Goal: Contribute content: Contribute content

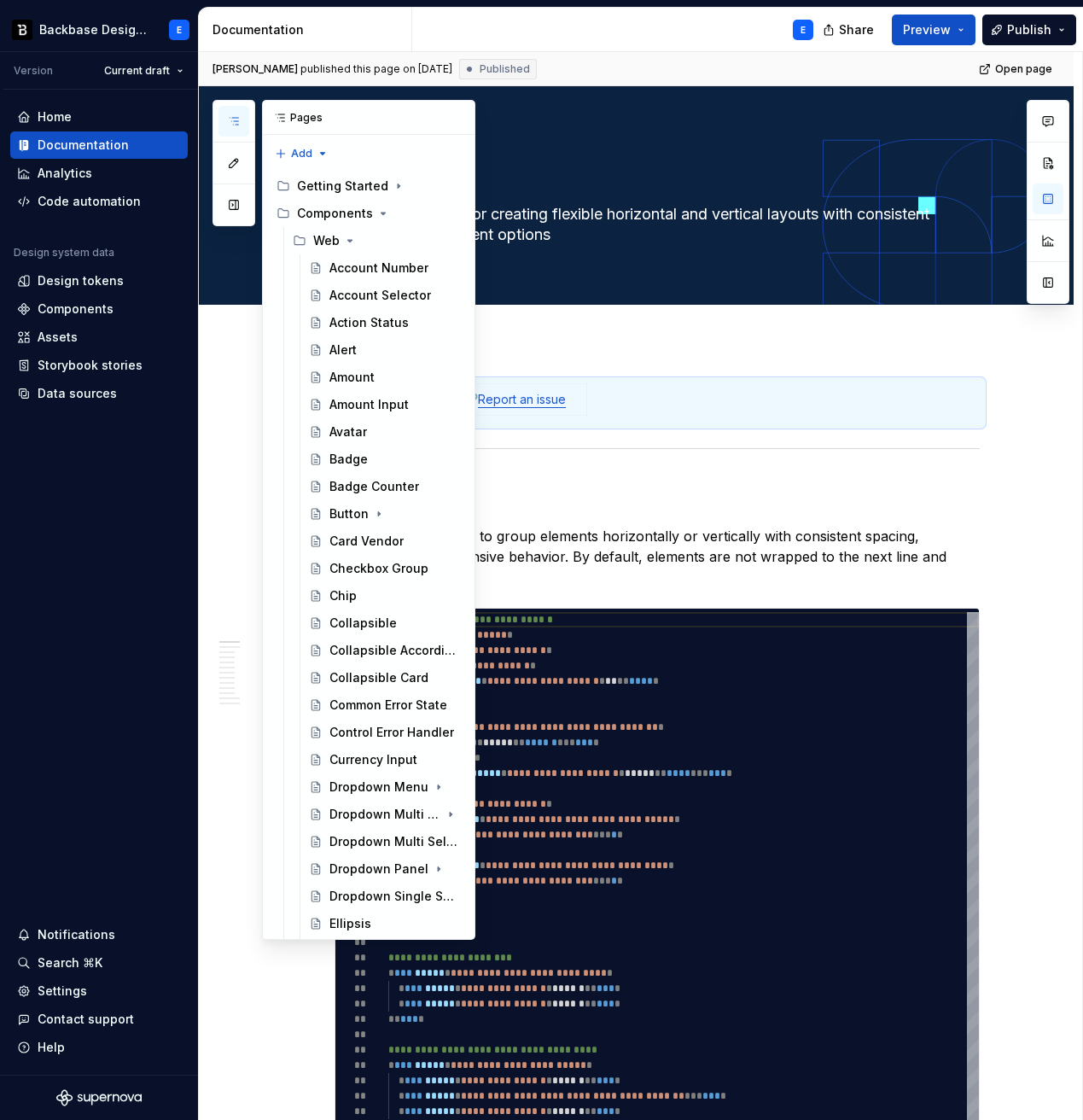
scroll to position [1422, 0]
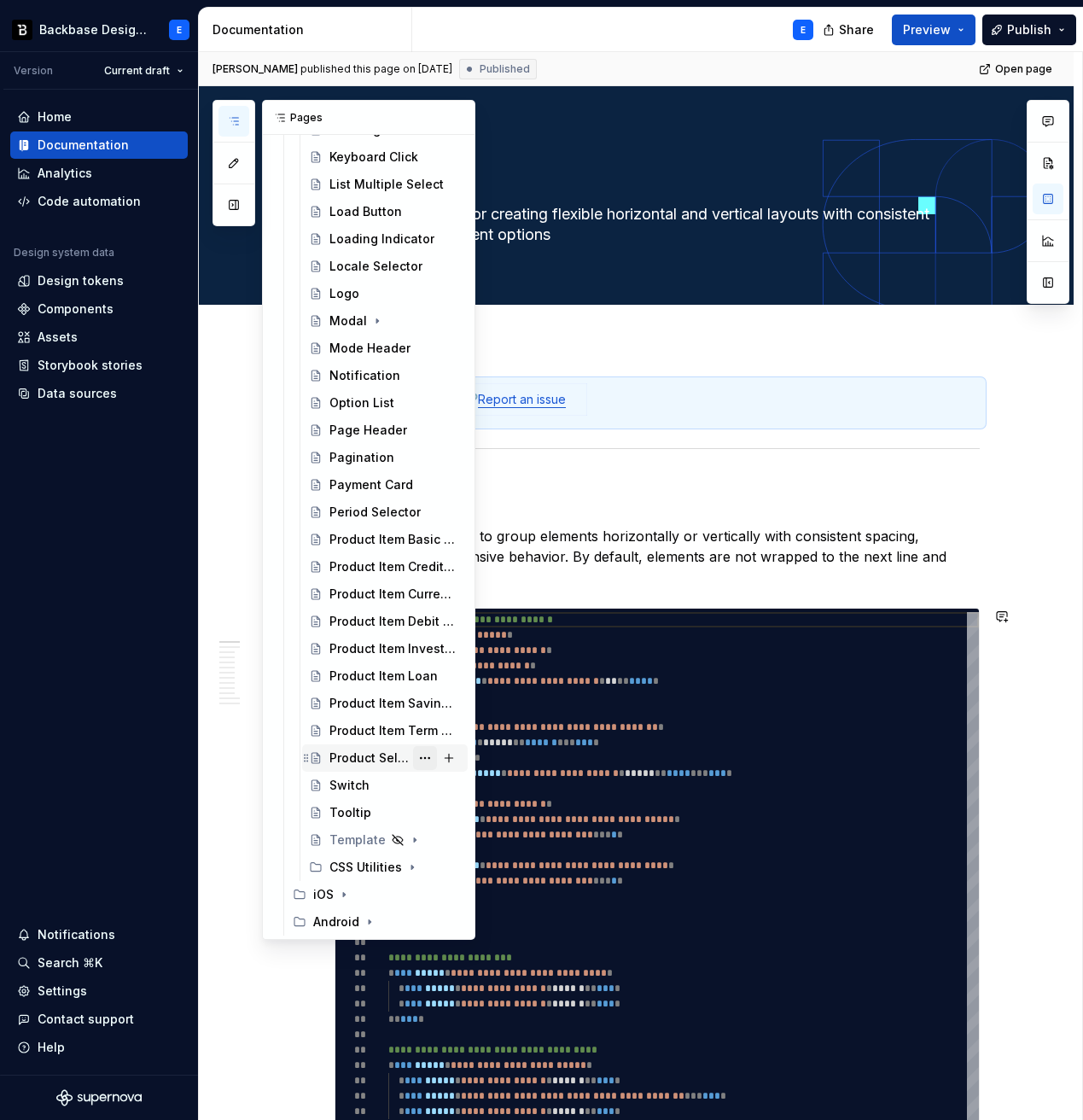
click at [426, 757] on button "Page tree" at bounding box center [425, 758] width 24 height 24
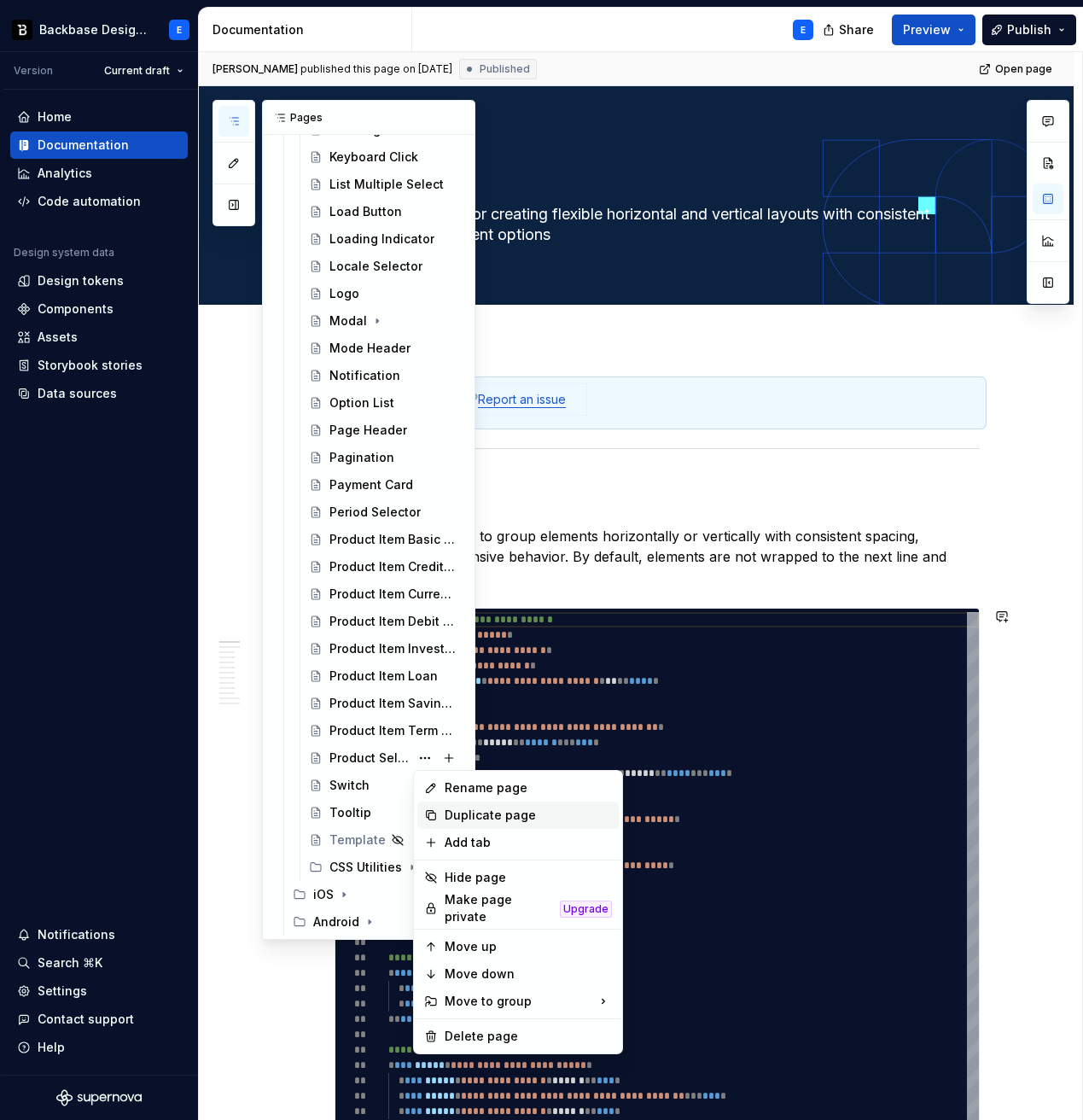
click at [464, 818] on div "Duplicate page" at bounding box center [528, 815] width 167 height 17
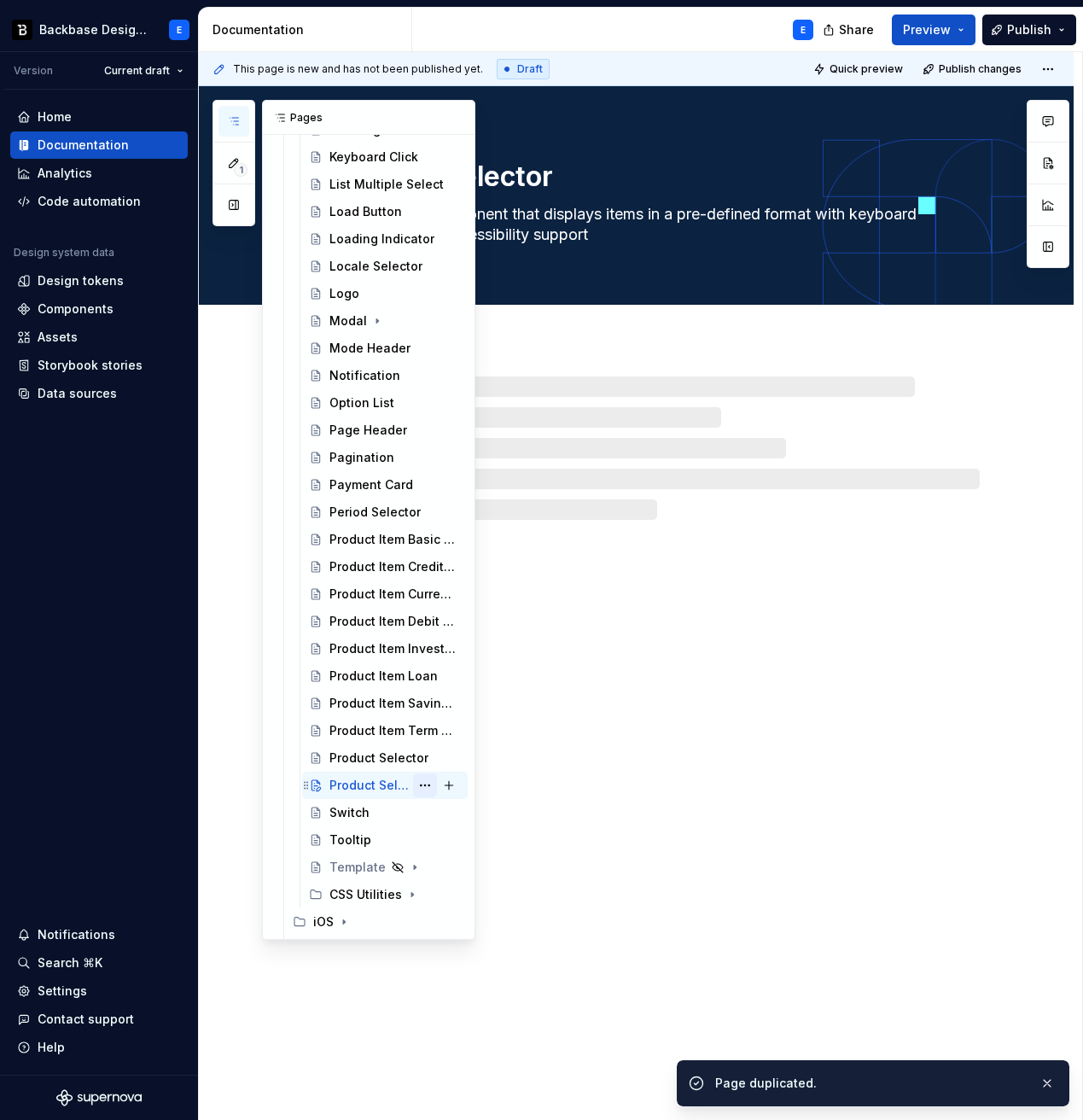
click at [421, 785] on button "Page tree" at bounding box center [425, 785] width 24 height 24
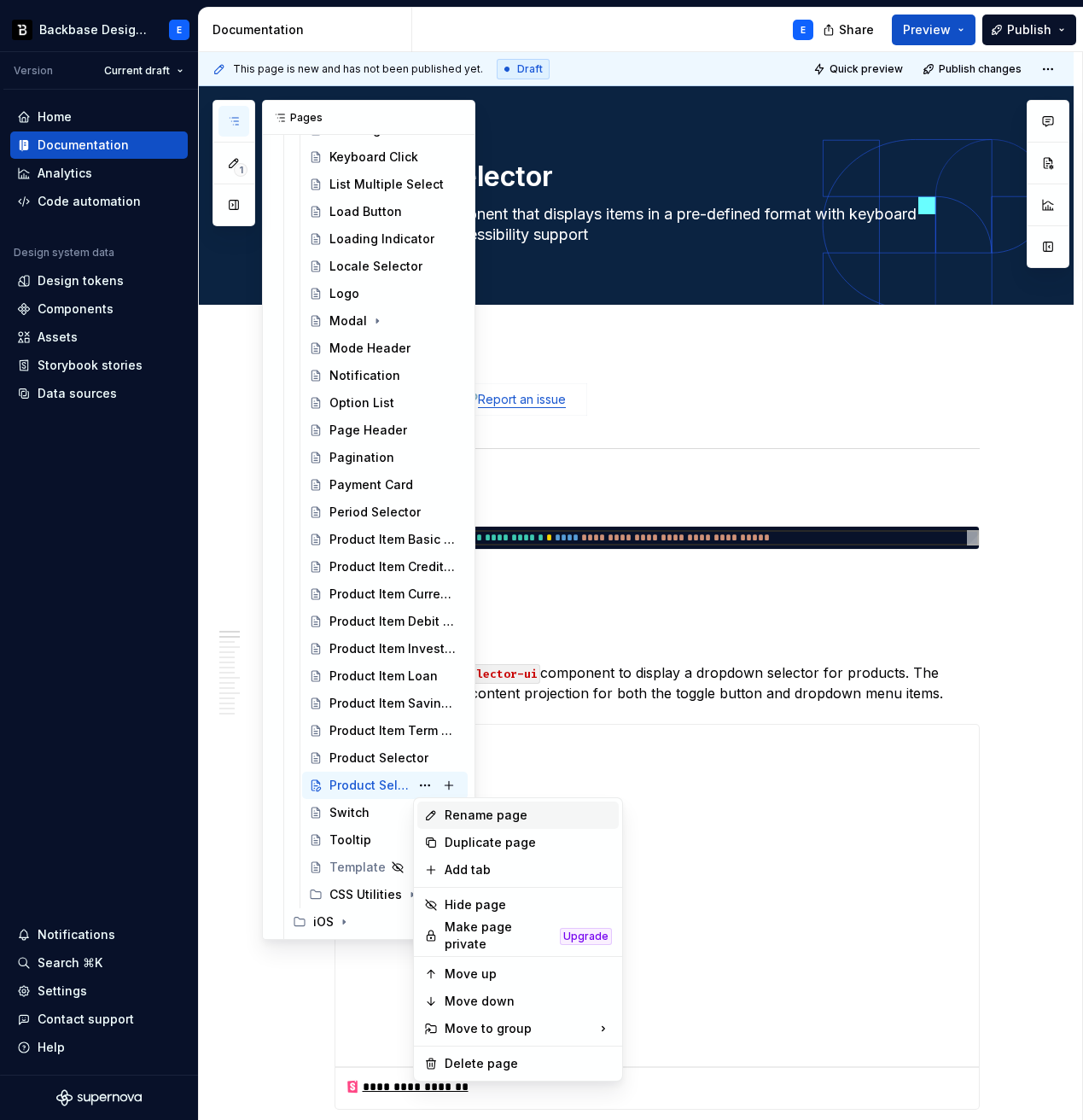
type textarea "*"
click at [455, 813] on div "Rename page" at bounding box center [528, 815] width 167 height 17
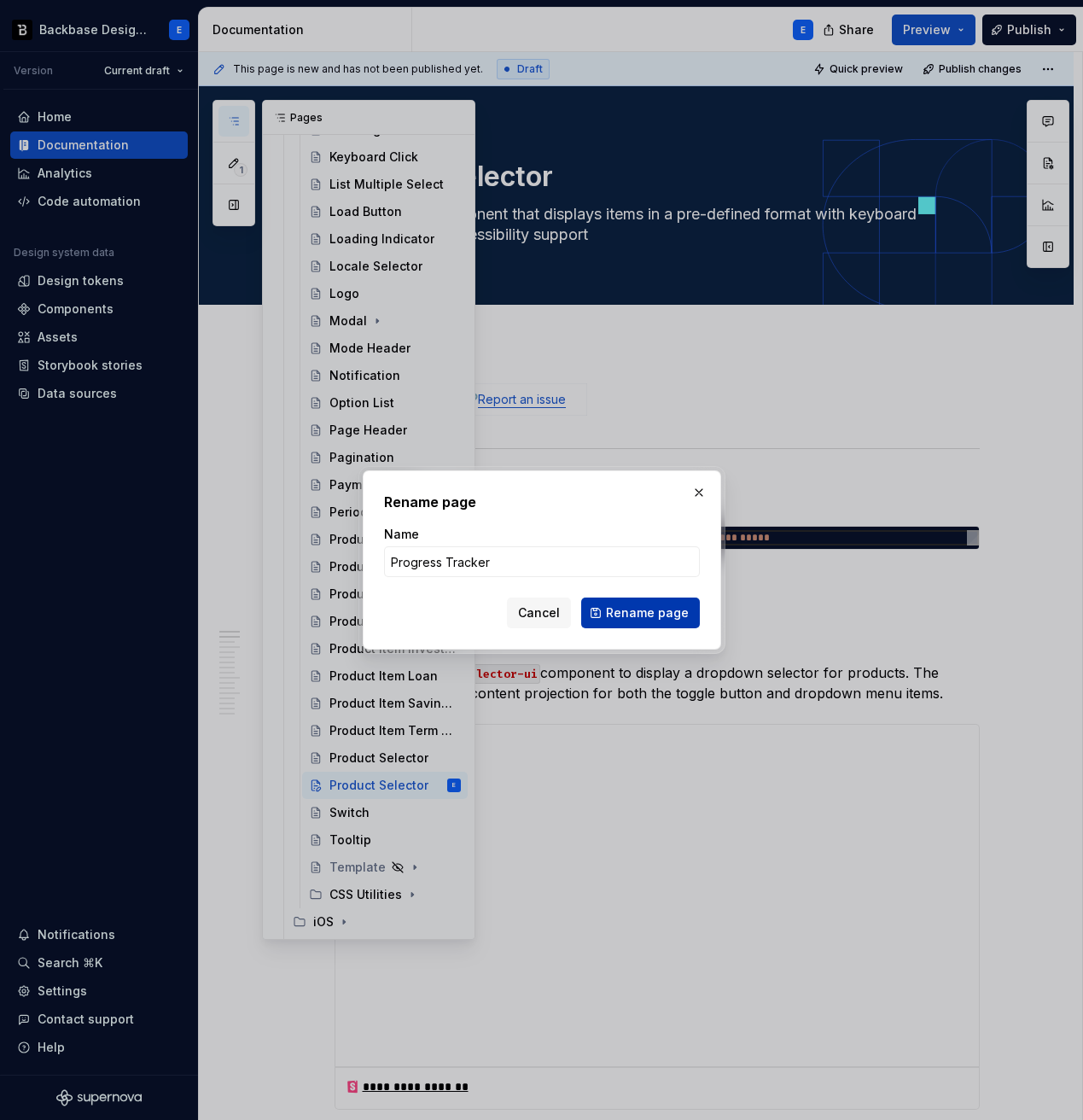
type input "Progress Tracker"
click at [633, 612] on span "Rename page" at bounding box center [647, 613] width 83 height 17
type textarea "*"
type textarea "Progress Tracker"
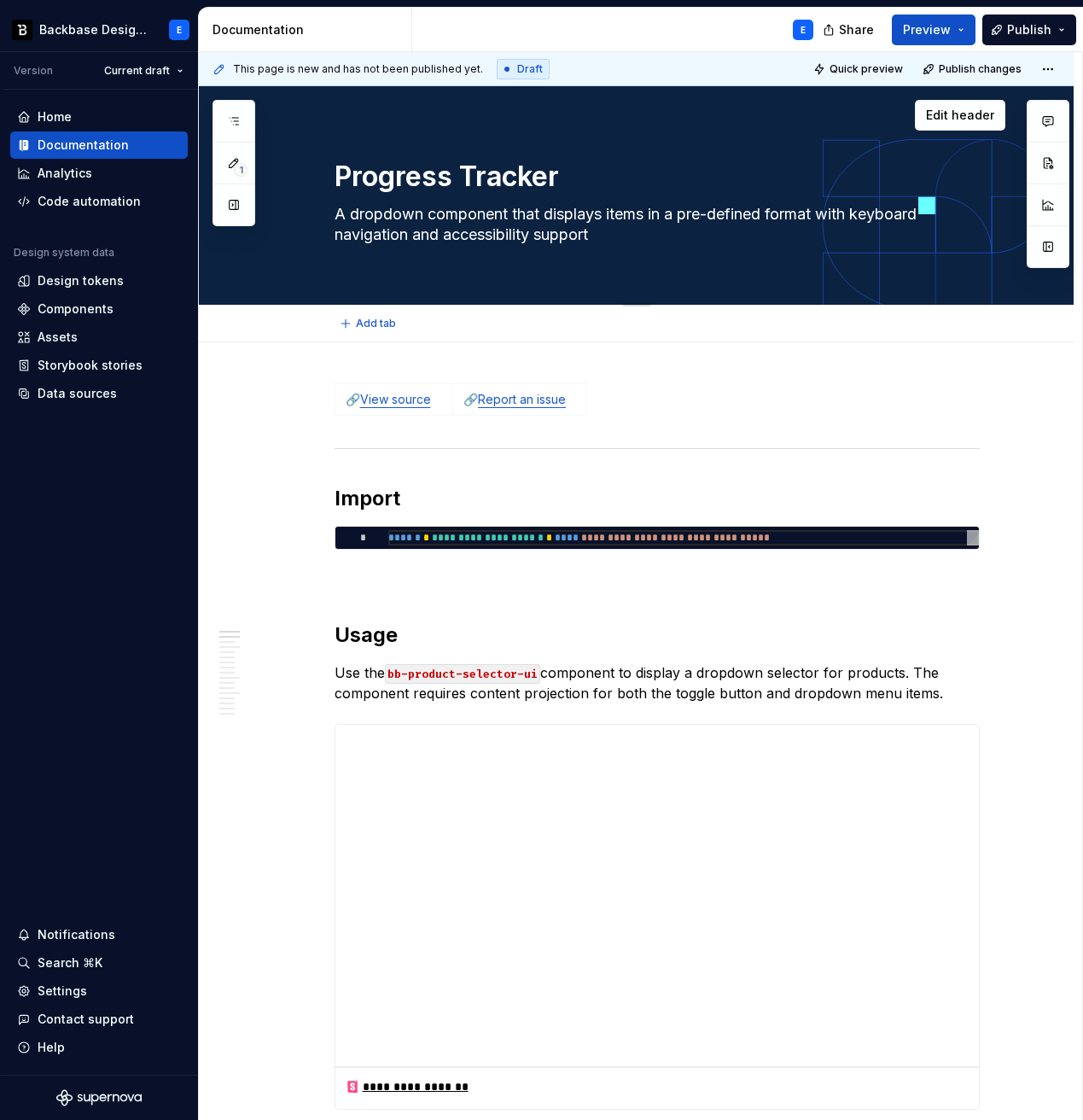
click at [406, 233] on textarea "A dropdown component that displays items in a pre-defined format with keyboard …" at bounding box center [654, 223] width 645 height 47
paste textarea "tracker component that tracks multiple ongoing or asynchronous processes on a p…"
type textarea "*"
type textarea "A tracker component that tracks multiple ongoing or asynchronous processes on a…"
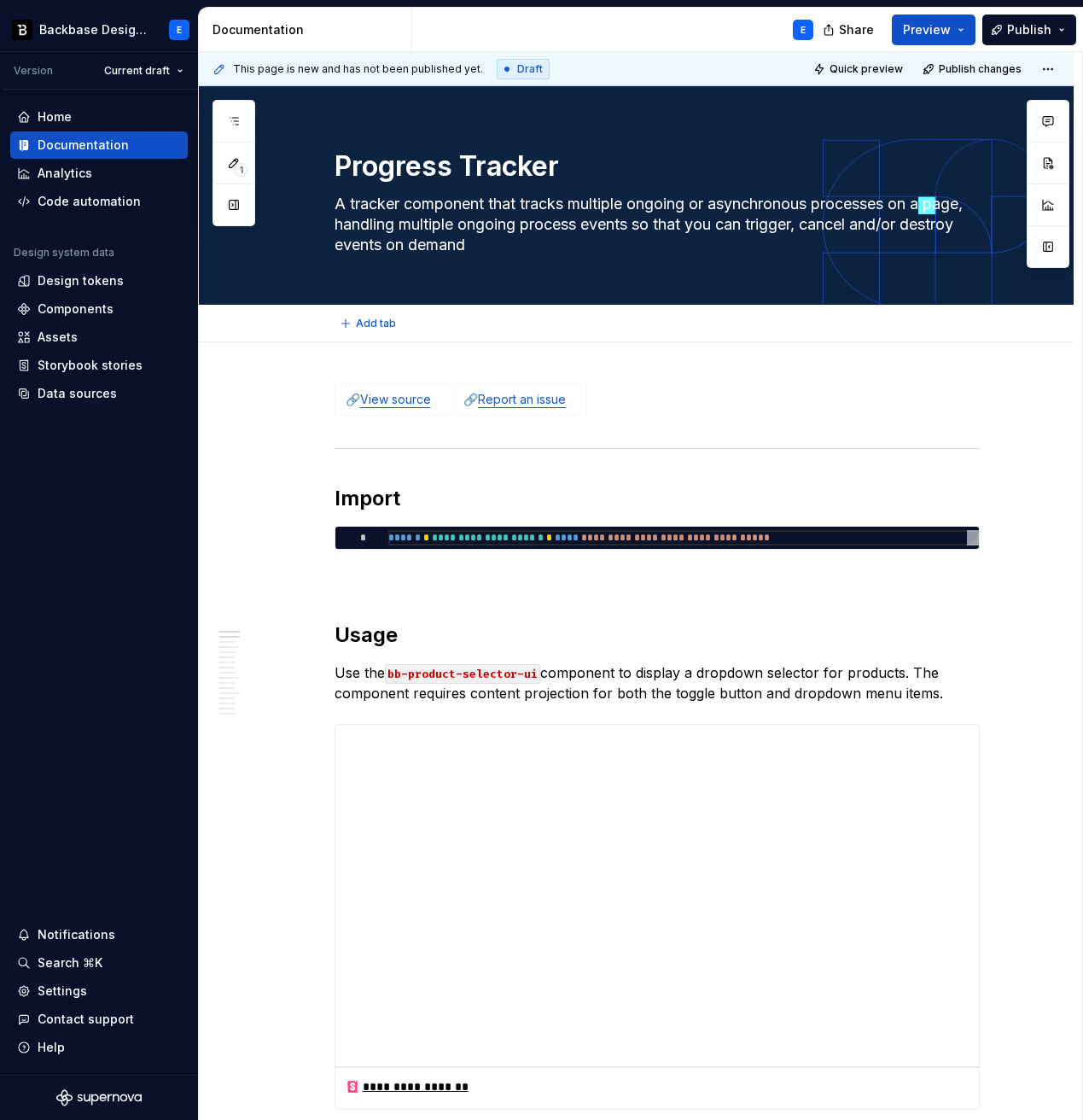
type textarea "*"
type textarea "A tracker component that tracks multiple ongoing or asynchronous processes on a…"
click at [416, 400] on link "View source" at bounding box center [395, 399] width 71 height 15
type textarea "*"
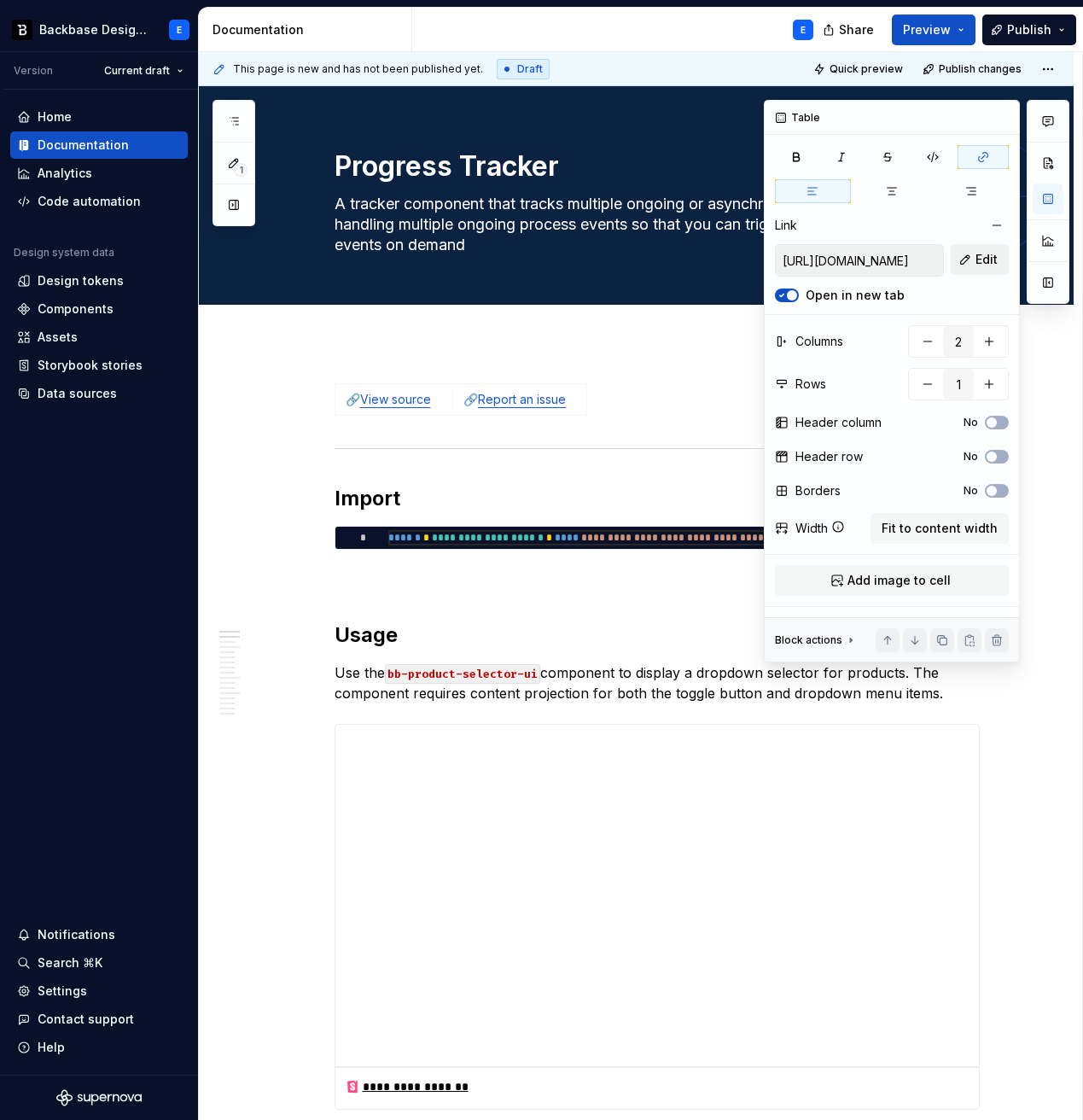
click at [984, 255] on span "Edit" at bounding box center [987, 260] width 22 height 17
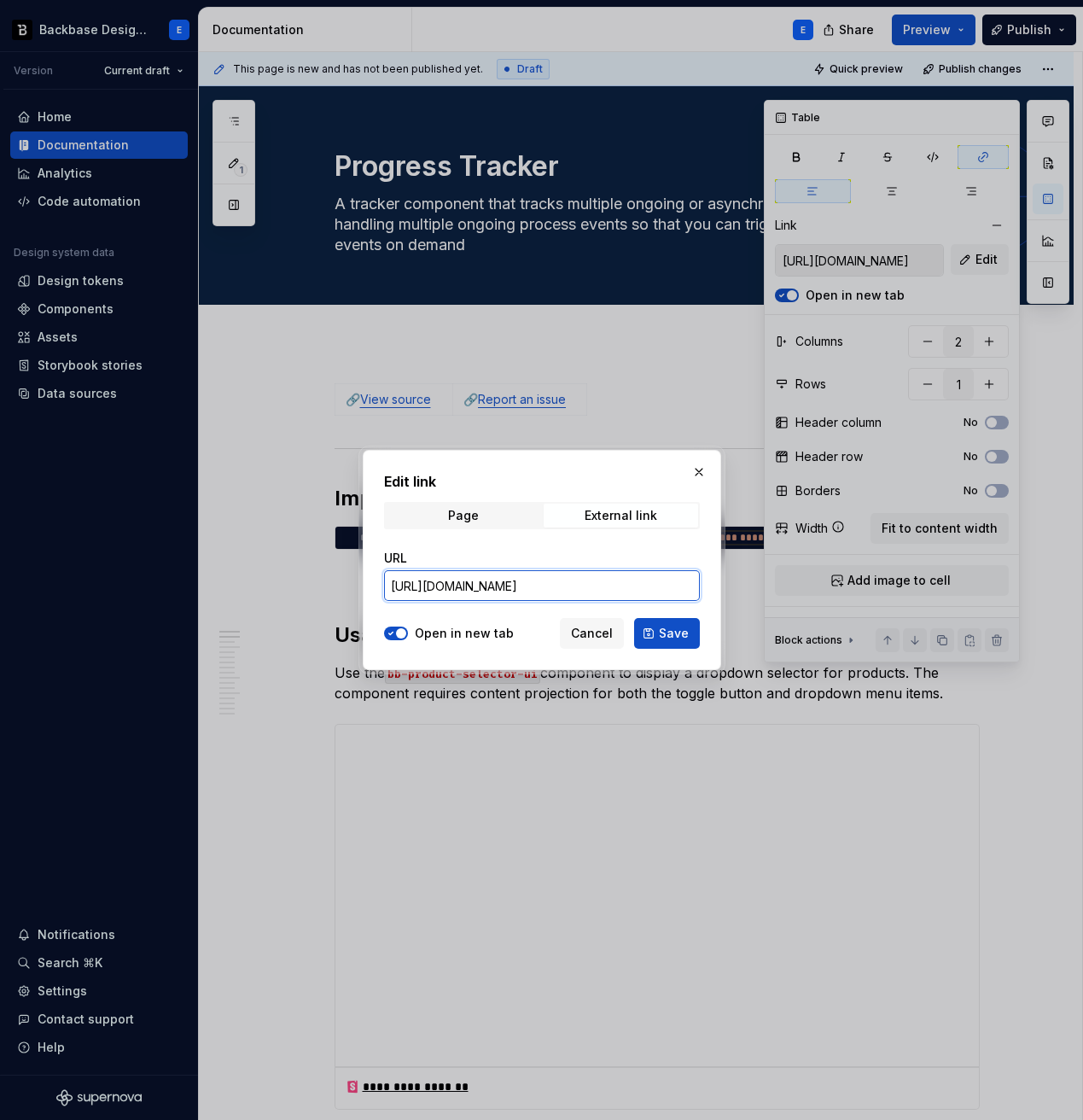
click at [646, 588] on input "[URL][DOMAIN_NAME]" at bounding box center [542, 586] width 316 height 31
paste input "[PERSON_NAME]"
type input "[URL][DOMAIN_NAME]"
click at [668, 632] on span "Save" at bounding box center [674, 633] width 30 height 17
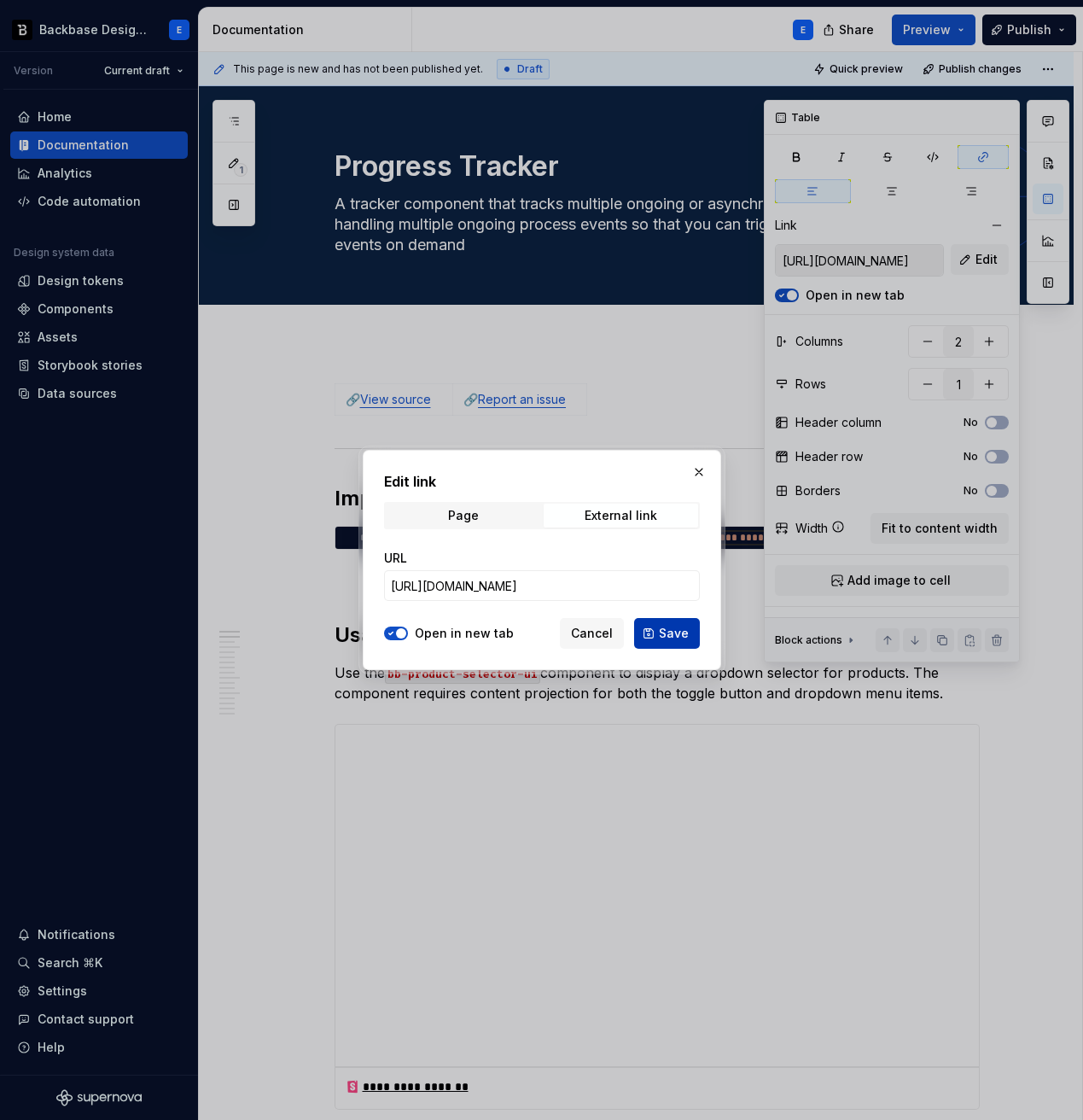
type input "[URL][DOMAIN_NAME]"
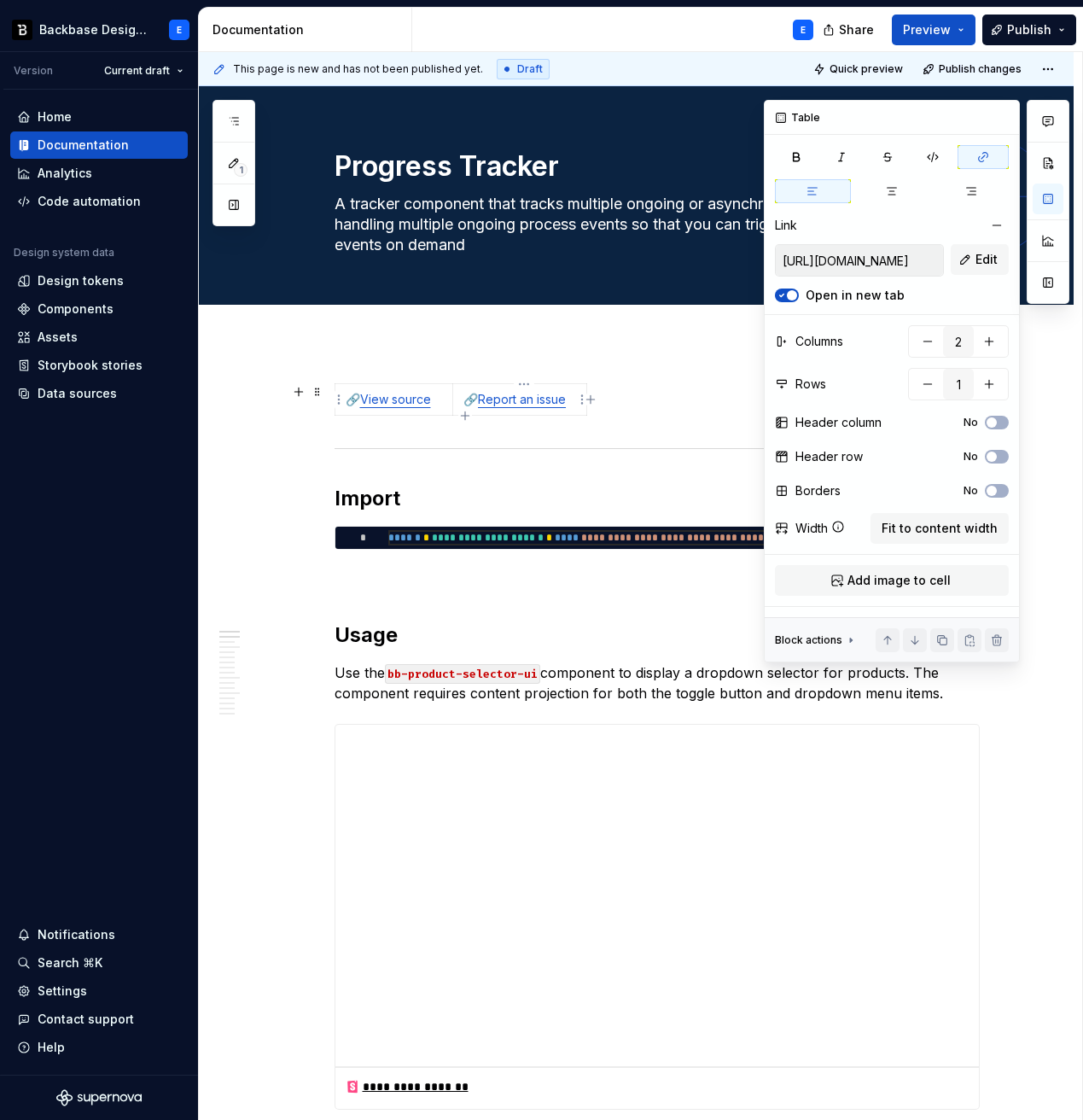
type textarea "*"
type input "[URL][DOMAIN_NAME]"
click at [528, 403] on link "Report an issue" at bounding box center [522, 399] width 88 height 15
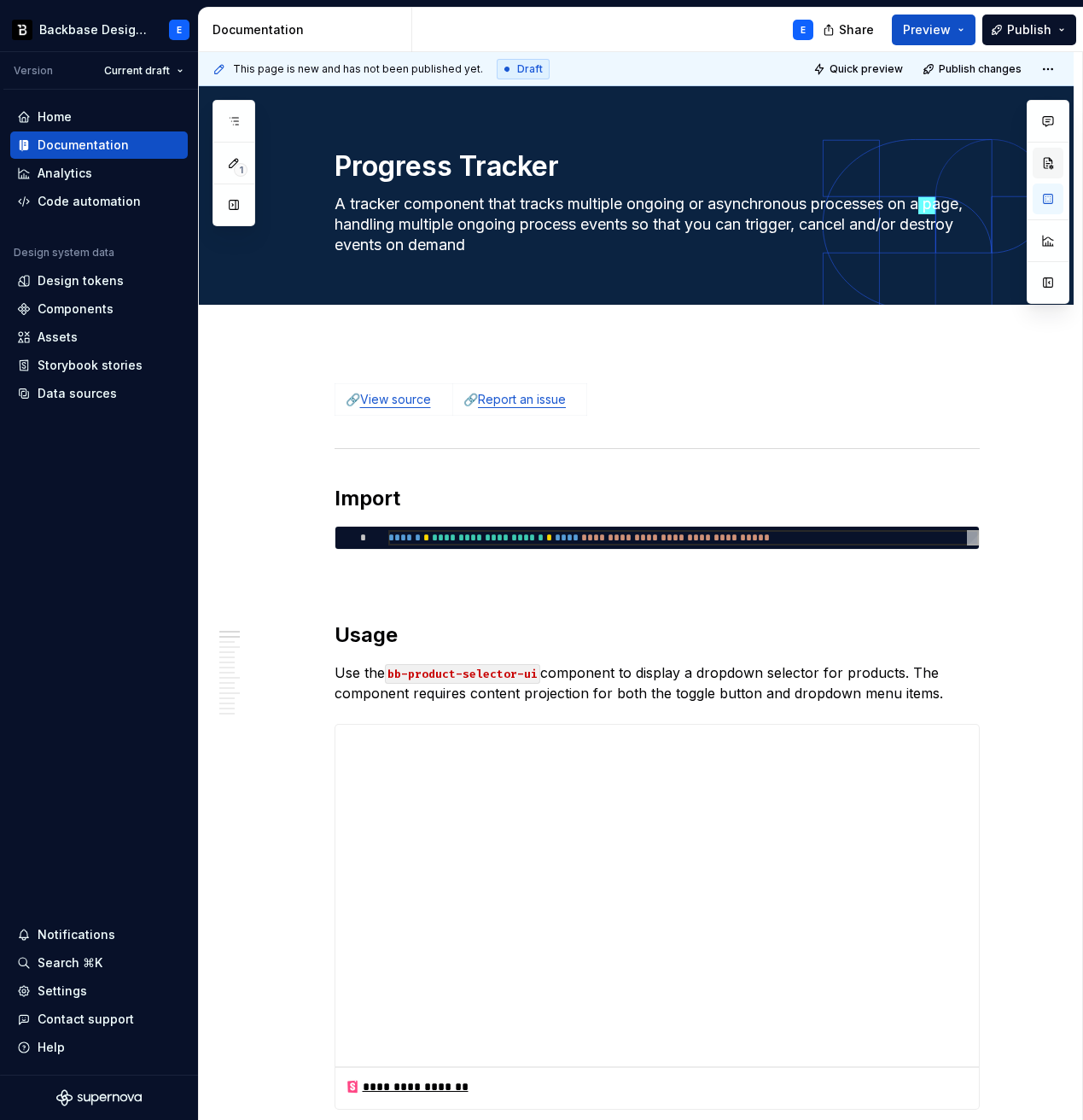
type textarea "*"
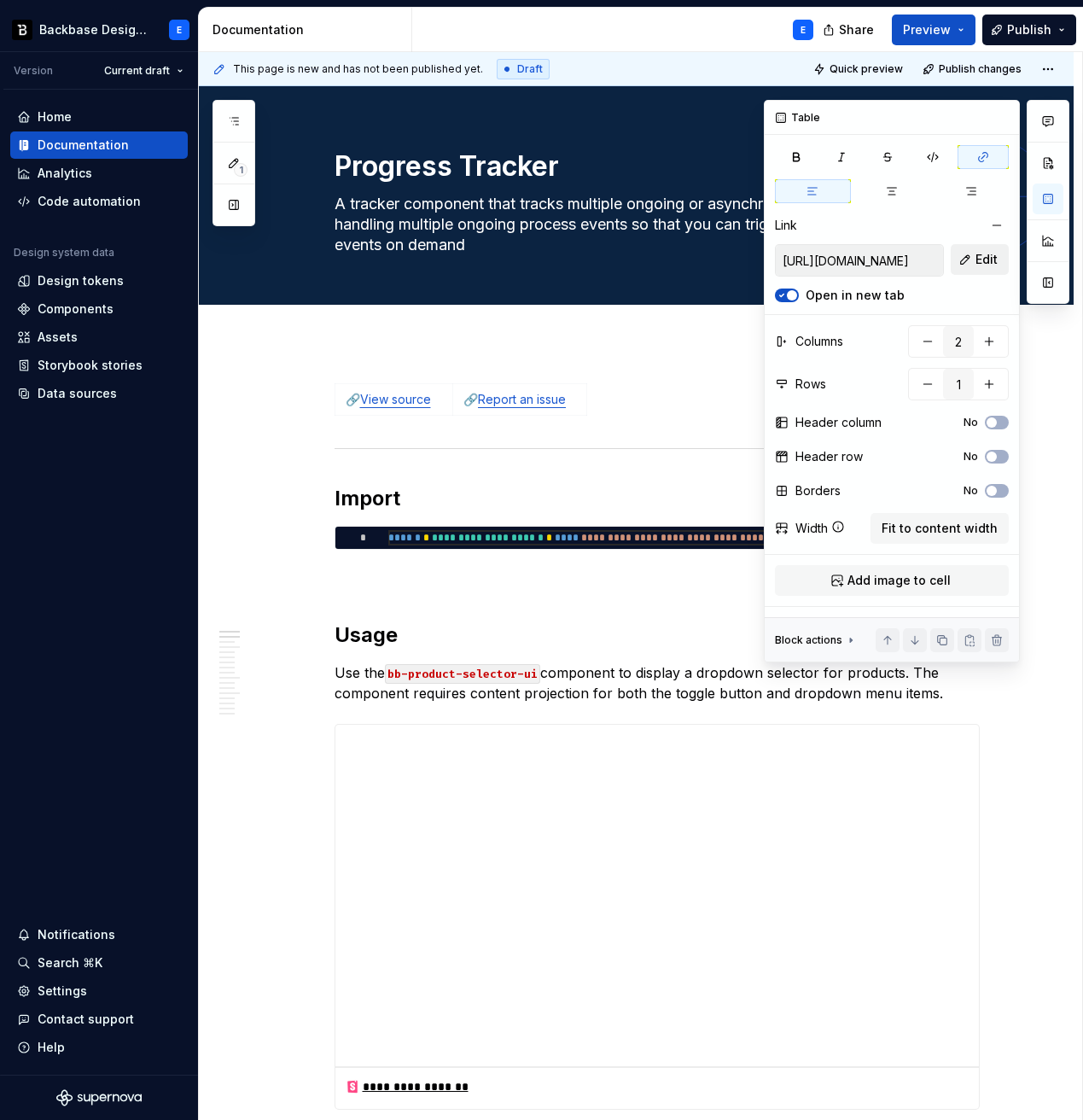
click at [987, 263] on span "Edit" at bounding box center [987, 260] width 22 height 17
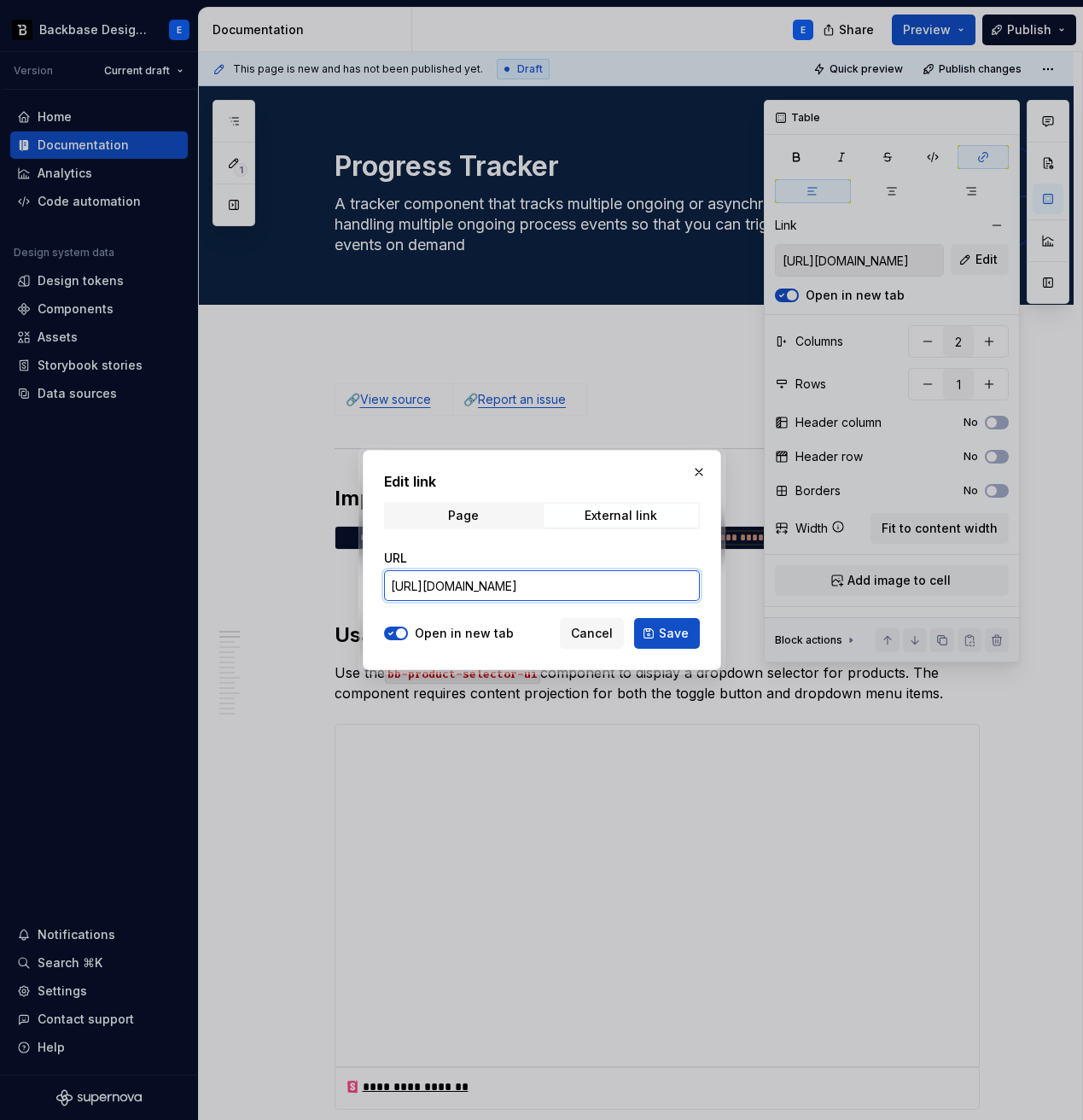
click at [646, 582] on input "[URL][DOMAIN_NAME]" at bounding box center [542, 586] width 316 height 31
paste input "[PERSON_NAME]"
type input "[URL][DOMAIN_NAME]"
click at [655, 626] on button "Save" at bounding box center [667, 633] width 66 height 31
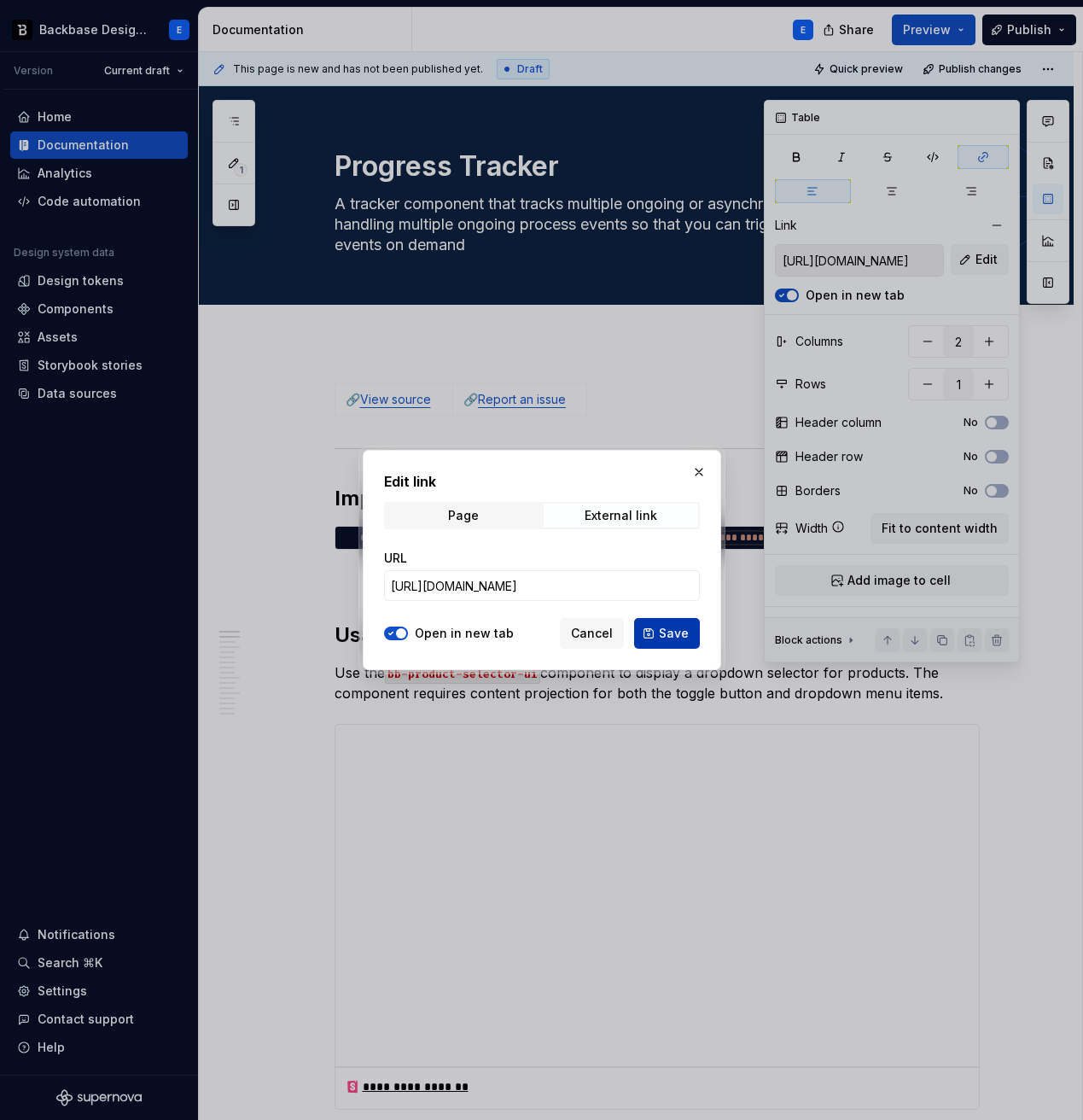
type input "[URL][DOMAIN_NAME]"
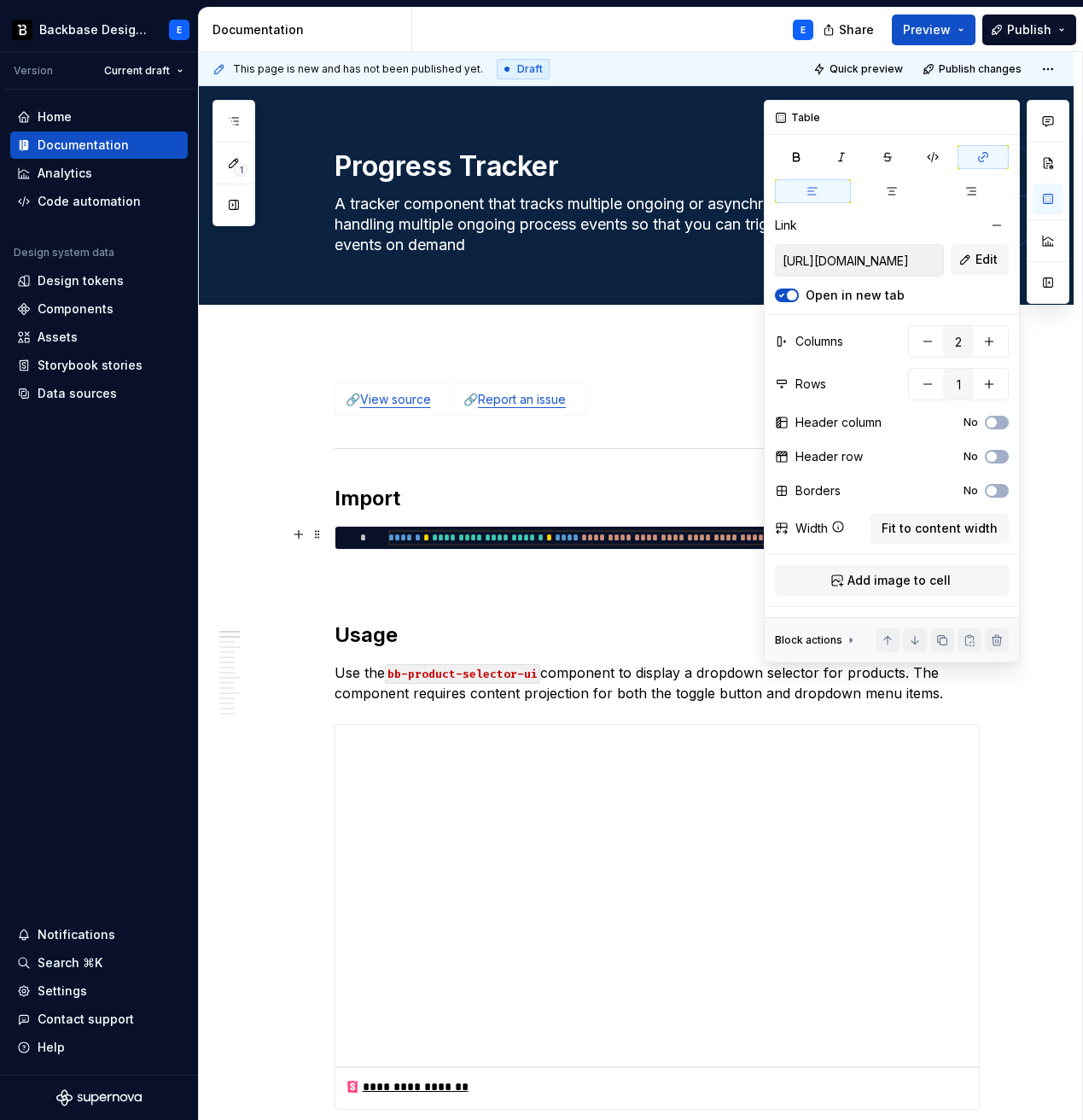
click at [542, 537] on div "**********" at bounding box center [683, 538] width 591 height 16
type textarea "*"
type textarea "**********"
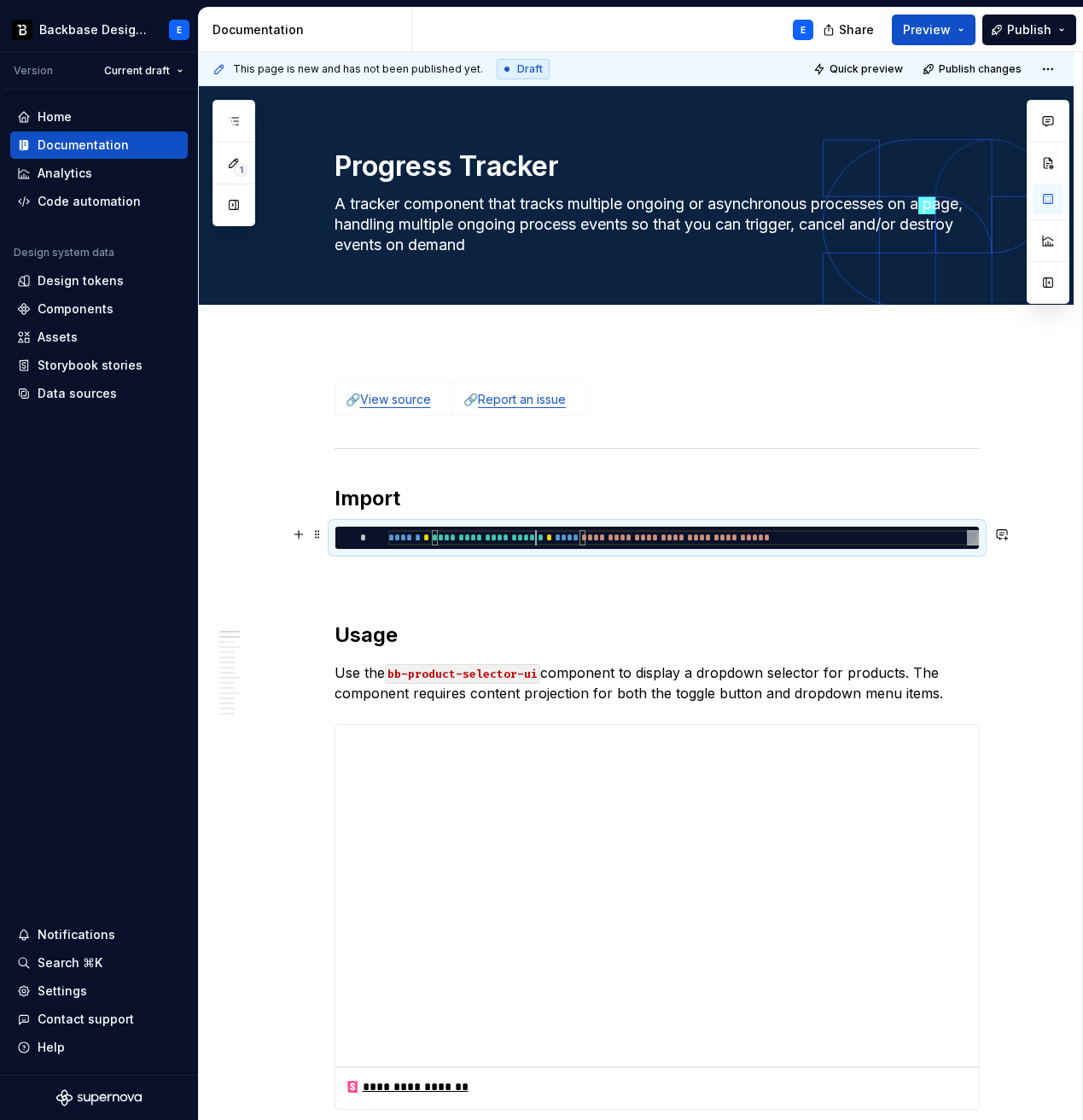
scroll to position [0, 449]
type textarea "*"
type textarea "**********"
click at [682, 688] on p "Use the bb-product-selector-ui component to display a dropdown selector for pro…" at bounding box center [658, 683] width 645 height 41
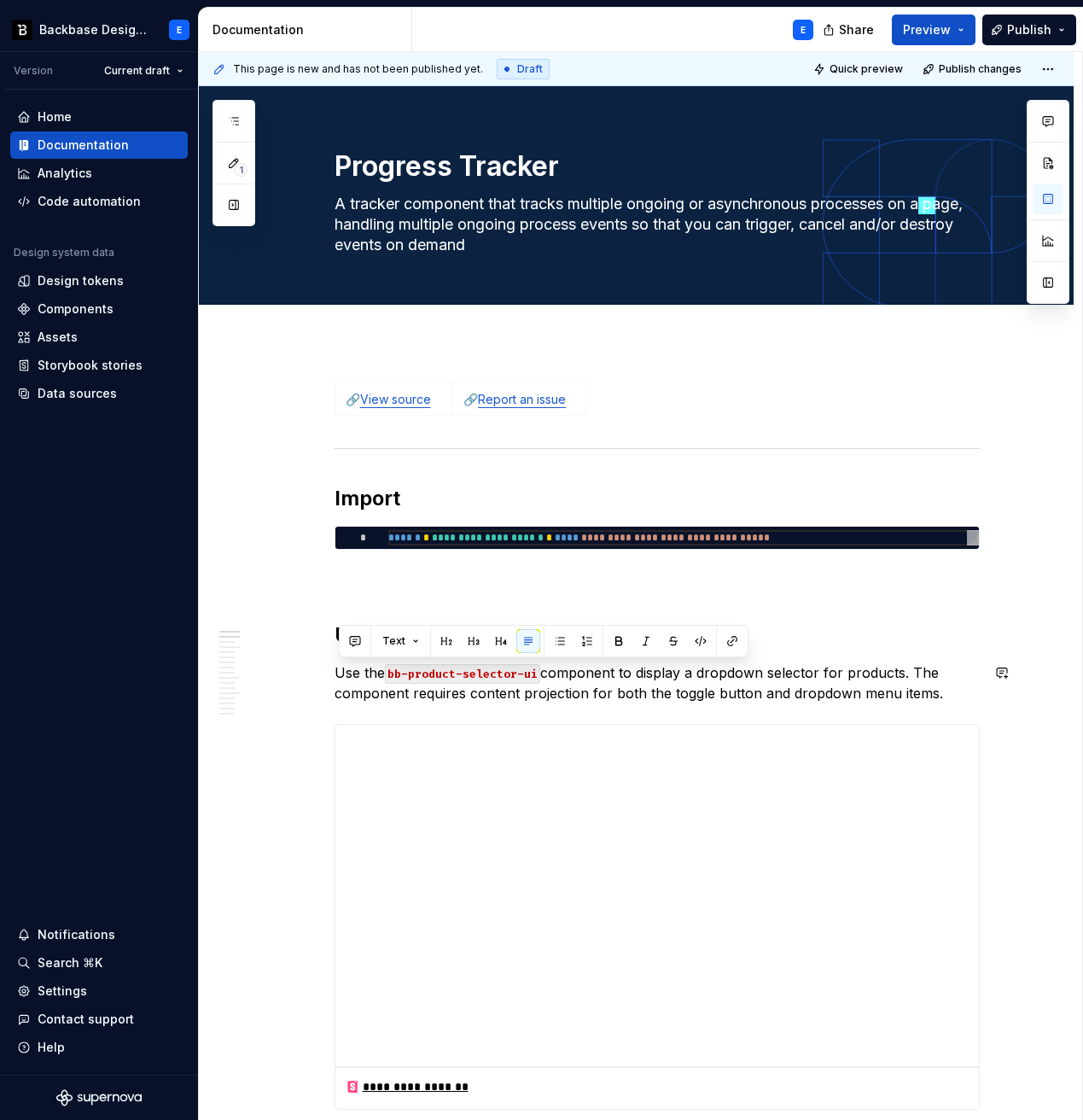
paste div
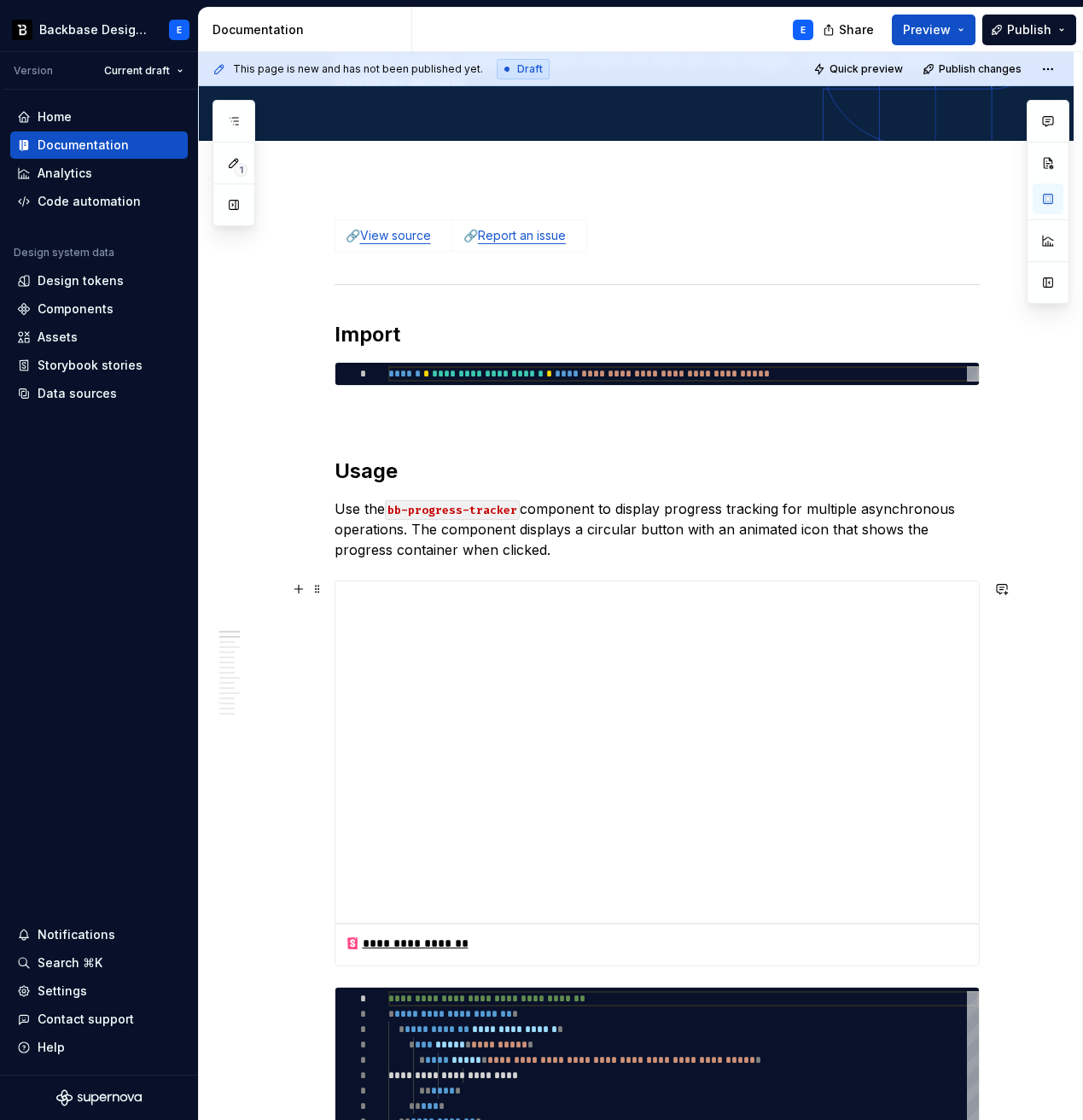
scroll to position [182, 0]
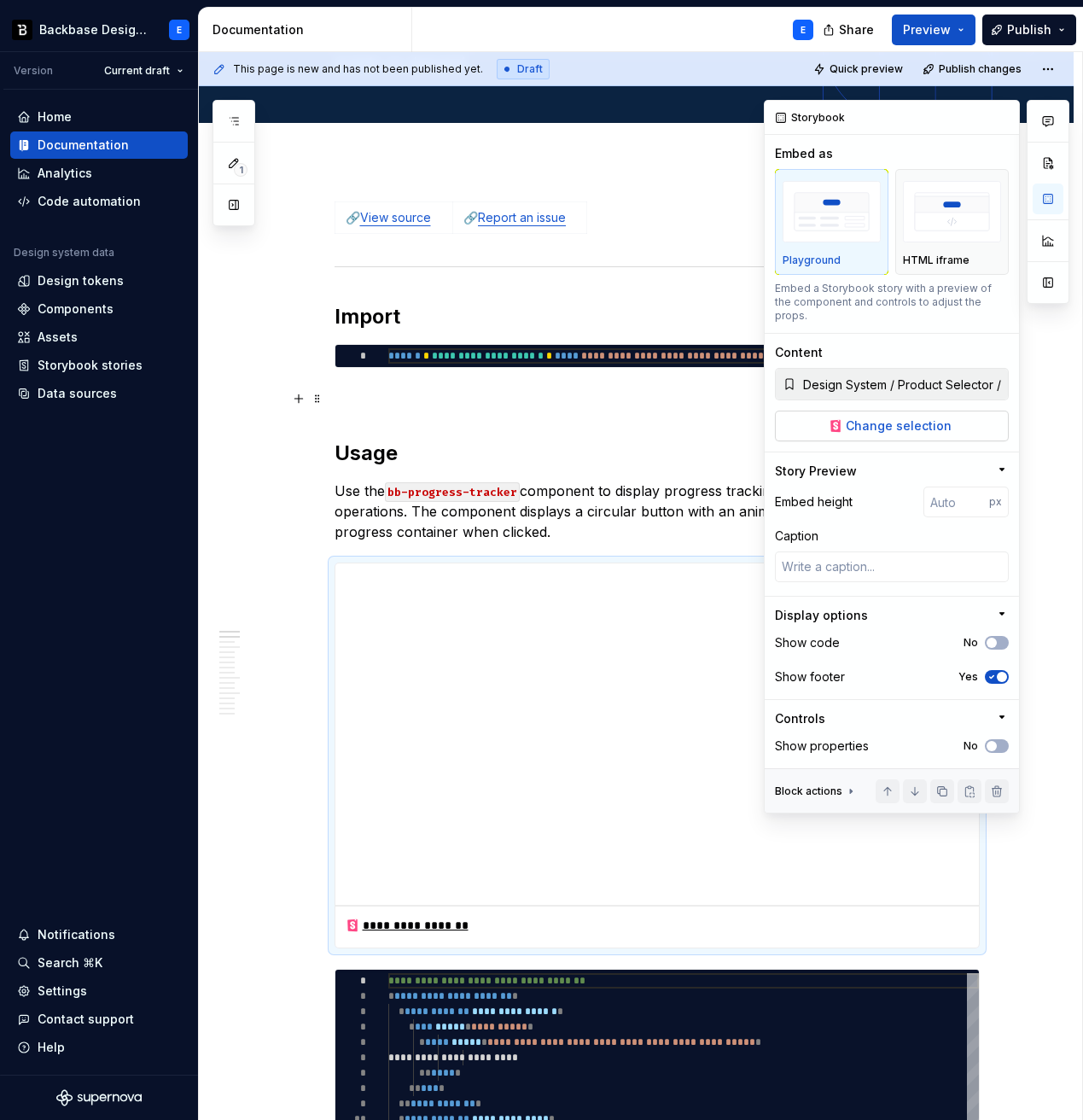
click at [922, 418] on span "Change selection" at bounding box center [898, 426] width 106 height 17
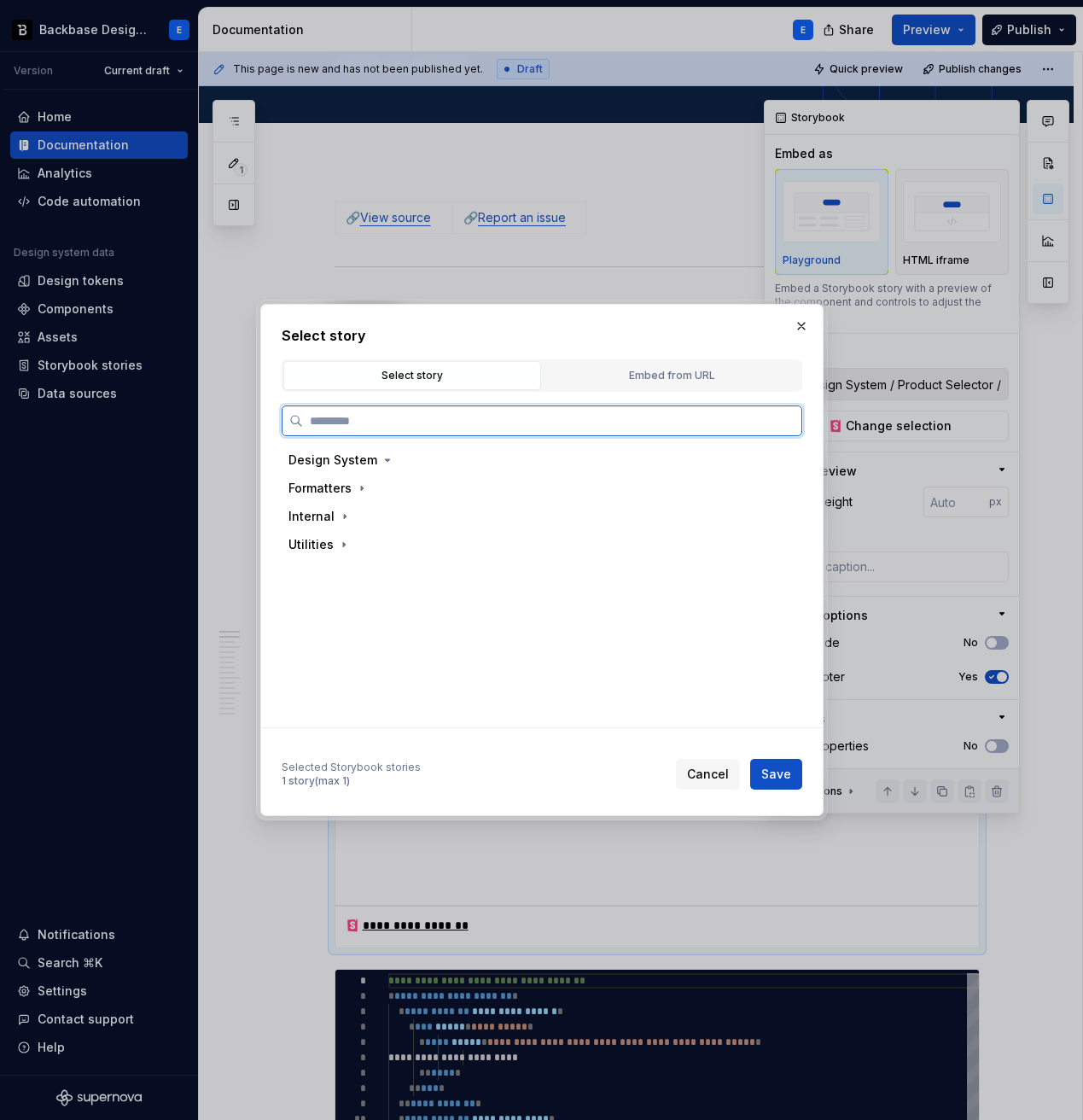
type textarea "*"
type input "**********"
click at [440, 545] on div "Default" at bounding box center [551, 544] width 475 height 28
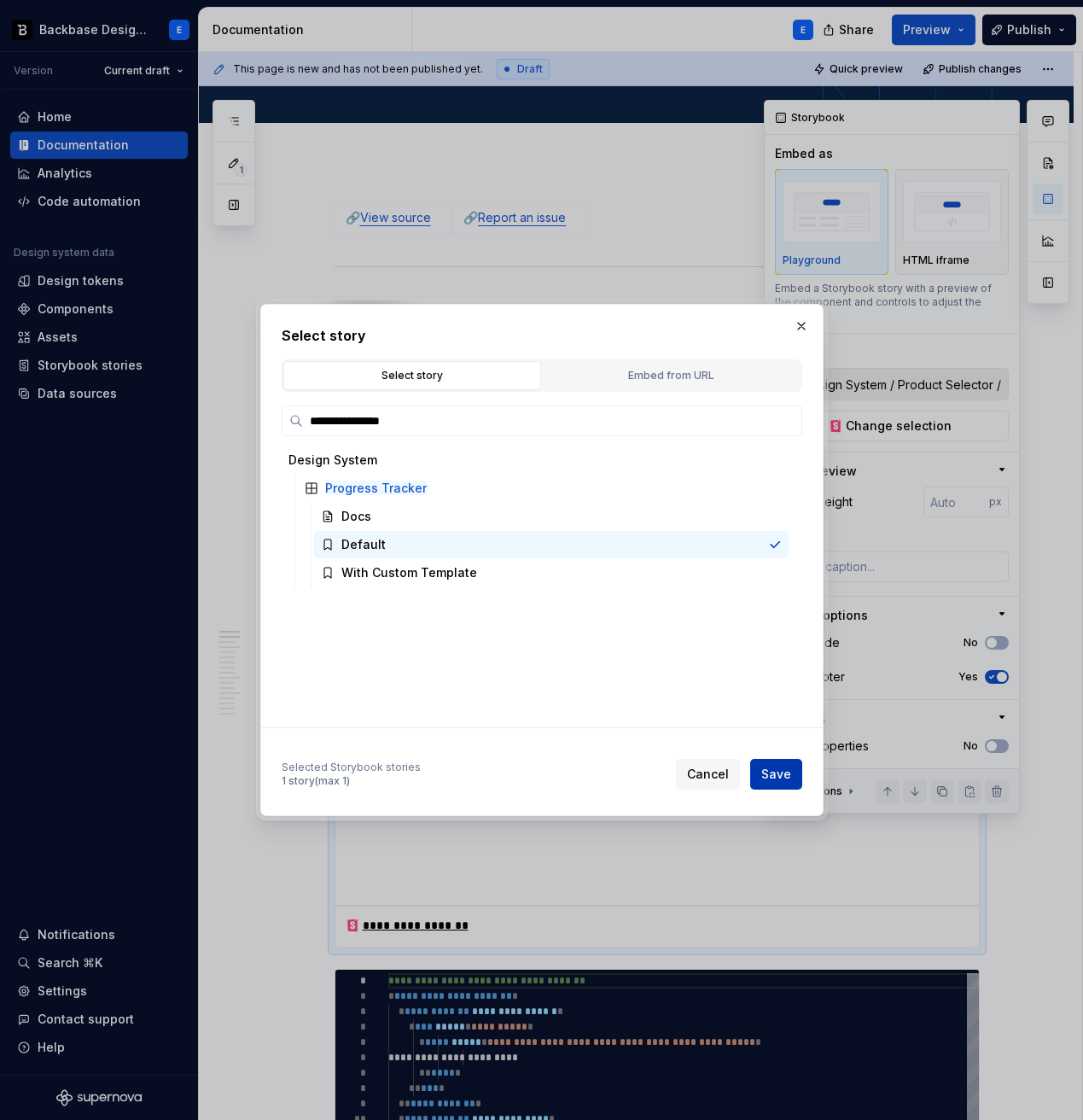
click at [776, 781] on span "Save" at bounding box center [776, 774] width 30 height 17
type textarea "*"
type input "Design System / Progress Tracker / Default"
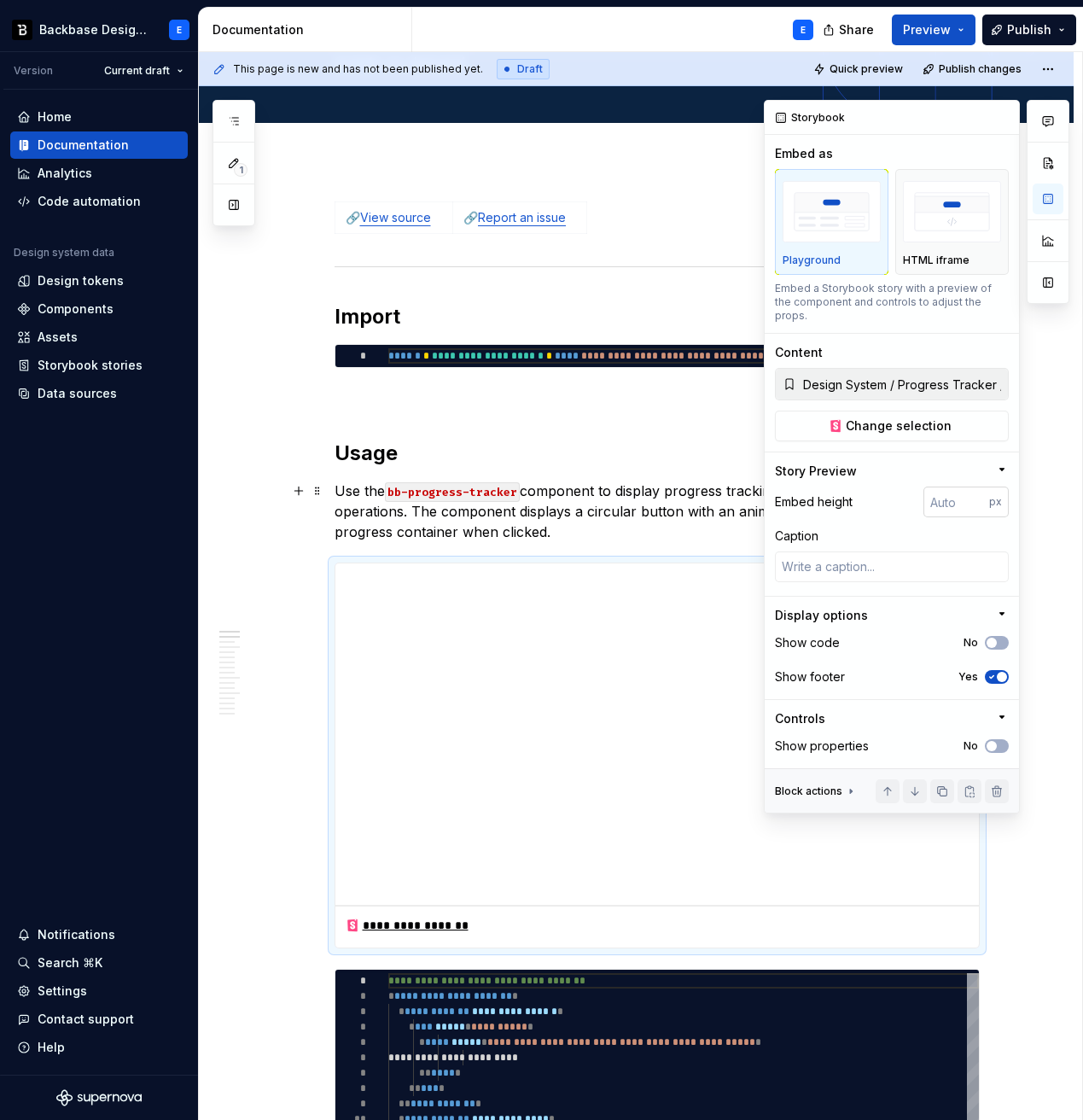
click at [950, 487] on input "number" at bounding box center [956, 502] width 66 height 31
type input "1"
type input "320"
type textarea "*"
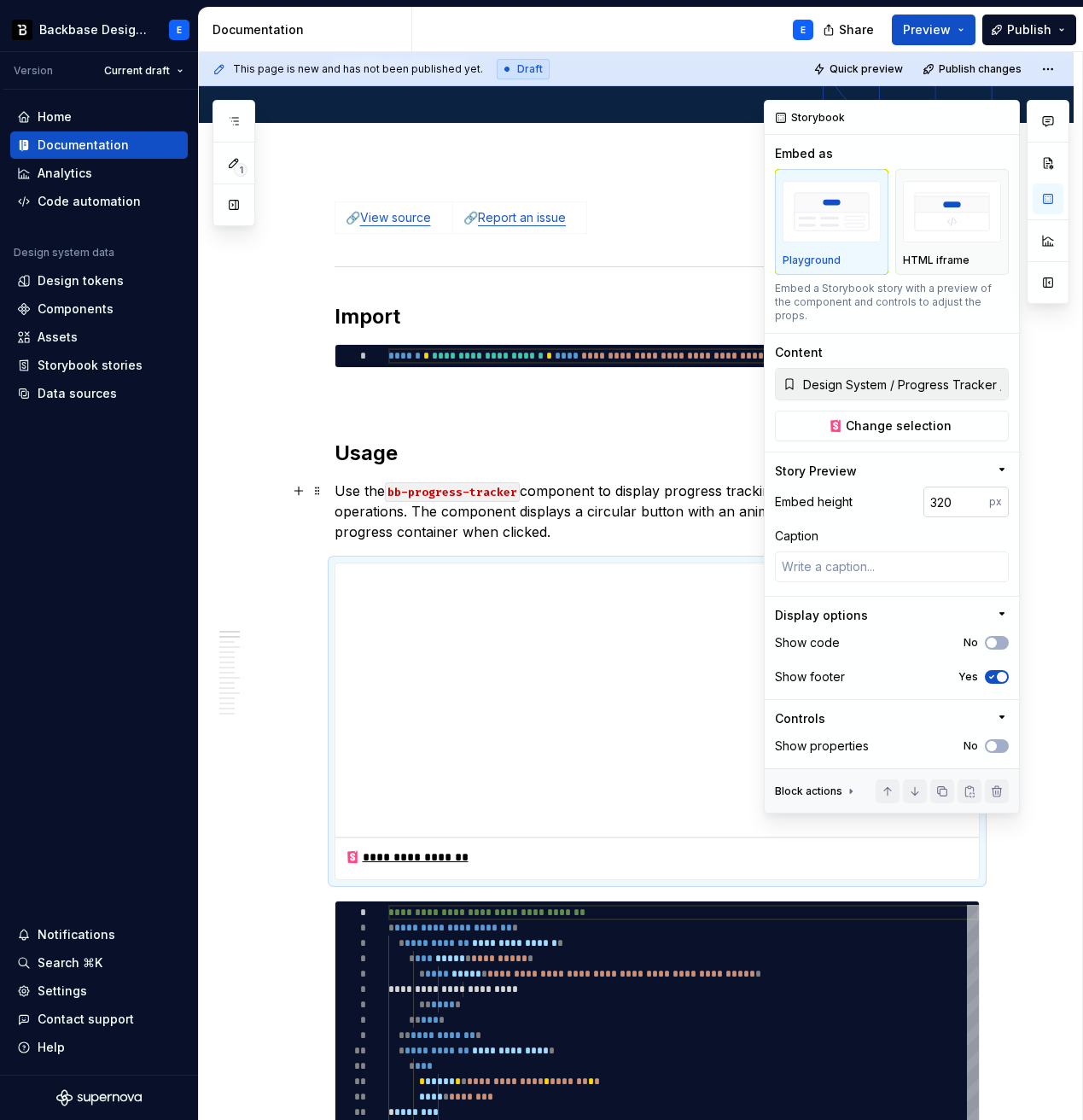
click at [948, 487] on input "320" at bounding box center [956, 502] width 66 height 31
type input "400"
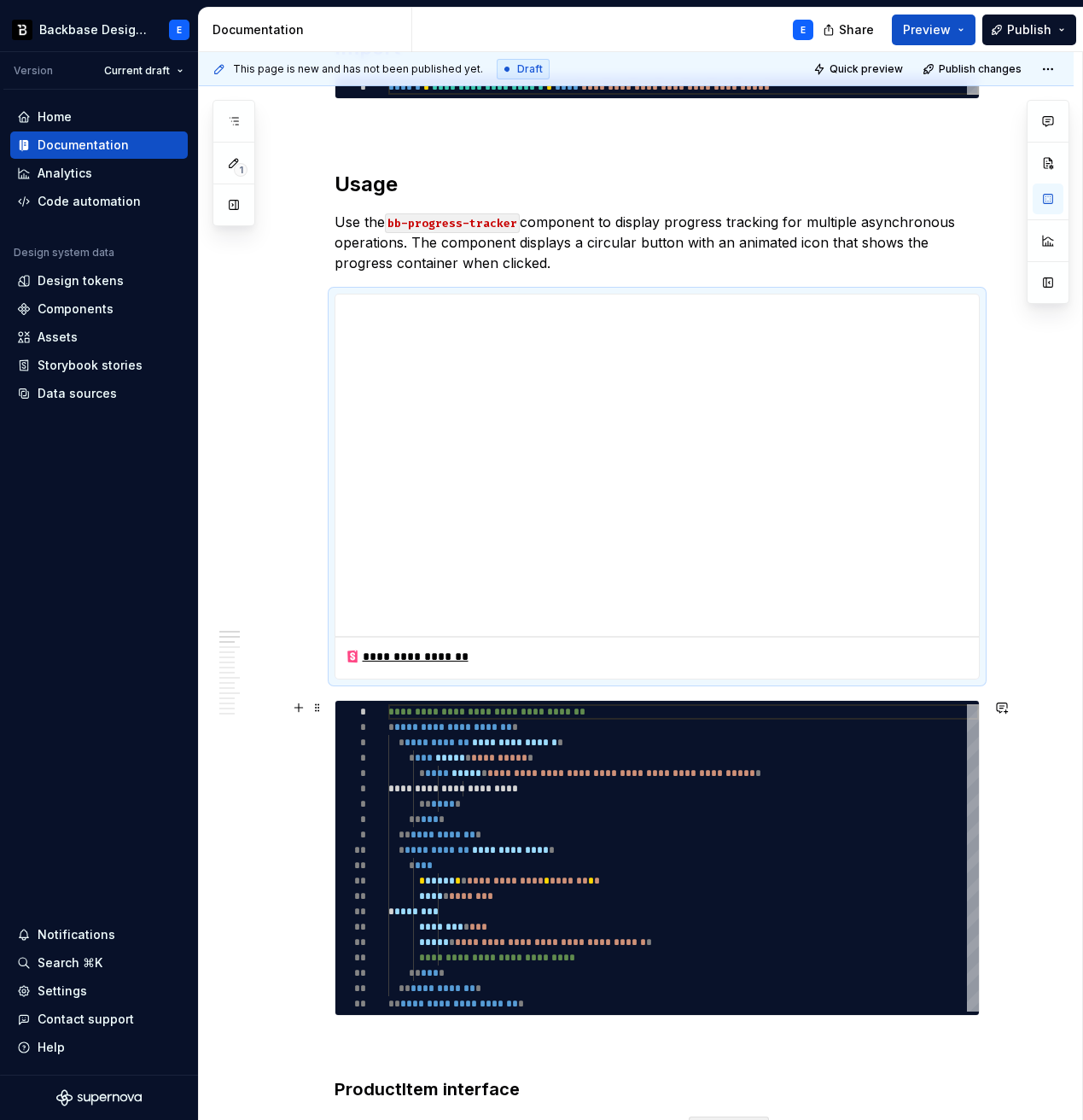
scroll to position [455, 0]
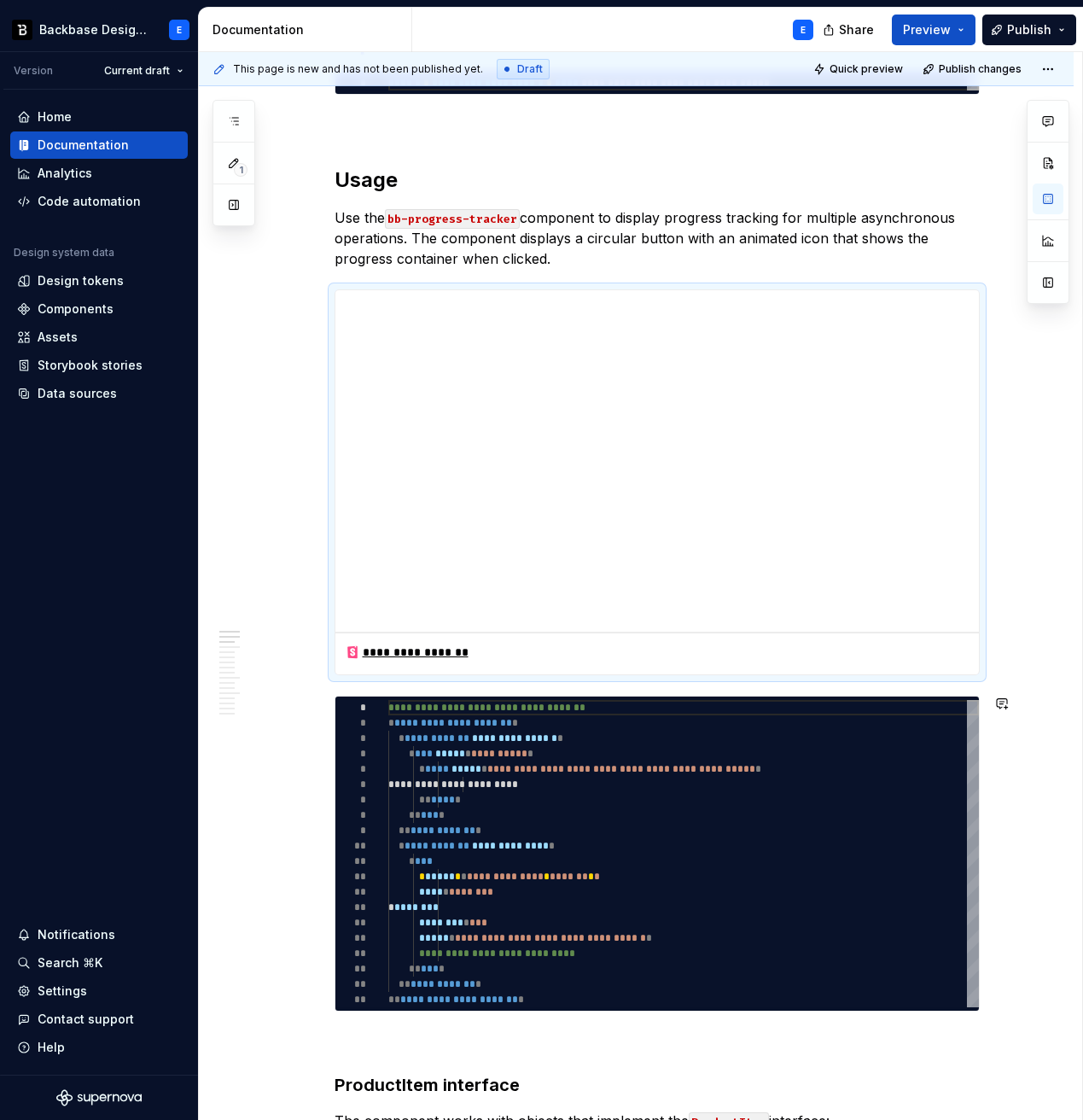
type textarea "*"
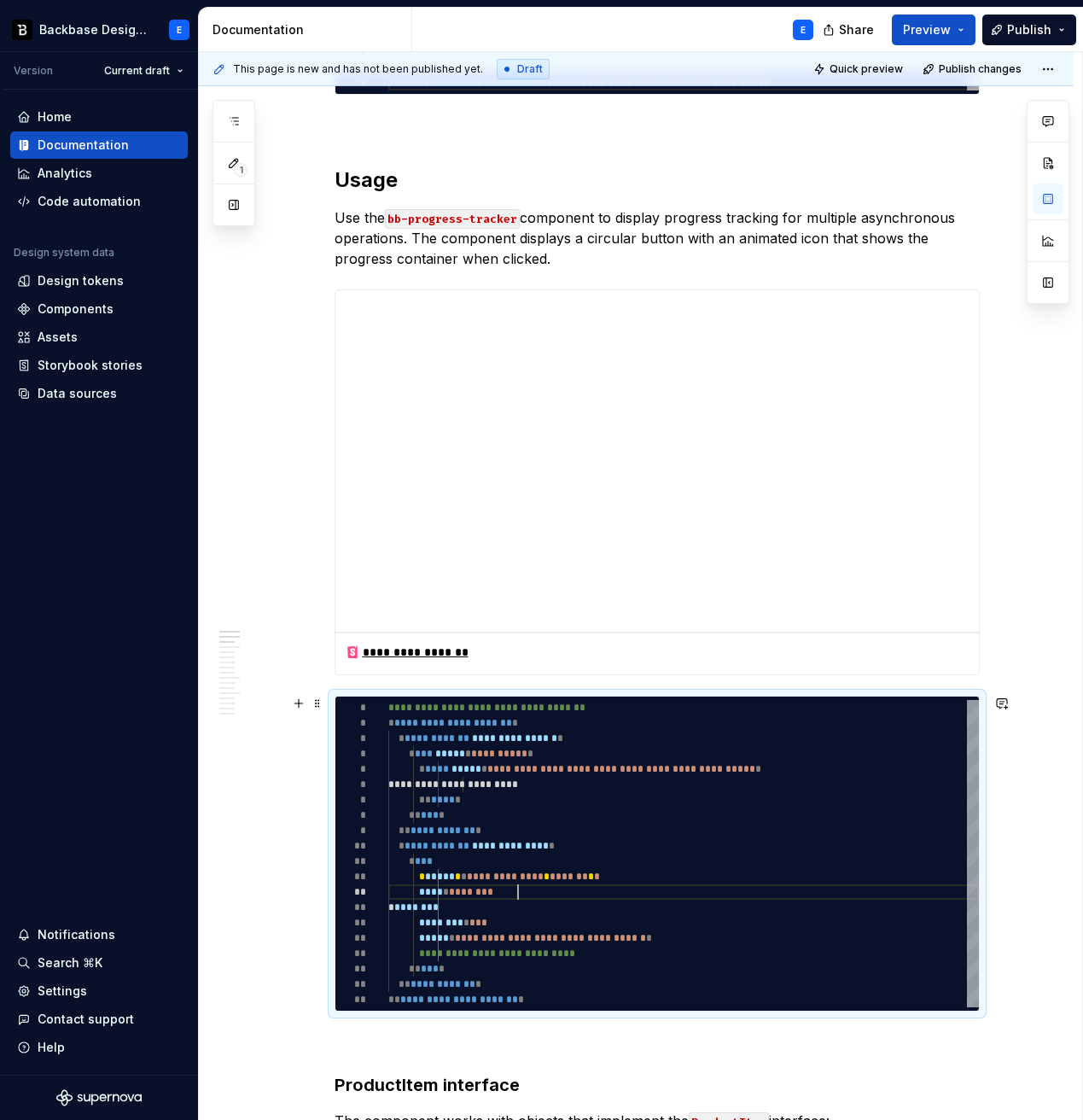
click at [521, 846] on div "**********" at bounding box center [683, 853] width 591 height 307
type textarea "**********"
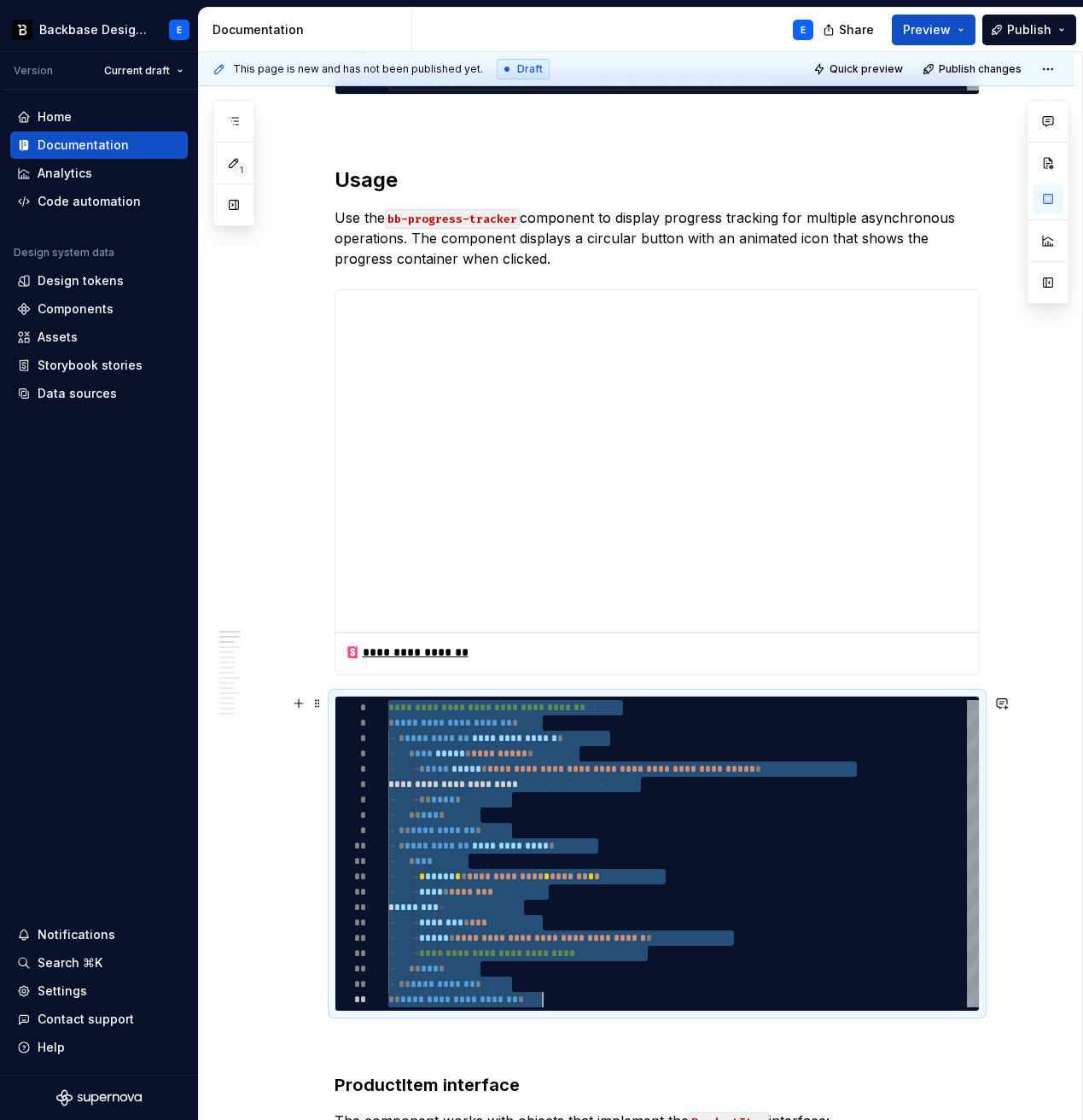
scroll to position [0, 154]
type textarea "*"
type textarea "**********"
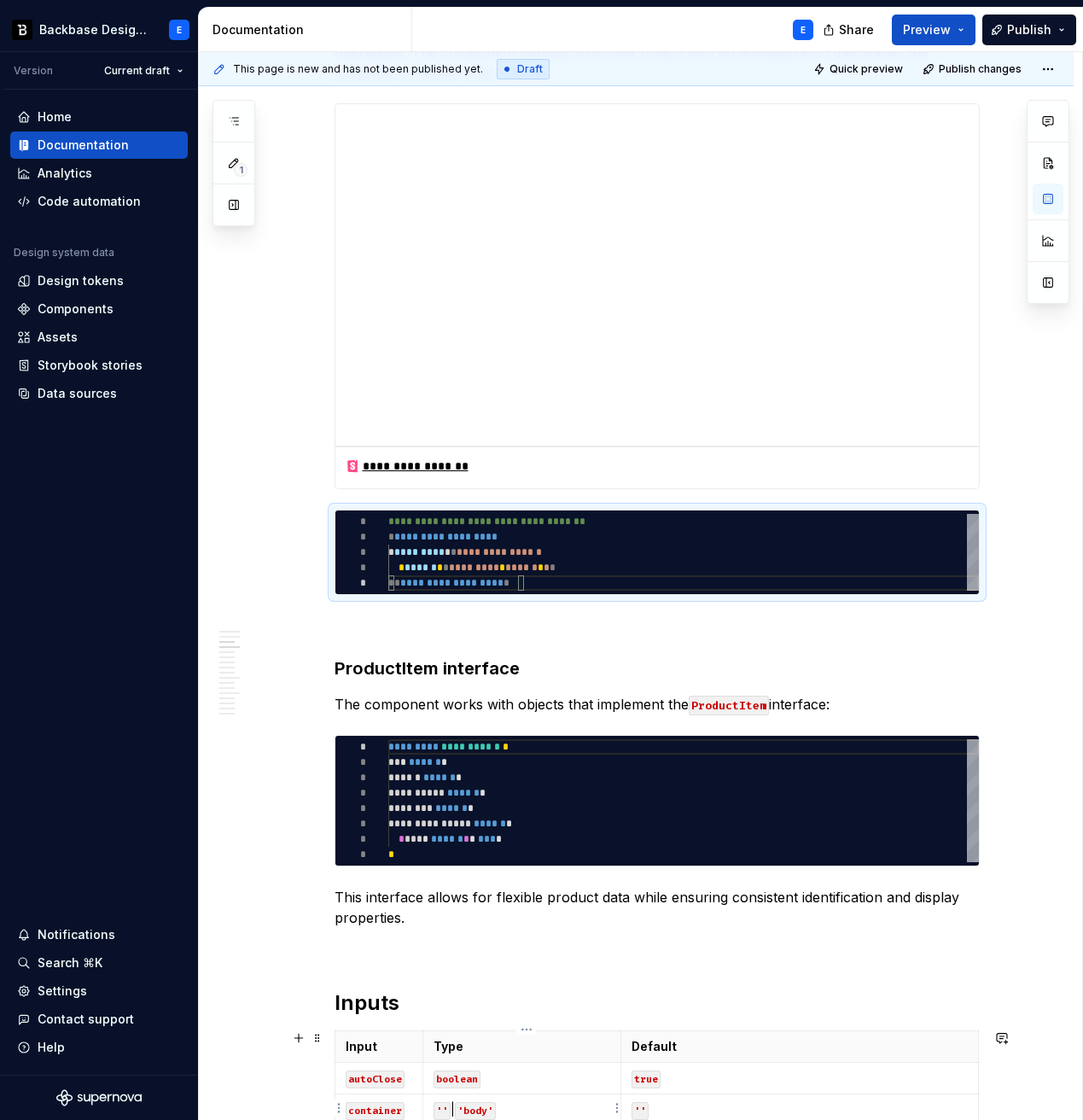
scroll to position [642, 0]
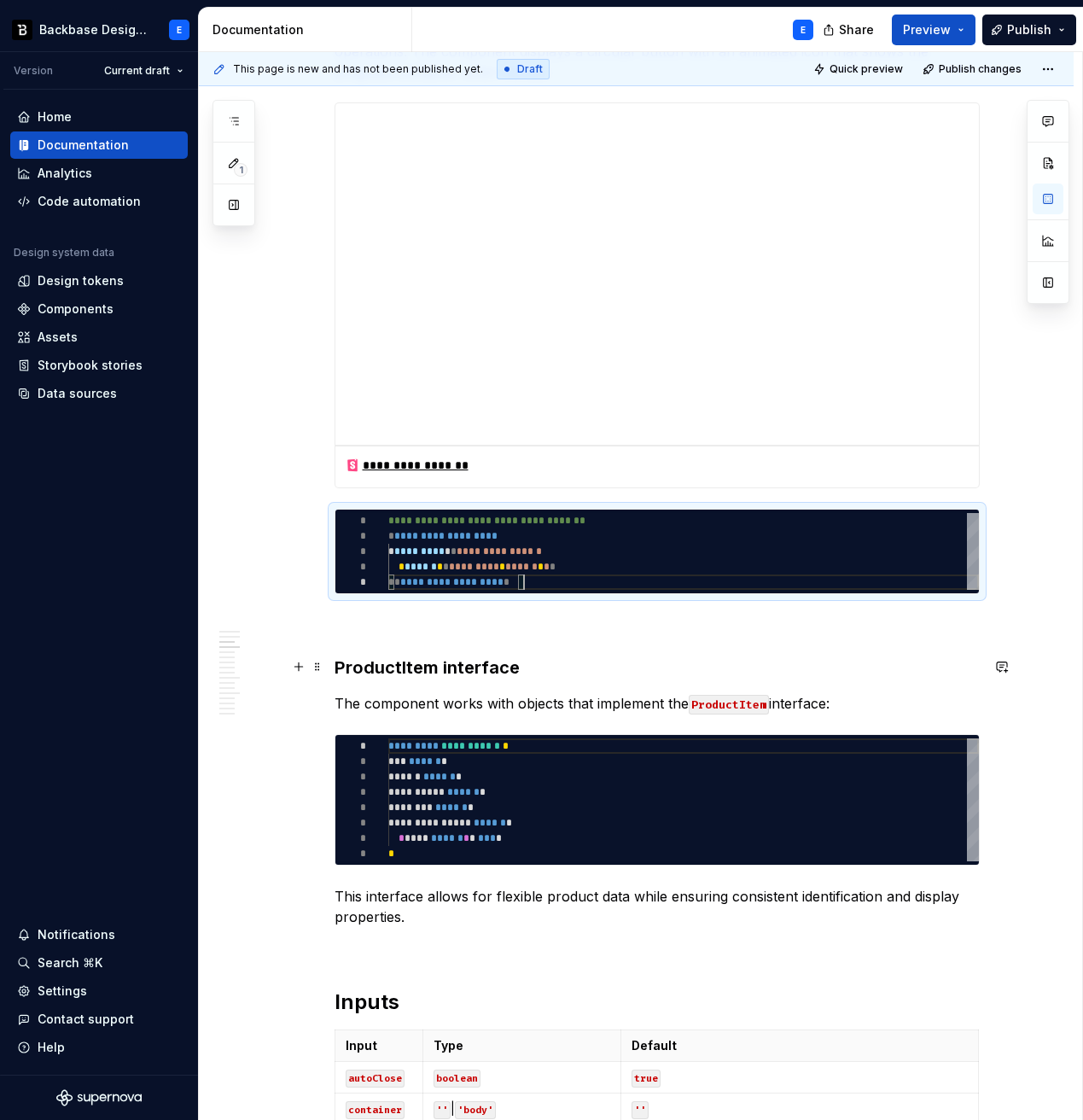
click at [538, 663] on h3 "ProductItem interface" at bounding box center [658, 668] width 645 height 24
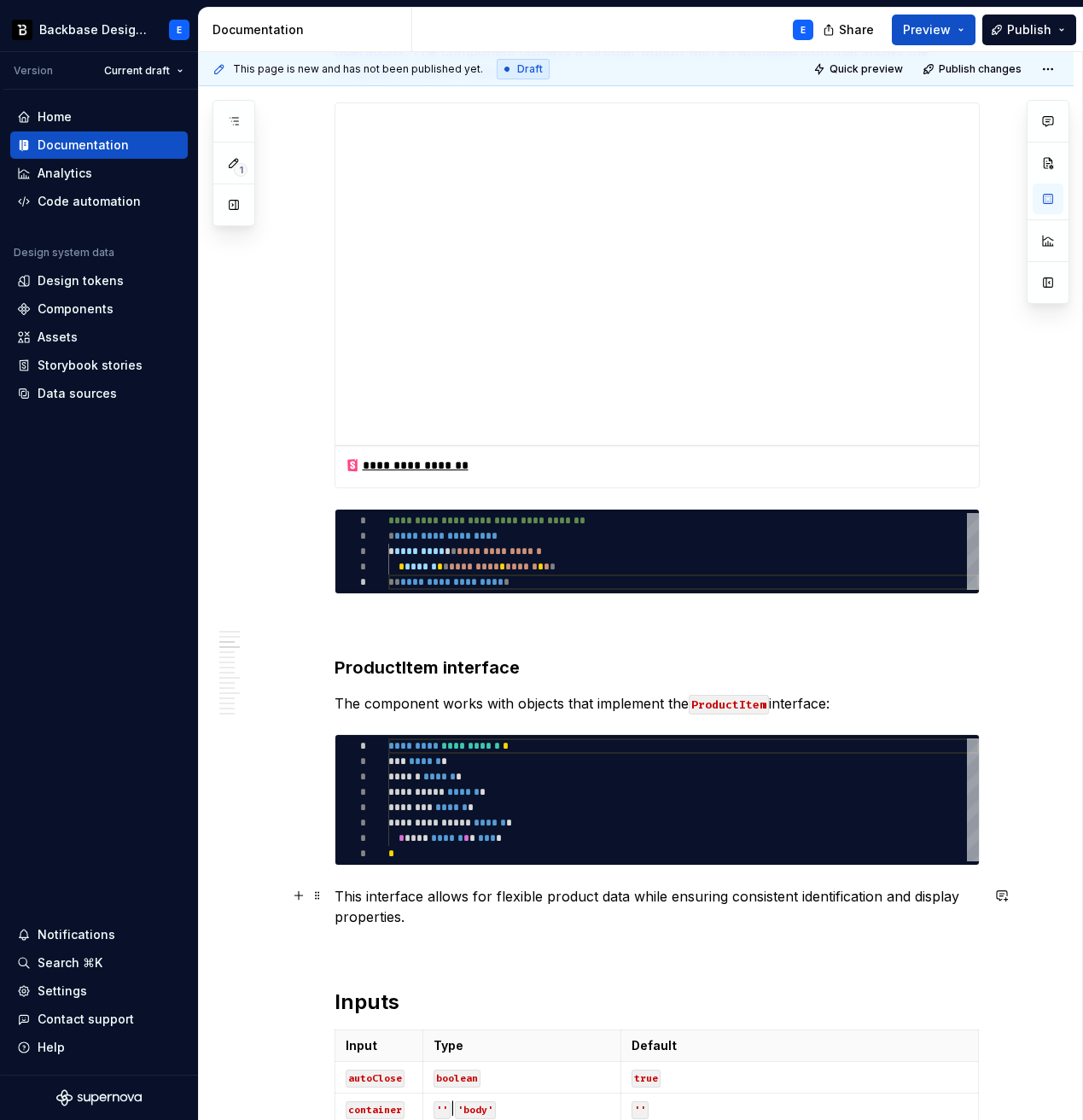
click at [450, 846] on p "This interface allows for flexible product data while ensuring consistent ident…" at bounding box center [658, 906] width 645 height 41
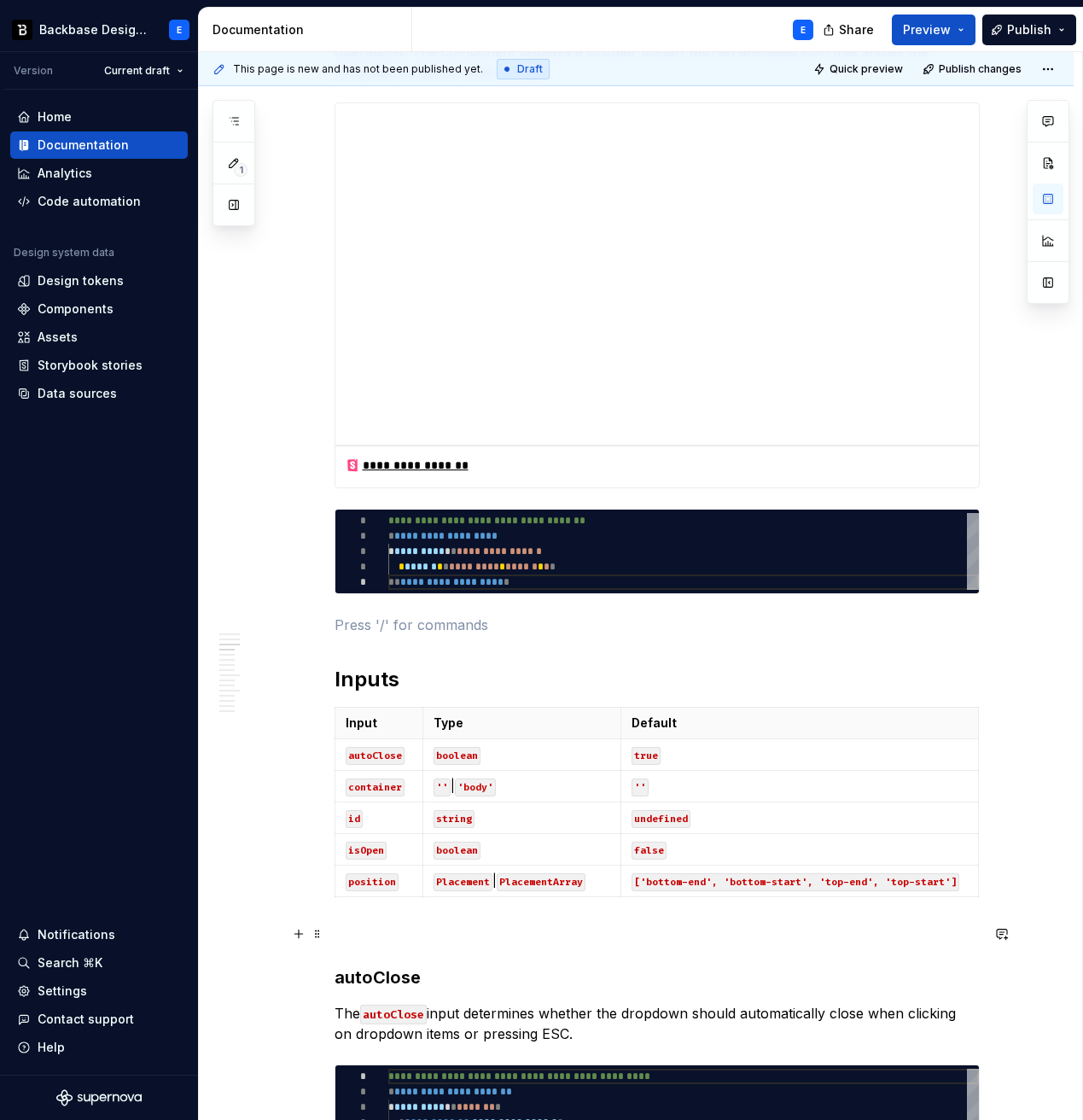
click at [402, 846] on p at bounding box center [658, 934] width 645 height 21
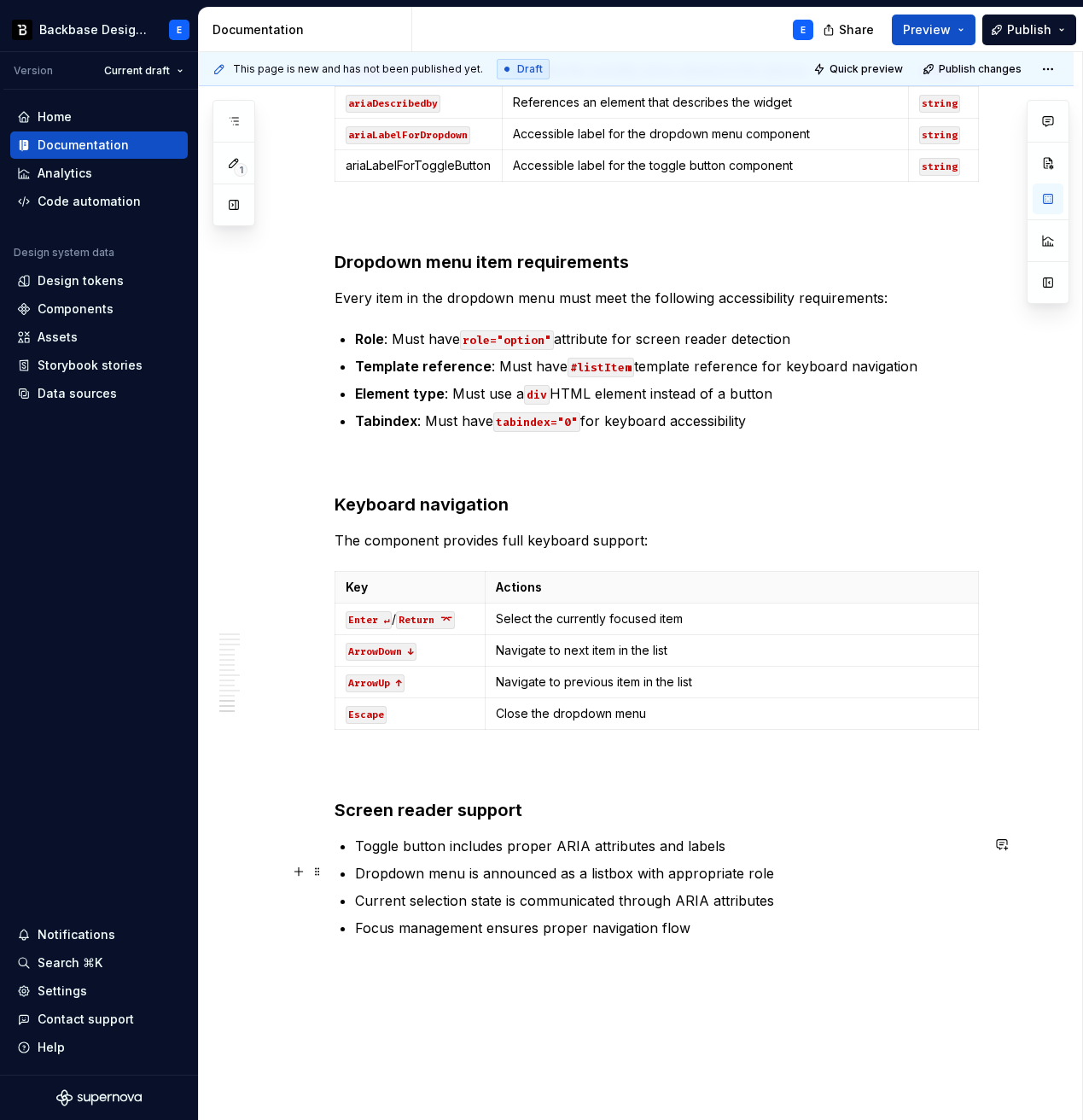
scroll to position [5075, 0]
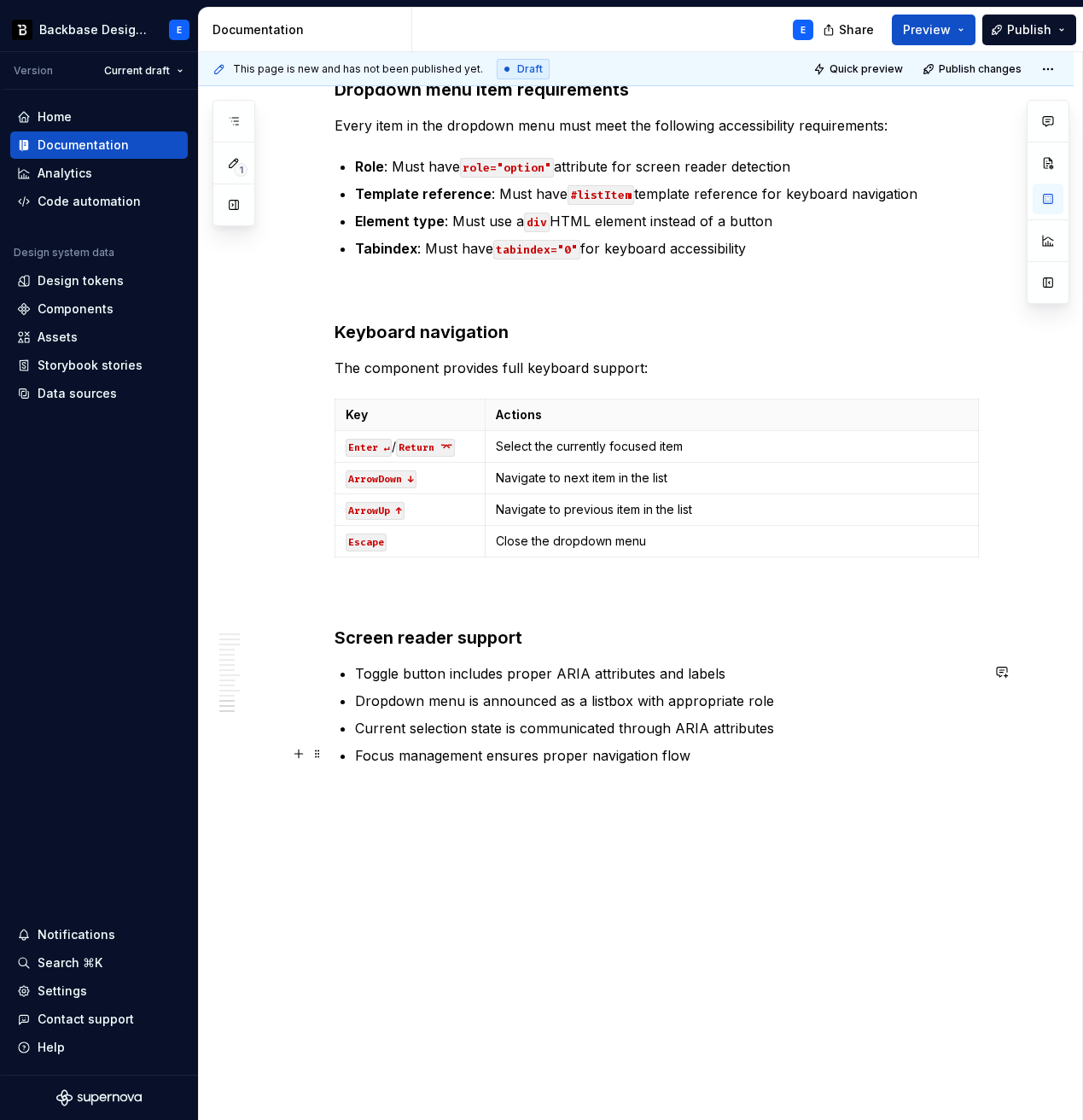
click at [729, 752] on p "Focus management ensures proper navigation flow" at bounding box center [668, 756] width 625 height 21
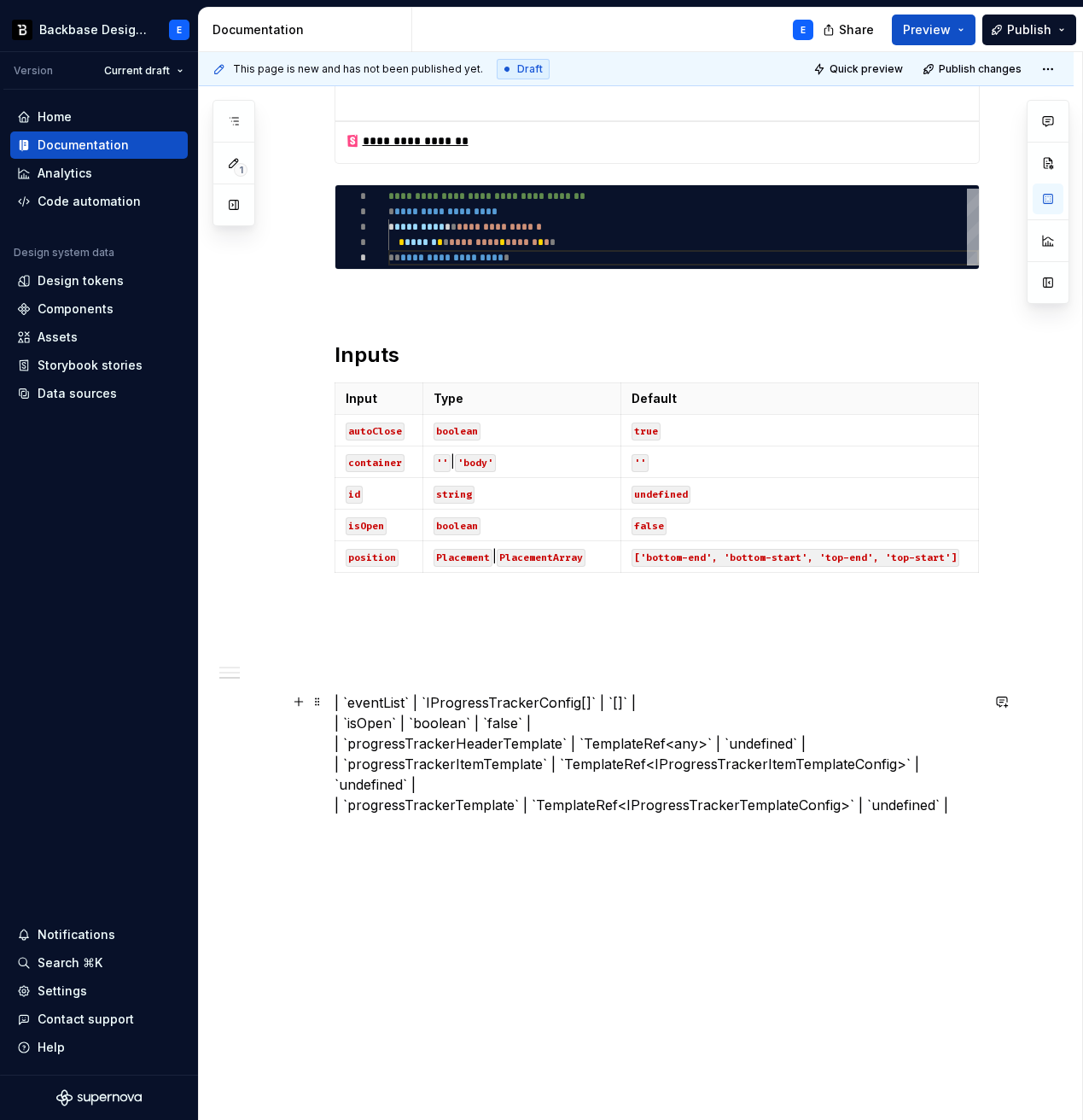
scroll to position [966, 0]
click at [378, 702] on p "| `eventList` | `IProgressTrackerConfig[]` | `[]` | | `isOpen` | `boolean` | `f…" at bounding box center [658, 754] width 645 height 123
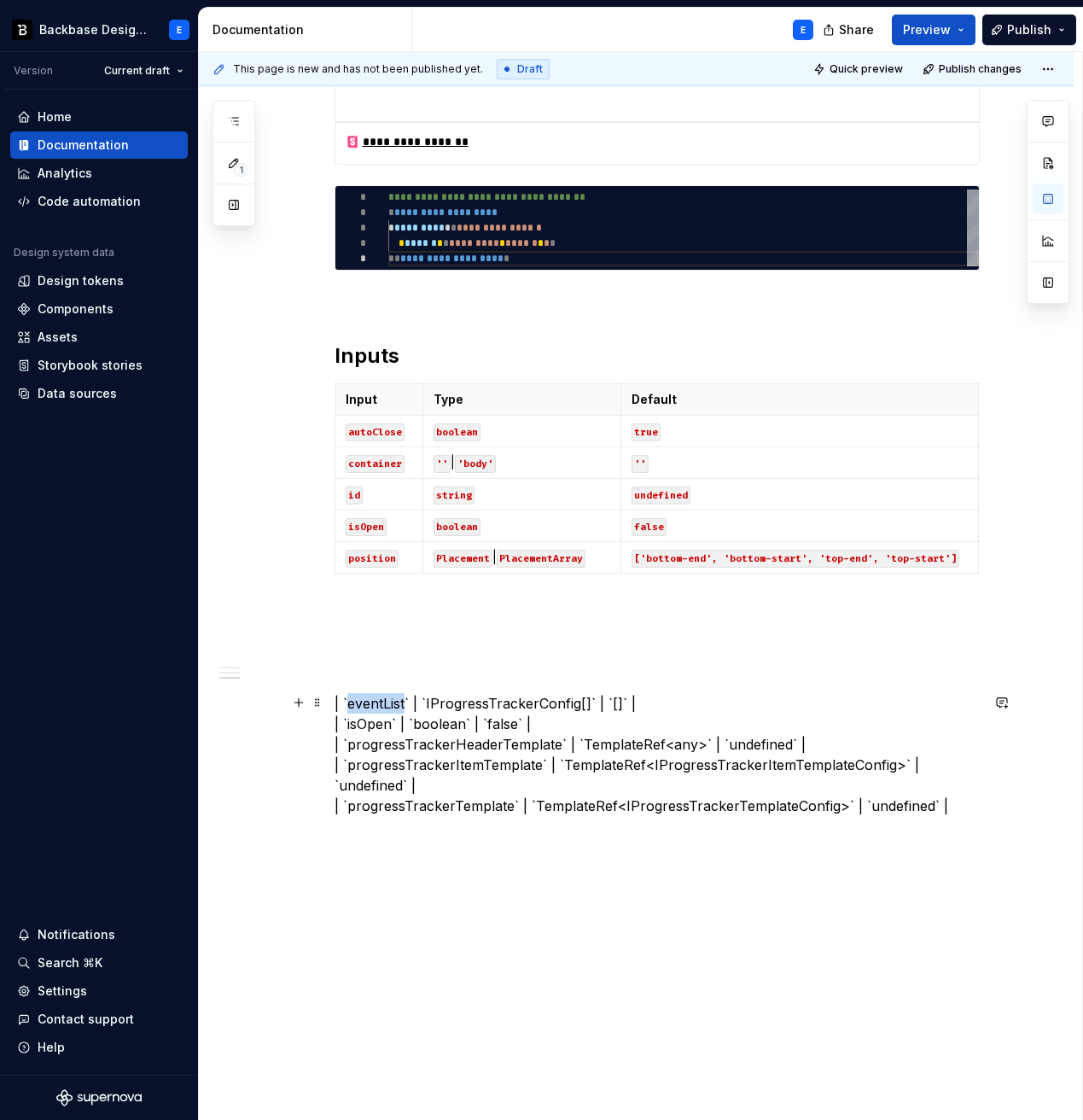
click at [378, 702] on p "| `eventList` | `IProgressTrackerConfig[]` | `[]` | | `isOpen` | `boolean` | `f…" at bounding box center [658, 754] width 645 height 123
click at [377, 434] on code "autoClose" at bounding box center [375, 432] width 59 height 18
click at [399, 702] on p "| `` | `IProgressTrackerConfig[]` | `[]` | | `isOpen` | `boolean` | `false` | |…" at bounding box center [658, 754] width 645 height 123
click at [473, 432] on code "boolean" at bounding box center [457, 432] width 47 height 18
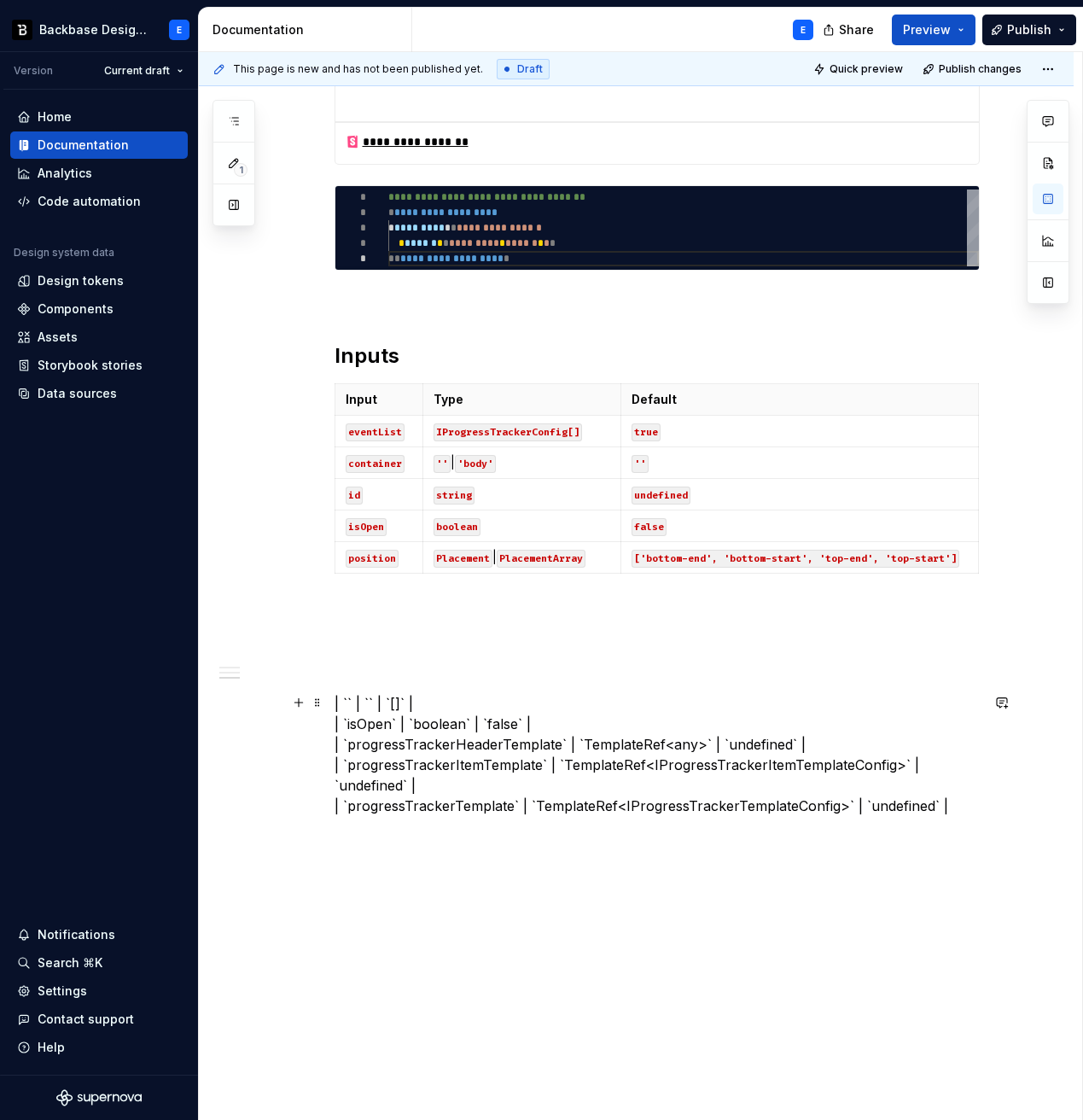
click at [397, 700] on p "| `` | `` | `[]` | | `isOpen` | `boolean` | `false` | | `progressTrackerHeaderT…" at bounding box center [658, 754] width 645 height 123
click at [656, 430] on code "true" at bounding box center [646, 432] width 29 height 18
click at [403, 670] on p at bounding box center [658, 673] width 645 height 21
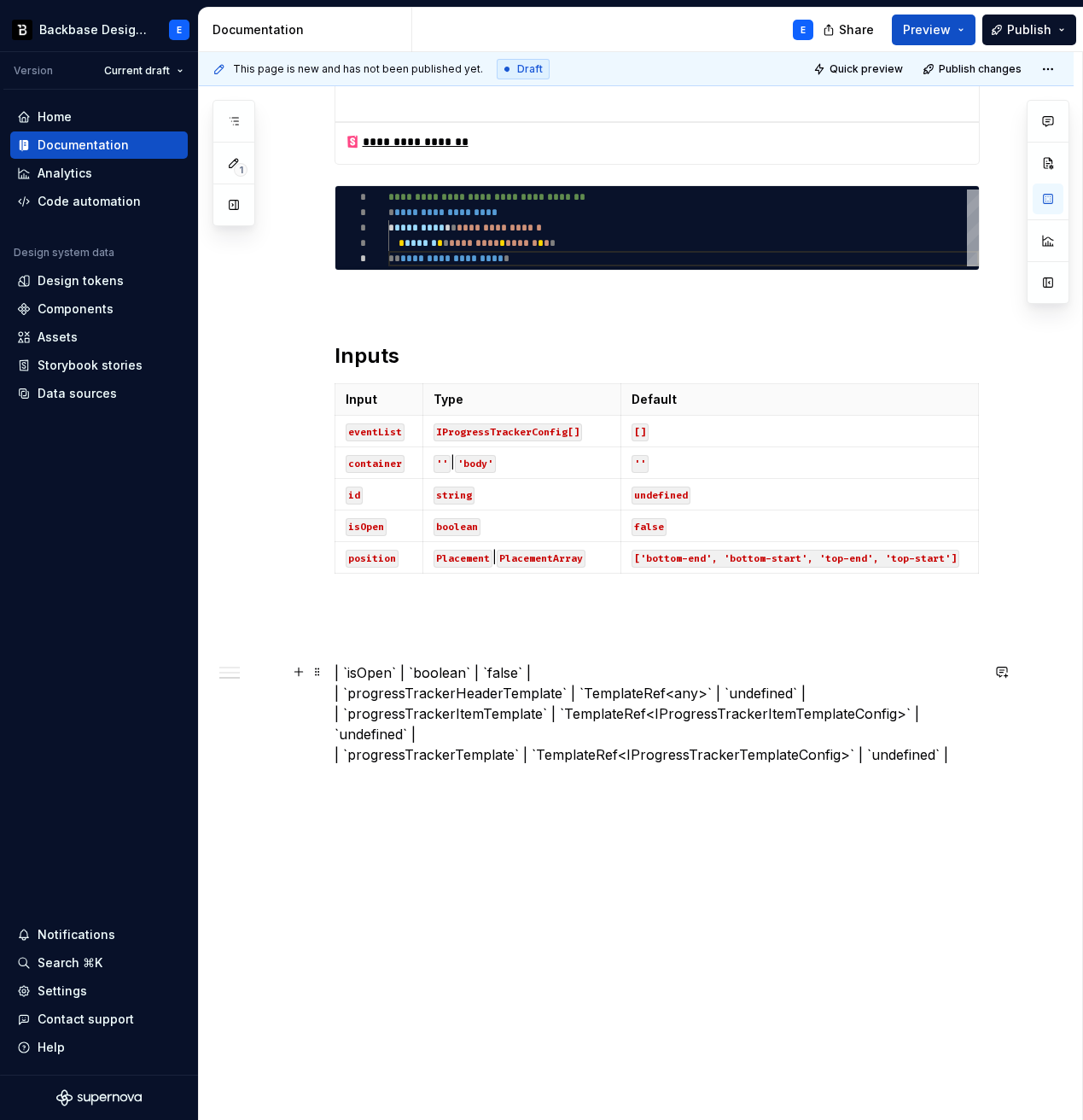
click at [370, 671] on p "| `isOpen` | `boolean` | `false` | | `progressTrackerHeaderTemplate` | `Templat…" at bounding box center [658, 714] width 645 height 103
click at [385, 469] on code "container" at bounding box center [375, 463] width 59 height 18
click at [398, 669] on p "| `` | `boolean` | `false` | | `progressTrackerHeaderTemplate` | `TemplateRef<a…" at bounding box center [658, 714] width 645 height 103
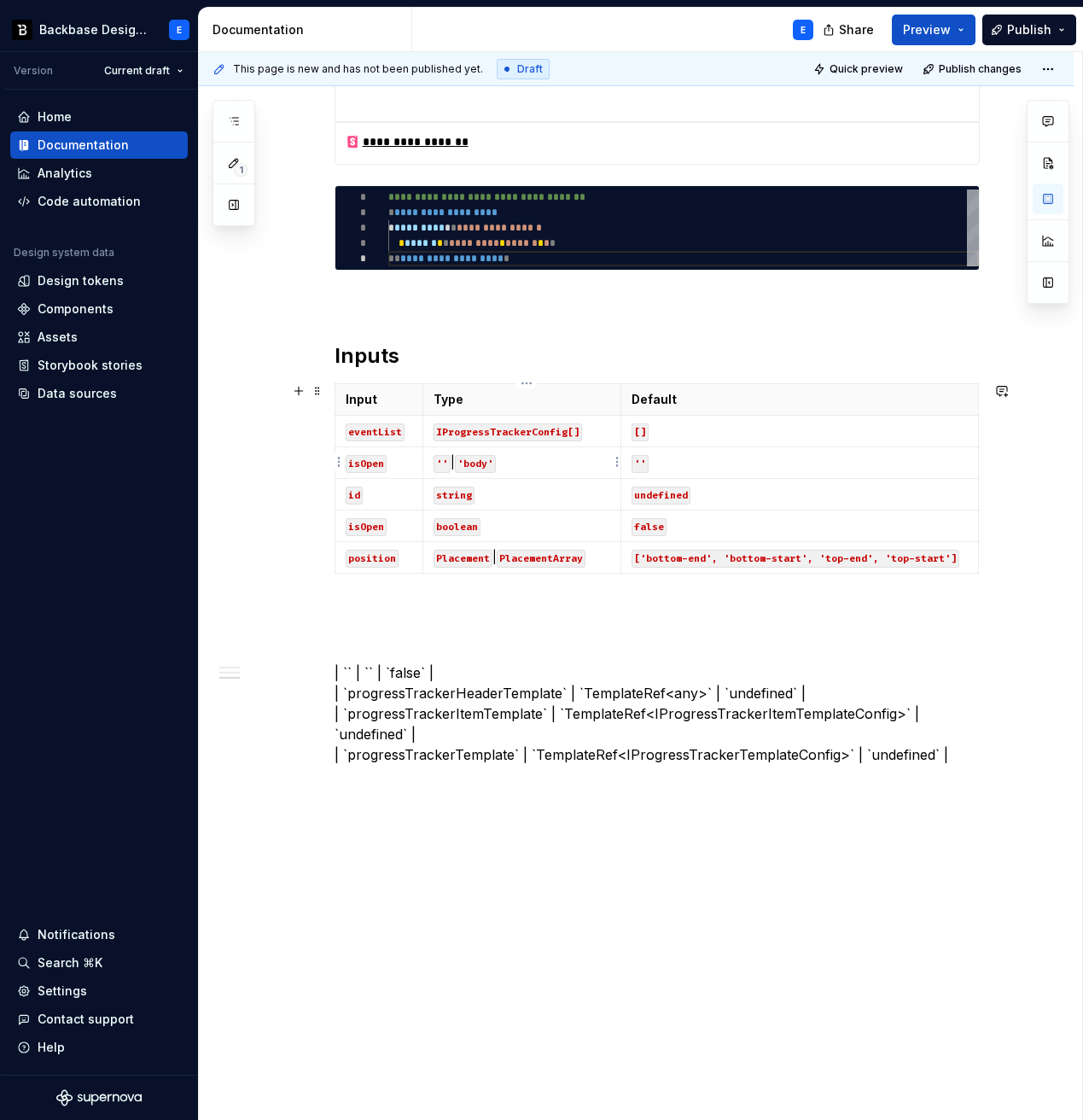
click at [491, 460] on code "'body'" at bounding box center [475, 463] width 41 height 18
click at [412, 675] on p "| `` | `` | `false` | | `progressTrackerHeaderTemplate` | `TemplateRef<any>` | …" at bounding box center [658, 714] width 645 height 103
click at [667, 462] on p "''" at bounding box center [799, 462] width 336 height 17
click at [482, 674] on p "| `` | `` | `` | | `progressTrackerHeaderTemplate` | `TemplateRef<any>` | `unde…" at bounding box center [658, 714] width 645 height 103
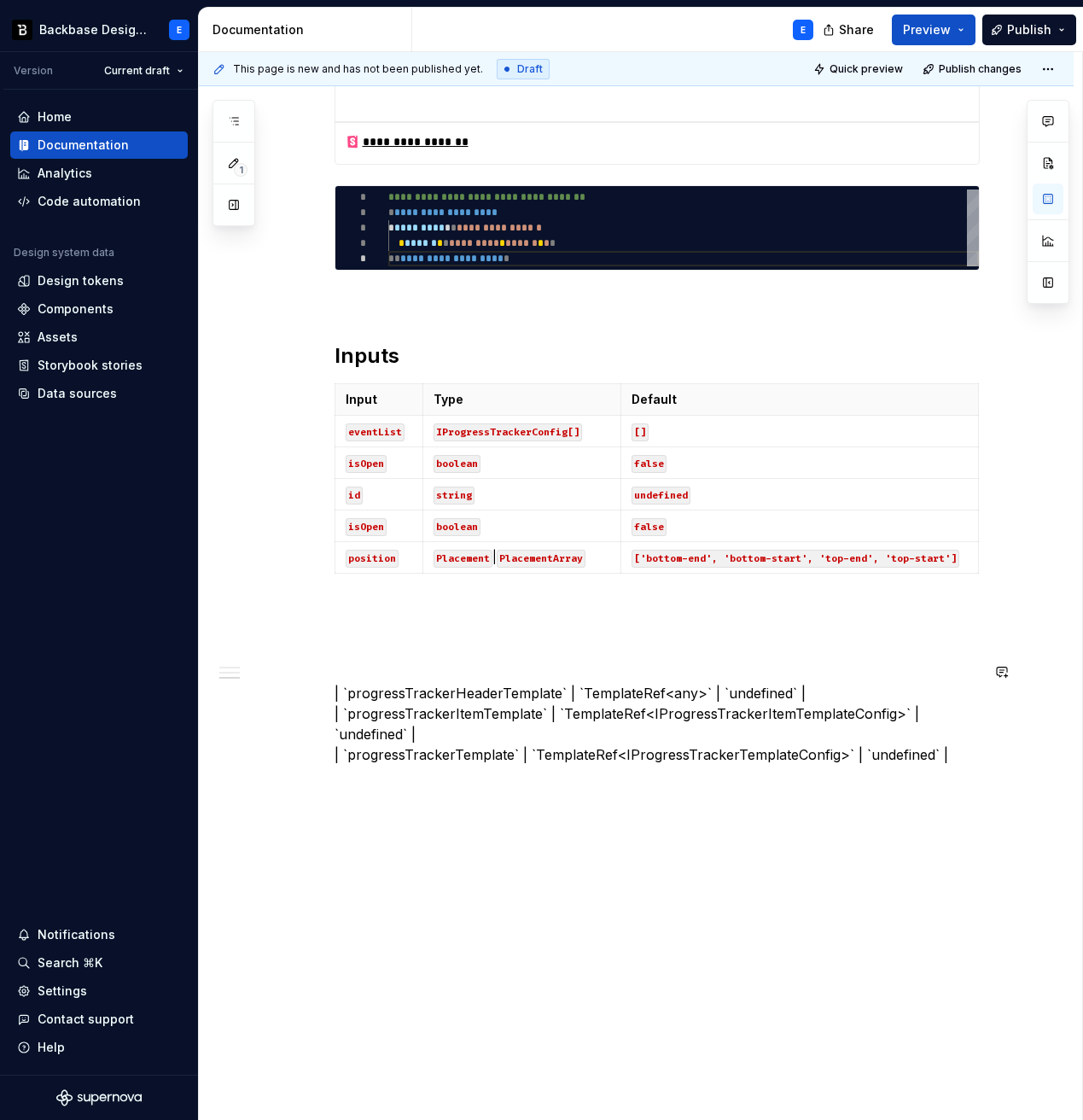
scroll to position [945, 0]
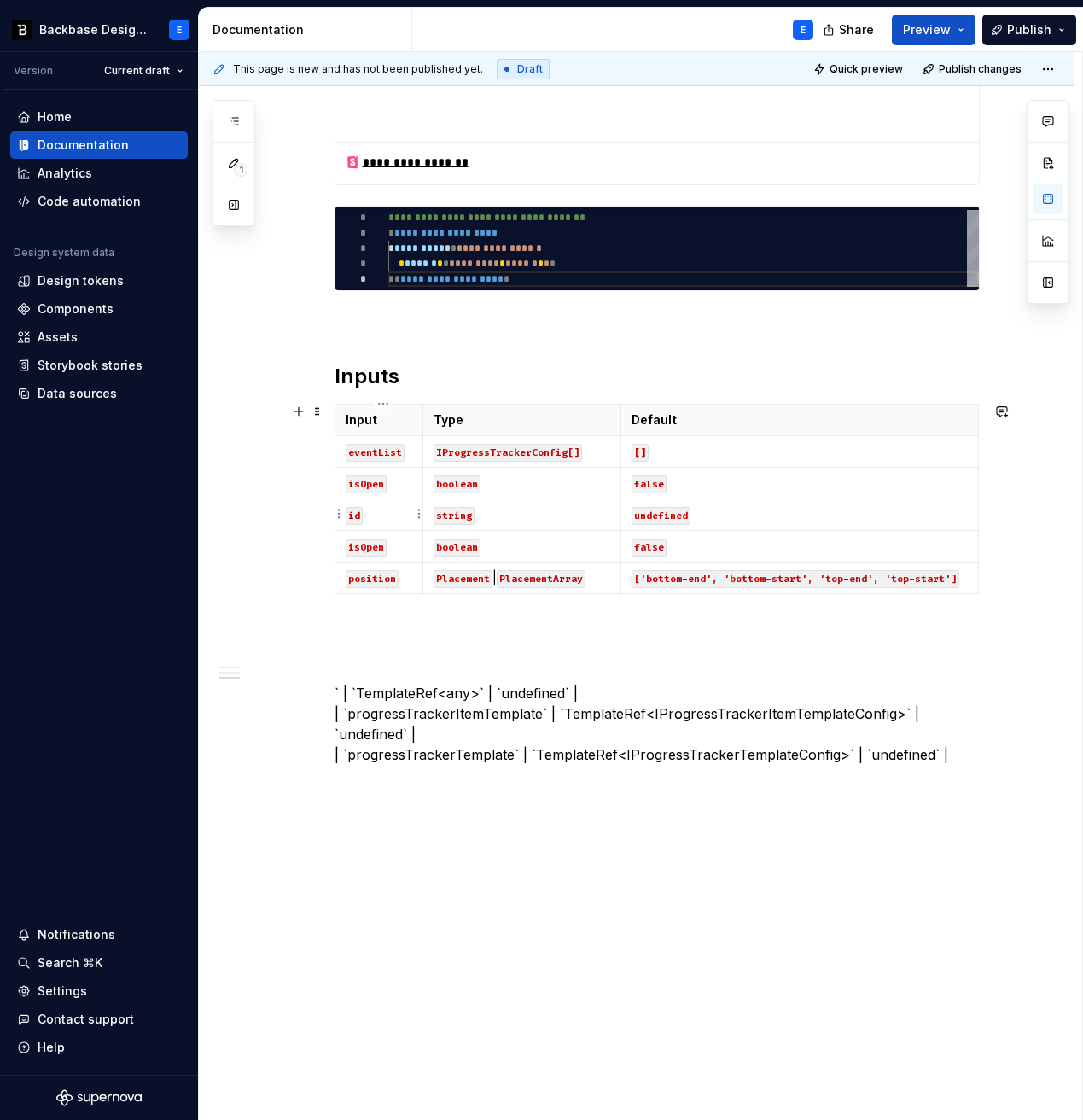
click at [360, 516] on code "id" at bounding box center [355, 516] width 17 height 18
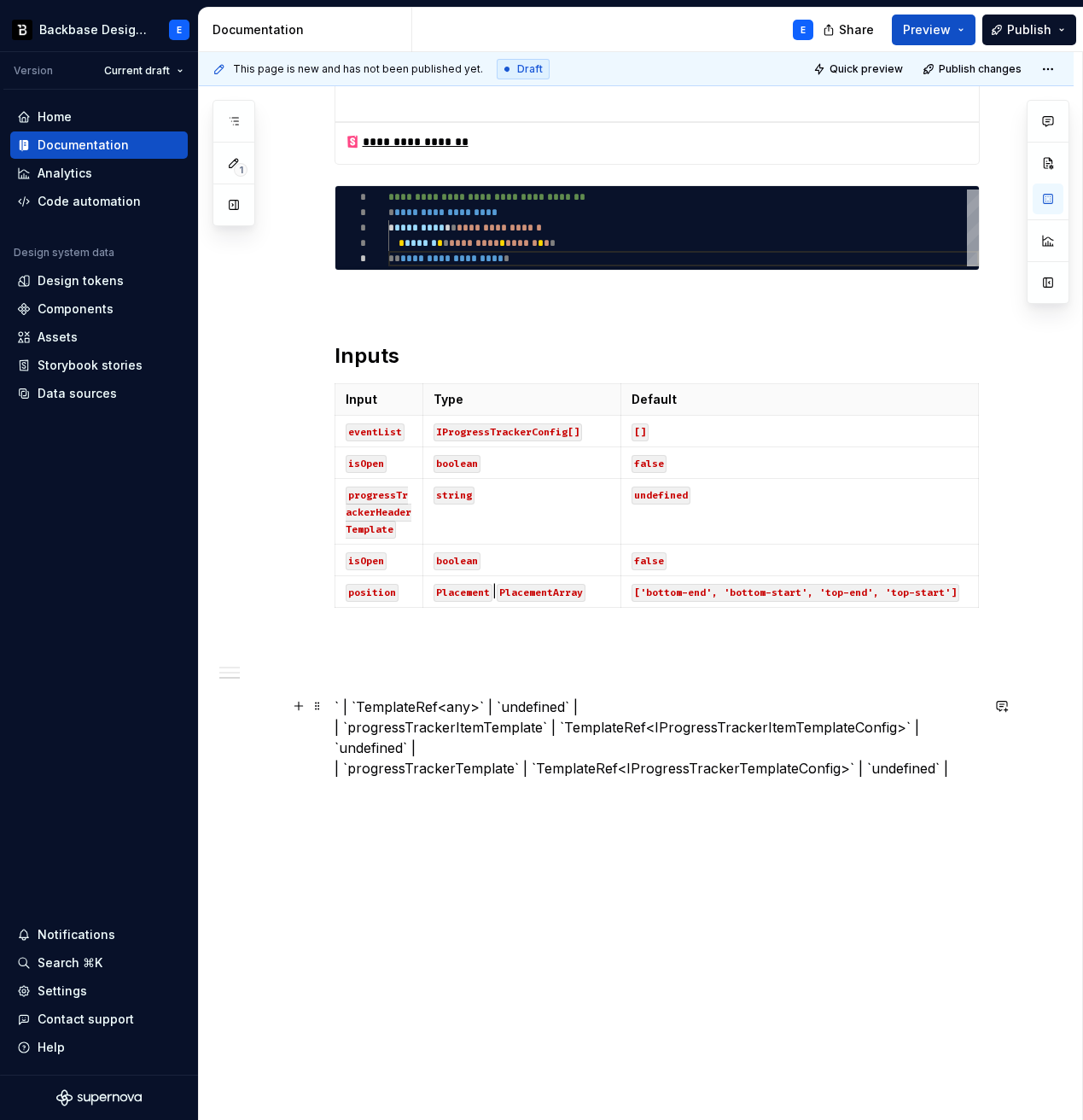
click at [388, 708] on p "` | `TemplateRef<any>` | `undefined` | | `progressTrackerItemTemplate` | `Templ…" at bounding box center [658, 737] width 645 height 82
click at [480, 708] on p "` | `TemplateRef<any>` | `undefined` | | `progressTrackerItemTemplate` | `Templ…" at bounding box center [658, 737] width 645 height 82
click at [463, 496] on code "string" at bounding box center [454, 495] width 41 height 18
click at [428, 705] on p "` | `` | `undefined` | | `progressTrackerItemTemplate` | `TemplateRef<IProgress…" at bounding box center [658, 737] width 645 height 82
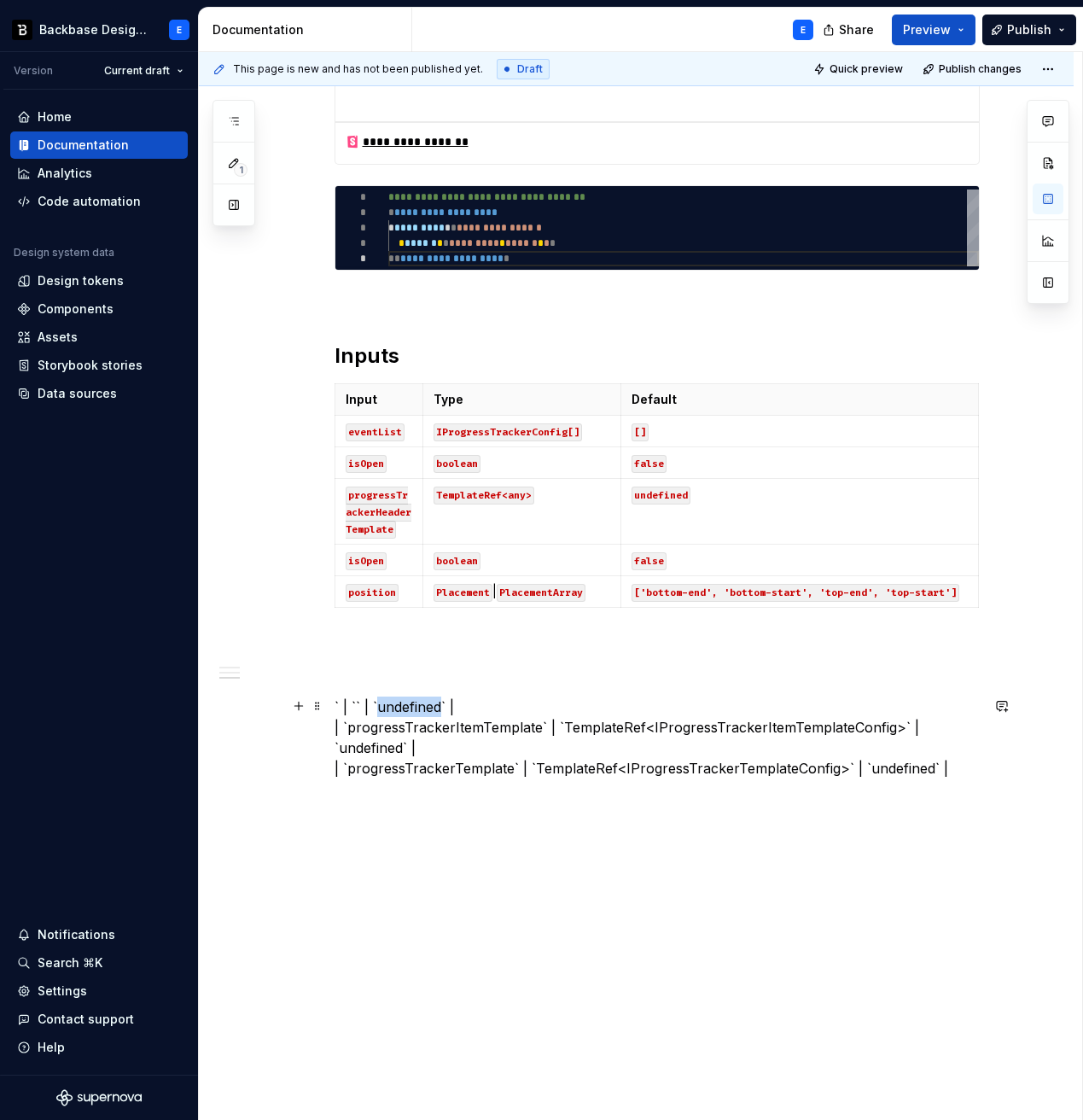
click at [428, 705] on p "` | `` | `undefined` | | `progressTrackerItemTemplate` | `TemplateRef<IProgress…" at bounding box center [658, 737] width 645 height 82
click at [378, 723] on p "` | `` | `` | | `progressTrackerItemTemplate` | `TemplateRef<IProgressTrackerIt…" at bounding box center [658, 737] width 645 height 82
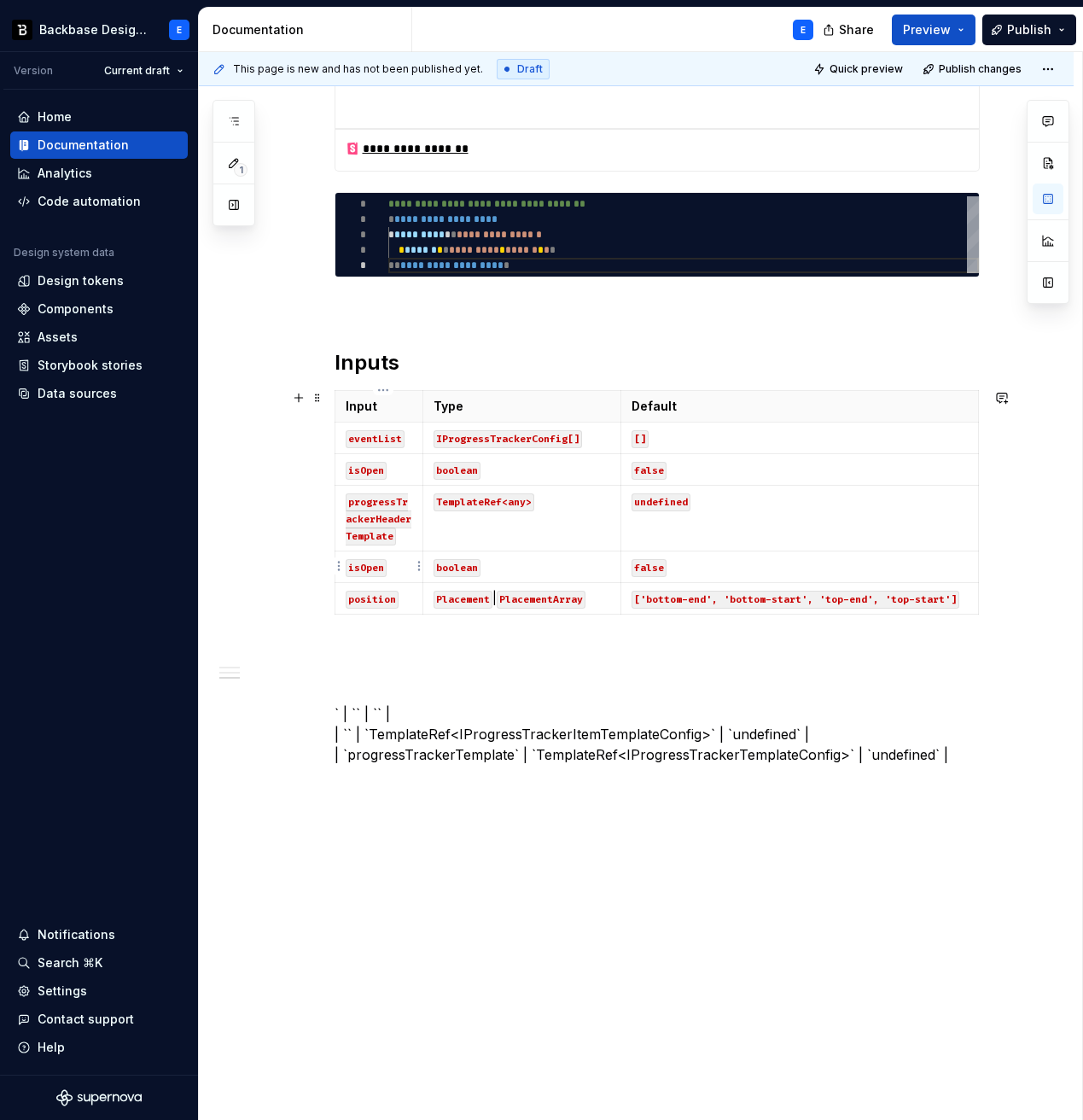
click at [370, 567] on code "isOpen" at bounding box center [366, 568] width 41 height 18
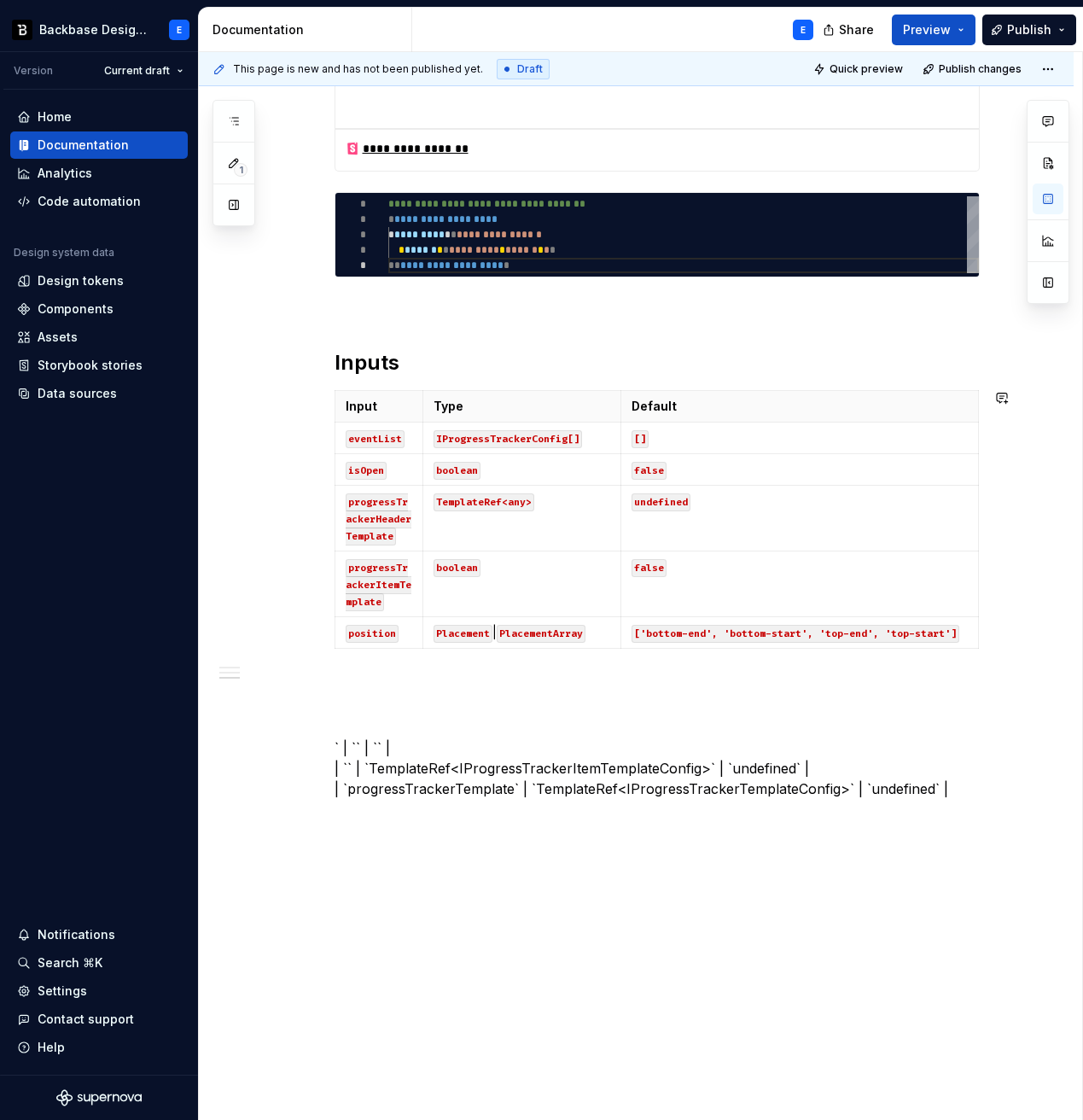
scroll to position [966, 0]
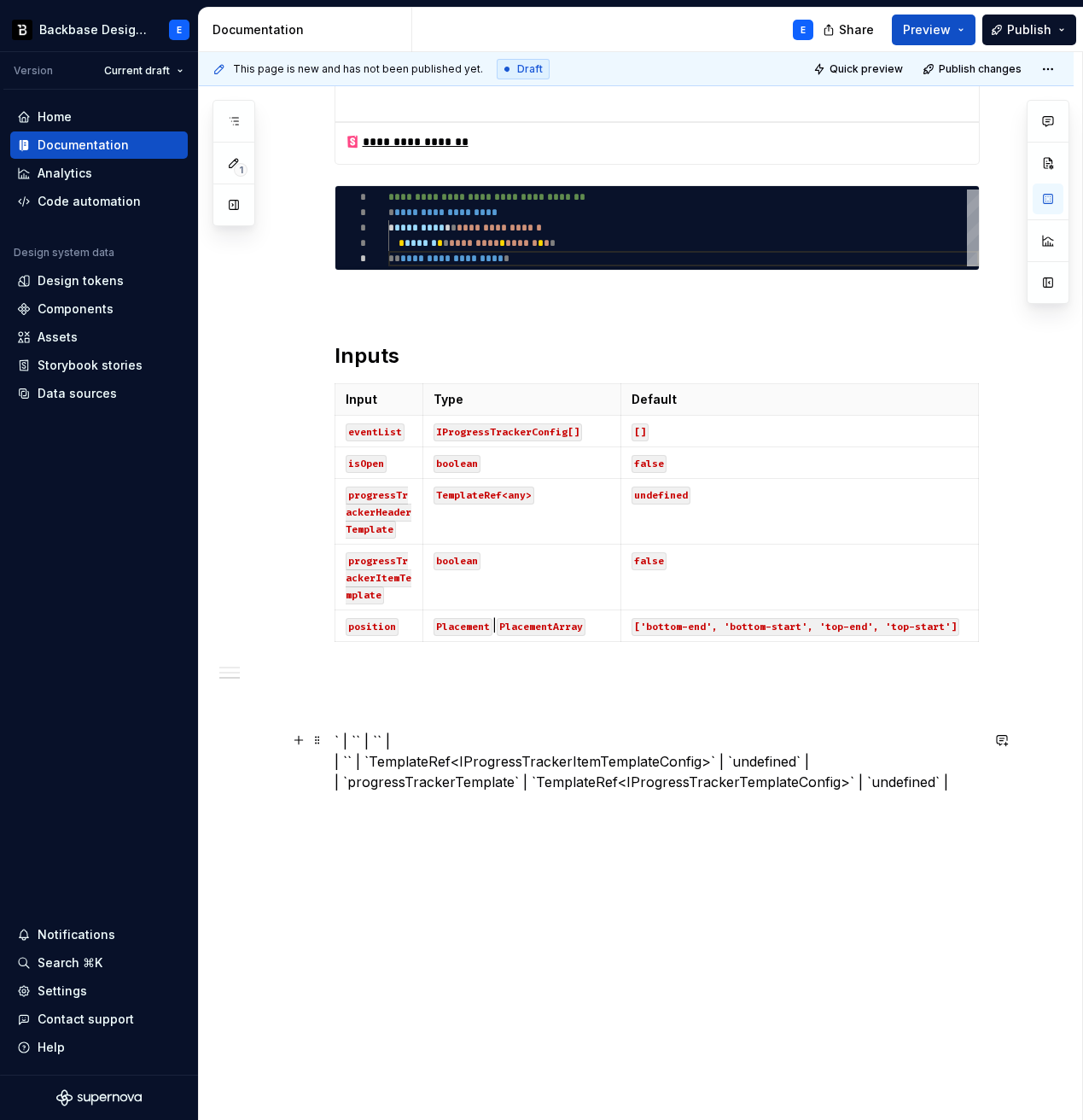
click at [394, 757] on p "` | `` | `` | | `` | `TemplateRef<IProgressTrackerItemTemplateConfig>` | `undef…" at bounding box center [658, 761] width 645 height 61
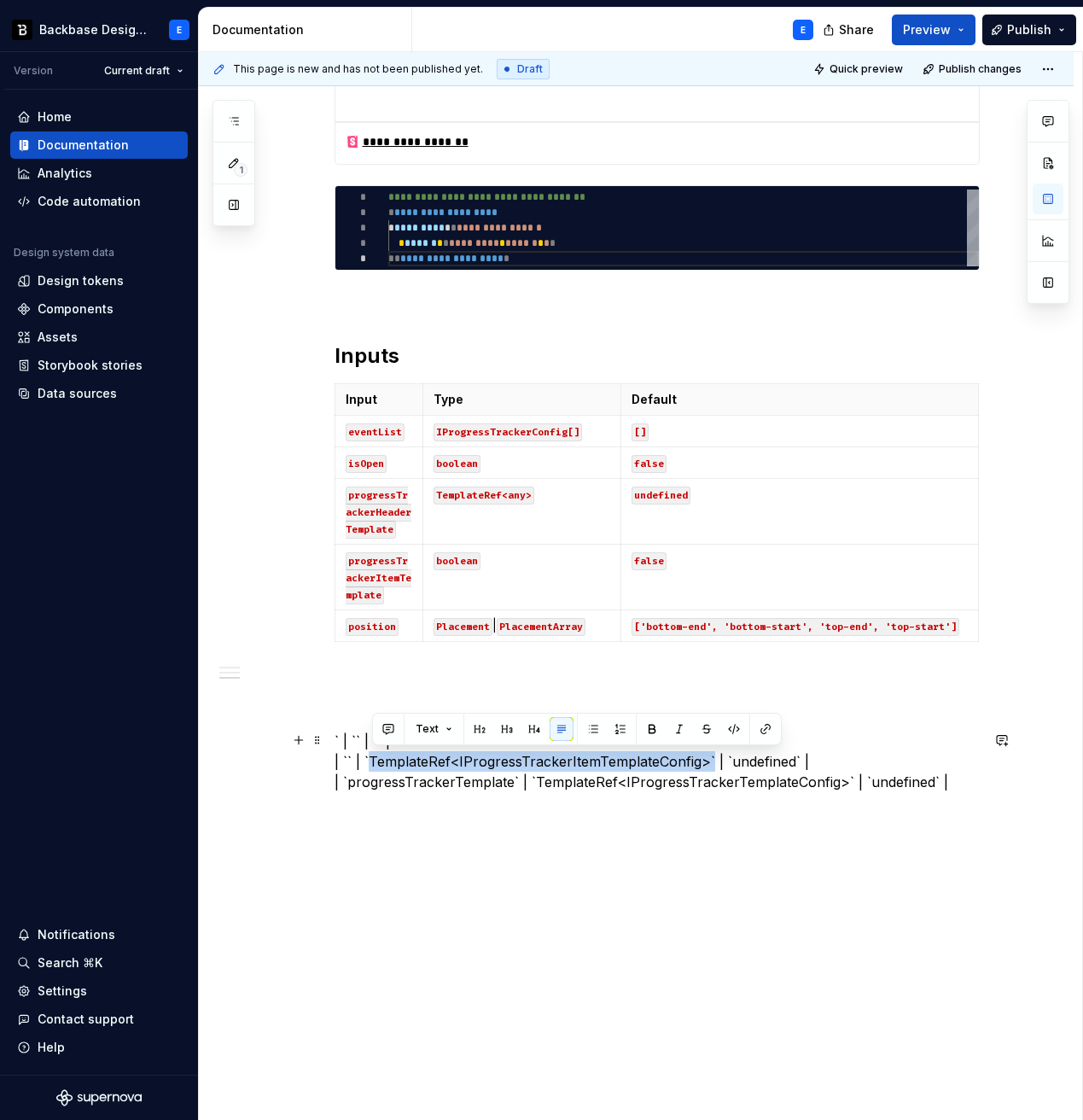
click at [708, 761] on p "` | `` | `` | | `` | `TemplateRef<IProgressTrackerItemTemplateConfig>` | `undef…" at bounding box center [658, 761] width 645 height 61
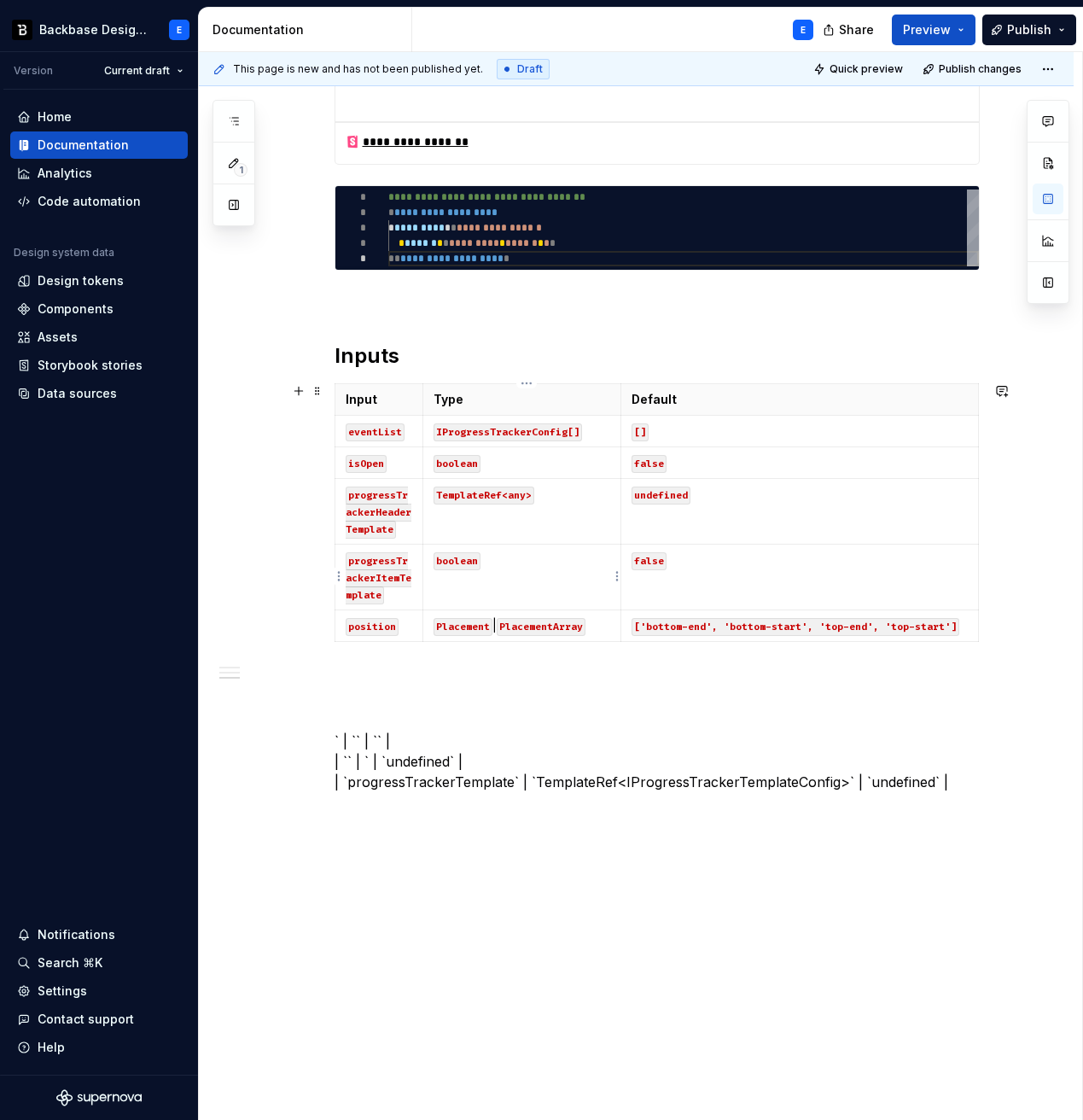
click at [462, 557] on code "boolean" at bounding box center [457, 561] width 47 height 18
click at [434, 763] on p "` | `` | `` | | `` | ` | `undefined` | | `progressTrackerTemplate` | `TemplateR…" at bounding box center [658, 761] width 645 height 61
click at [652, 564] on code "false" at bounding box center [649, 561] width 35 height 18
click at [408, 782] on p "` | `` | `` | | `` | ` | `` | | `progressTrackerTemplate` | `TemplateRef<IProgr…" at bounding box center [658, 761] width 645 height 61
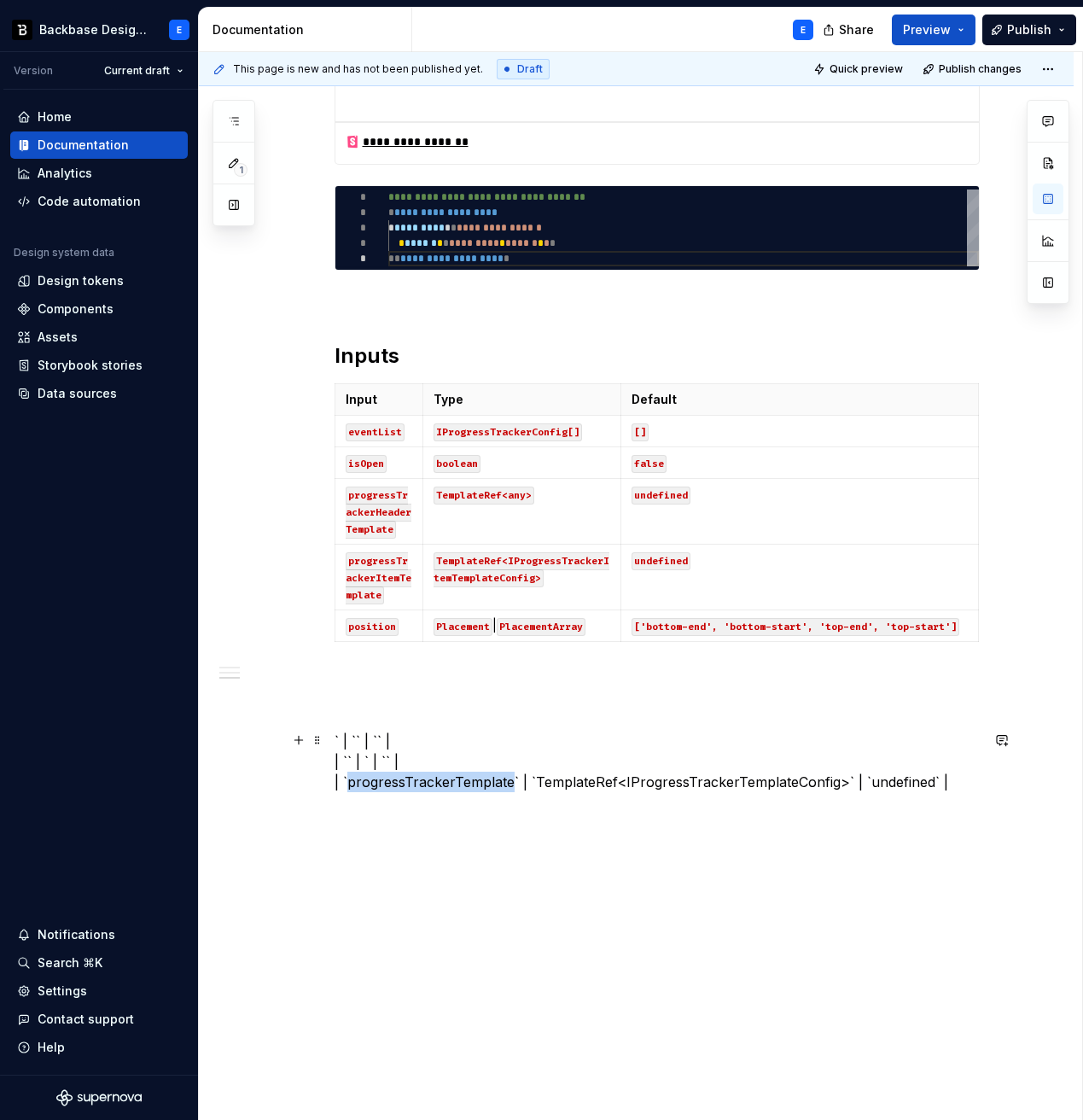
click at [408, 782] on p "` | `` | `` | | `` | ` | `` | | `progressTrackerTemplate` | `TemplateRef<IProgr…" at bounding box center [658, 761] width 645 height 61
click at [385, 620] on code "position" at bounding box center [372, 626] width 53 height 18
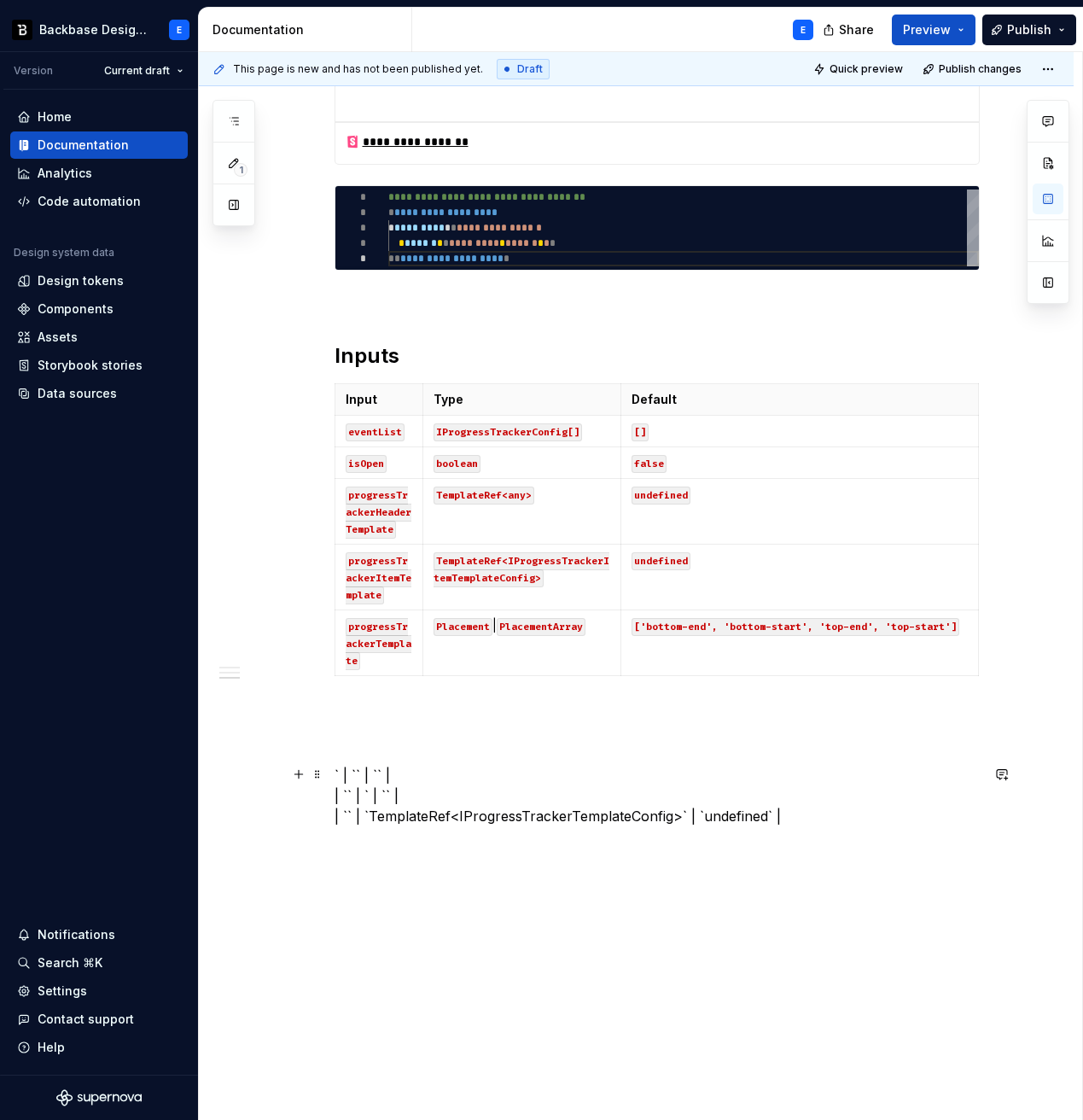
click at [412, 815] on p "` | `` | `` | | `` | ` | `` | | `` | `TemplateRef<IProgressTrackerTemplateConfi…" at bounding box center [658, 795] width 645 height 61
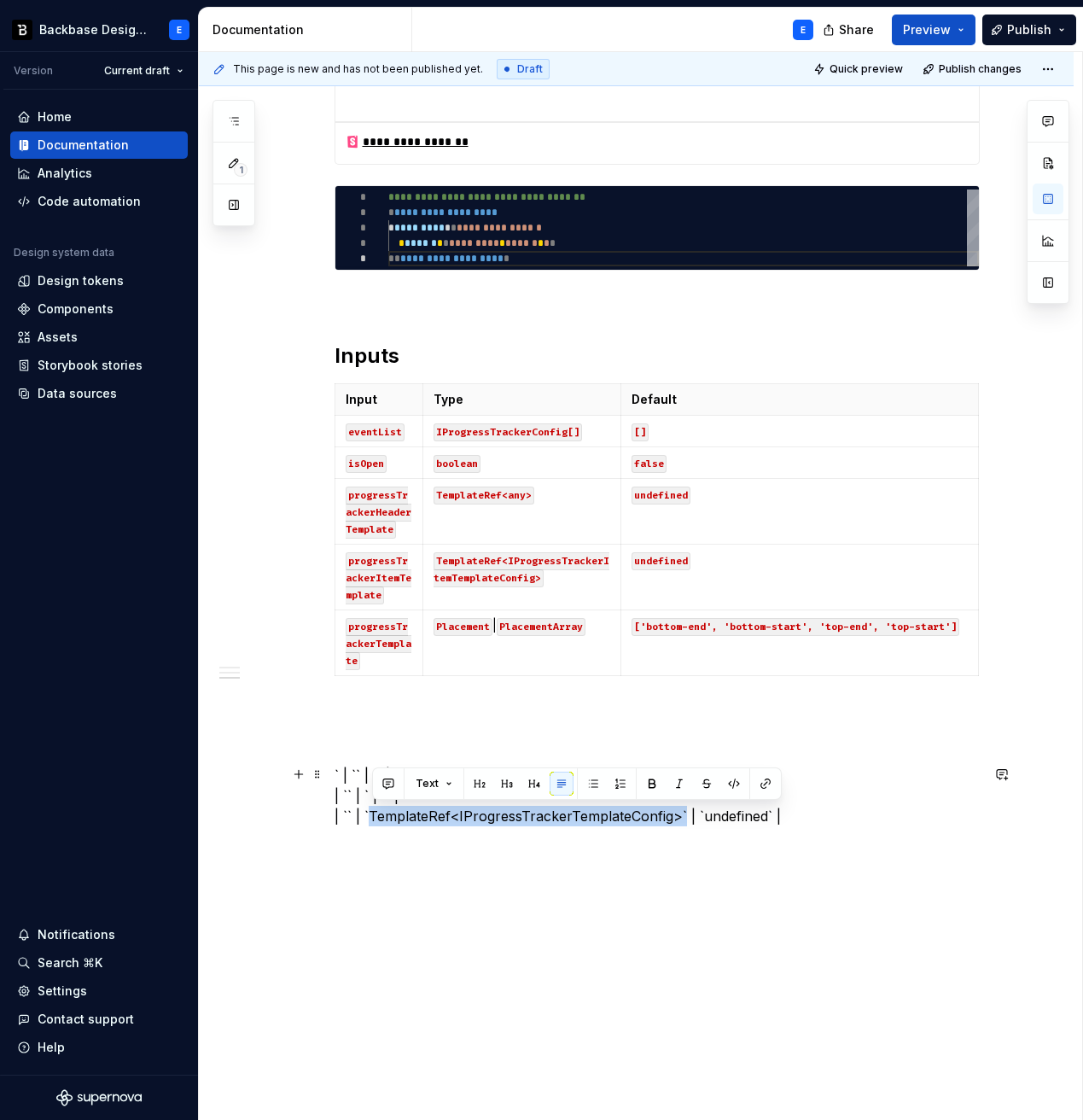
click at [679, 815] on p "` | `` | `` | | `` | ` | `` | | `` | `TemplateRef<IProgressTrackerTemplateConfi…" at bounding box center [658, 795] width 645 height 61
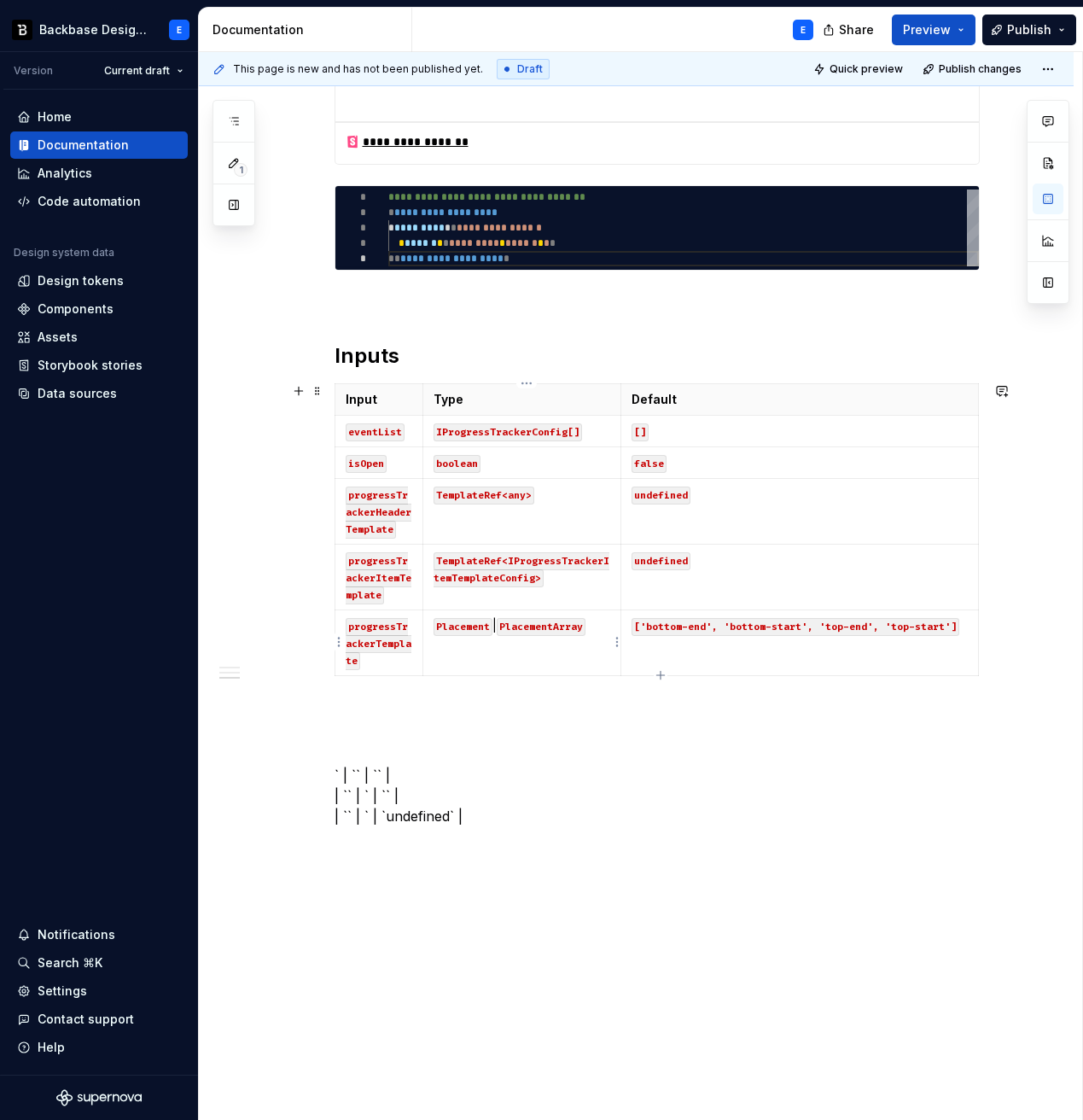
click at [545, 632] on code "PlacementArray" at bounding box center [541, 626] width 89 height 18
click at [421, 818] on p "` | `` | `` | | `` | ` | `` | | `` | ` | `undefined` |" at bounding box center [658, 795] width 645 height 61
click at [683, 630] on code "['bottom-end', 'bottom-start', 'top-end', 'top-start']" at bounding box center [796, 626] width 328 height 18
click at [446, 756] on div "**********" at bounding box center [658, 122] width 645 height 1408
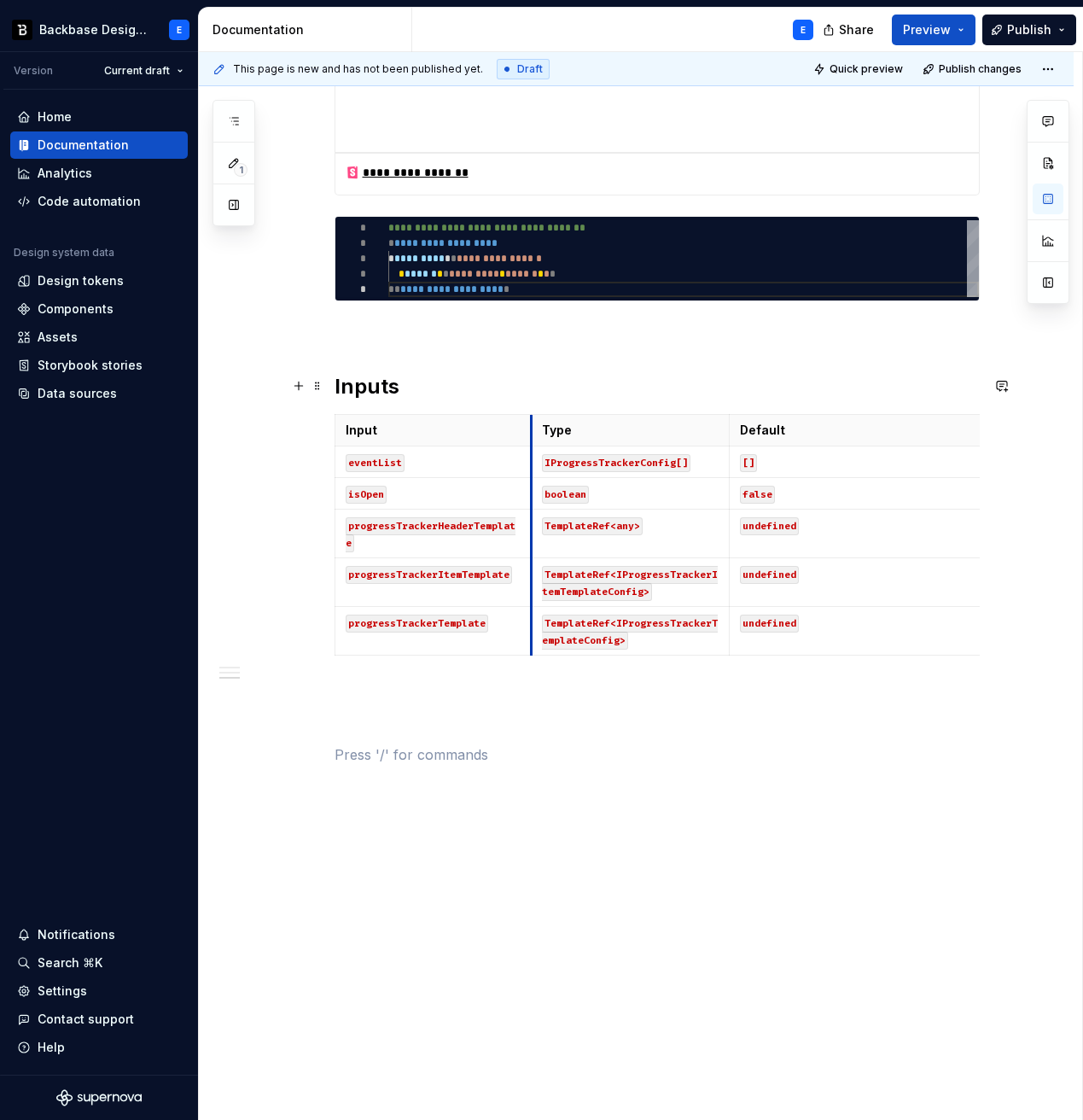
scroll to position [917, 0]
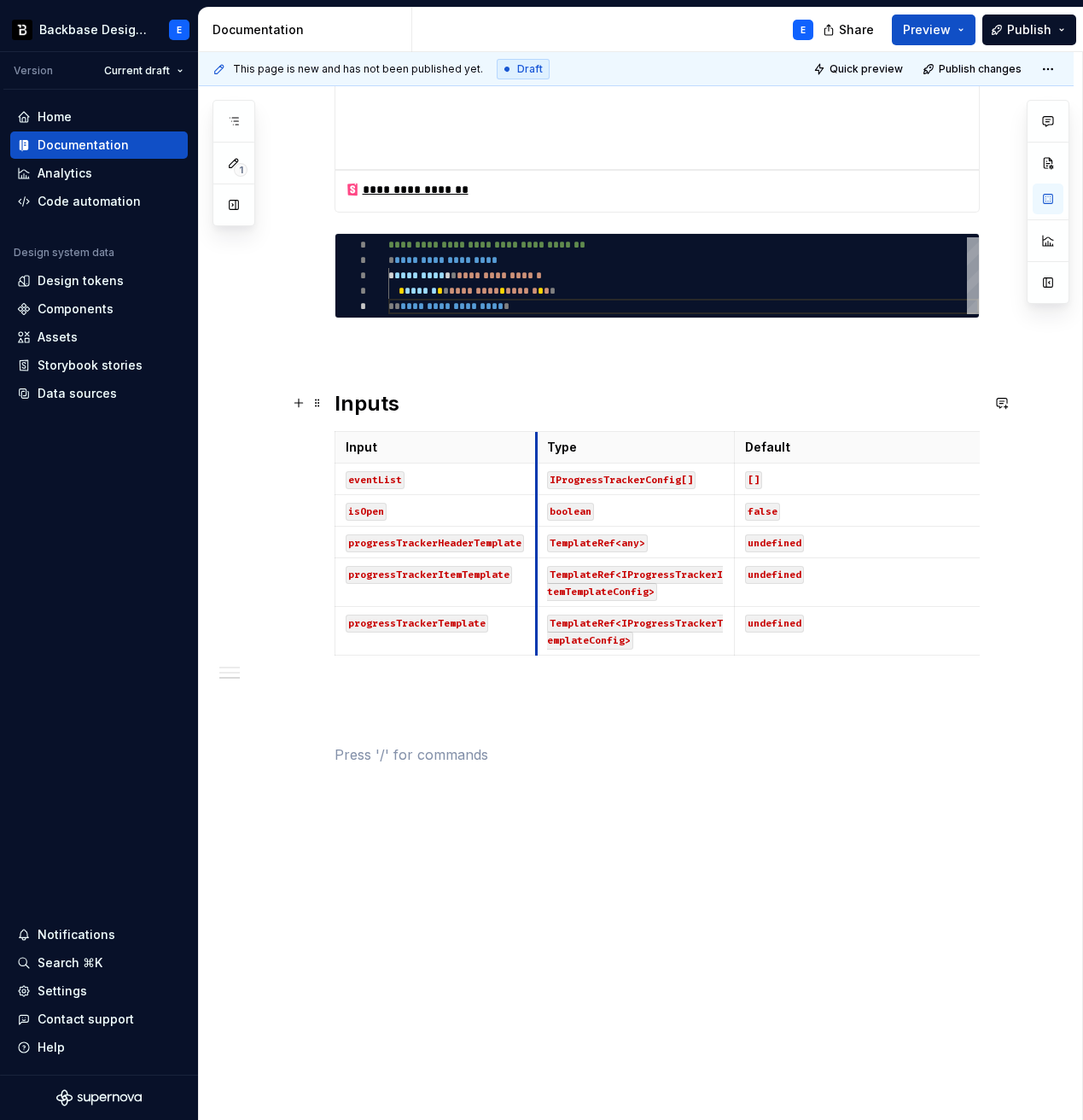
drag, startPoint x: 426, startPoint y: 392, endPoint x: 539, endPoint y: 390, distance: 113.0
click at [539, 390] on div "**********" at bounding box center [658, 116] width 645 height 1299
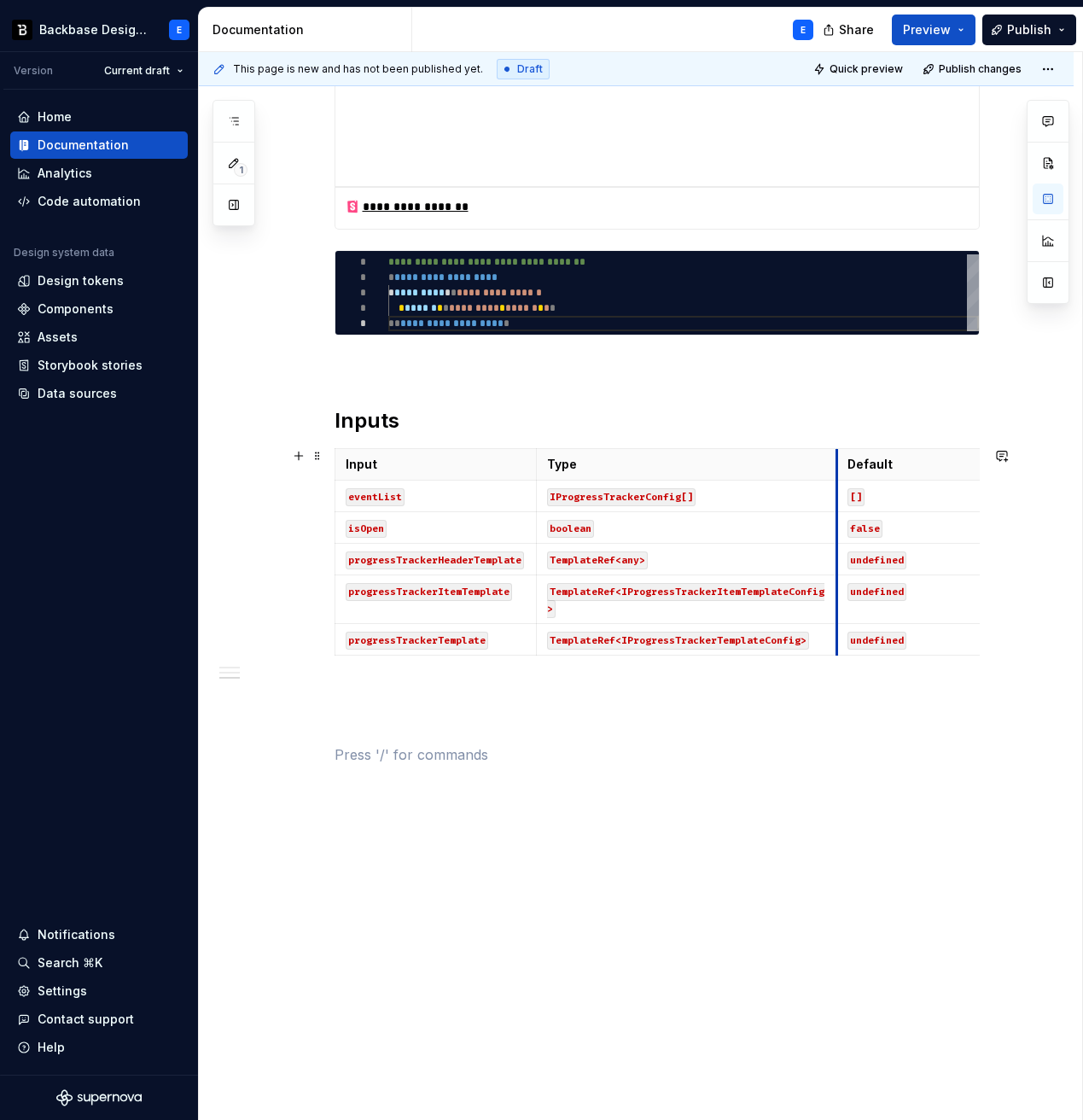
scroll to position [884, 0]
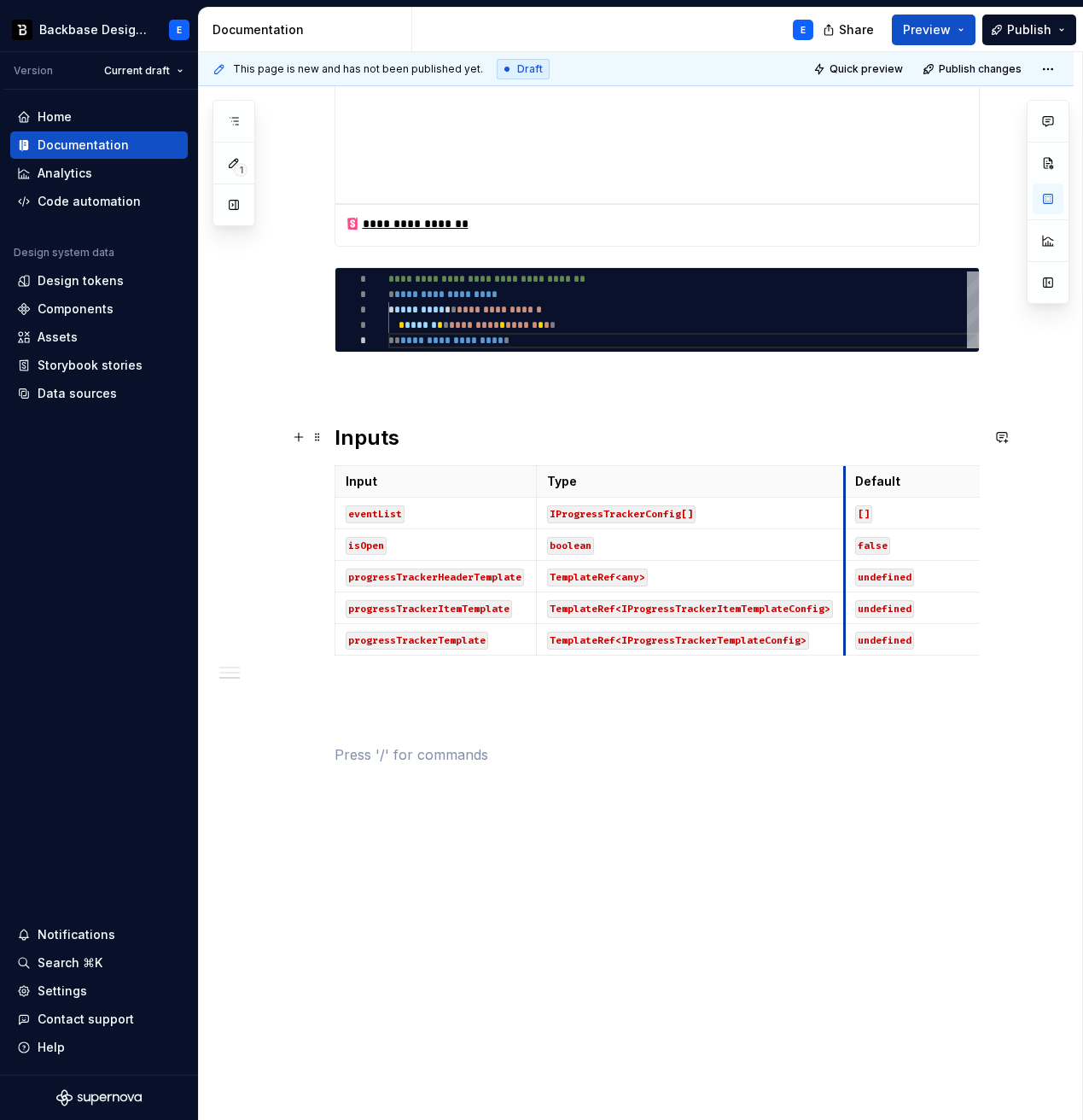
drag, startPoint x: 740, startPoint y: 444, endPoint x: 850, endPoint y: 449, distance: 110.1
click at [850, 449] on div "**********" at bounding box center [658, 132] width 645 height 1265
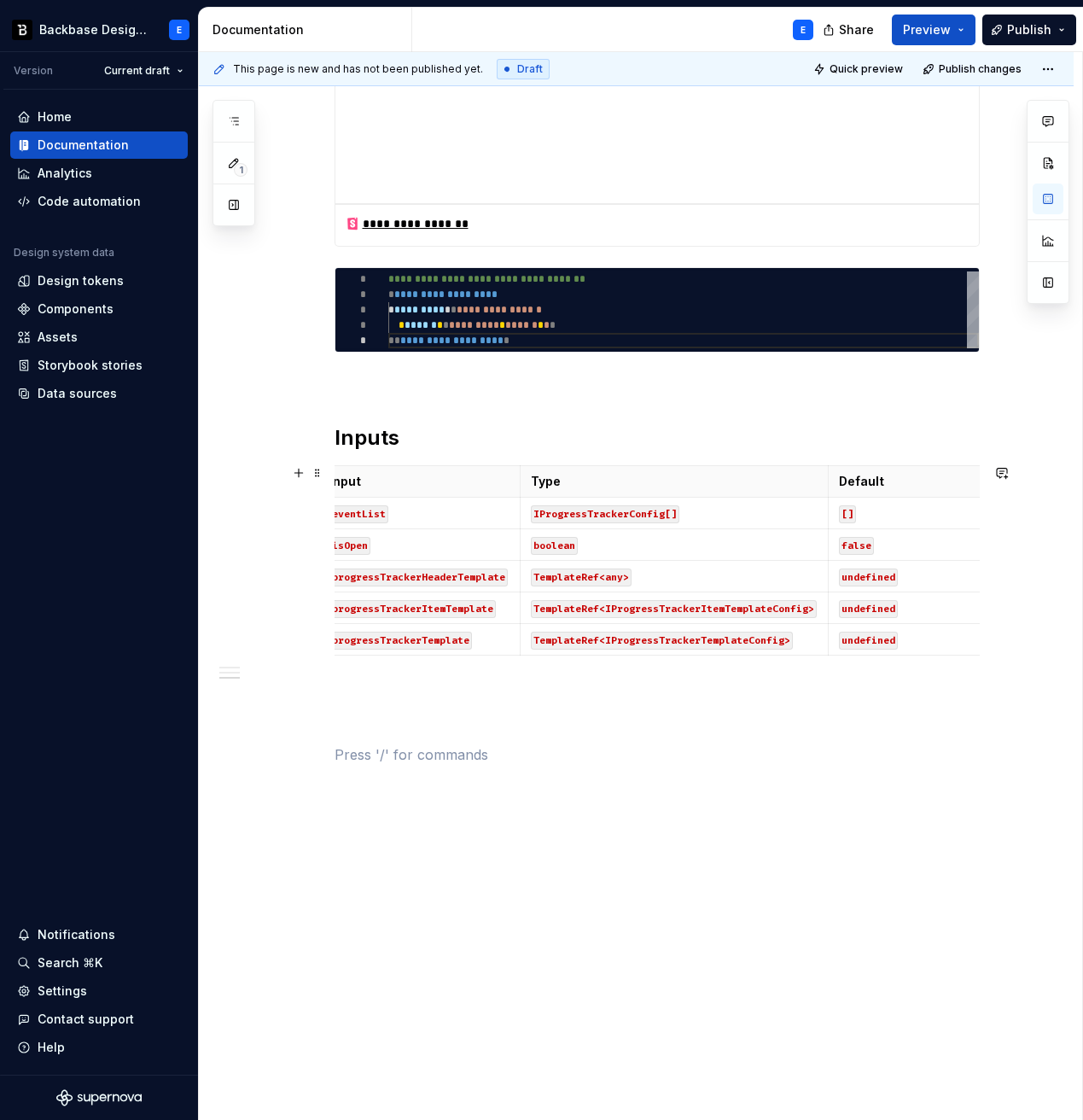
scroll to position [0, 0]
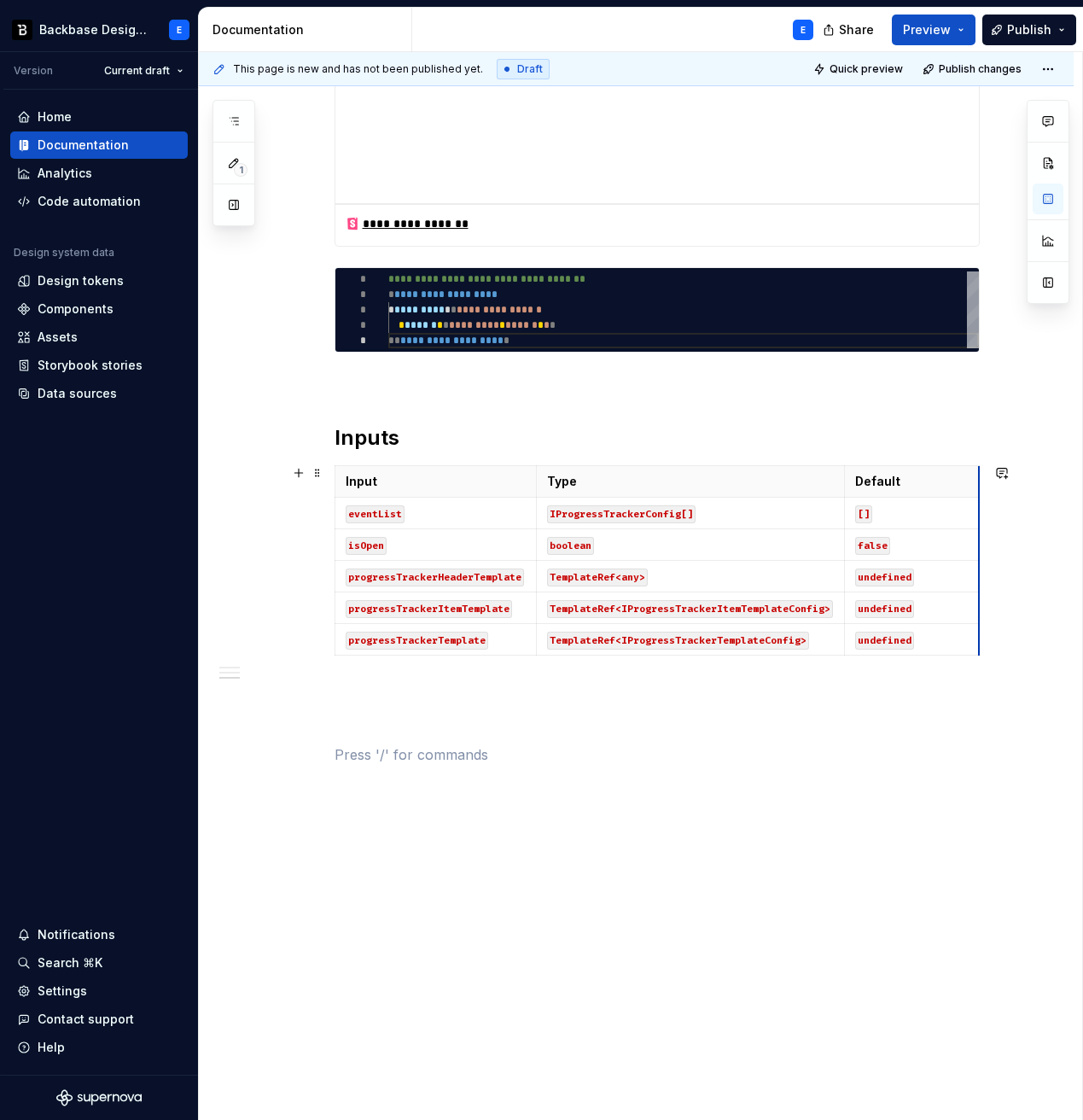
drag, startPoint x: 982, startPoint y: 477, endPoint x: 759, endPoint y: 493, distance: 223.6
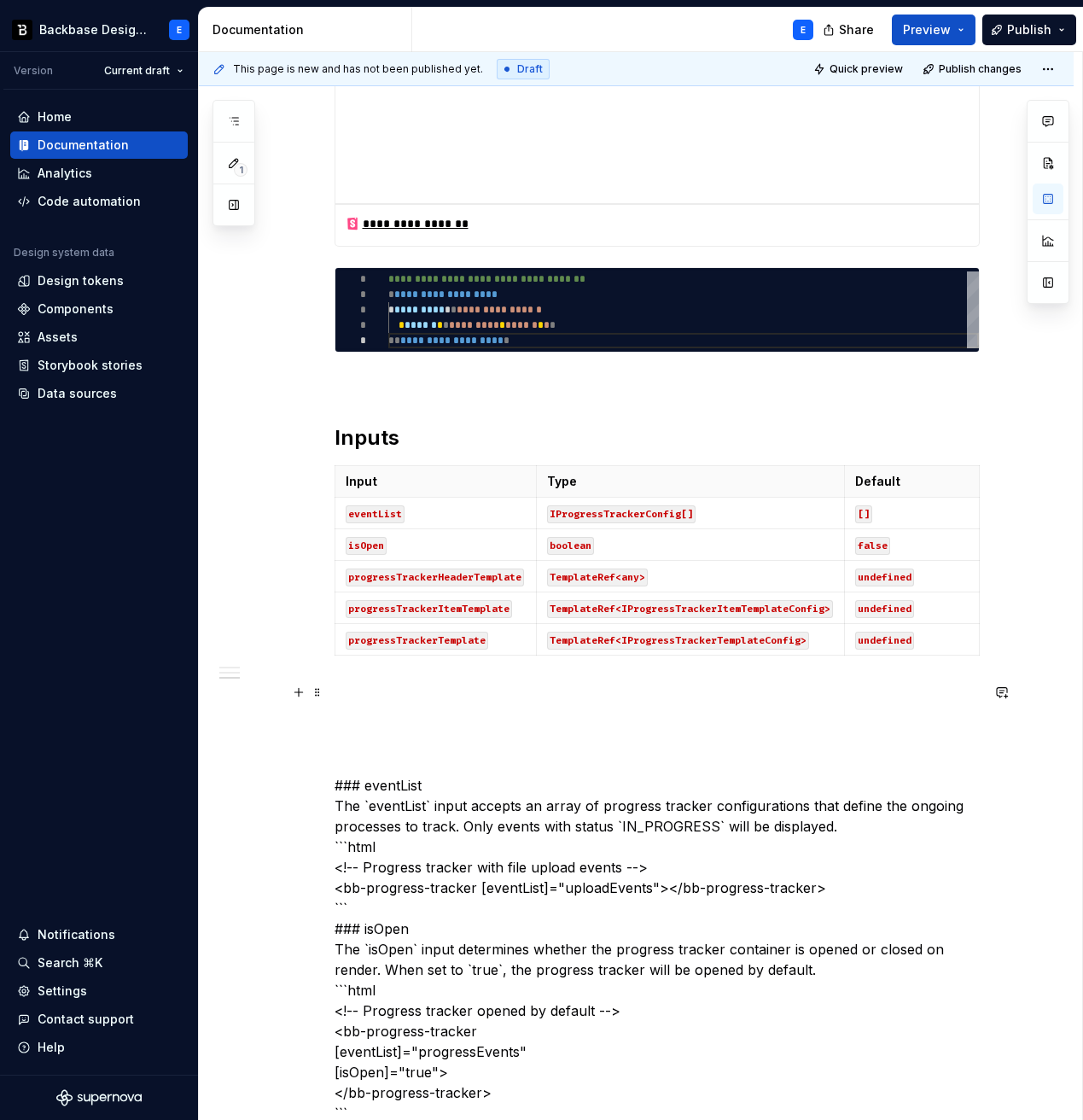
click at [399, 685] on p at bounding box center [658, 693] width 645 height 21
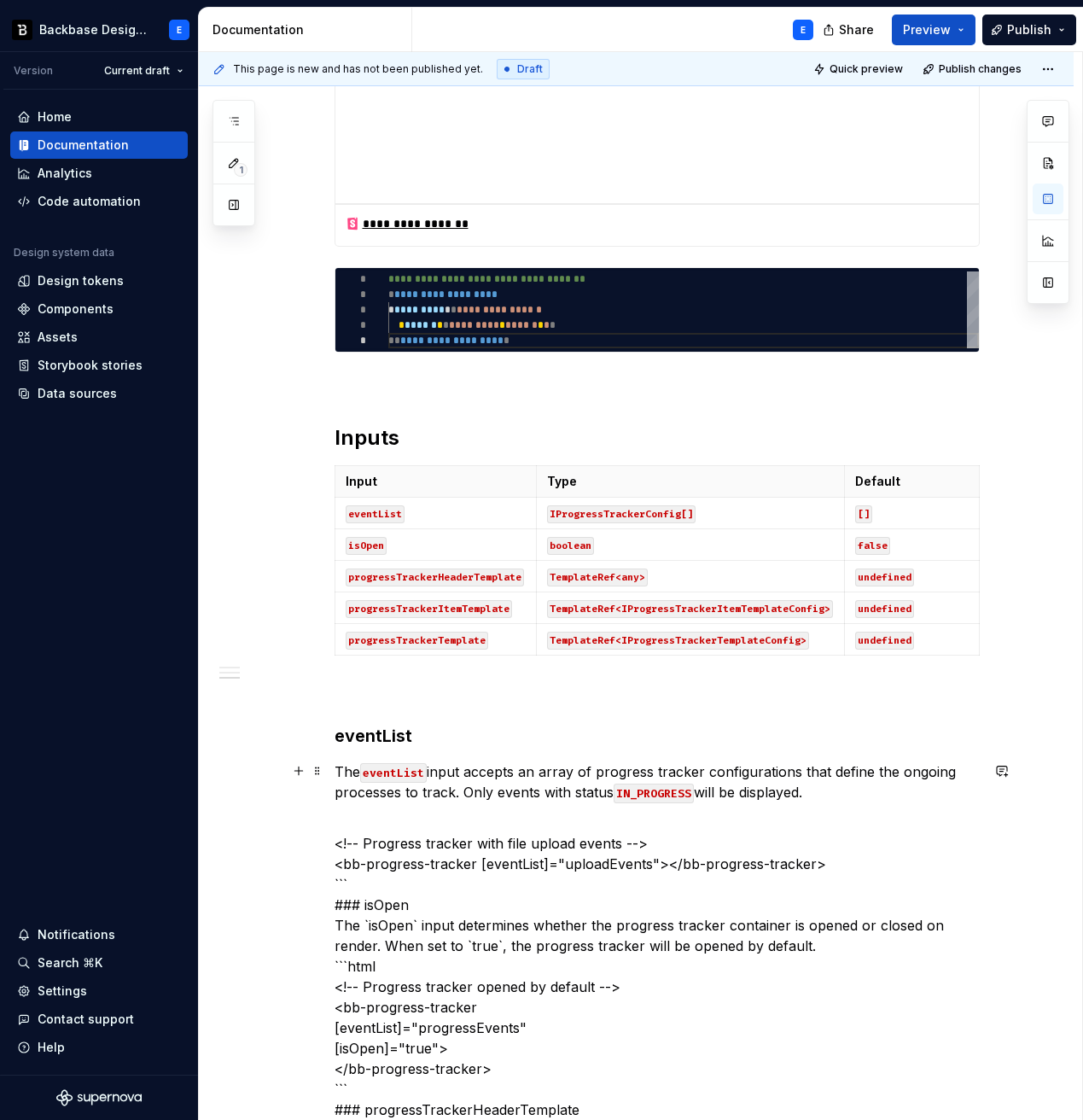
click at [374, 793] on p "The eventList input accepts an array of progress tracker configurations that de…" at bounding box center [658, 781] width 645 height 41
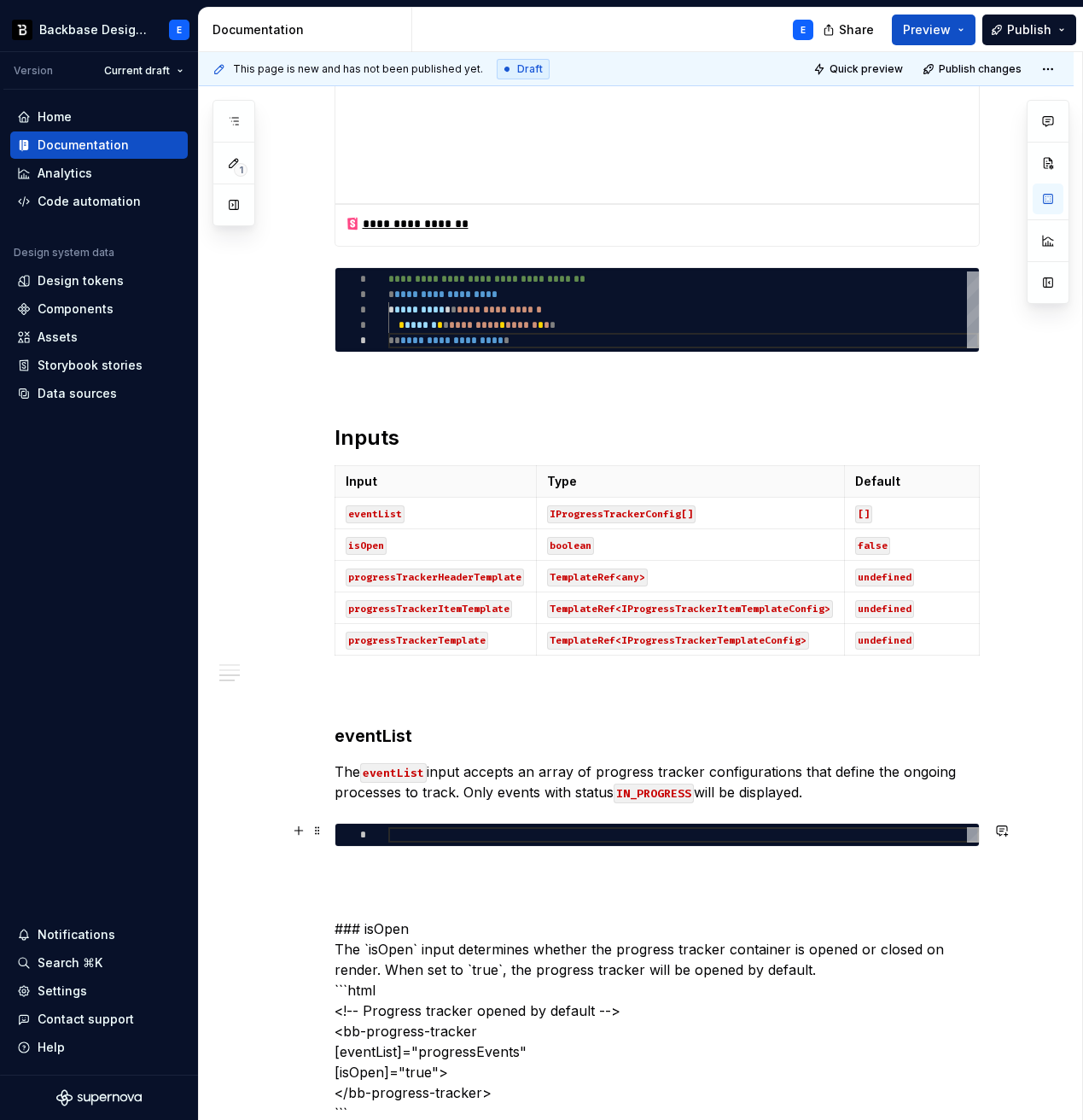
click at [424, 840] on div at bounding box center [683, 835] width 591 height 16
type textarea "*"
type textarea "**********"
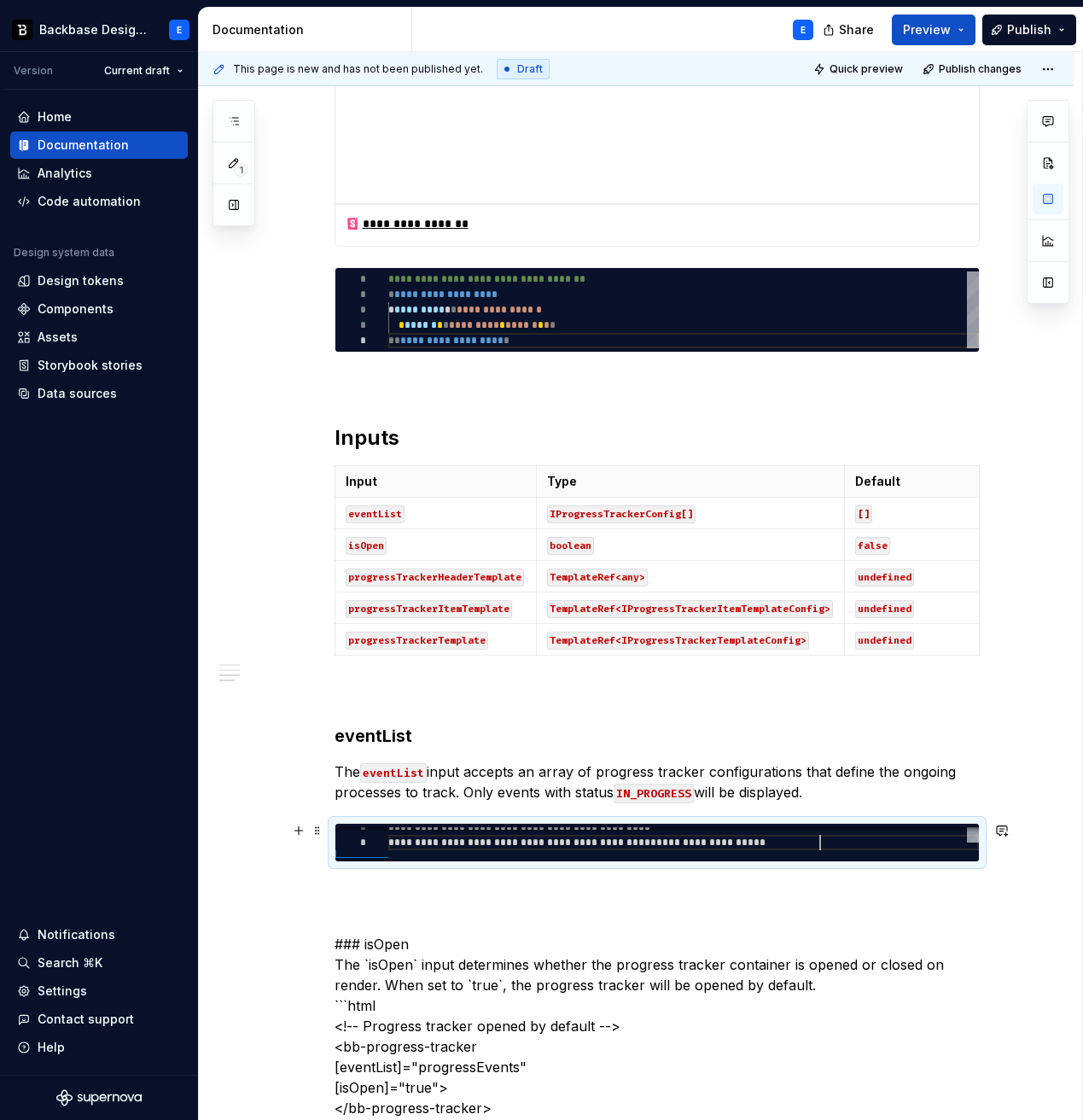
scroll to position [16, 431]
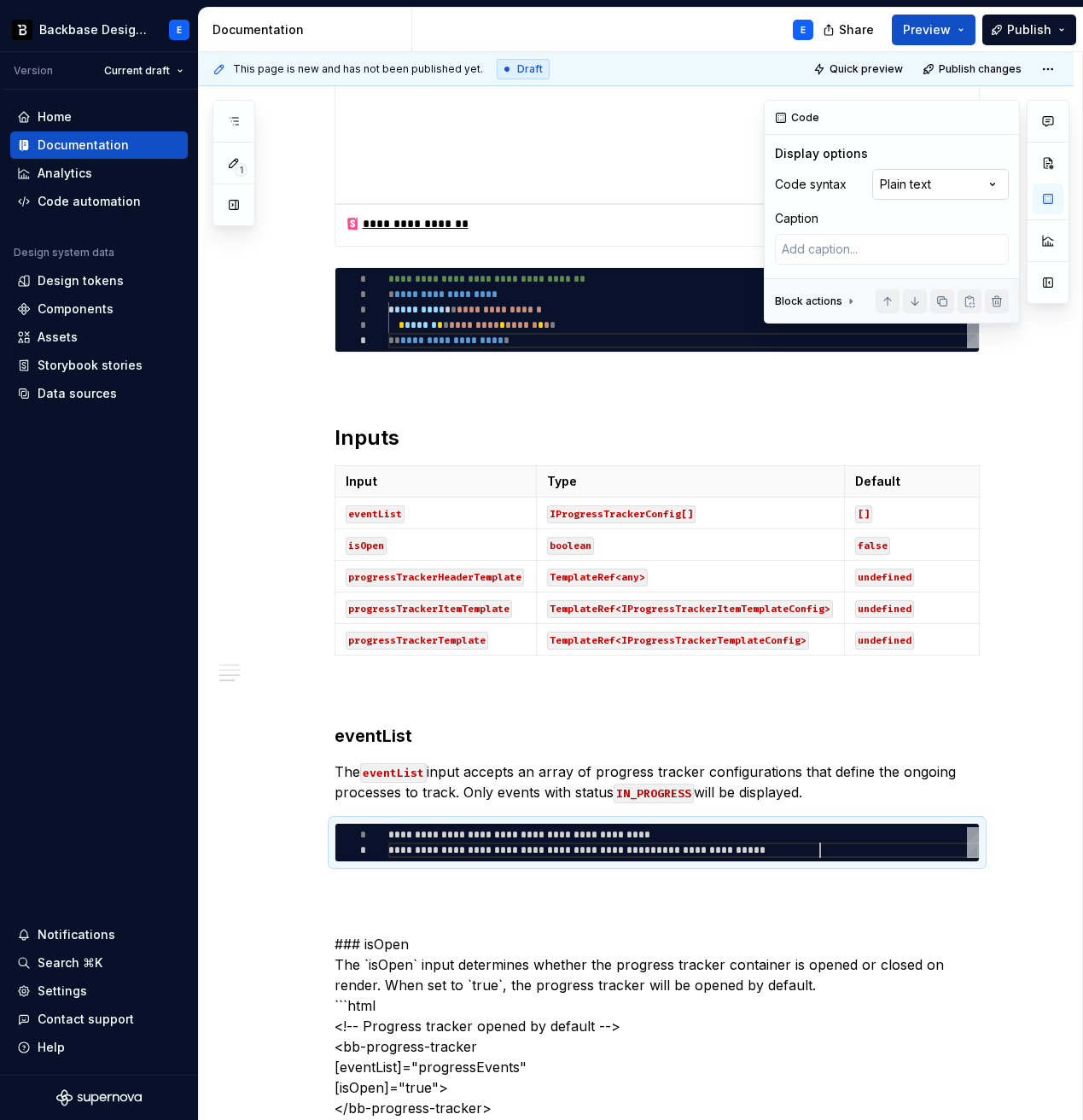
click at [967, 188] on div "Comments Open comments No comments yet Select ‘Comment’ from the block context …" at bounding box center [916, 211] width 305 height 223
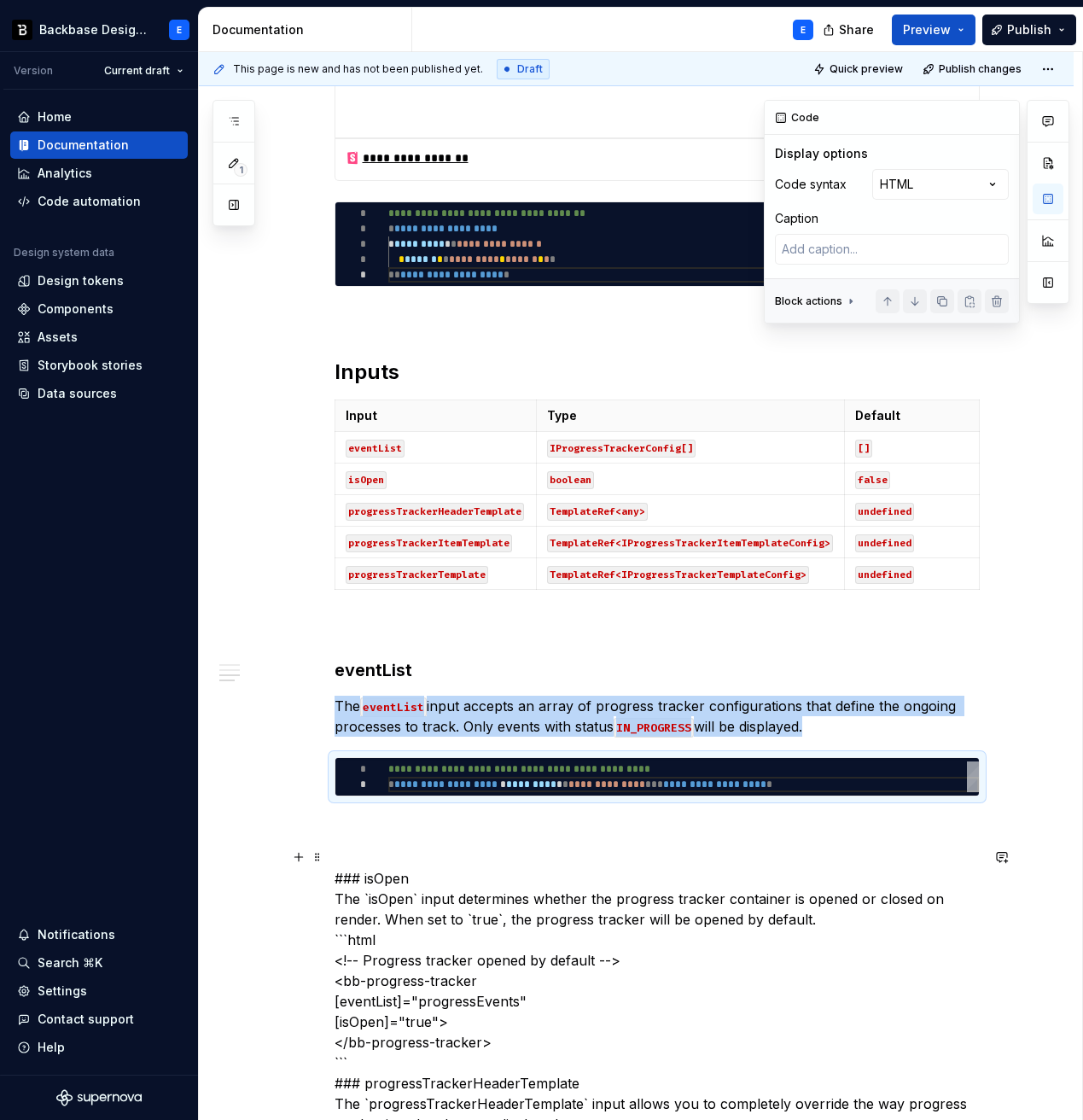
scroll to position [972, 0]
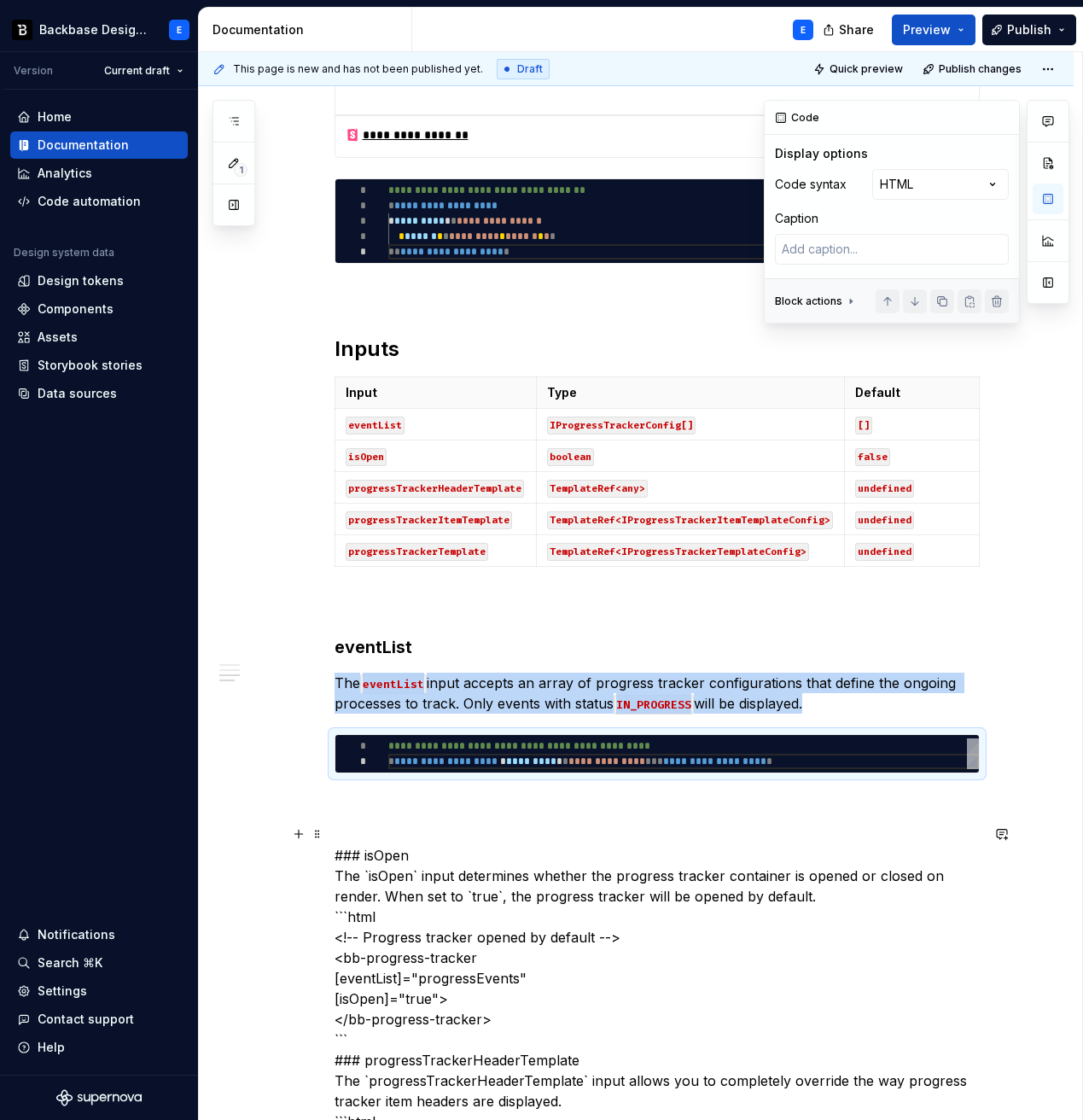
click at [505, 818] on div "**********" at bounding box center [658, 783] width 645 height 2745
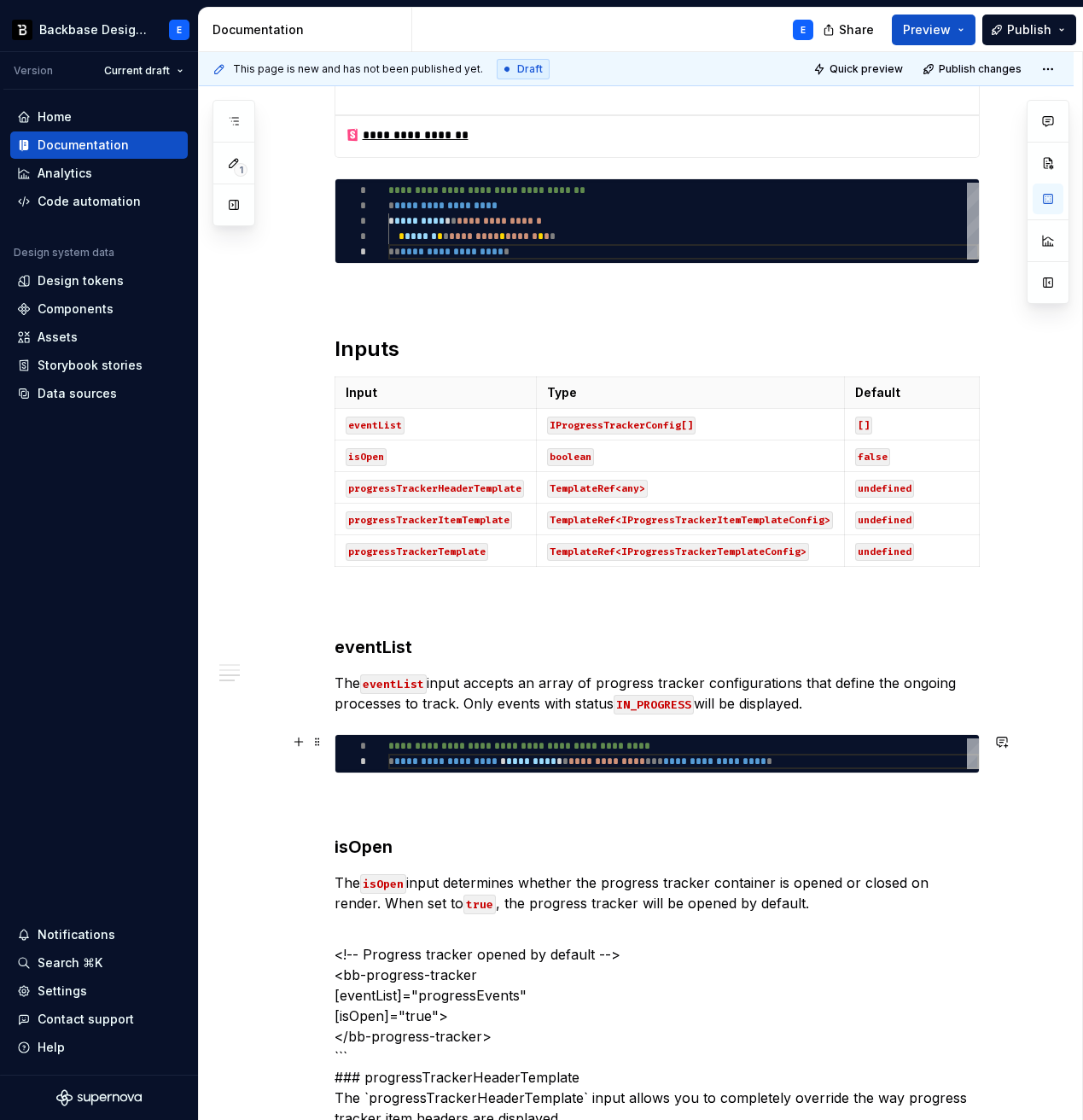
click at [331, 738] on div "**********" at bounding box center [636, 950] width 875 height 3160
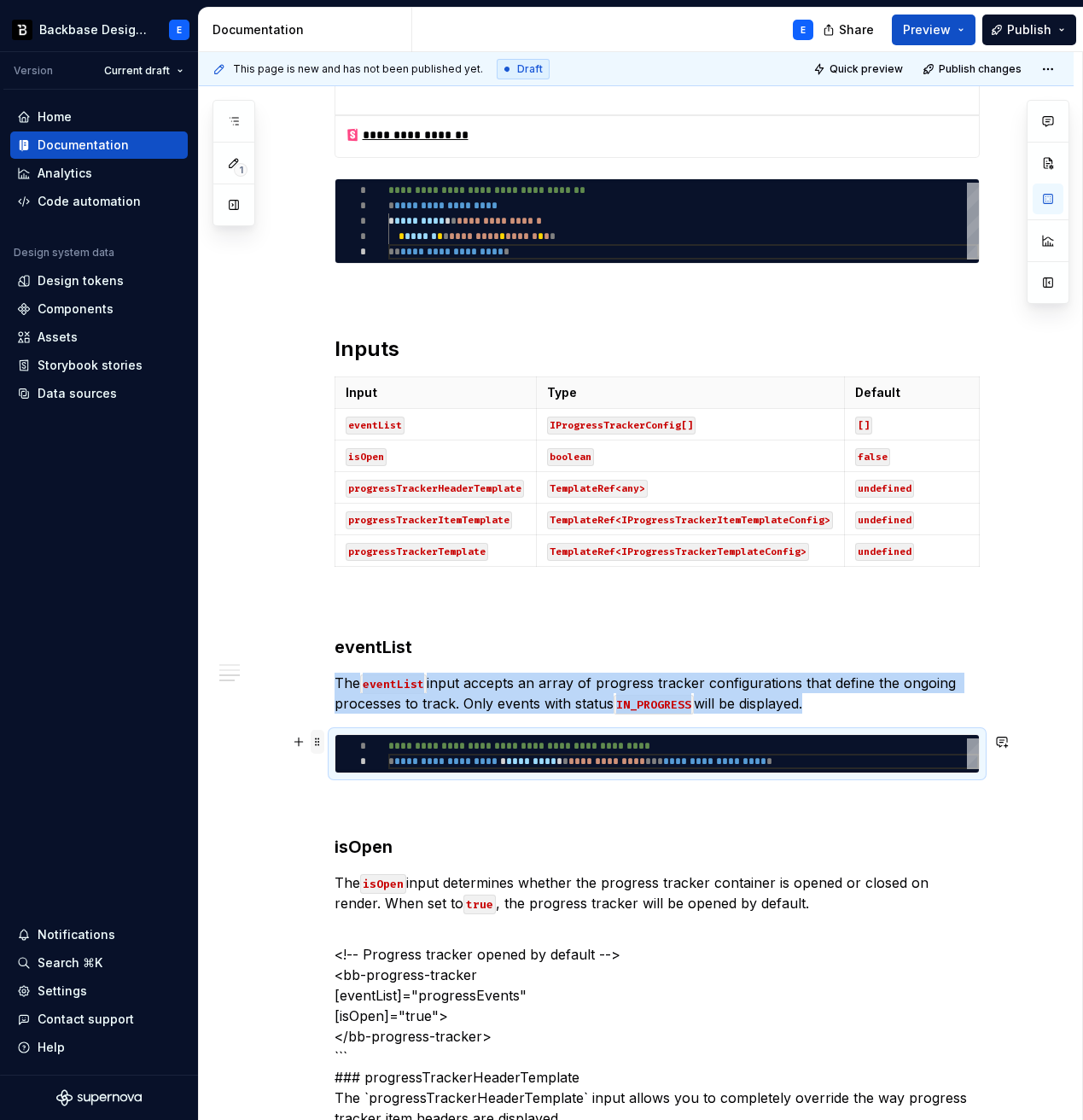
click at [324, 738] on span at bounding box center [318, 742] width 14 height 24
copy p "The eventList input accepts an array of progress tracker configurations that de…"
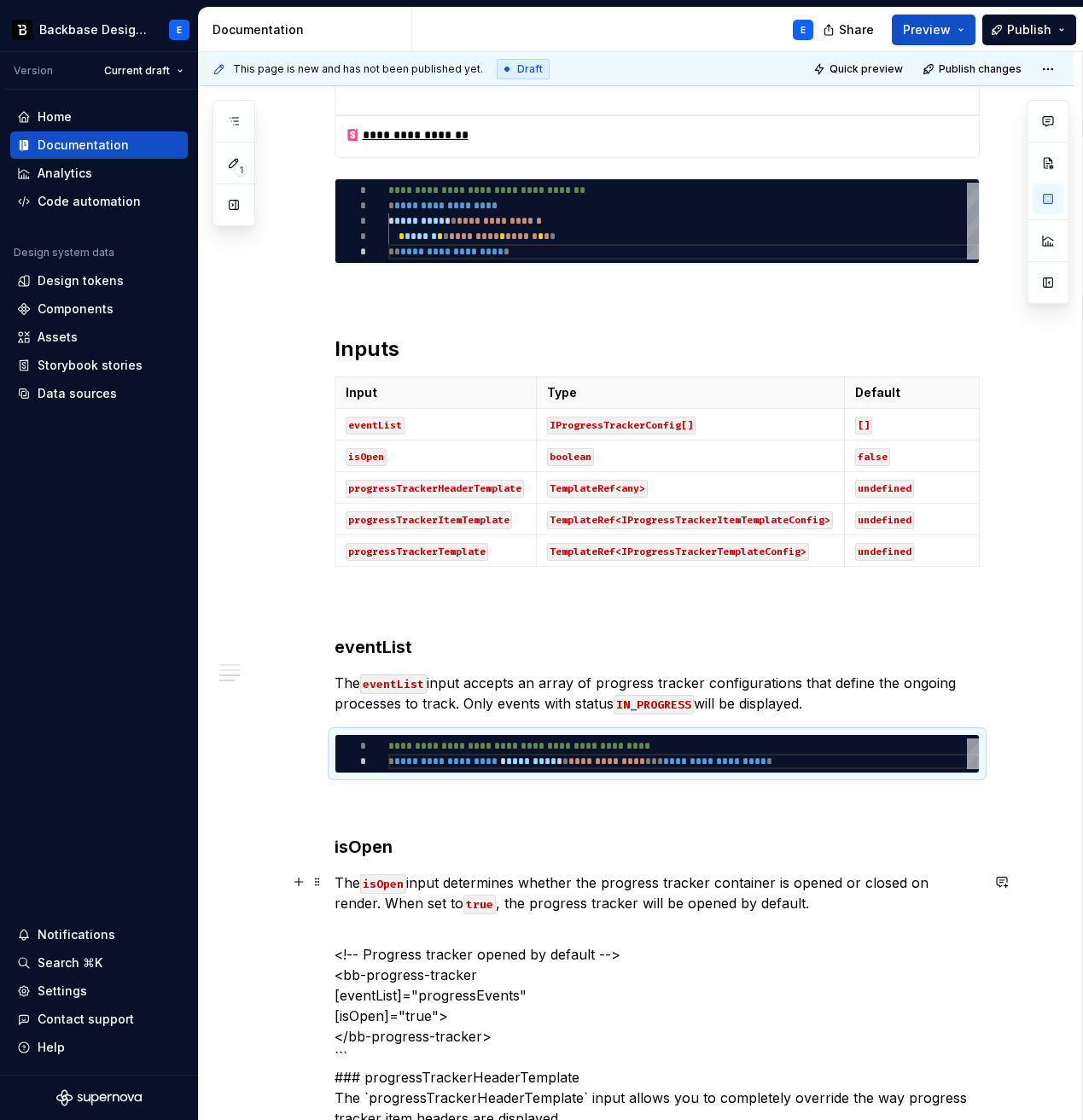
click at [826, 846] on p "The isOpen input determines whether the progress tracker container is opened or…" at bounding box center [658, 892] width 645 height 41
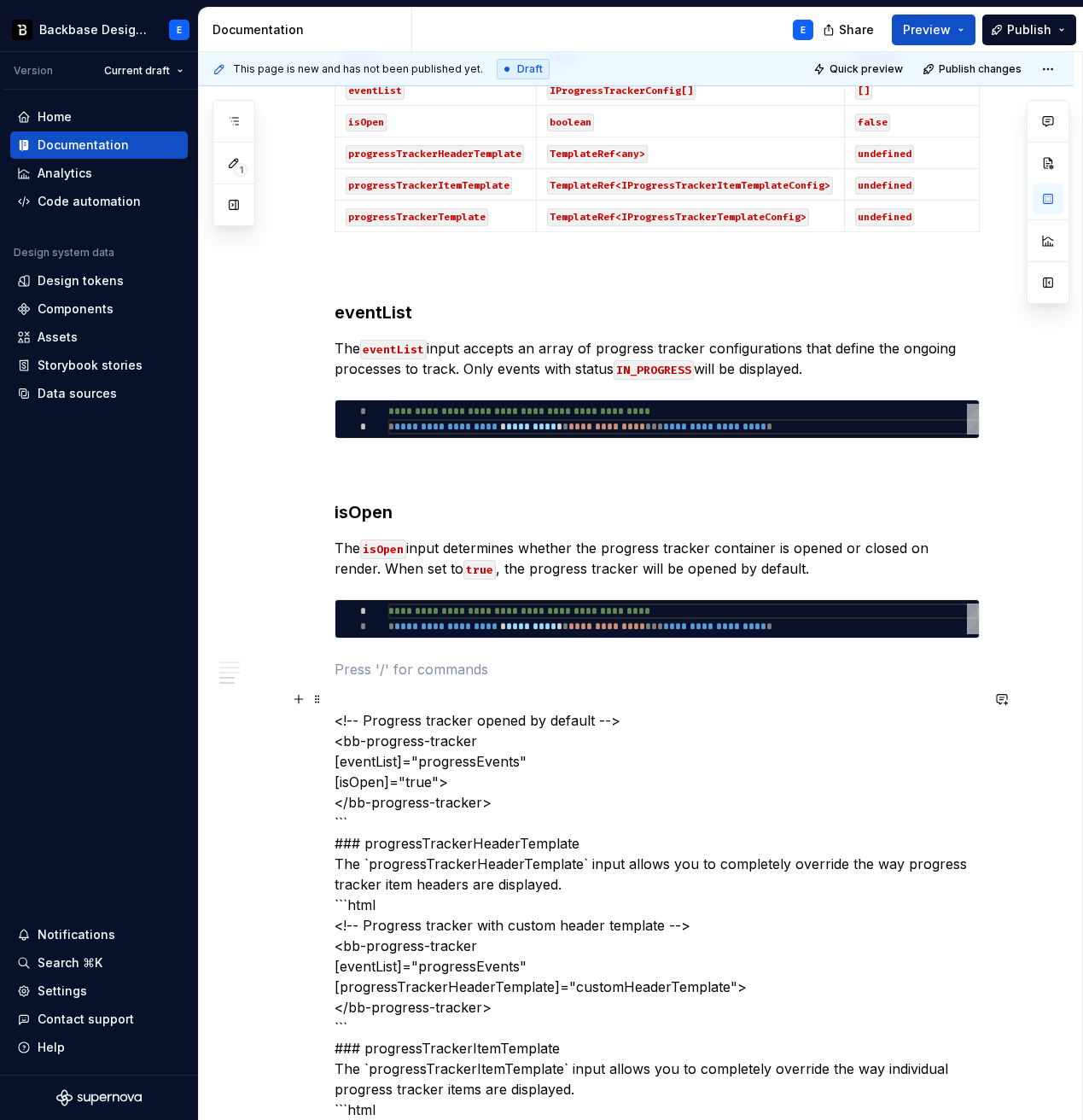
scroll to position [1420, 0]
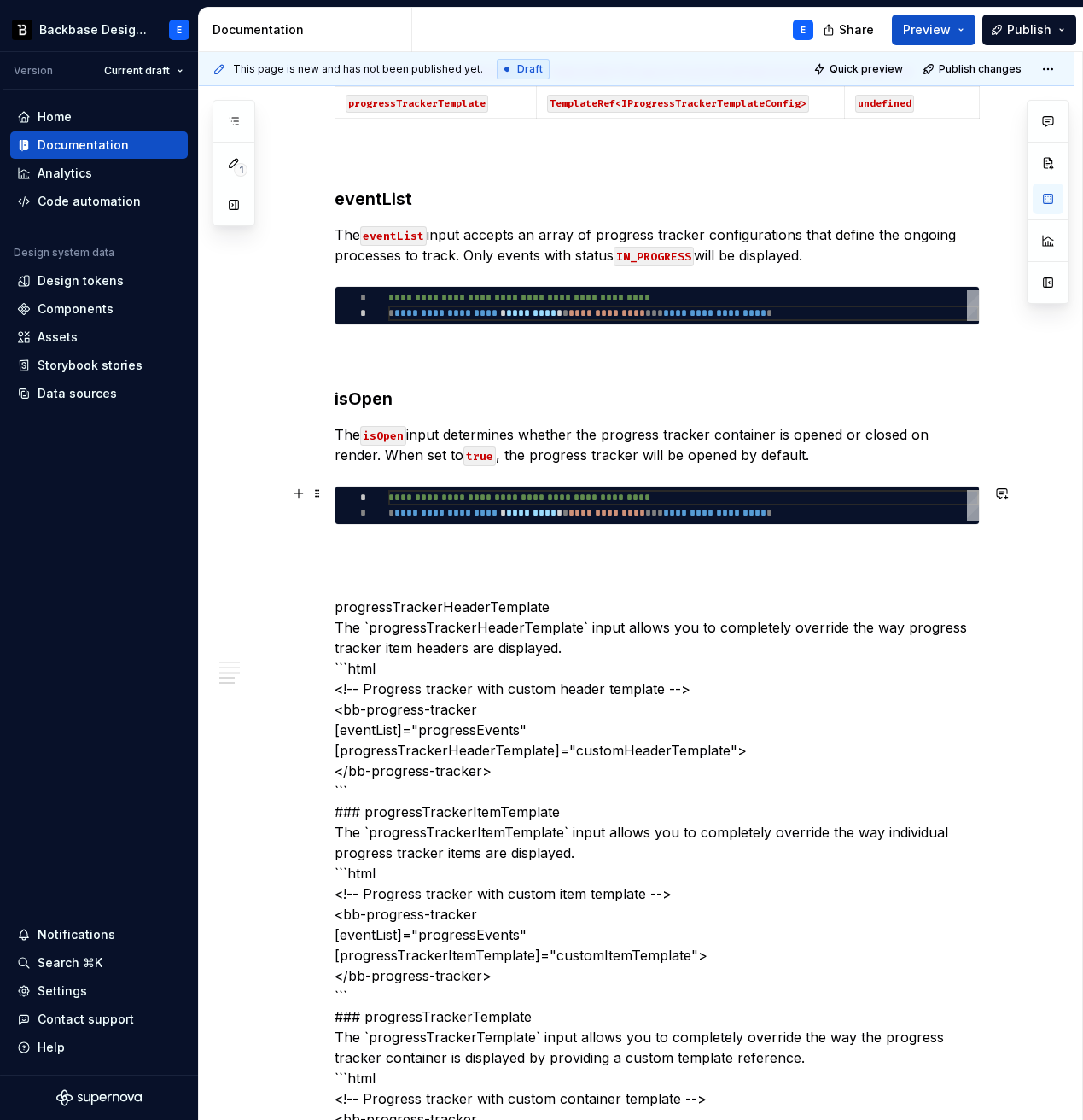
type textarea "*"
type textarea "**********"
click at [538, 498] on div "**********" at bounding box center [683, 506] width 591 height 31
type textarea "*"
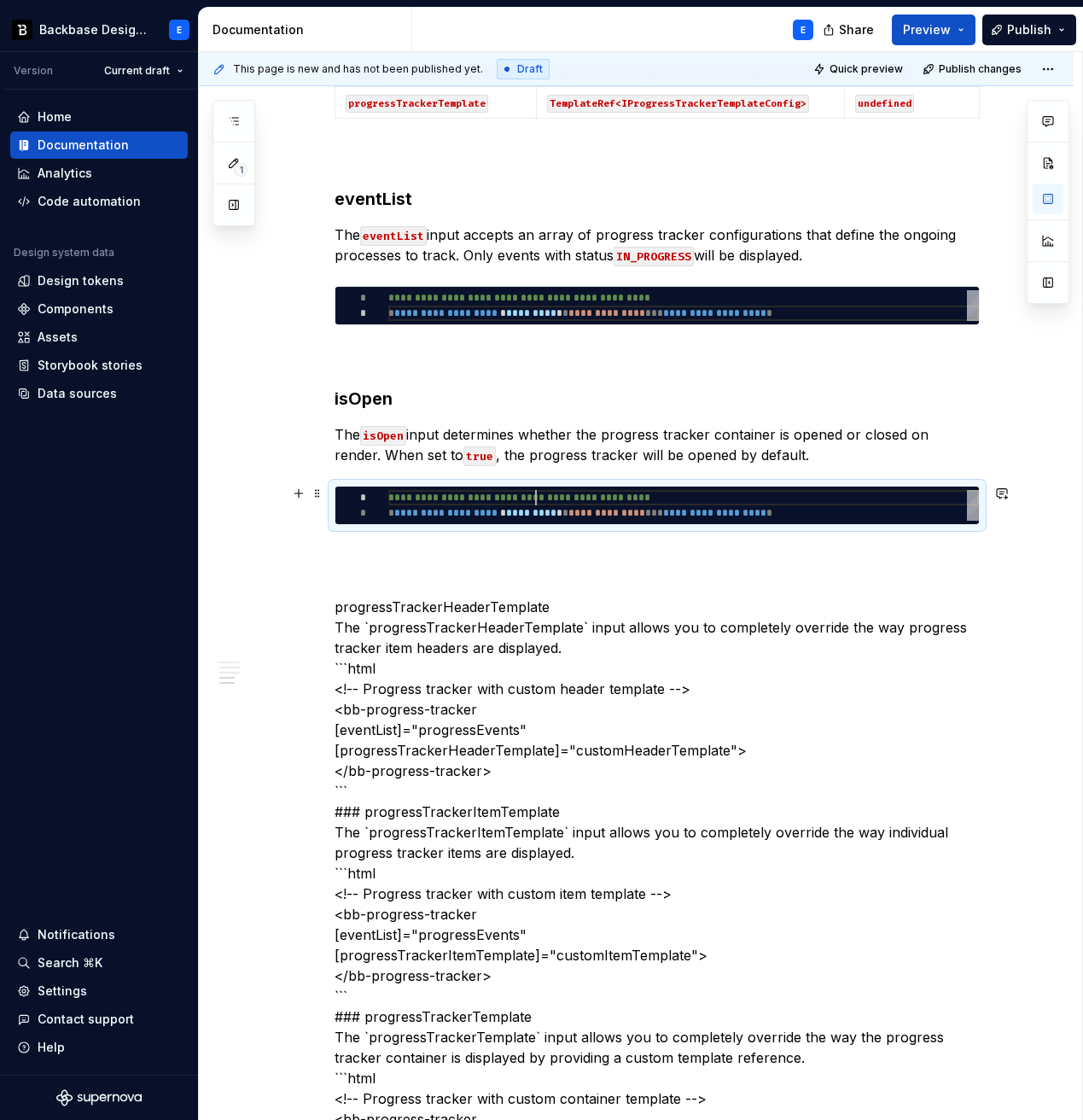
type textarea "**********"
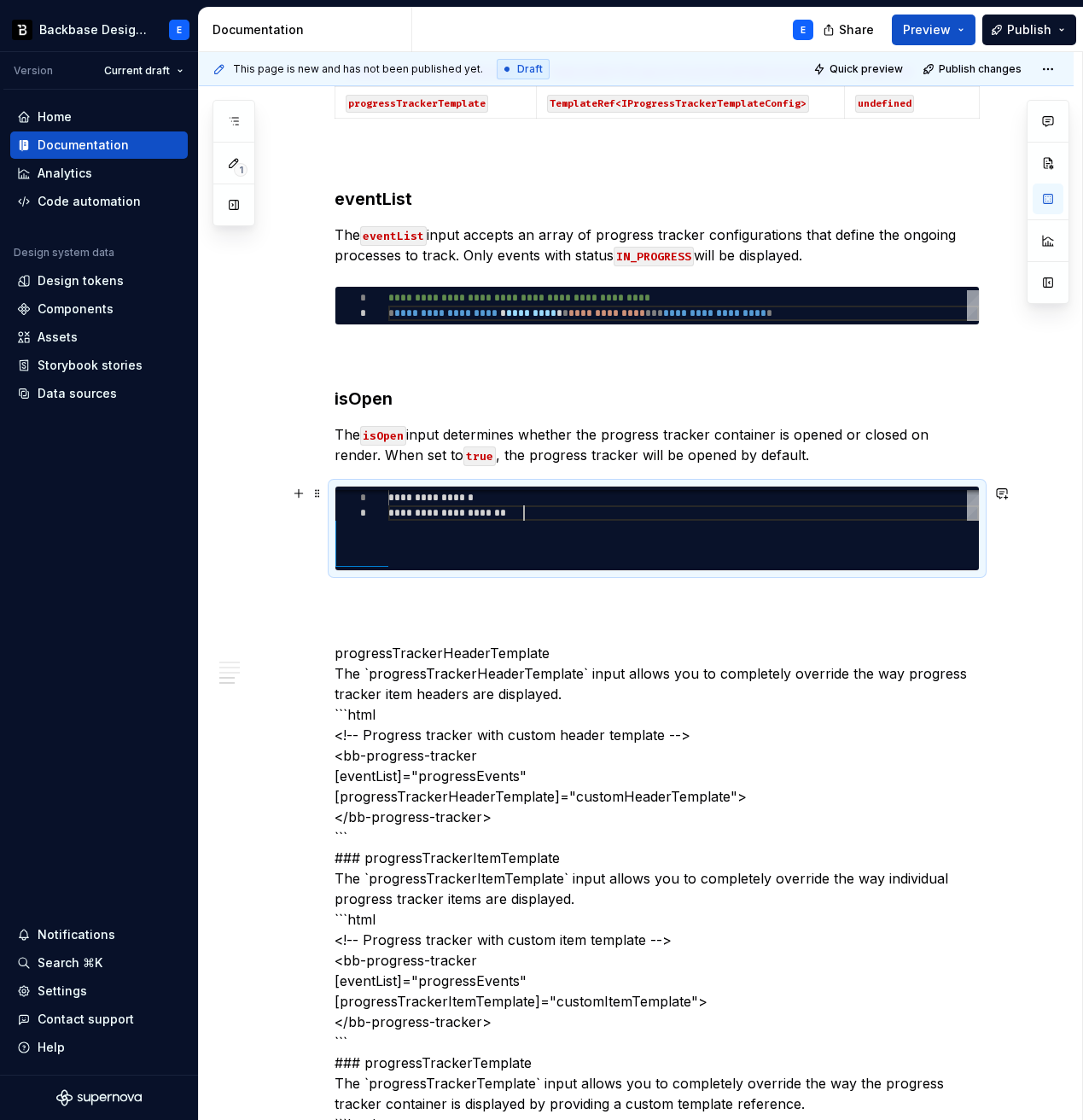
scroll to position [61, 135]
click at [536, 603] on p at bounding box center [658, 602] width 645 height 21
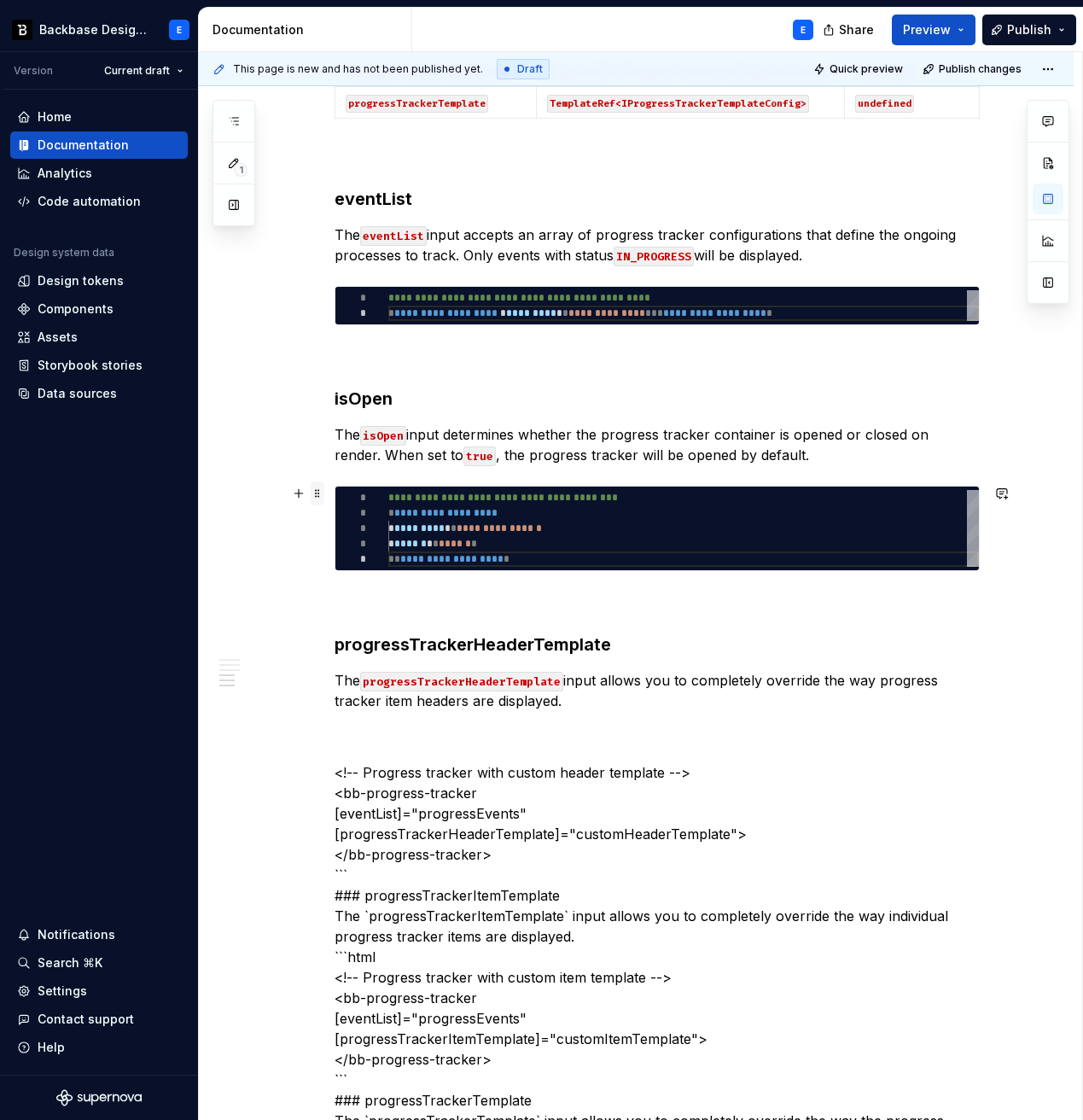
click at [321, 488] on span at bounding box center [318, 494] width 14 height 24
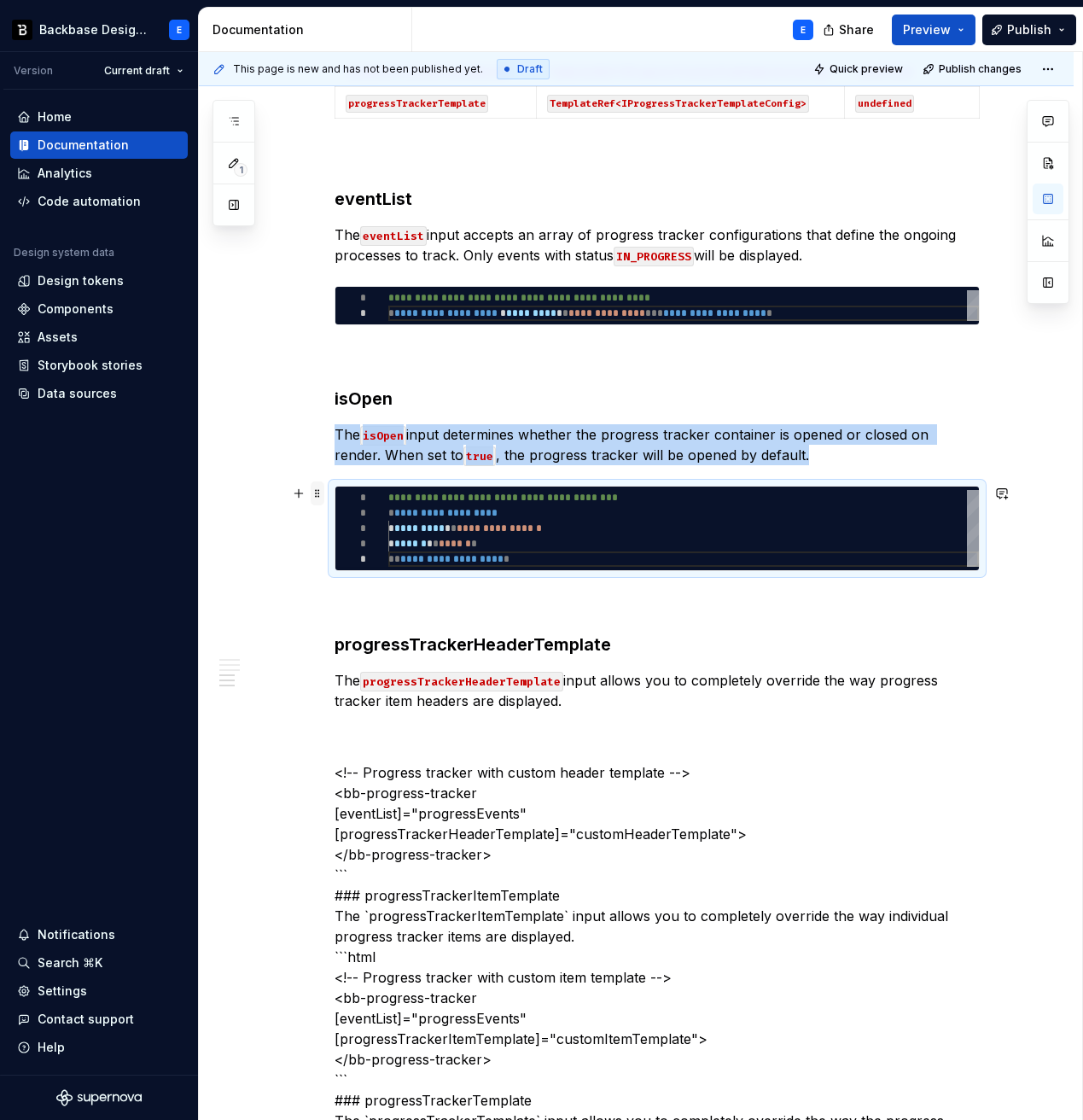
click at [321, 488] on span at bounding box center [318, 494] width 14 height 24
copy p "The isOpen input determines whether the progress tracker container is opened or…"
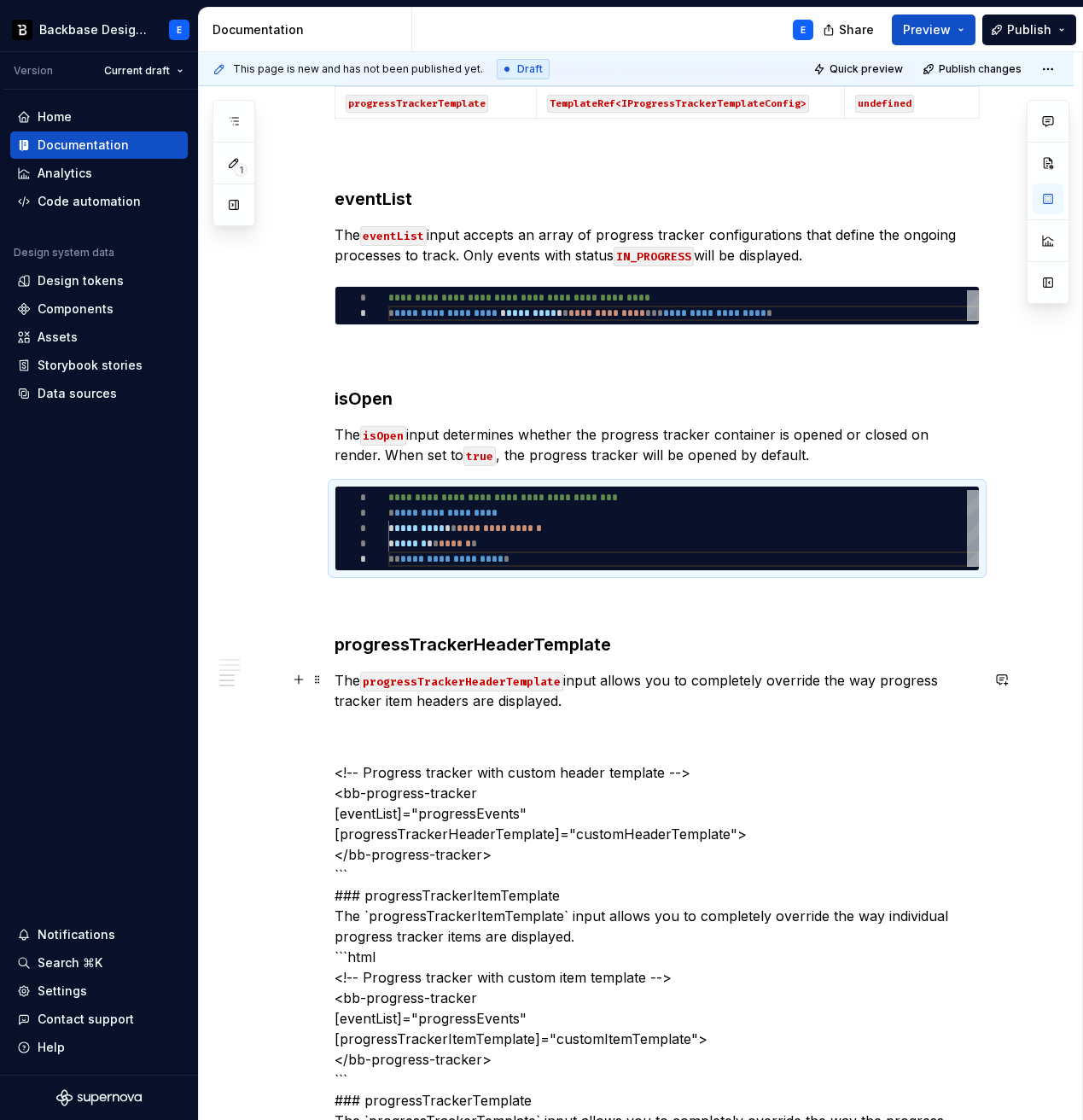
click at [588, 702] on p "The progressTrackerHeaderTemplate input allows you to completely override the w…" at bounding box center [658, 690] width 645 height 41
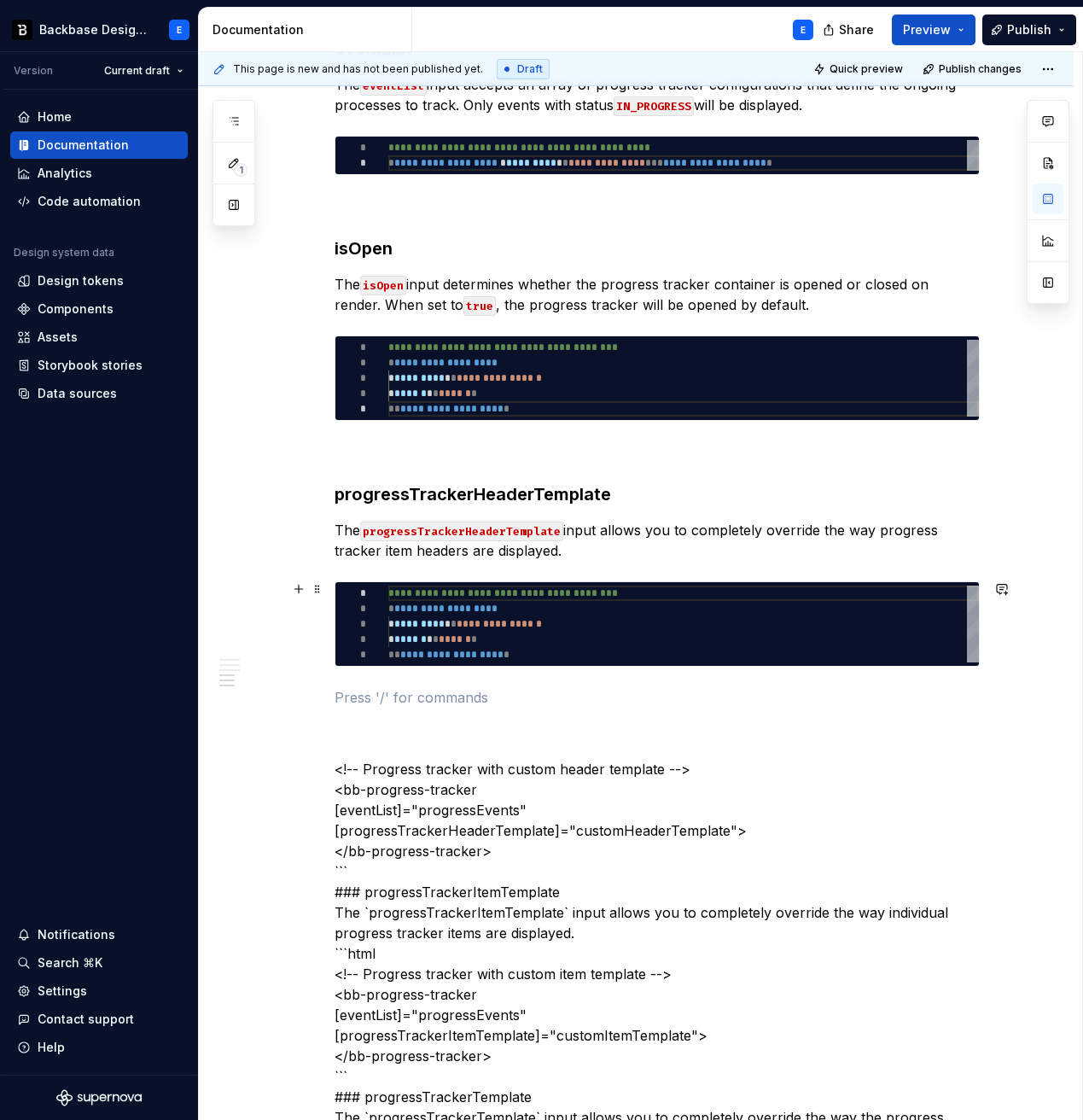
scroll to position [1641, 0]
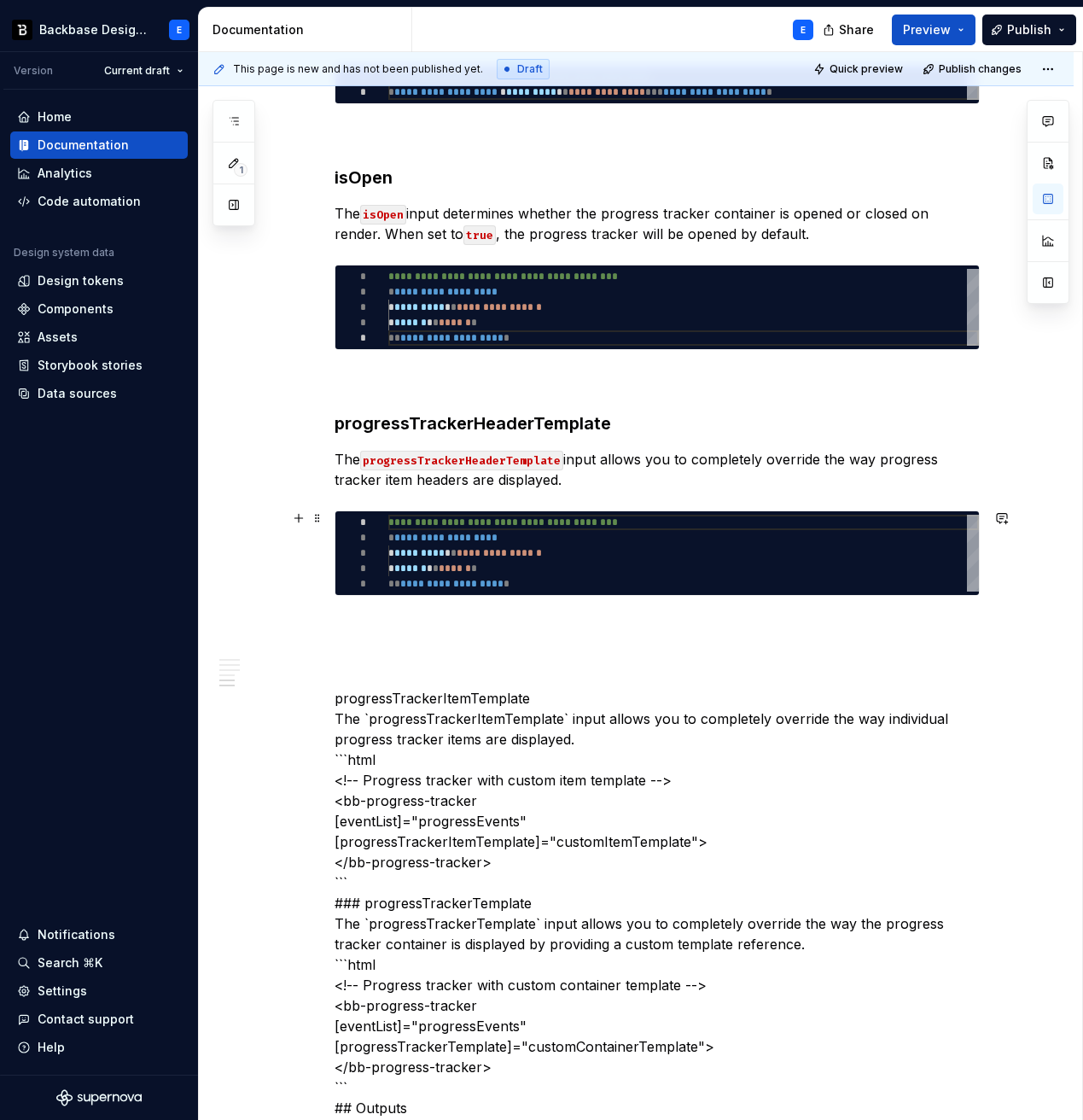
type textarea "*"
type textarea "**********"
click at [474, 532] on div "**********" at bounding box center [683, 553] width 591 height 77
type textarea "*"
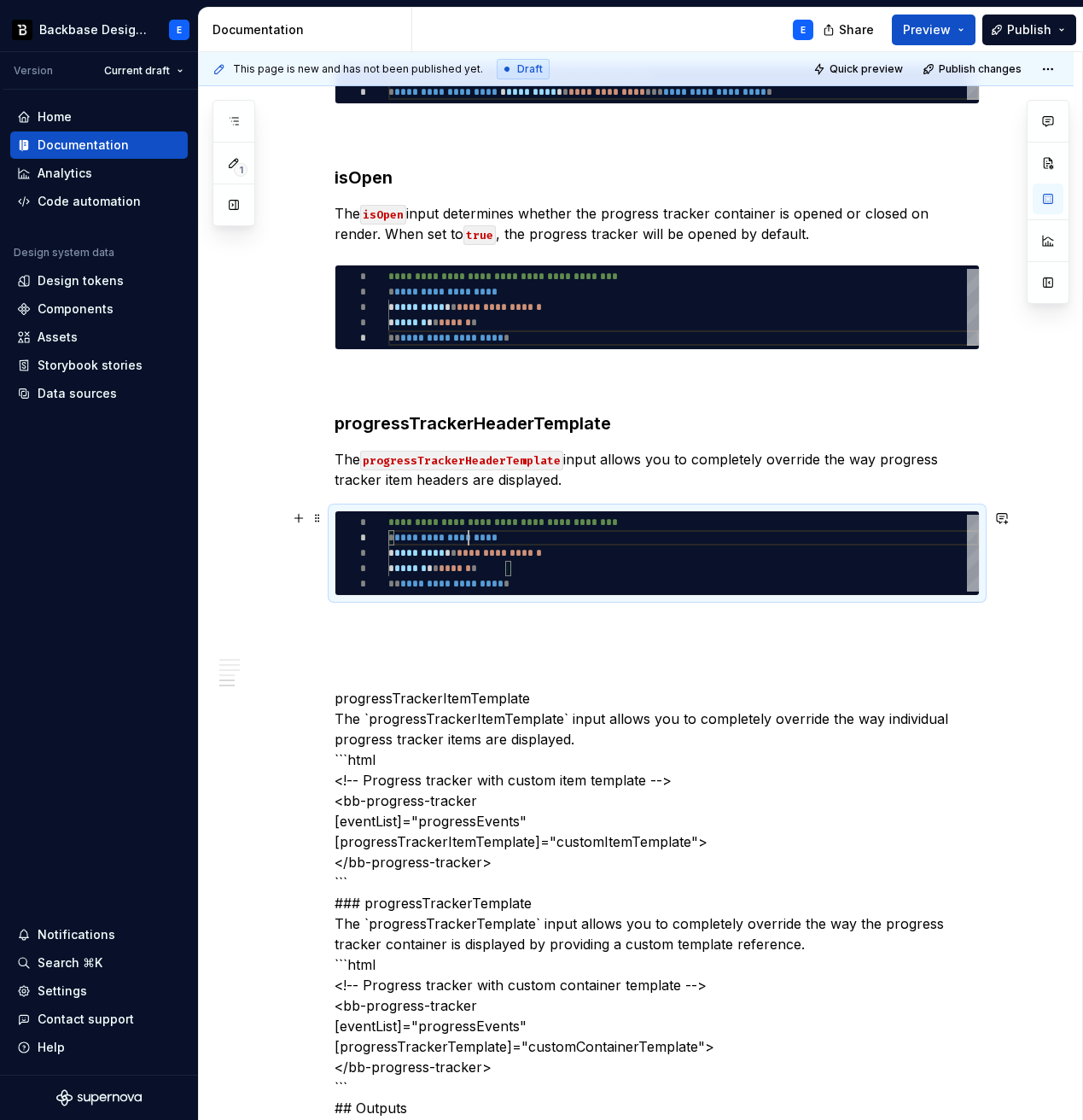
type textarea "**********"
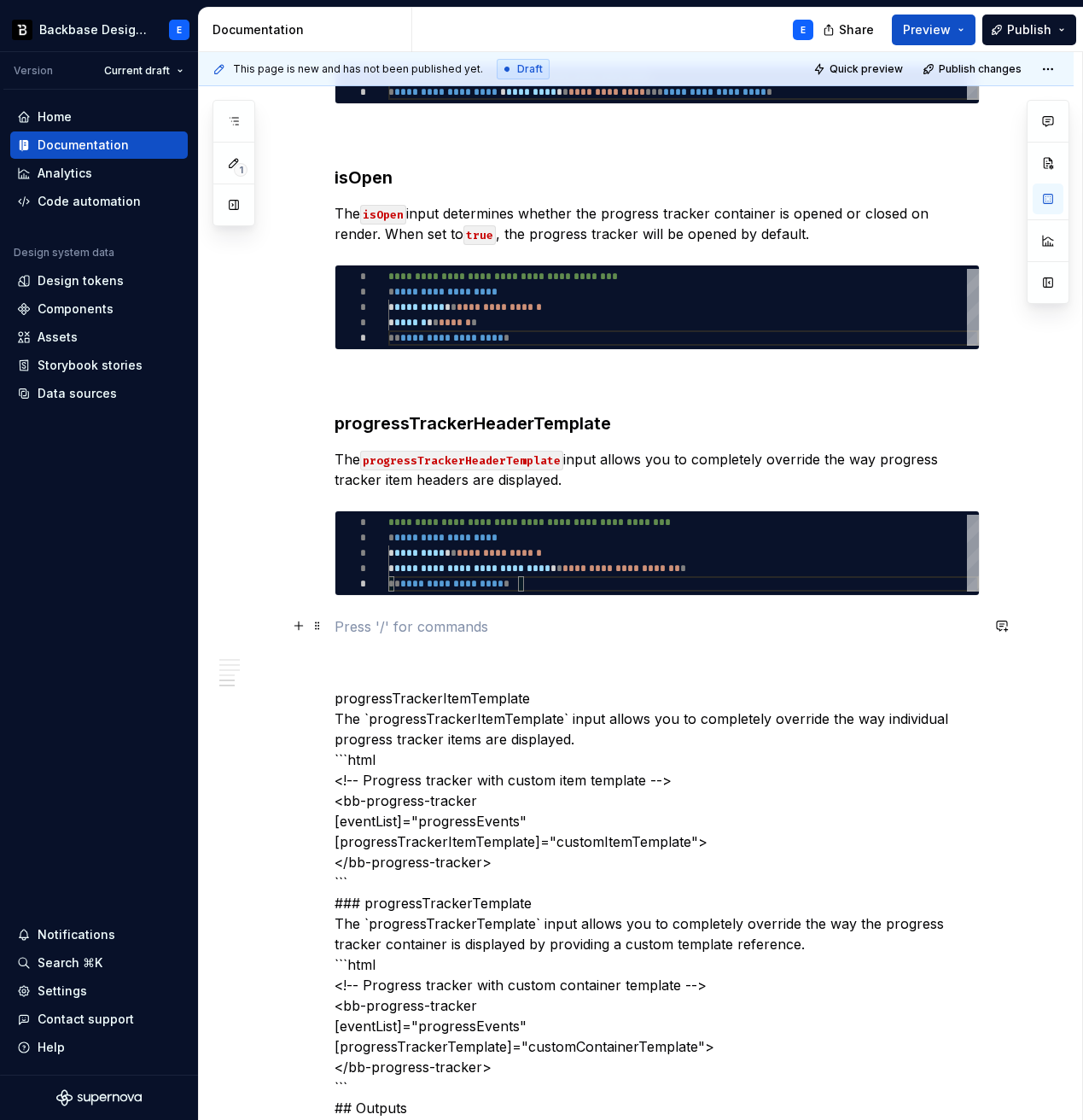
click at [451, 616] on p at bounding box center [658, 626] width 645 height 21
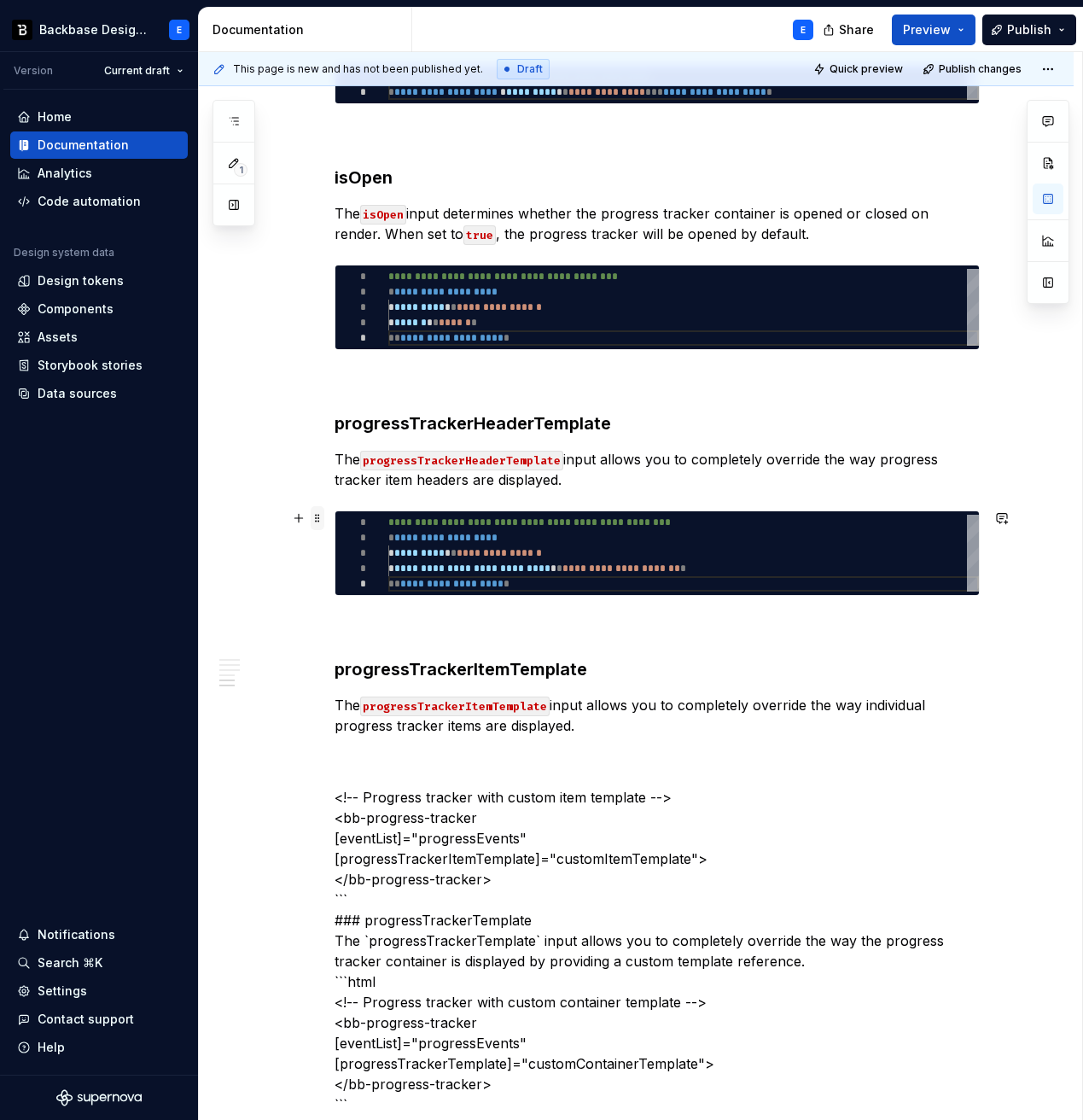
click at [324, 517] on span at bounding box center [318, 519] width 14 height 24
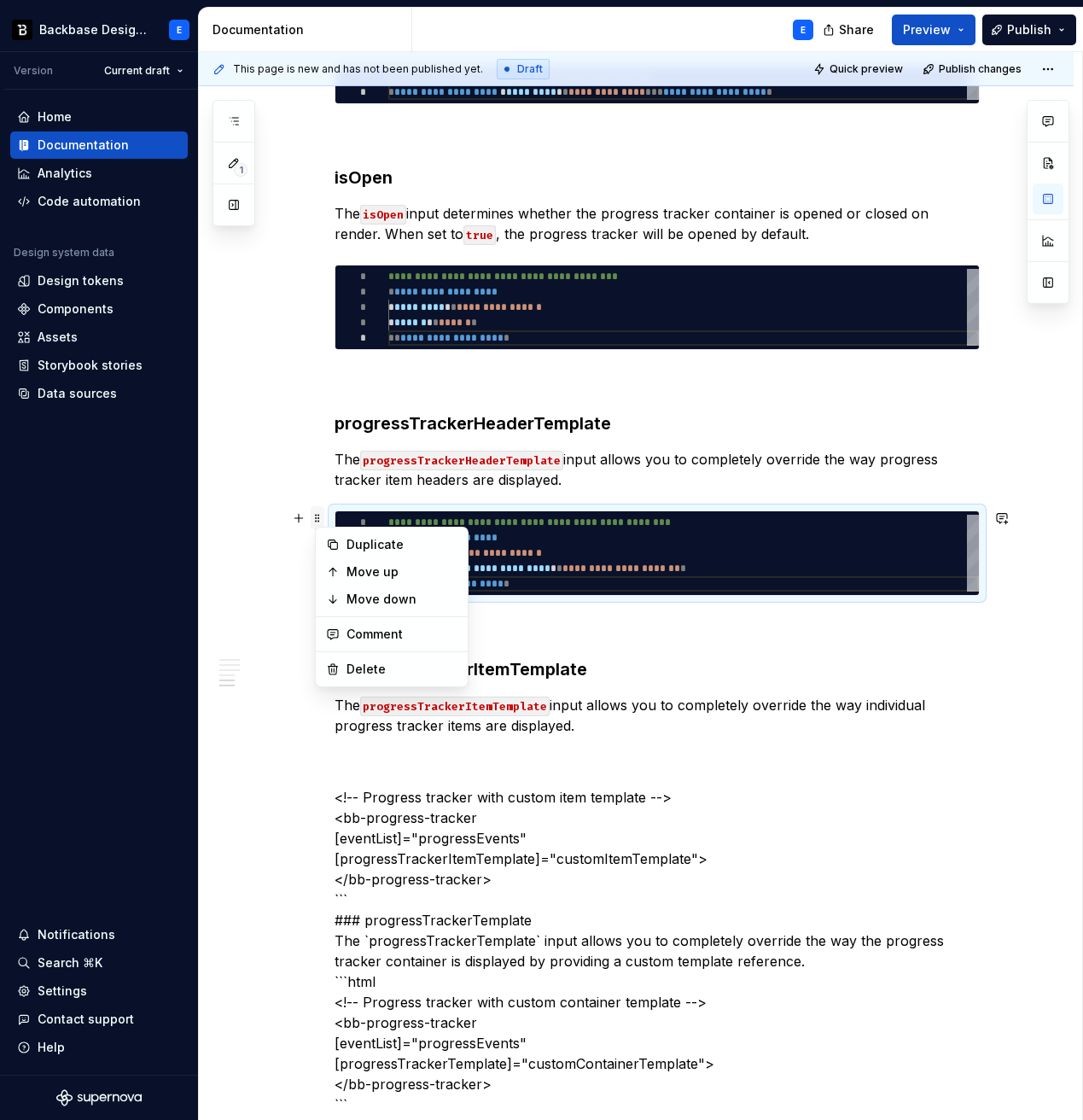
click at [324, 517] on span at bounding box center [318, 519] width 14 height 24
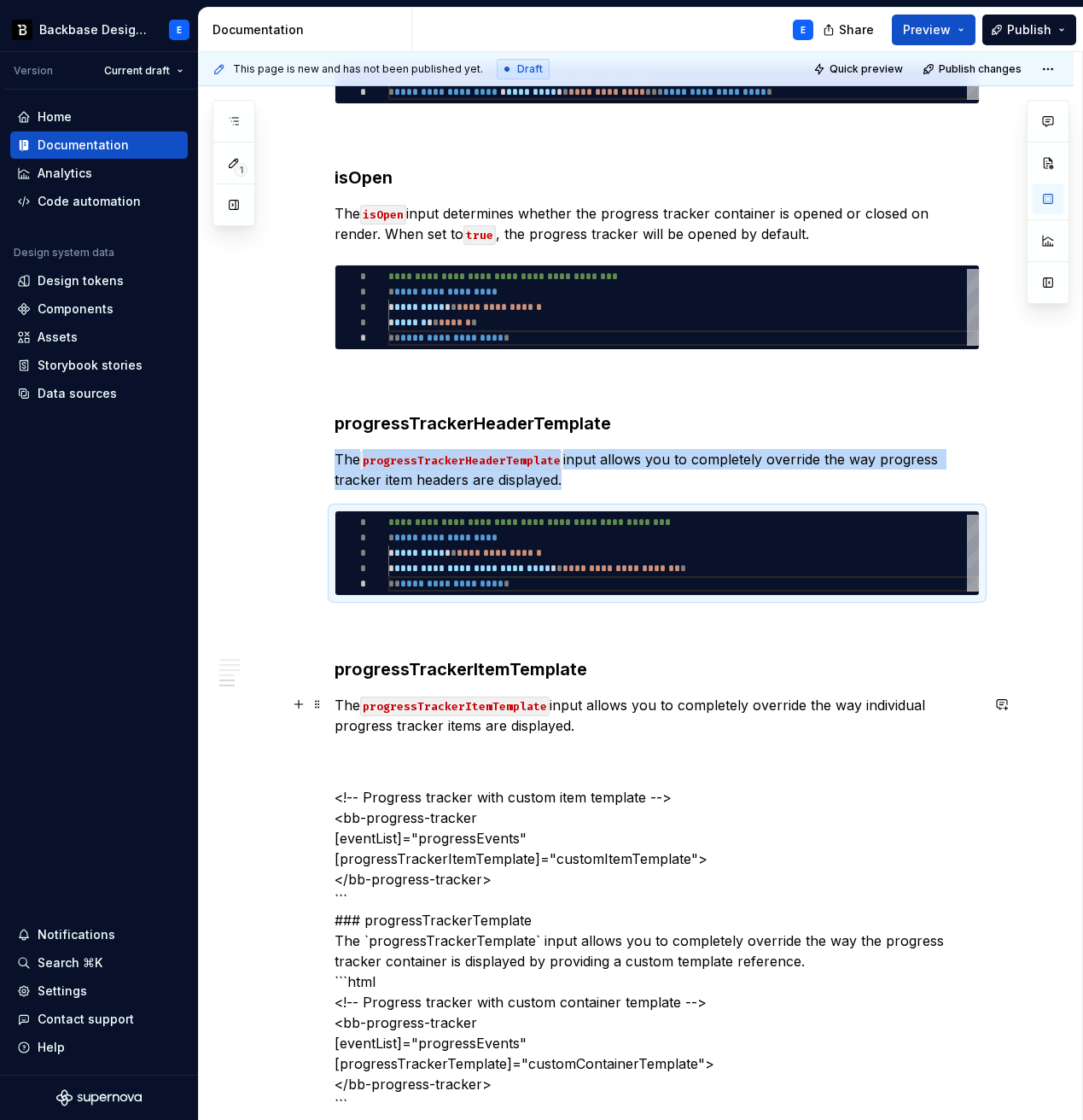
copy p "The progressTrackerHeaderTemplate input allows you to completely override the w…"
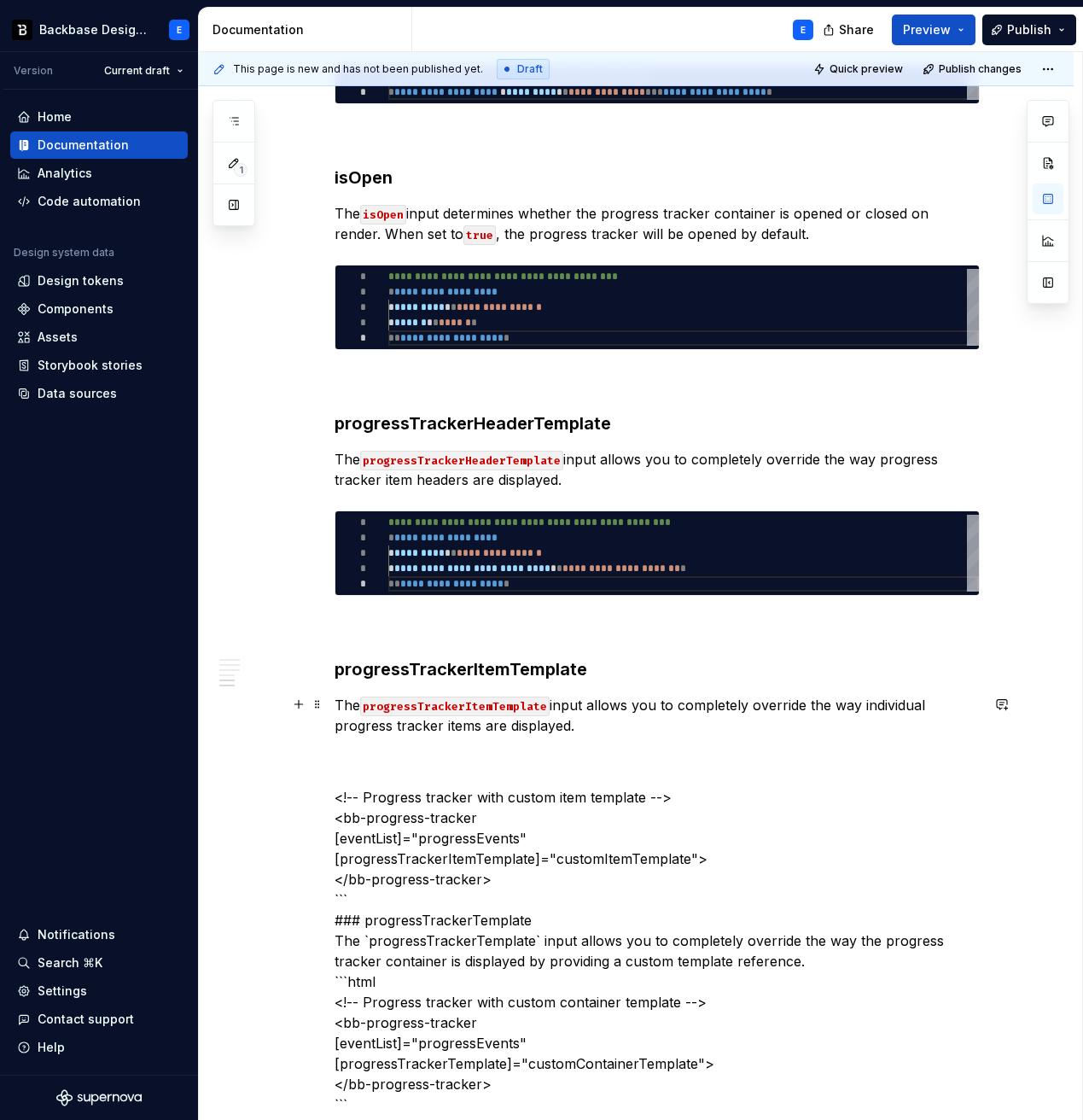
click at [620, 724] on p "The progressTrackerItemTemplate input allows you to completely override the way…" at bounding box center [658, 714] width 645 height 41
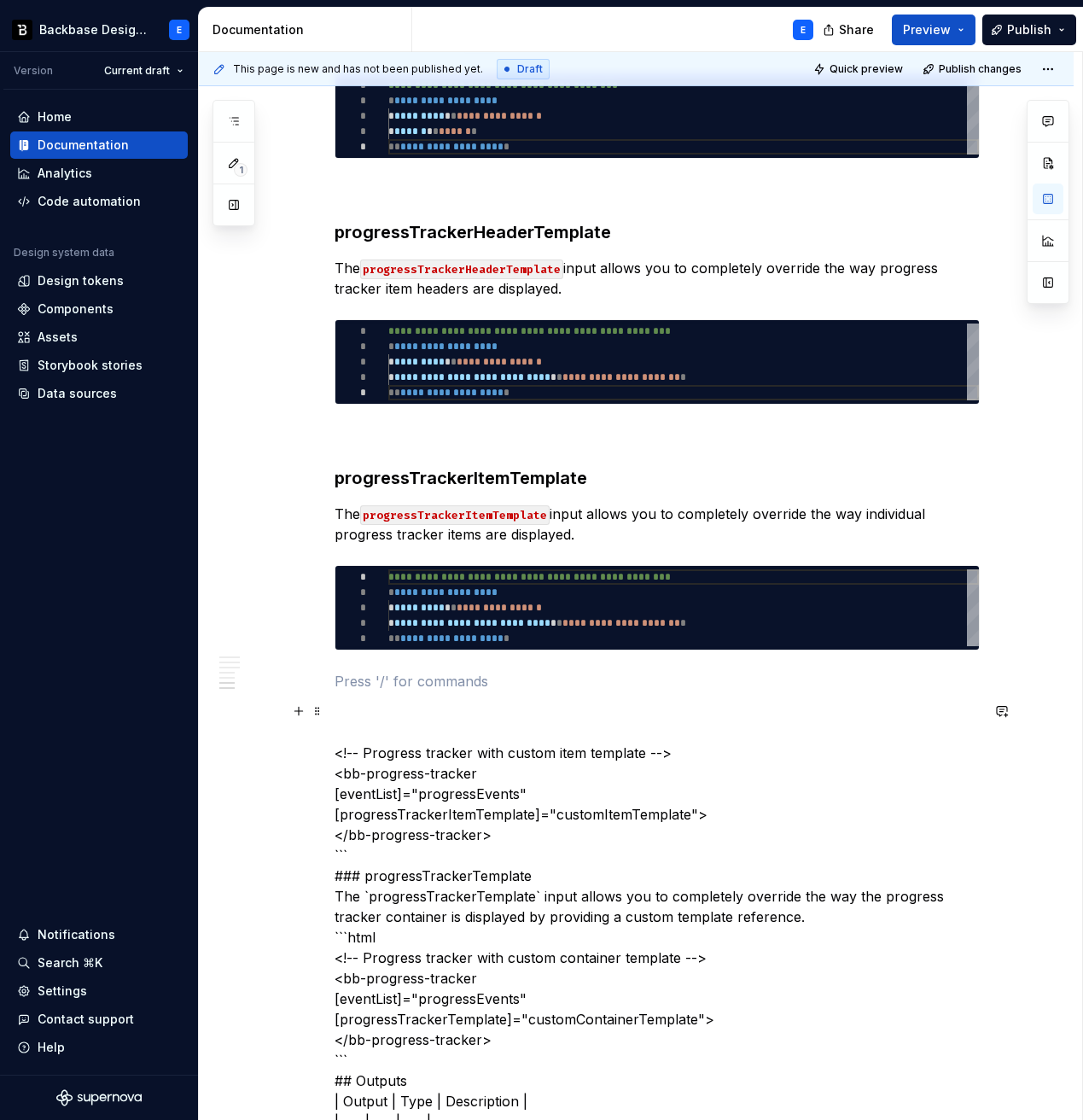
scroll to position [1900, 0]
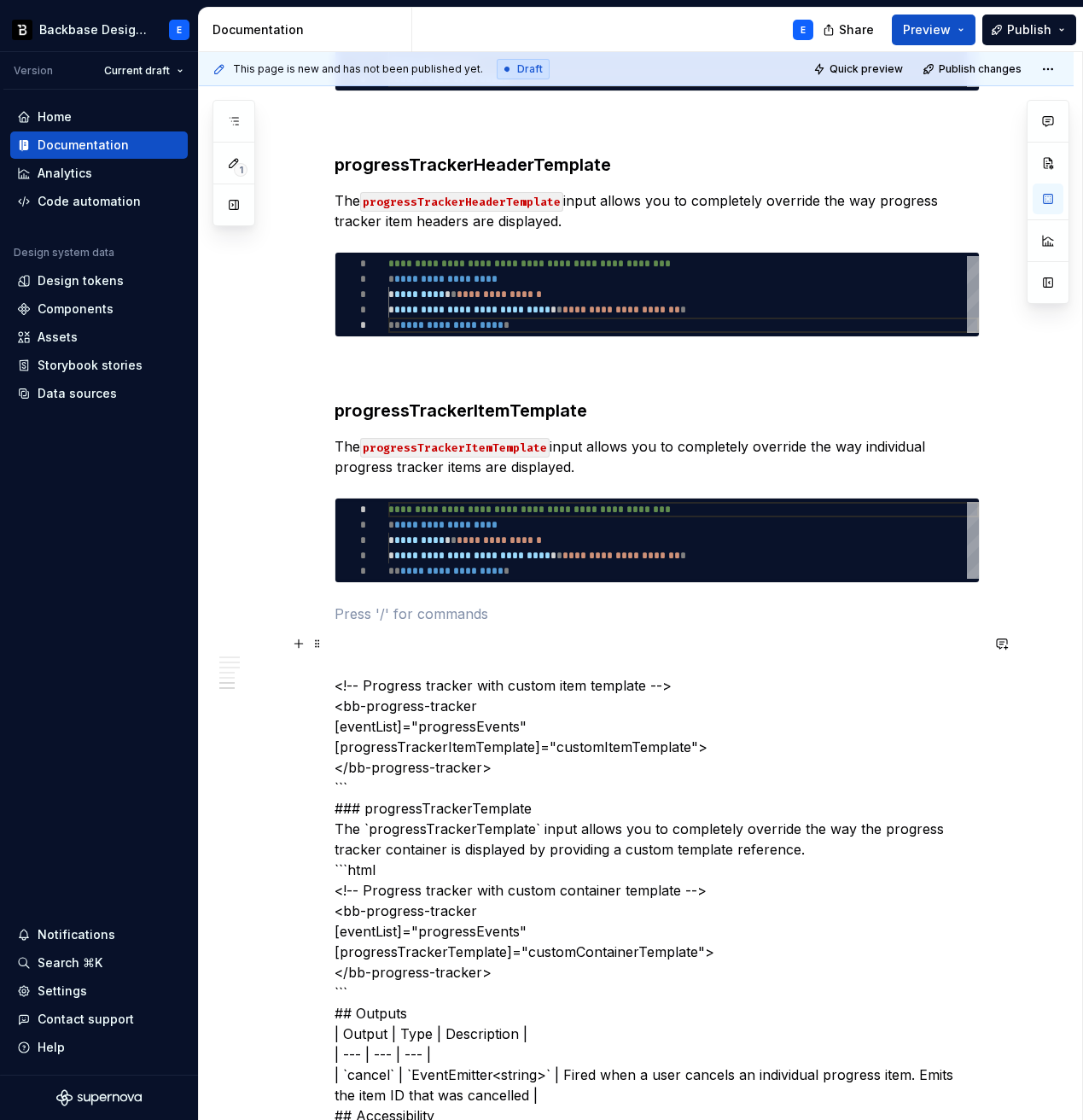
click at [500, 683] on p "<!-- Progress tracker with custom item template --> <bb-progress-tracker [event…" at bounding box center [658, 1064] width 645 height 860
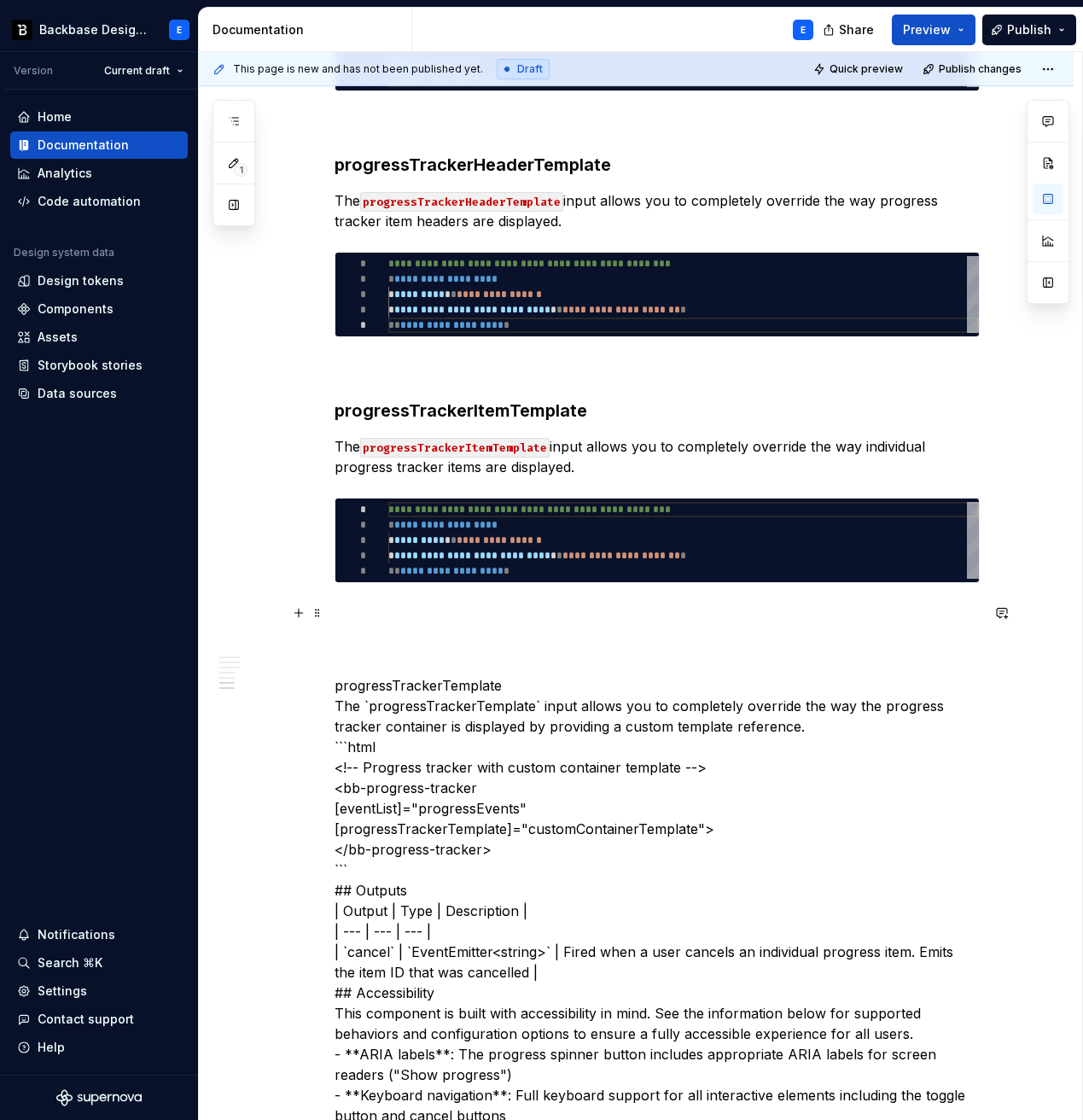
type textarea "*"
type textarea "**********"
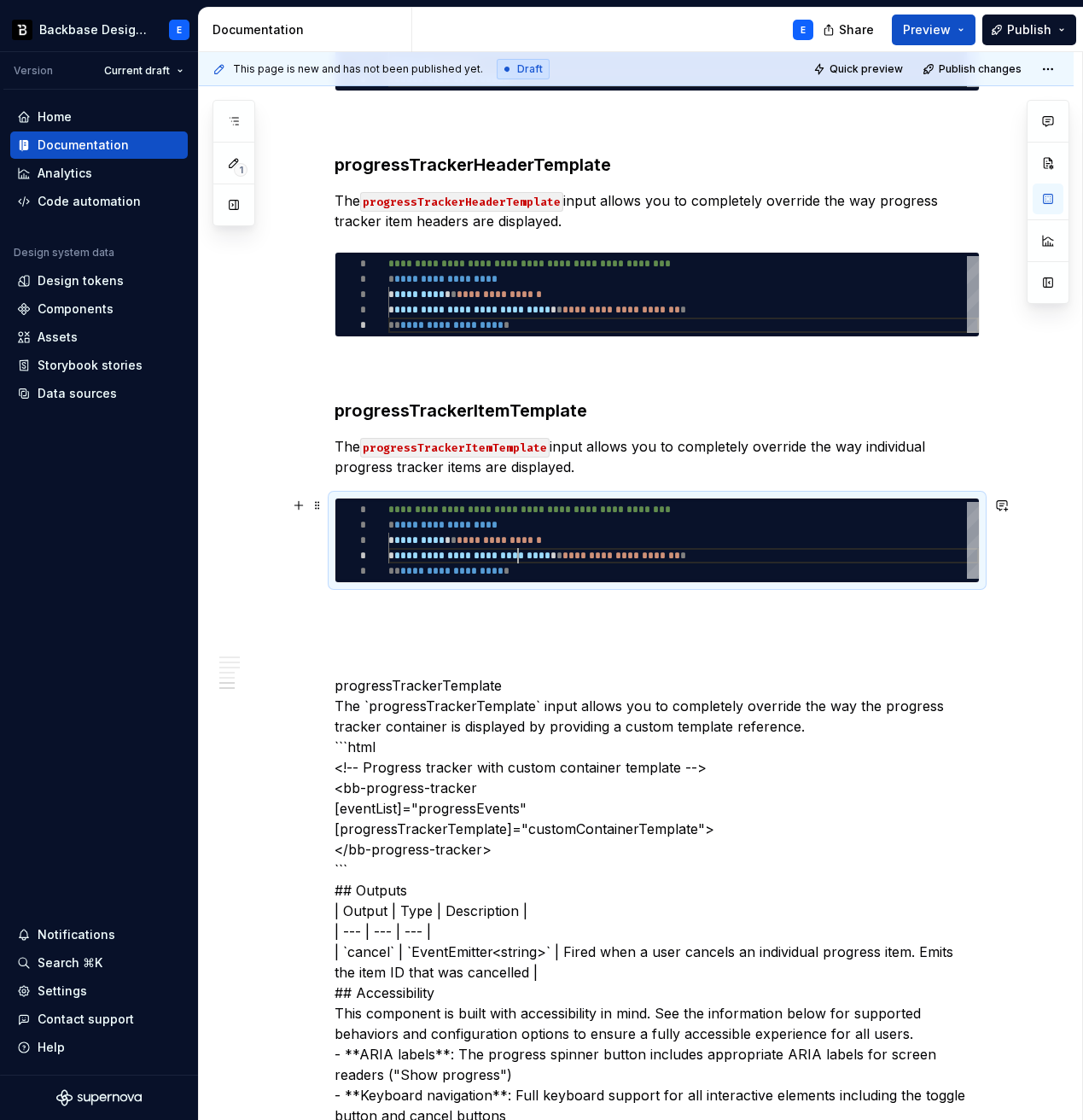
click at [524, 547] on div "**********" at bounding box center [683, 540] width 591 height 77
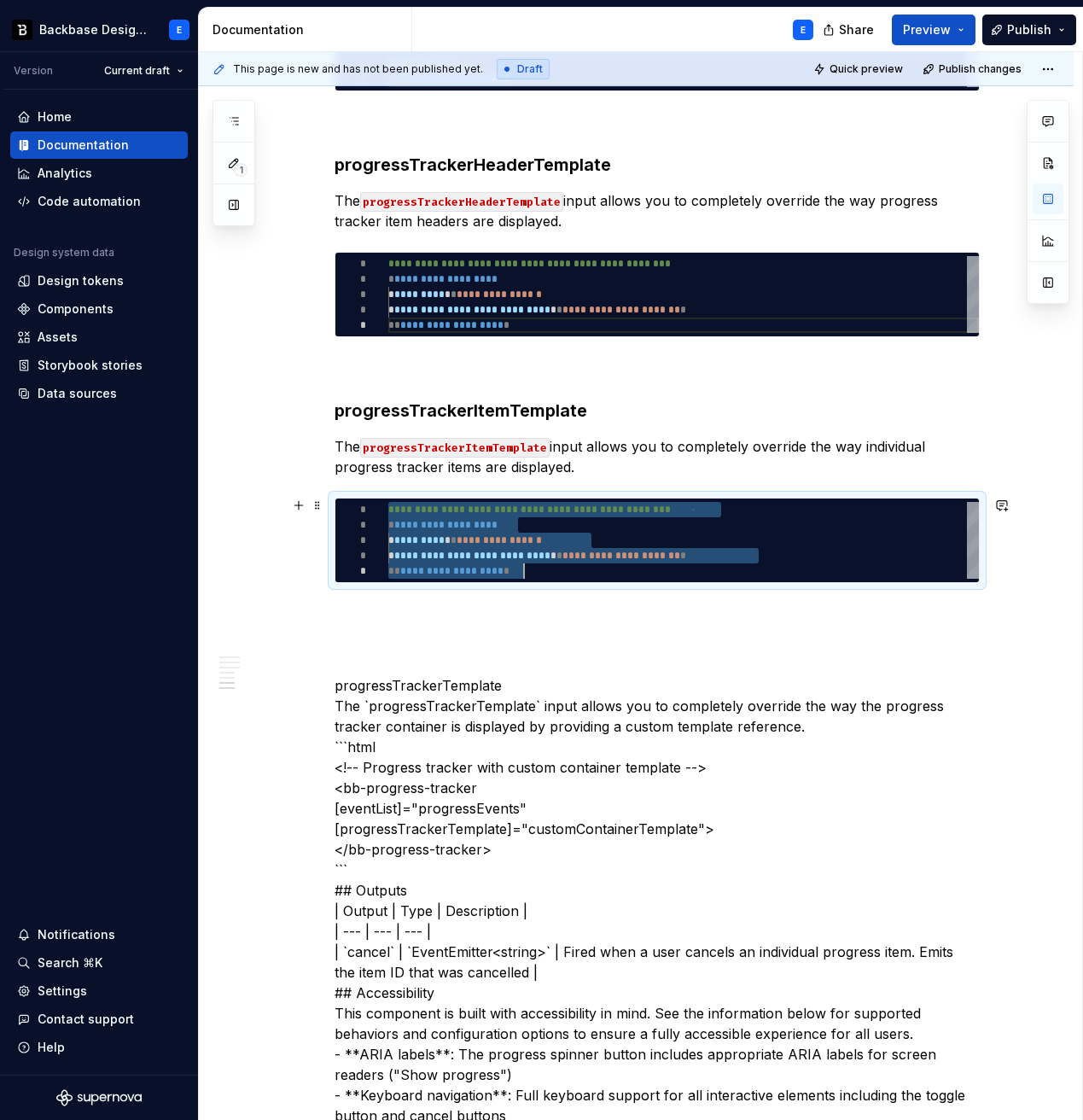
scroll to position [0, 135]
type textarea "*"
type textarea "**********"
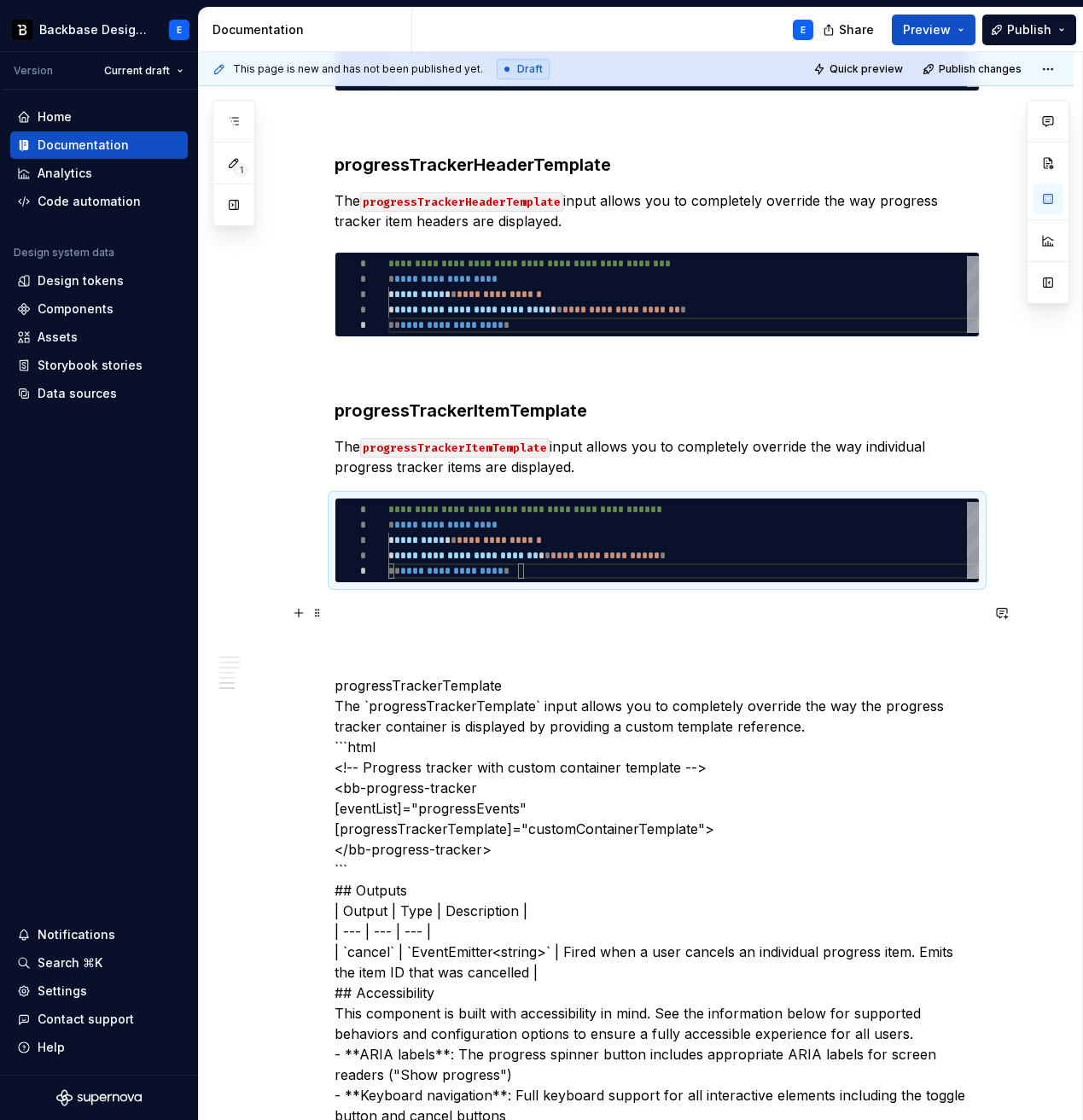
click at [513, 603] on p at bounding box center [658, 613] width 645 height 21
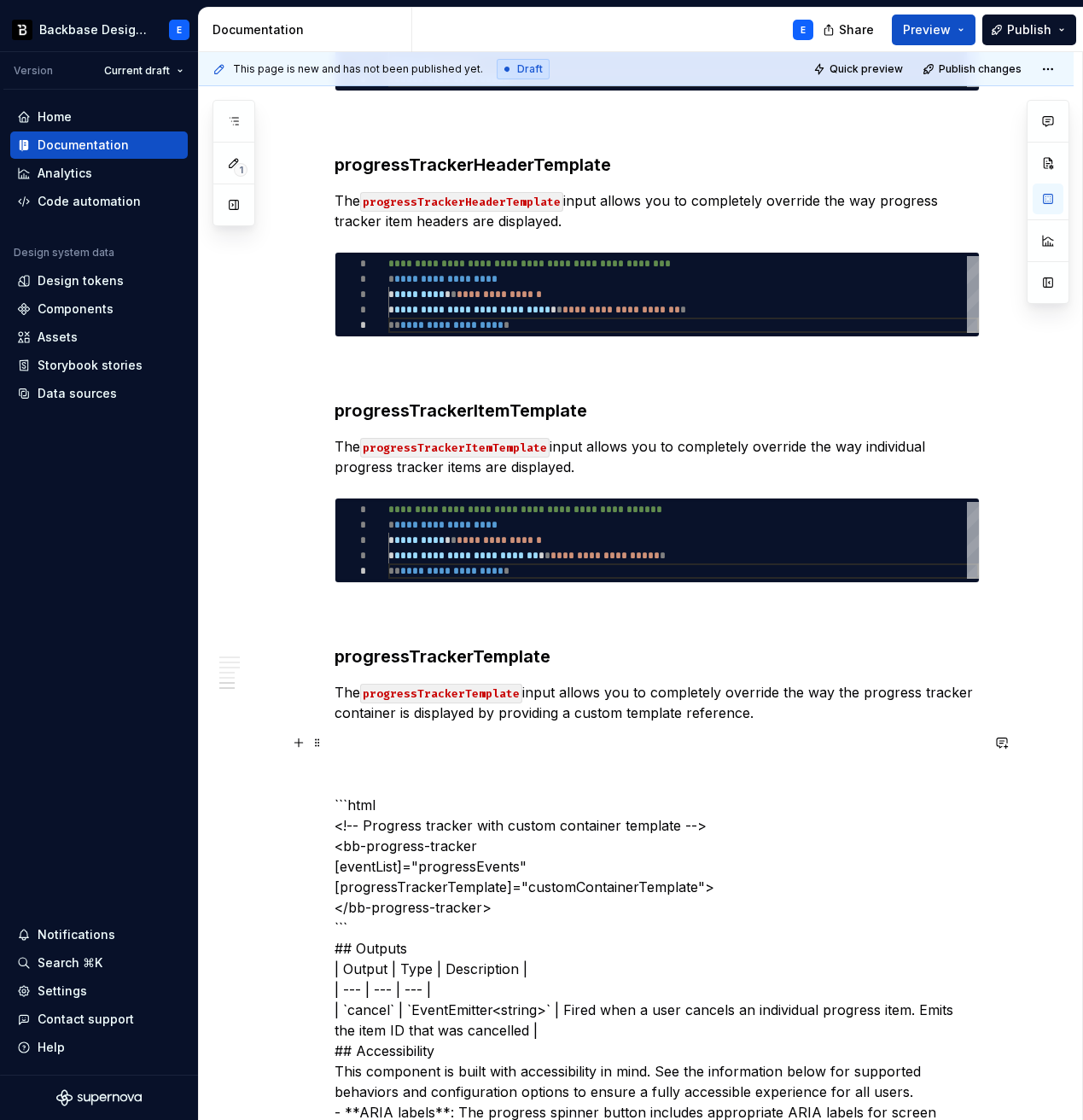
click at [400, 796] on p "```html <!-- Progress tracker with custom container template --> <bb-progress-t…" at bounding box center [658, 1081] width 645 height 696
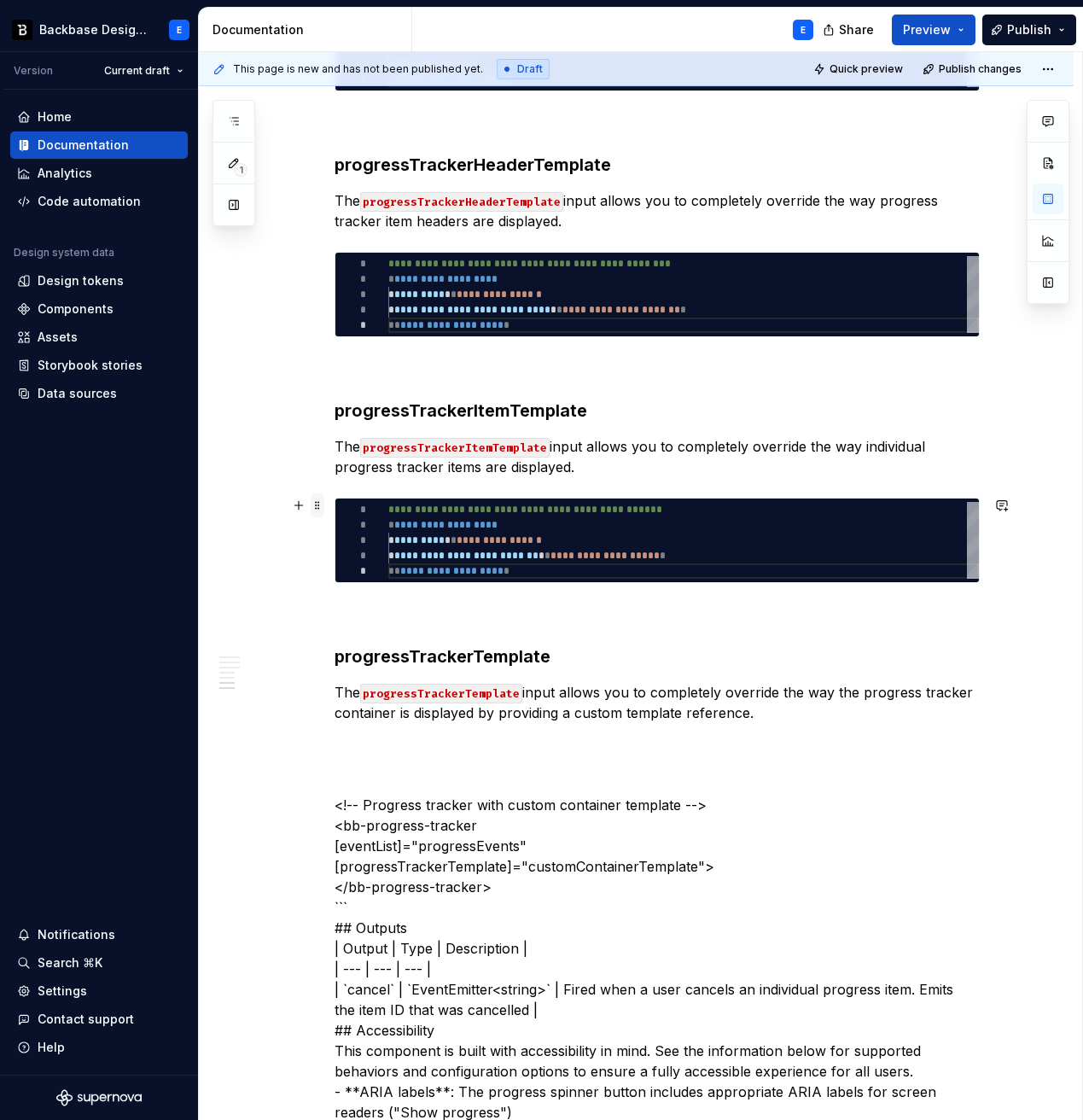
click at [321, 502] on span at bounding box center [318, 506] width 14 height 24
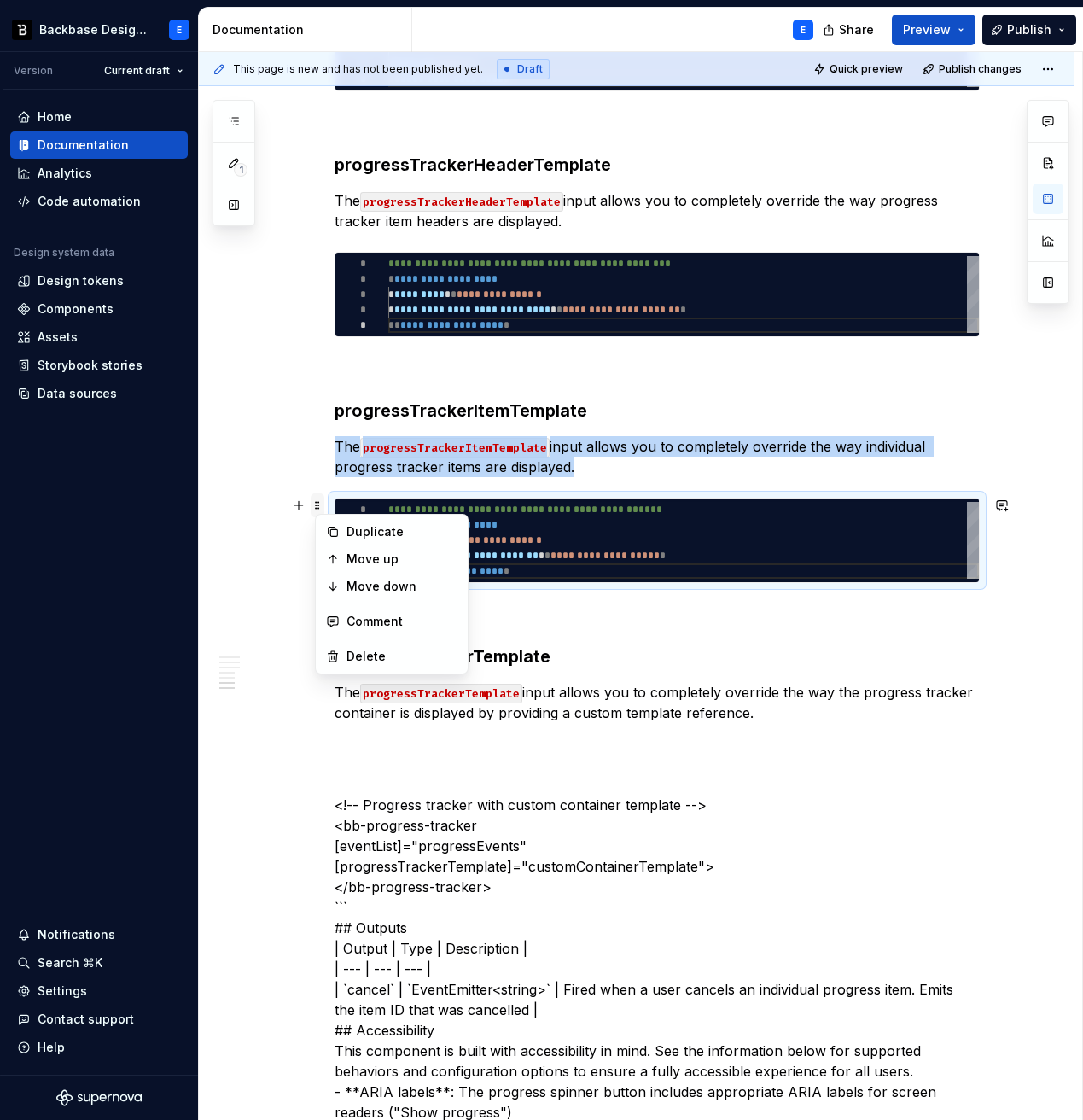
click at [321, 502] on span at bounding box center [318, 506] width 14 height 24
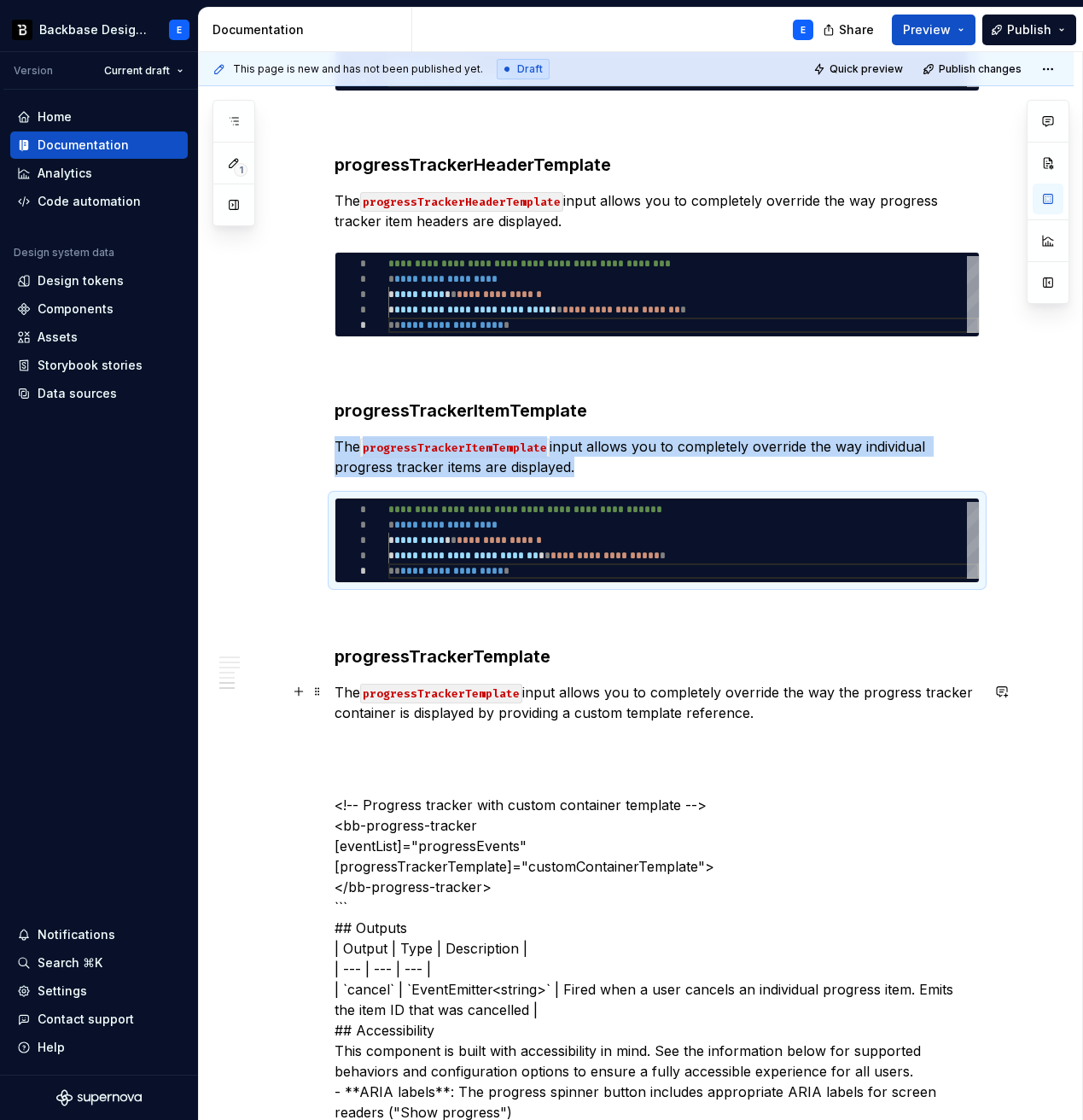
copy p "The progressTrackerItemTemplate input allows you to completely override the way…"
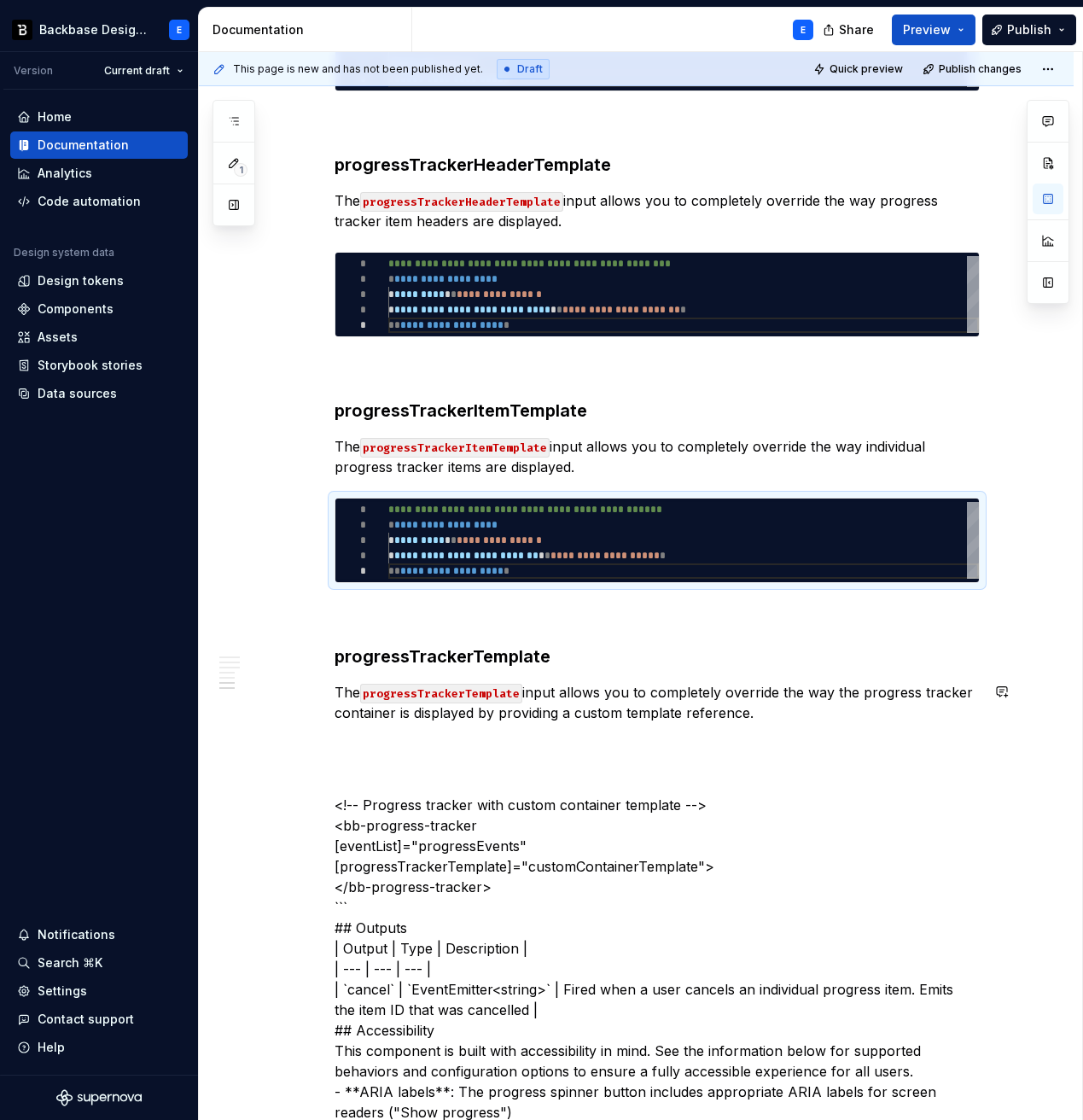
click at [773, 713] on p "The progressTrackerTemplate input allows you to completely override the way the…" at bounding box center [658, 702] width 645 height 41
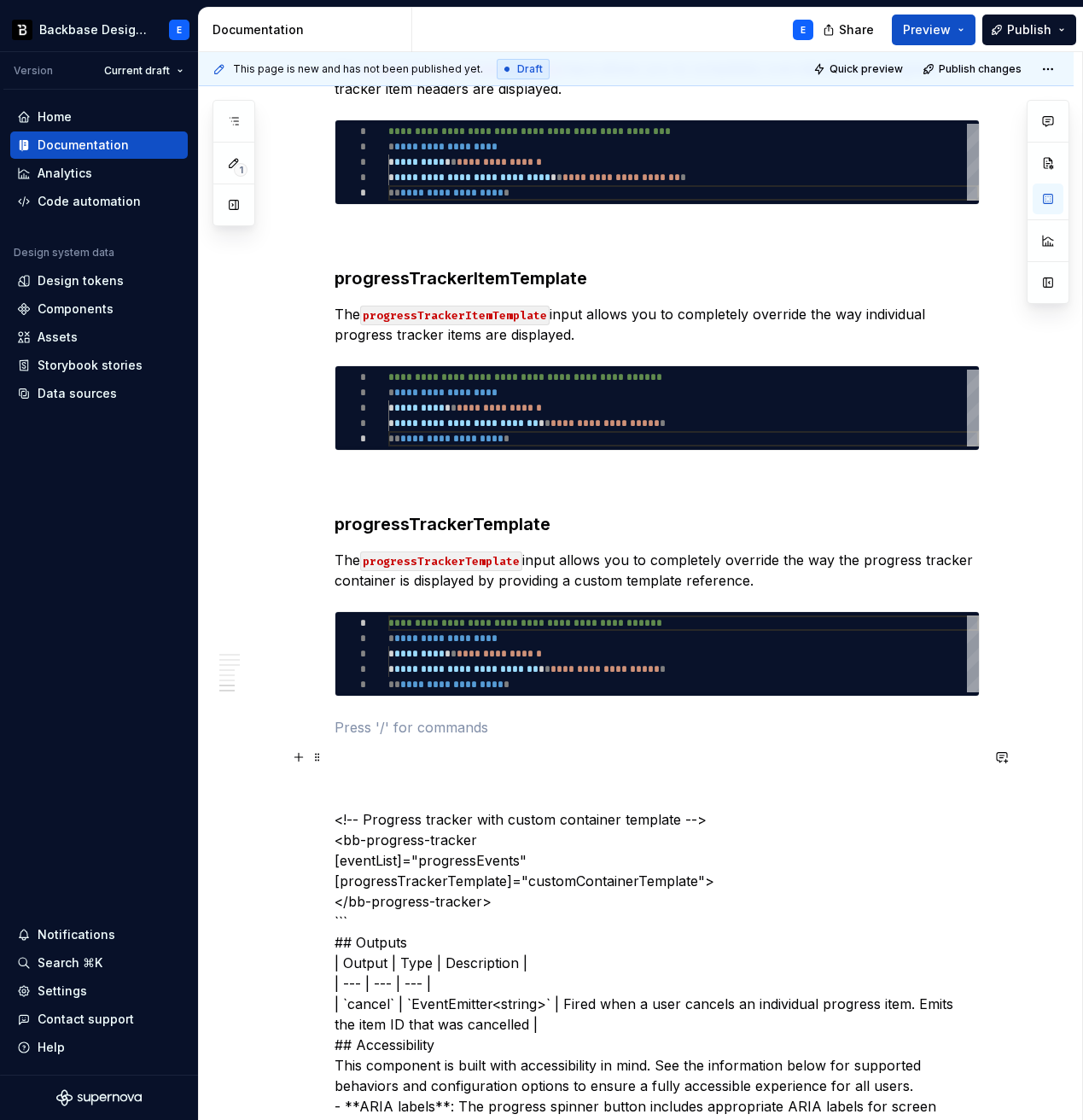
scroll to position [2073, 0]
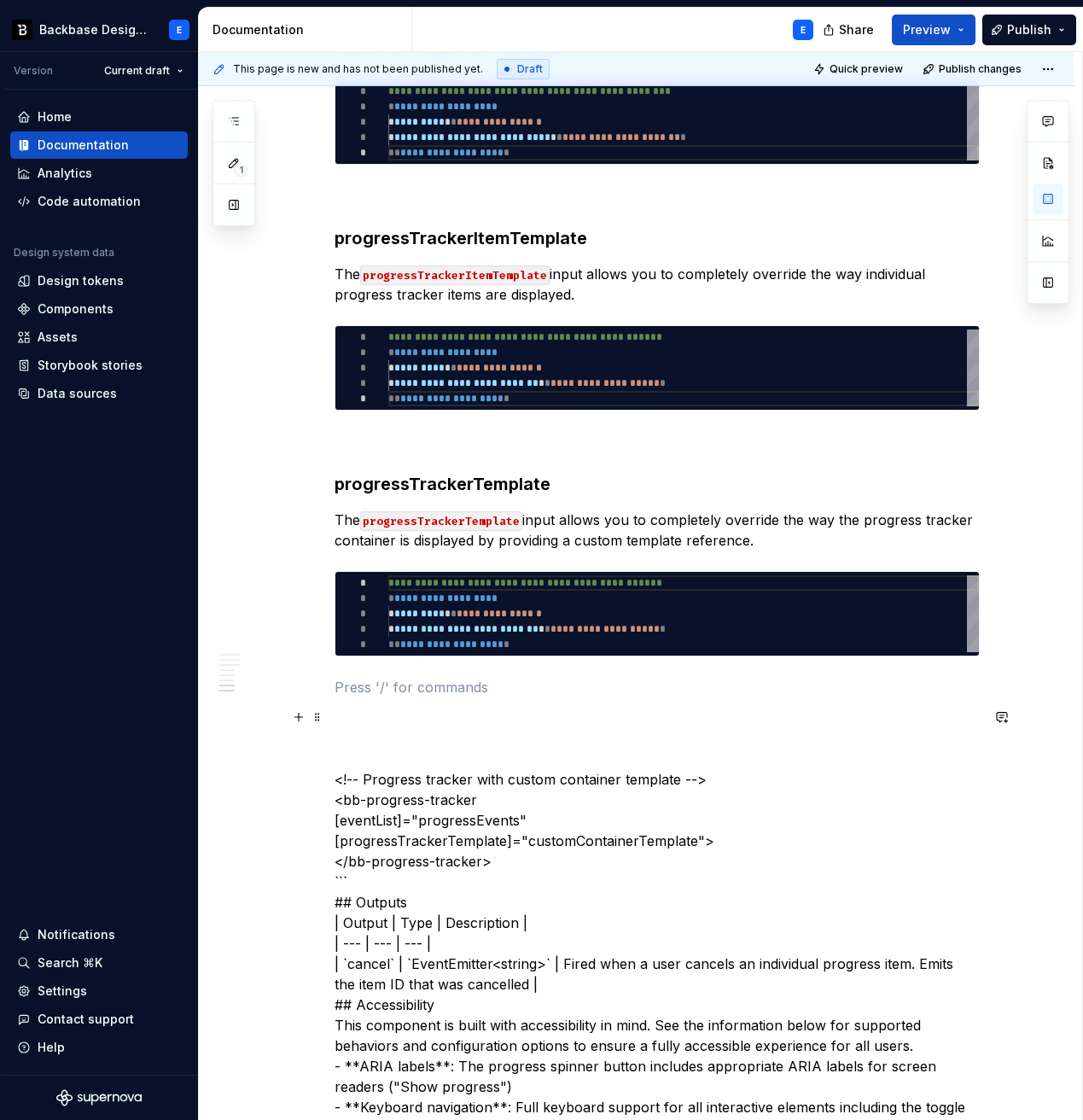
click at [613, 778] on p "<!-- Progress tracker with custom container template --> <bb-progress-tracker […" at bounding box center [658, 1045] width 645 height 676
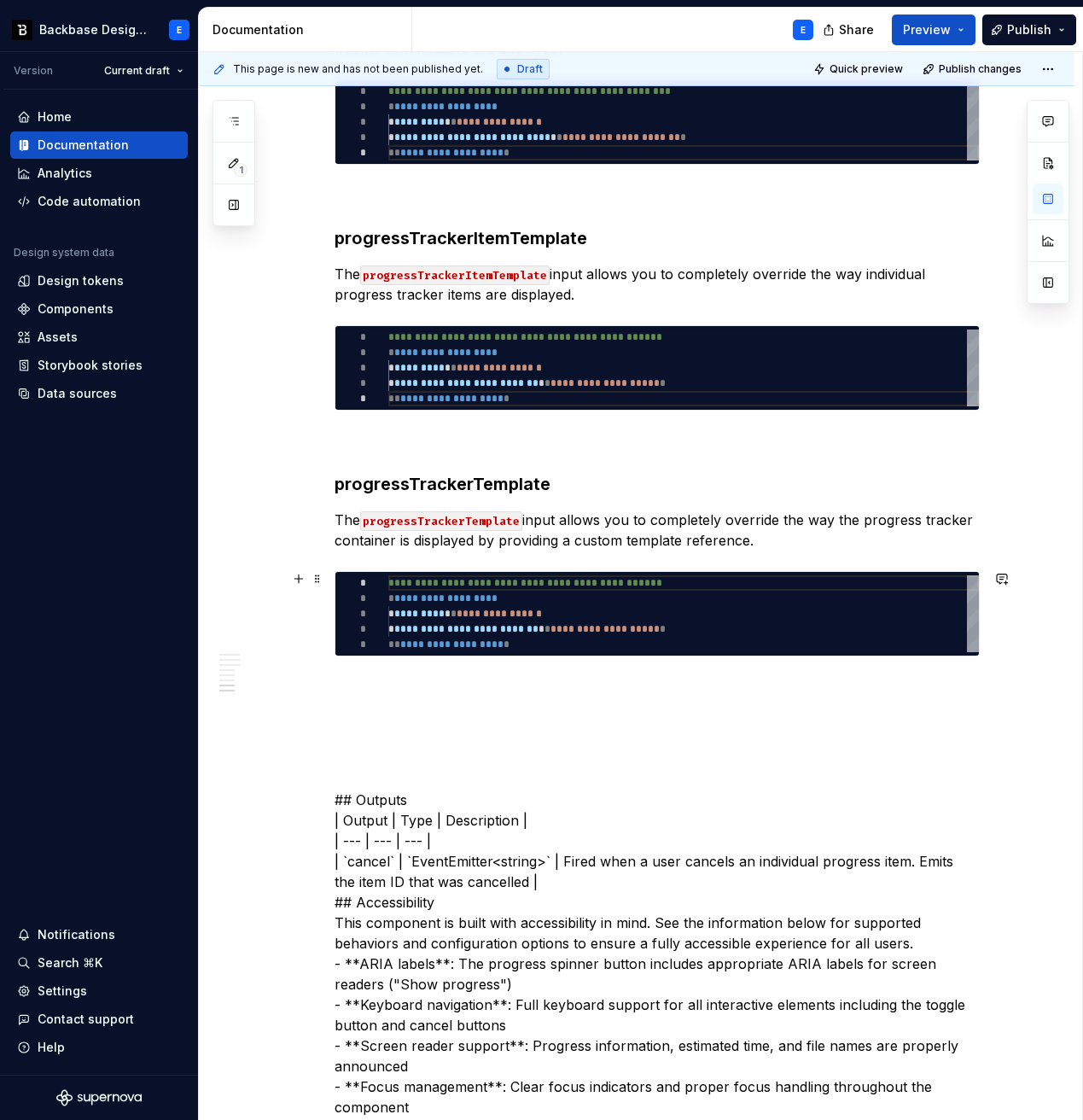
type textarea "*"
type textarea "**********"
click at [516, 620] on div "**********" at bounding box center [683, 613] width 591 height 77
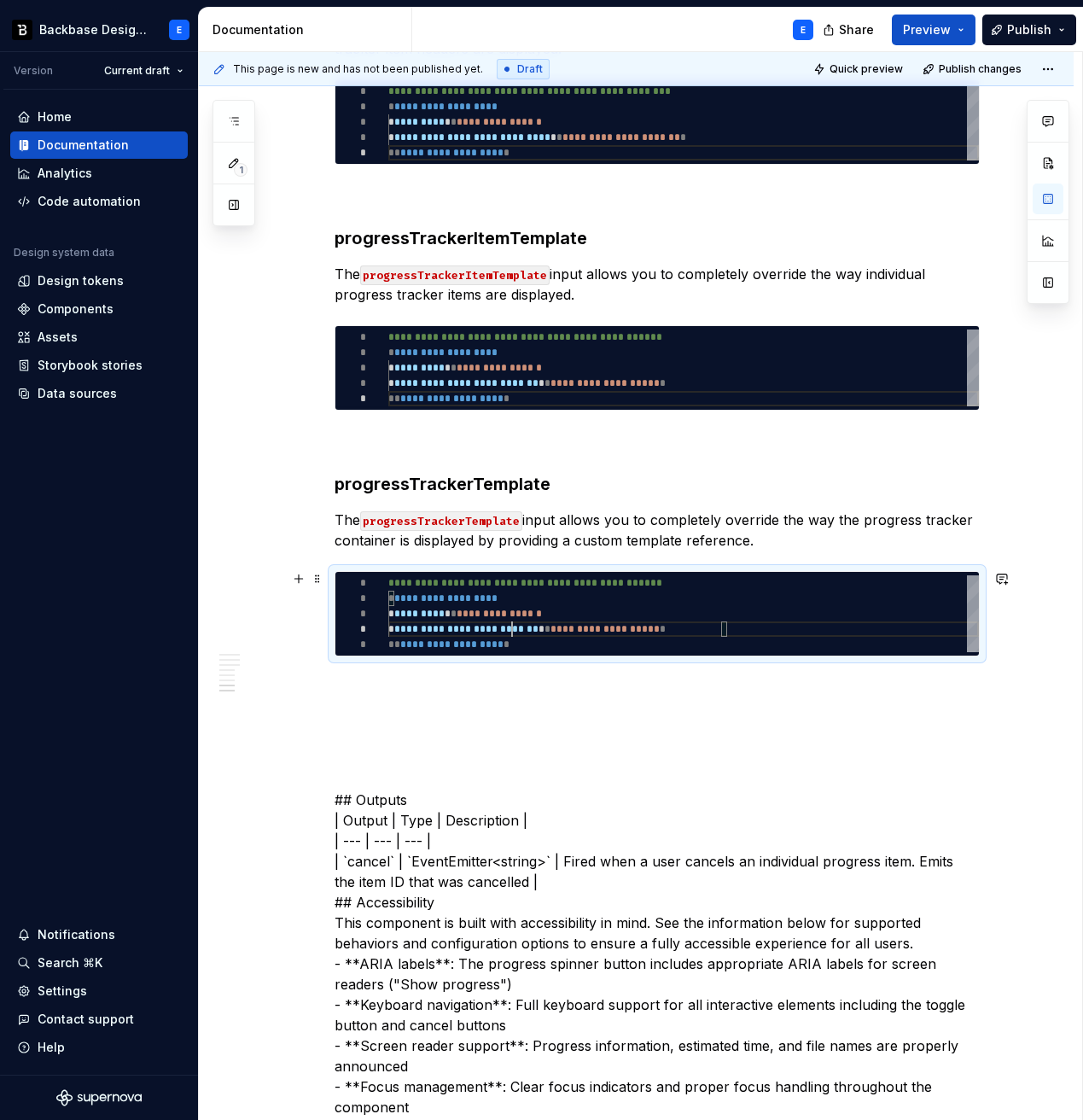
scroll to position [0, 135]
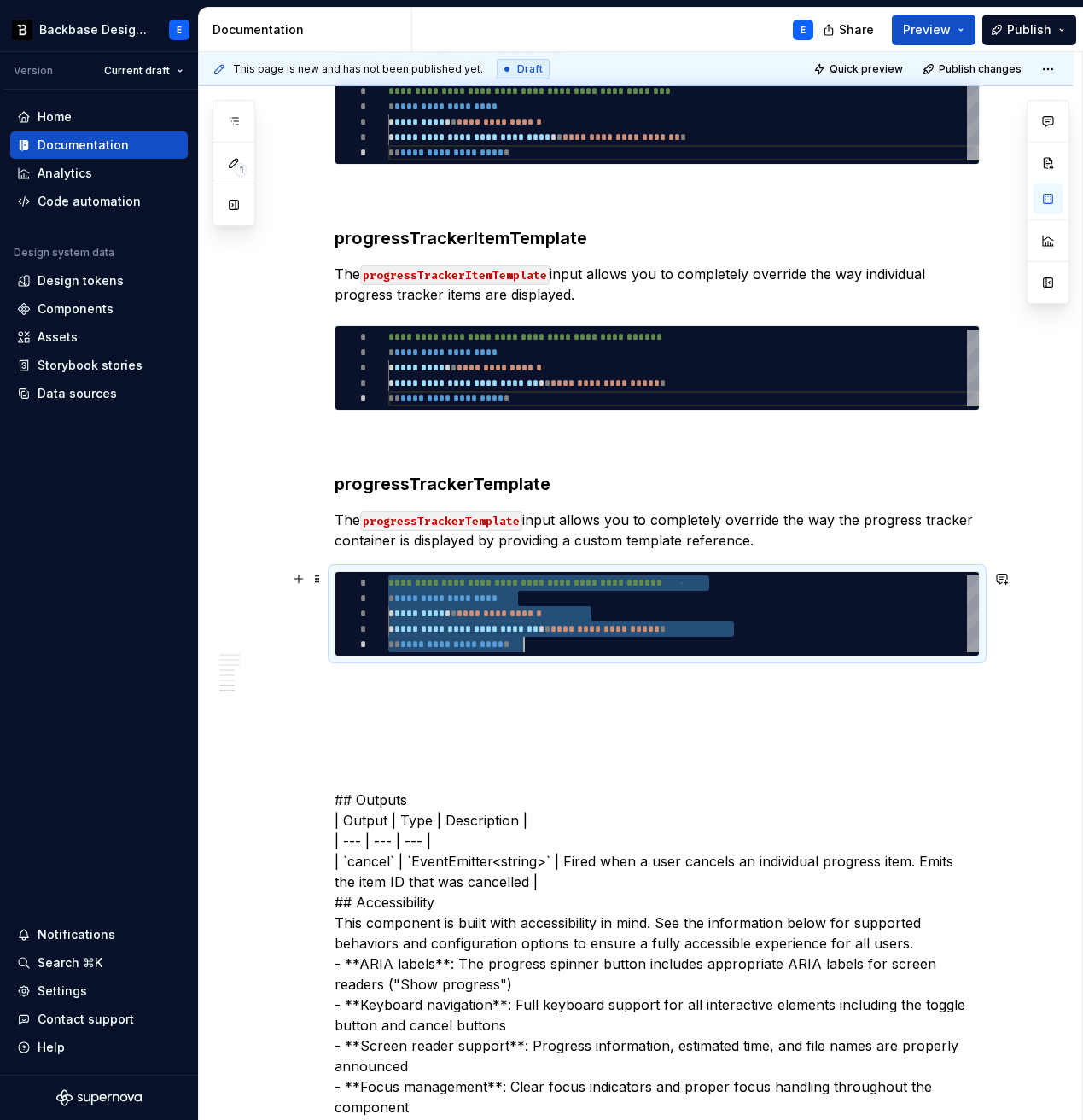
type textarea "*"
type textarea "**********"
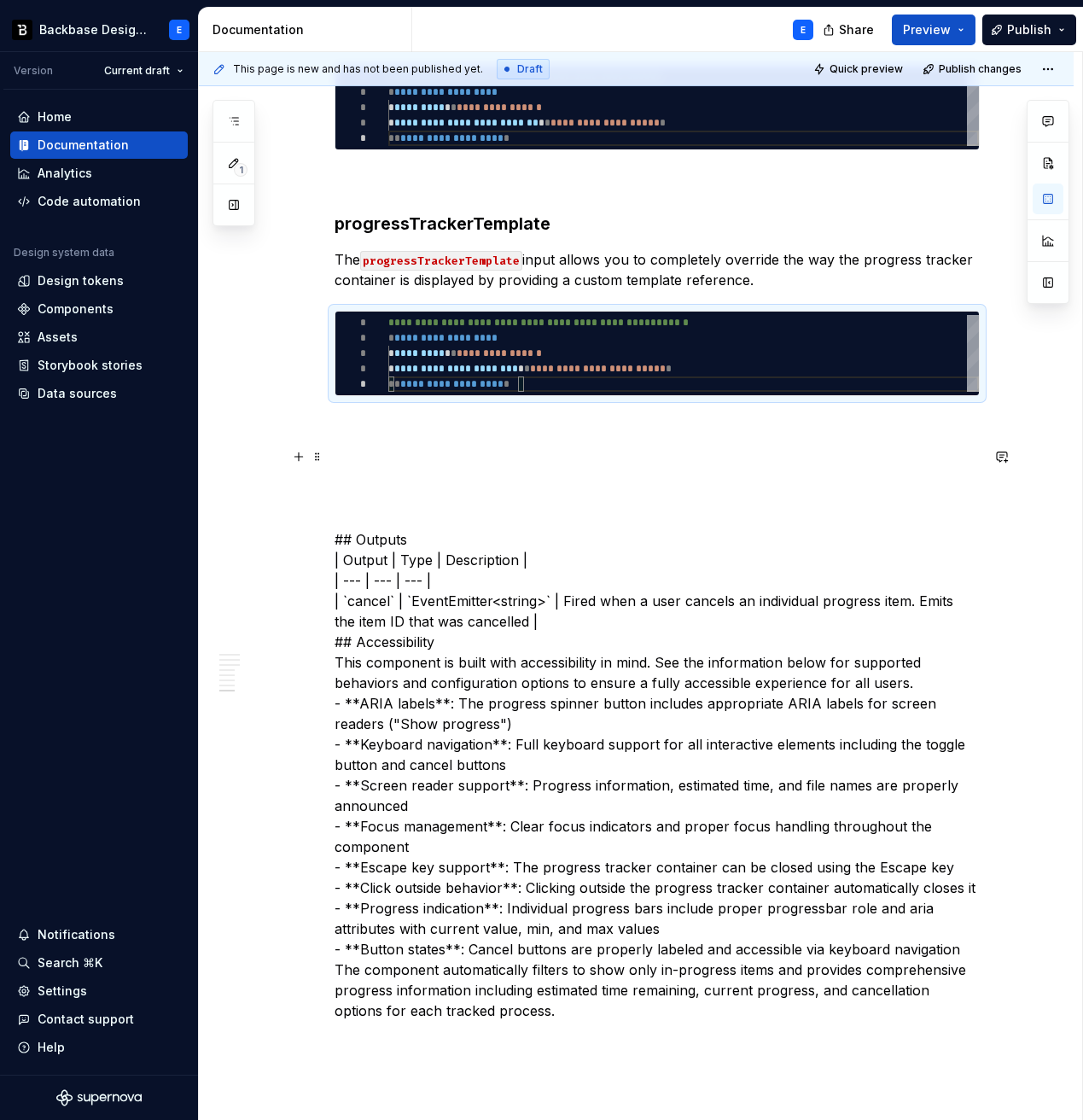
scroll to position [2332, 0]
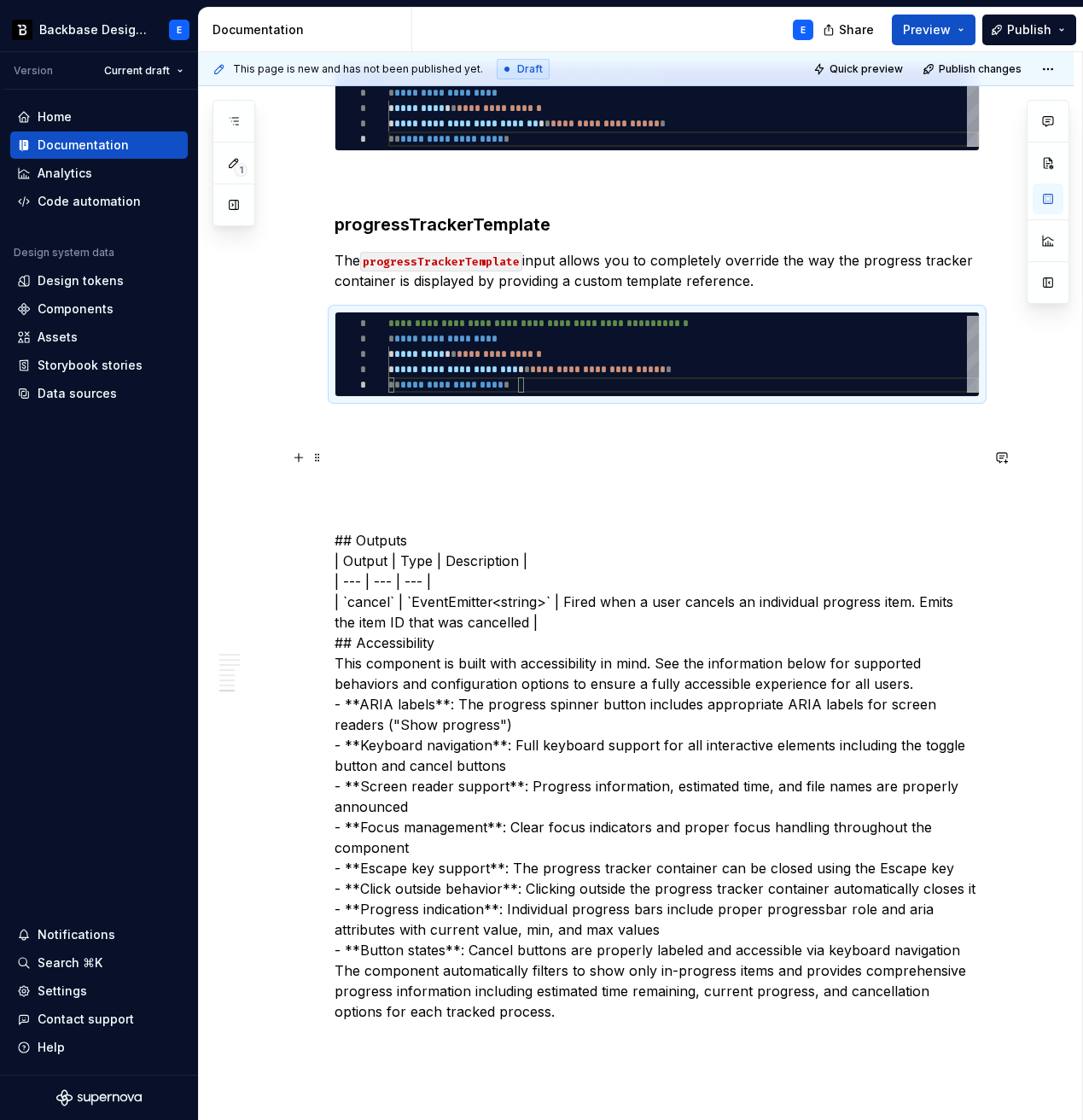
click at [461, 449] on p "## Outputs | Output | Type | Description | | --- | --- | --- | | `cancel` | `Ev…" at bounding box center [658, 734] width 645 height 574
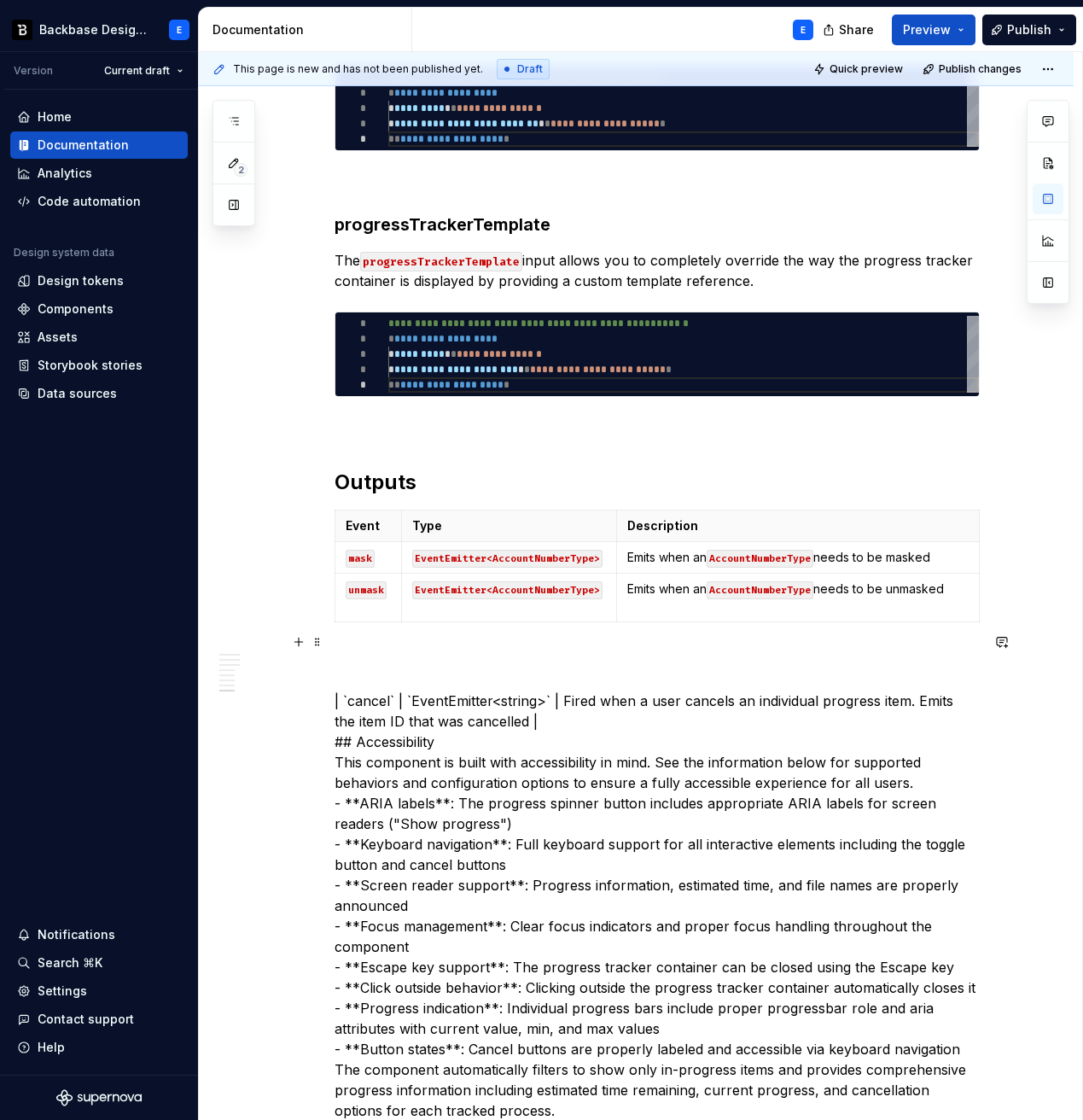
click at [378, 679] on p "| `cancel` | `EventEmitter<string>` | Fired when a user cancels an individual p…" at bounding box center [658, 885] width 645 height 471
click at [364, 556] on code "mask" at bounding box center [361, 558] width 29 height 18
click at [392, 682] on p "| `` | `EventEmitter<string>` | Fired when a user cancels an individual progres…" at bounding box center [658, 885] width 645 height 471
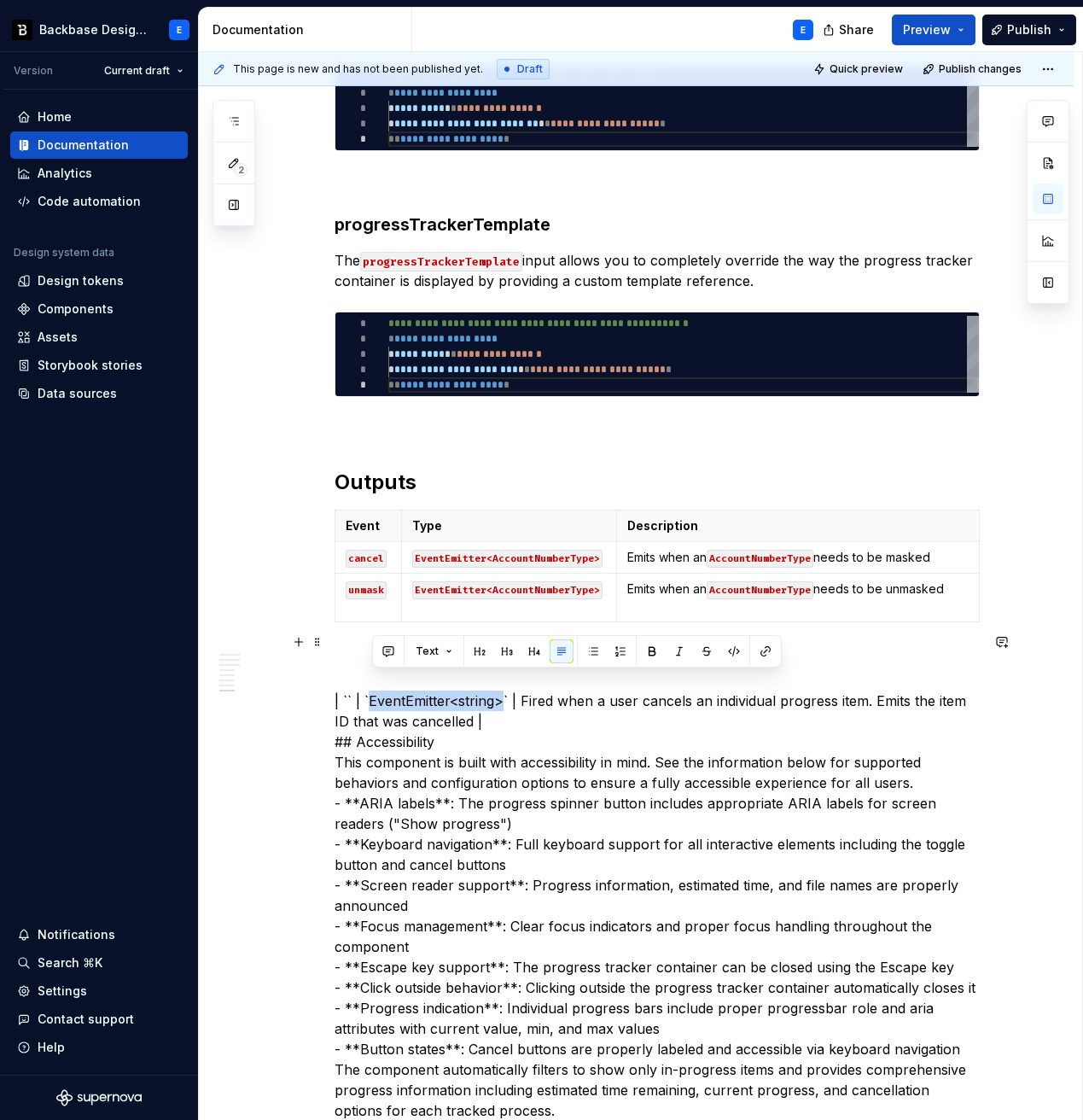
click at [501, 683] on p "| `` | `EventEmitter<string>` | Fired when a user cancels an individual progres…" at bounding box center [658, 885] width 645 height 471
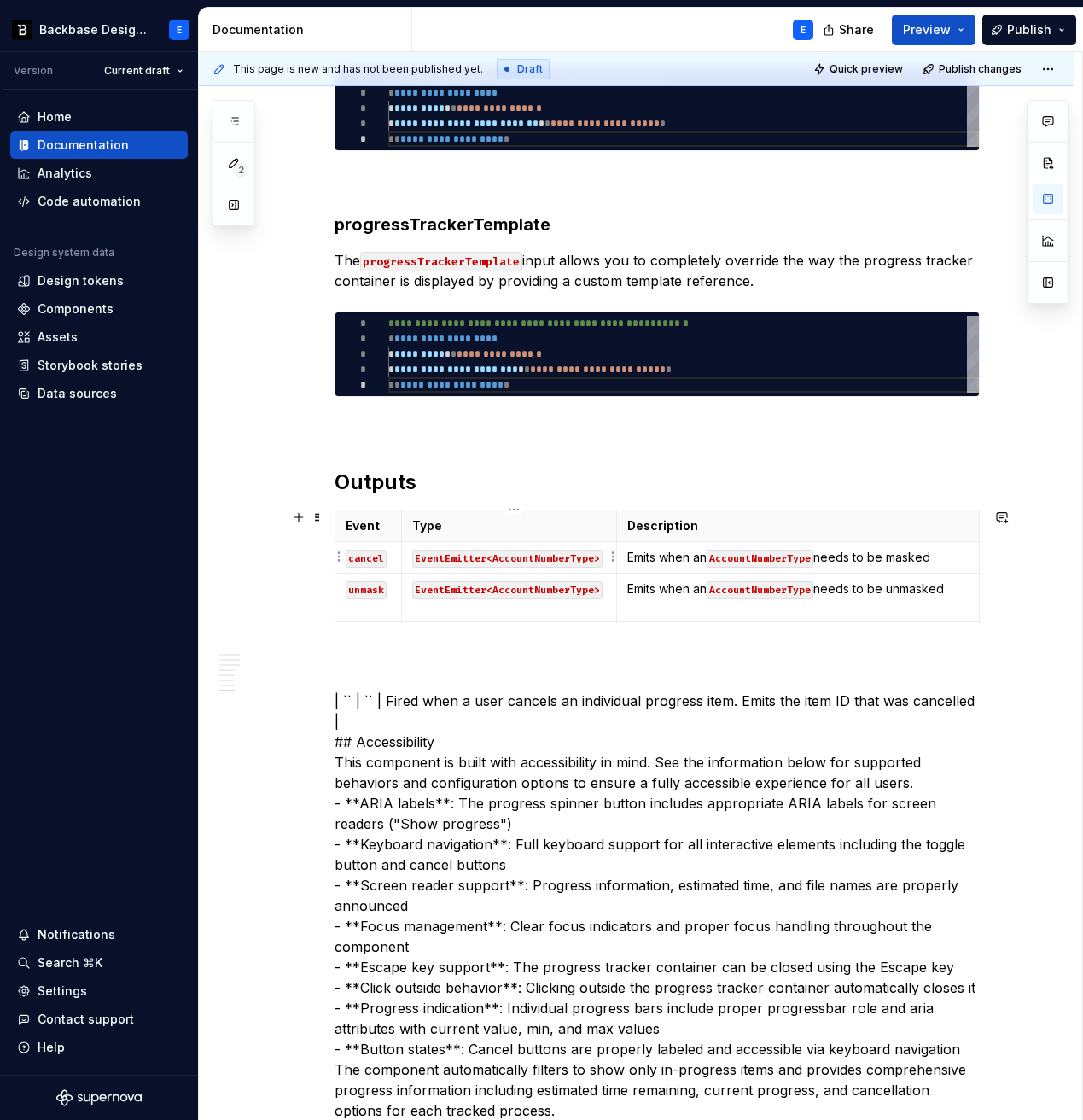
click at [497, 556] on code "EventEmitter<AccountNumberType>" at bounding box center [507, 558] width 191 height 18
click at [407, 682] on p "| `` | `` | Fired when a user cancels an individual progress item. Emits the it…" at bounding box center [658, 885] width 645 height 471
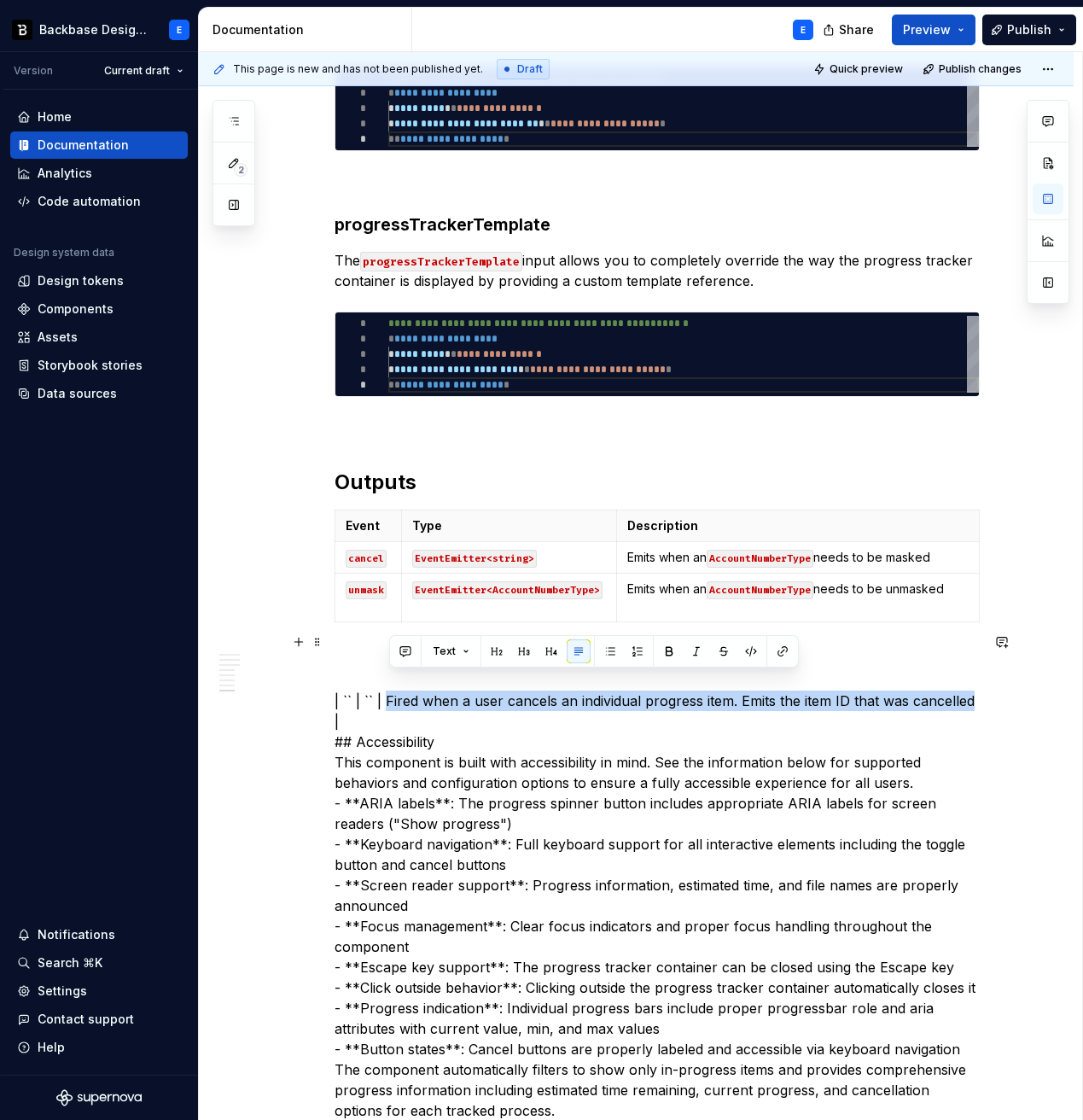
click at [971, 684] on p "| `` | `` | Fired when a user cancels an individual progress item. Emits the it…" at bounding box center [658, 885] width 645 height 471
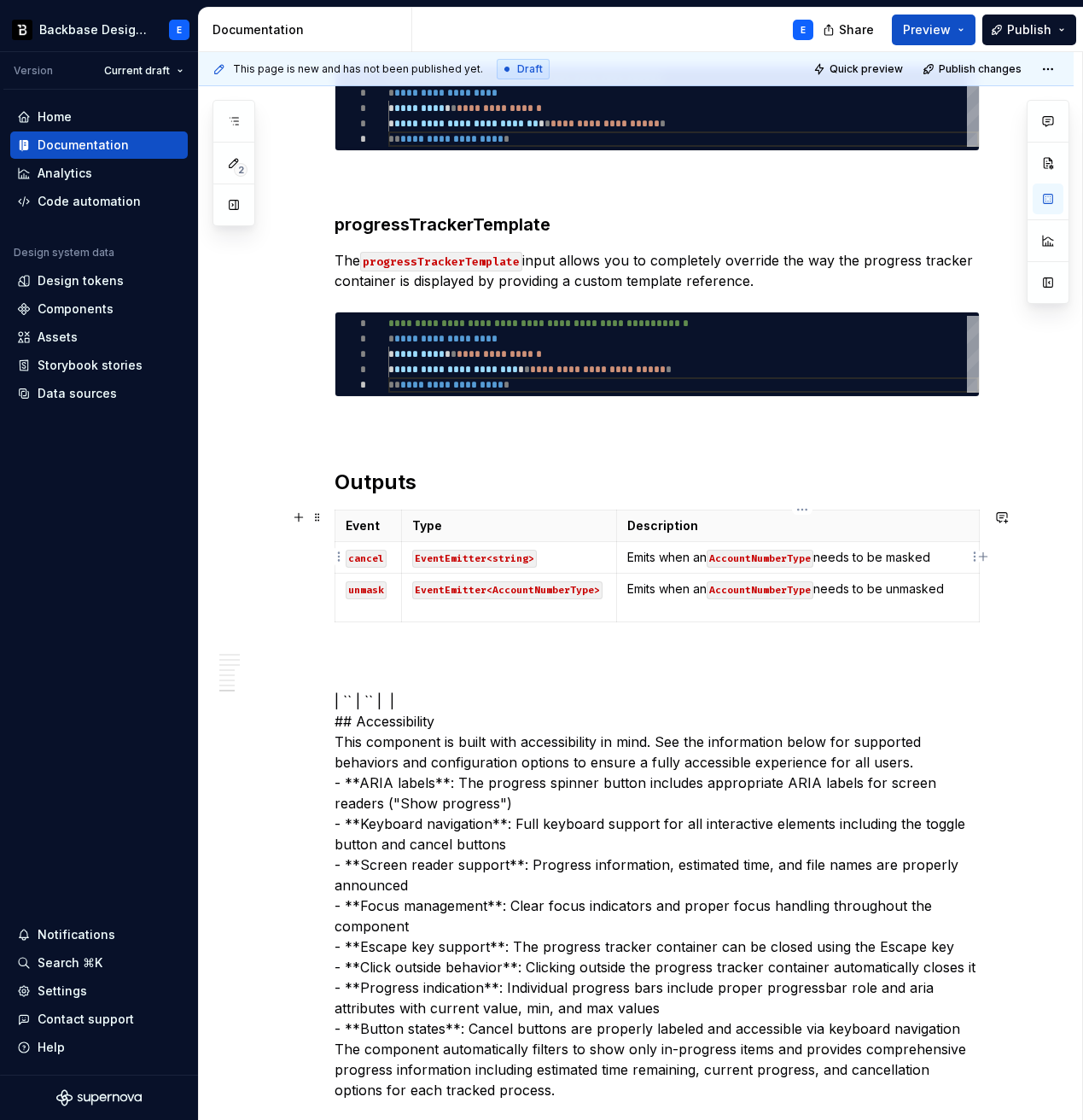
click at [681, 566] on td "Emits when an AccountNumberType needs to be masked" at bounding box center [797, 557] width 362 height 32
click at [678, 557] on p "Emits when an AccountNumberType needs to be masked" at bounding box center [797, 557] width 341 height 17
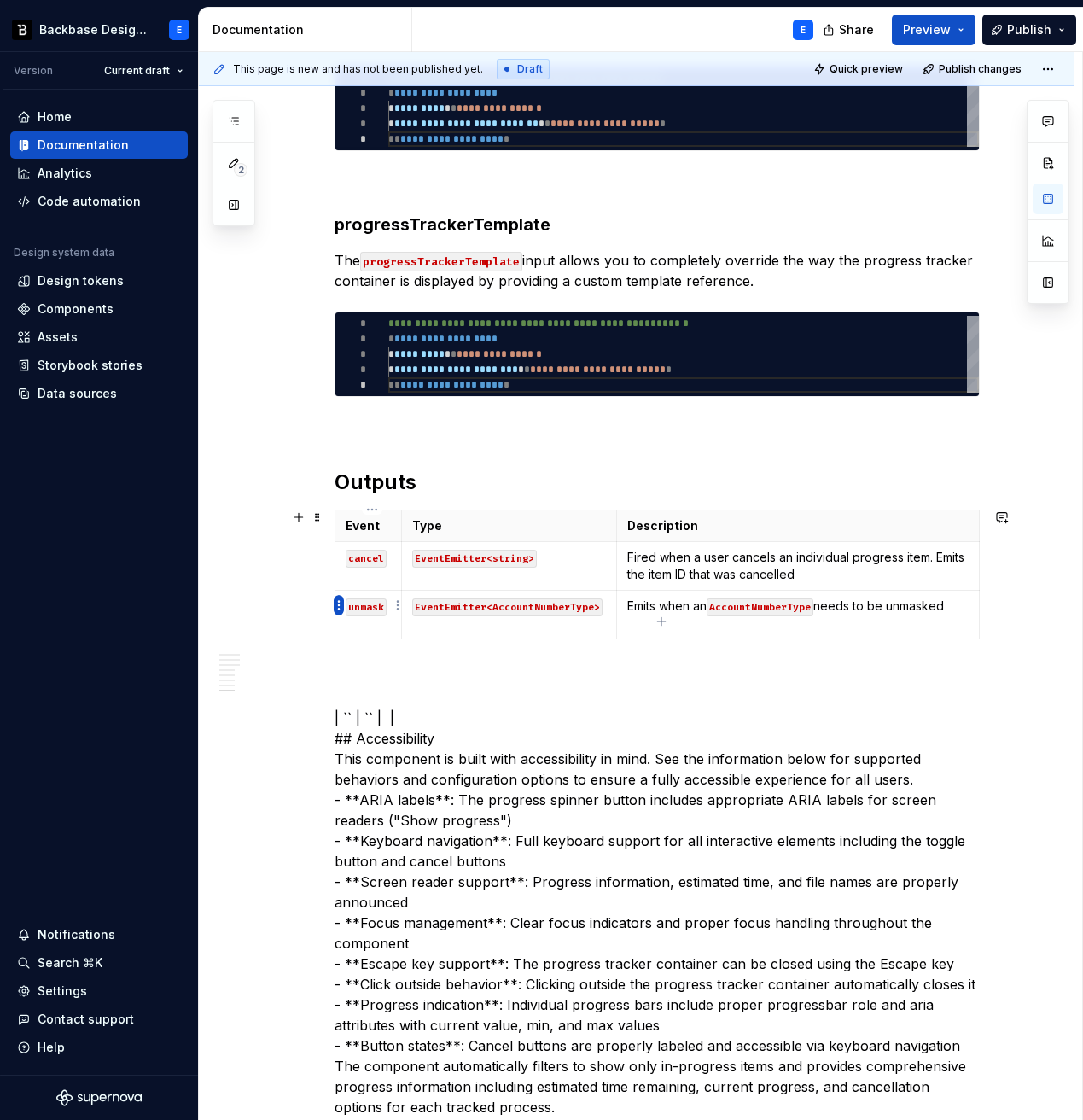
click at [339, 604] on html "Backbase Design System E Version Current draft Home Documentation Analytics Cod…" at bounding box center [541, 560] width 1083 height 1120
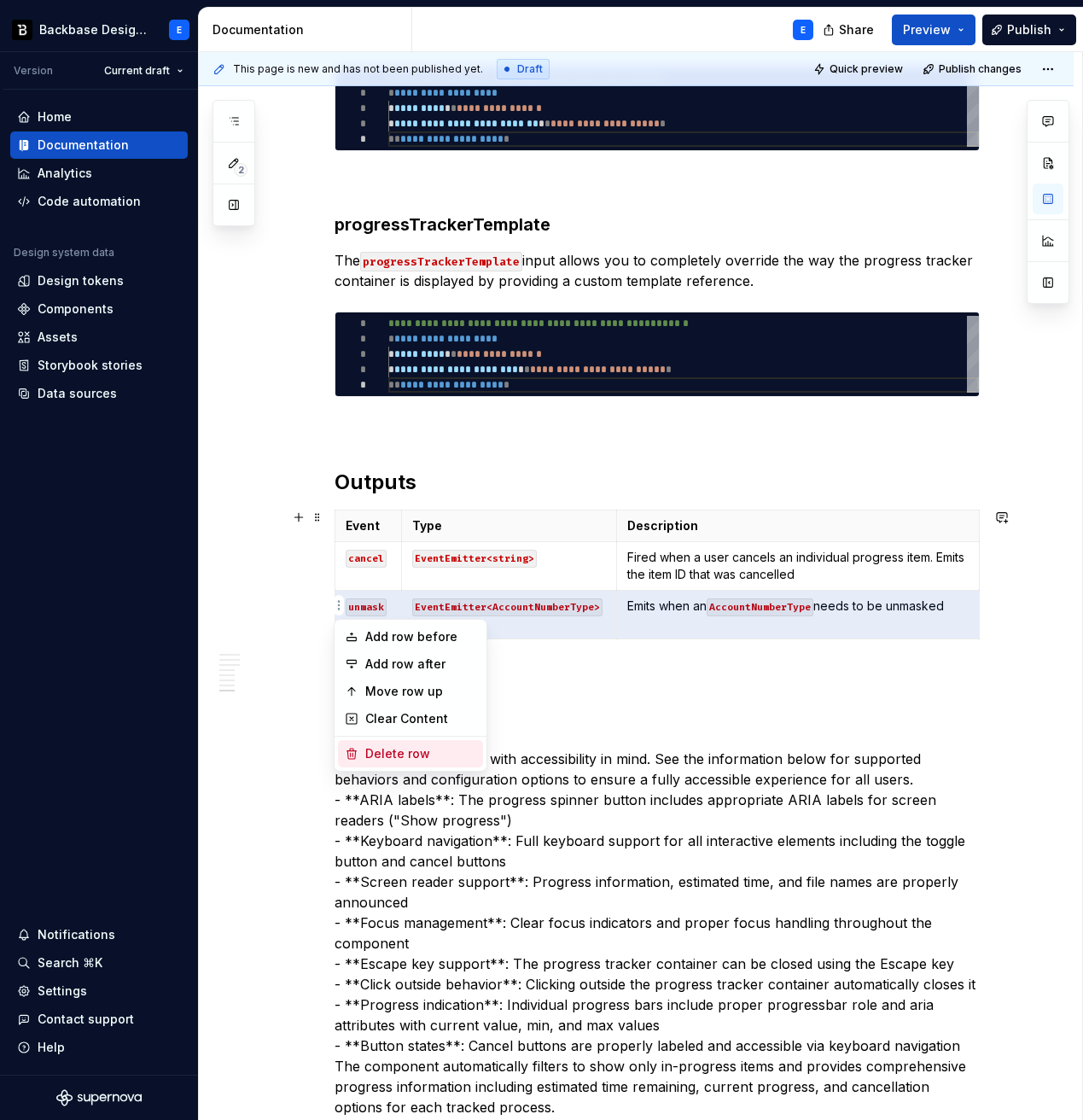
click at [400, 749] on div "Delete row" at bounding box center [420, 754] width 111 height 17
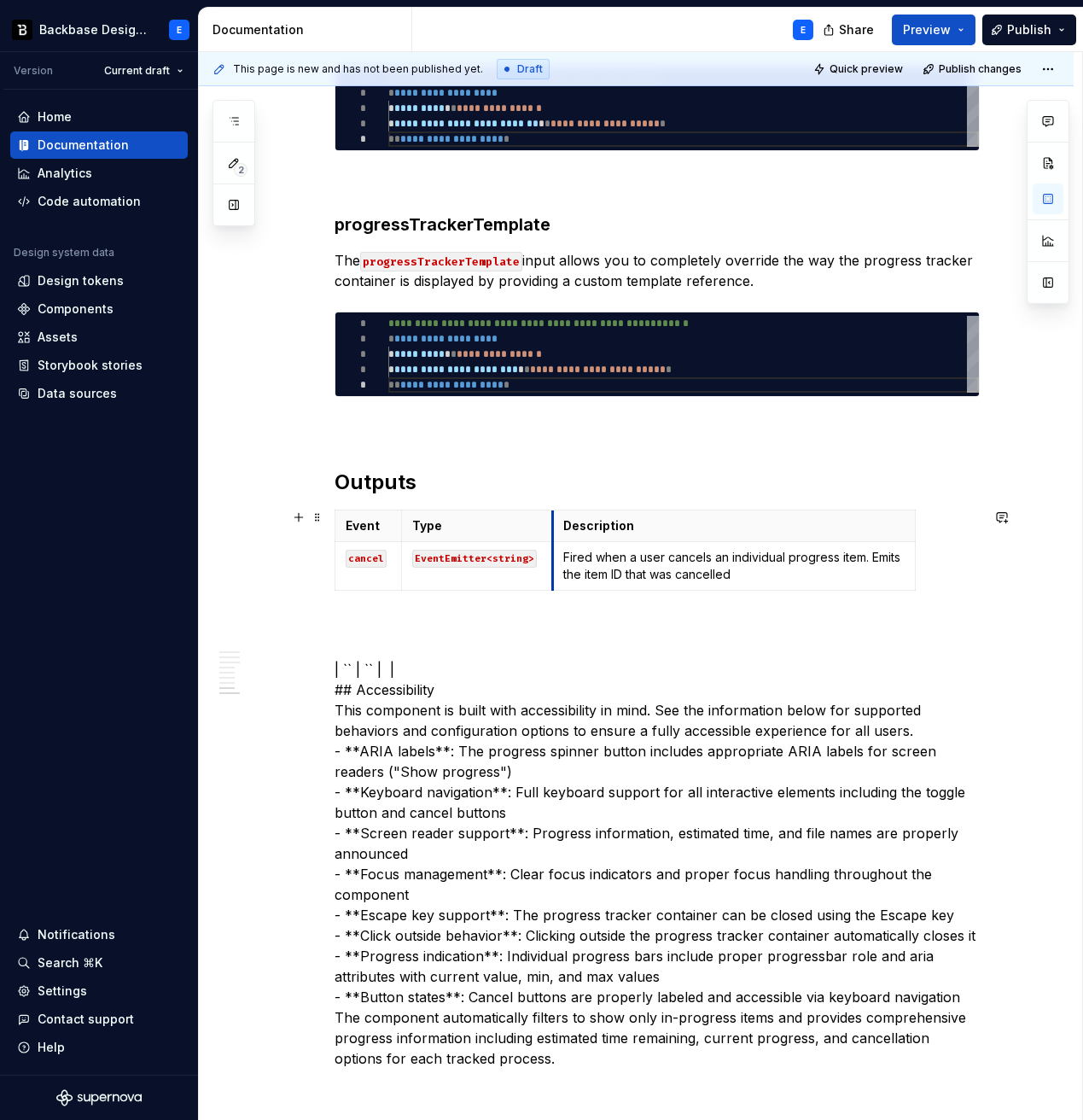
drag, startPoint x: 618, startPoint y: 530, endPoint x: 554, endPoint y: 528, distance: 64.0
drag, startPoint x: 917, startPoint y: 520, endPoint x: 982, endPoint y: 521, distance: 65.0
click at [461, 670] on p "| `` | `` | | ## Accessibility This component is built with accessibility in mi…" at bounding box center [658, 843] width 645 height 450
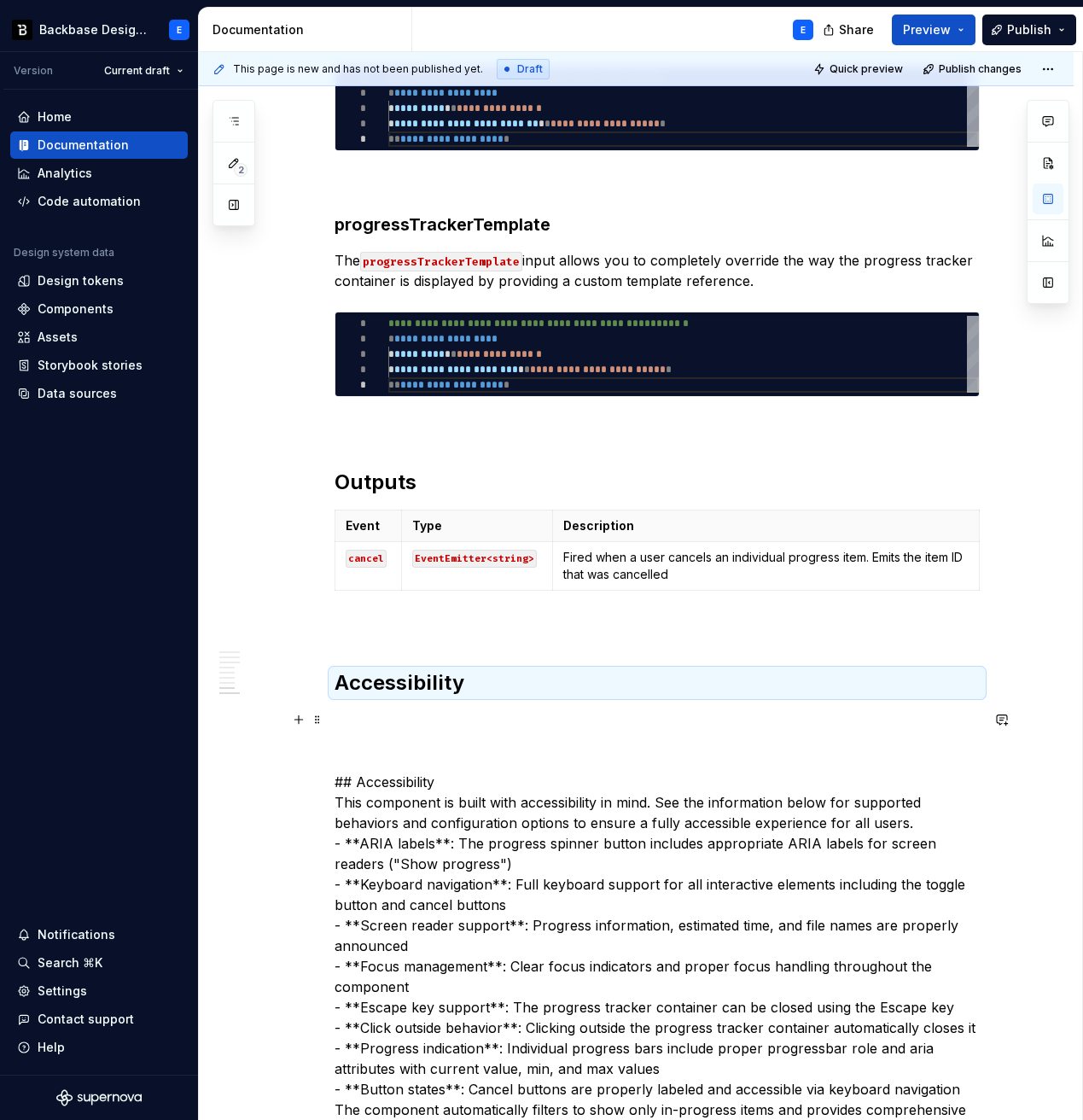
click at [462, 782] on p "## Accessibility This component is built with accessibility in mind. See the in…" at bounding box center [658, 935] width 645 height 450
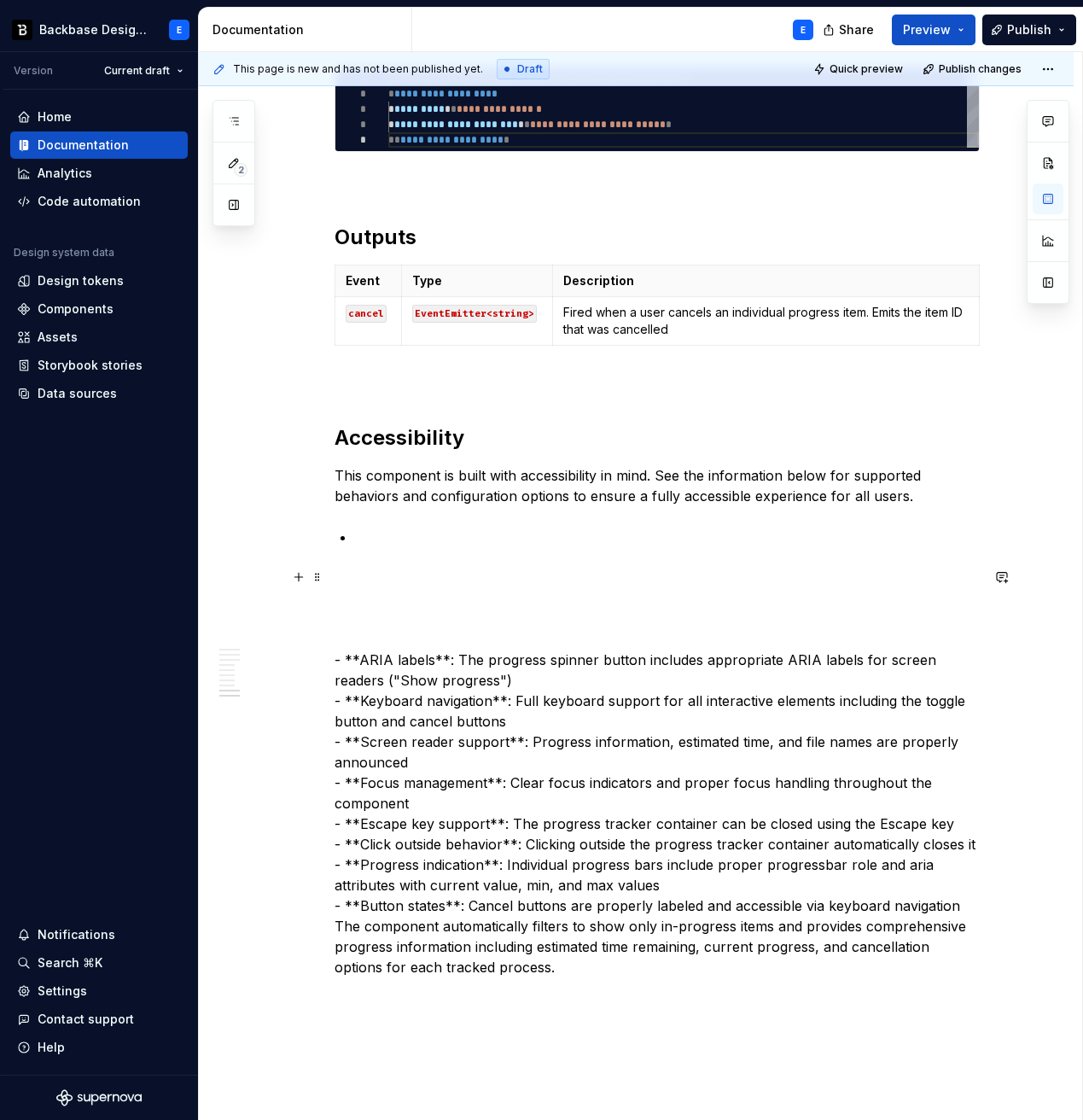
scroll to position [2581, 0]
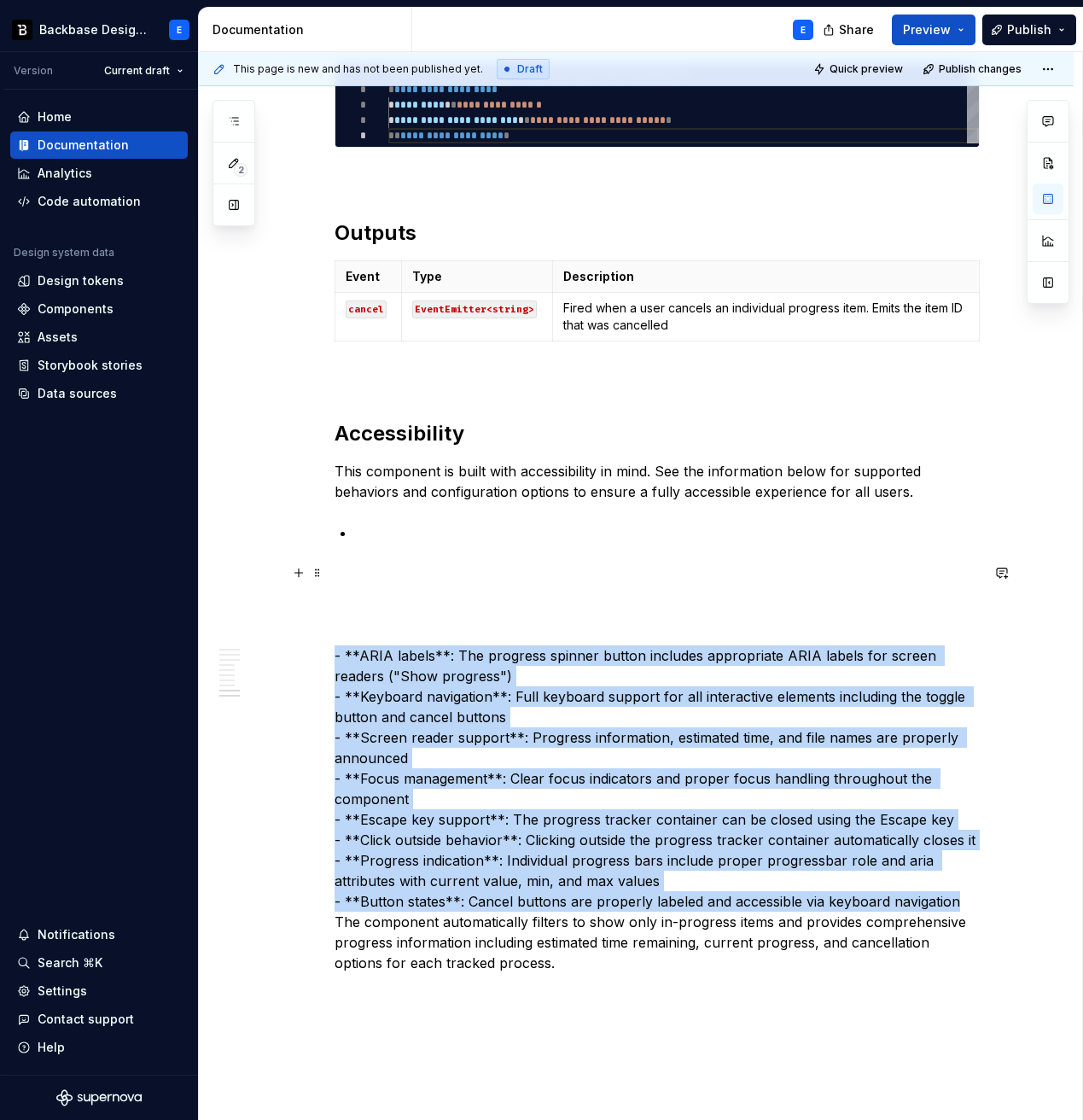
click at [954, 846] on p "- **ARIA labels**: The progress spinner button includes appropriate ARIA labels…" at bounding box center [658, 768] width 645 height 410
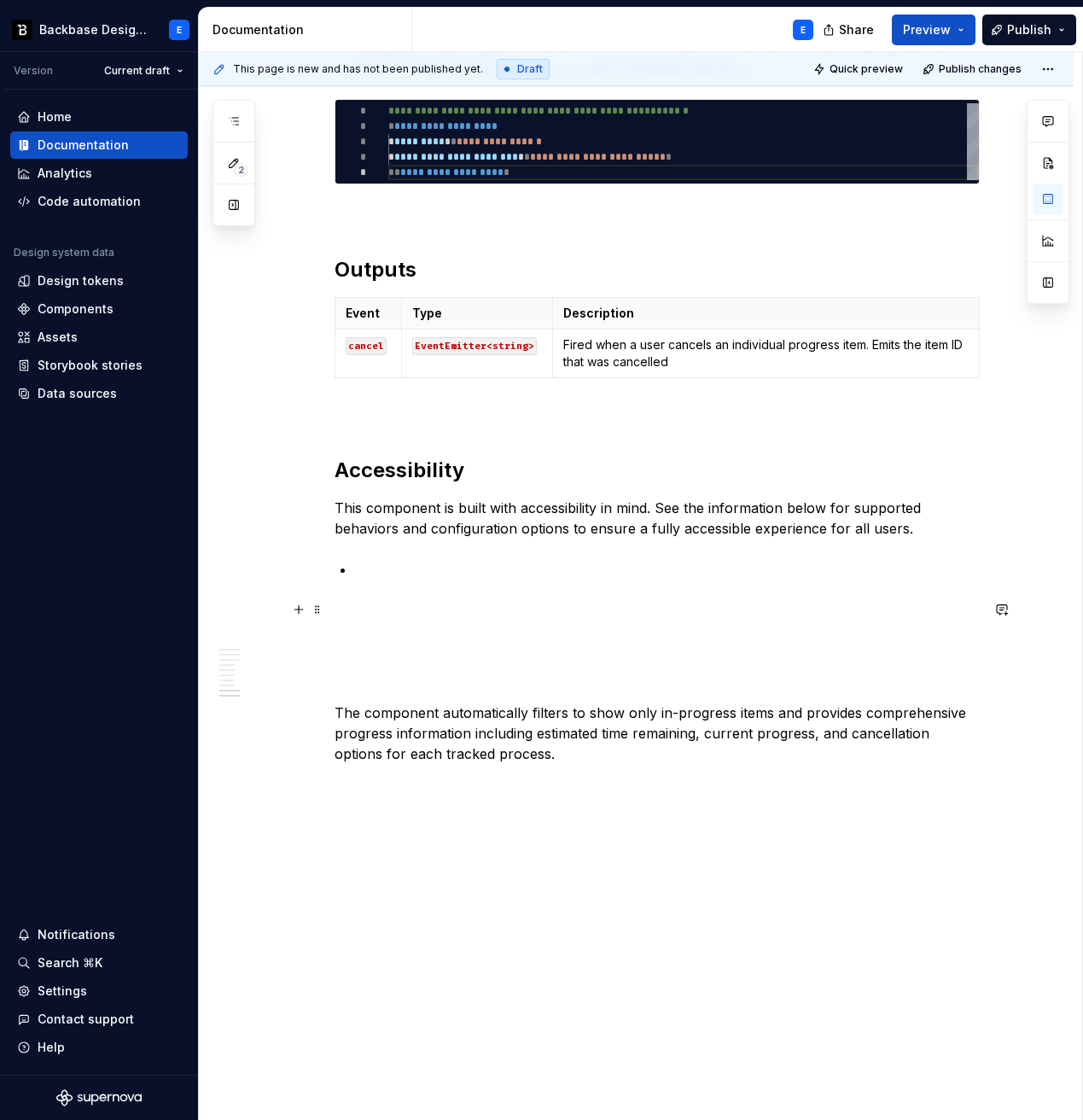
scroll to position [2544, 0]
click at [385, 566] on p at bounding box center [668, 570] width 625 height 21
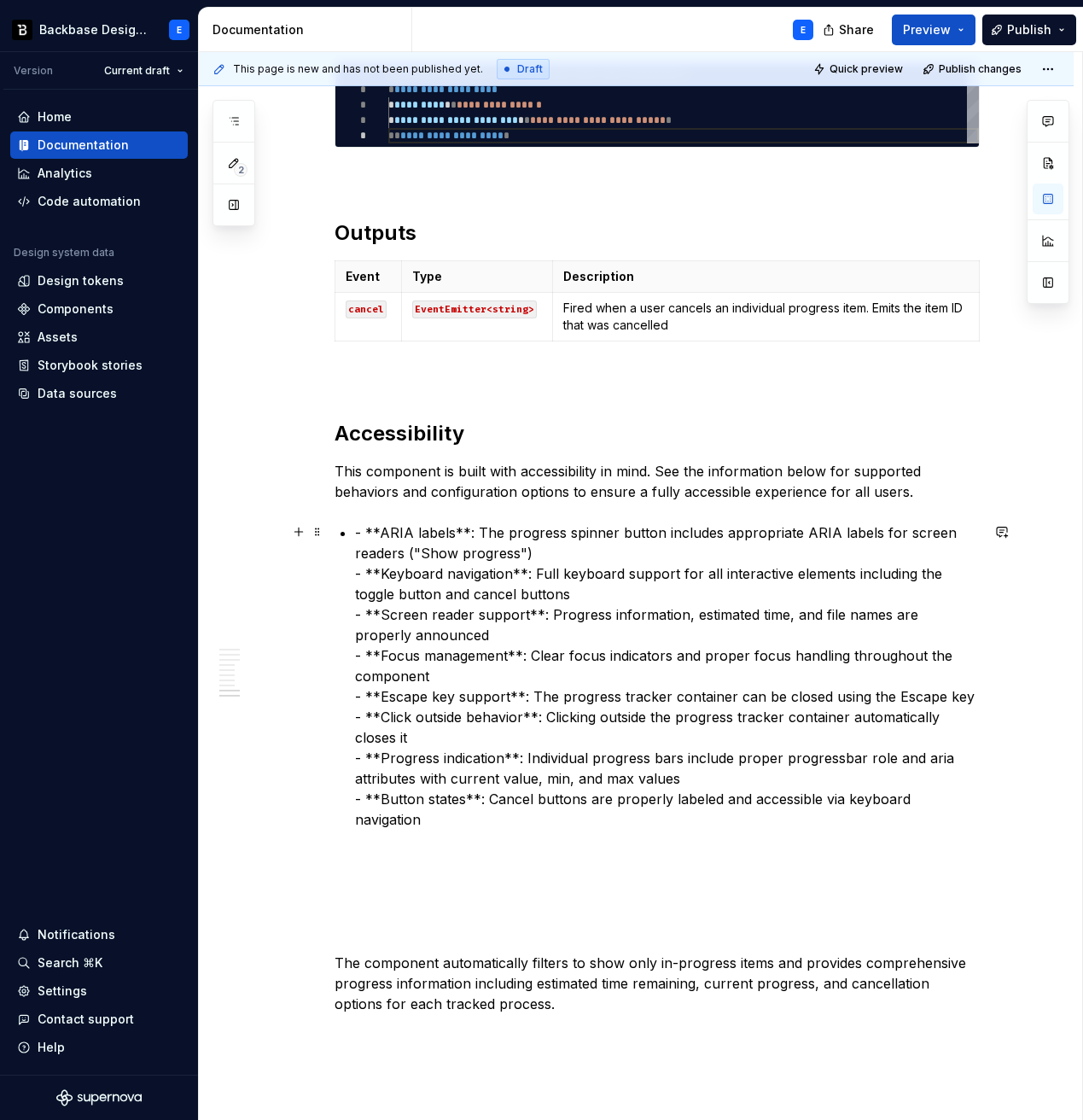
click at [386, 529] on p "- **ARIA labels**: The progress spinner button includes appropriate ARIA labels…" at bounding box center [668, 676] width 625 height 307
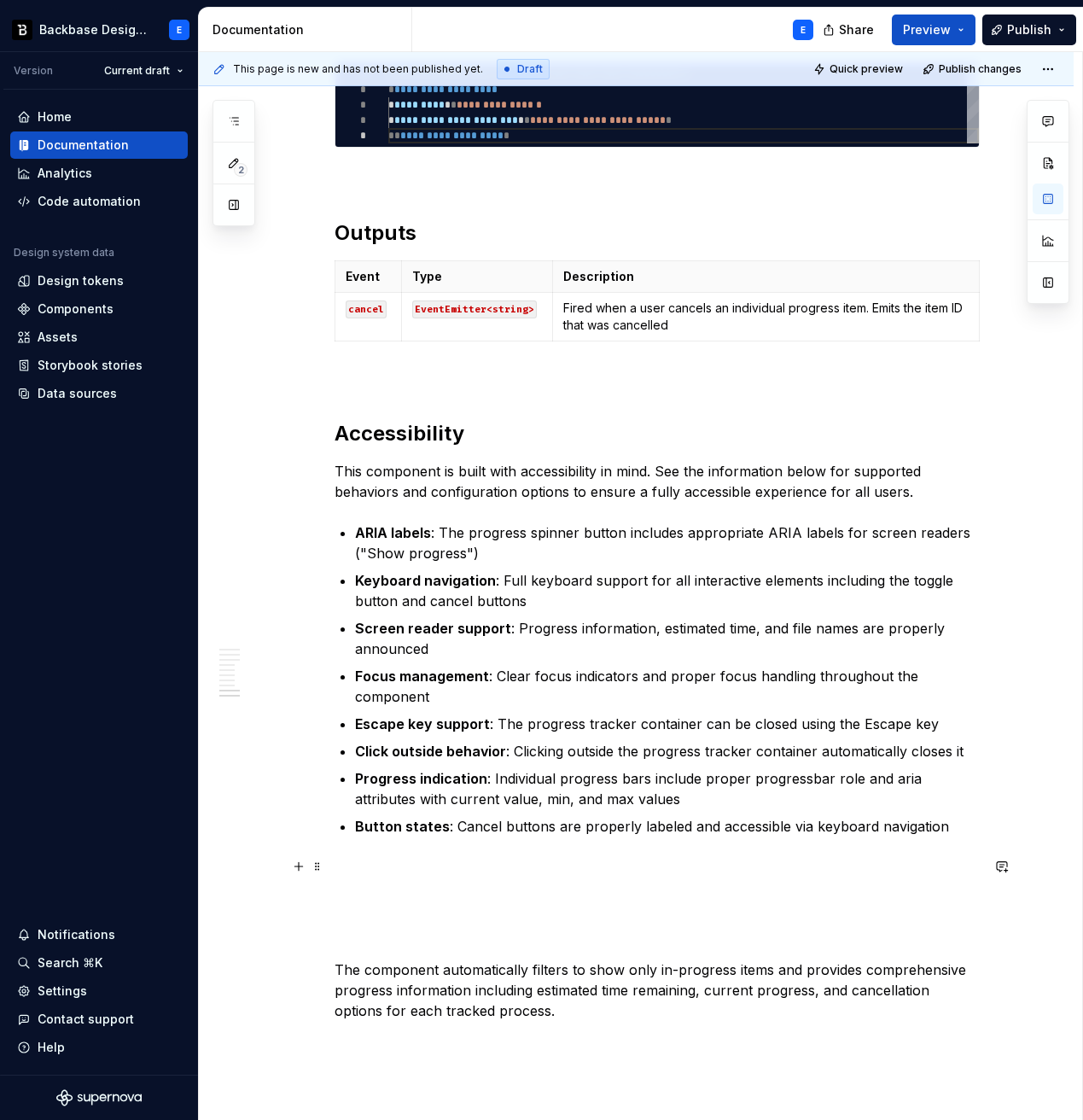
click at [543, 846] on p "The component automatically filters to show only in-progress items and provides…" at bounding box center [658, 939] width 645 height 164
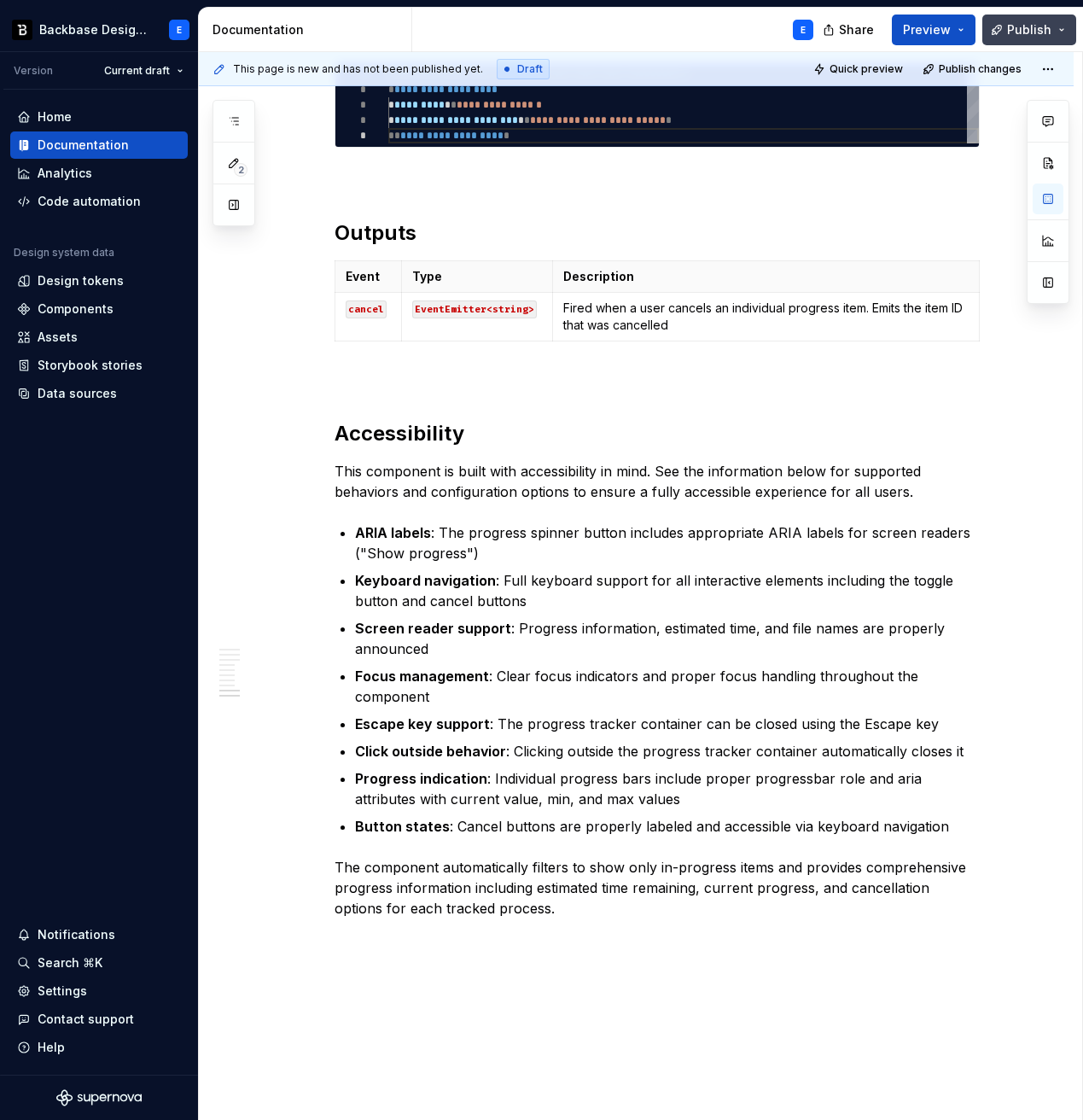
click at [1022, 27] on span "Publish" at bounding box center [1029, 30] width 44 height 17
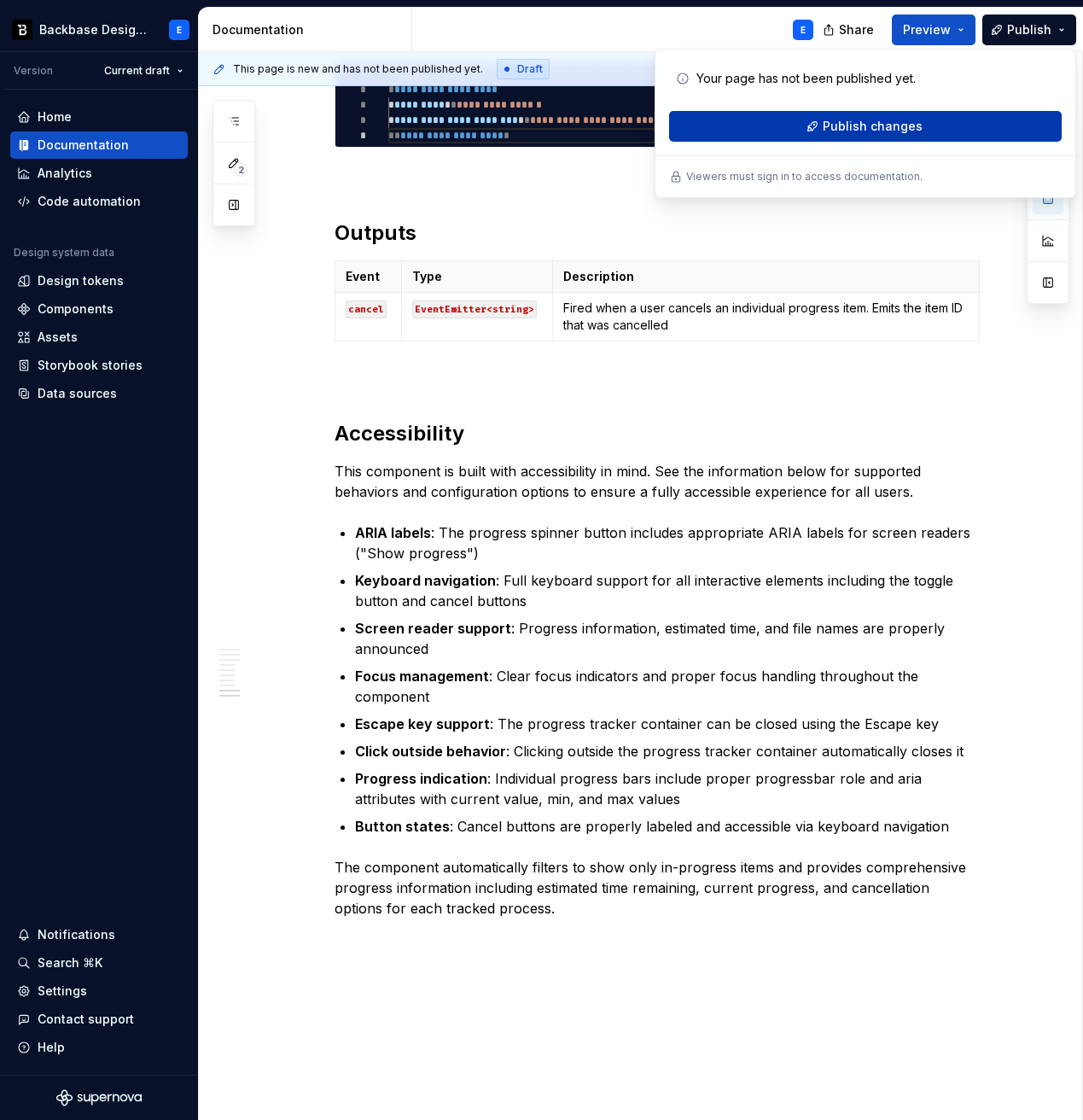
click at [953, 130] on button "Publish changes" at bounding box center [866, 127] width 393 height 31
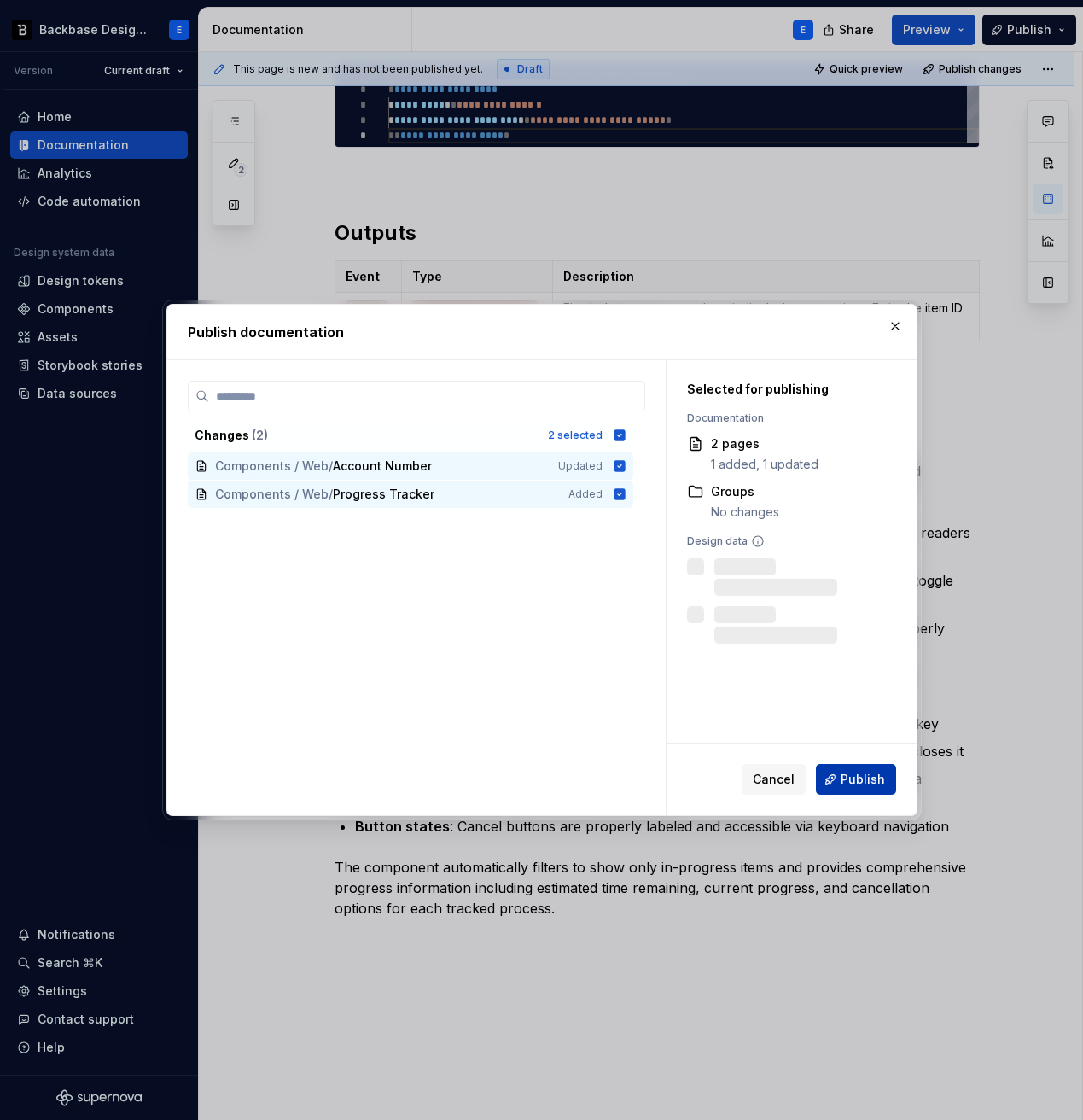
click at [842, 777] on span "Publish" at bounding box center [862, 779] width 44 height 17
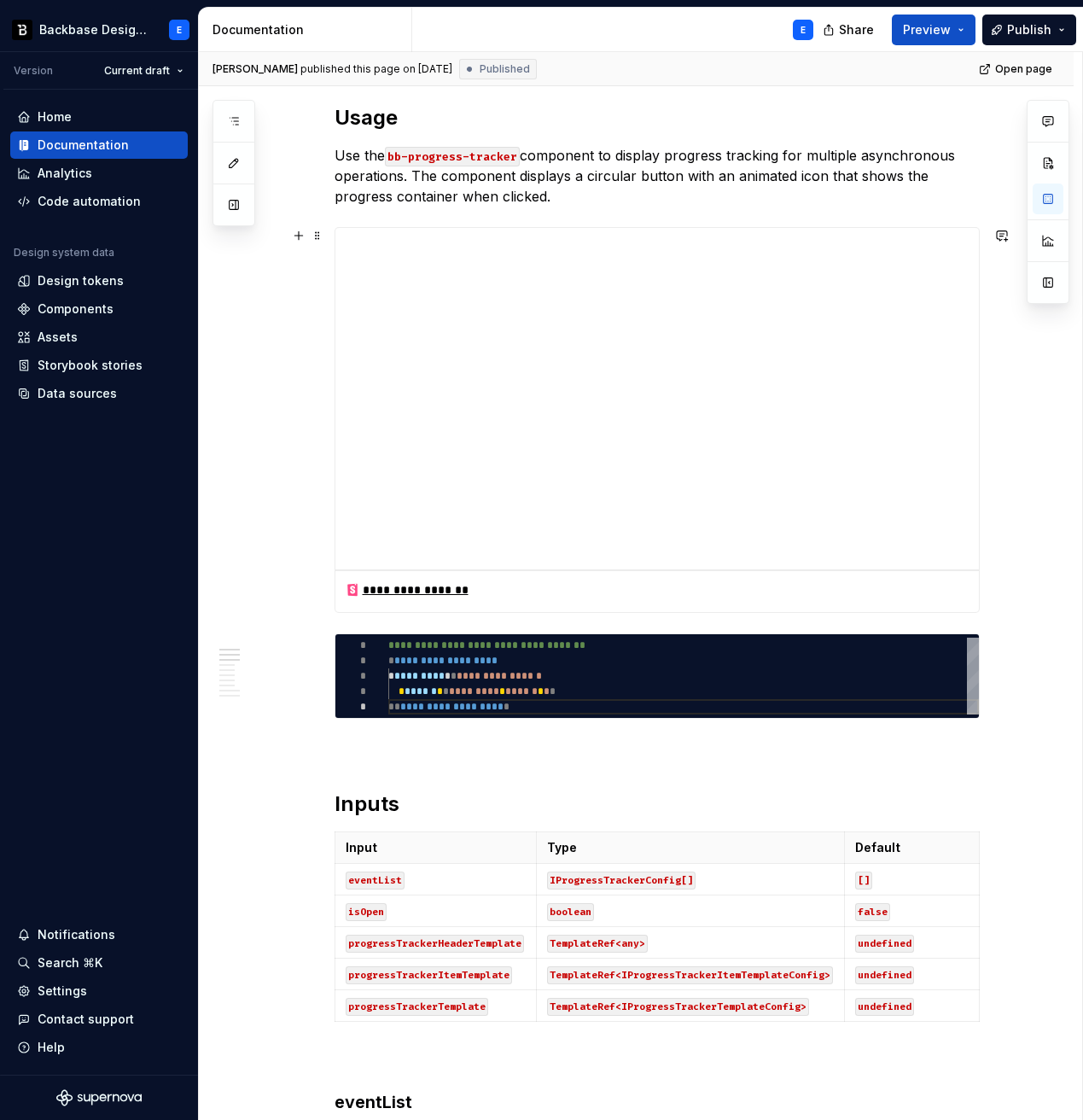
scroll to position [593, 0]
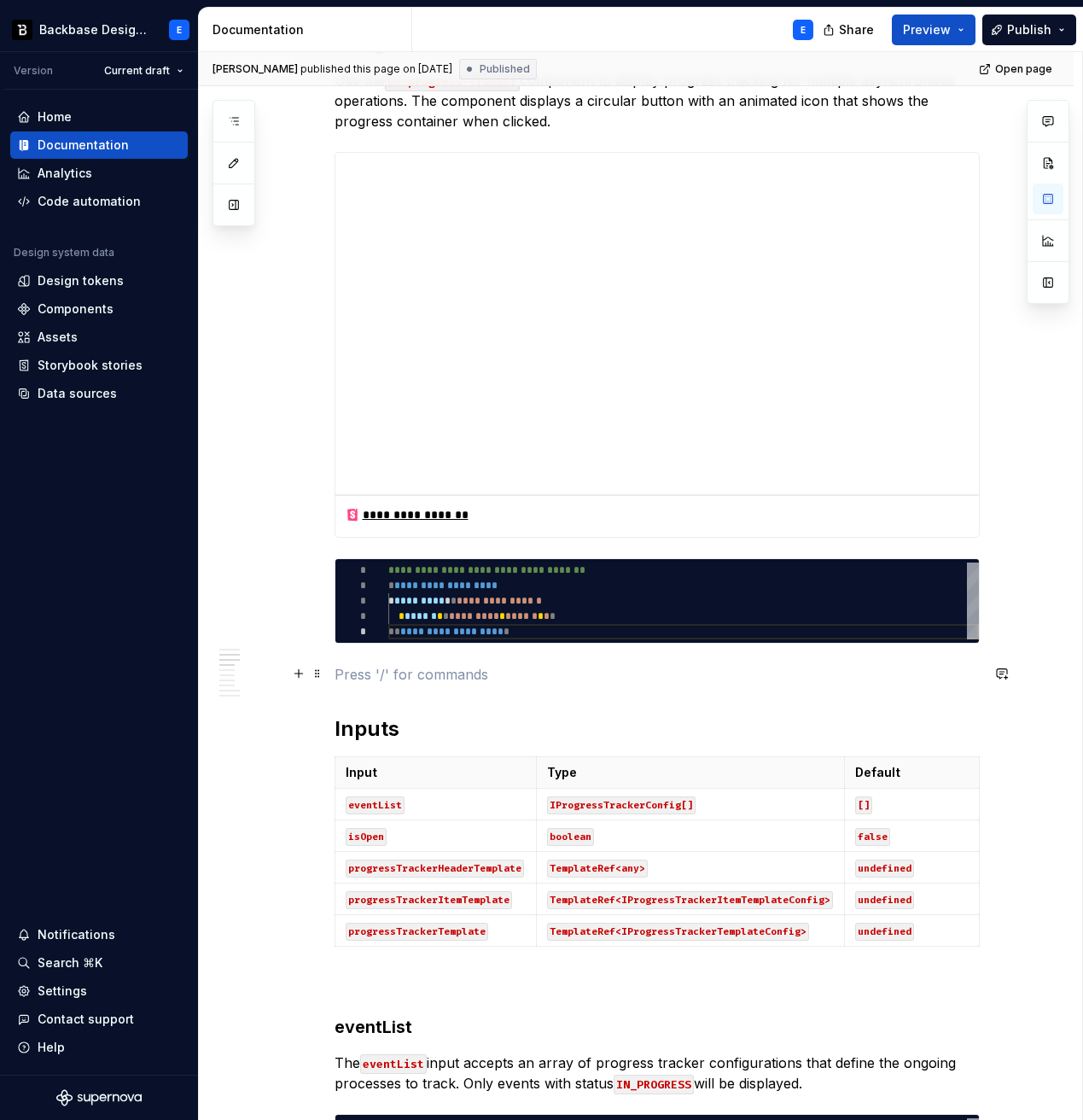
click at [376, 679] on p at bounding box center [658, 675] width 645 height 21
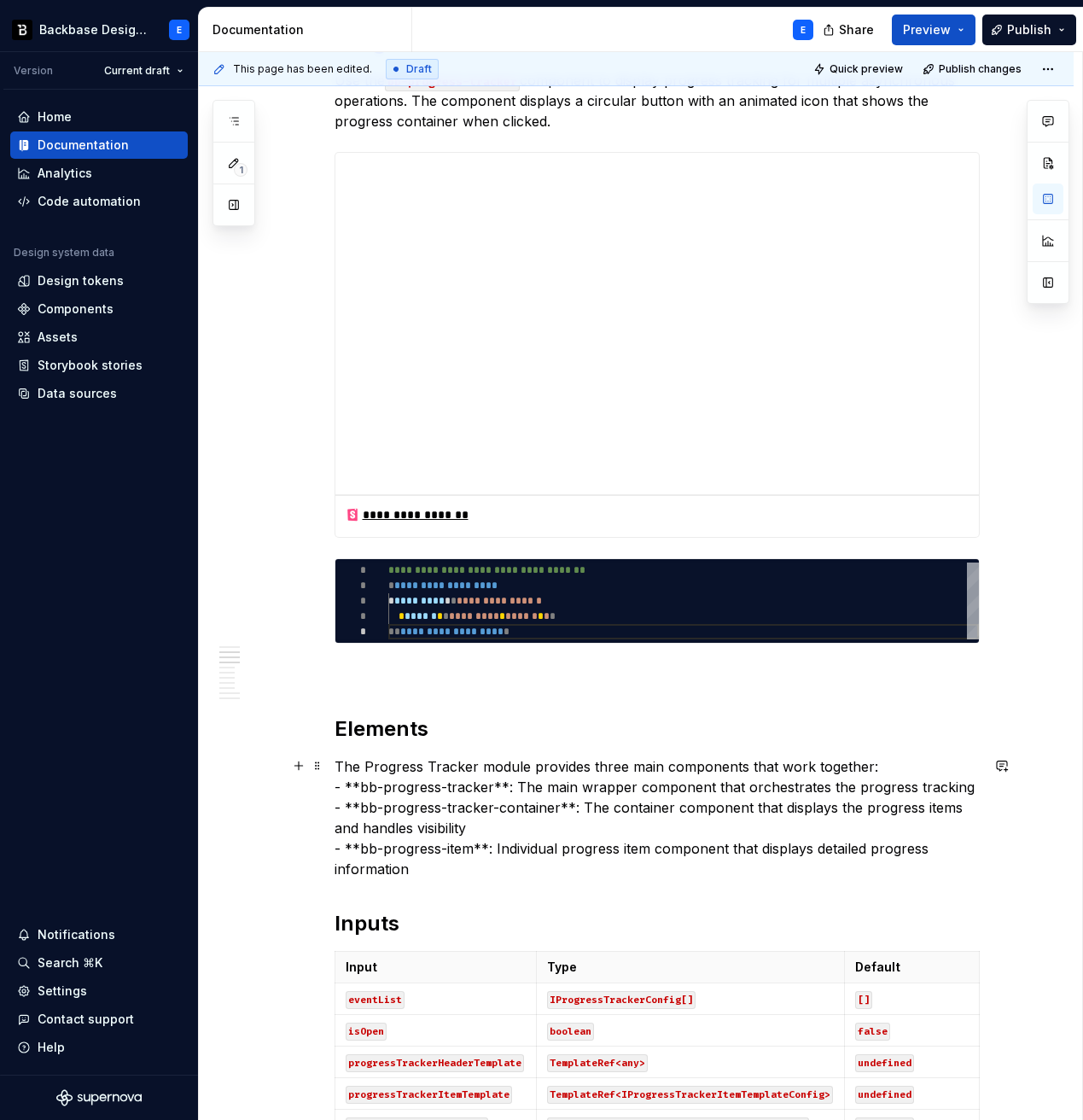
click at [456, 764] on p "The Progress Tracker module provides three main components that work together: …" at bounding box center [658, 817] width 645 height 123
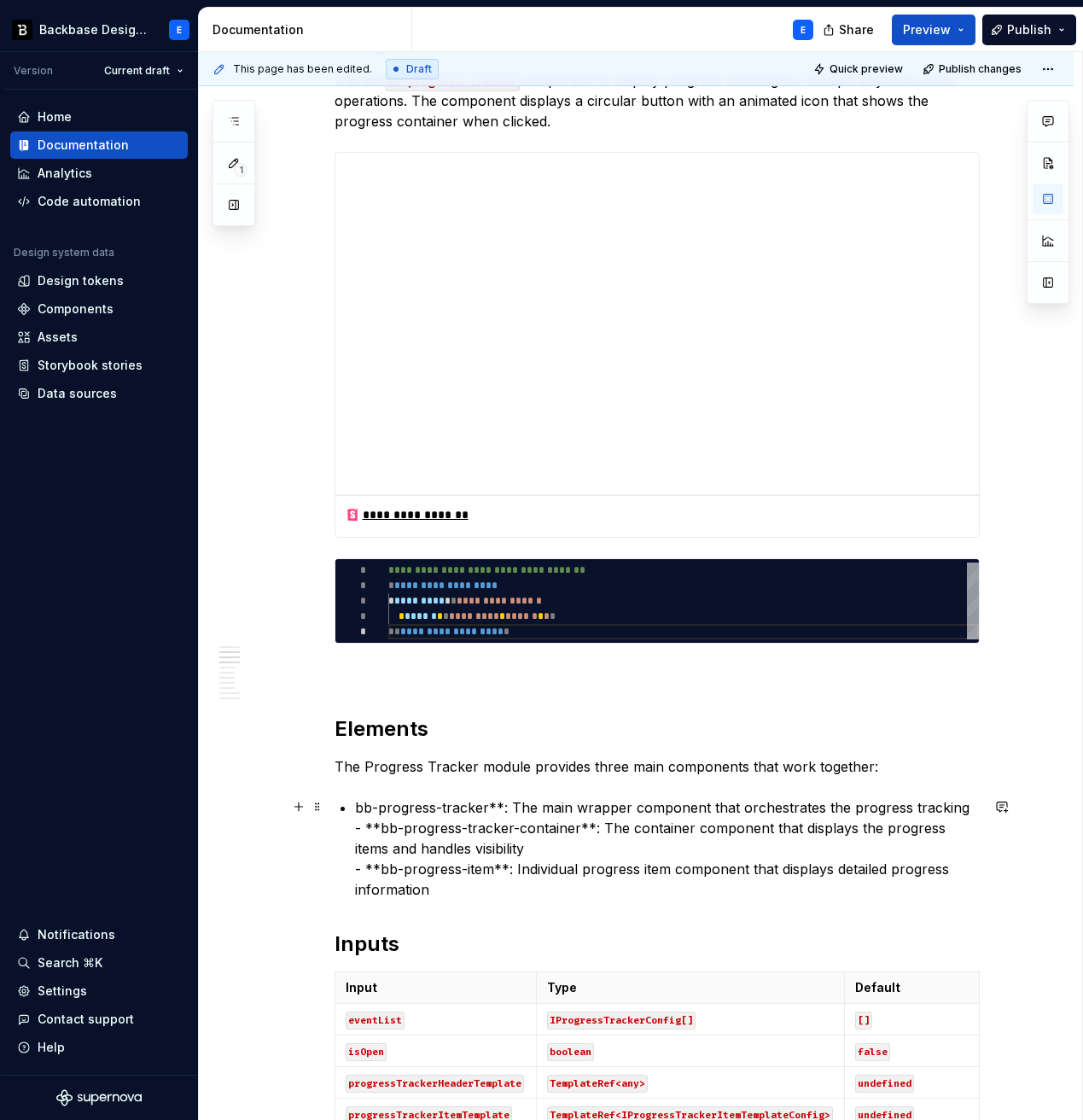
click at [491, 803] on p "bb-progress-tracker**: The main wrapper component that orchestrates the progres…" at bounding box center [668, 848] width 625 height 103
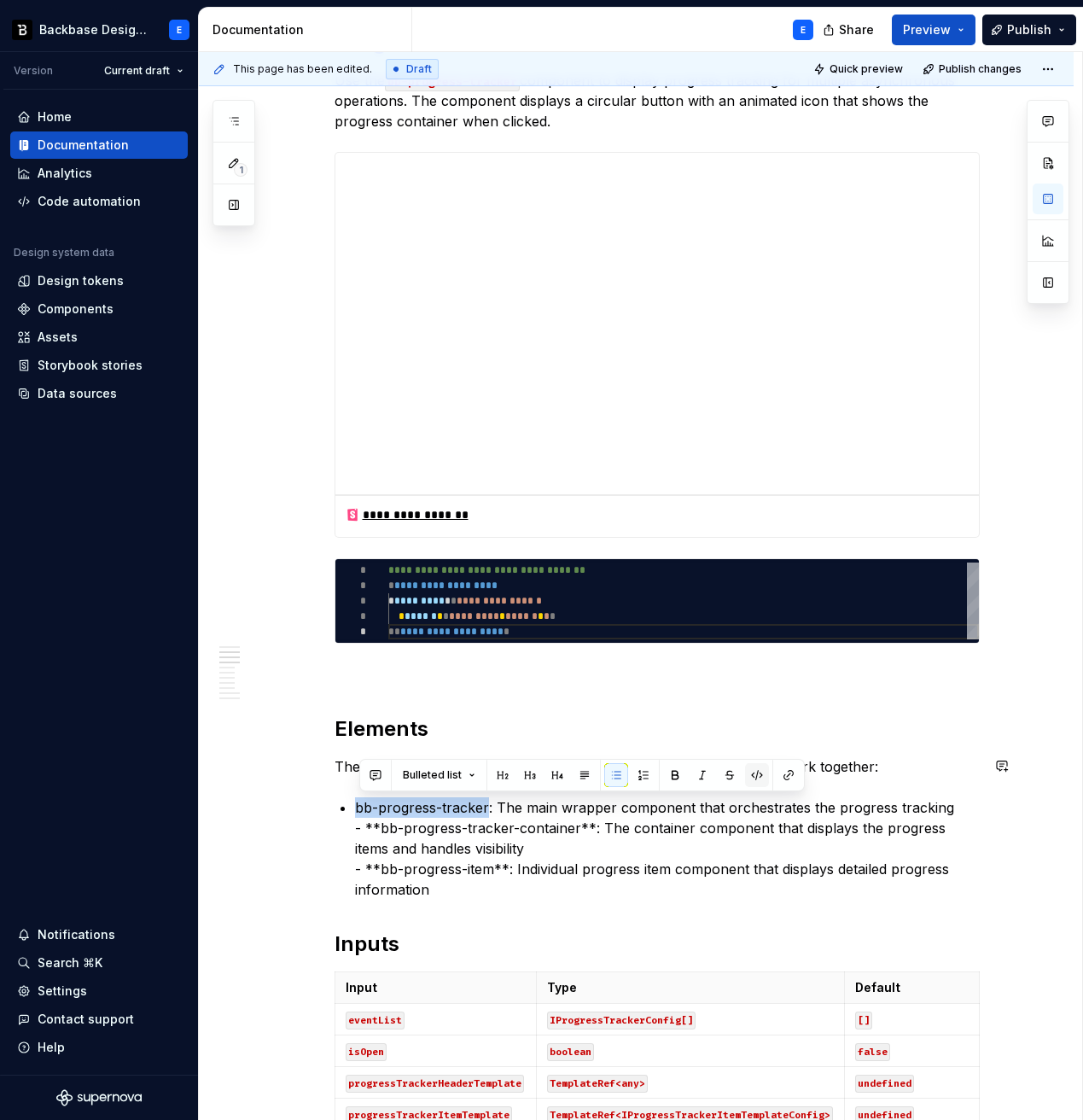
click at [751, 775] on button "button" at bounding box center [758, 775] width 24 height 24
click at [745, 809] on p "bb-progress-tracker : The main wrapper component that orchestrates the progress…" at bounding box center [668, 848] width 625 height 103
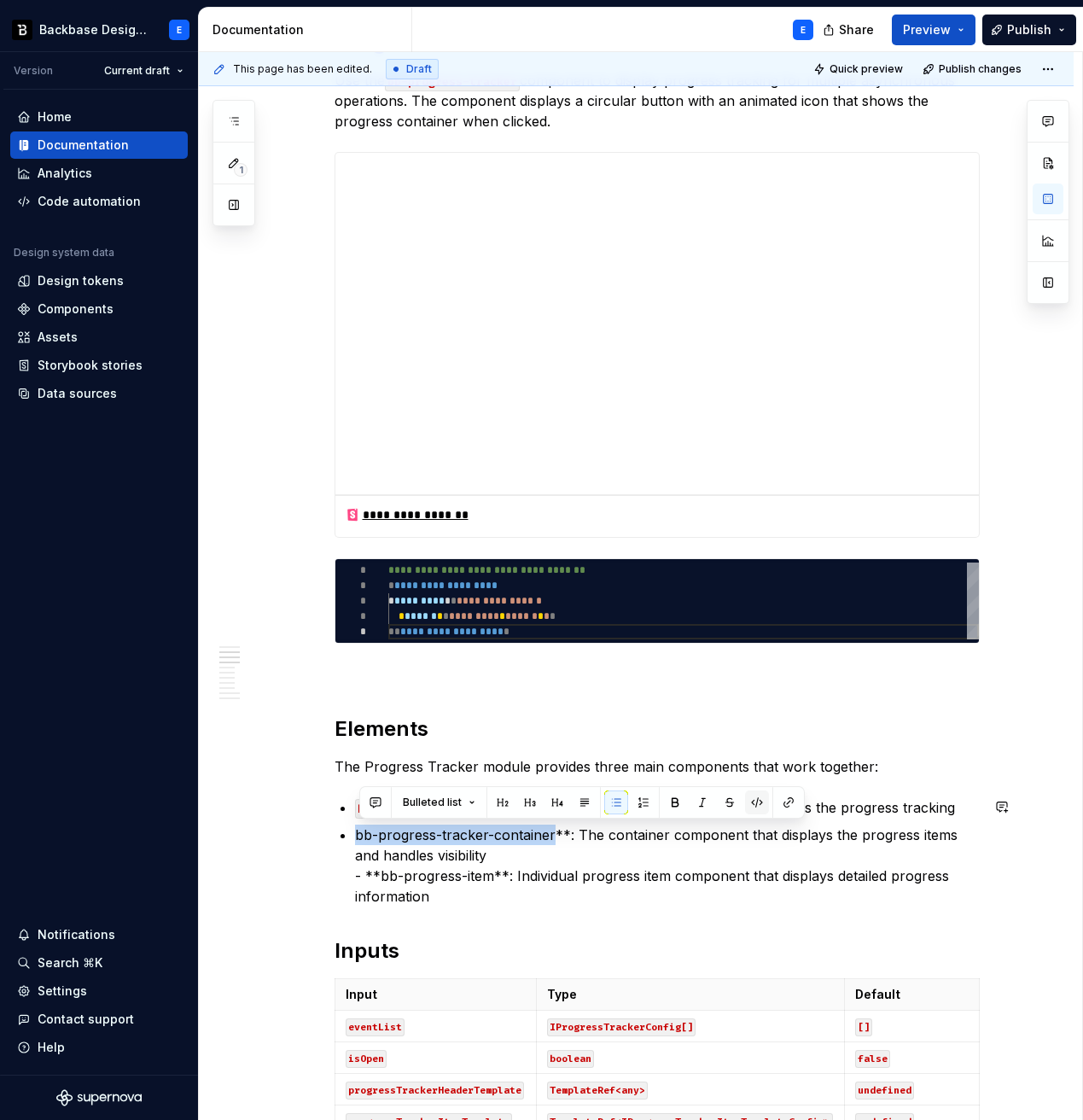
click at [748, 799] on button "button" at bounding box center [758, 802] width 24 height 24
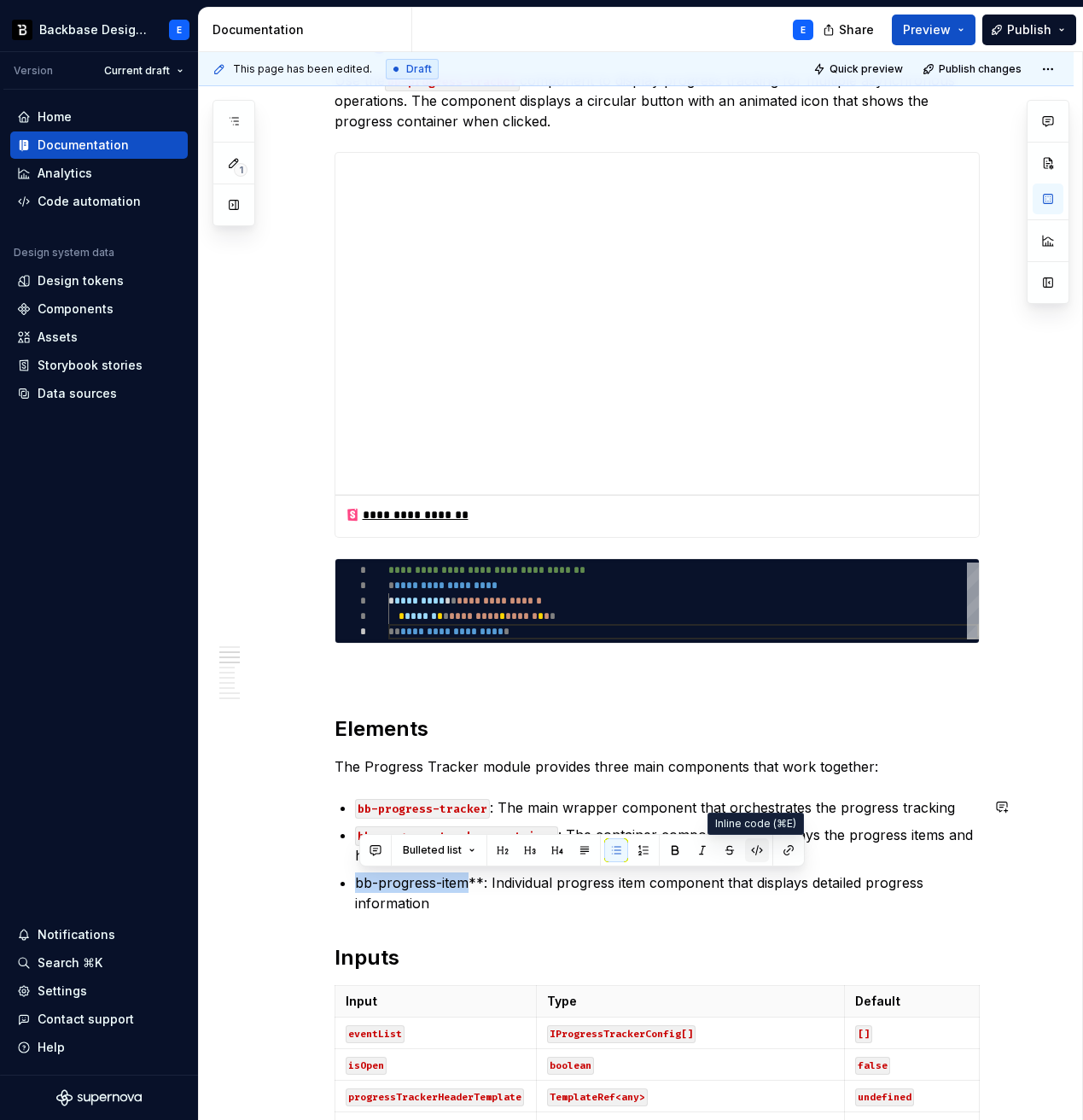
click at [746, 846] on button "button" at bounding box center [758, 850] width 24 height 24
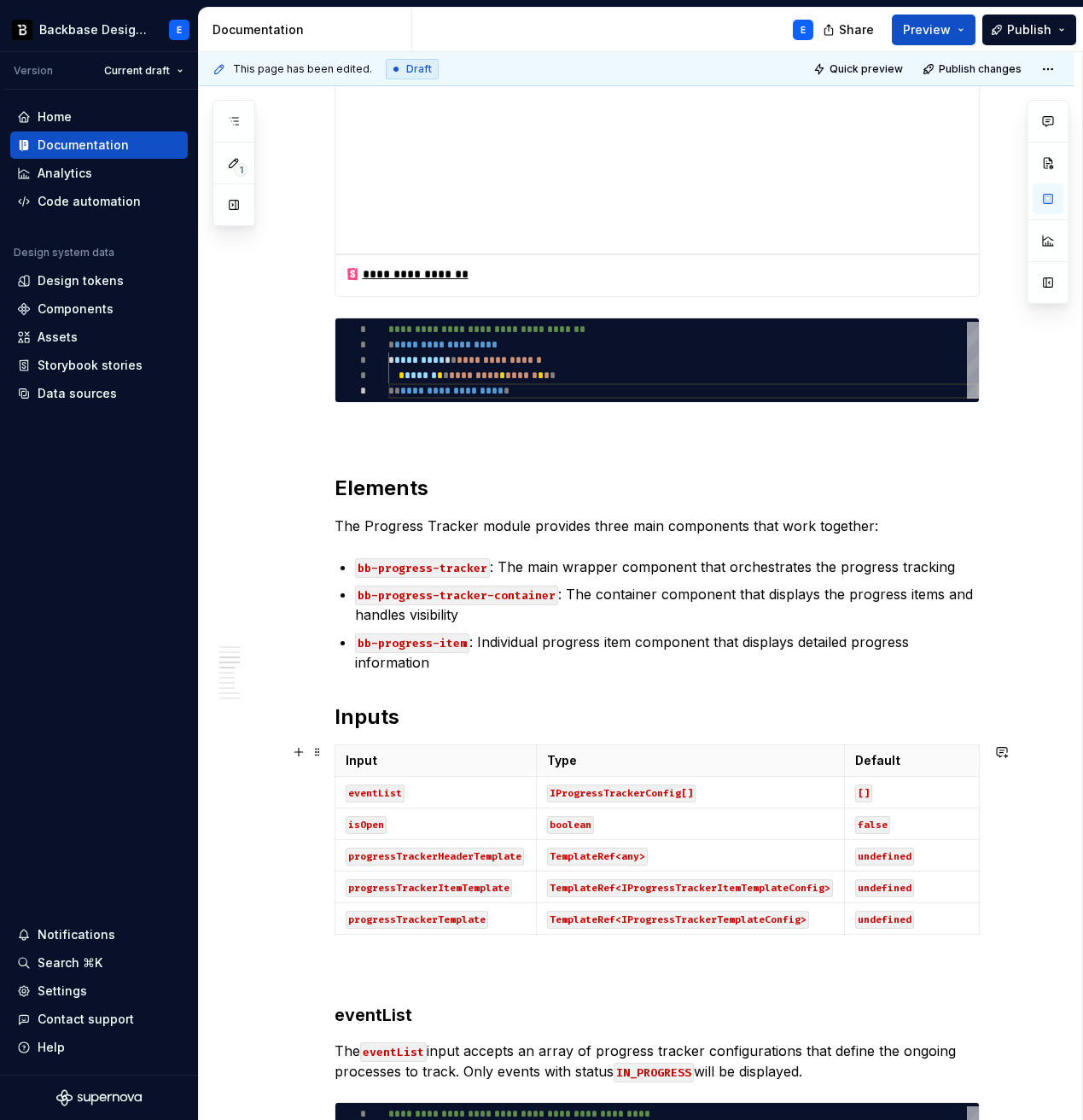
scroll to position [838, 0]
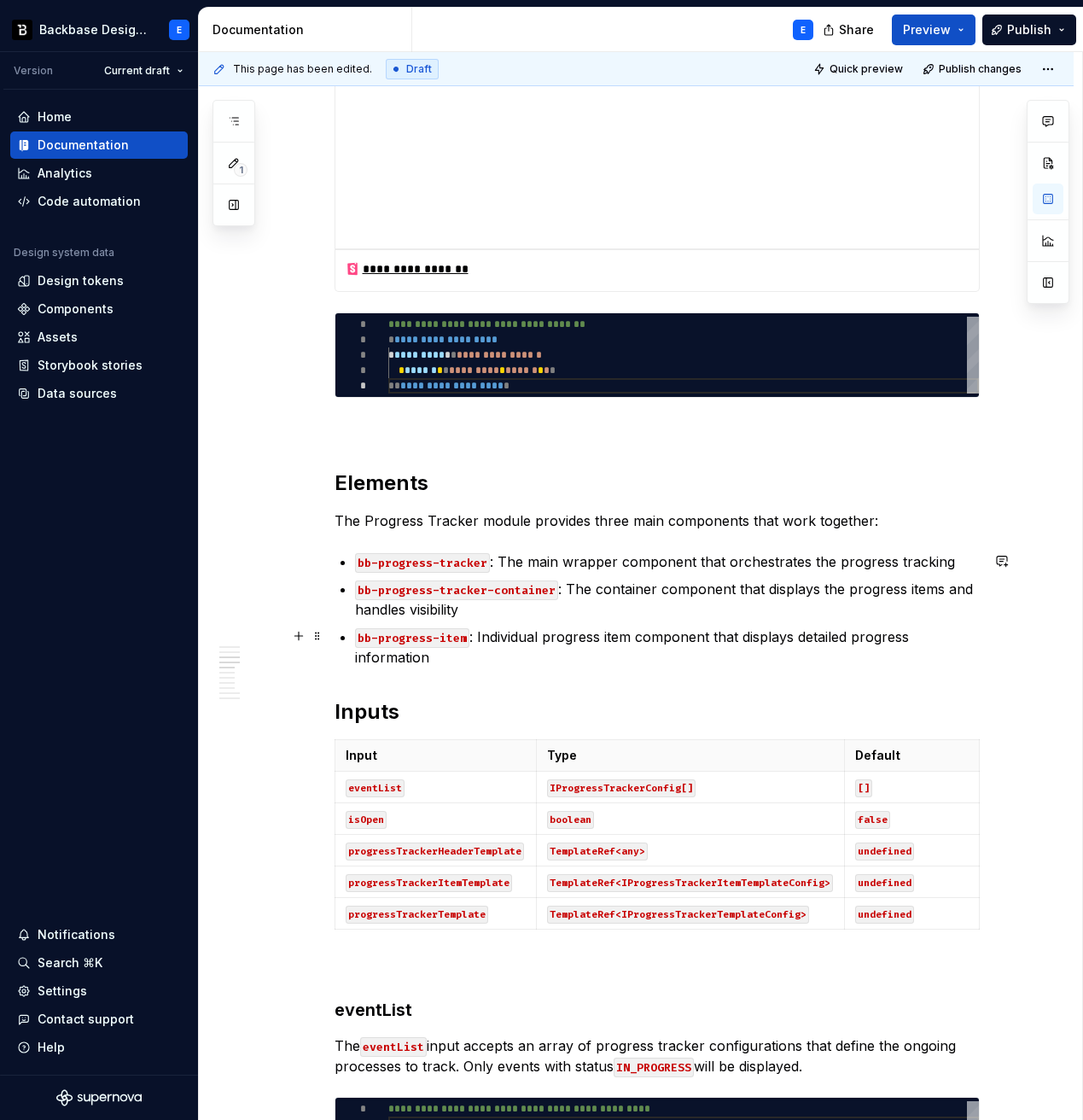
click at [444, 657] on p "bb-progress-item : Individual progress item component that displays detailed pr…" at bounding box center [668, 646] width 625 height 41
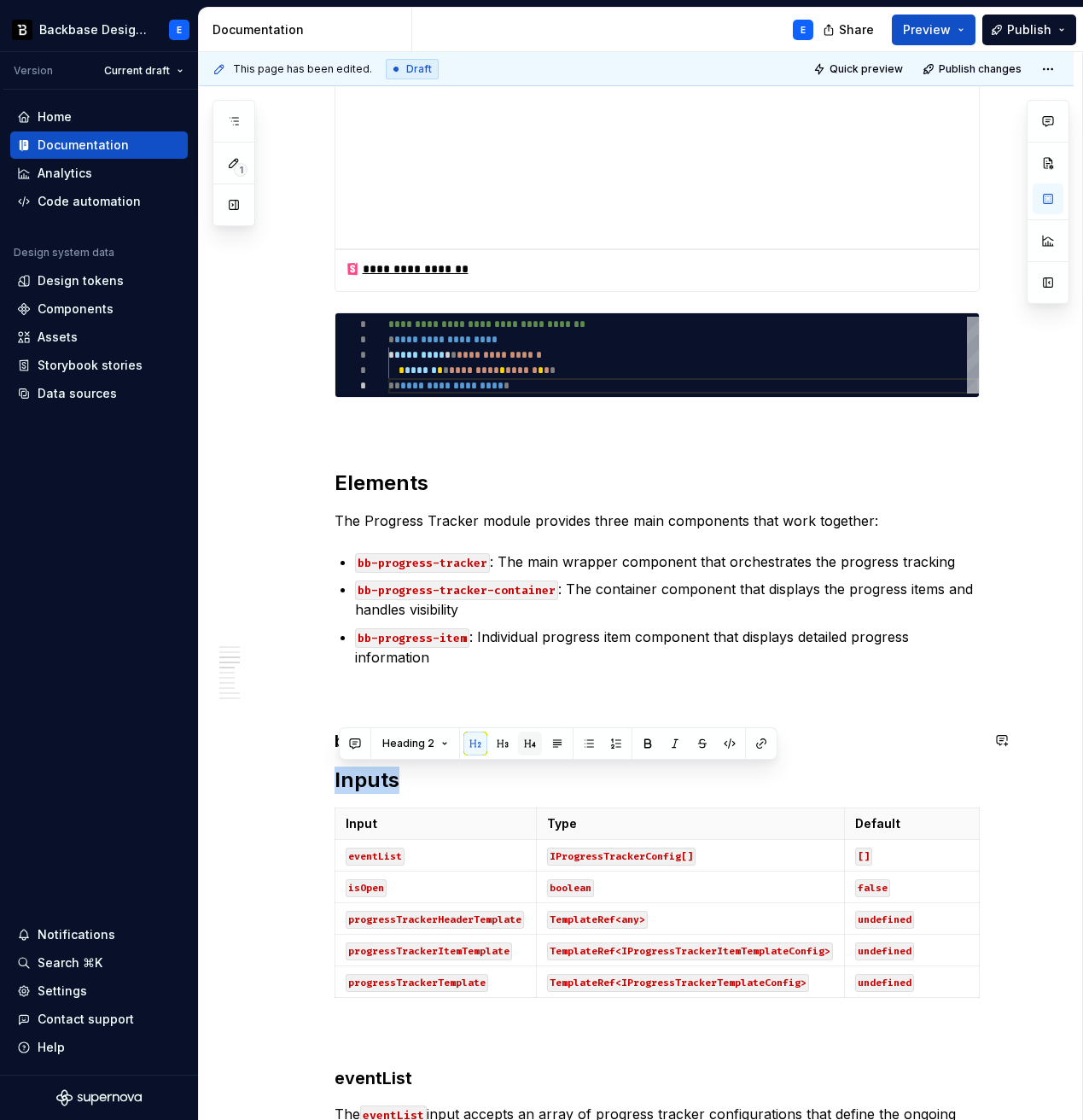
click at [528, 740] on button "button" at bounding box center [530, 744] width 24 height 24
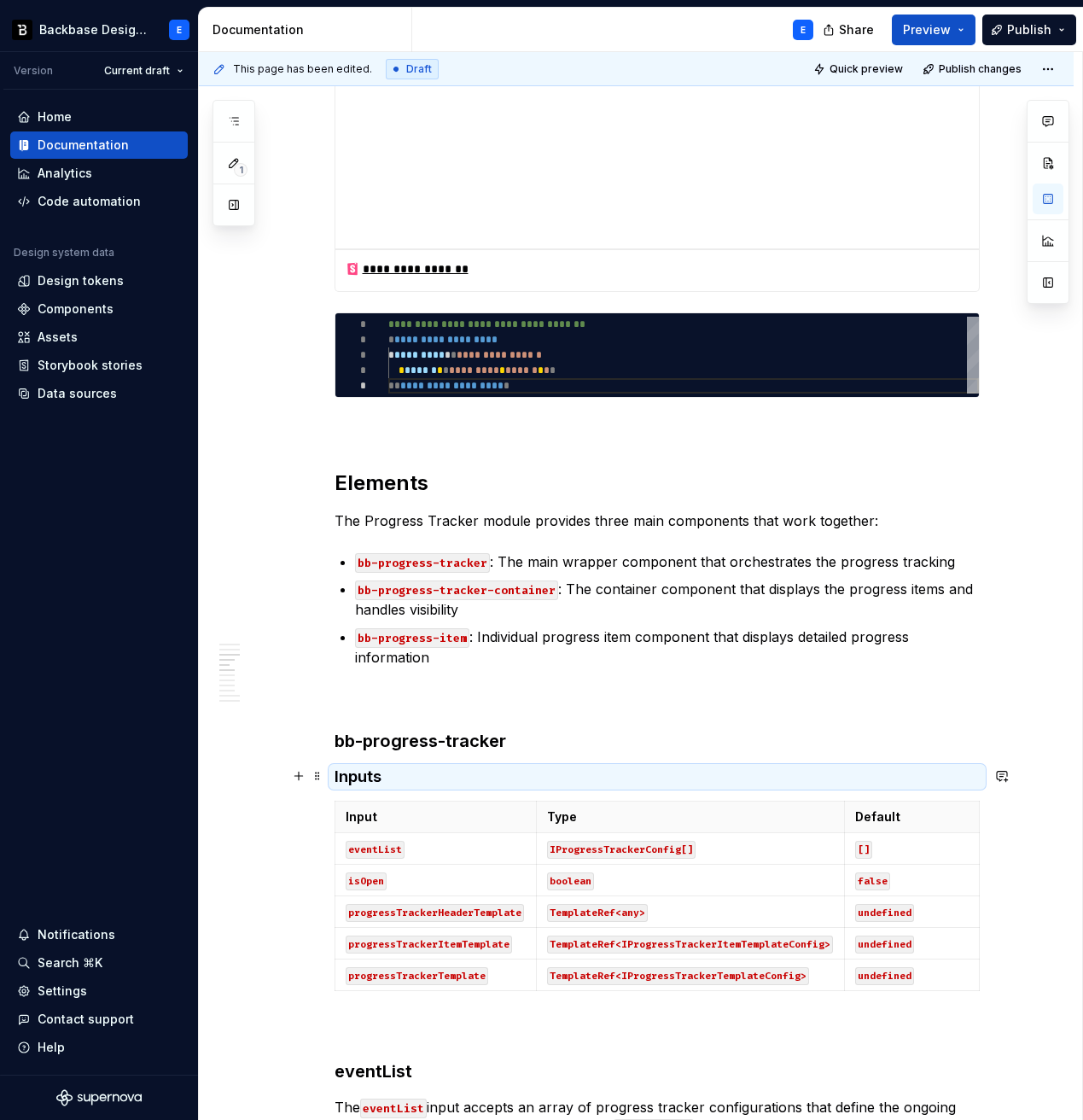
click at [465, 774] on h4 "Inputs" at bounding box center [658, 777] width 645 height 21
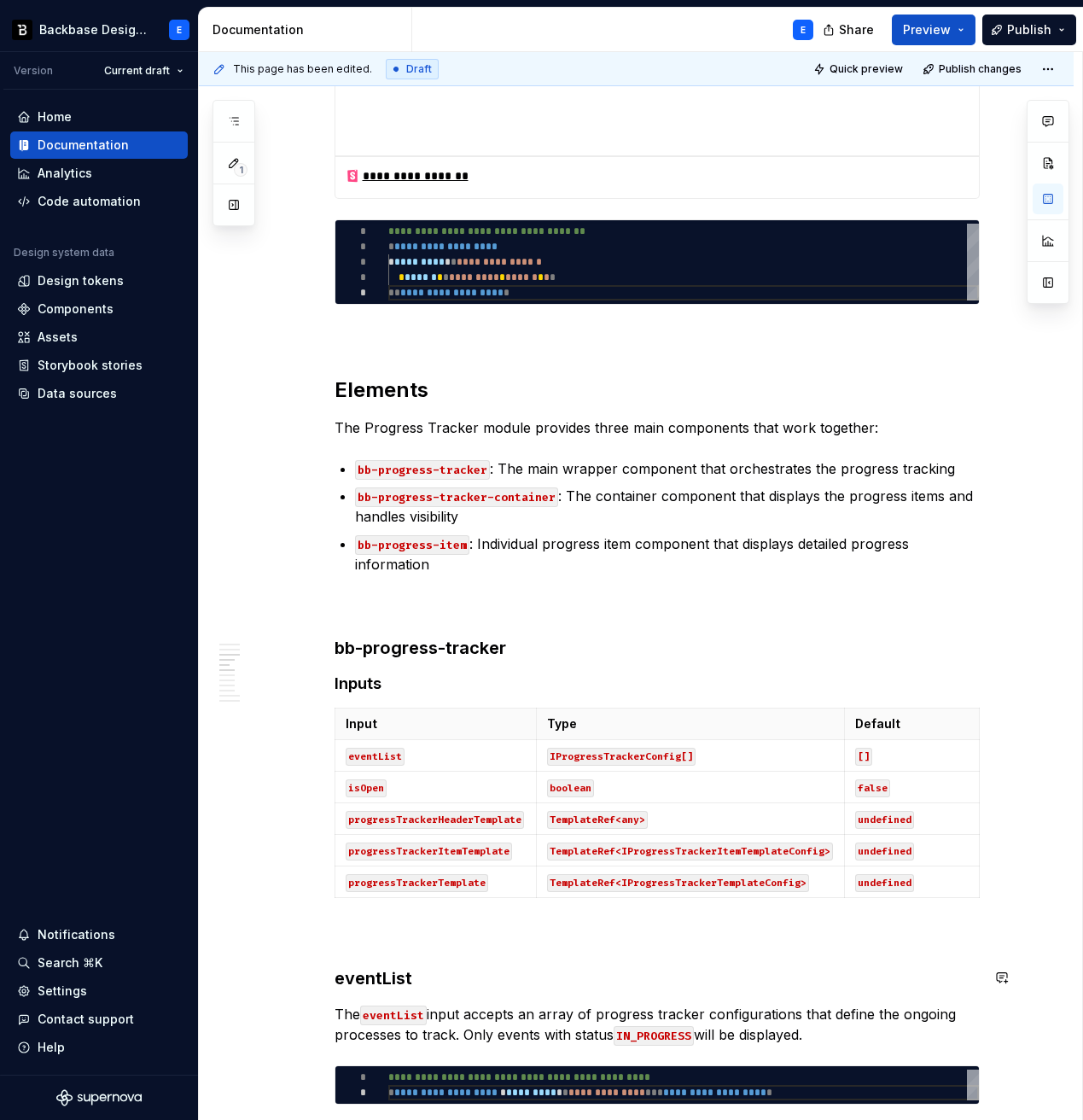
scroll to position [937, 0]
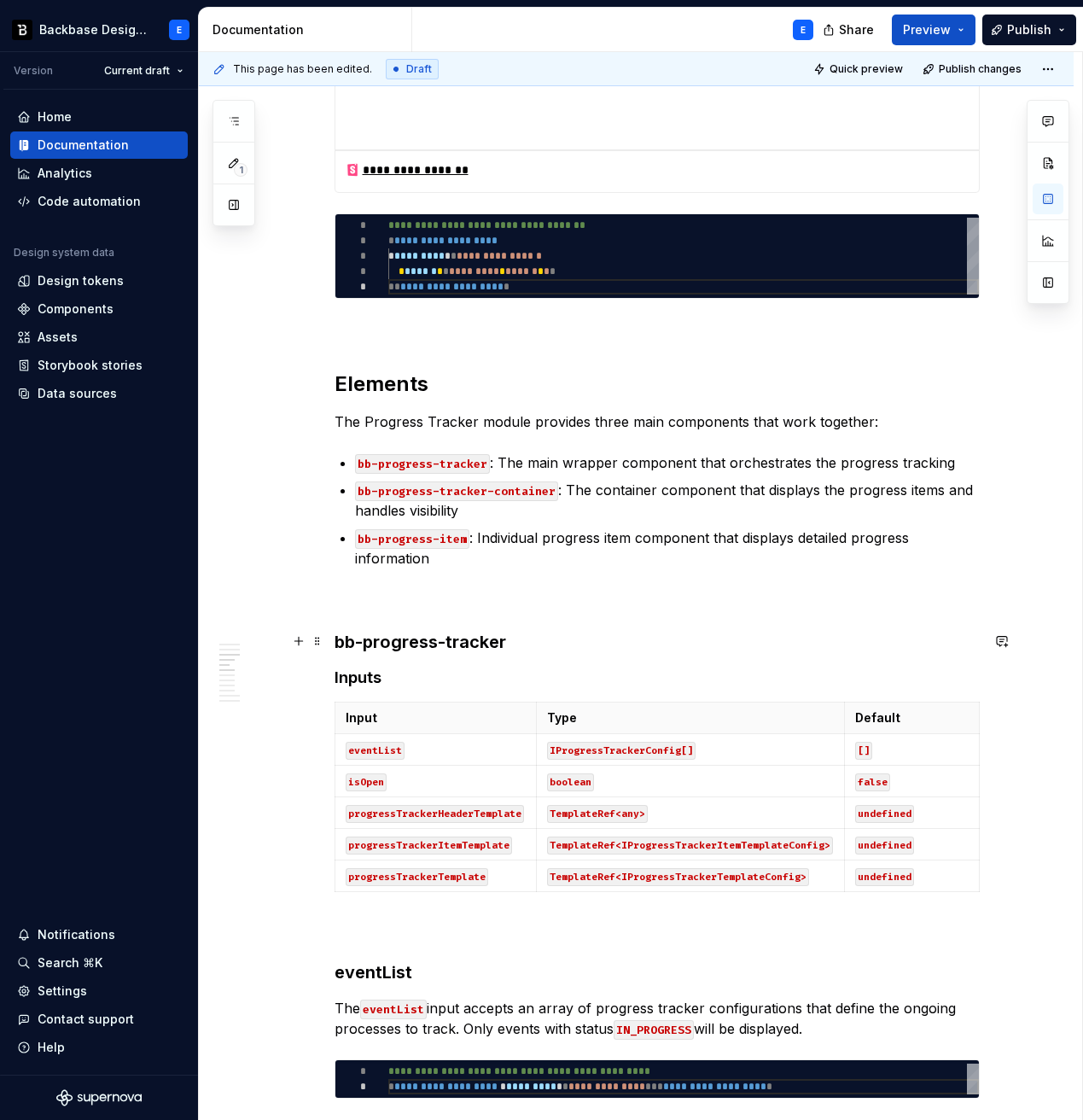
click at [469, 637] on h3 "bb-progress-tracker" at bounding box center [658, 642] width 645 height 24
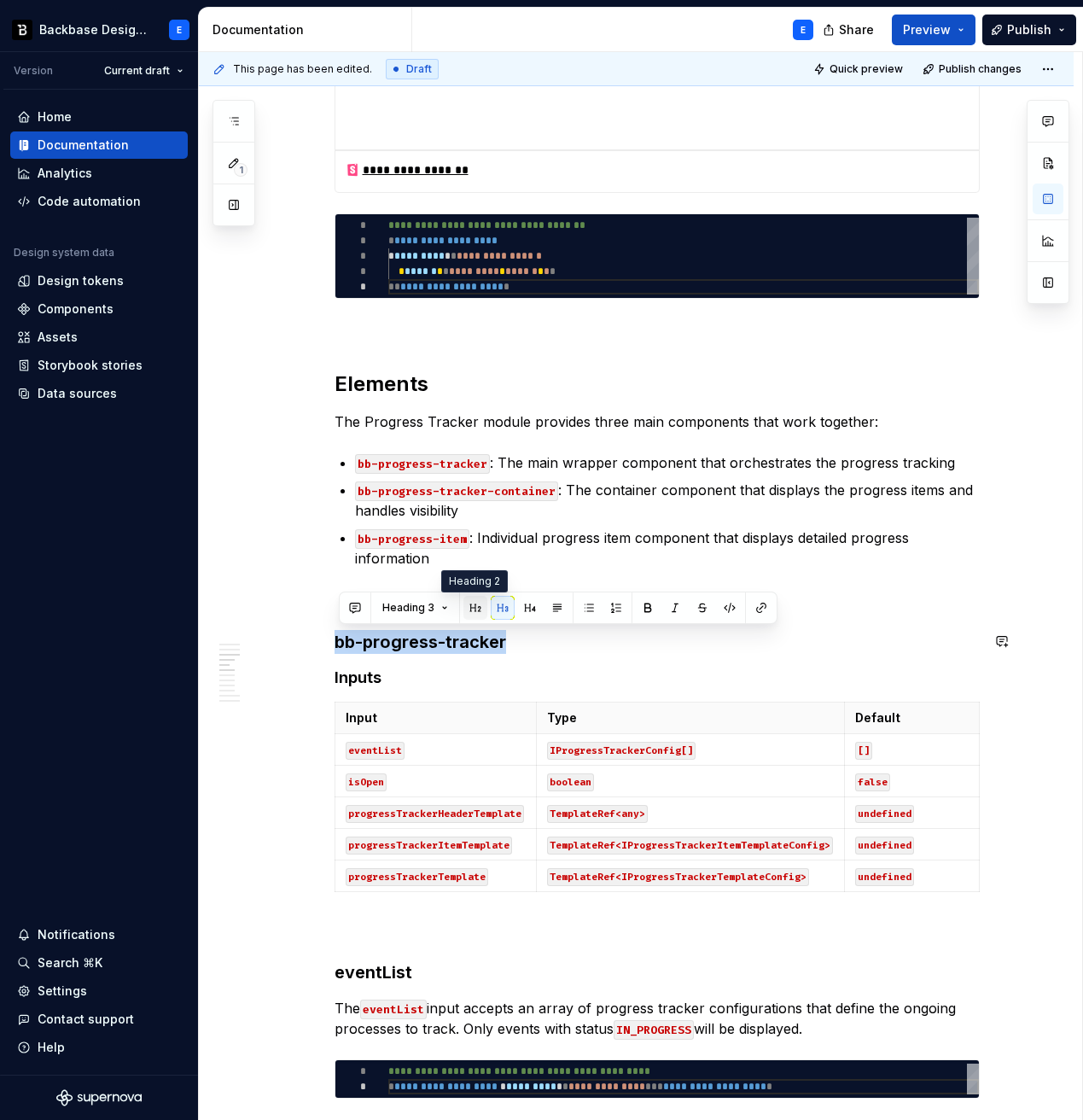
click at [469, 609] on button "button" at bounding box center [475, 607] width 24 height 24
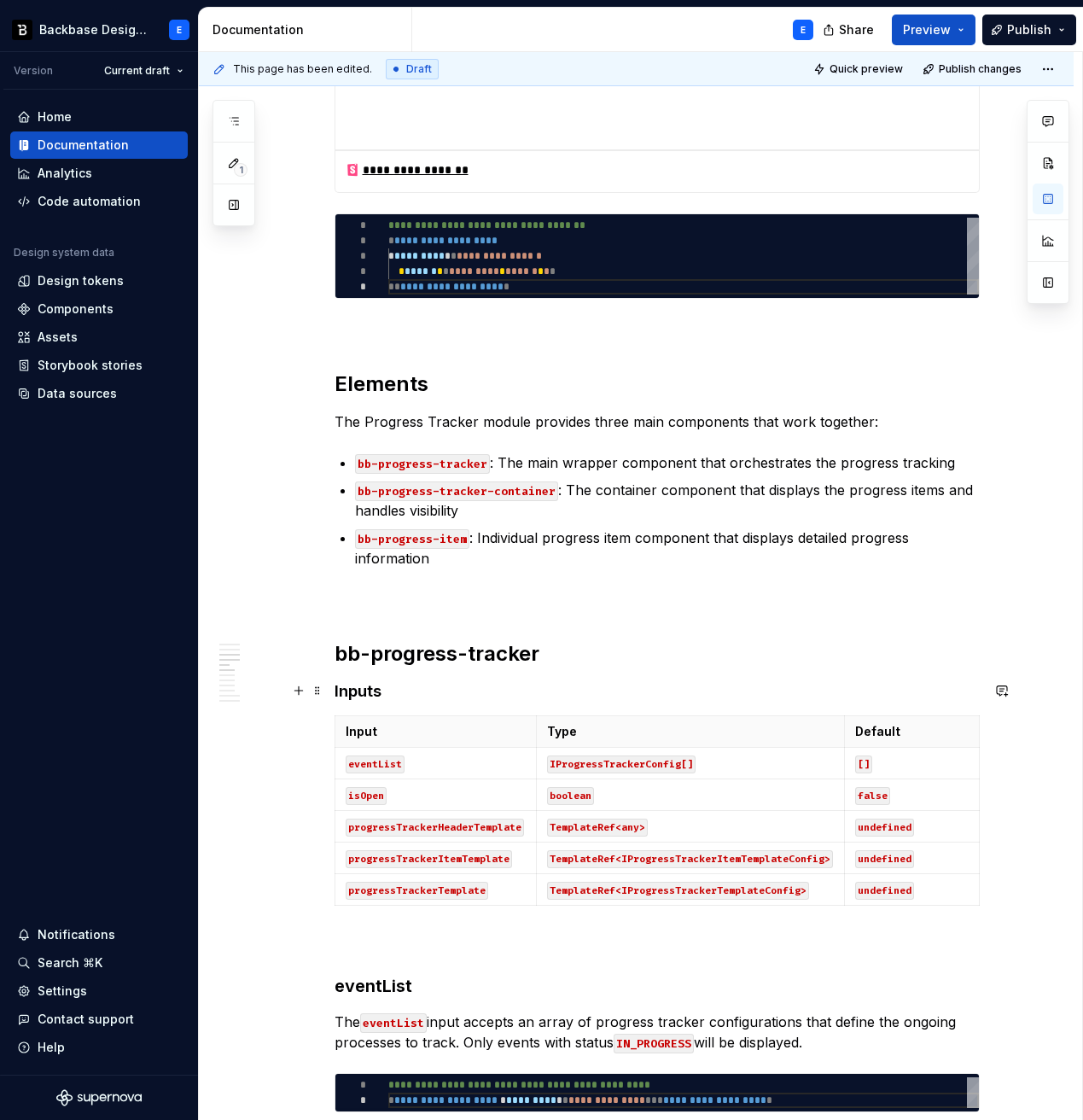
click at [361, 690] on h4 "Inputs" at bounding box center [658, 691] width 645 height 21
click at [501, 657] on button "button" at bounding box center [503, 658] width 24 height 24
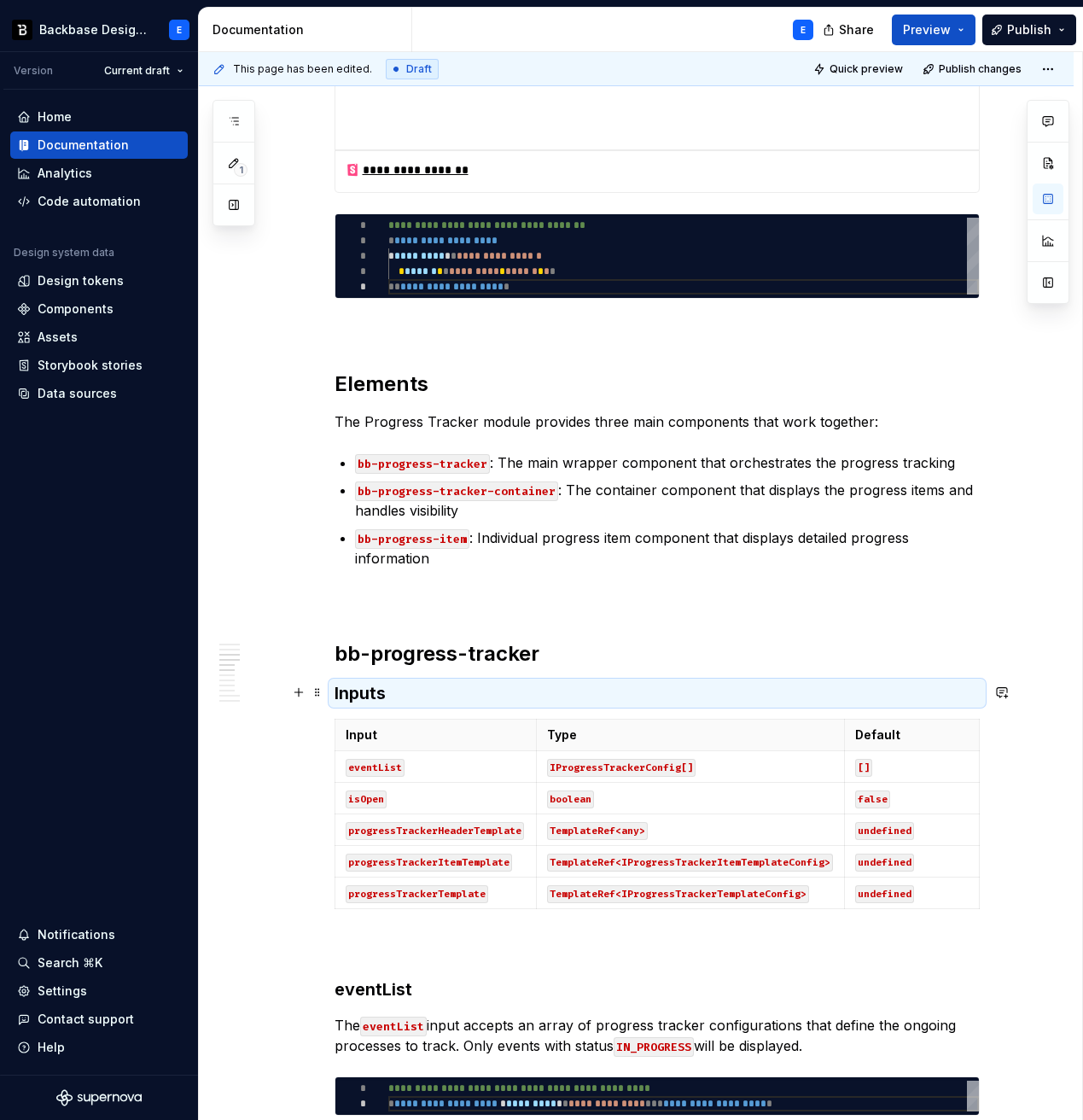
click at [432, 689] on h3 "Inputs" at bounding box center [658, 693] width 645 height 24
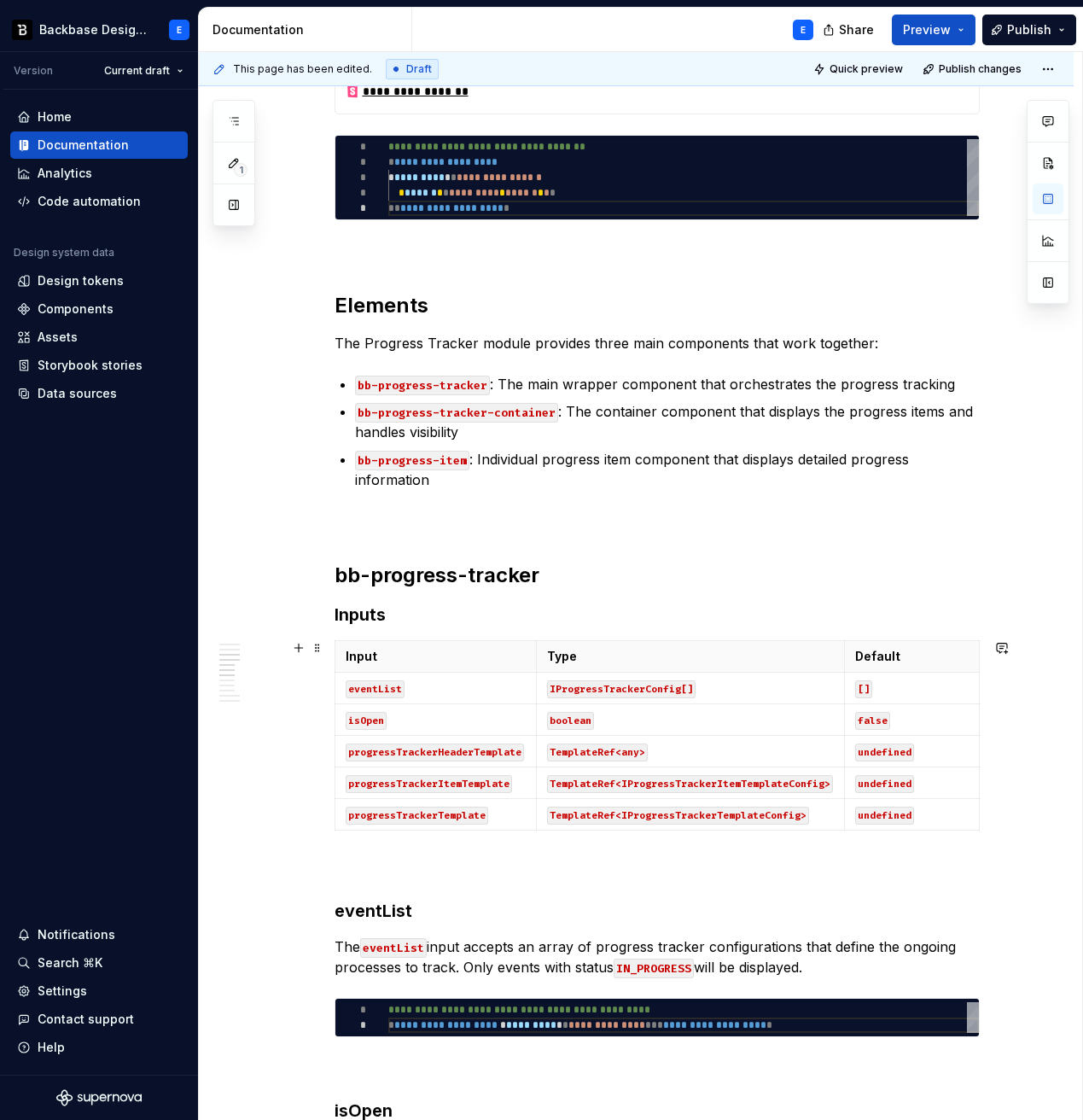
scroll to position [1055, 0]
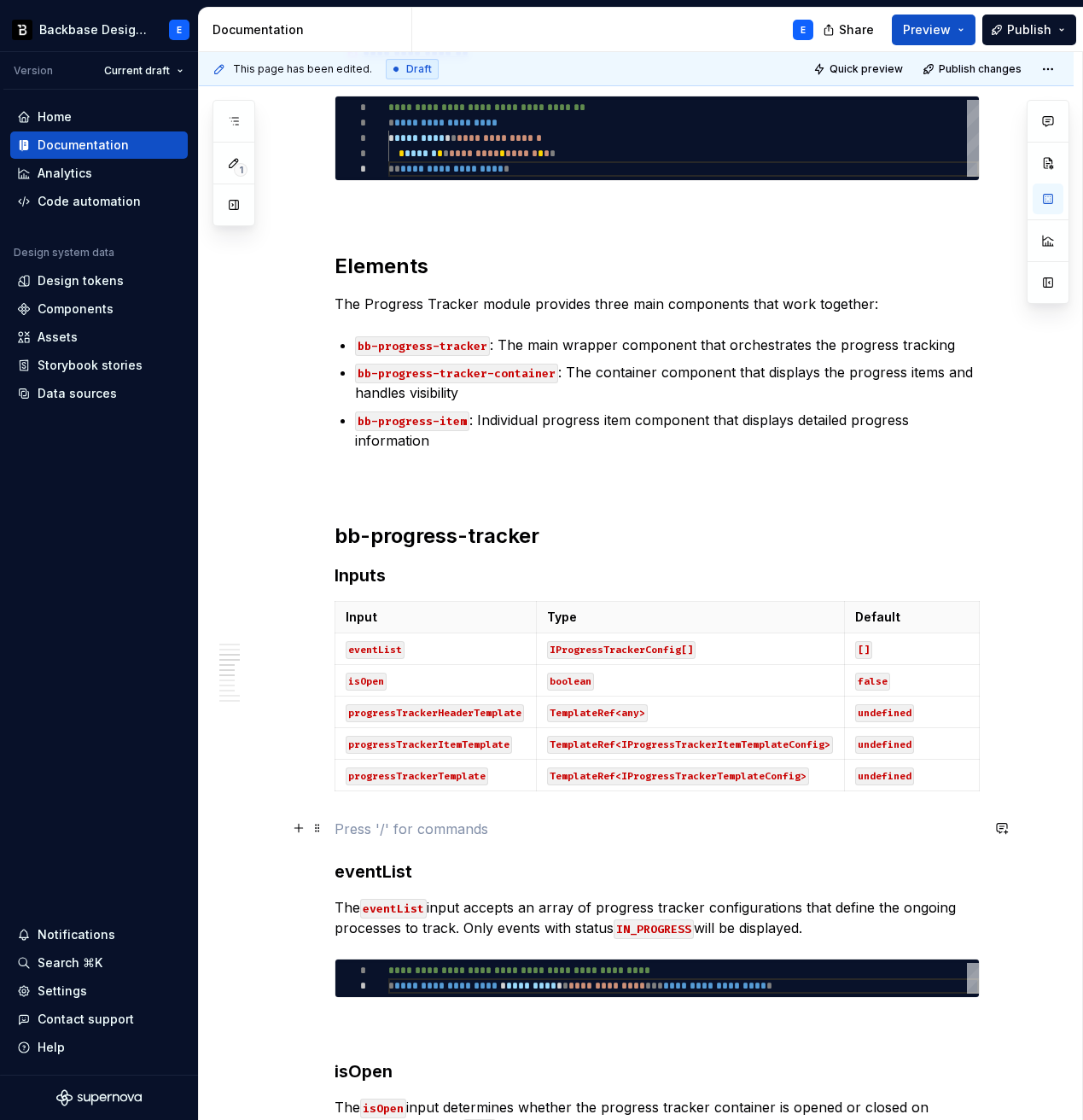
click at [387, 829] on p at bounding box center [658, 829] width 645 height 21
click at [381, 846] on h3 "eventList" at bounding box center [658, 871] width 645 height 24
click at [523, 837] on button "button" at bounding box center [530, 838] width 24 height 24
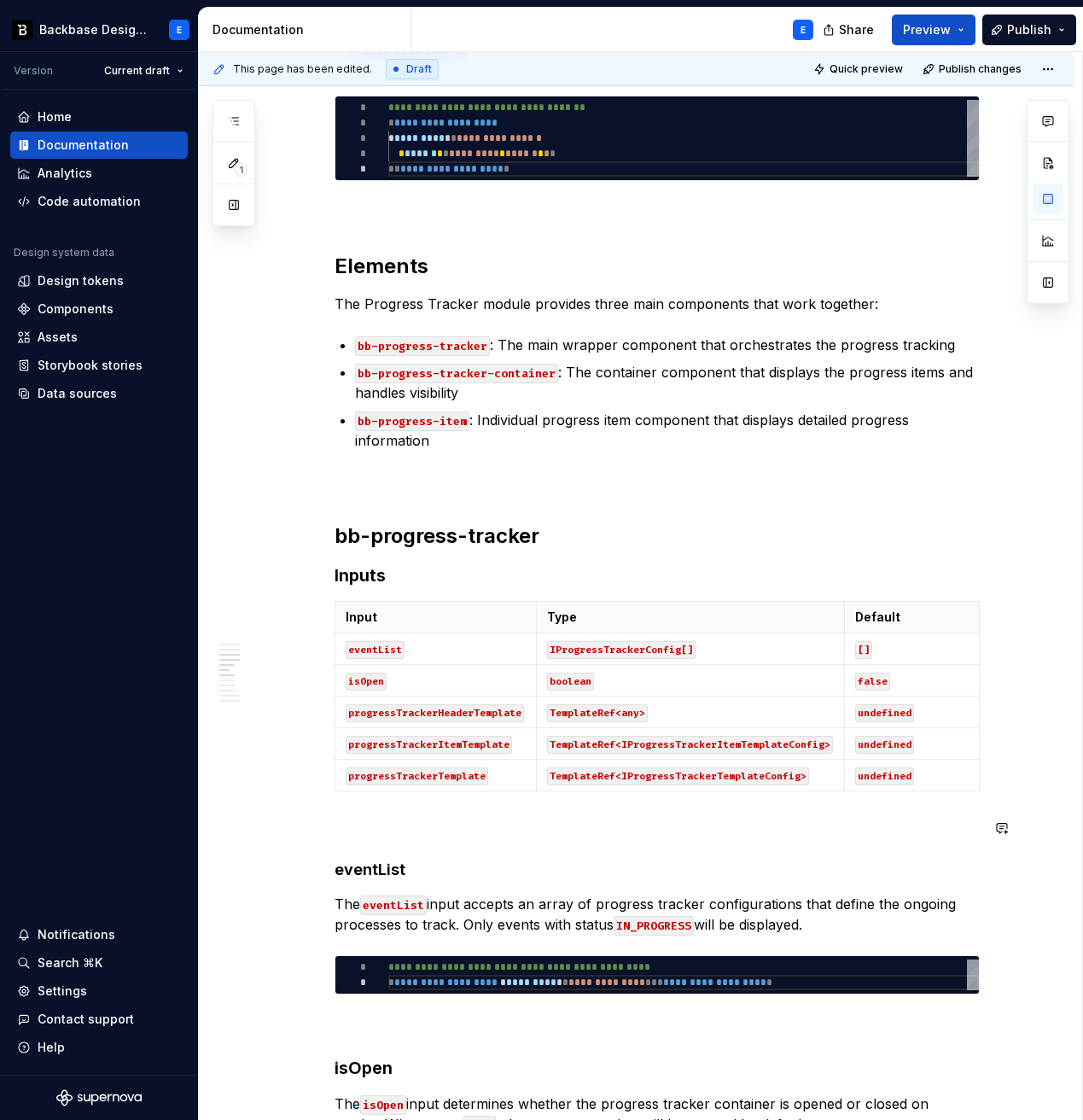
click at [423, 840] on div "**********" at bounding box center [658, 1038] width 645 height 3420
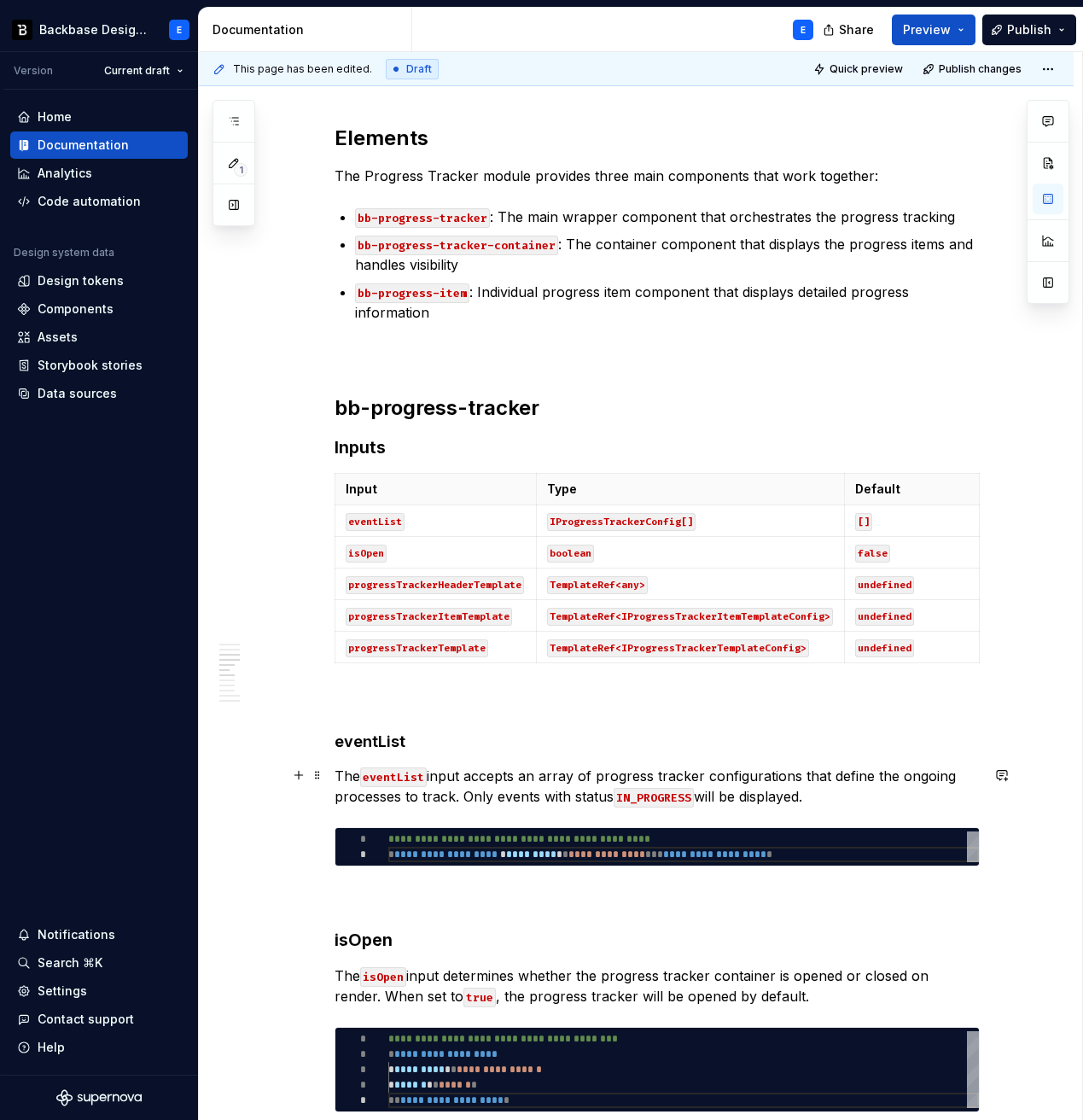
scroll to position [1196, 0]
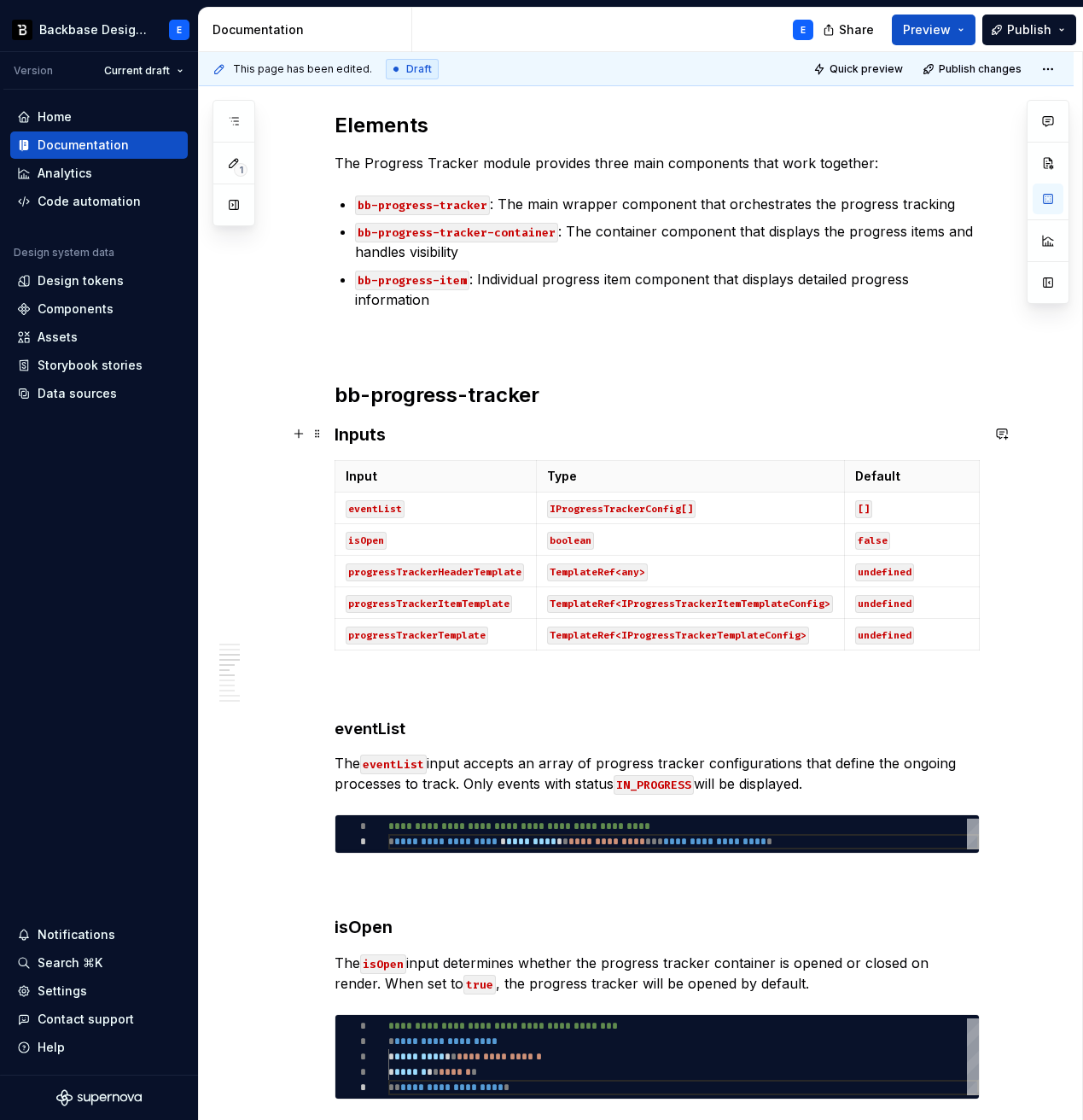
click at [362, 432] on h3 "Inputs" at bounding box center [658, 435] width 645 height 24
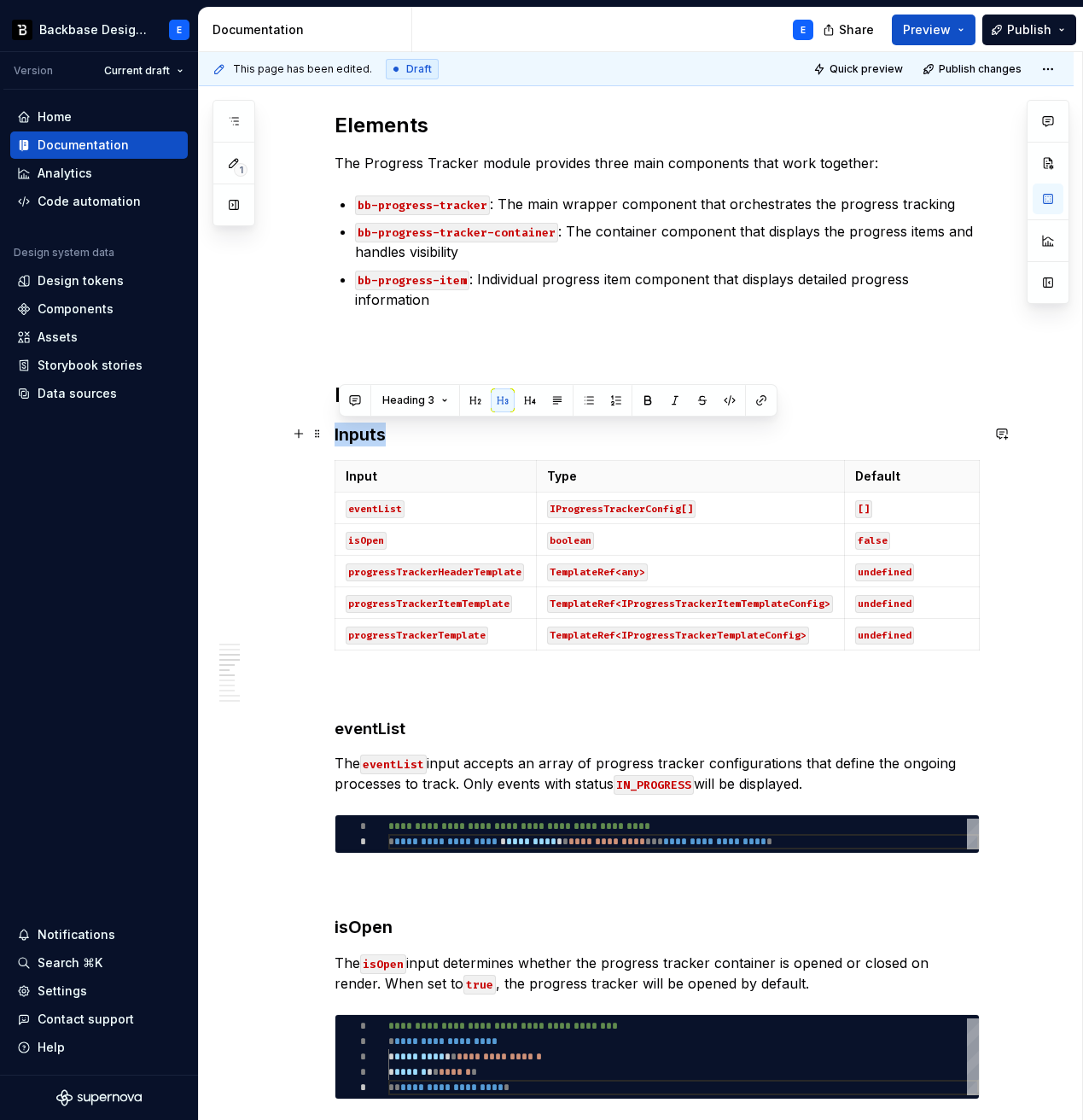
click at [362, 432] on h3 "Inputs" at bounding box center [658, 435] width 645 height 24
click at [369, 727] on h4 "eventList" at bounding box center [658, 729] width 645 height 21
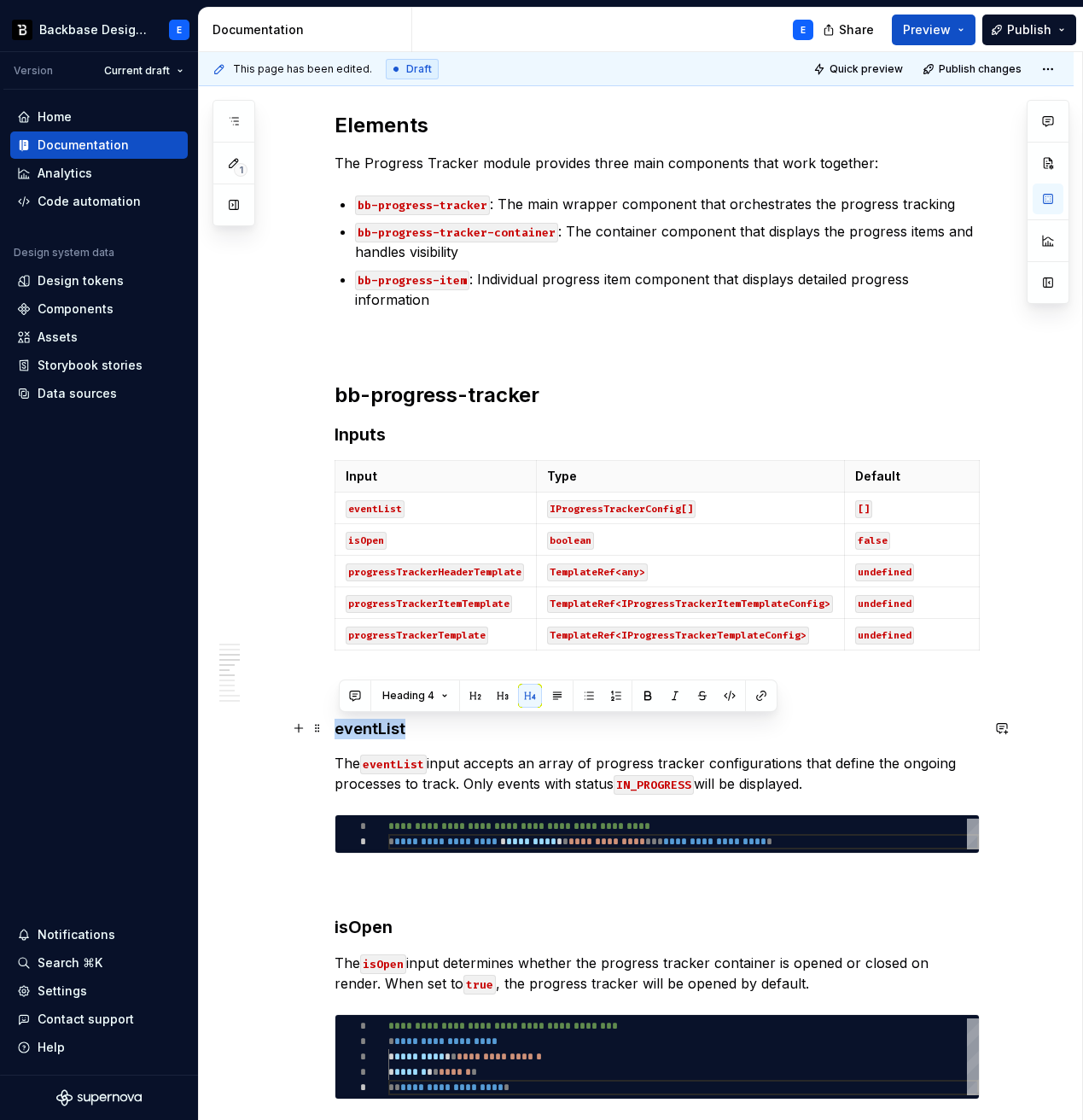
click at [369, 727] on h4 "eventList" at bounding box center [658, 729] width 645 height 21
click at [363, 846] on h3 "isOpen" at bounding box center [658, 927] width 645 height 24
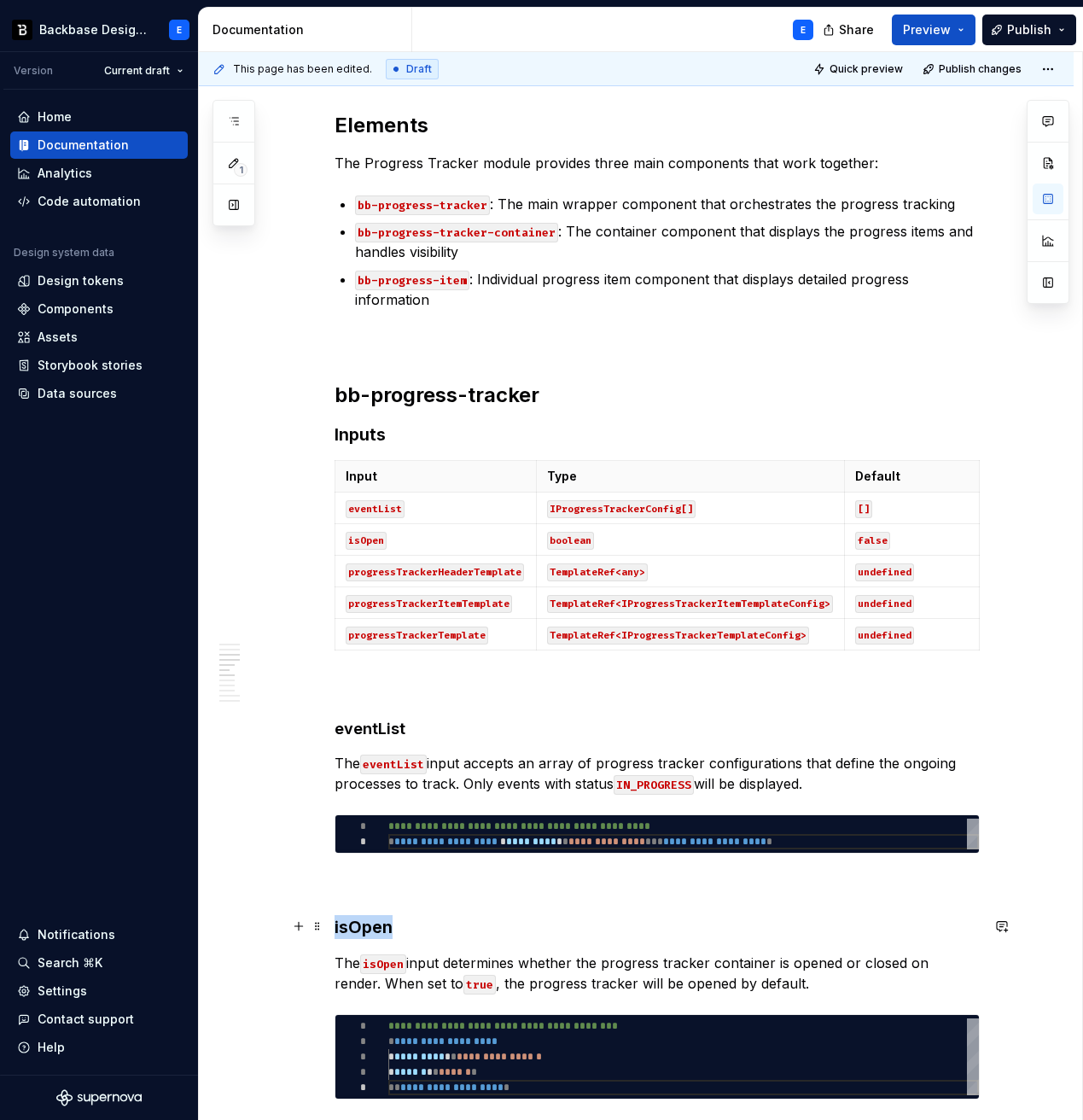
click at [363, 846] on h3 "isOpen" at bounding box center [658, 927] width 645 height 24
click at [525, 846] on button "button" at bounding box center [530, 893] width 24 height 24
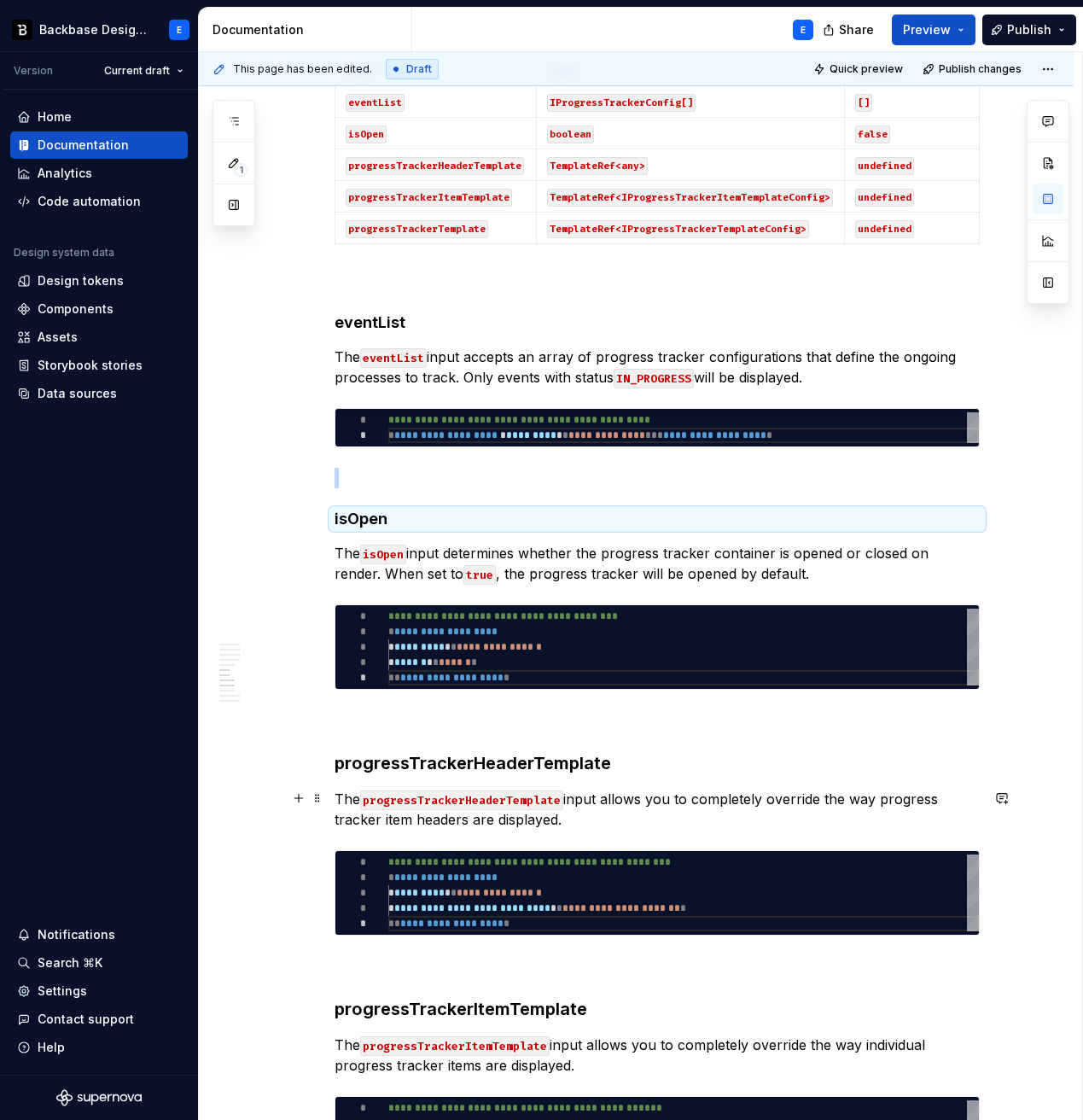
scroll to position [1608, 0]
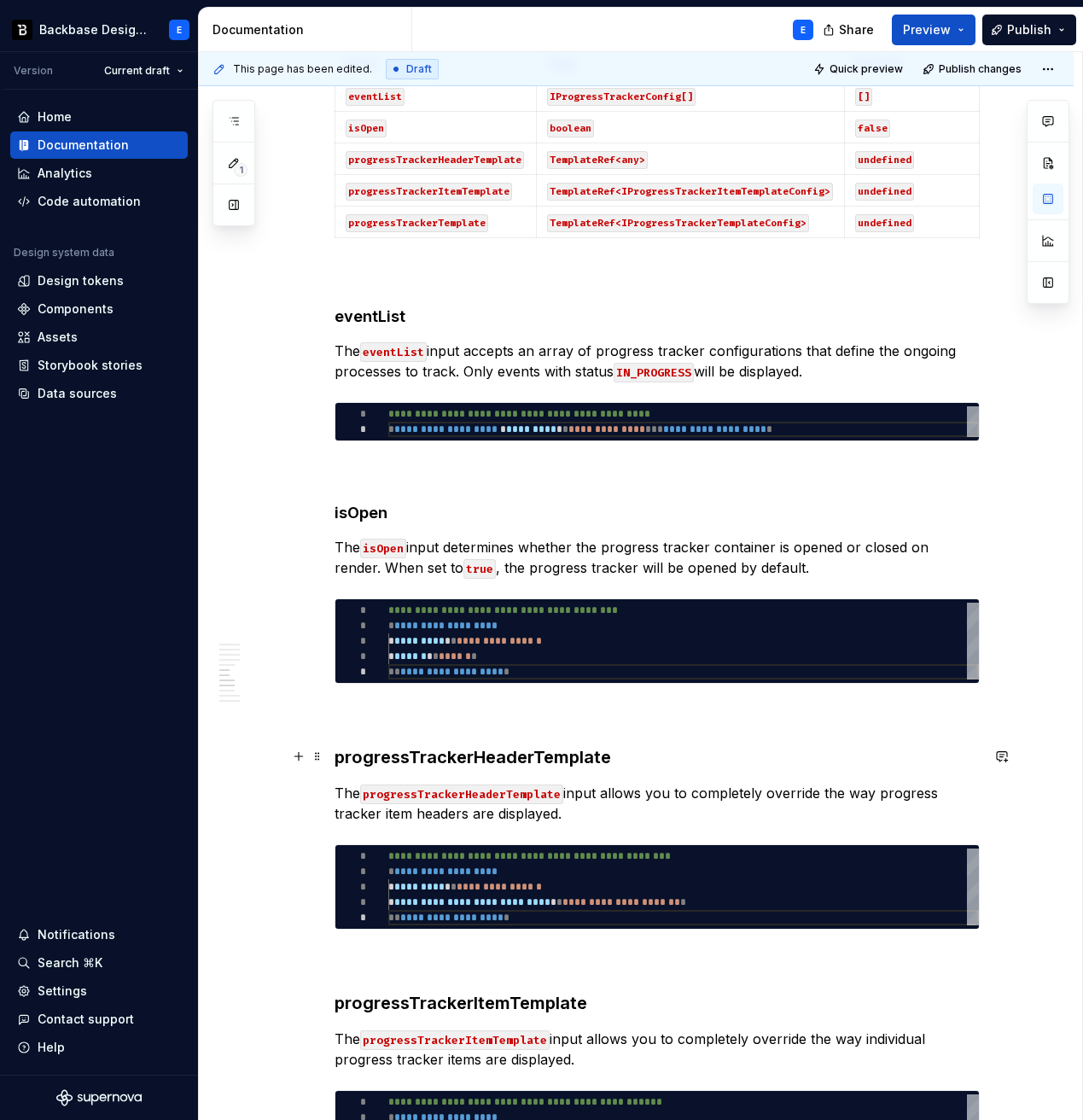
click at [373, 756] on h3 "progressTrackerHeaderTemplate" at bounding box center [658, 758] width 645 height 24
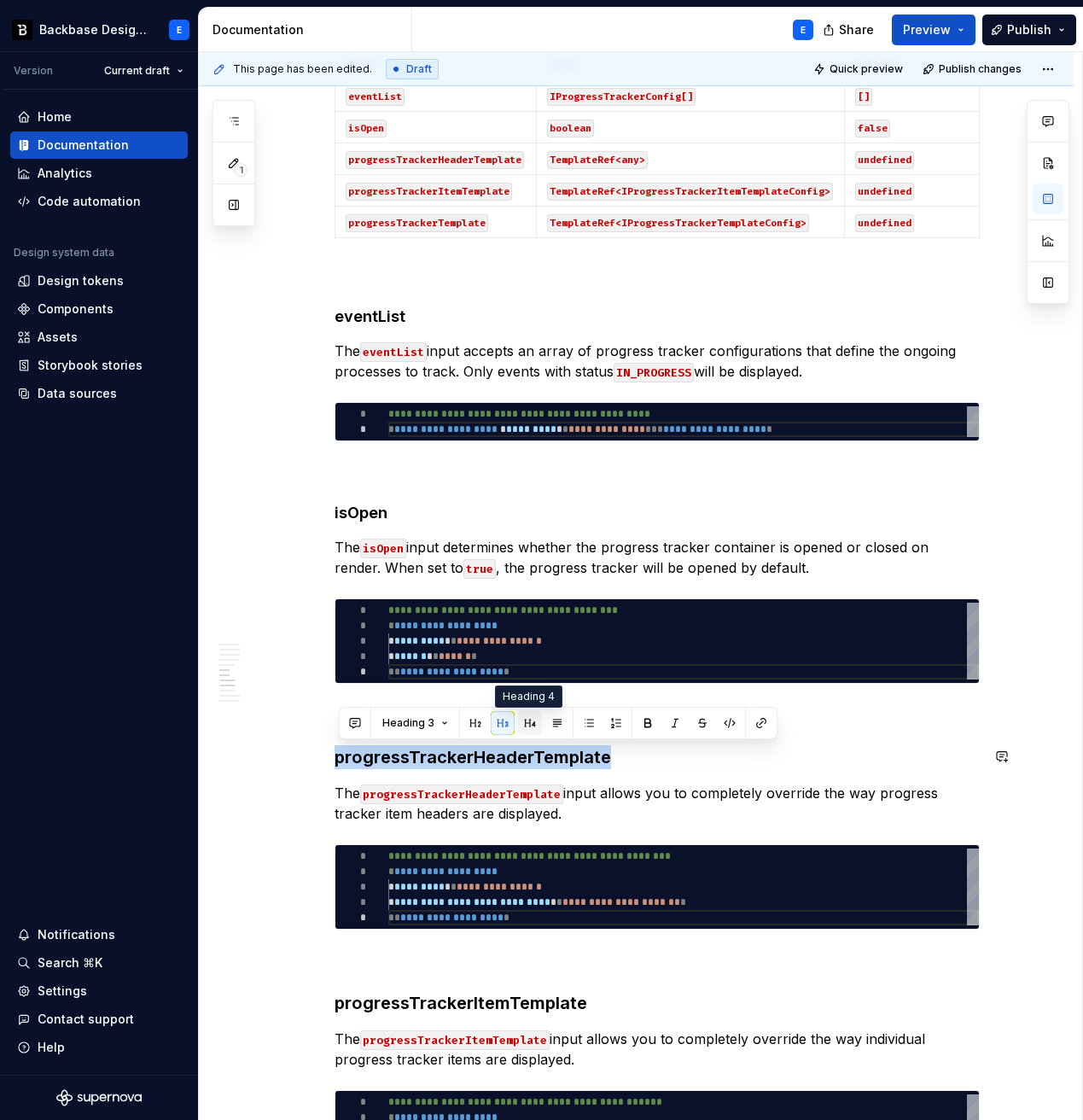
click at [527, 722] on button "button" at bounding box center [530, 723] width 24 height 24
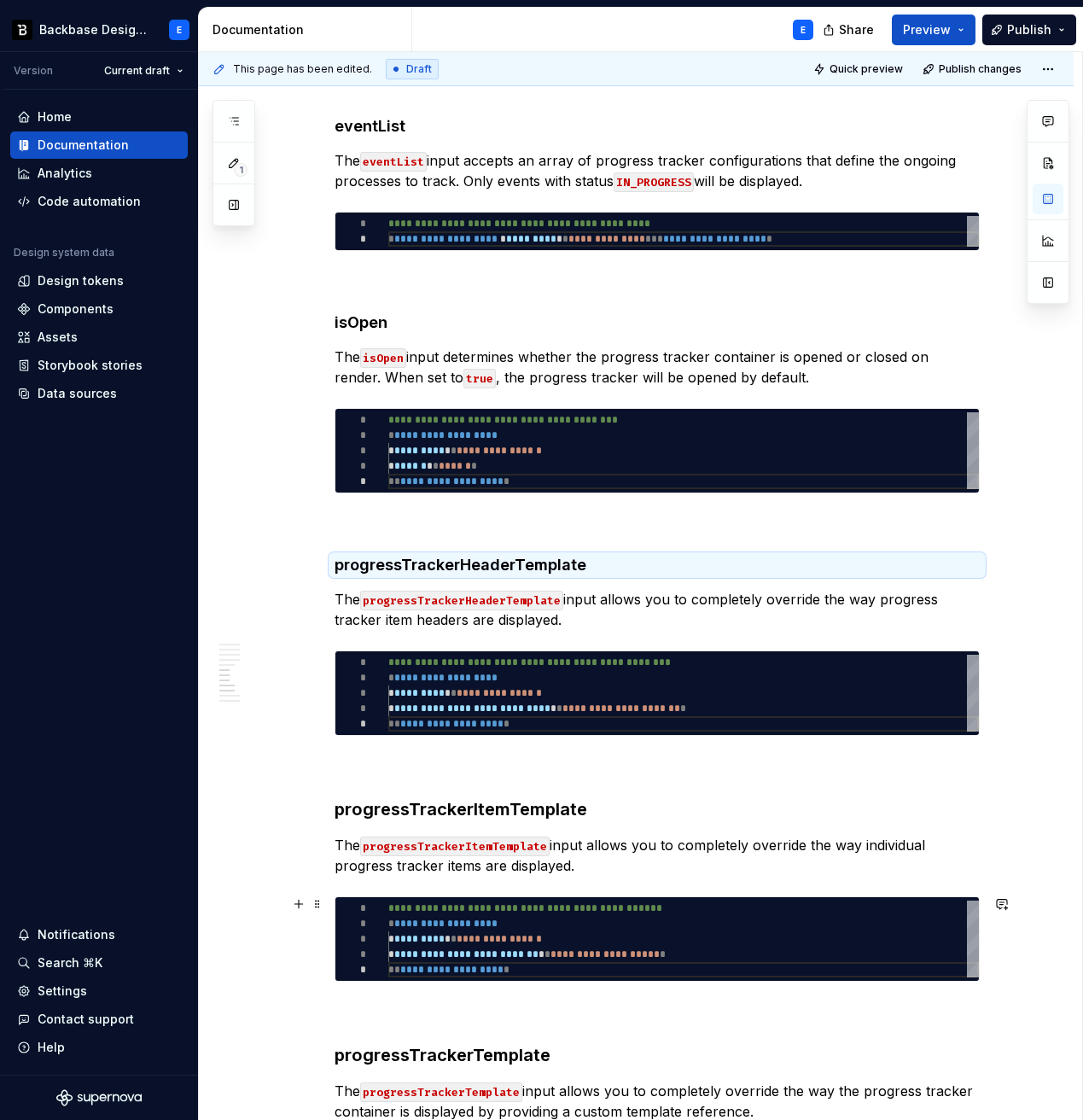
scroll to position [1847, 0]
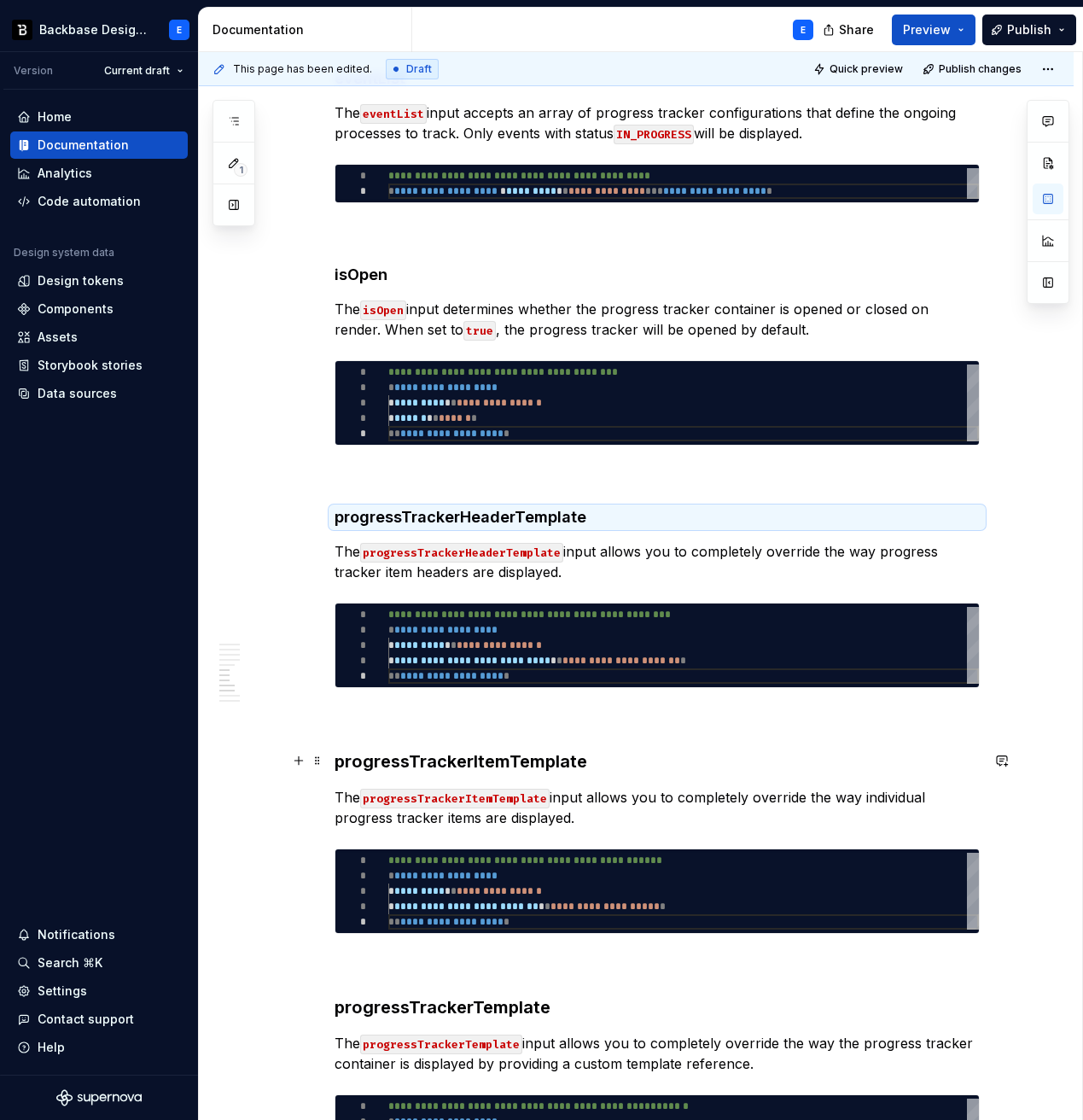
click at [409, 761] on h3 "progressTrackerItemTemplate" at bounding box center [658, 762] width 645 height 24
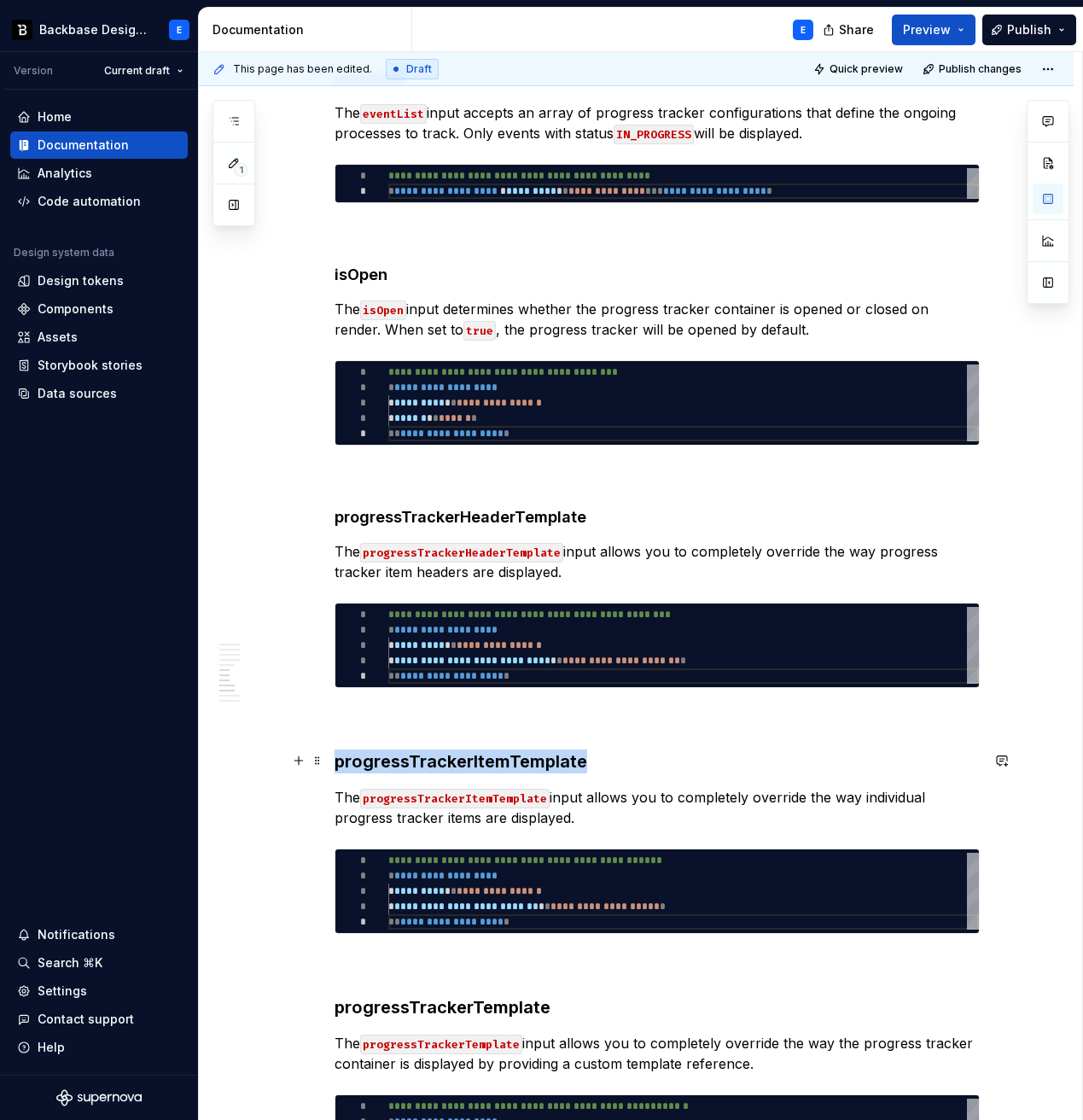
click at [409, 761] on h3 "progressTrackerItemTemplate" at bounding box center [658, 762] width 645 height 24
click at [525, 724] on button "button" at bounding box center [530, 727] width 24 height 24
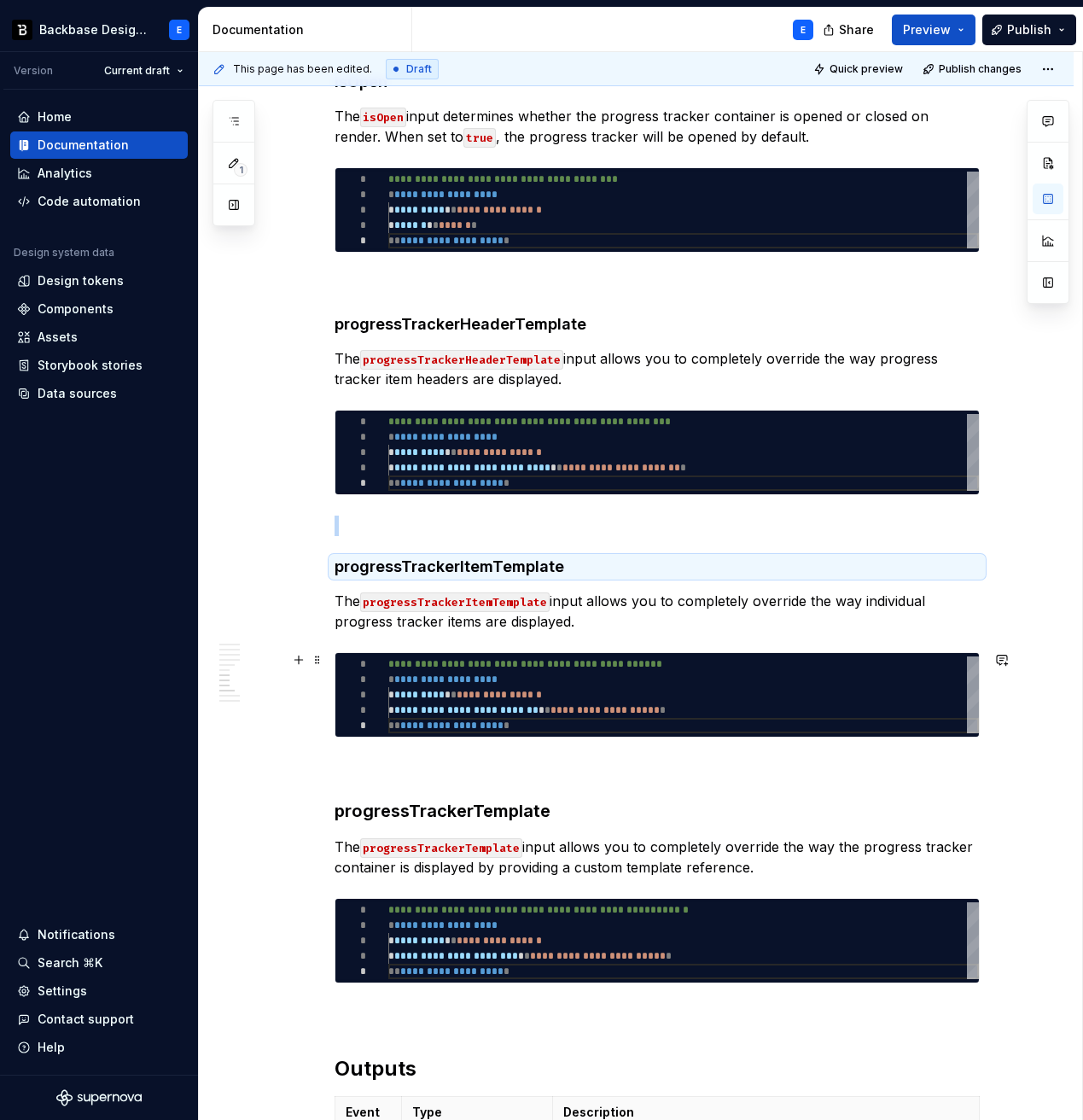
scroll to position [2142, 0]
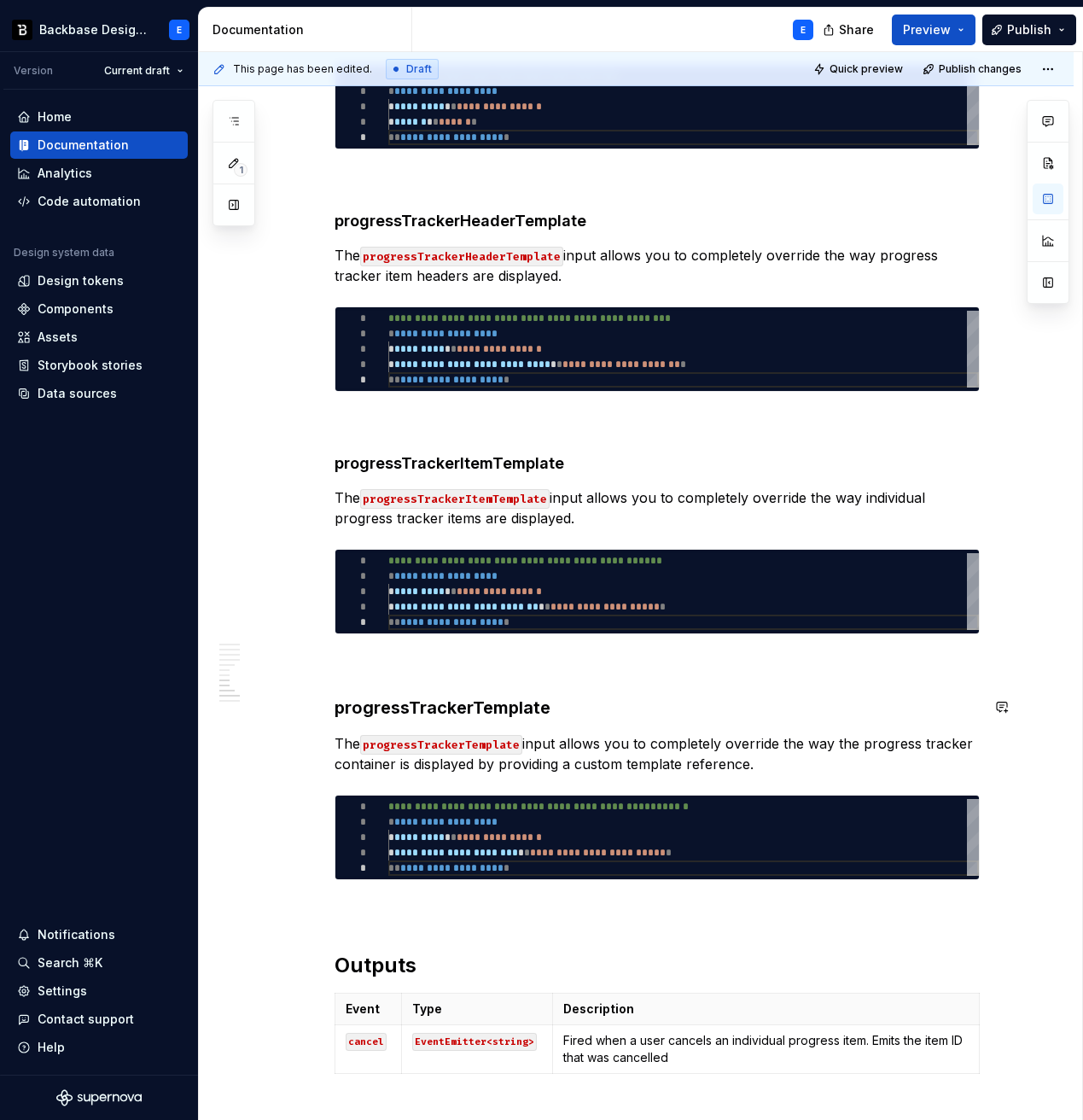
click at [526, 671] on button "button" at bounding box center [530, 674] width 24 height 24
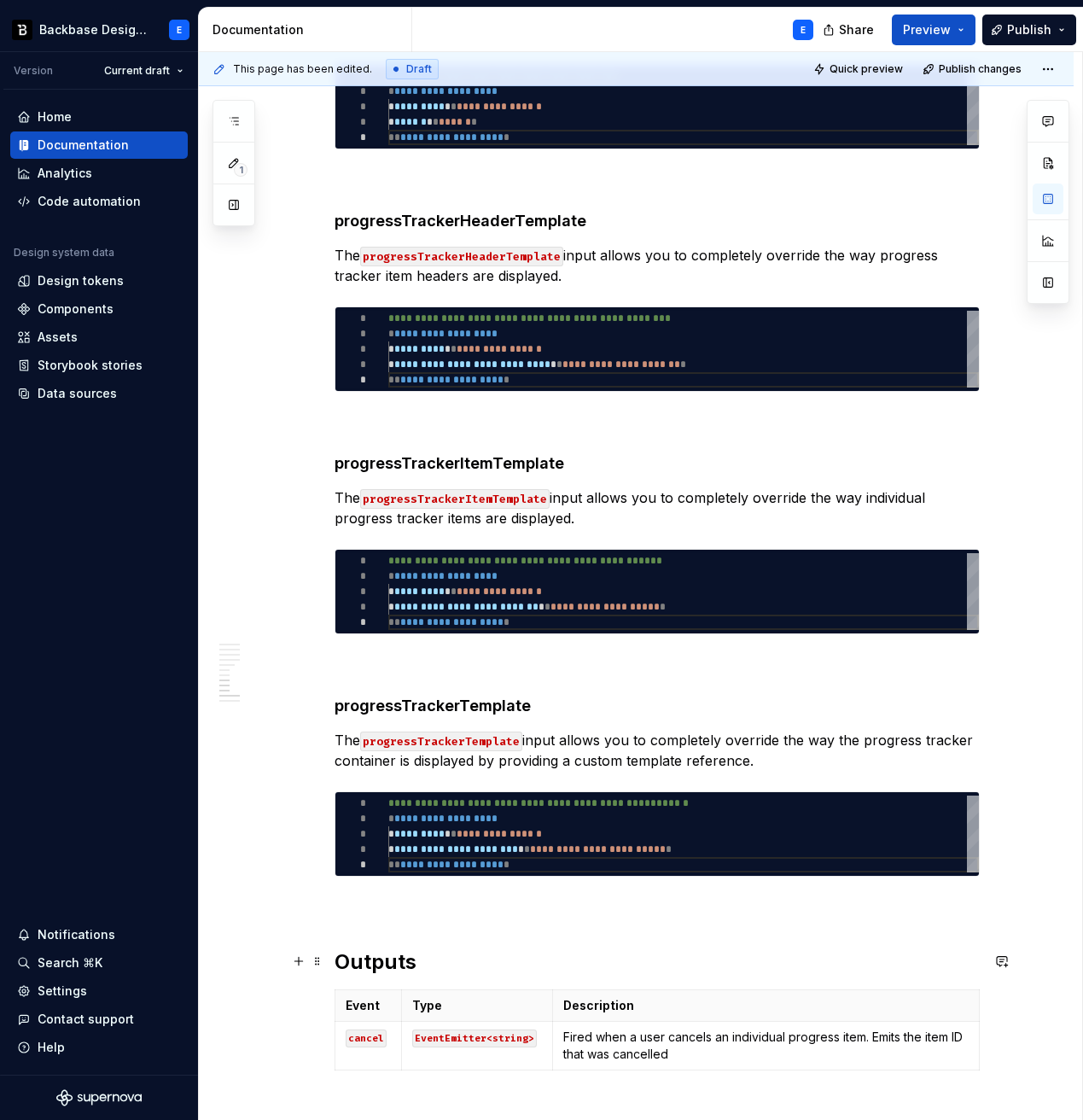
click at [390, 846] on h2 "Outputs" at bounding box center [658, 962] width 645 height 28
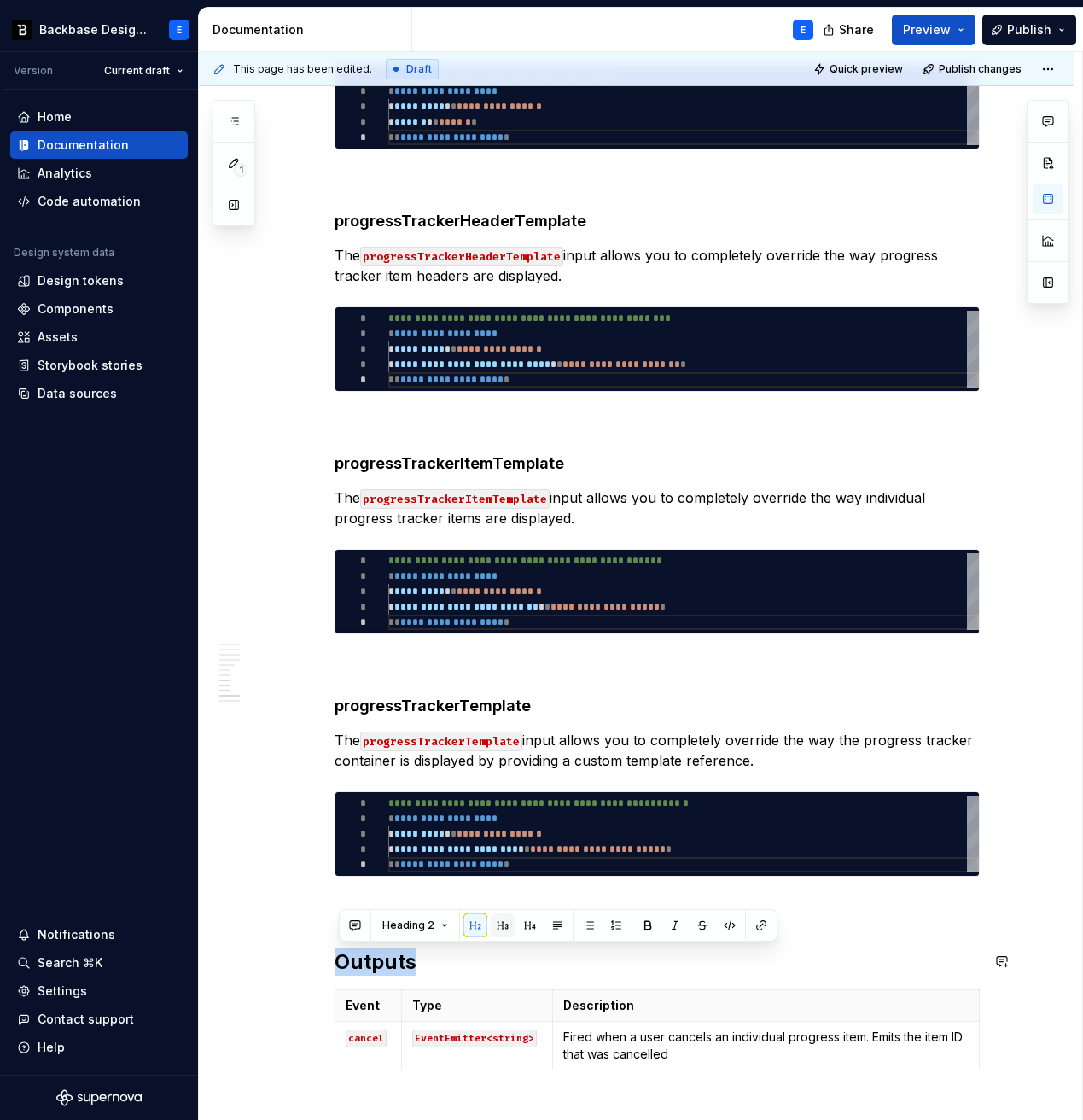
click at [501, 846] on button "button" at bounding box center [503, 925] width 24 height 24
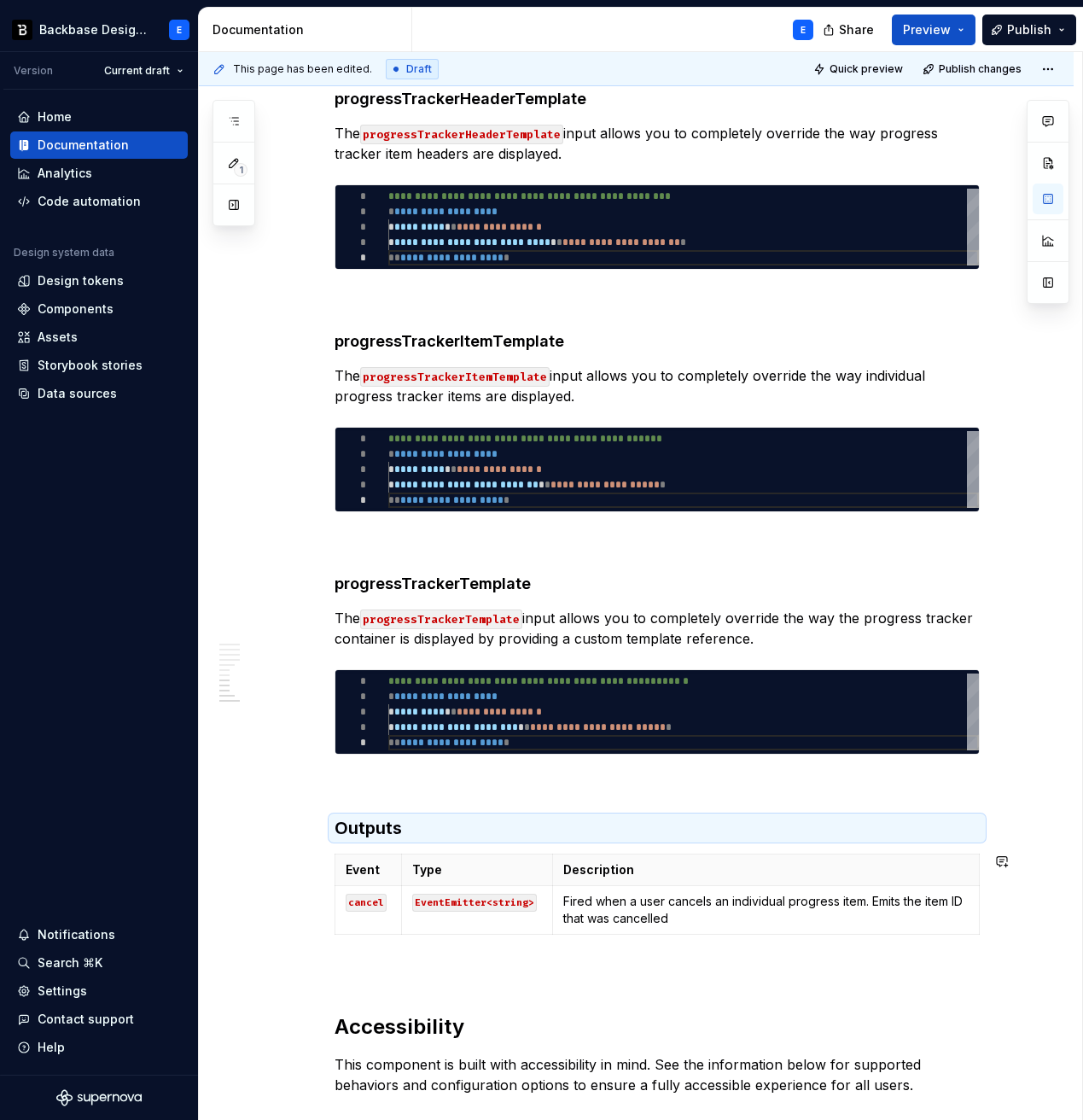
scroll to position [2338, 0]
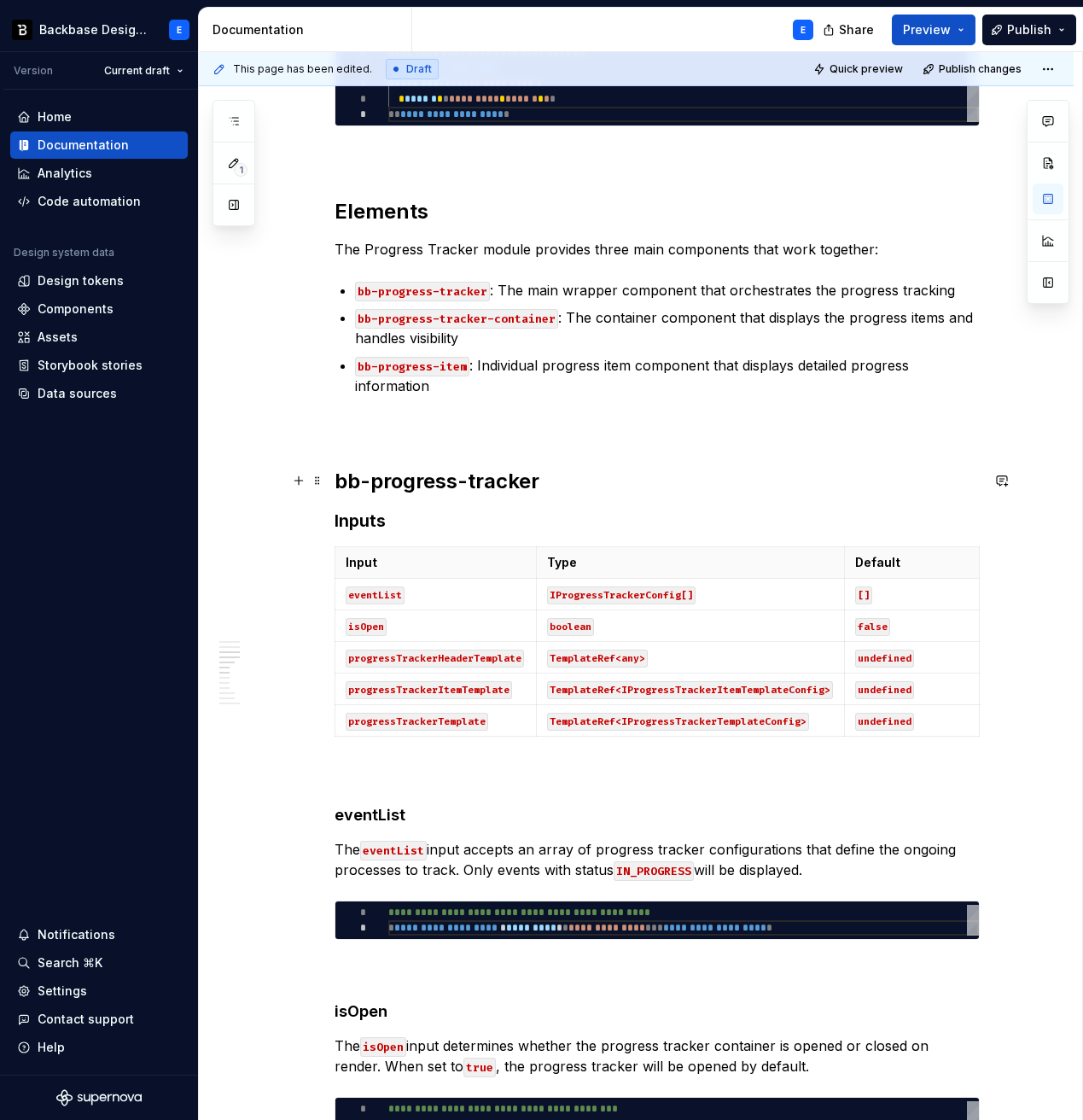
scroll to position [1112, 0]
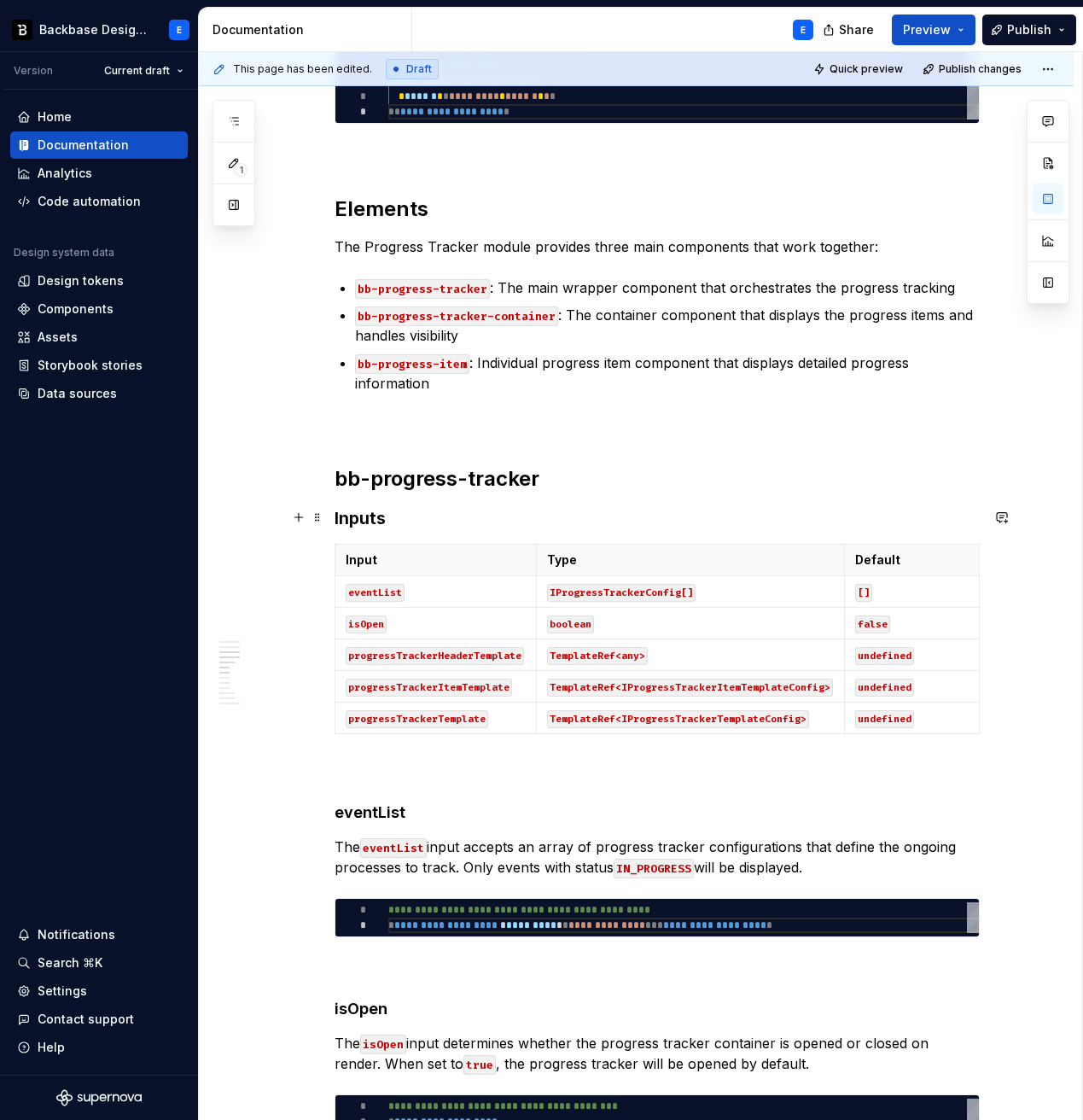
click at [350, 516] on h3 "Inputs" at bounding box center [658, 519] width 645 height 24
click at [323, 551] on span at bounding box center [318, 551] width 14 height 24
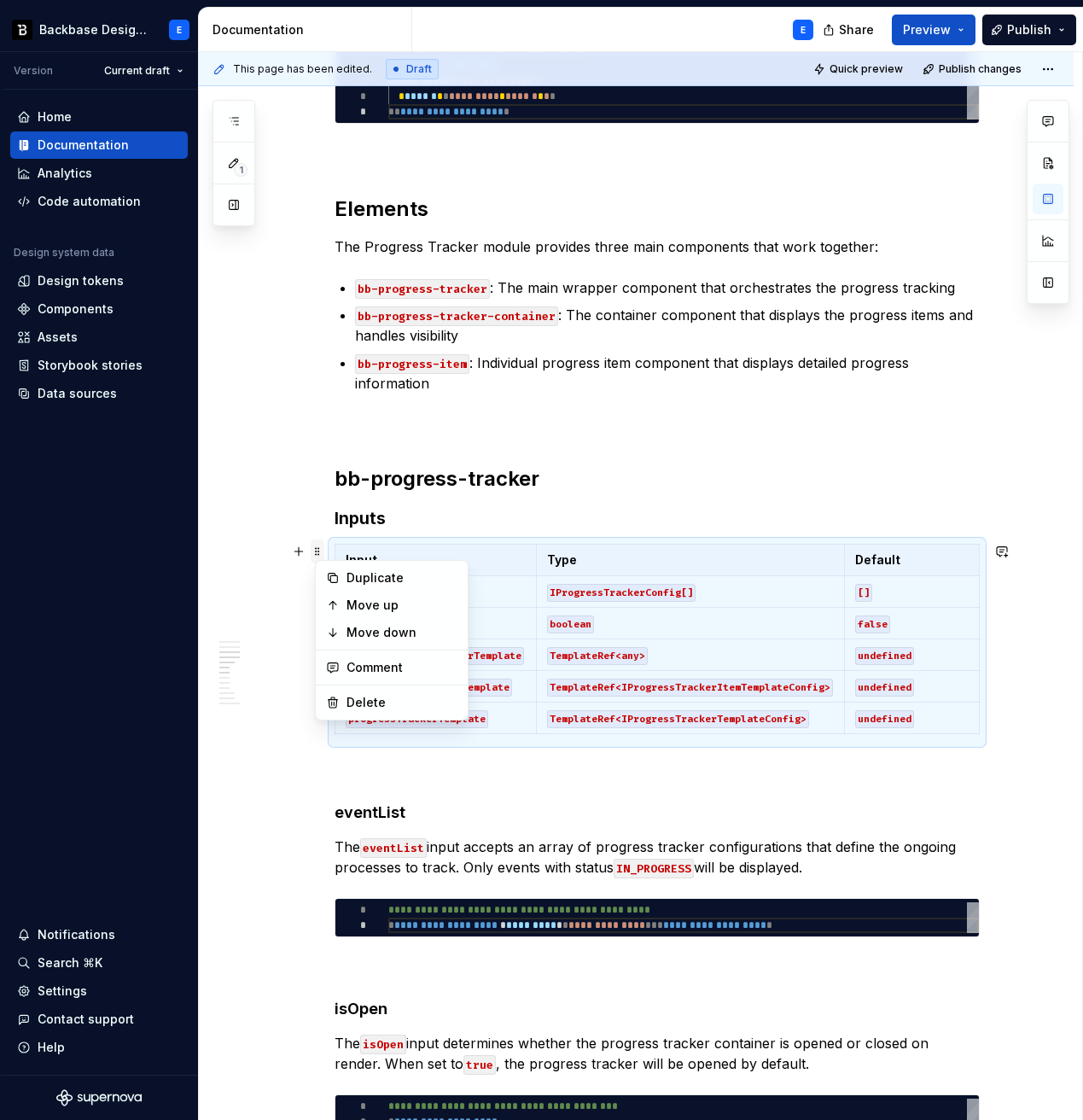
click at [323, 551] on span at bounding box center [318, 551] width 14 height 24
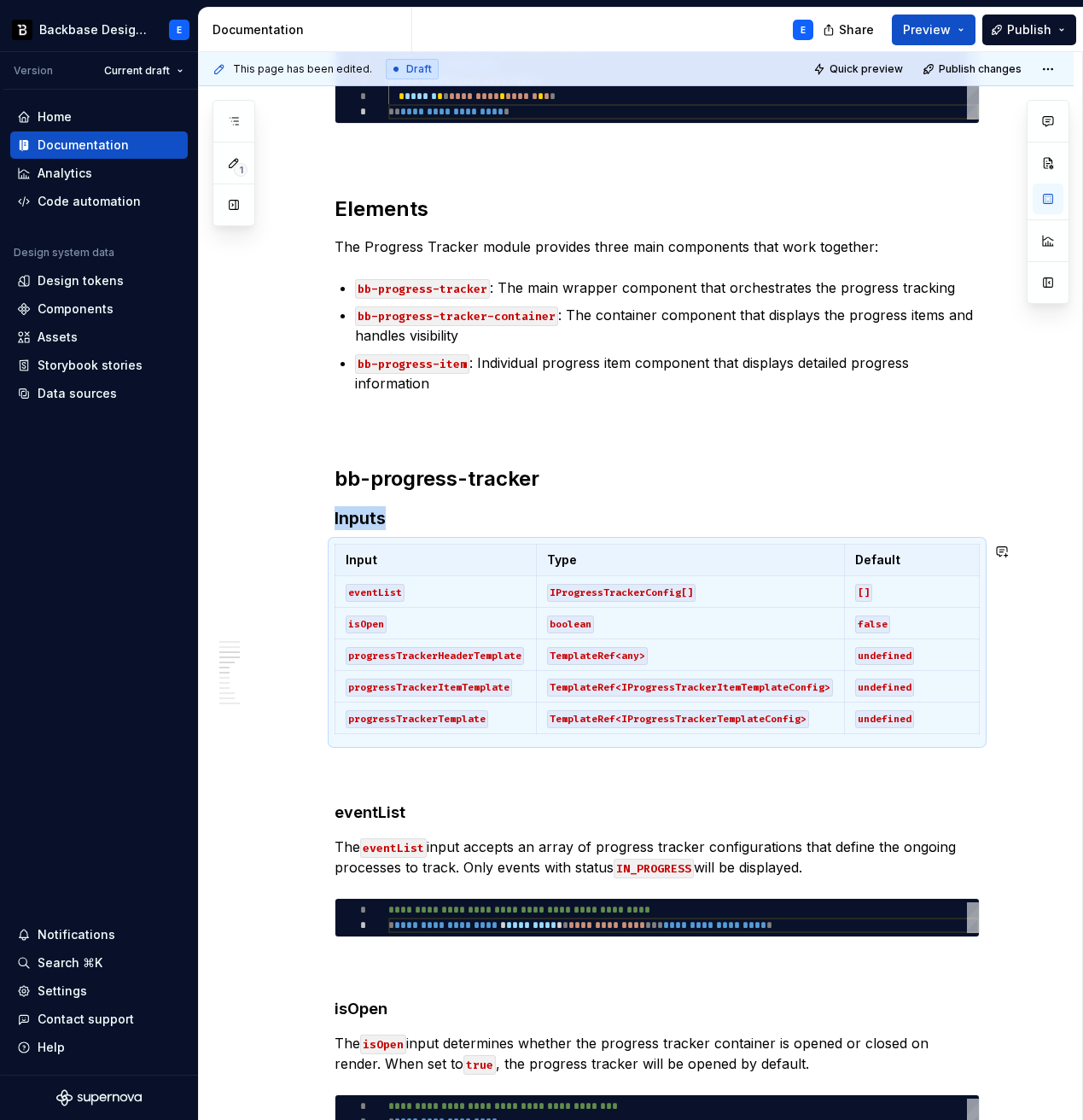
copy h3 "Inputs"
click at [366, 518] on h3 "Inputs" at bounding box center [658, 519] width 645 height 24
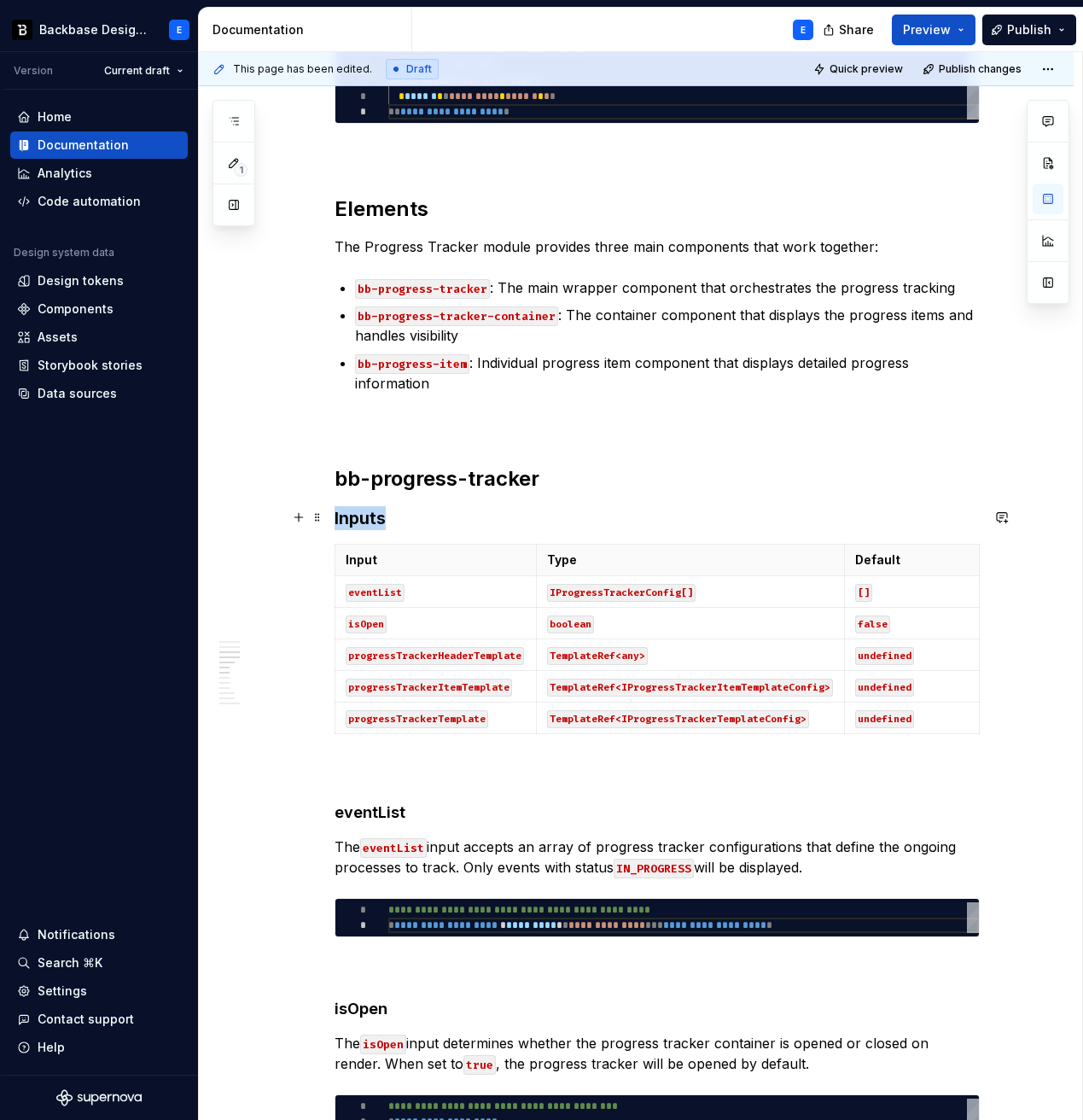
click at [366, 518] on h3 "Inputs" at bounding box center [658, 519] width 645 height 24
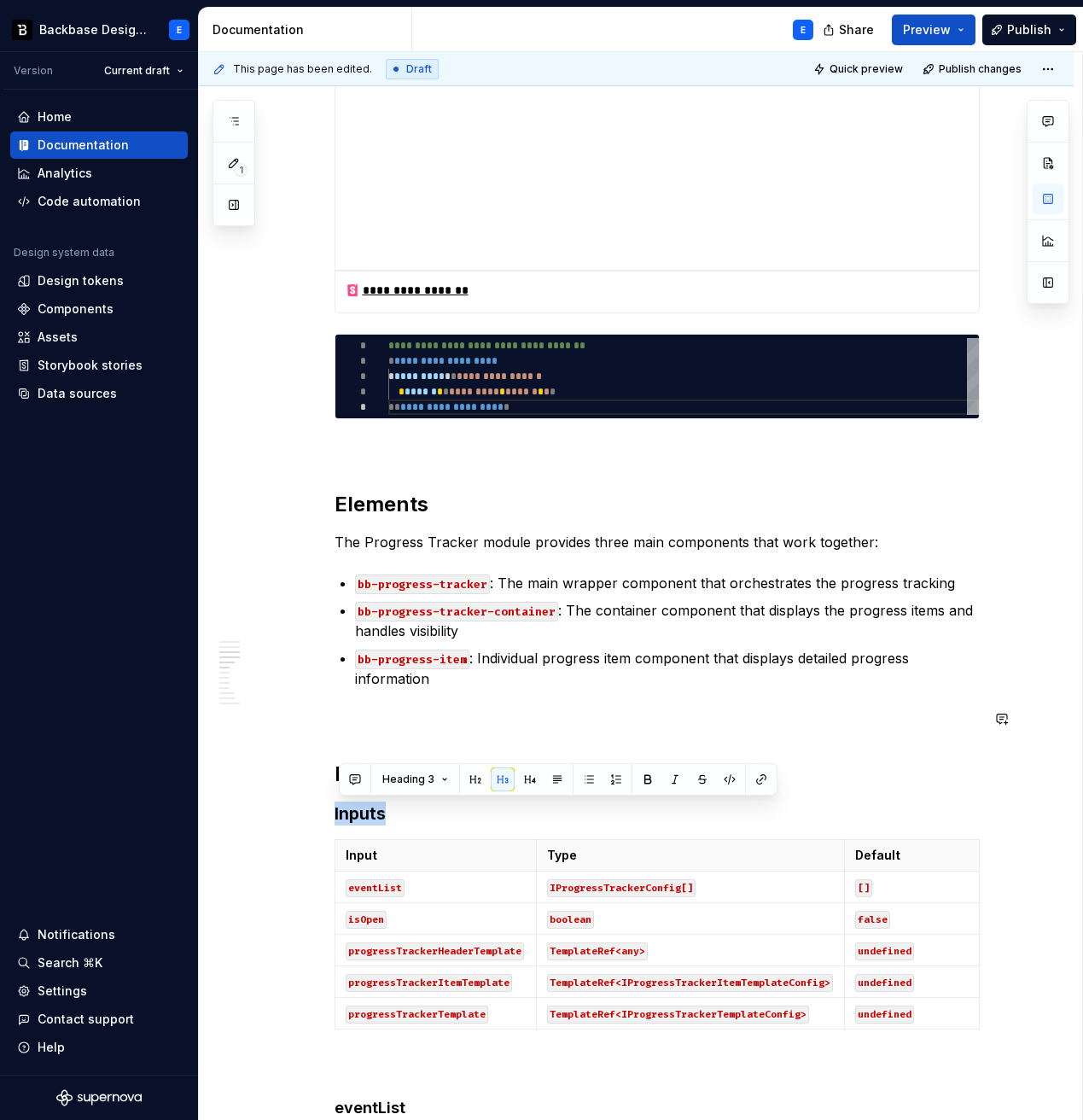
scroll to position [798, 0]
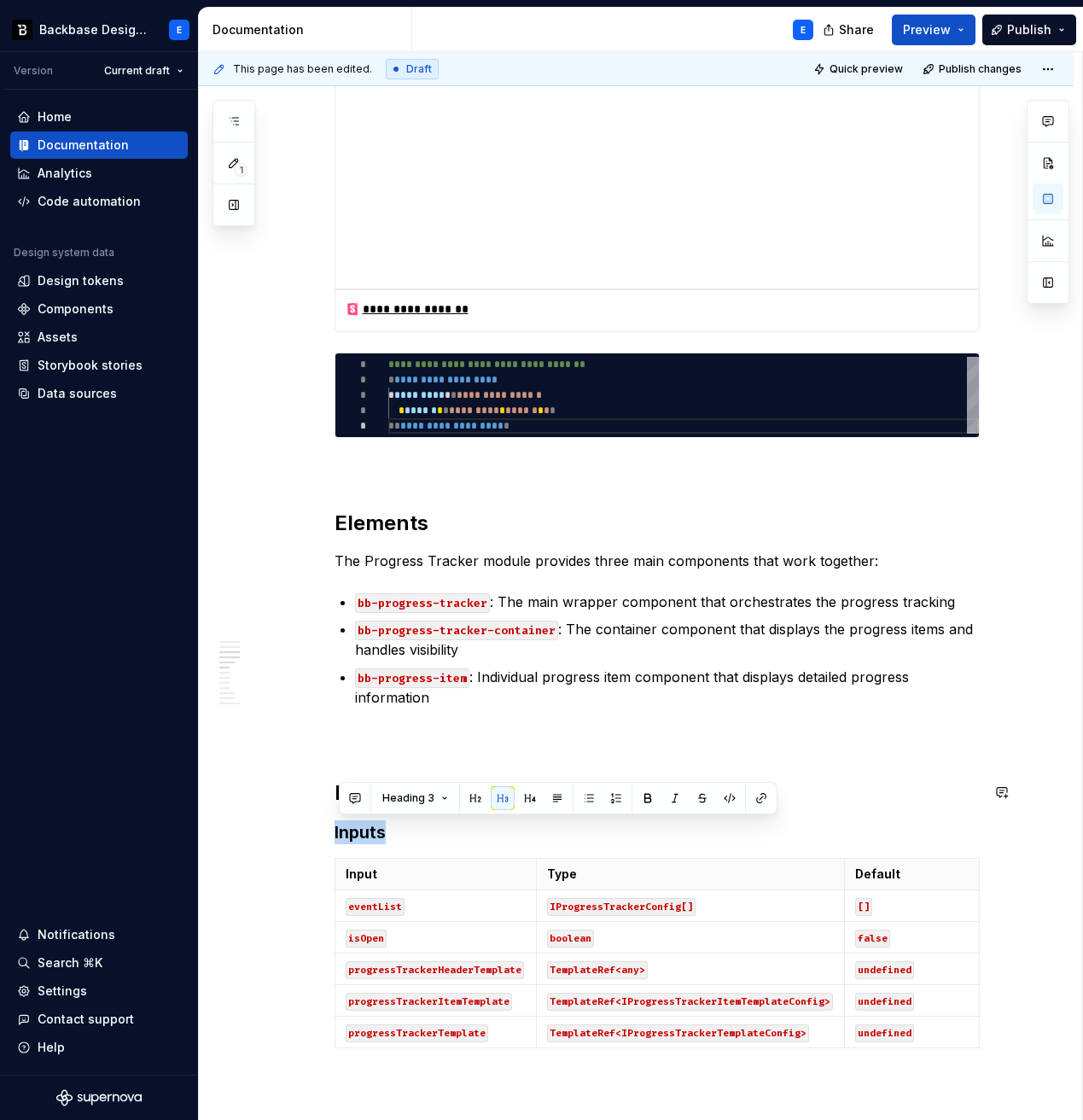
click at [396, 798] on h2 "bb-progress-tracker" at bounding box center [658, 793] width 645 height 28
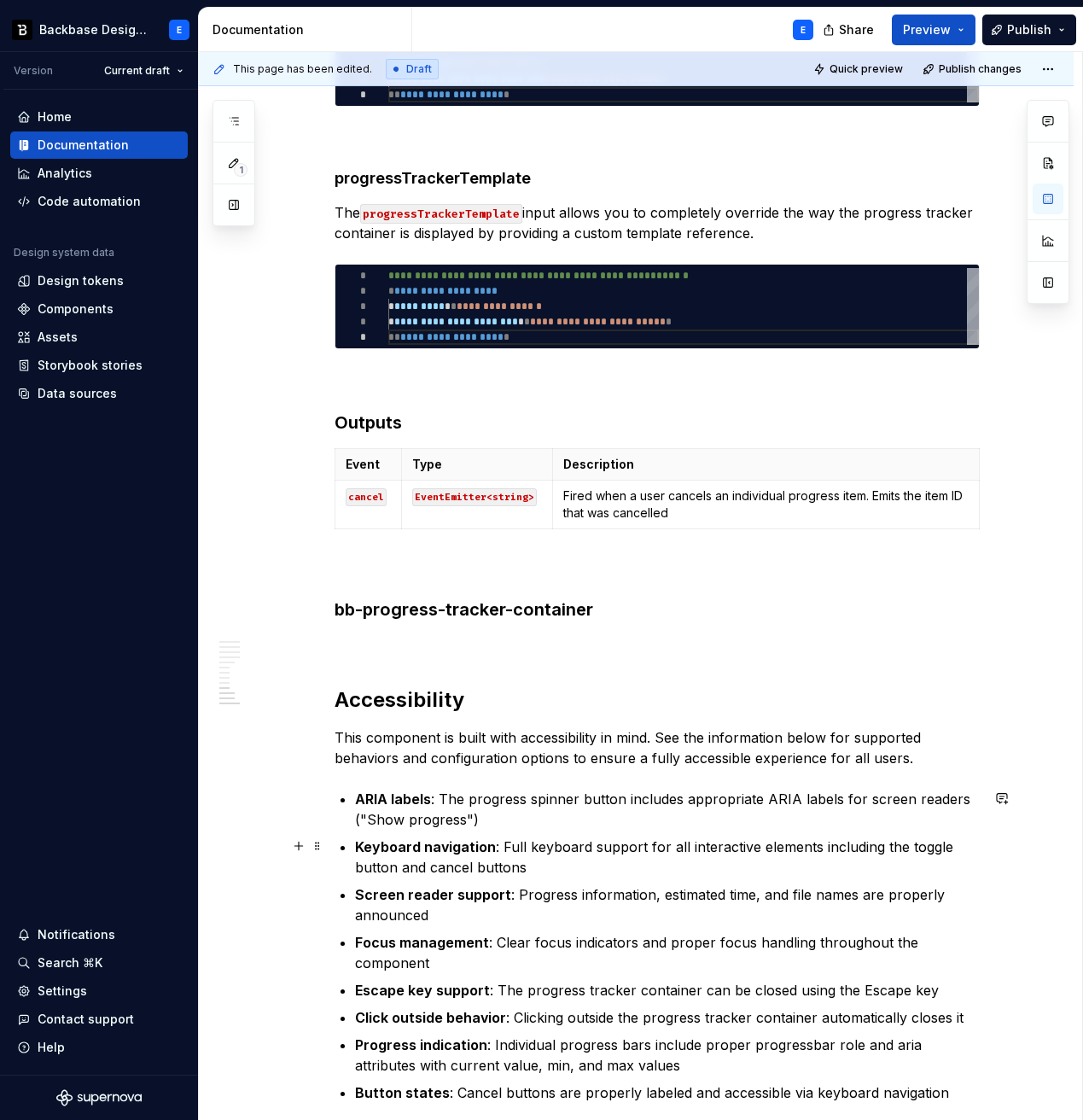
scroll to position [2675, 0]
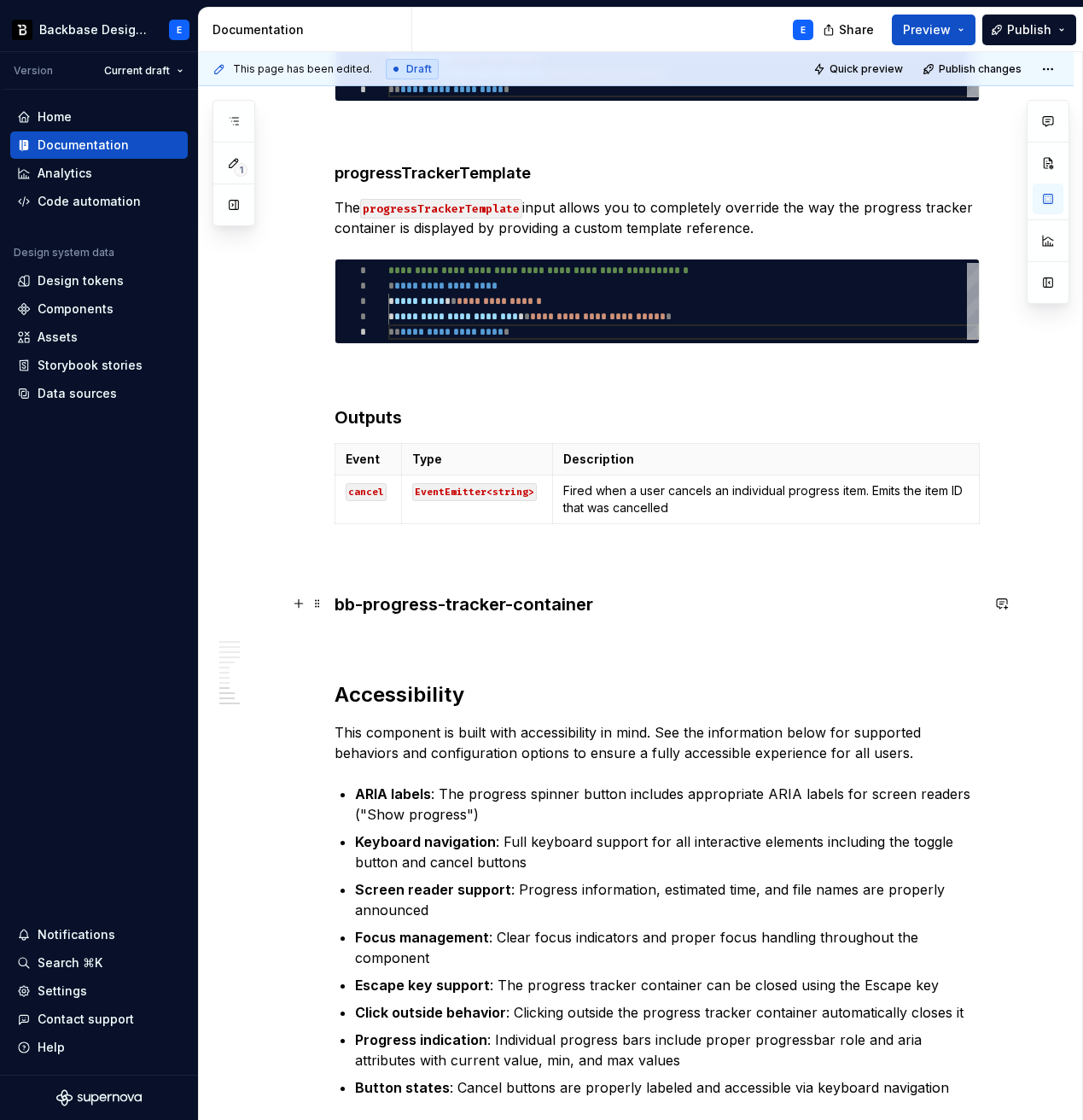
click at [388, 603] on h3 "bb-progress-tracker-container" at bounding box center [658, 605] width 645 height 24
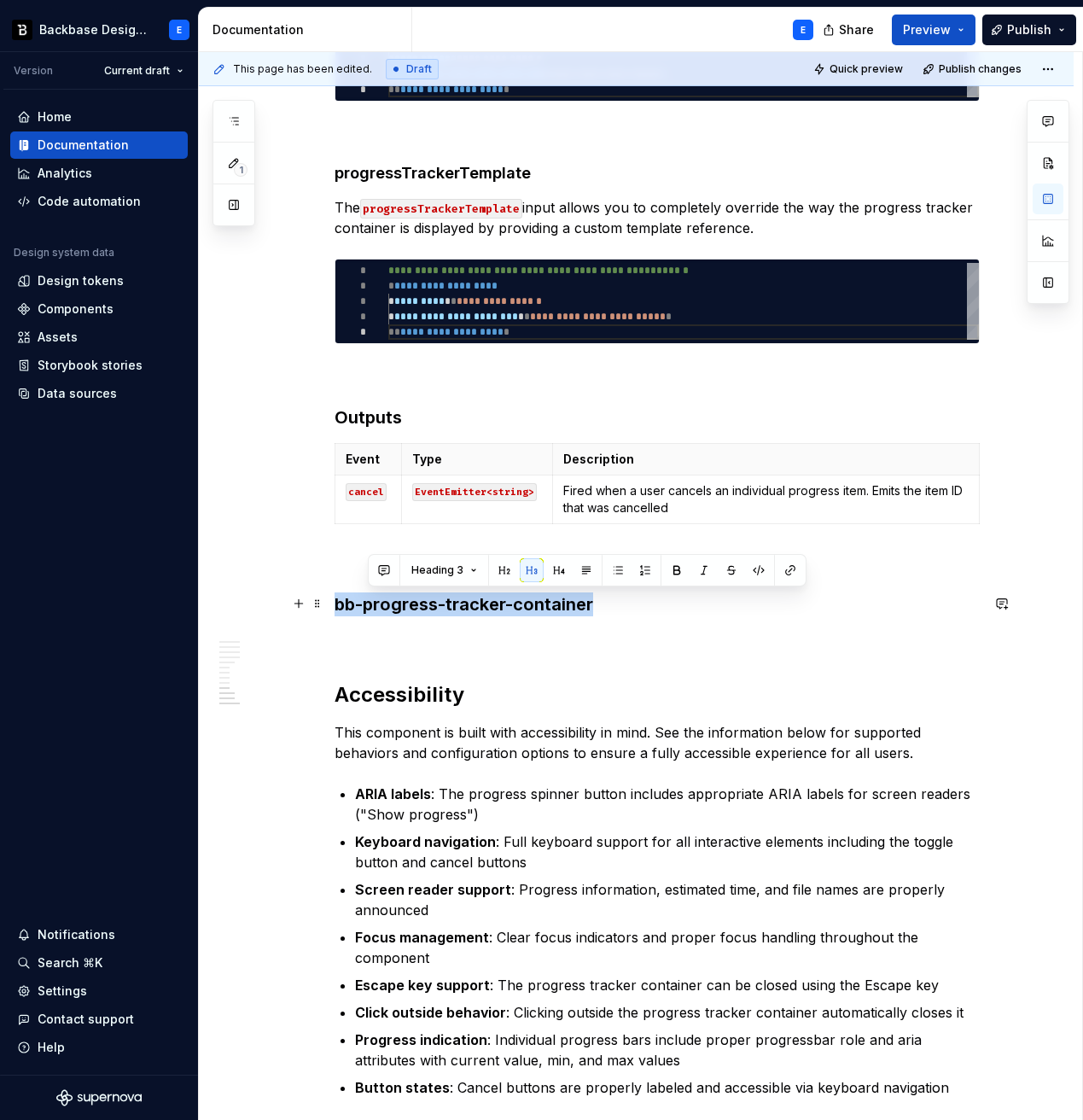
click at [388, 603] on h3 "bb-progress-tracker-container" at bounding box center [658, 605] width 645 height 24
click at [472, 569] on button "button" at bounding box center [475, 570] width 24 height 24
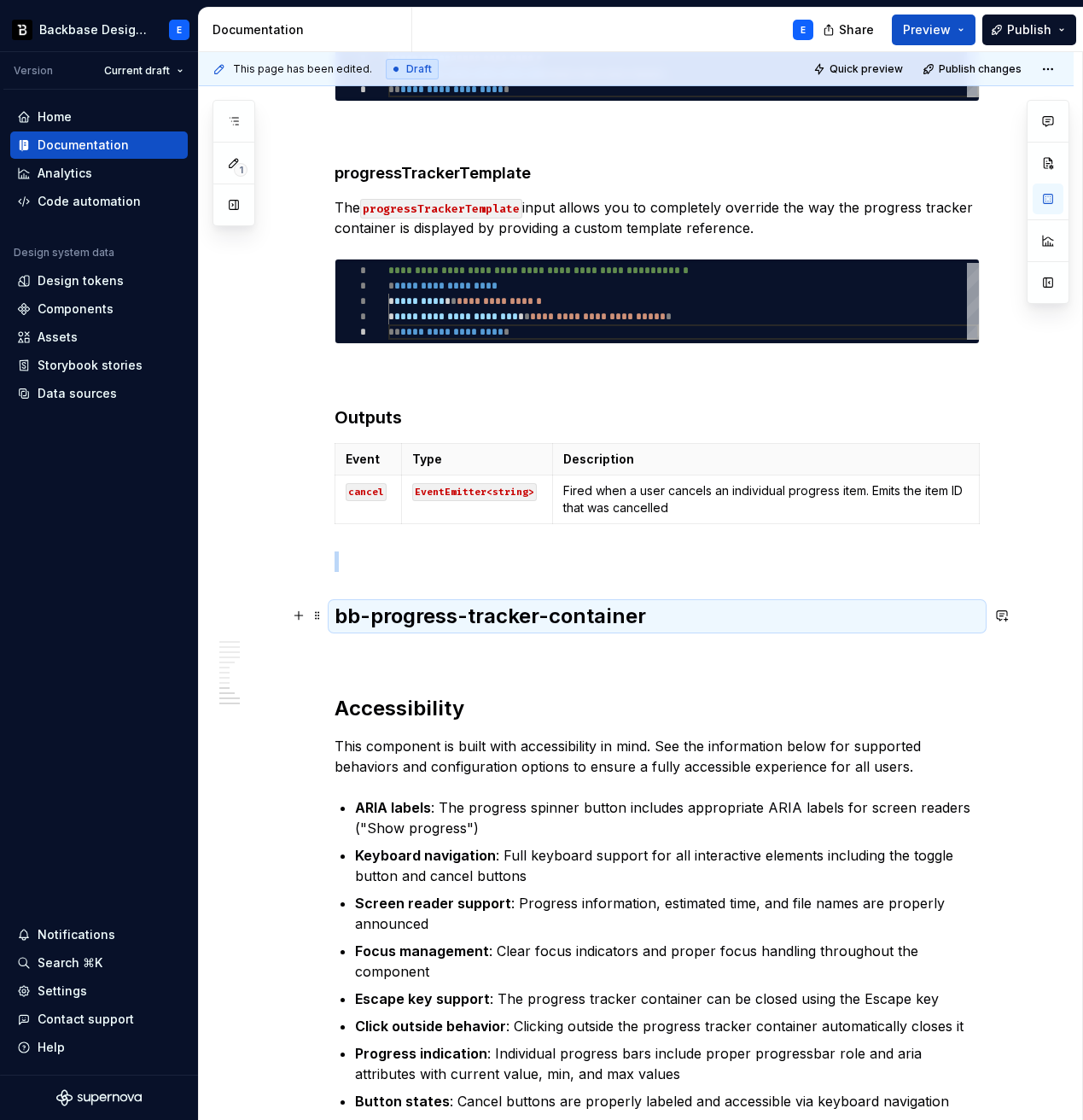
click at [484, 609] on h2 "bb-progress-tracker-container" at bounding box center [658, 616] width 645 height 28
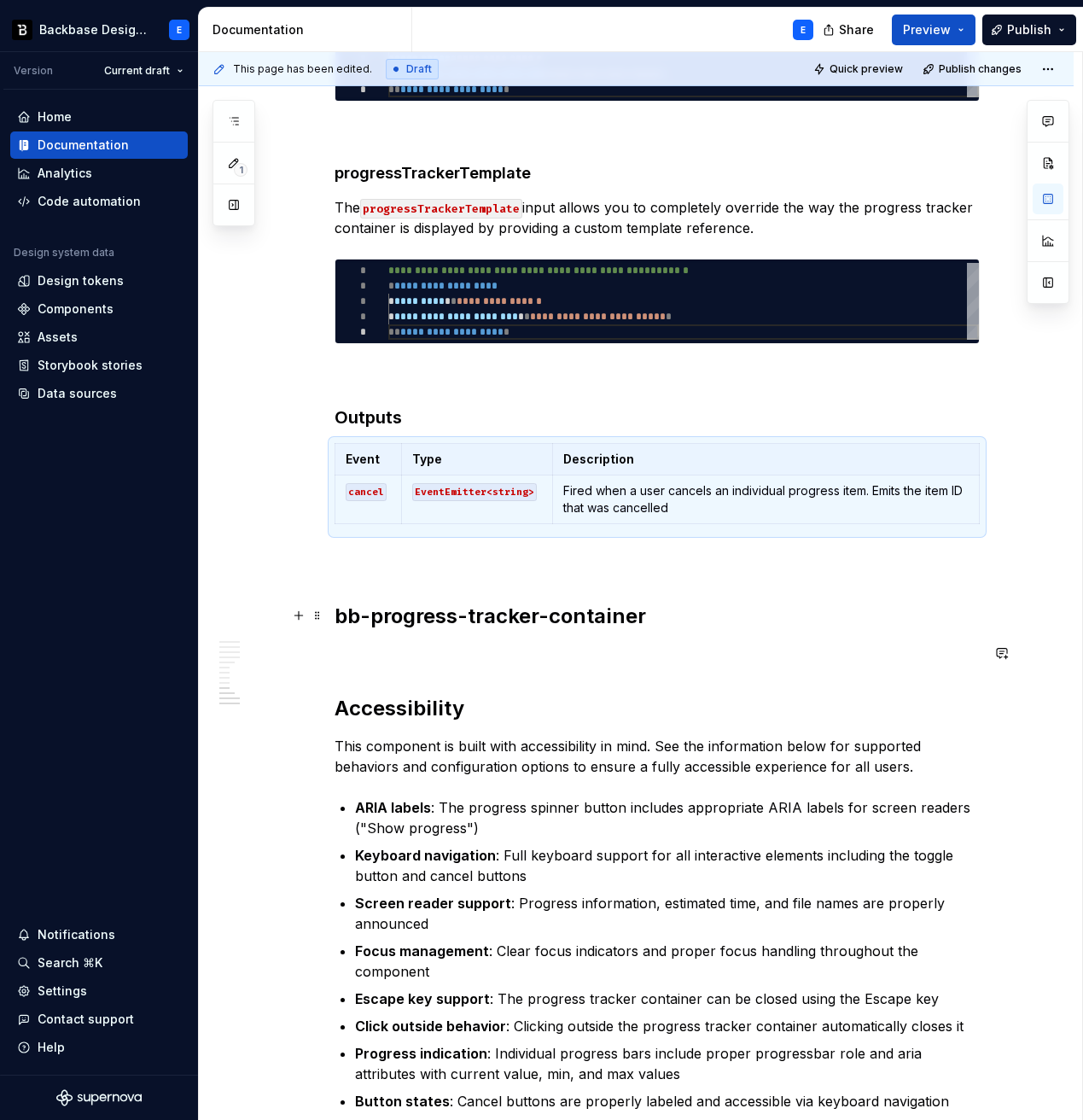
click at [669, 624] on h2 "bb-progress-tracker-container" at bounding box center [658, 616] width 645 height 28
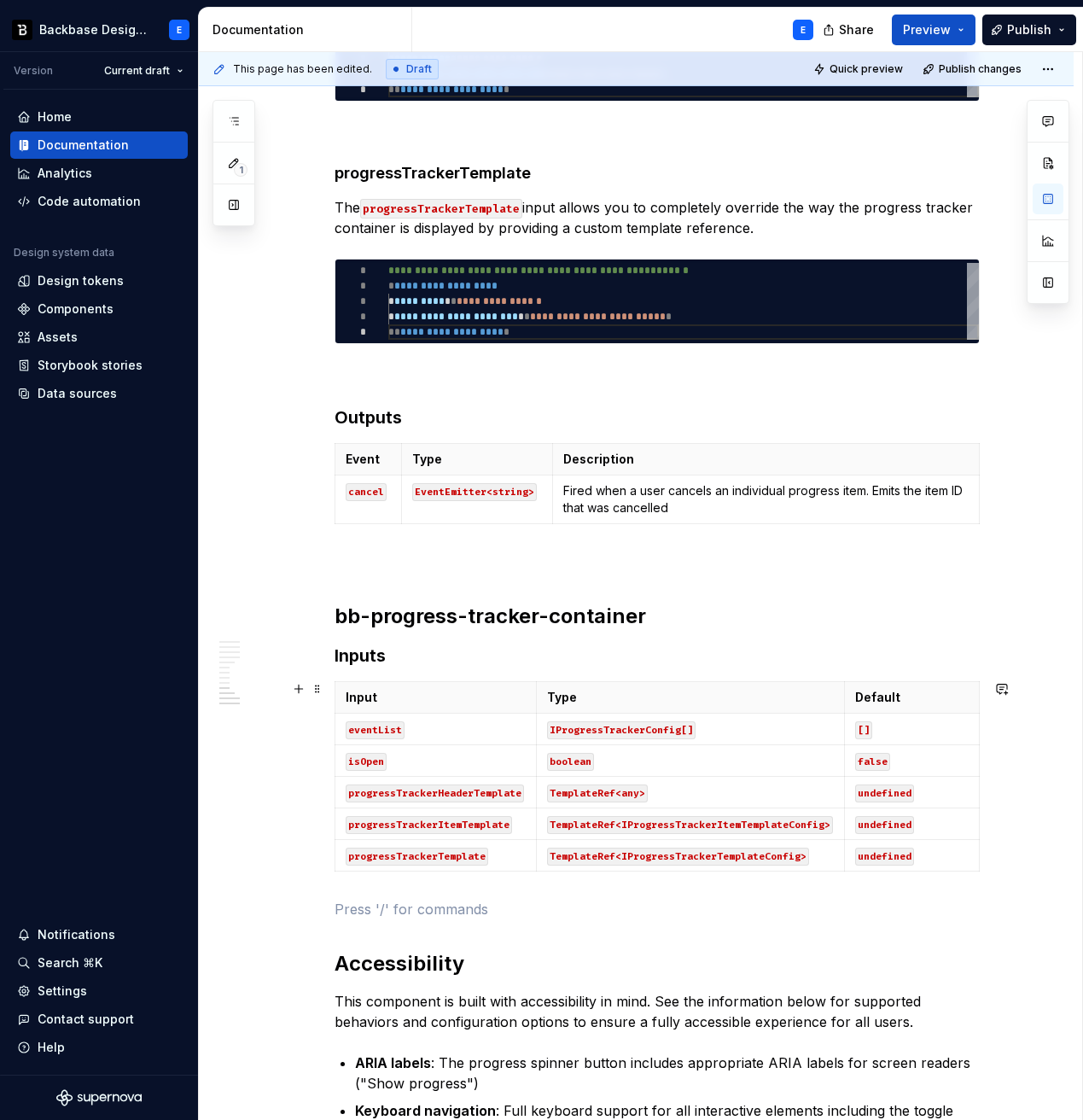
click at [340, 763] on html "Backbase Design System E Version Current draft Home Documentation Analytics Cod…" at bounding box center [541, 560] width 1083 height 1120
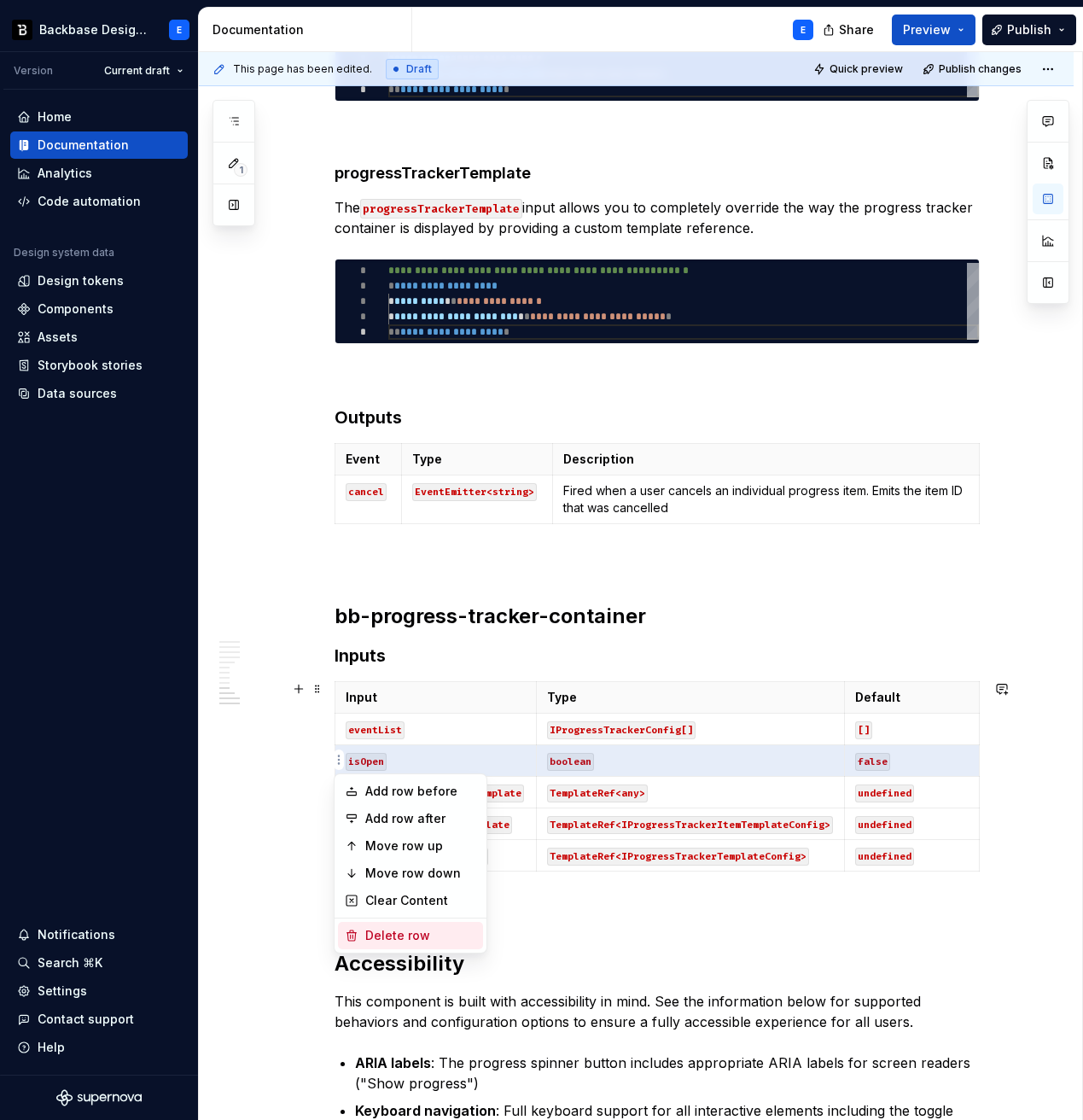
click at [382, 846] on div "Delete row" at bounding box center [411, 935] width 145 height 28
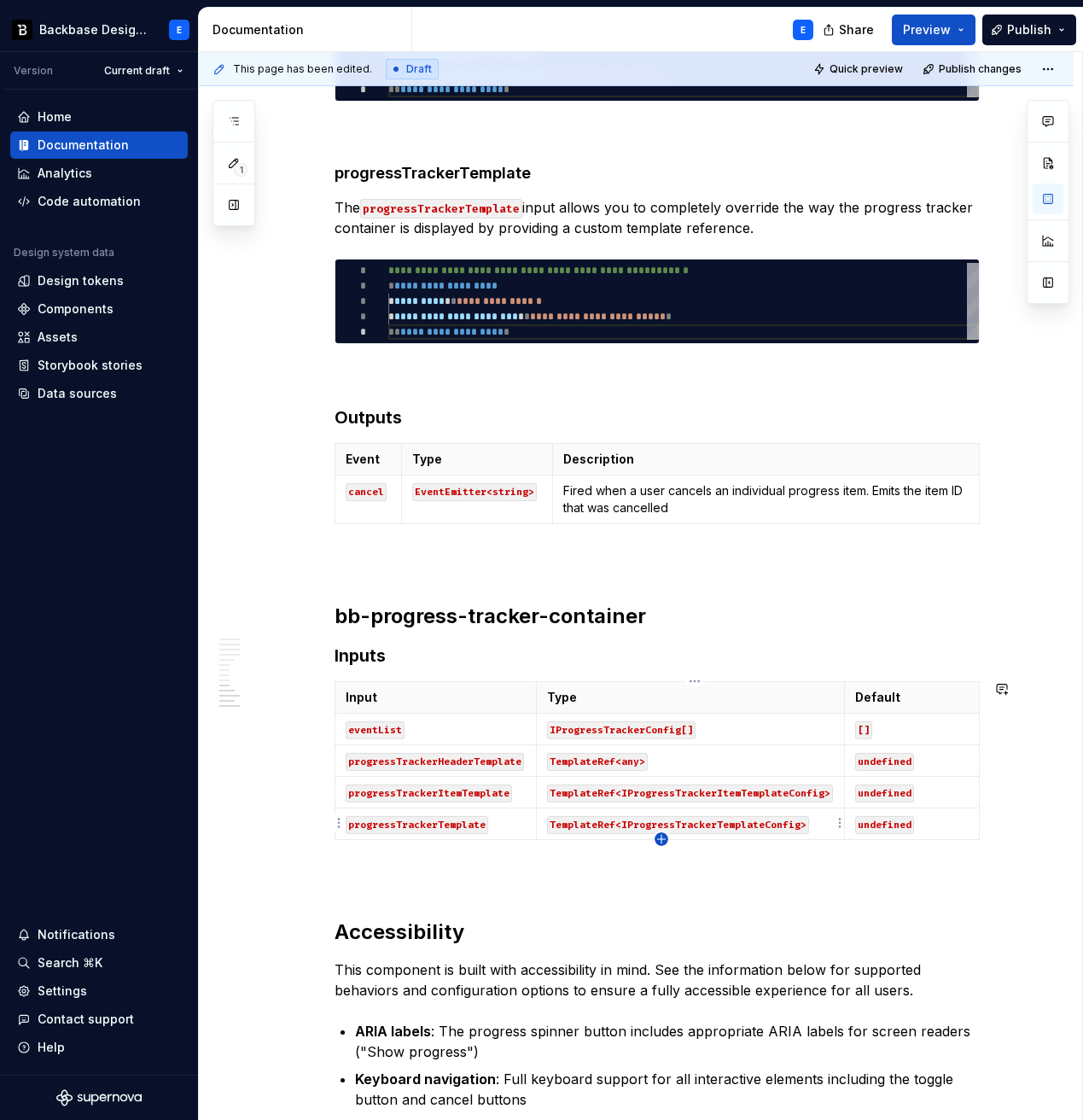
click at [658, 839] on icon "button" at bounding box center [661, 838] width 8 height 8
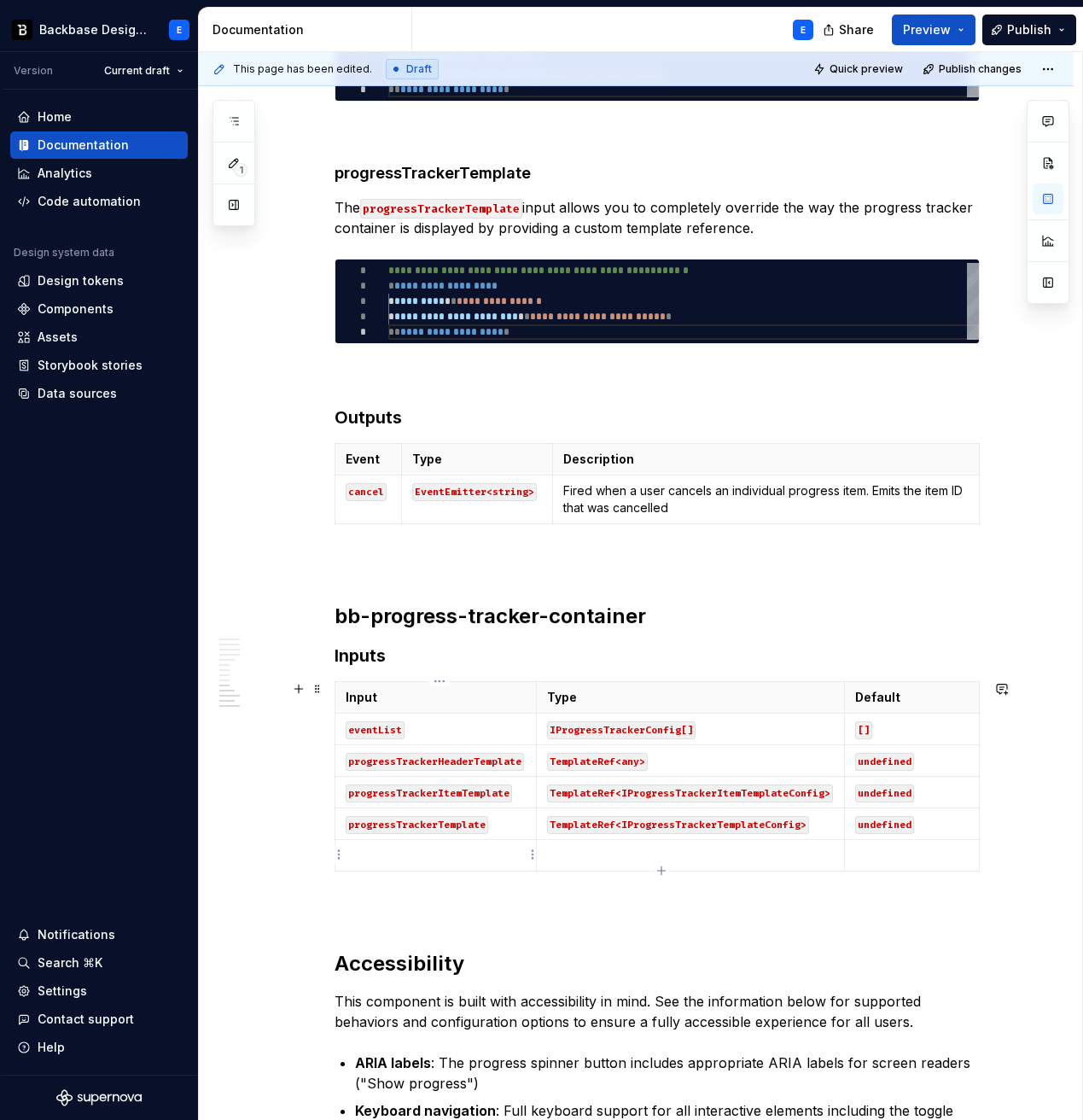
click at [502, 846] on p at bounding box center [437, 855] width 181 height 17
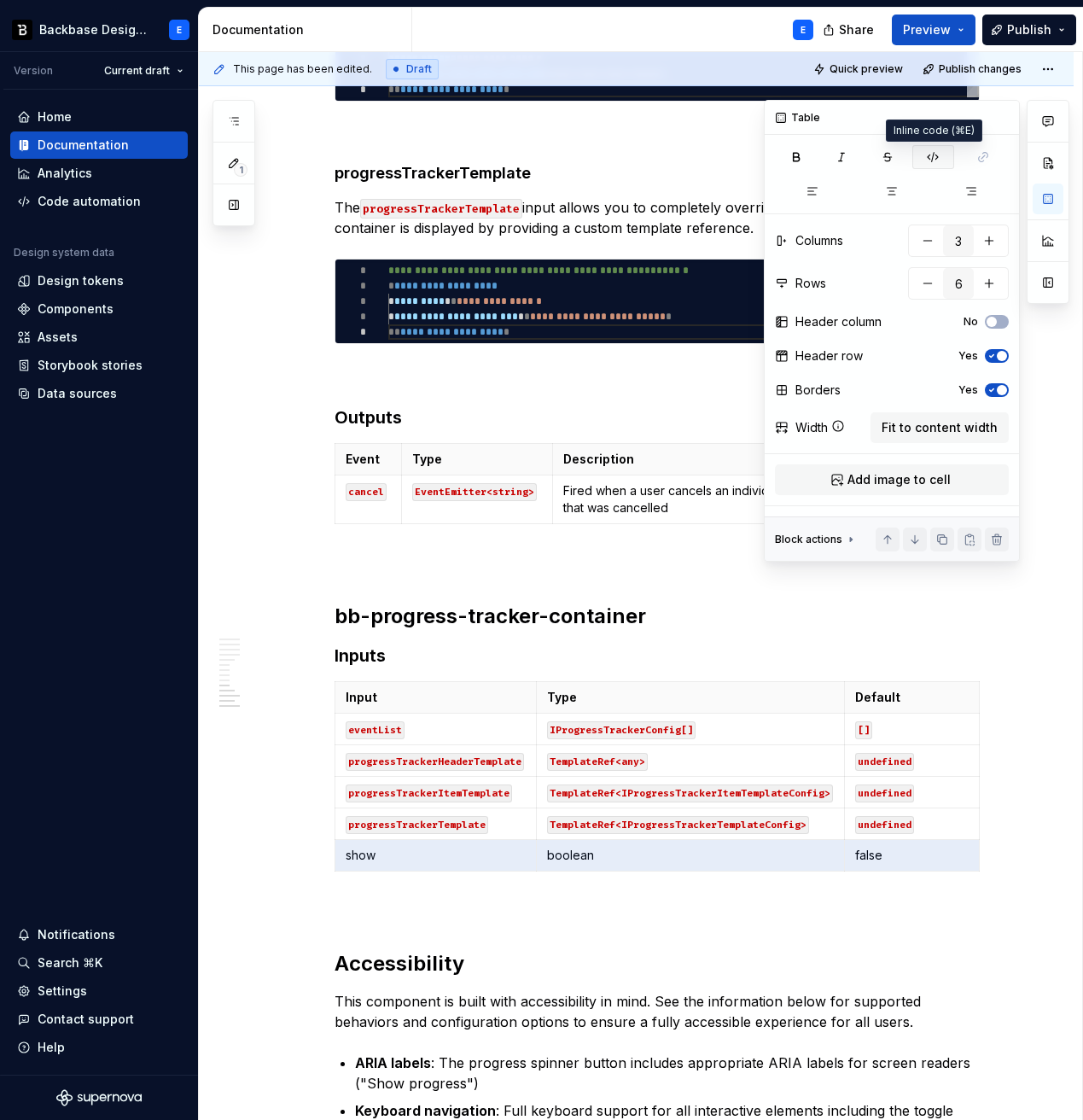
click at [933, 158] on icon "button" at bounding box center [933, 157] width 10 height 9
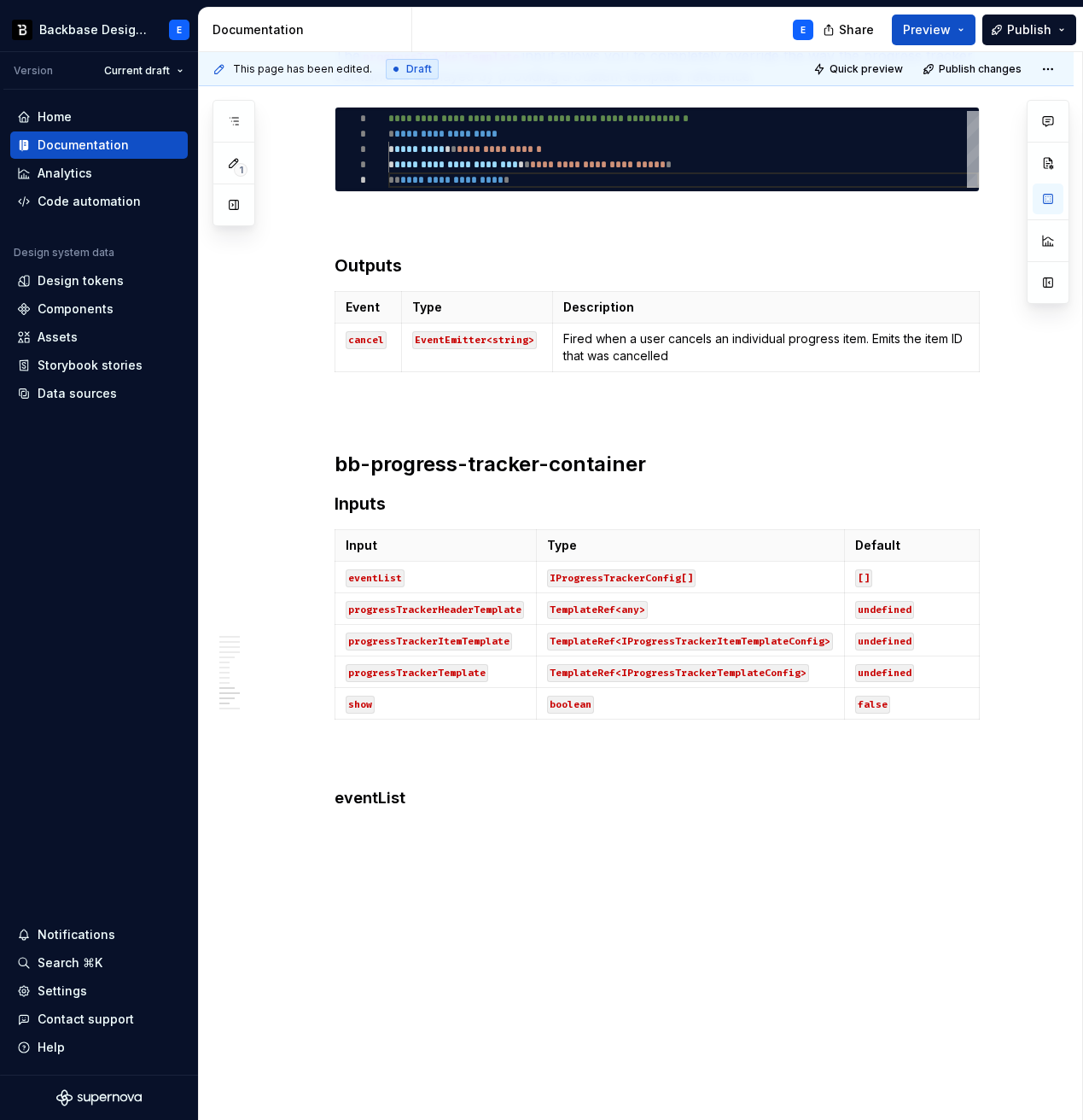
scroll to position [2858, 0]
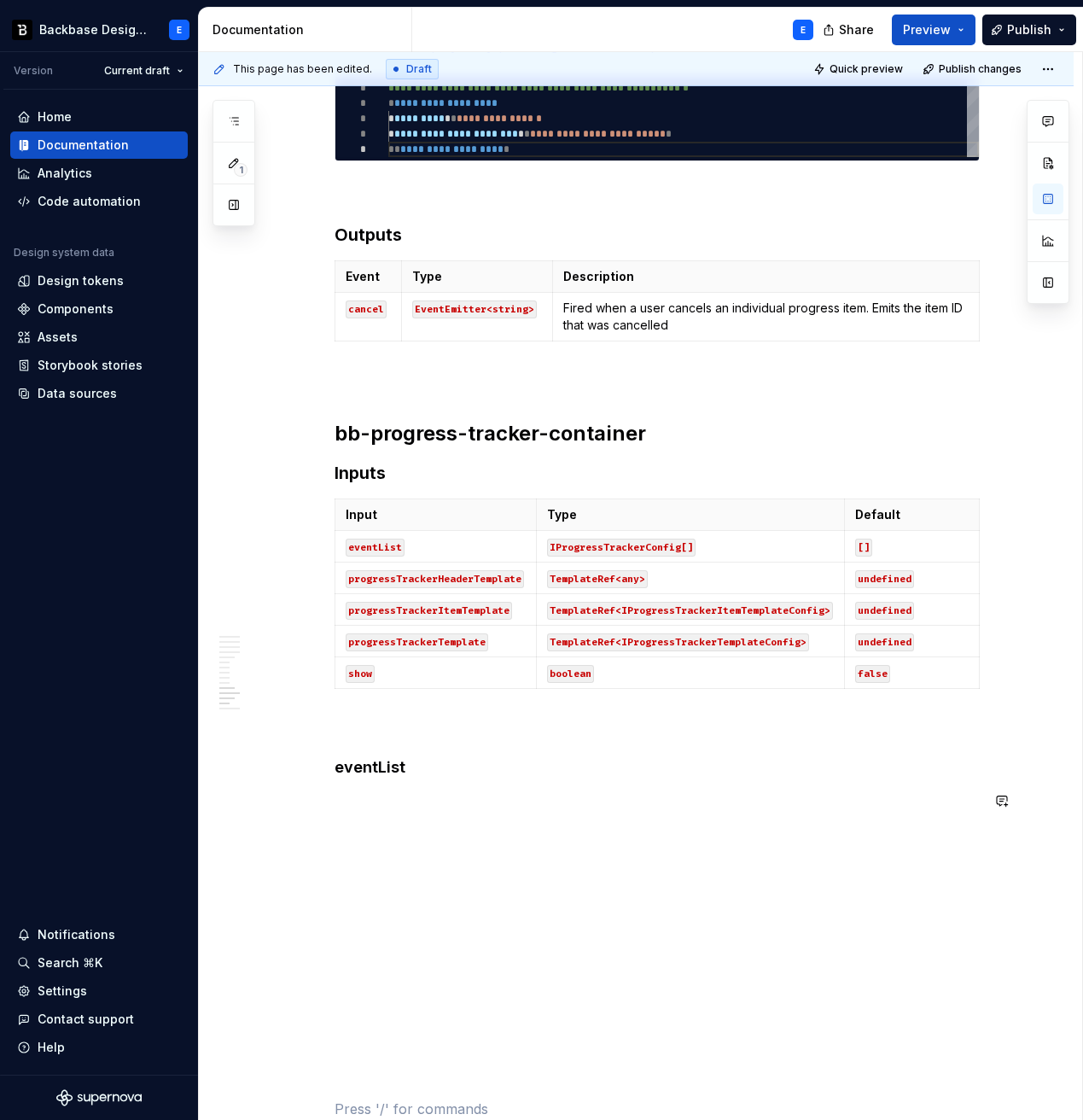
click at [464, 770] on h4 "eventList" at bounding box center [658, 767] width 645 height 21
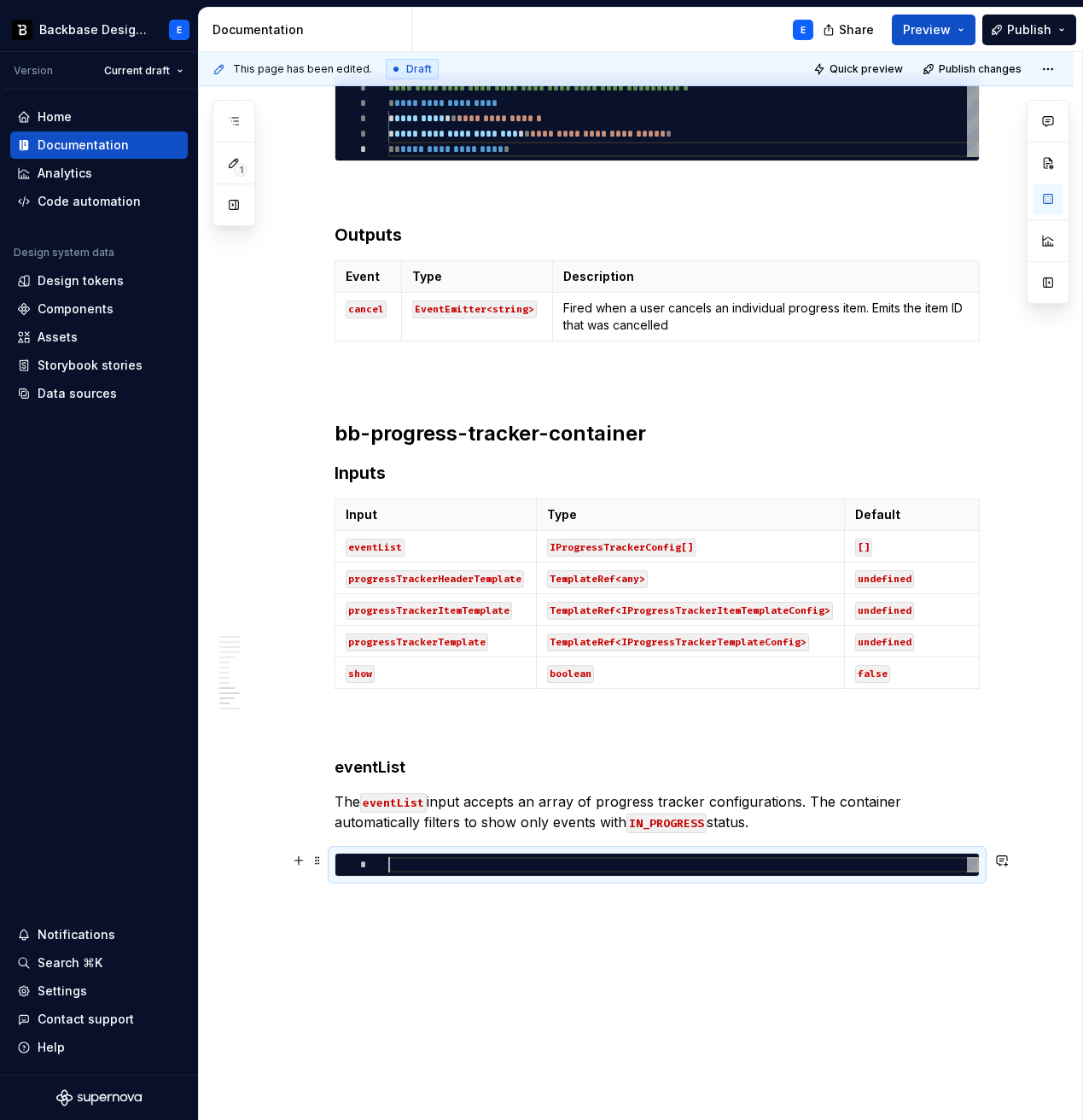
type textarea "*"
type textarea "**********"
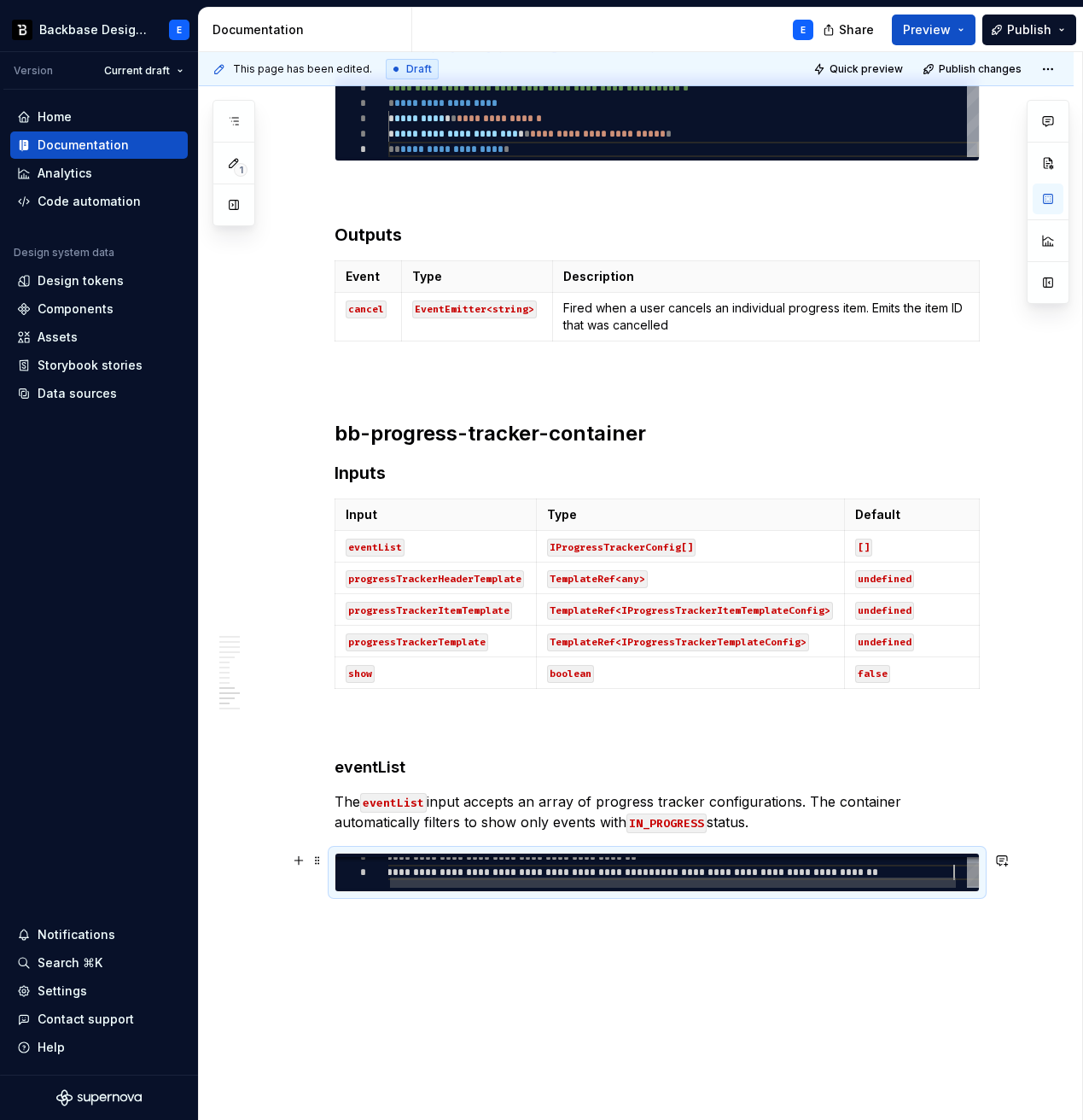
scroll to position [16, 567]
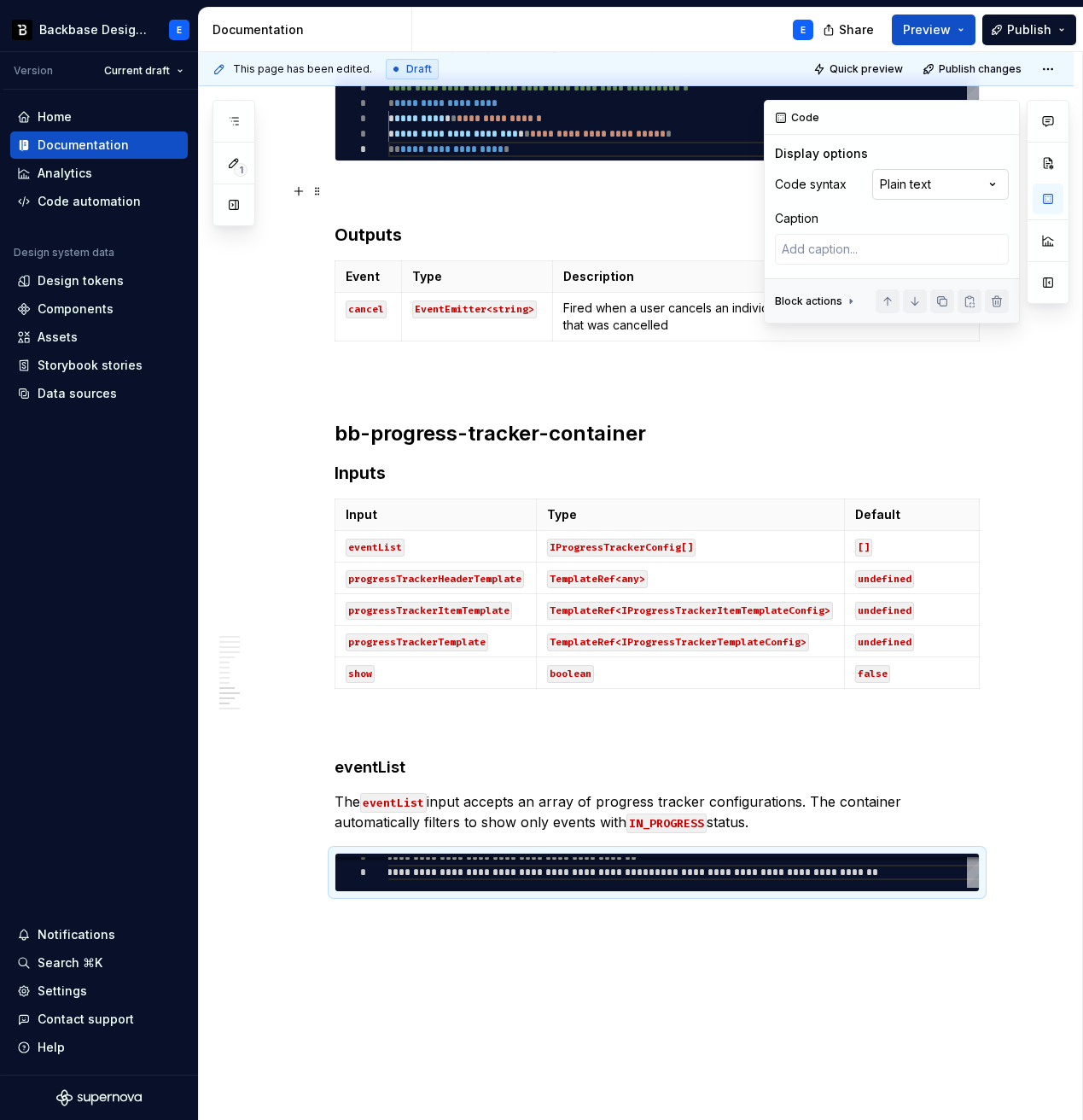
click at [922, 186] on div "Comments Open comments No comments yet Select ‘Comment’ from the block context …" at bounding box center [916, 211] width 305 height 223
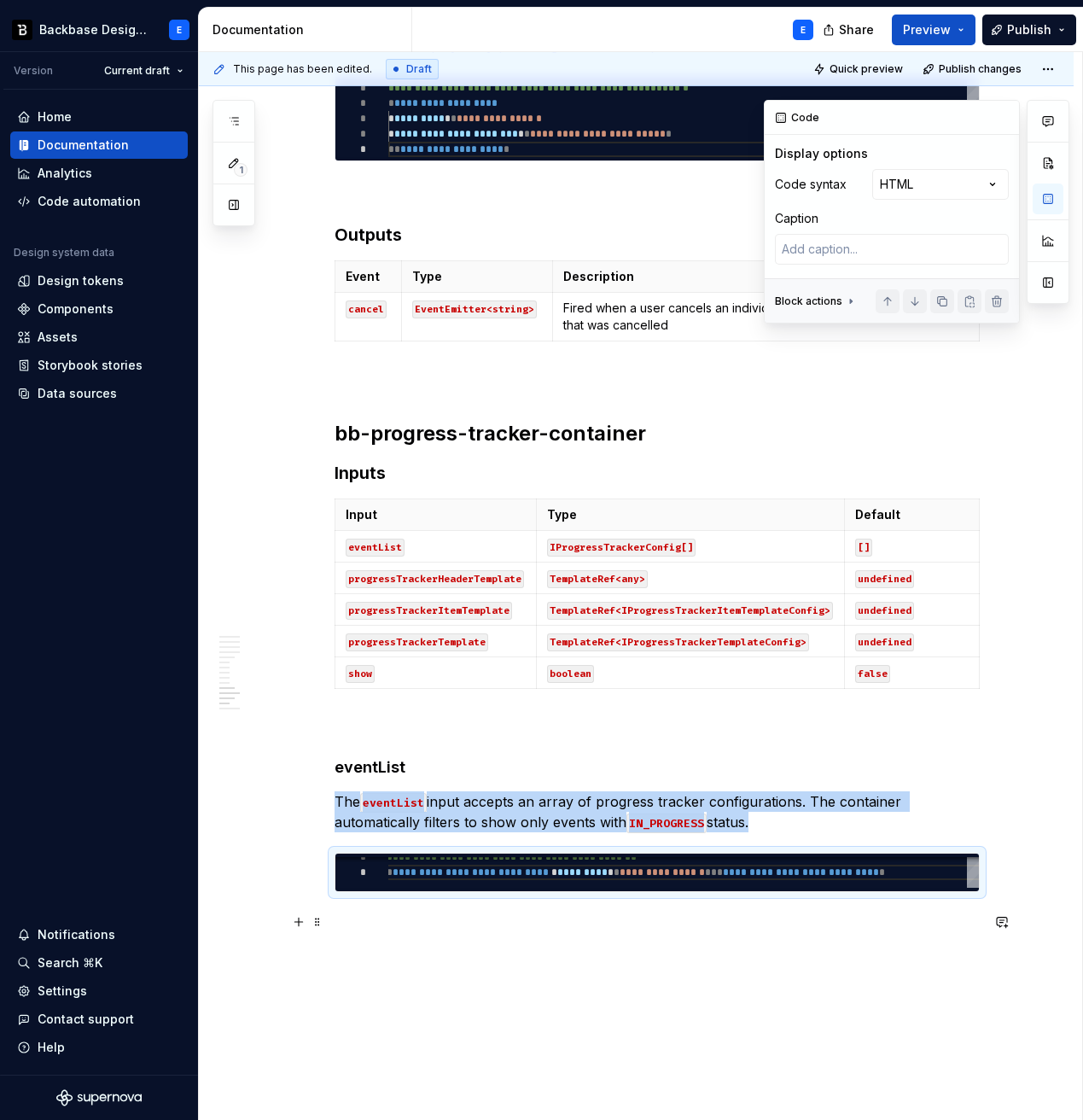
click at [514, 846] on p at bounding box center [658, 922] width 645 height 21
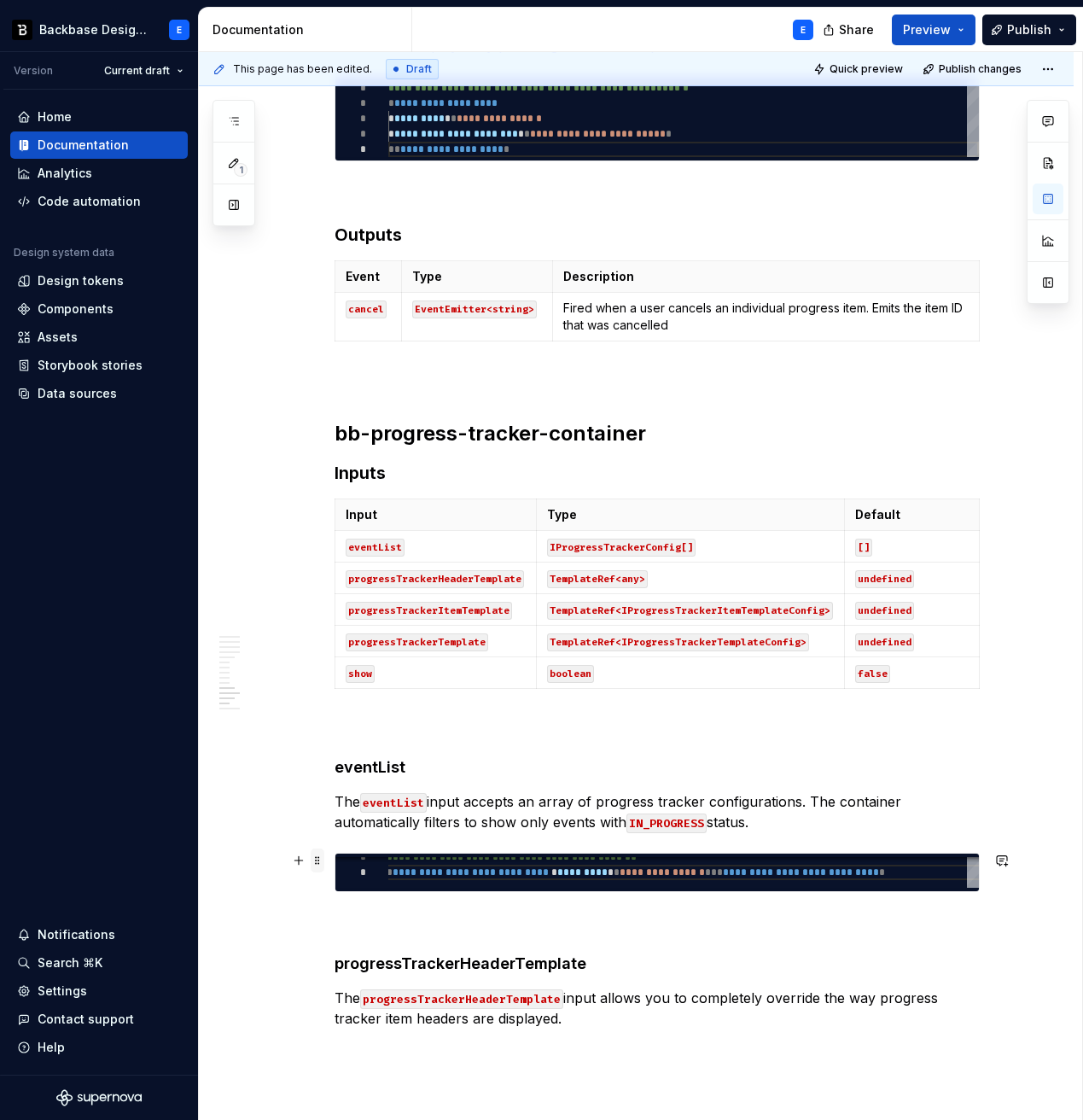
click at [324, 846] on span at bounding box center [318, 860] width 14 height 24
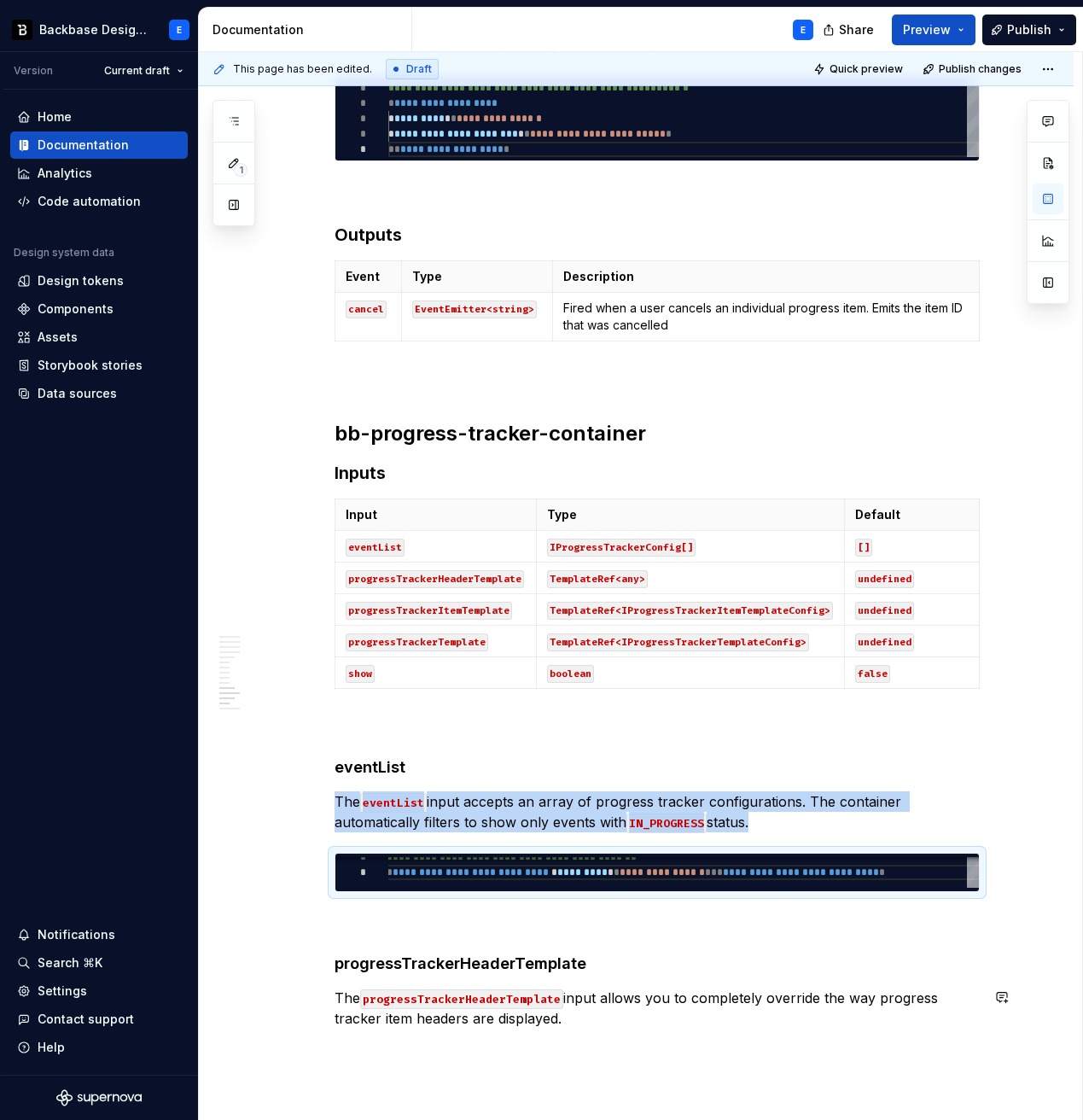
copy p "The eventList input accepts an array of progress tracker configurations. The co…"
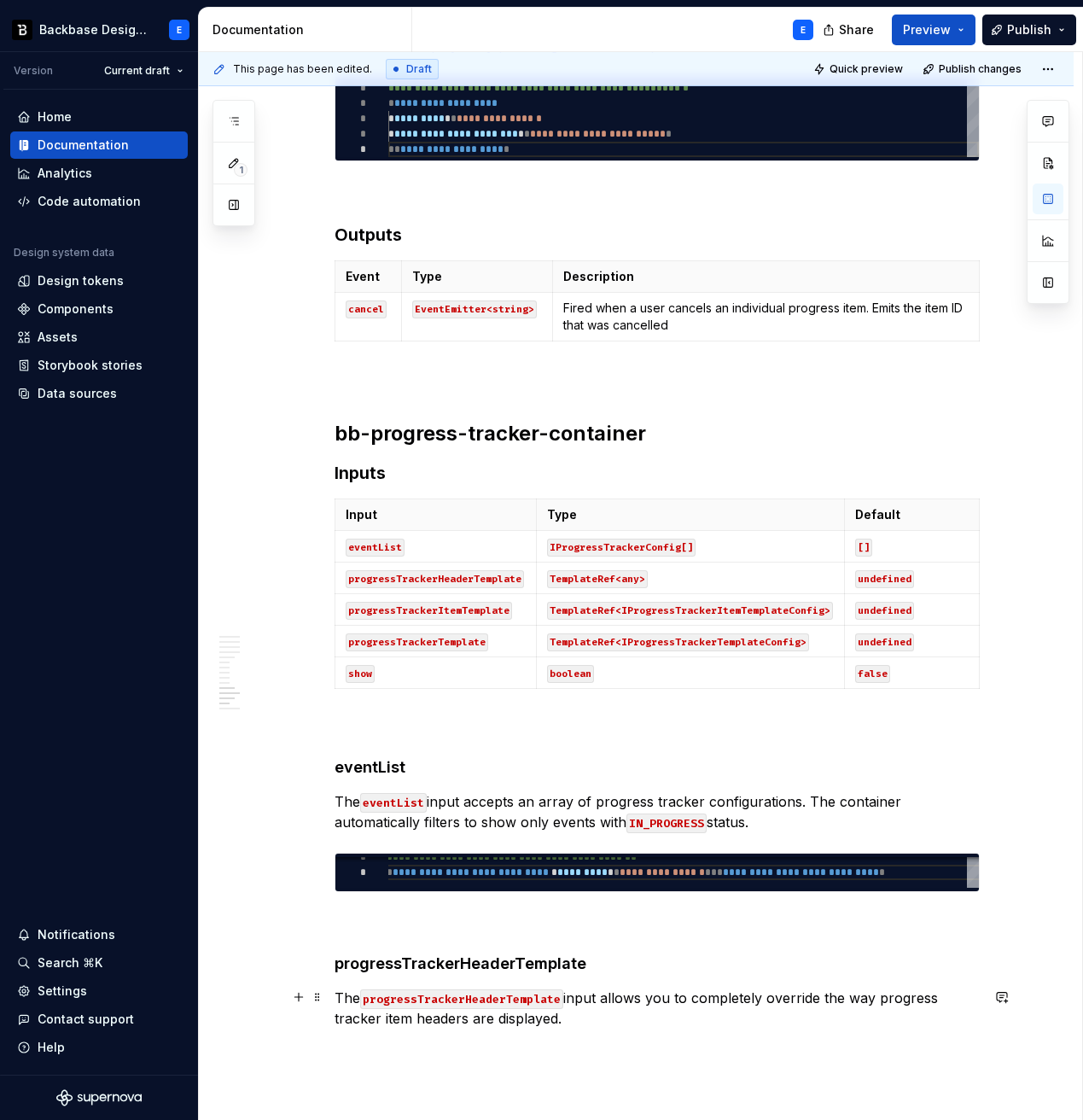
click at [645, 846] on p "The progressTrackerHeaderTemplate input allows you to completely override the w…" at bounding box center [658, 1008] width 645 height 41
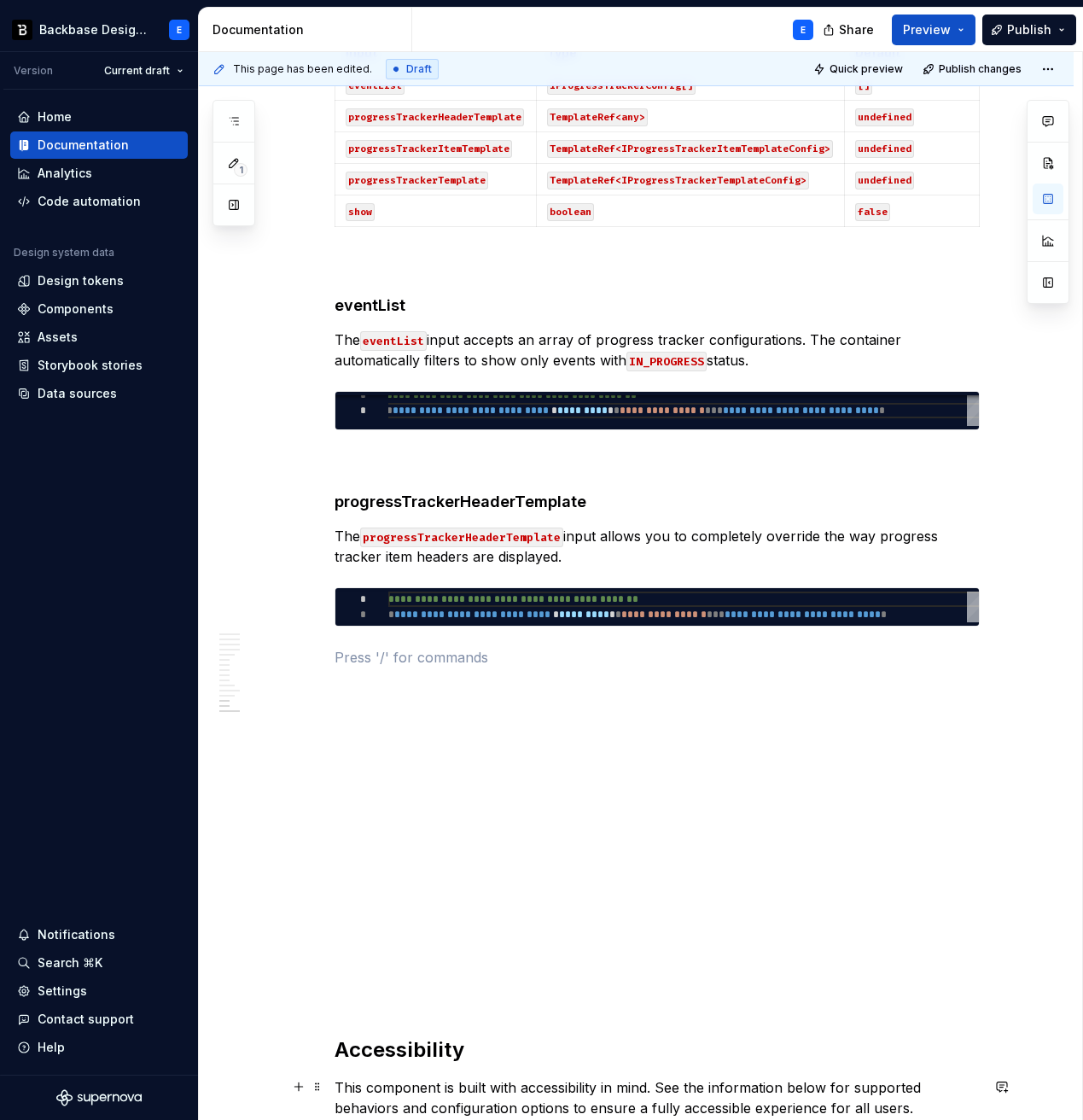
click at [573, 596] on div "**********" at bounding box center [689, 607] width 603 height 31
type textarea "*"
type textarea "**********"
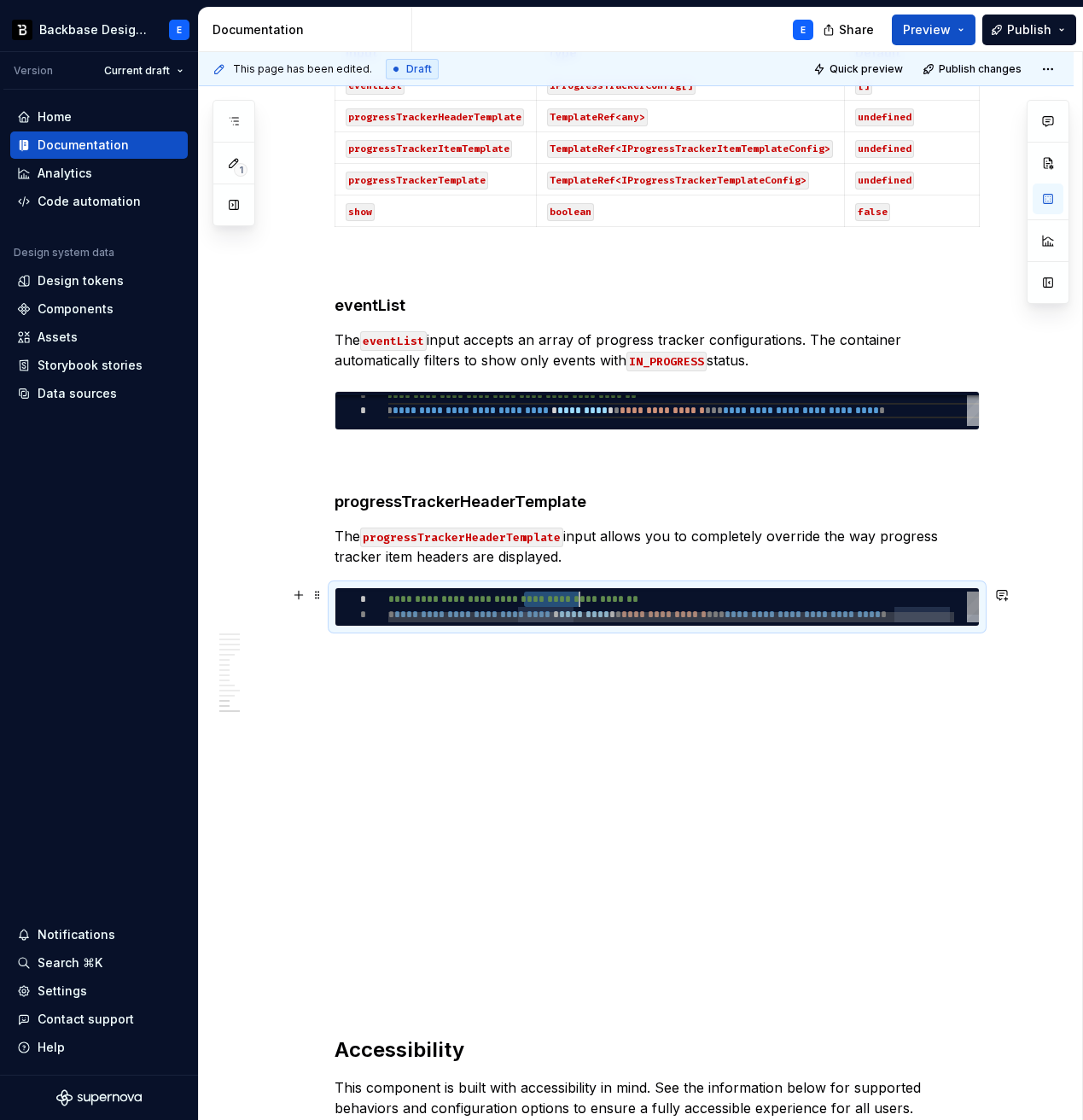
scroll to position [0, 567]
type textarea "*"
type textarea "**********"
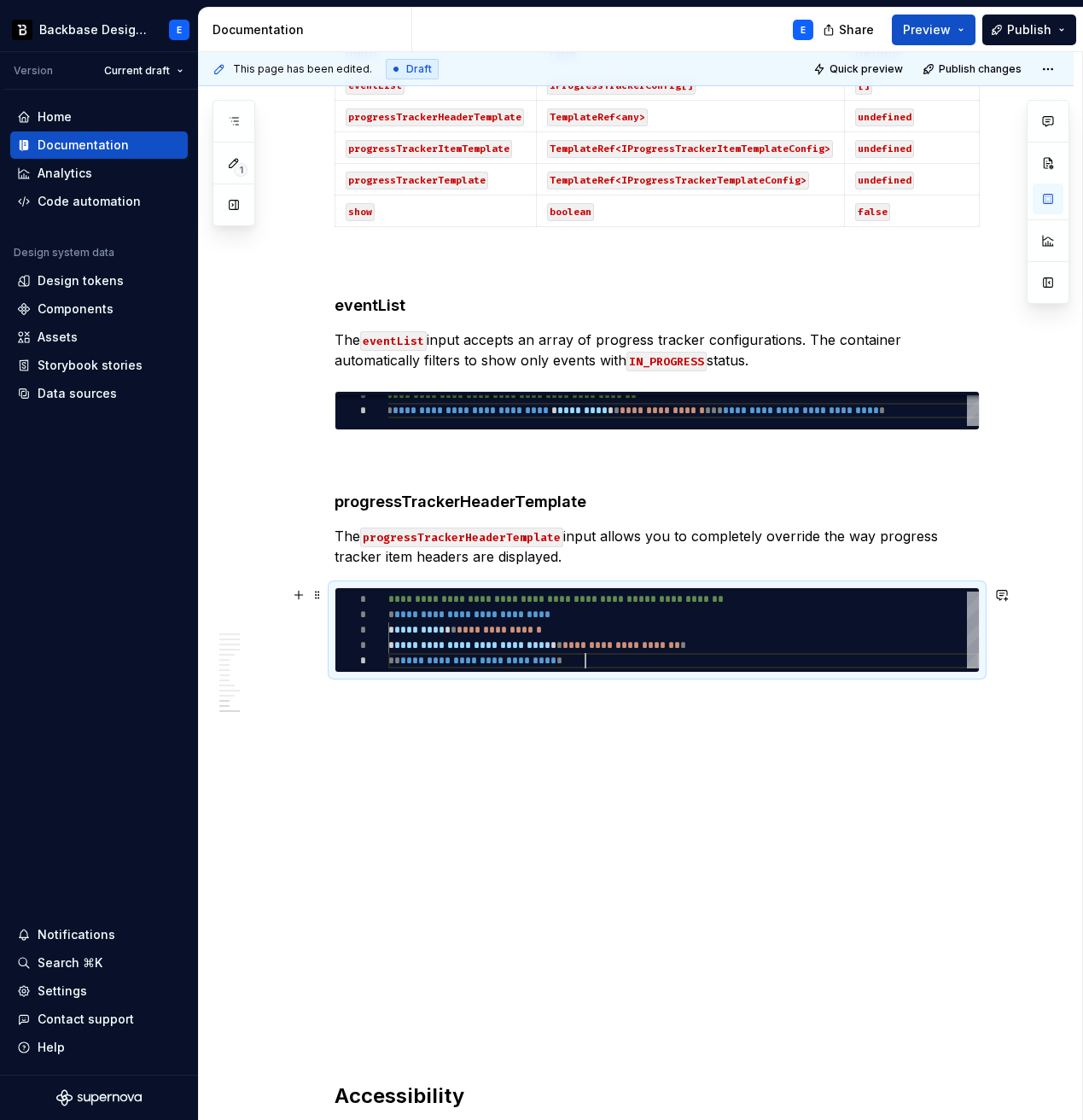
scroll to position [61, 198]
click at [545, 694] on p at bounding box center [658, 703] width 645 height 21
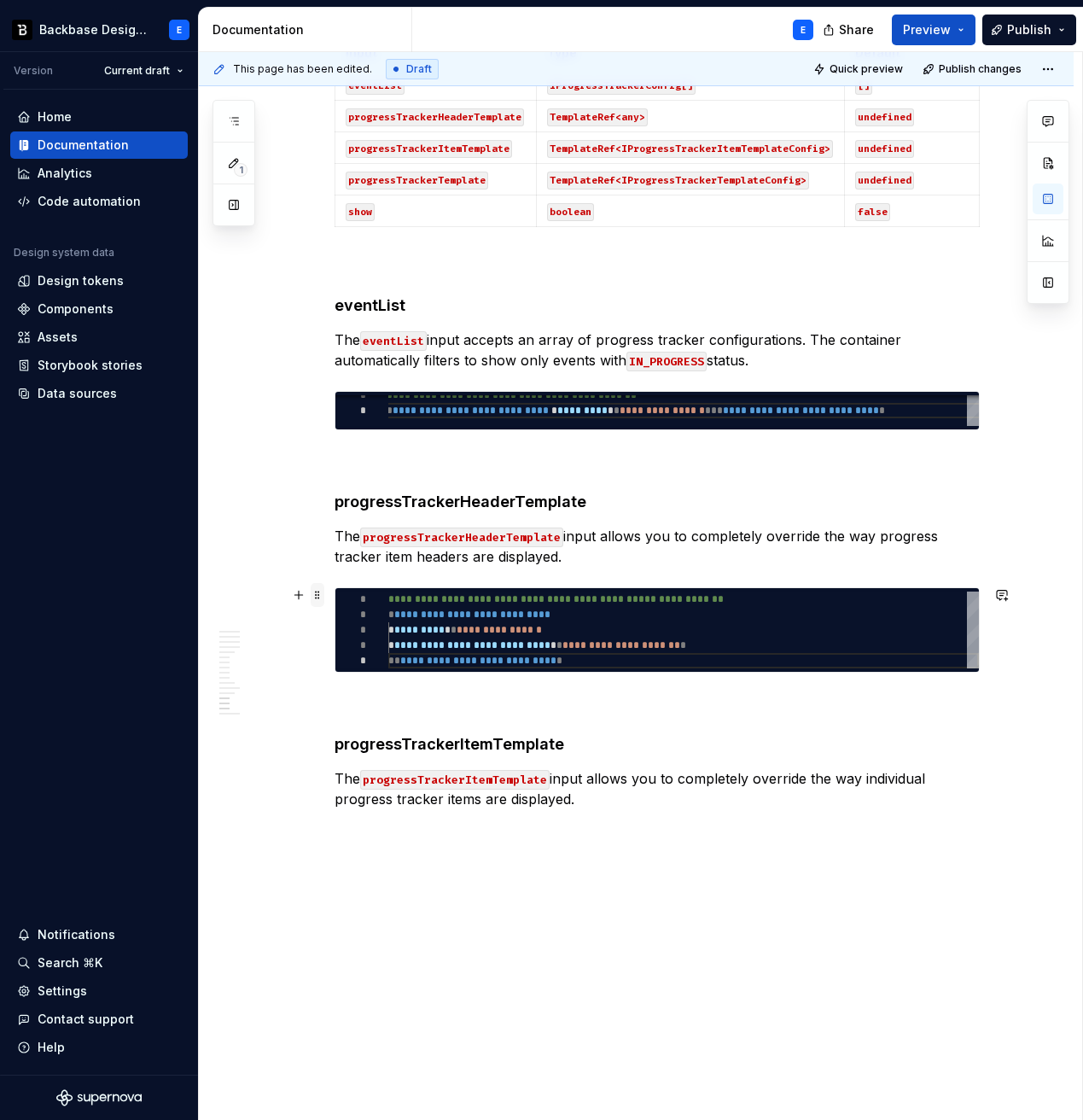
click at [324, 594] on span at bounding box center [318, 595] width 14 height 24
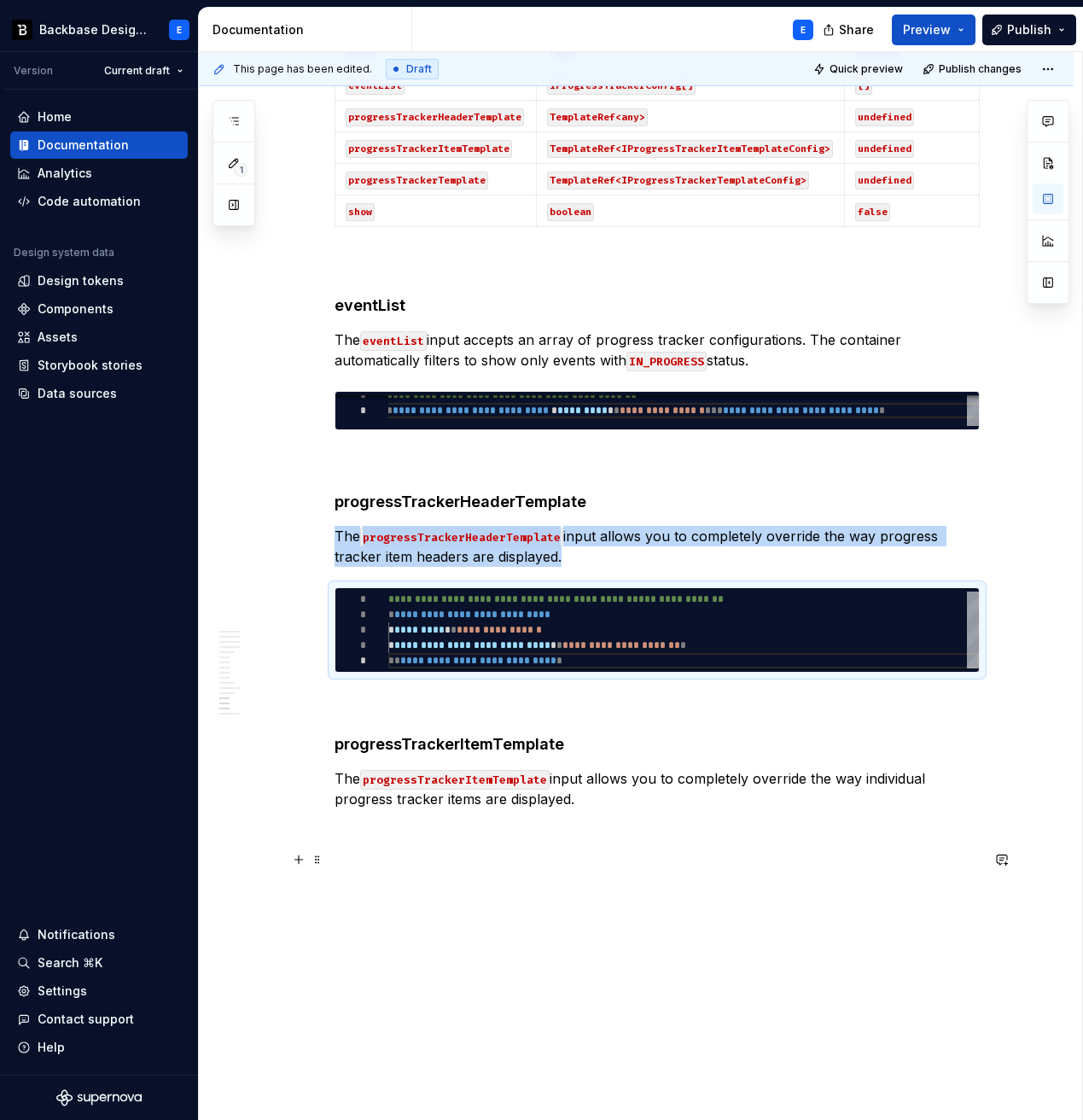
copy p "The progressTrackerHeaderTemplate input allows you to completely override the w…"
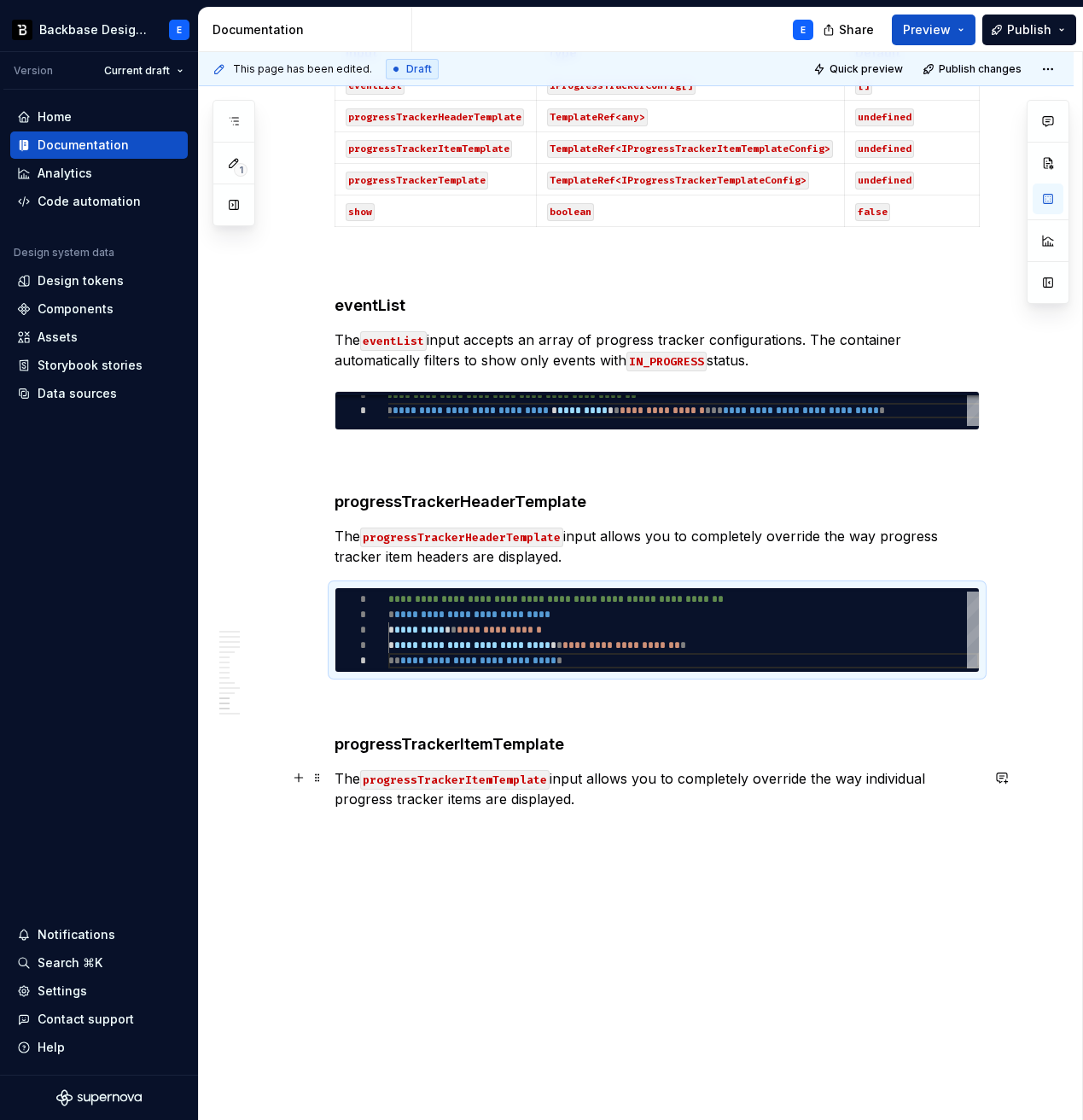
click at [610, 790] on p "The progressTrackerItemTemplate input allows you to completely override the way…" at bounding box center [658, 788] width 645 height 41
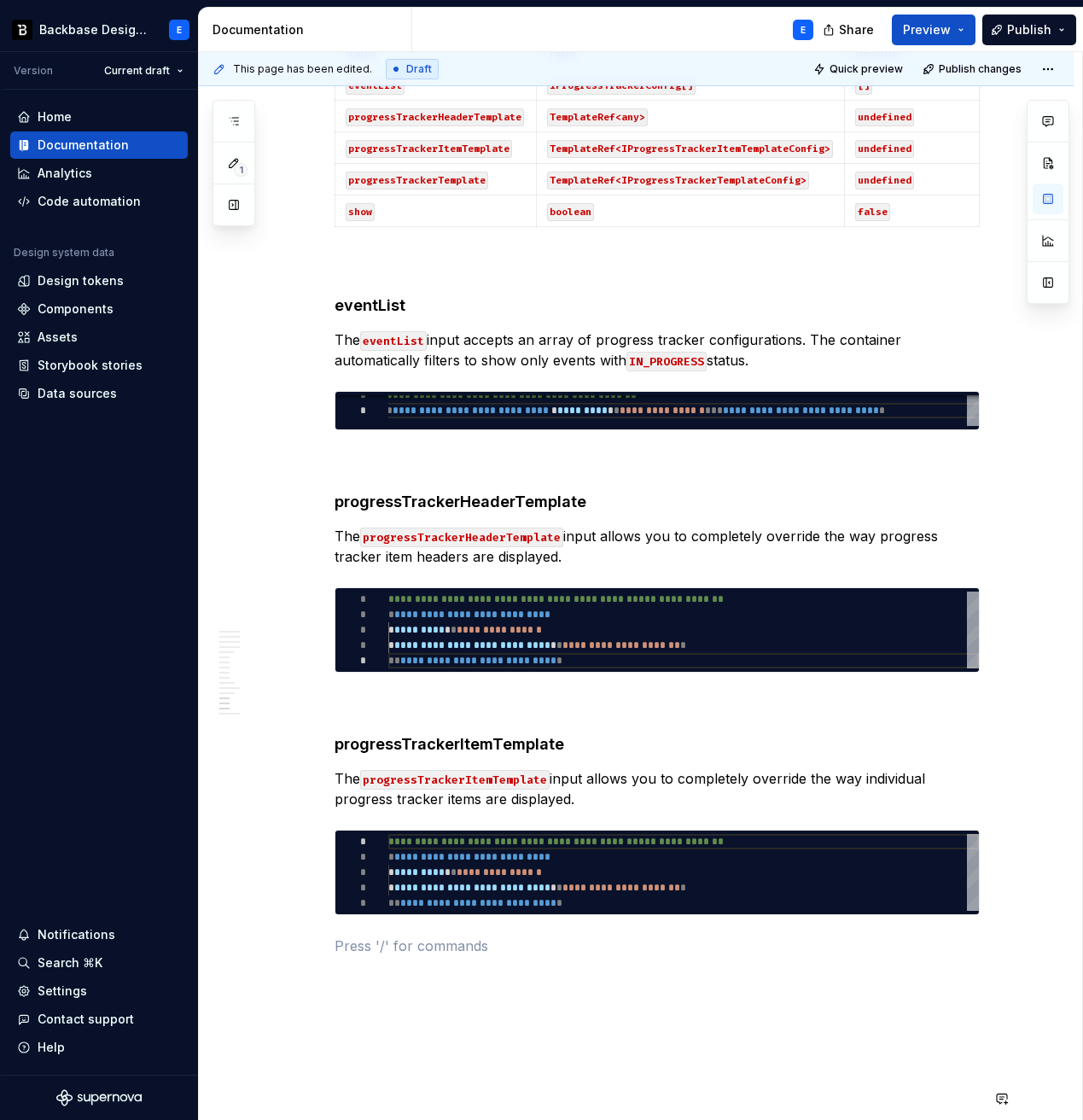
click at [529, 846] on div "**********" at bounding box center [683, 871] width 591 height 77
type textarea "*"
type textarea "**********"
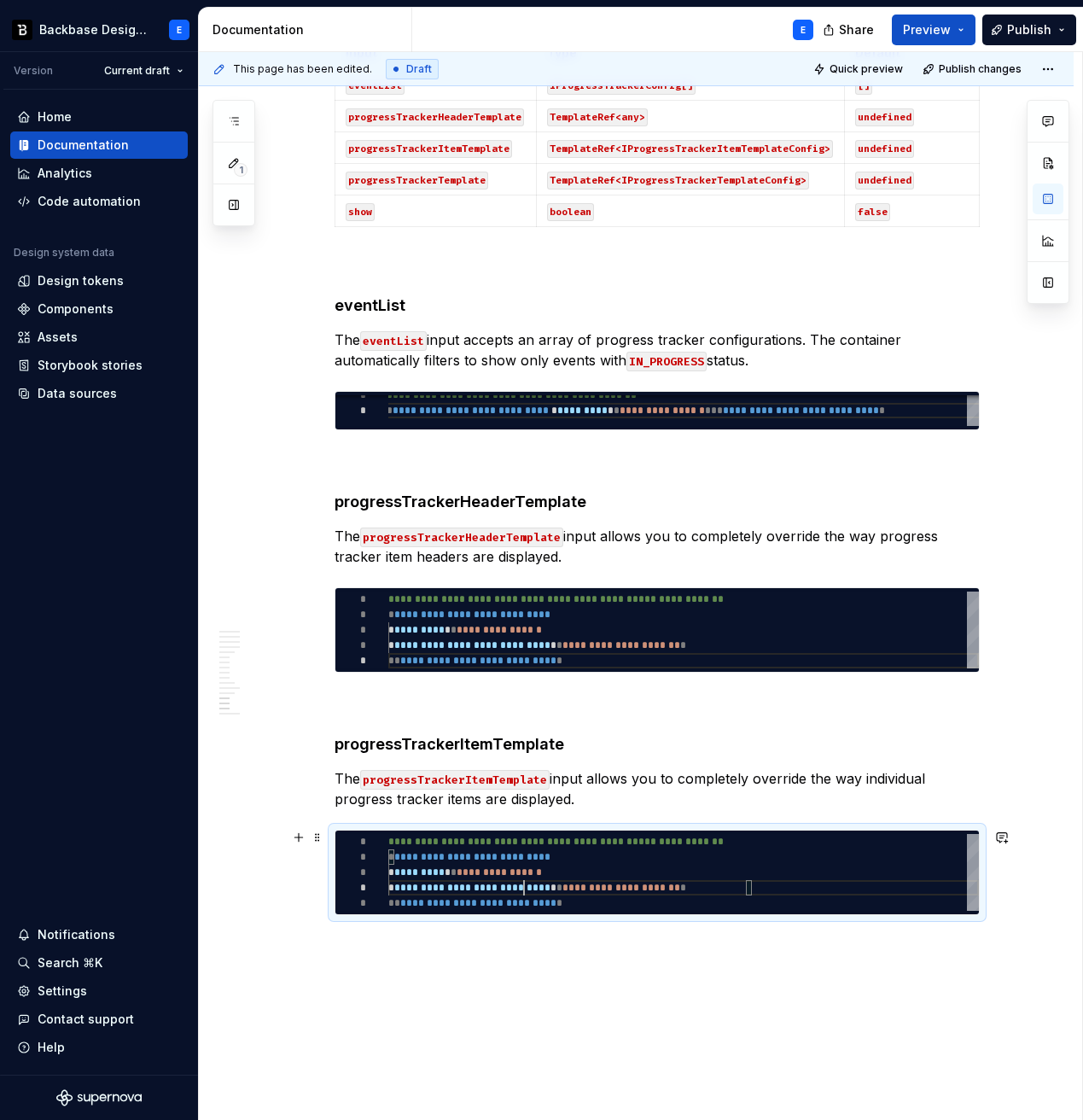
scroll to position [0, 198]
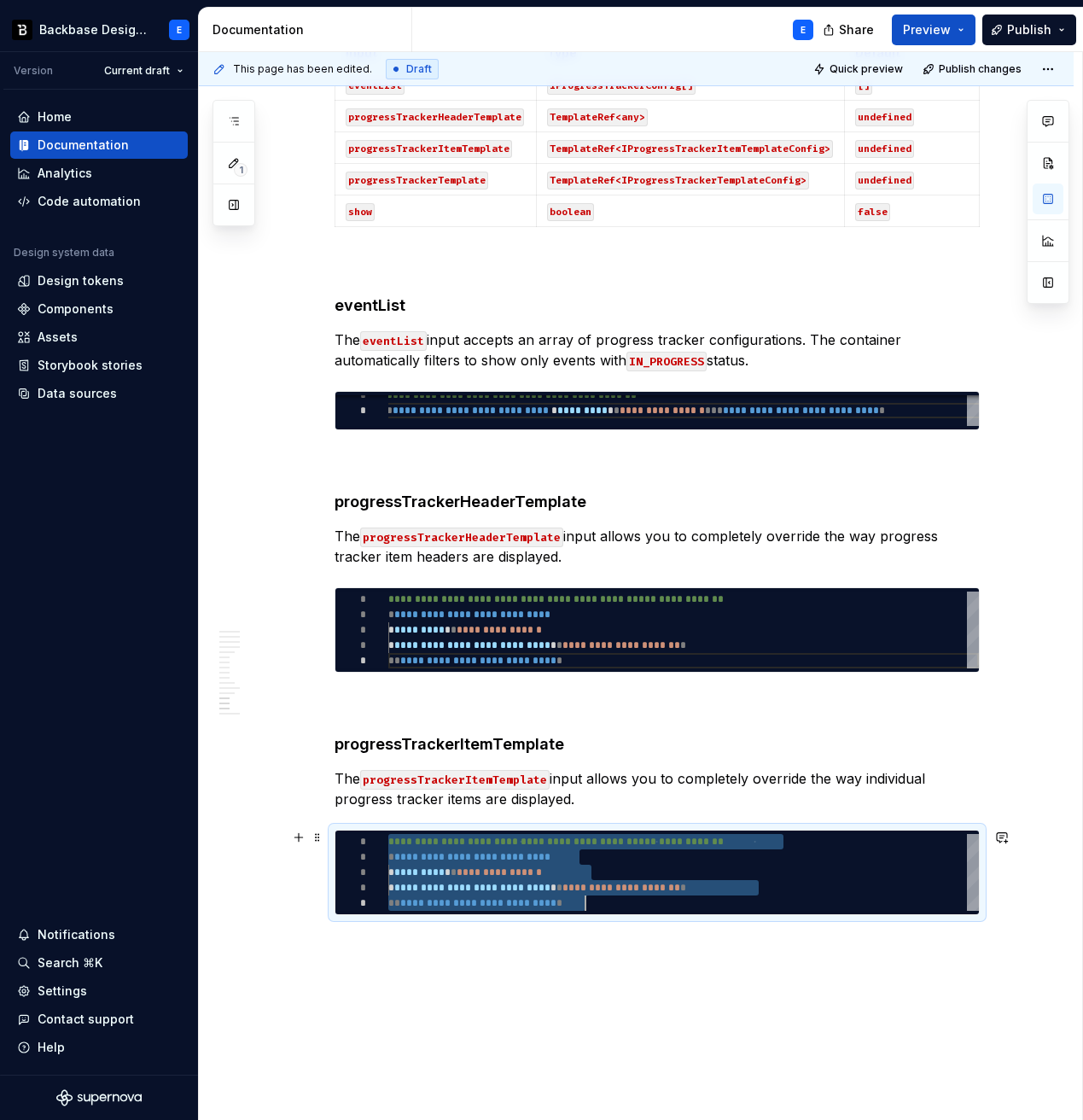
type textarea "*"
type textarea "**********"
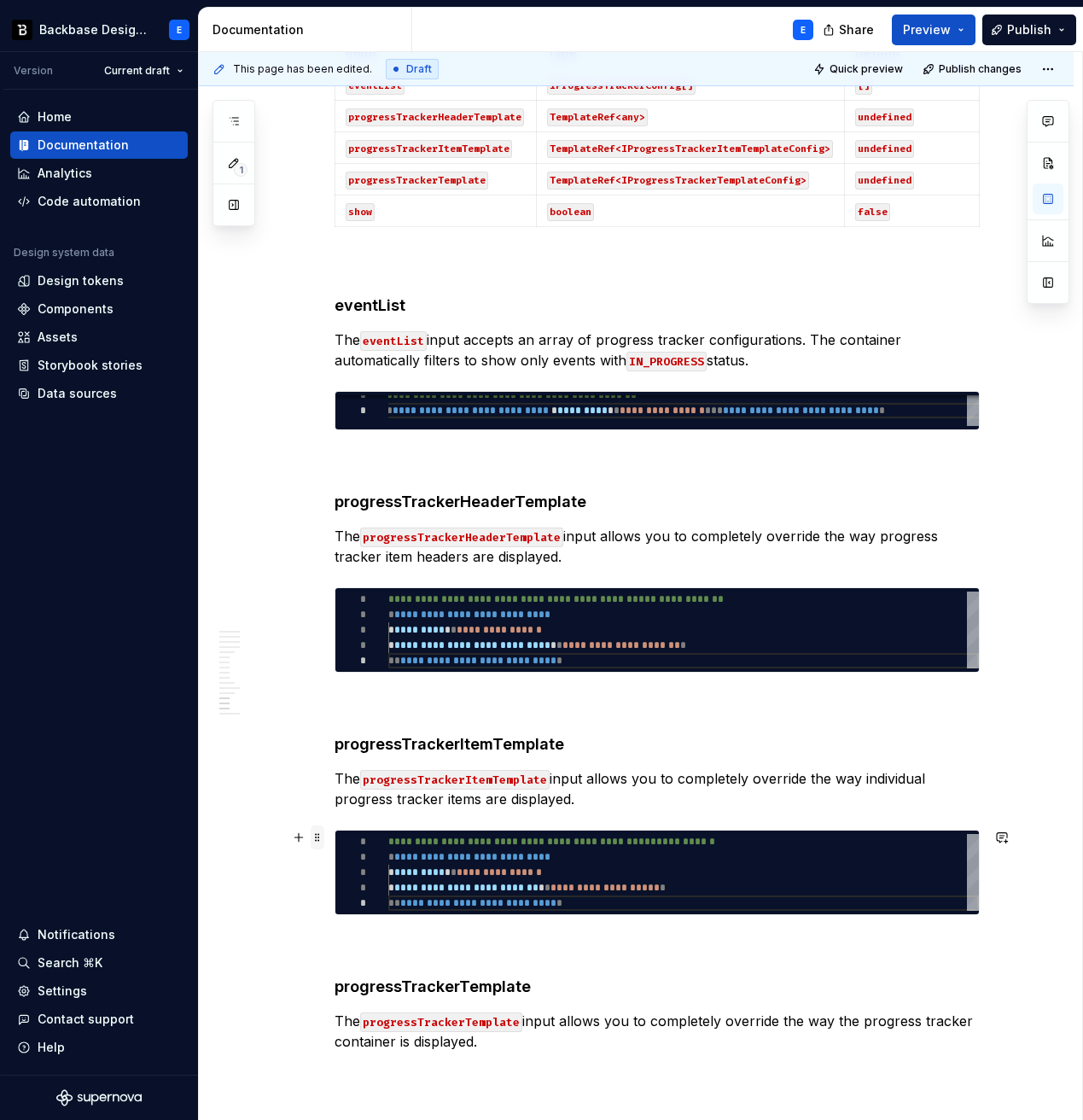
click at [319, 840] on span at bounding box center [318, 838] width 14 height 24
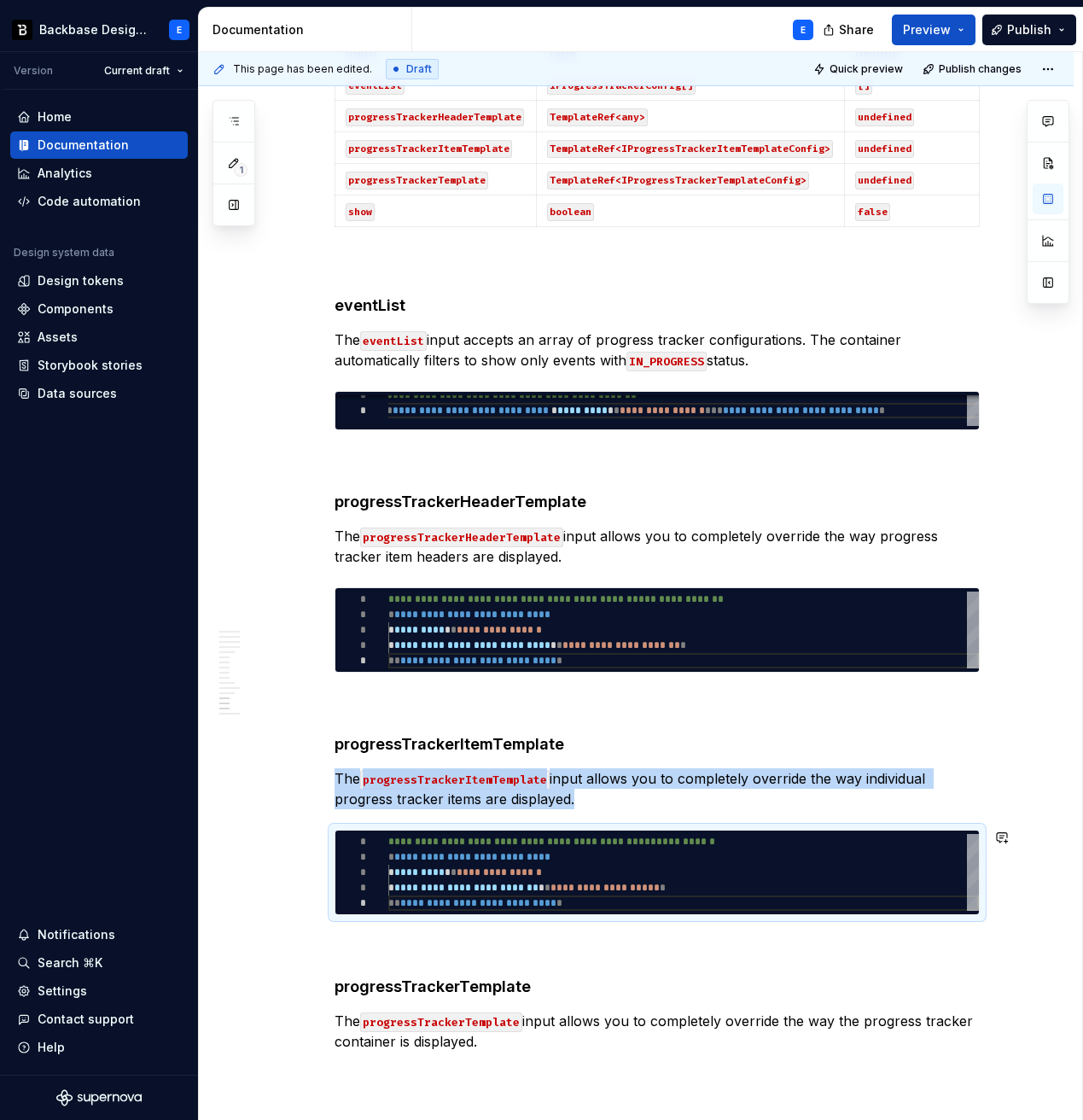
copy p "The progressTrackerItemTemplate input allows you to completely override the way…"
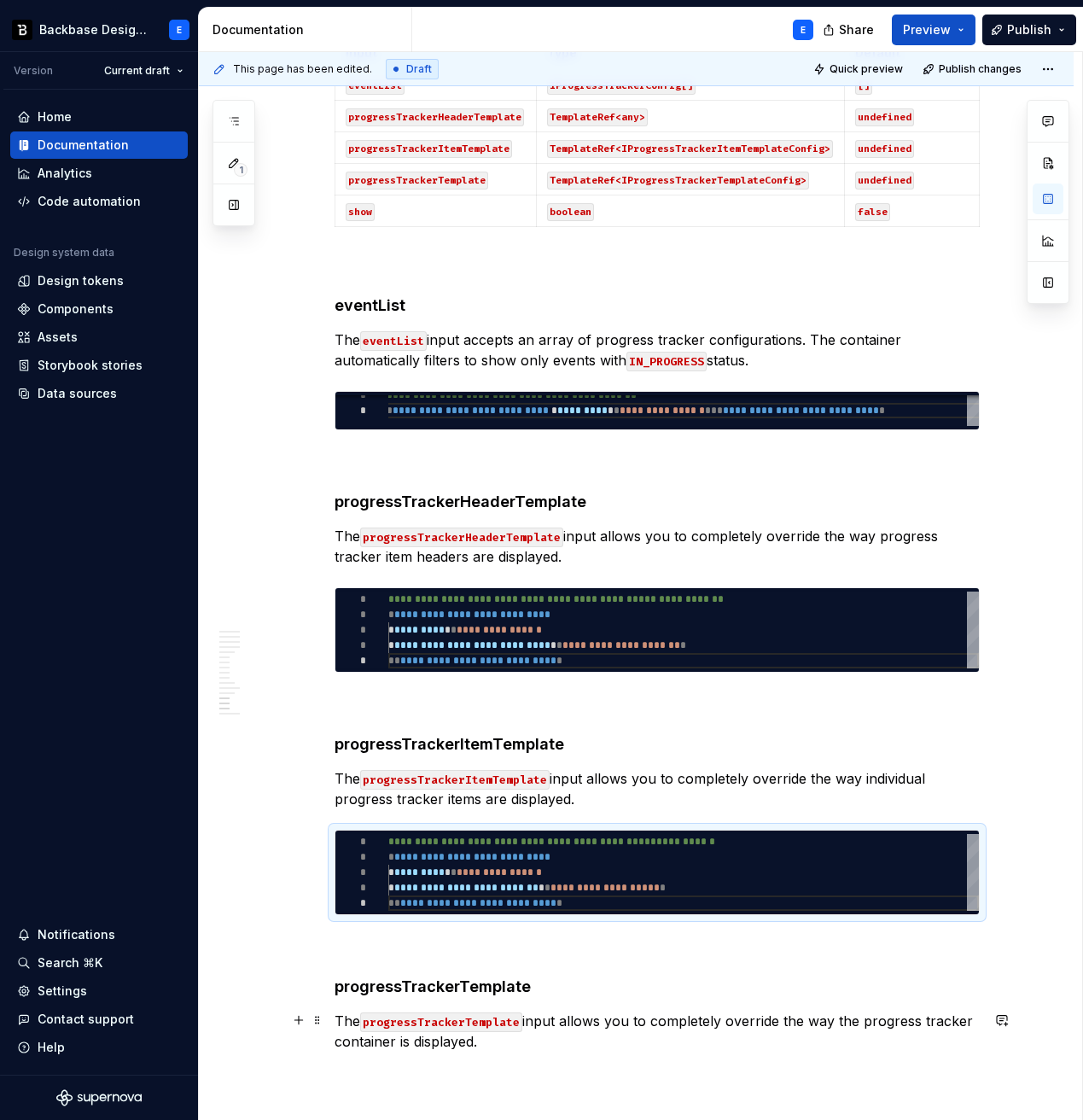
click at [500, 846] on p "The progressTrackerTemplate input allows you to completely override the way the…" at bounding box center [658, 1030] width 645 height 41
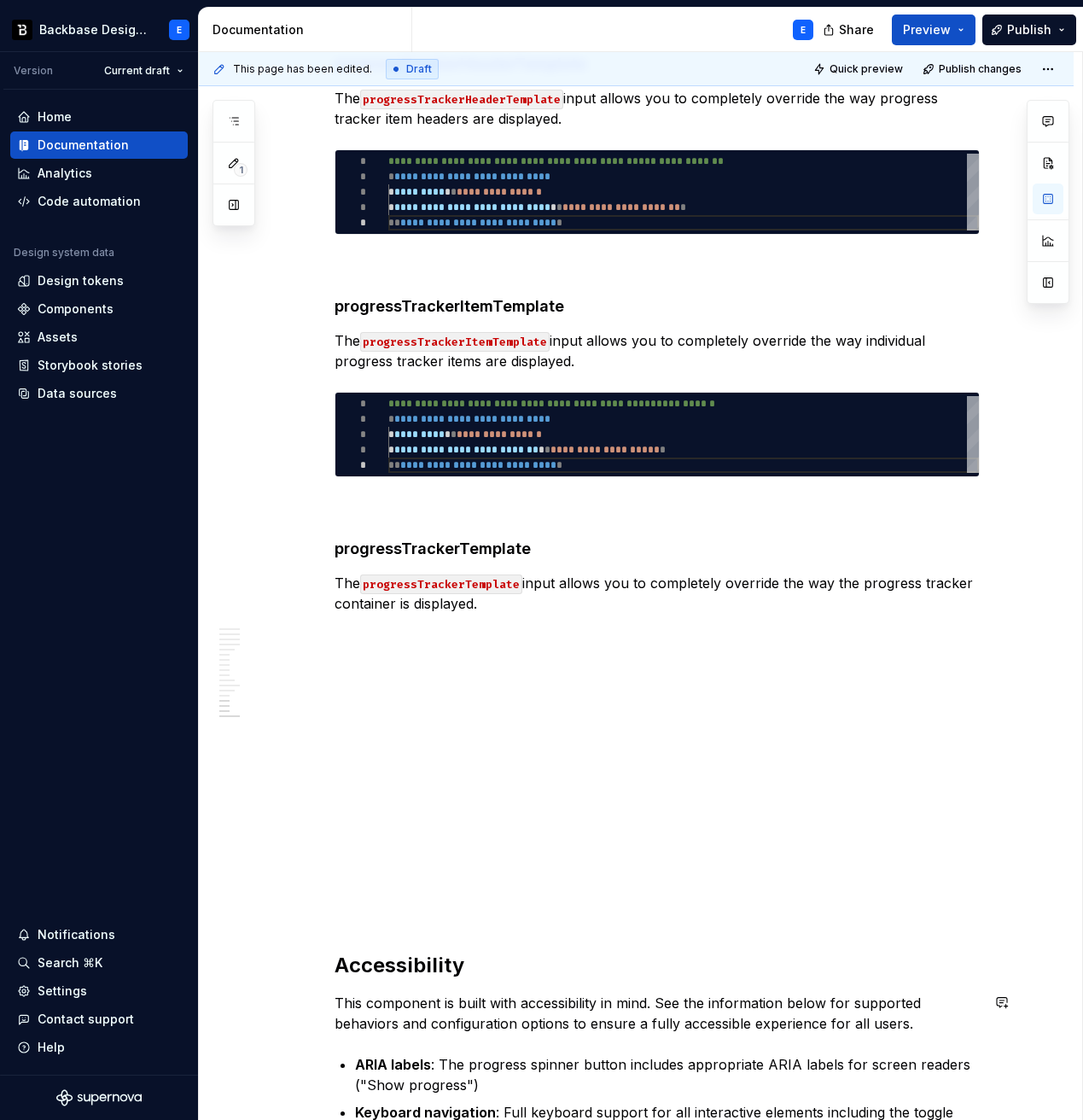
scroll to position [3759, 0]
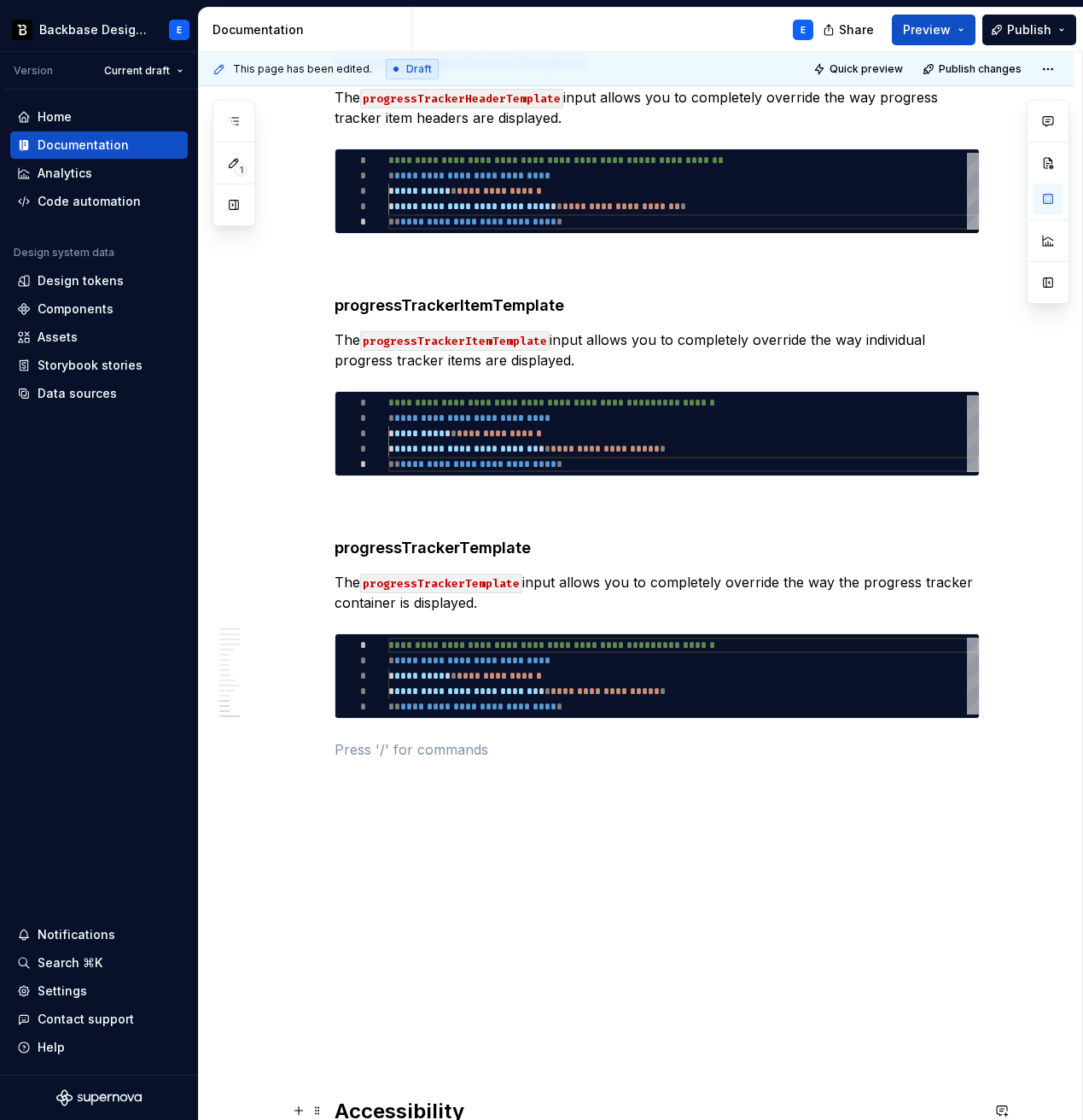
type textarea "*"
type textarea "**********"
click at [547, 681] on div "**********" at bounding box center [683, 676] width 591 height 77
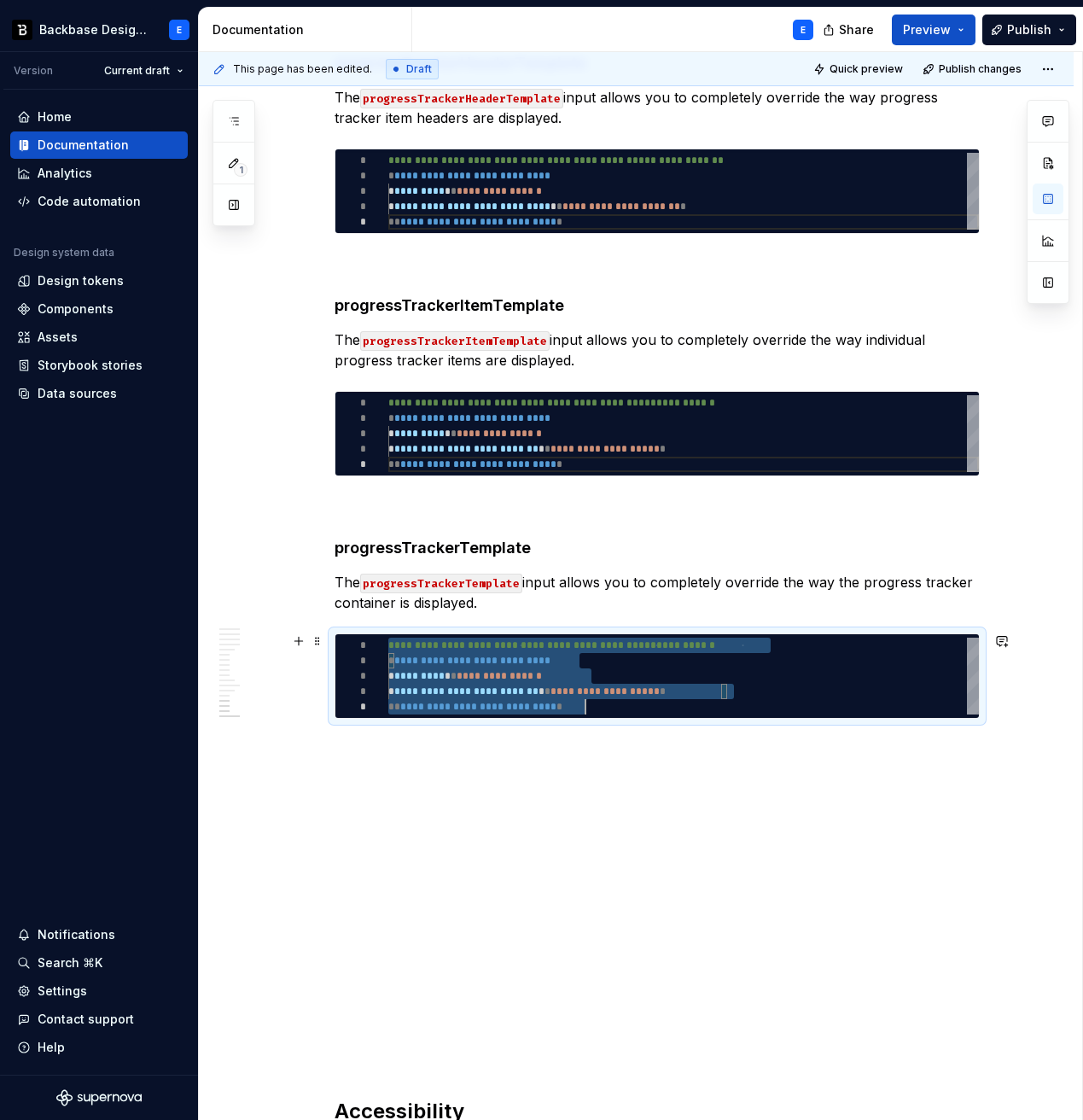
scroll to position [0, 198]
type textarea "*"
type textarea "**********"
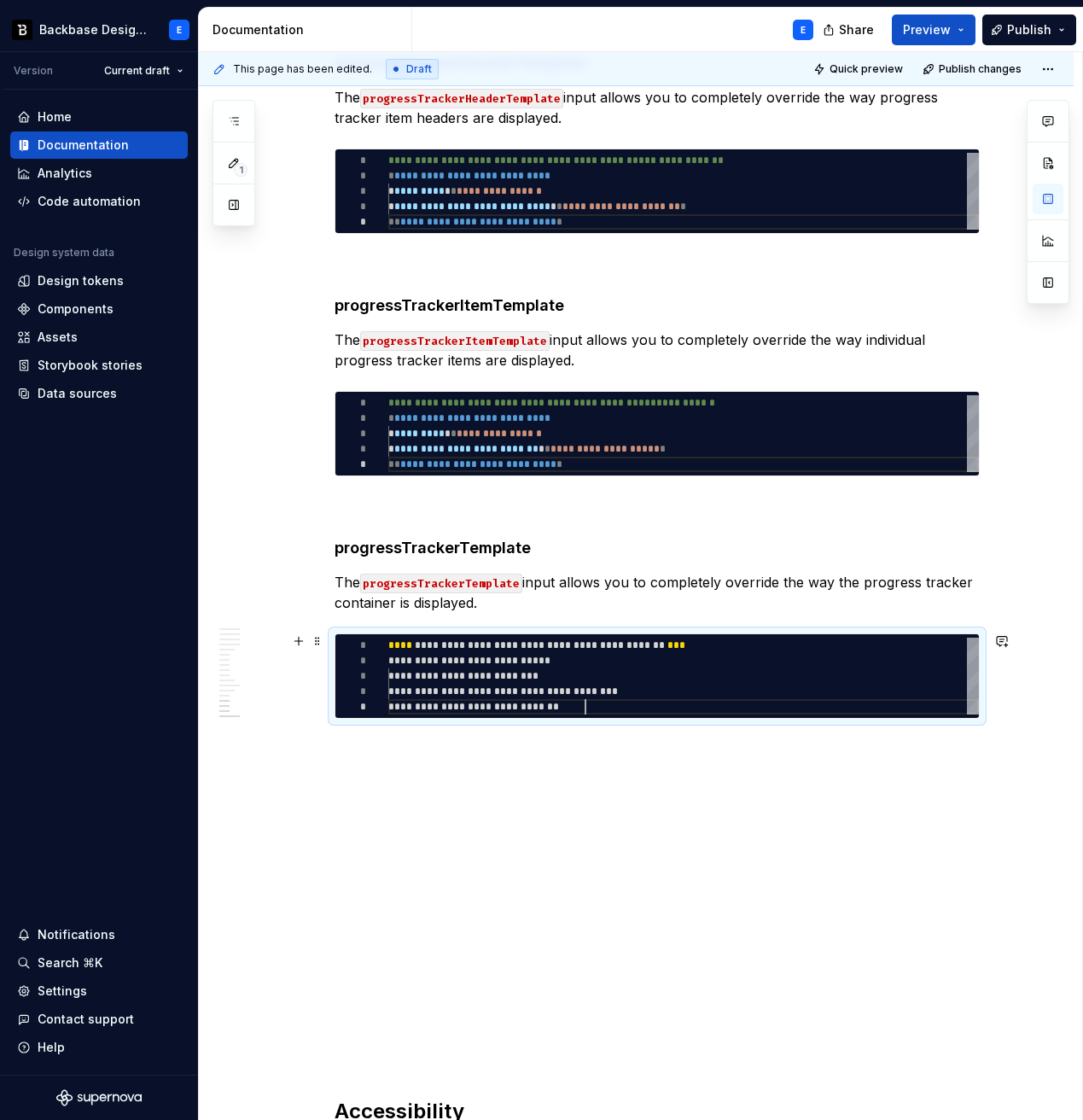
scroll to position [61, 198]
click at [544, 778] on p at bounding box center [658, 780] width 645 height 21
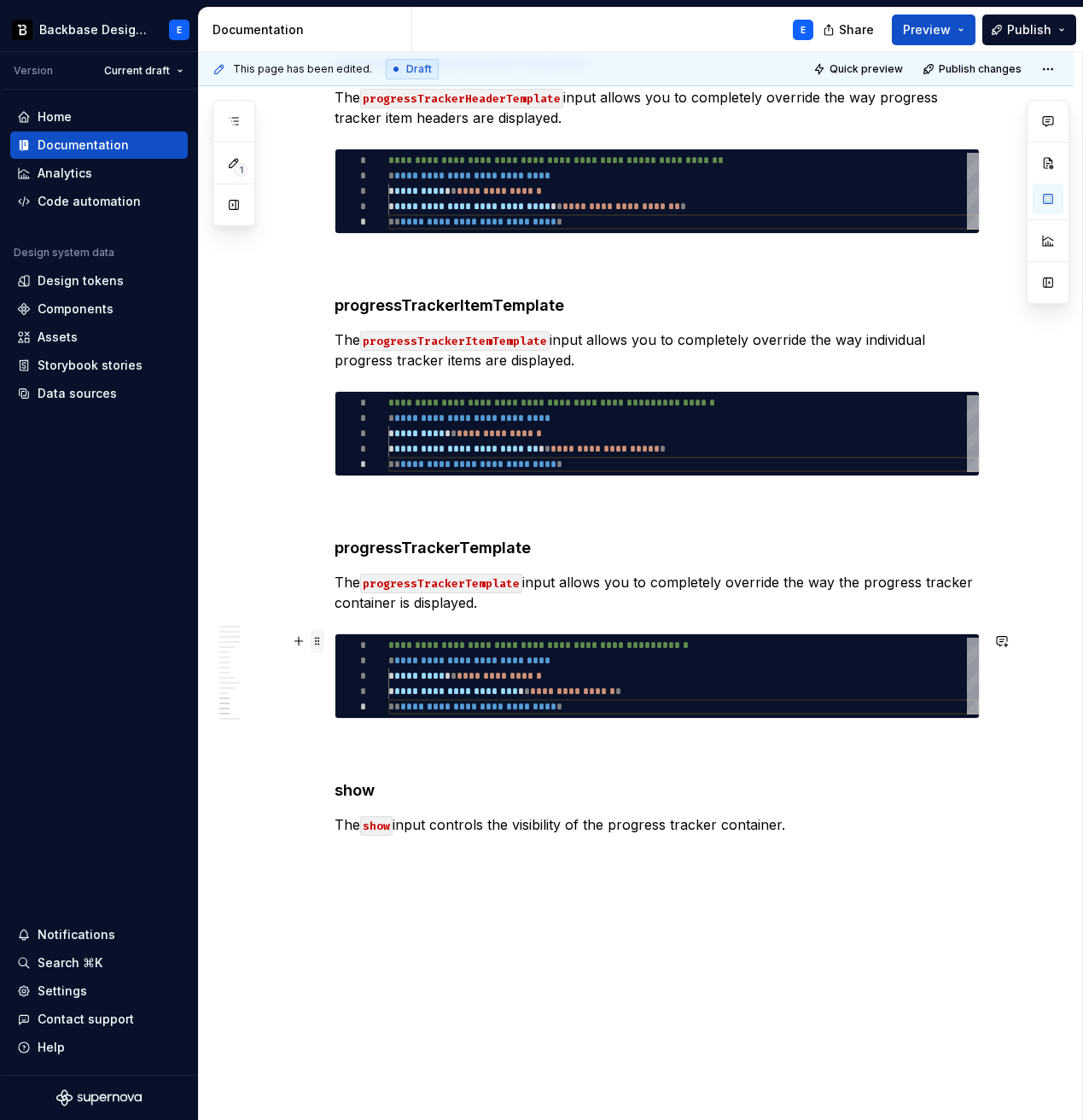
click at [324, 639] on span at bounding box center [318, 641] width 14 height 24
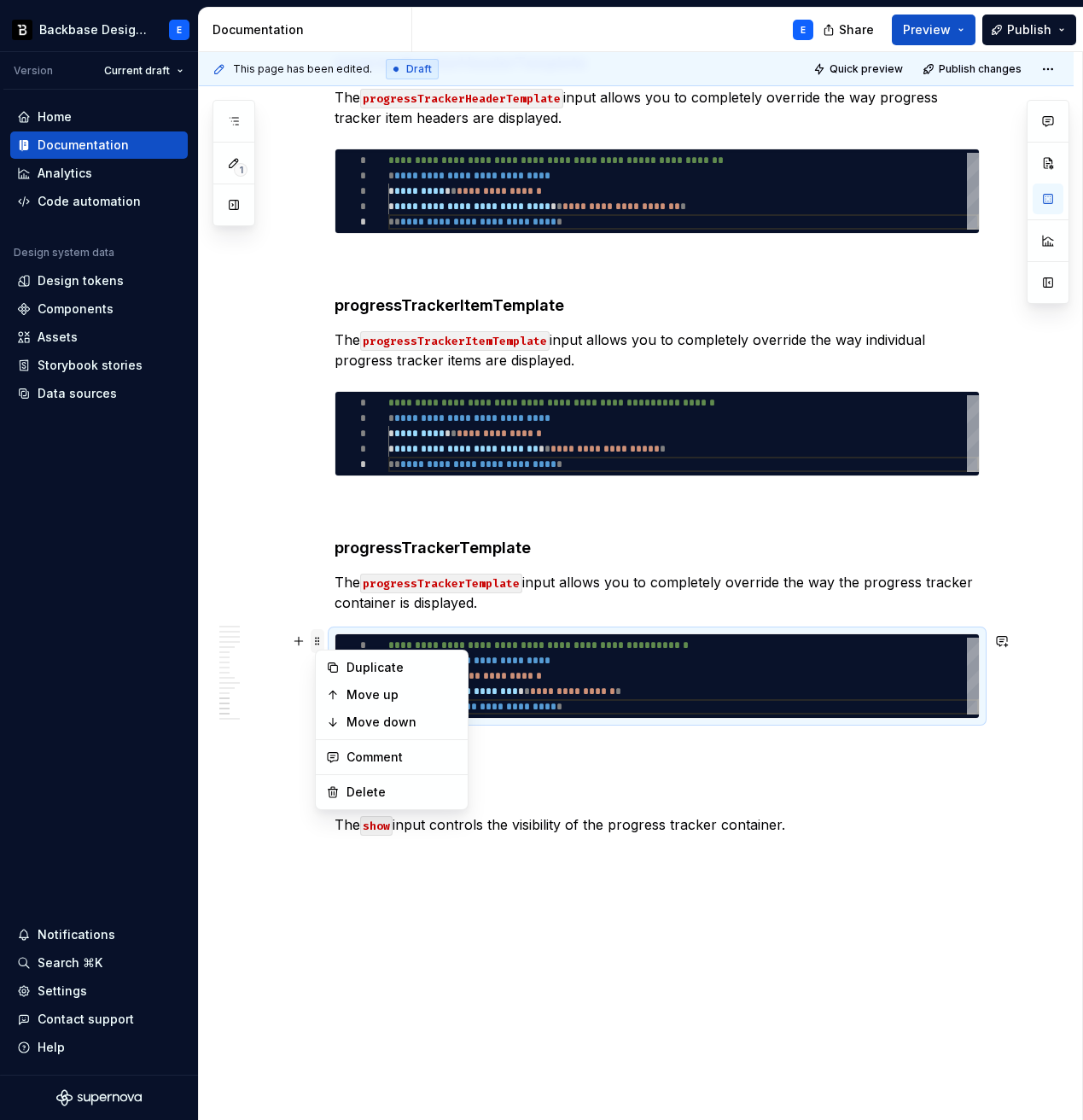
click at [324, 639] on span at bounding box center [318, 641] width 14 height 24
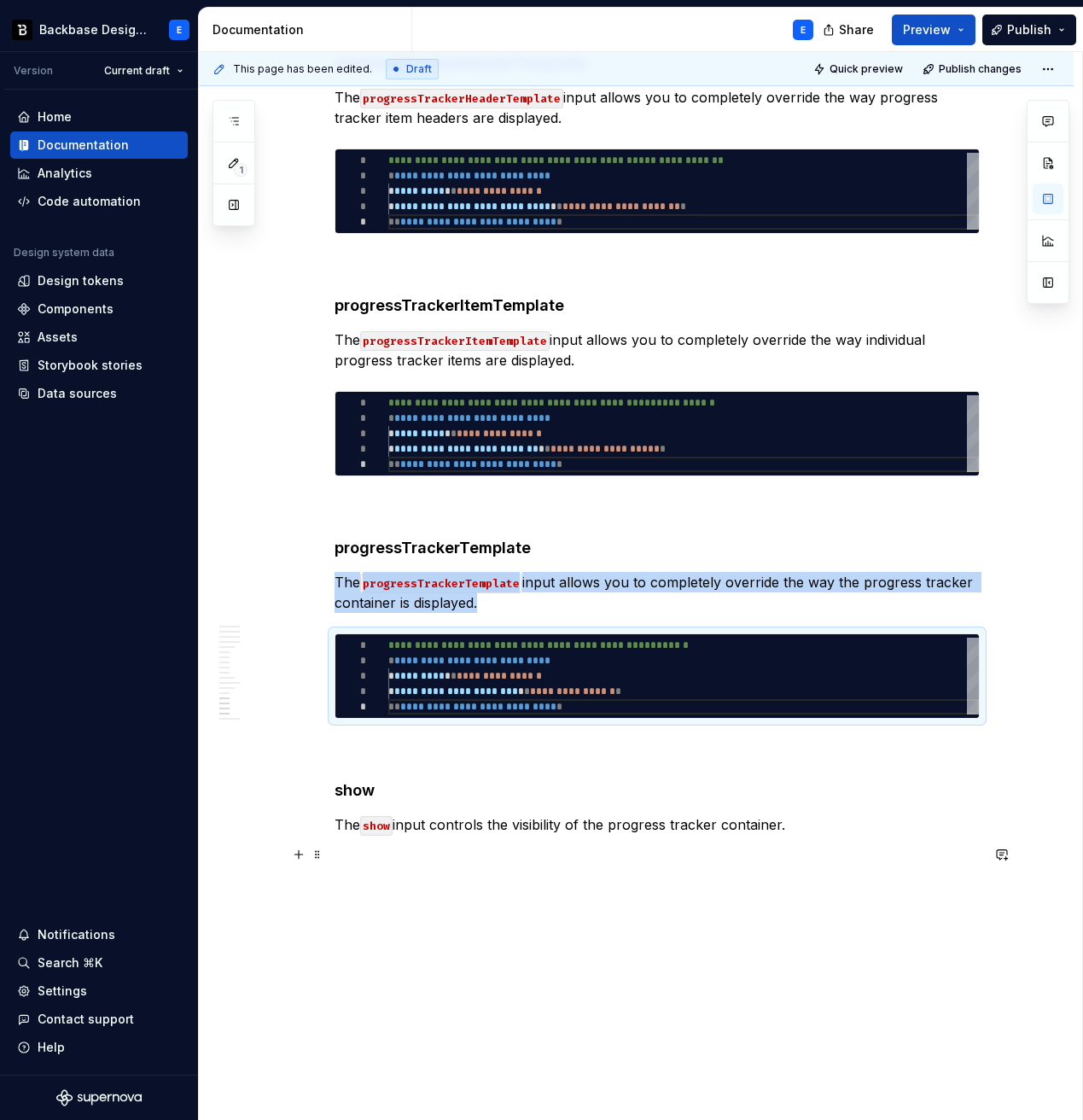
copy p "The progressTrackerTemplate input allows you to completely override the way the…"
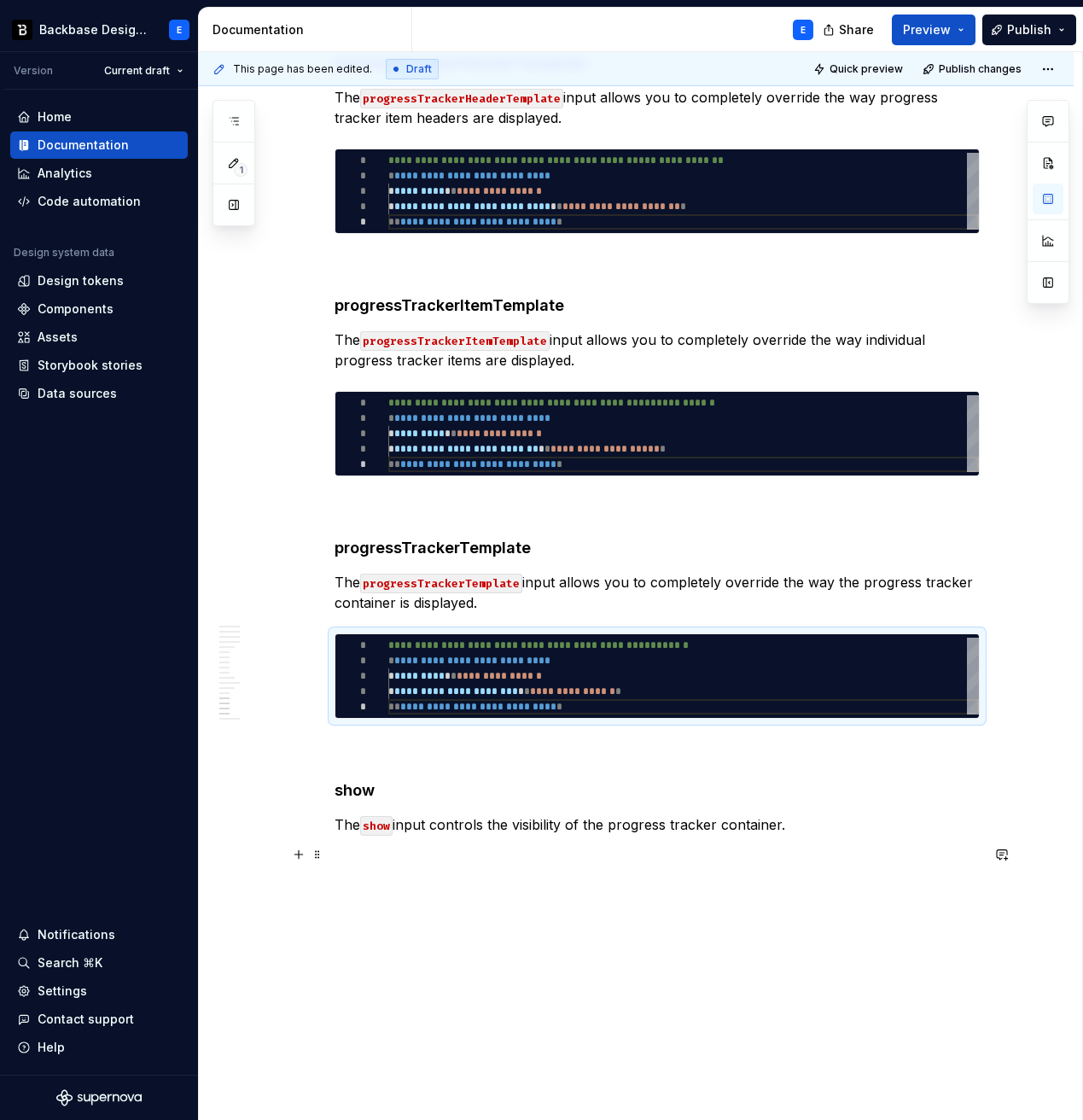
click at [818, 829] on p "The show input controls the visibility of the progress tracker container." at bounding box center [658, 825] width 645 height 21
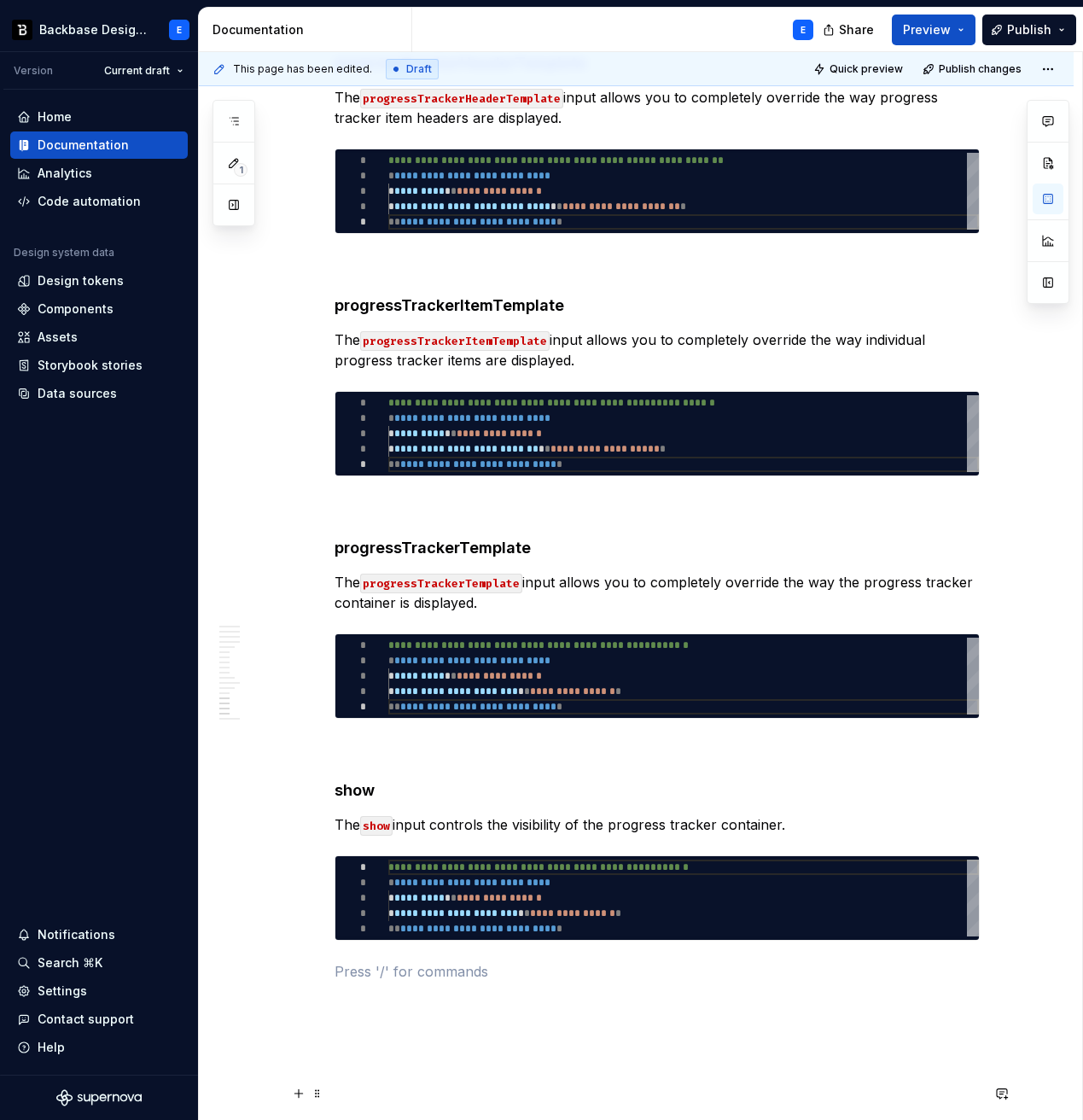
type textarea "*"
type textarea "**********"
click at [506, 846] on div "**********" at bounding box center [683, 897] width 591 height 77
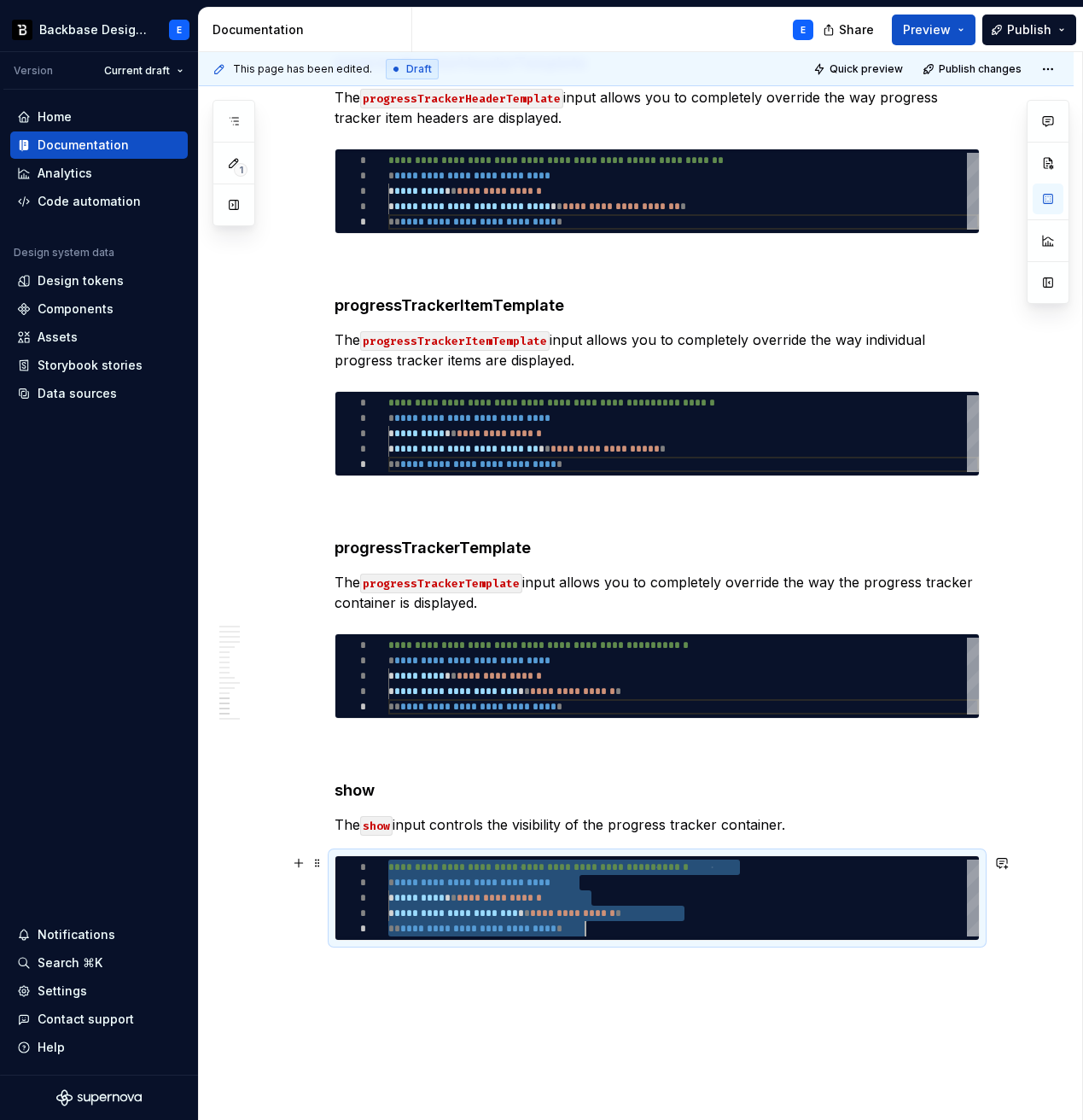
scroll to position [0, 198]
type textarea "*"
type textarea "**********"
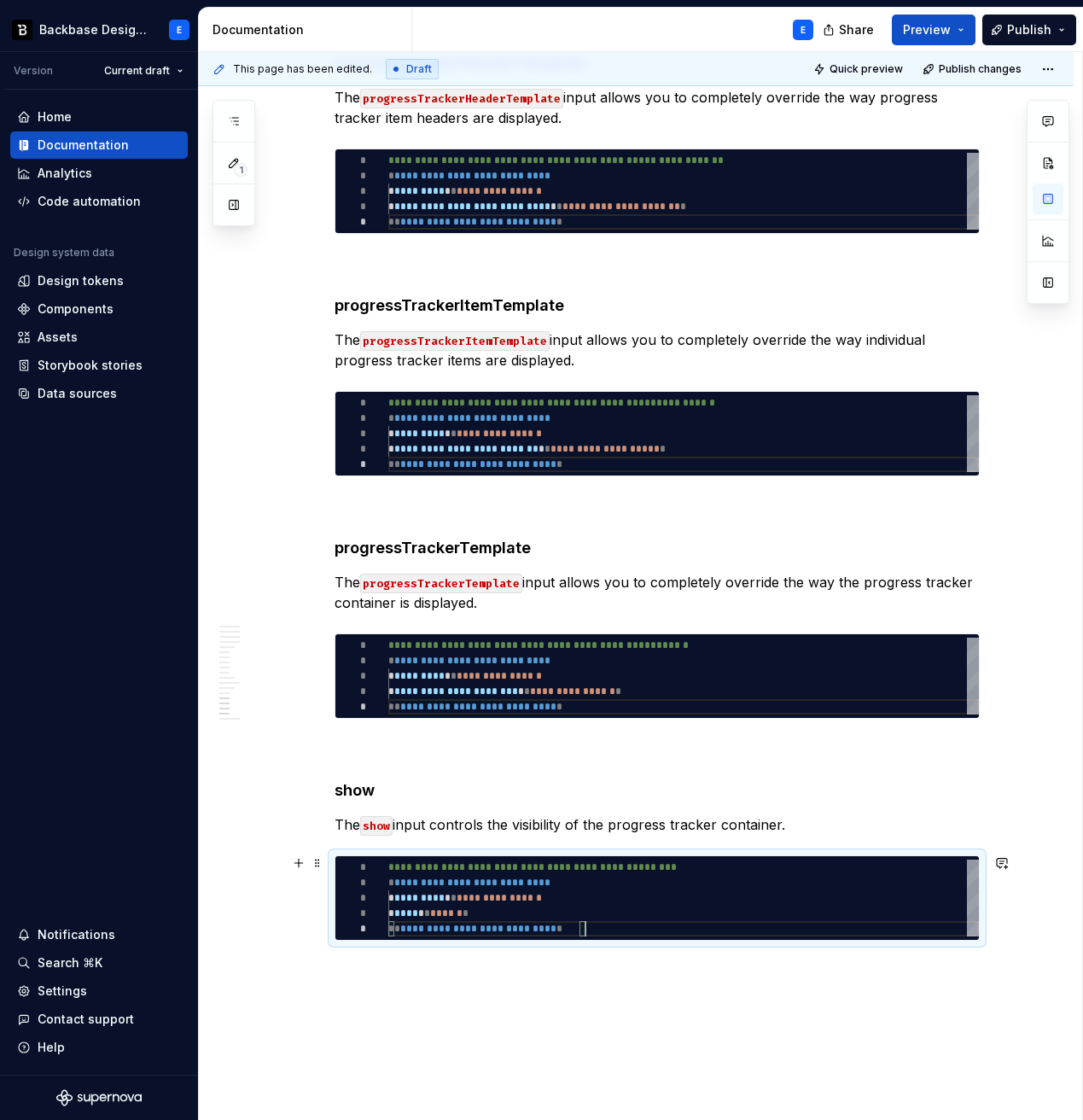
scroll to position [61, 198]
click at [463, 846] on p at bounding box center [658, 972] width 645 height 21
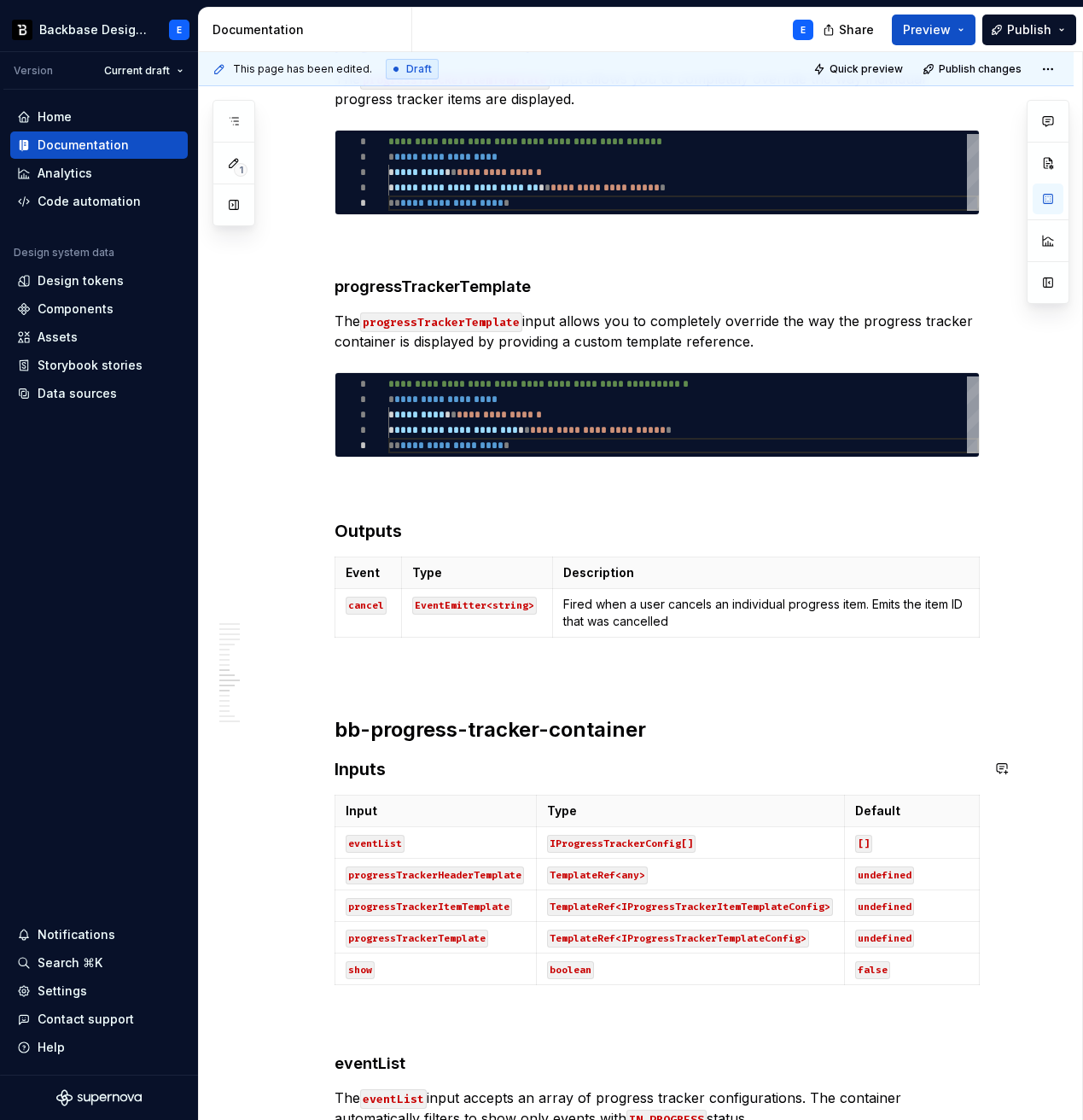
scroll to position [2548, 0]
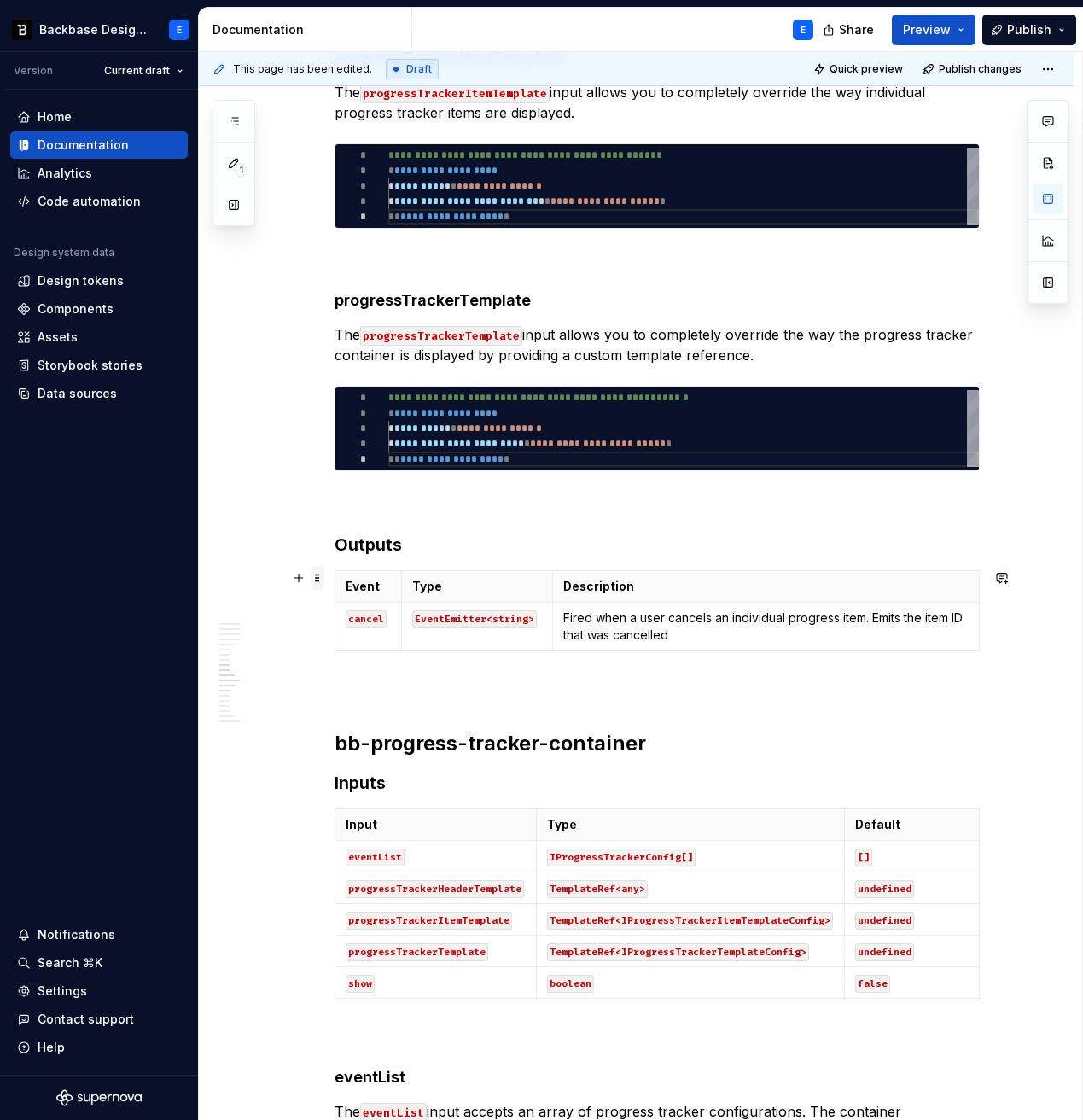
click at [322, 576] on span at bounding box center [318, 578] width 14 height 24
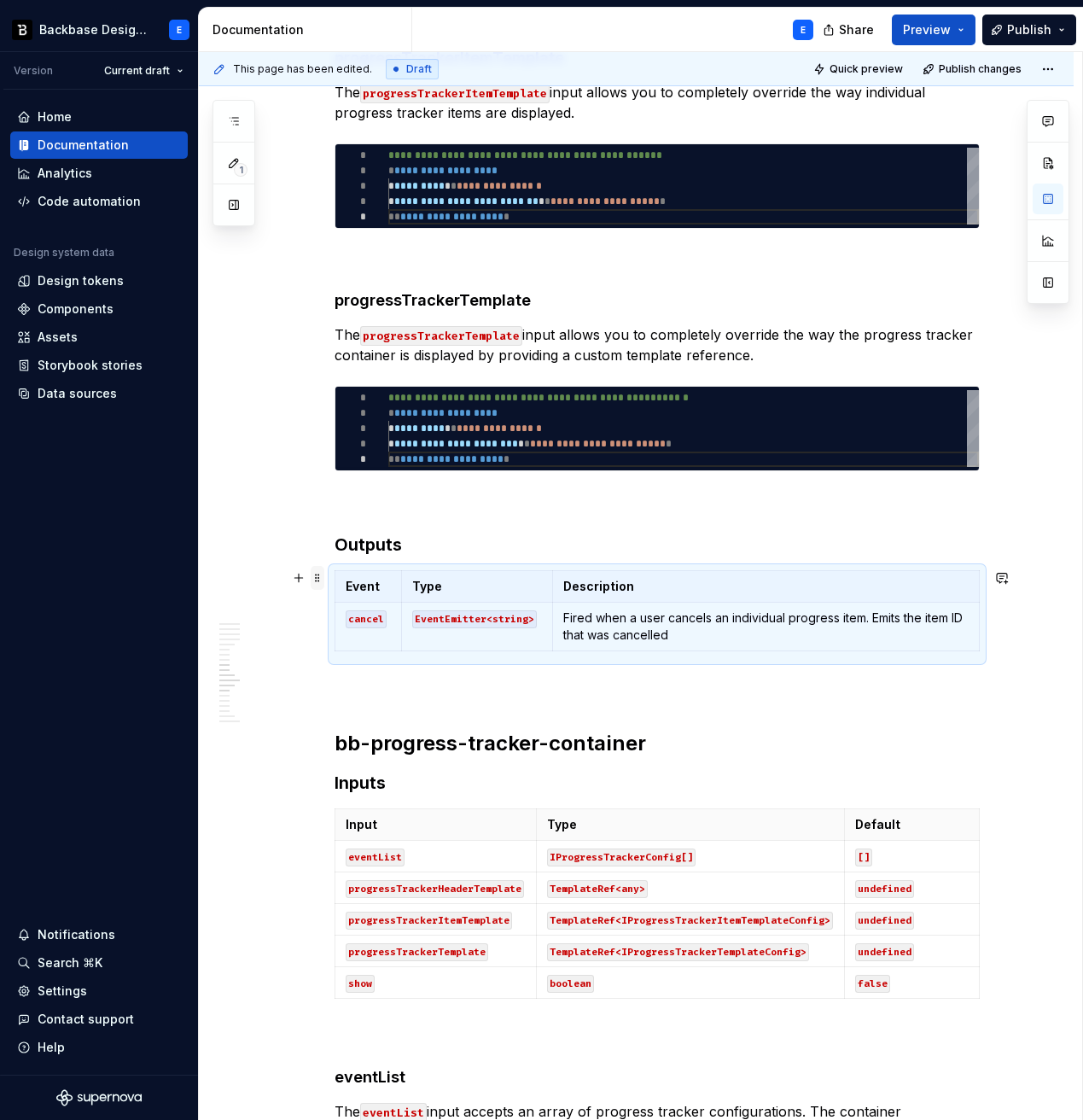
click at [322, 576] on span at bounding box center [318, 578] width 14 height 24
copy h3 "Outputs"
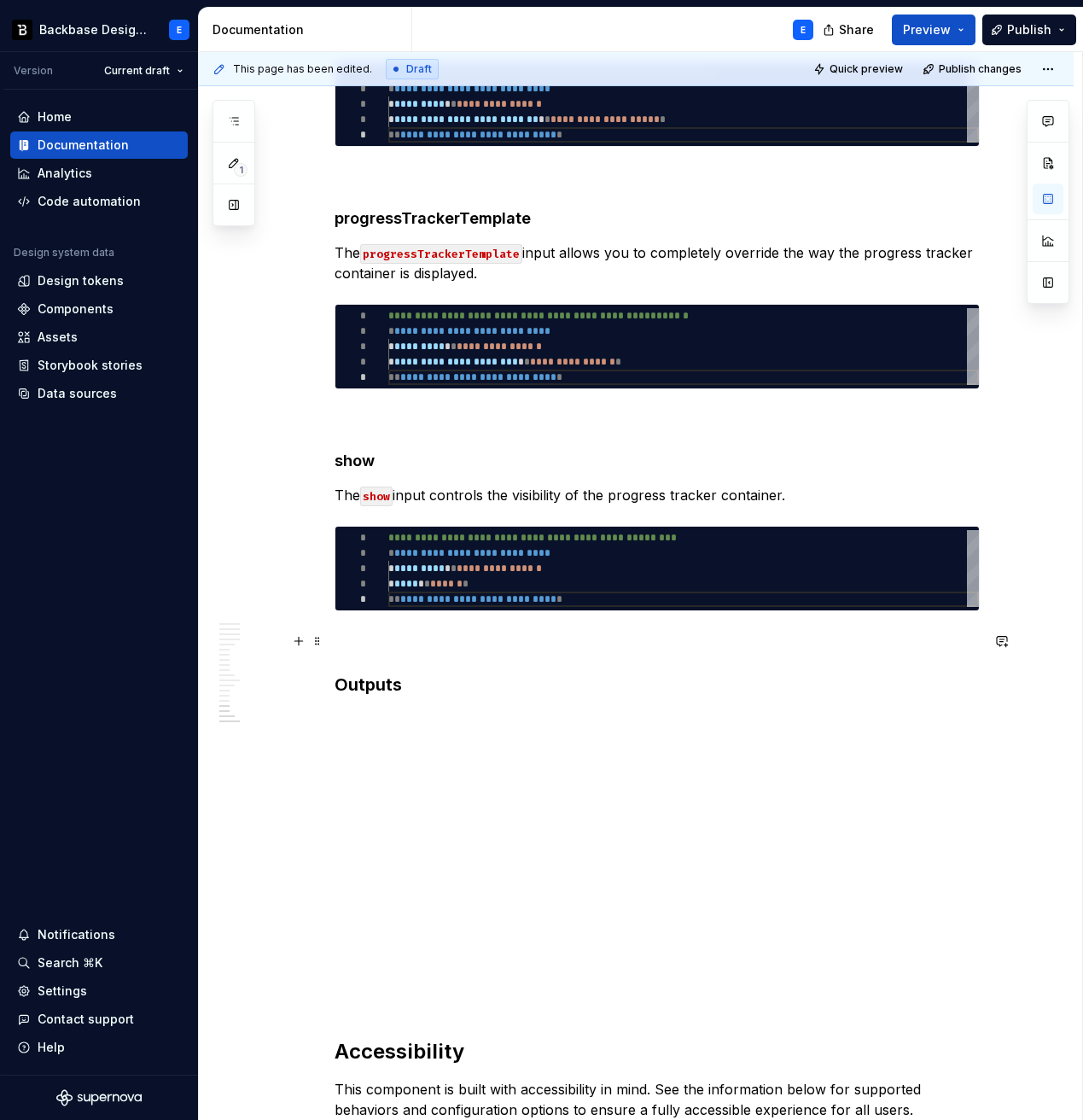
scroll to position [4097, 0]
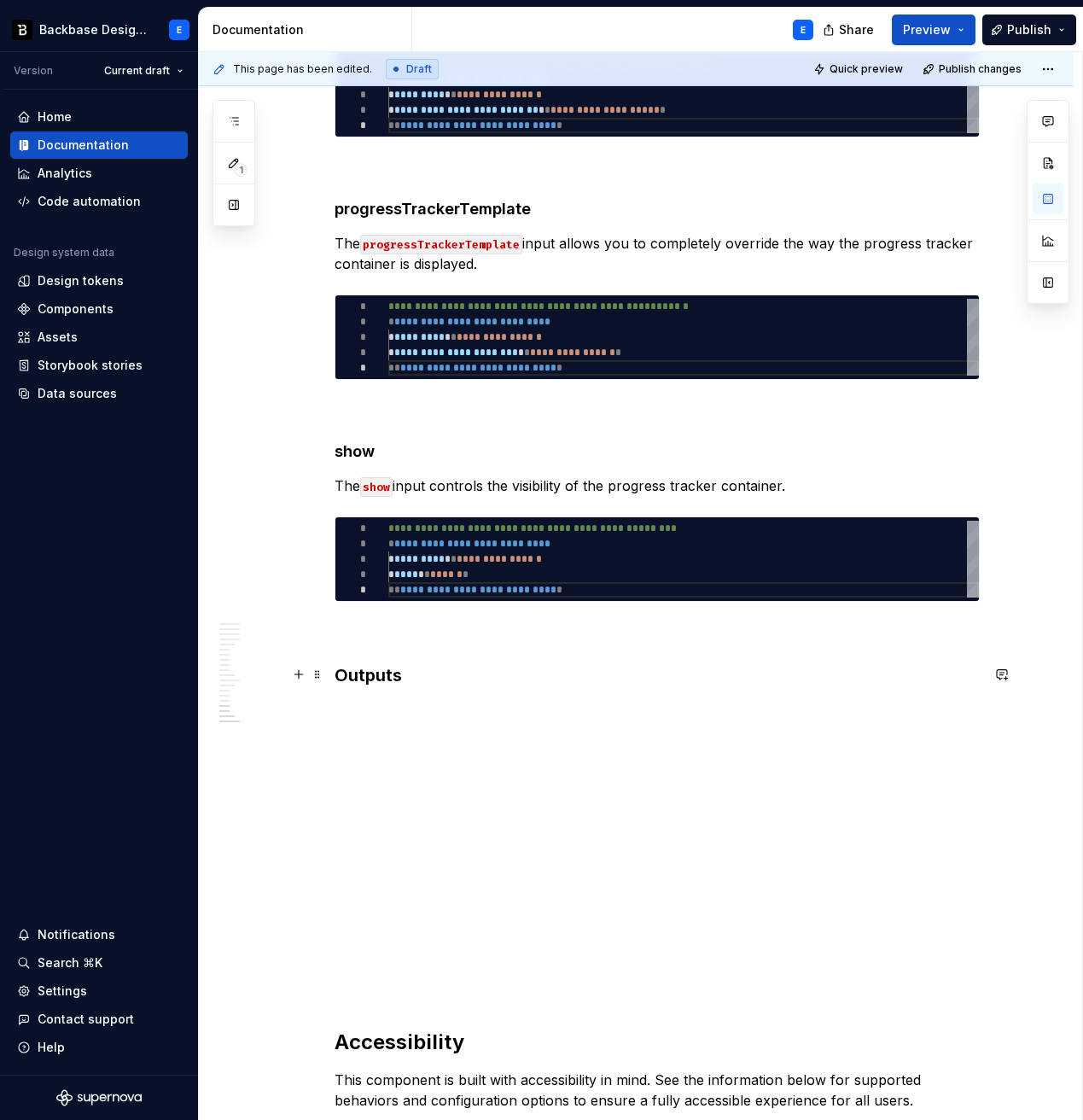
click at [430, 668] on h3 "Outputs" at bounding box center [658, 676] width 645 height 24
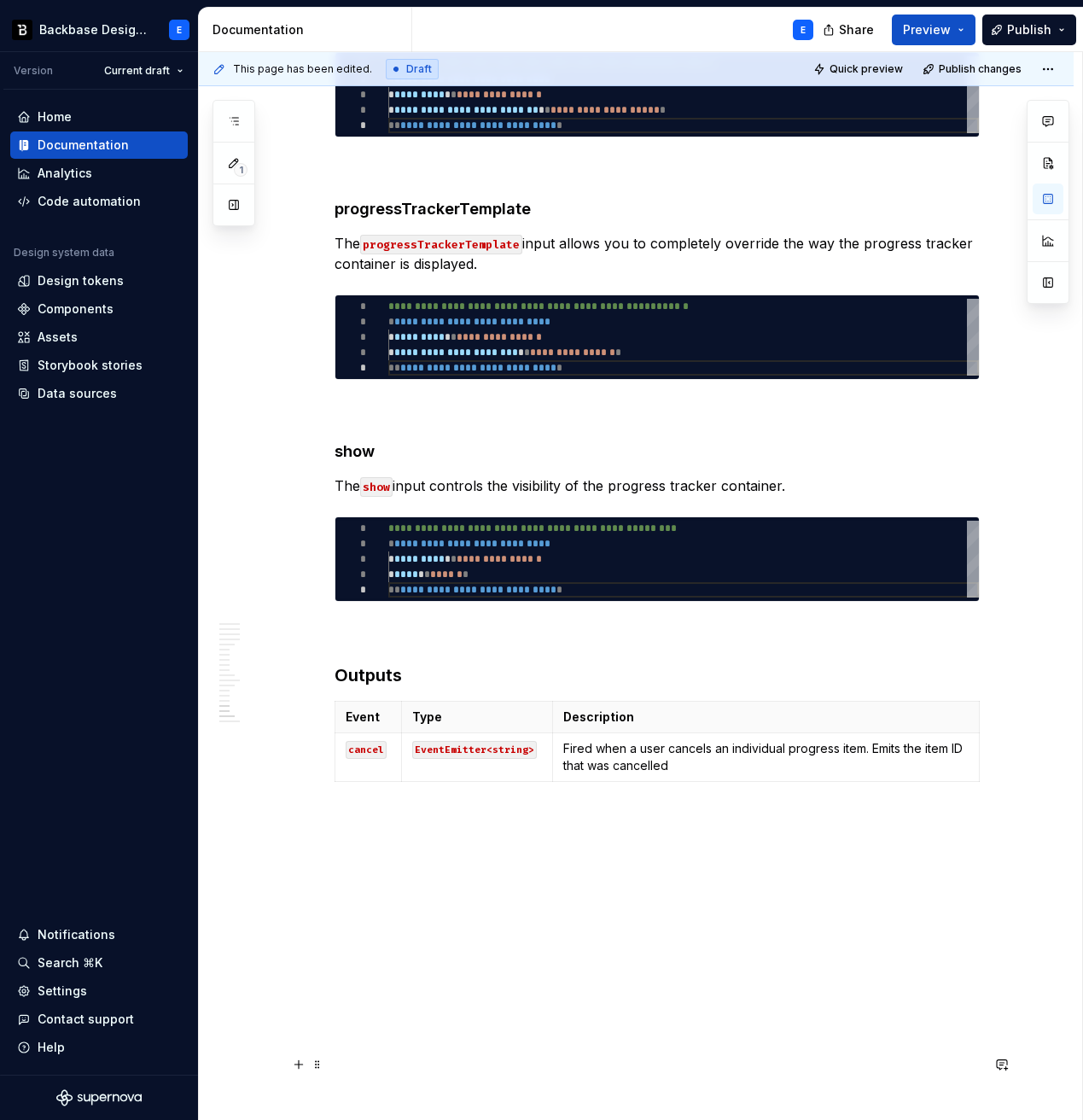
click at [368, 753] on code "cancel" at bounding box center [366, 750] width 41 height 18
click at [443, 747] on code "EventEmitter<string>" at bounding box center [475, 750] width 124 height 18
click at [609, 751] on p "Fired when a user cancels an individual progress item. Emits the item ID that w…" at bounding box center [765, 758] width 405 height 35
drag, startPoint x: 406, startPoint y: 713, endPoint x: 433, endPoint y: 714, distance: 27.0
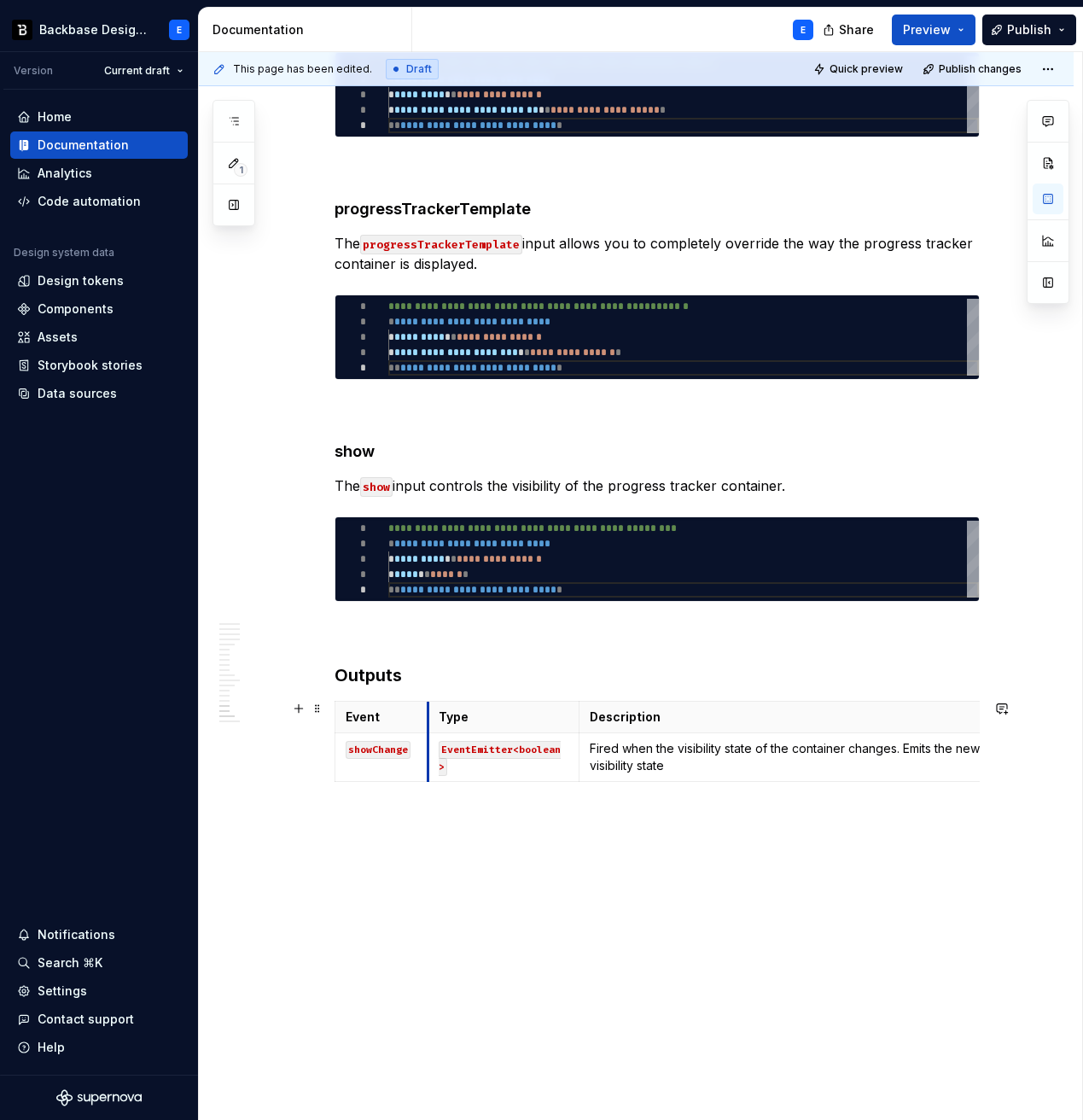
click at [433, 714] on th "Type" at bounding box center [504, 717] width 151 height 32
click at [590, 710] on th "Description" at bounding box center [796, 717] width 426 height 32
drag, startPoint x: 983, startPoint y: 713, endPoint x: 952, endPoint y: 714, distance: 31.0
click at [927, 809] on p at bounding box center [658, 820] width 645 height 21
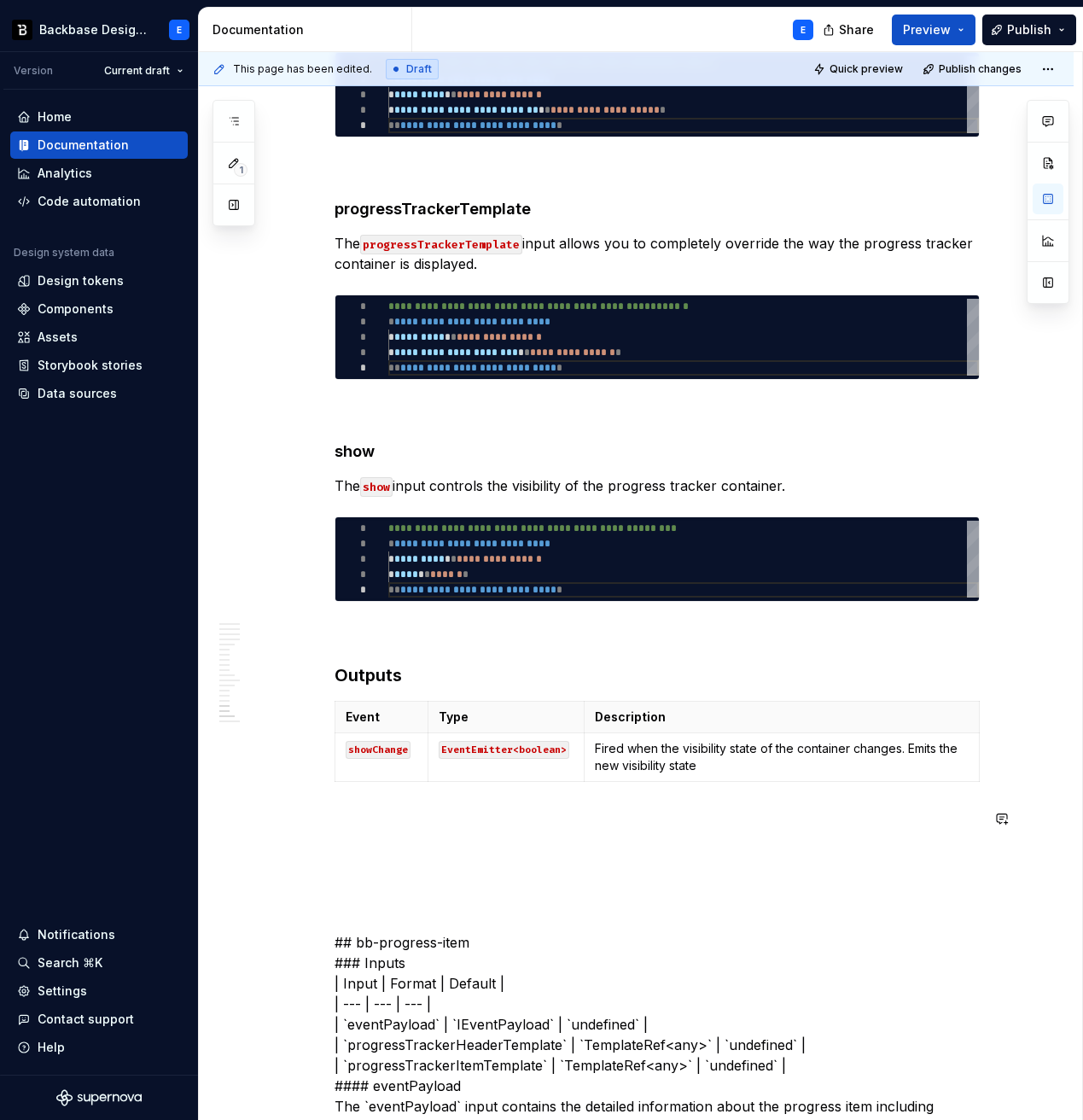
click at [445, 792] on div "**********" at bounding box center [658, 67] width 645 height 7562
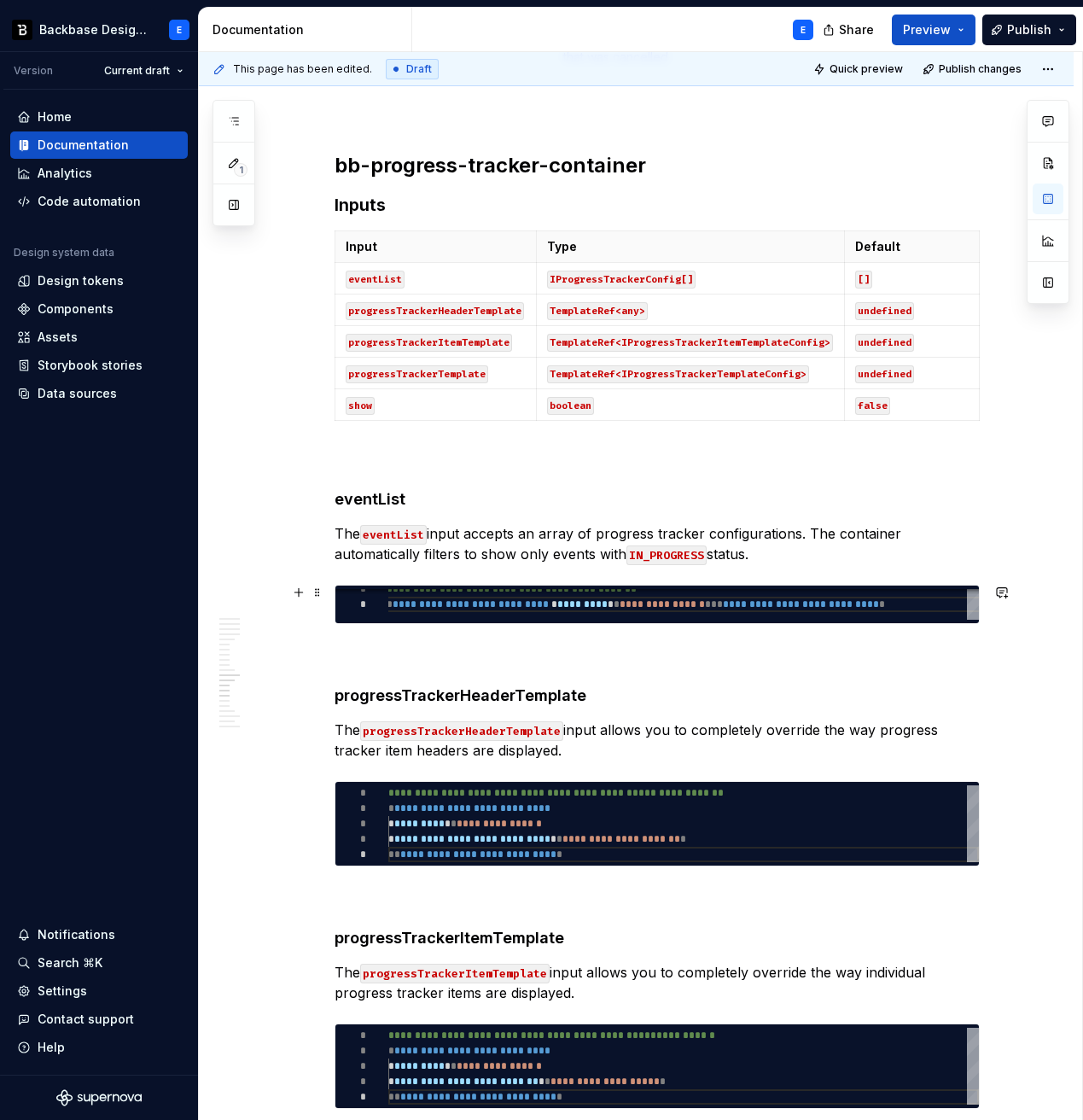
scroll to position [3115, 0]
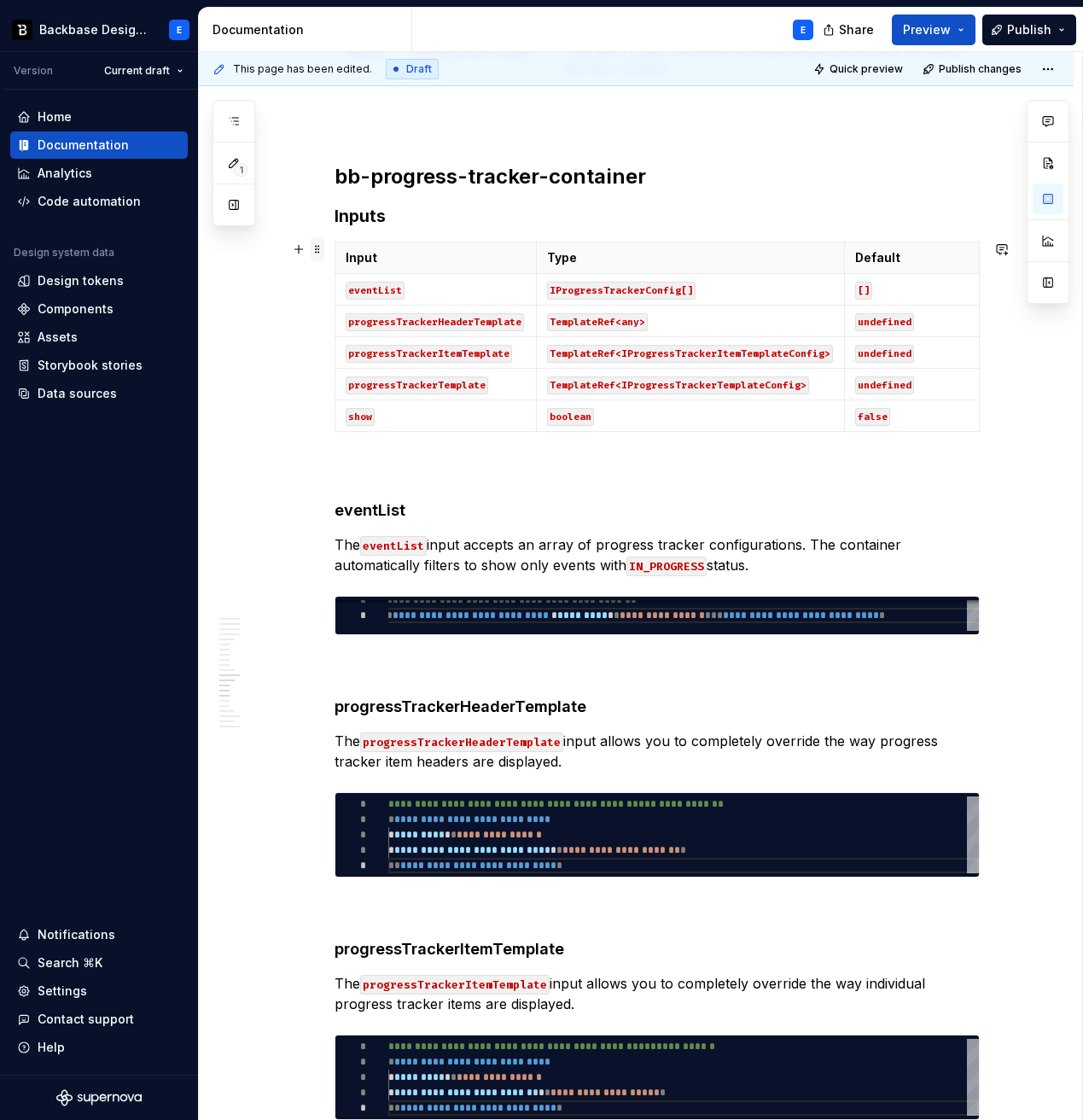
click at [318, 246] on span at bounding box center [318, 249] width 14 height 24
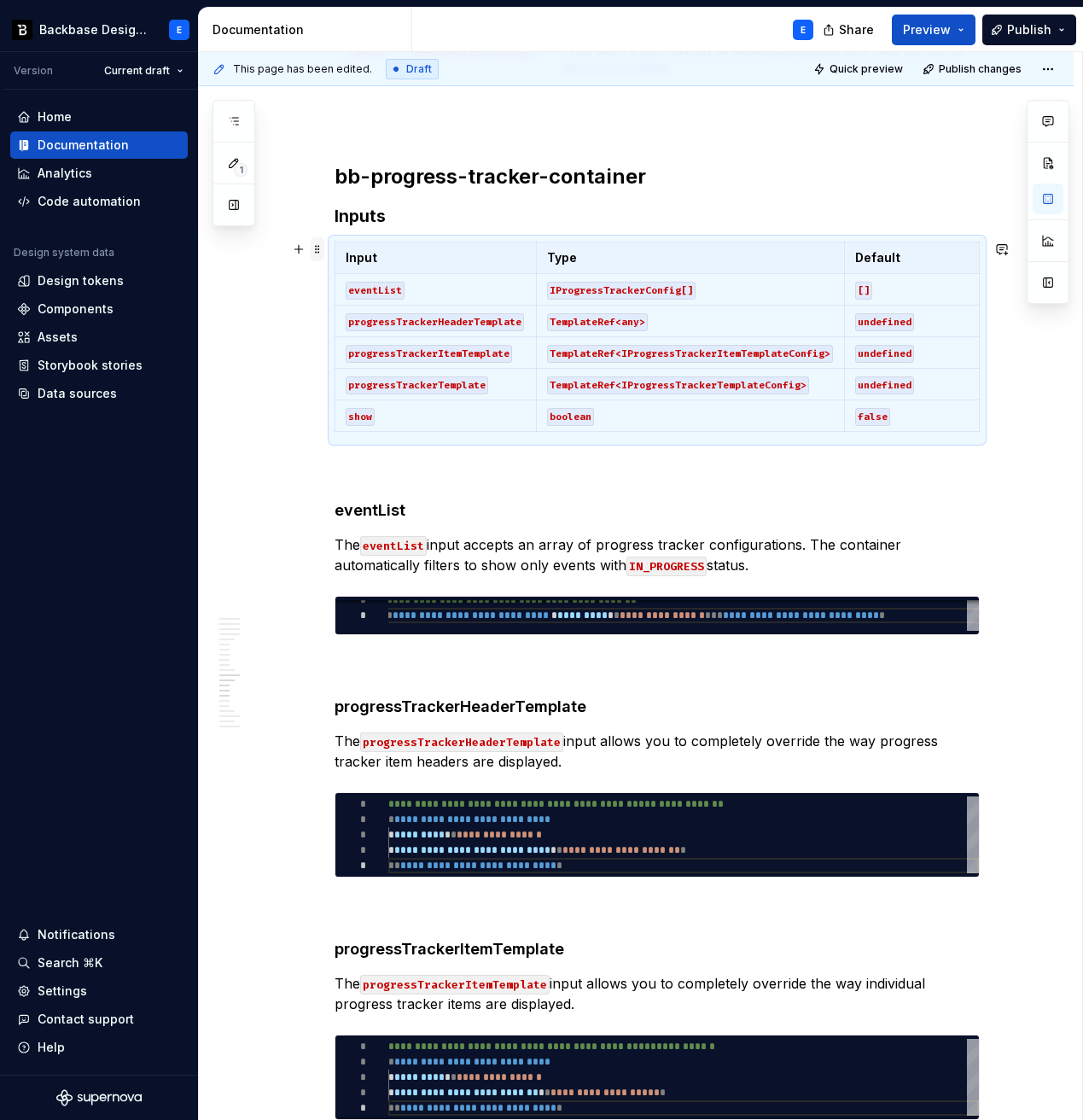
click at [318, 246] on span at bounding box center [318, 249] width 14 height 24
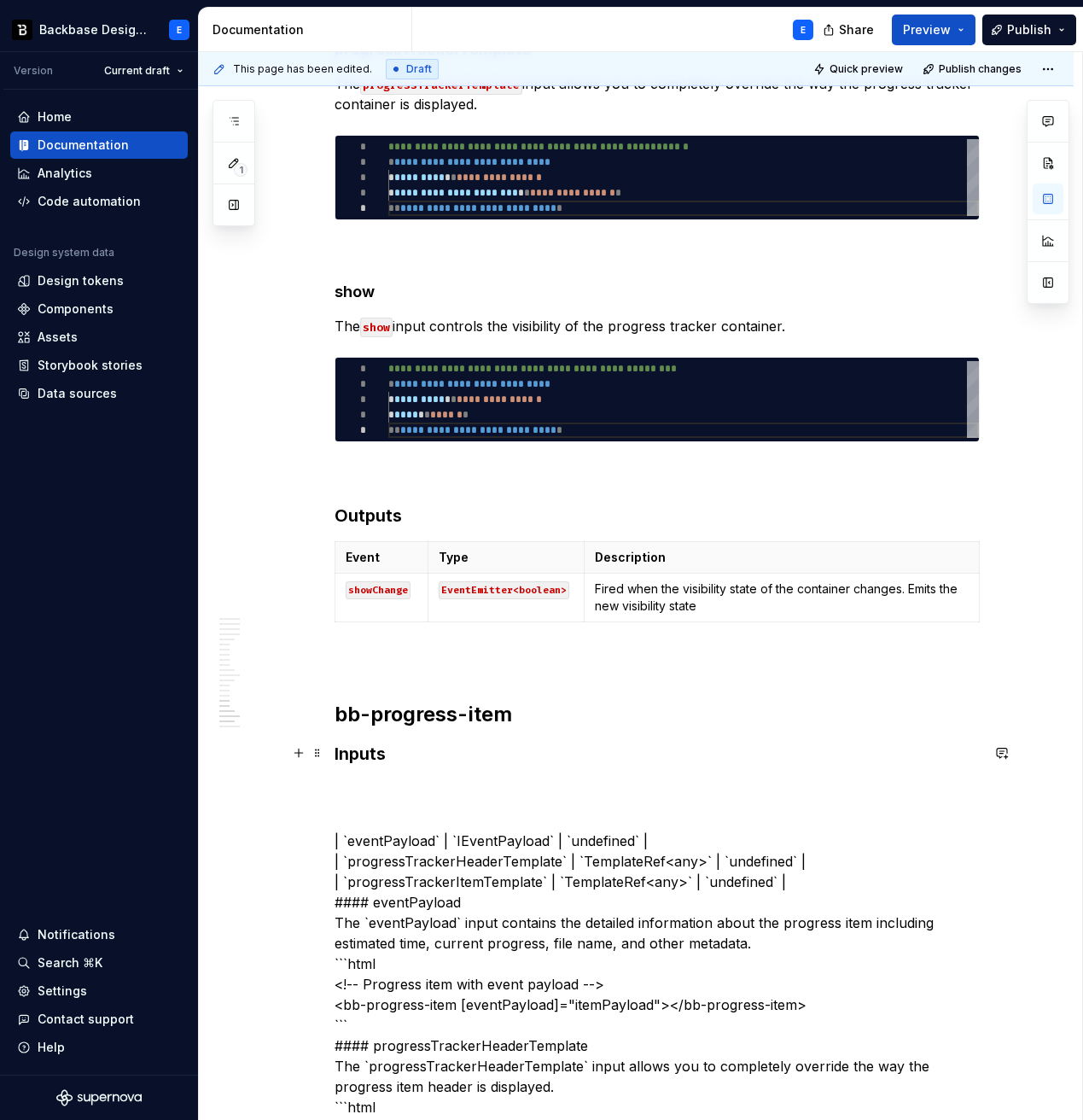
scroll to position [4275, 0]
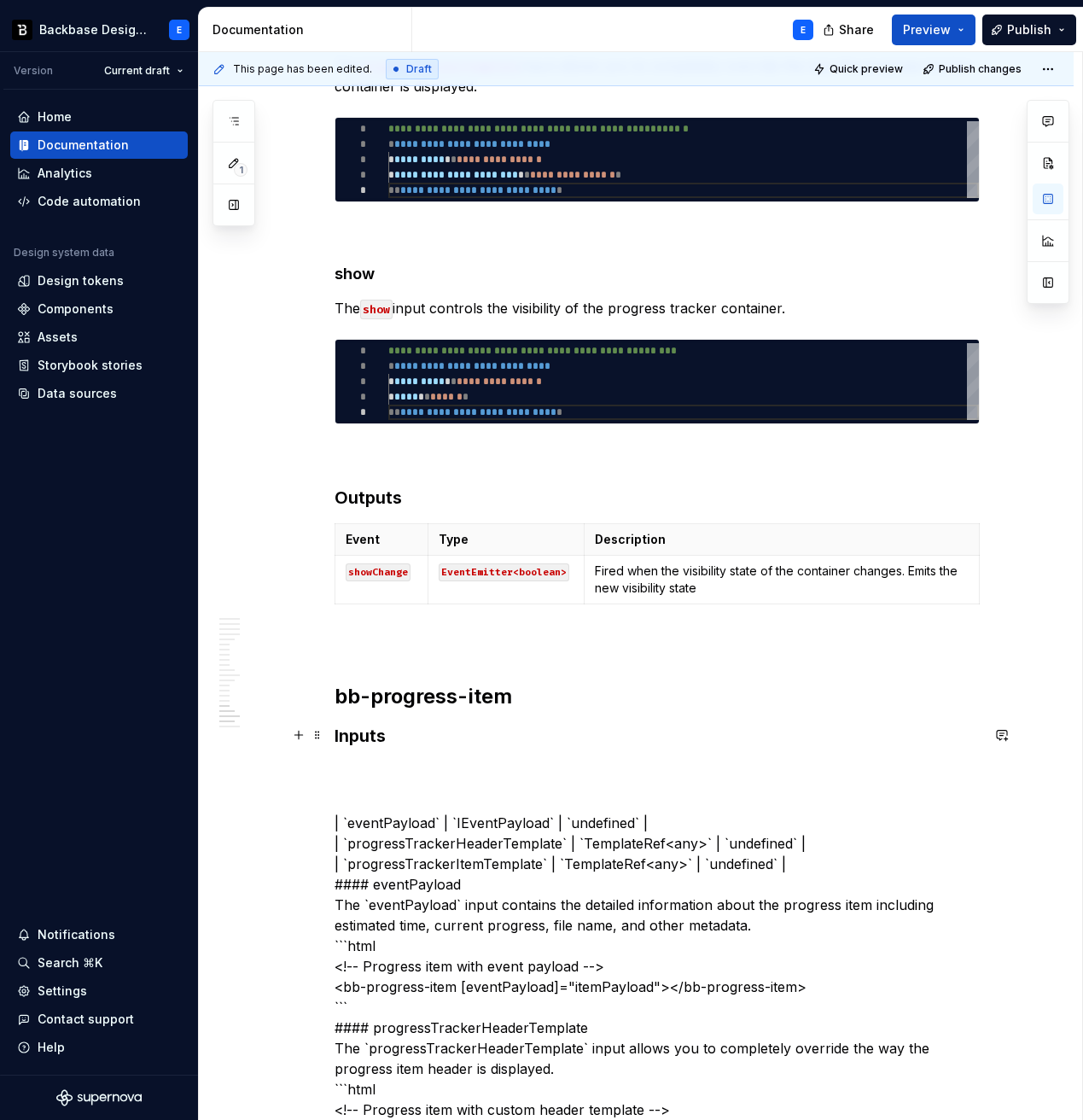
click at [411, 734] on h3 "Inputs" at bounding box center [658, 736] width 645 height 24
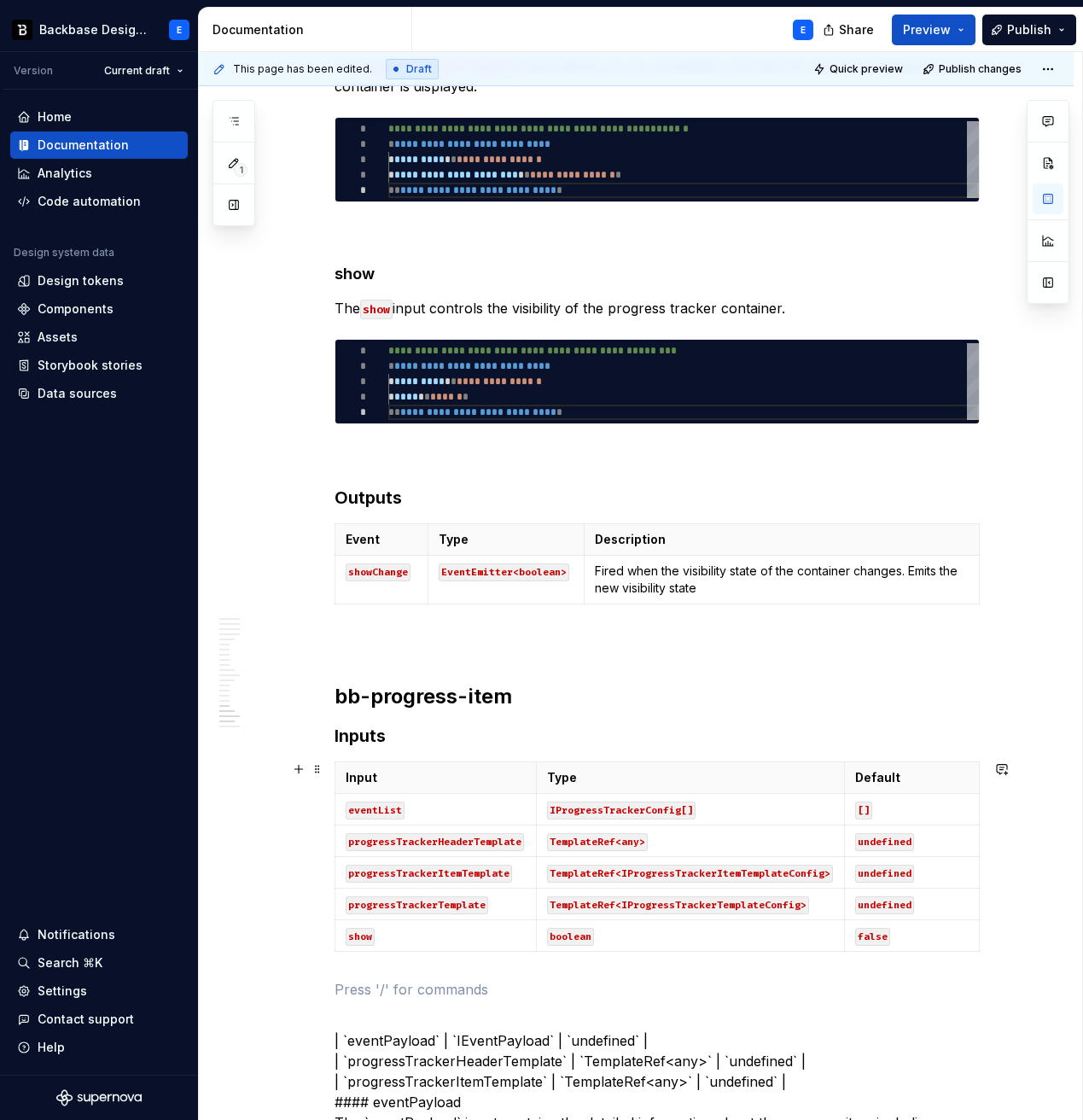
scroll to position [4420, 0]
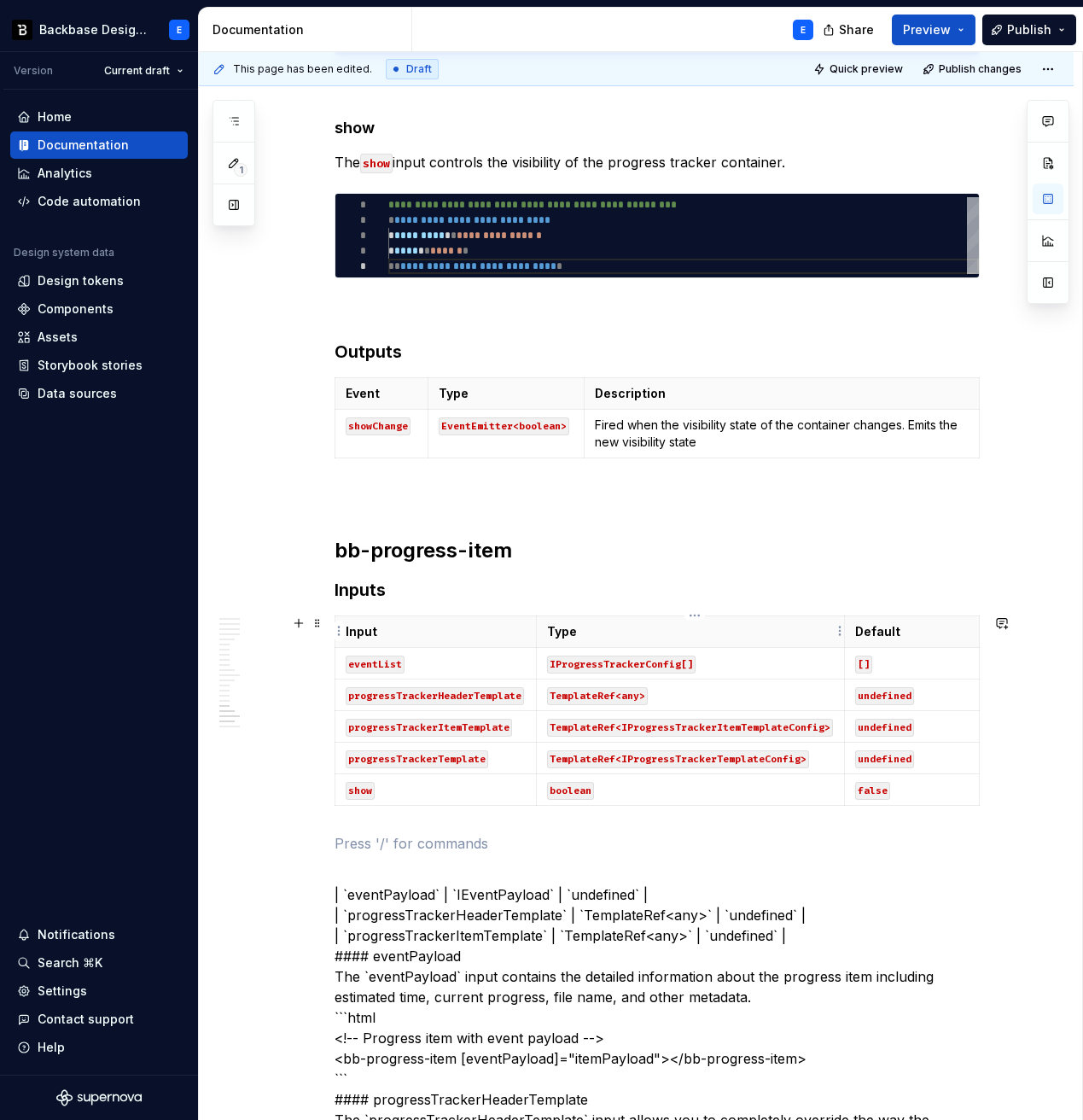
click at [612, 633] on p "Type" at bounding box center [689, 632] width 286 height 17
type textarea "*"
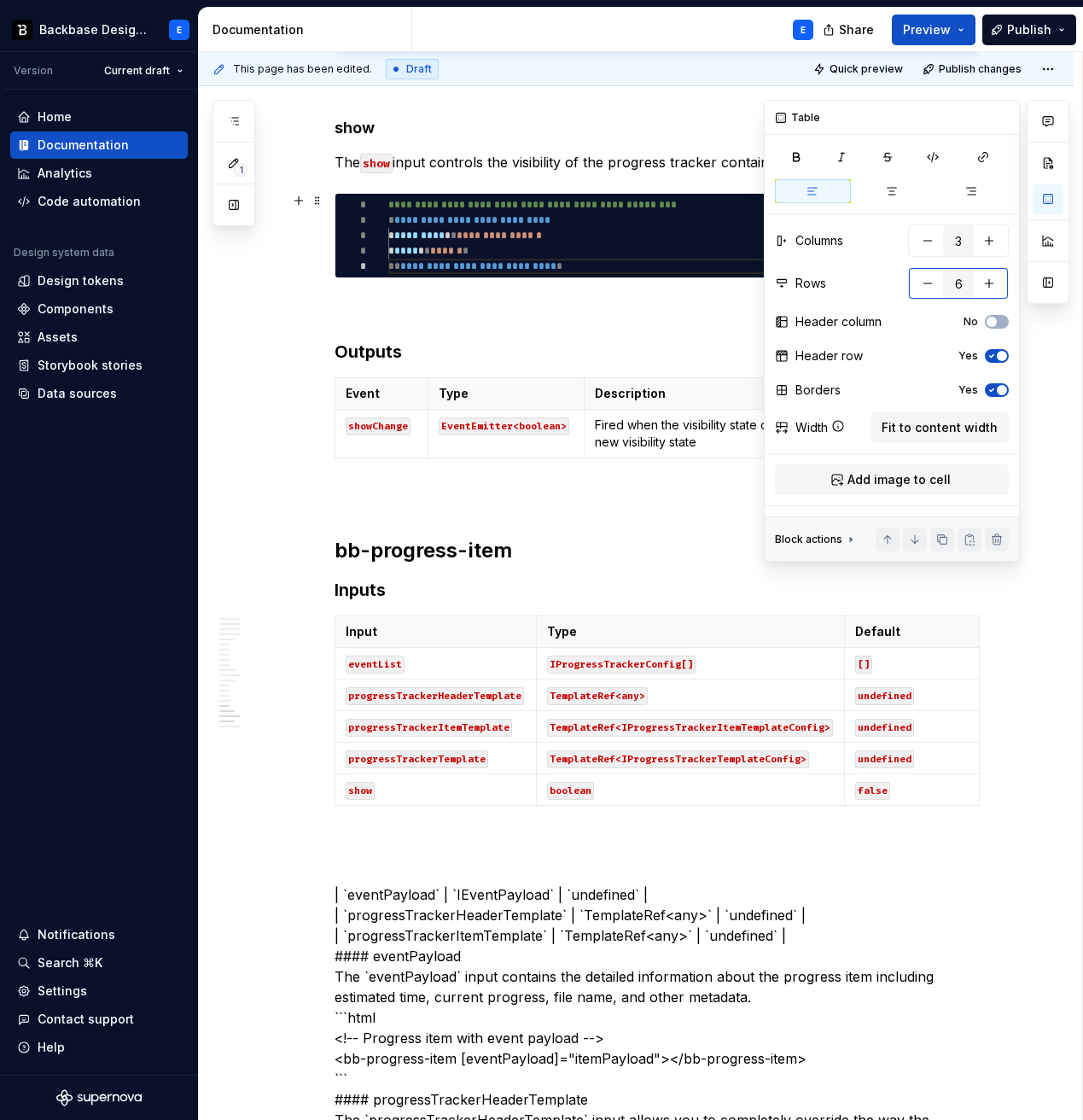
click at [925, 282] on button "button" at bounding box center [928, 284] width 31 height 31
type input "4"
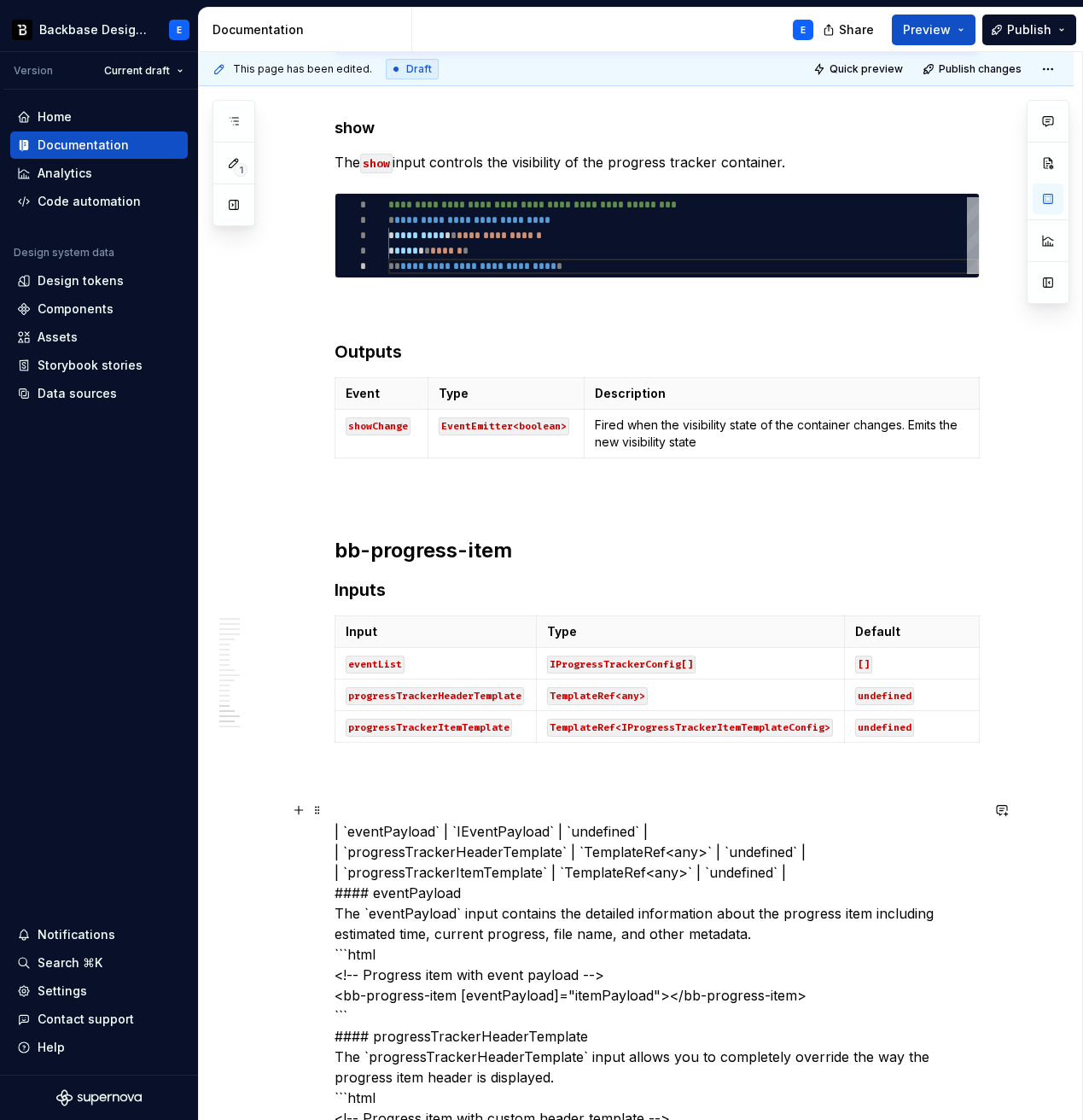
click at [379, 658] on code "eventList" at bounding box center [375, 664] width 59 height 18
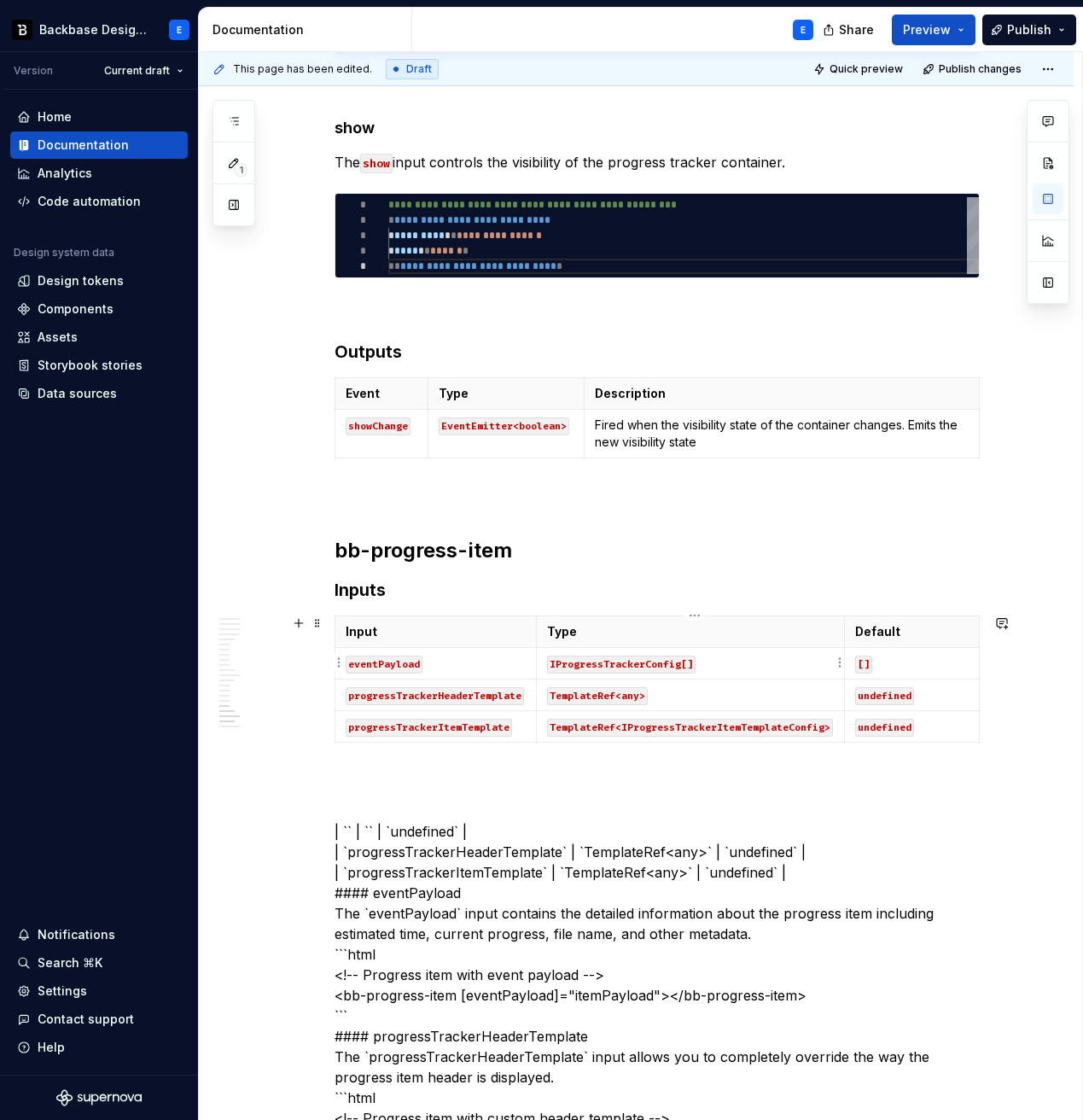
click at [603, 662] on code "IProgressTrackerConfig[]" at bounding box center [621, 664] width 148 height 18
click at [872, 661] on code "[]" at bounding box center [864, 664] width 17 height 18
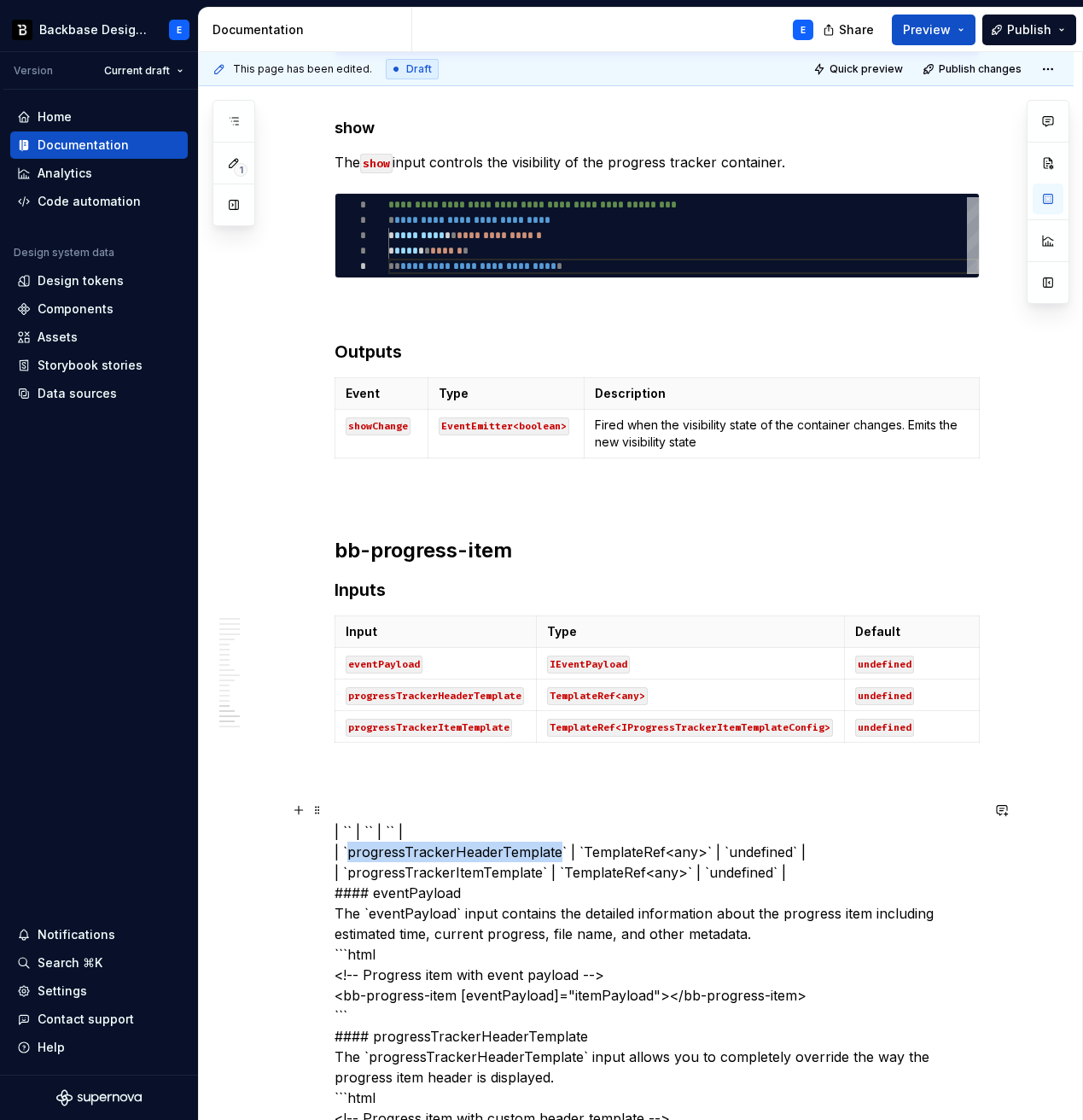
click at [420, 696] on code "progressTrackerHeaderTemplate" at bounding box center [435, 695] width 179 height 18
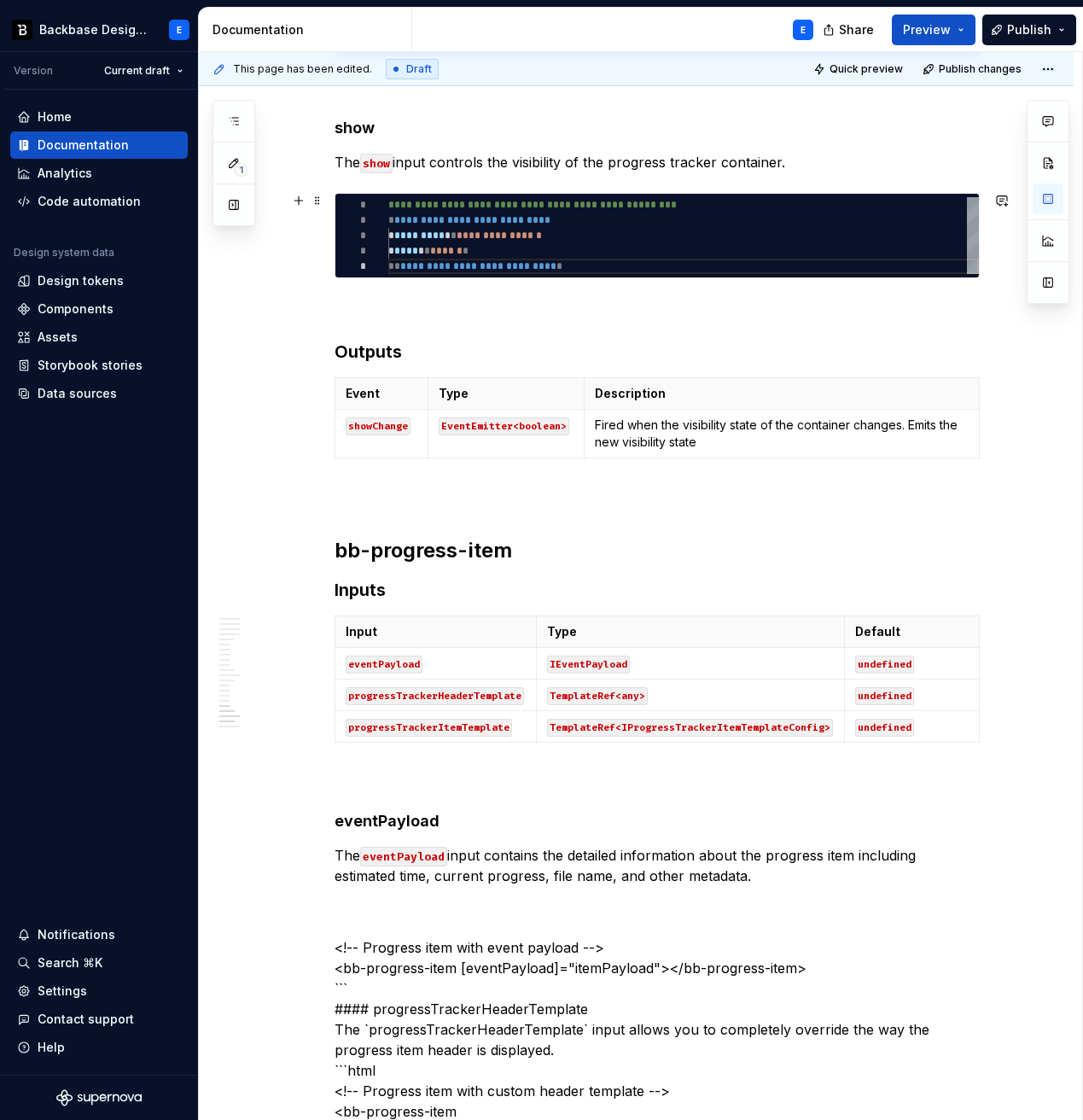
scroll to position [4400, 0]
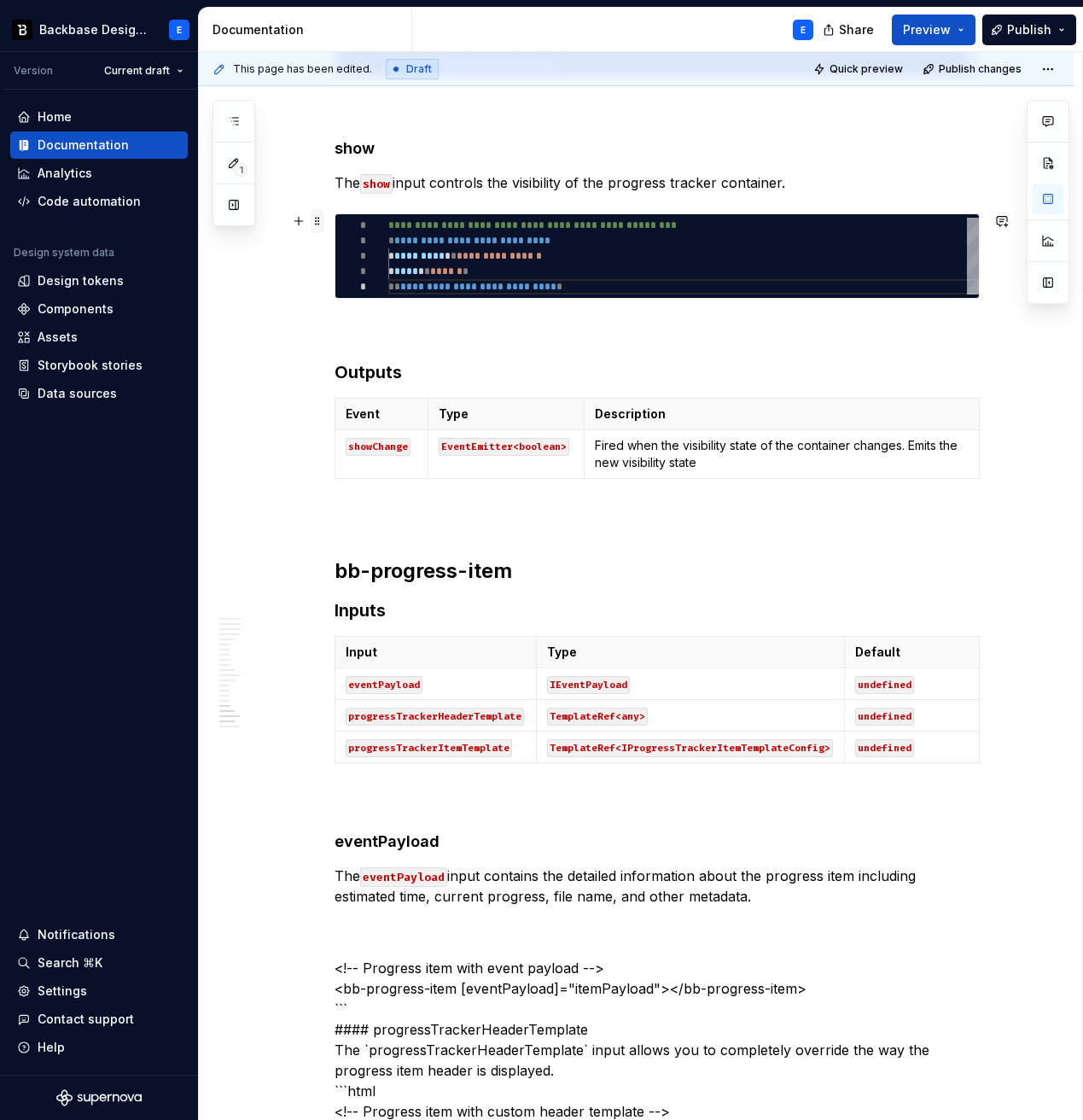
click at [324, 225] on span at bounding box center [318, 221] width 14 height 24
type textarea "*"
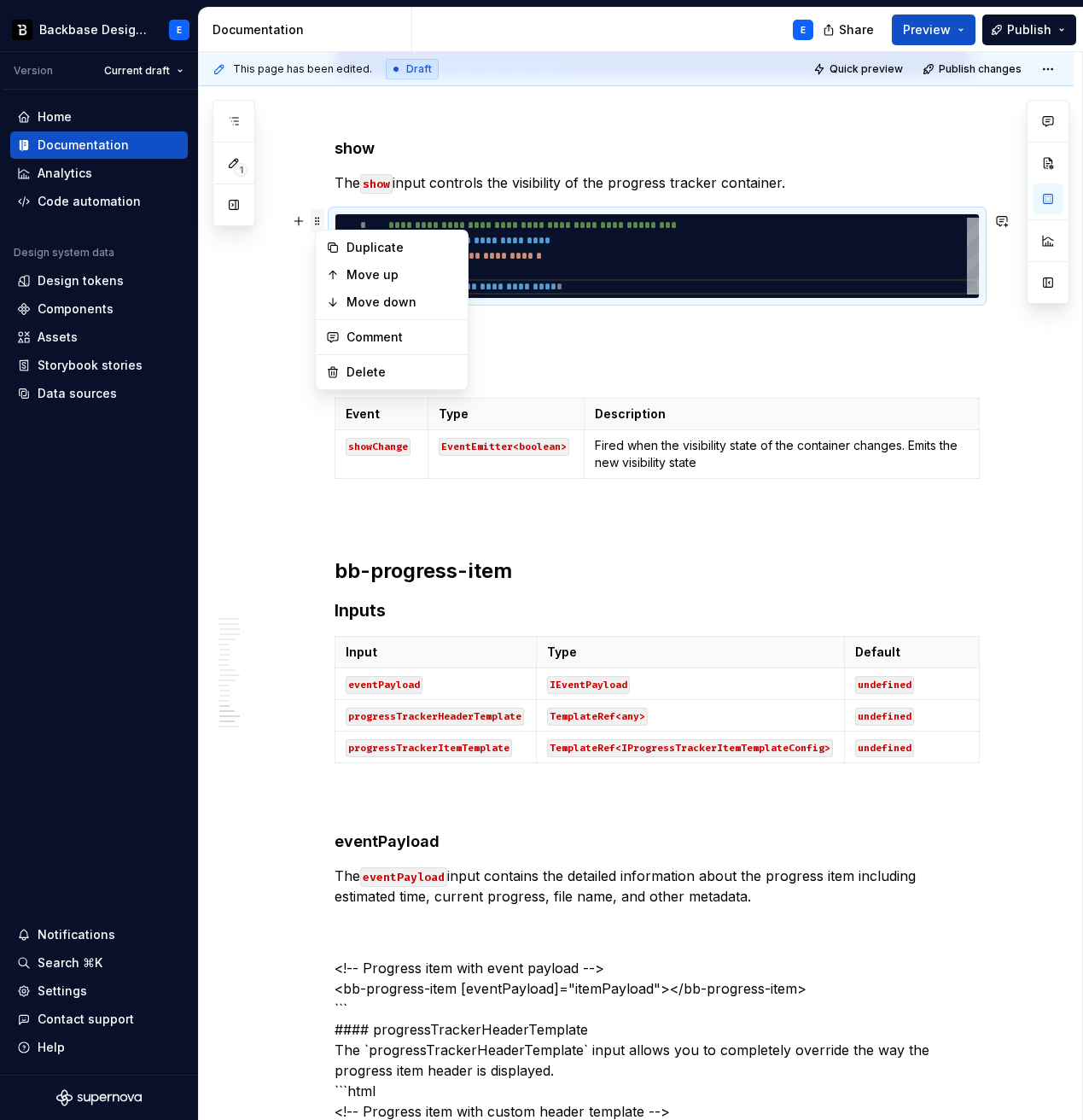
click at [324, 225] on span at bounding box center [318, 221] width 14 height 24
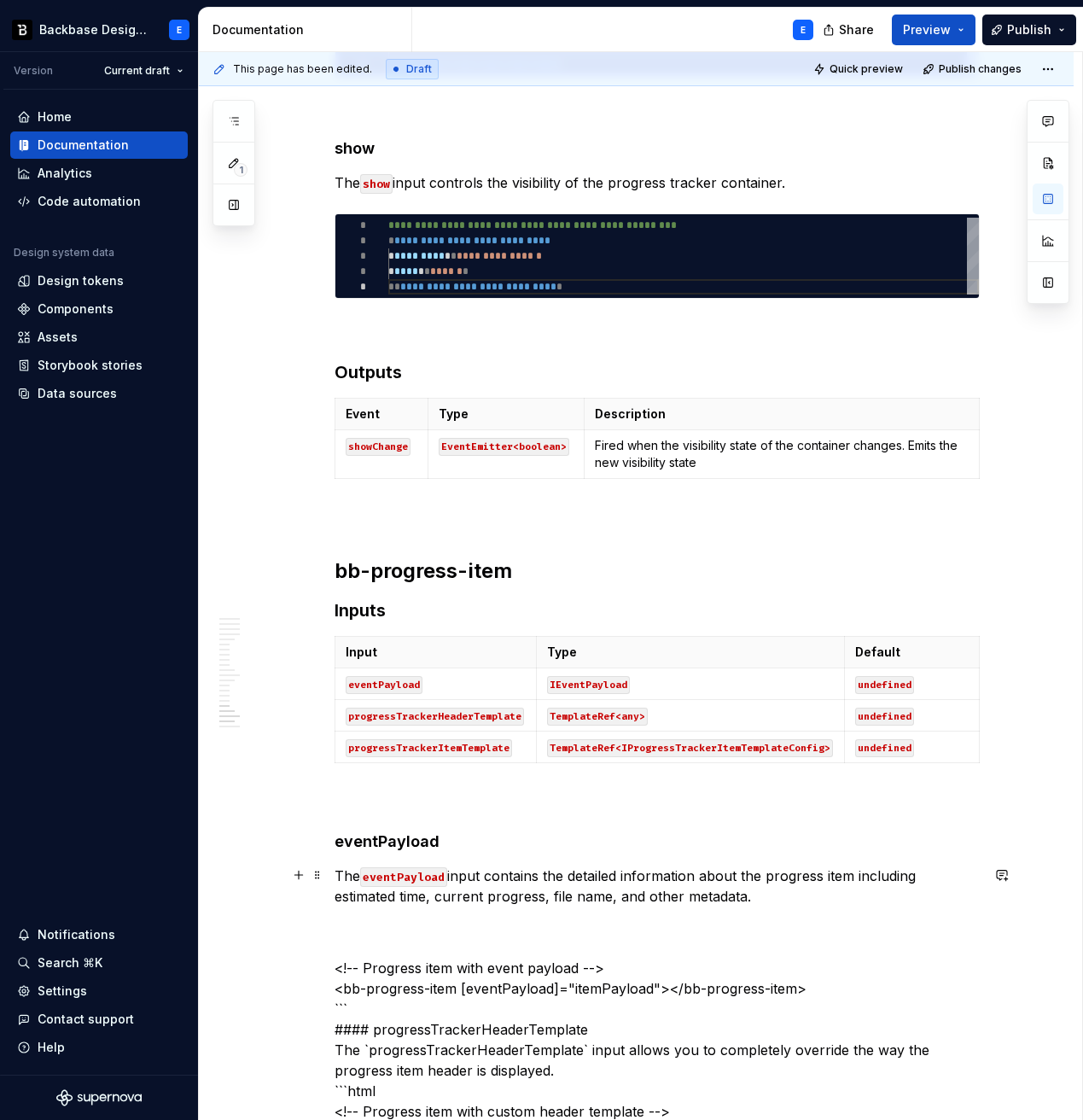
click at [780, 846] on p "The eventPayload input contains the detailed information about the progress ite…" at bounding box center [658, 885] width 645 height 41
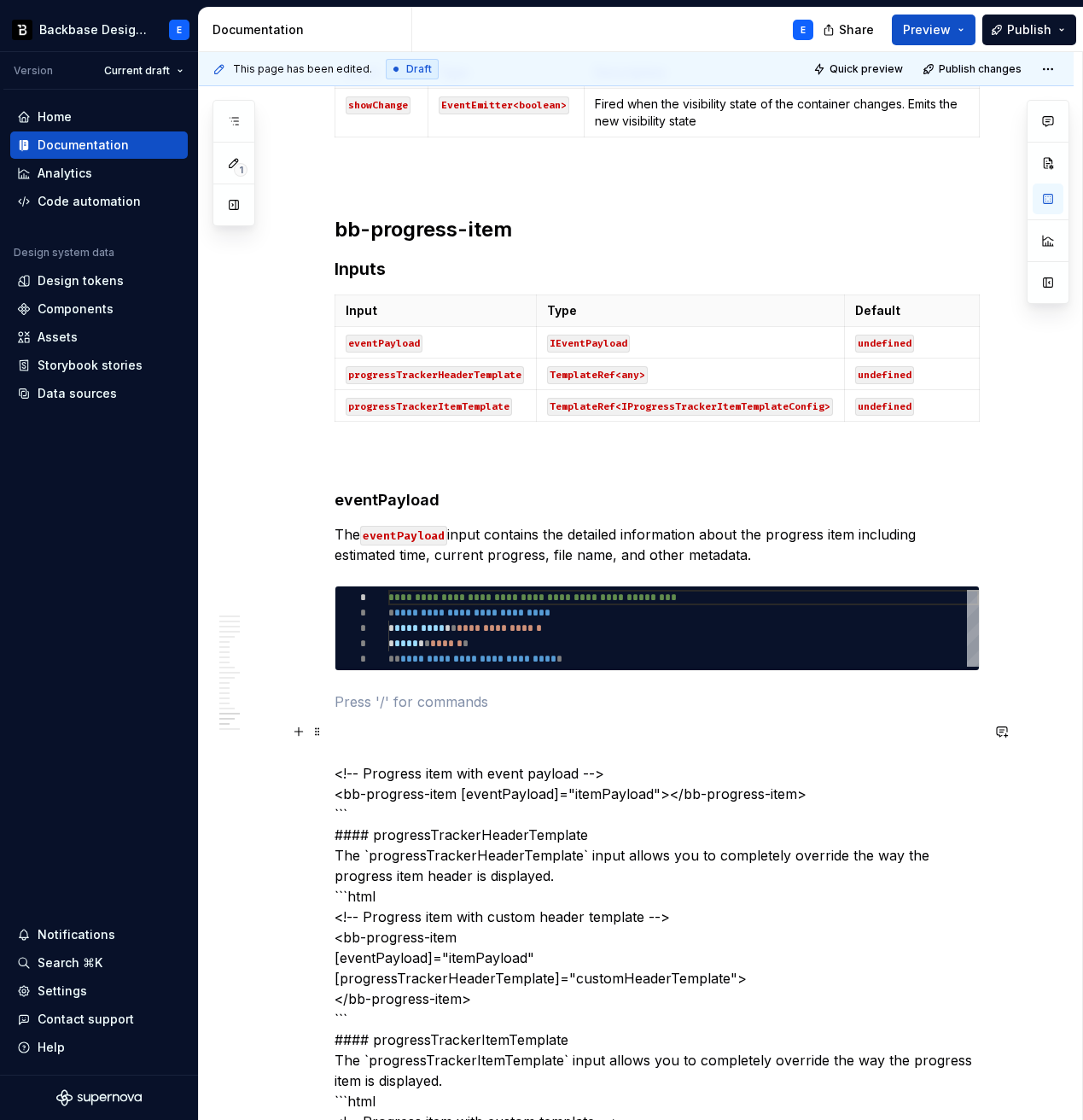
scroll to position [4753, 0]
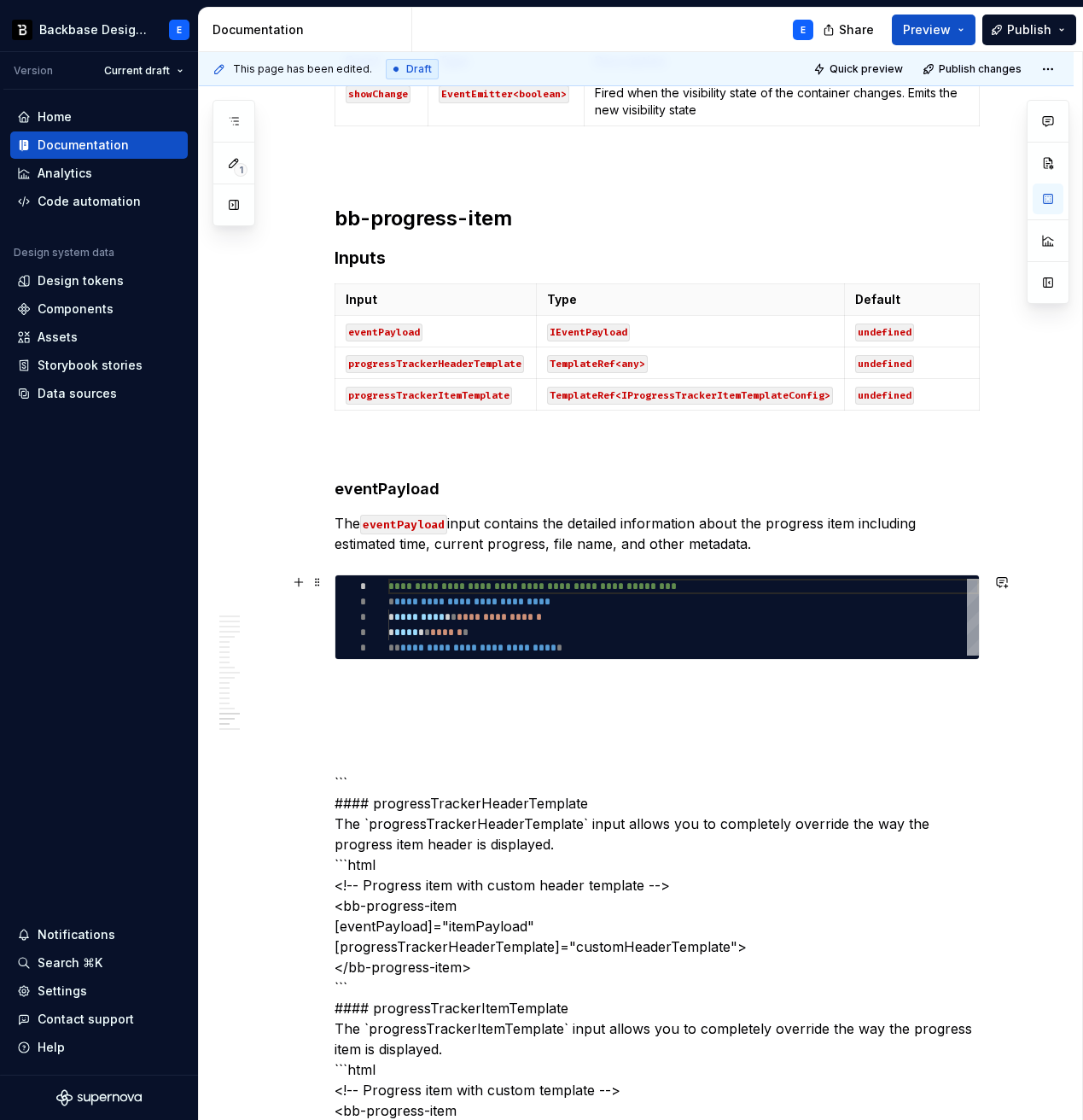
type textarea "**********"
click at [515, 614] on div "**********" at bounding box center [683, 617] width 591 height 77
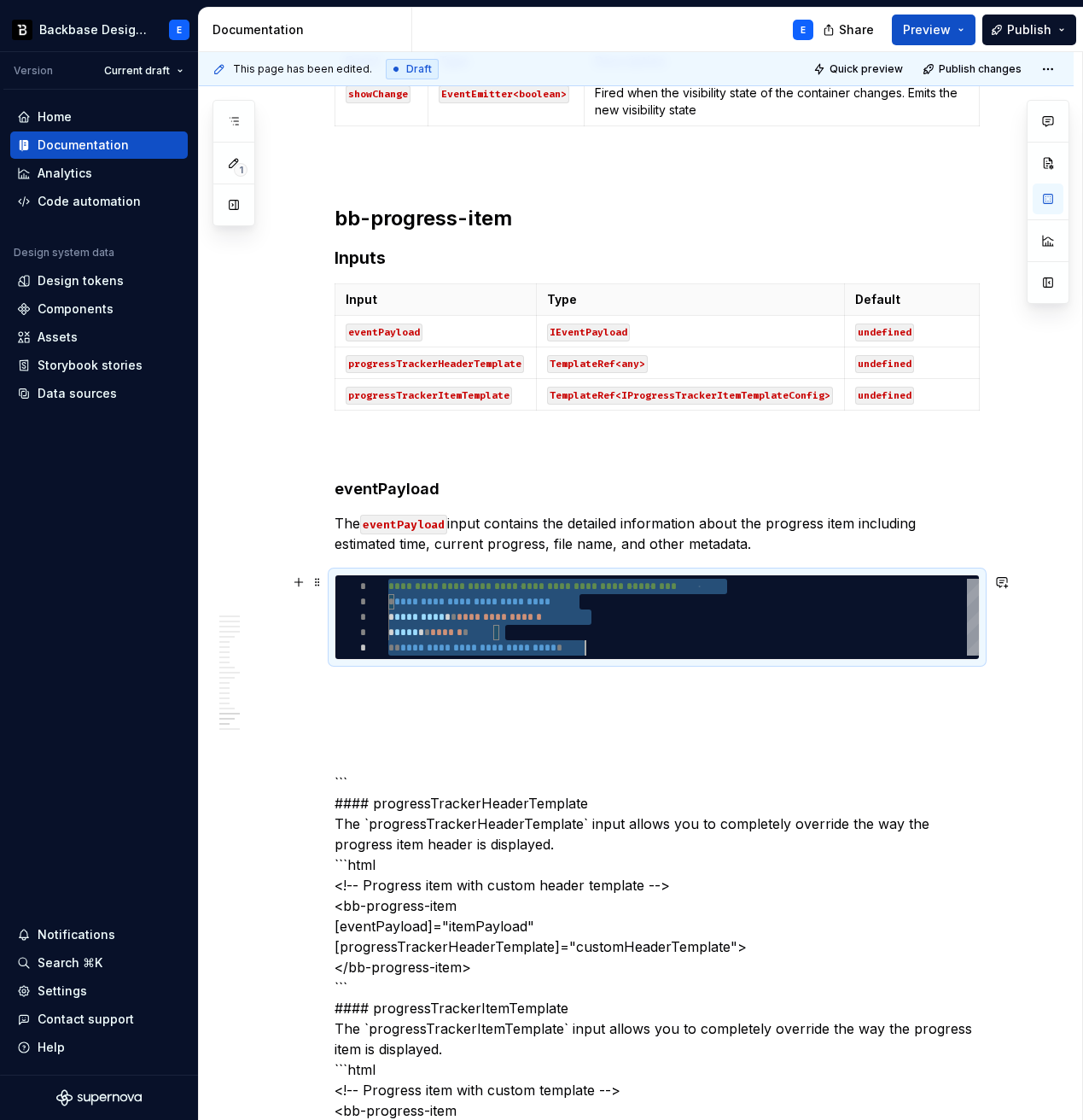
scroll to position [0, 198]
type textarea "*"
type textarea "**********"
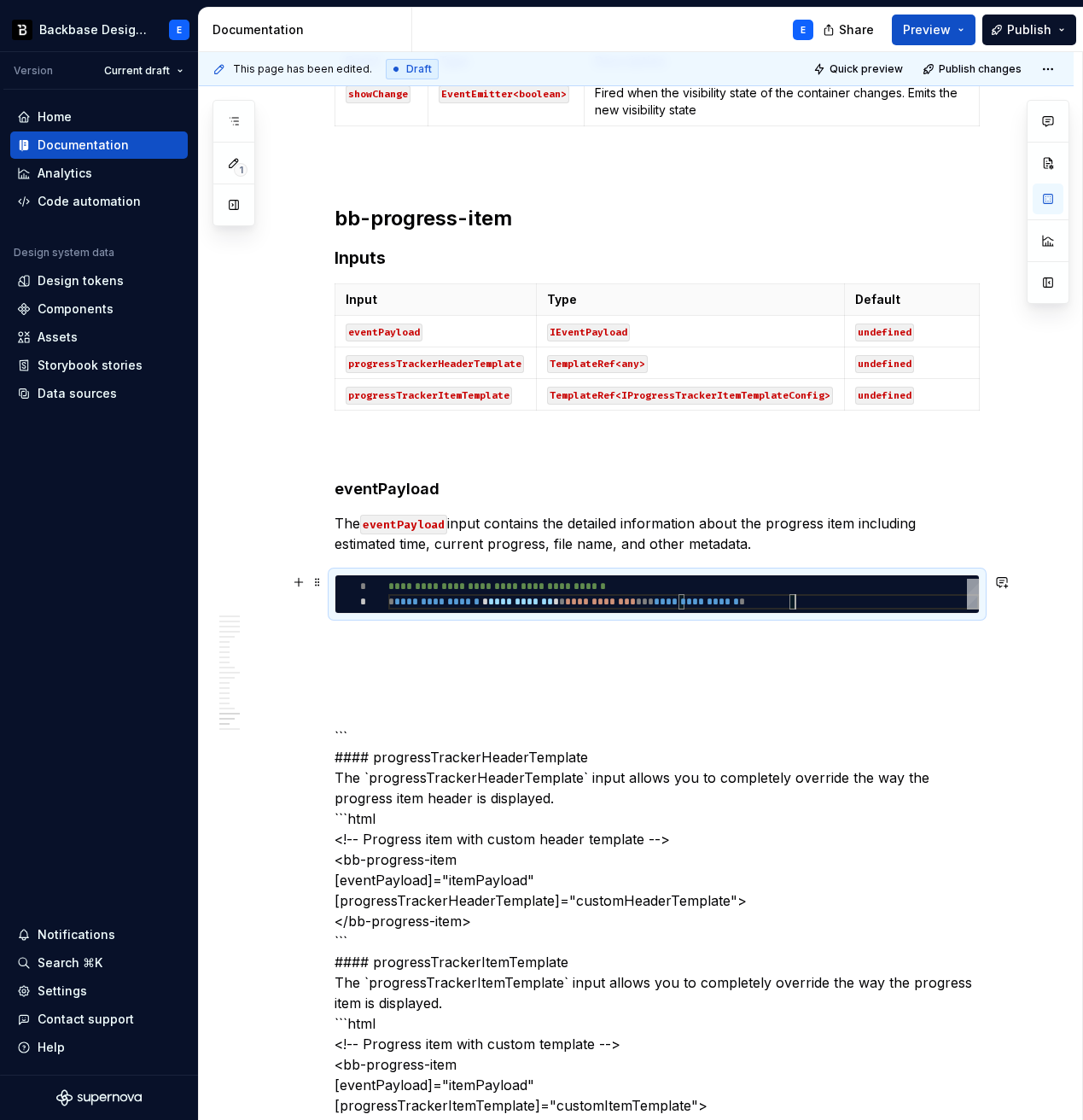
scroll to position [16, 406]
click at [503, 639] on p at bounding box center [658, 645] width 645 height 21
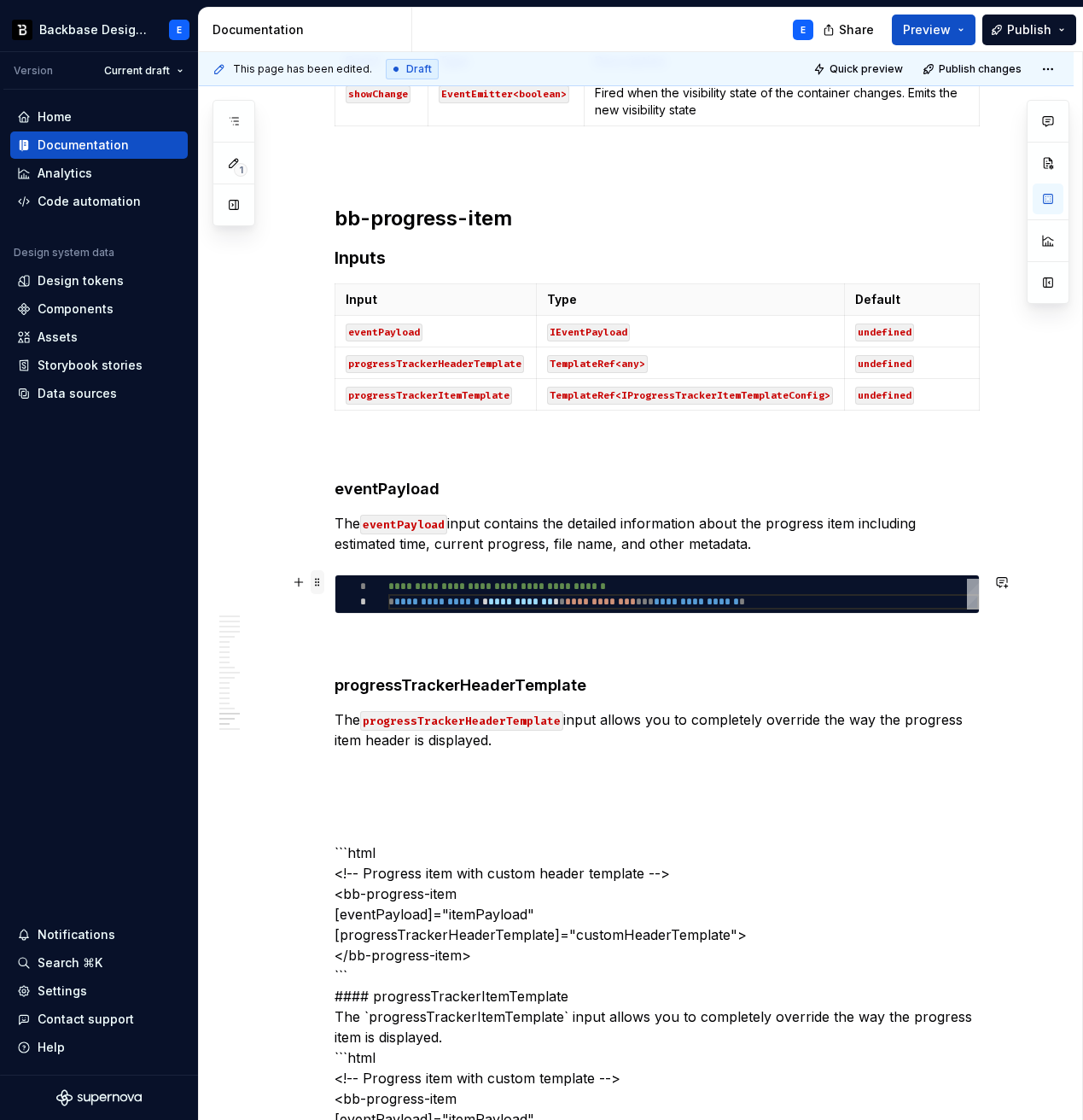
click at [324, 582] on span at bounding box center [318, 582] width 14 height 24
click at [573, 748] on p "The progressTrackerHeaderTemplate input allows you to completely override the w…" at bounding box center [658, 729] width 645 height 41
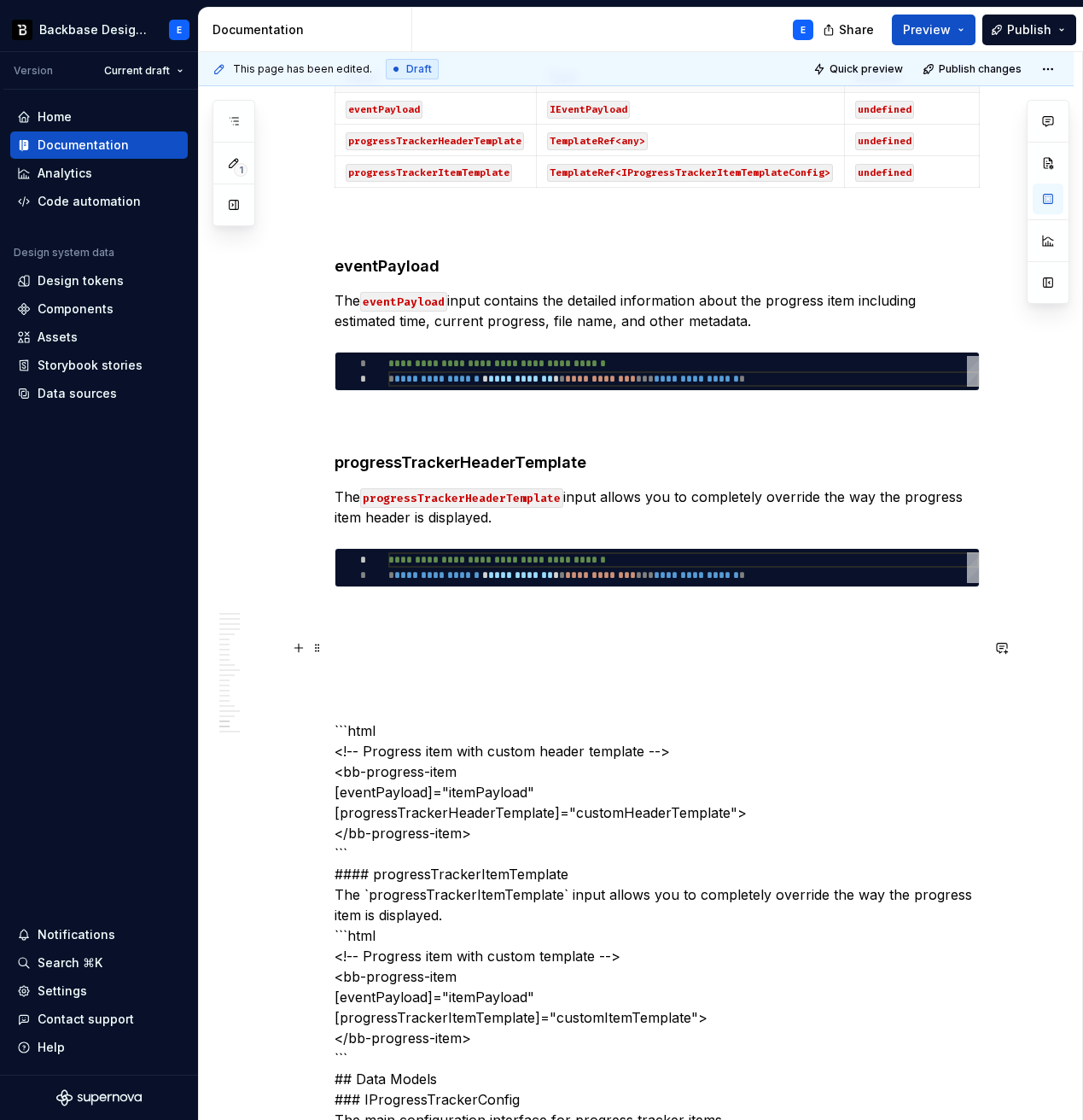
scroll to position [4977, 0]
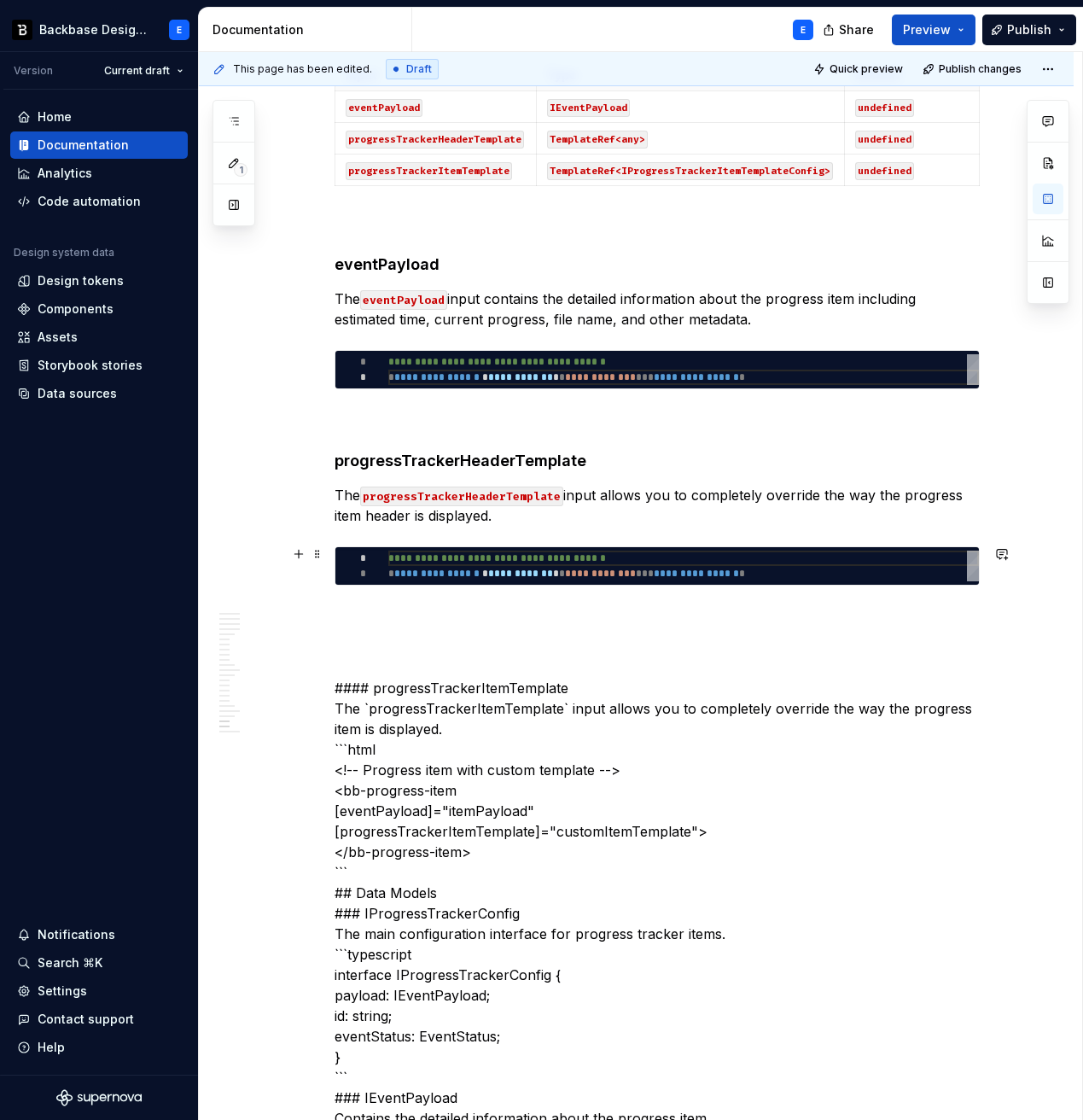
click at [507, 564] on div "**********" at bounding box center [683, 566] width 591 height 31
type textarea "*"
type textarea "**********"
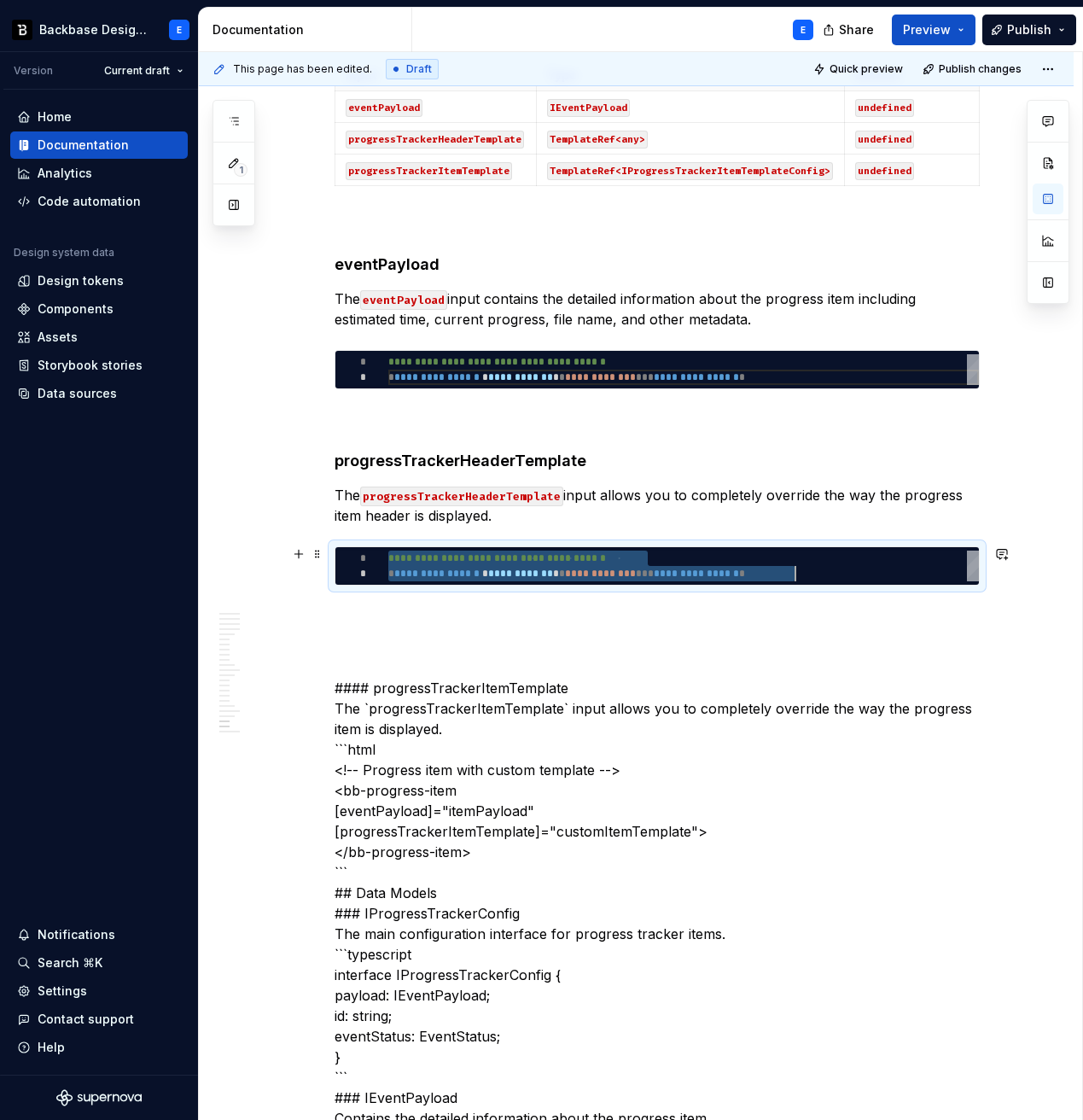
scroll to position [0, 406]
type textarea "*"
type textarea "**********"
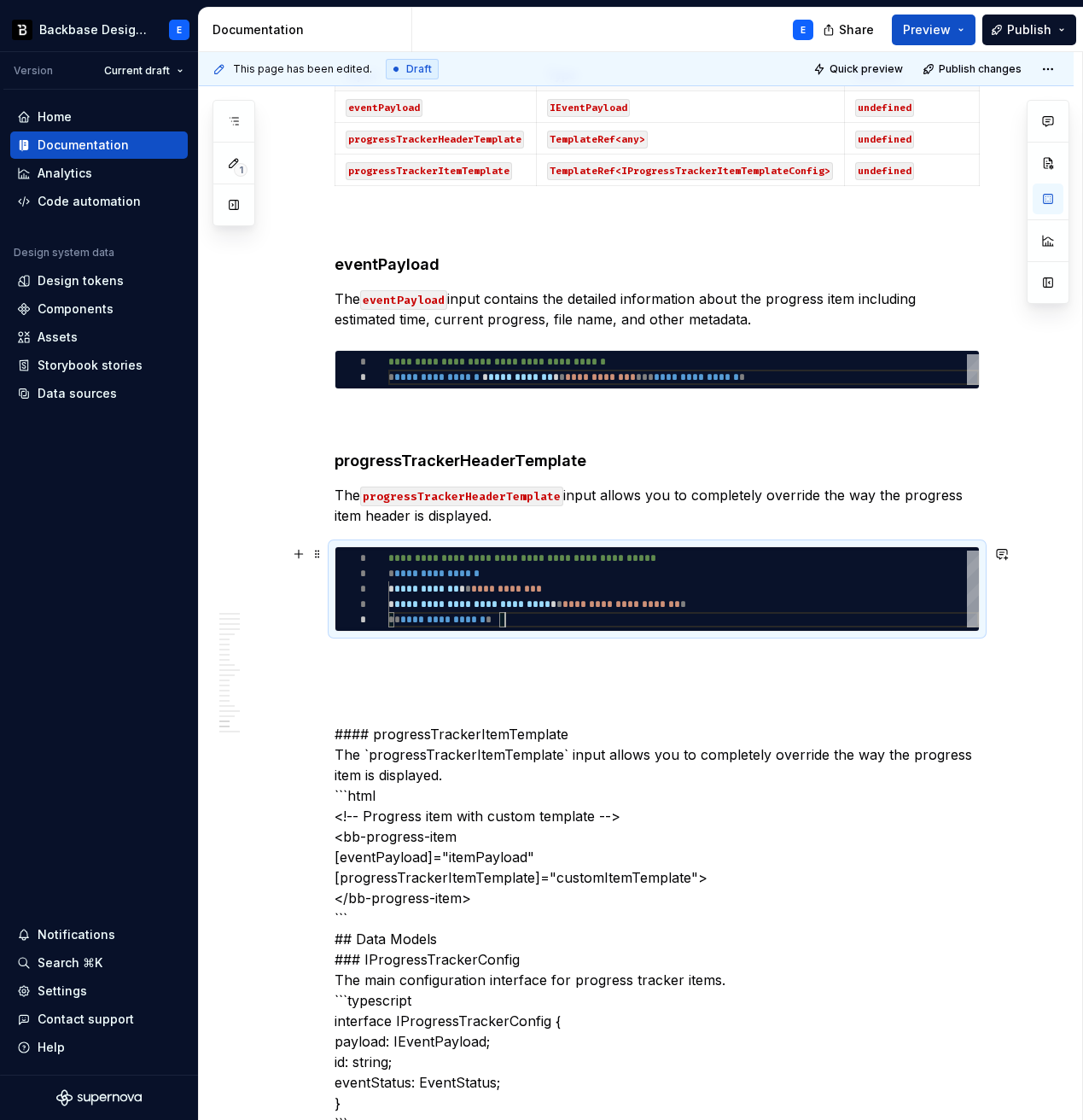
scroll to position [61, 117]
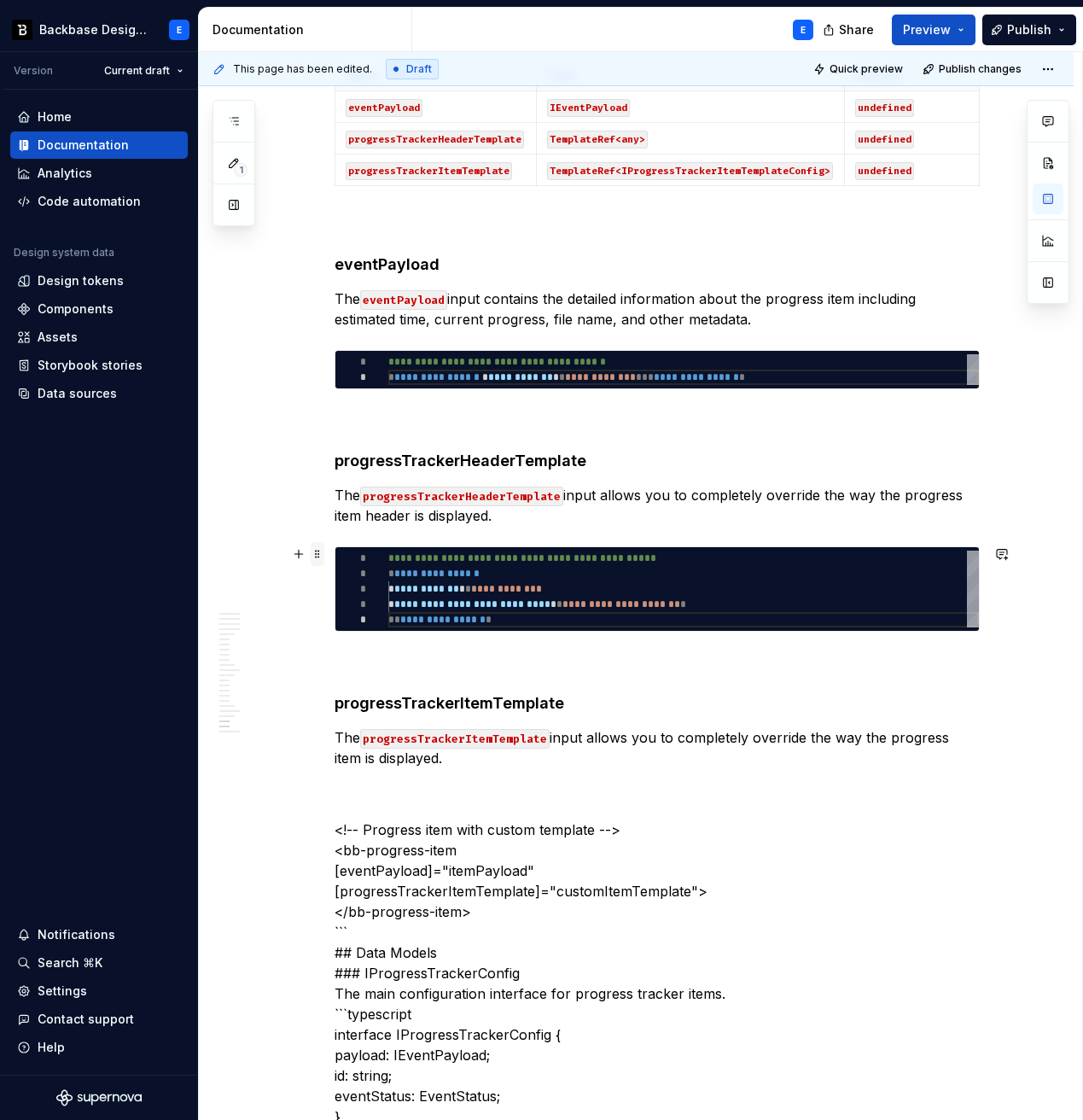
click at [324, 552] on span at bounding box center [318, 554] width 14 height 24
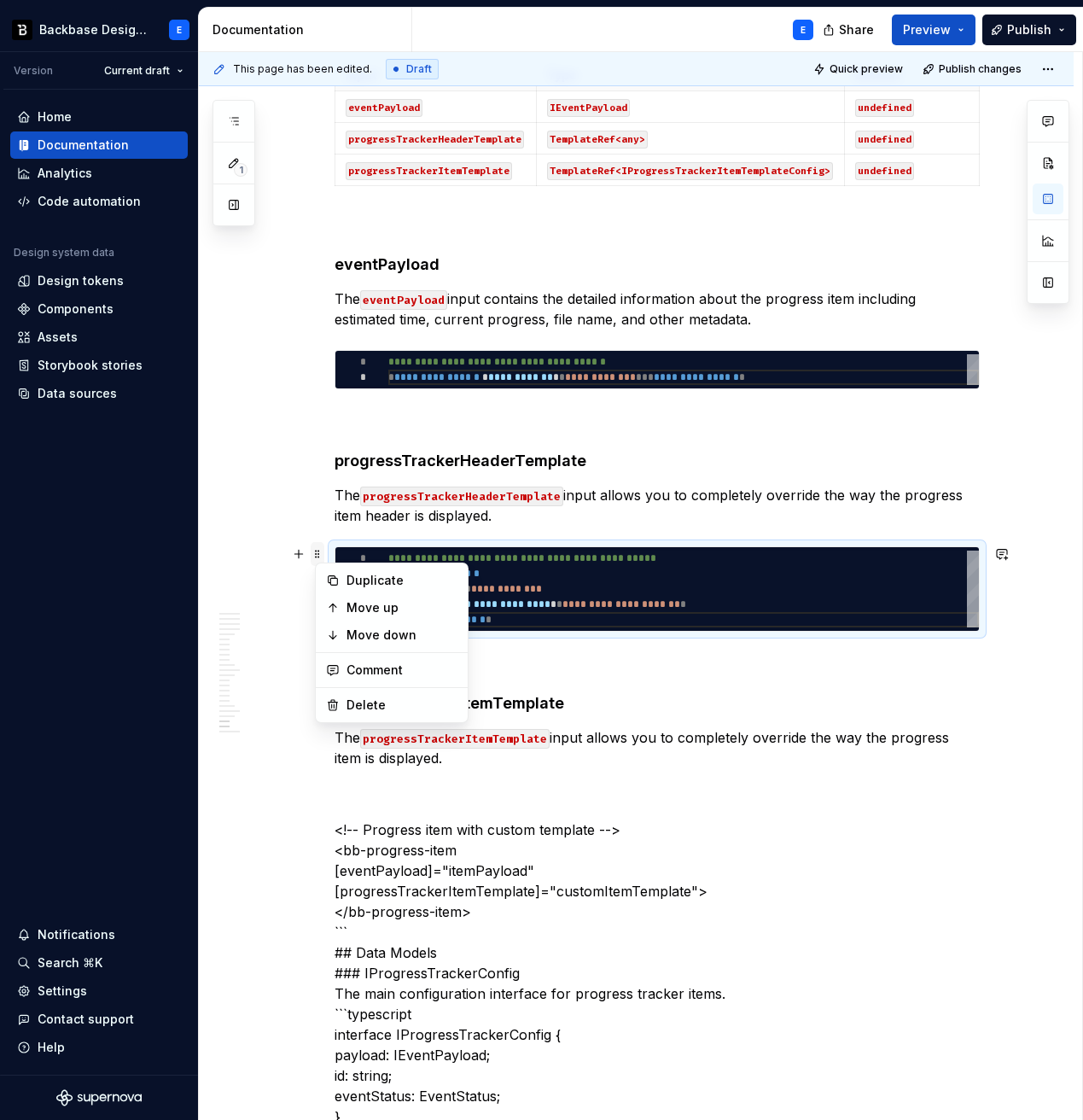
click at [324, 552] on span at bounding box center [318, 554] width 14 height 24
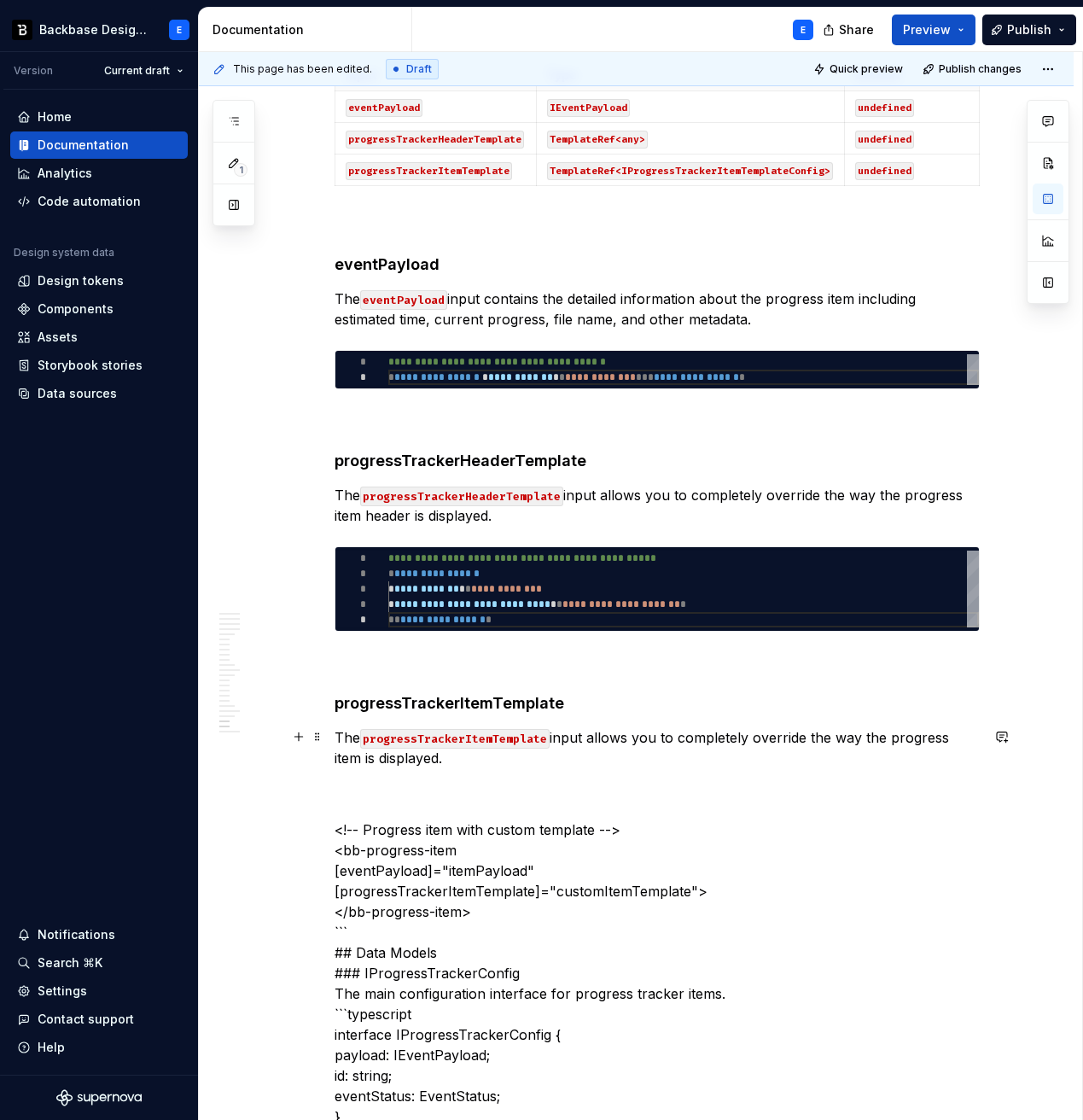
click at [494, 764] on p "The progressTrackerItemTemplate input allows you to completely override the way…" at bounding box center [658, 747] width 645 height 41
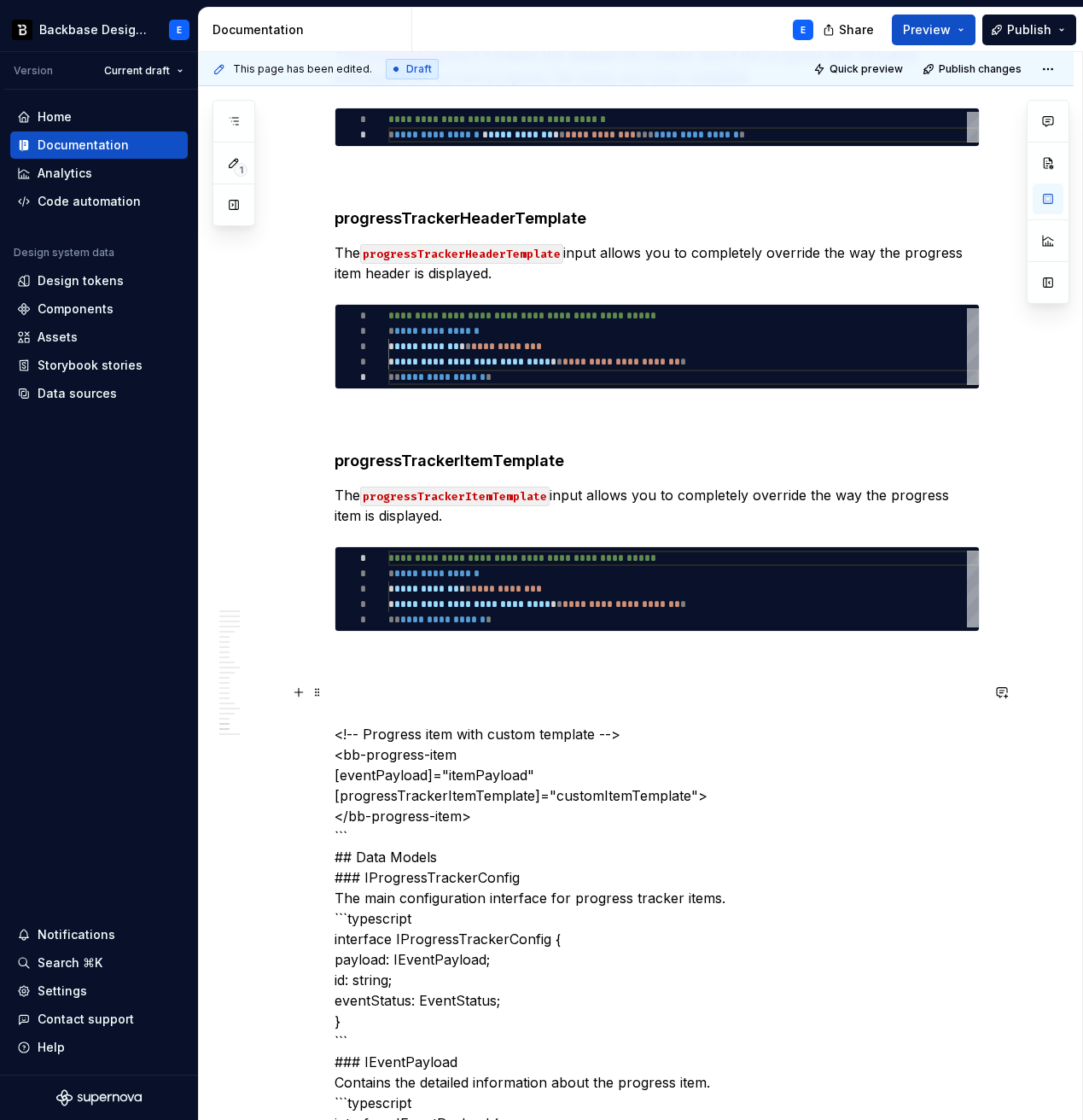
scroll to position [5224, 0]
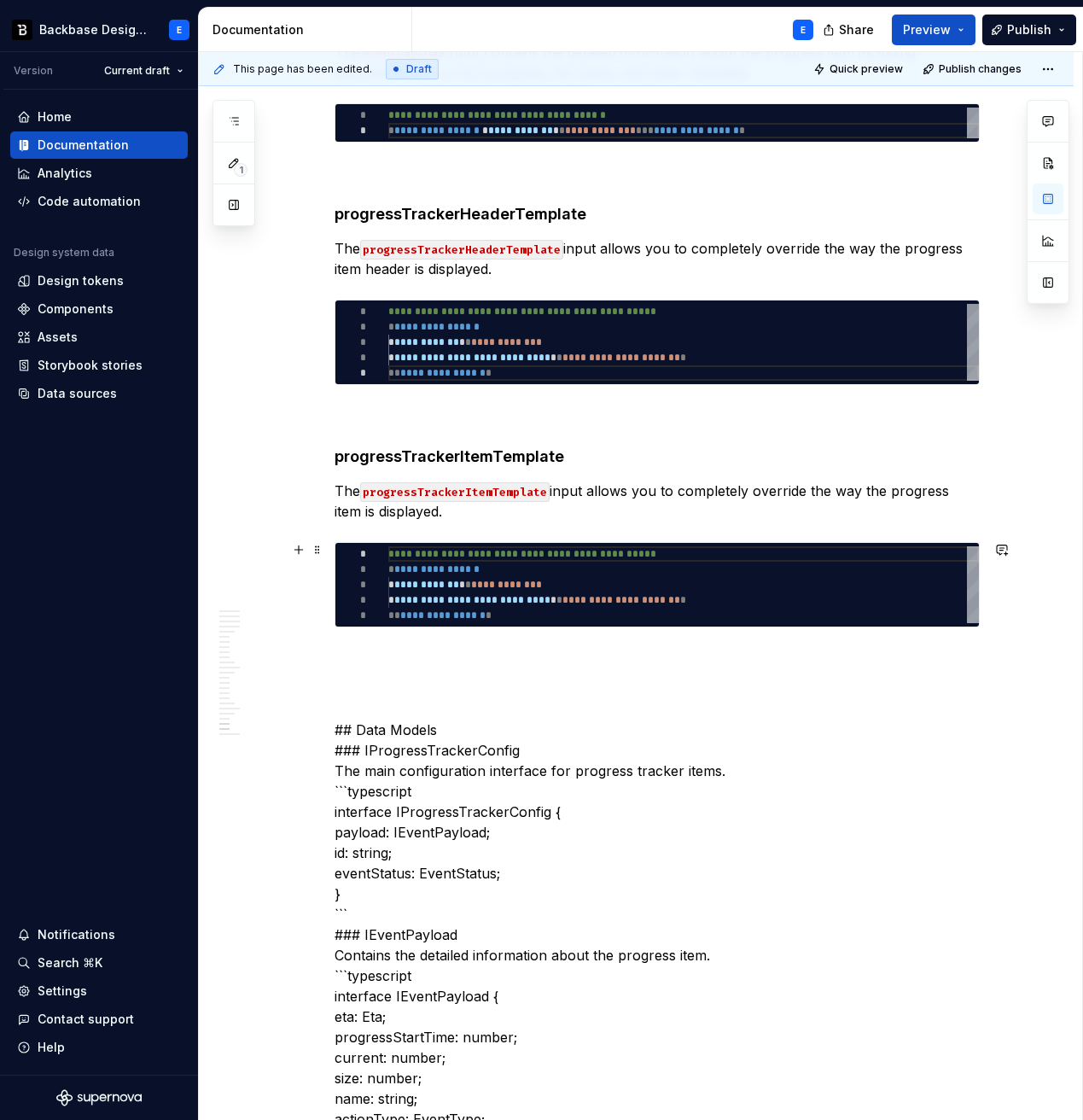
click at [466, 557] on div "**********" at bounding box center [683, 584] width 591 height 77
type textarea "*"
type textarea "**********"
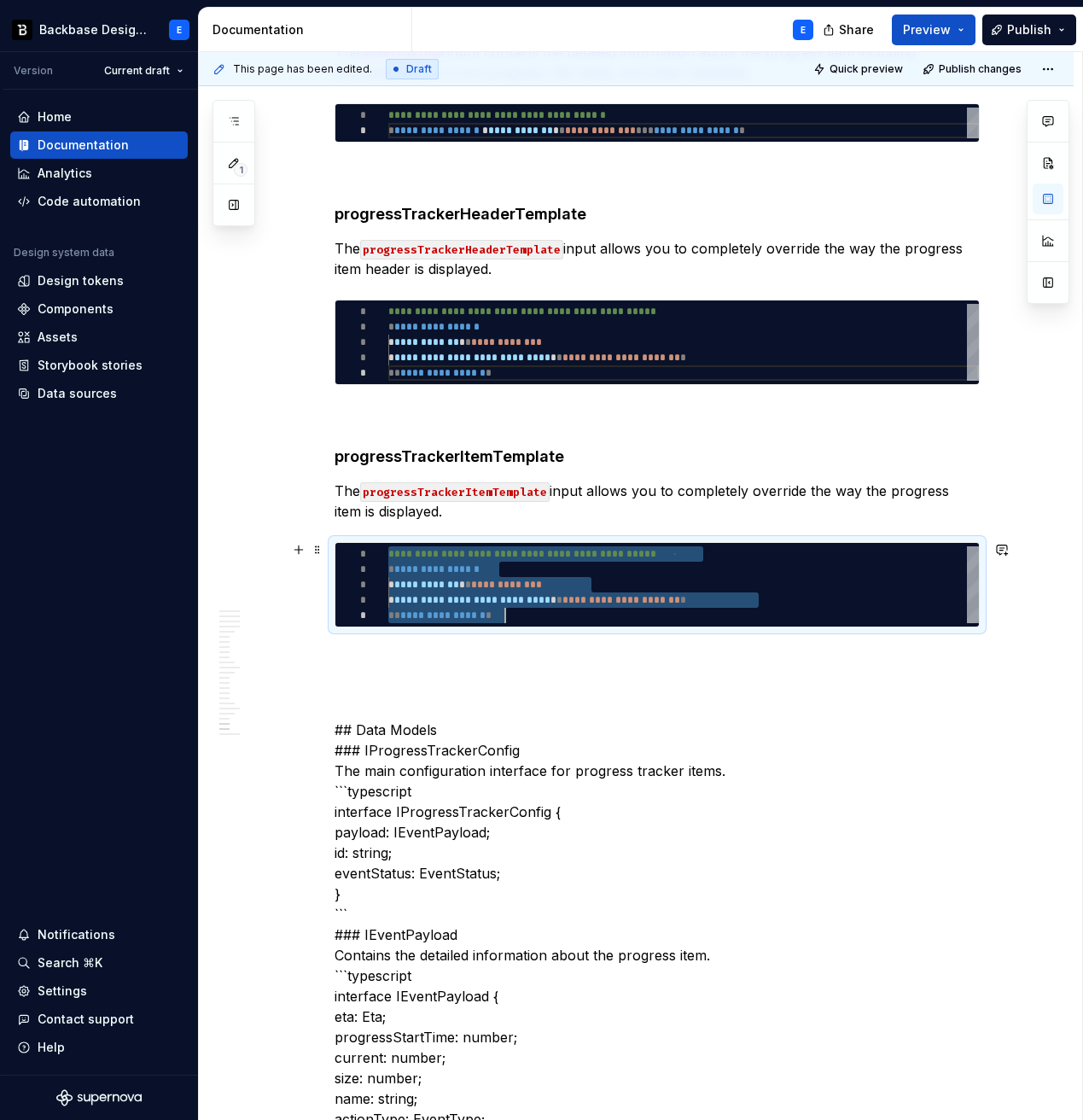
scroll to position [0, 117]
type textarea "*"
type textarea "**********"
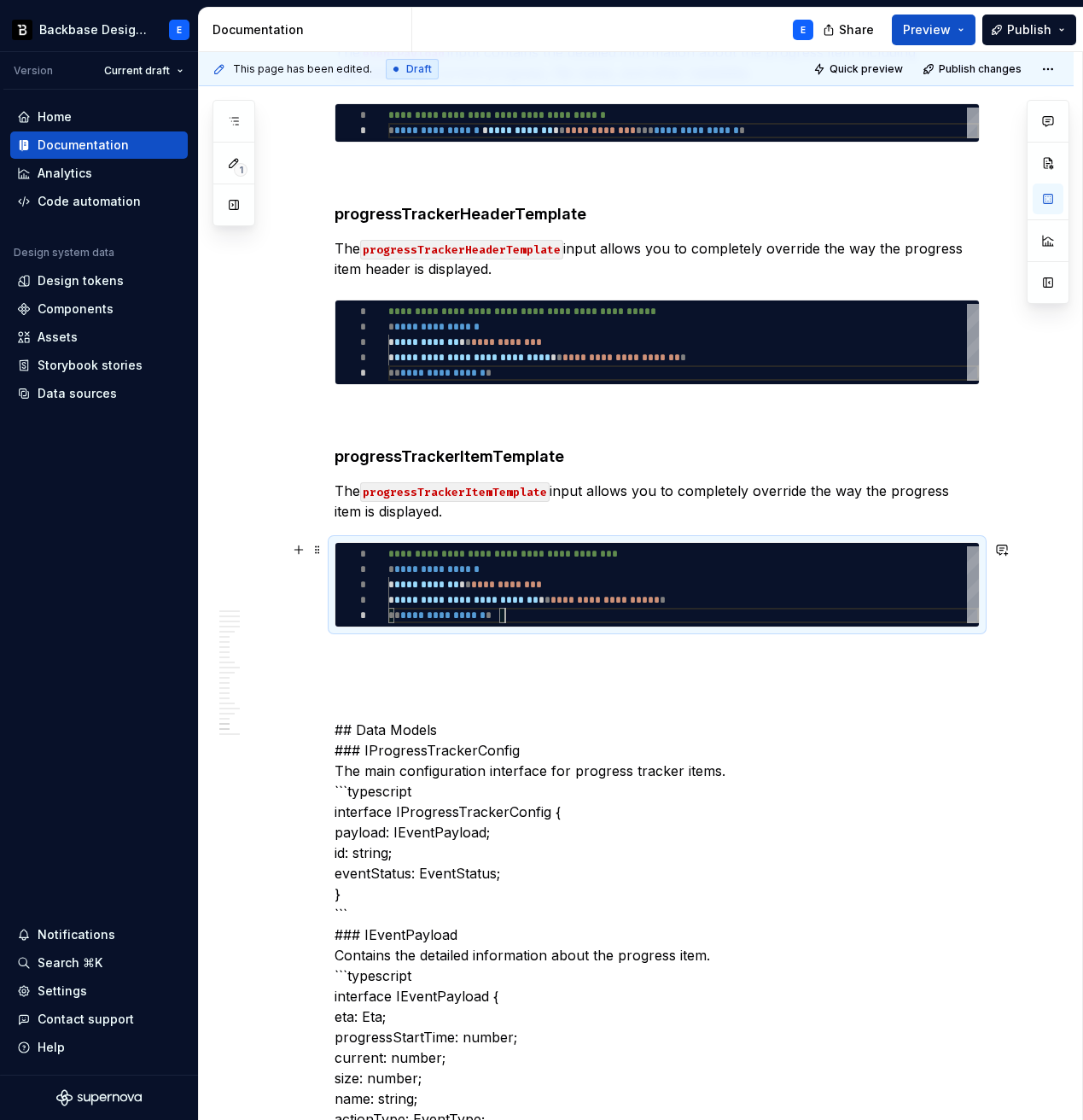
scroll to position [61, 117]
click at [450, 654] on p at bounding box center [658, 658] width 645 height 21
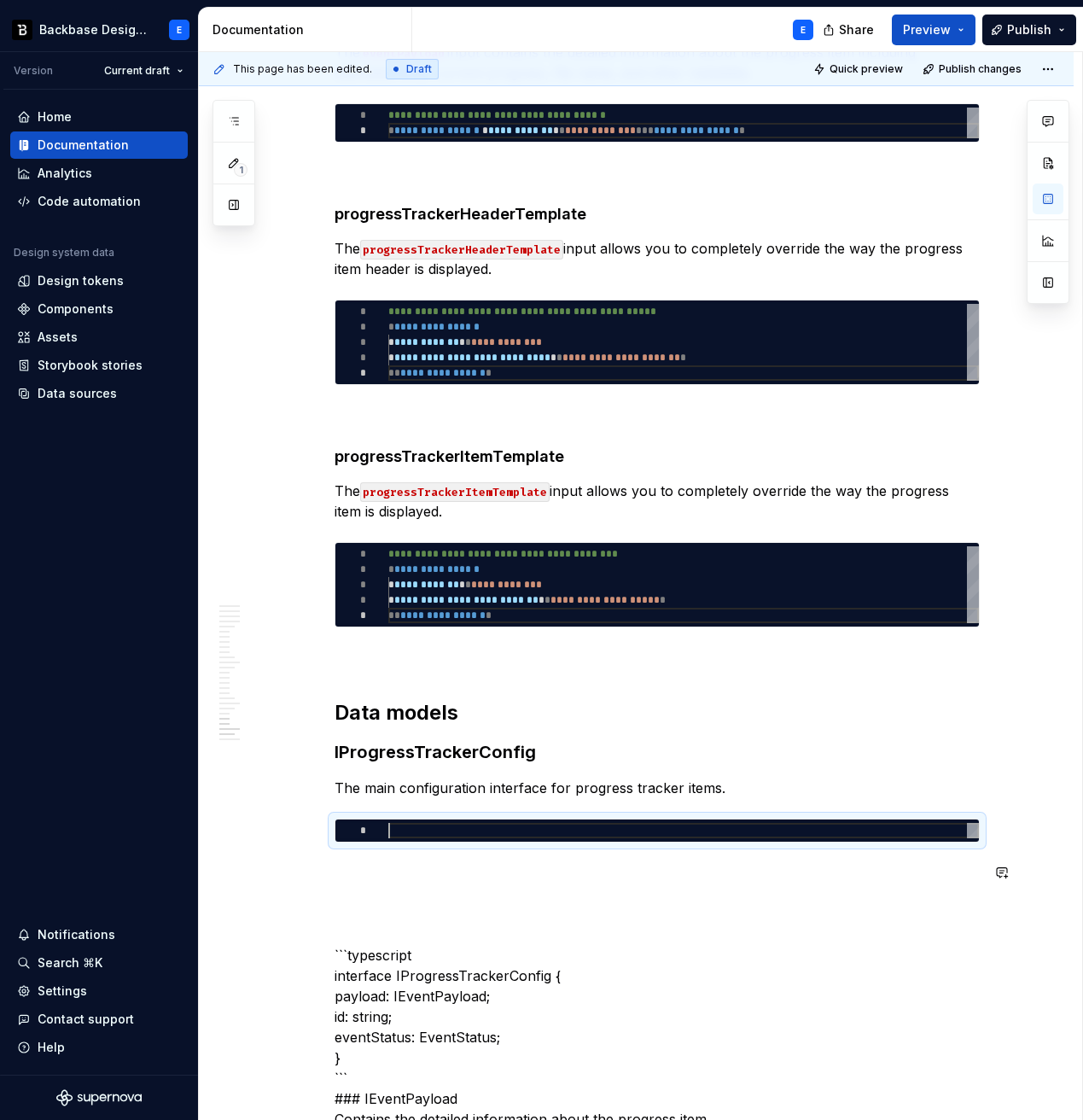
scroll to position [0, 0]
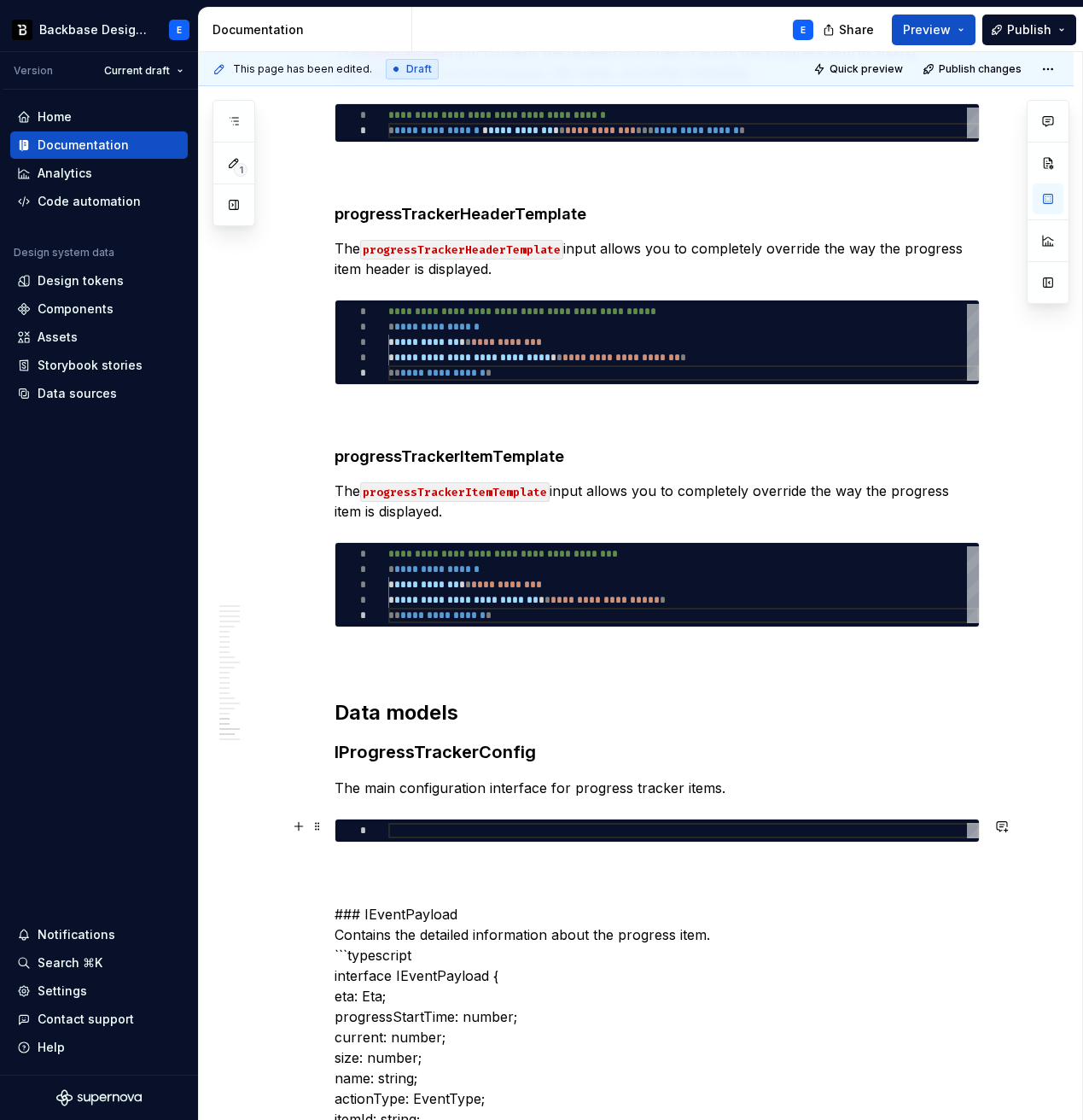
click at [457, 827] on div at bounding box center [683, 831] width 591 height 16
type textarea "*"
type textarea "**********"
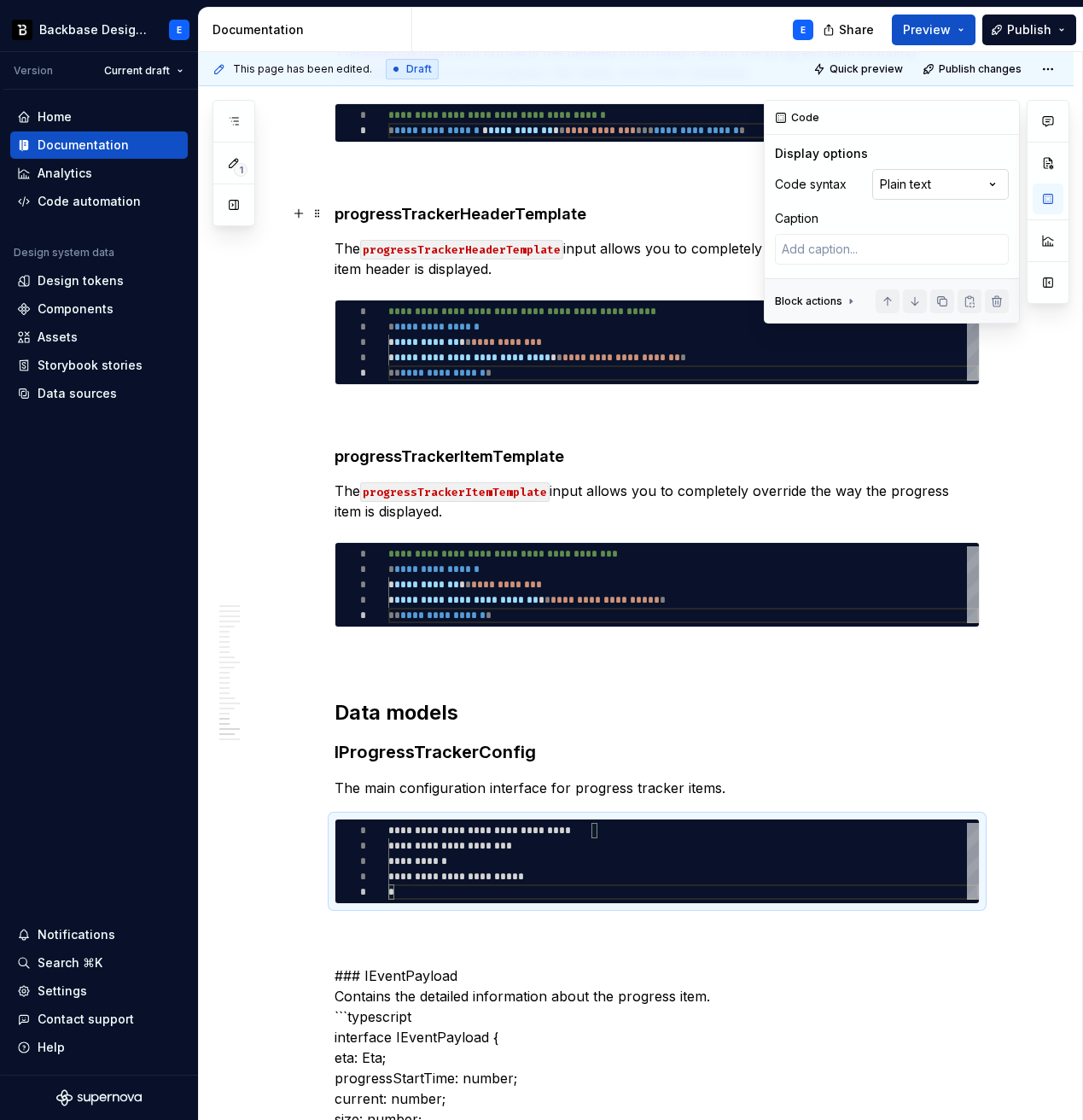
click at [959, 176] on div "Comments Open comments No comments yet Select ‘Comment’ from the block context …" at bounding box center [916, 211] width 305 height 223
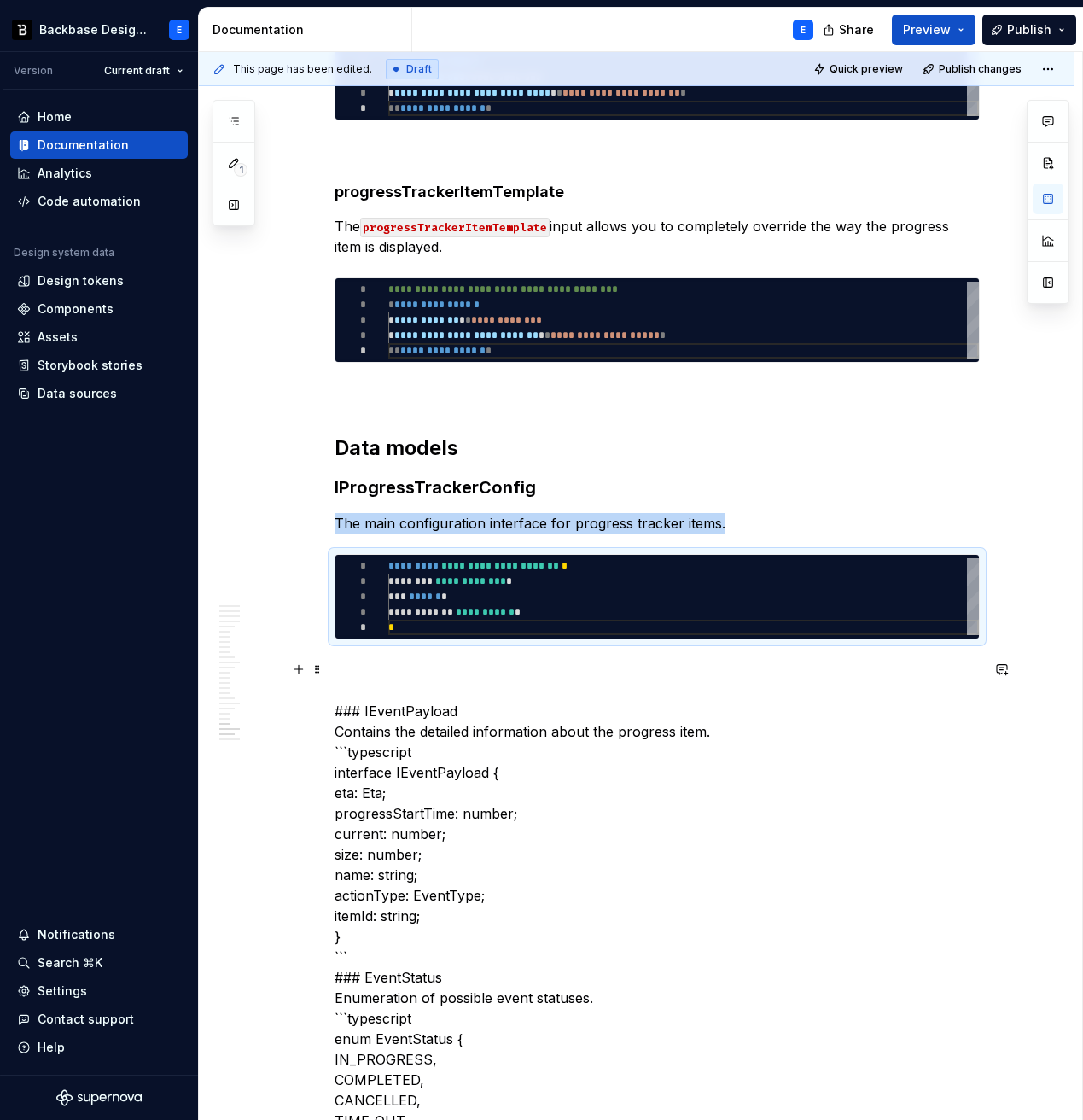
scroll to position [5529, 0]
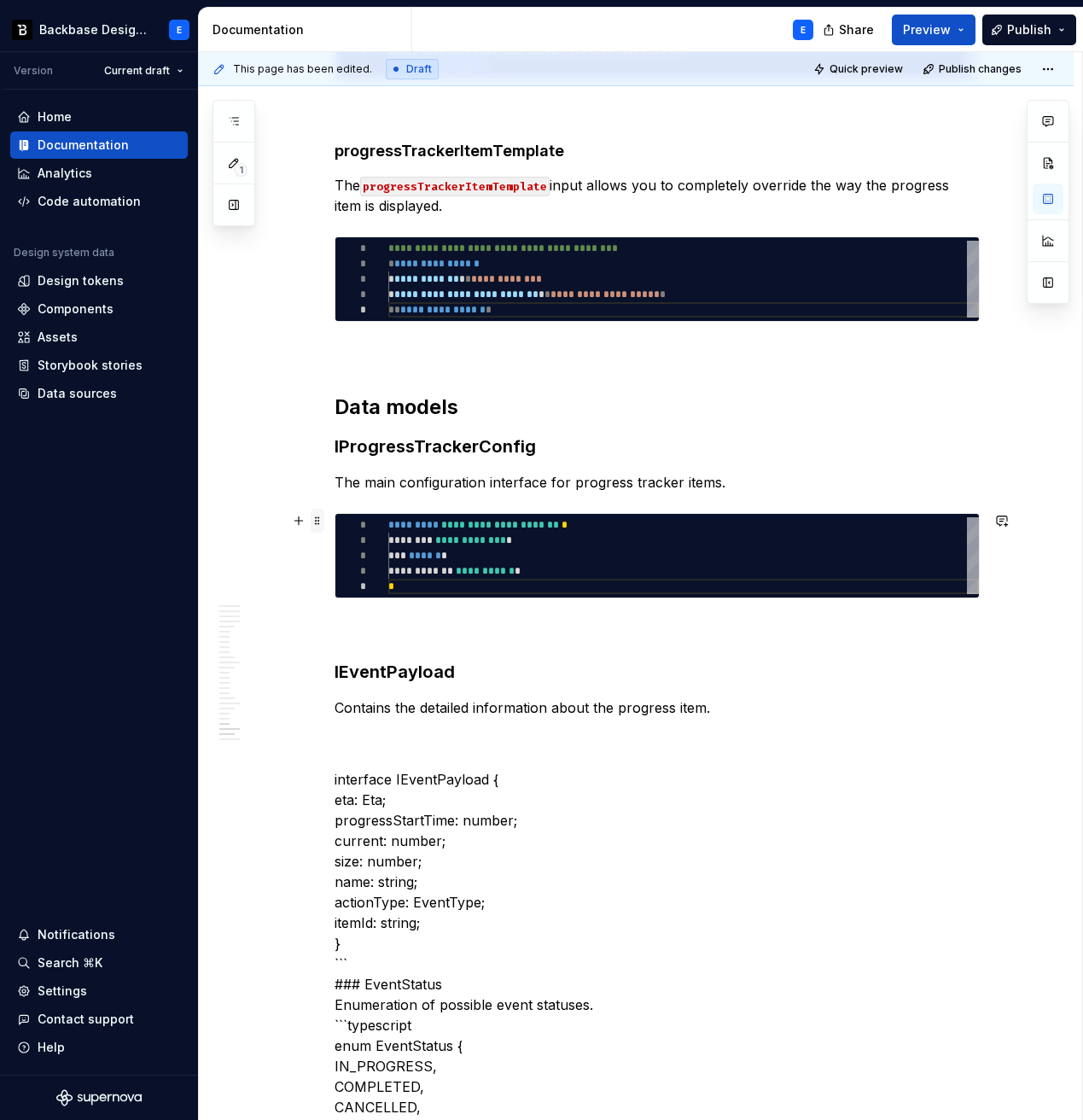
click at [324, 518] on span at bounding box center [318, 521] width 14 height 24
type textarea "*"
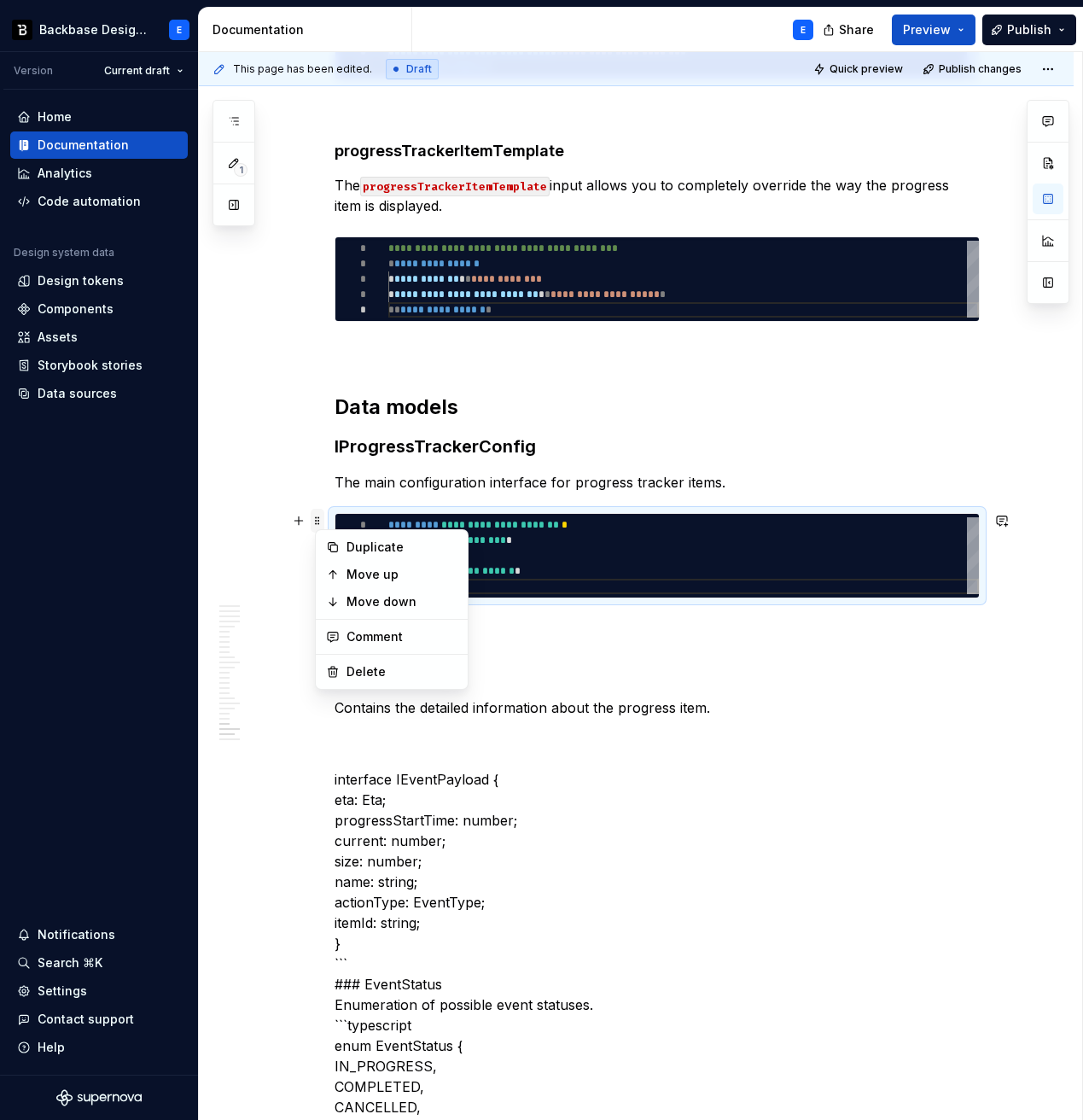
click at [324, 518] on span at bounding box center [318, 521] width 14 height 24
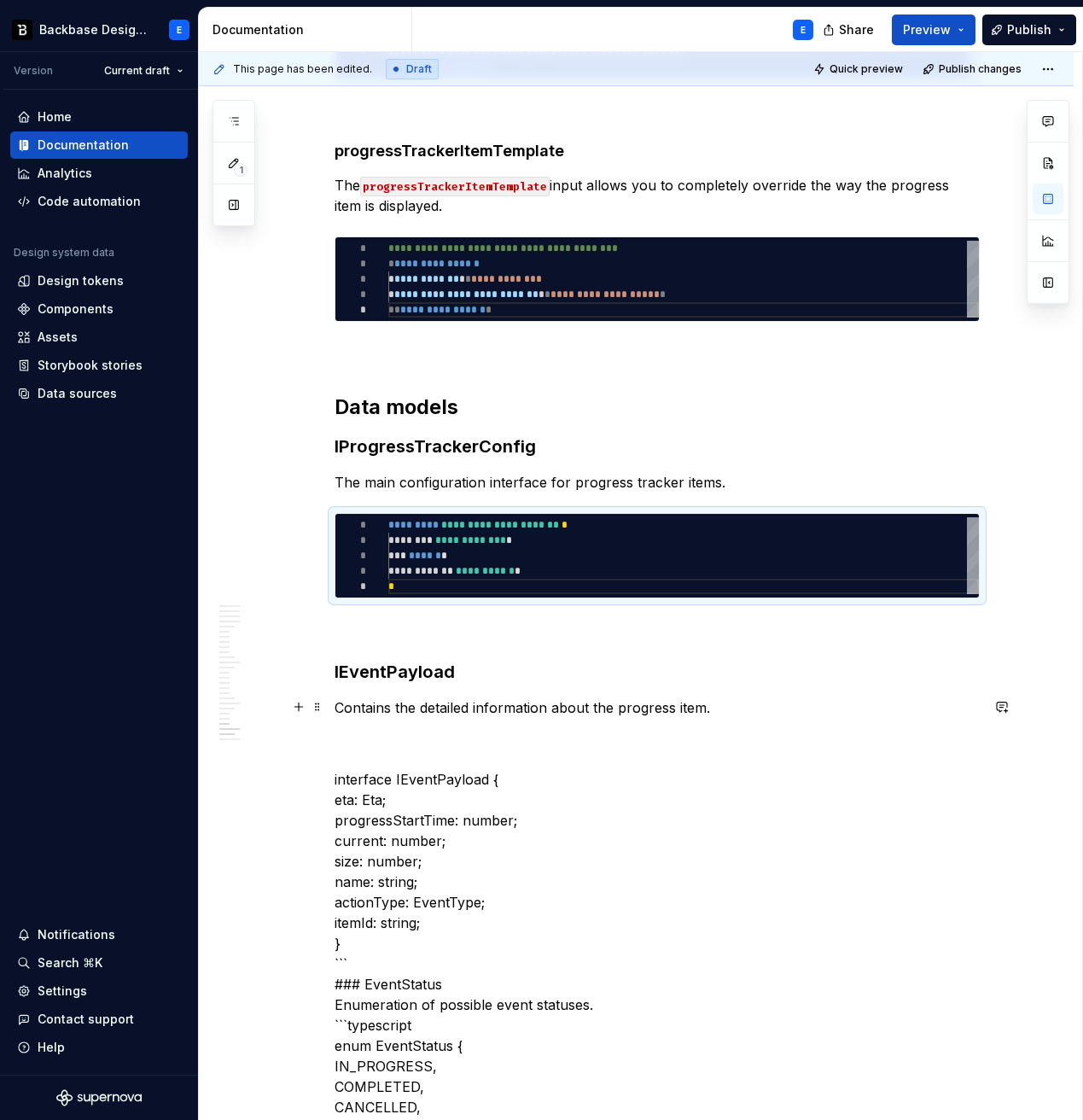
click at [725, 702] on p "Contains the detailed information about the progress item." at bounding box center [658, 708] width 645 height 21
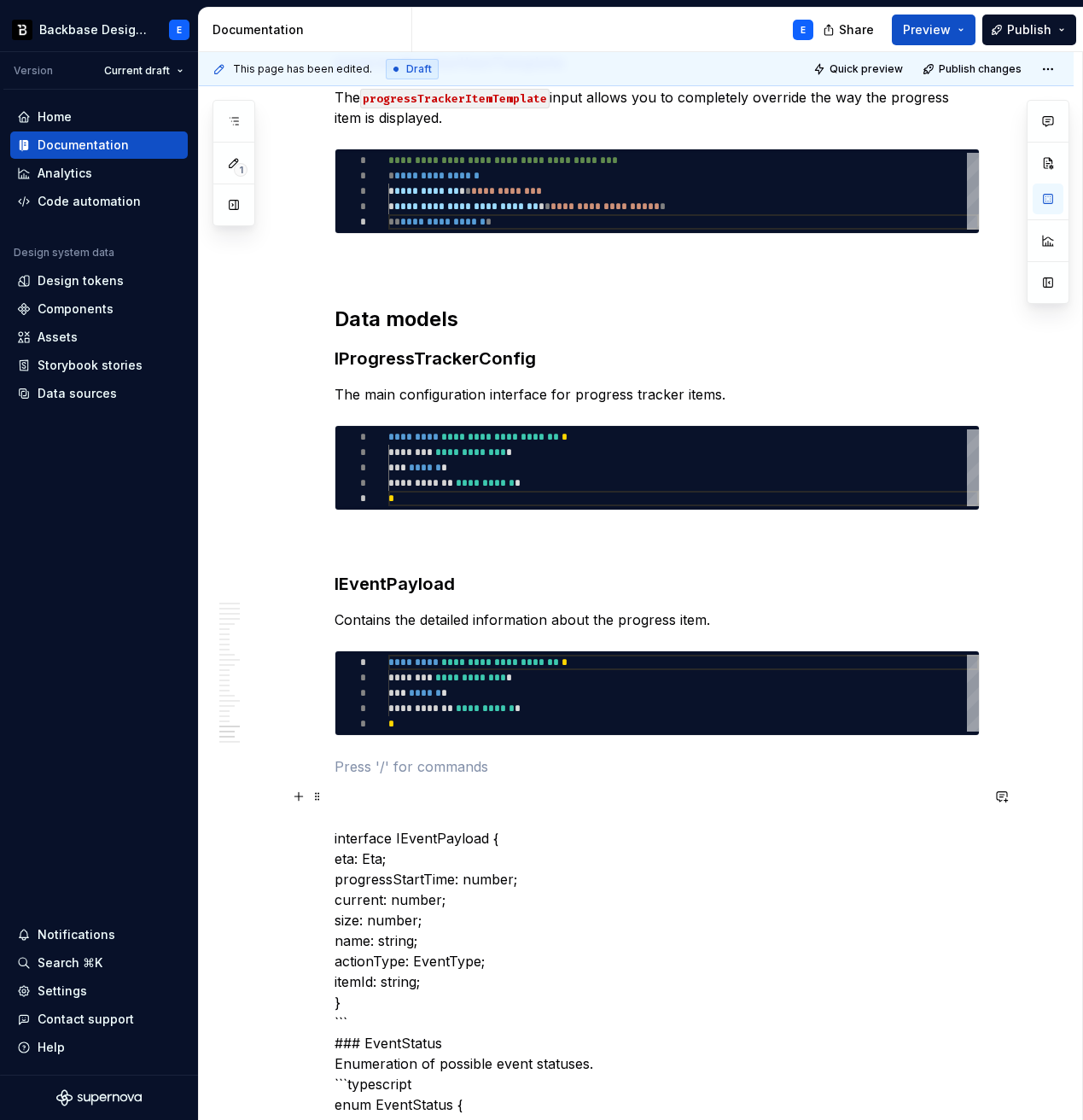
scroll to position [5666, 0]
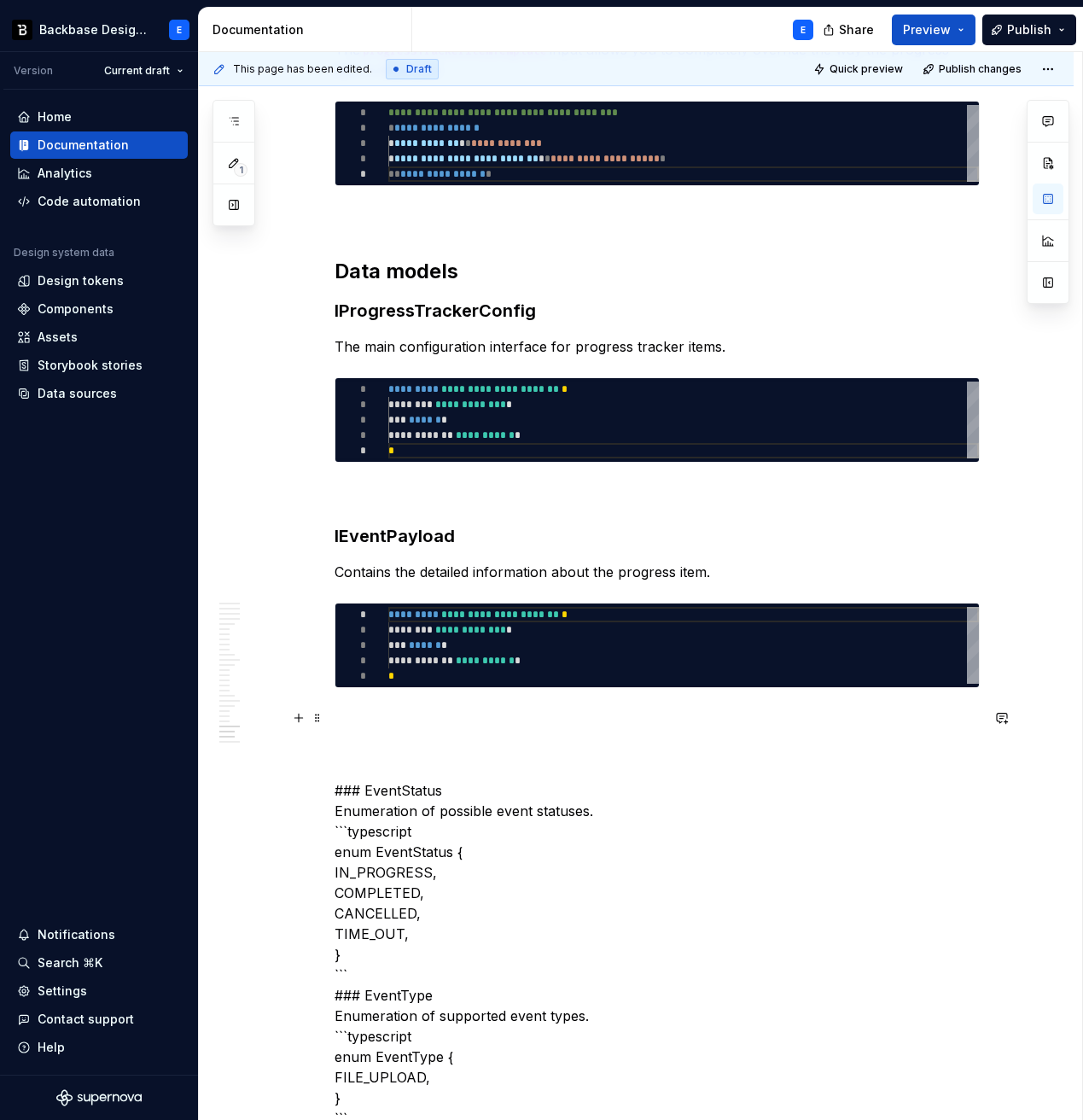
click at [501, 632] on div "**********" at bounding box center [683, 645] width 591 height 77
type textarea "**********"
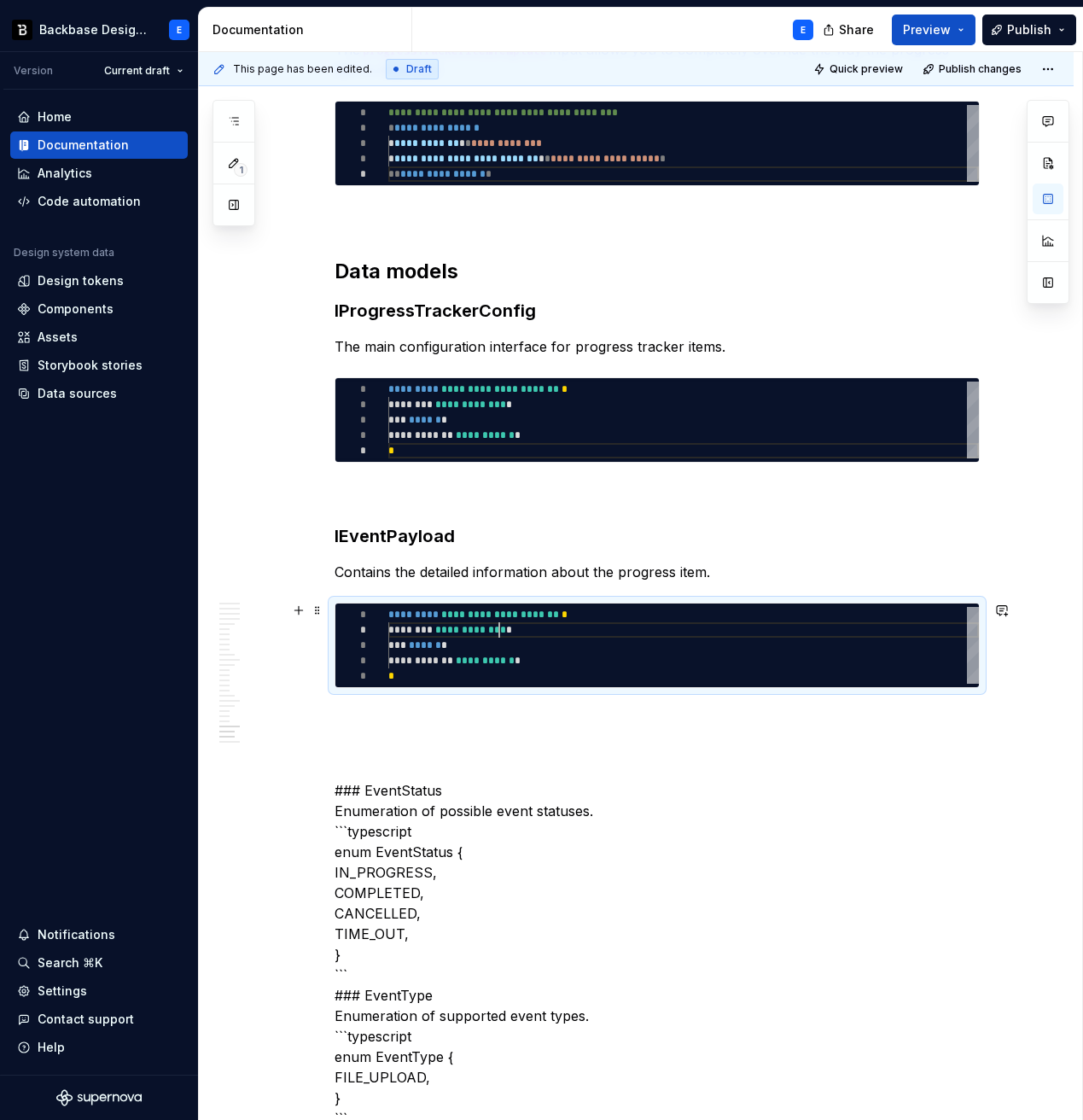
scroll to position [0, 6]
type textarea "*"
type textarea "**********"
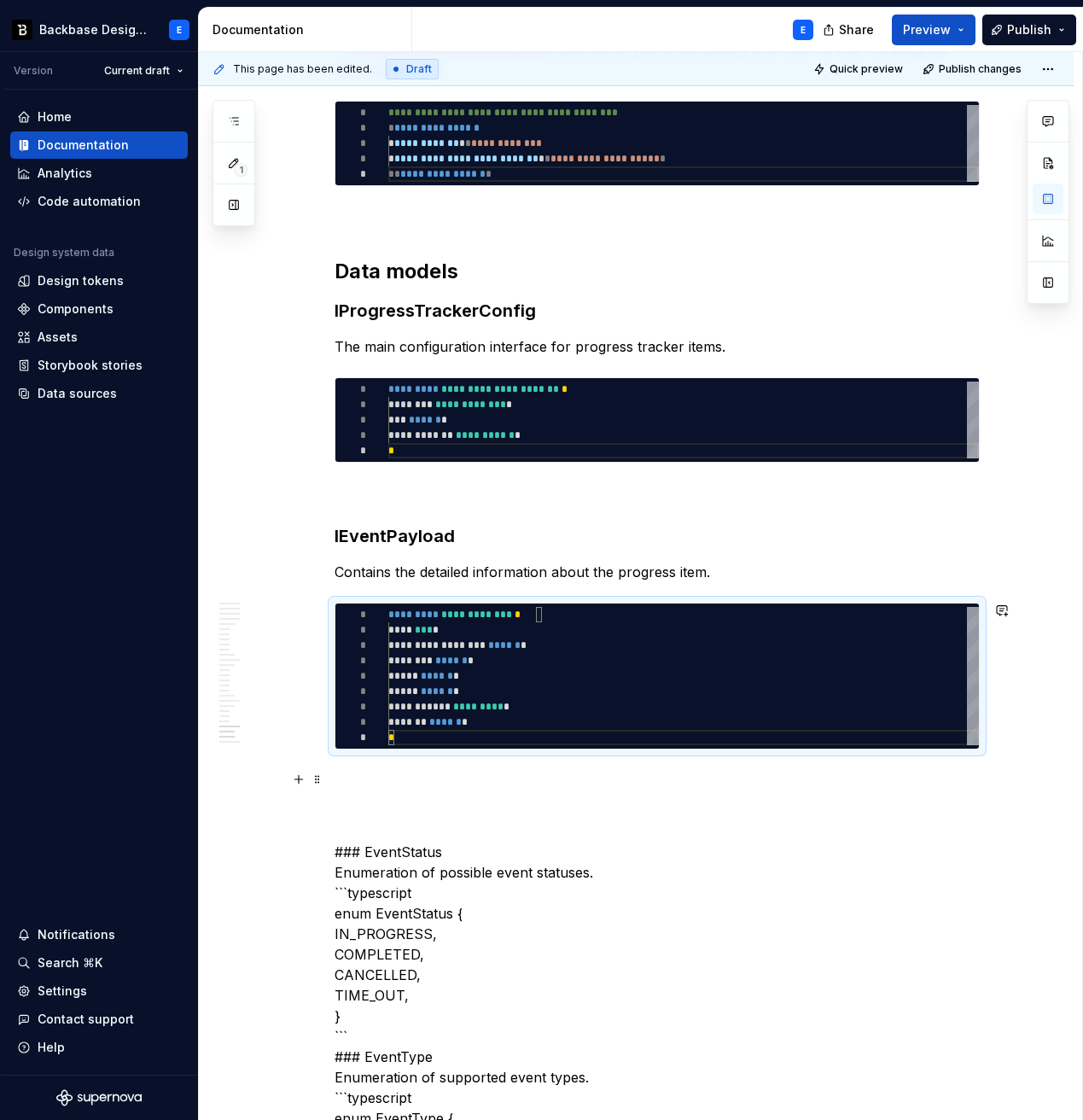
click at [466, 774] on p at bounding box center [658, 780] width 645 height 21
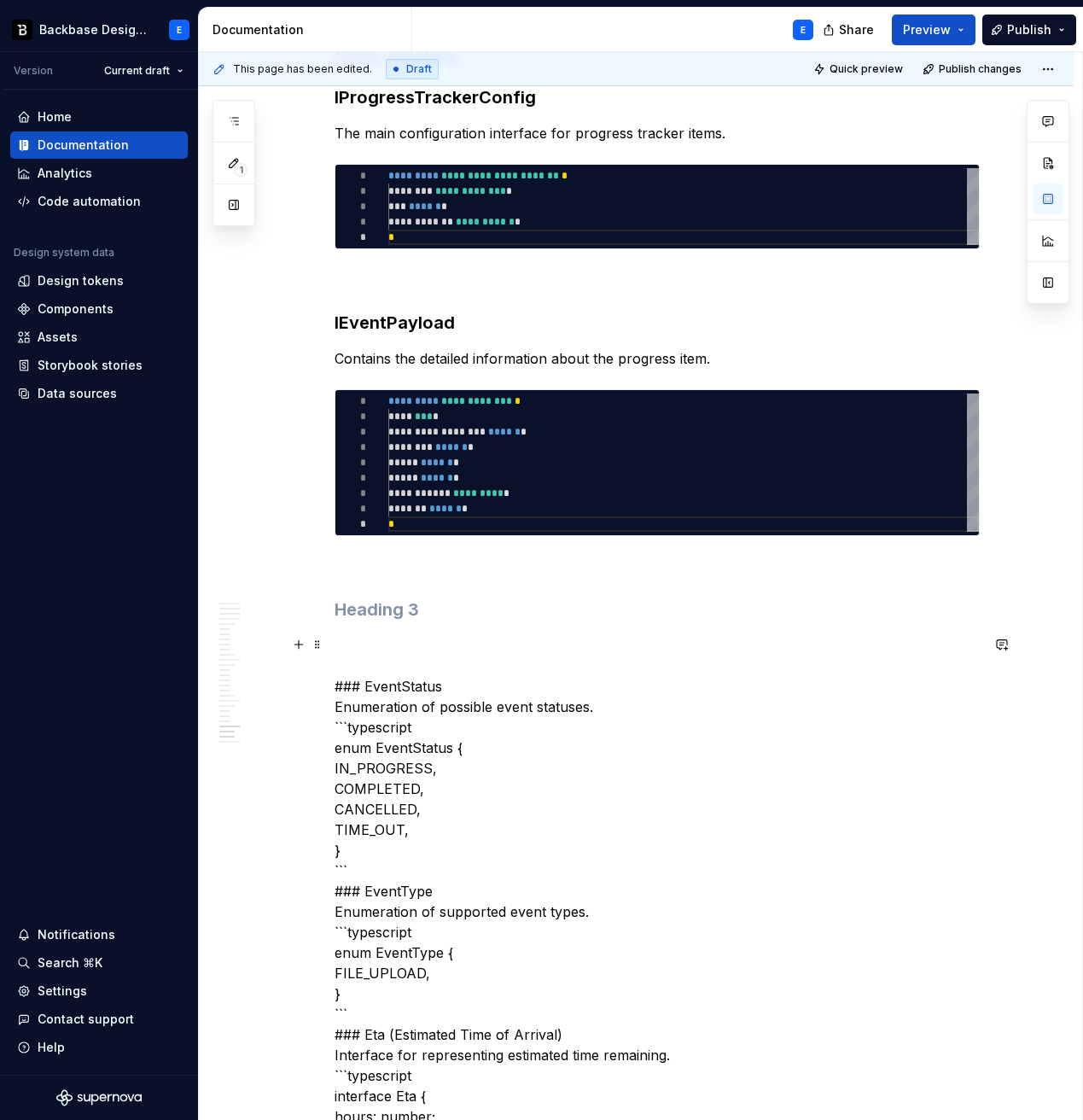
scroll to position [5883, 0]
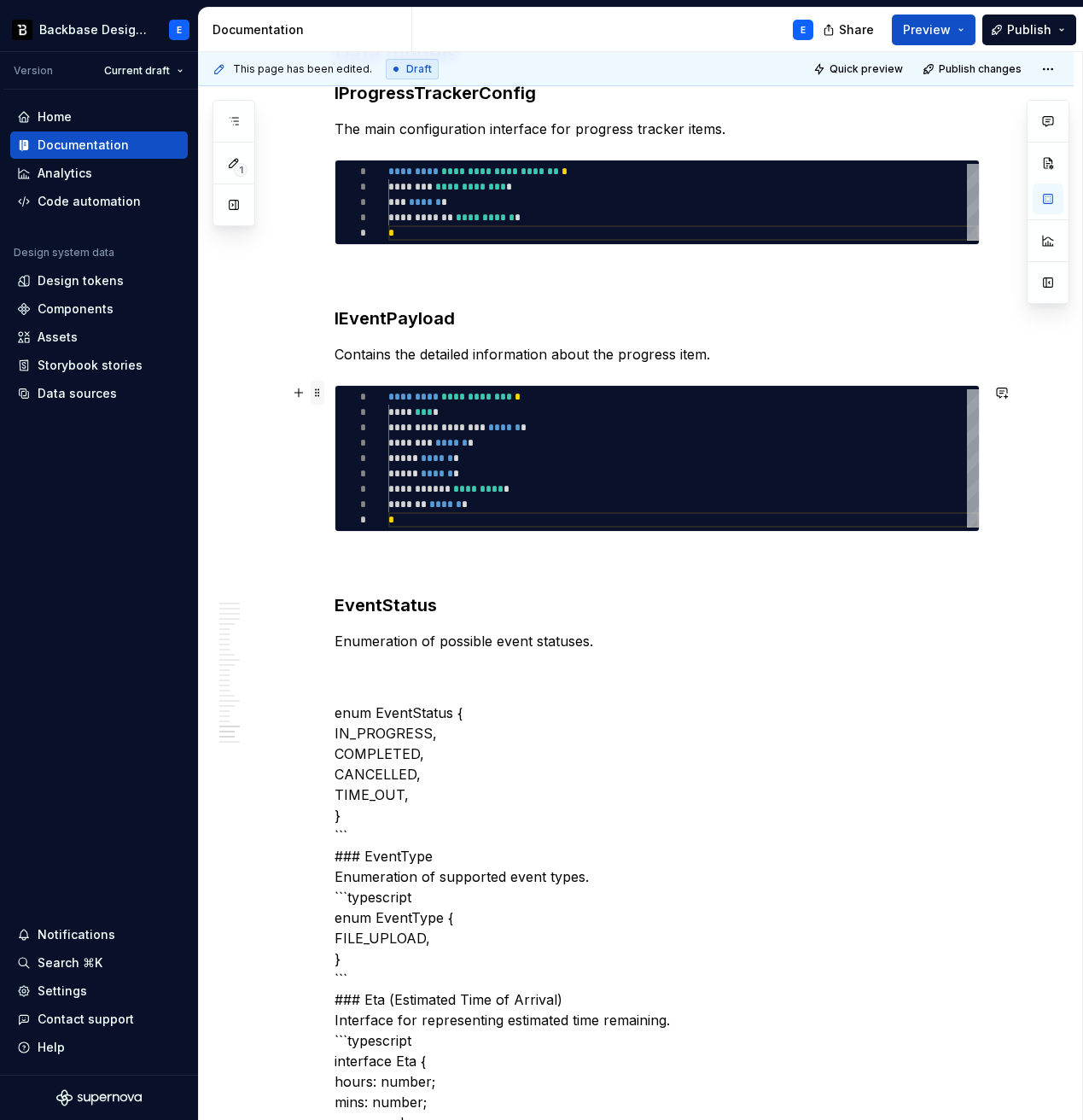
click at [324, 393] on span at bounding box center [318, 393] width 14 height 24
type textarea "*"
click at [324, 393] on span at bounding box center [318, 393] width 14 height 24
click at [608, 637] on p "Enumeration of possible event statuses." at bounding box center [658, 641] width 645 height 21
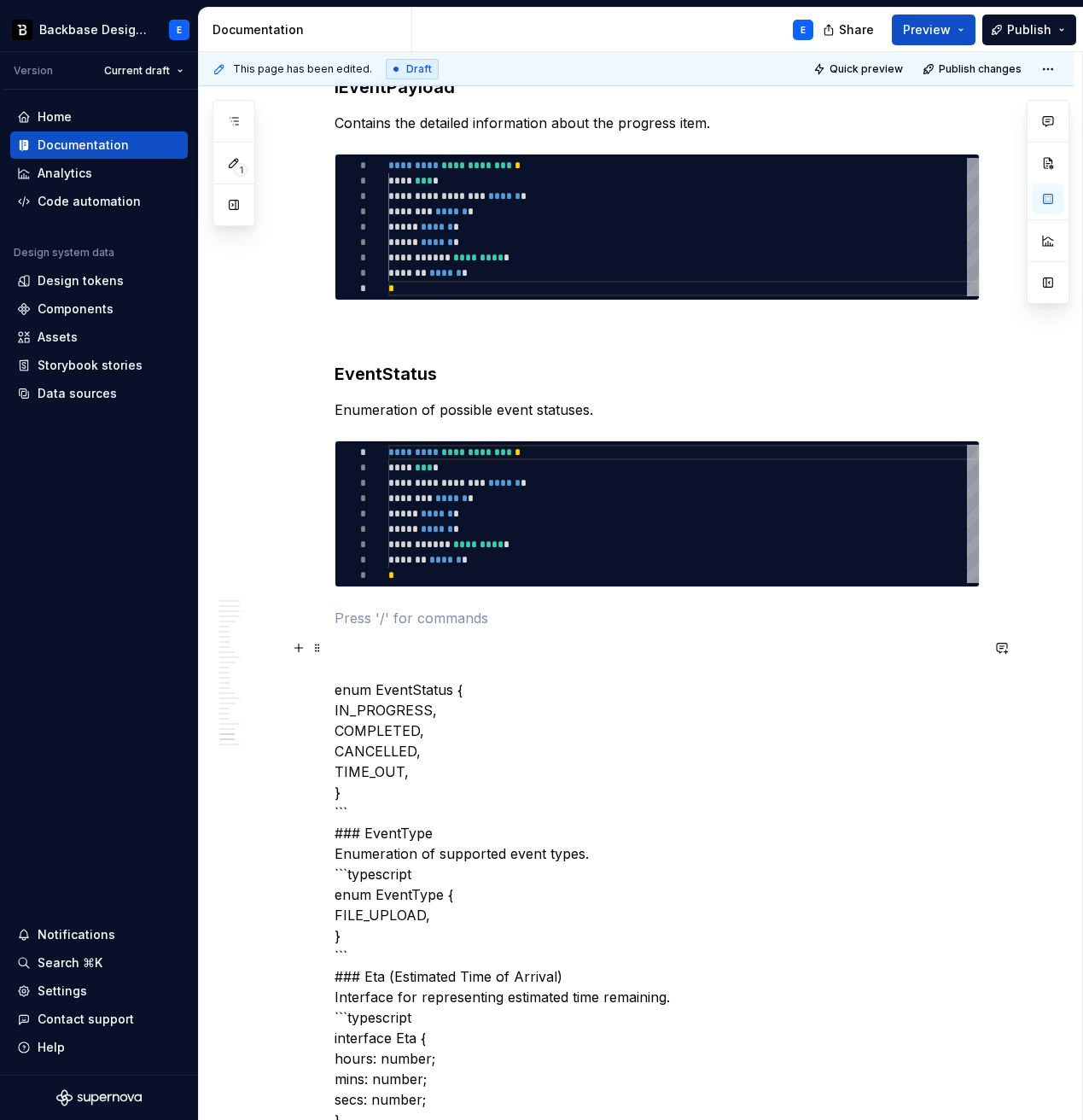
scroll to position [6201, 0]
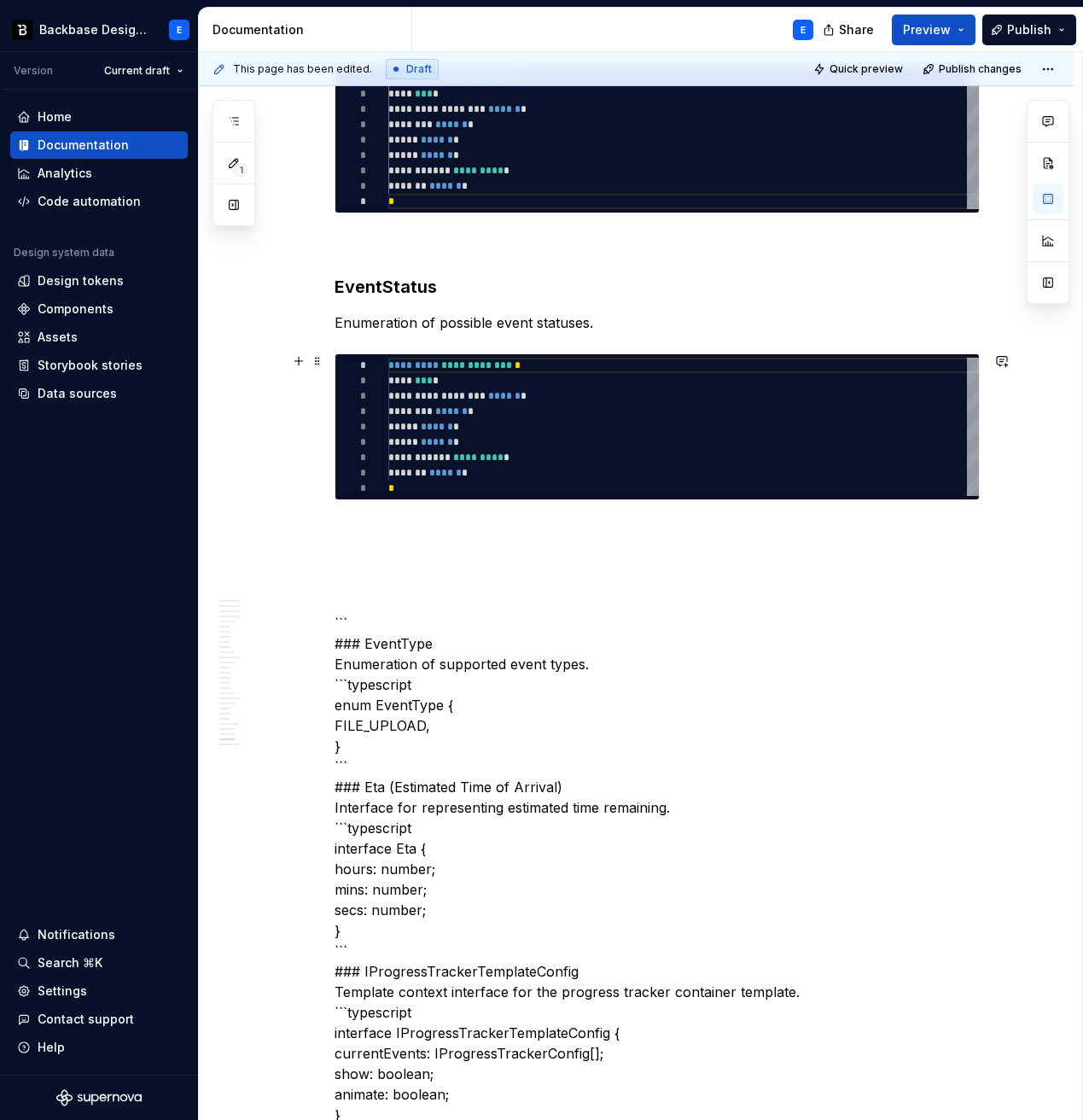
click at [511, 433] on div "**********" at bounding box center [683, 426] width 591 height 138
type textarea "**********"
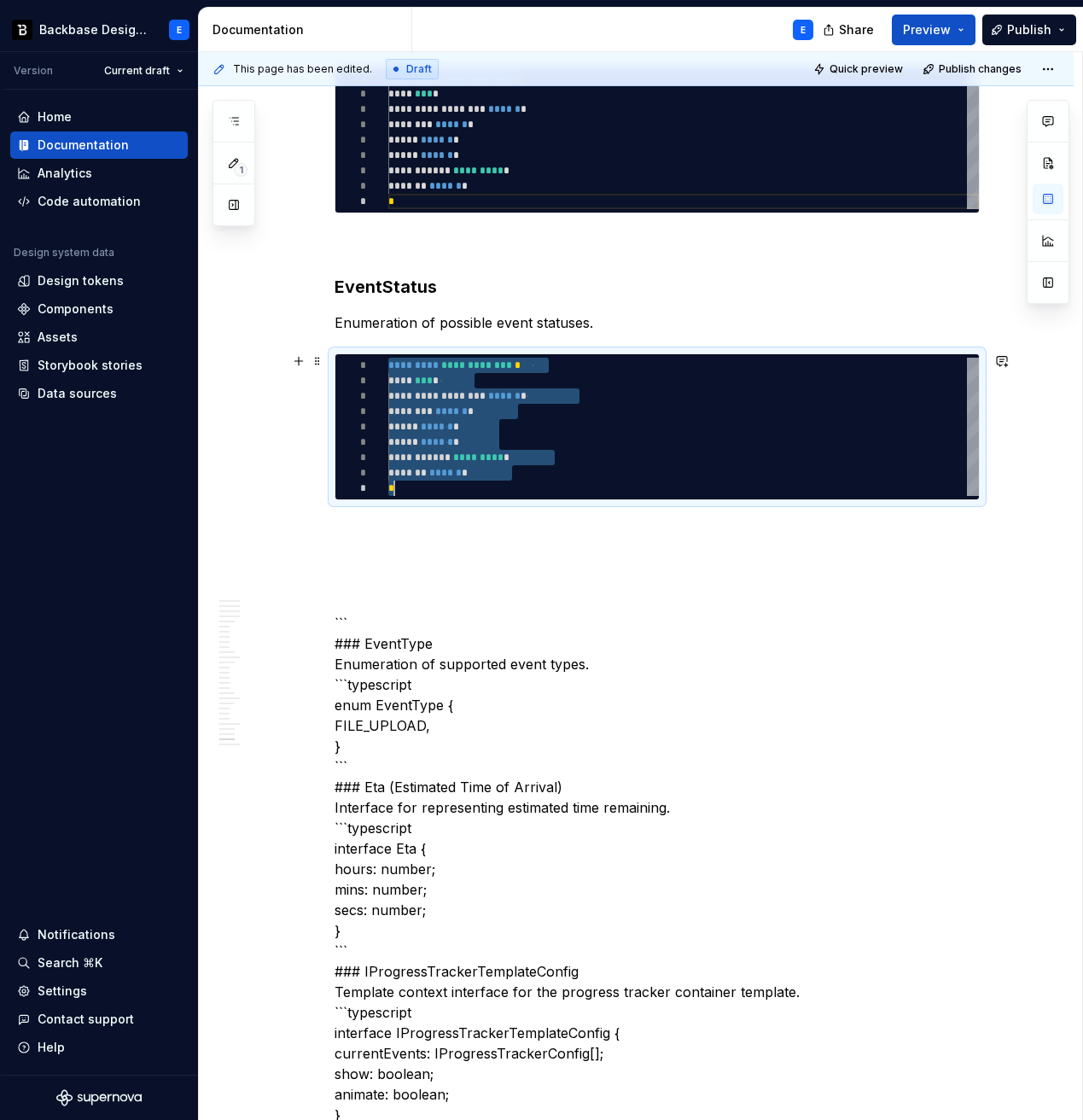
type textarea "*"
type textarea "**********"
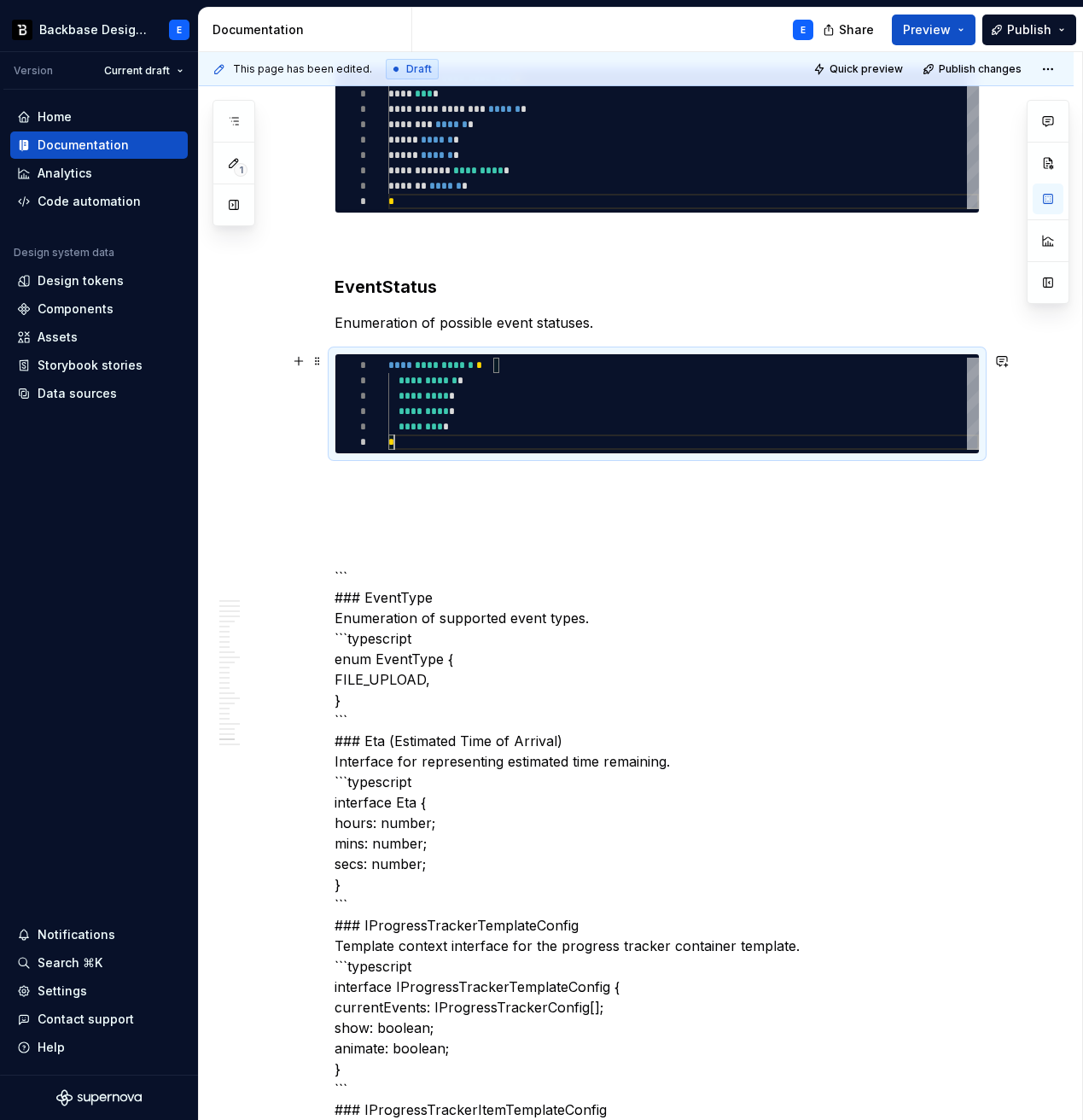
scroll to position [77, 6]
click at [451, 488] on p at bounding box center [658, 485] width 645 height 21
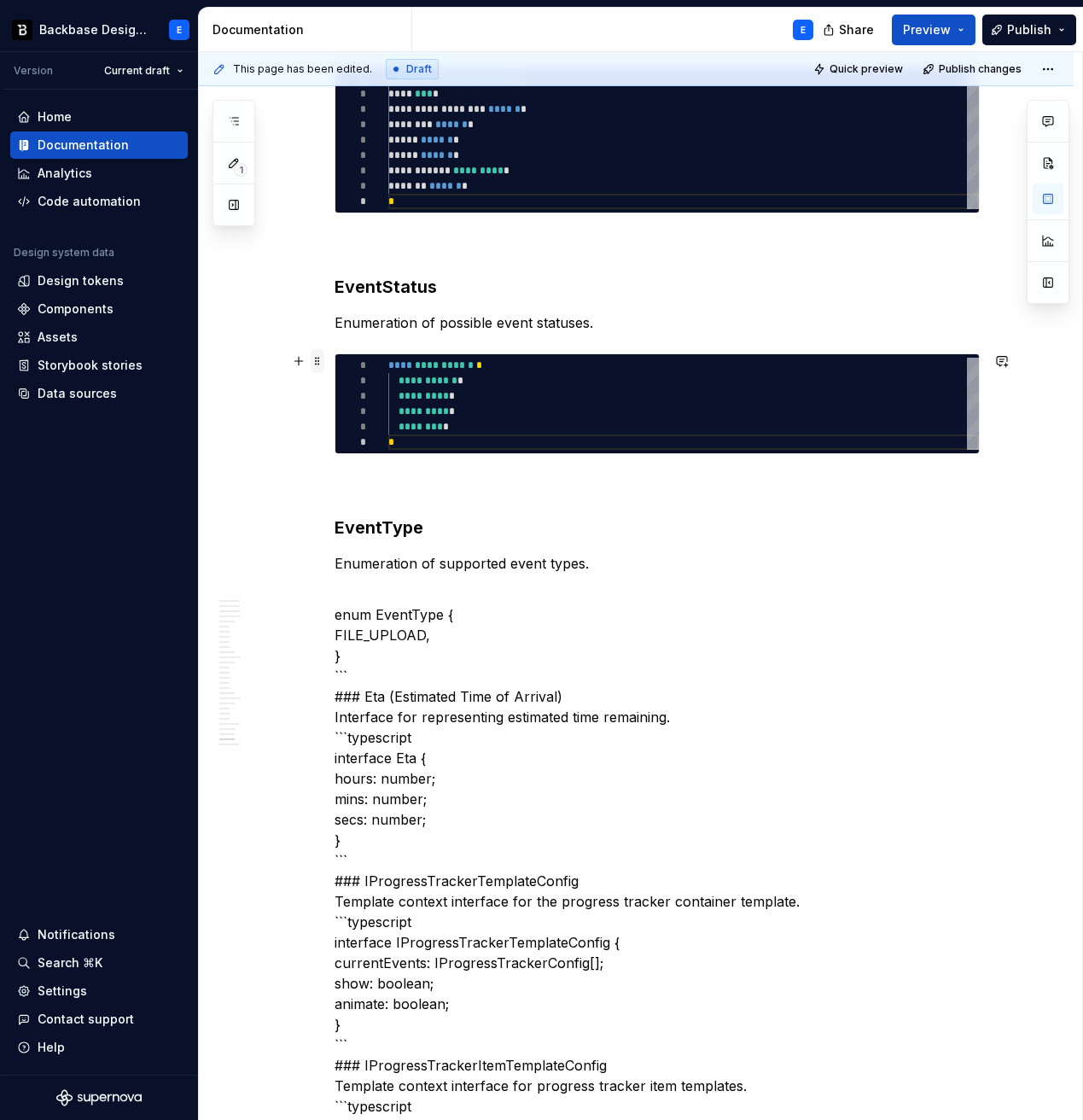
click at [324, 356] on span at bounding box center [318, 362] width 14 height 24
type textarea "*"
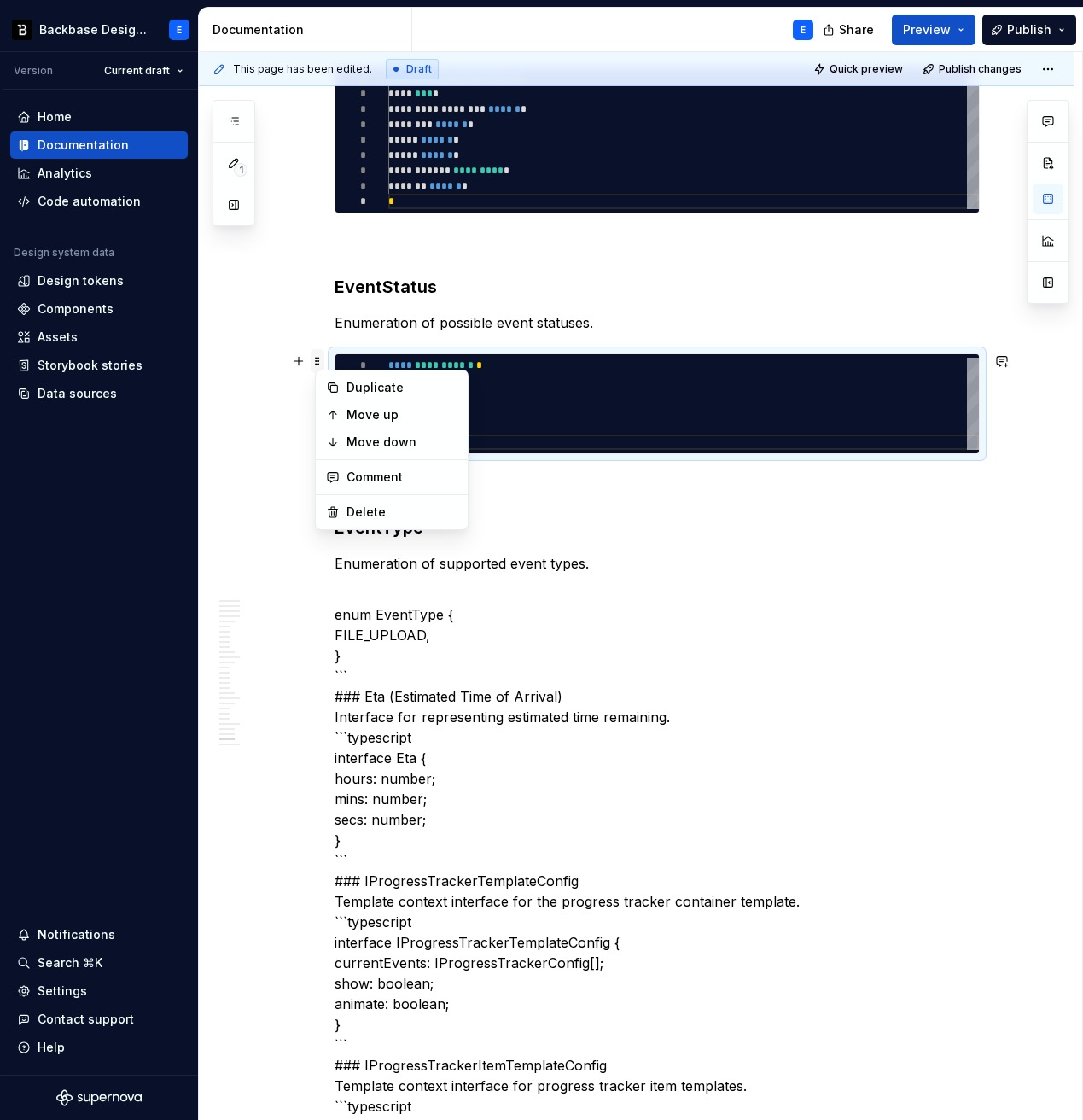
click at [324, 356] on span at bounding box center [318, 362] width 14 height 24
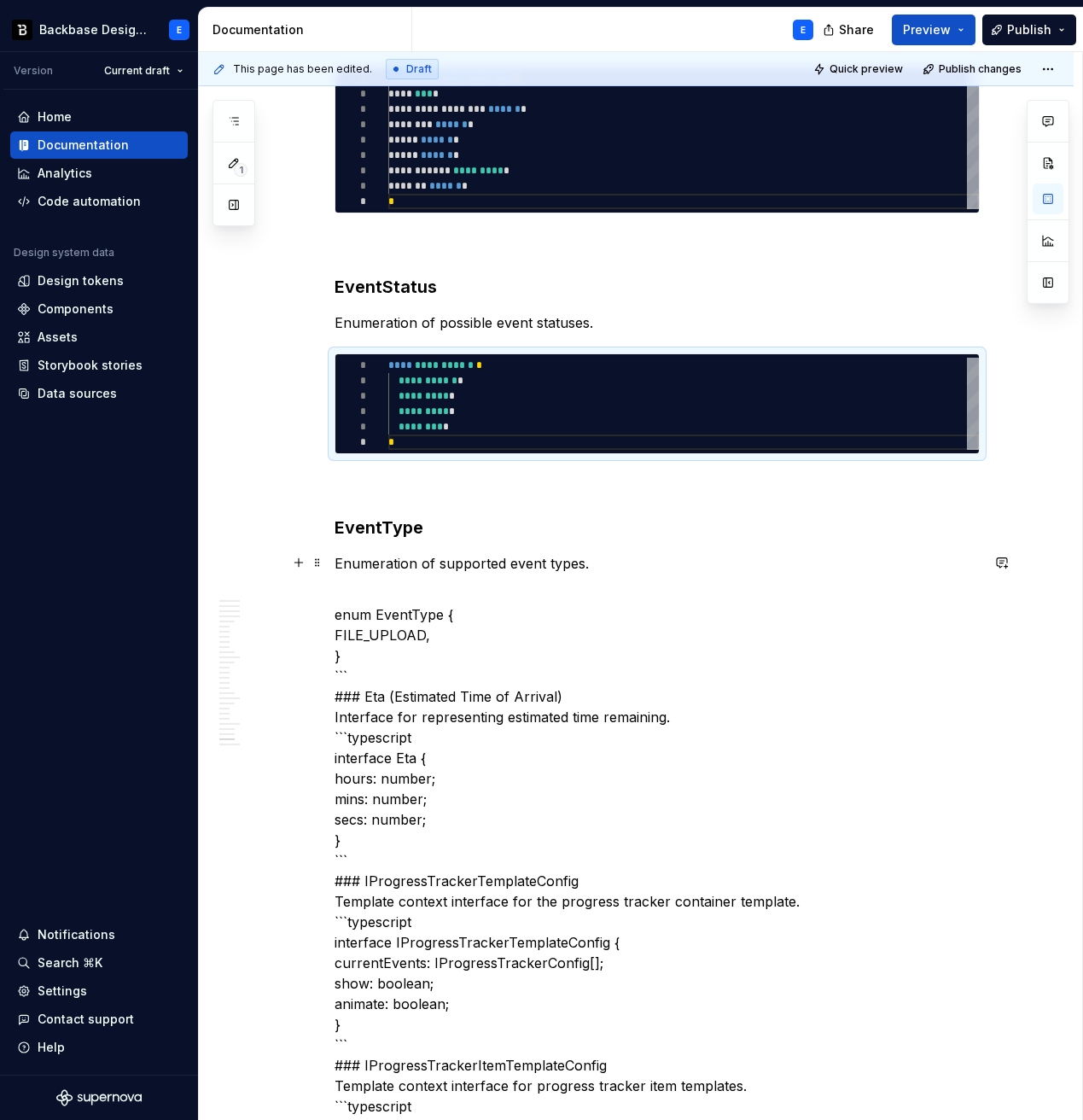
click at [626, 559] on p "Enumeration of supported event types." at bounding box center [658, 563] width 645 height 21
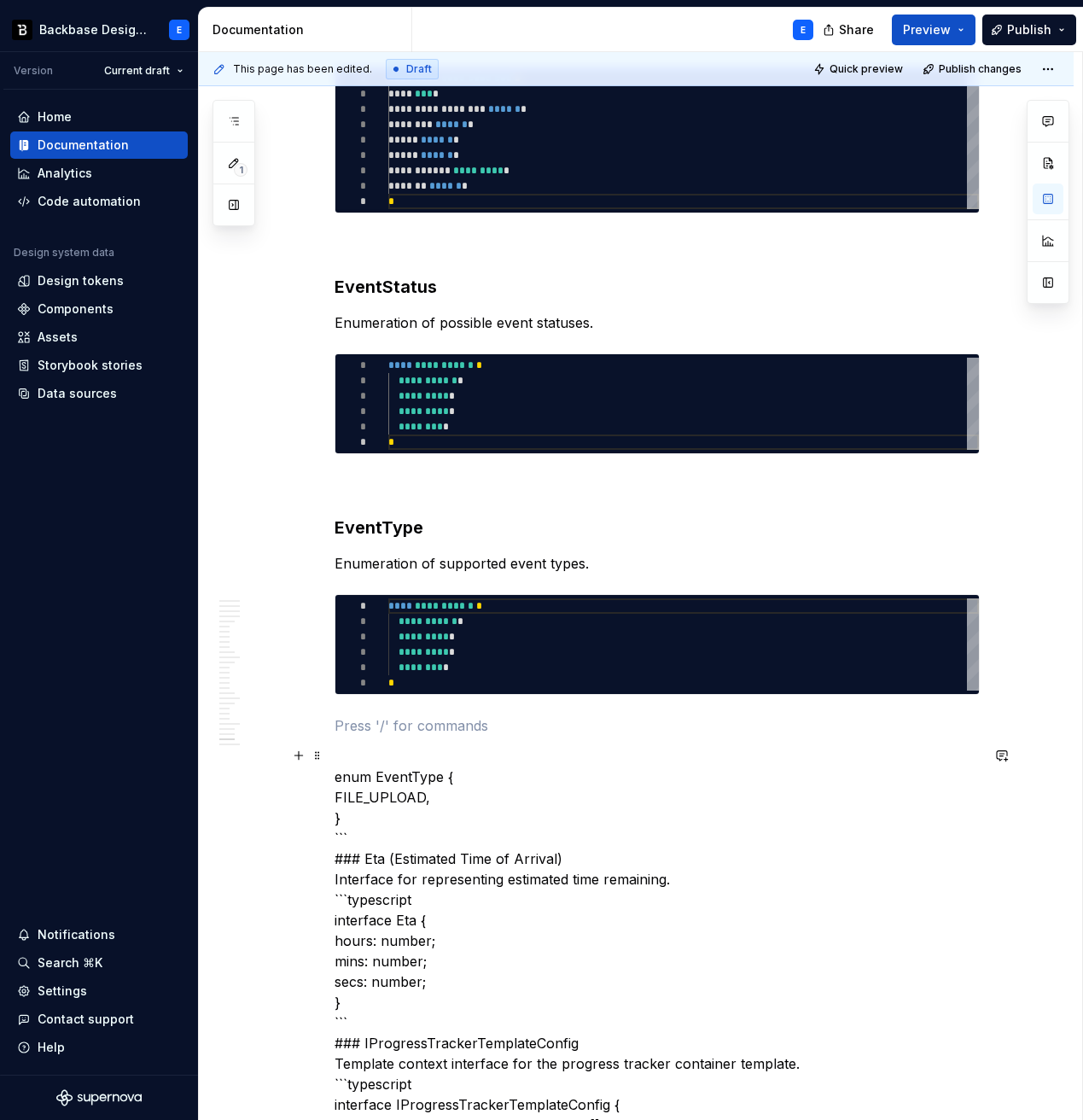
click at [458, 774] on p "enum EventType { FILE_UPLOAD, } ``` ### Eta (Estimated Time of Arrival) Interfa…" at bounding box center [658, 1094] width 645 height 696
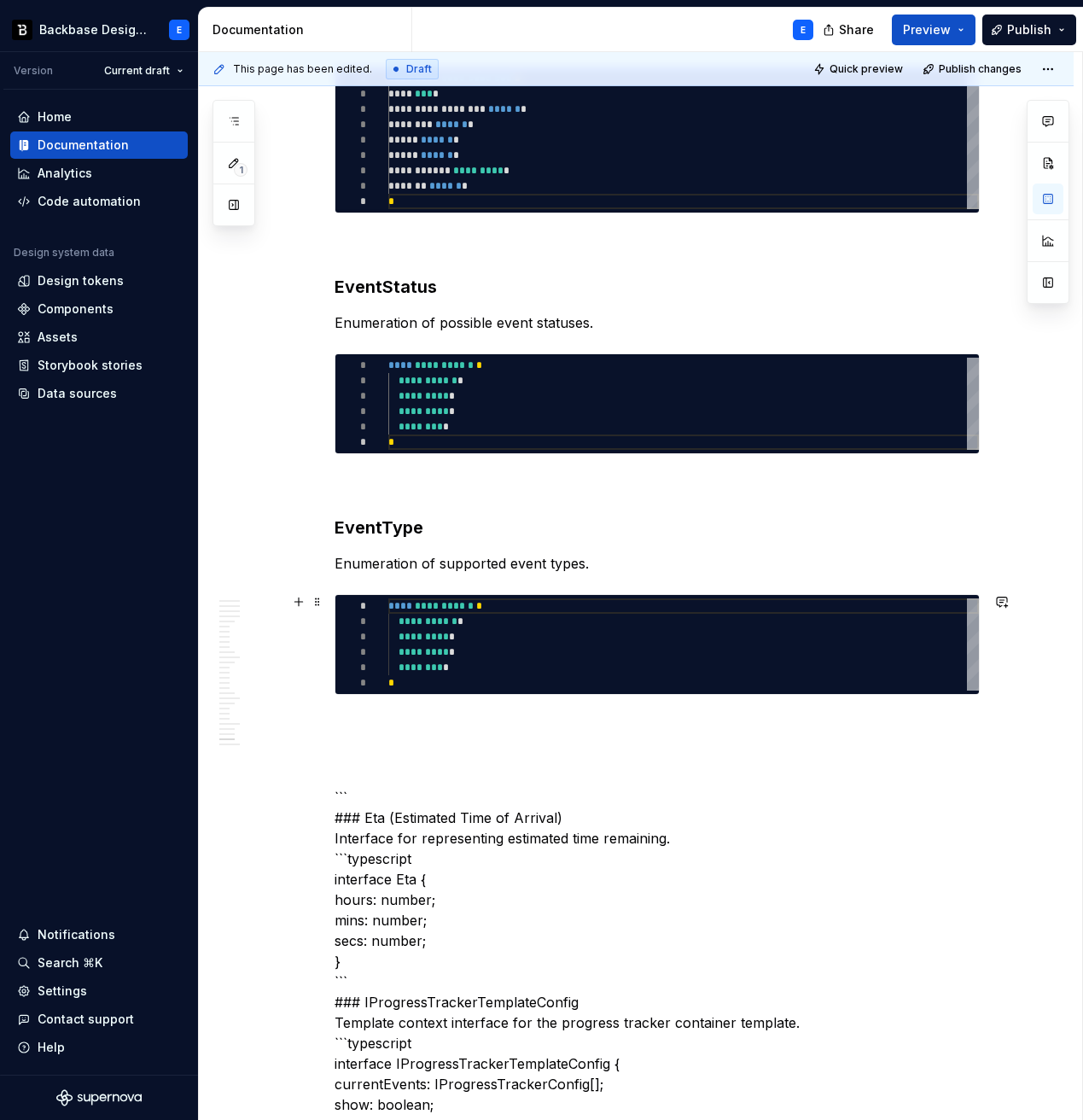
type textarea "**********"
click at [454, 648] on div "**********" at bounding box center [683, 644] width 591 height 92
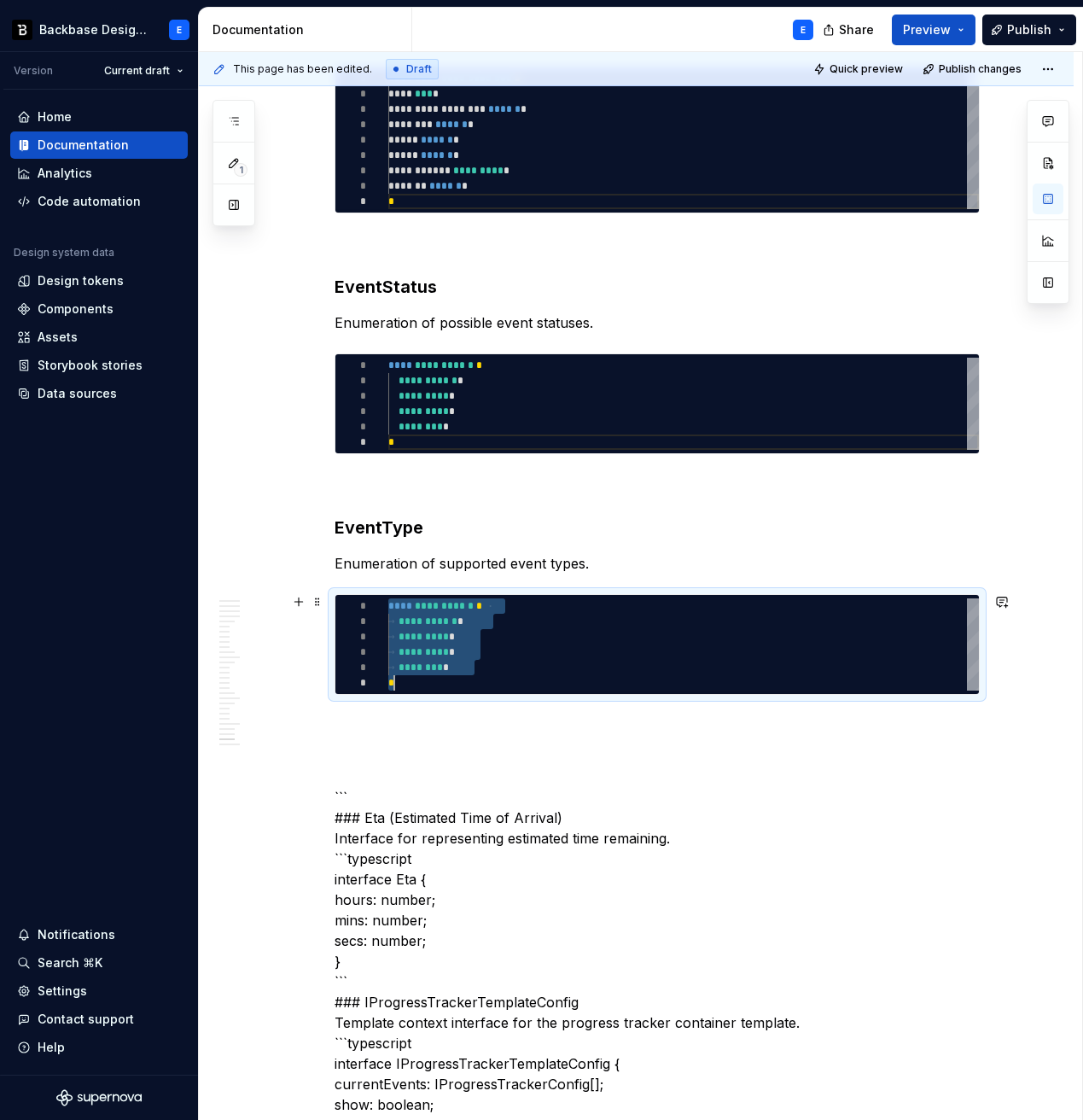
type textarea "*"
type textarea "**********"
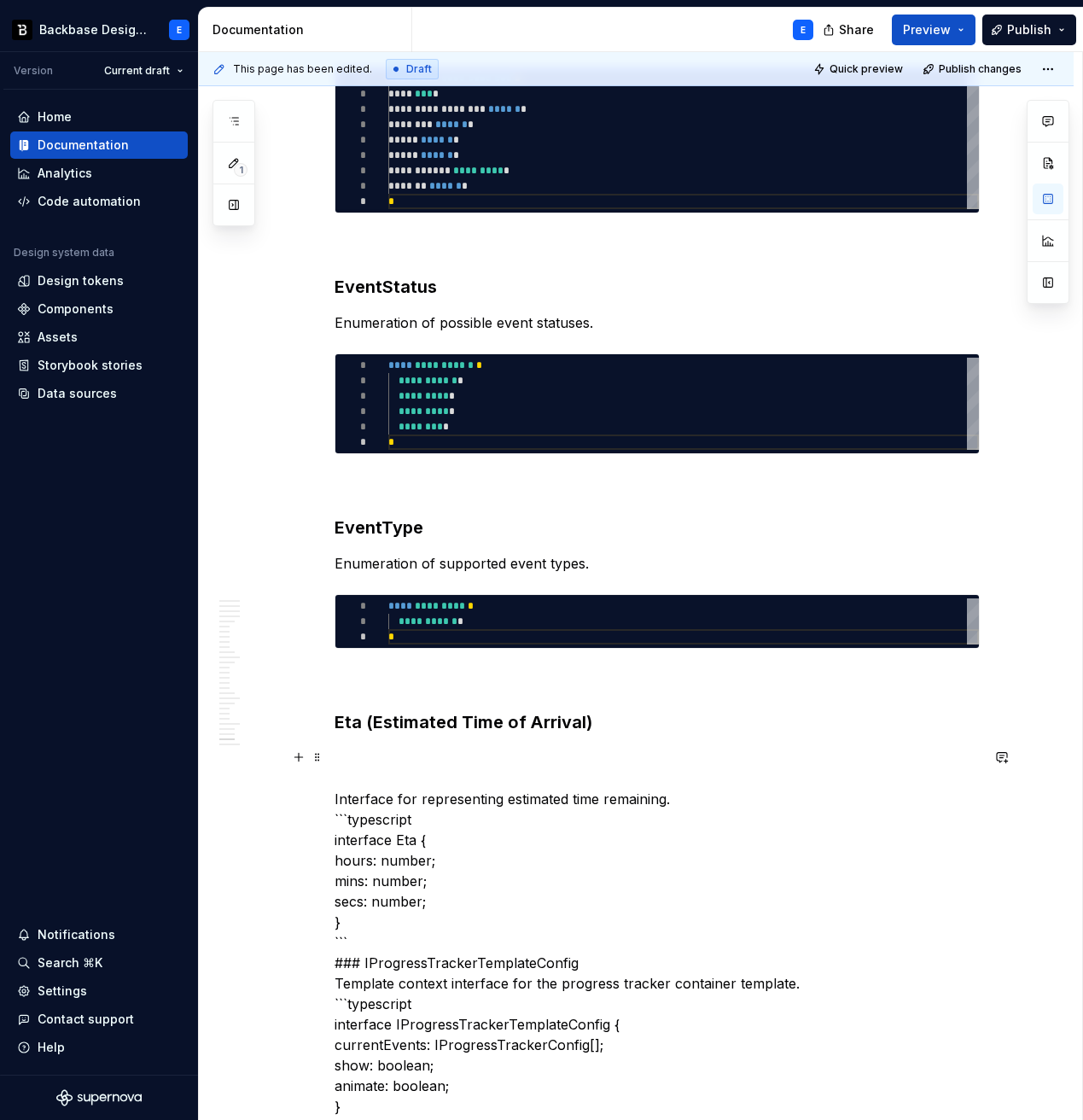
click at [403, 796] on p "Interface for representing estimated time remaining. ```typescript interface Et…" at bounding box center [658, 1055] width 645 height 614
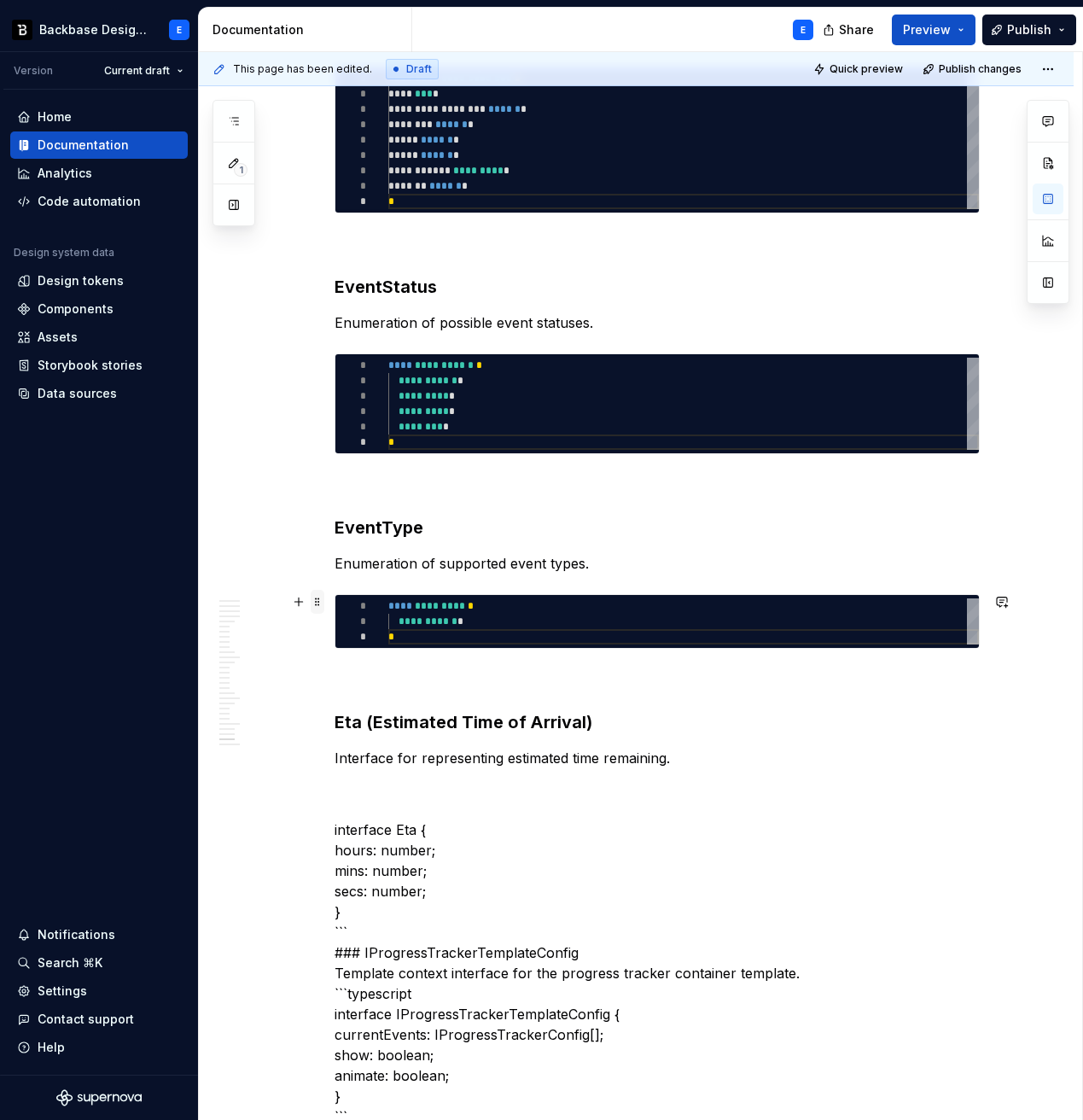
click at [321, 604] on span at bounding box center [318, 602] width 14 height 24
type textarea "*"
click at [321, 604] on span at bounding box center [318, 602] width 14 height 24
click at [716, 760] on p "Interface for representing estimated time remaining." at bounding box center [658, 758] width 645 height 21
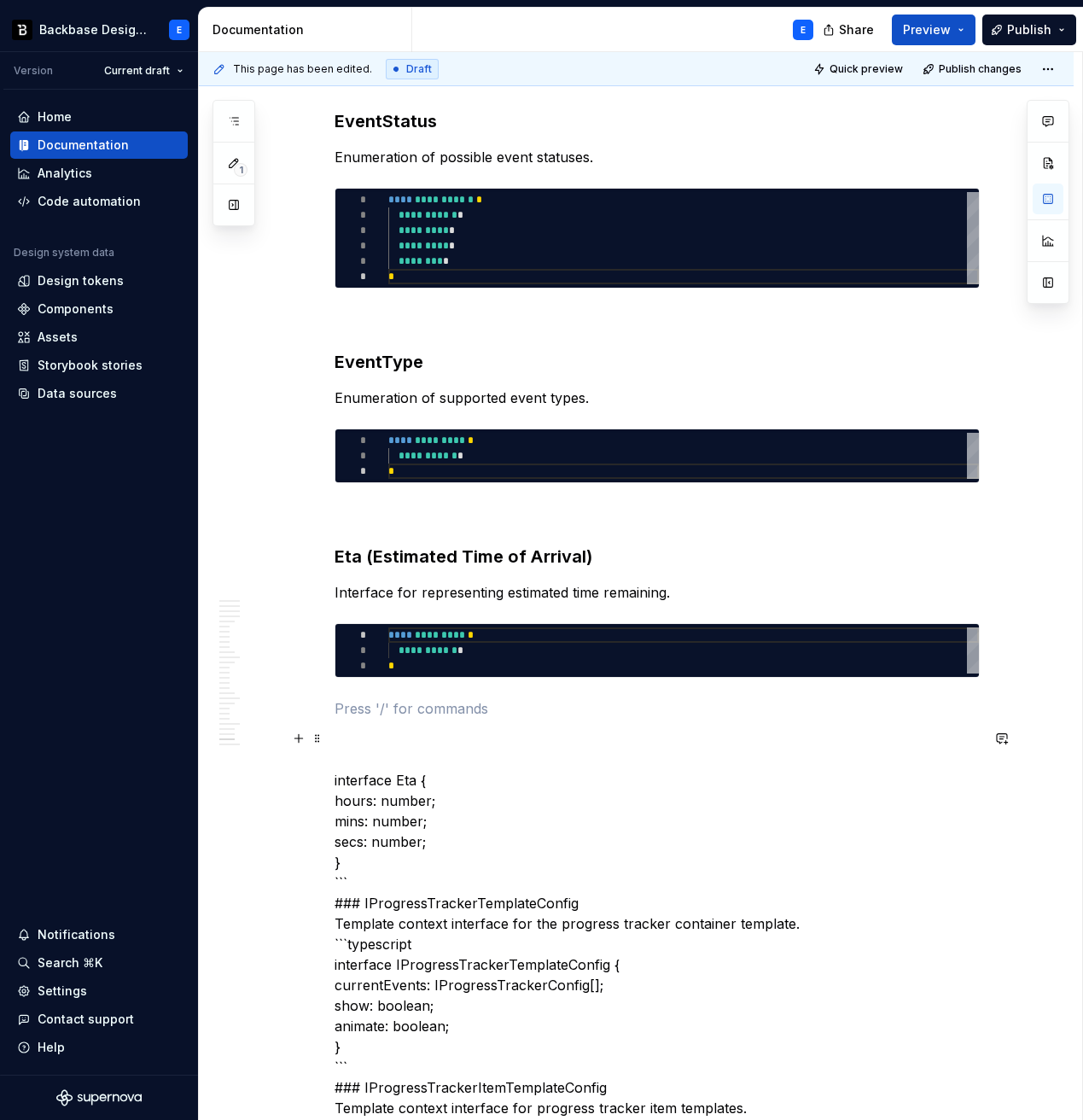
scroll to position [6377, 0]
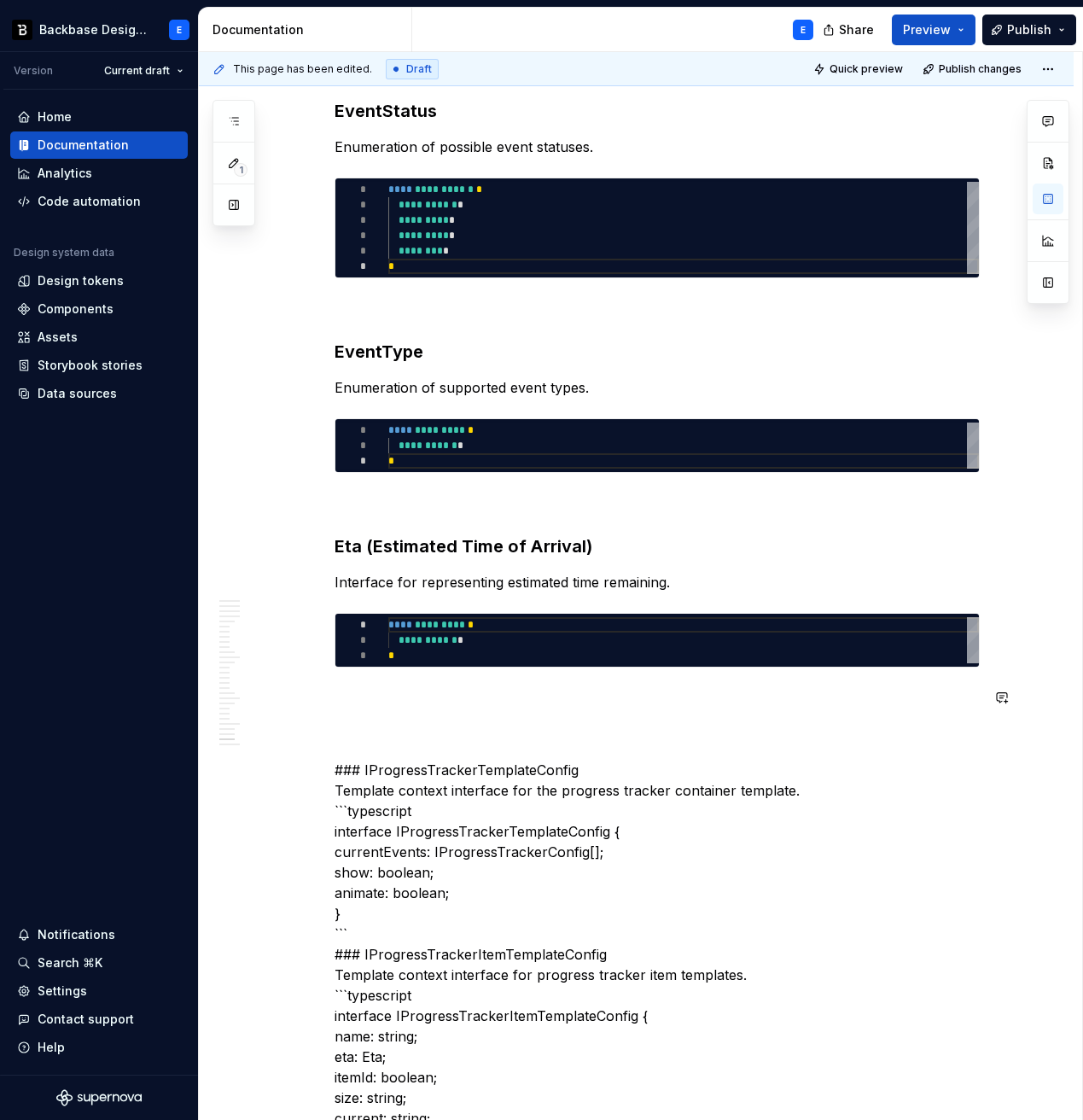
click at [458, 632] on div "**********" at bounding box center [683, 639] width 591 height 46
type textarea "**********"
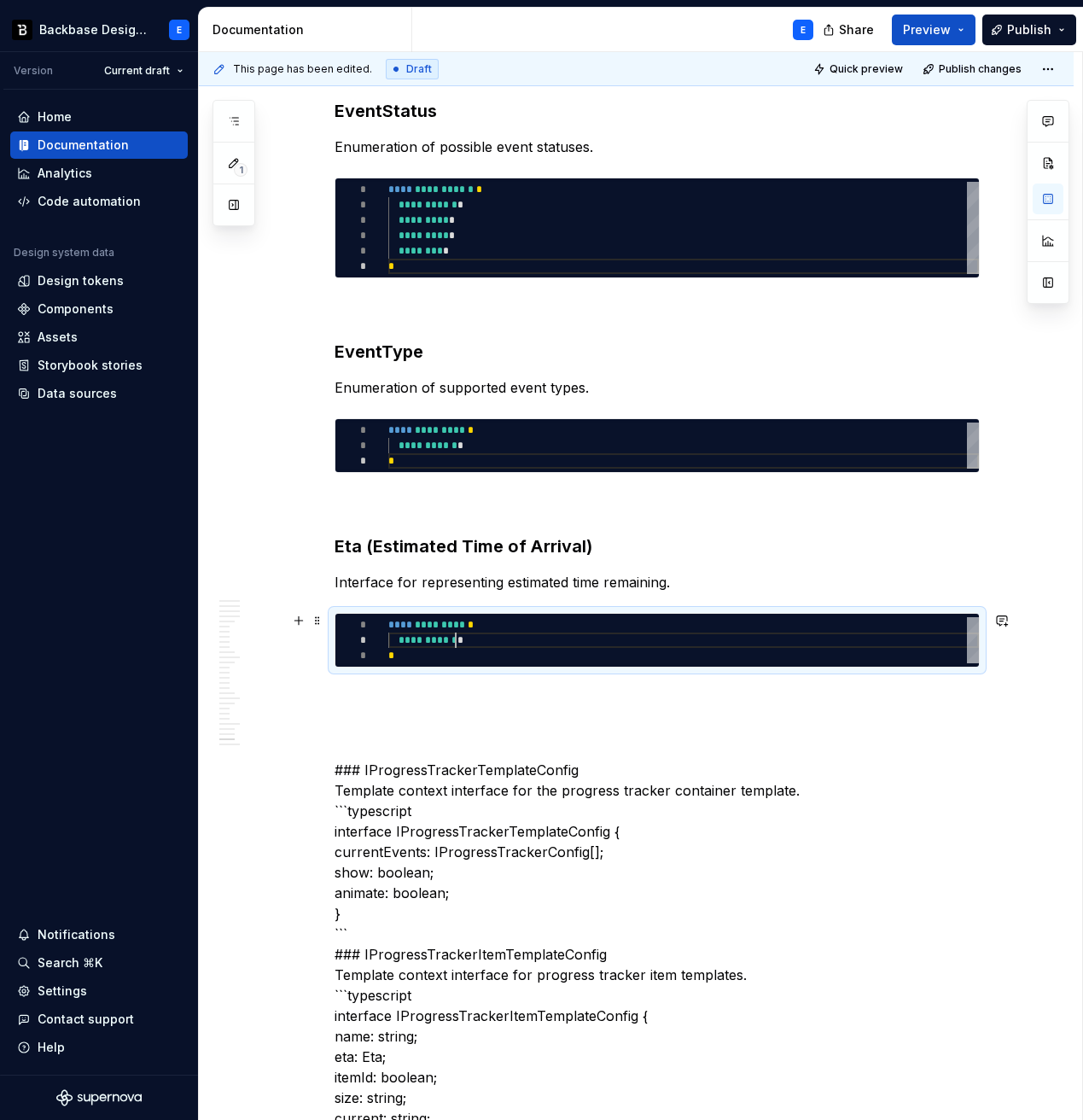
scroll to position [0, 6]
type textarea "*"
type textarea "**********"
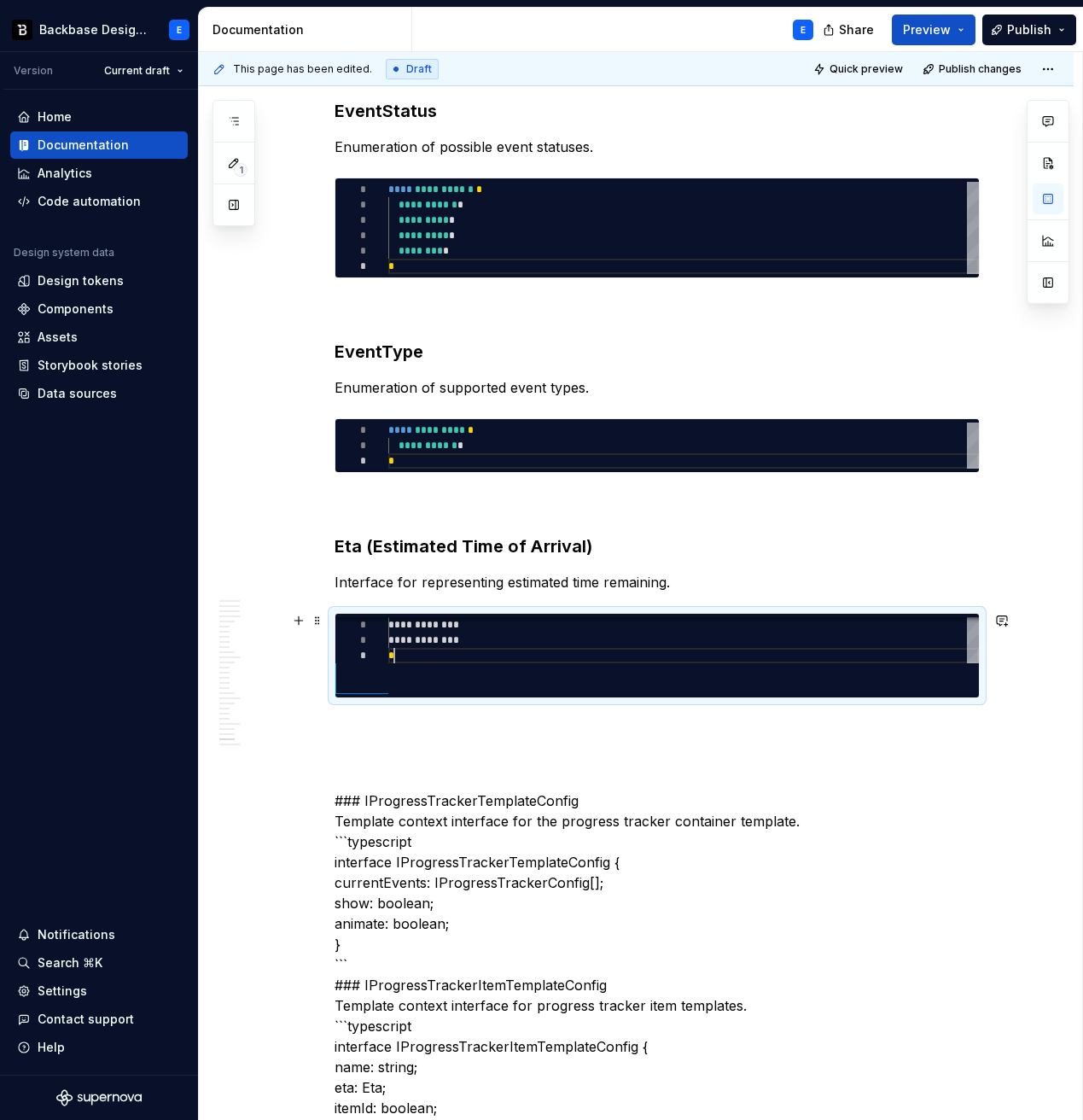
scroll to position [61, 6]
click at [436, 720] on p at bounding box center [658, 729] width 645 height 21
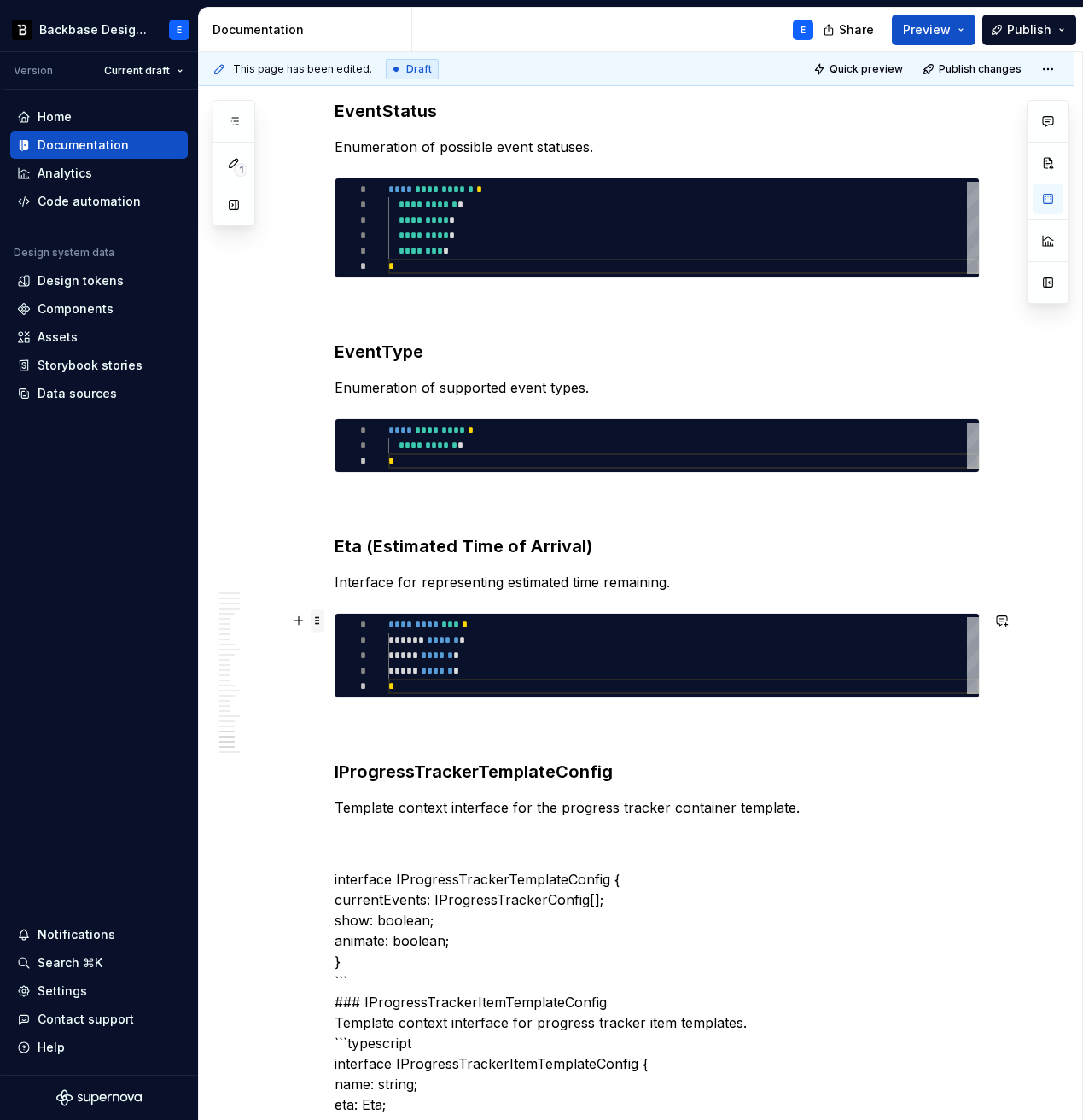
click at [324, 626] on span at bounding box center [318, 620] width 14 height 24
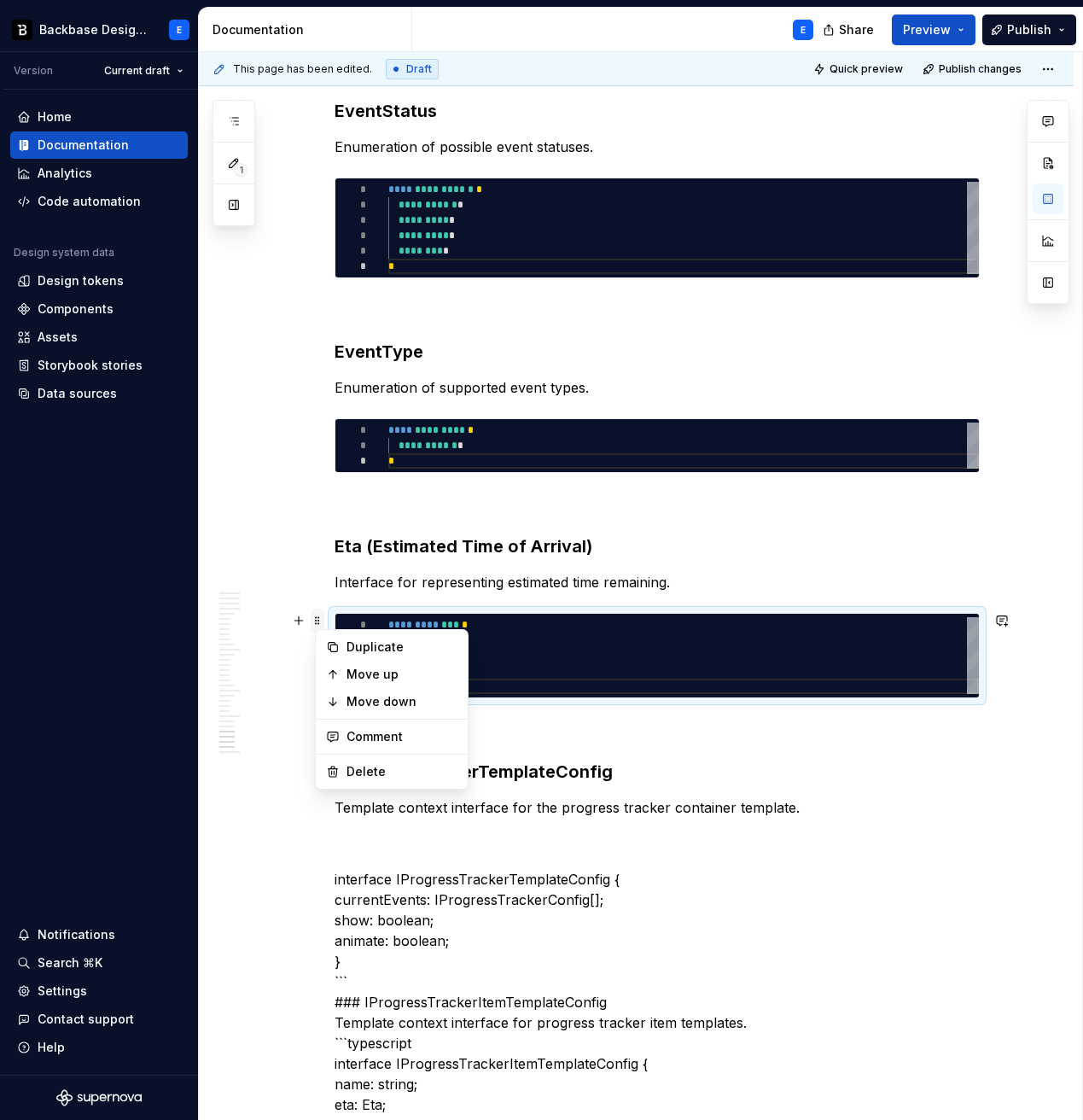
click at [324, 626] on span at bounding box center [318, 620] width 14 height 24
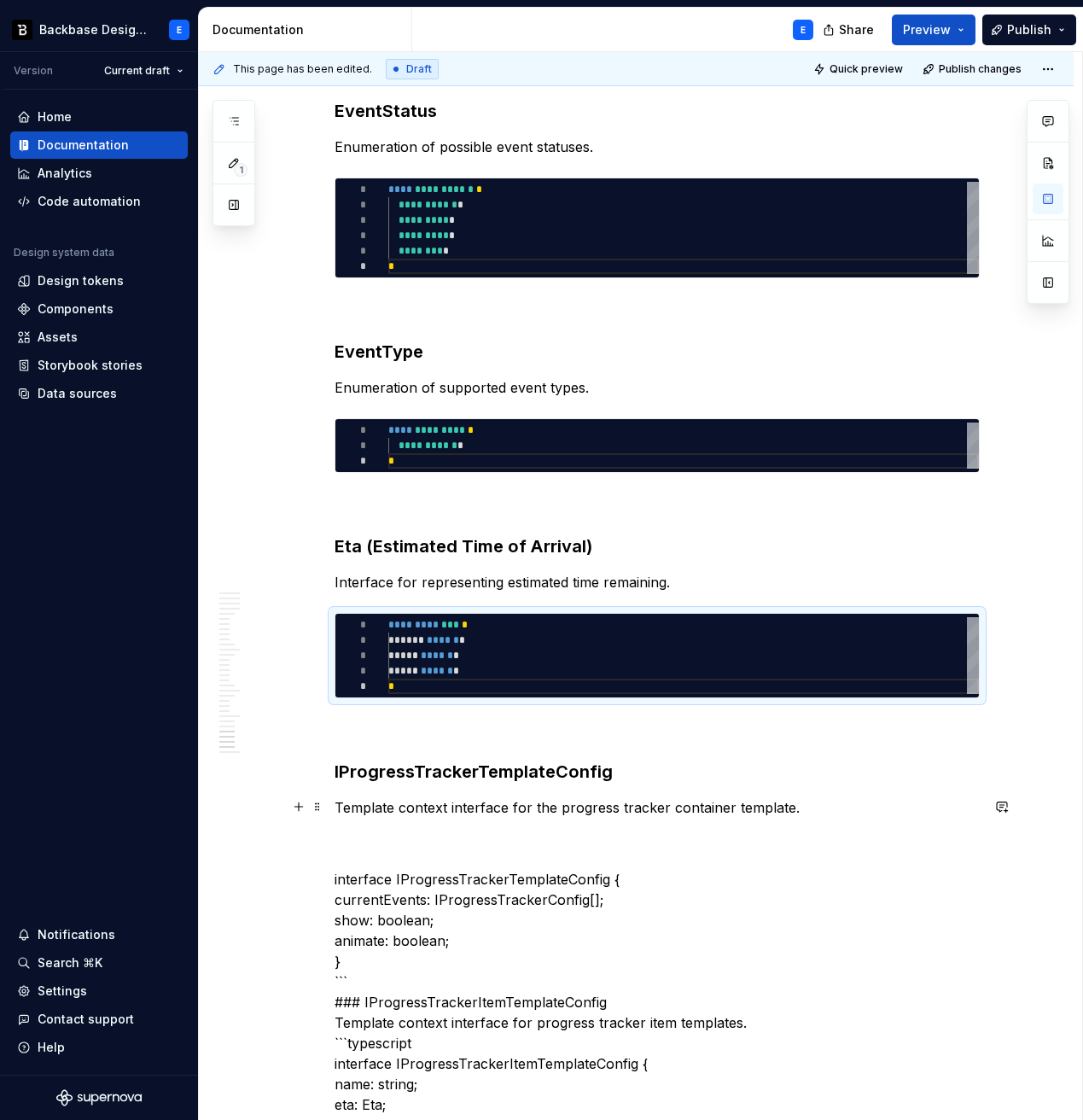
click at [808, 805] on p "Template context interface for the progress tracker container template." at bounding box center [658, 808] width 645 height 21
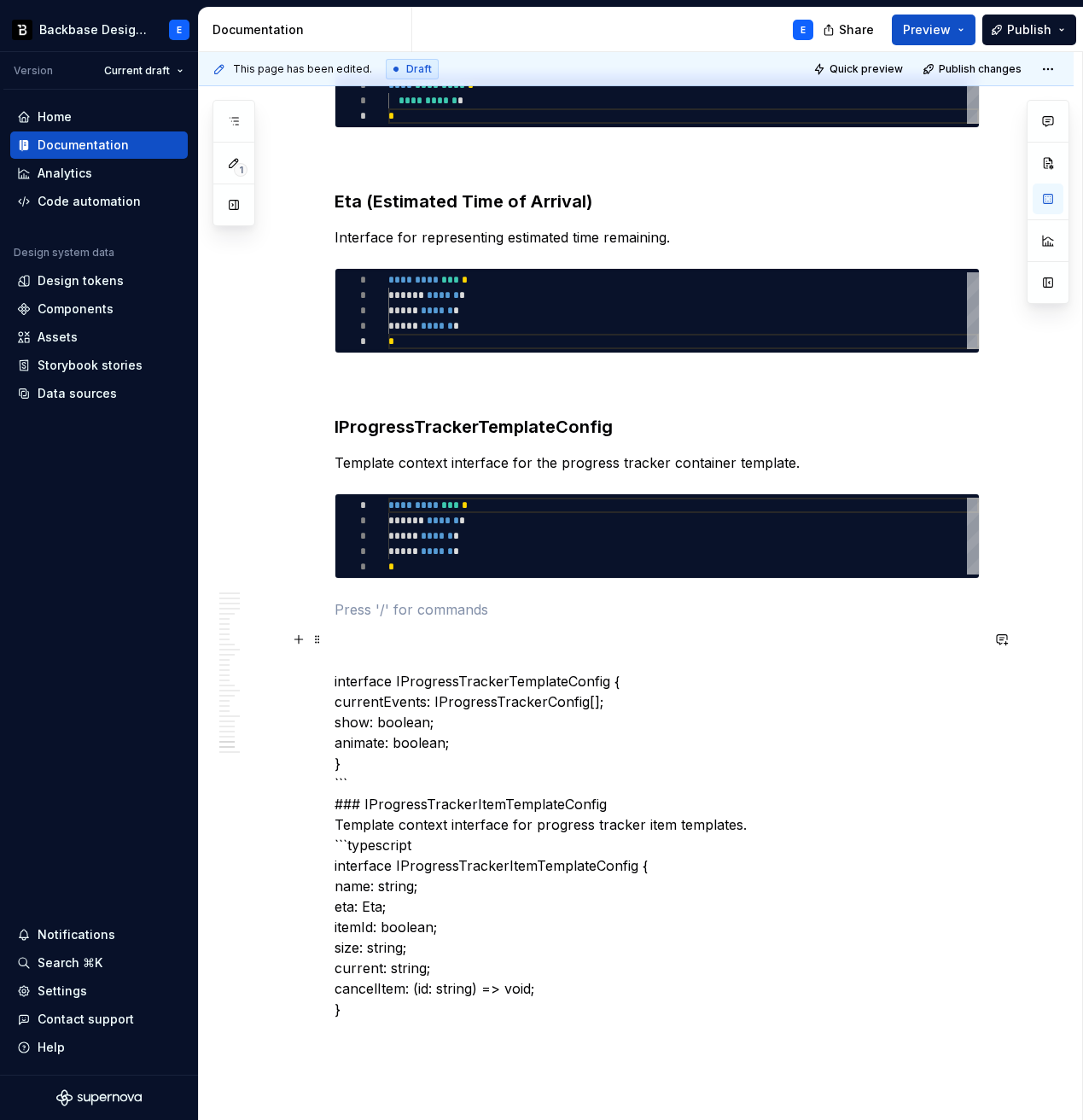
scroll to position [6729, 0]
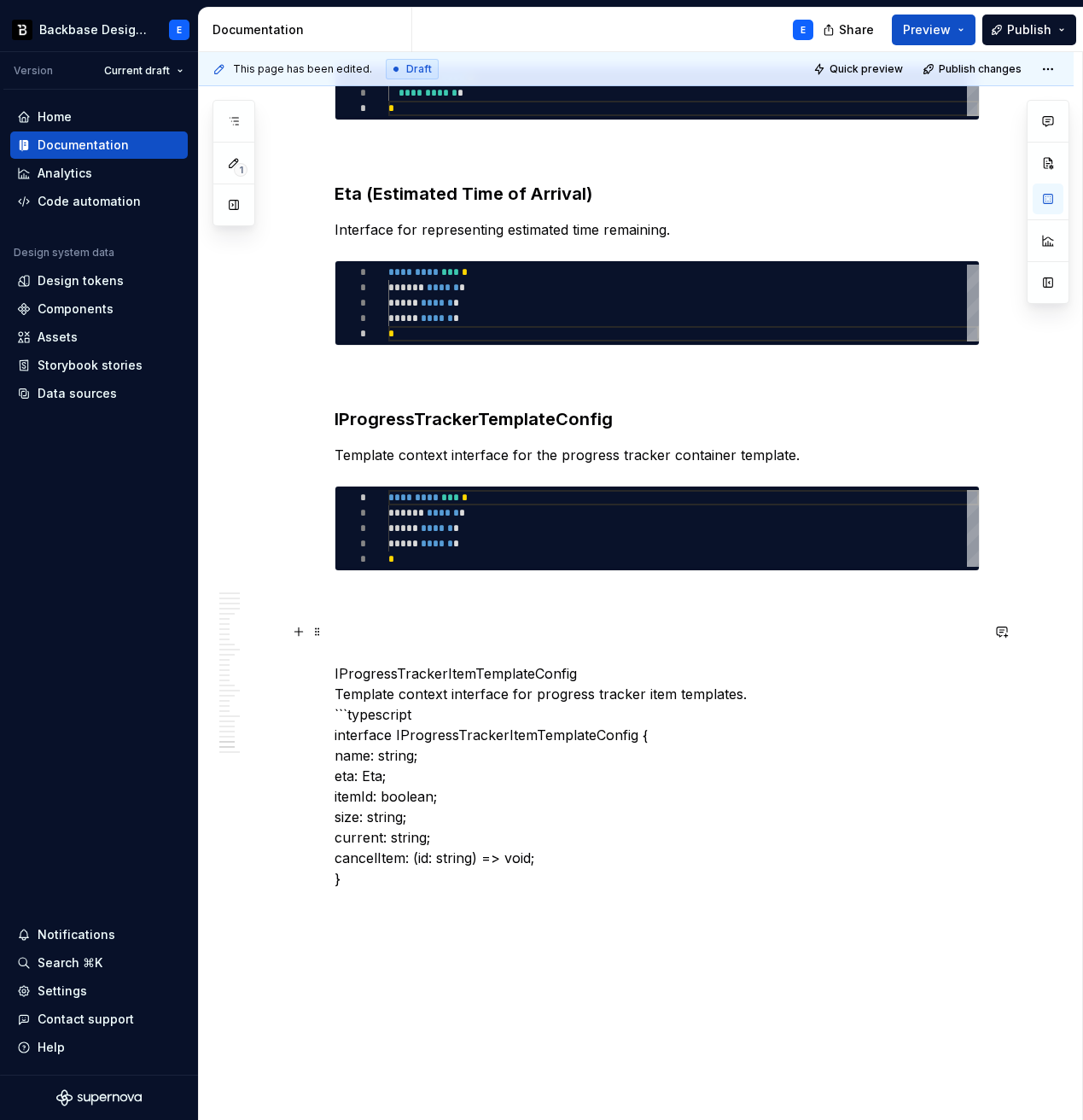
click at [546, 531] on div "********* *** * ***** * ****** * **** * ****** * **** * ****** * *" at bounding box center [683, 528] width 591 height 77
type textarea "*"
type textarea "**********"
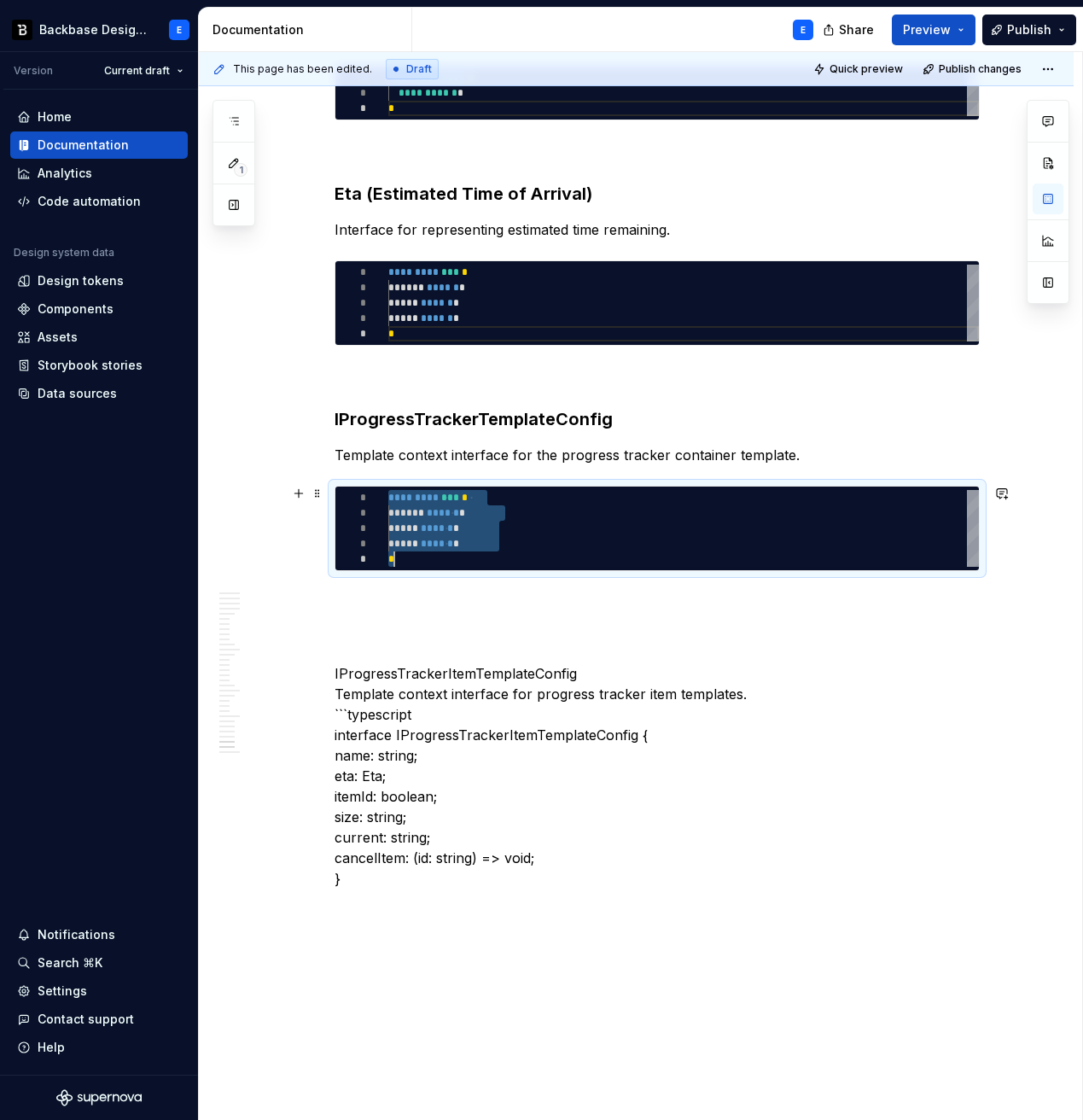
scroll to position [0, 6]
type textarea "*"
type textarea "**********"
click at [506, 596] on p at bounding box center [658, 602] width 645 height 21
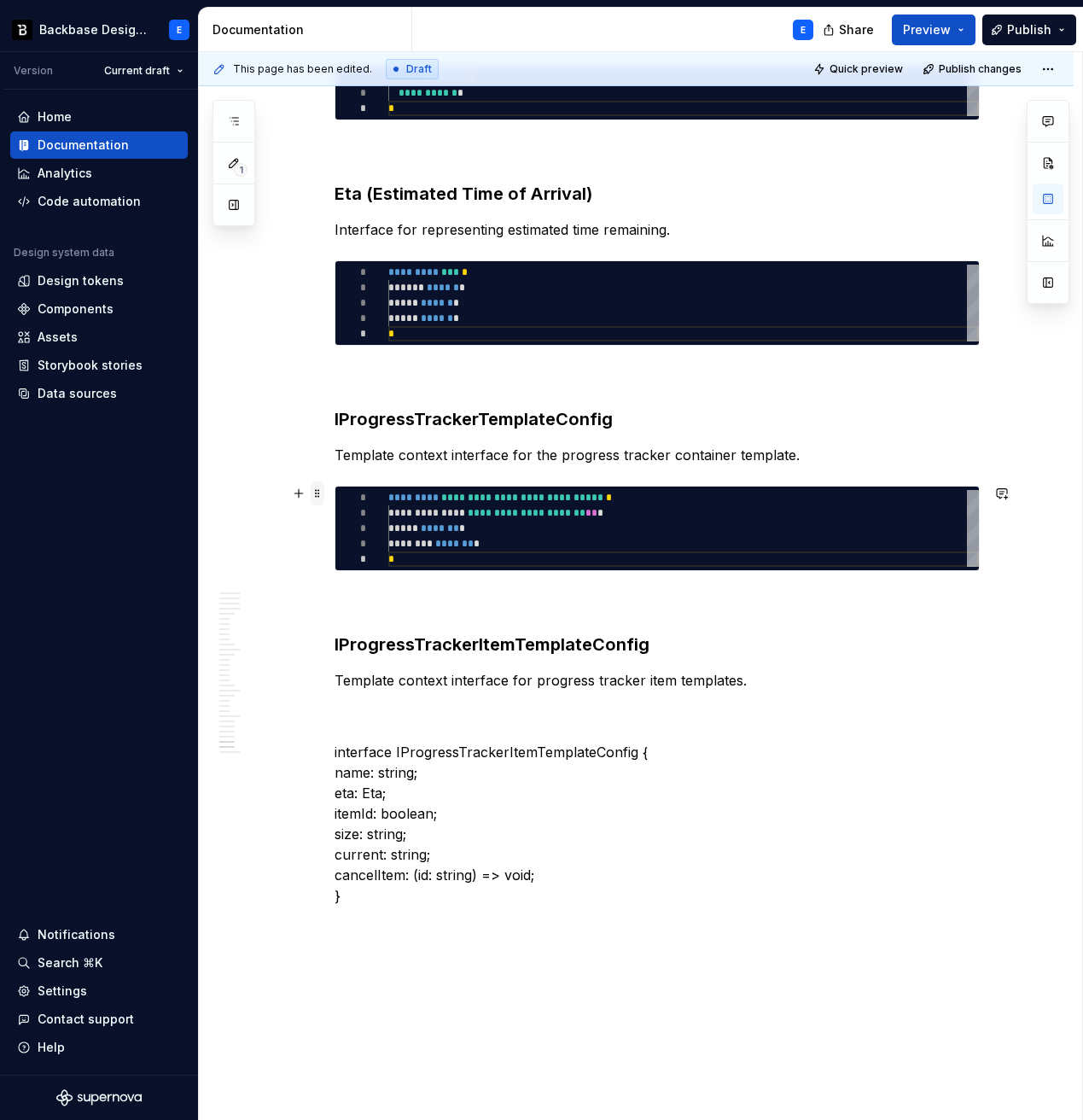
click at [324, 493] on span at bounding box center [318, 494] width 14 height 24
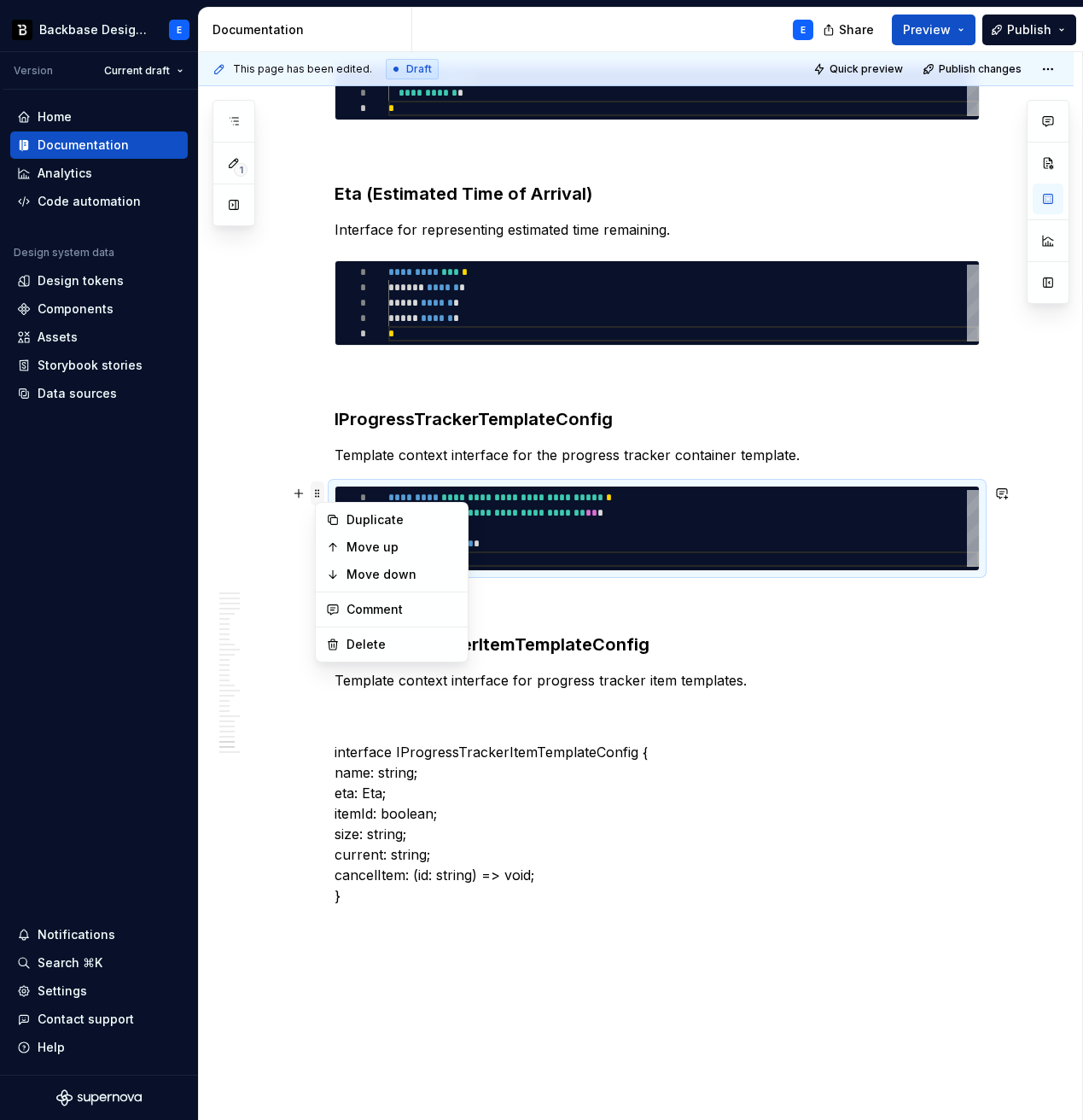
click at [324, 493] on span at bounding box center [318, 494] width 14 height 24
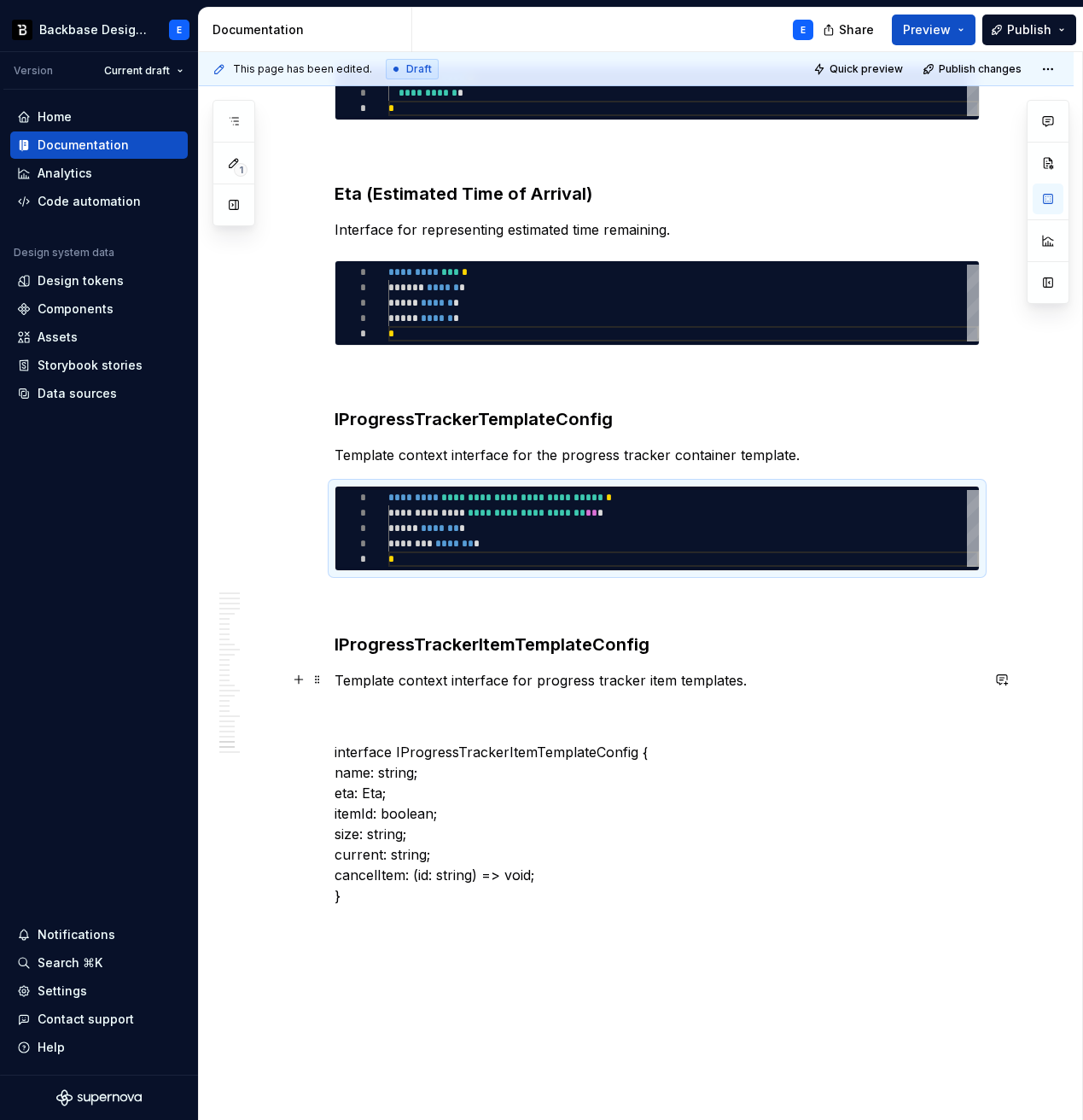
click at [770, 677] on p "Template context interface for progress tracker item templates." at bounding box center [658, 681] width 645 height 21
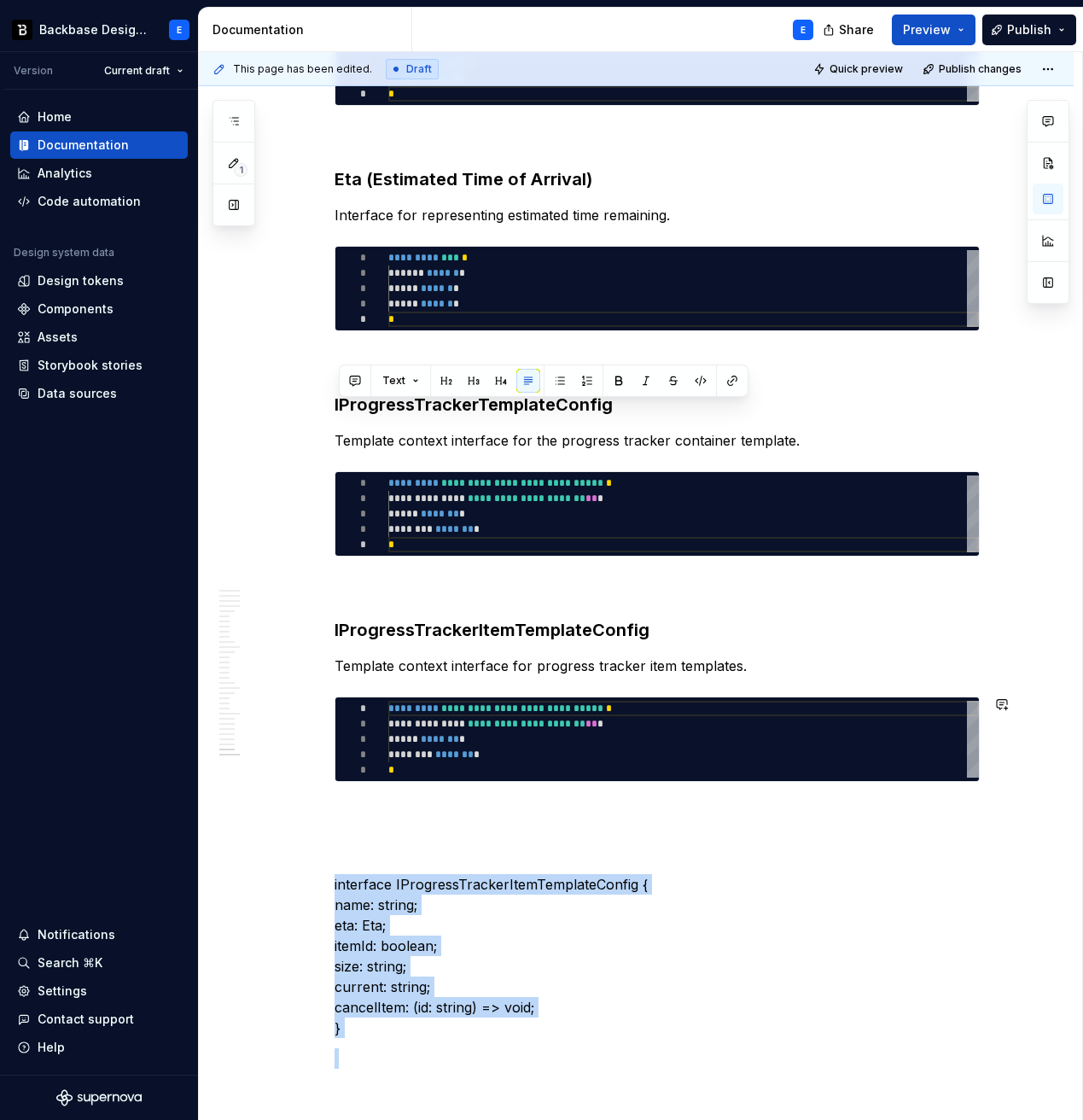
scroll to position [7215, 0]
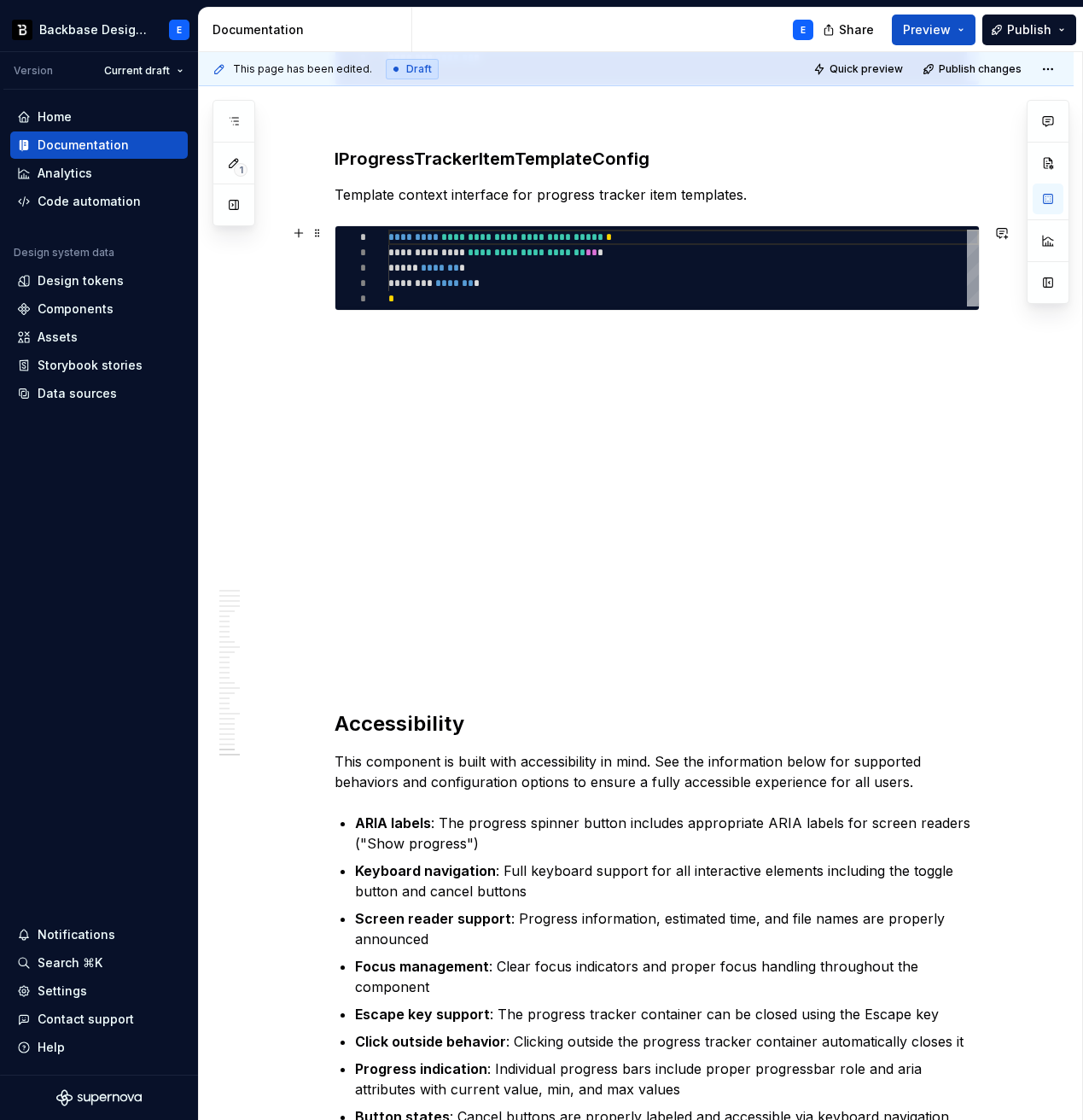
click at [469, 274] on div "**********" at bounding box center [683, 267] width 591 height 77
type textarea "*"
type textarea "**********"
type textarea "*"
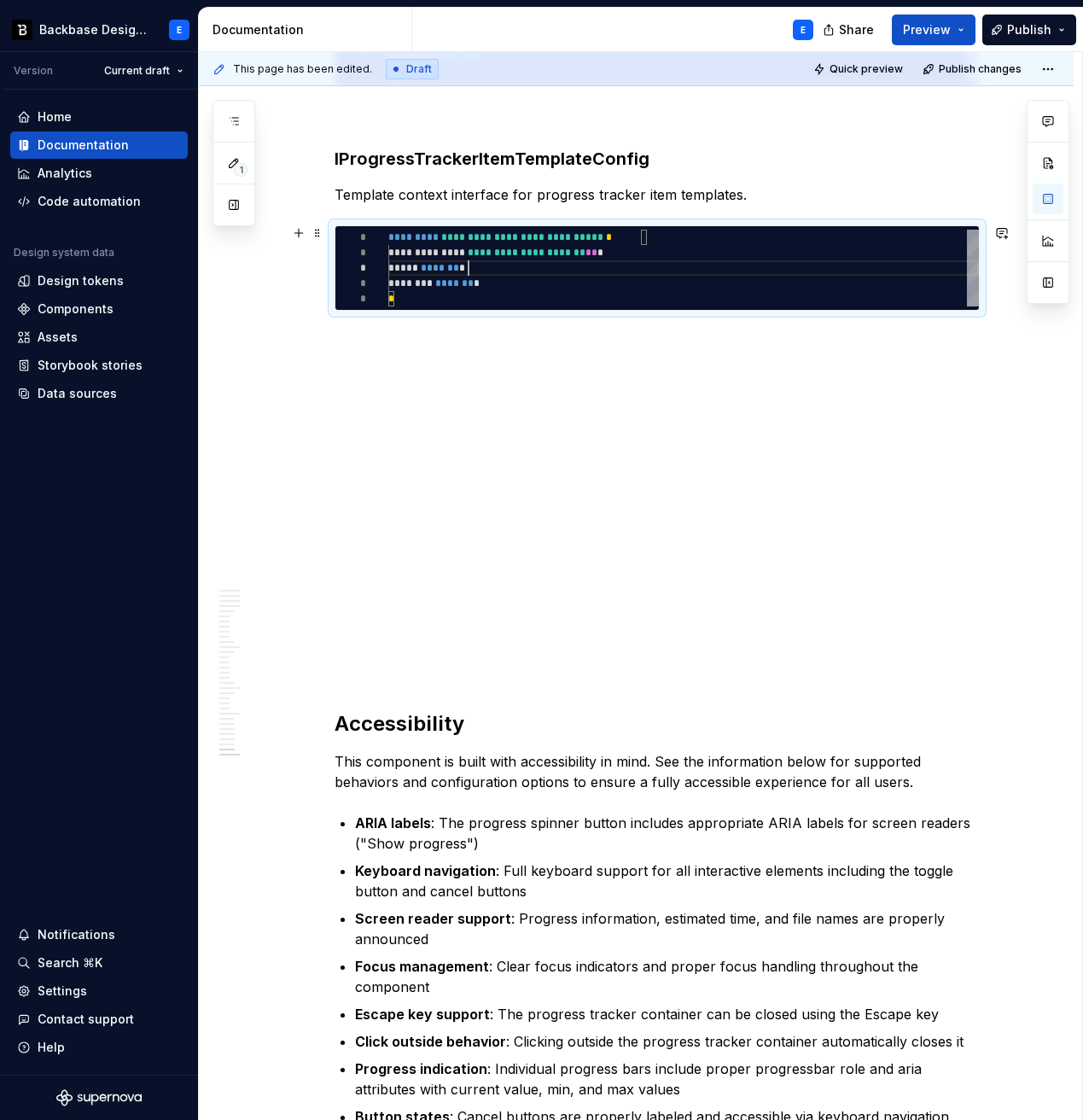
type textarea "**********"
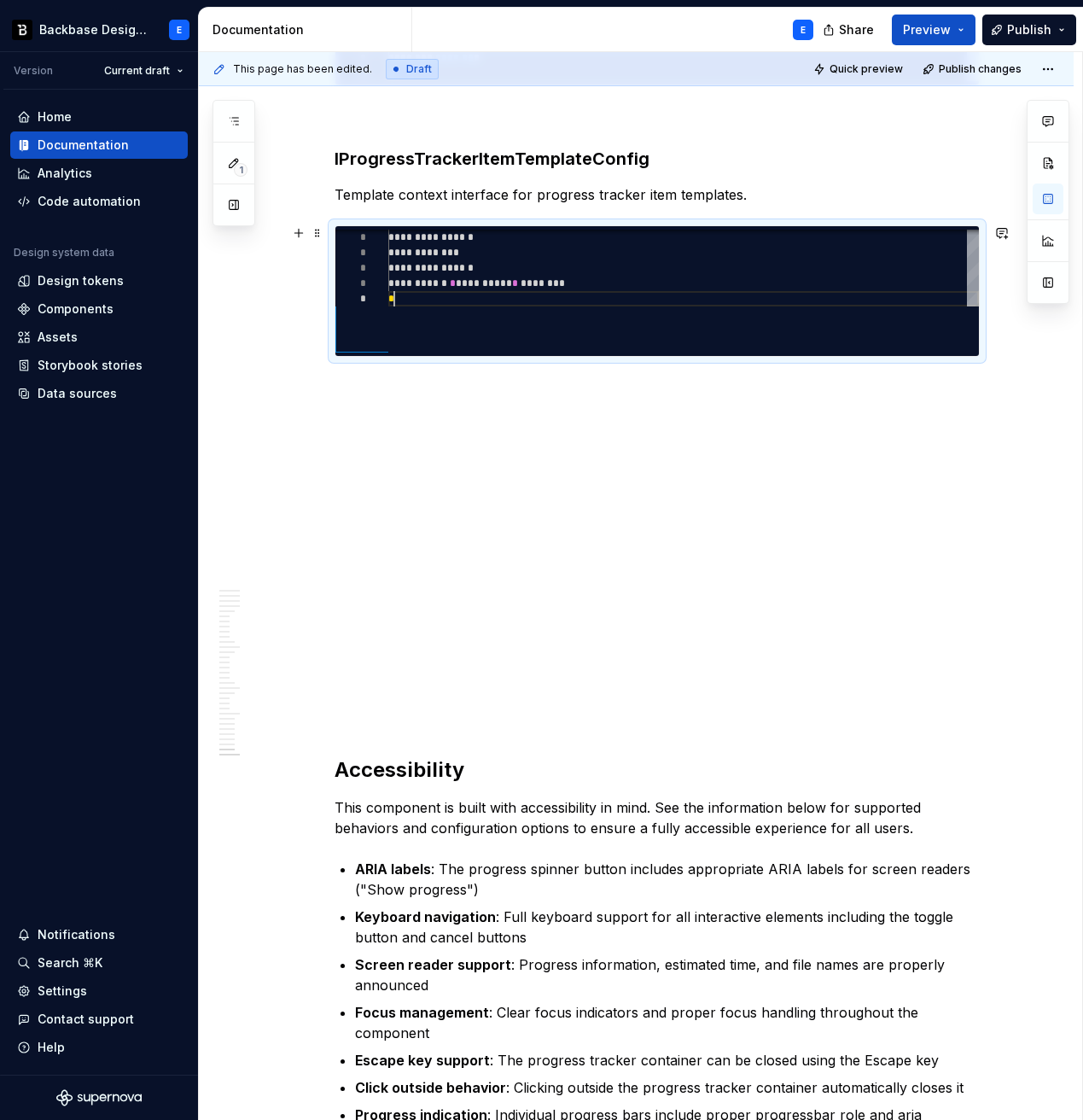
scroll to position [108, 6]
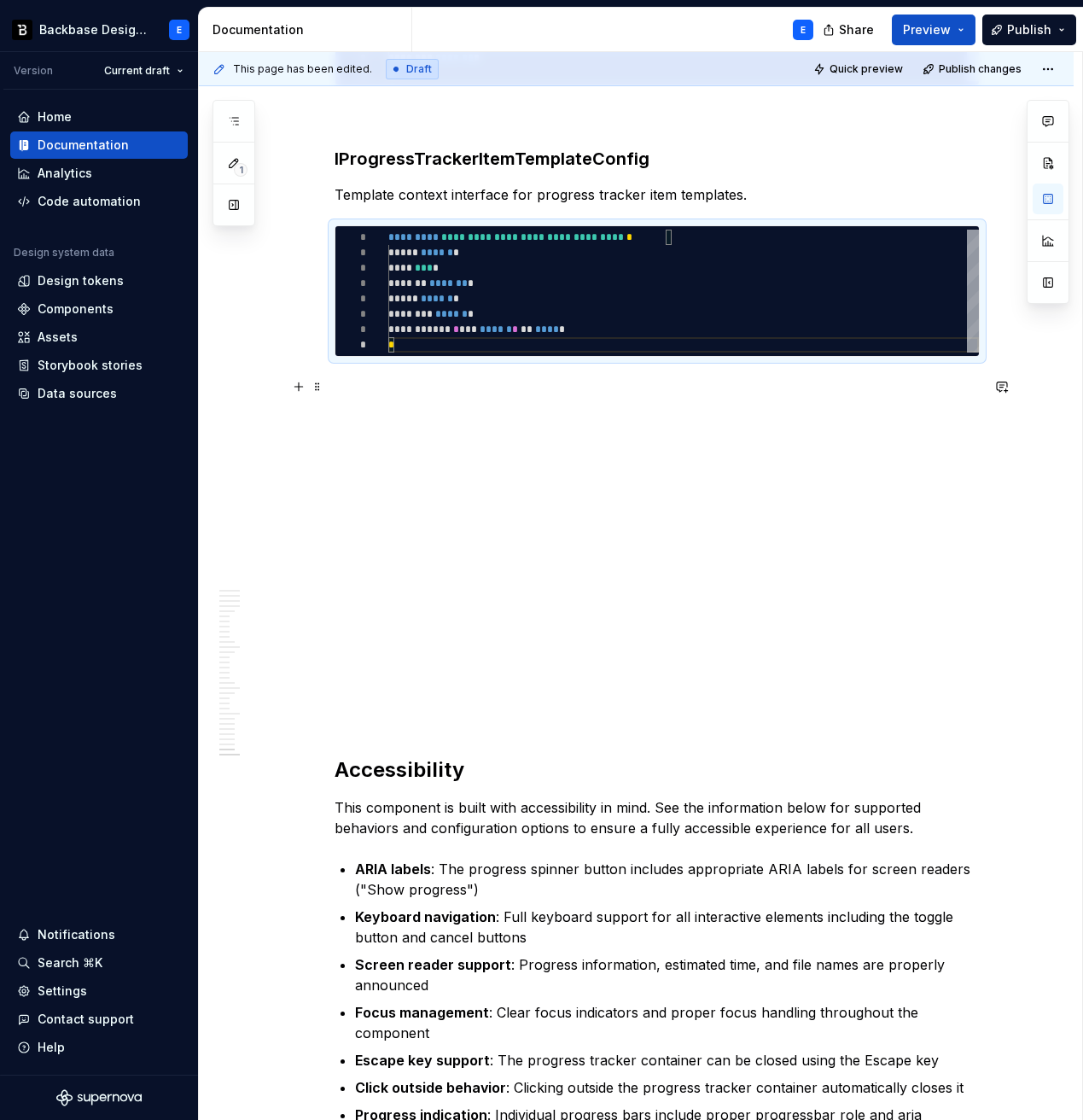
click at [438, 381] on p at bounding box center [658, 387] width 645 height 21
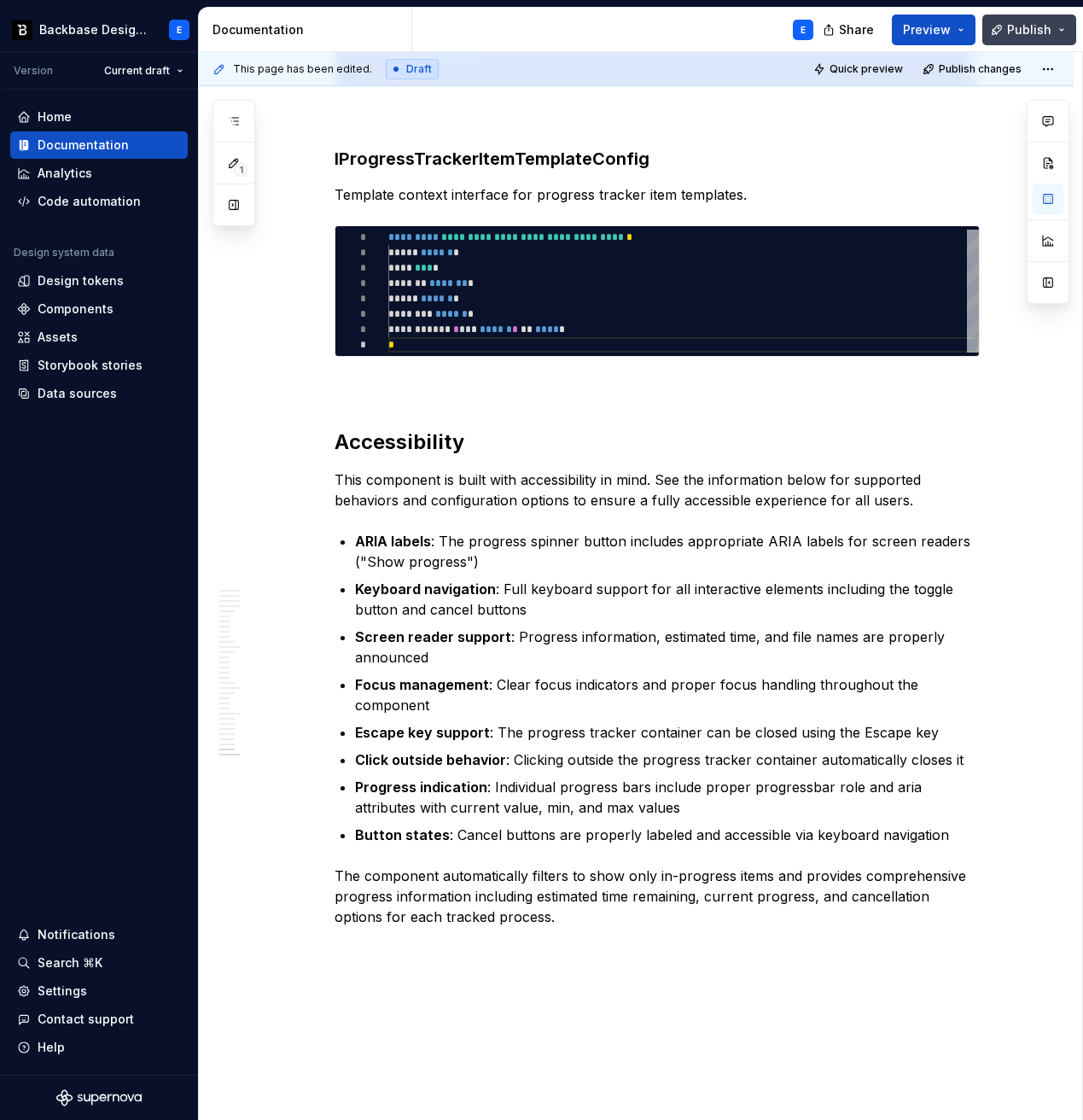
click at [1009, 36] on button "Publish" at bounding box center [1029, 30] width 94 height 31
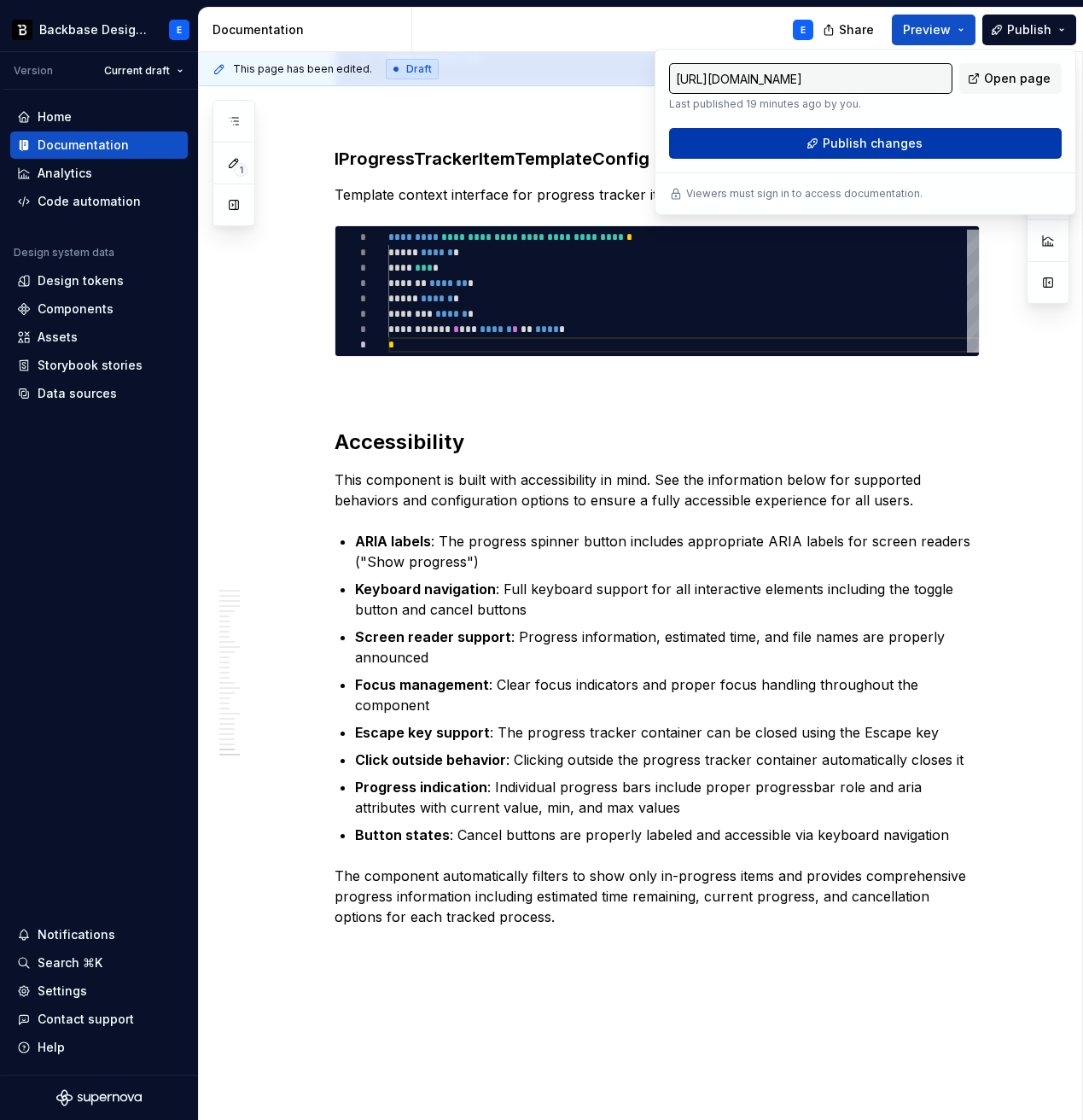
click at [920, 143] on button "Publish changes" at bounding box center [866, 143] width 393 height 31
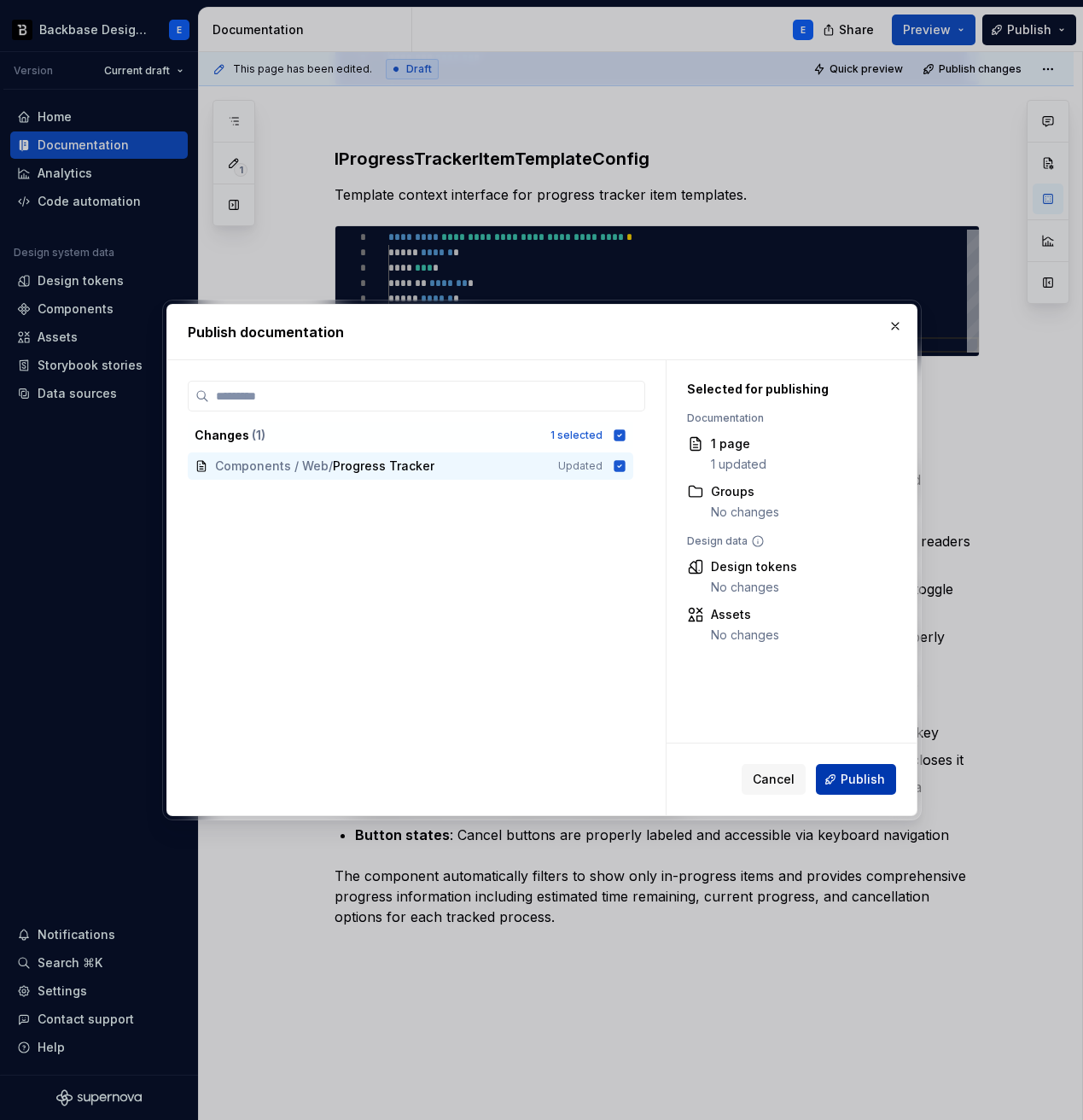
click at [861, 786] on span "Publish" at bounding box center [862, 779] width 44 height 17
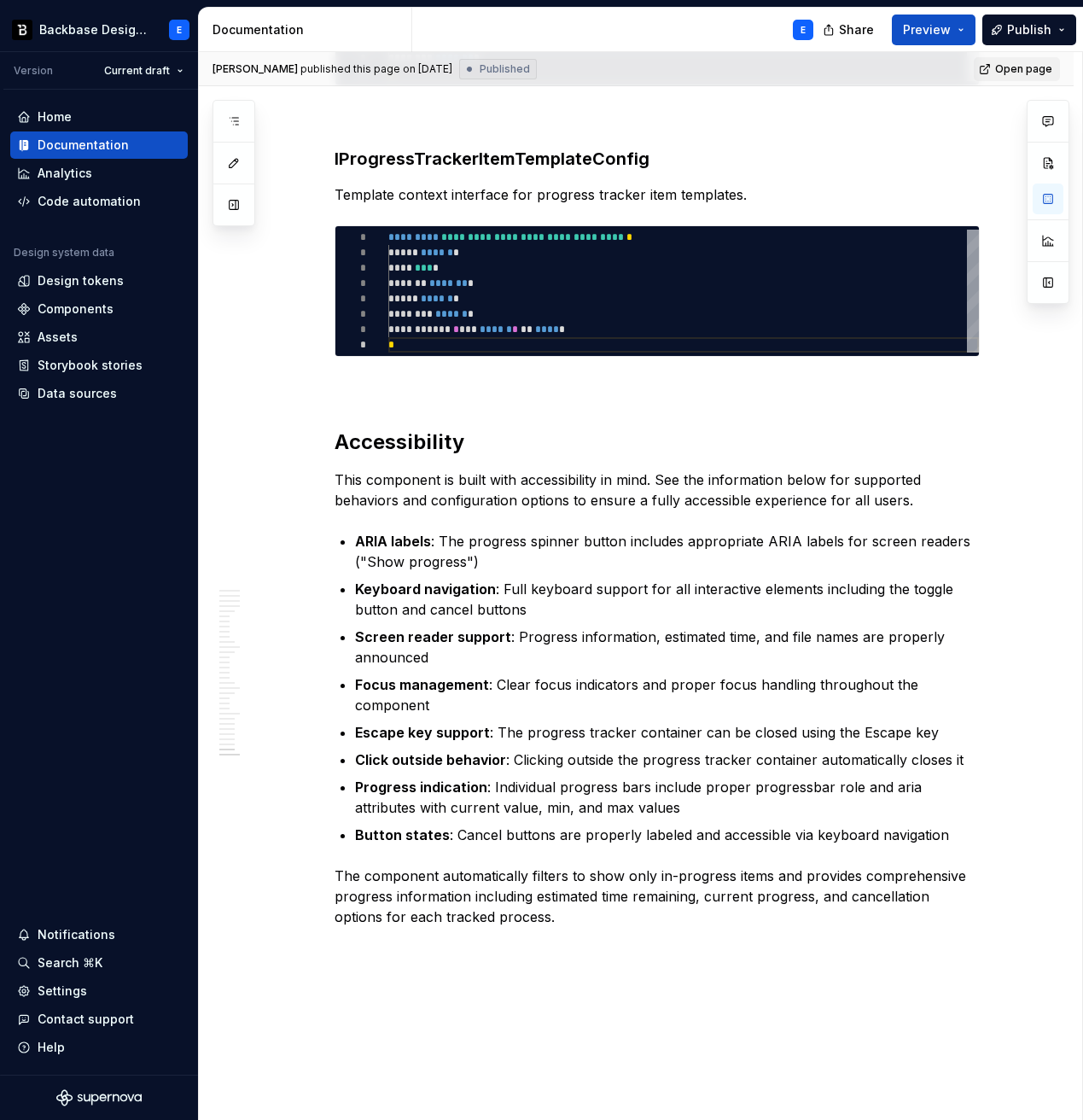
click at [1036, 76] on link "Open page" at bounding box center [1017, 69] width 86 height 24
click at [186, 52] on button "Collapse sidebar" at bounding box center [186, 52] width 24 height 24
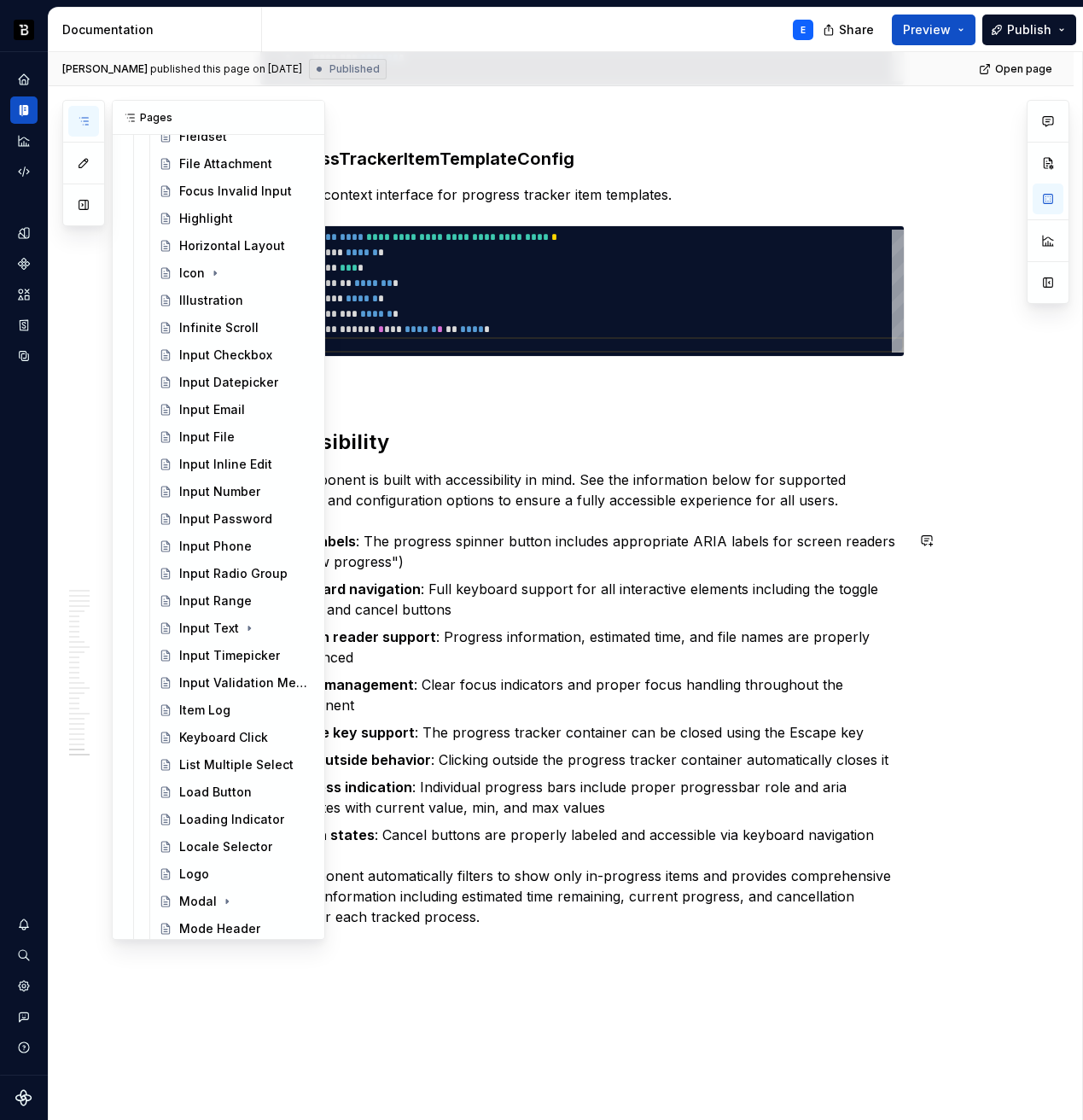
scroll to position [1450, 0]
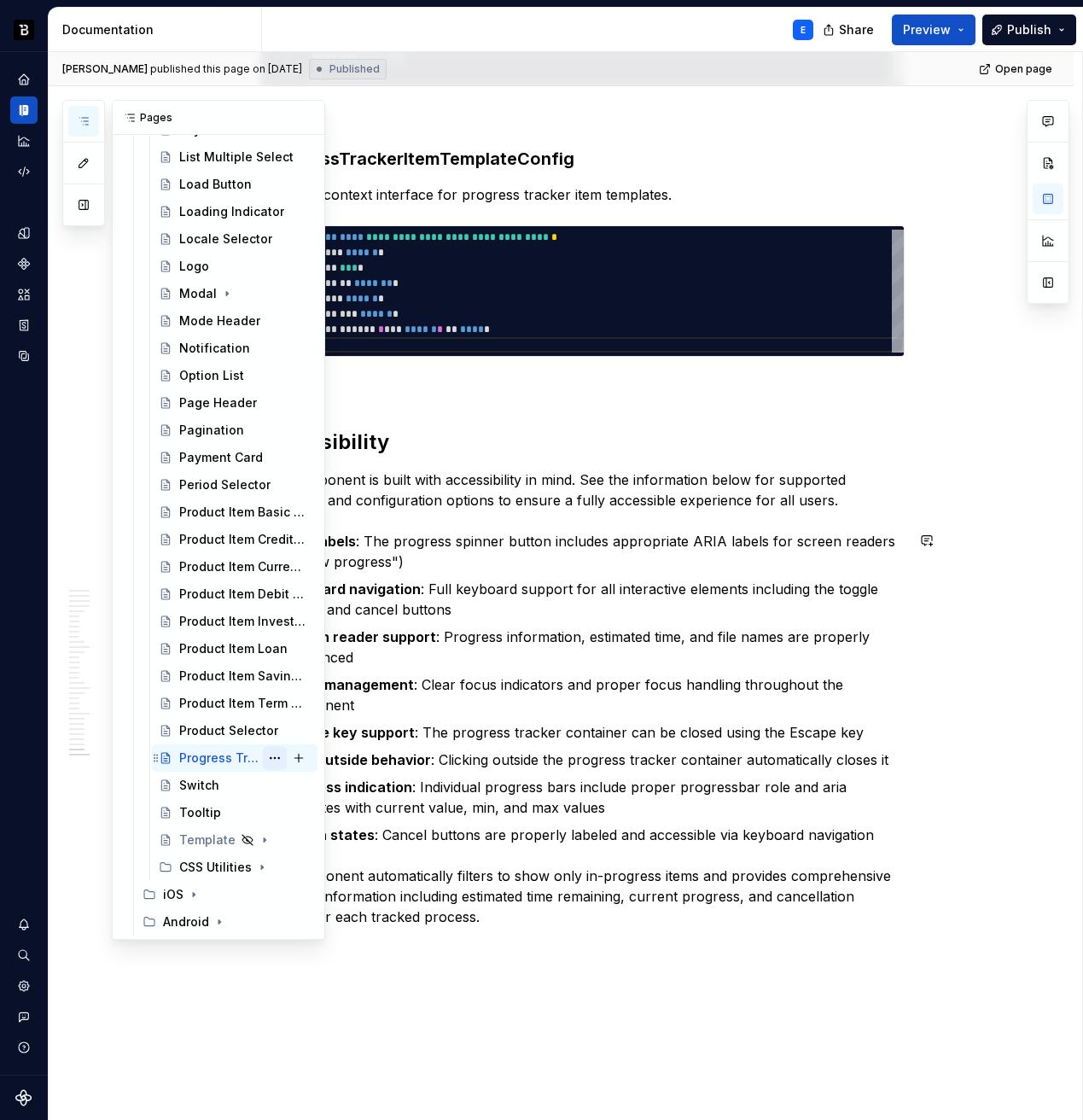
click at [273, 755] on button "Page tree" at bounding box center [275, 758] width 24 height 24
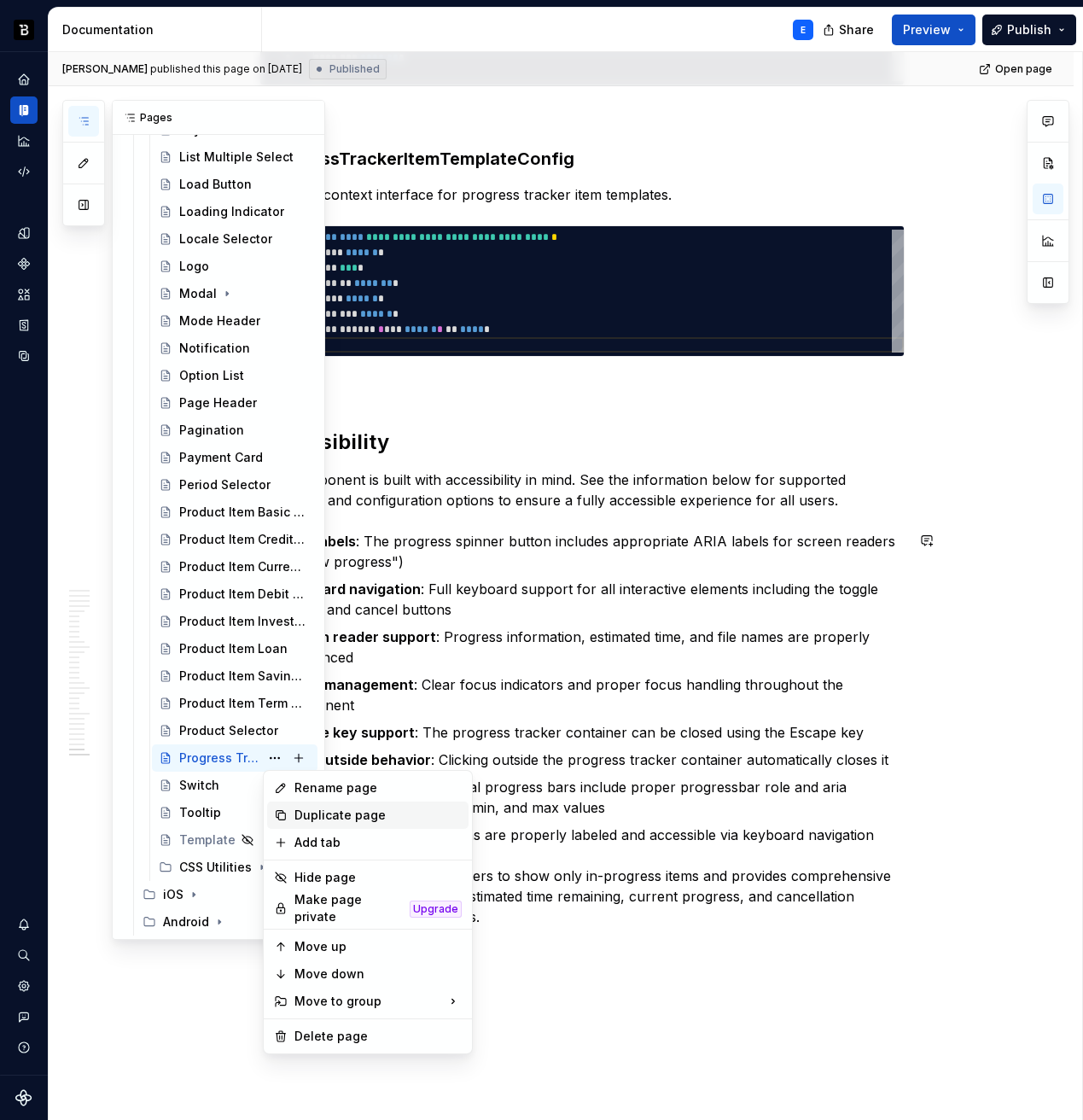
click at [305, 812] on div "Duplicate page" at bounding box center [378, 815] width 167 height 17
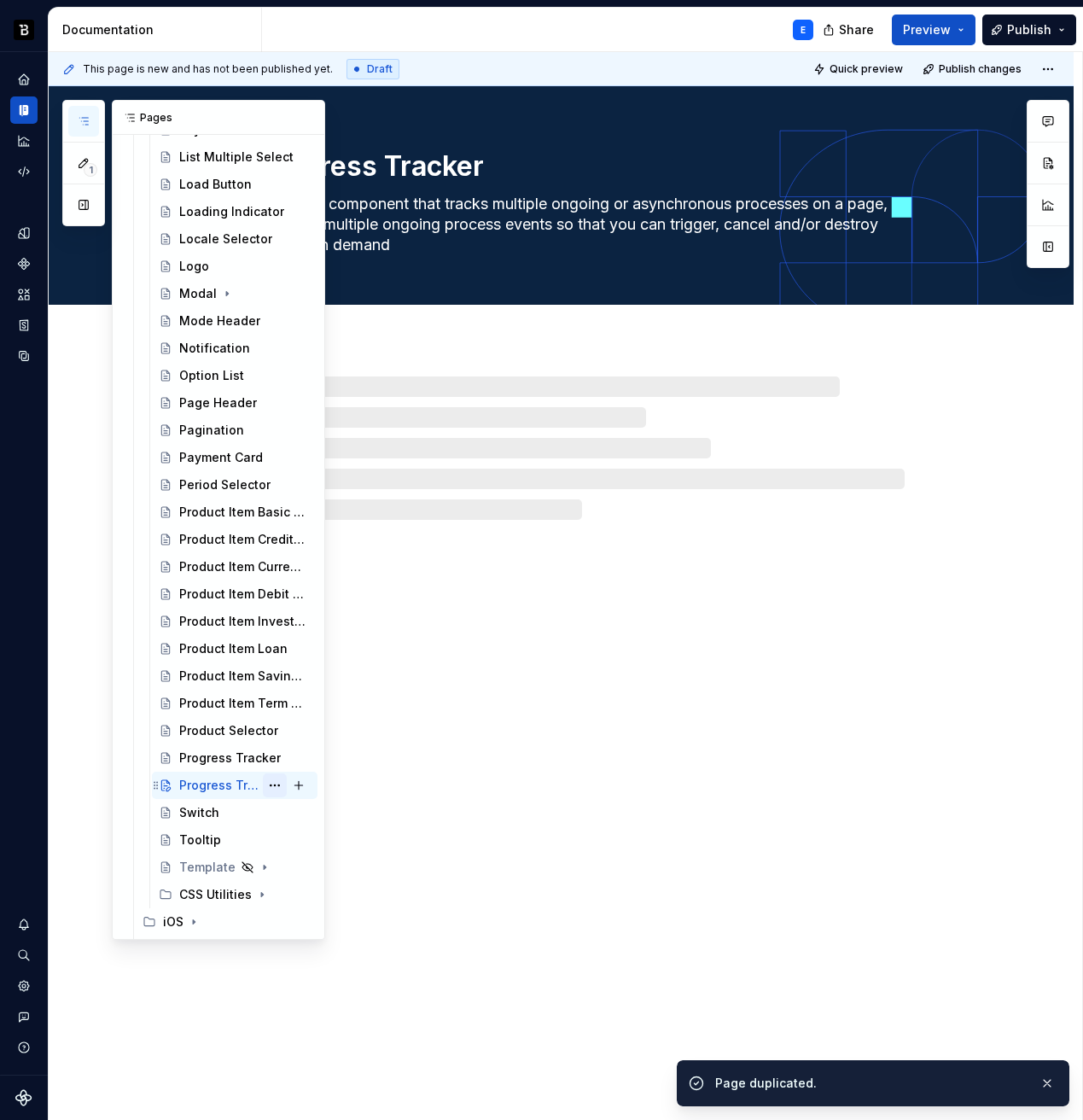
click at [273, 786] on button "Page tree" at bounding box center [275, 785] width 24 height 24
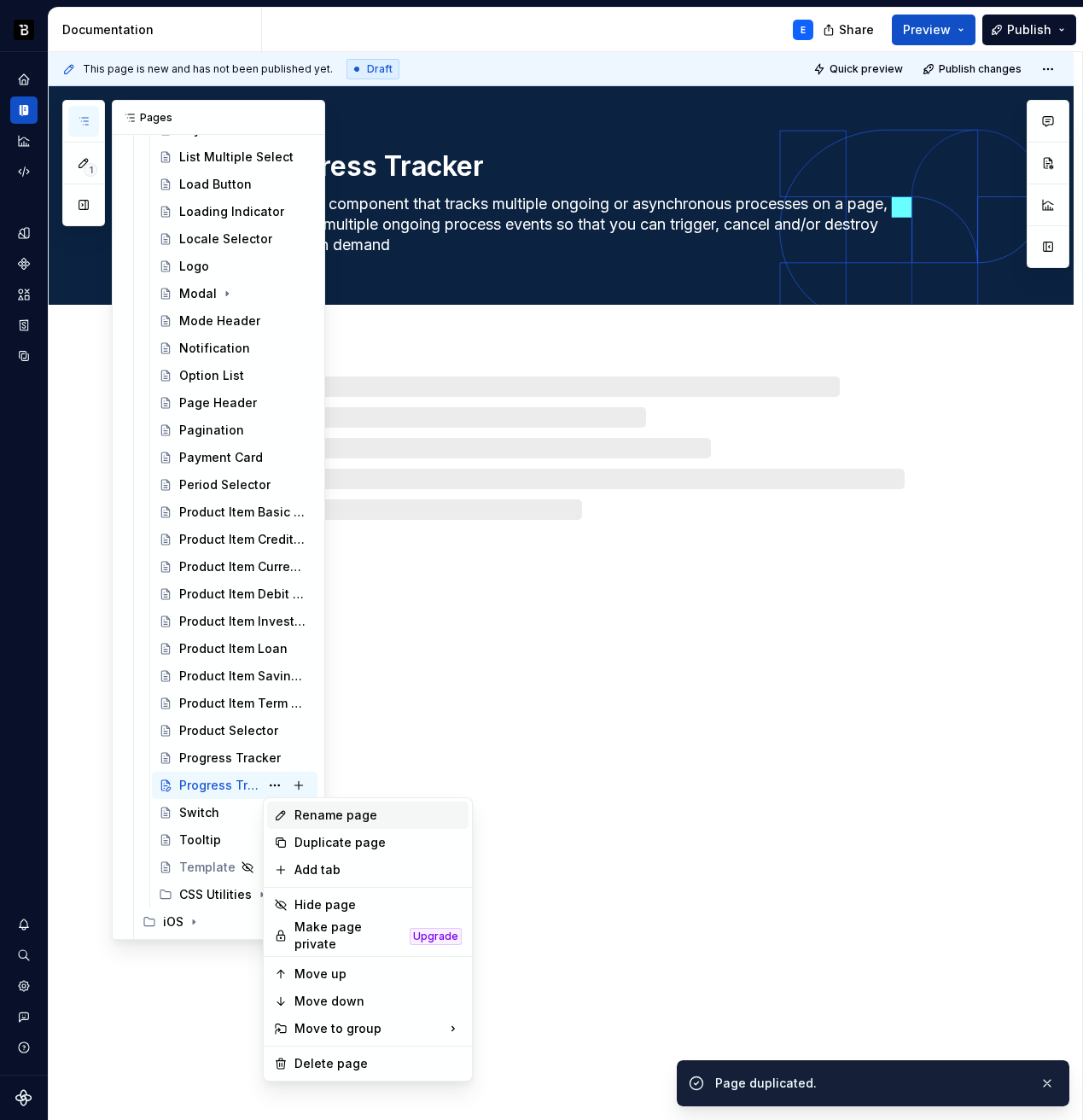
click at [313, 815] on div "Rename page" at bounding box center [378, 815] width 167 height 17
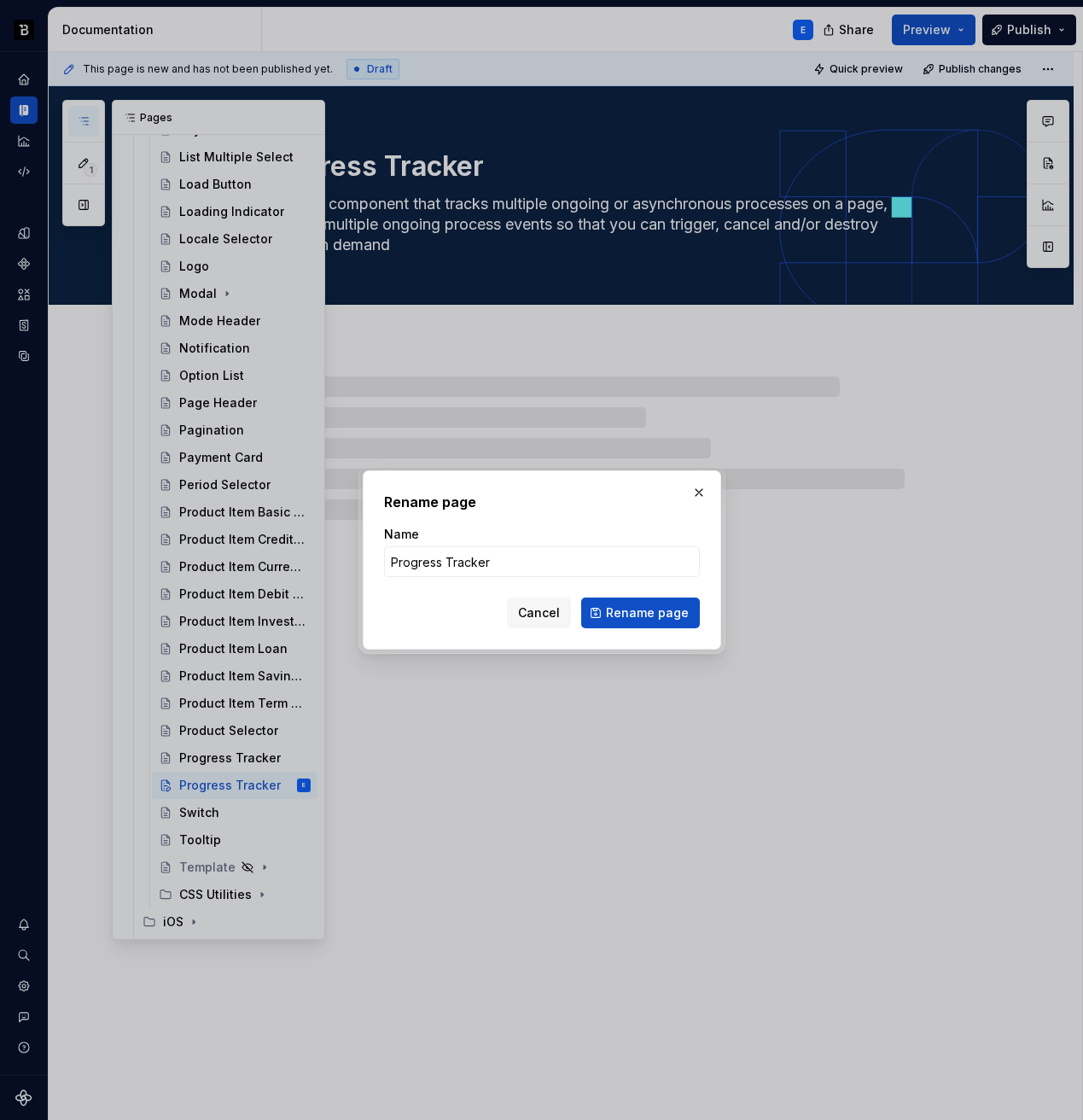
type textarea "*"
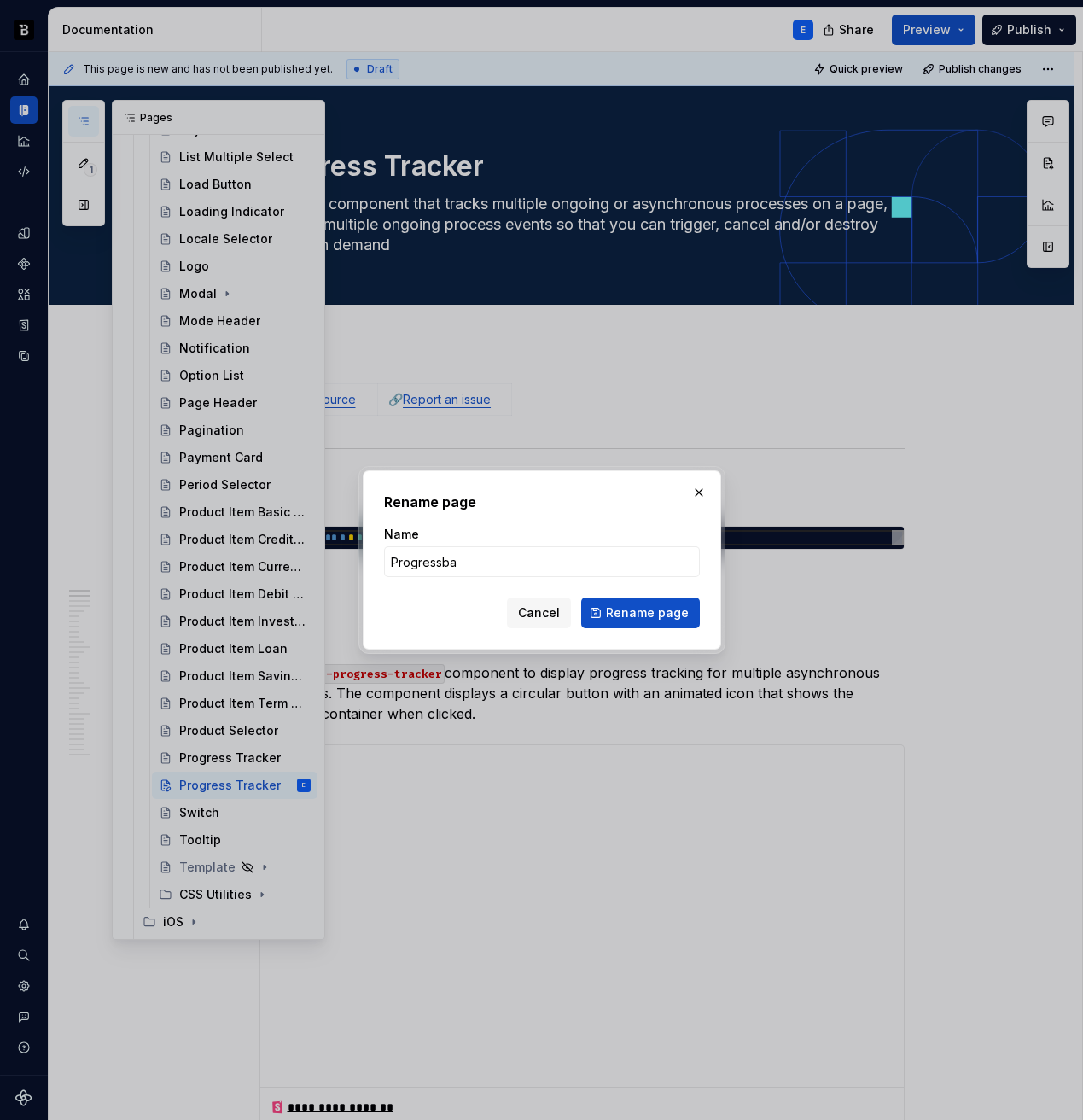
type input "Progressbar"
click at [633, 607] on span "Rename page" at bounding box center [647, 613] width 83 height 17
type textarea "*"
type textarea "Progressbar"
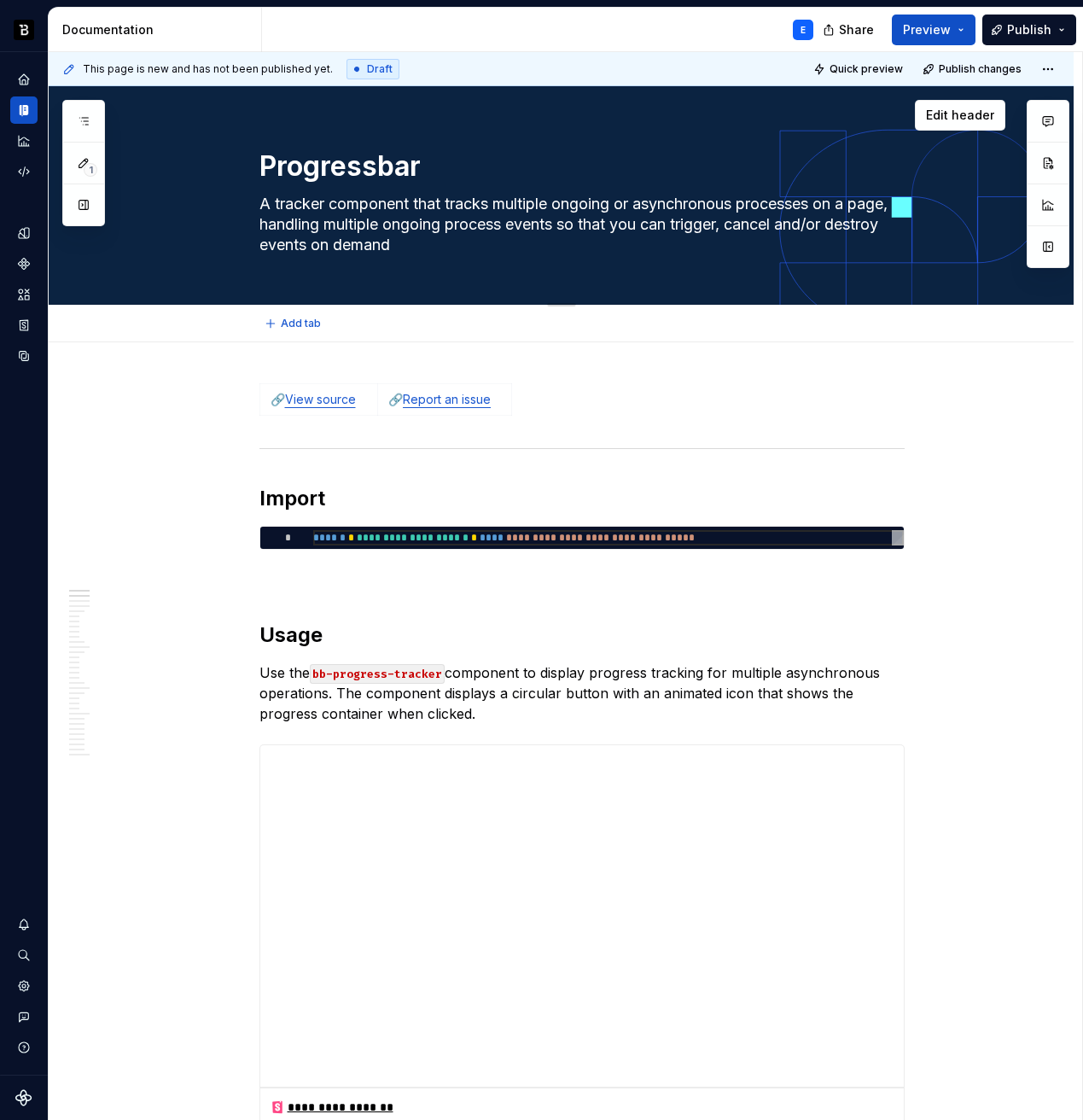
click at [469, 217] on textarea "A tracker component that tracks multiple ongoing or asynchronous processes on a…" at bounding box center [579, 224] width 645 height 68
paste textarea "component that represents the progress of a task, displaying completion status …"
type textarea "*"
type textarea "A component that represents the progress of a task, displaying completion statu…"
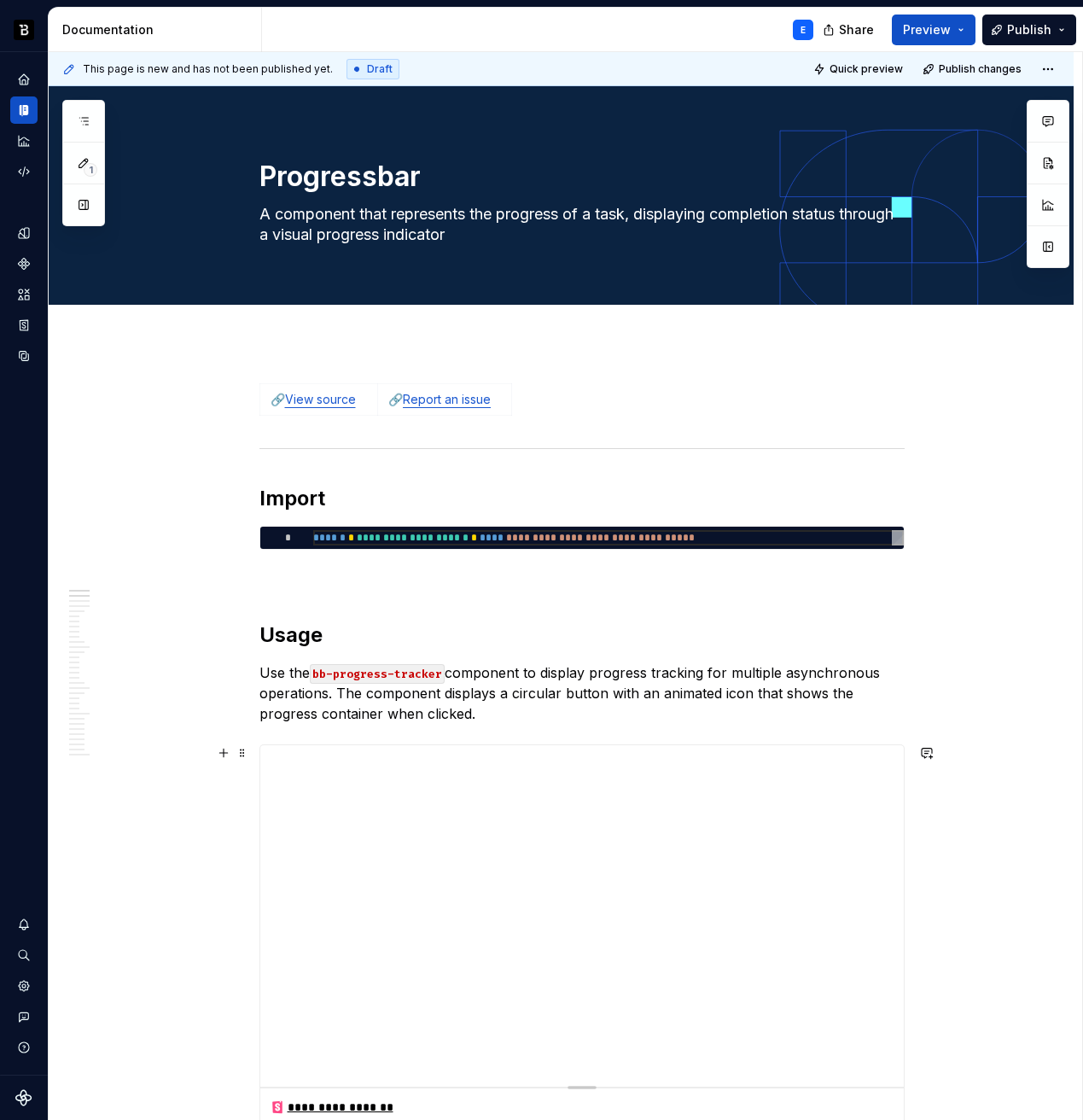
type textarea "*"
type textarea "A component that represents the progress of a task, displaying completion statu…"
click at [341, 405] on link "View source" at bounding box center [320, 399] width 71 height 15
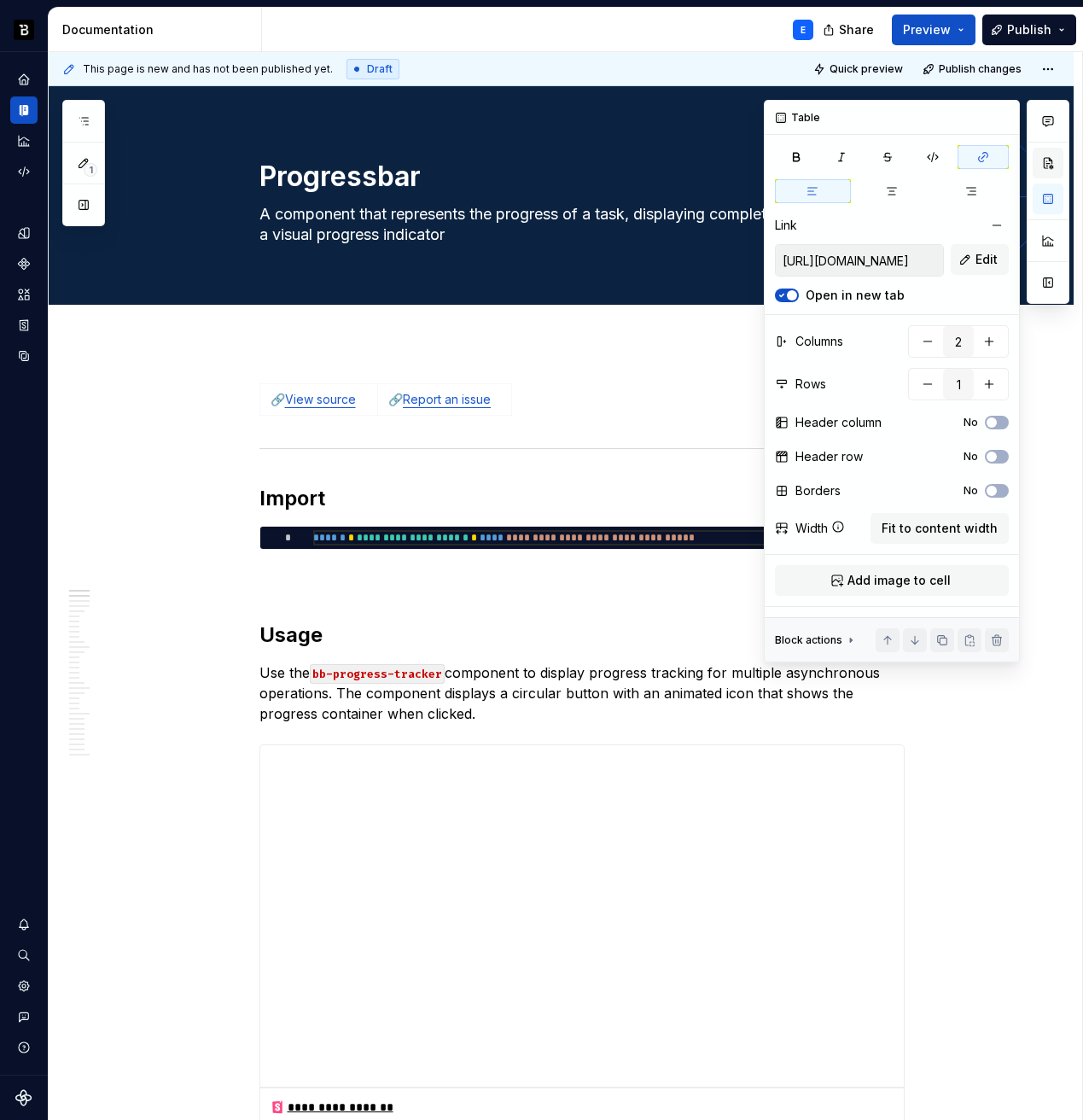
type textarea "*"
click at [965, 261] on button "Edit" at bounding box center [979, 260] width 58 height 31
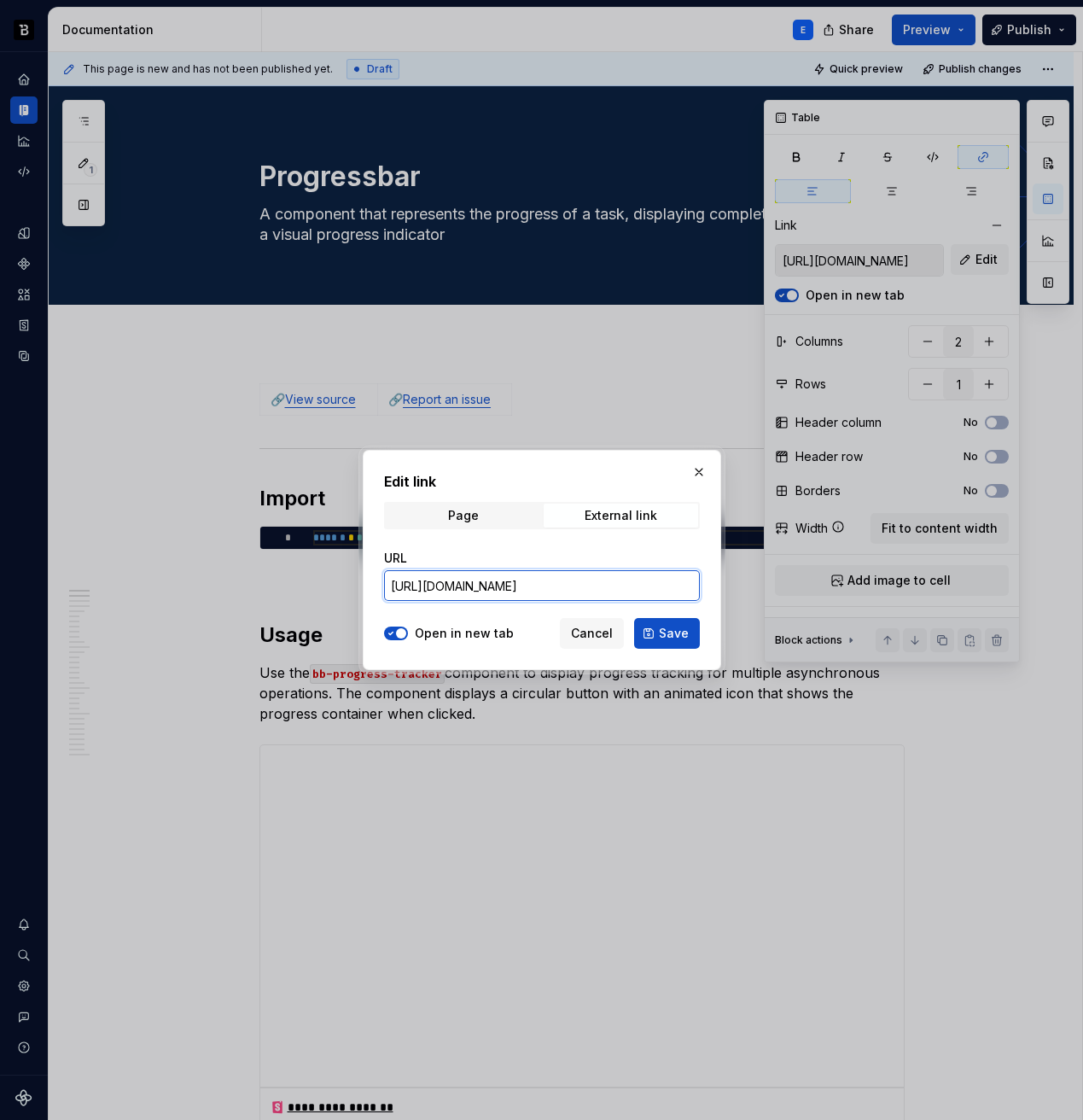
click at [644, 585] on input "[URL][DOMAIN_NAME]" at bounding box center [542, 586] width 316 height 31
paste input "ba"
type input "[URL][DOMAIN_NAME]"
click at [663, 634] on span "Save" at bounding box center [674, 633] width 30 height 17
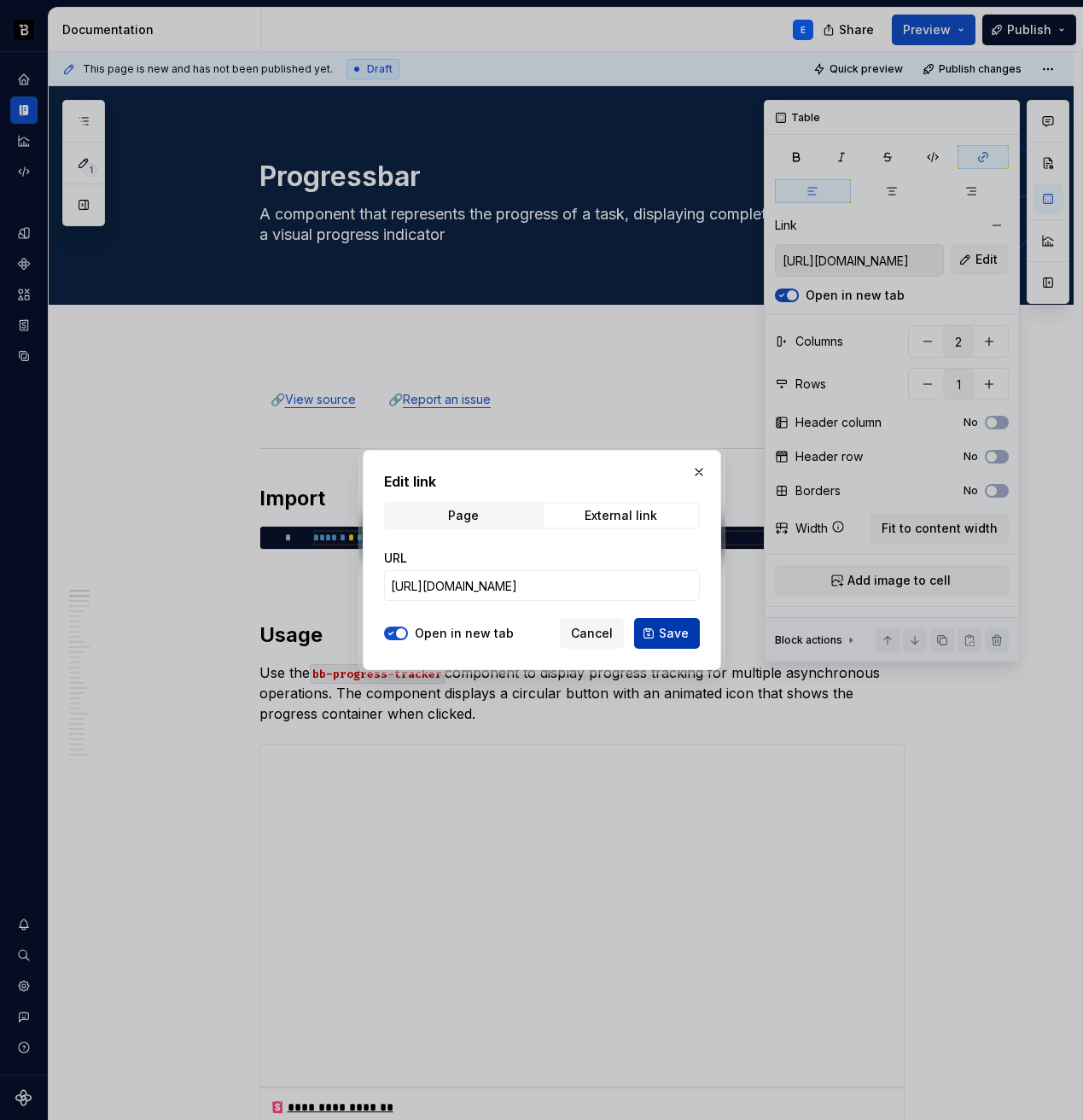
type input "[URL][DOMAIN_NAME]"
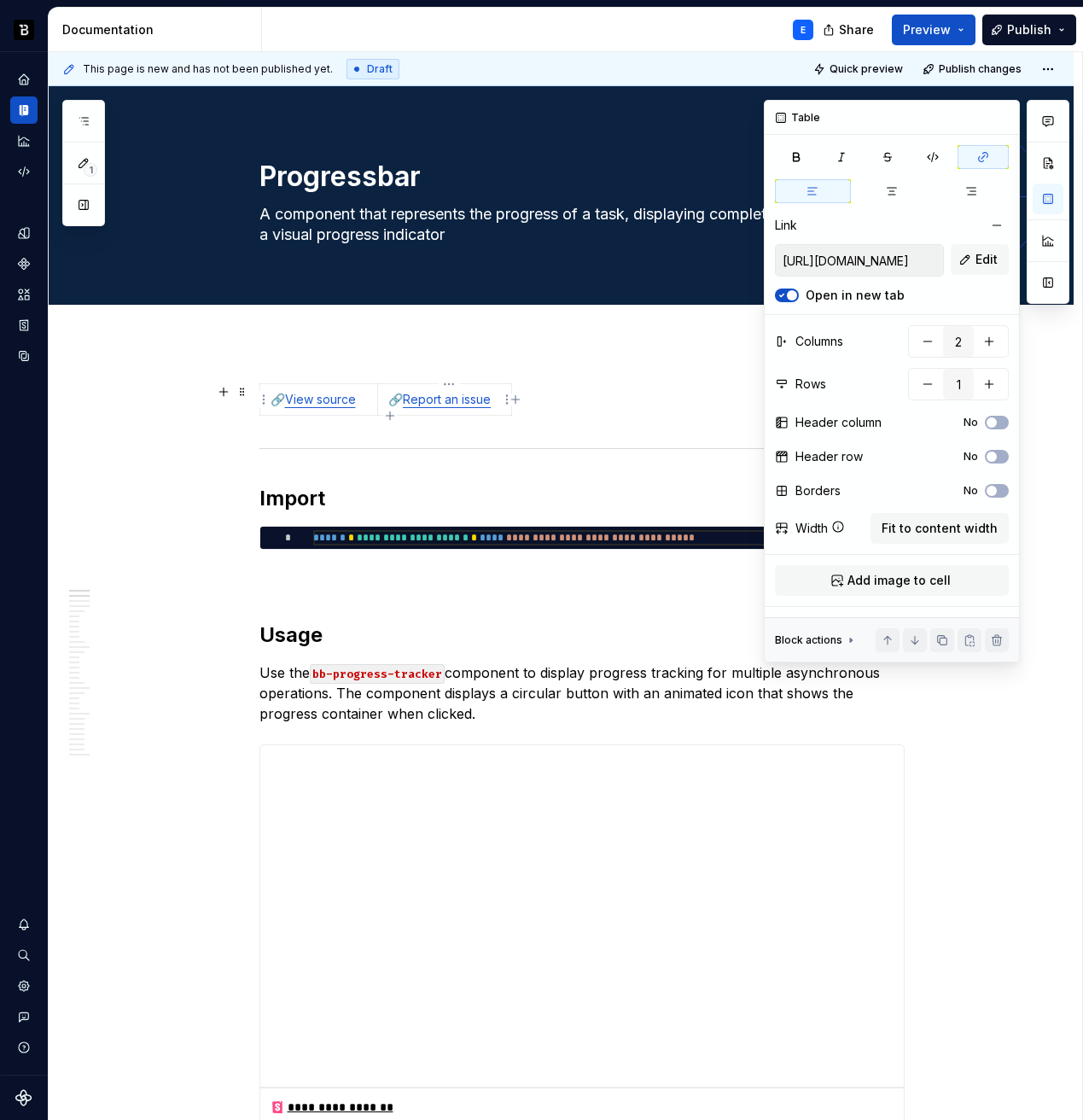
click at [467, 399] on link "Report an issue" at bounding box center [447, 399] width 88 height 15
type textarea "*"
type input "[URL][DOMAIN_NAME]"
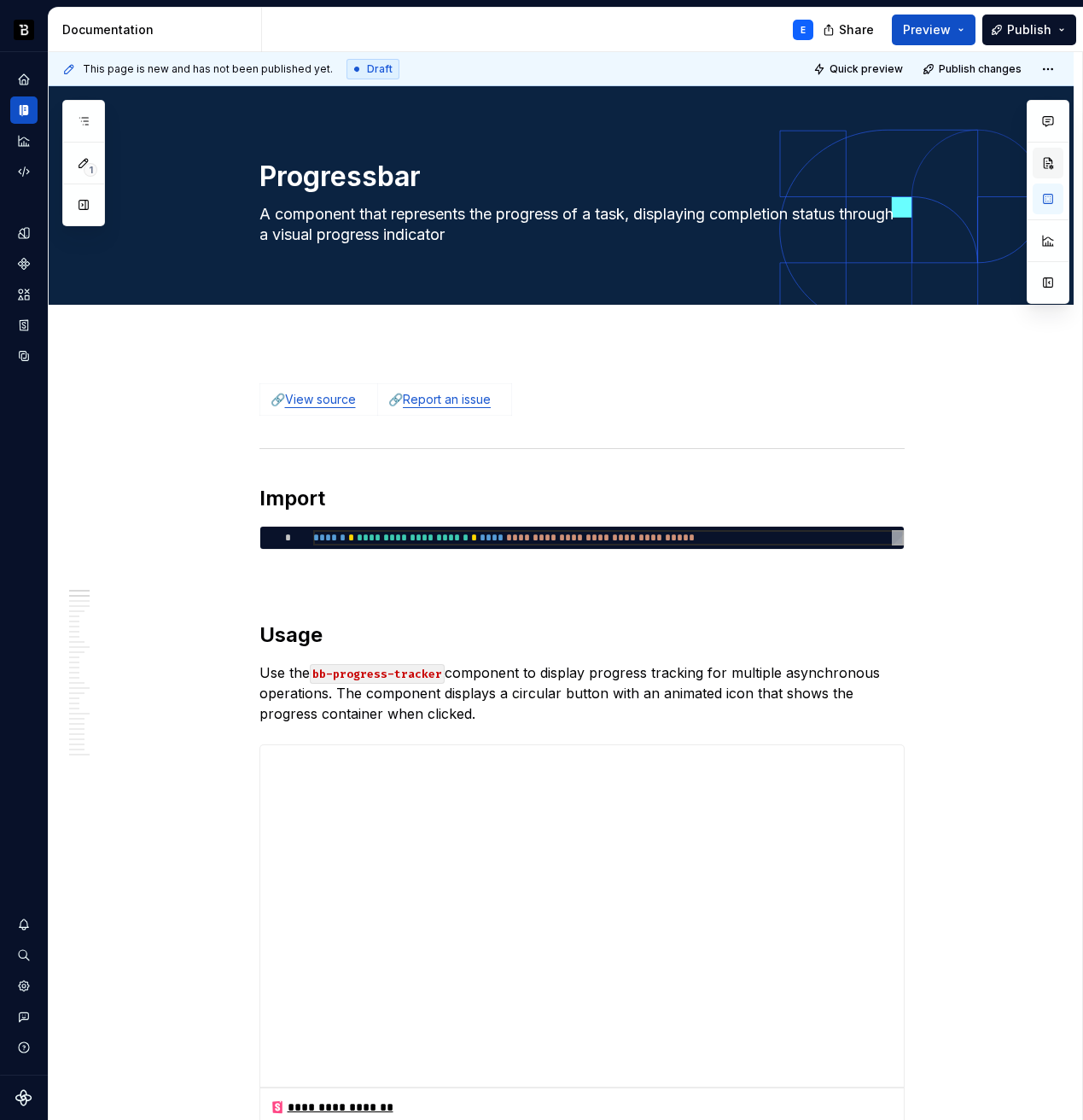
type textarea "*"
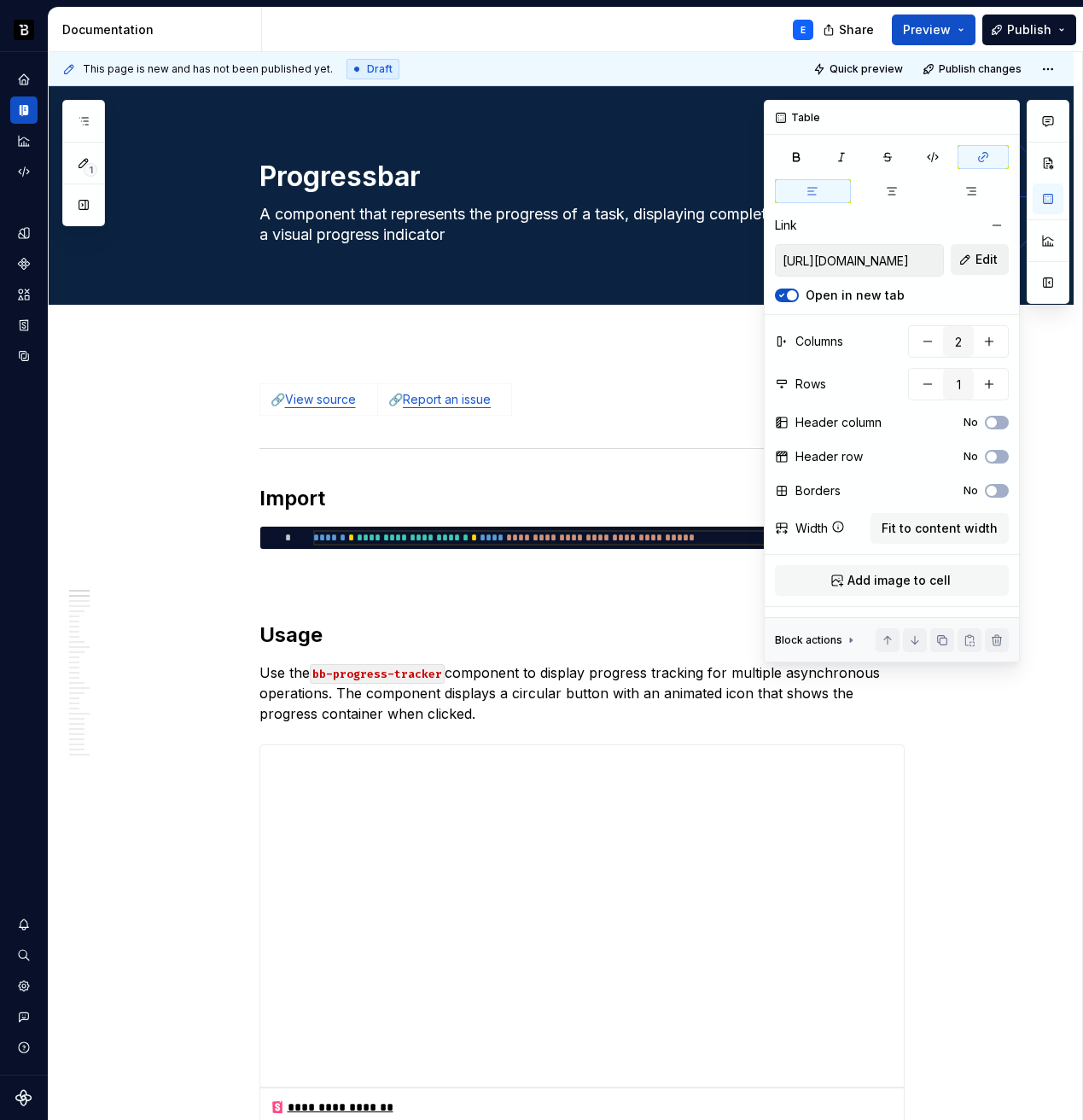
click at [990, 255] on span "Edit" at bounding box center [987, 260] width 22 height 17
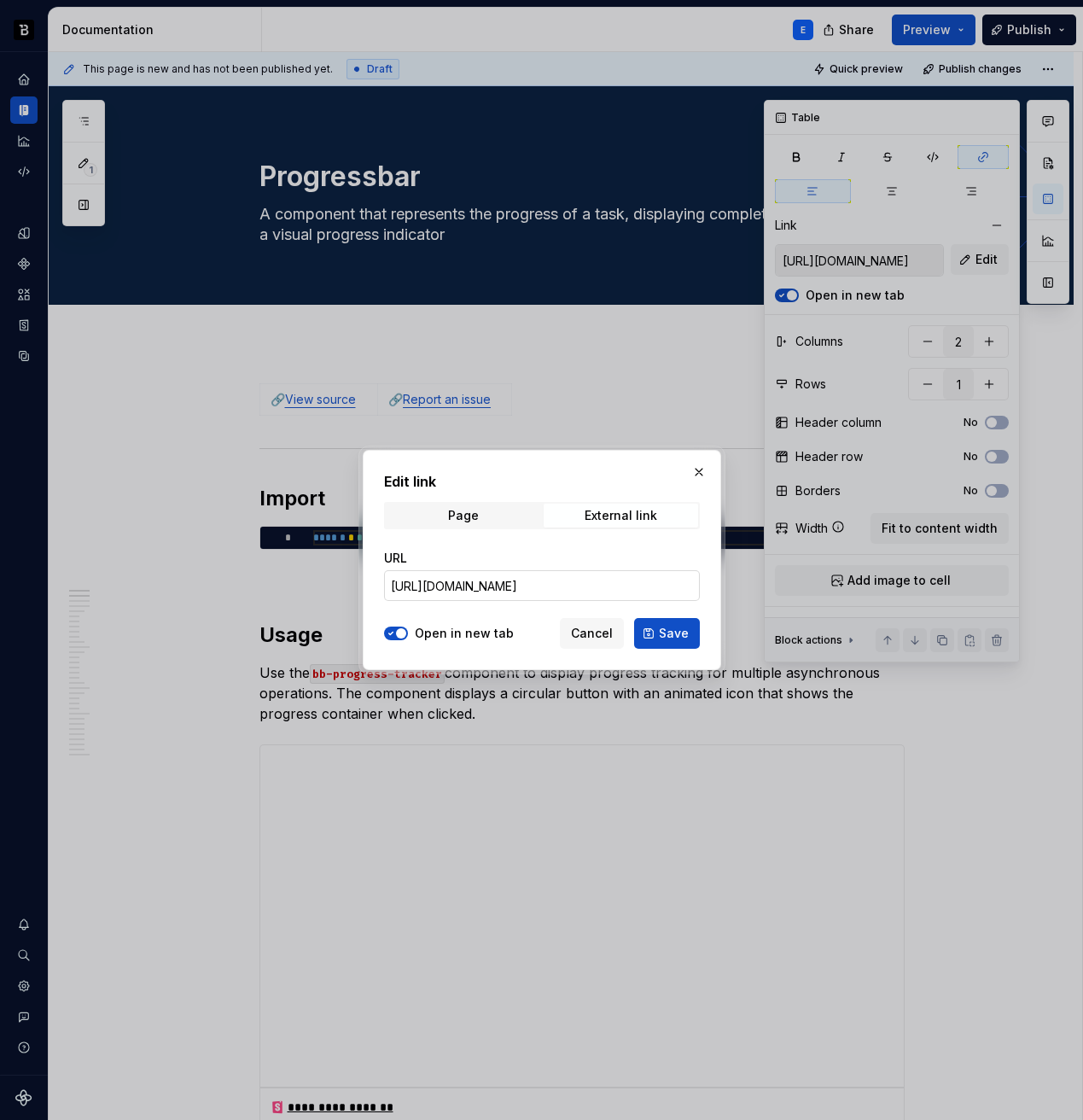
click at [605, 597] on input "[URL][DOMAIN_NAME]" at bounding box center [542, 586] width 316 height 31
paste input "ba"
type input "[URL][DOMAIN_NAME]"
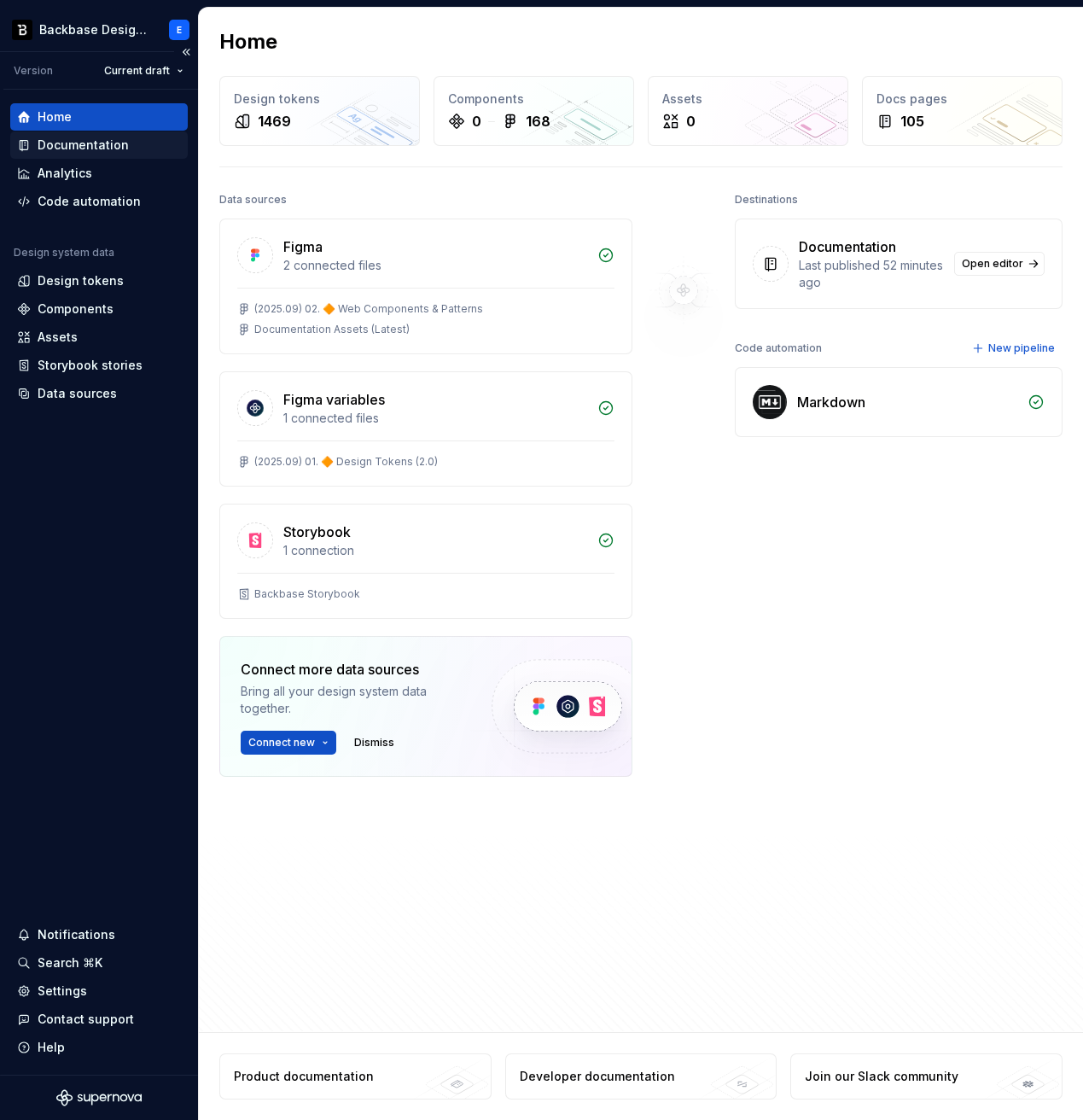
click at [83, 142] on div "Documentation" at bounding box center [84, 145] width 91 height 17
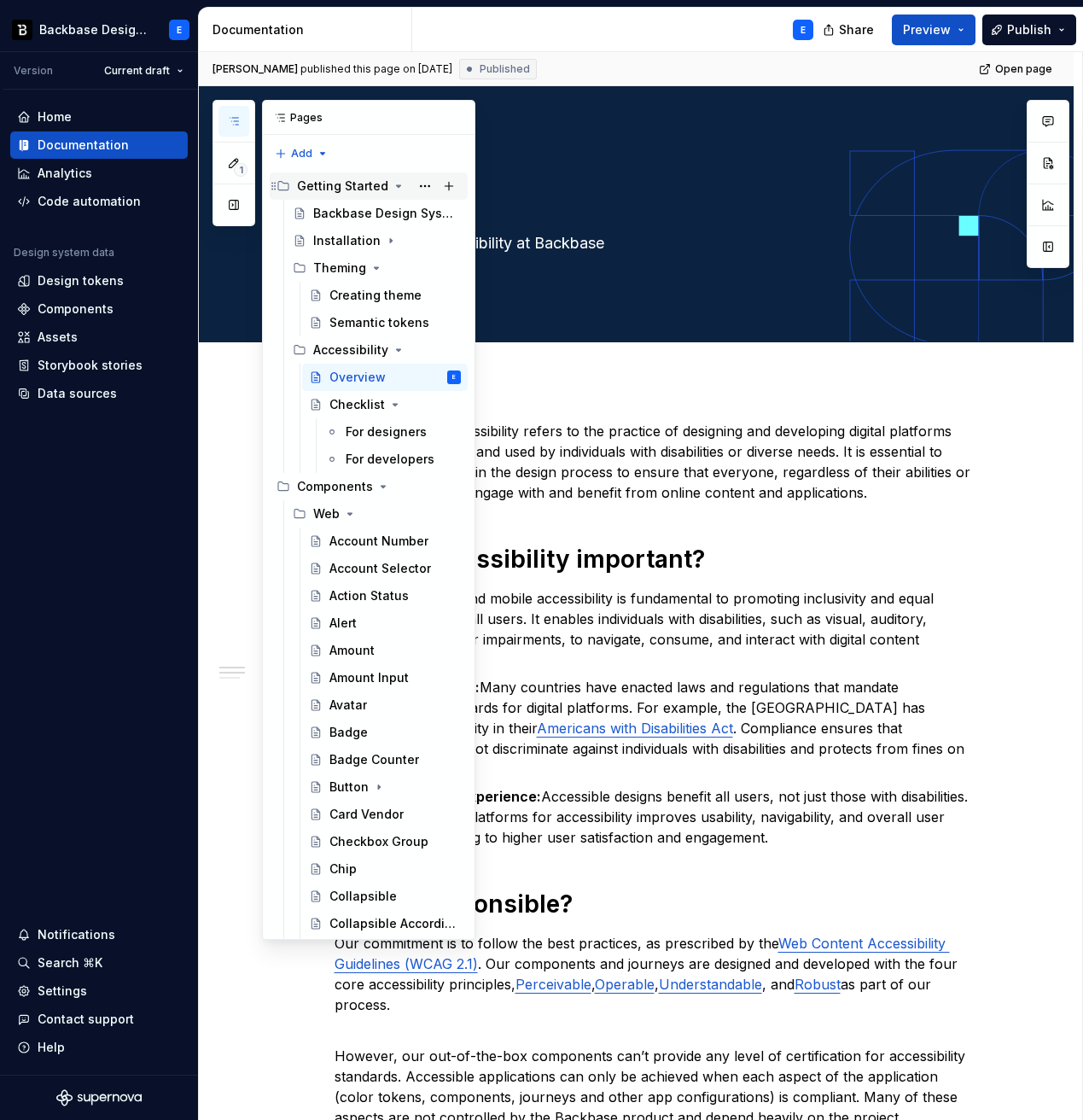
click at [393, 184] on icon "Page tree" at bounding box center [399, 186] width 14 height 14
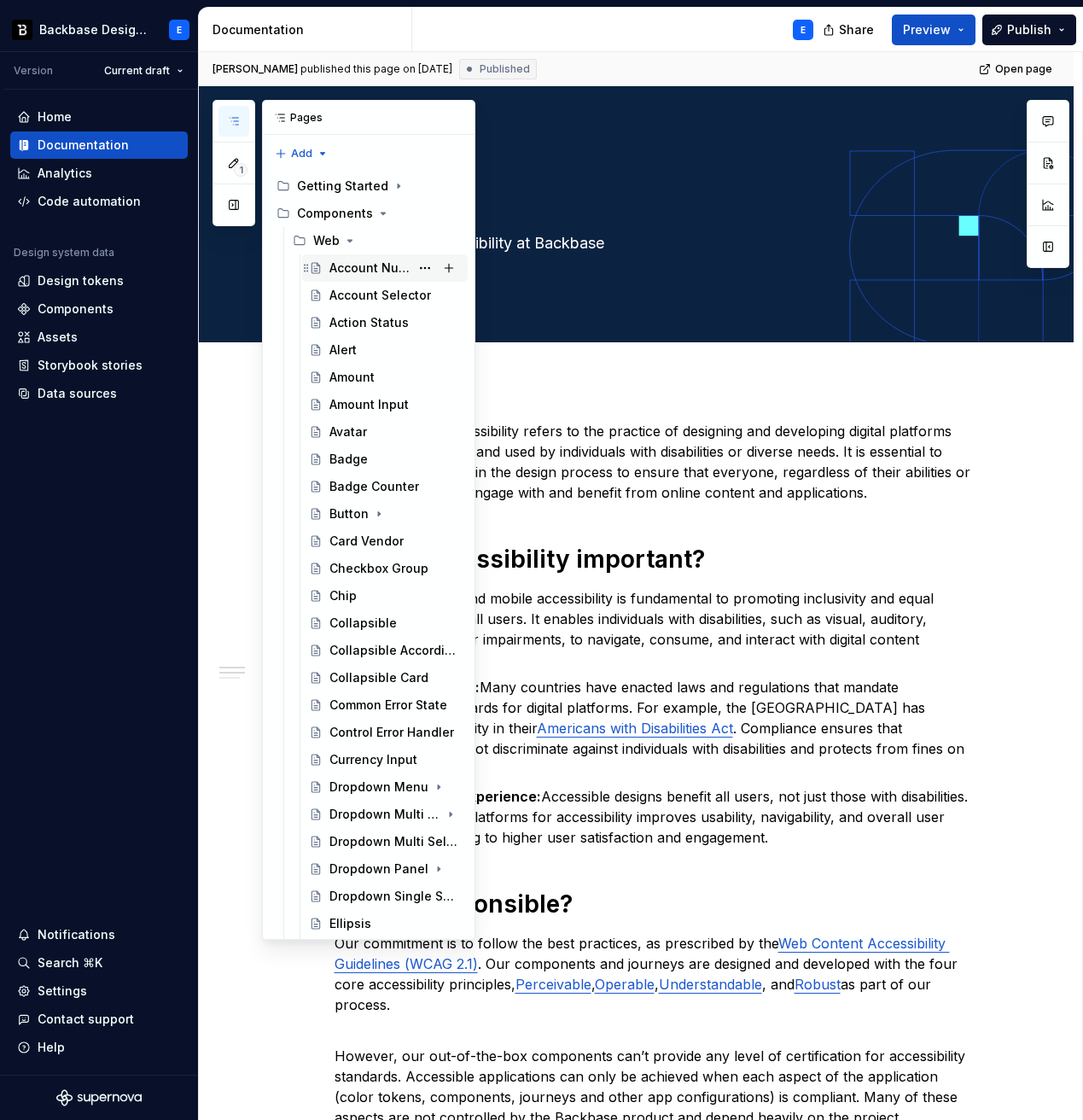
click at [370, 267] on div "Account Number" at bounding box center [369, 268] width 80 height 17
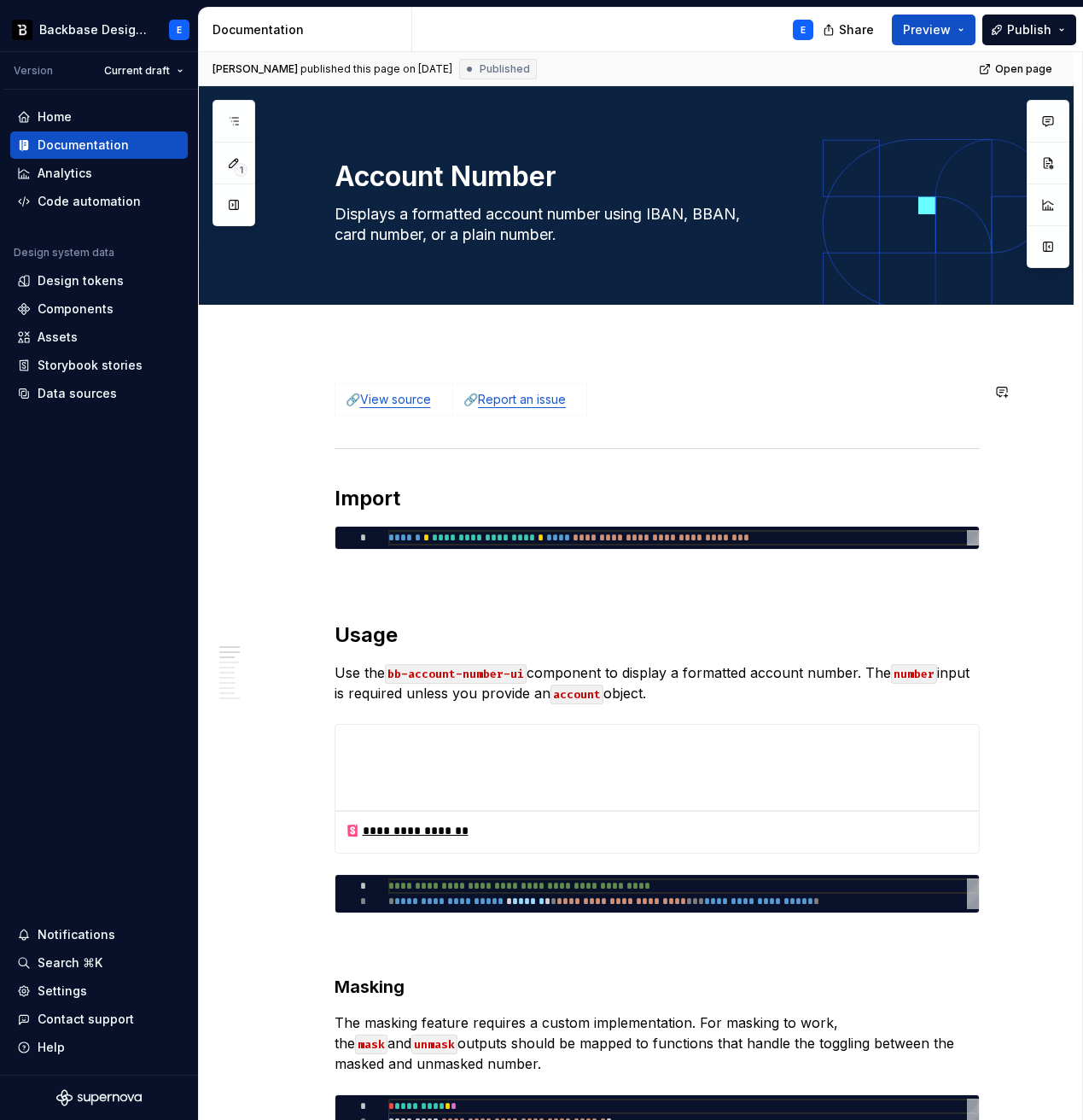
scroll to position [3, 0]
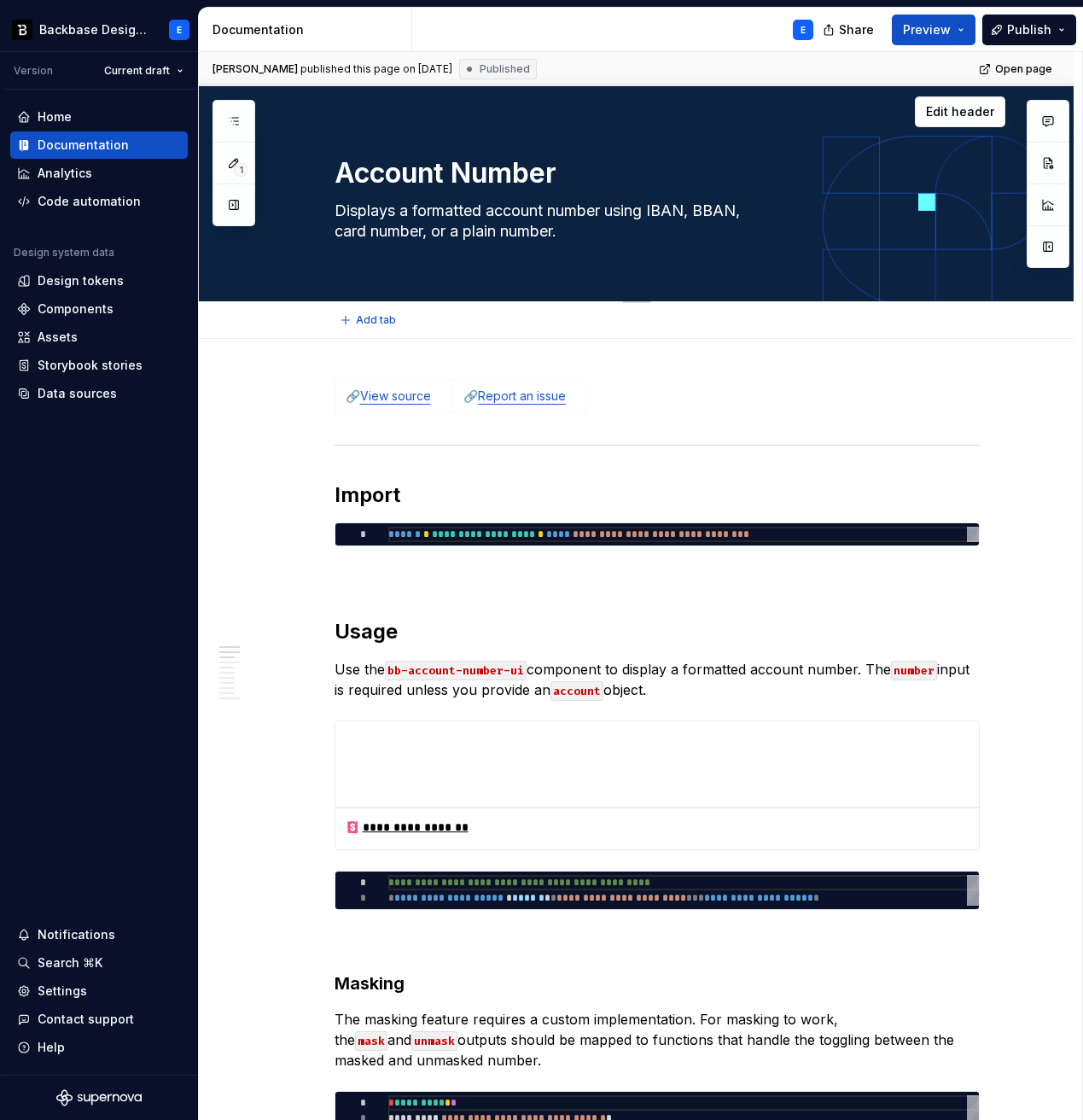
click at [347, 234] on textarea "Displays a formatted account number using IBAN, BBAN, card number, or a plain n…" at bounding box center [654, 221] width 645 height 47
type textarea "*"
type textarea "Displays a formatted account number using IBAN, BBAN,card number, or a plain nu…"
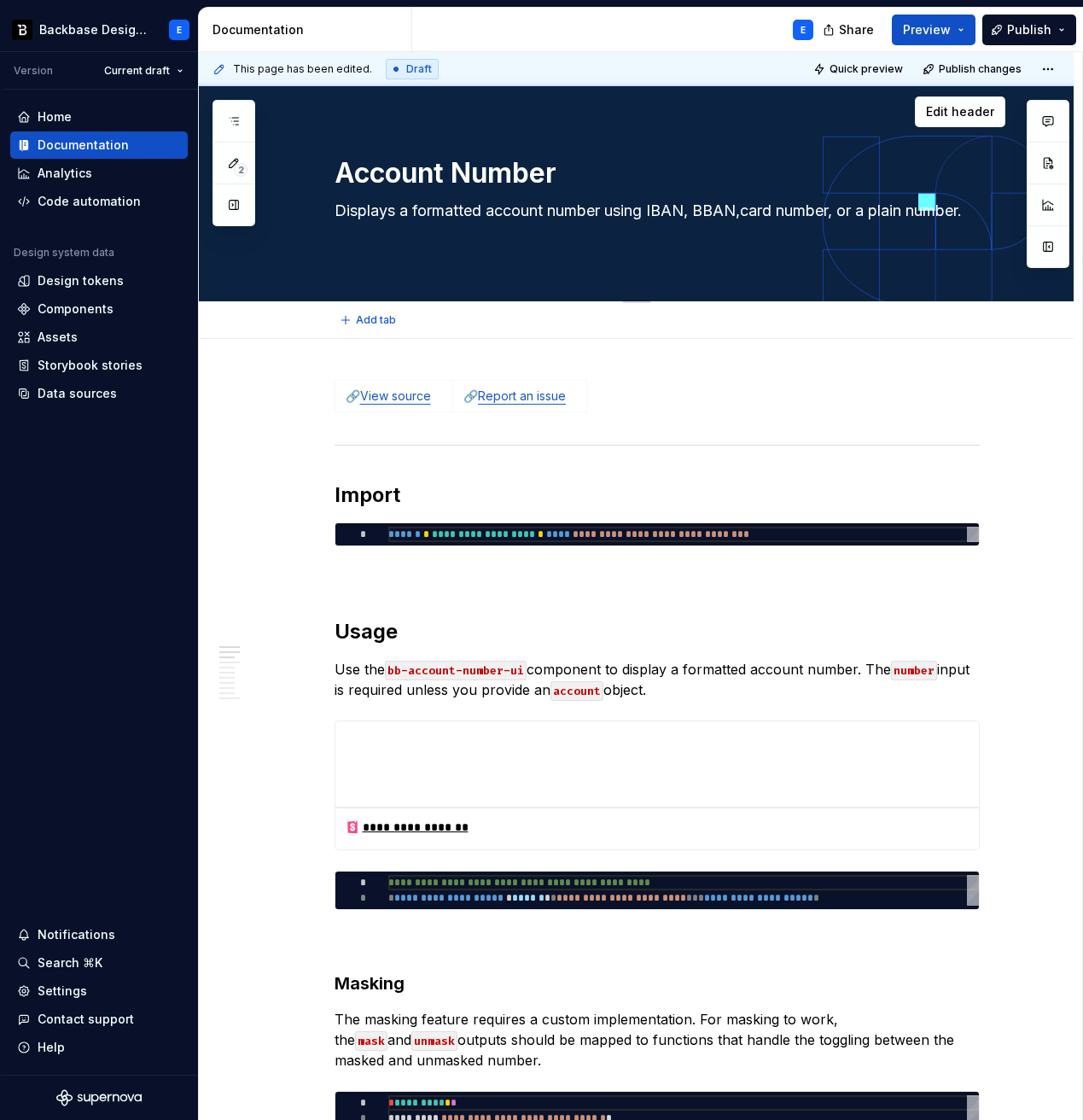
type textarea "*"
type textarea "Displays a formatted account number using IBAN, BBAN, card number, or a plain n…"
type textarea "*"
type textarea "Displays a formatted account number using IBAN, BBAN, card number, or a plain n…"
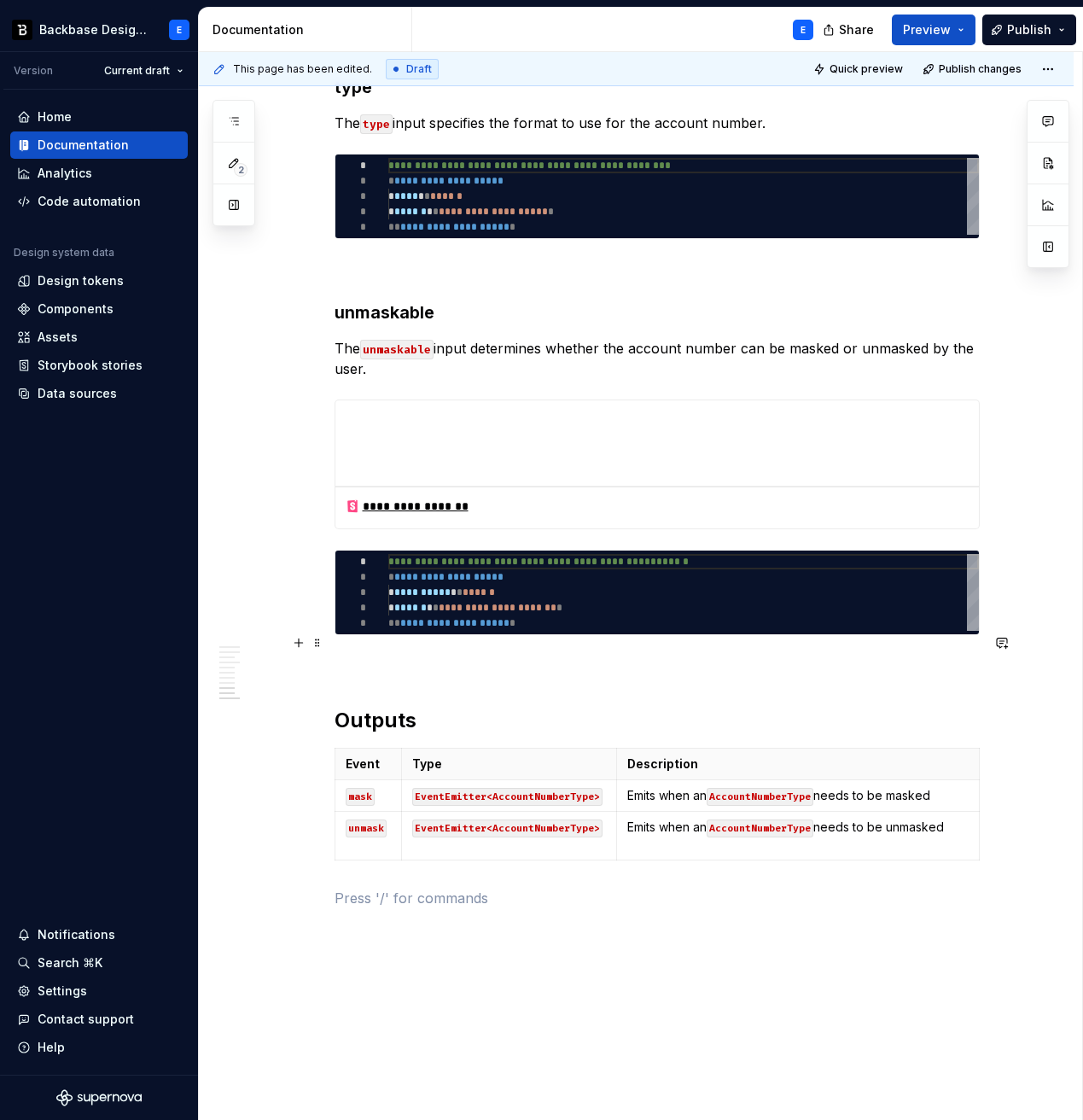
scroll to position [2847, 0]
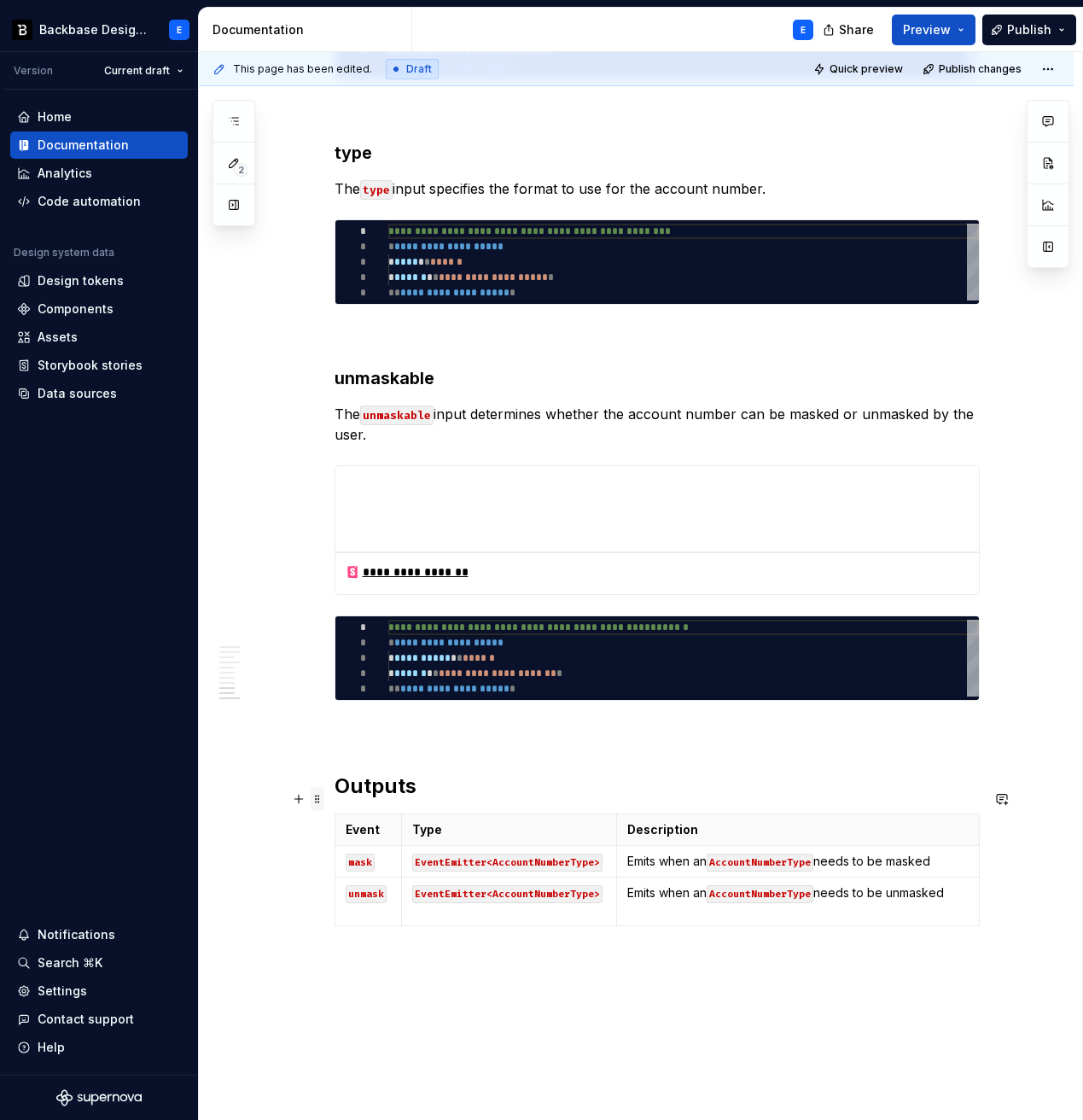
click at [322, 799] on span at bounding box center [318, 799] width 14 height 24
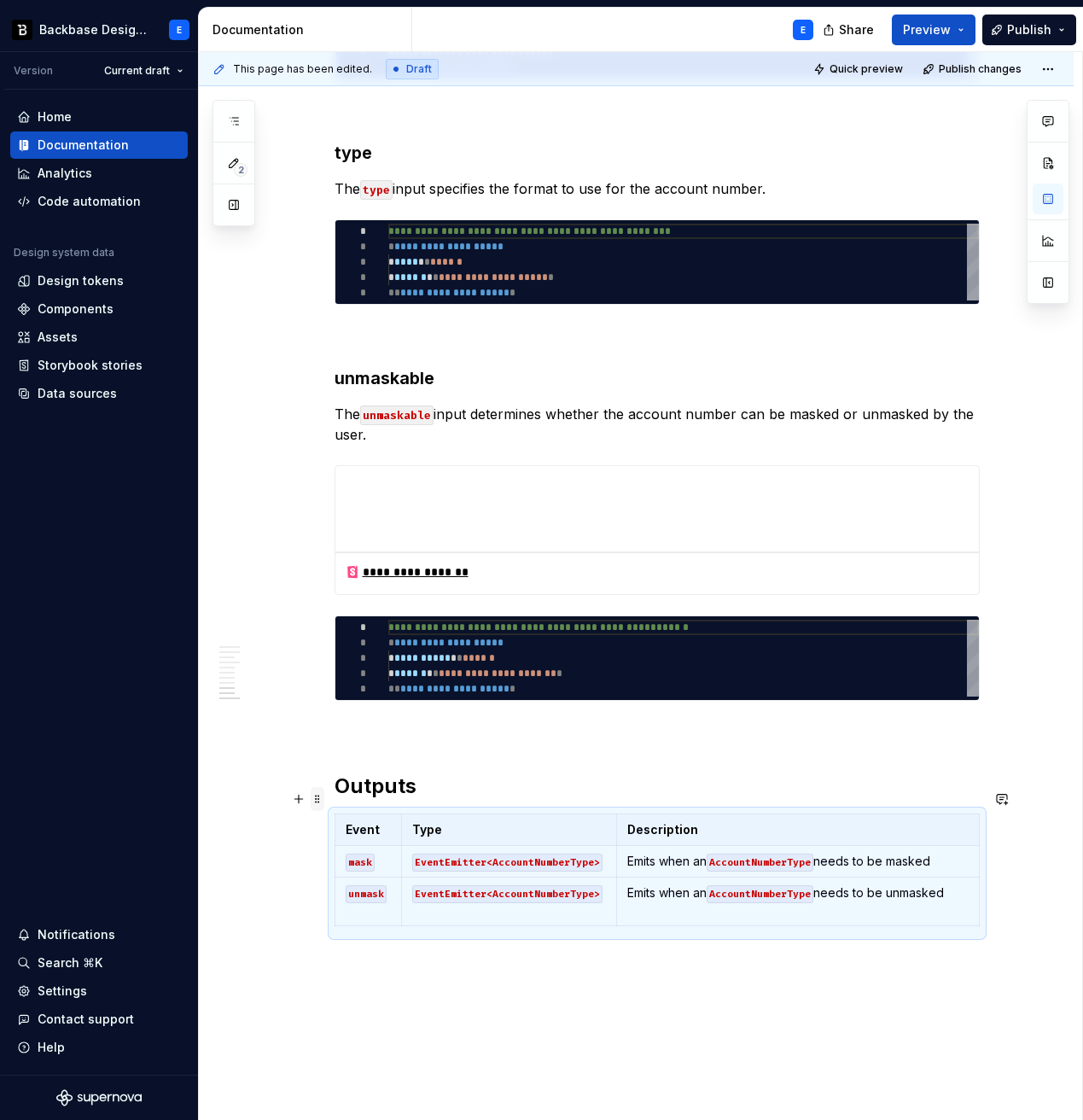
click at [322, 799] on span at bounding box center [318, 799] width 14 height 24
copy h2 "Outputs"
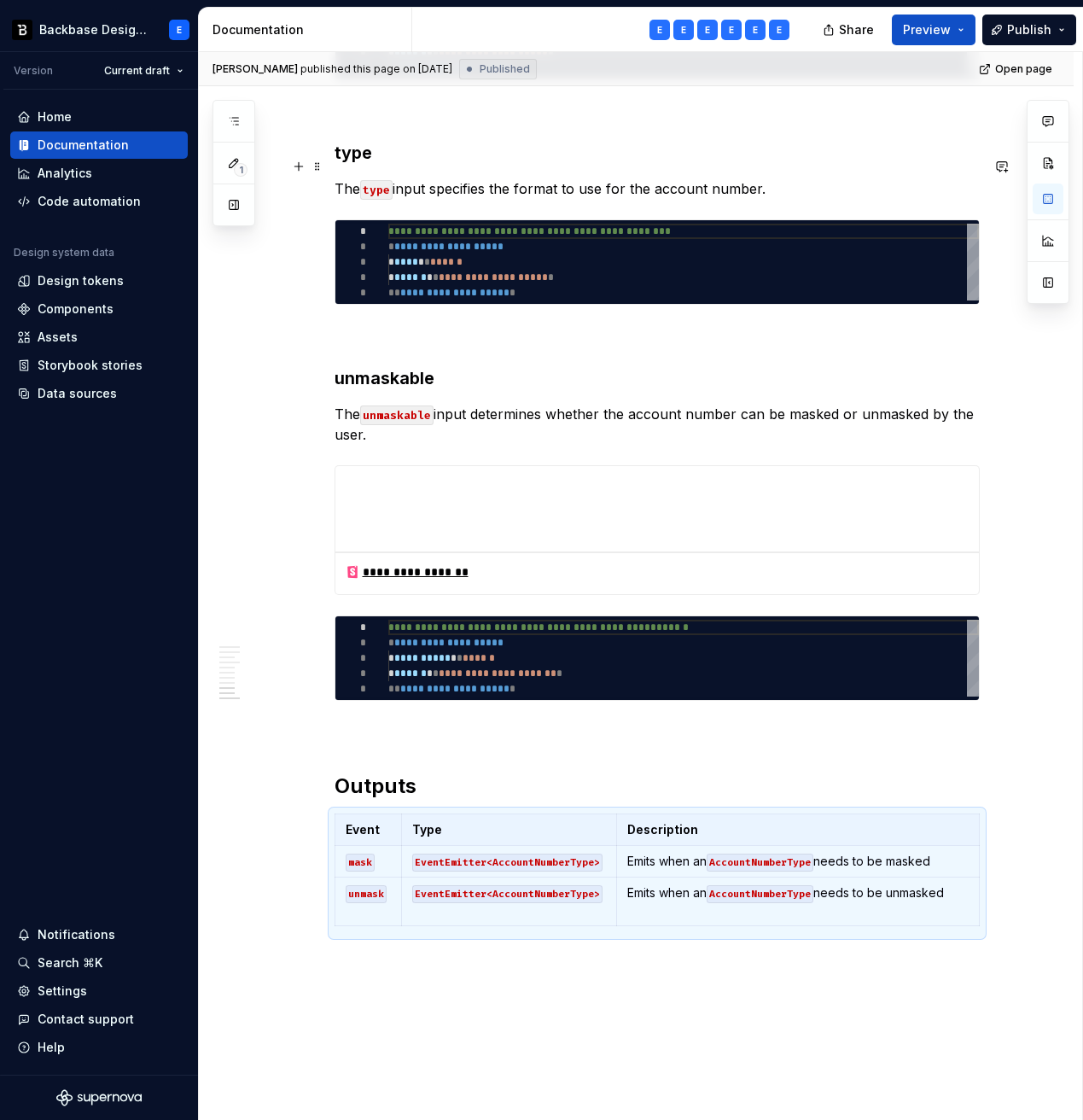
type textarea "*"
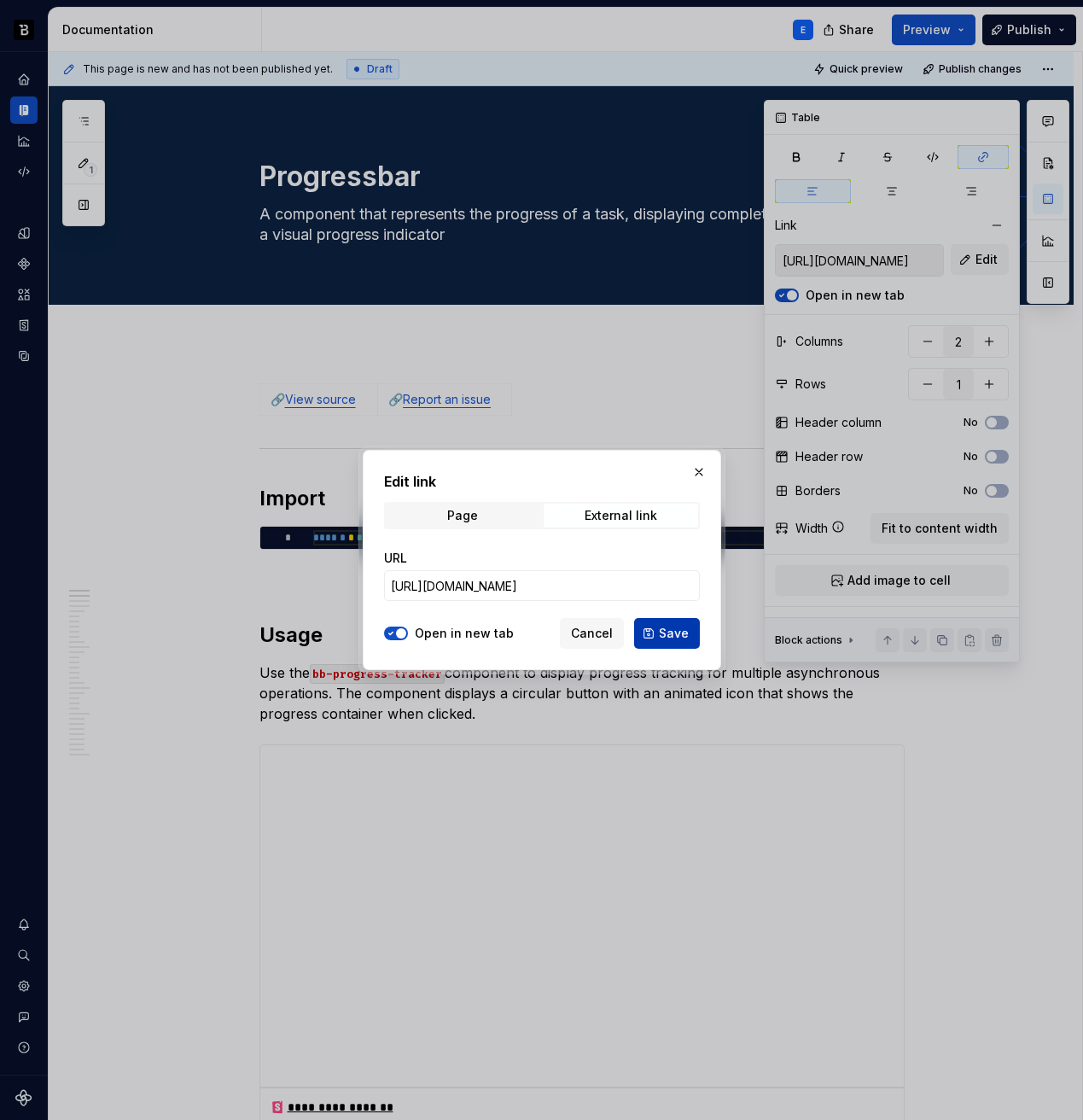
type input "[URL][DOMAIN_NAME]"
click at [664, 626] on span "Save" at bounding box center [674, 633] width 30 height 17
type input "[URL][DOMAIN_NAME]"
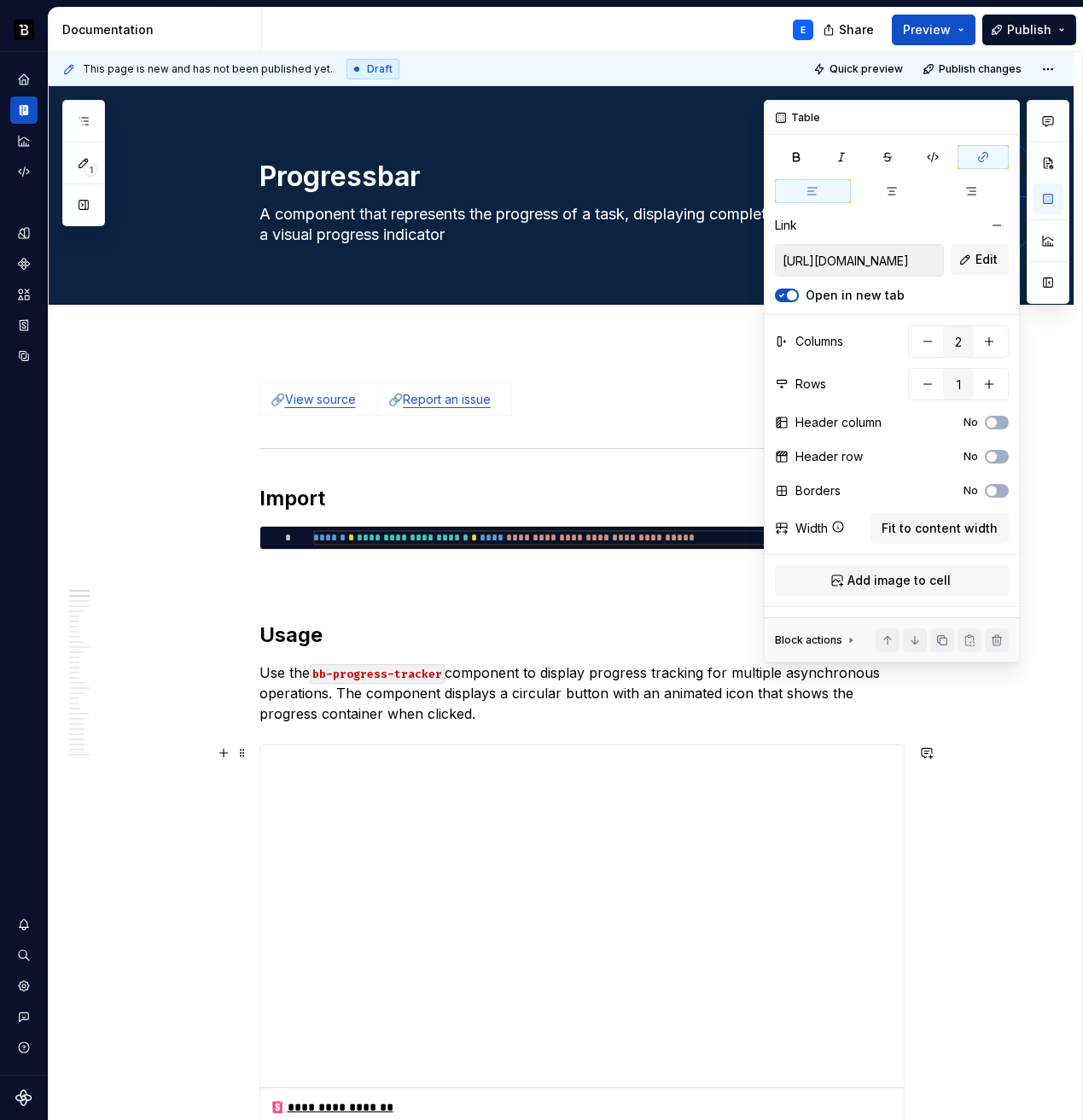
click at [415, 536] on div "**********" at bounding box center [608, 538] width 591 height 16
type textarea "**********"
type textarea "*"
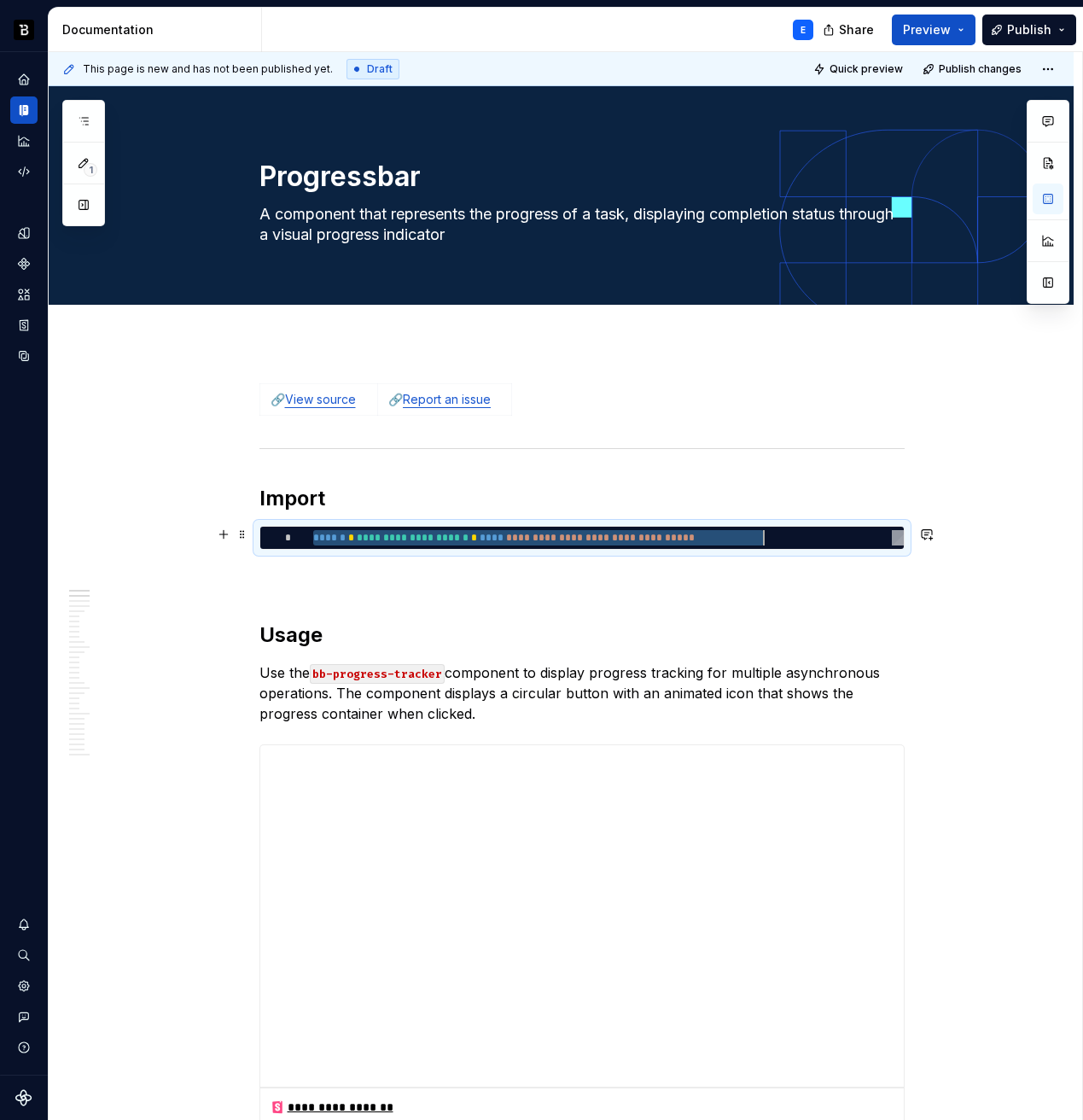
type textarea "**********"
type textarea "*"
click at [410, 701] on p "Use the bb-progress-tracker component to display progress tracking for multiple…" at bounding box center [582, 693] width 645 height 61
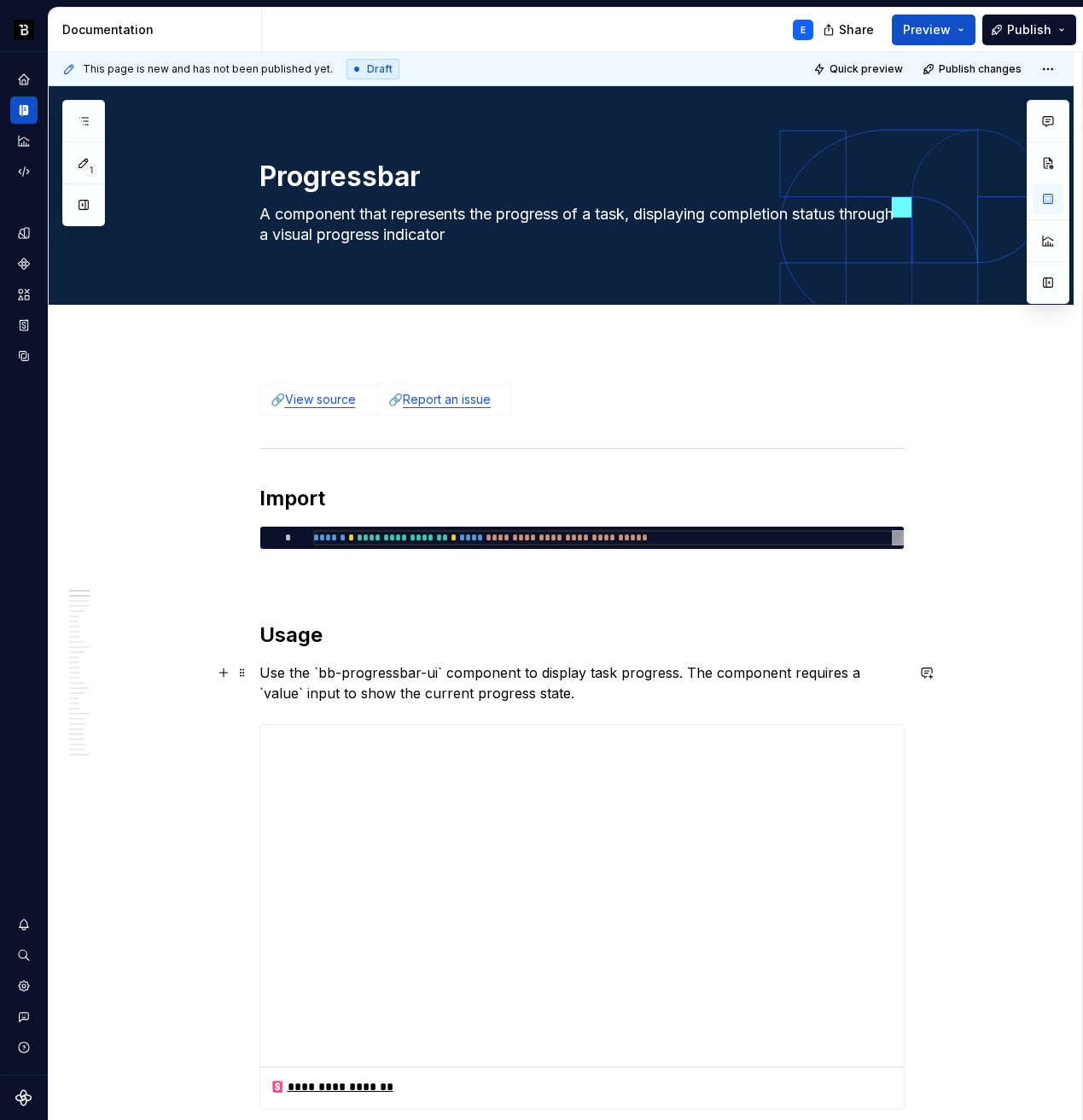
click at [433, 670] on p "Use the `bb-progressbar-ui` component to display task progress. The component r…" at bounding box center [582, 683] width 645 height 41
click at [679, 664] on p "Use the bb-progressbar-ui component to display task progress. The component req…" at bounding box center [582, 683] width 645 height 41
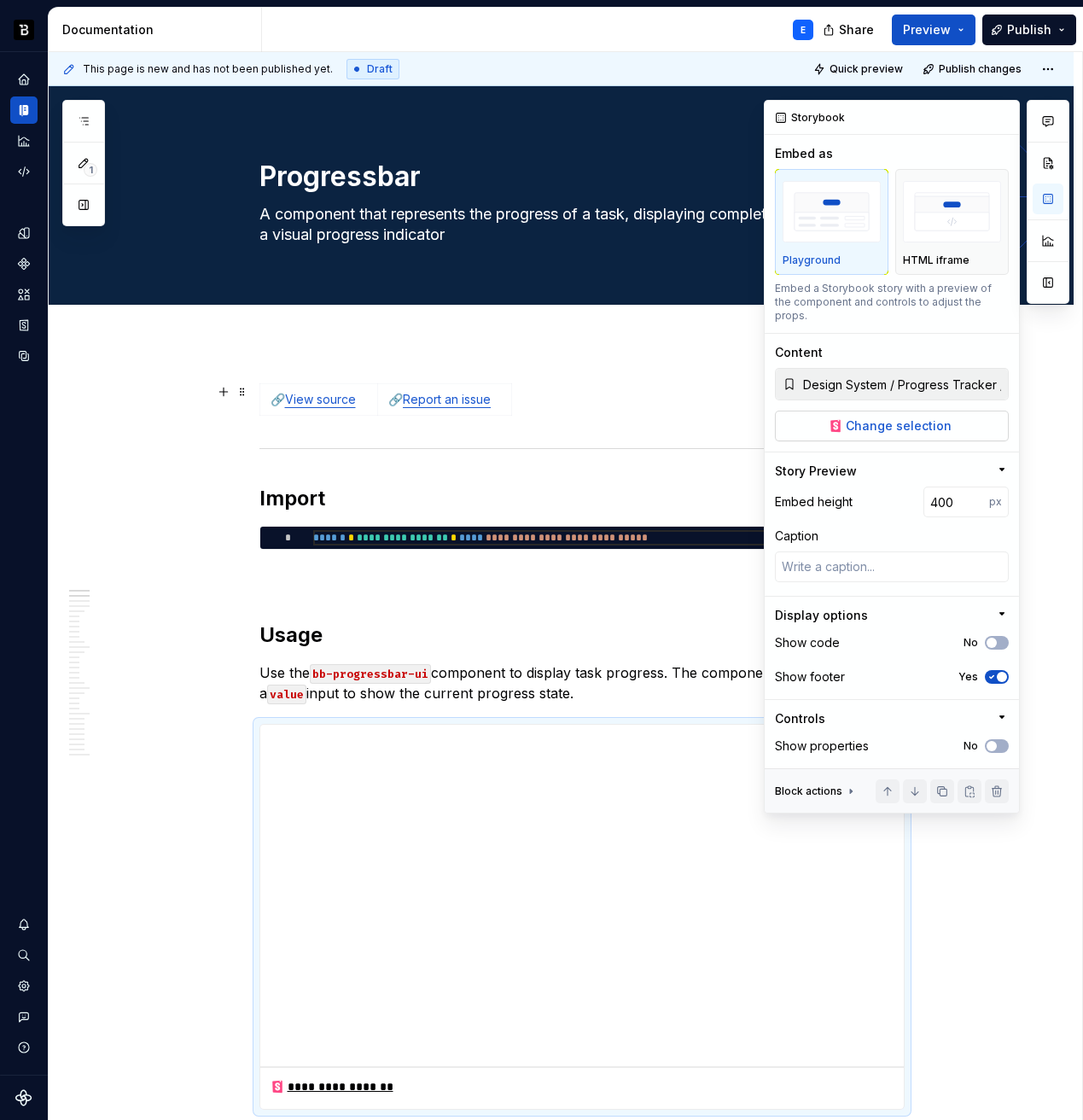
click at [898, 418] on span "Change selection" at bounding box center [898, 426] width 106 height 17
type textarea "*"
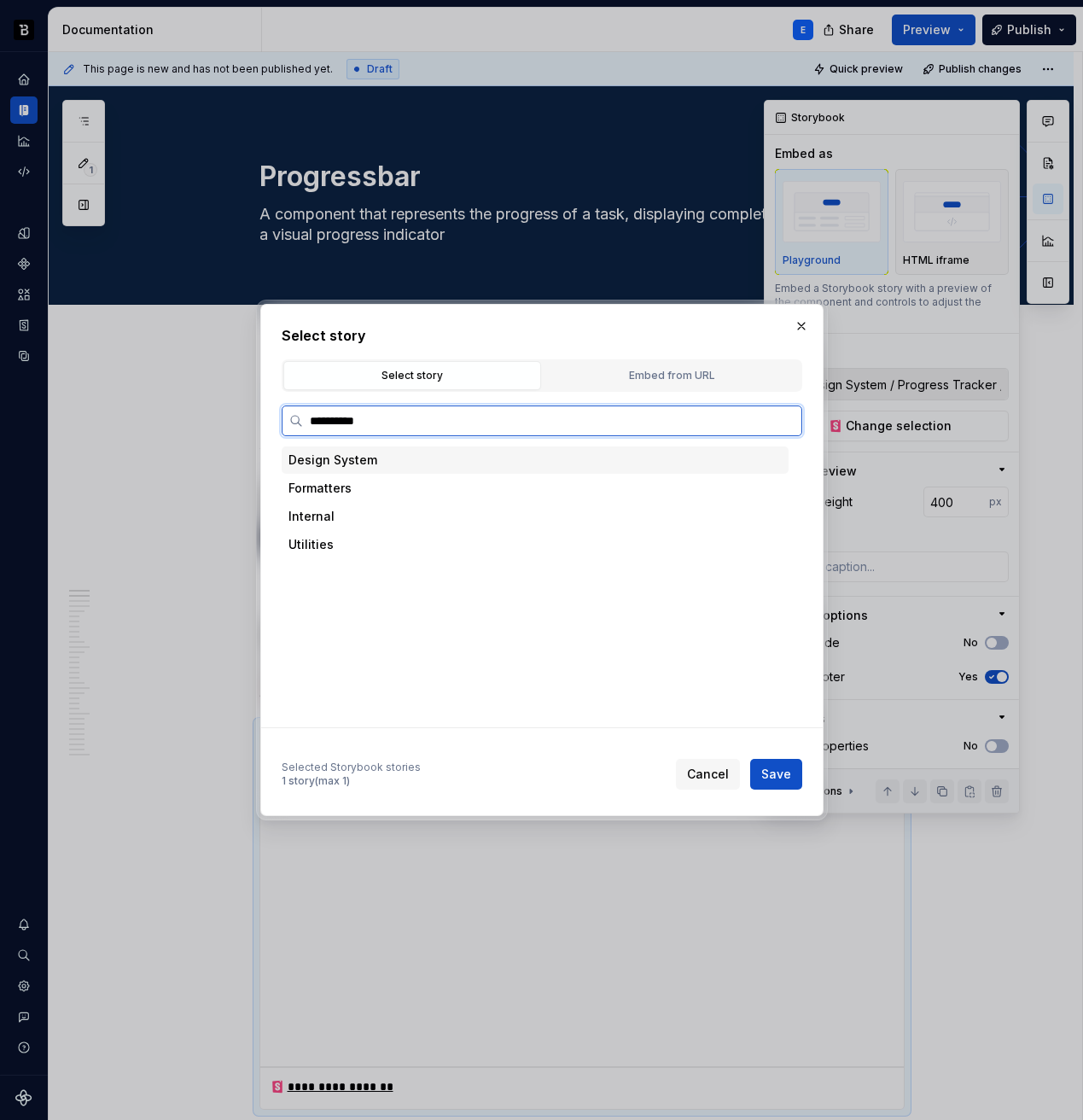
type input "**********"
click at [376, 544] on div "Default" at bounding box center [363, 544] width 44 height 17
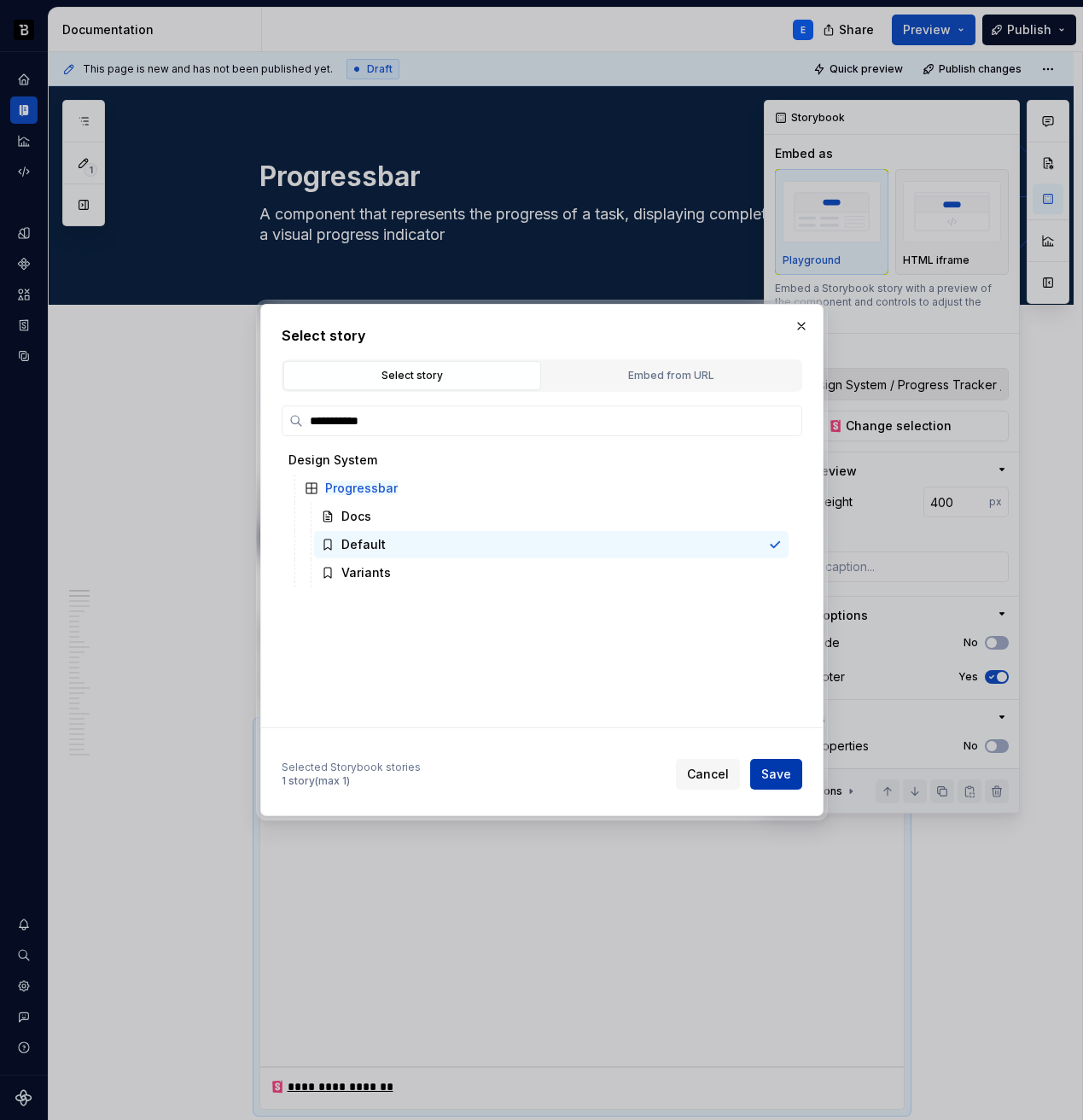
click at [787, 777] on span "Save" at bounding box center [776, 774] width 30 height 17
type textarea "*"
type input "Design System / Progressbar / Default"
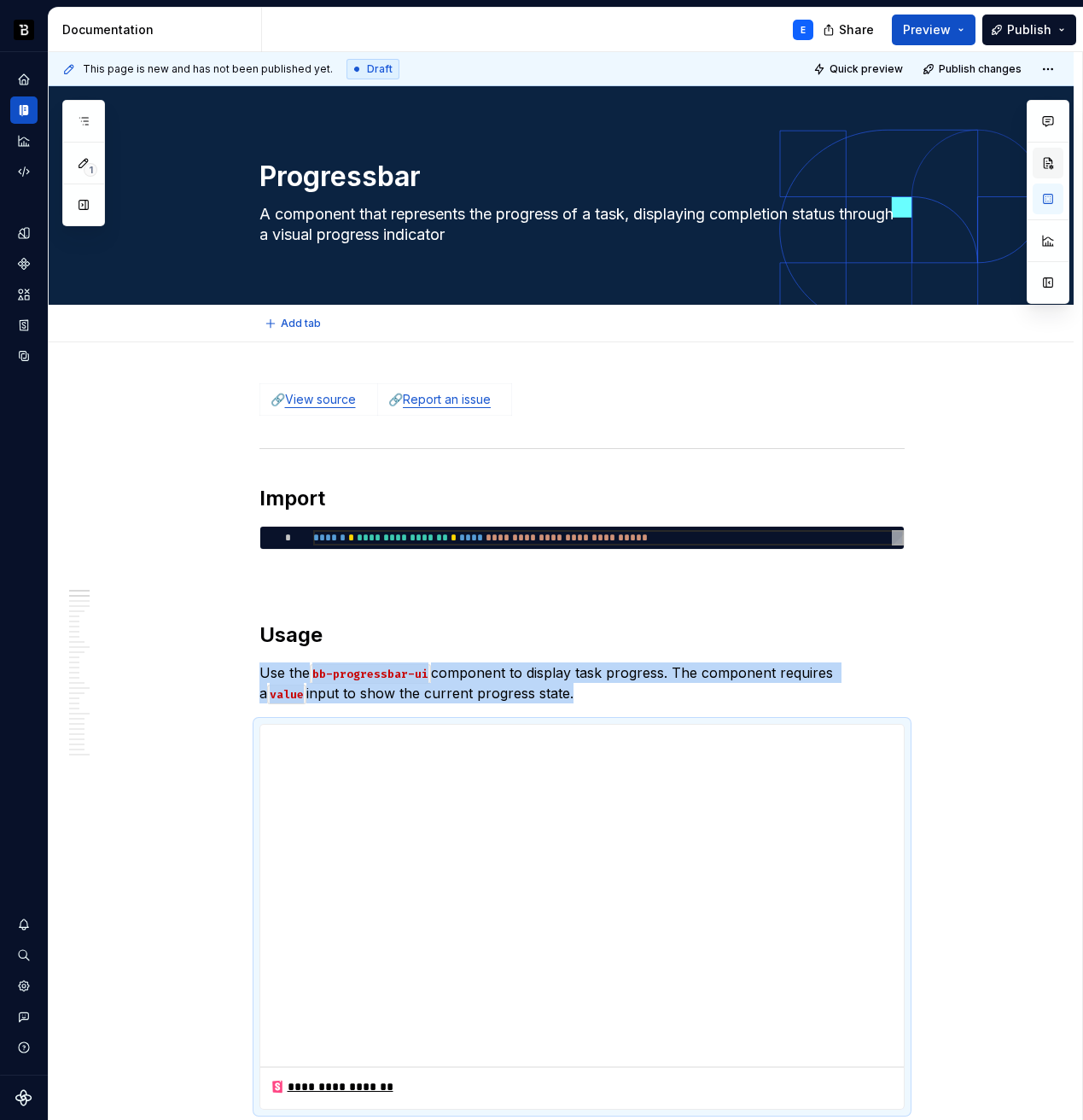
type textarea "*"
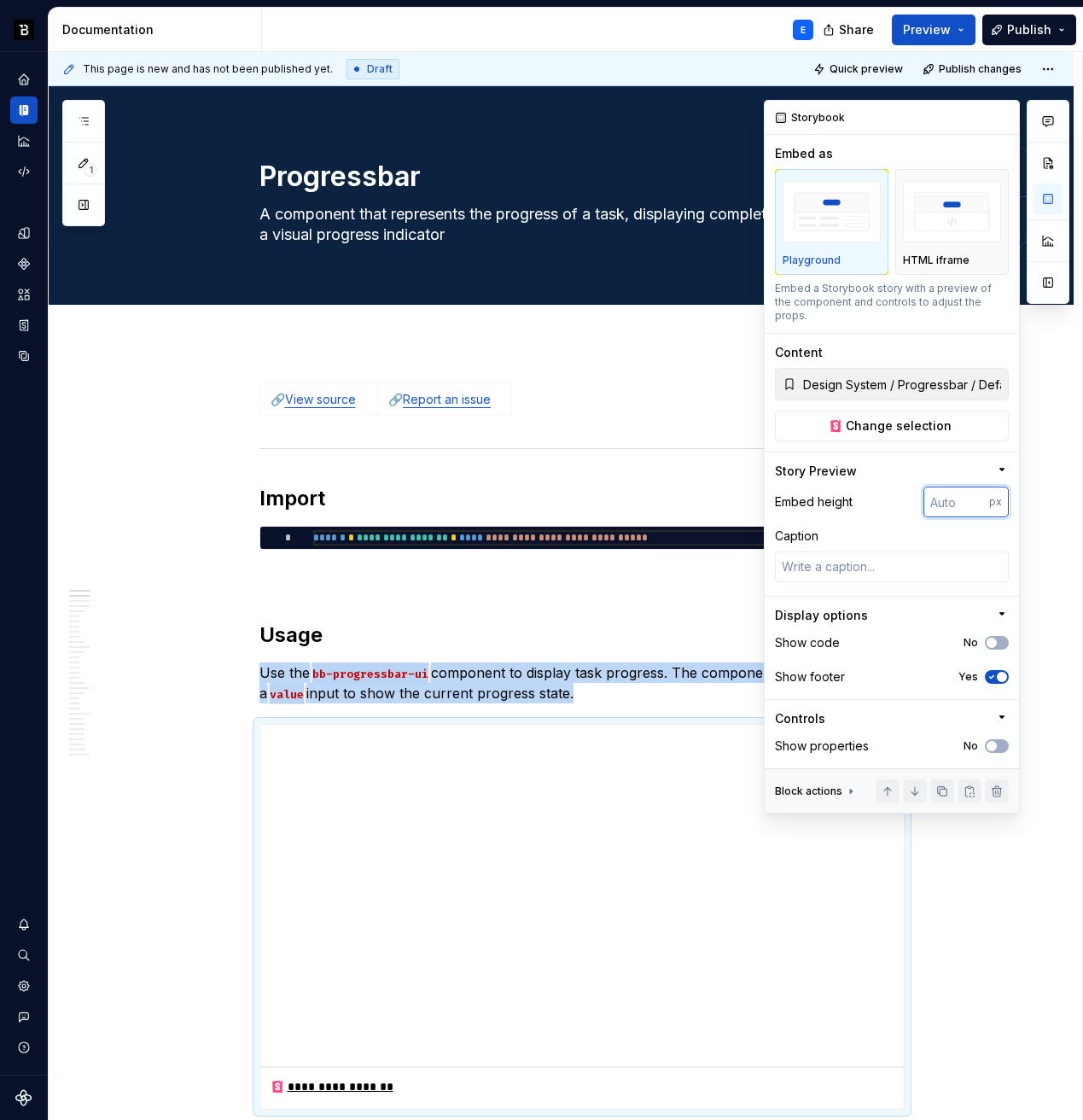
click at [967, 487] on input "number" at bounding box center [956, 502] width 66 height 31
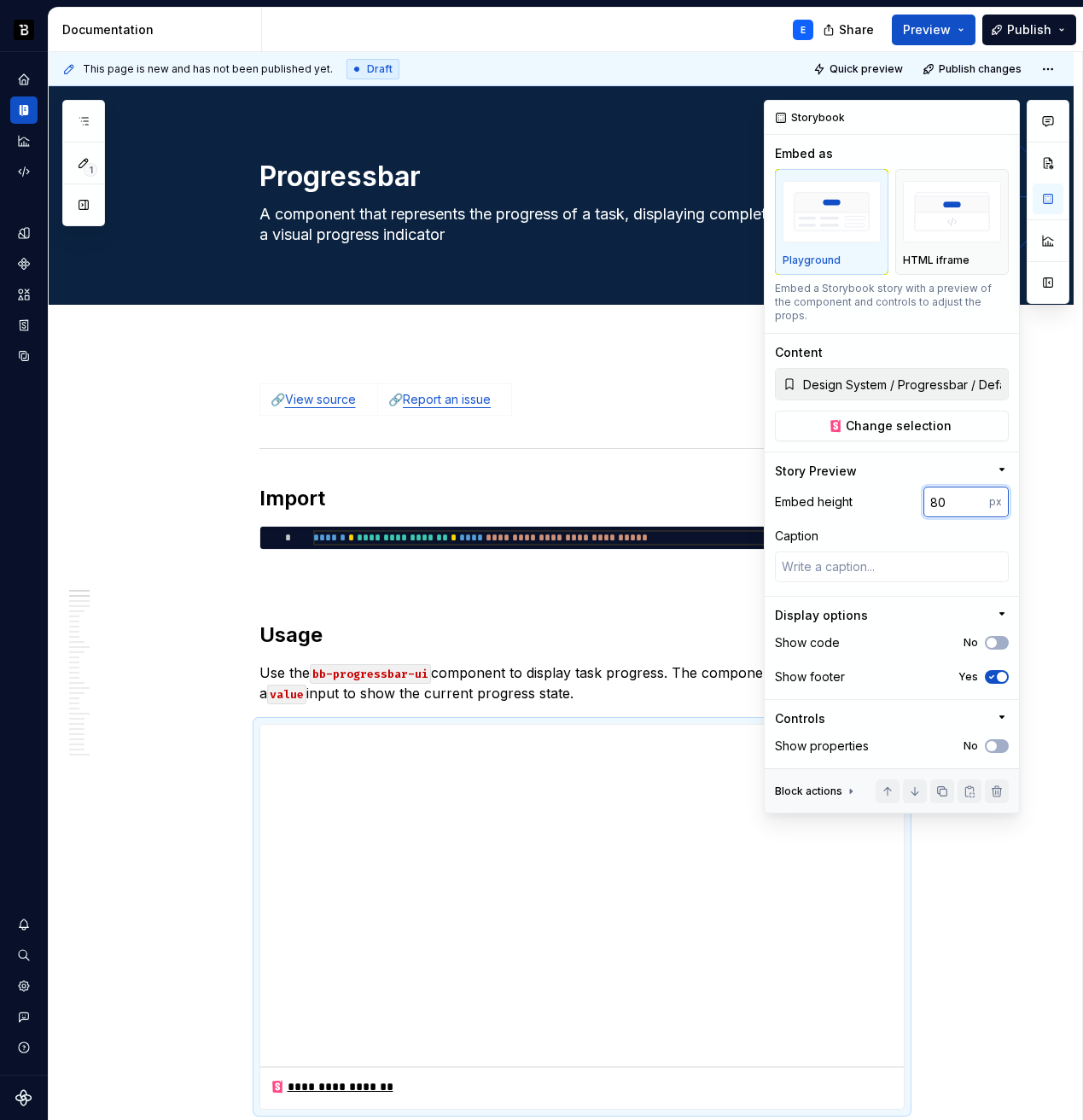
type input "80"
type textarea "*"
type input "100"
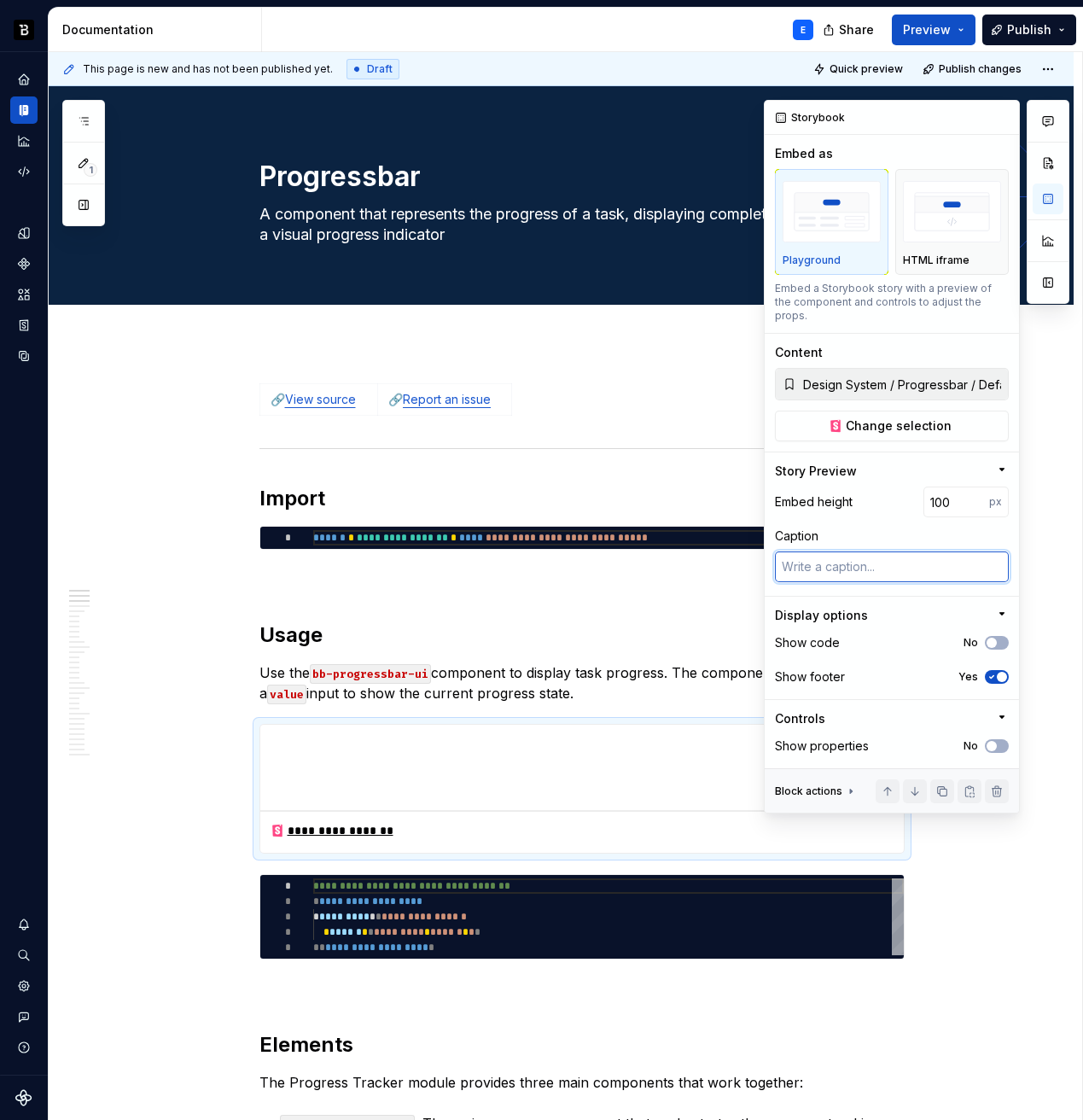
type textarea "*"
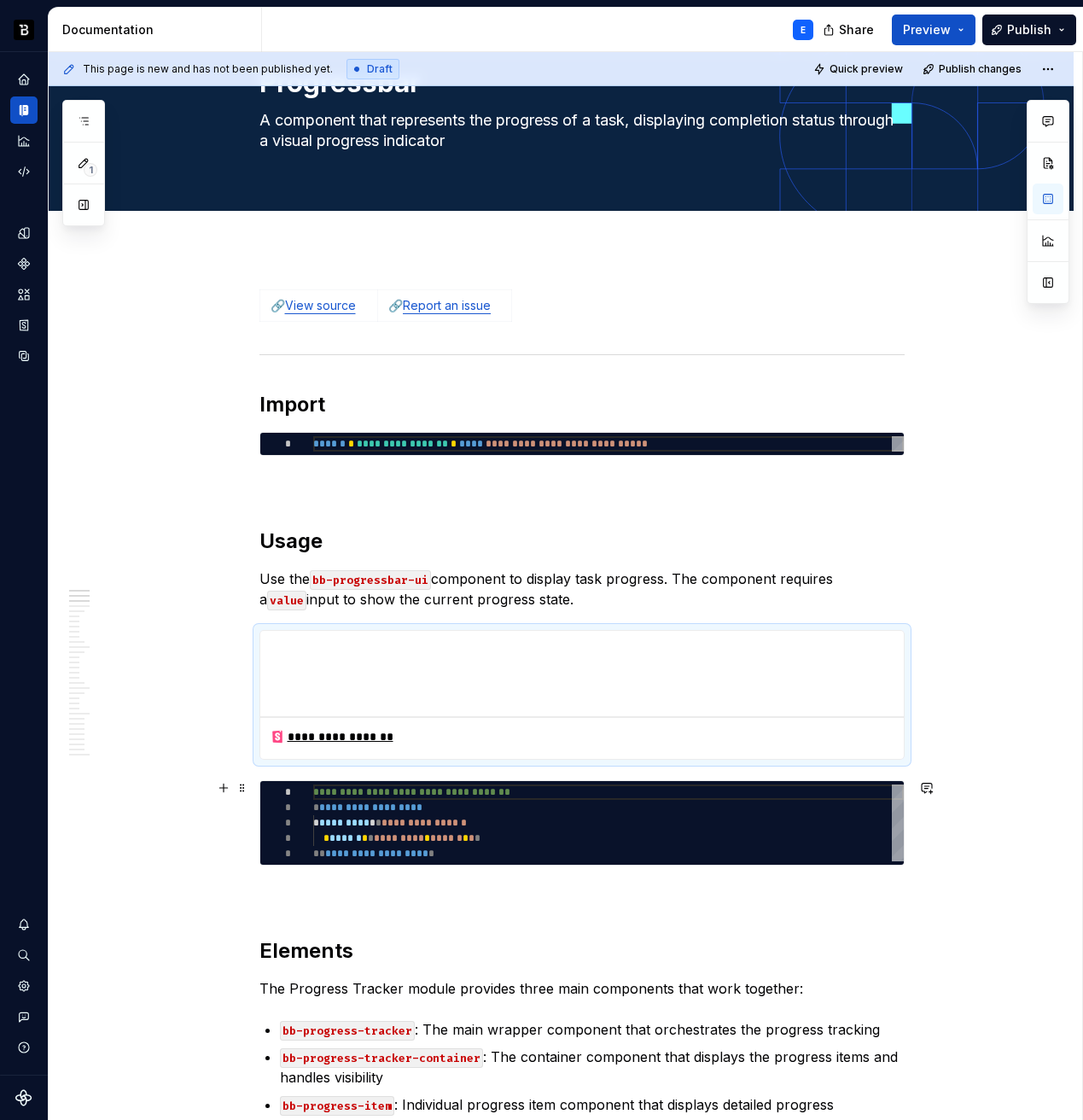
scroll to position [123, 0]
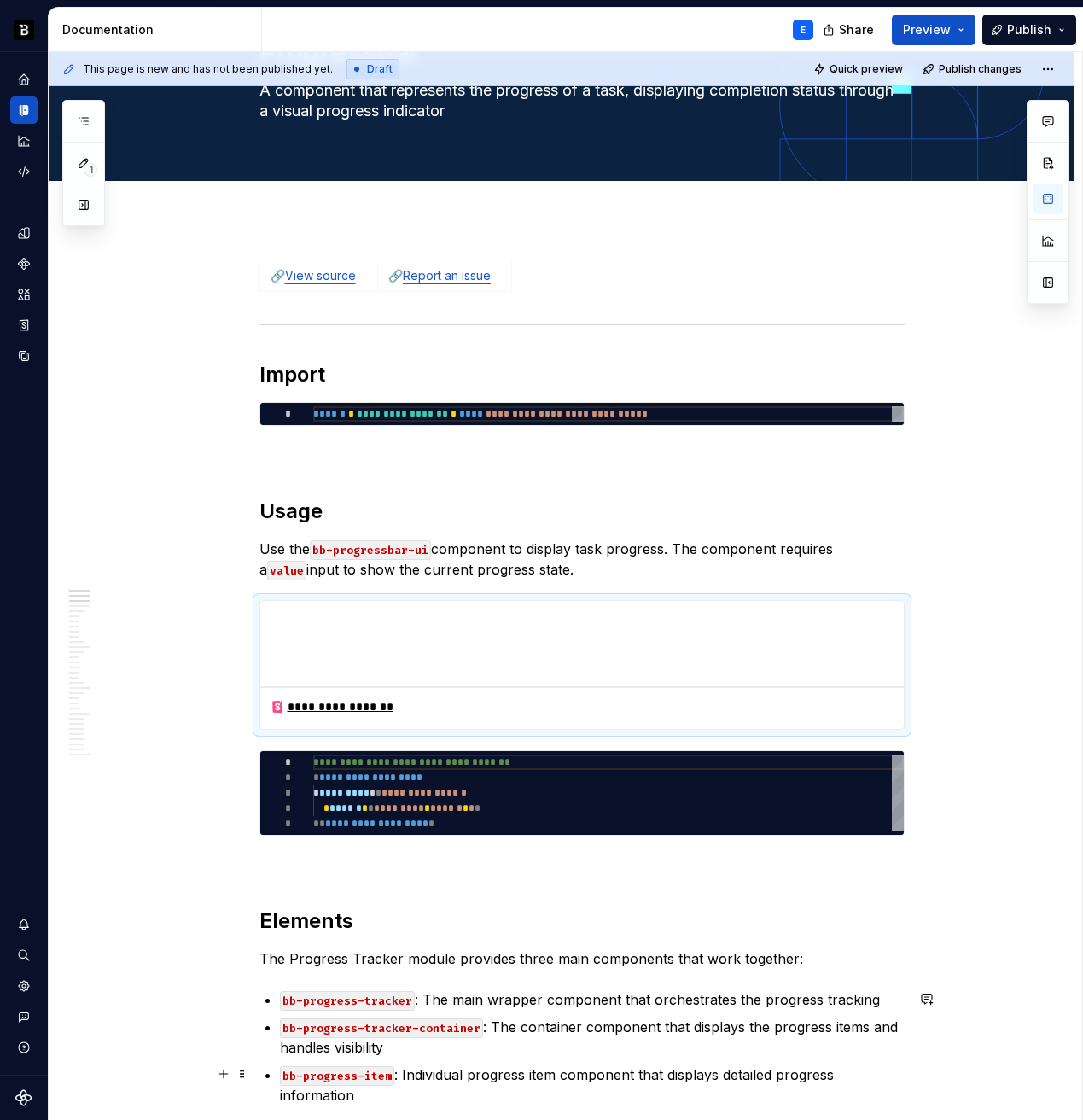
click at [435, 802] on div "**********" at bounding box center [608, 792] width 591 height 77
type textarea "**********"
type textarea "*"
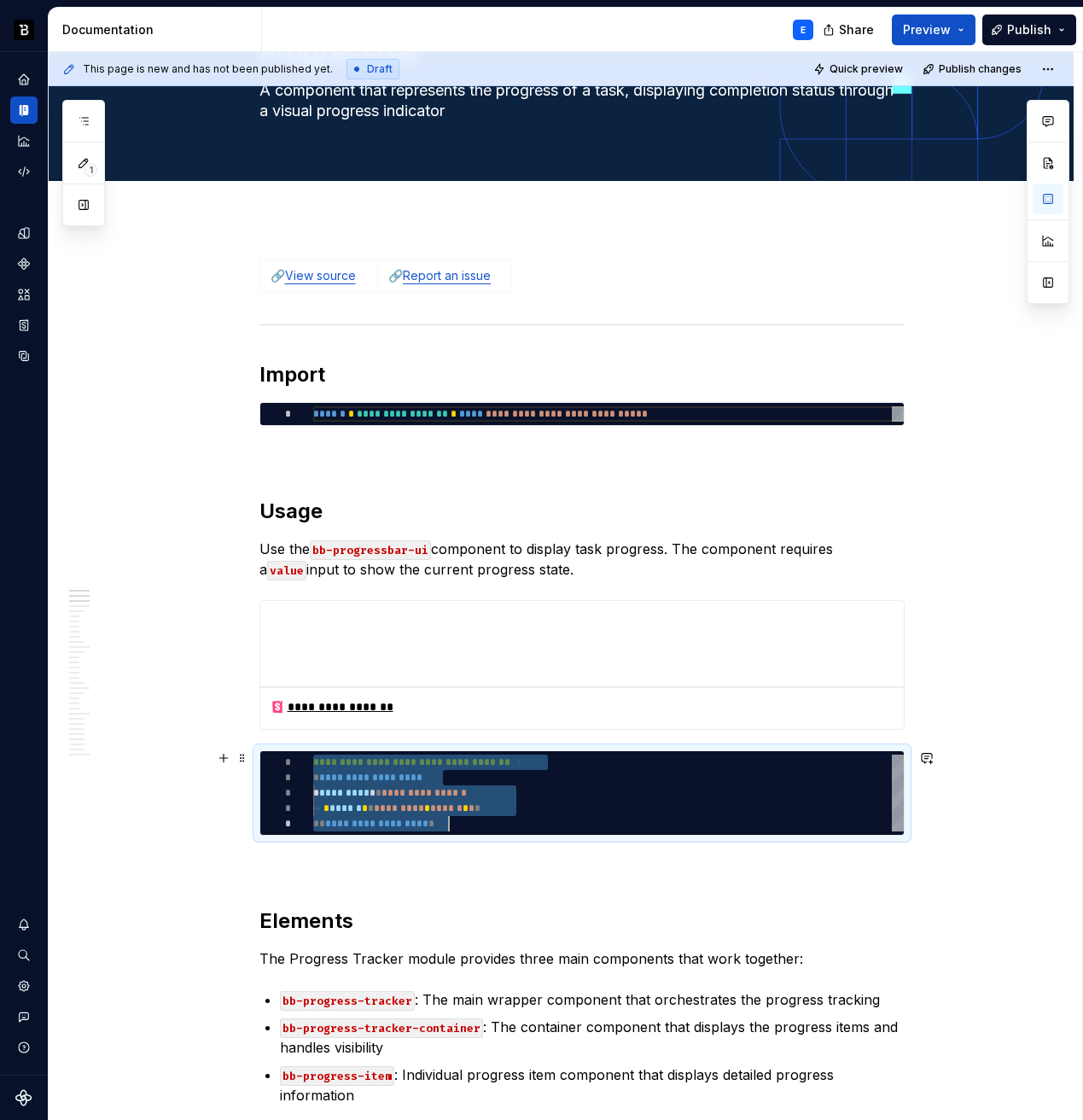
scroll to position [0, 135]
type textarea "**********"
type textarea "*"
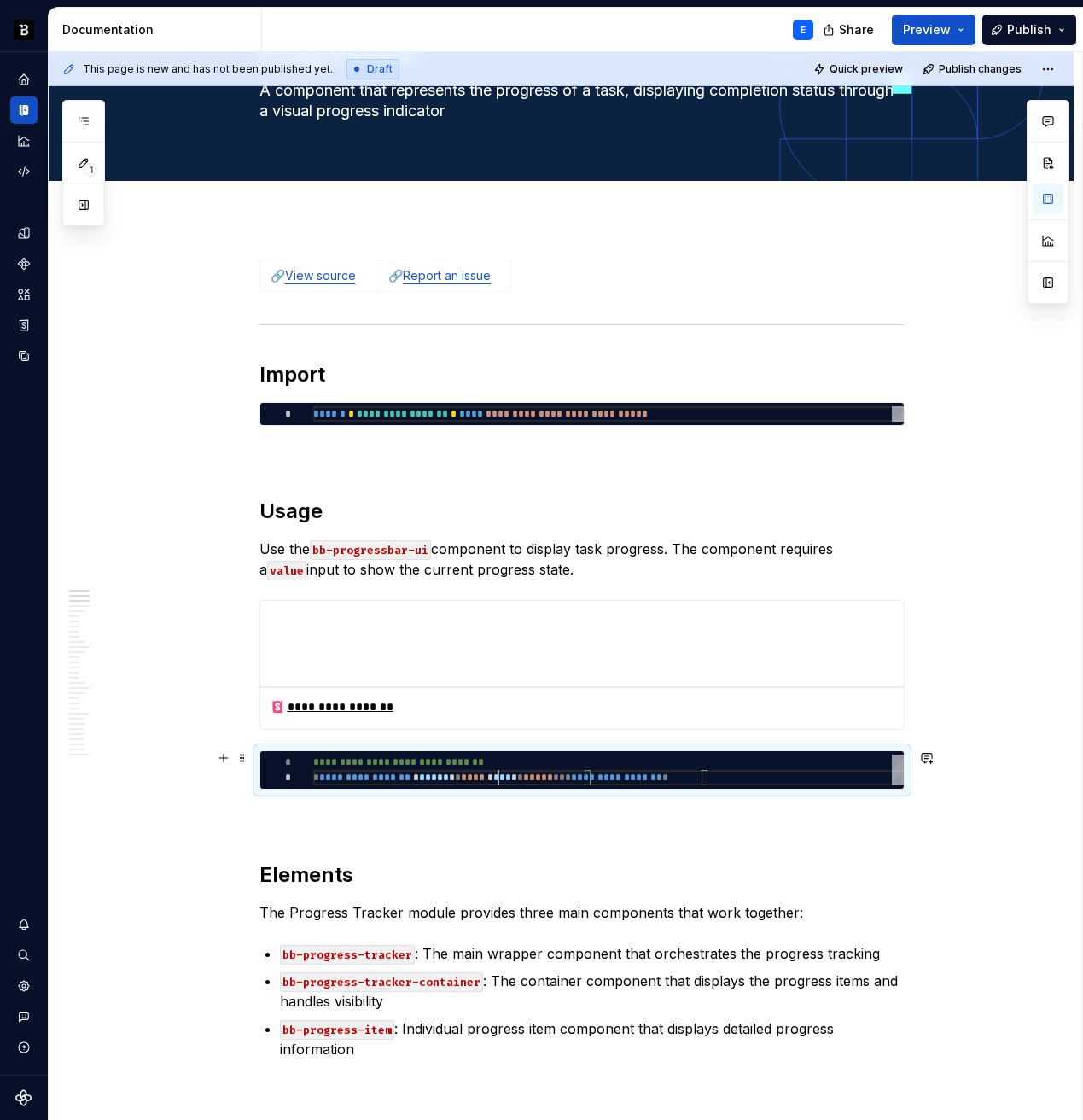
click at [500, 773] on div "**********" at bounding box center [608, 770] width 591 height 31
type textarea "**********"
type textarea "*"
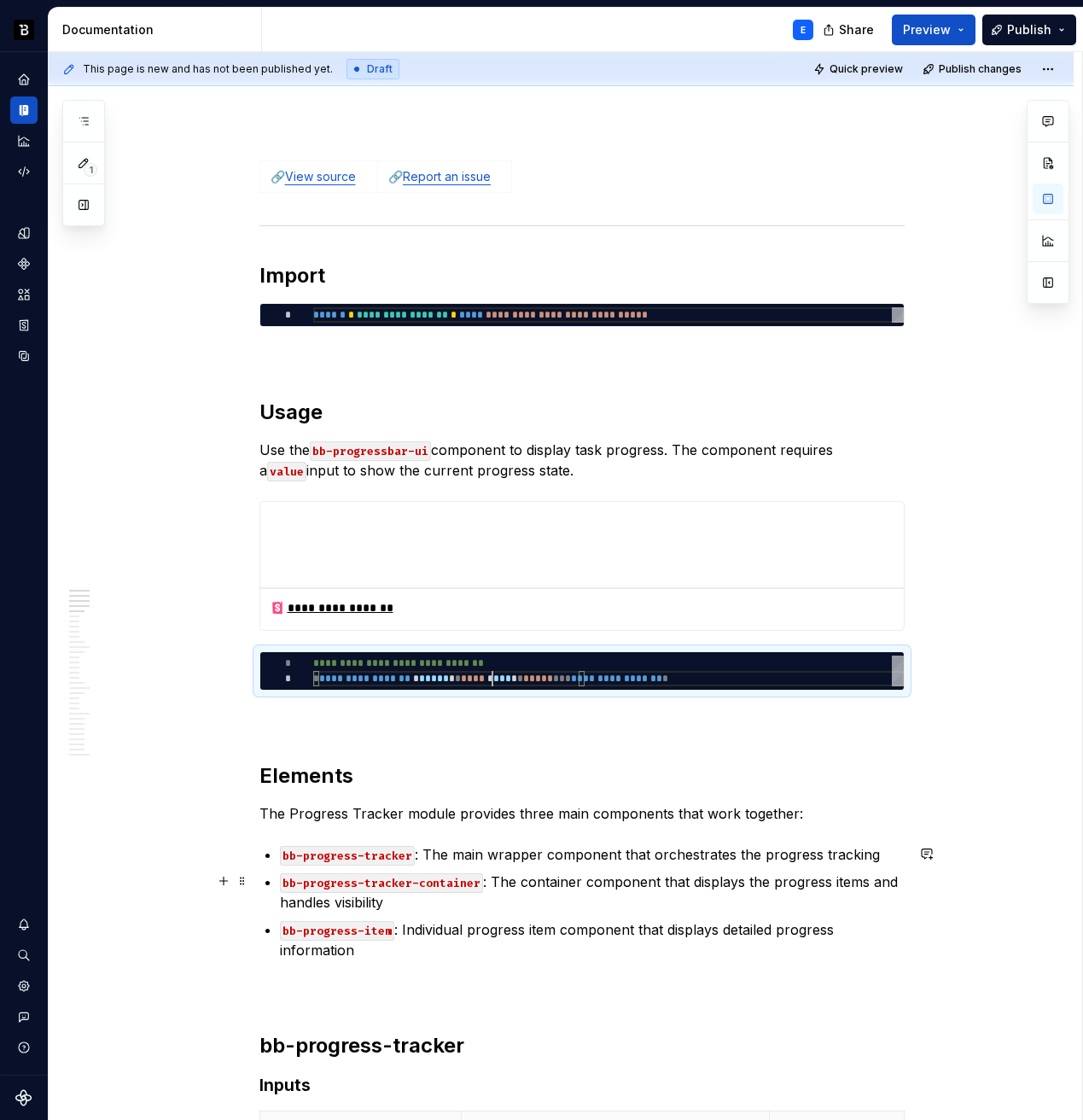
scroll to position [225, 0]
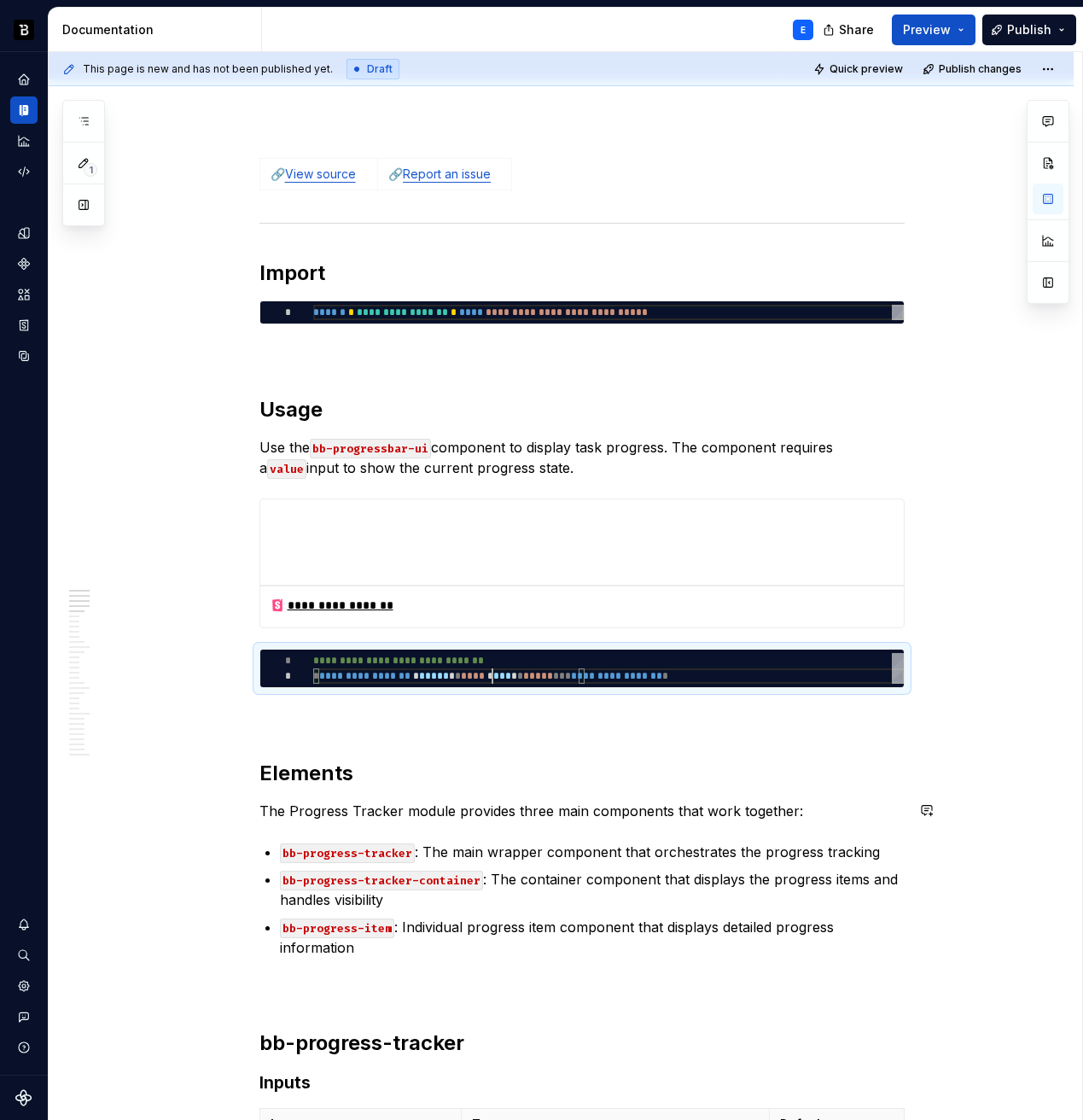
type textarea "**********"
click at [423, 769] on h2 "Elements" at bounding box center [582, 773] width 645 height 28
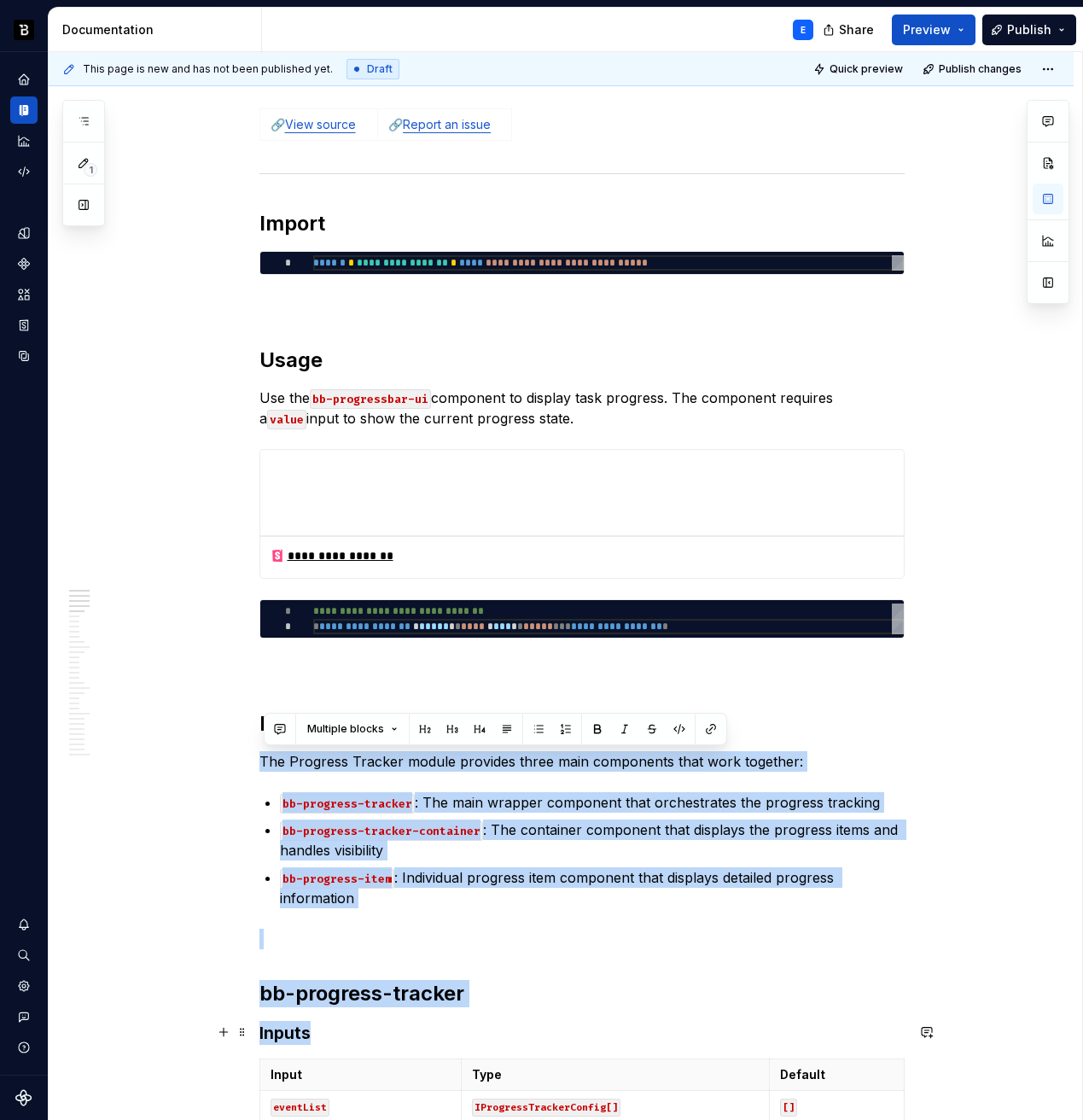
click at [407, 1038] on h3 "Inputs" at bounding box center [582, 1033] width 645 height 24
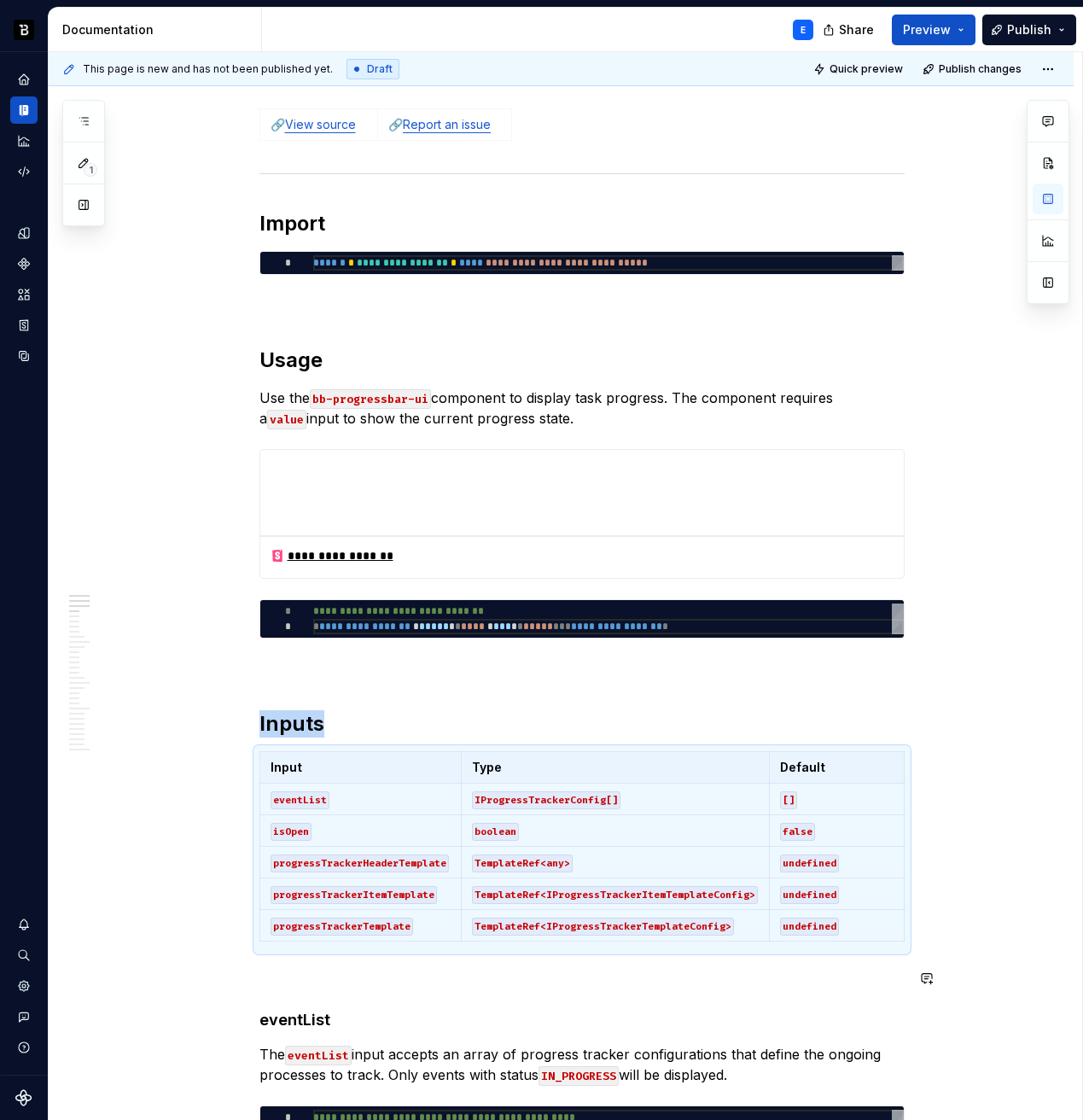
click at [566, 1016] on h4 "eventList" at bounding box center [582, 1020] width 645 height 21
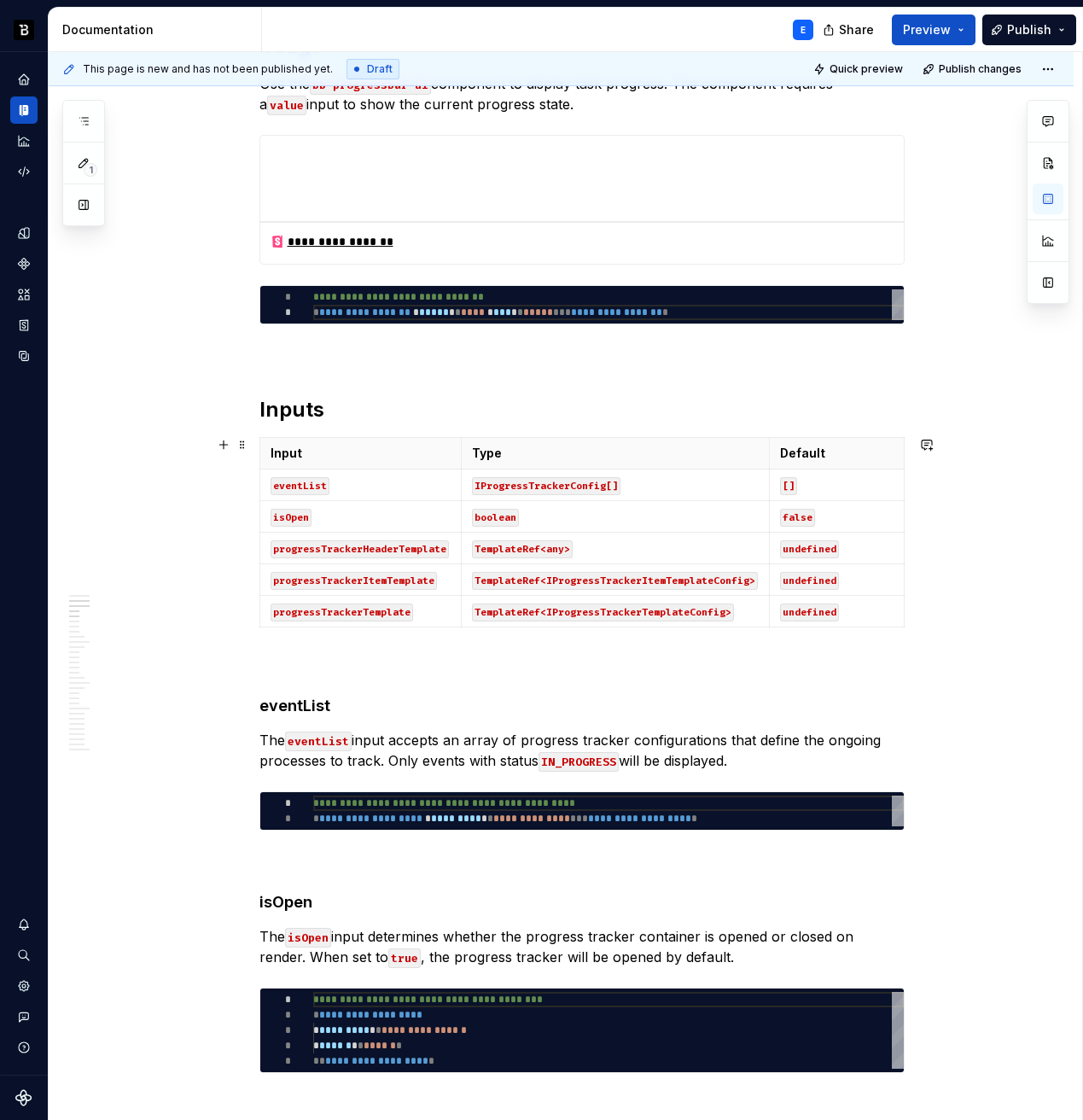
scroll to position [583, 0]
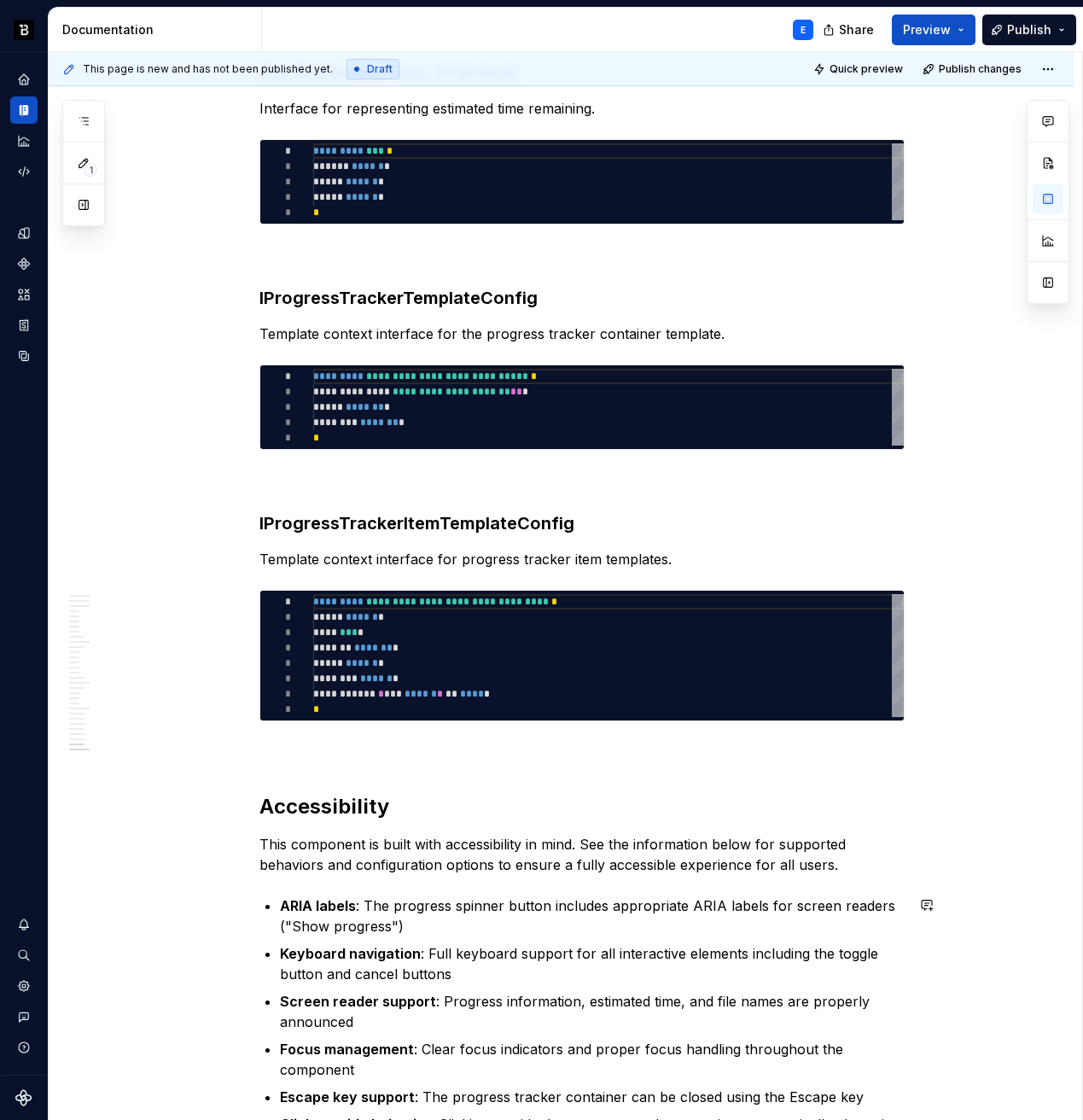
scroll to position [6748, 0]
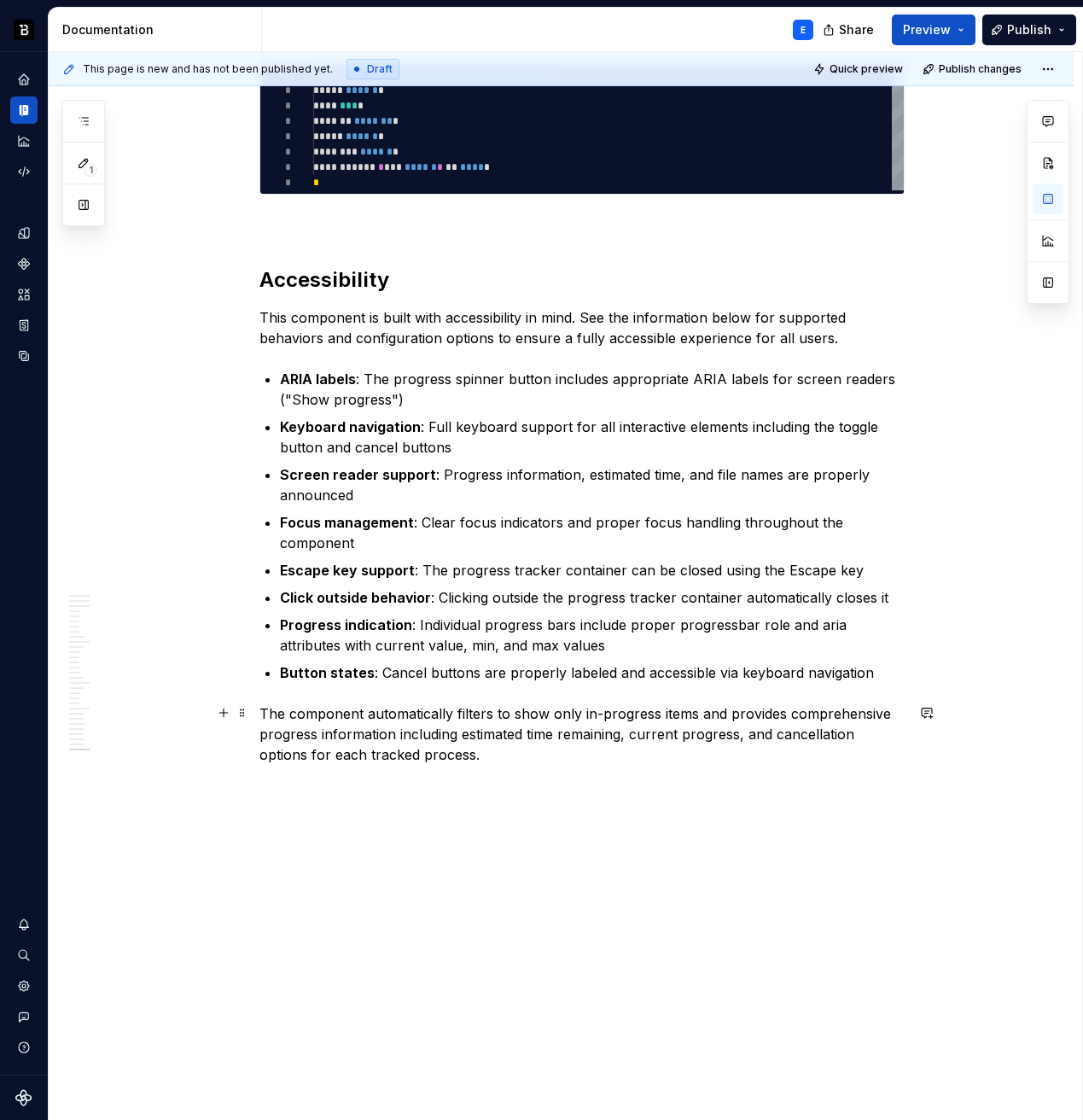
click at [888, 759] on p "The component automatically filters to show only in-progress items and provides…" at bounding box center [582, 733] width 645 height 61
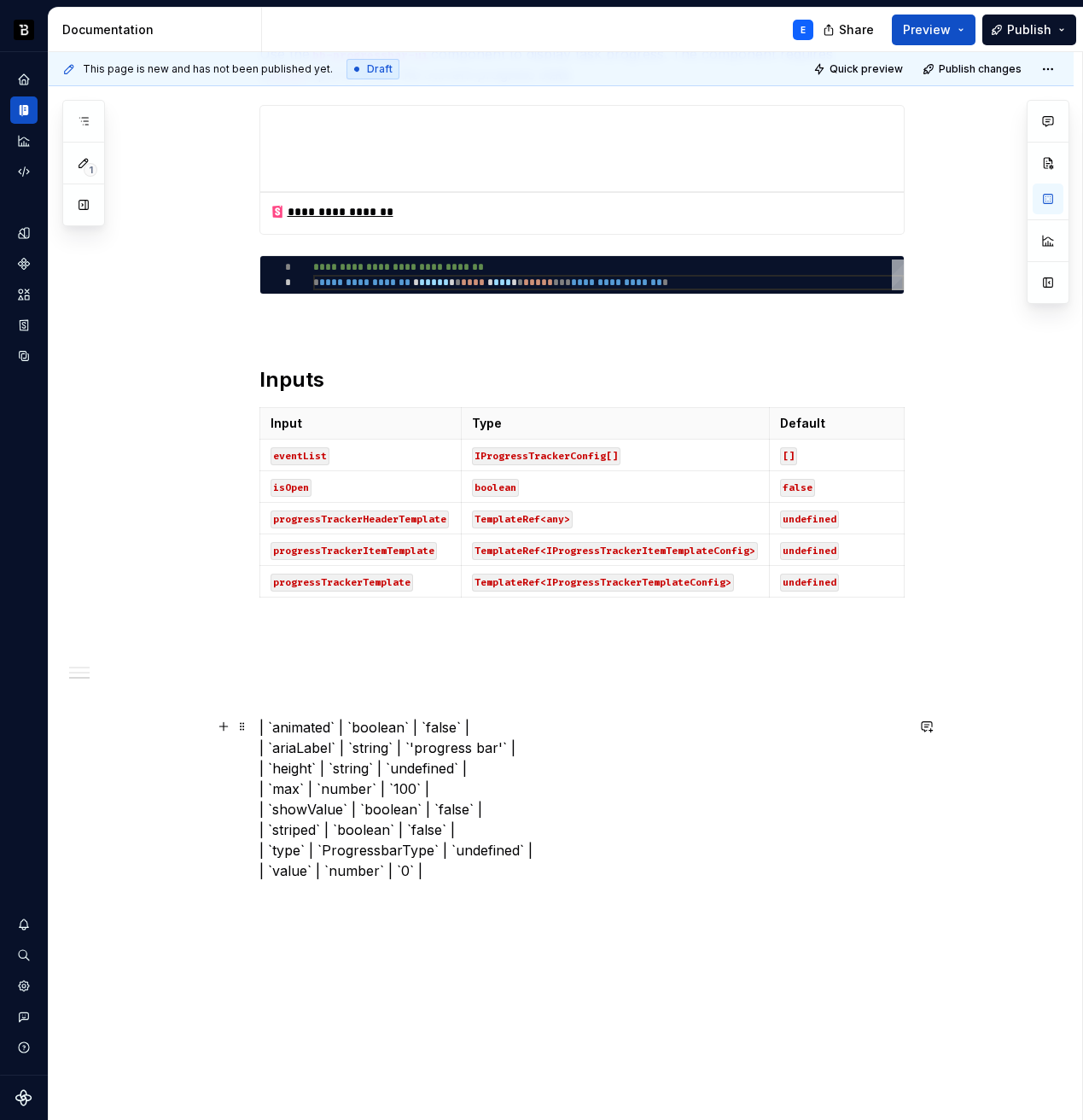
scroll to position [601, 0]
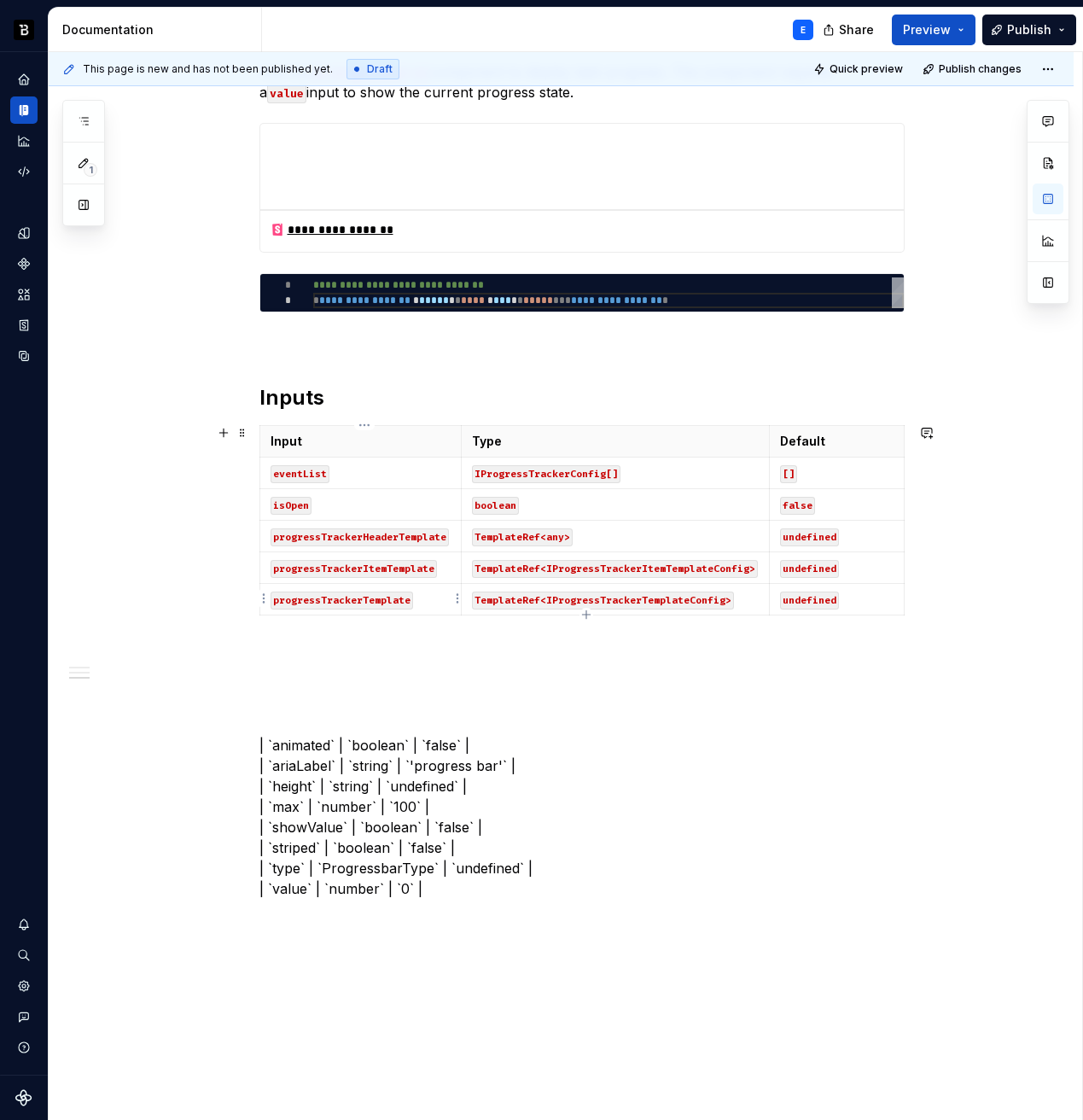
click at [428, 602] on p "progressTrackerTemplate" at bounding box center [362, 600] width 181 height 17
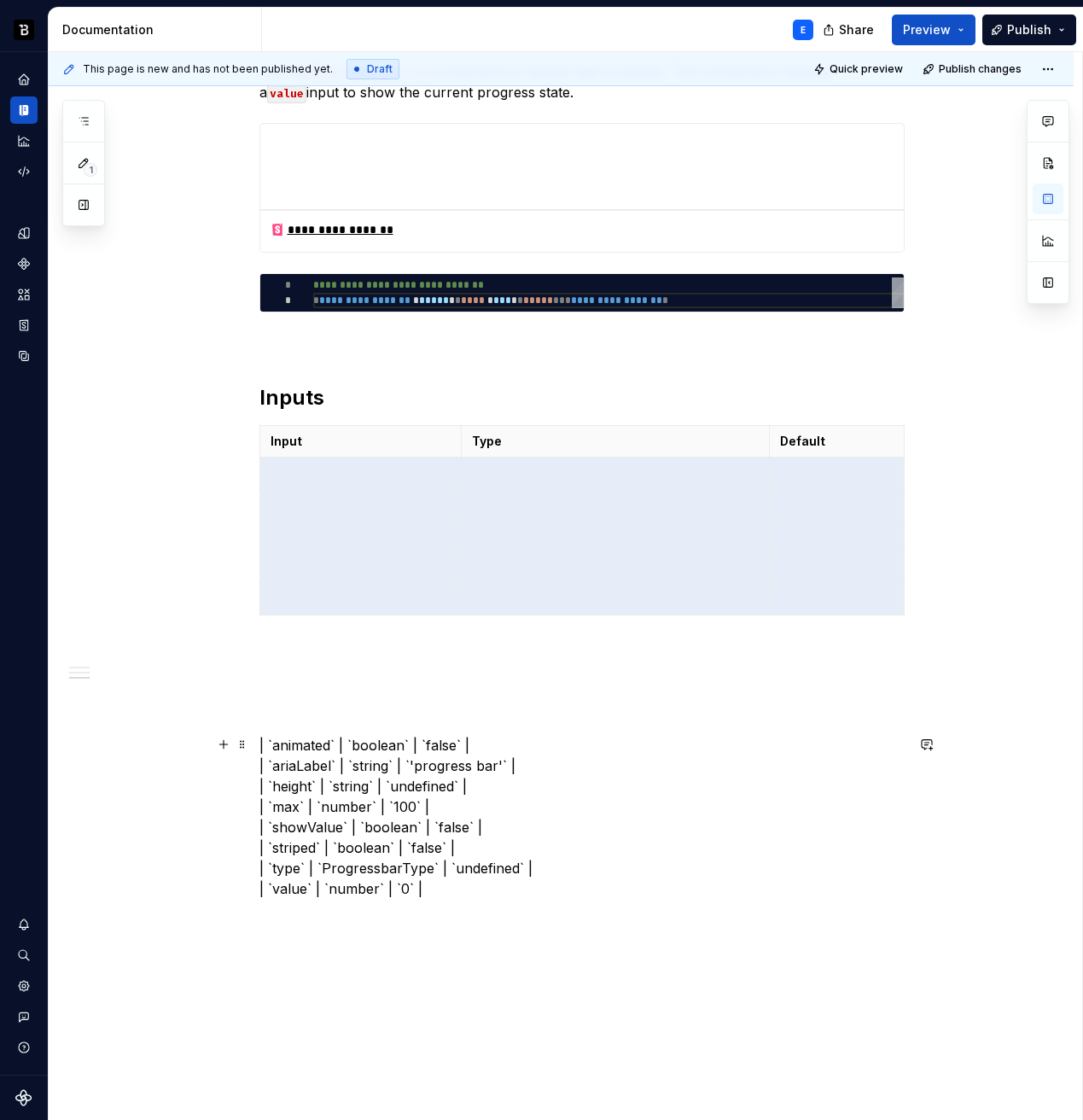
click at [301, 744] on p "| `animated` | `boolean` | `false` | | `ariaLabel` | `string` | `'progress bar'…" at bounding box center [582, 817] width 645 height 164
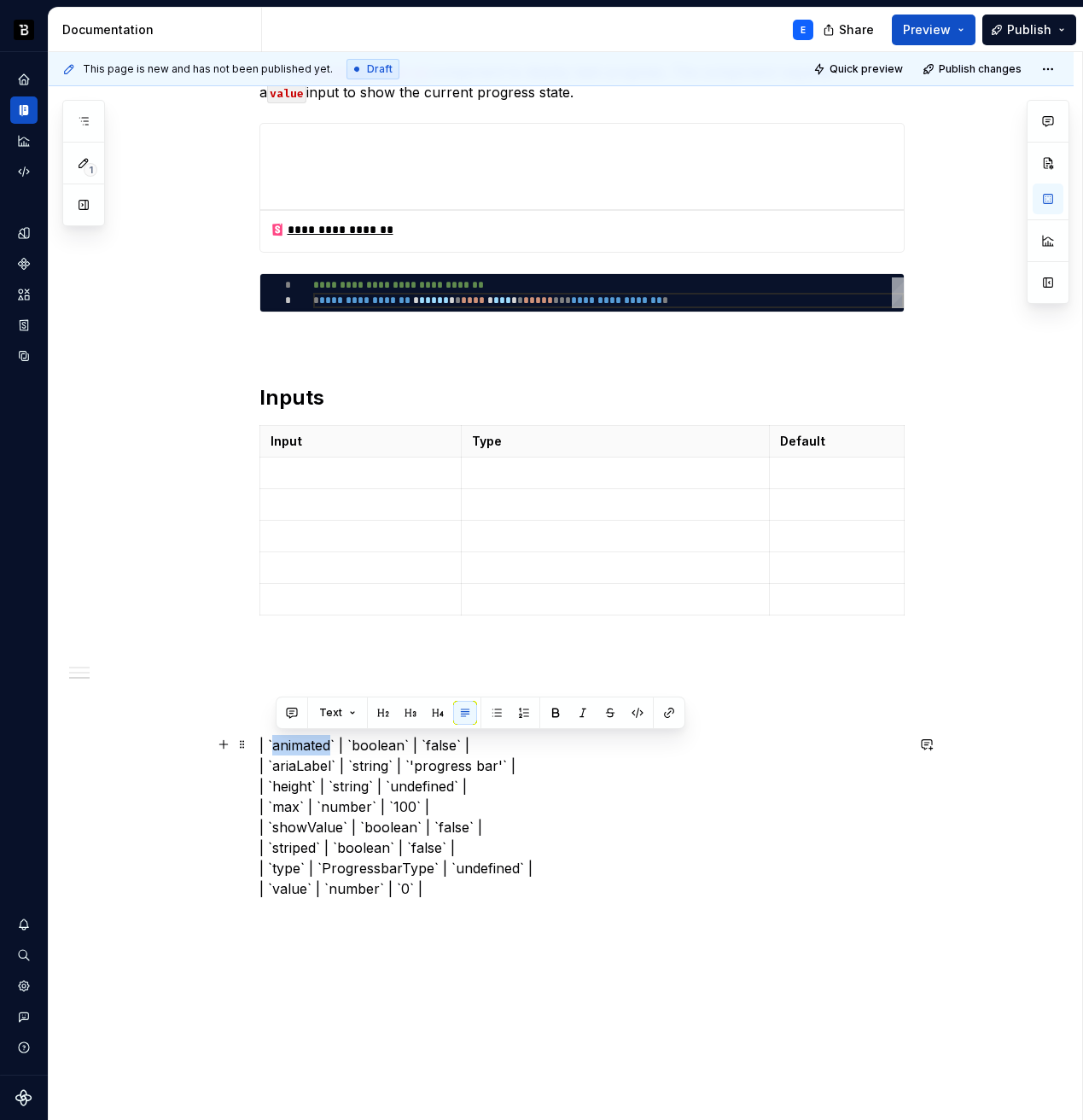
click at [301, 744] on p "| `animated` | `boolean` | `false` | | `ariaLabel` | `string` | `'progress bar'…" at bounding box center [582, 817] width 645 height 164
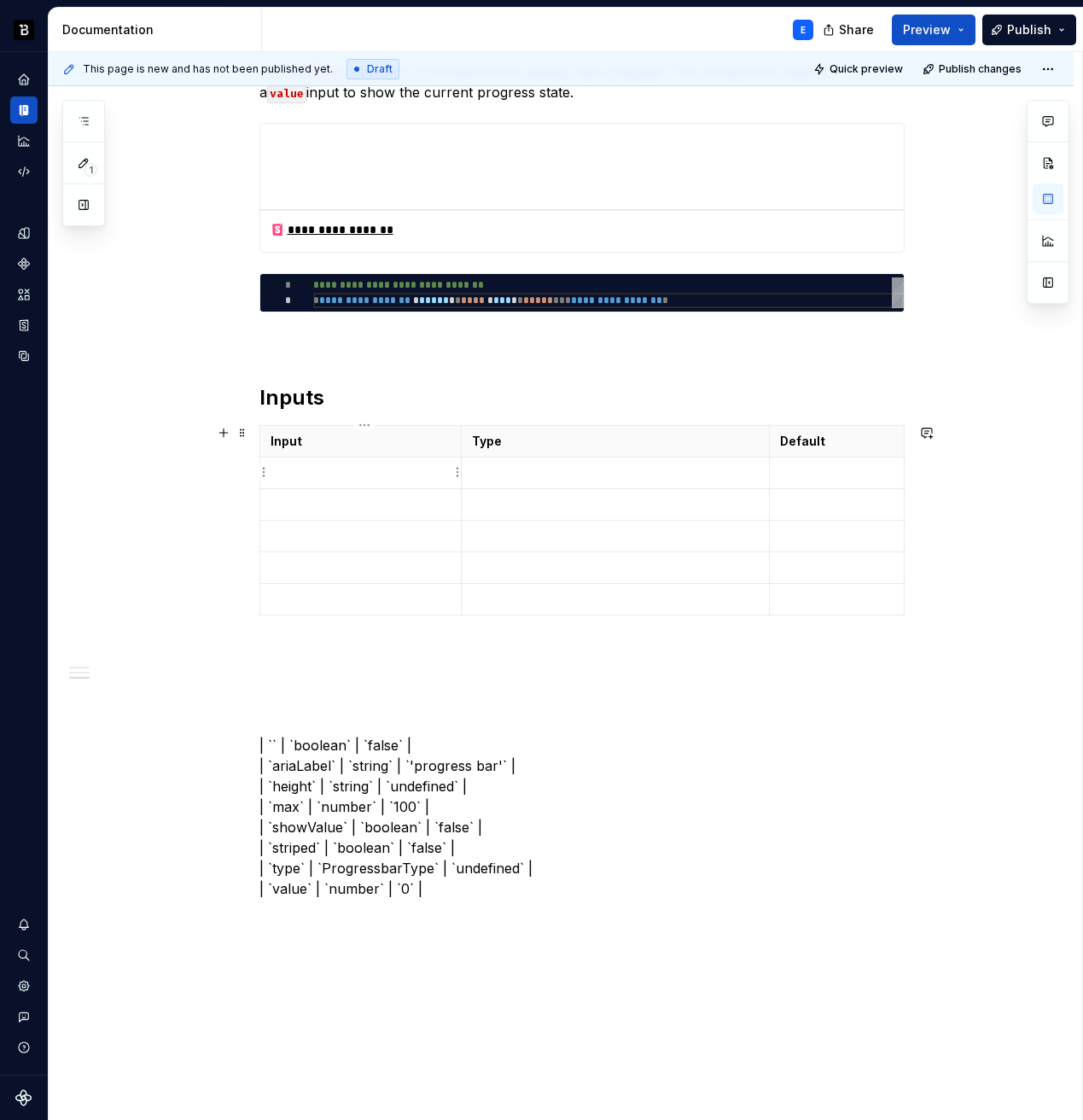
click at [306, 470] on p at bounding box center [362, 473] width 181 height 17
click at [328, 746] on p "| `` | `boolean` | `false` | | `ariaLabel` | `string` | `'progress bar'` | | `h…" at bounding box center [582, 817] width 645 height 164
click at [500, 469] on p at bounding box center [614, 473] width 286 height 17
click at [332, 751] on p "| `` | `` | `false` | | `ariaLabel` | `string` | `'progress bar'` | | `height` …" at bounding box center [582, 817] width 645 height 164
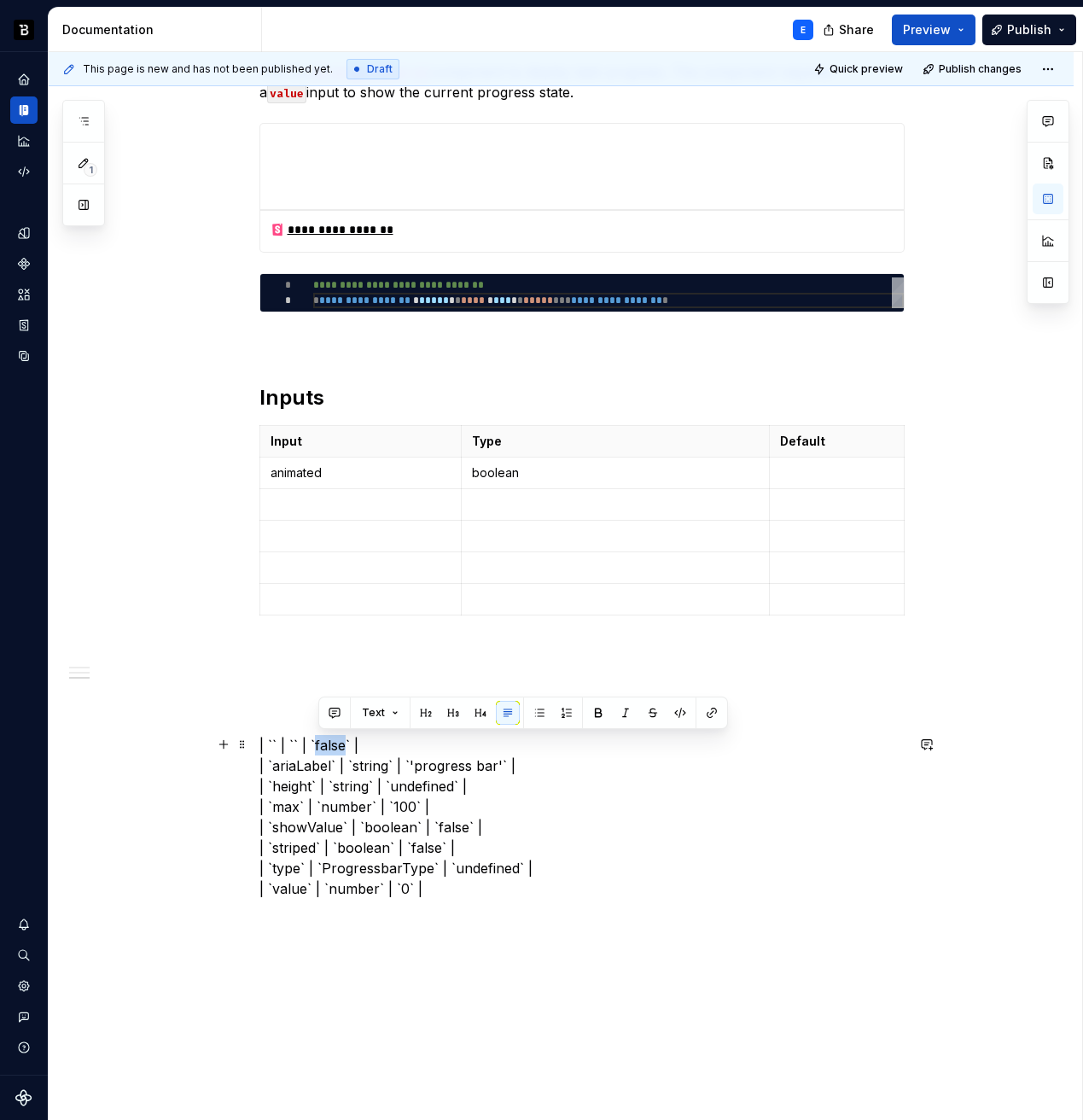
click at [332, 751] on p "| `` | `` | `false` | | `ariaLabel` | `string` | `'progress bar'` | | `height` …" at bounding box center [582, 817] width 645 height 164
click at [802, 471] on p at bounding box center [837, 473] width 114 height 17
click at [437, 746] on p "| `` | `` | `` | | `ariaLabel` | `string` | `'progress bar'` | | `height` | `st…" at bounding box center [582, 817] width 645 height 164
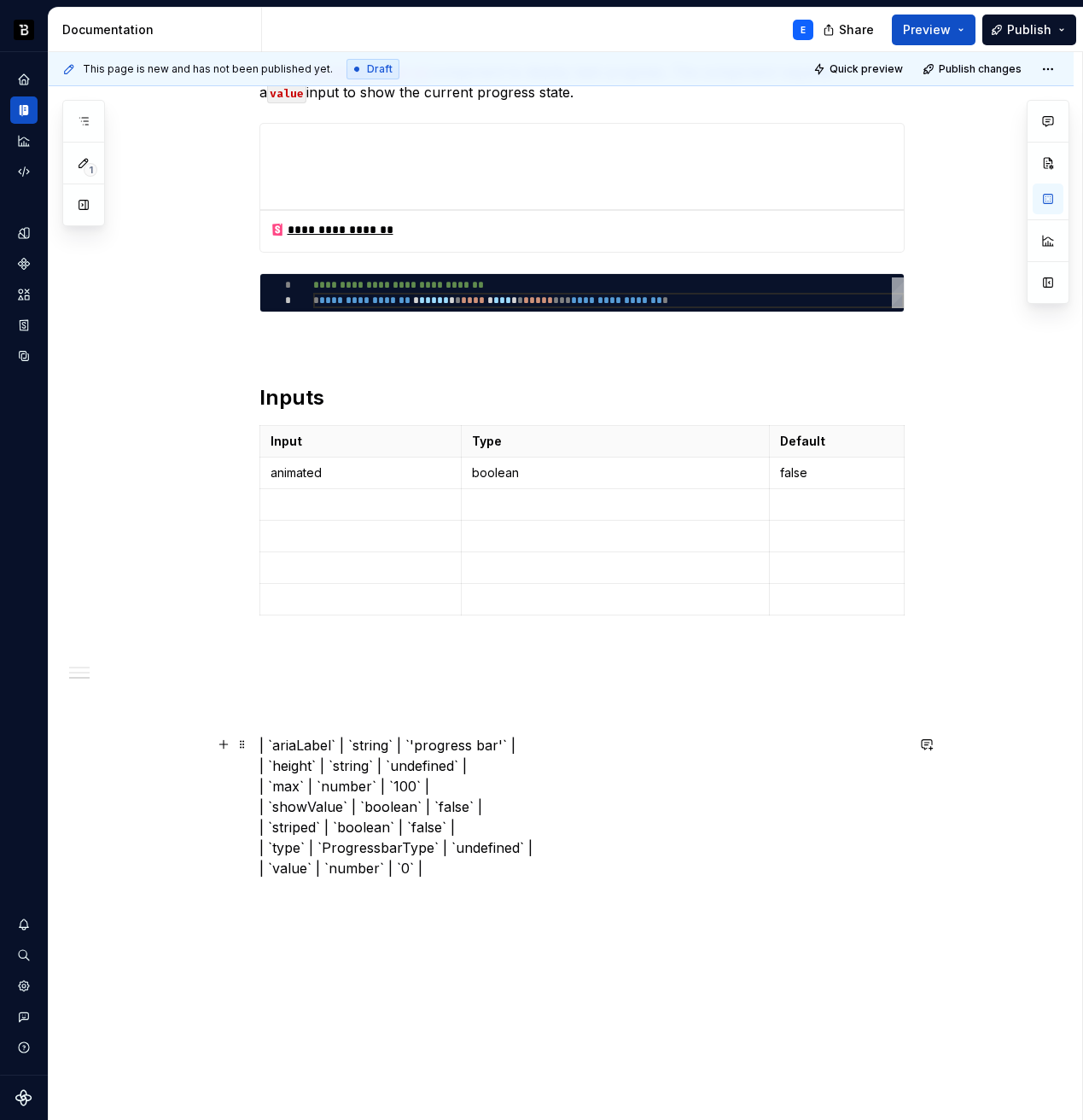
click at [299, 739] on p "| `ariaLabel` | `string` | `'progress bar'` | | `height` | `string` | `undefine…" at bounding box center [582, 807] width 645 height 143
click at [324, 501] on p at bounding box center [362, 505] width 181 height 17
click at [315, 749] on p "| `` | `string` | `'progress bar'` | | `height` | `string` | `undefined` | | `m…" at bounding box center [582, 807] width 645 height 143
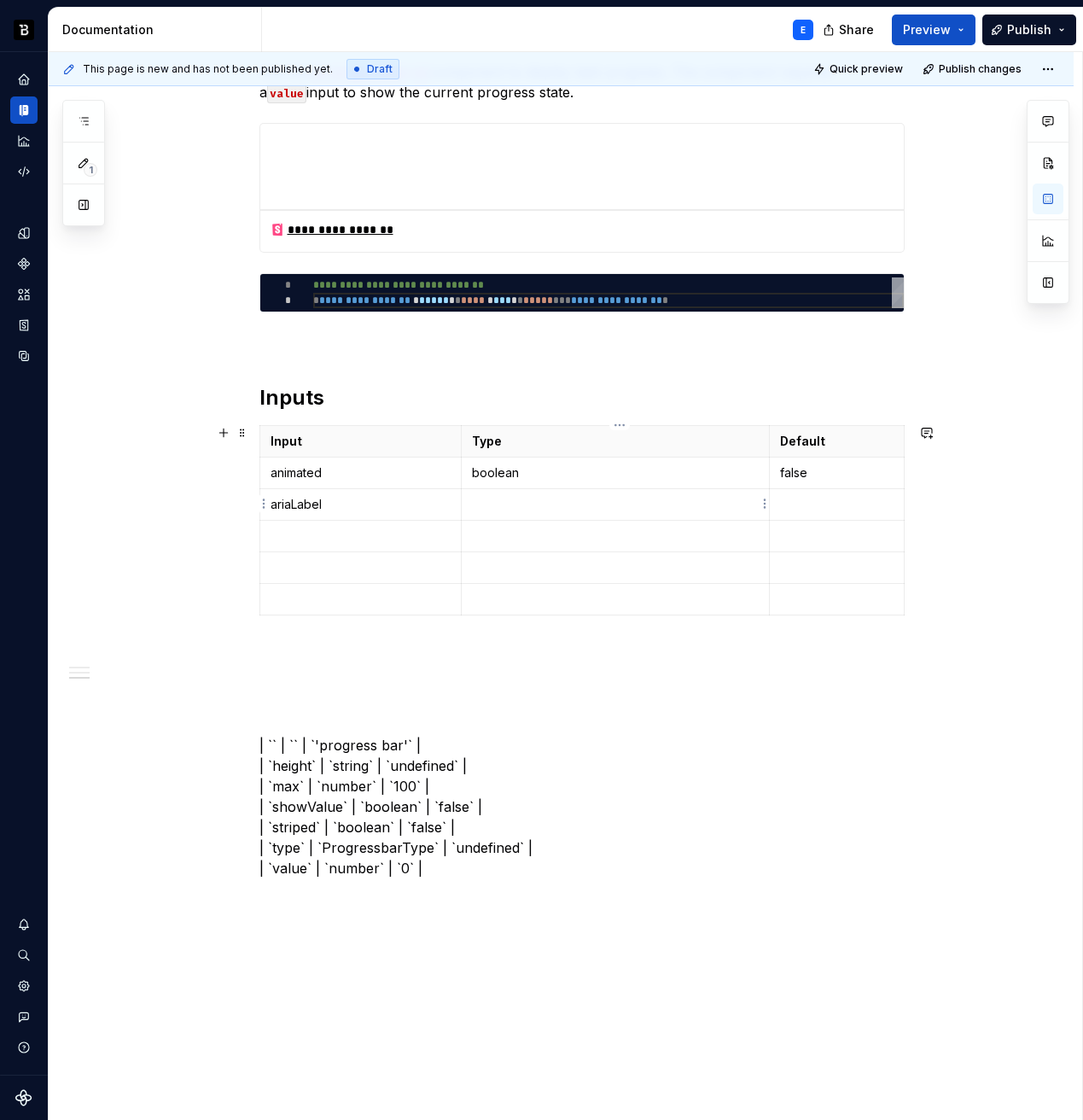
click at [517, 493] on td at bounding box center [615, 505] width 307 height 32
click at [345, 751] on p "| `` | `` | `'progress bar'` | | `height` | `string` | `undefined` | | `max` | …" at bounding box center [582, 807] width 645 height 143
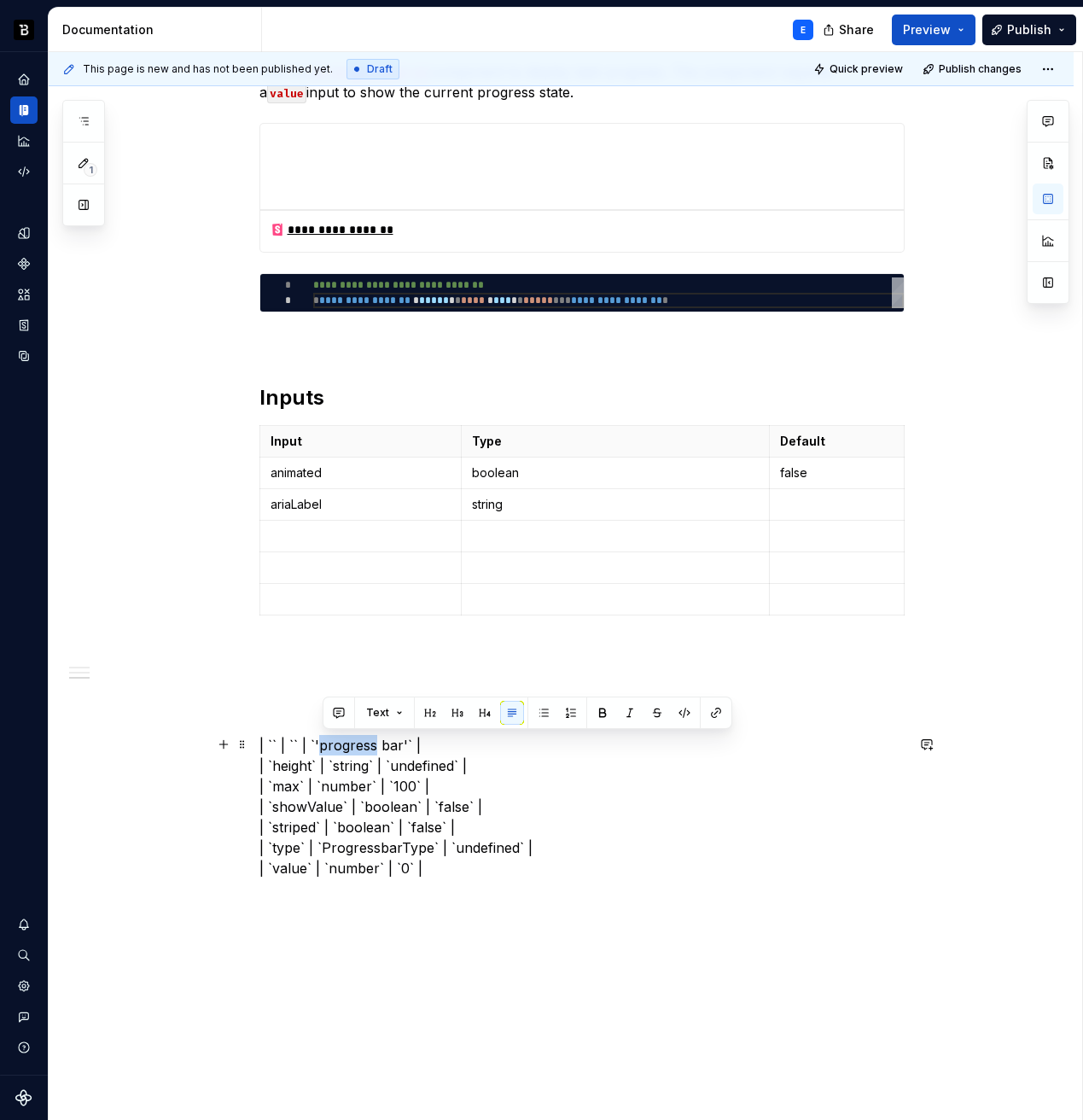
click at [345, 751] on p "| `` | `` | `'progress bar'` | | `height` | `string` | `undefined` | | `max` | …" at bounding box center [582, 807] width 645 height 143
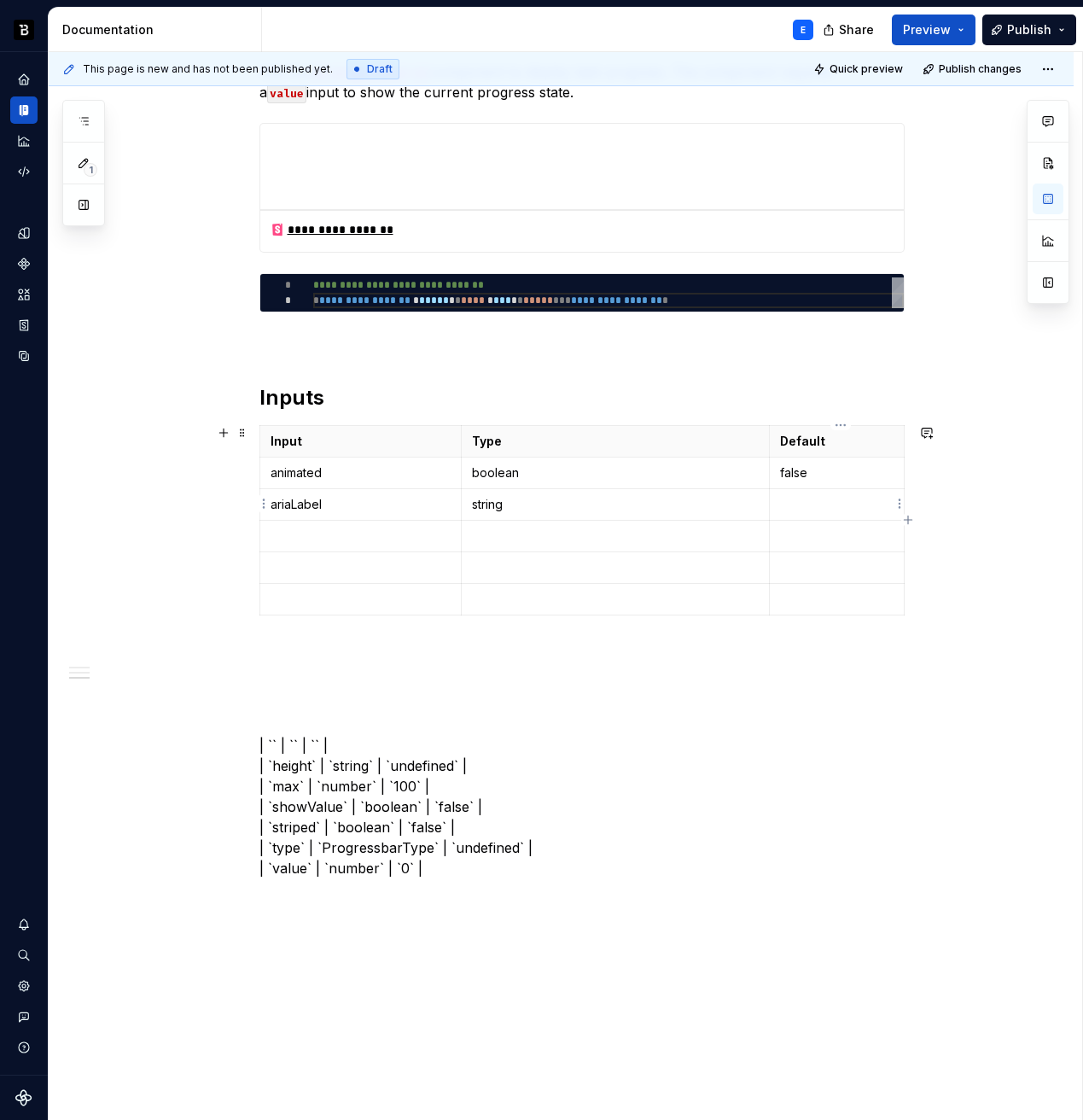
click at [816, 505] on p at bounding box center [837, 505] width 114 height 17
click at [295, 766] on p "| `` | `` | `` | | `height` | `string` | `undefined` | | `max` | `number` | `10…" at bounding box center [582, 807] width 645 height 143
click at [368, 525] on td at bounding box center [361, 536] width 202 height 32
click at [320, 764] on p "| `` | `` | `` | | `` | `string` | `undefined` | | `max` | `number` | `100` | |…" at bounding box center [582, 807] width 645 height 143
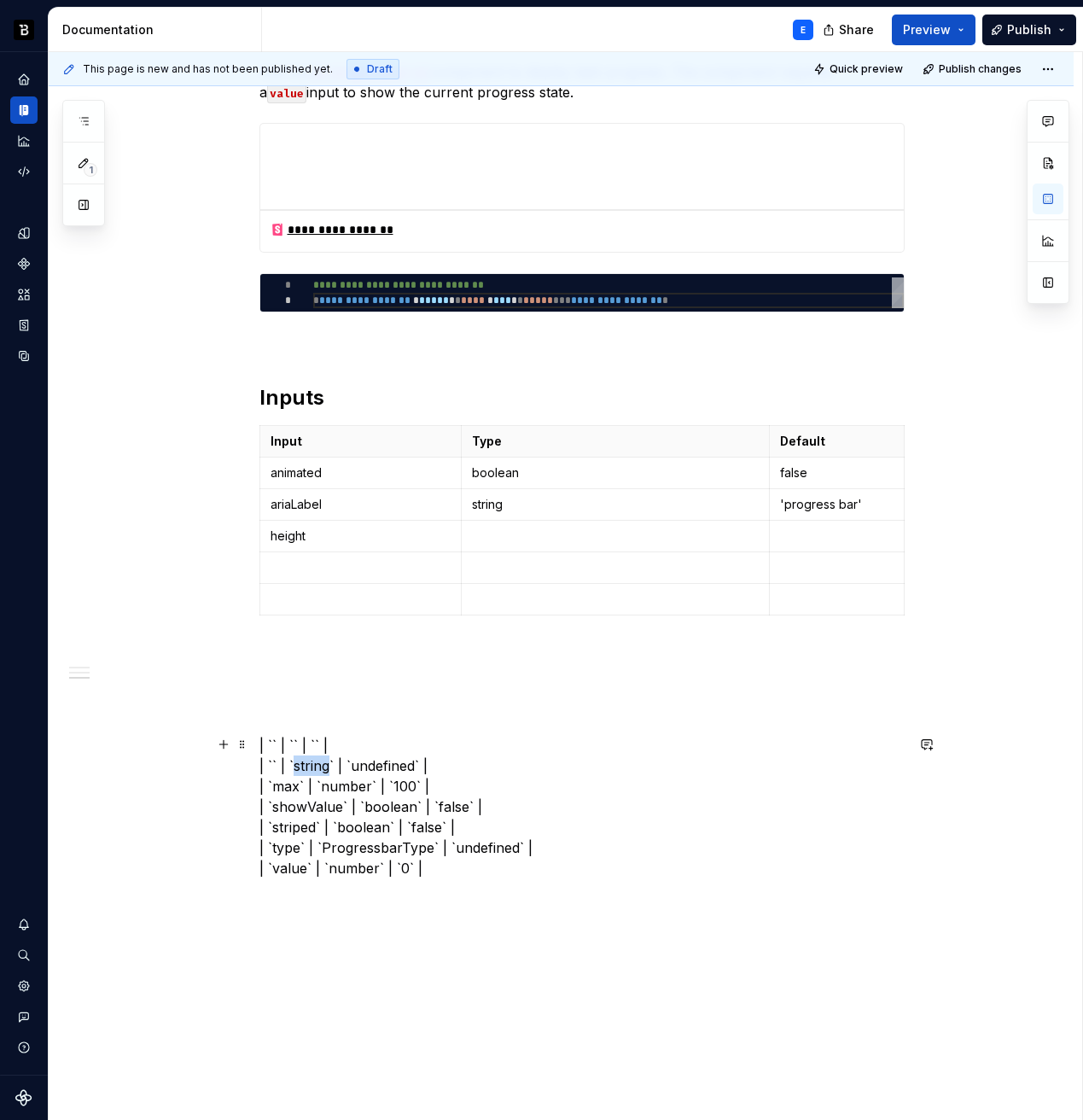
click at [320, 764] on p "| `` | `` | `` | | `` | `string` | `undefined` | | `max` | `number` | `100` | |…" at bounding box center [582, 807] width 645 height 143
click at [508, 538] on p at bounding box center [614, 536] width 286 height 17
click at [346, 764] on p "| `` | `` | `` | | `` | `` | `undefined` | | `max` | `number` | `100` | | `show…" at bounding box center [582, 807] width 645 height 143
click at [795, 531] on p at bounding box center [837, 536] width 114 height 17
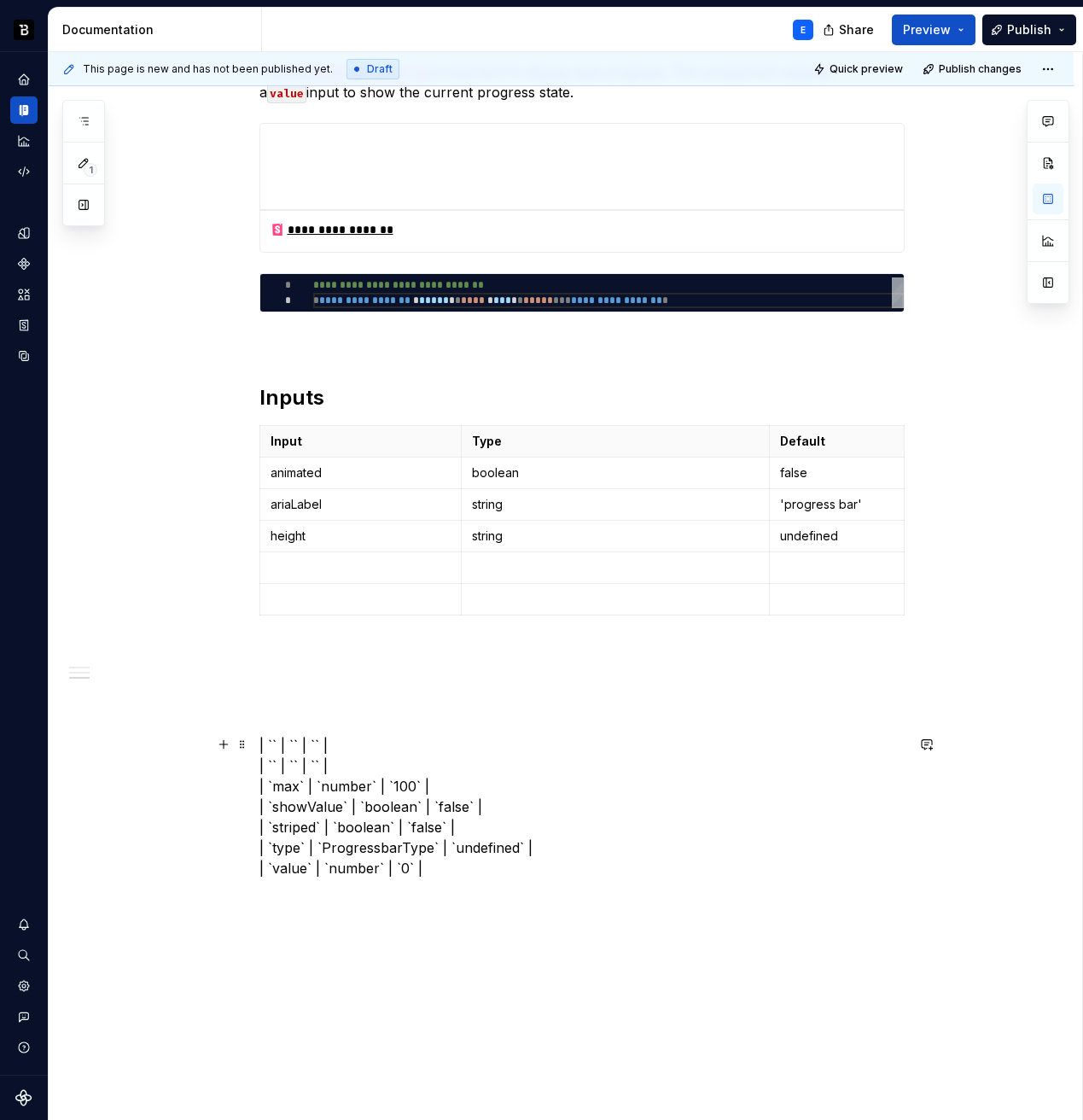
click at [287, 785] on p "| `` | `` | `` | | `` | `` | `` | | `max` | `number` | `100` | | `showValue` | …" at bounding box center [582, 807] width 645 height 143
click at [330, 561] on p at bounding box center [362, 568] width 181 height 17
click at [318, 783] on p "| `` | `` | `` | | `` | `` | `` | | `` | `number` | `100` | | `showValue` | `bo…" at bounding box center [582, 807] width 645 height 143
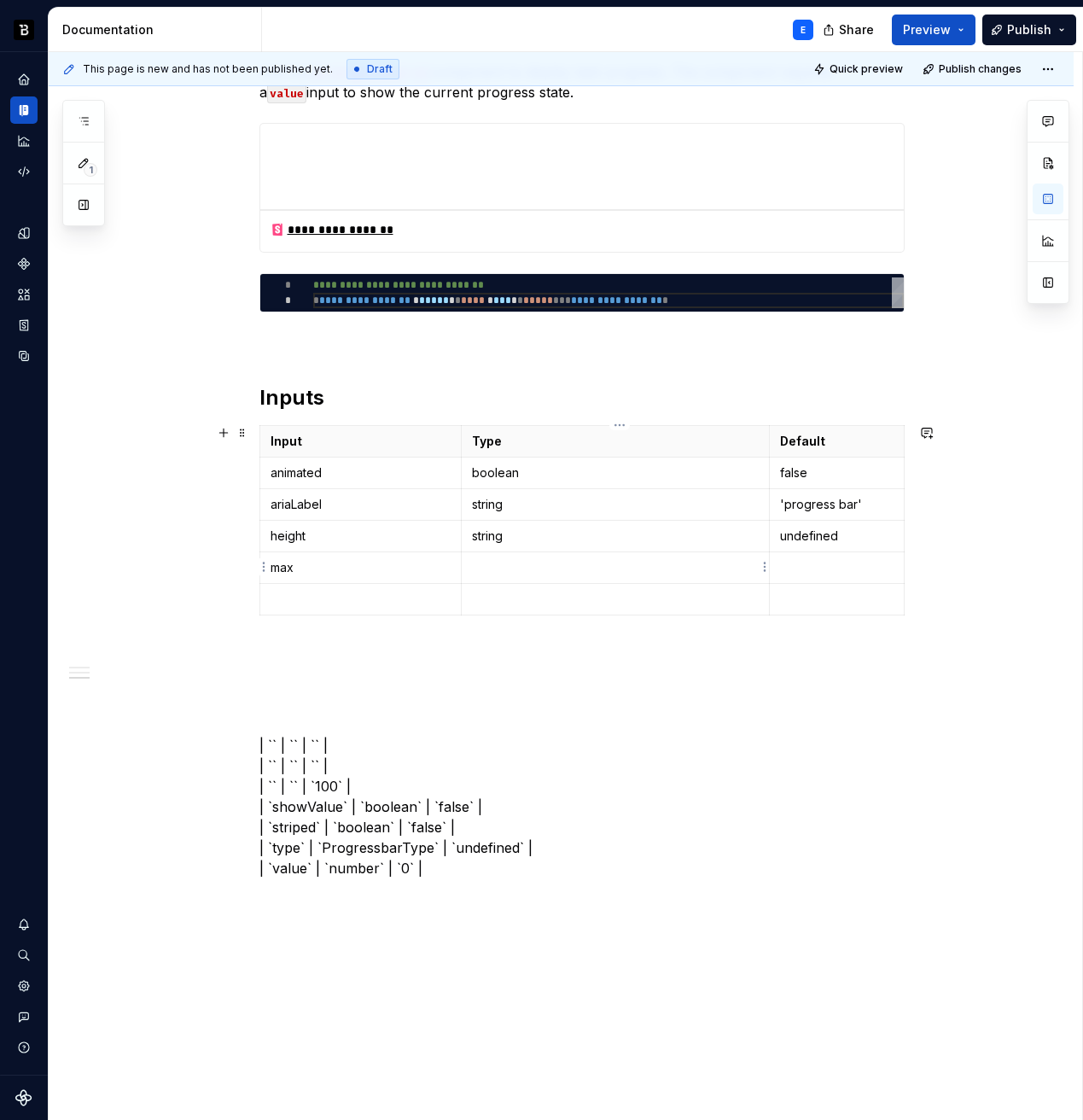
click at [505, 571] on p at bounding box center [614, 568] width 286 height 17
click at [327, 783] on p "| `` | `` | `` | | `` | `` | `` | | `` | `` | `100` | | `showValue` | `boolean`…" at bounding box center [582, 807] width 645 height 143
click at [820, 560] on p at bounding box center [837, 568] width 114 height 17
click at [306, 811] on p "| `` | `` | `` | | `` | `` | `` | | `` | `` | `` | | `showValue` | `boolean` | …" at bounding box center [582, 807] width 645 height 143
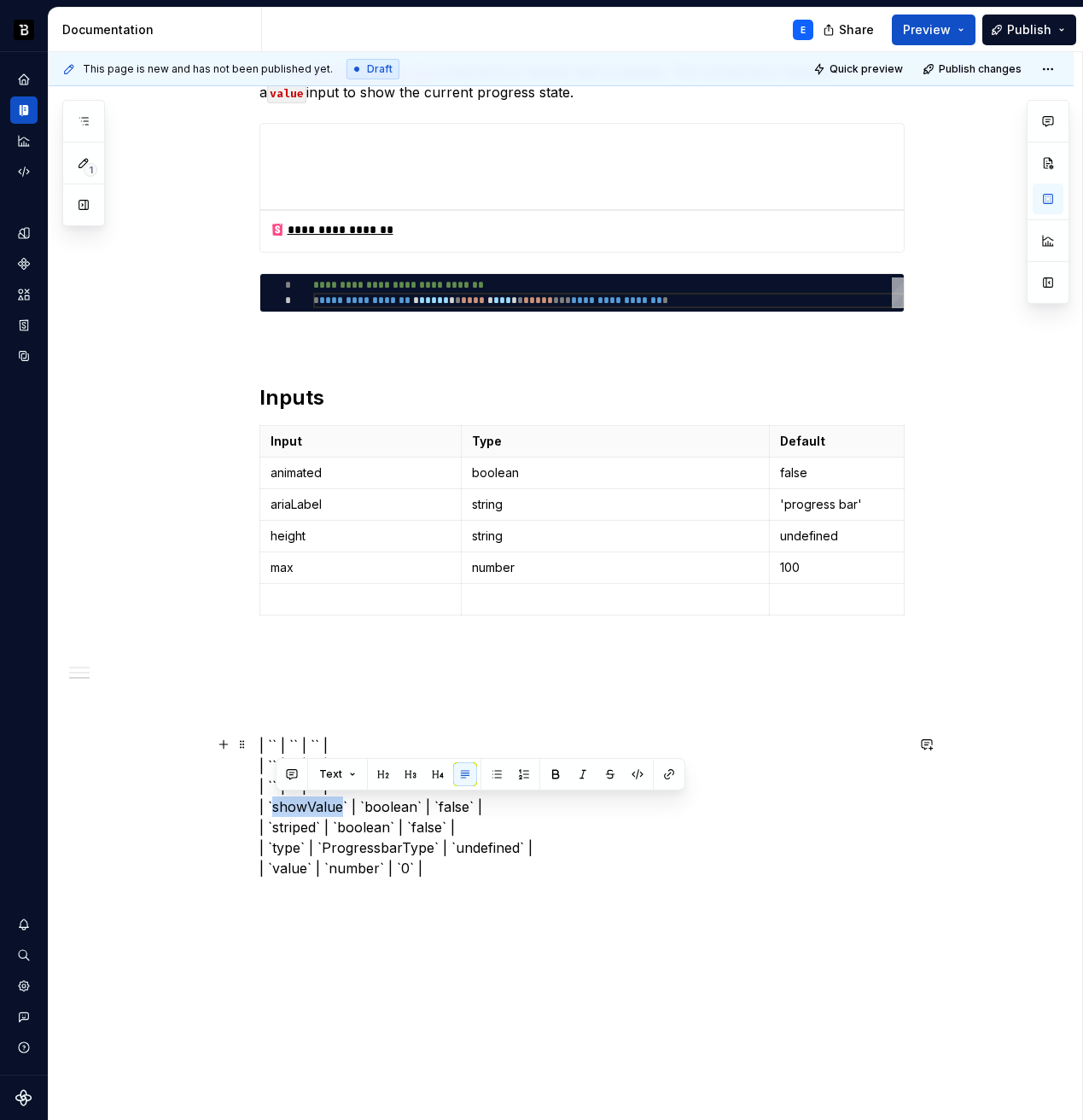
click at [306, 811] on p "| `` | `` | `` | | `` | `` | `` | | `` | `` | `` | | `showValue` | `boolean` | …" at bounding box center [582, 807] width 645 height 143
click at [356, 603] on p at bounding box center [362, 600] width 181 height 17
click at [319, 809] on p "| `` | `` | `` | | `` | `` | `` | | `` | `` | `` | | `` | `boolean` | `false` |…" at bounding box center [582, 807] width 645 height 143
click at [506, 594] on p at bounding box center [614, 600] width 286 height 17
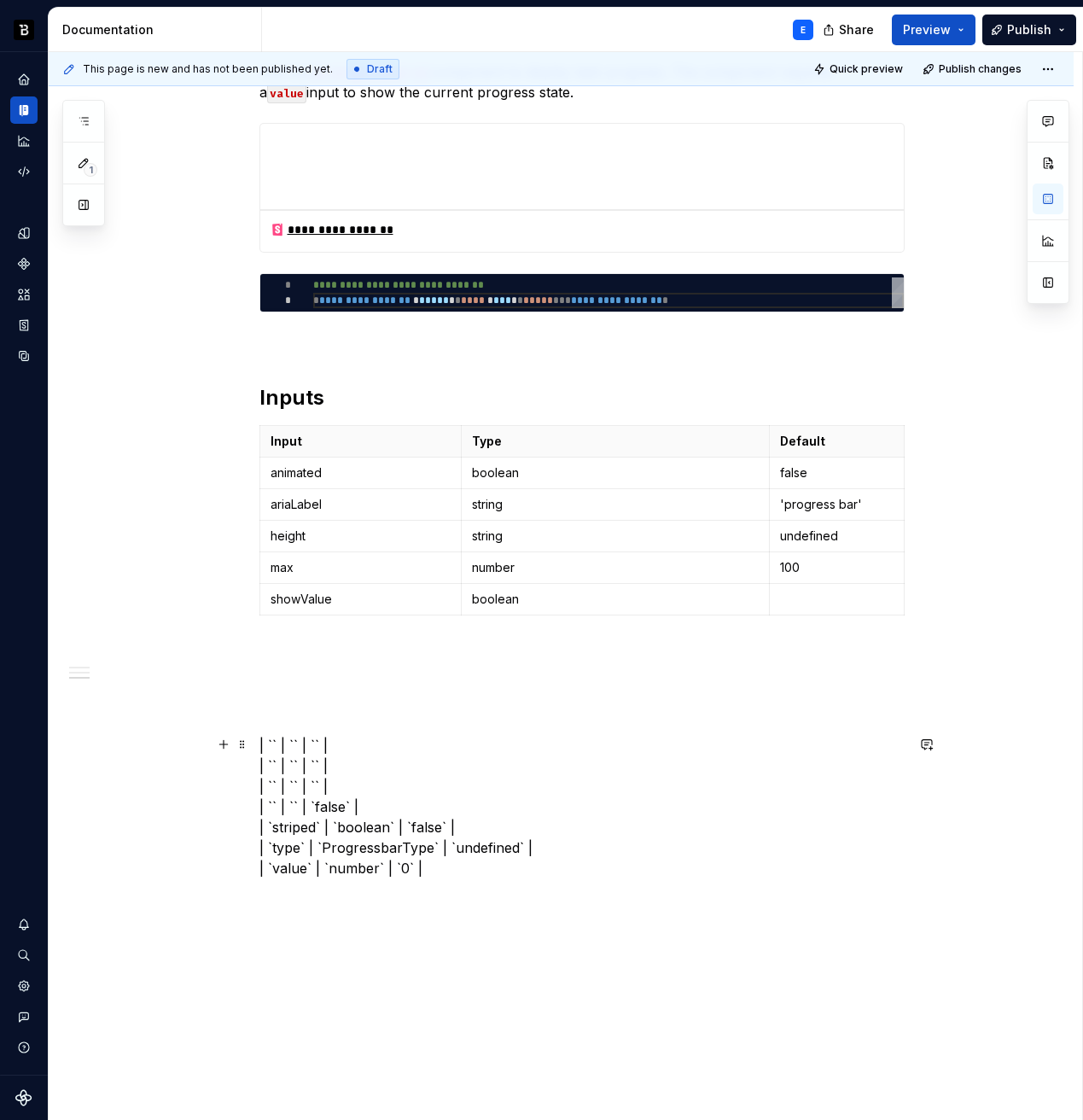
click at [335, 804] on p "| `` | `` | `` | | `` | `` | `` | | `` | `` | `` | | `` | `` | `false` | | `str…" at bounding box center [582, 807] width 645 height 143
click at [813, 595] on p at bounding box center [837, 600] width 114 height 17
click at [586, 611] on icon "button" at bounding box center [586, 613] width 8 height 8
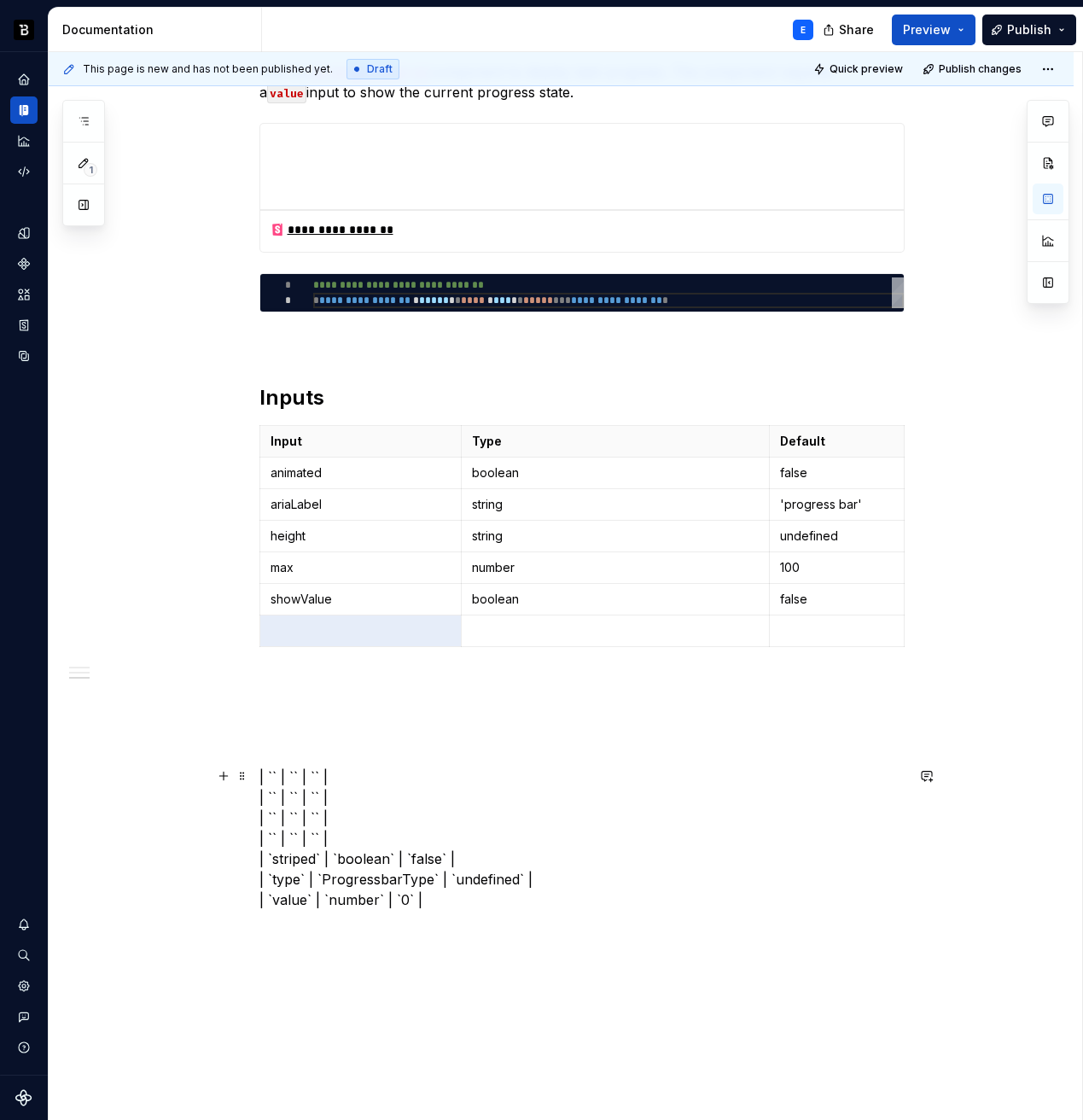
click at [289, 859] on p "| `` | `` | `` | | `` | `` | `` | | `` | `` | `` | | `` | `` | `` | | `striped`…" at bounding box center [582, 838] width 645 height 143
click at [350, 626] on p at bounding box center [362, 631] width 181 height 17
click at [326, 858] on p "| `` | `` | `` | | `` | `` | `` | | `` | `` | `` | | `` | `` | `` | | `` | `boo…" at bounding box center [582, 838] width 645 height 143
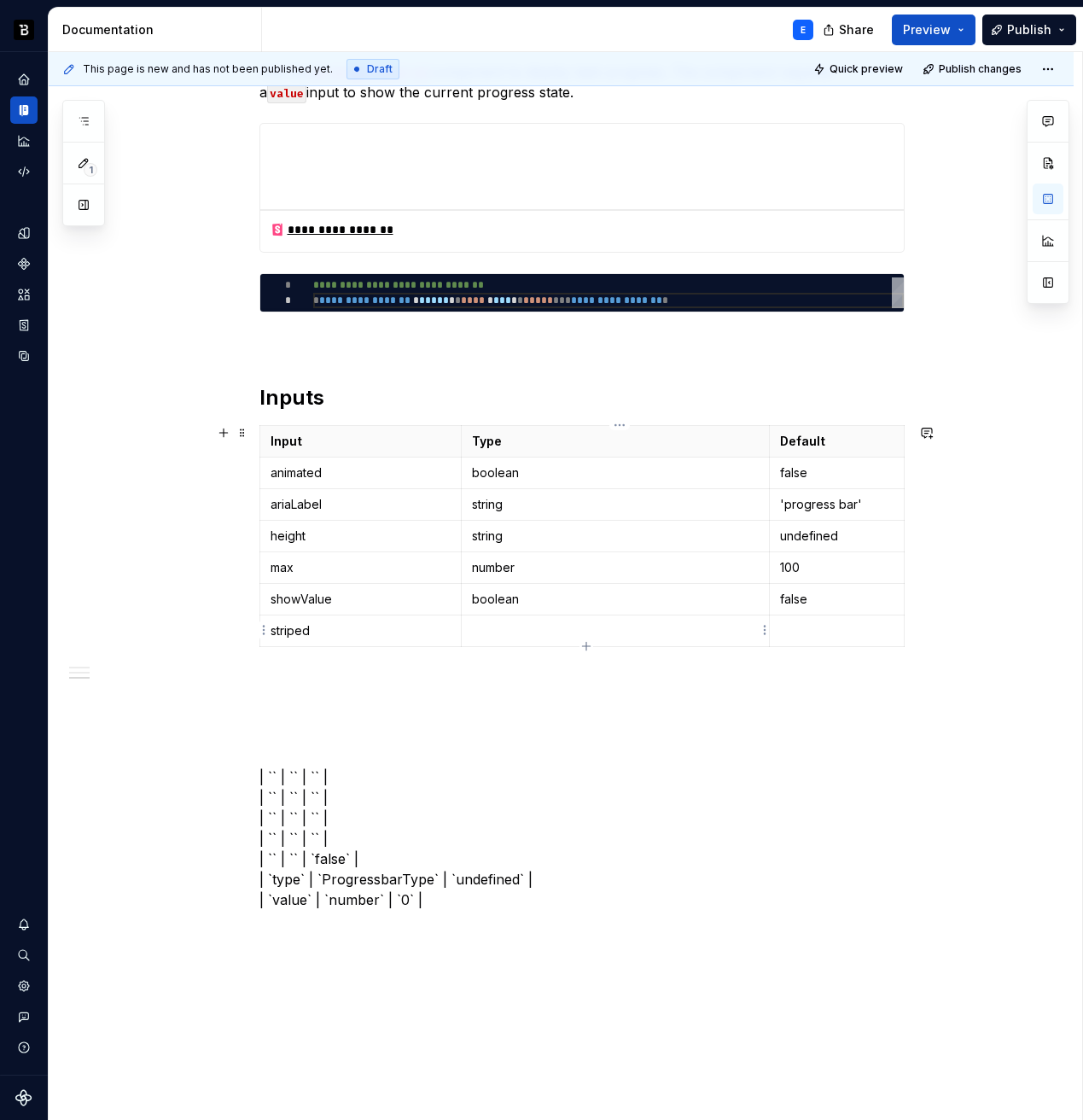
click at [494, 630] on p at bounding box center [614, 631] width 286 height 17
click at [329, 862] on p "| `` | `` | `` | | `` | `` | `` | | `` | `` | `` | | `` | `` | `` | | `` | `` |…" at bounding box center [582, 838] width 645 height 143
click at [821, 627] on p at bounding box center [837, 631] width 114 height 17
click at [589, 642] on icon "button" at bounding box center [587, 646] width 14 height 14
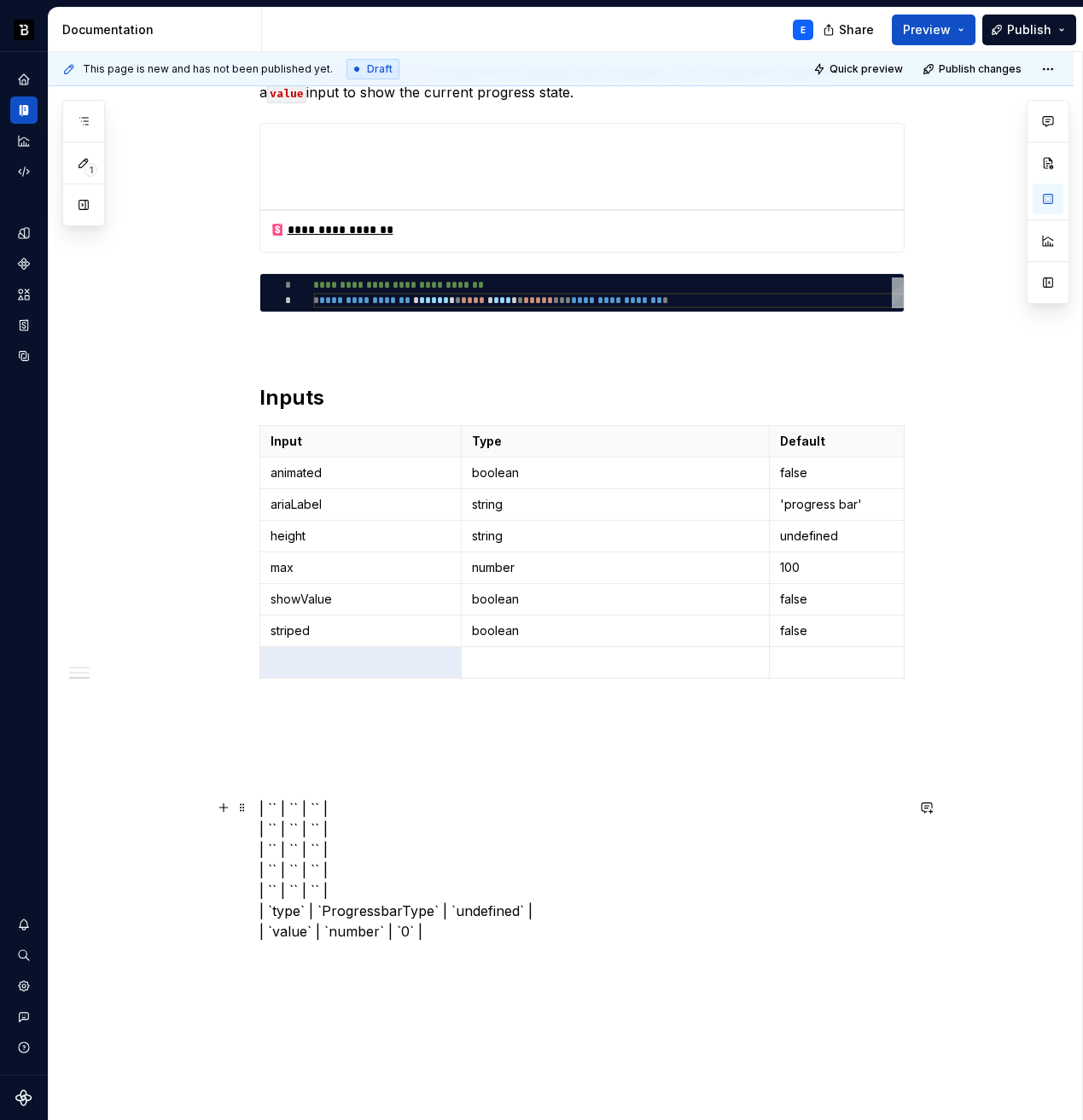
click at [293, 910] on p "| `` | `` | `` | | `` | `` | `` | | `` | `` | `` | | `` | `` | `` | | `` | `` |…" at bounding box center [582, 870] width 645 height 143
click at [330, 666] on p at bounding box center [362, 663] width 181 height 17
click at [347, 912] on p "| `` | `` | `` | | `` | `` | `` | | `` | `` | `` | | `` | `` | `` | | `` | `` |…" at bounding box center [582, 870] width 645 height 143
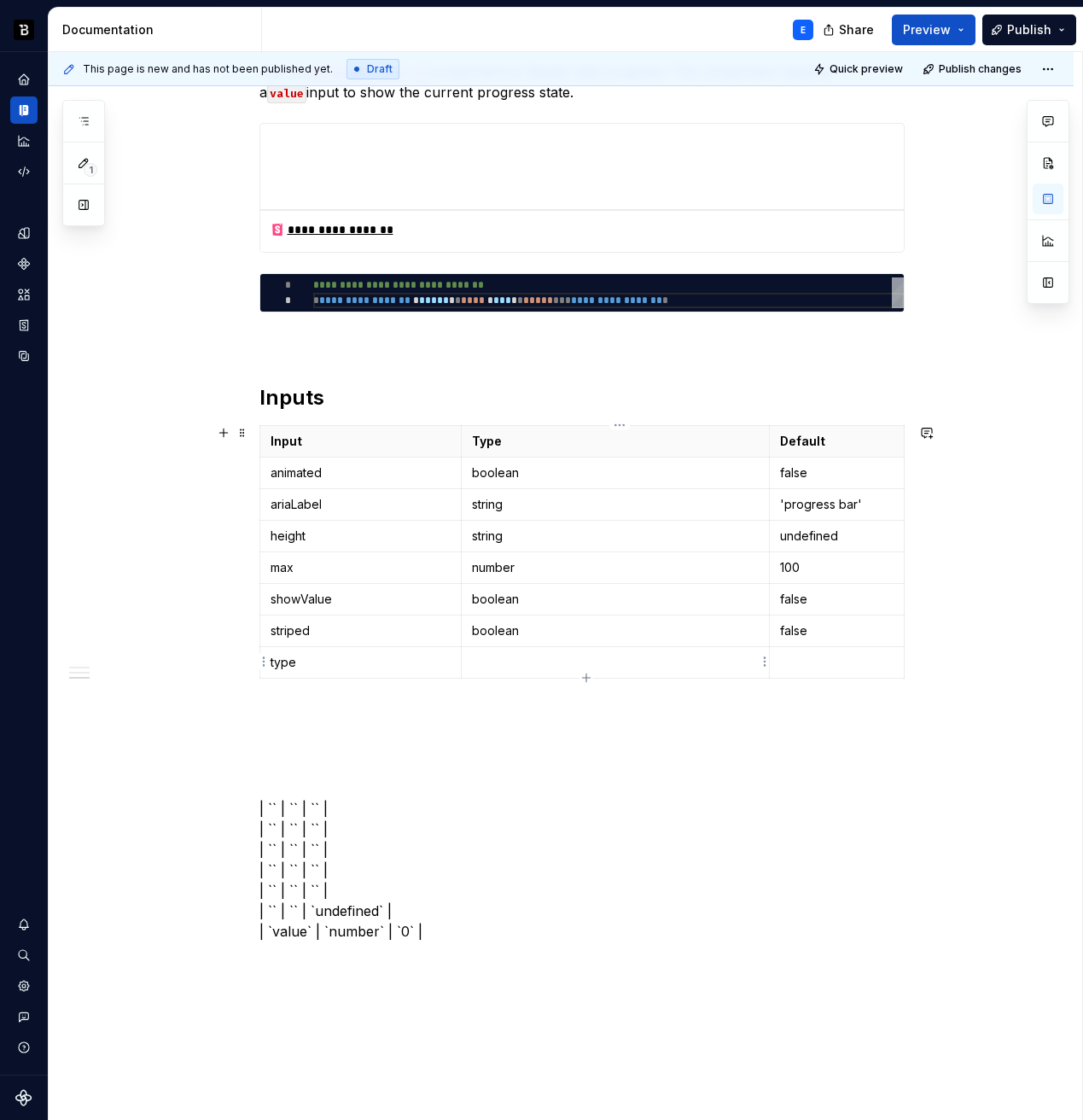
click at [543, 665] on p at bounding box center [614, 663] width 286 height 17
click at [343, 902] on p "| `` | `` | `` | | `` | `` | `` | | `` | `` | `` | | `` | `` | `` | | `` | `` |…" at bounding box center [582, 870] width 645 height 143
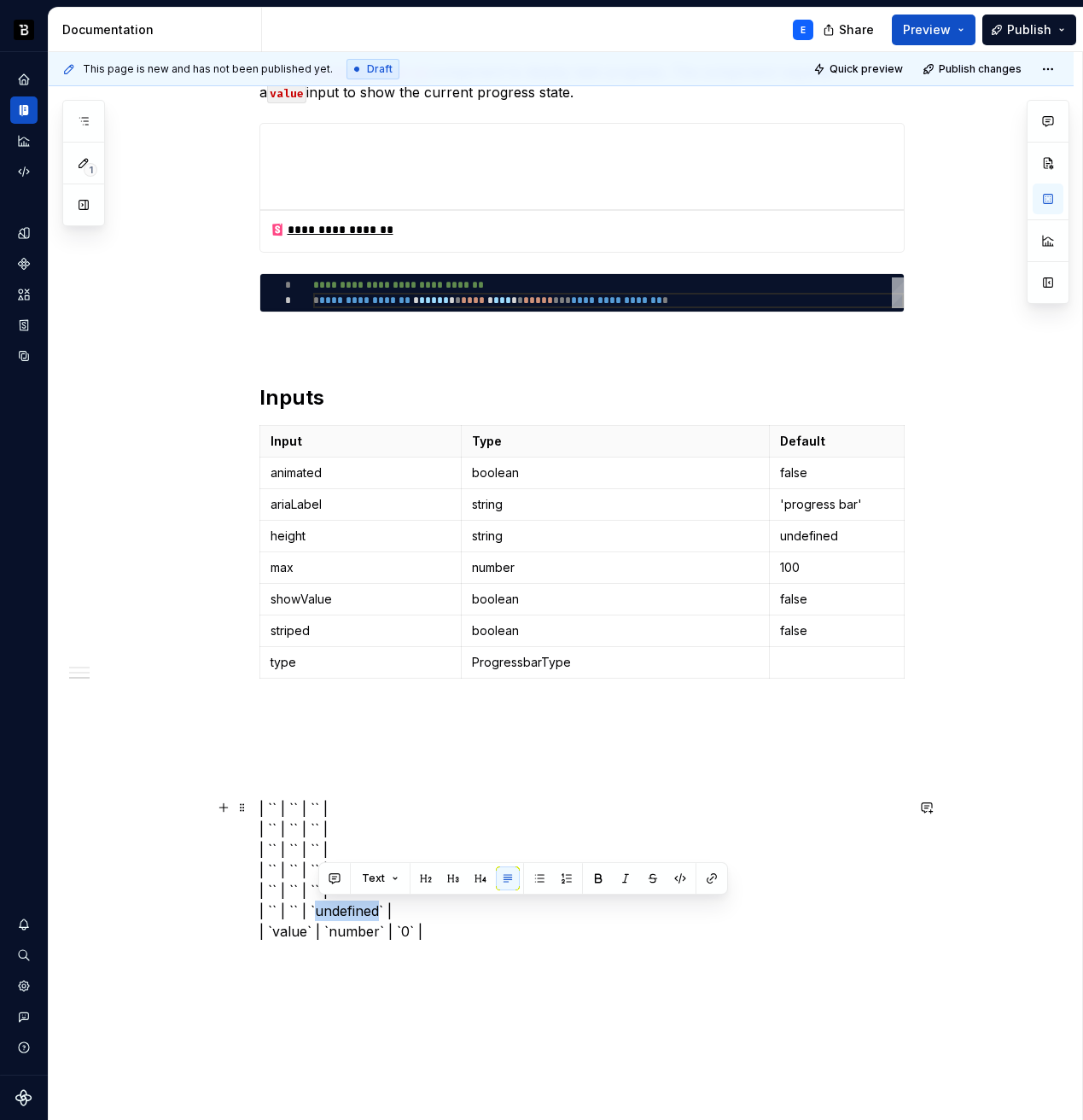
click at [343, 902] on p "| `` | `` | `` | | `` | `` | `` | | `` | `` | `` | | `` | `` | `` | | `` | `` |…" at bounding box center [582, 870] width 645 height 143
click at [791, 655] on p at bounding box center [837, 663] width 114 height 17
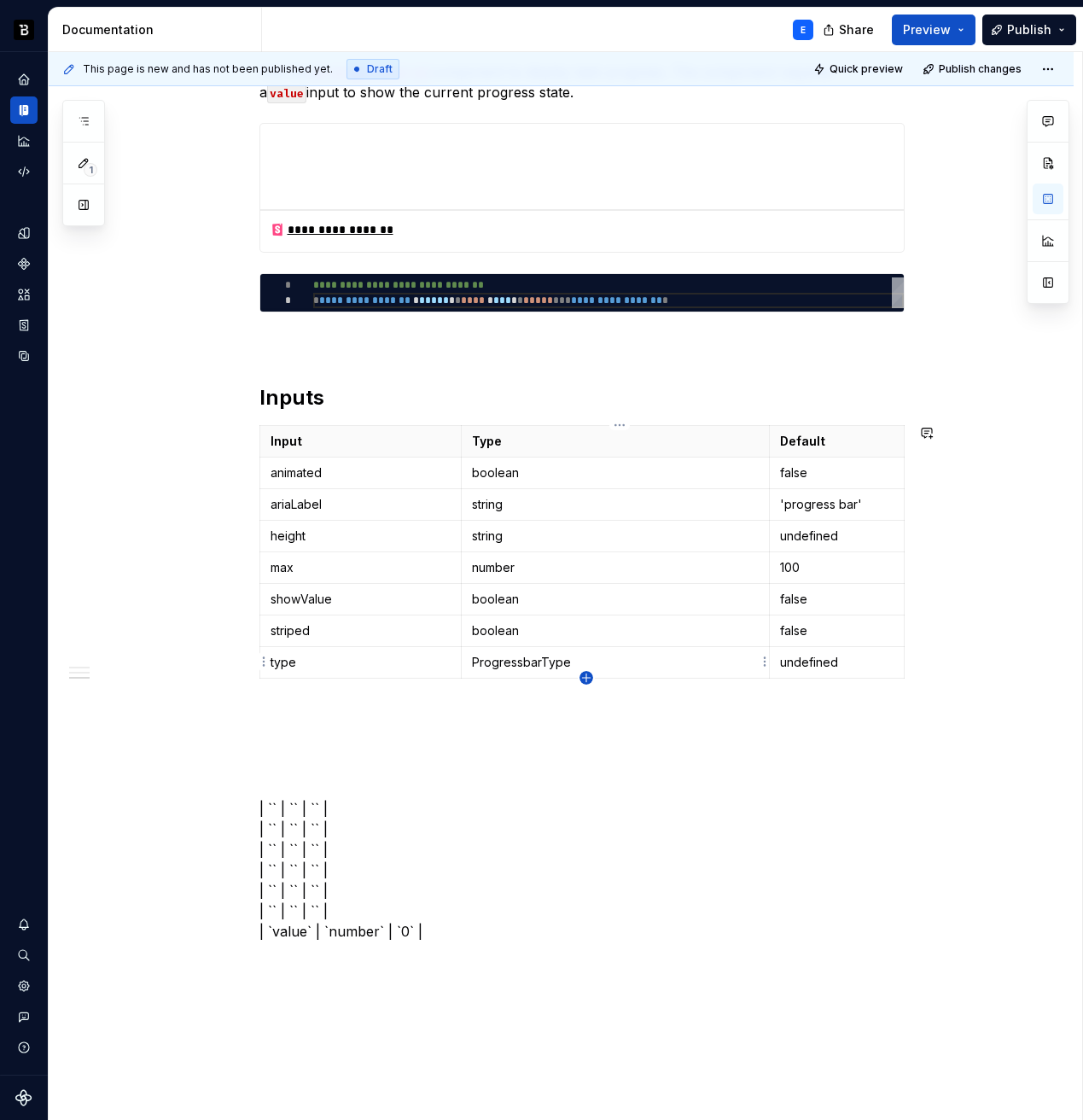
click at [585, 676] on icon "button" at bounding box center [587, 678] width 14 height 14
click at [294, 965] on p "| `` | `` | `` | | `` | `` | `` | | `` | `` | `` | | `` | `` | `` | | `` | `` |…" at bounding box center [582, 902] width 645 height 143
click at [356, 693] on p at bounding box center [362, 694] width 181 height 17
click at [320, 964] on p "| `` | `` | `` | | `` | `` | `` | | `` | `` | `` | | `` | `` | `` | | `` | `` |…" at bounding box center [582, 902] width 645 height 143
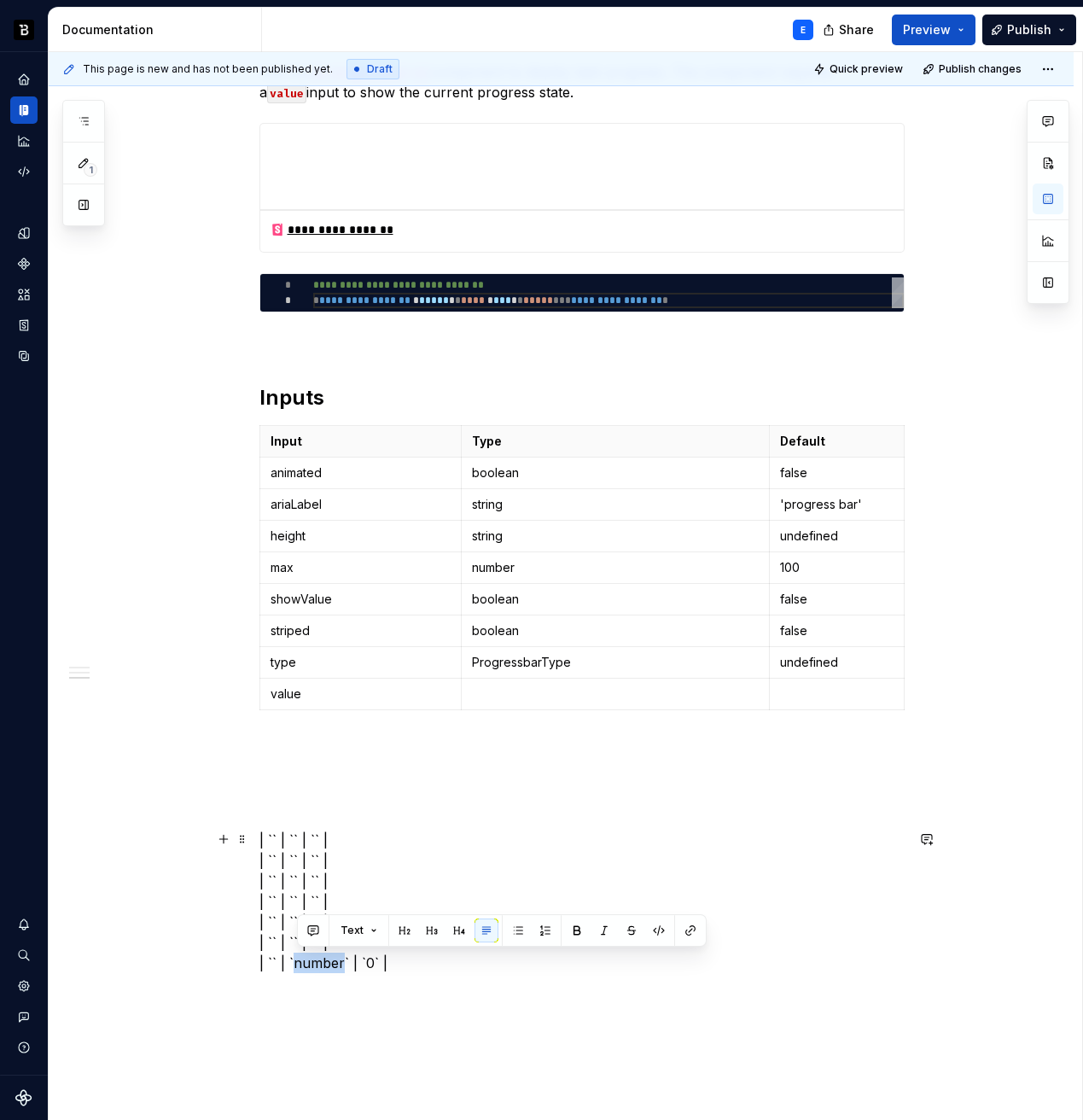
click at [320, 964] on p "| `` | `` | `` | | `` | `` | `` | | `` | `` | `` | | `` | `` | `` | | `` | `` |…" at bounding box center [582, 902] width 645 height 143
click at [515, 691] on p at bounding box center [614, 694] width 286 height 17
click at [830, 689] on p at bounding box center [837, 694] width 114 height 17
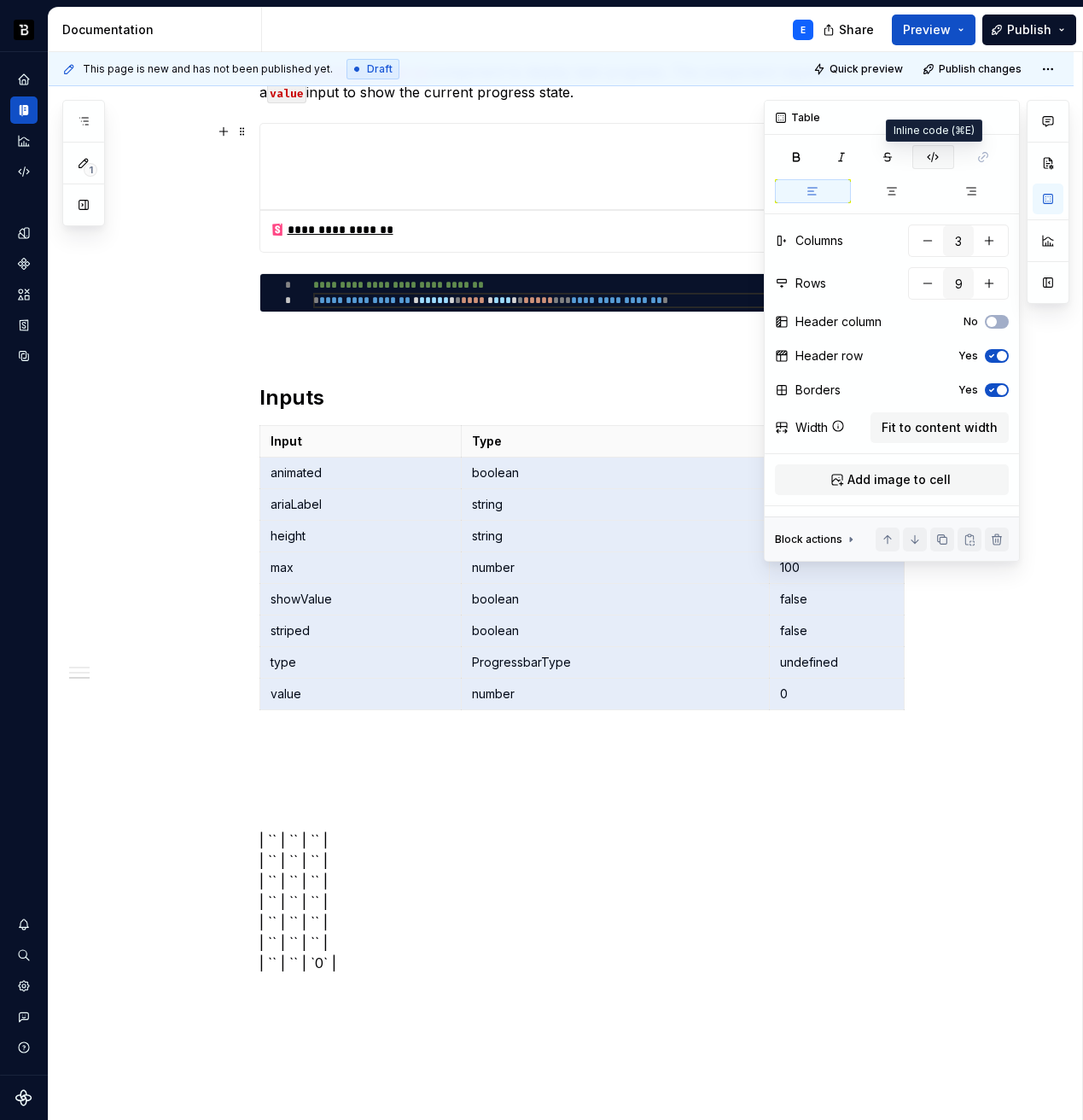
click at [934, 161] on icon "button" at bounding box center [933, 157] width 14 height 14
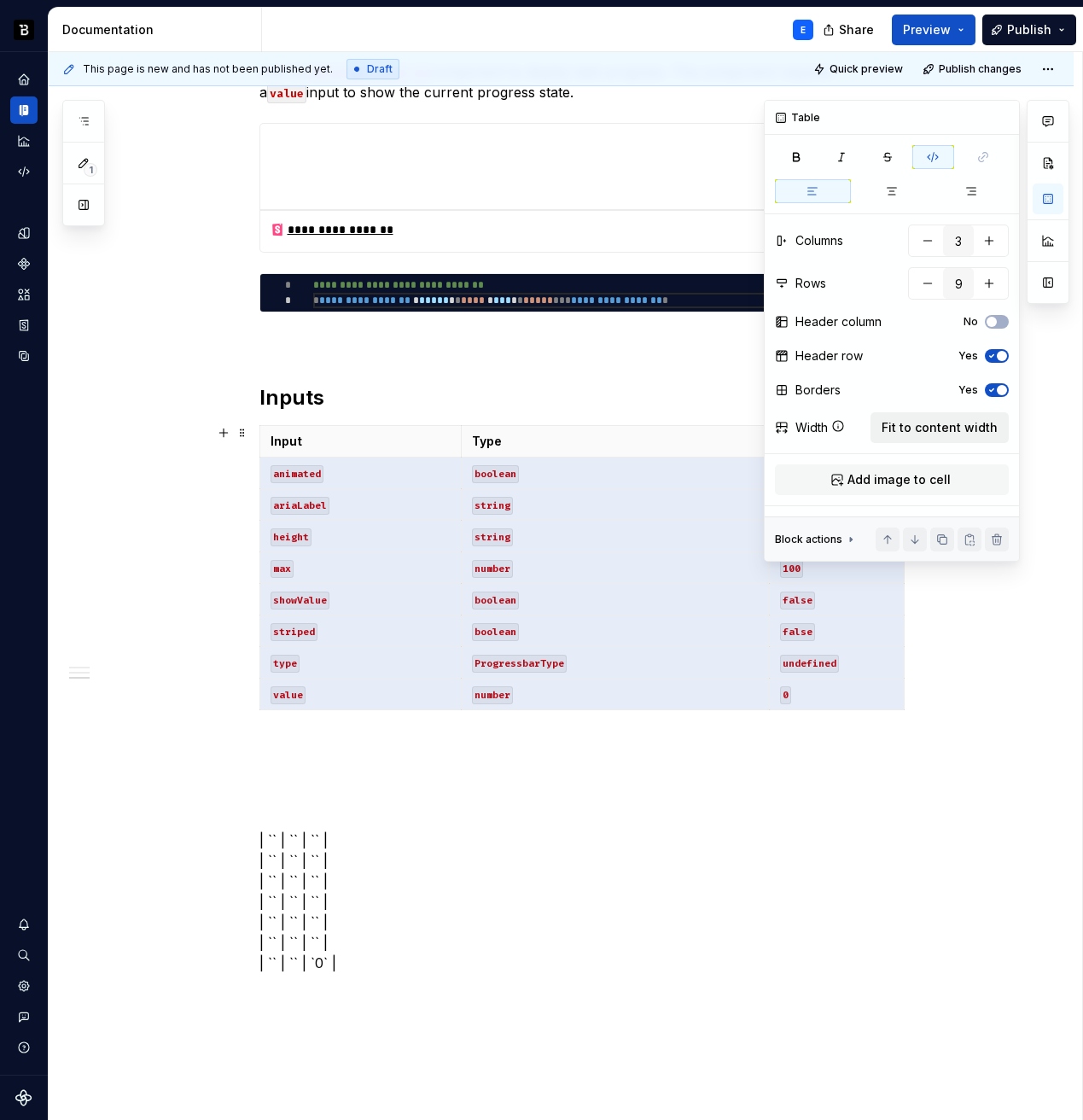
click at [936, 430] on span "Fit to content width" at bounding box center [940, 428] width 116 height 17
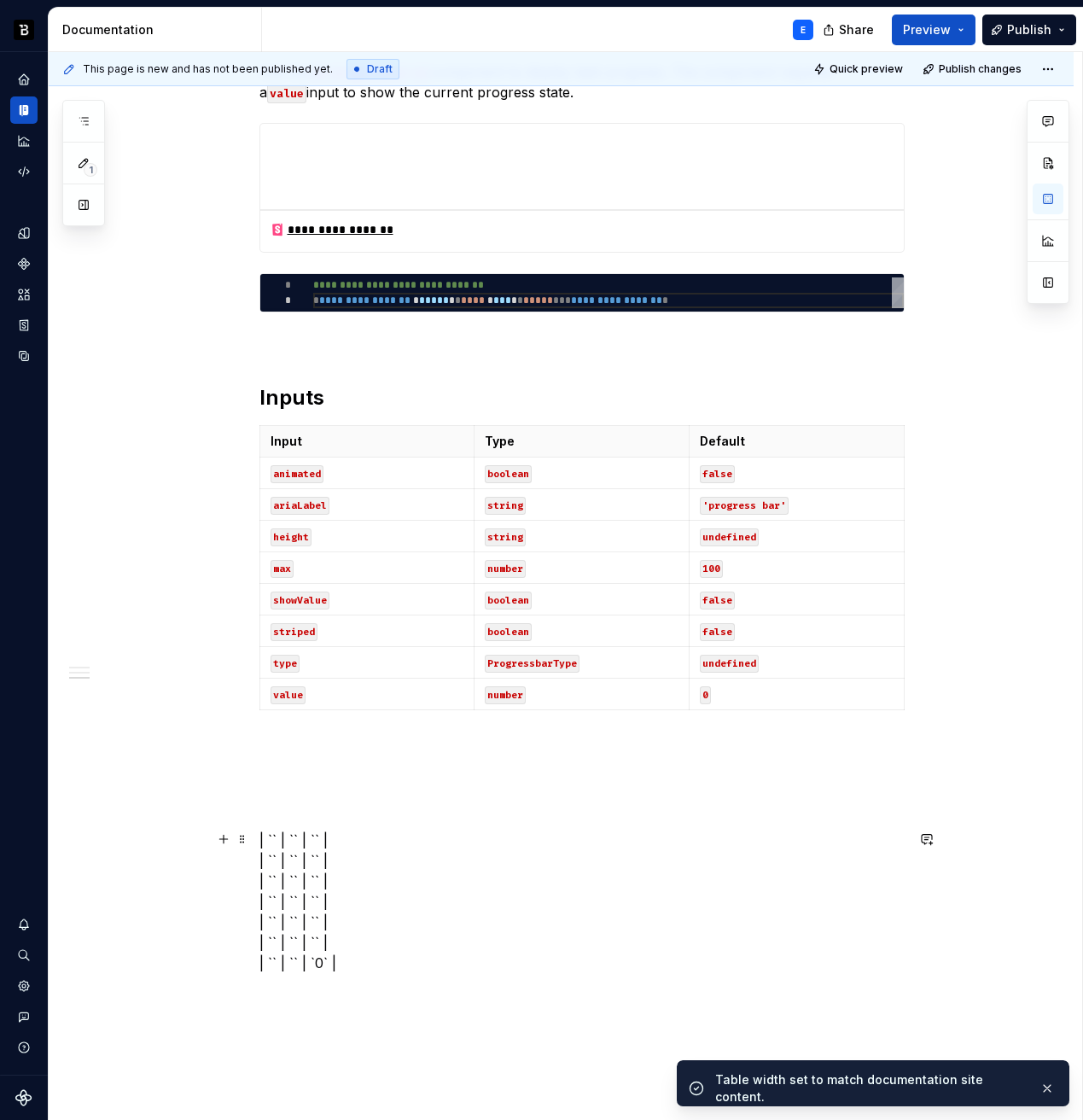
click at [431, 830] on p "| `` | `` | `` | | `` | `` | `` | | `` | `` | `` | | `` | `` | `` | | `` | `` |…" at bounding box center [582, 902] width 645 height 143
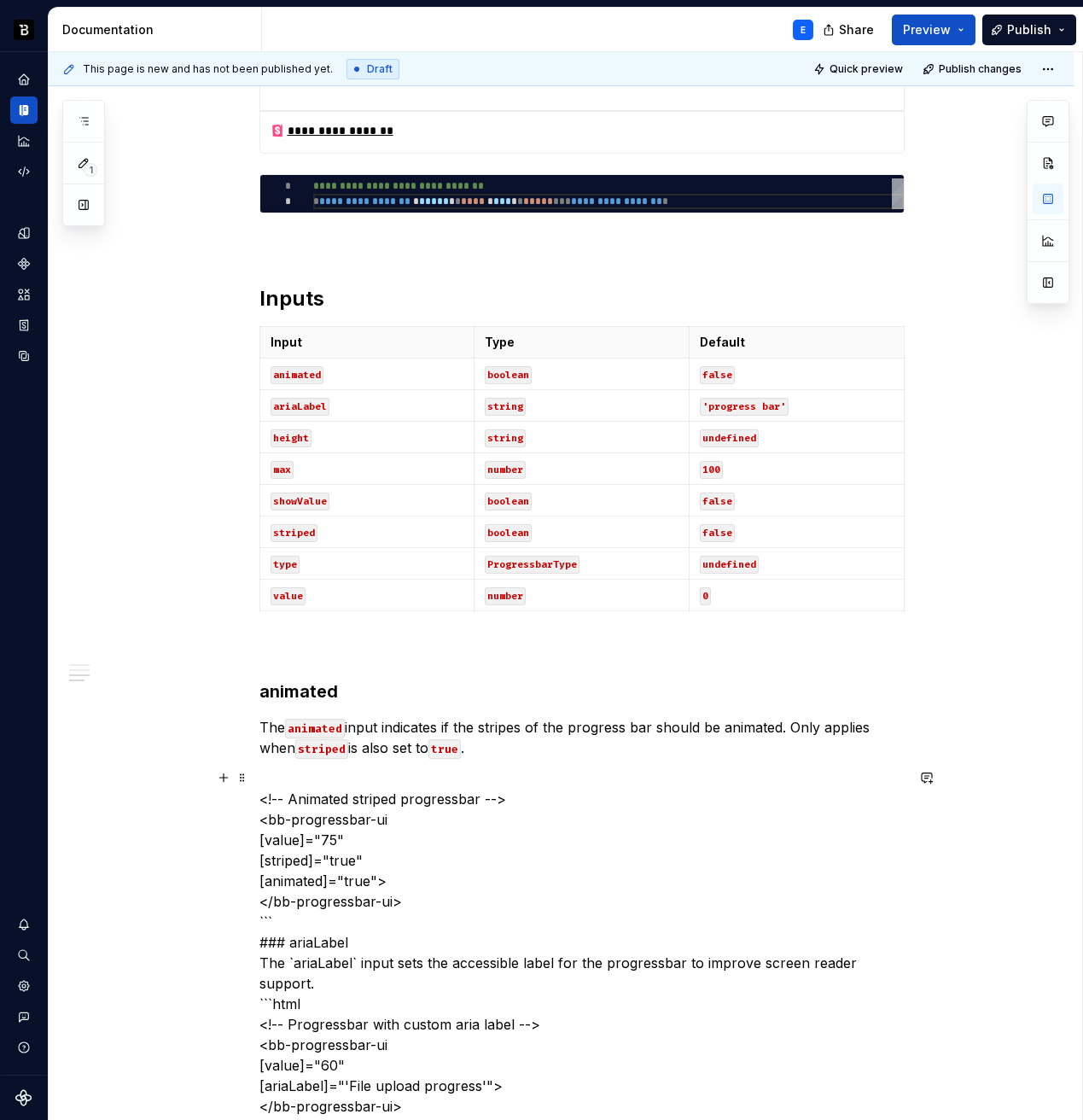
scroll to position [723, 0]
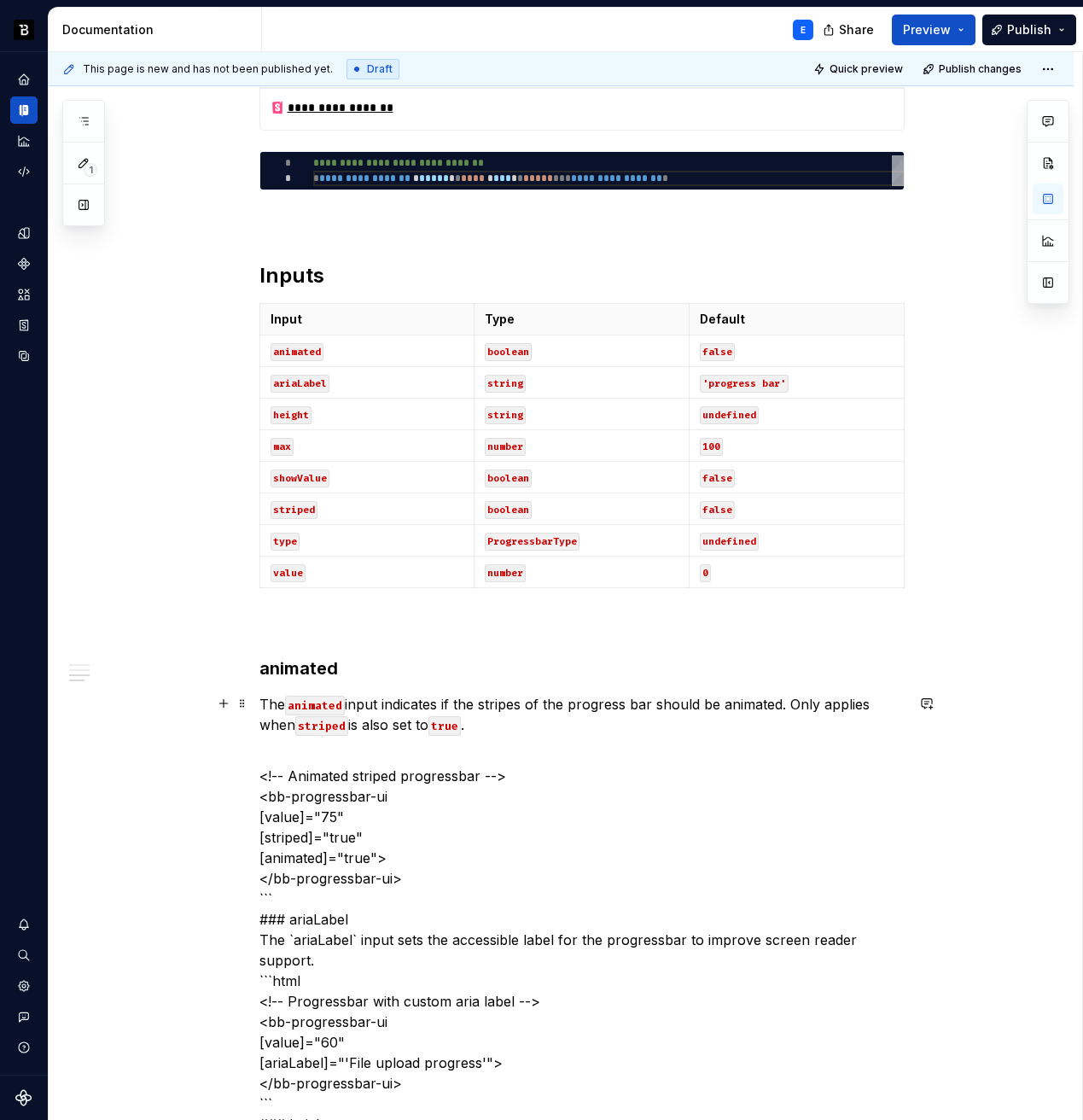
click at [500, 730] on p "The animated input indicates if the stripes of the progress bar should be anima…" at bounding box center [582, 714] width 645 height 41
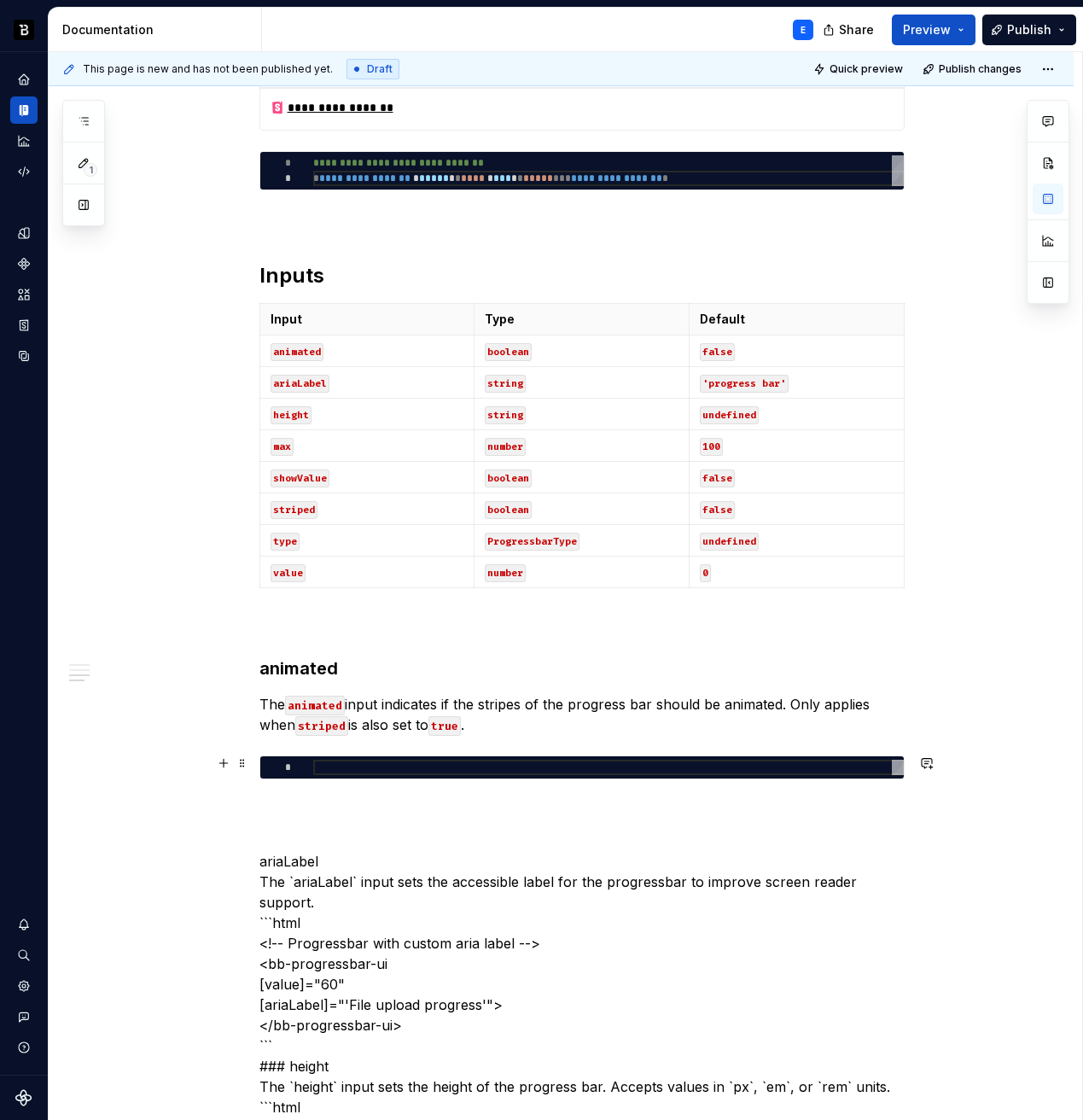
click at [416, 768] on div at bounding box center [608, 767] width 591 height 16
type textarea "*"
type textarea "**********"
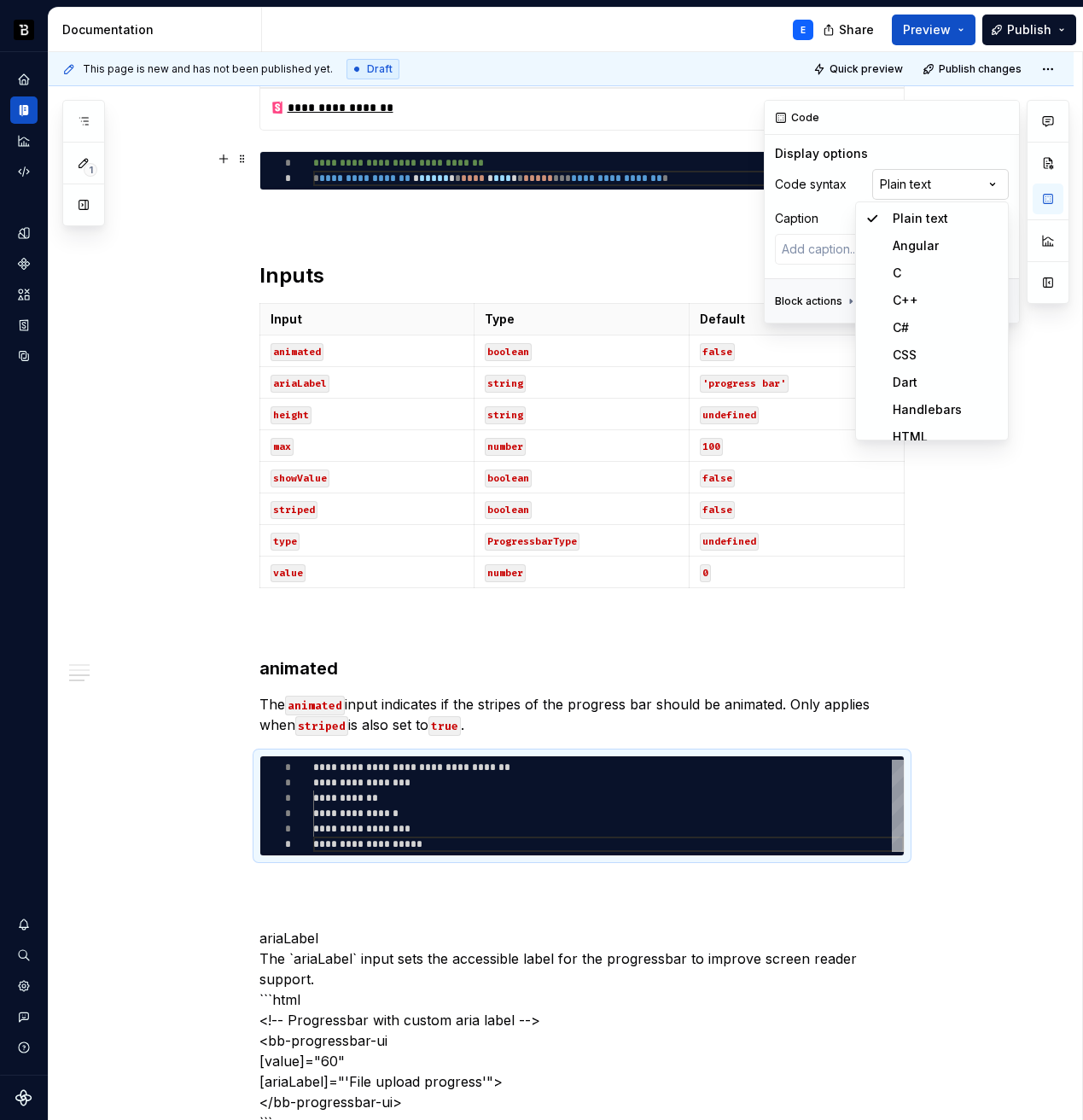
click at [941, 184] on div "Comments Open comments No comments yet Select ‘Comment’ from the block context …" at bounding box center [916, 211] width 305 height 223
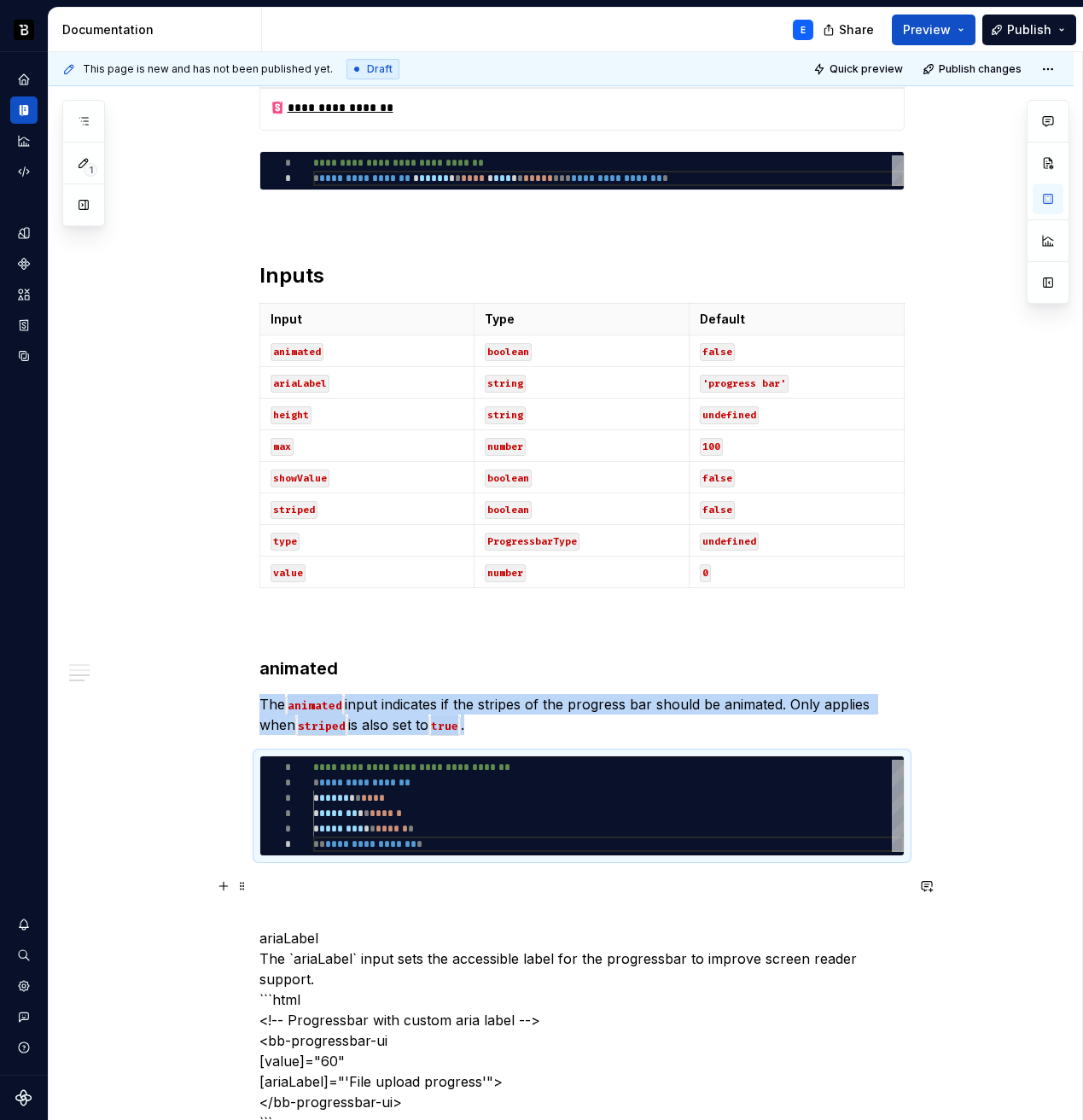
click at [444, 889] on p at bounding box center [582, 887] width 645 height 21
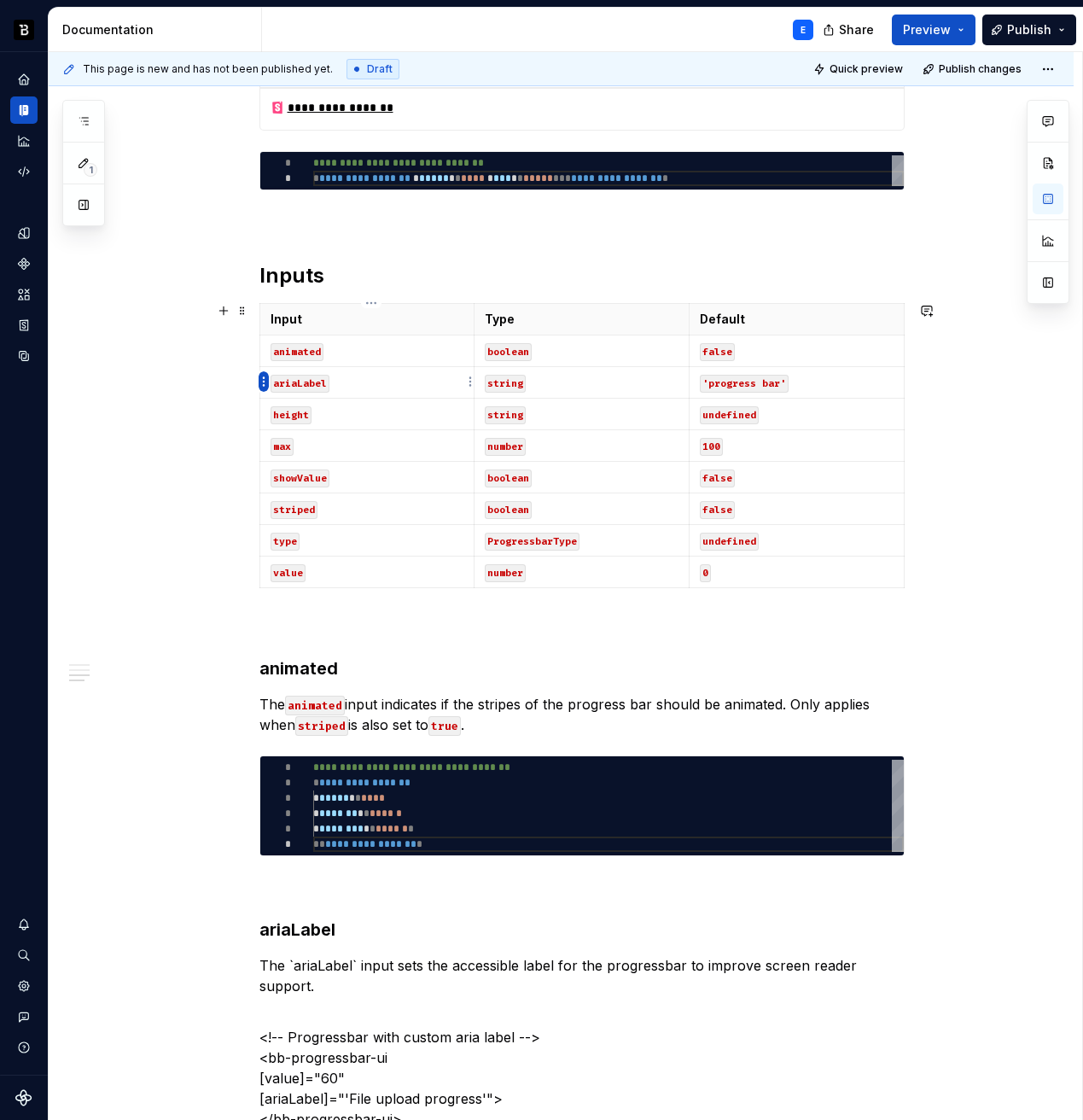
click at [263, 384] on html "Backbase Design System E Design system data Documentation E Share Preview Publi…" at bounding box center [541, 560] width 1083 height 1120
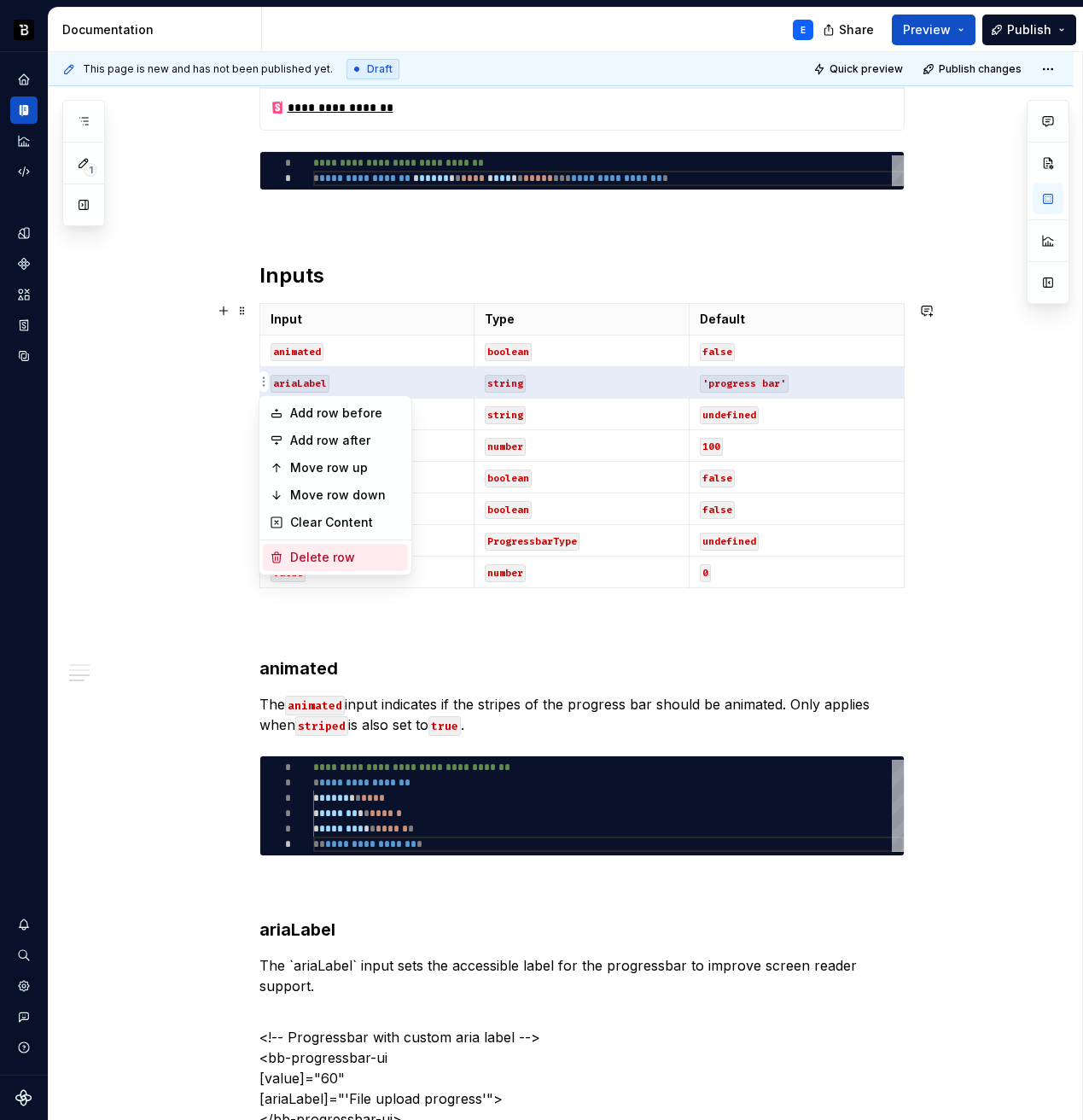
click at [304, 560] on div "Delete row" at bounding box center [345, 557] width 111 height 17
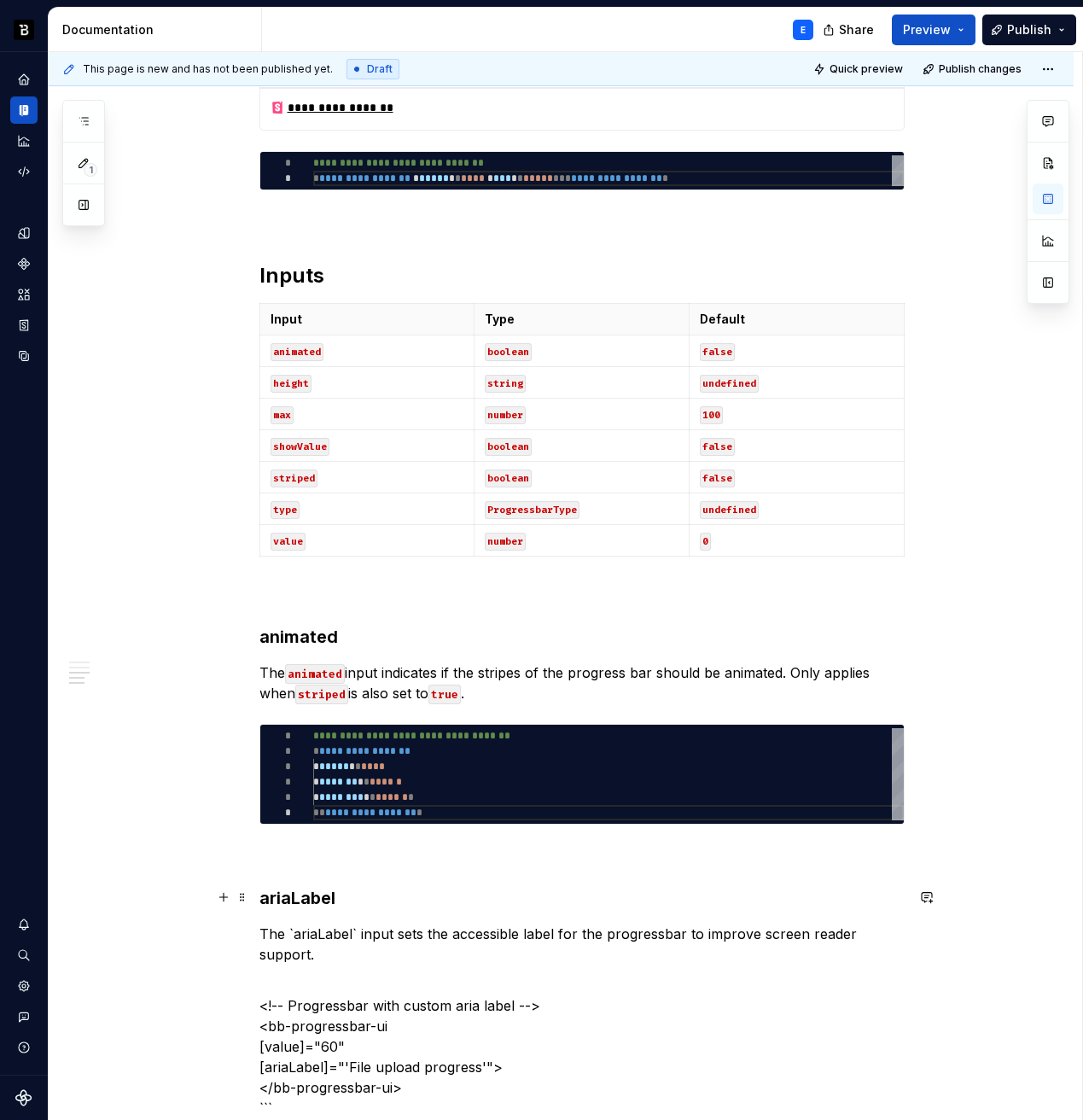
click at [356, 901] on h3 "ariaLabel" at bounding box center [582, 898] width 645 height 24
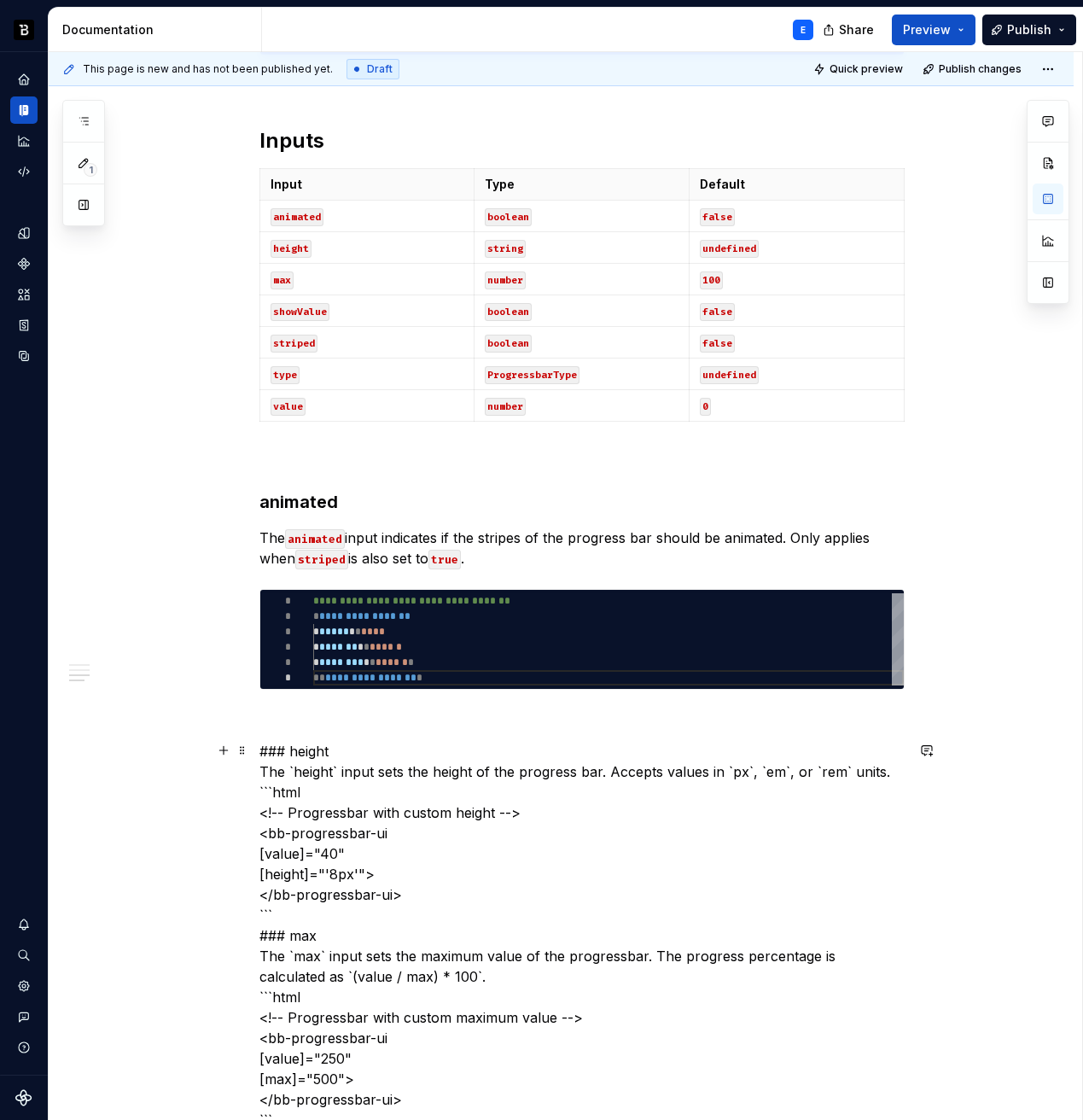
scroll to position [815, 0]
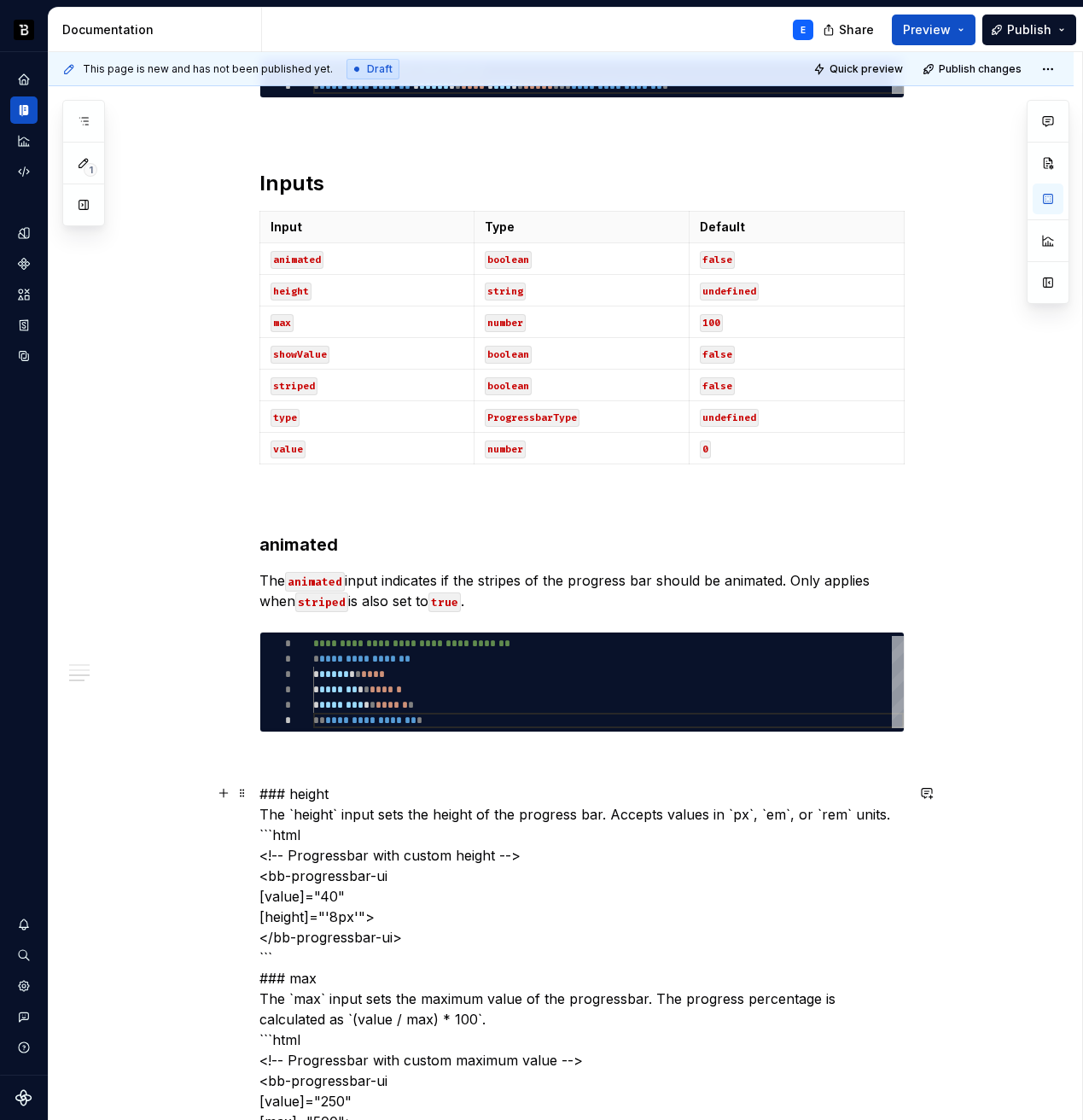
click at [404, 742] on div "**********" at bounding box center [582, 1077] width 645 height 3018
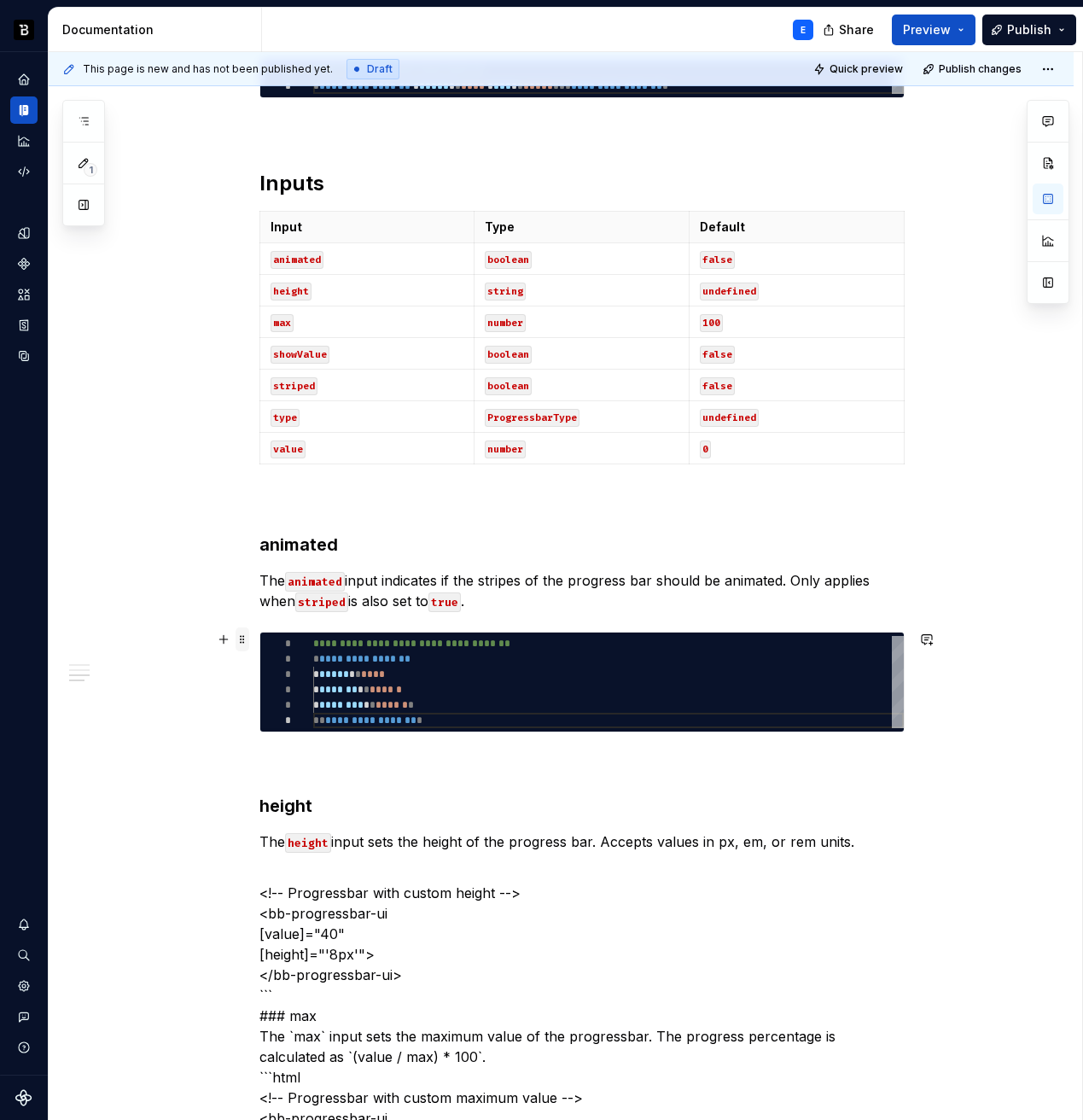
click at [249, 641] on span at bounding box center [242, 639] width 14 height 24
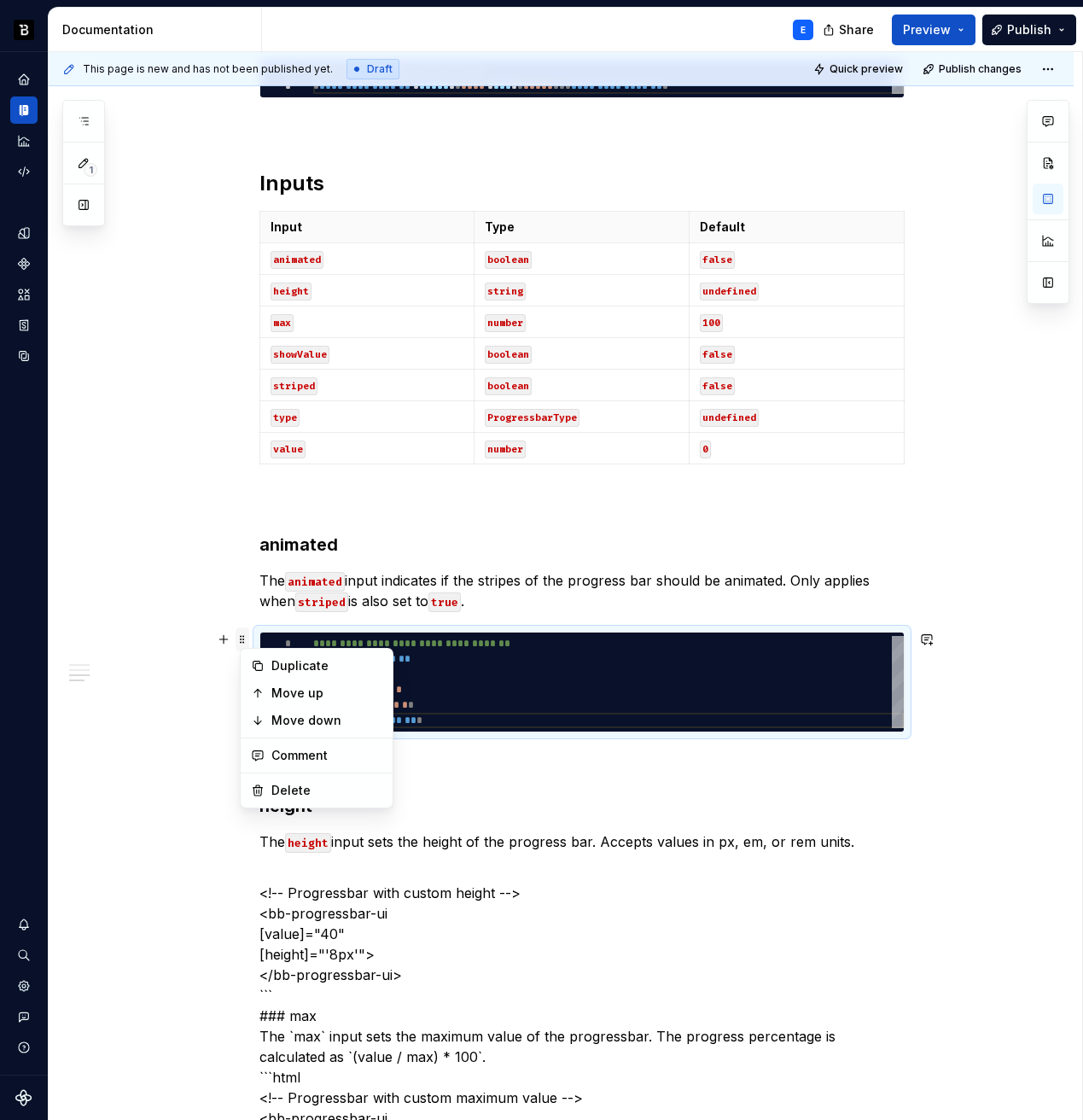
click at [249, 641] on span at bounding box center [242, 639] width 14 height 24
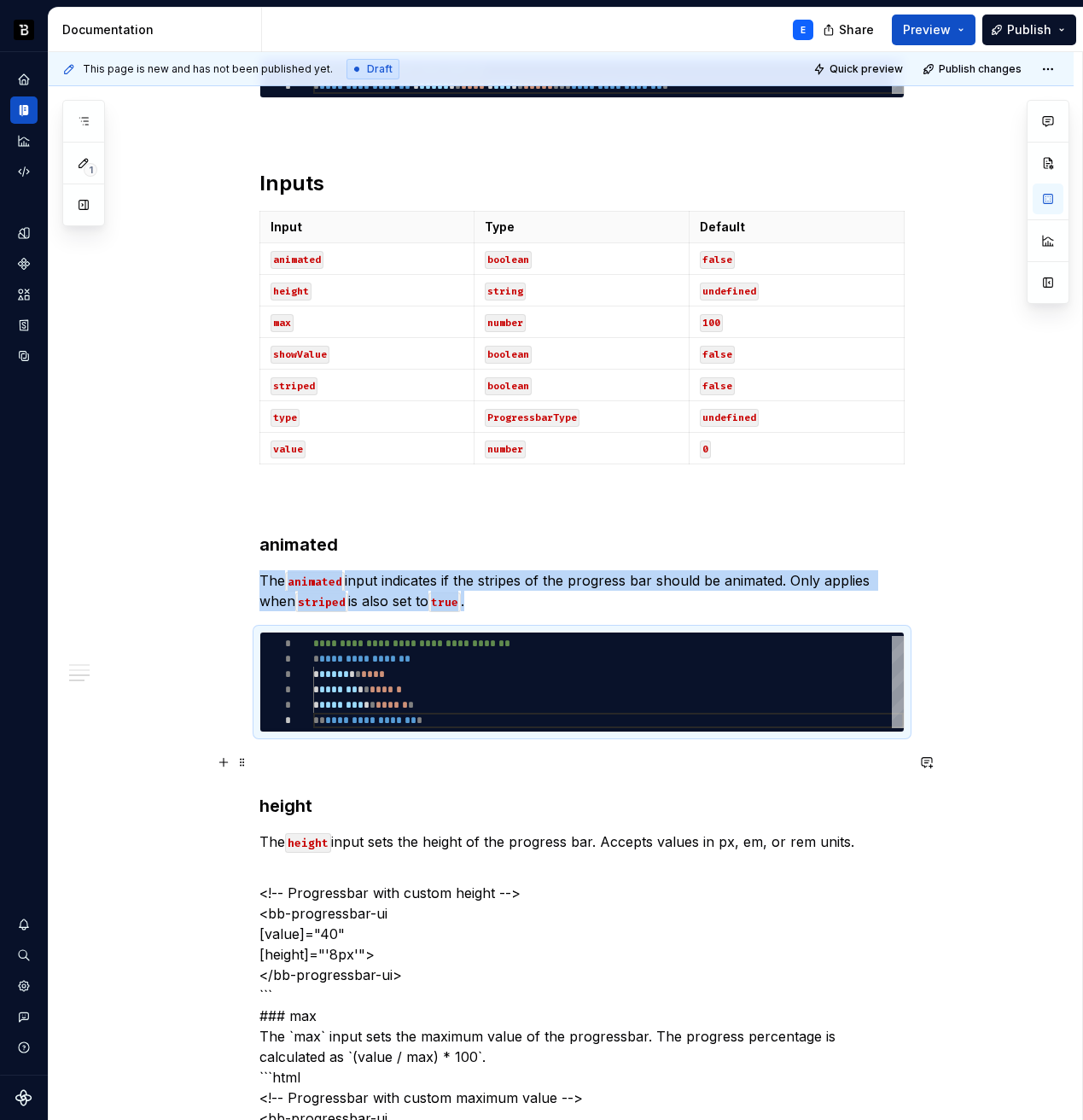
copy p "The animated input indicates if the stripes of the progress bar should be anima…"
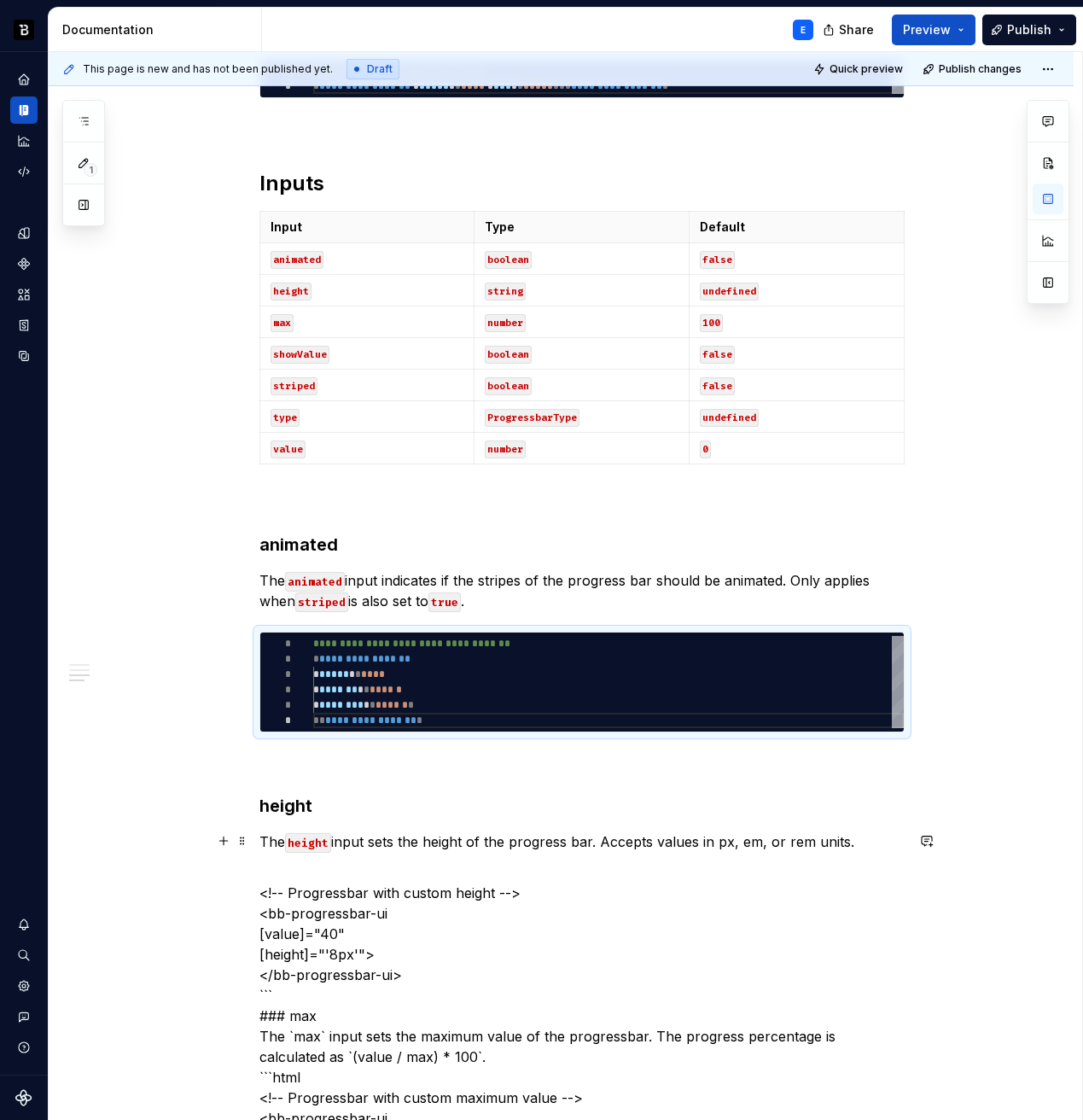
click at [884, 840] on p "The height input sets the height of the progress bar. Accepts values in px, em,…" at bounding box center [582, 842] width 645 height 21
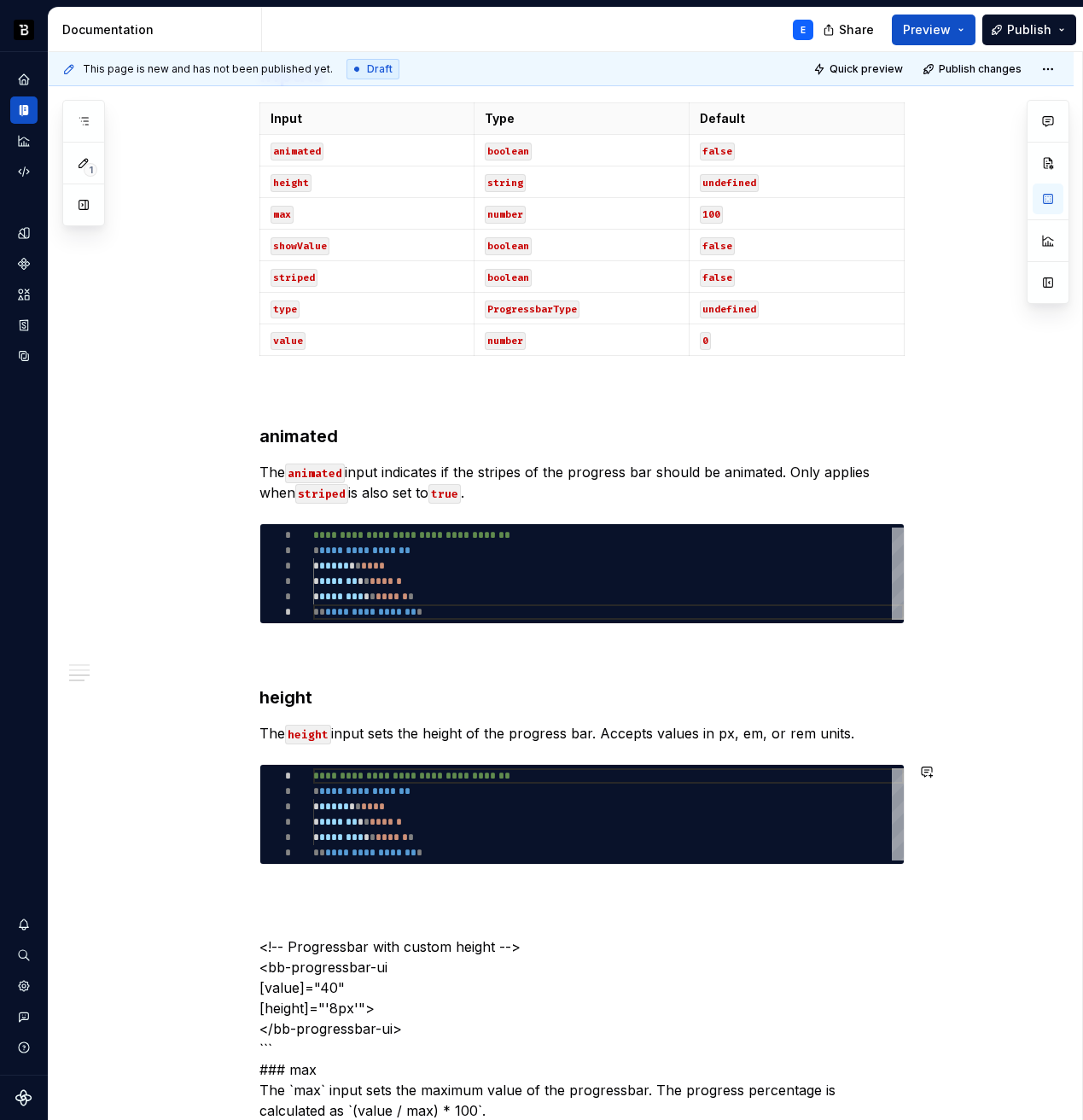
scroll to position [937, 0]
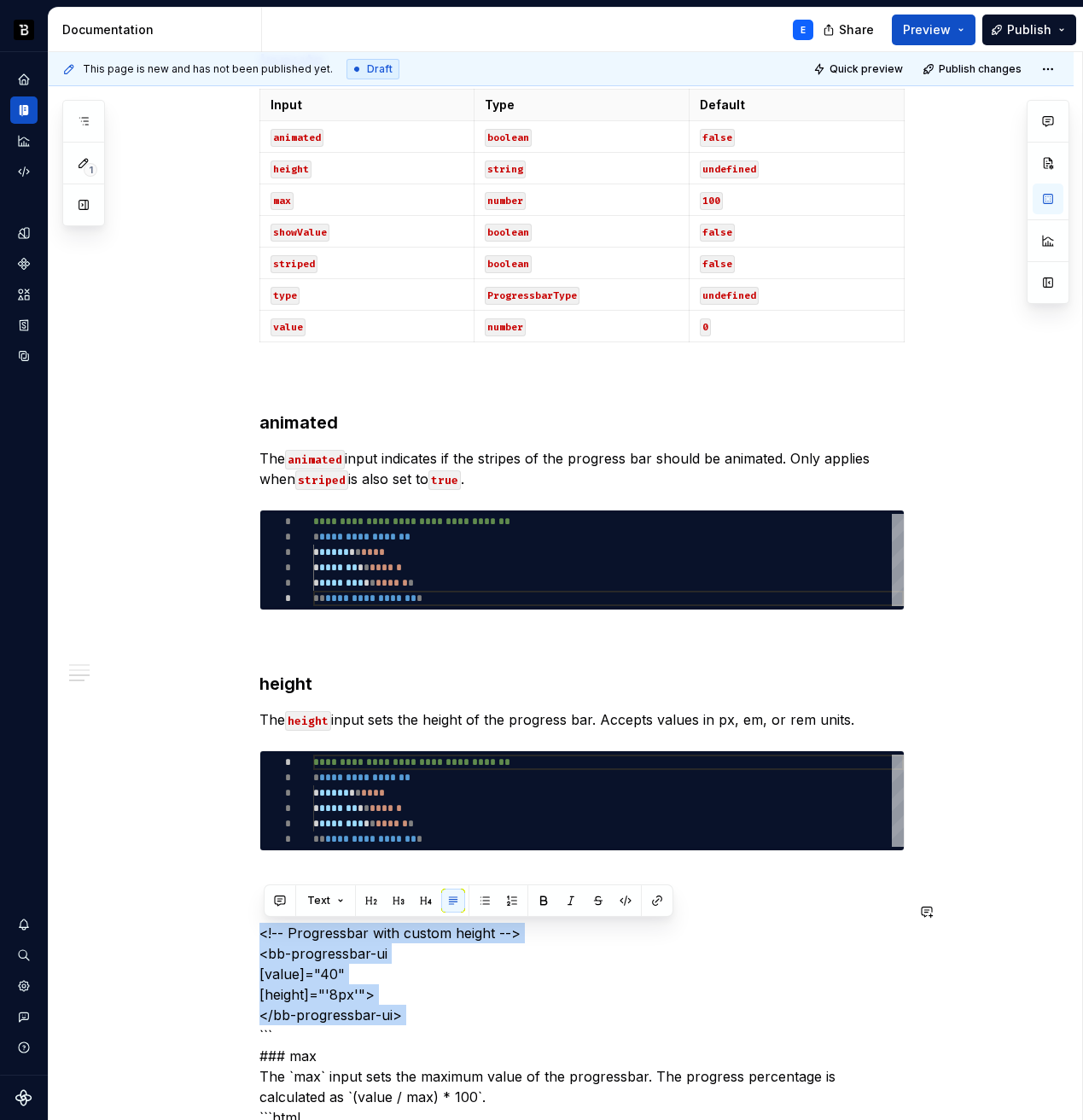
scroll to position [945, 0]
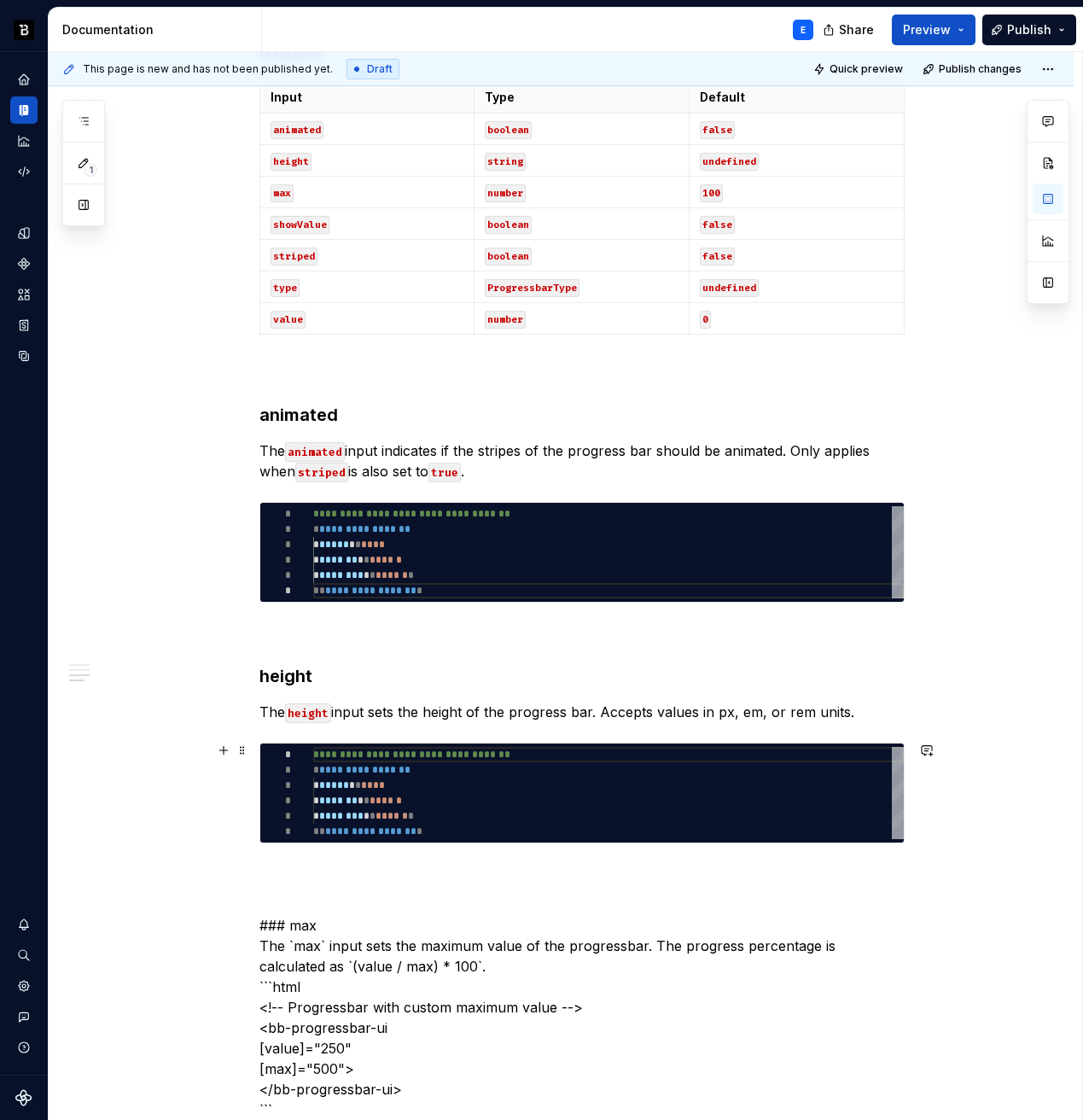
type textarea "*"
type textarea "**********"
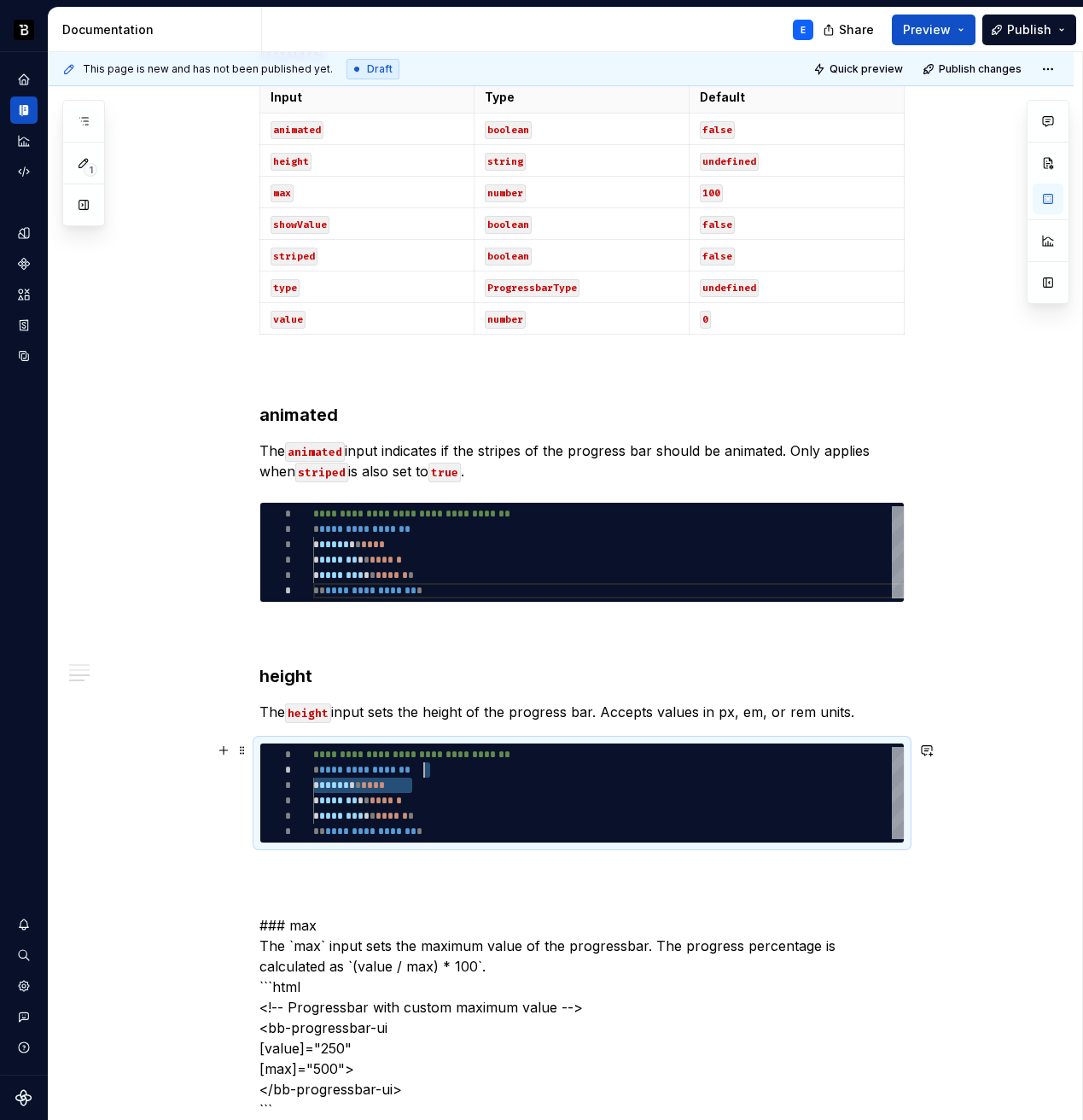
click at [438, 776] on div "**********" at bounding box center [608, 793] width 591 height 92
type textarea "*"
type textarea "**********"
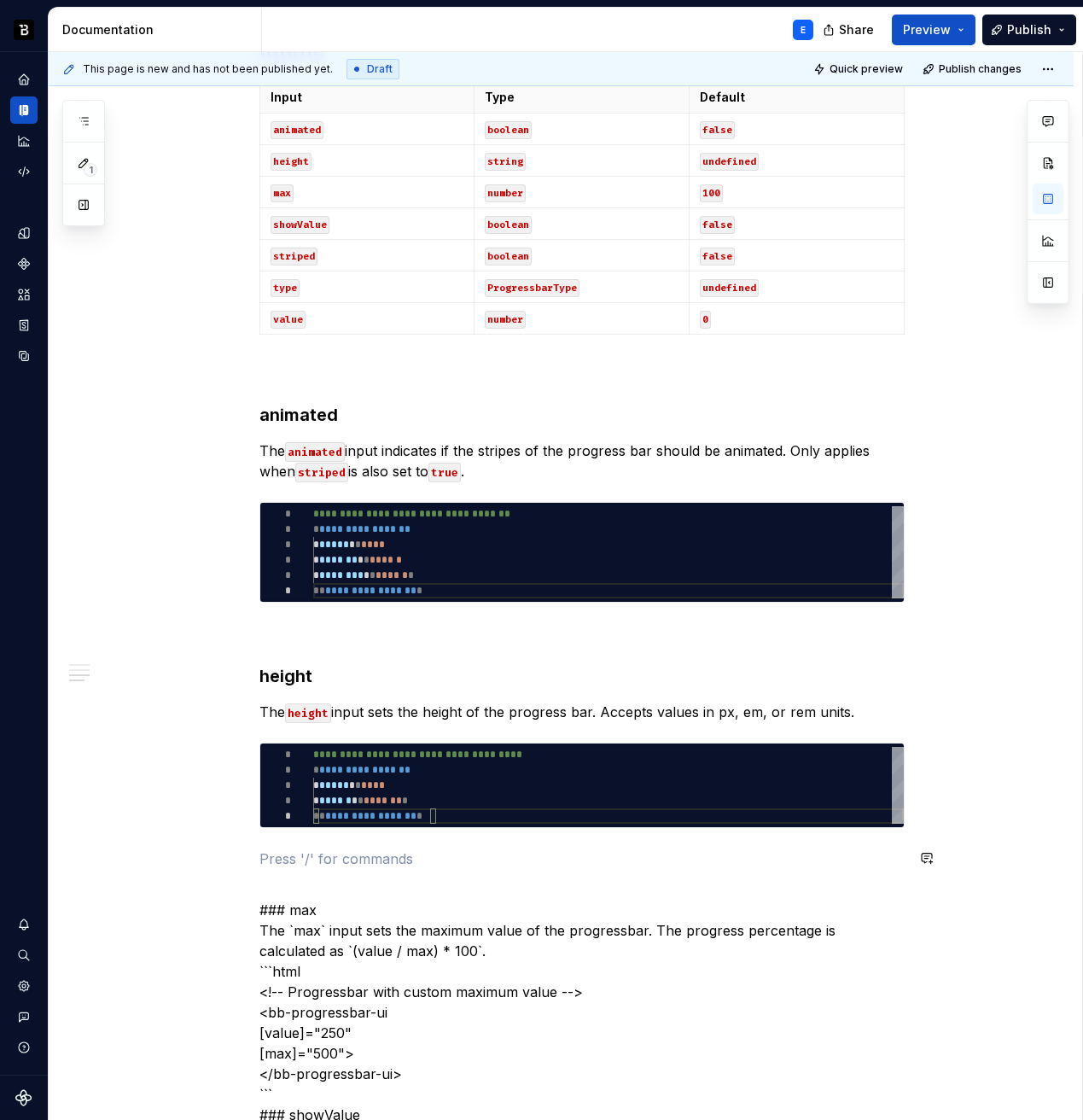
click at [406, 846] on div "**********" at bounding box center [582, 978] width 645 height 3080
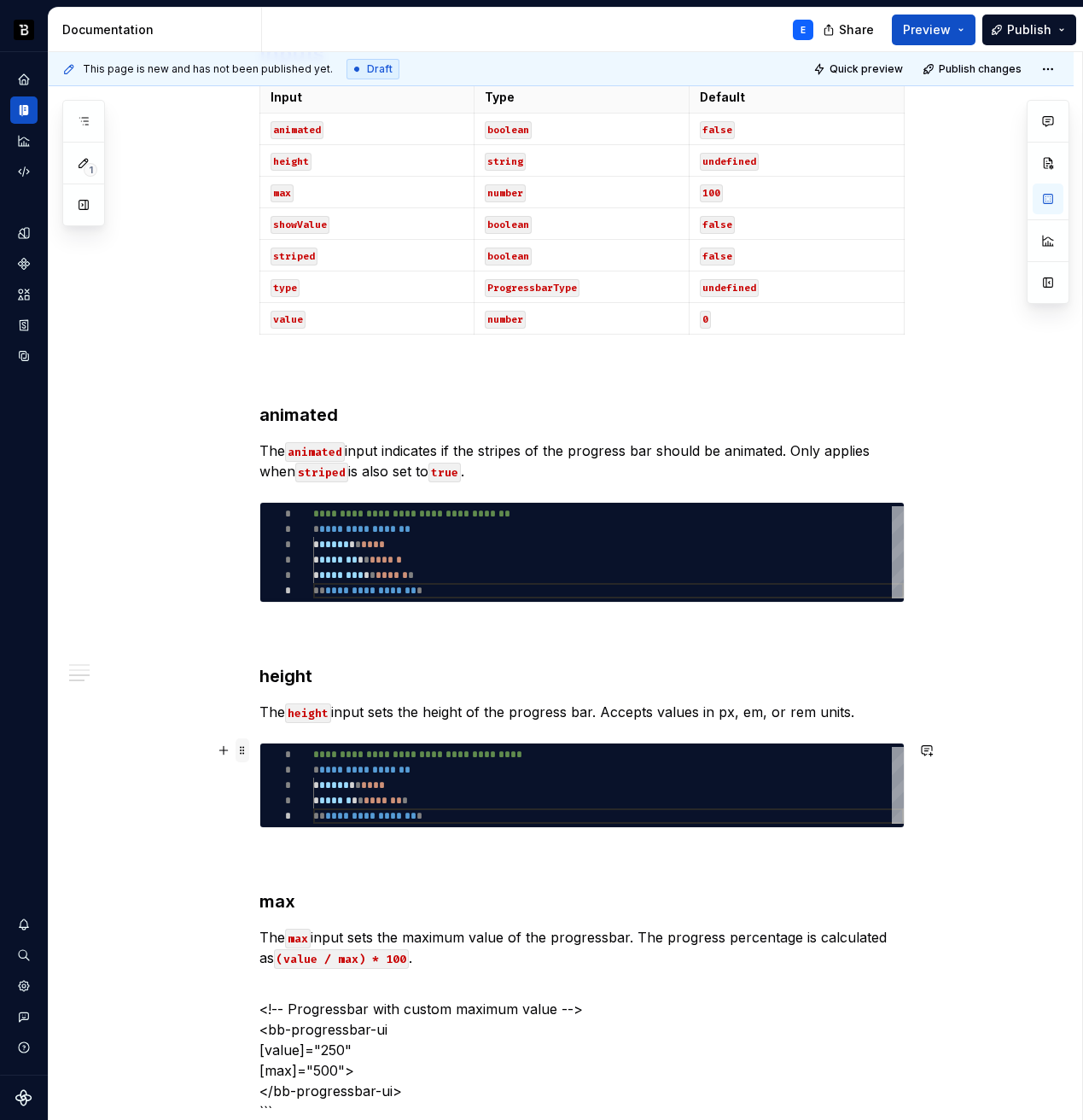
click at [249, 752] on span at bounding box center [242, 751] width 14 height 24
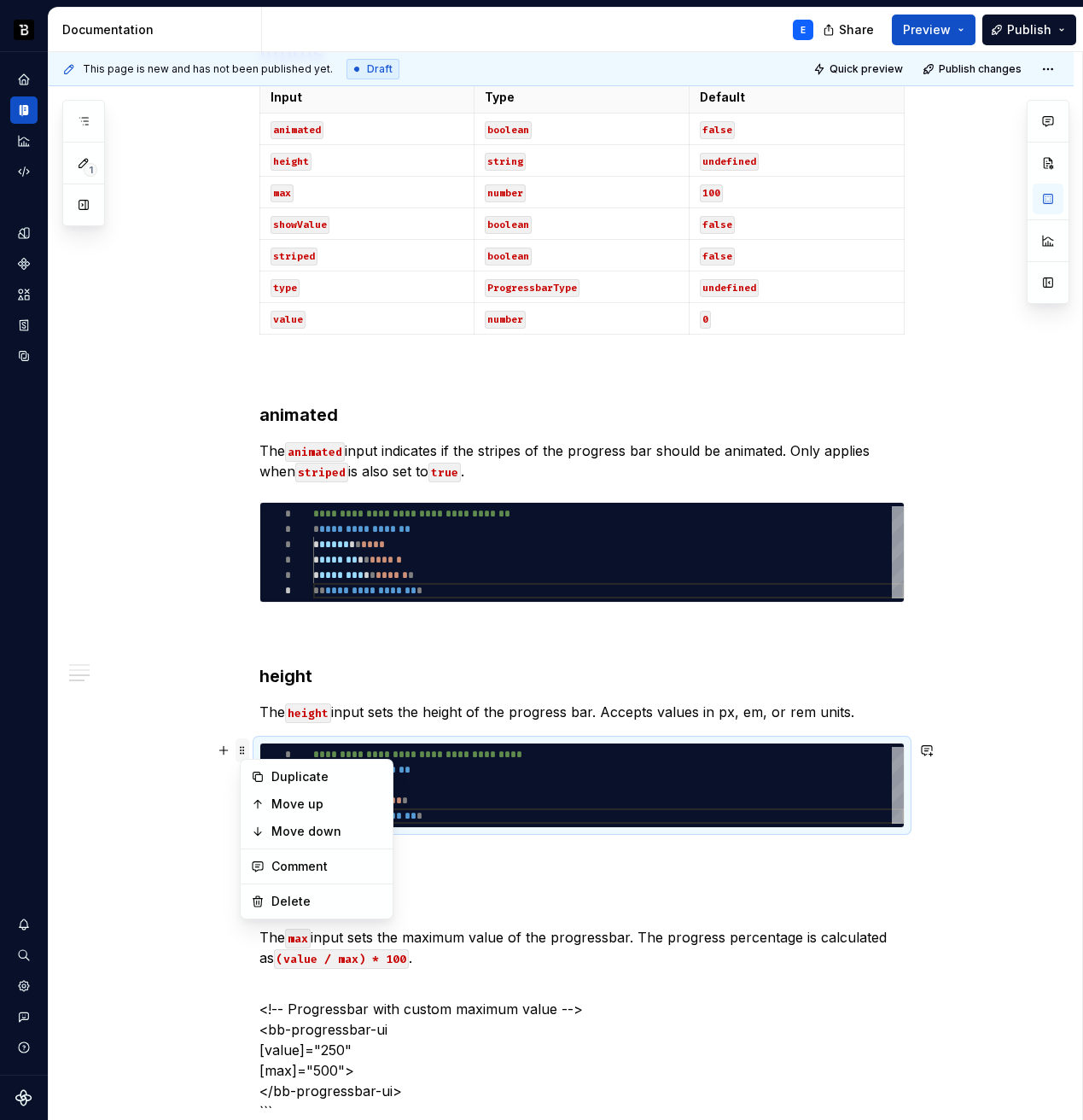
click at [249, 752] on span at bounding box center [242, 751] width 14 height 24
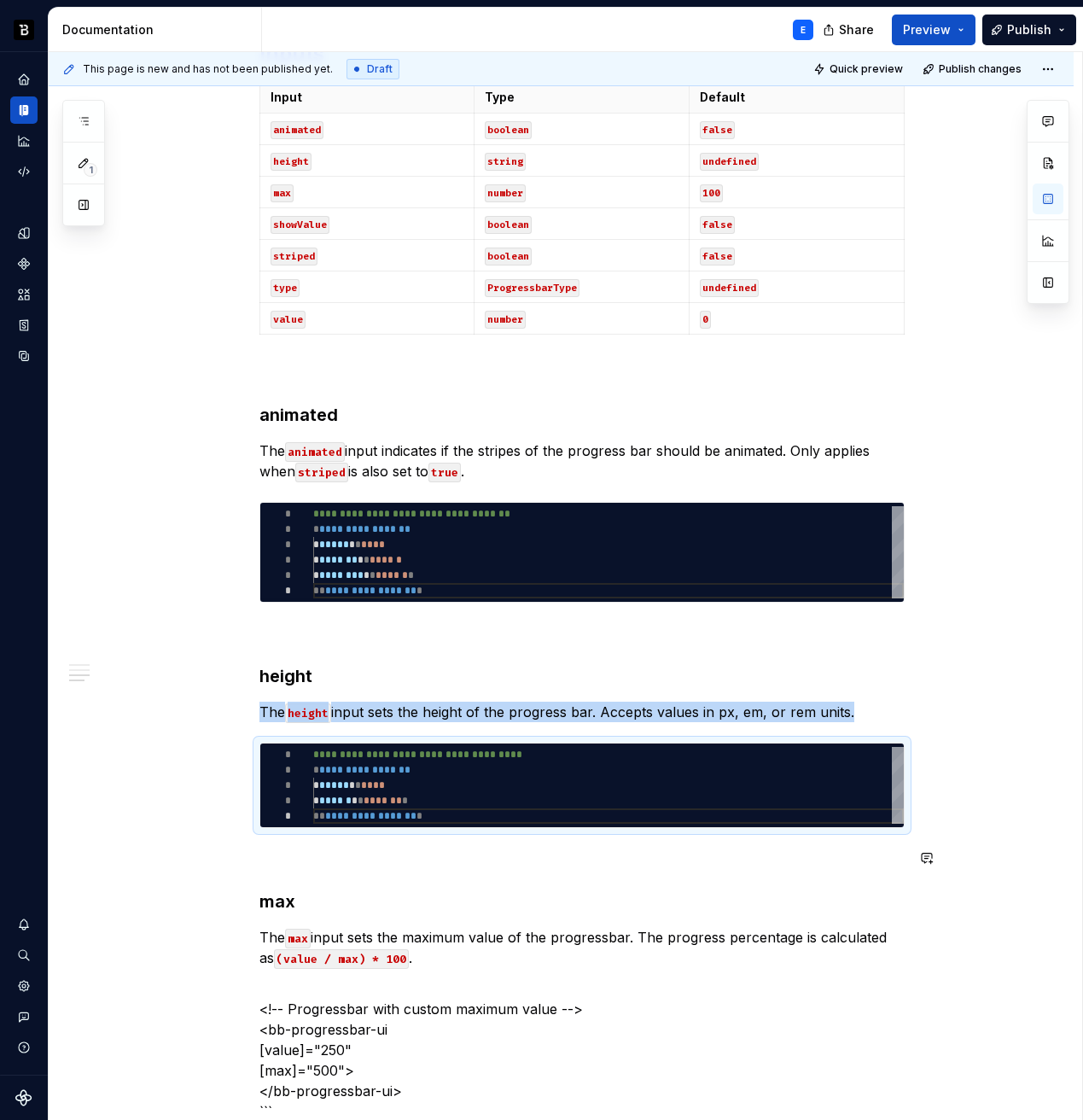
copy p "The height input sets the height of the progress bar. Accepts values in px, em,…"
click at [441, 960] on p "The max input sets the maximum value of the progressbar. The progress percentag…" at bounding box center [582, 947] width 645 height 41
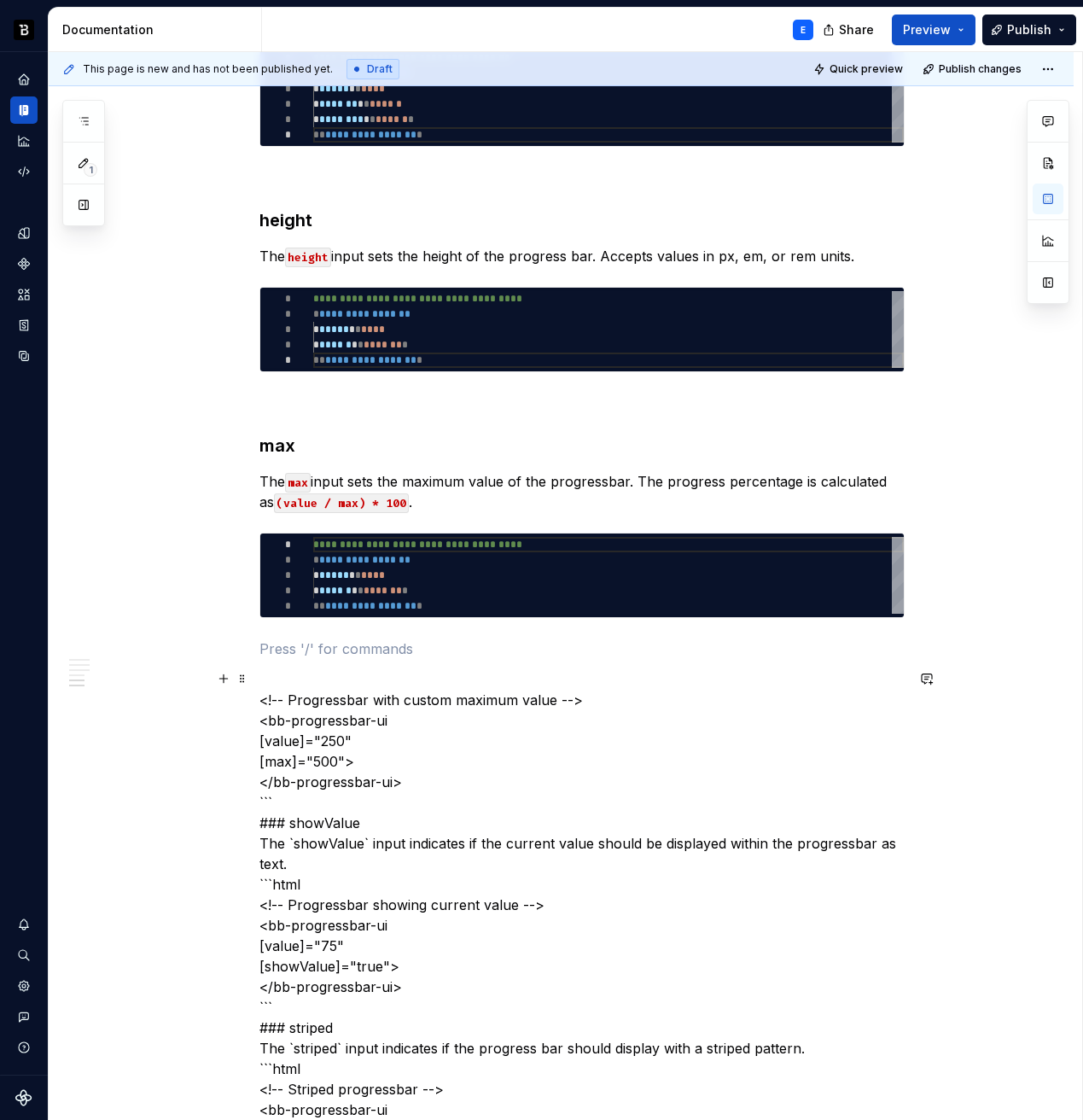
scroll to position [1438, 0]
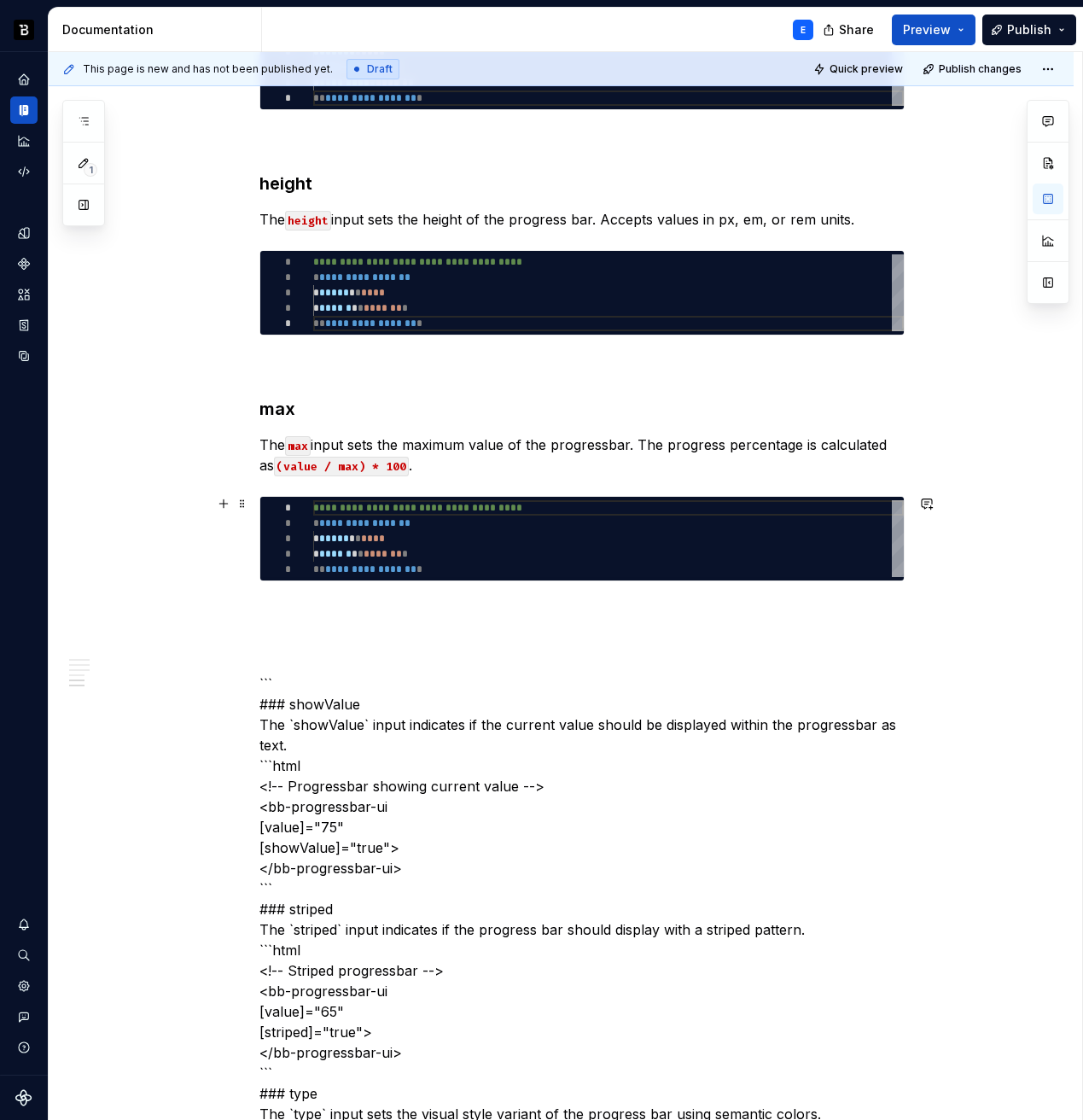
type textarea "*"
type textarea "**********"
click at [369, 530] on div "**********" at bounding box center [608, 538] width 591 height 77
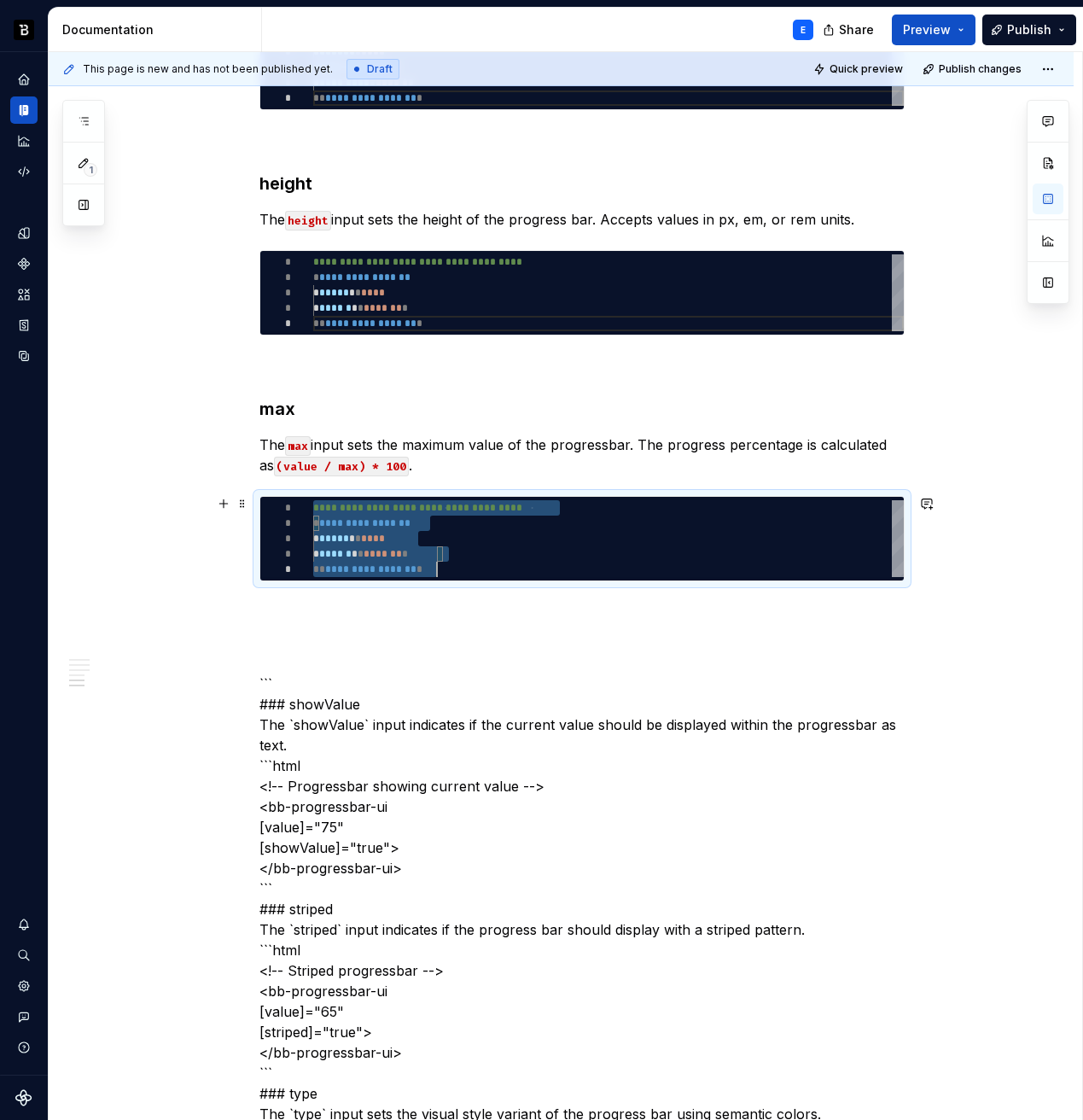
scroll to position [0, 123]
type textarea "*"
type textarea "**********"
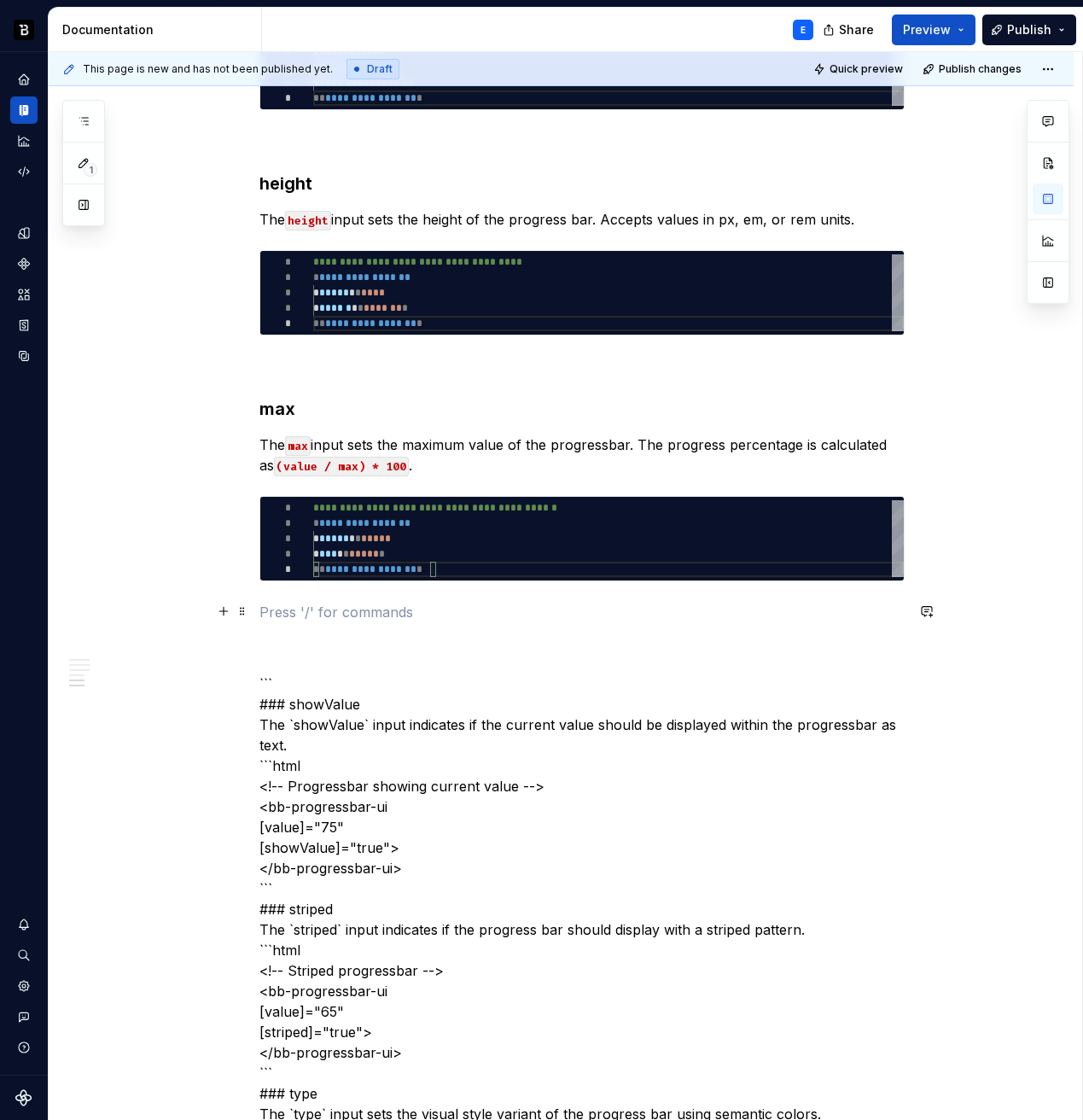
click at [371, 610] on p at bounding box center [582, 612] width 645 height 21
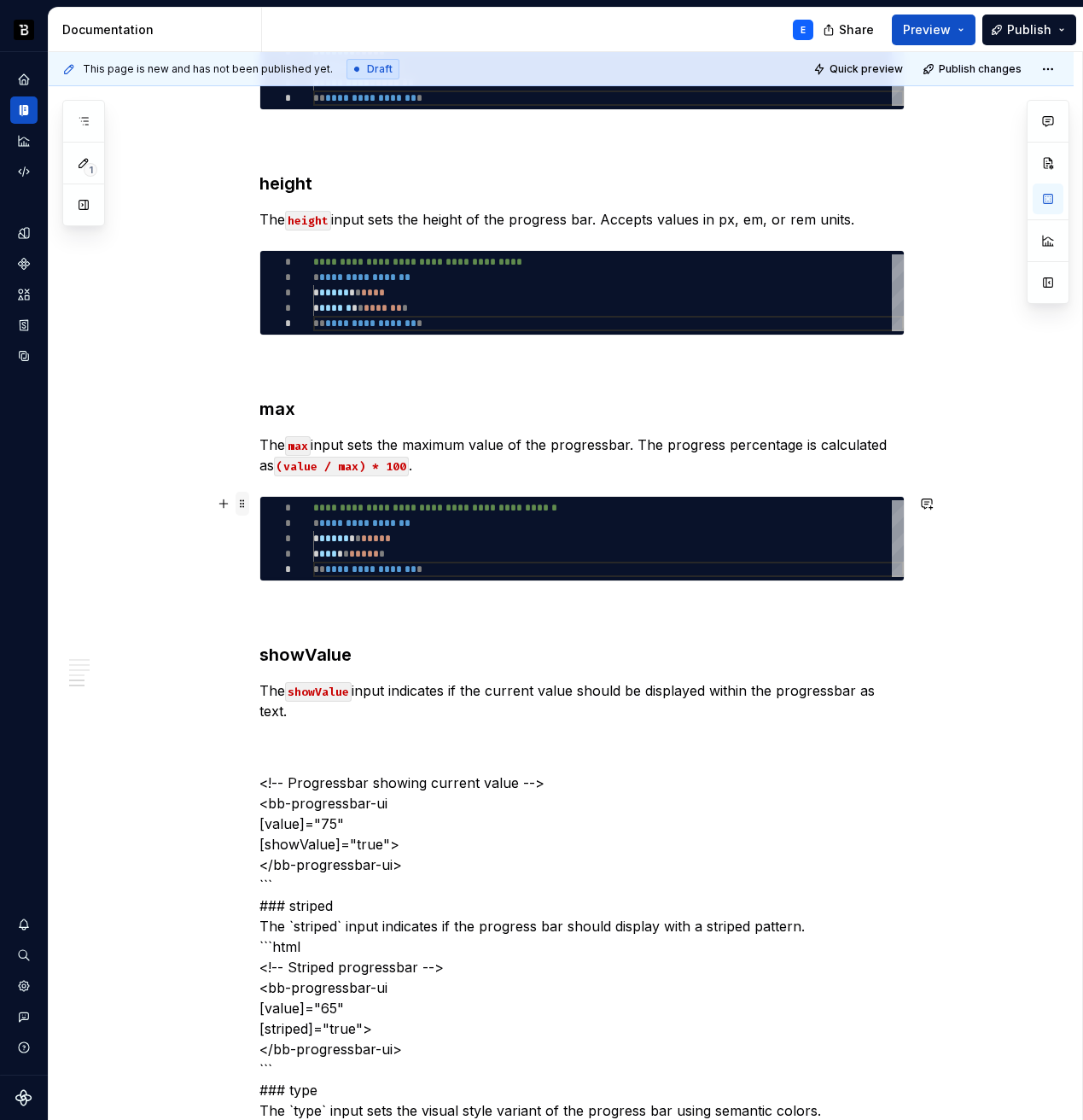
click at [242, 500] on span at bounding box center [242, 504] width 14 height 24
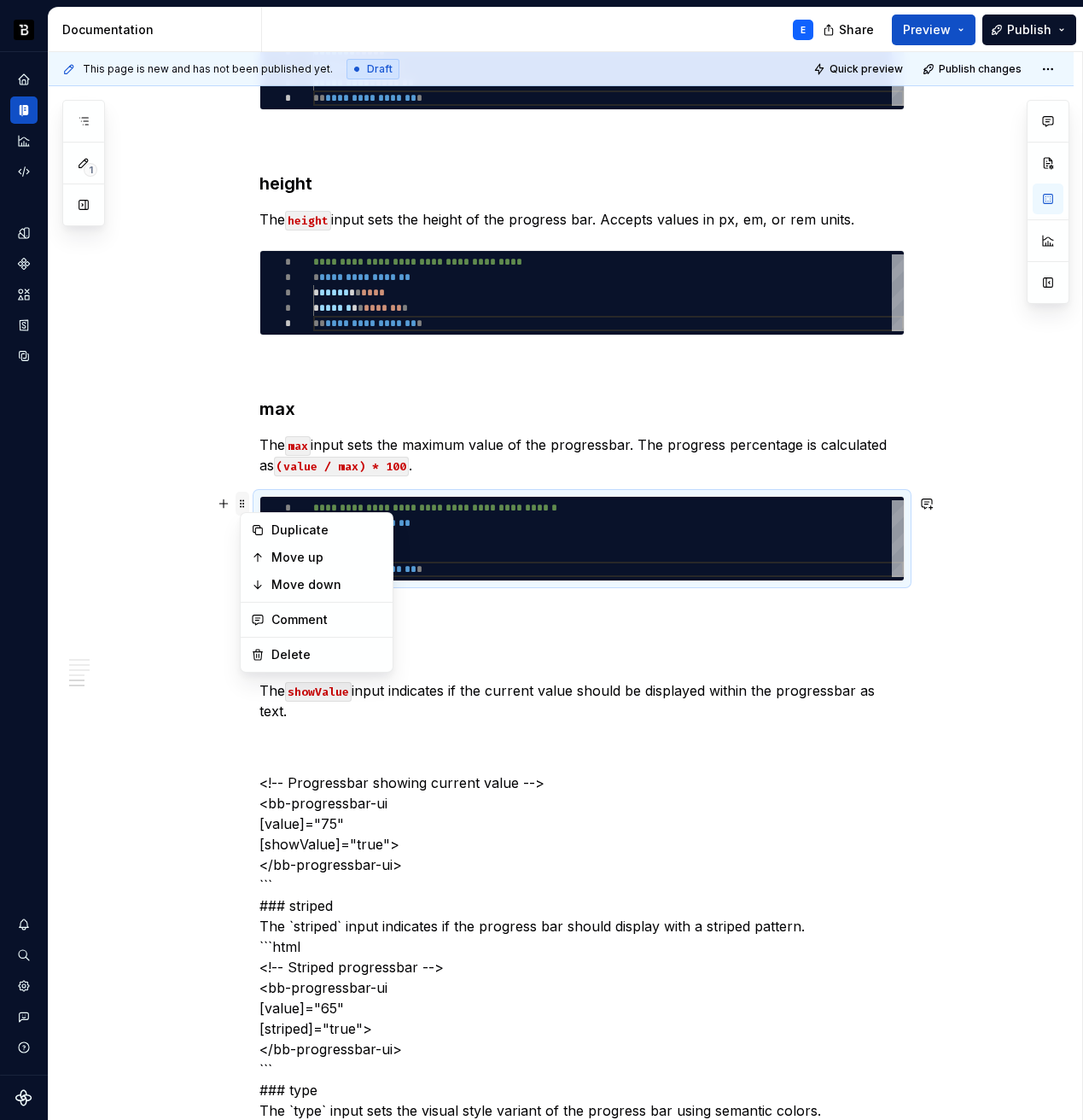
click at [242, 500] on span at bounding box center [242, 504] width 14 height 24
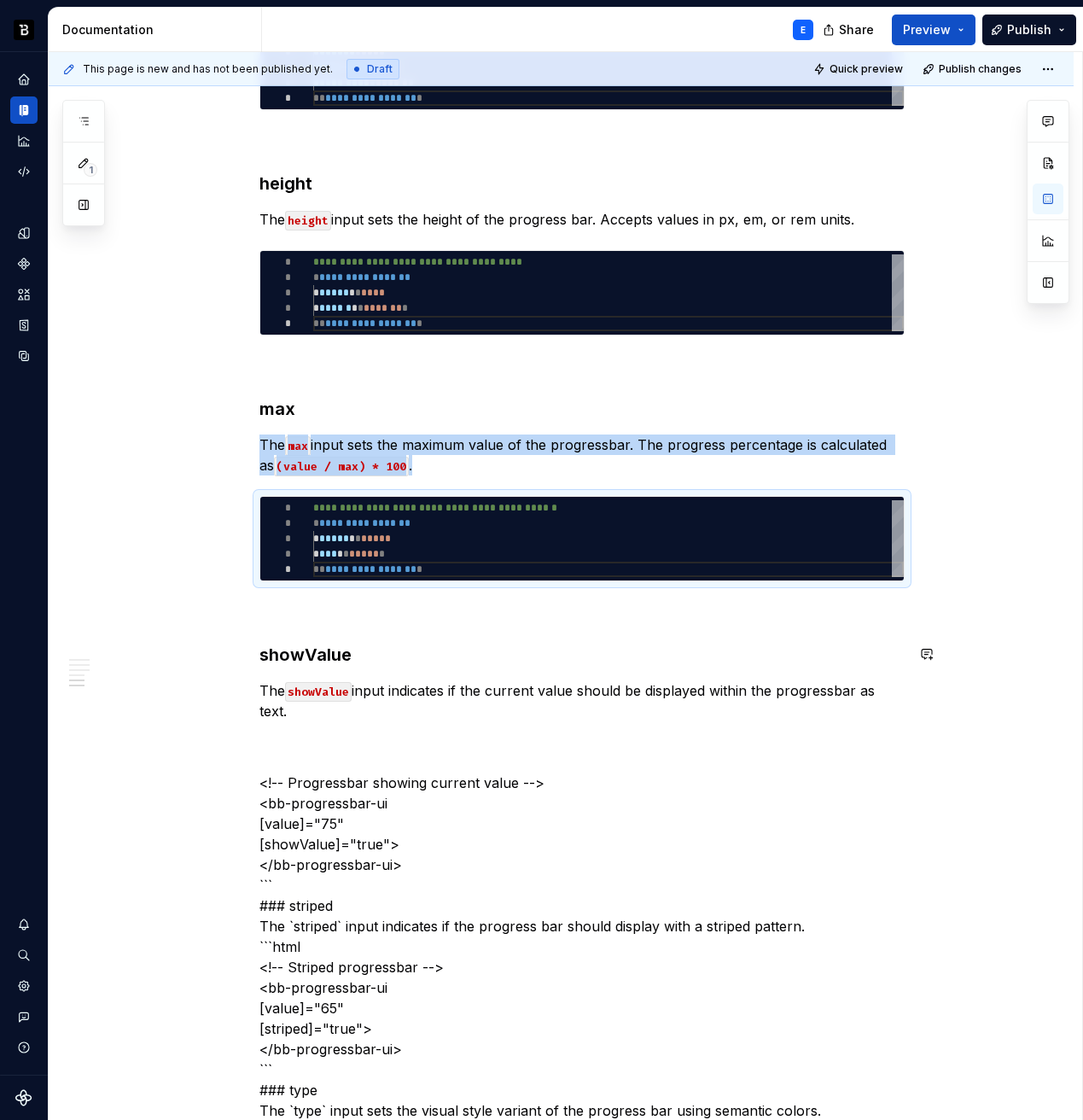
copy p "The max input sets the maximum value of the progressbar. The progress percentag…"
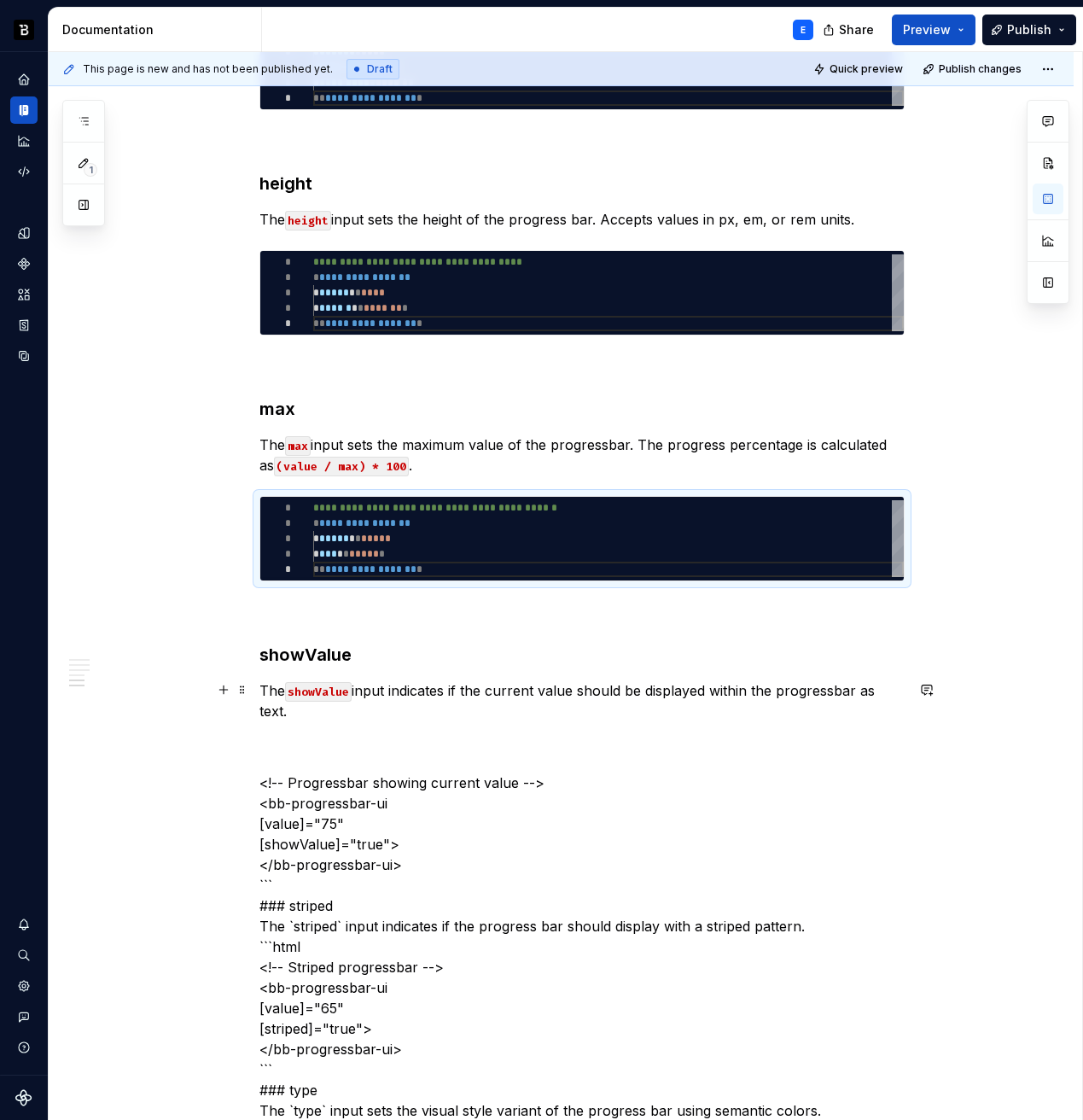
click at [353, 710] on p "The showValue input indicates if the current value should be displayed within t…" at bounding box center [582, 700] width 645 height 41
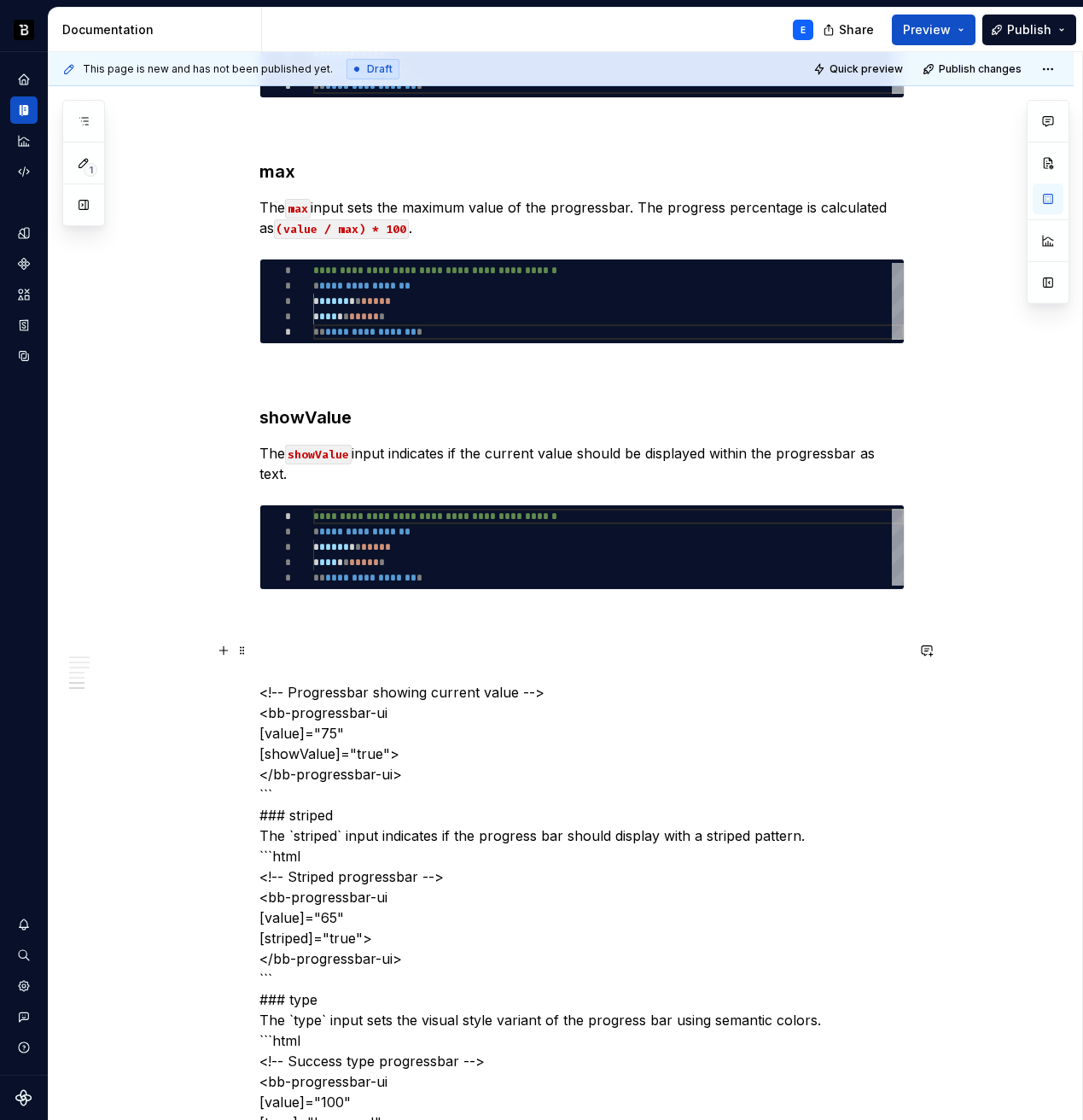
scroll to position [1677, 0]
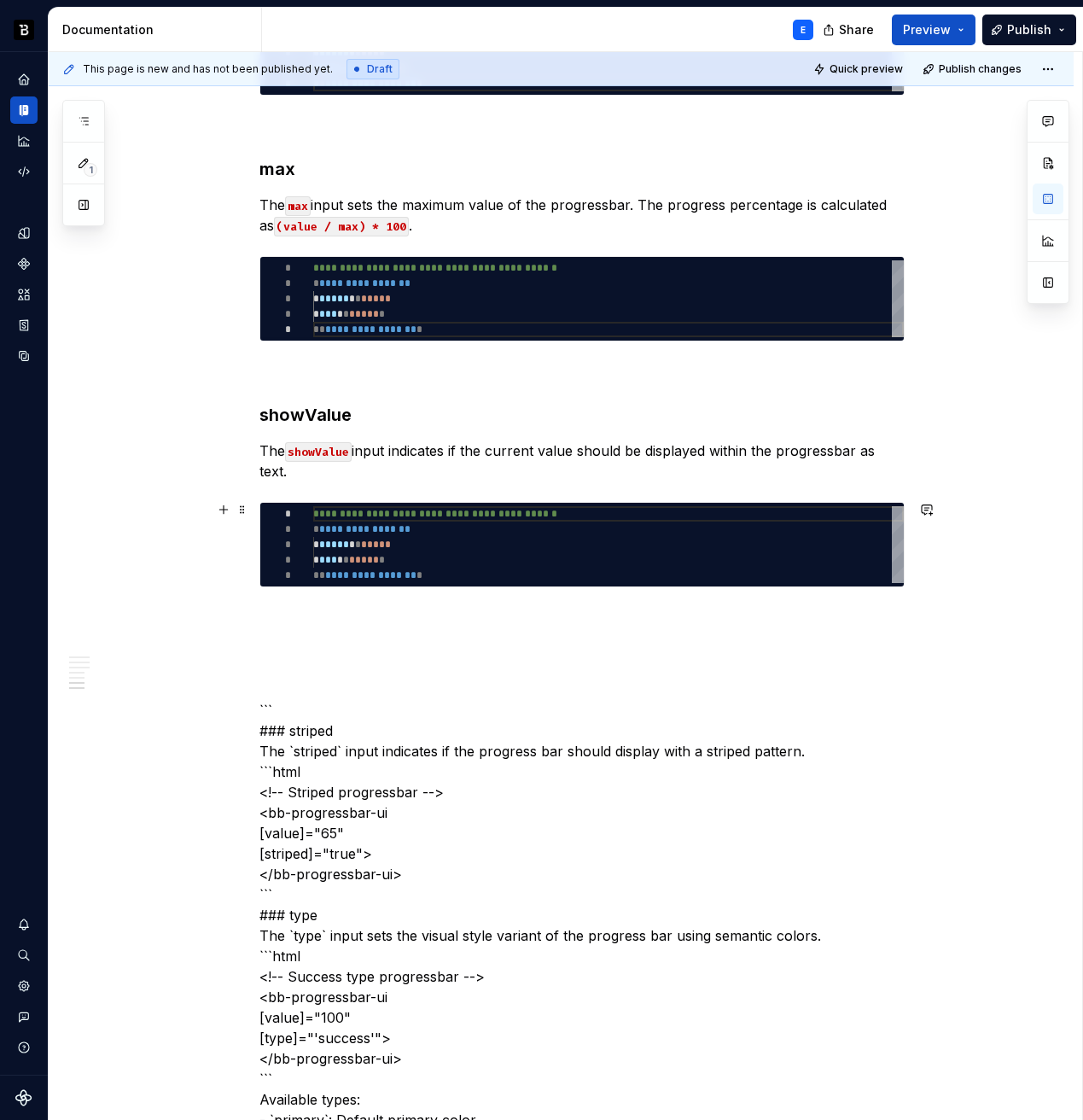
type textarea "*"
type textarea "**********"
click at [388, 564] on div "**********" at bounding box center [608, 544] width 591 height 77
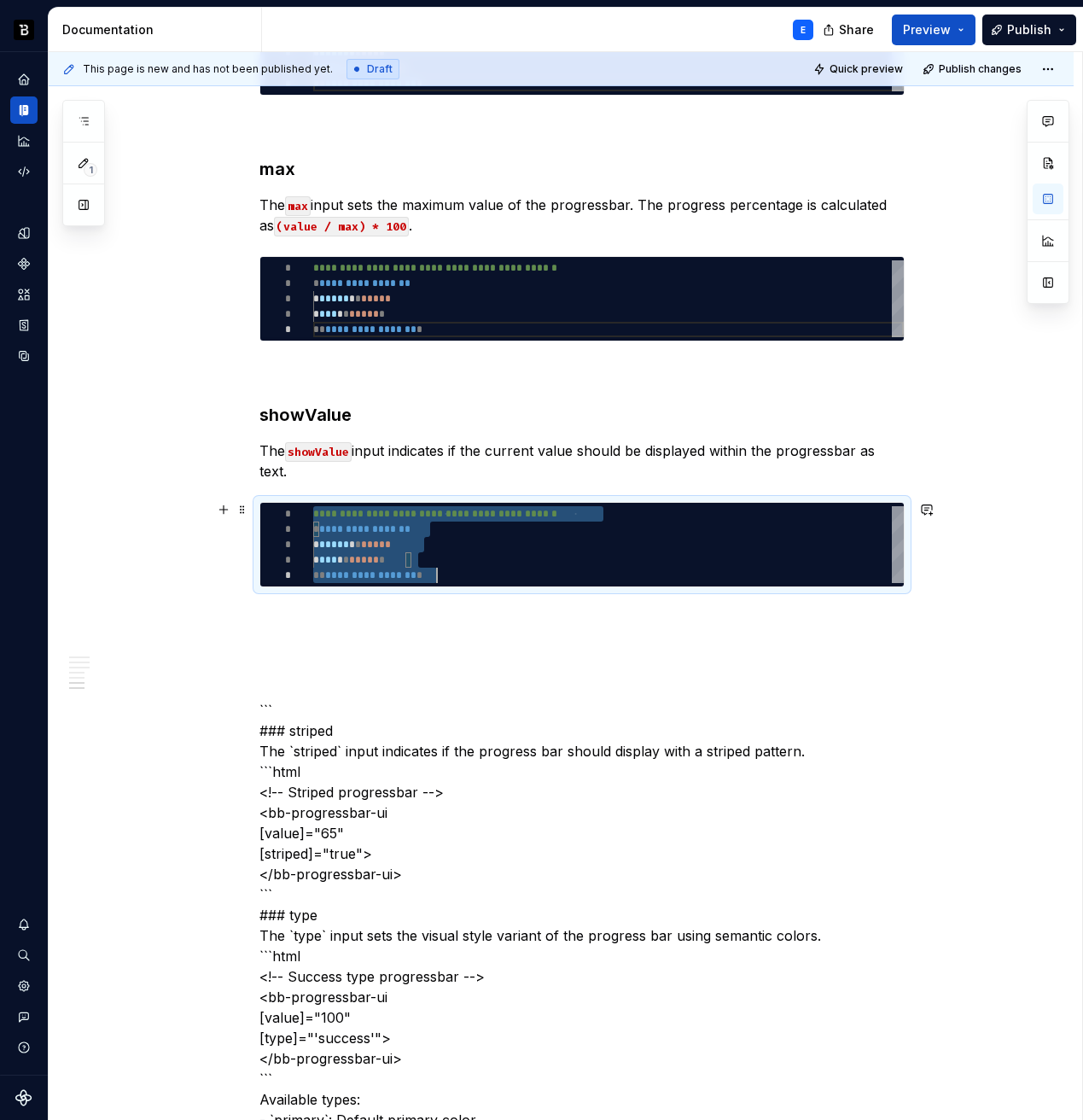
scroll to position [0, 123]
type textarea "*"
type textarea "**********"
click at [363, 609] on p at bounding box center [582, 618] width 645 height 21
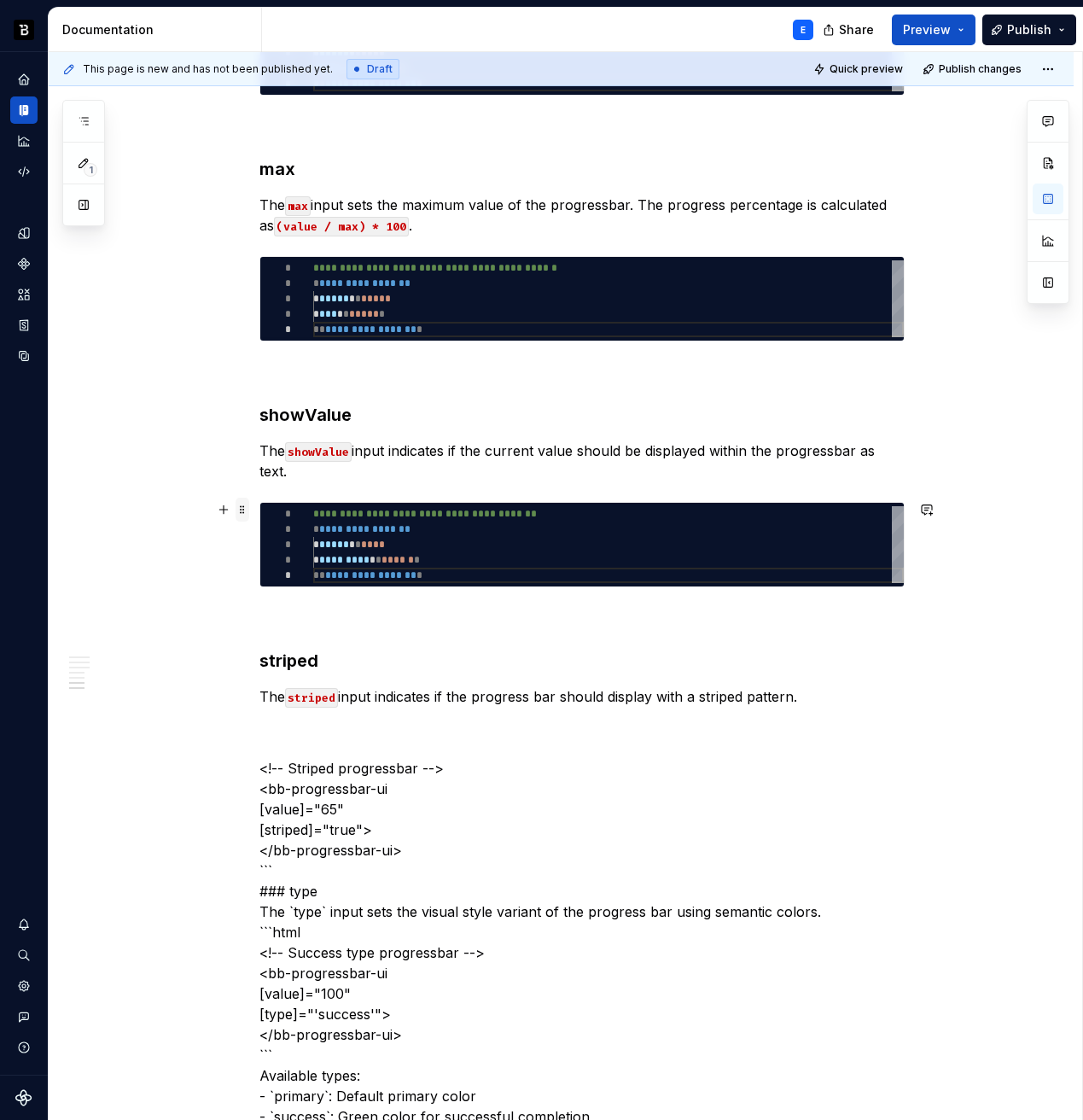
click at [248, 505] on span at bounding box center [242, 510] width 14 height 24
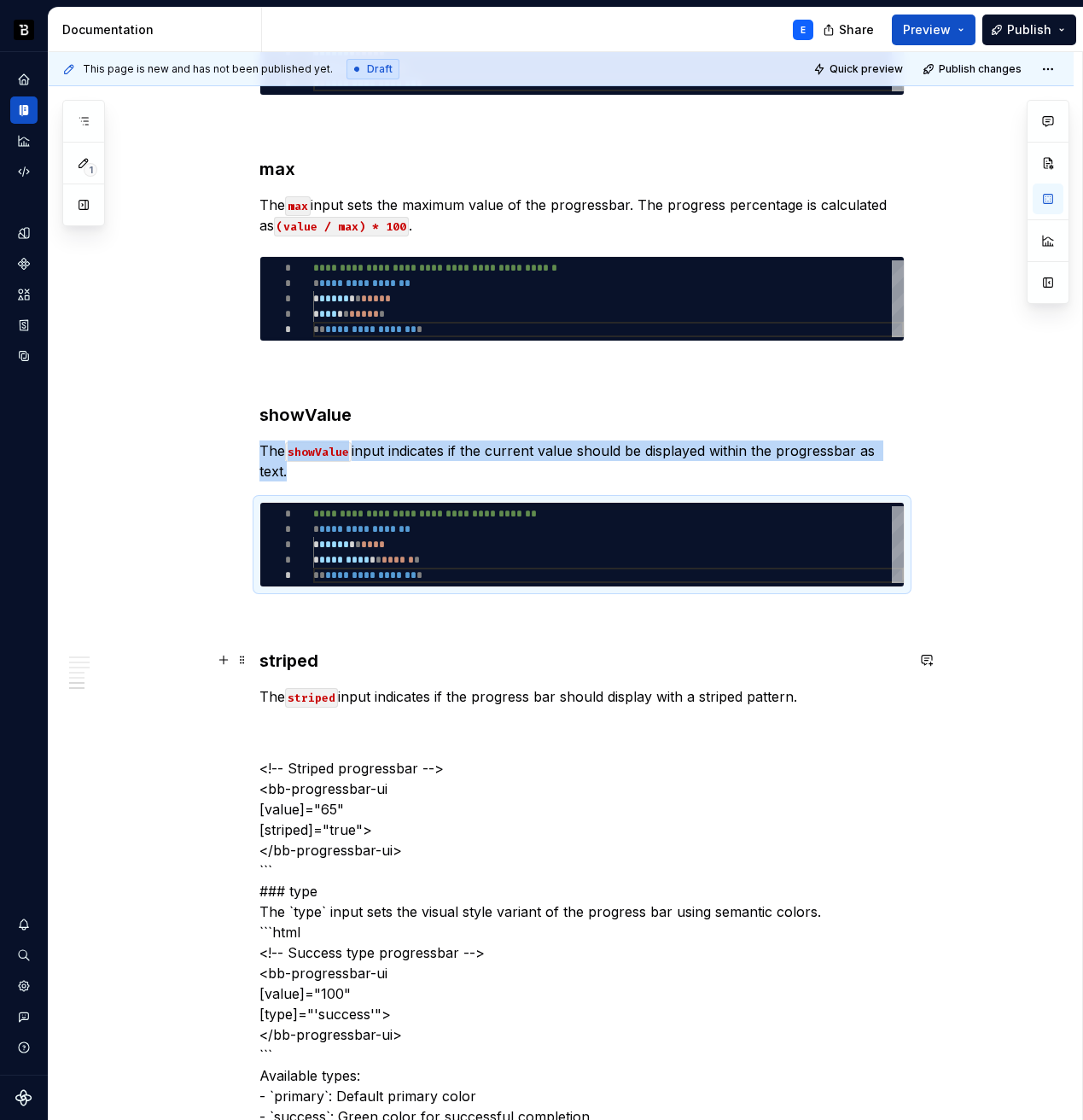
copy p "The showValue input indicates if the current value should be displayed within t…"
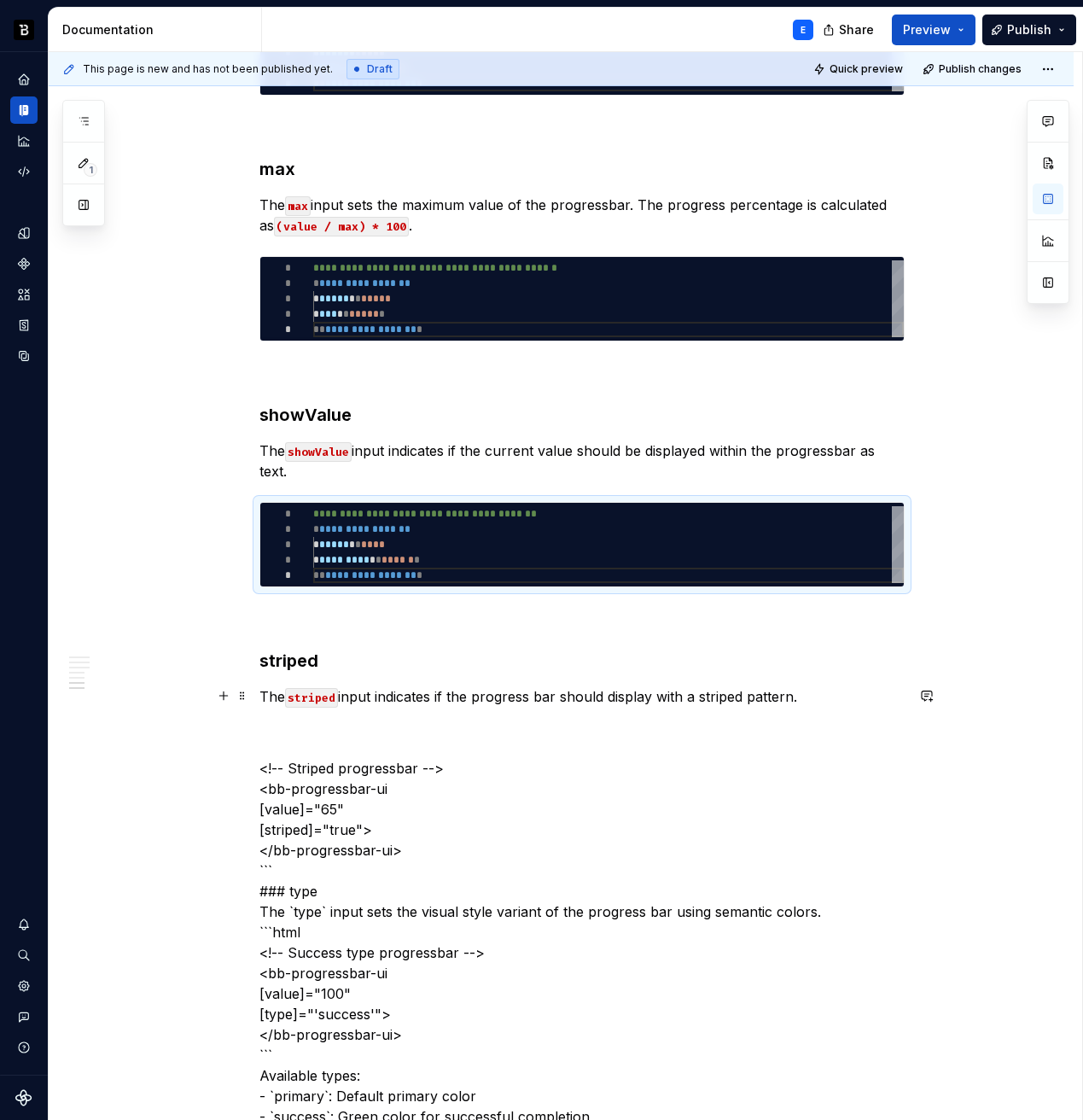
click at [687, 689] on p "The striped input indicates if the progress bar should display with a striped p…" at bounding box center [582, 696] width 645 height 21
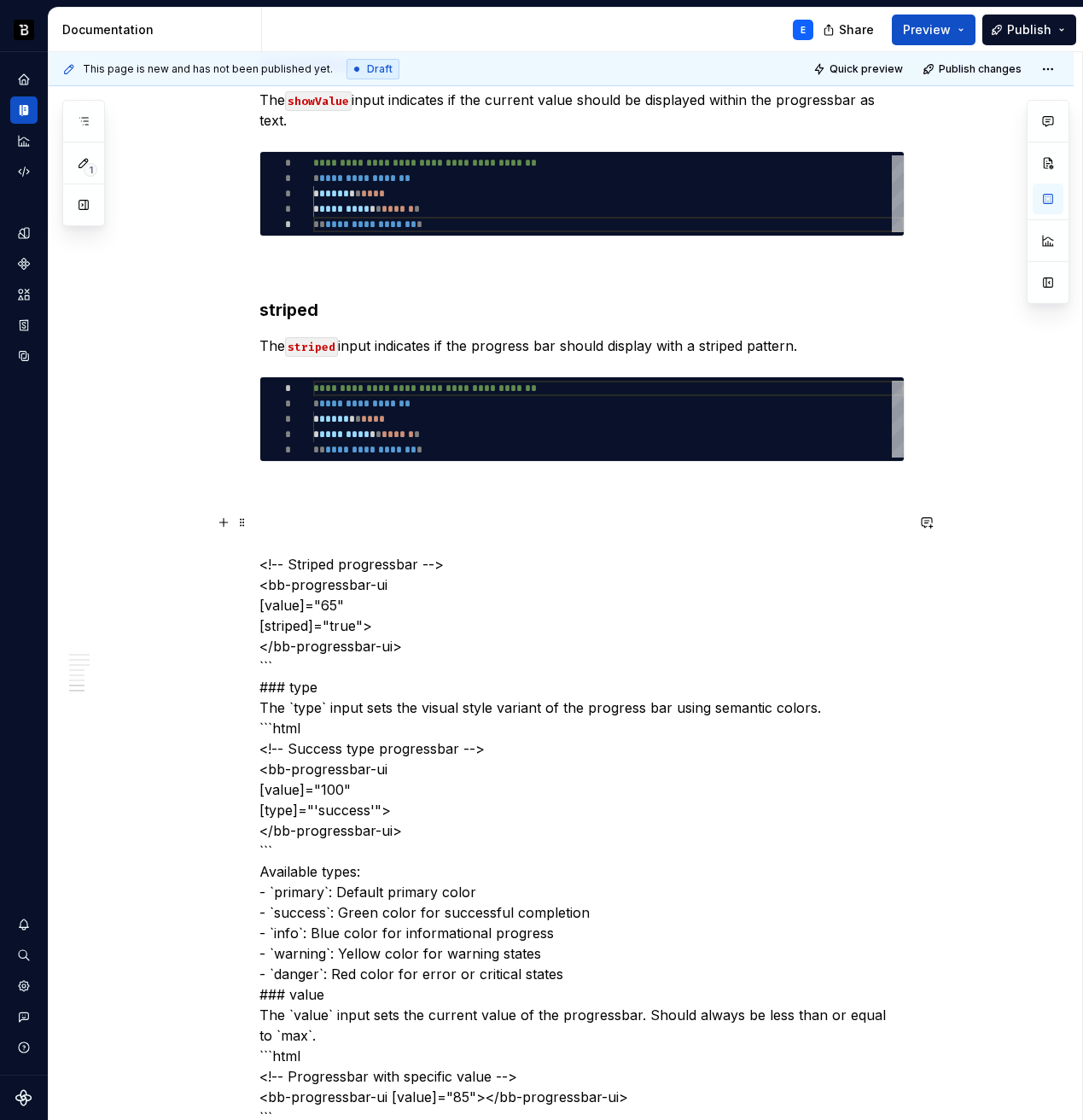
scroll to position [2031, 0]
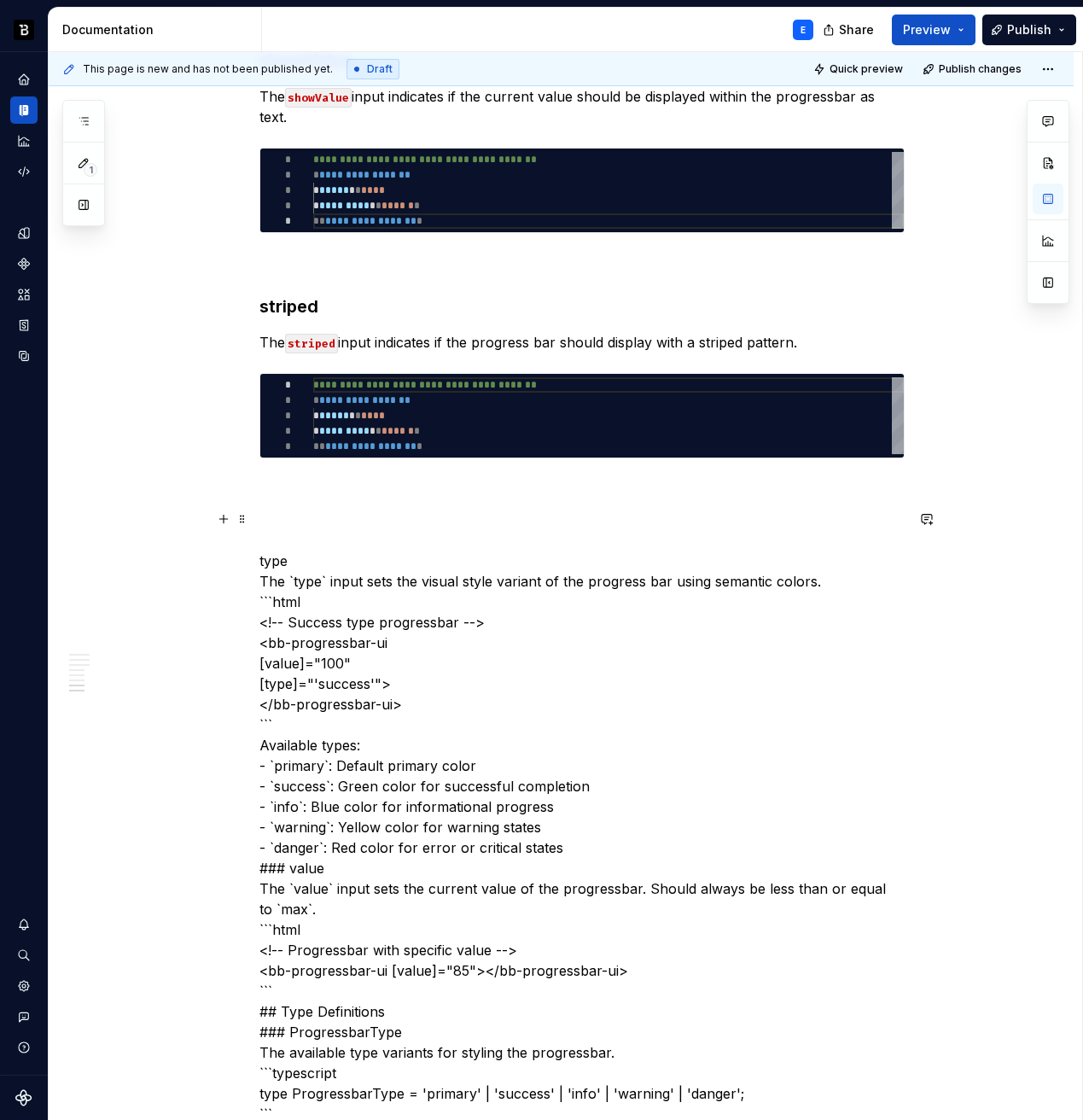
type textarea "*"
type textarea "**********"
click at [424, 412] on div "**********" at bounding box center [608, 415] width 591 height 77
type textarea "*"
type textarea "**********"
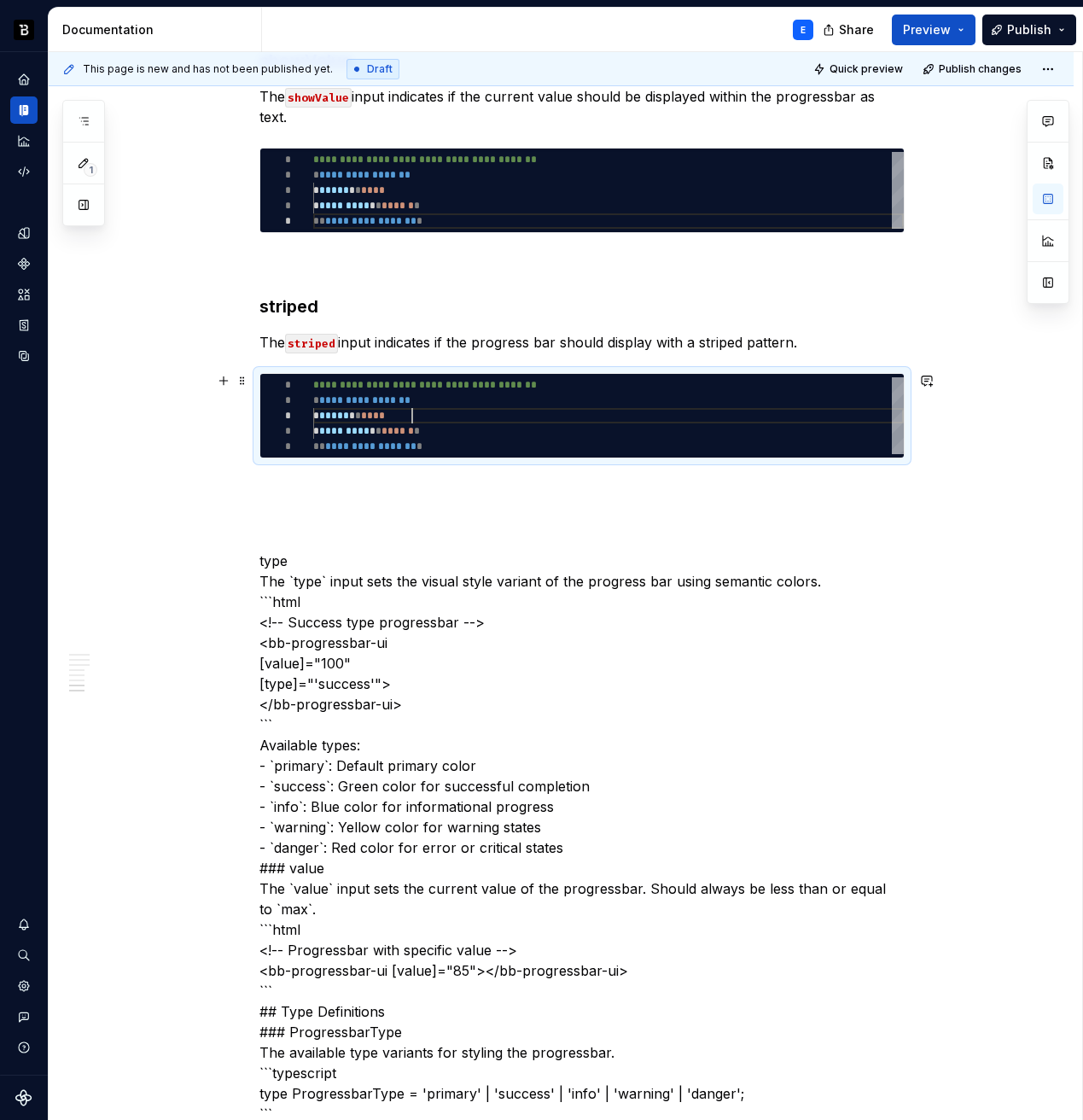
scroll to position [61, 123]
click at [385, 485] on p at bounding box center [582, 489] width 645 height 21
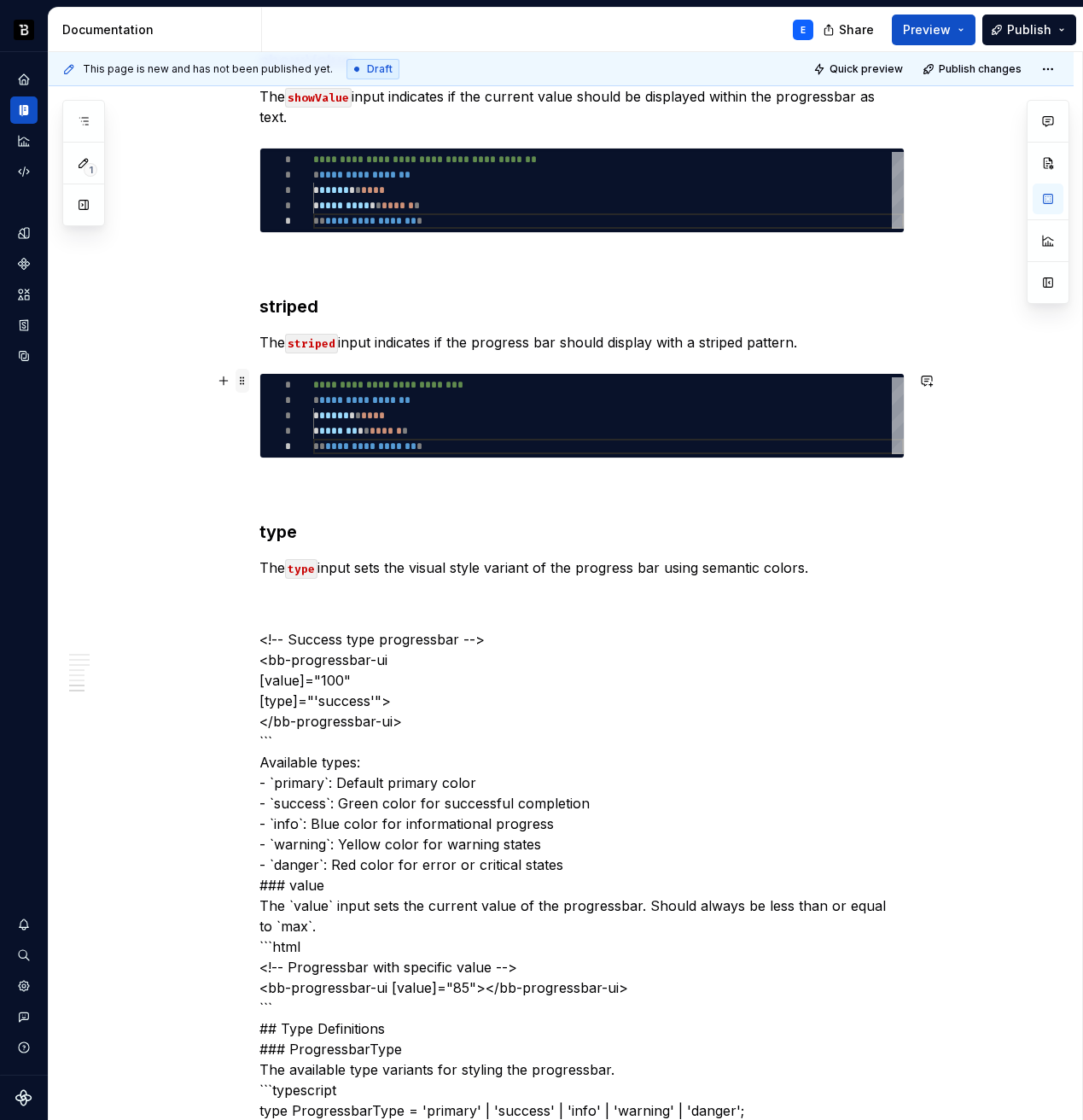
click at [247, 383] on span at bounding box center [242, 381] width 14 height 24
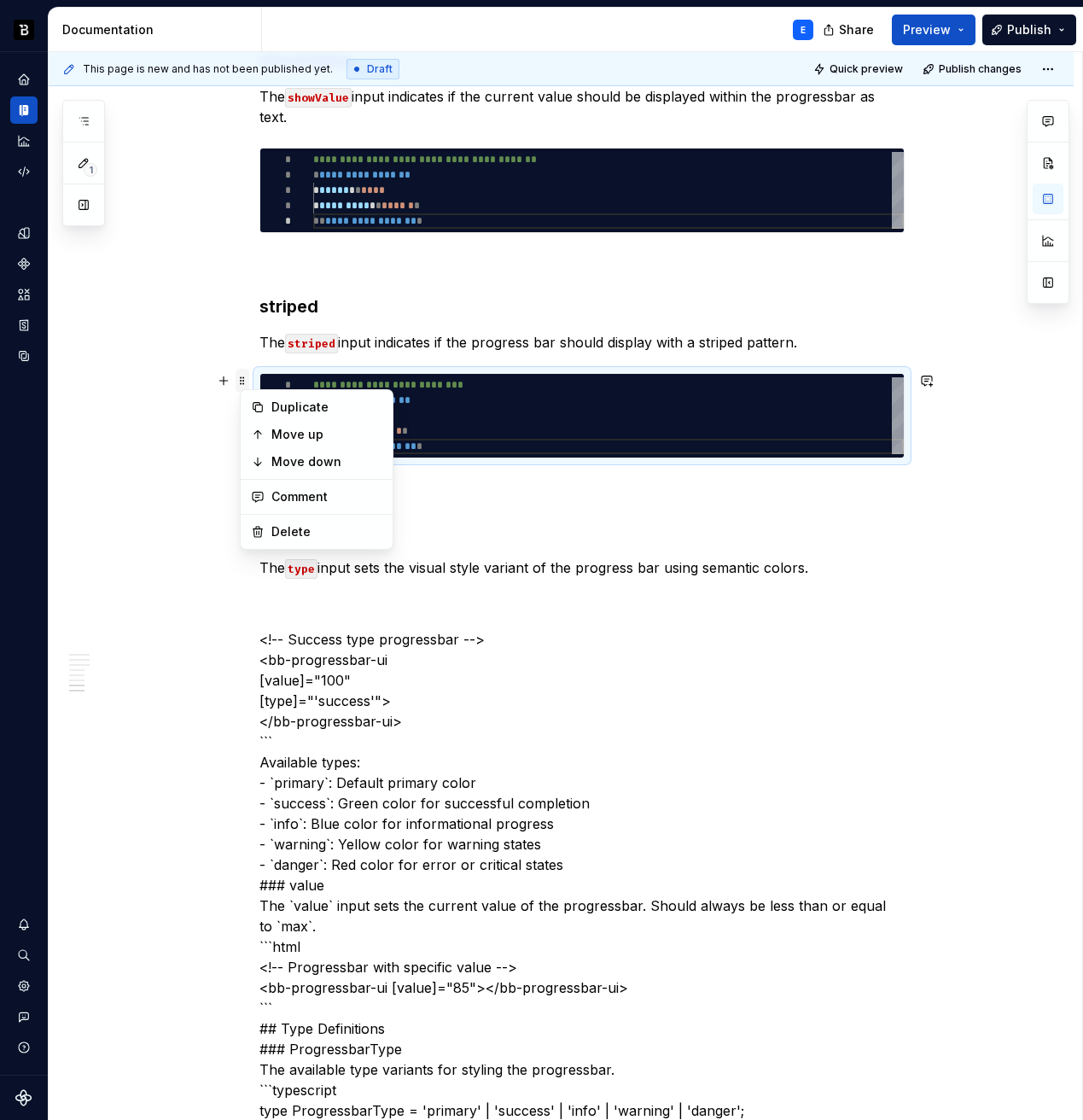
click at [247, 383] on span at bounding box center [242, 381] width 14 height 24
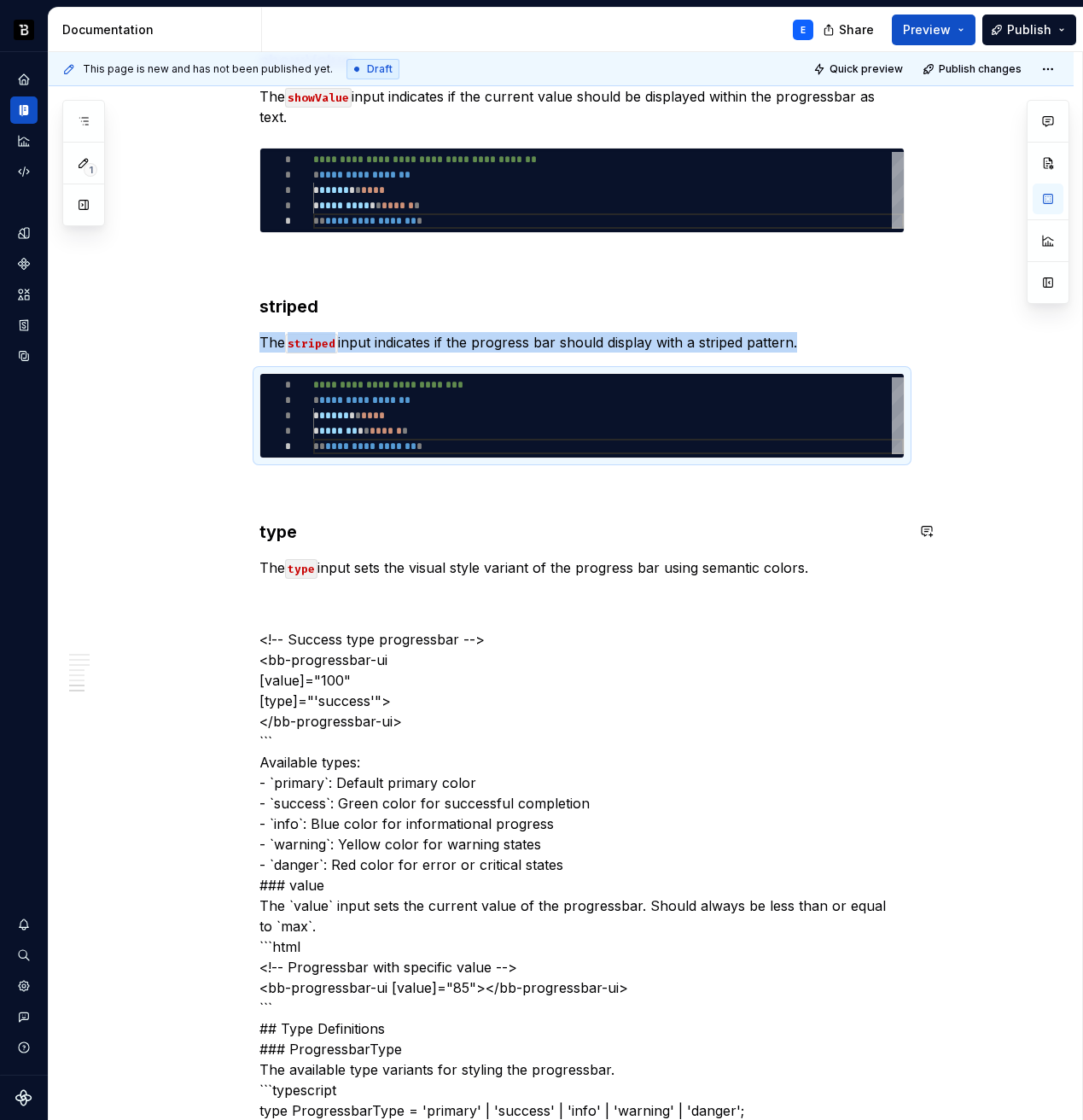
copy p "The striped input indicates if the progress bar should display with a striped p…"
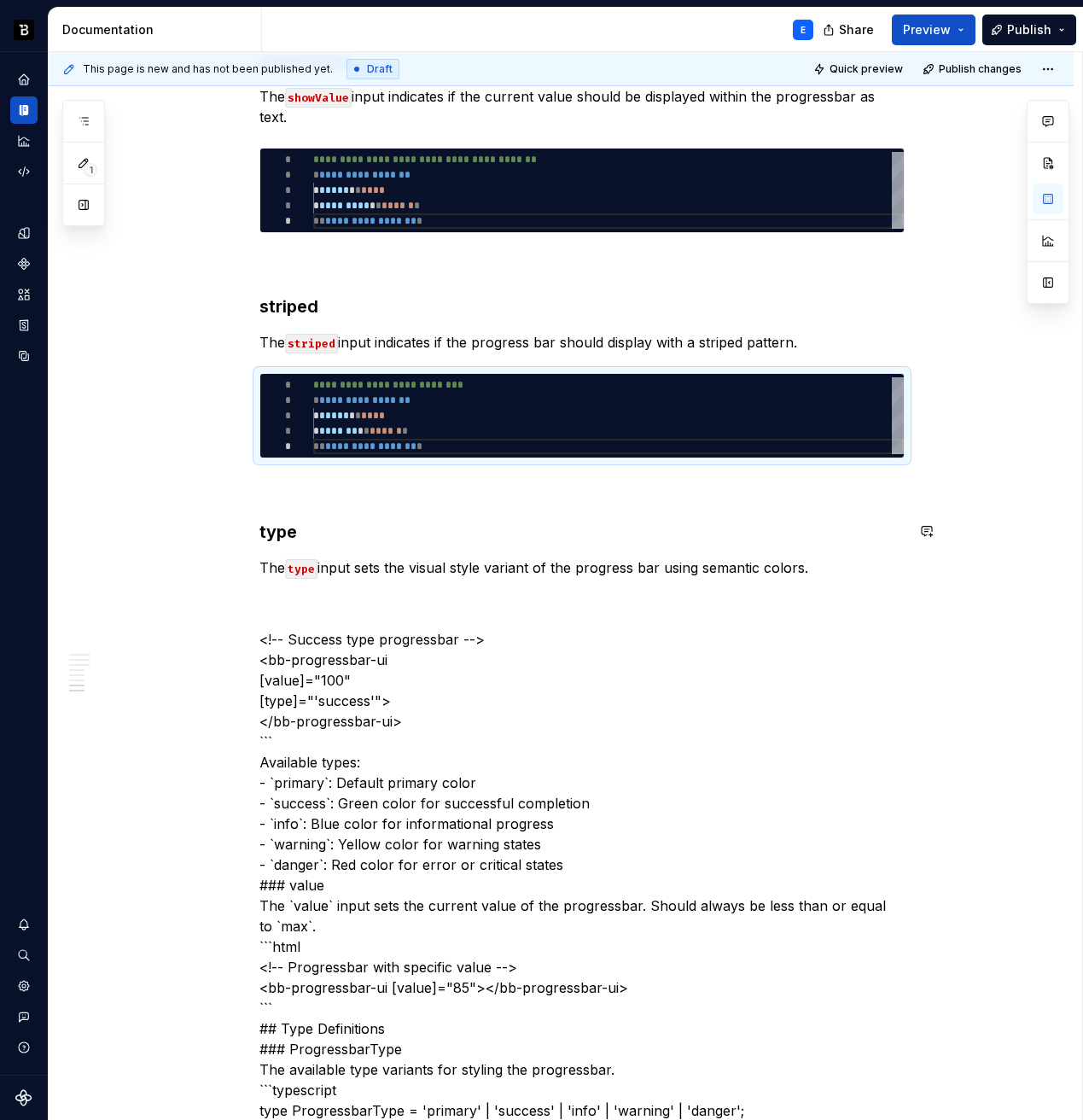
click at [836, 565] on p "The type input sets the visual style variant of the progress bar using semantic…" at bounding box center [582, 568] width 645 height 21
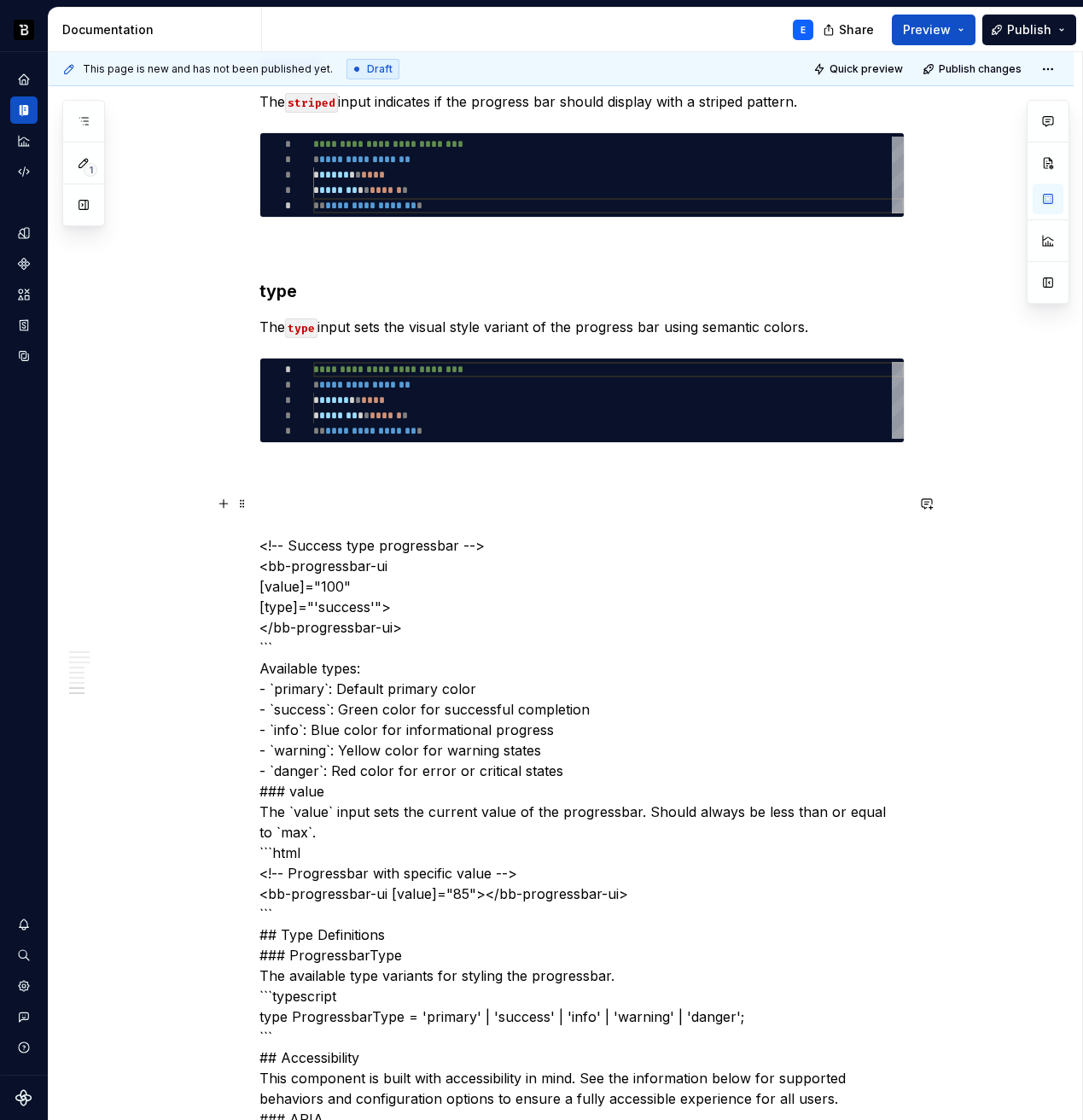
scroll to position [2273, 0]
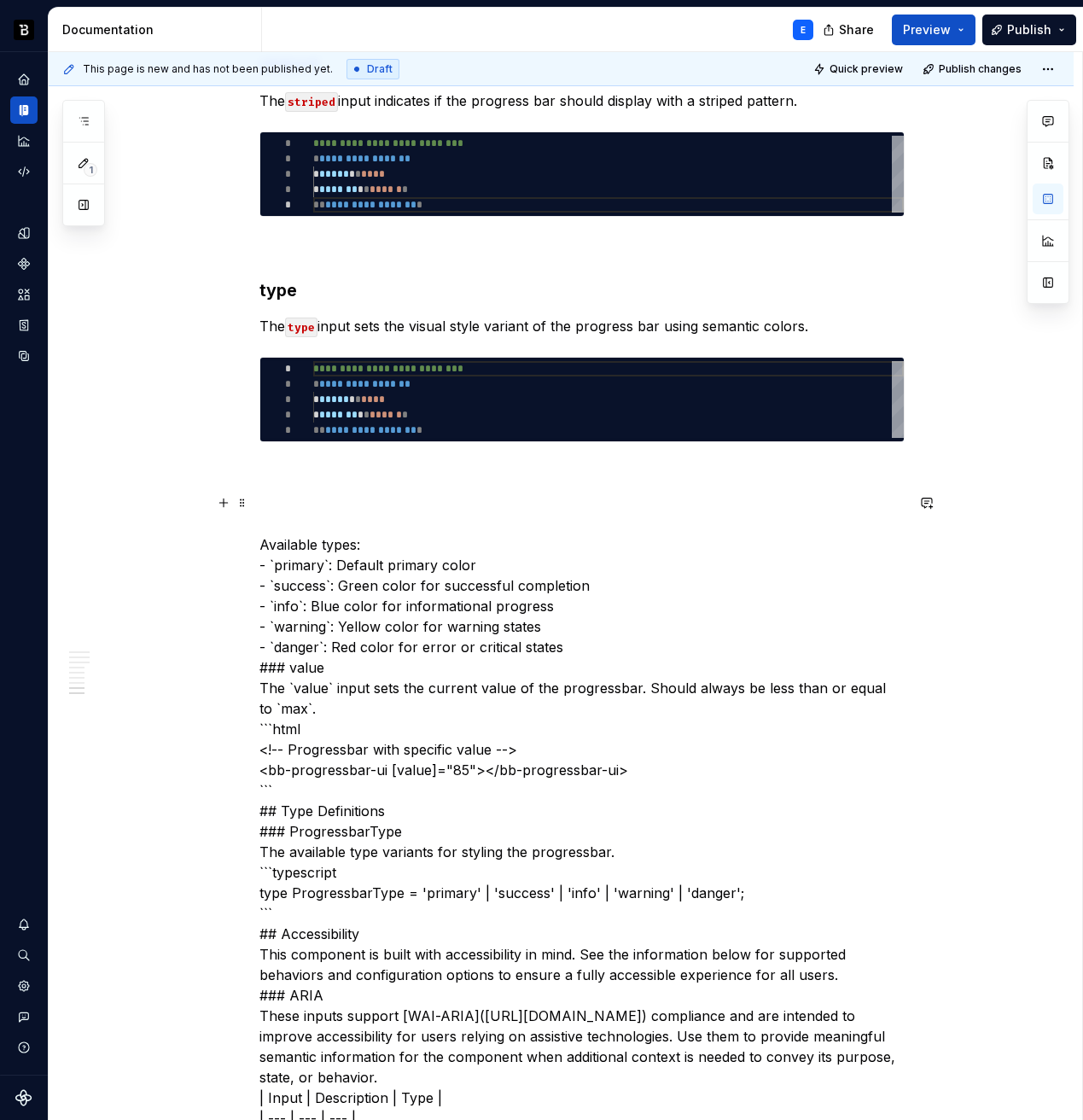
type textarea "*"
type textarea "**********"
click at [406, 399] on div "**********" at bounding box center [608, 399] width 591 height 77
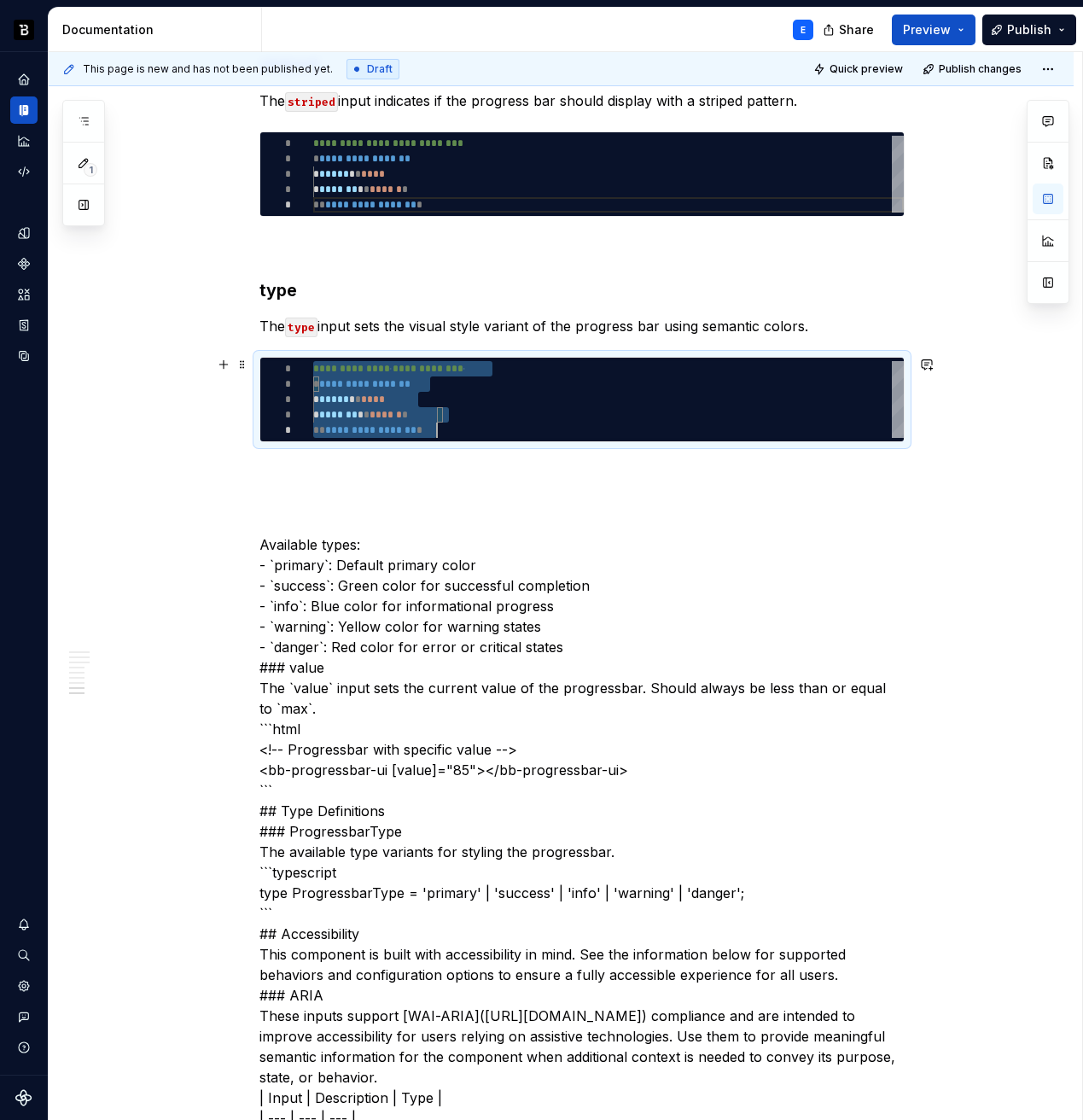
scroll to position [0, 123]
type textarea "*"
type textarea "**********"
click at [457, 320] on p "The type input sets the visual style variant of the progress bar using semantic…" at bounding box center [582, 326] width 645 height 21
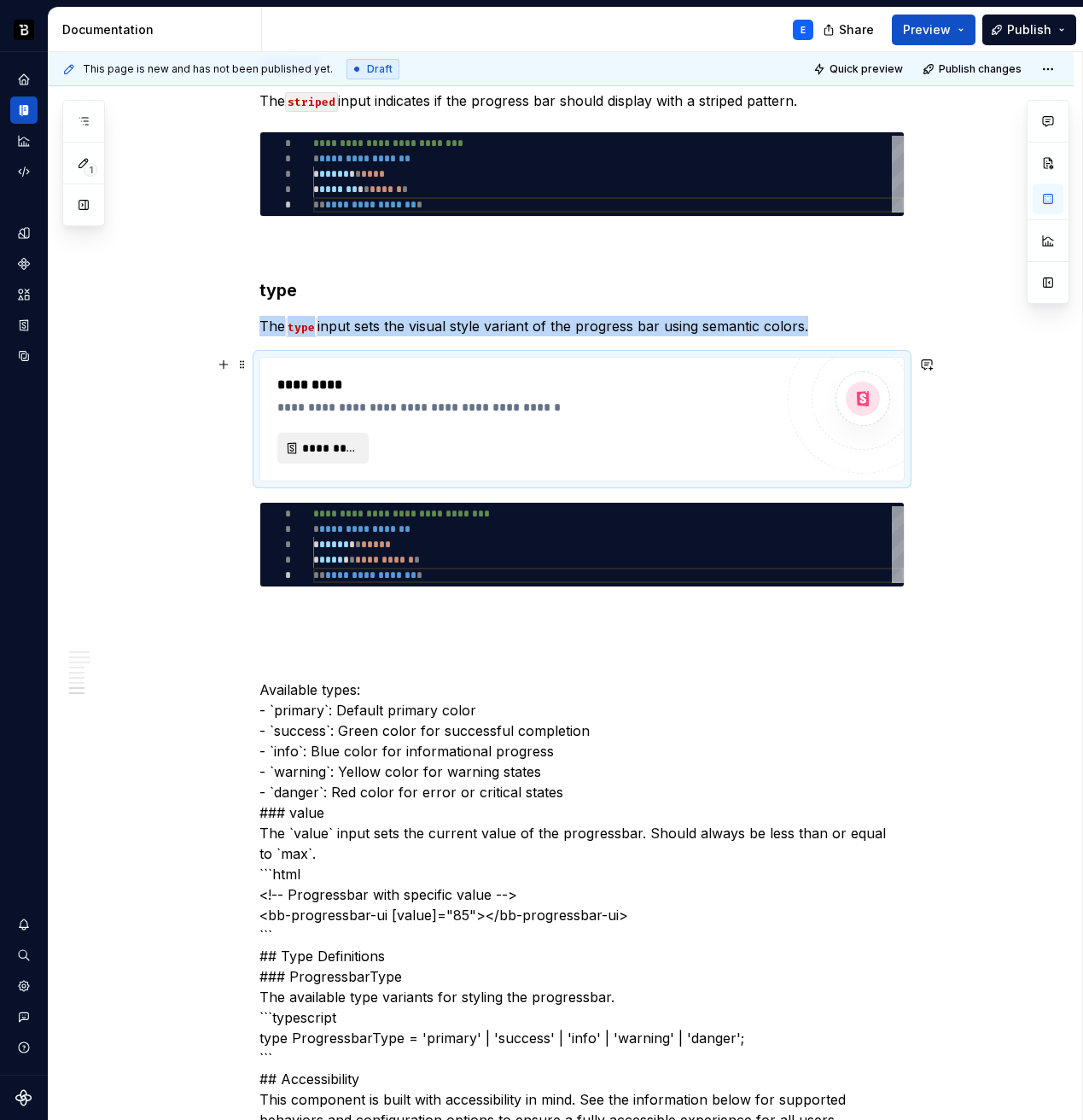
click at [352, 445] on span "*********" at bounding box center [330, 448] width 55 height 17
type textarea "*"
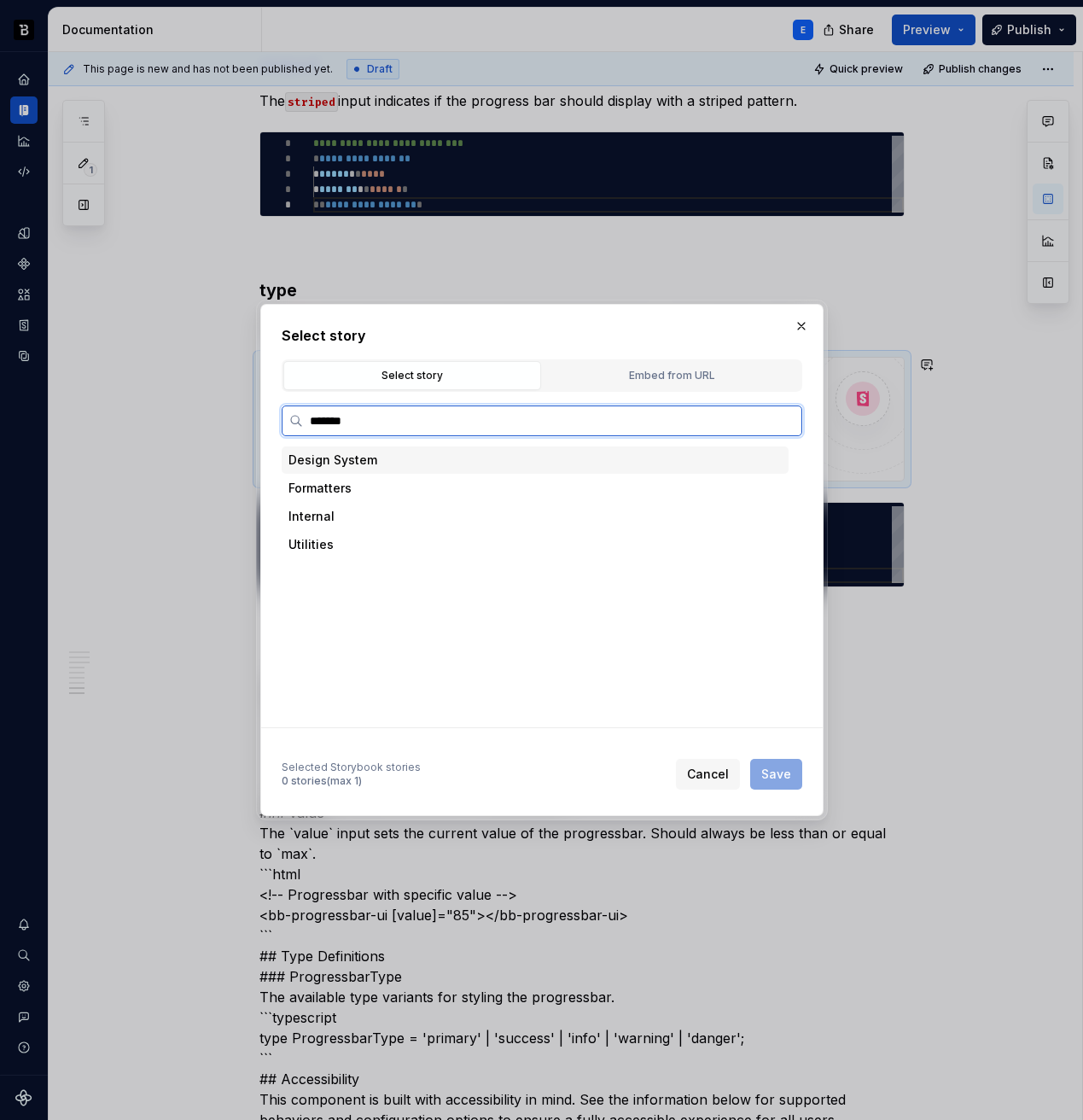
type input "********"
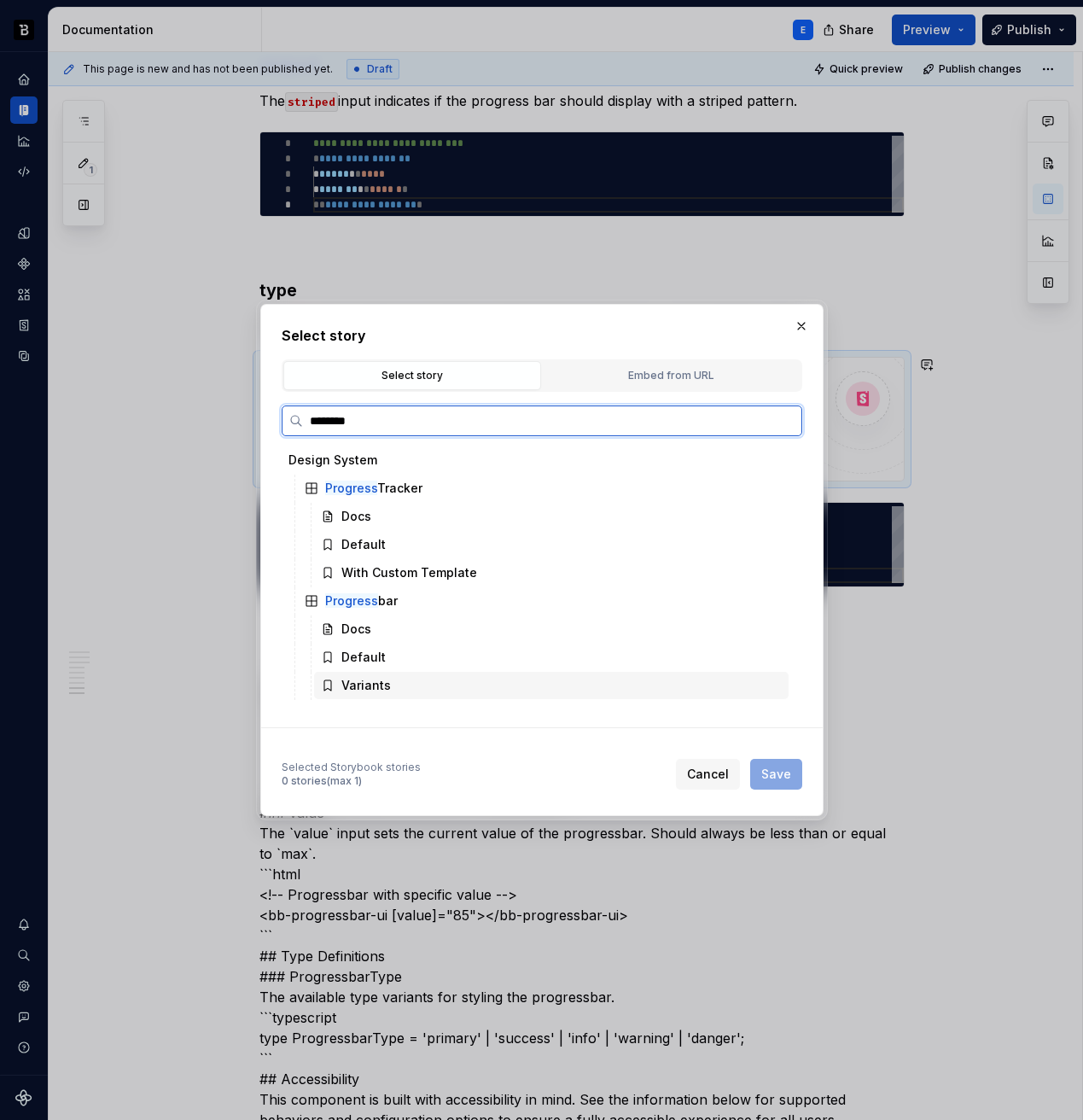
click at [376, 682] on div "Variants" at bounding box center [366, 685] width 49 height 17
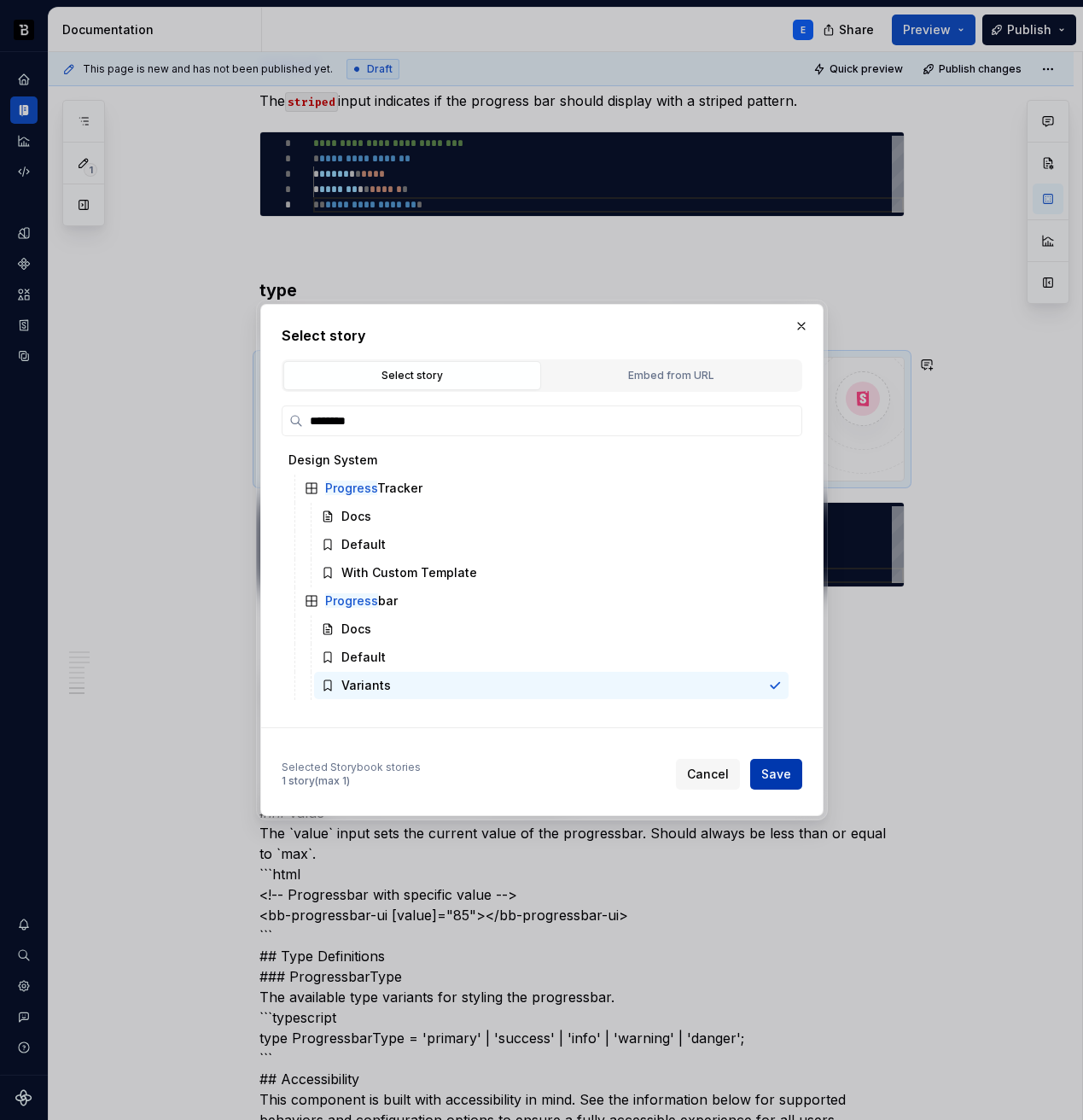
click at [769, 771] on span "Save" at bounding box center [776, 774] width 30 height 17
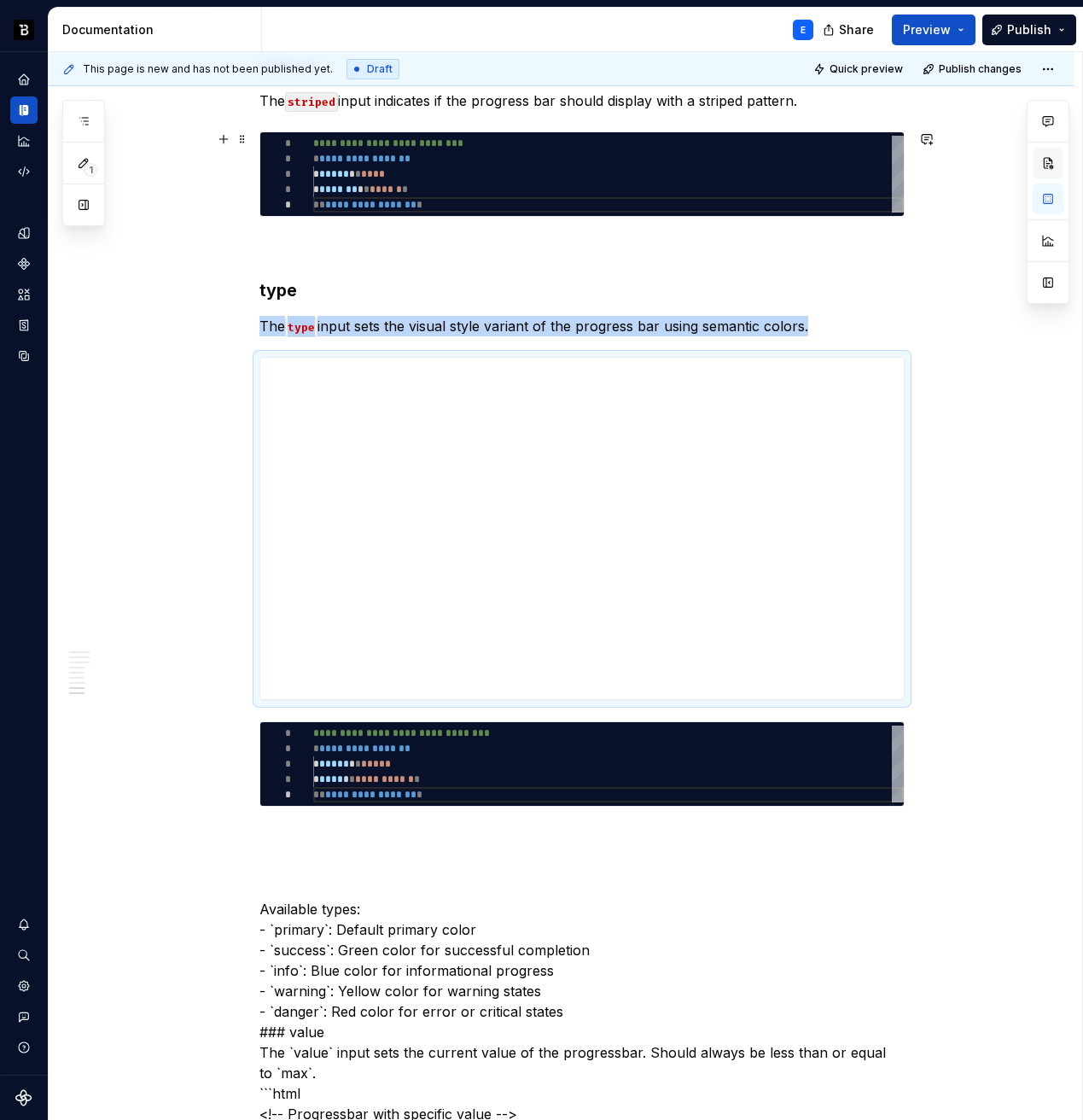
type textarea "*"
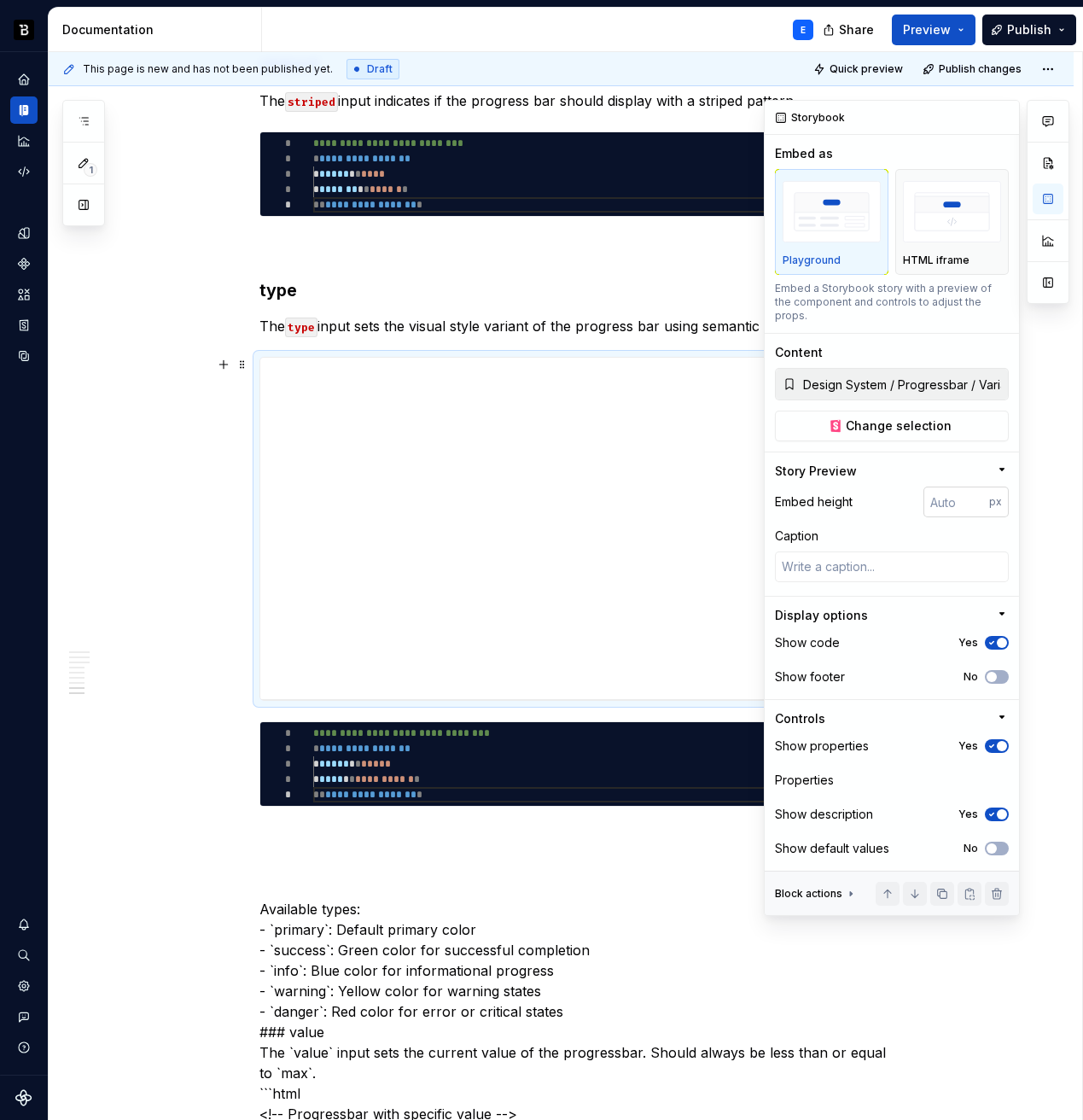
click at [945, 491] on input "number" at bounding box center [956, 502] width 66 height 31
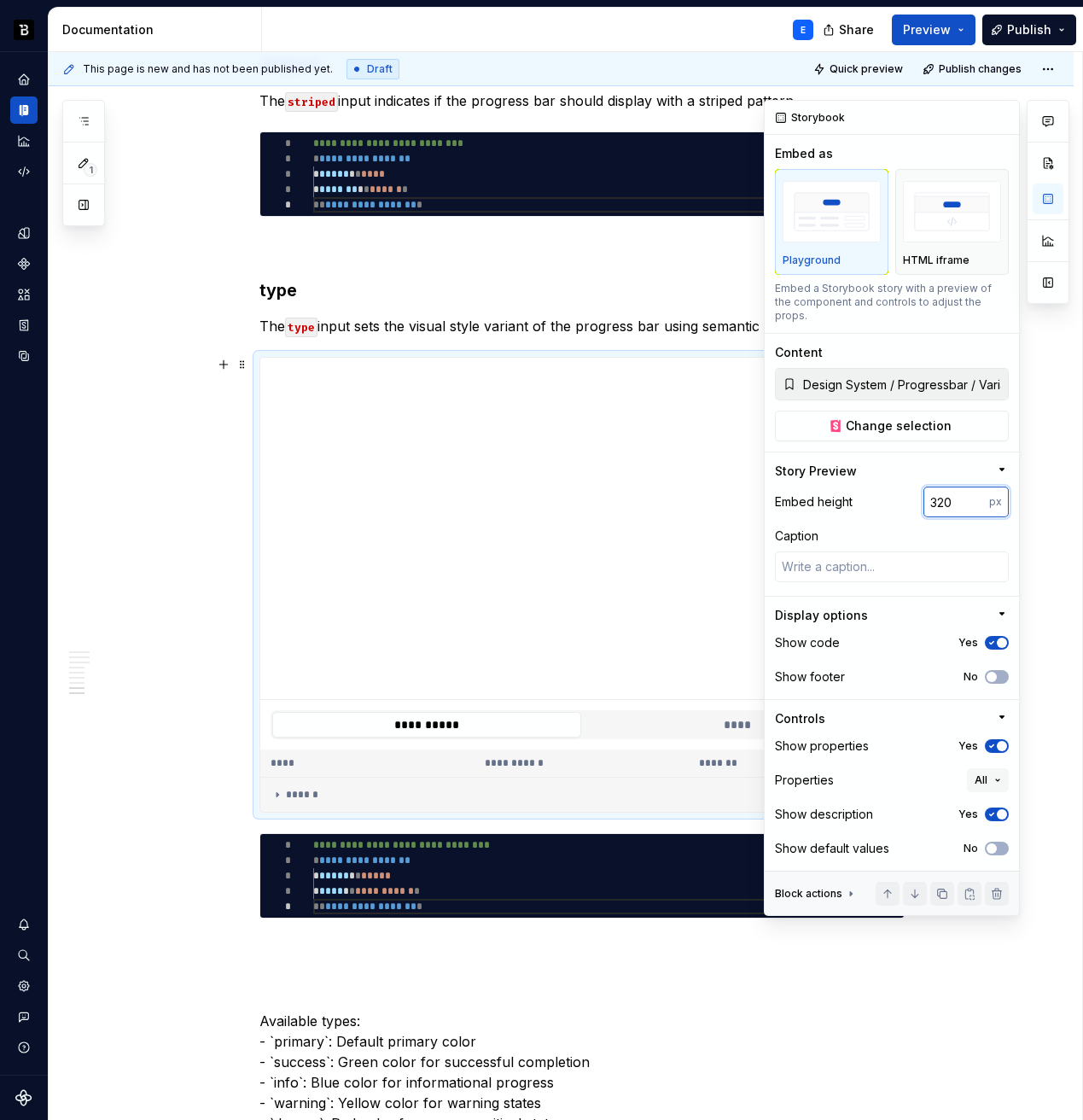
type input "320"
type textarea "*"
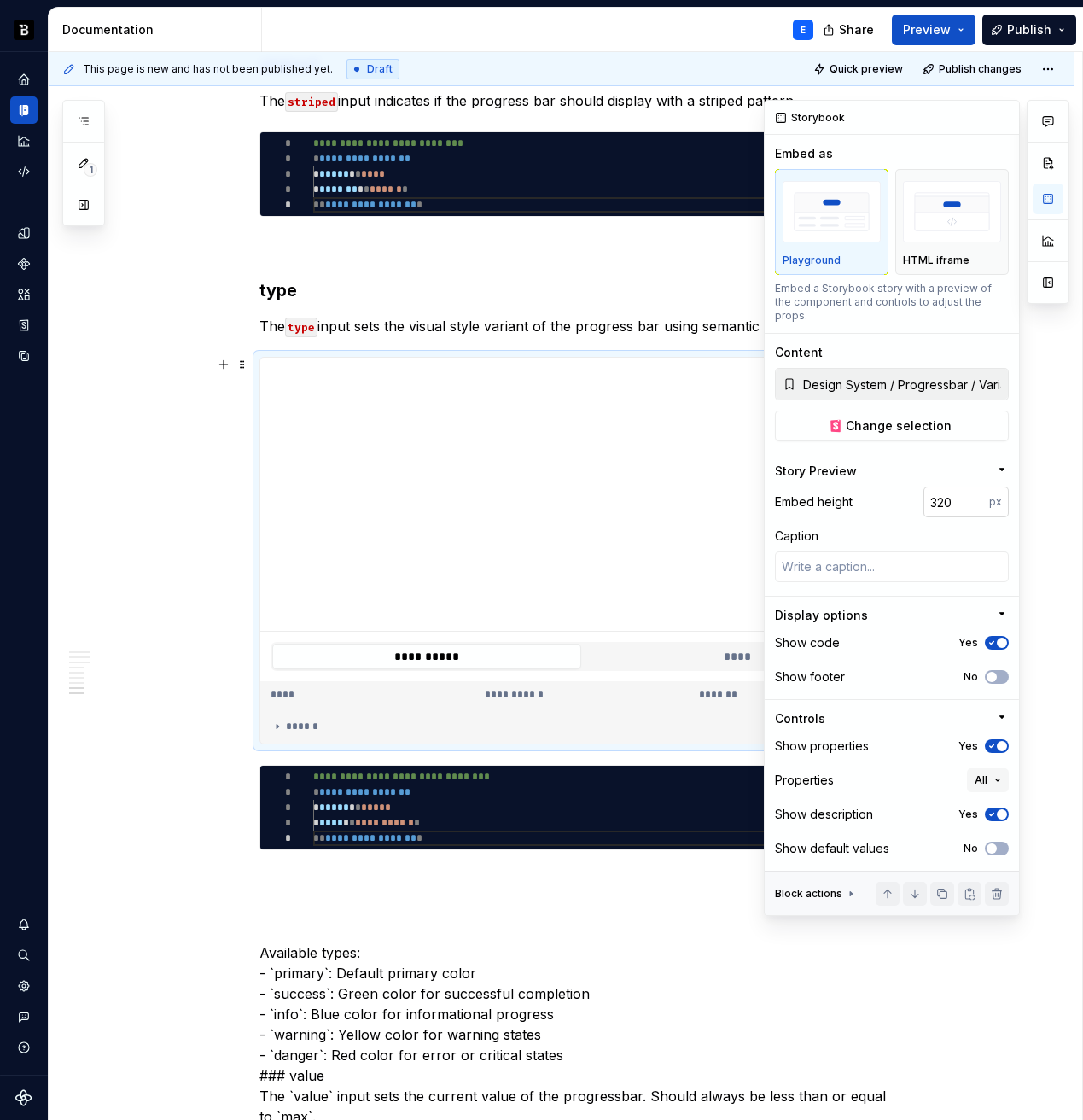
click at [955, 488] on input "320" at bounding box center [956, 502] width 66 height 31
type input "192"
type textarea "*"
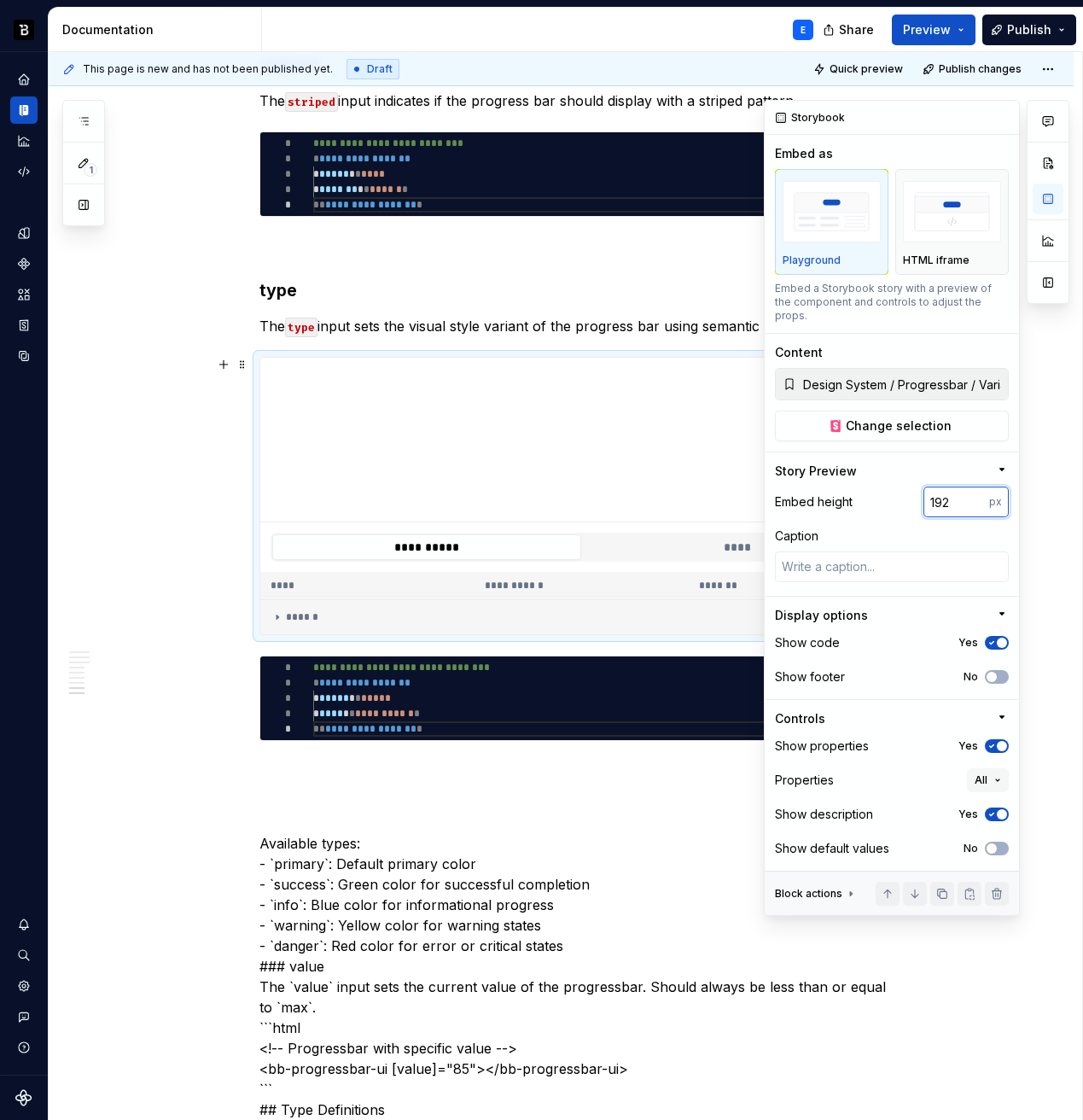
click at [948, 488] on input "192" at bounding box center [956, 502] width 66 height 31
type input "224"
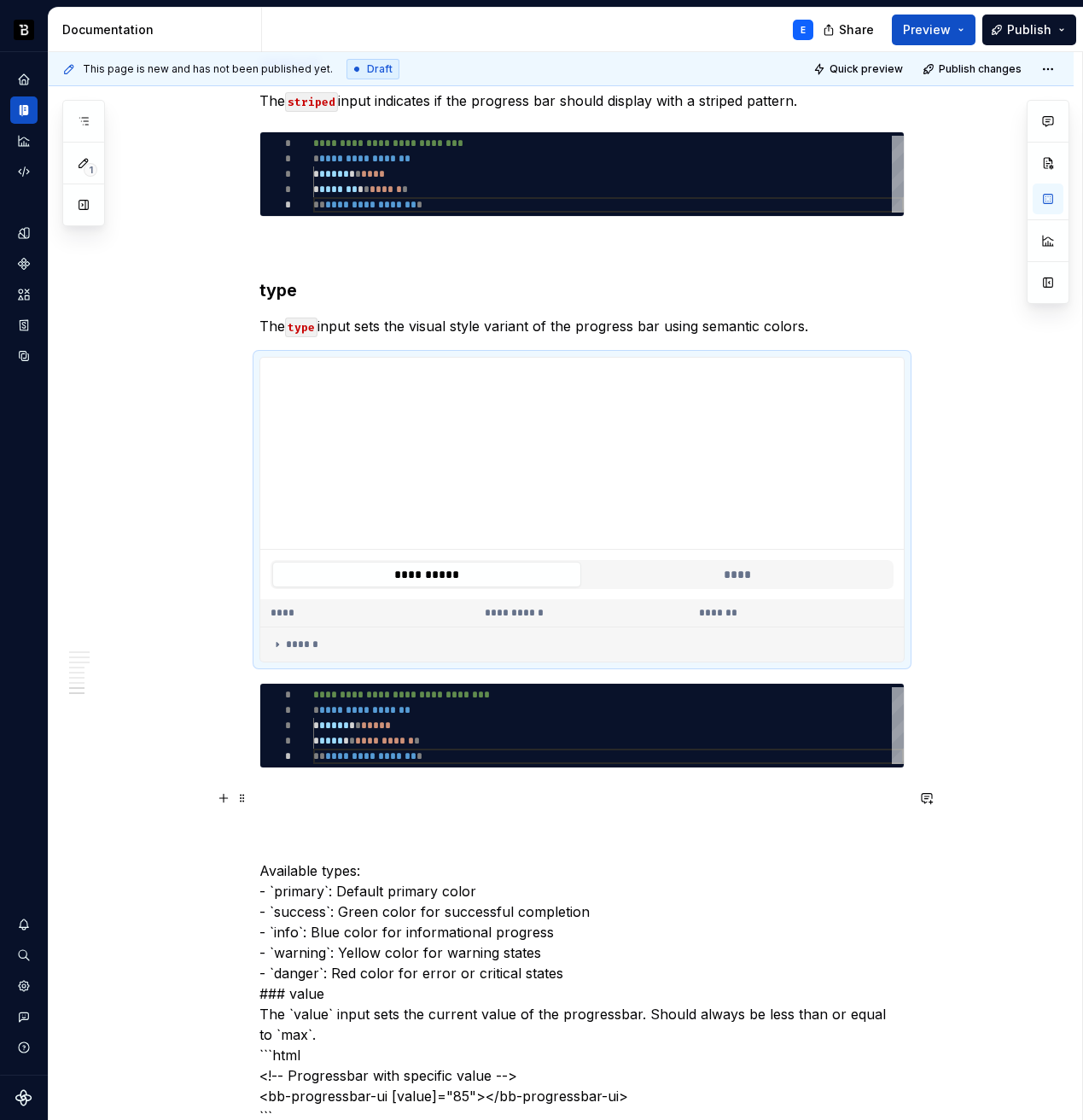
click at [362, 791] on p at bounding box center [582, 799] width 645 height 21
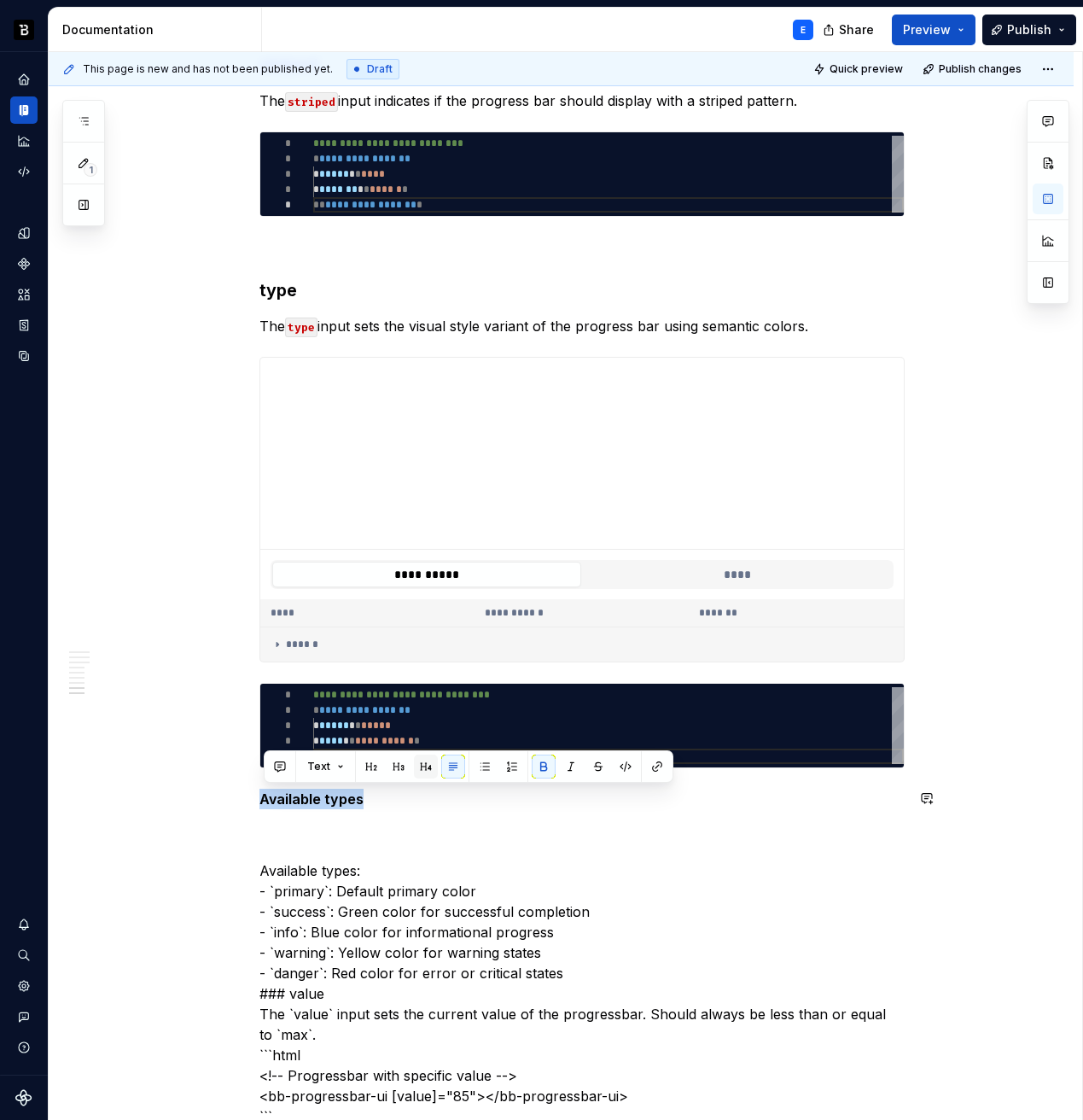
click at [420, 762] on button "button" at bounding box center [426, 766] width 24 height 24
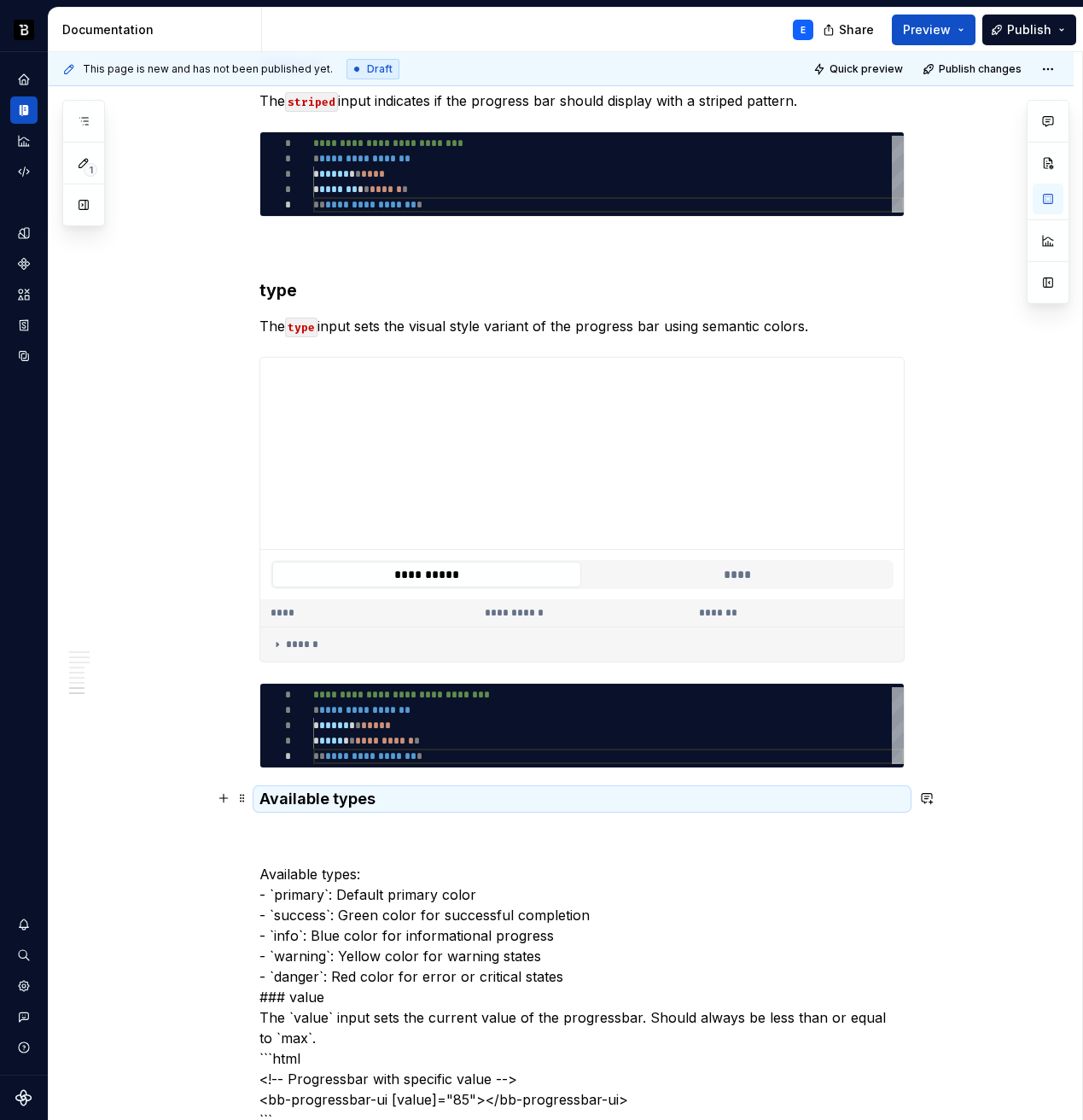
click at [398, 800] on h4 "Available types" at bounding box center [582, 799] width 645 height 21
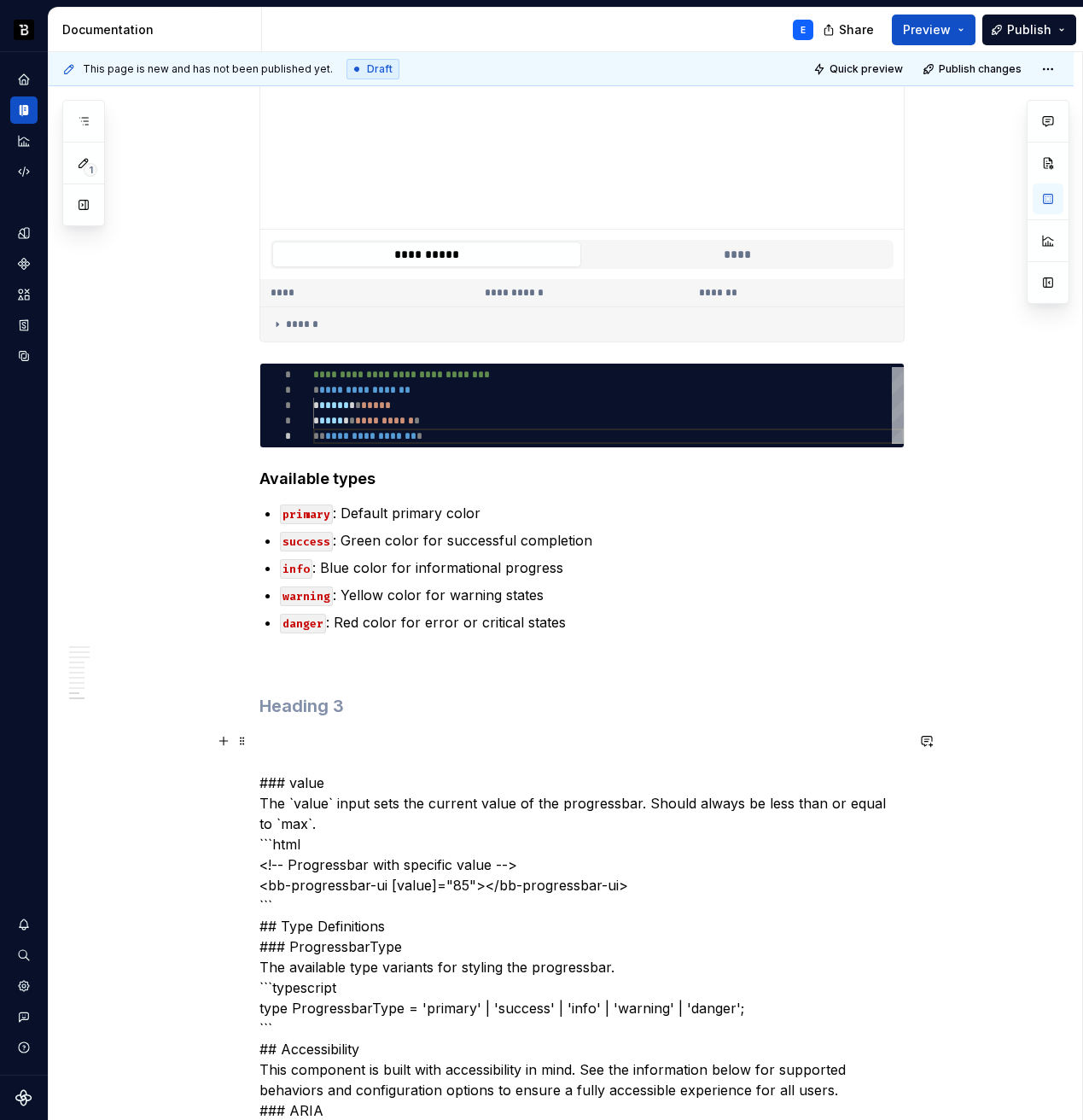
scroll to position [2596, 0]
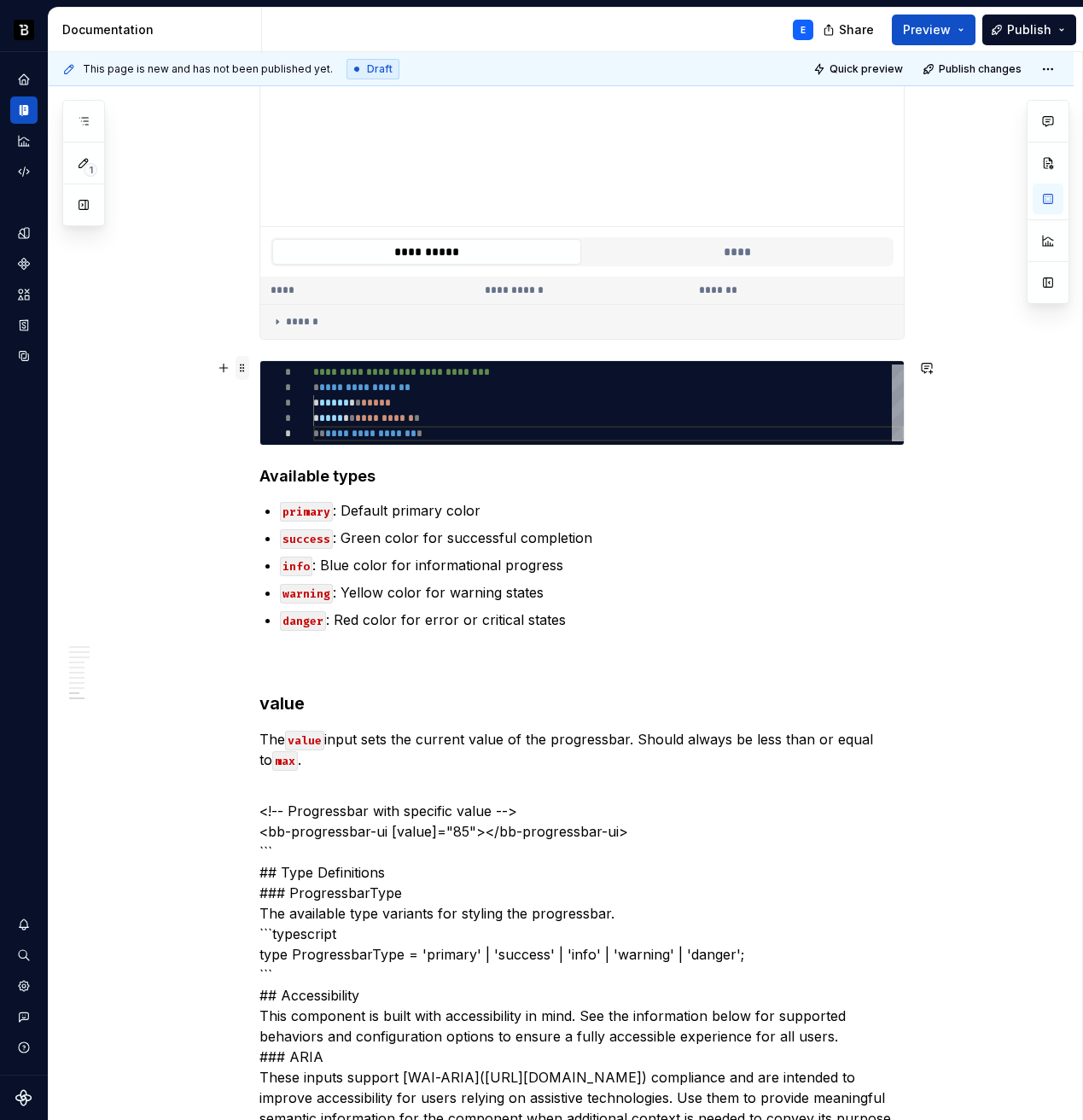
click at [248, 363] on span at bounding box center [242, 368] width 14 height 24
type textarea "*"
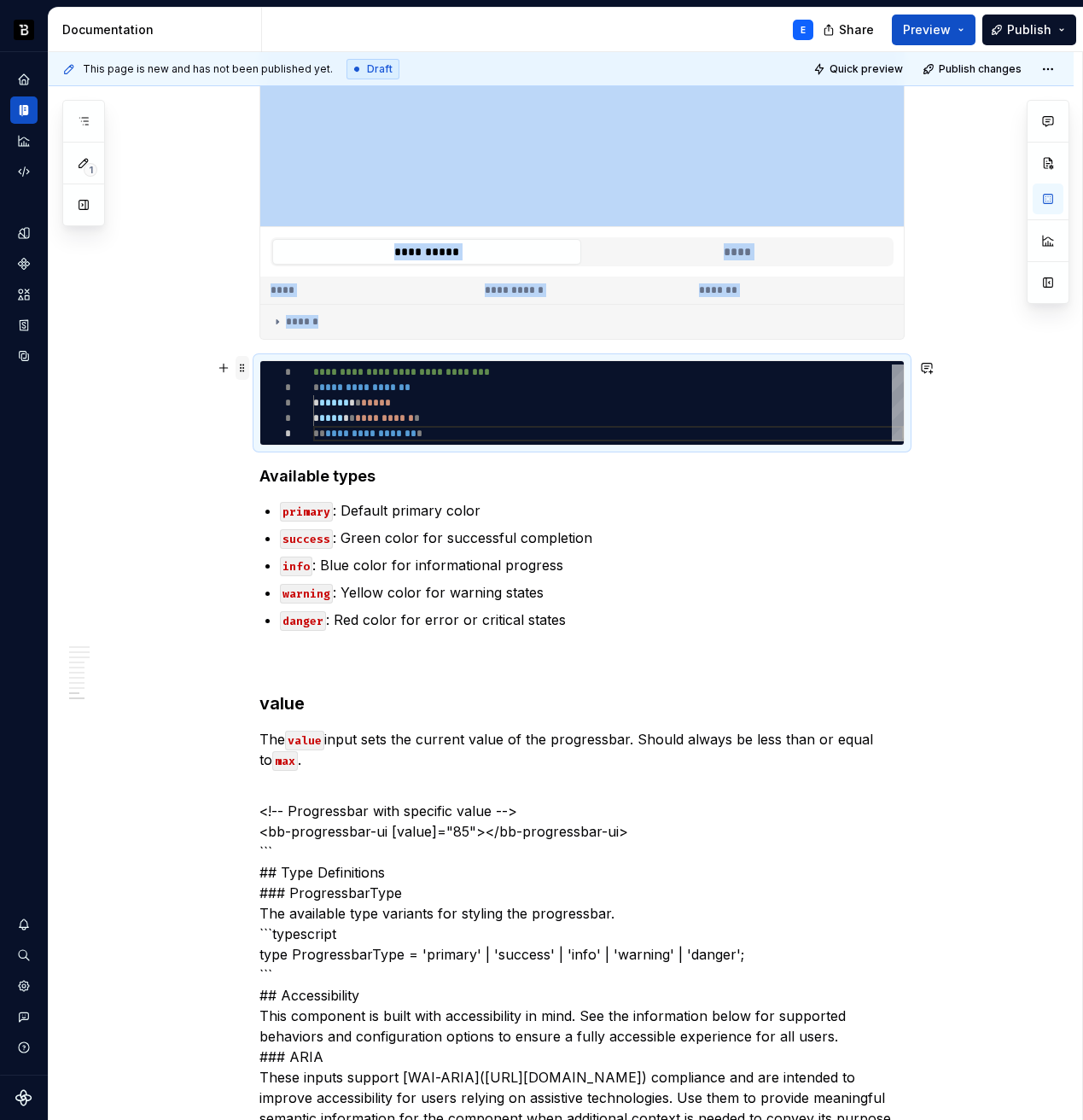
click at [248, 363] on span at bounding box center [242, 368] width 14 height 24
copy div "**********"
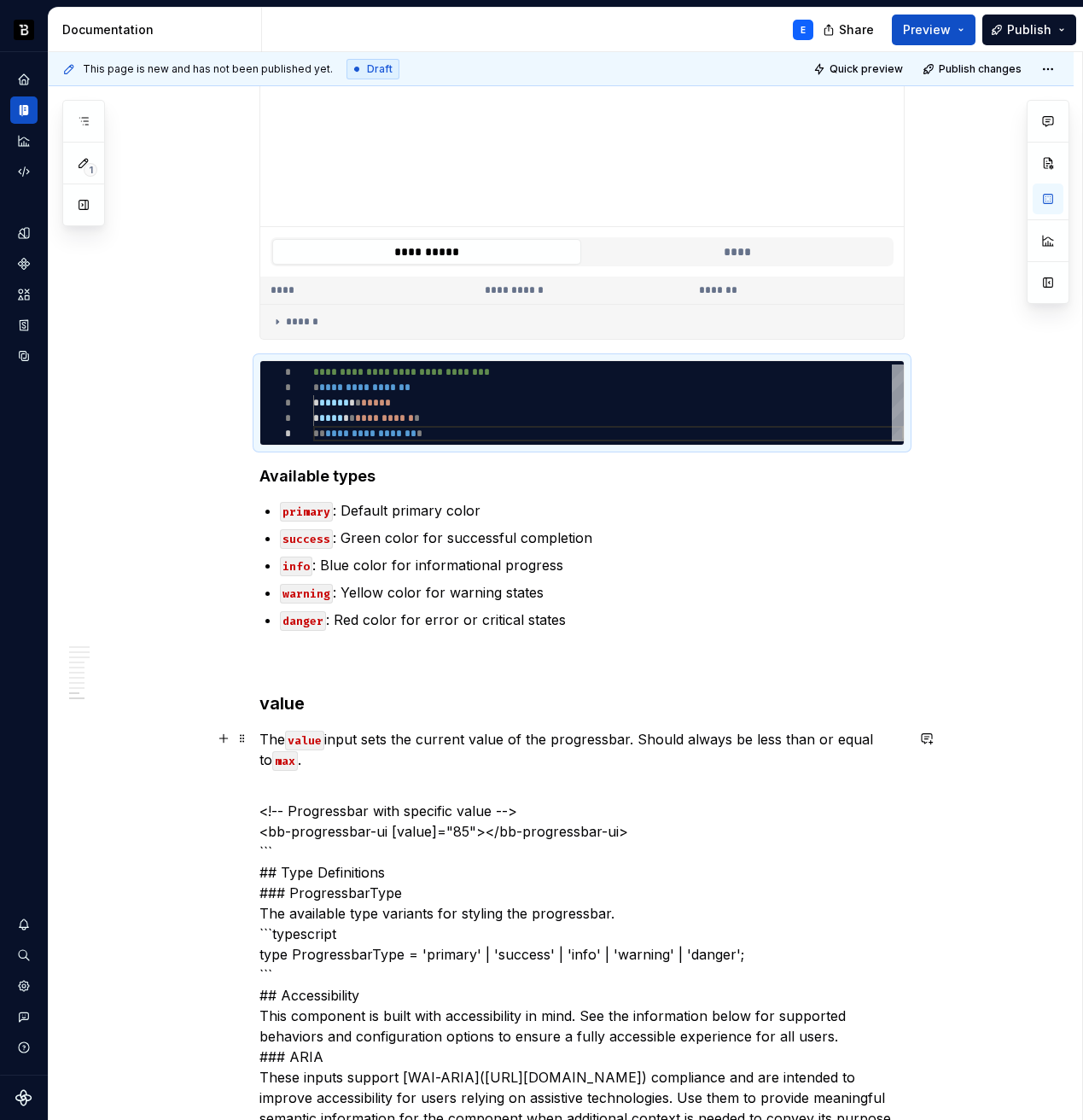
click at [351, 757] on p "The value input sets the current value of the progressbar. Should always be les…" at bounding box center [582, 749] width 645 height 41
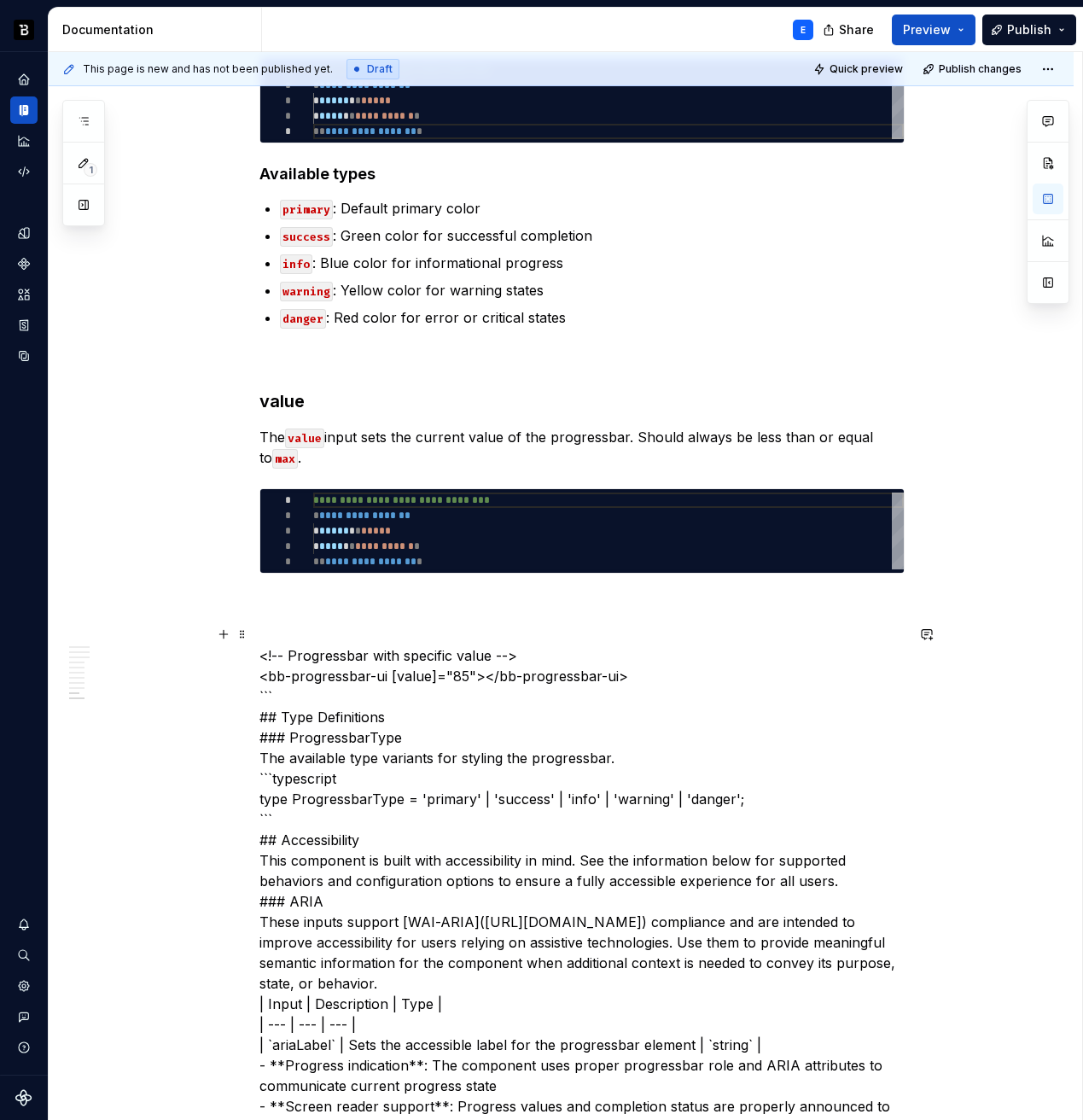
scroll to position [2899, 0]
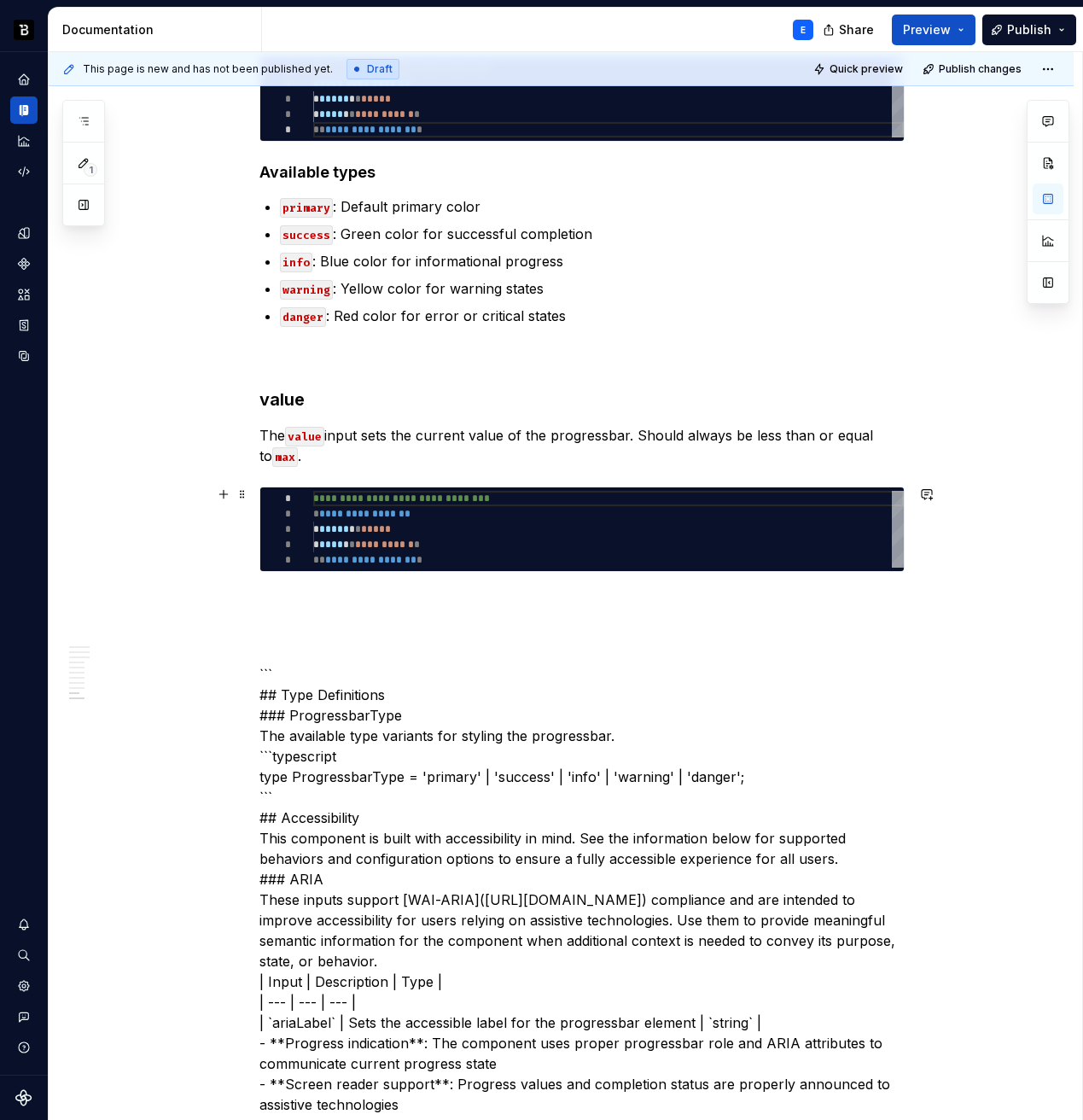
click at [351, 512] on div "**********" at bounding box center [608, 529] width 591 height 77
type textarea "**********"
type textarea "*"
type textarea "**********"
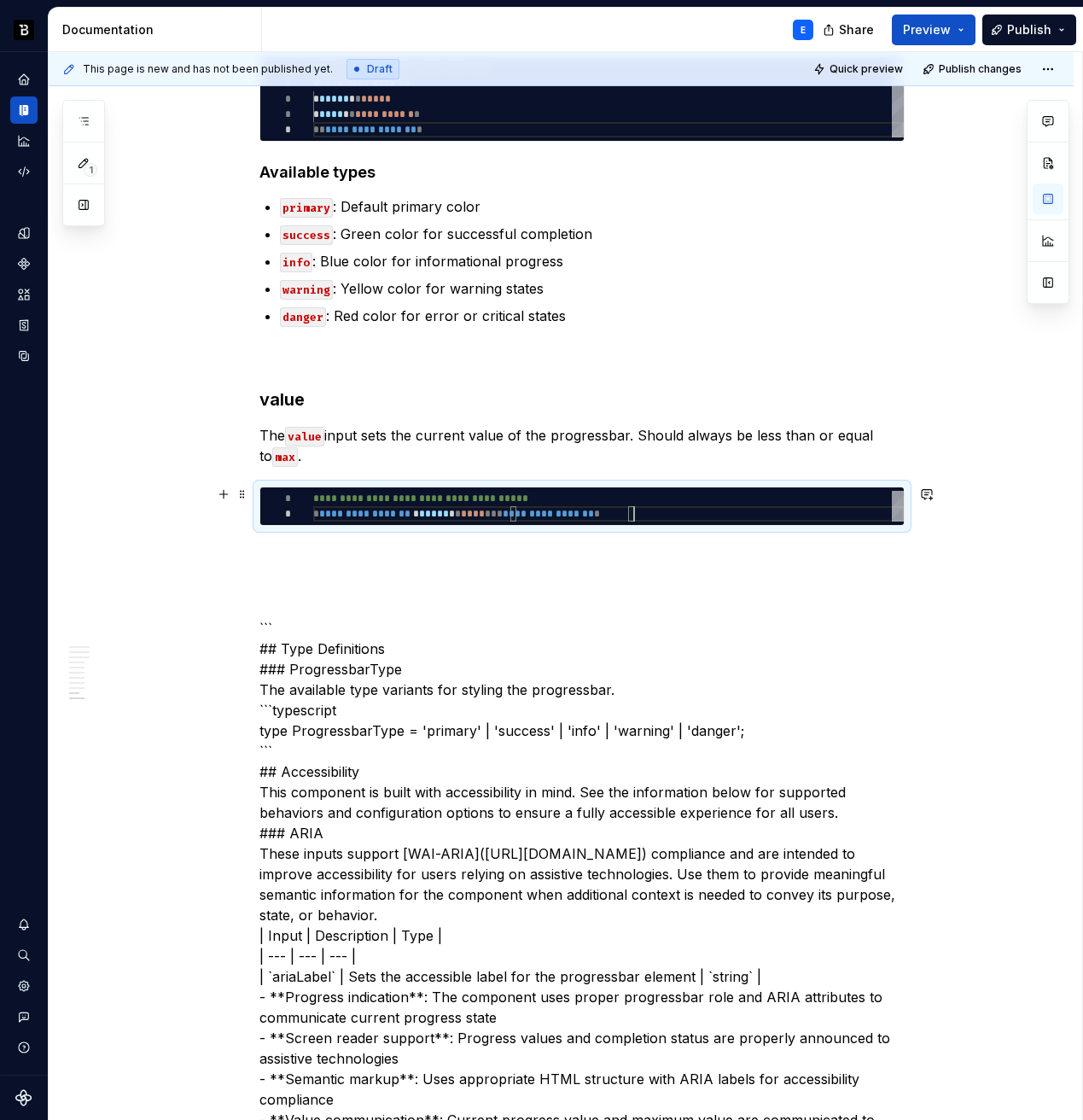
scroll to position [16, 320]
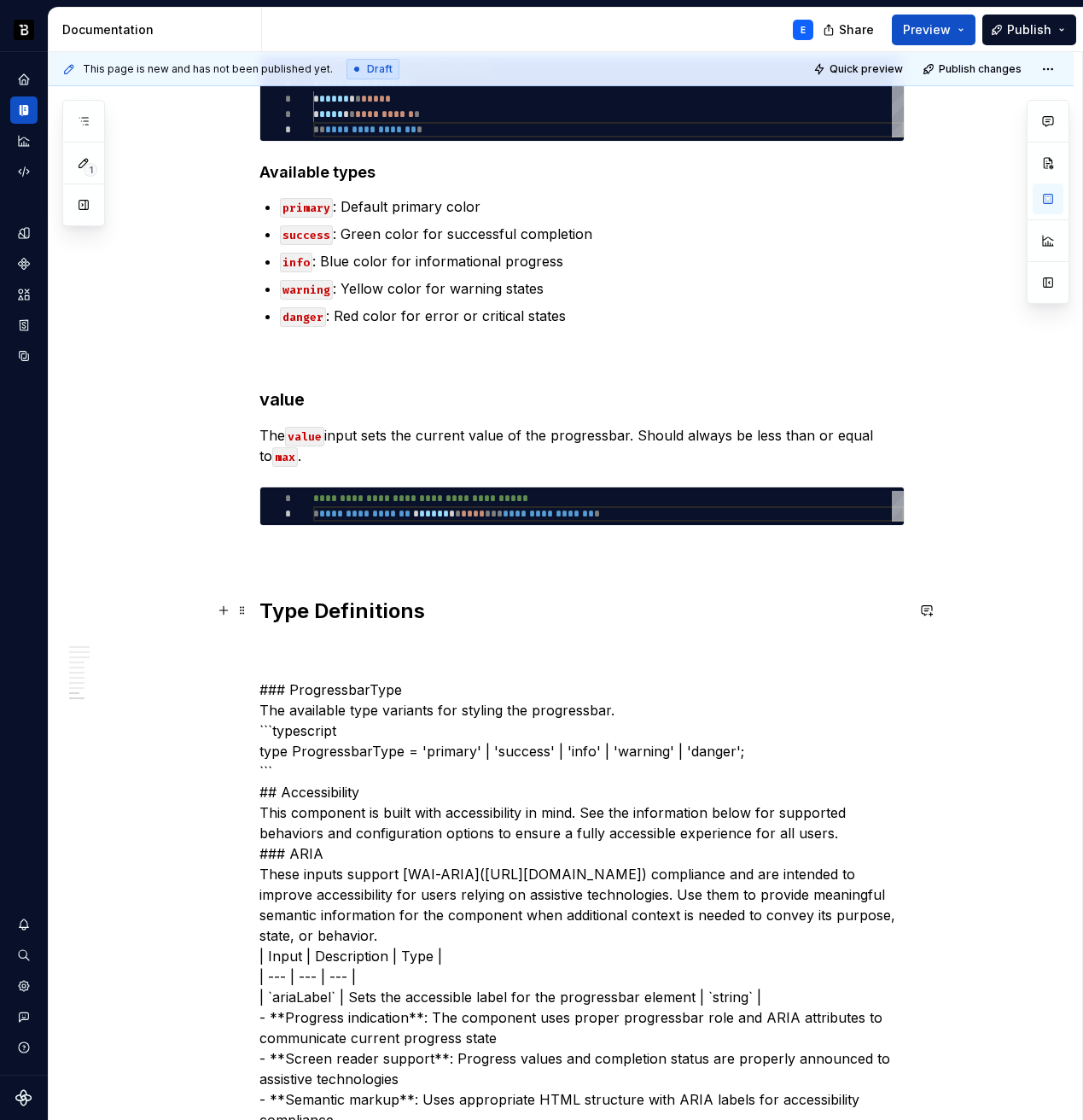
click at [492, 608] on h2 "Type Definitions" at bounding box center [582, 611] width 645 height 28
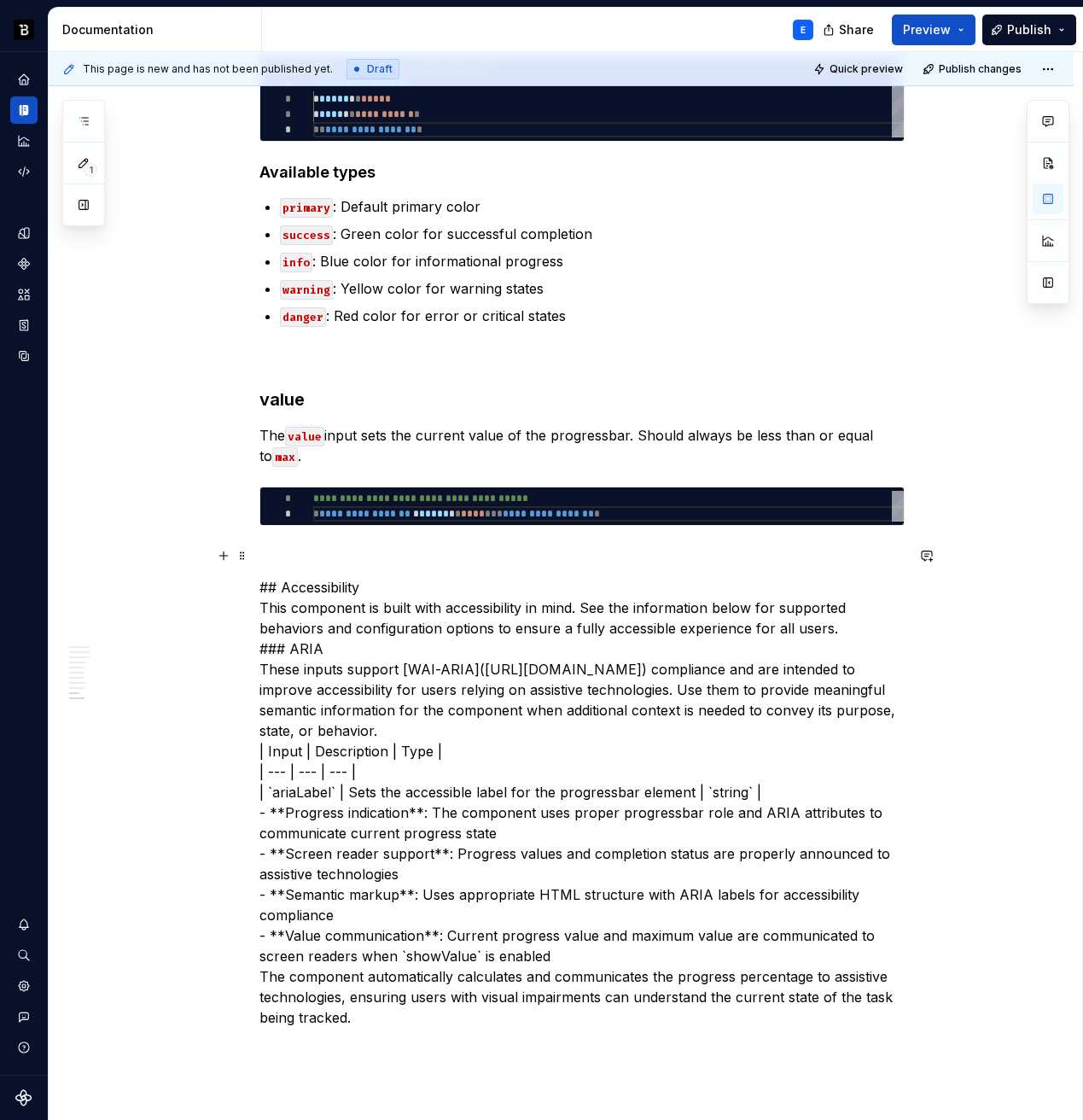
click at [618, 548] on p at bounding box center [582, 557] width 645 height 21
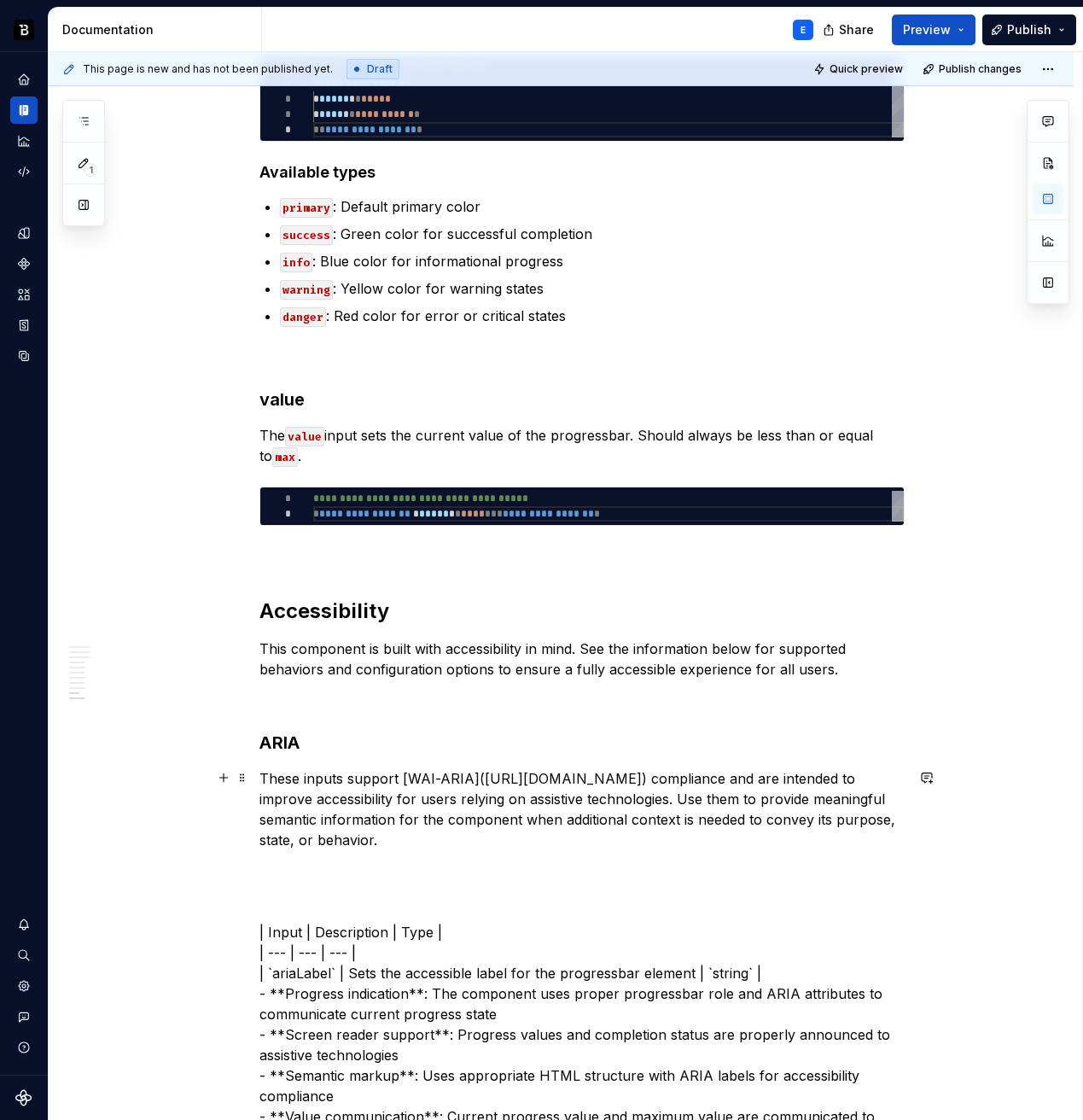
click at [410, 775] on p "These inputs support [WAI-ARIA](https://www.w3.org/WAI/standards-guidelines/ari…" at bounding box center [582, 809] width 645 height 82
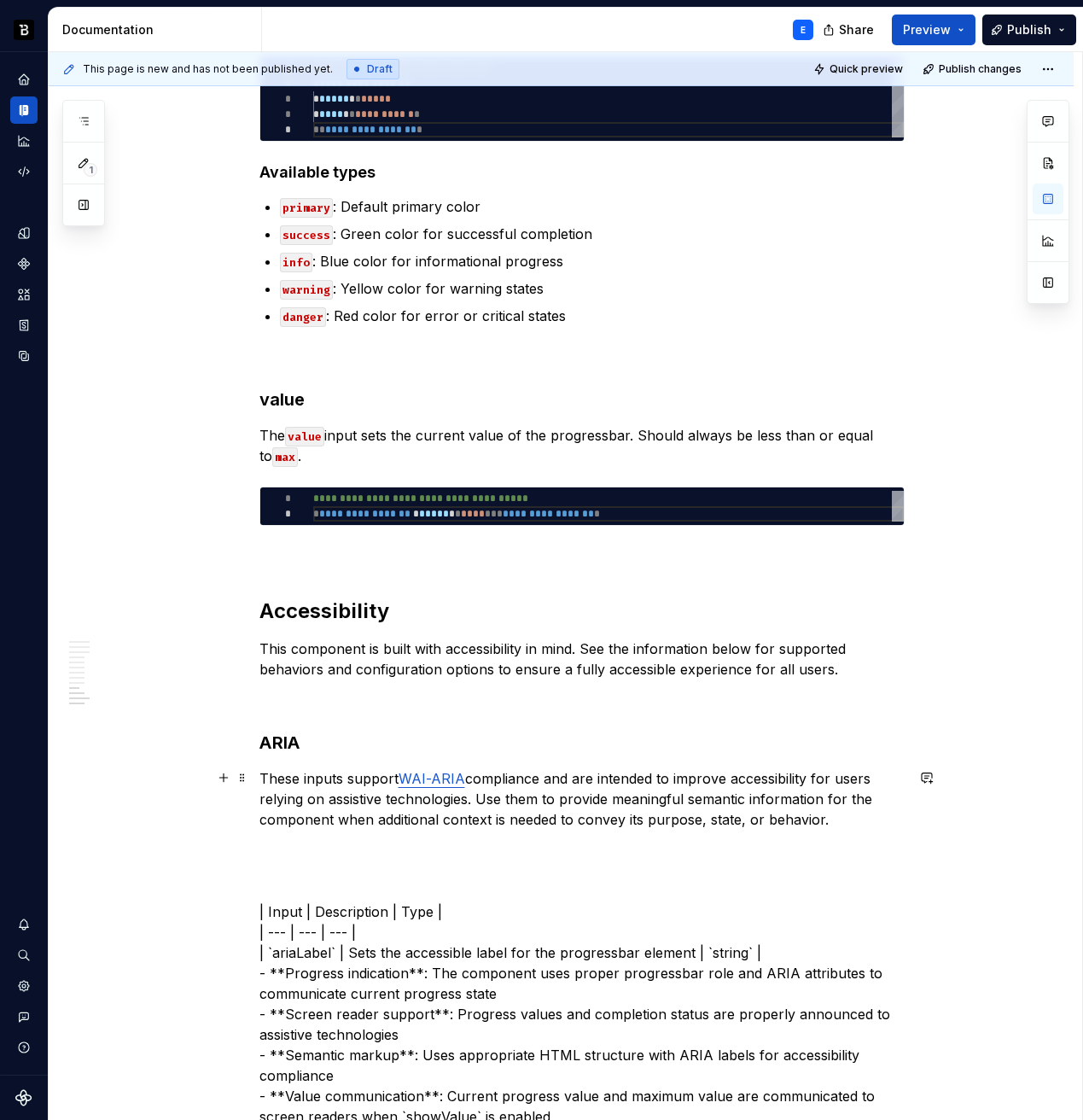
click at [858, 818] on p "These inputs support WAI-ARIA compliance and are intended to improve accessibil…" at bounding box center [582, 798] width 645 height 61
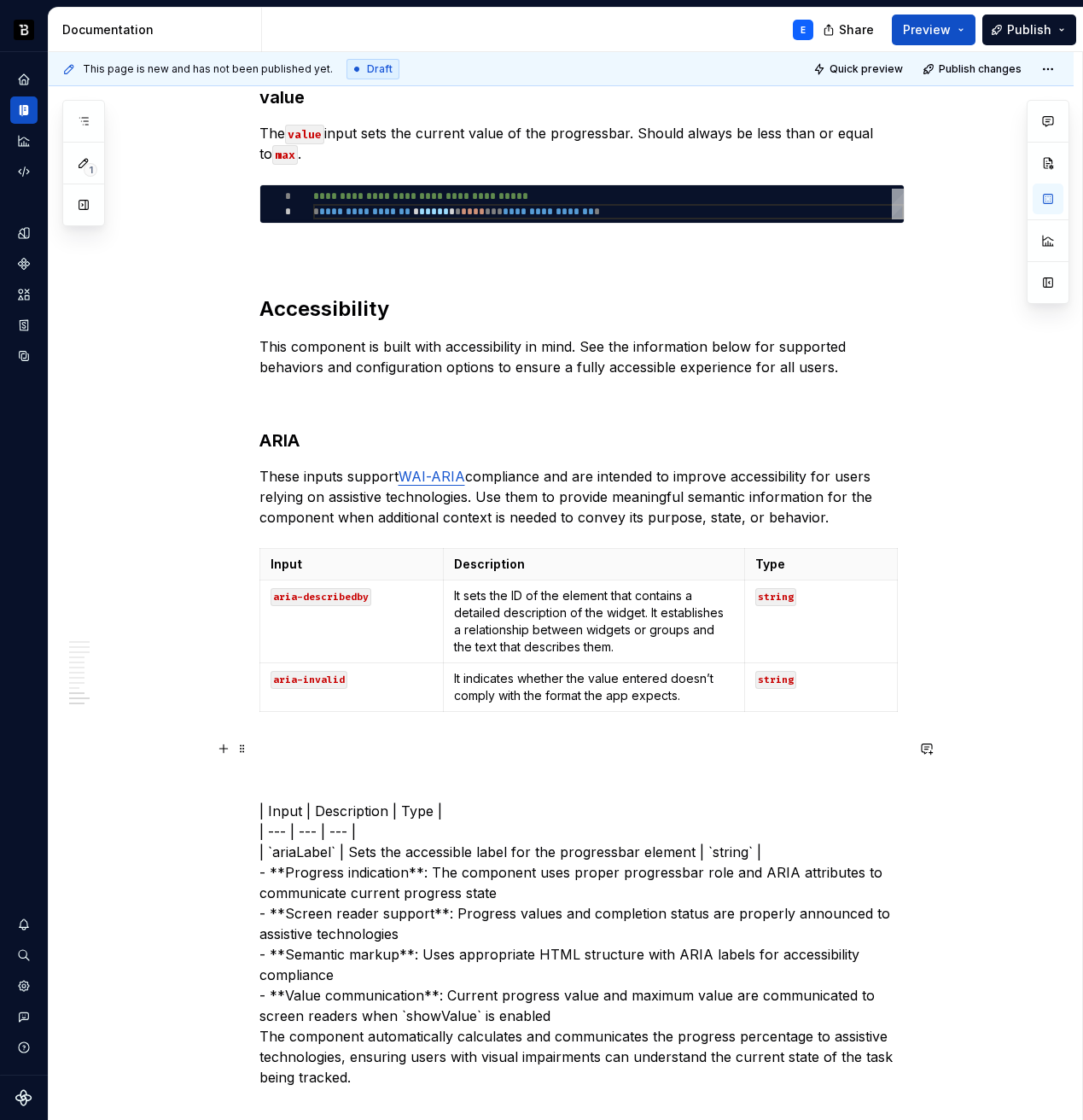
scroll to position [3325, 0]
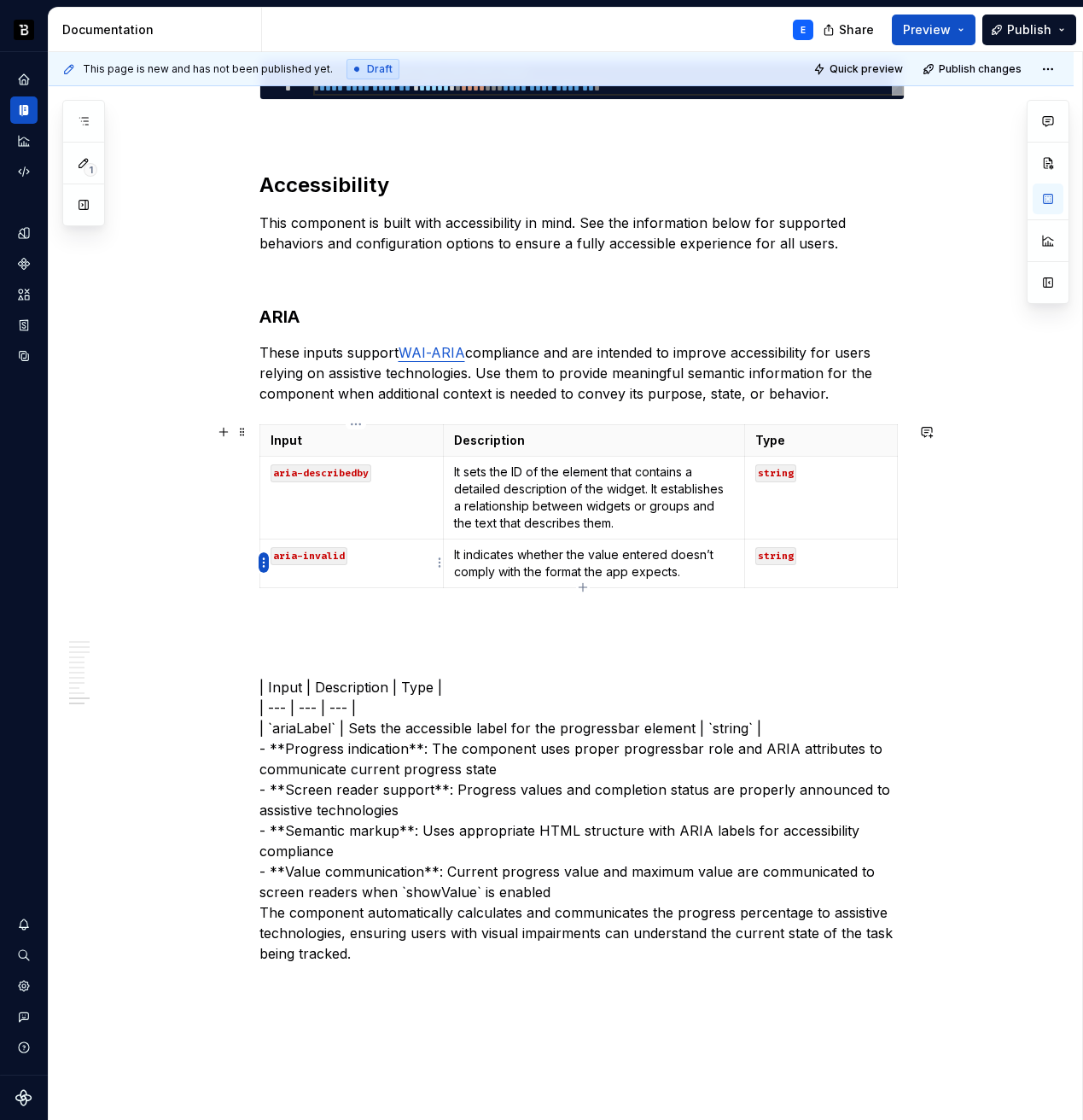
click at [258, 557] on html "Backbase Design System E Design system data Documentation E Share Preview Publi…" at bounding box center [541, 560] width 1083 height 1120
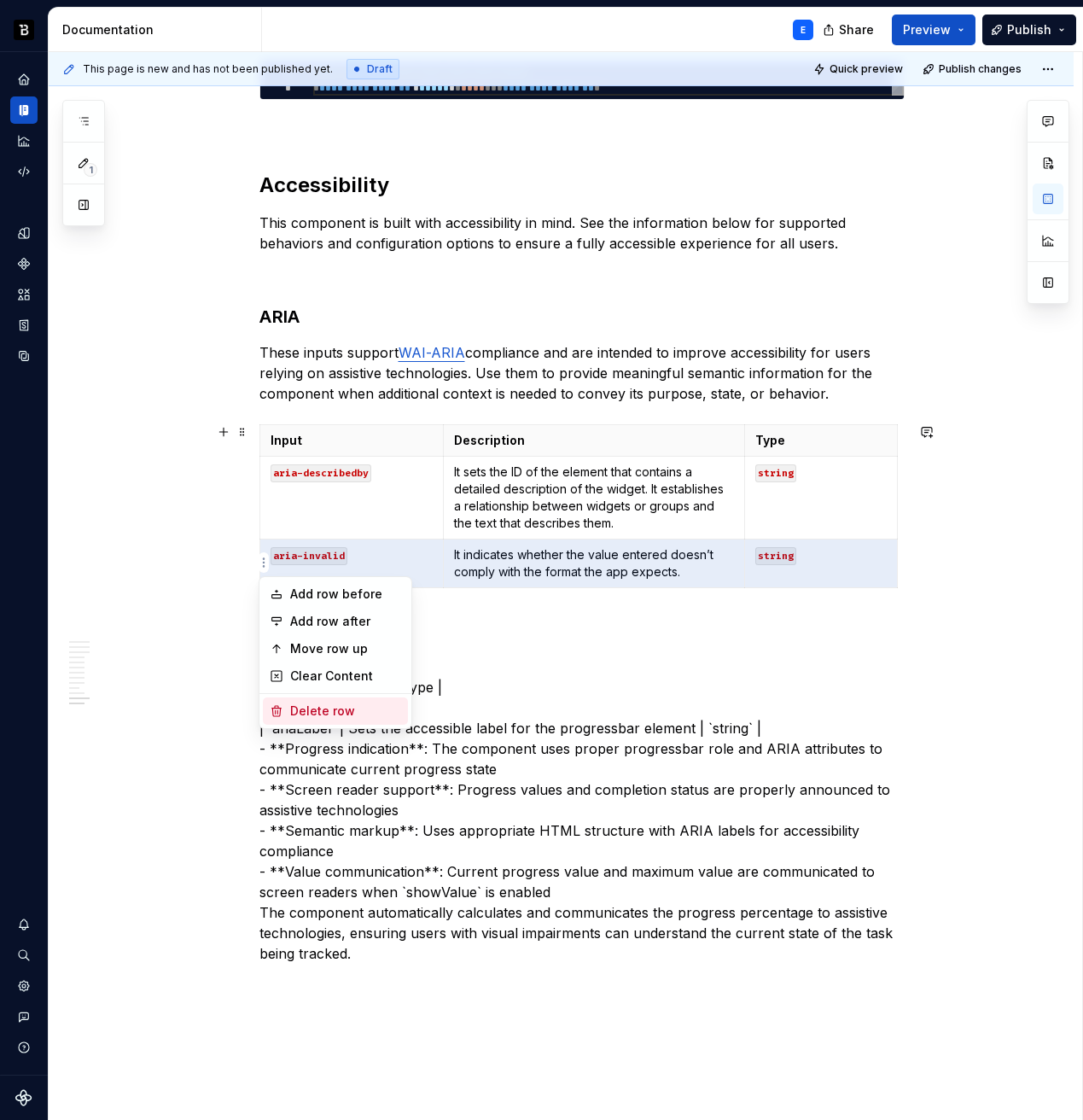
click at [318, 712] on div "Delete row" at bounding box center [345, 711] width 111 height 17
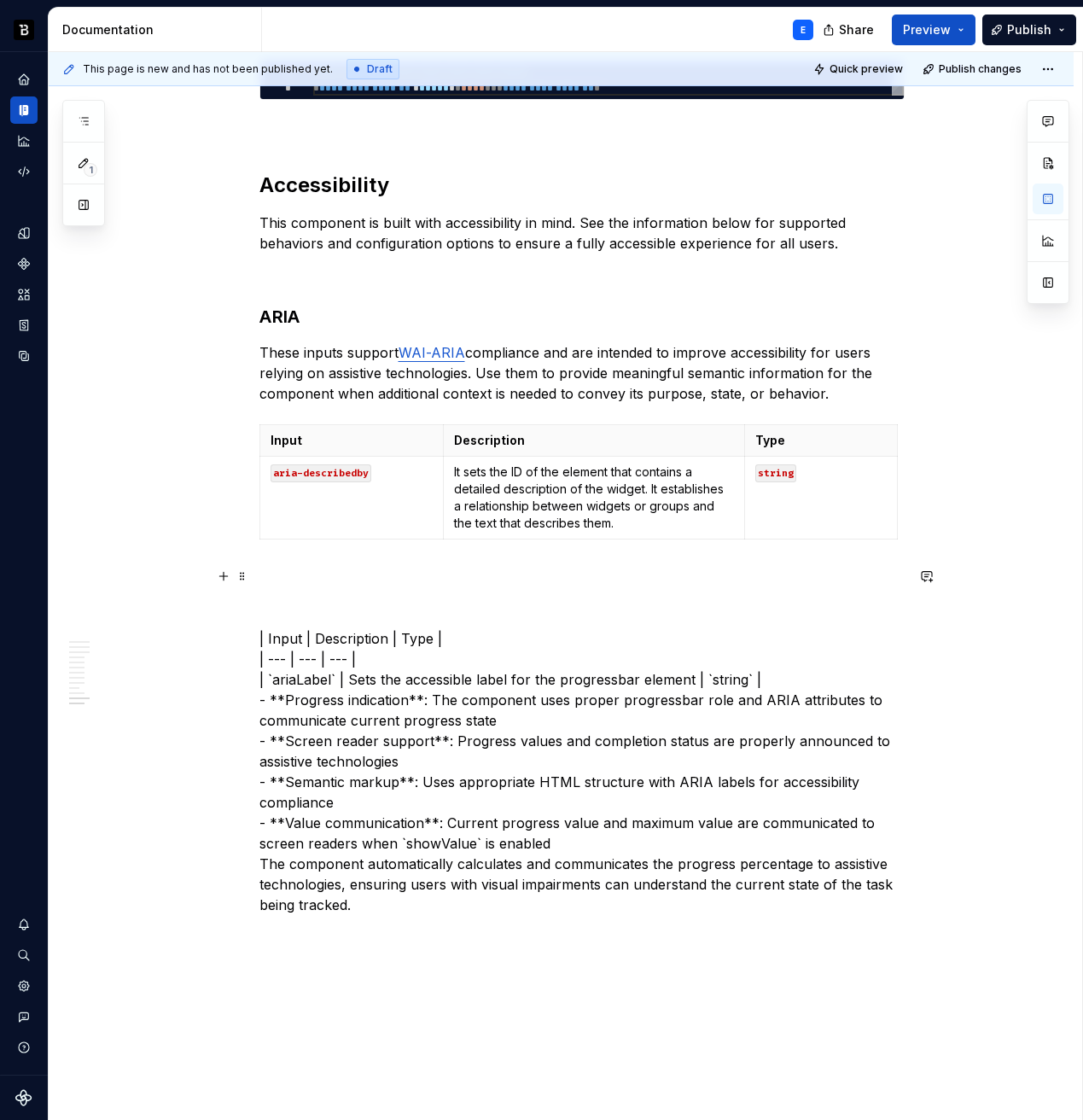
click at [306, 637] on p "| Input | Description | Type | | --- | --- | --- | | `ariaLabel` | Sets the acc…" at bounding box center [582, 741] width 645 height 349
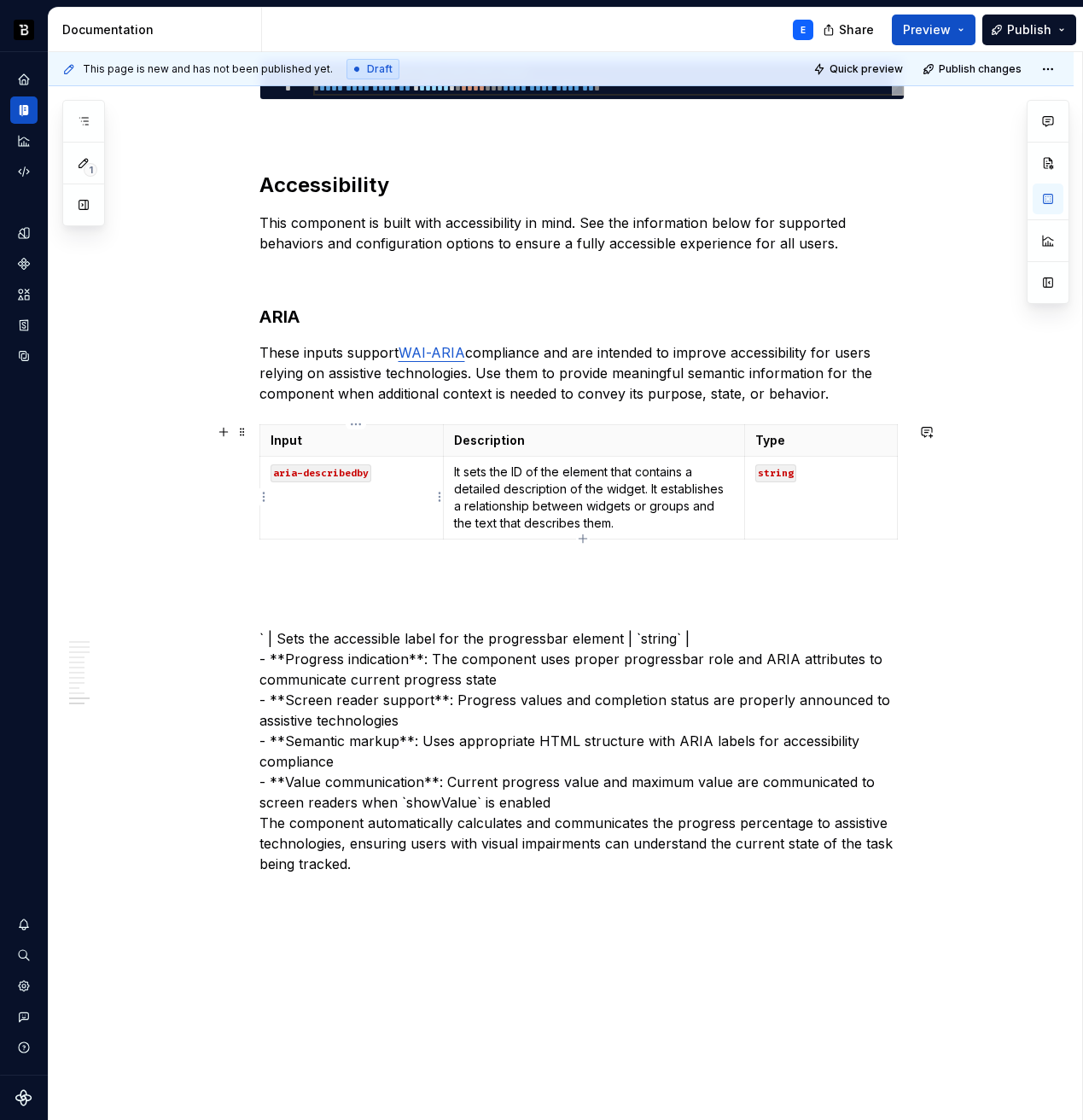
click at [336, 475] on code "aria-describedby" at bounding box center [321, 473] width 101 height 18
click at [297, 633] on p "` | Sets the accessible label for the progressbar element | `string` | - **Prog…" at bounding box center [582, 720] width 645 height 307
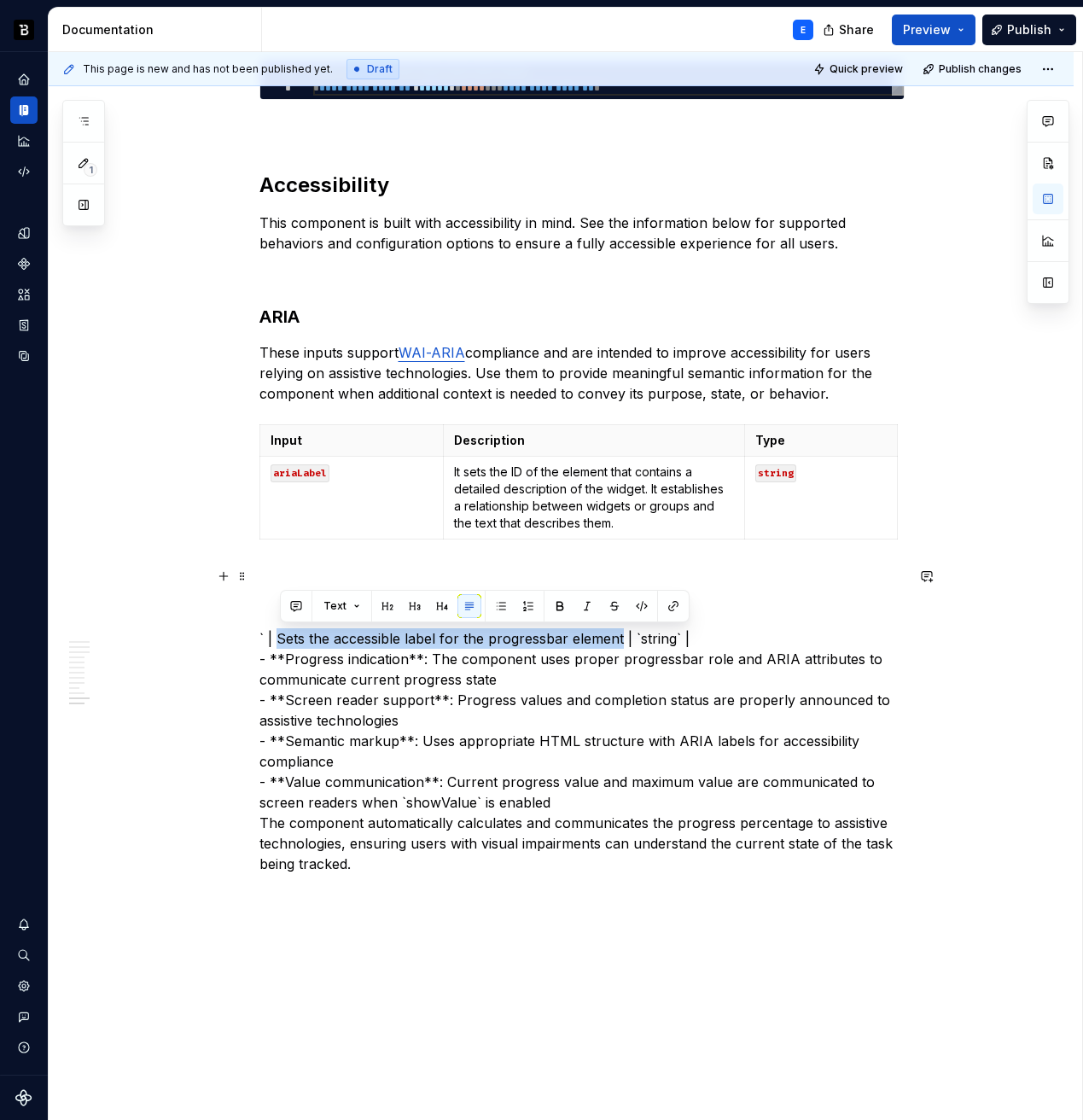
click at [600, 639] on p "` | Sets the accessible label for the progressbar element | `string` | - **Prog…" at bounding box center [582, 720] width 645 height 307
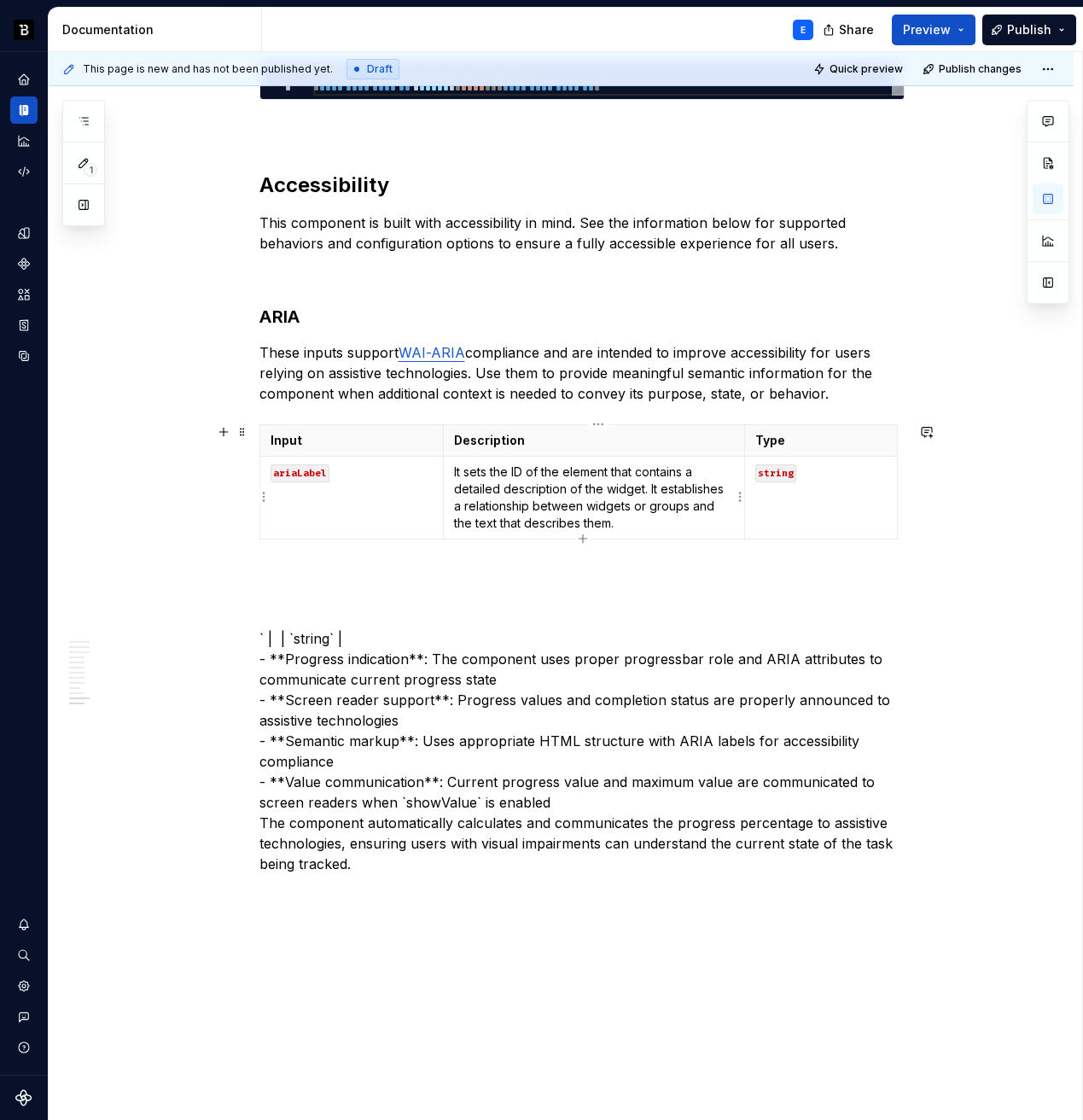
click at [569, 481] on p "It sets the ID of the element that contains a detailed description of the widge…" at bounding box center [594, 497] width 280 height 68
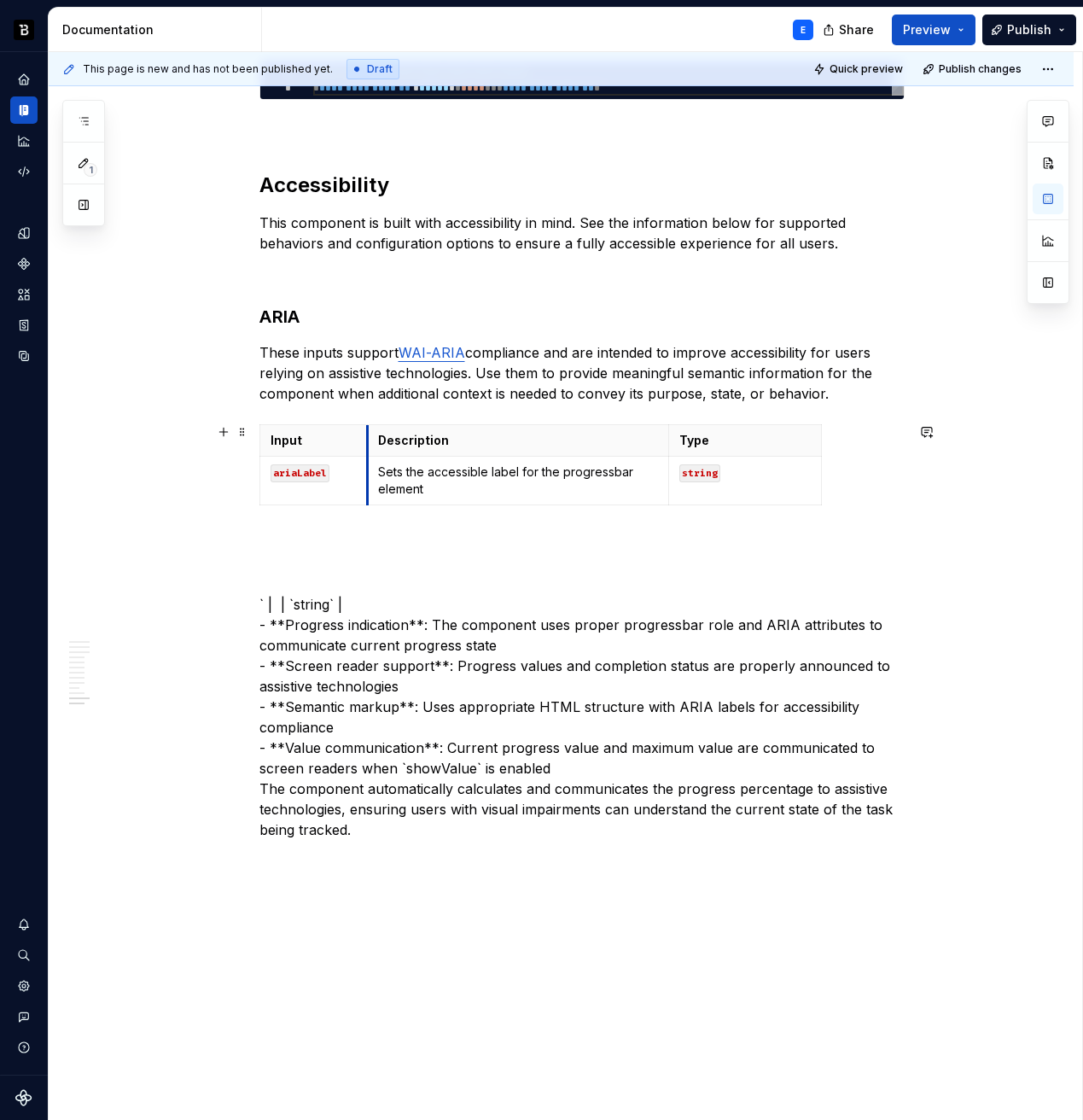
drag, startPoint x: 447, startPoint y: 442, endPoint x: 363, endPoint y: 442, distance: 84.0
click at [368, 442] on th "Description" at bounding box center [518, 441] width 300 height 32
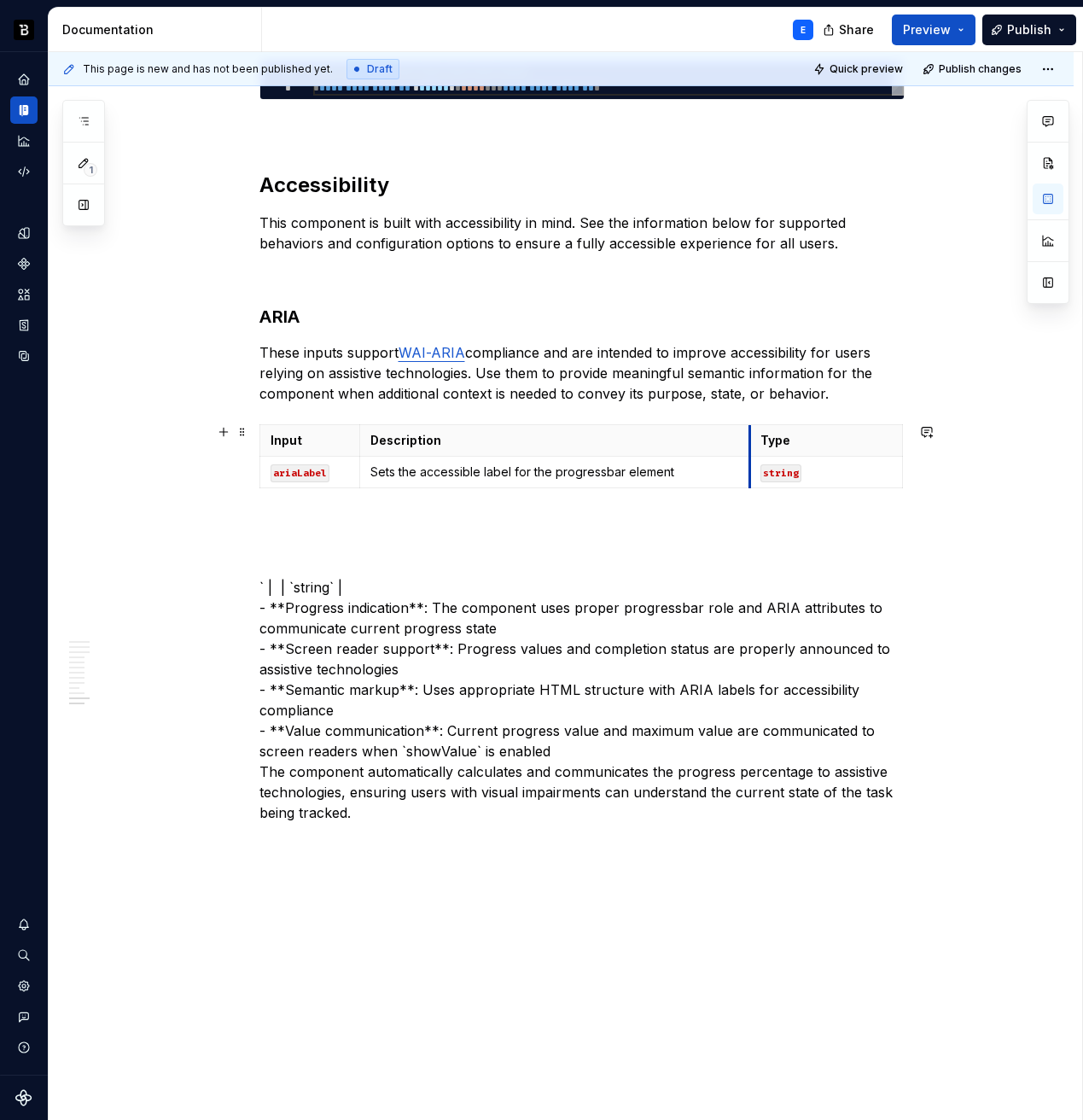
drag, startPoint x: 665, startPoint y: 444, endPoint x: 753, endPoint y: 451, distance: 88.3
click at [753, 451] on th "Type" at bounding box center [826, 441] width 153 height 32
click at [445, 582] on p "` | | `string` | - **Progress indication**: The component uses proper progressb…" at bounding box center [582, 669] width 645 height 307
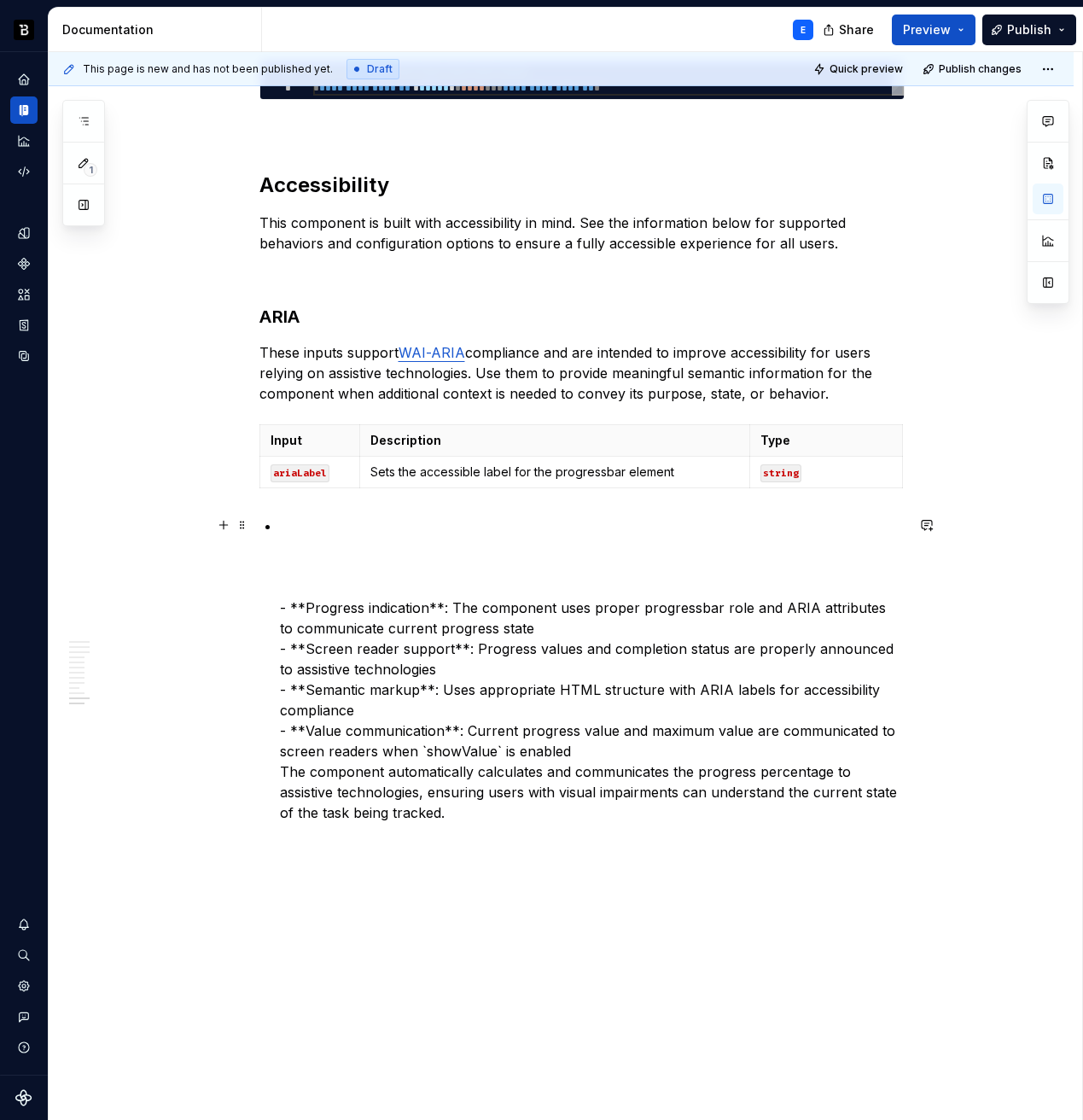
click at [413, 608] on p "- **Progress indication**: The component uses proper progressbar role and ARIA …" at bounding box center [592, 669] width 625 height 307
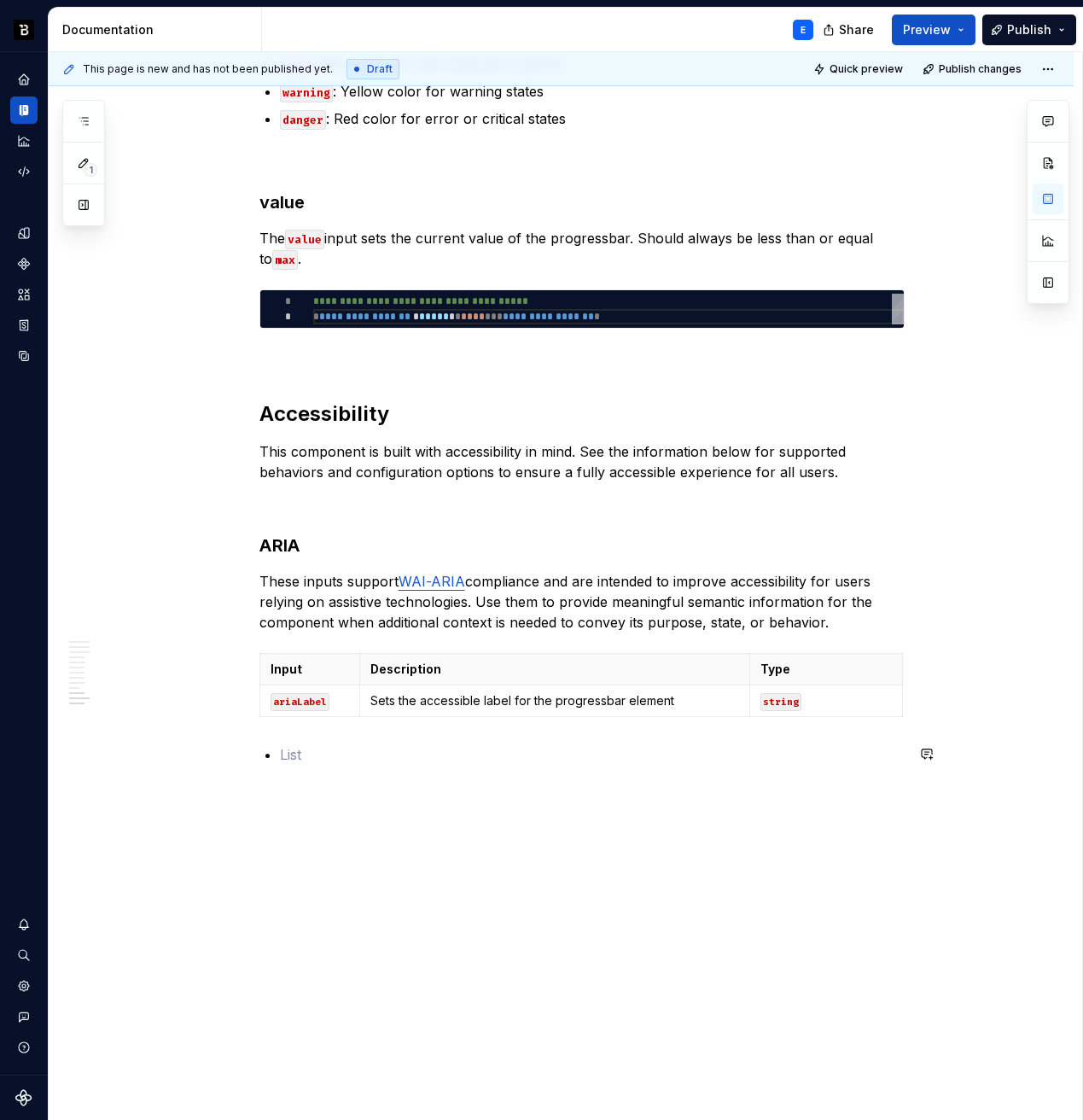
scroll to position [3301, 0]
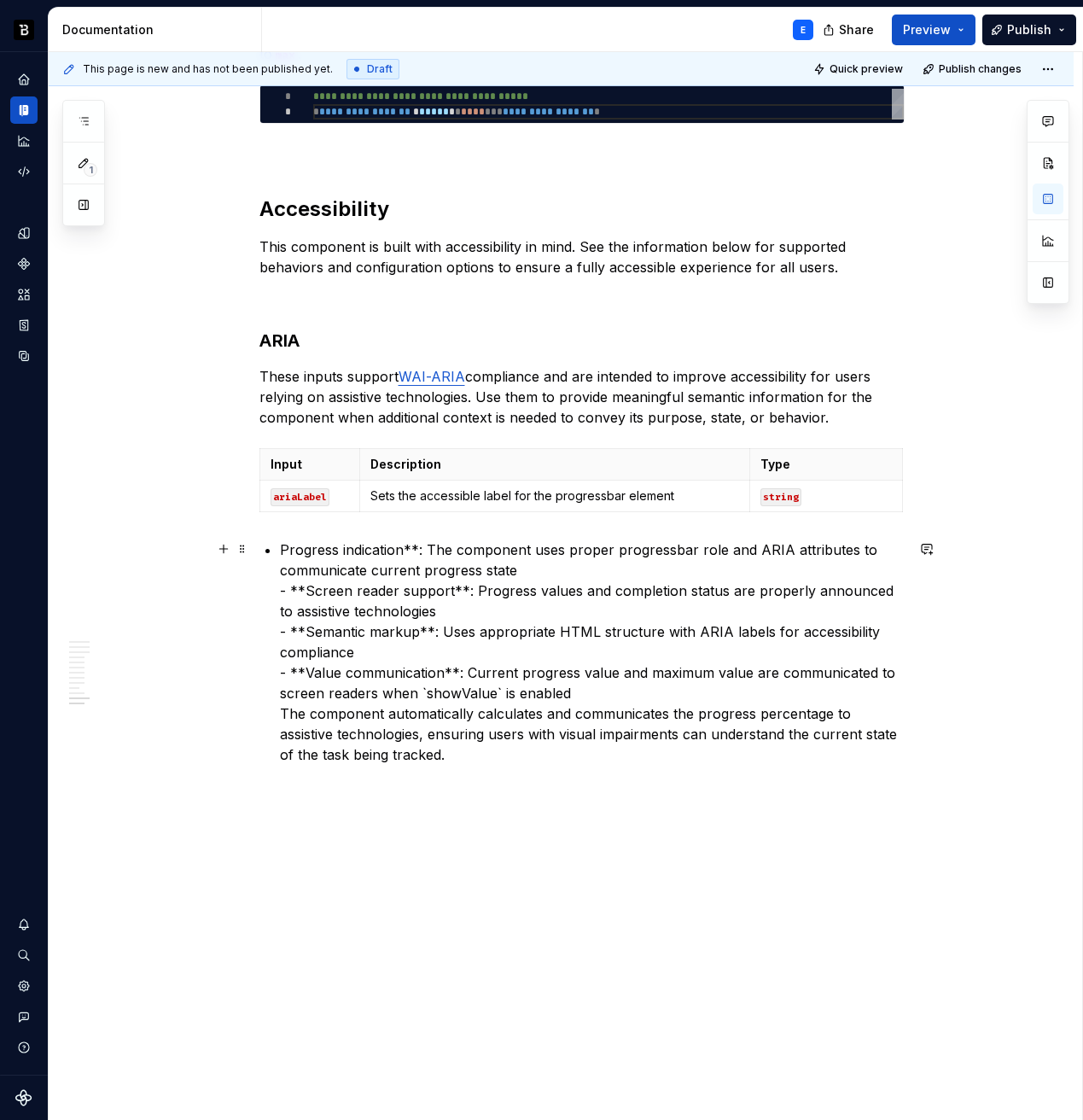
click at [407, 549] on p "Progress indication**: The component uses proper progressbar role and ARIA attr…" at bounding box center [592, 651] width 625 height 225
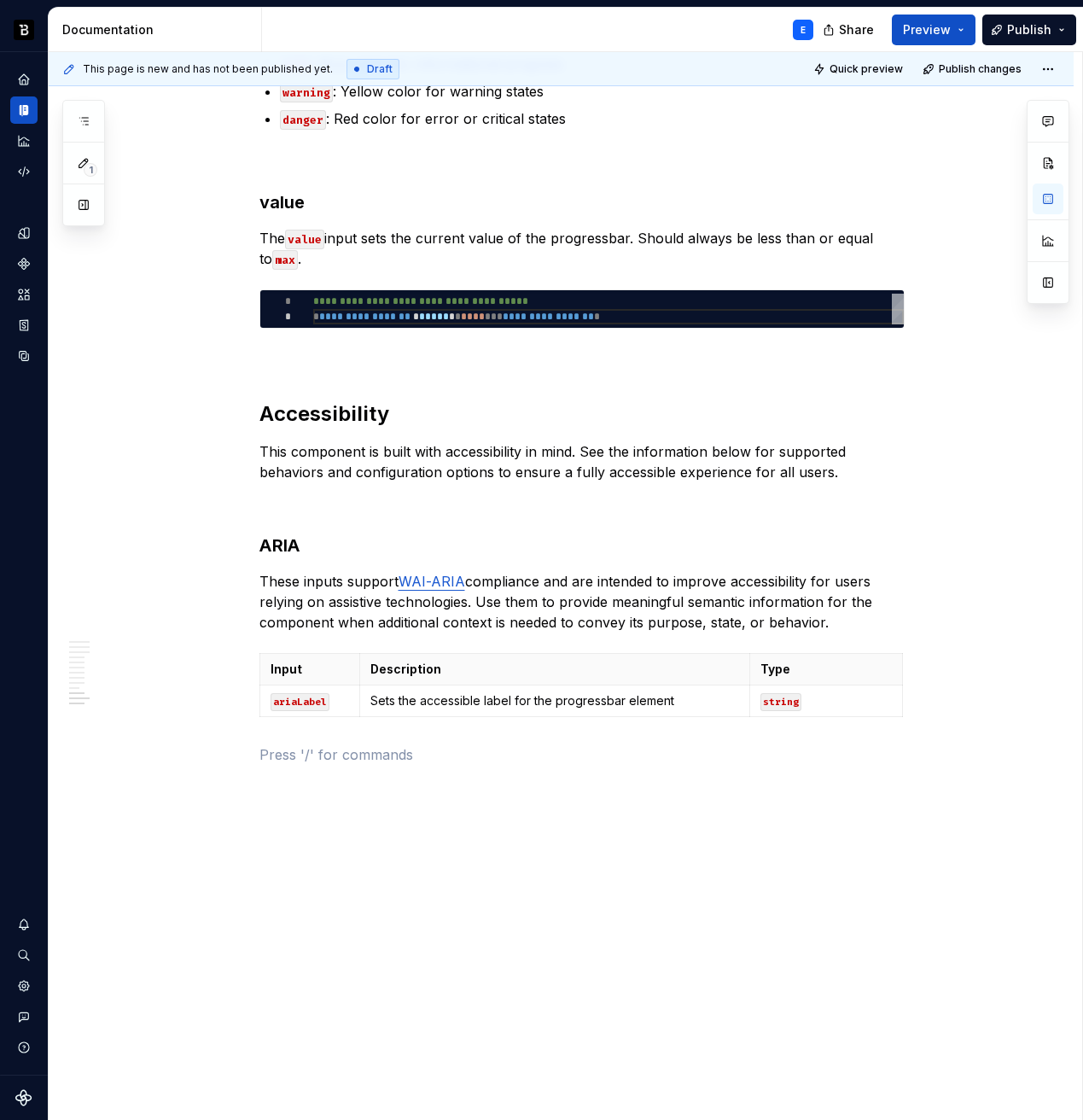
scroll to position [3055, 0]
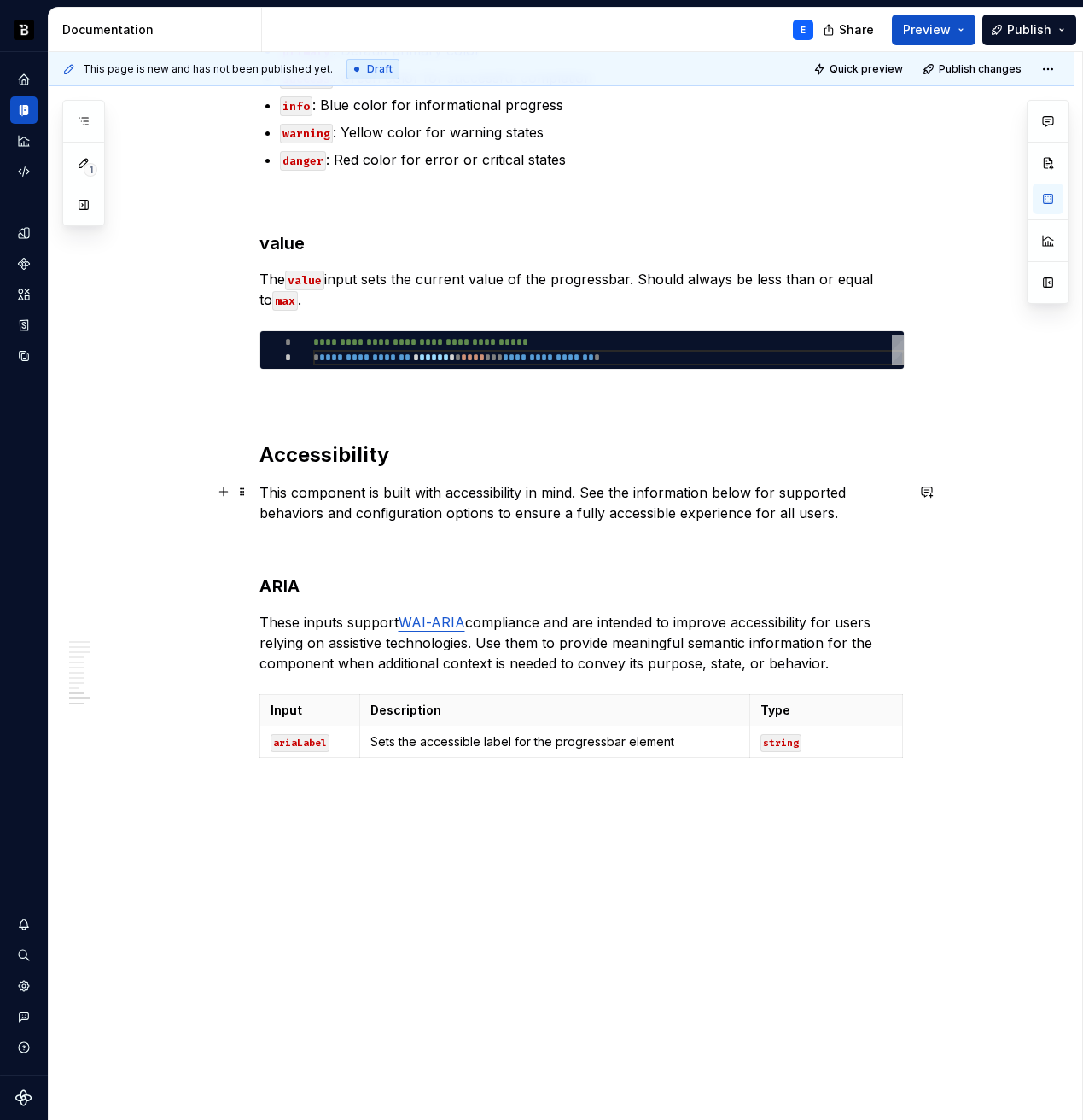
click at [781, 515] on p "This component is built with accessibility in mind. See the information below f…" at bounding box center [582, 502] width 645 height 41
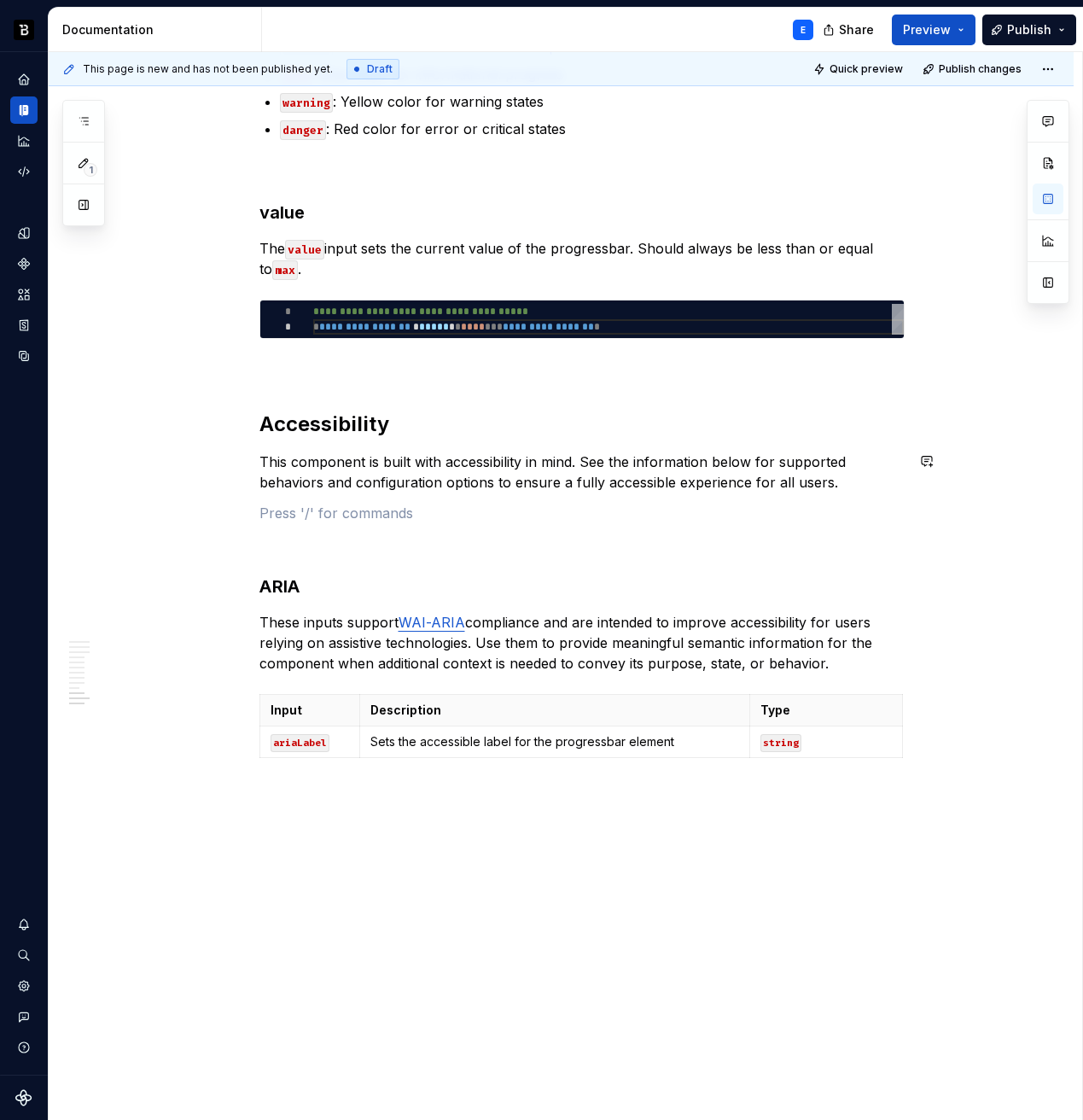
scroll to position [3271, 0]
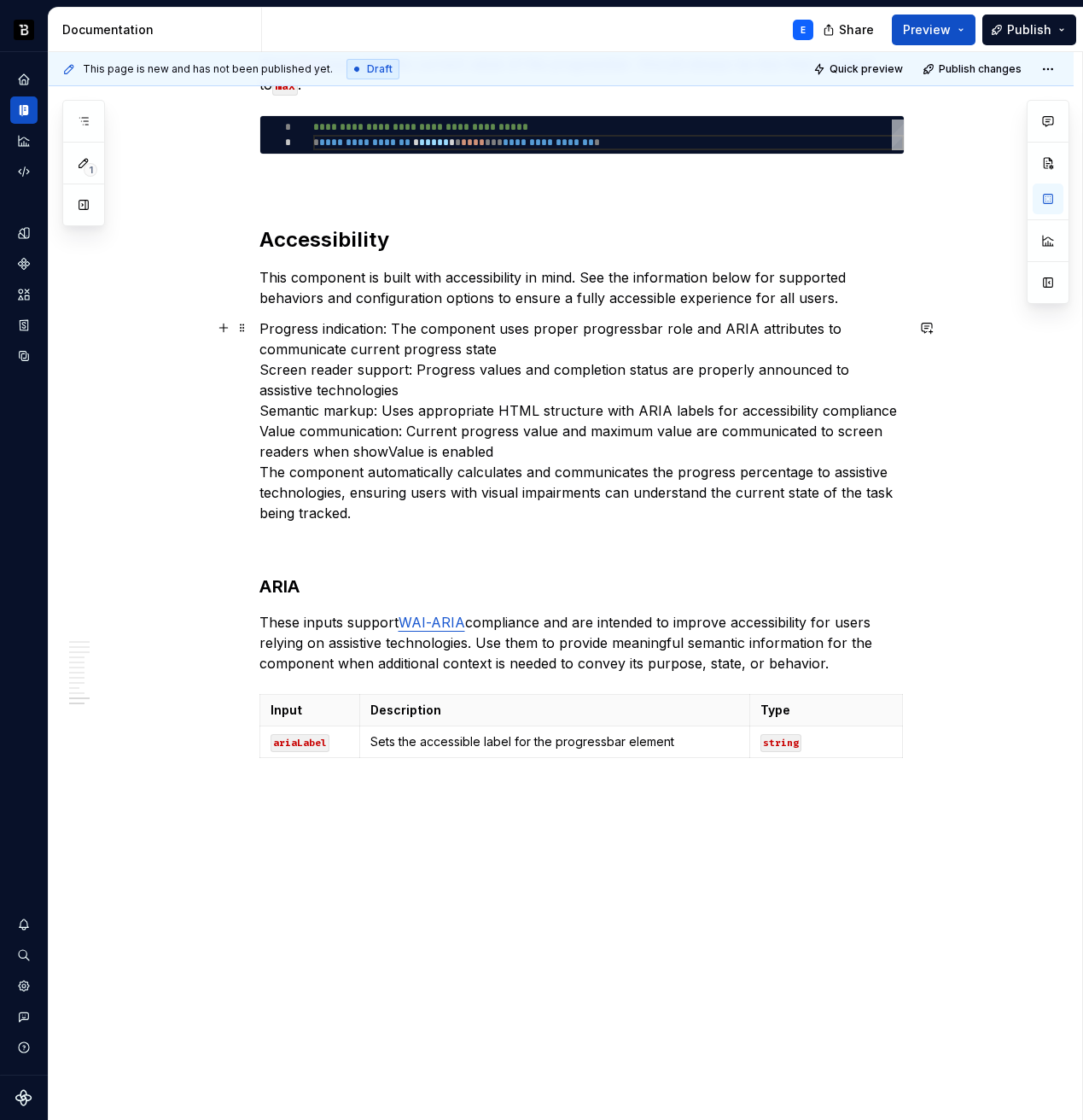
click at [695, 331] on p "Progress indication: The component uses proper progressbar role and ARIA attrib…" at bounding box center [582, 420] width 645 height 204
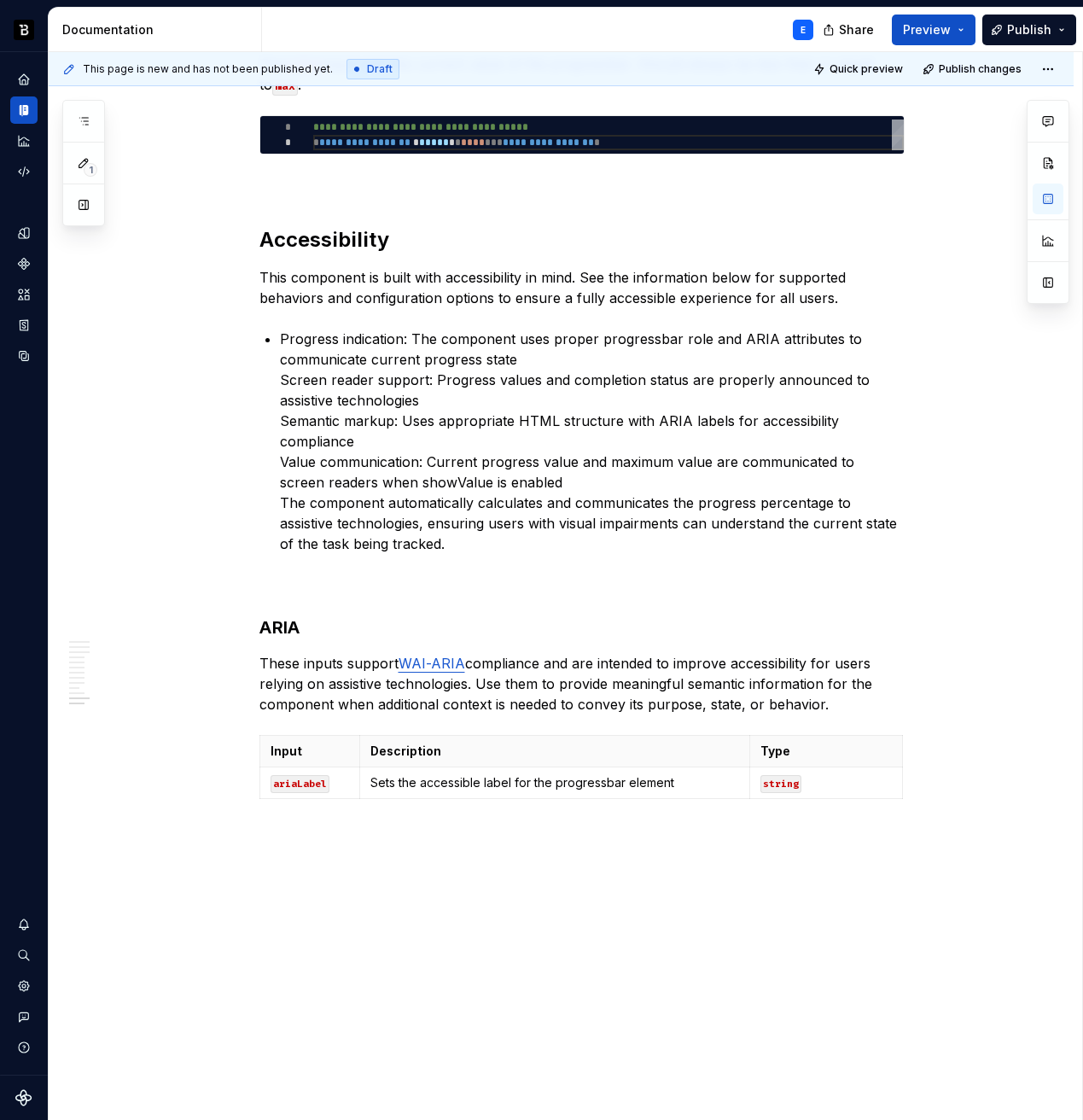
scroll to position [3312, 0]
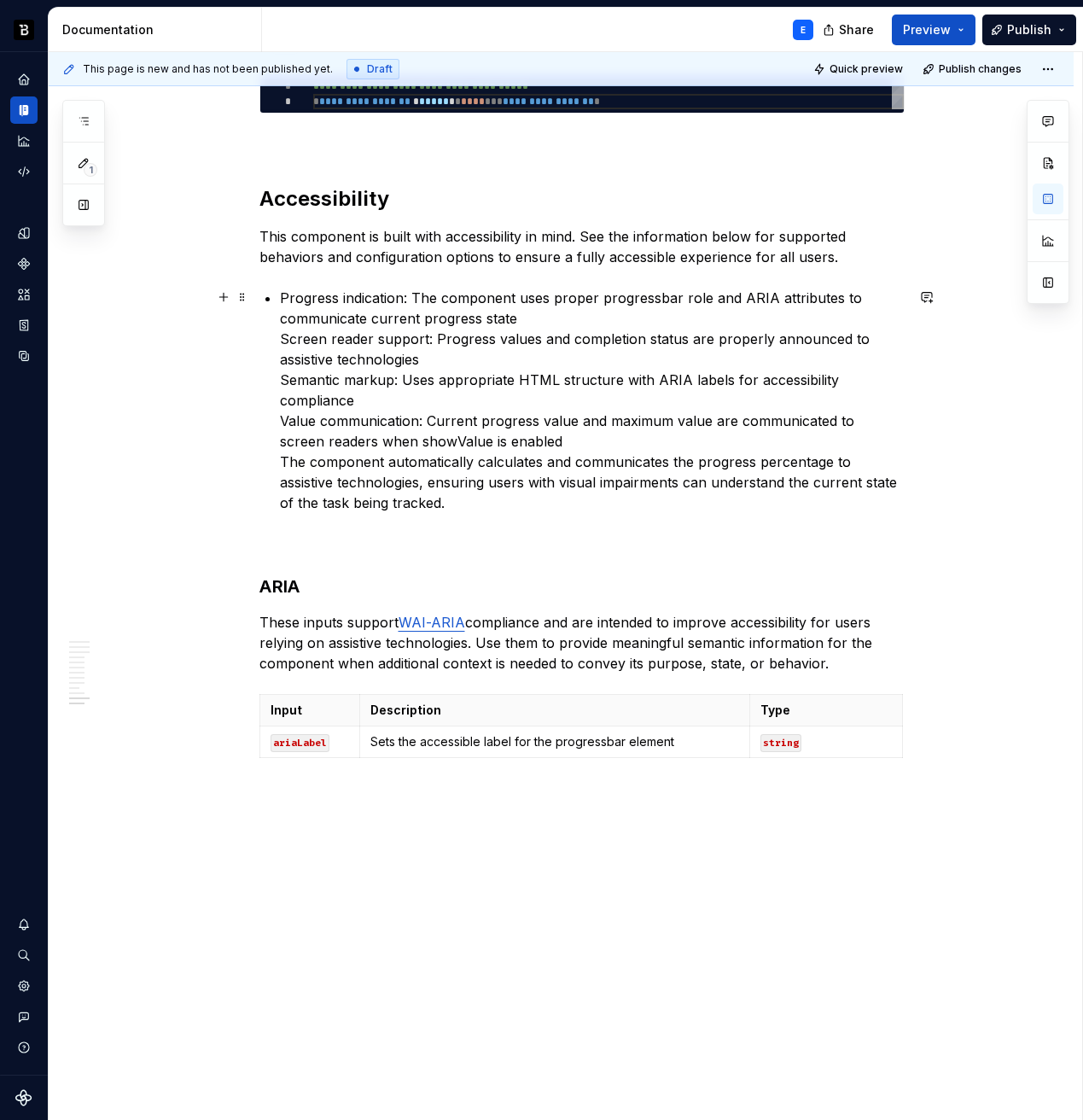
click at [400, 297] on p "Progress indication: The component uses proper progressbar role and ARIA attrib…" at bounding box center [592, 400] width 625 height 225
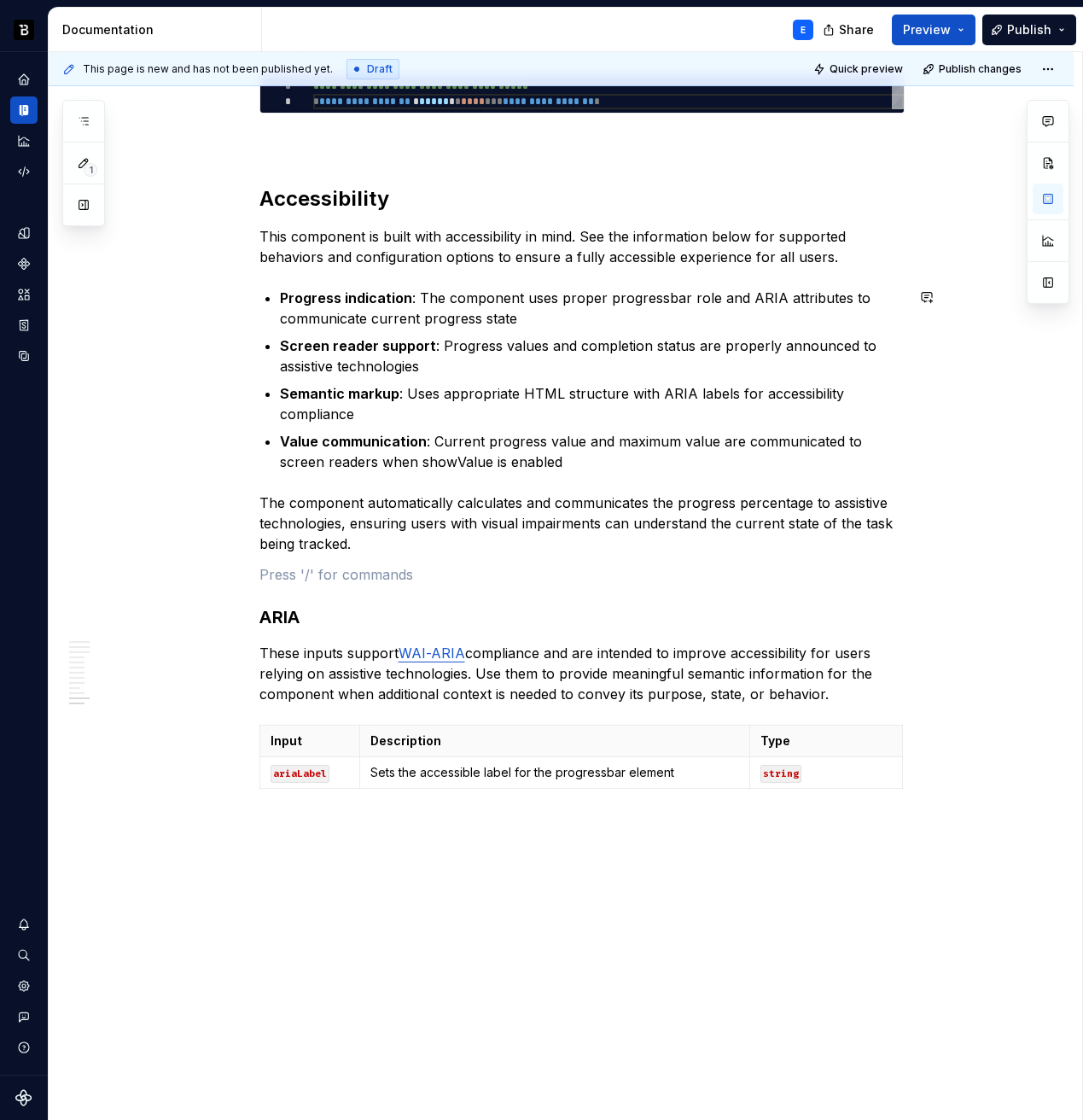
scroll to position [3325, 0]
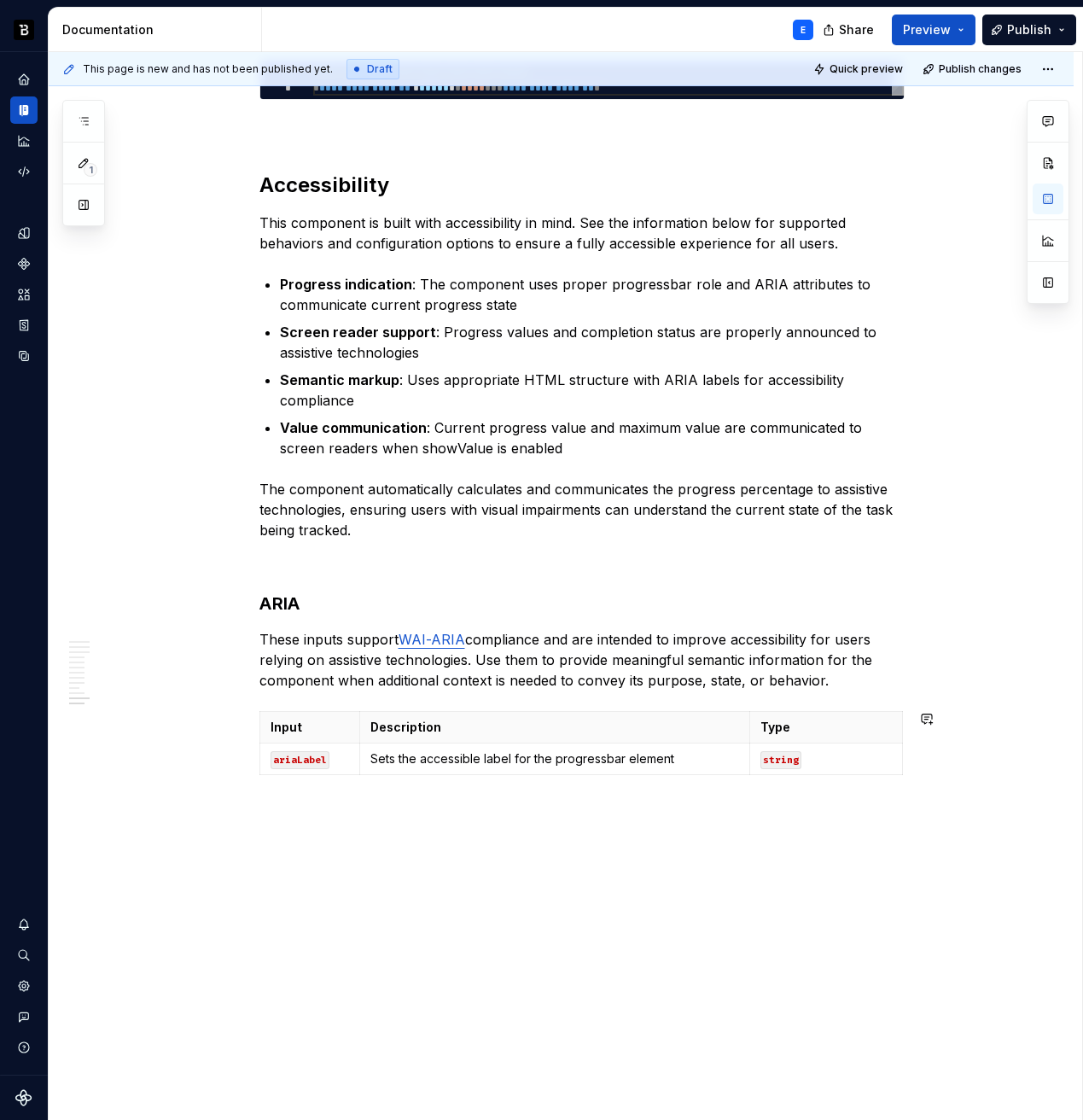
click at [1011, 28] on span "Publish" at bounding box center [1029, 30] width 44 height 17
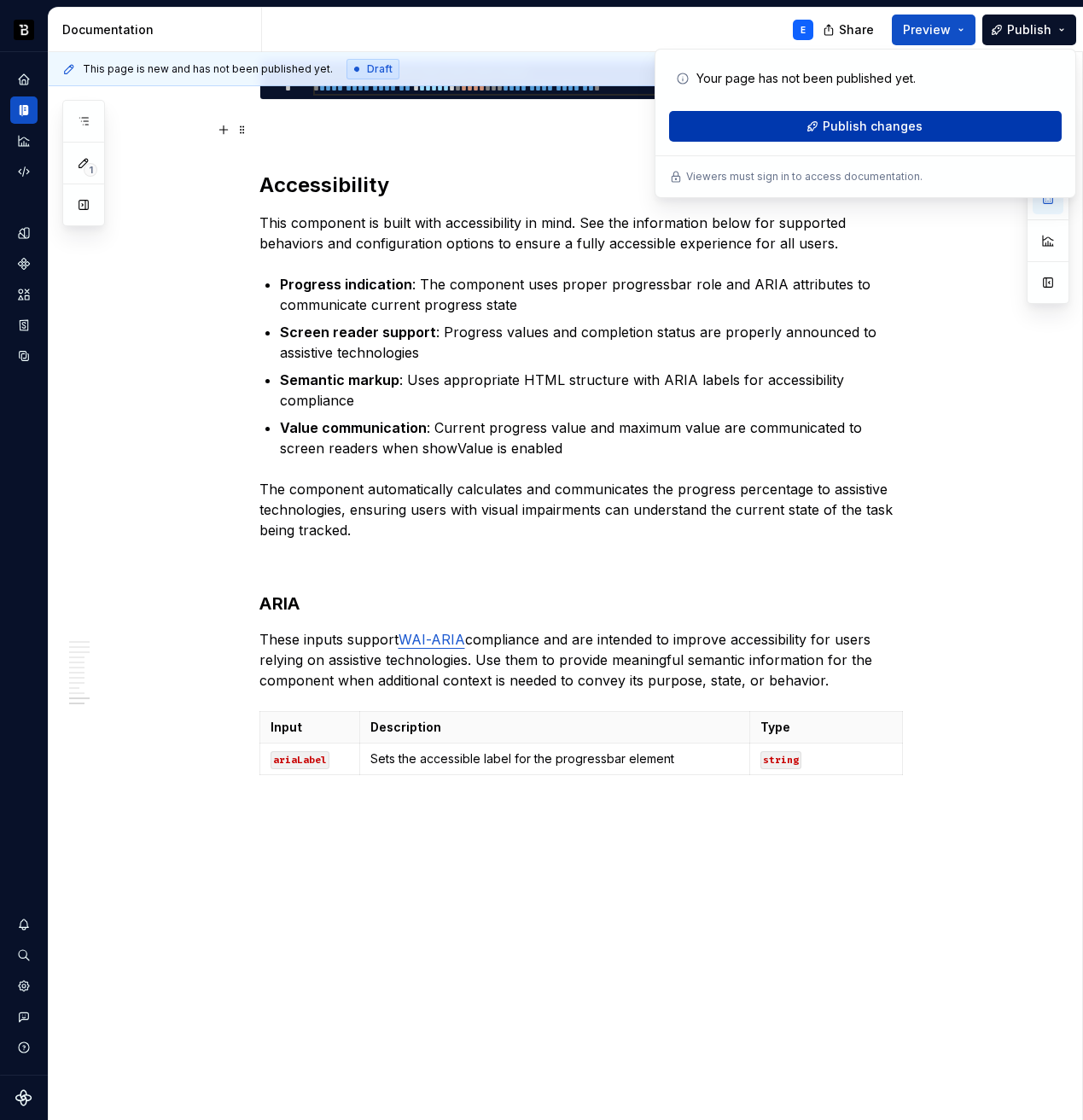
click at [894, 134] on span "Publish changes" at bounding box center [873, 127] width 100 height 17
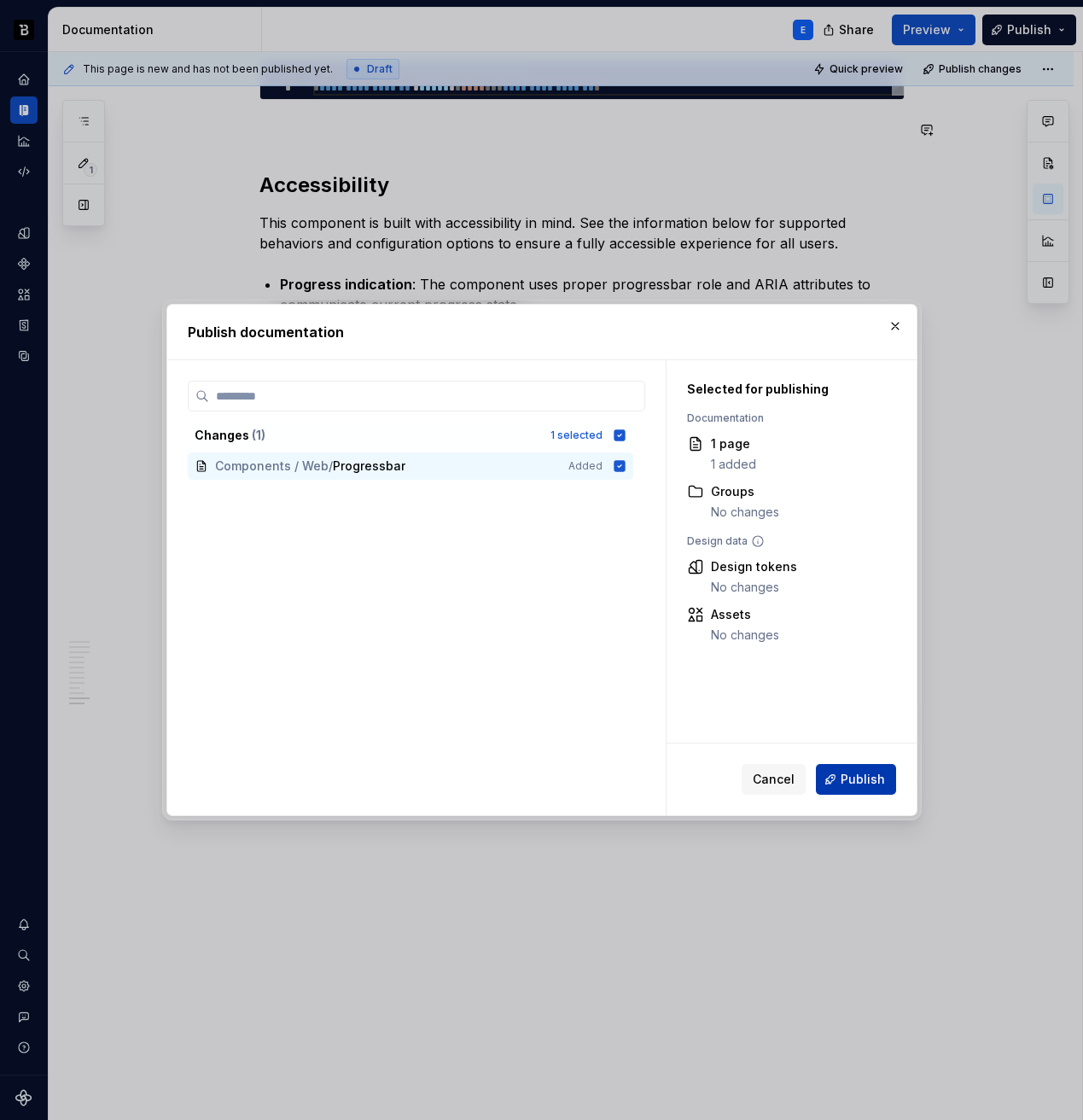
click at [836, 776] on button "Publish" at bounding box center [856, 779] width 80 height 31
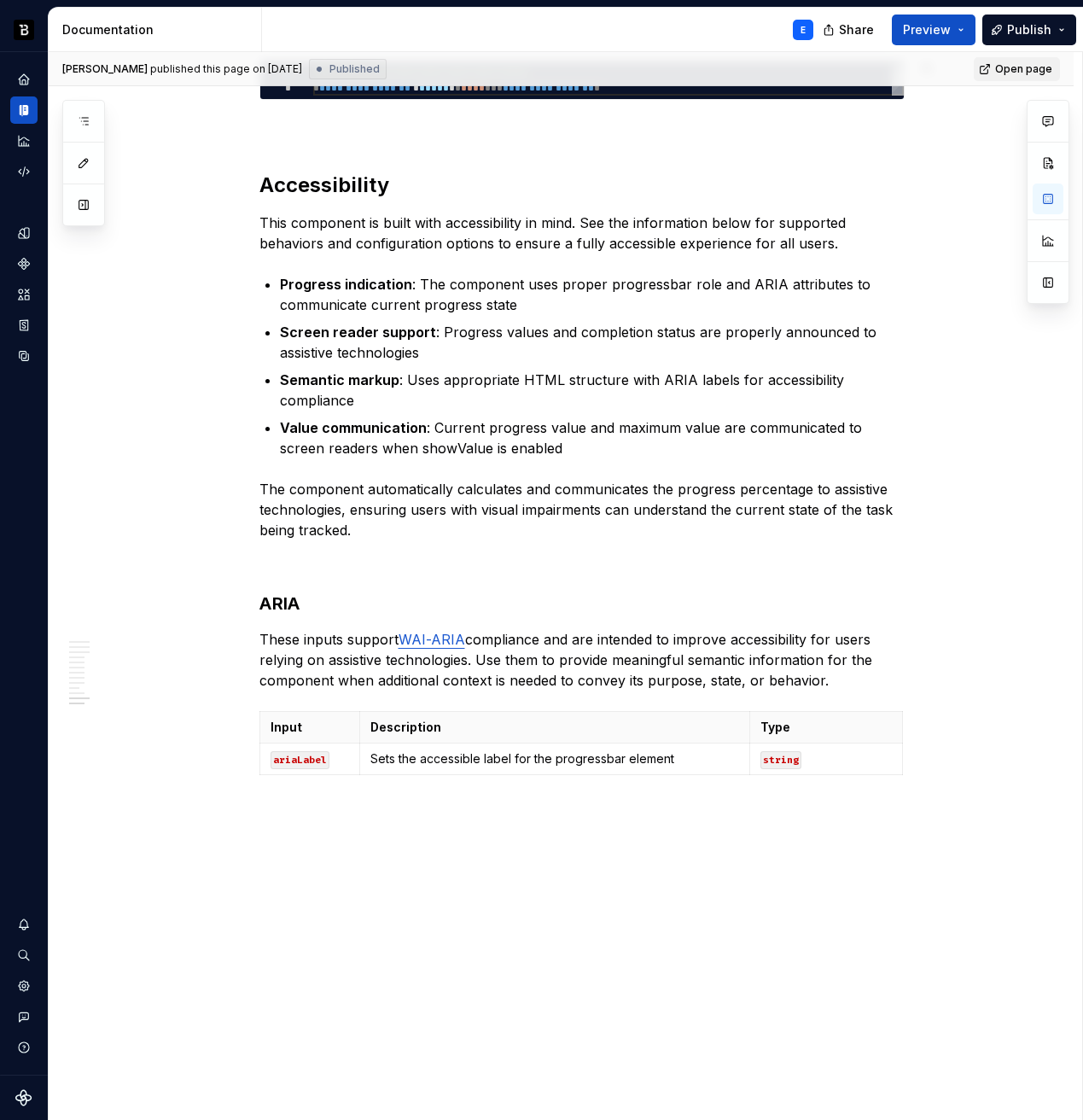
click at [1023, 69] on span "Open page" at bounding box center [1023, 69] width 57 height 14
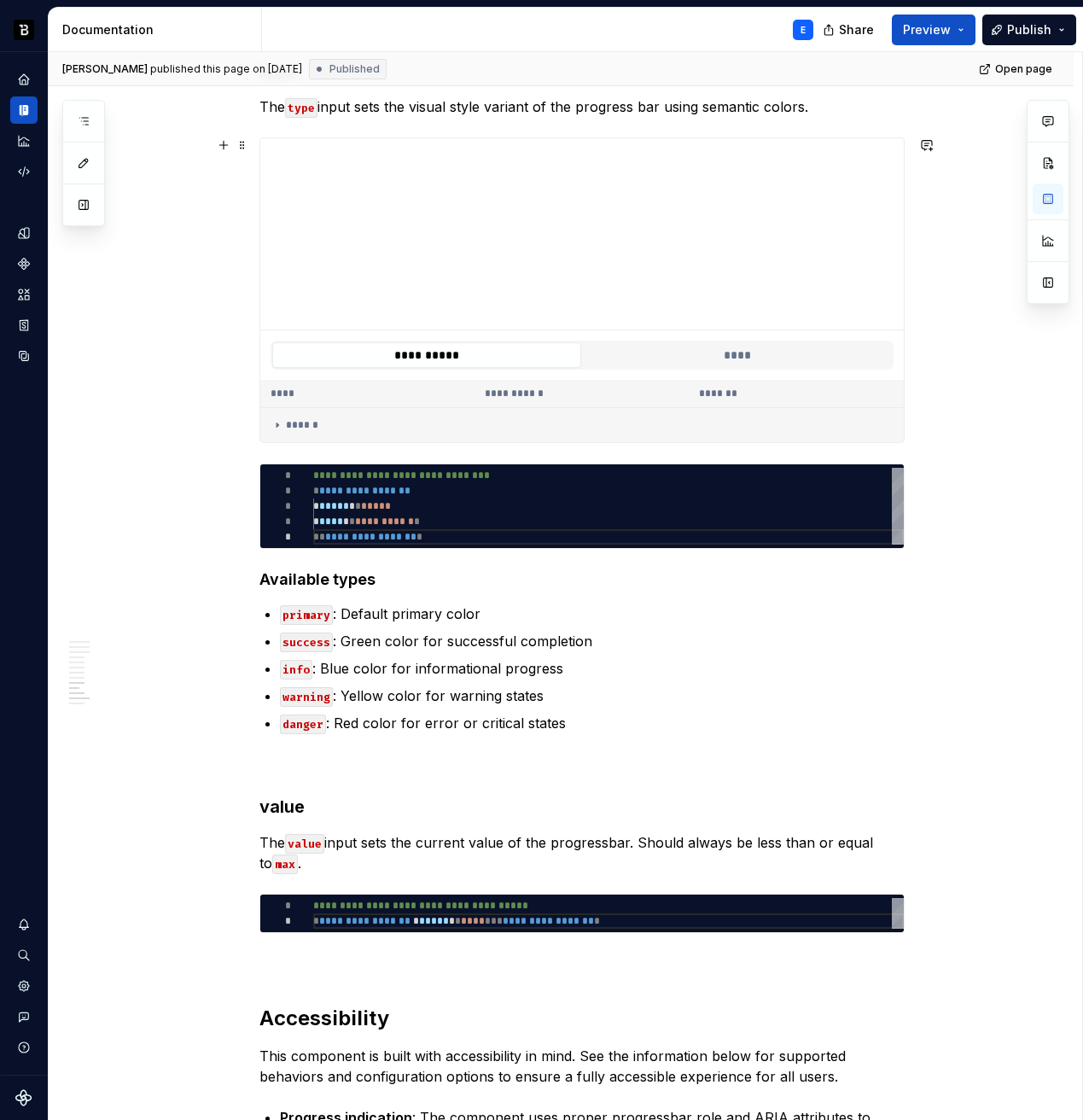
scroll to position [2419, 0]
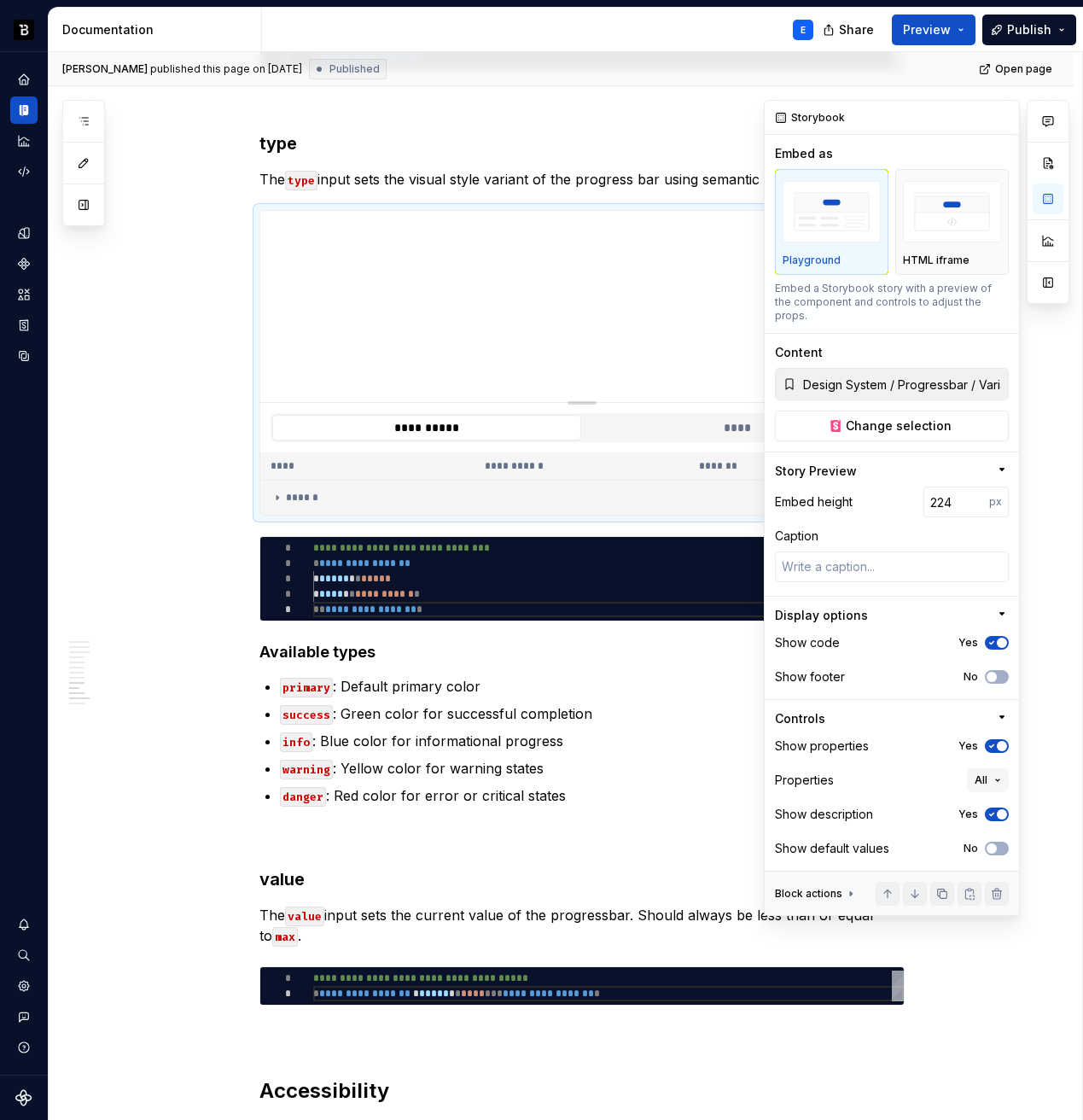
click at [999, 638] on span "button" at bounding box center [1002, 643] width 10 height 10
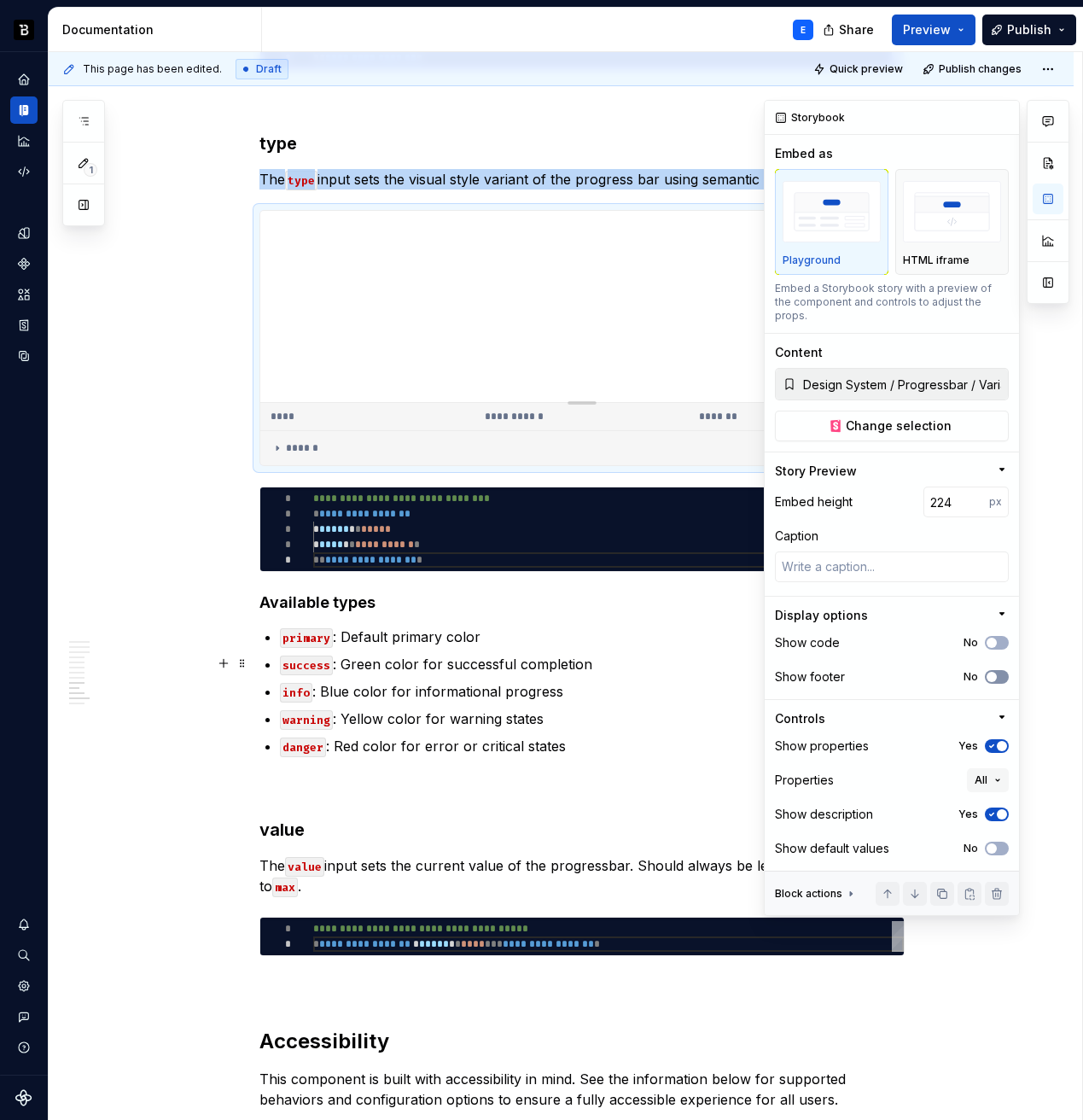
click at [998, 670] on button "No" at bounding box center [998, 677] width 24 height 14
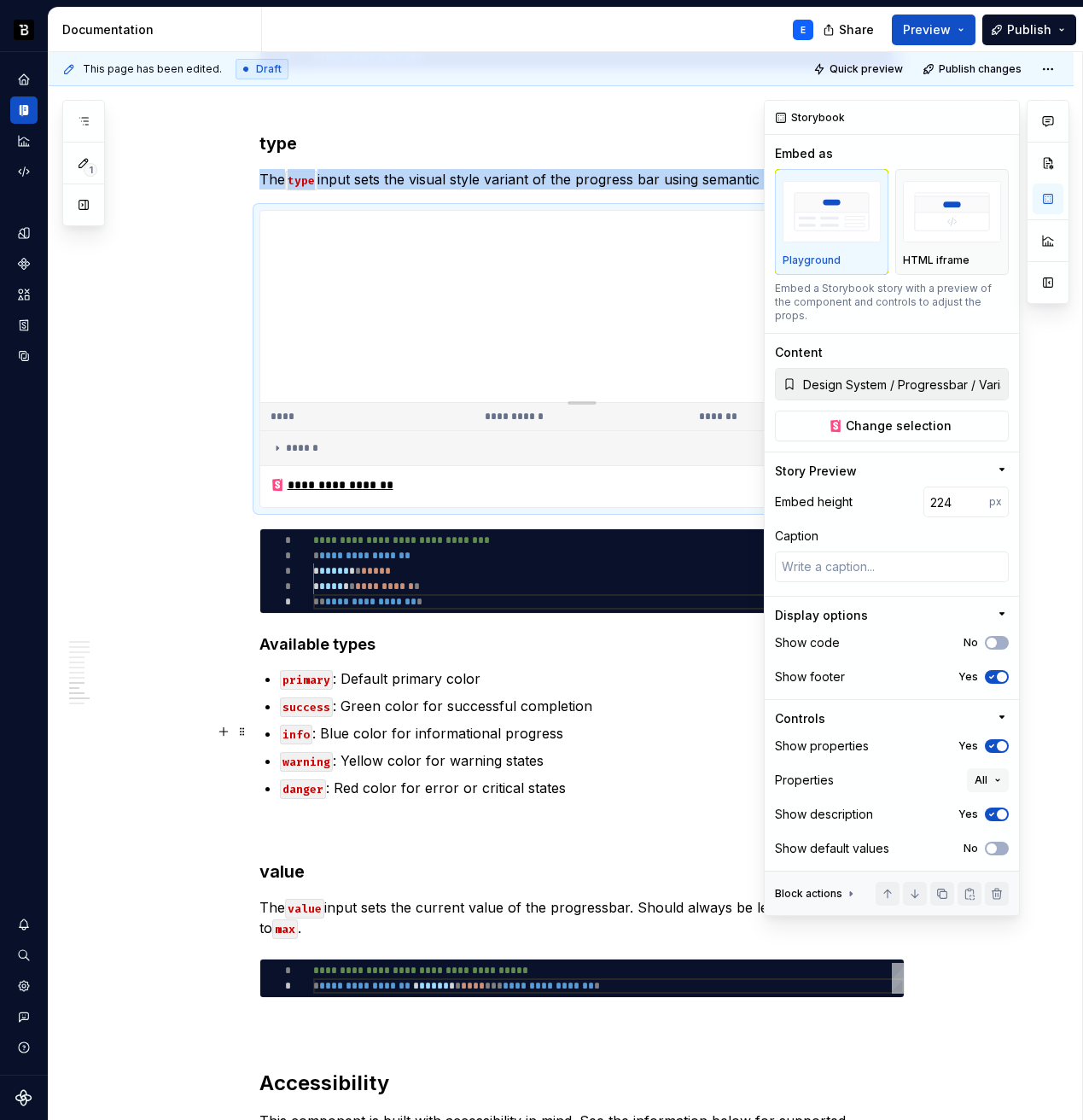
click at [994, 741] on icon "button" at bounding box center [992, 746] width 14 height 10
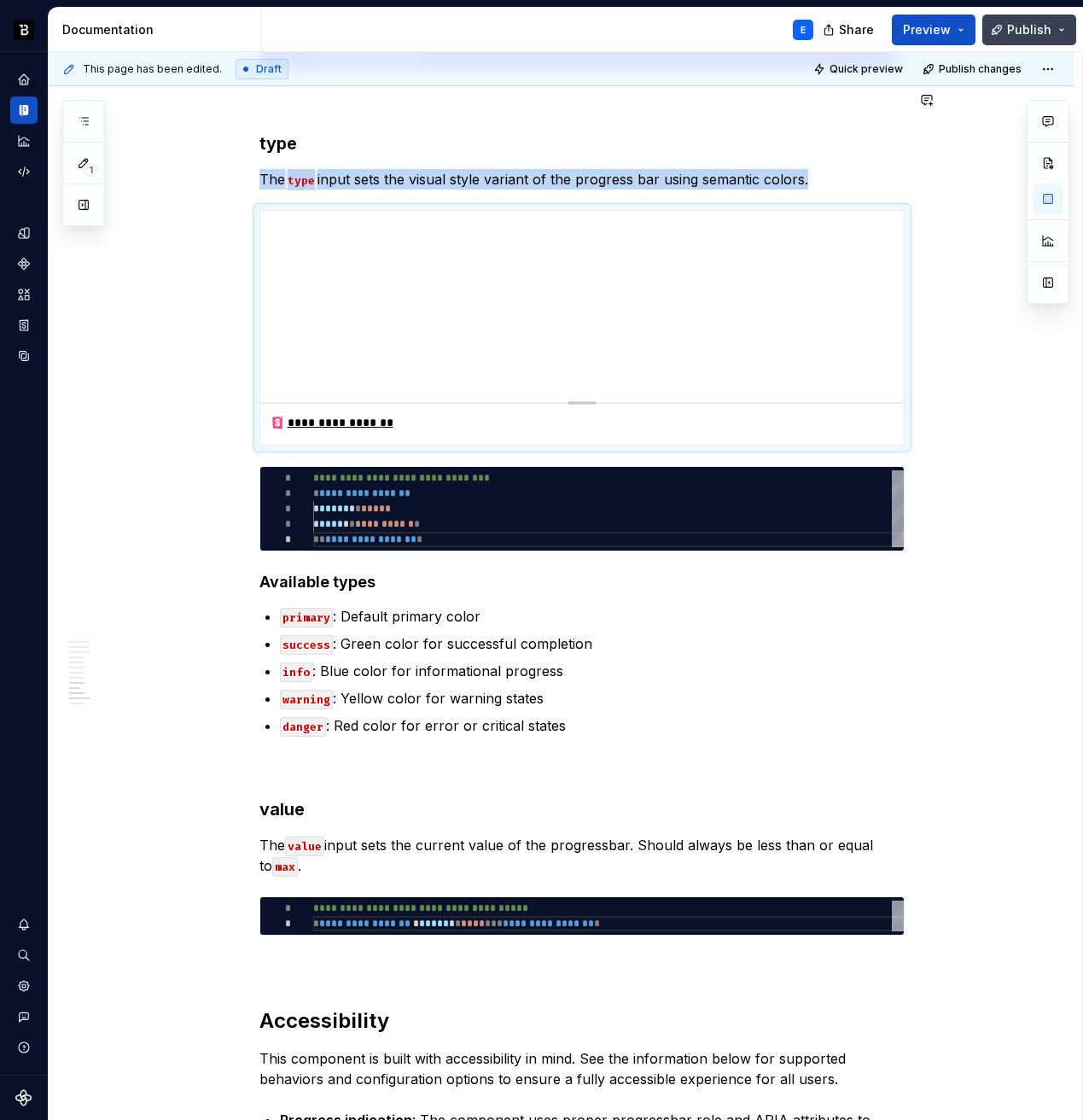
click at [1009, 43] on button "Publish" at bounding box center [1029, 30] width 94 height 31
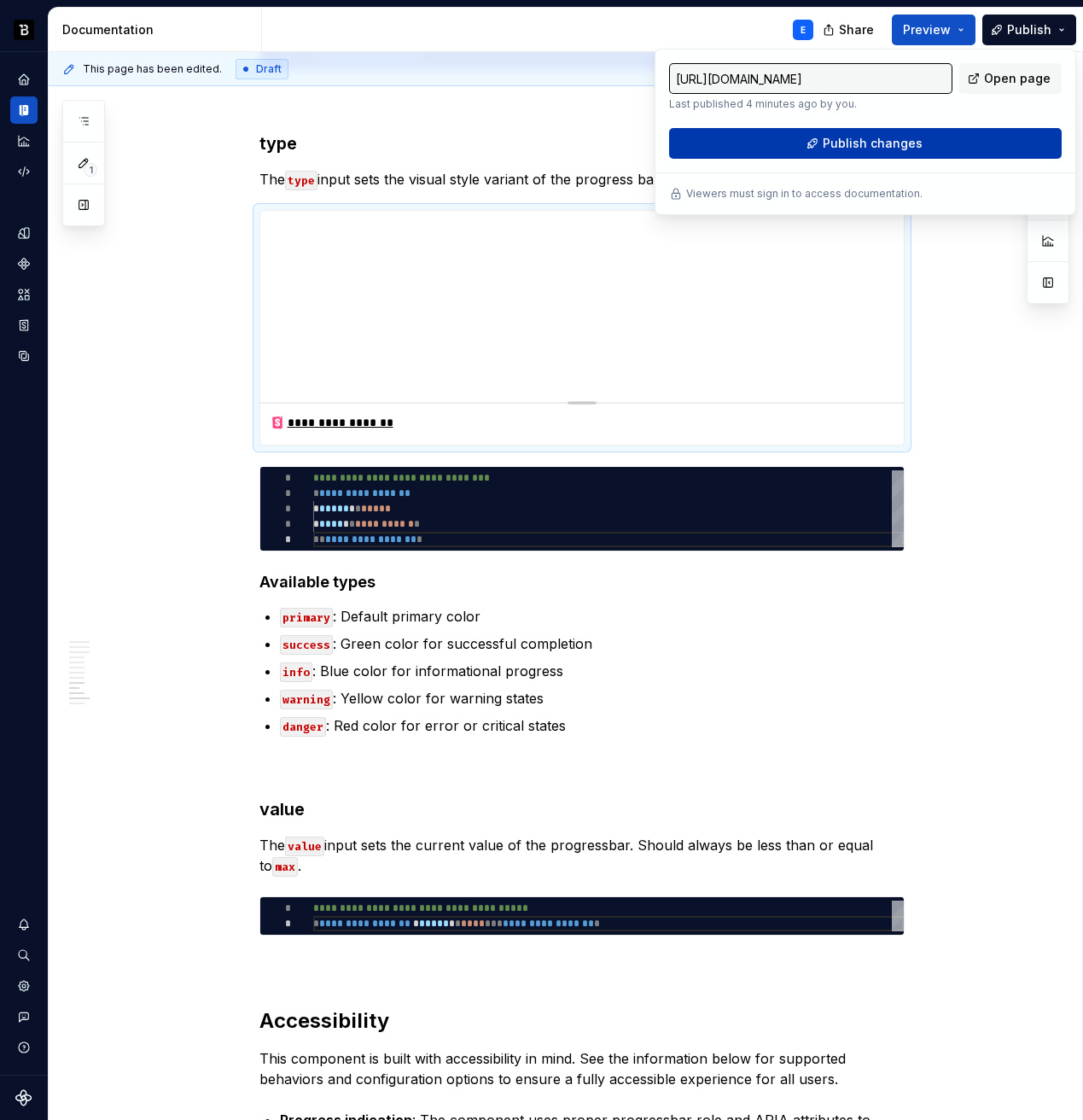
click at [903, 147] on span "Publish changes" at bounding box center [873, 143] width 100 height 17
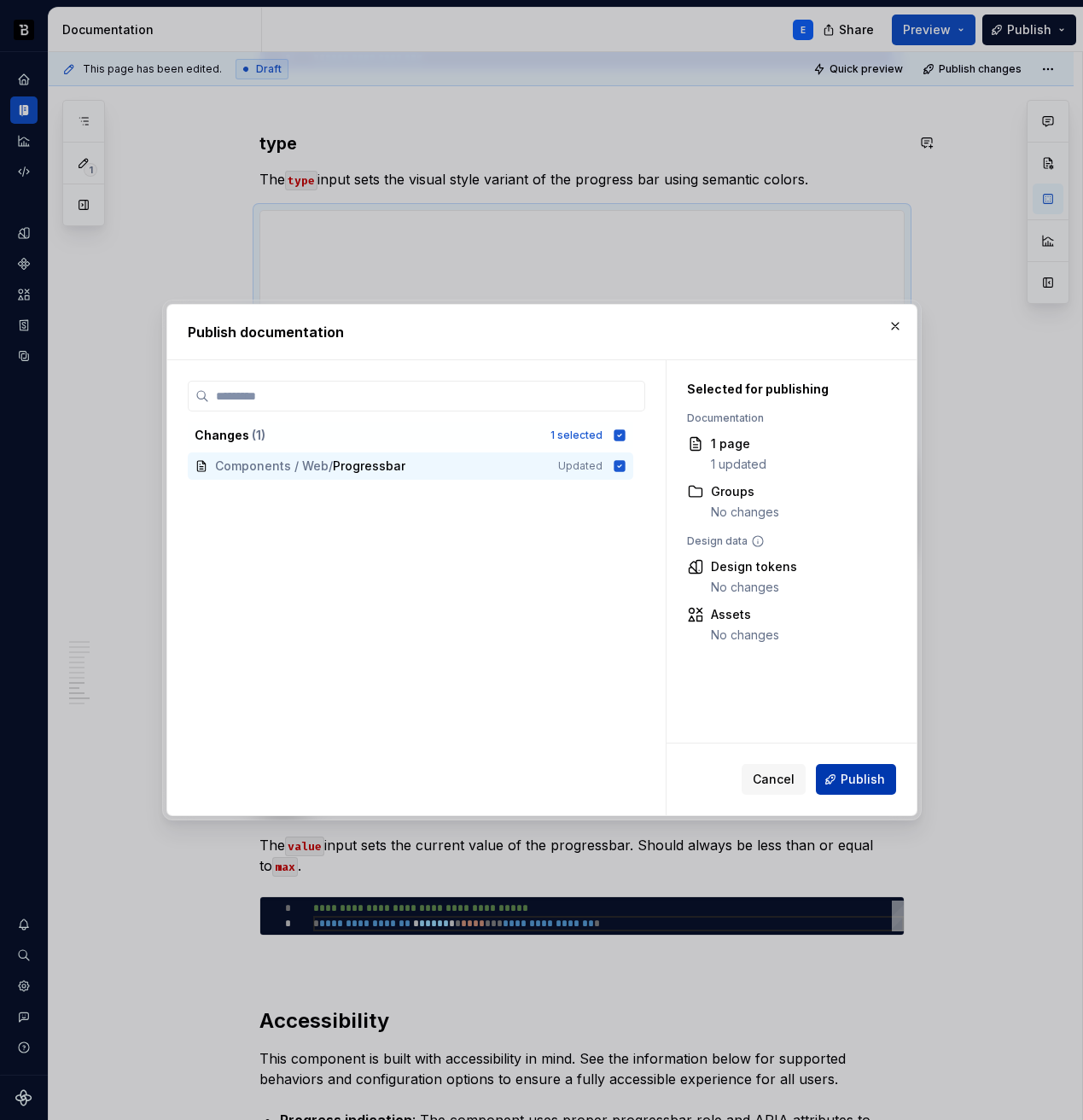
click at [847, 785] on span "Publish" at bounding box center [862, 779] width 44 height 17
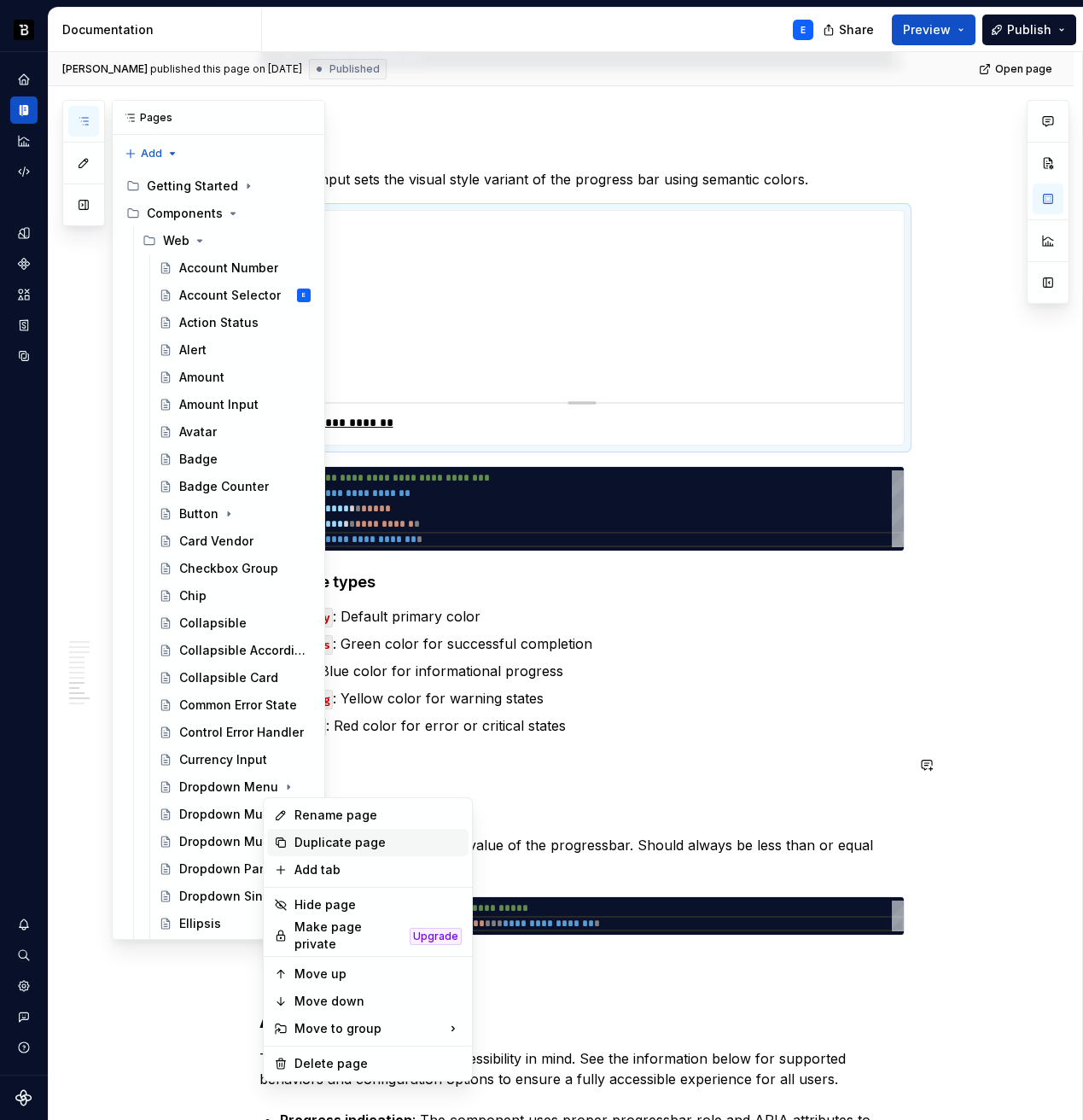
click at [309, 845] on div "Duplicate page" at bounding box center [378, 842] width 167 height 17
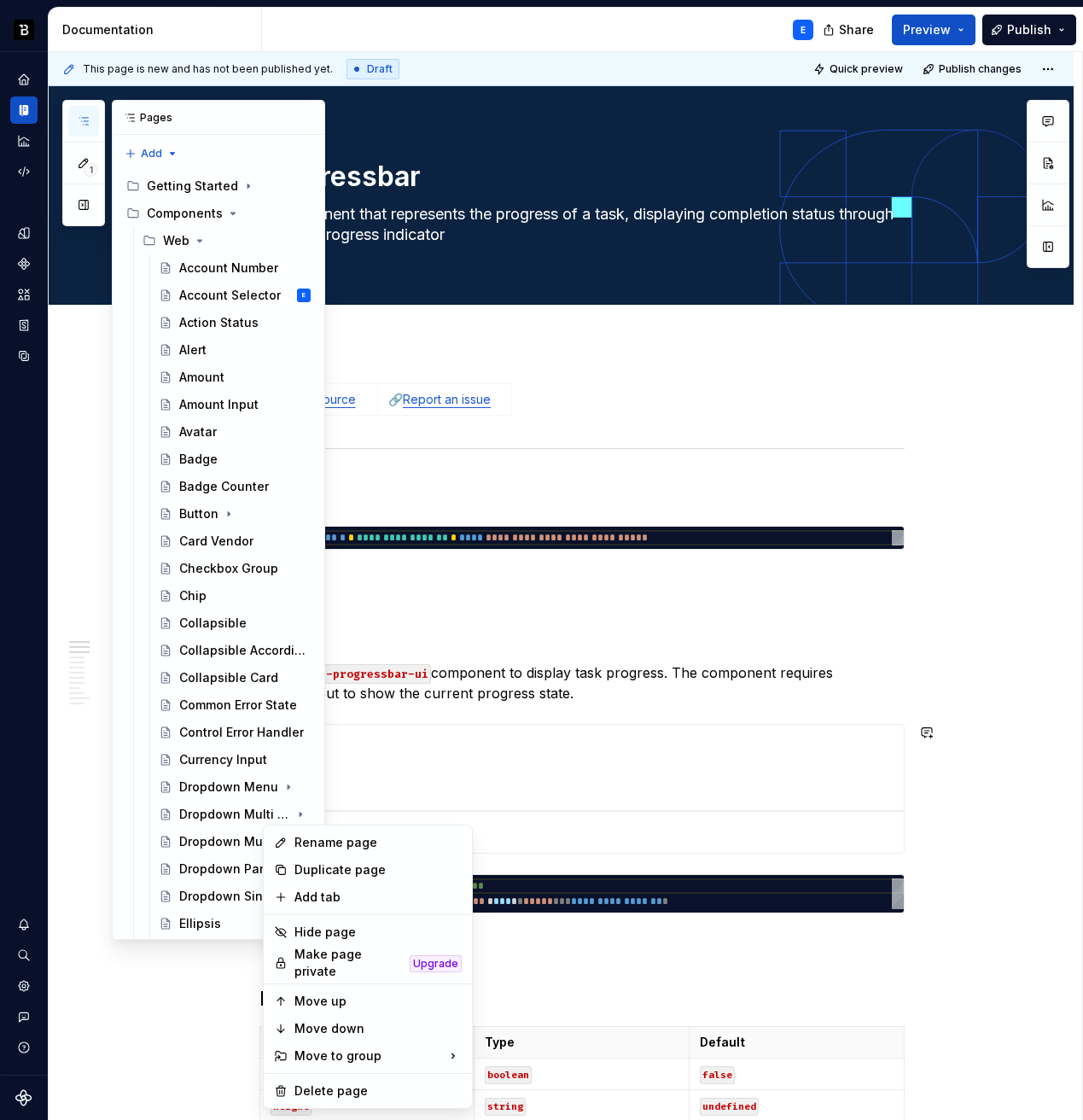
type textarea "*"
click at [304, 840] on div "Rename page" at bounding box center [378, 842] width 167 height 17
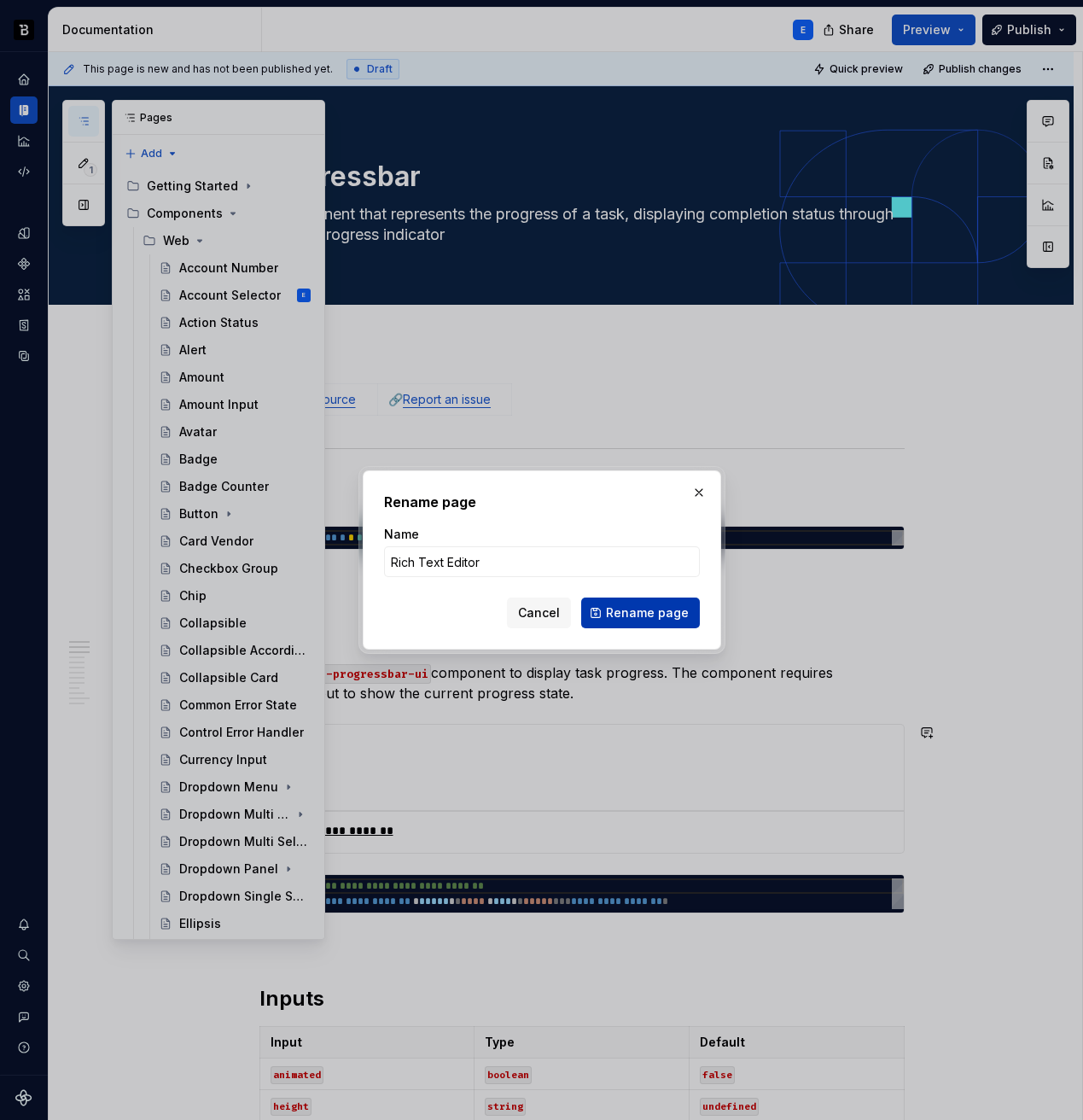
type input "Rich Text Editor"
click at [627, 613] on span "Rename page" at bounding box center [647, 613] width 83 height 17
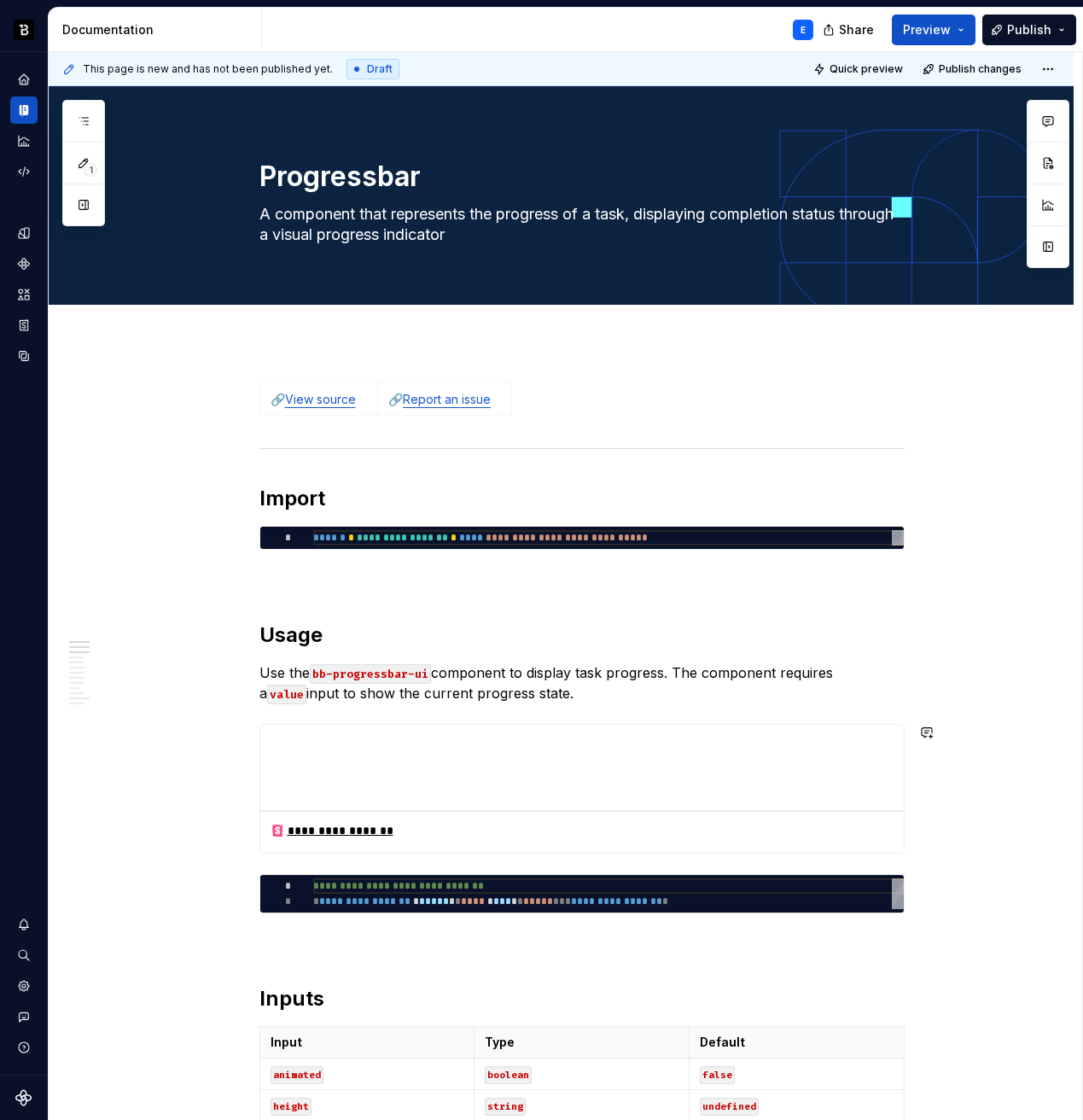
type textarea "*"
type textarea "Rich Text Editor"
type textarea "*"
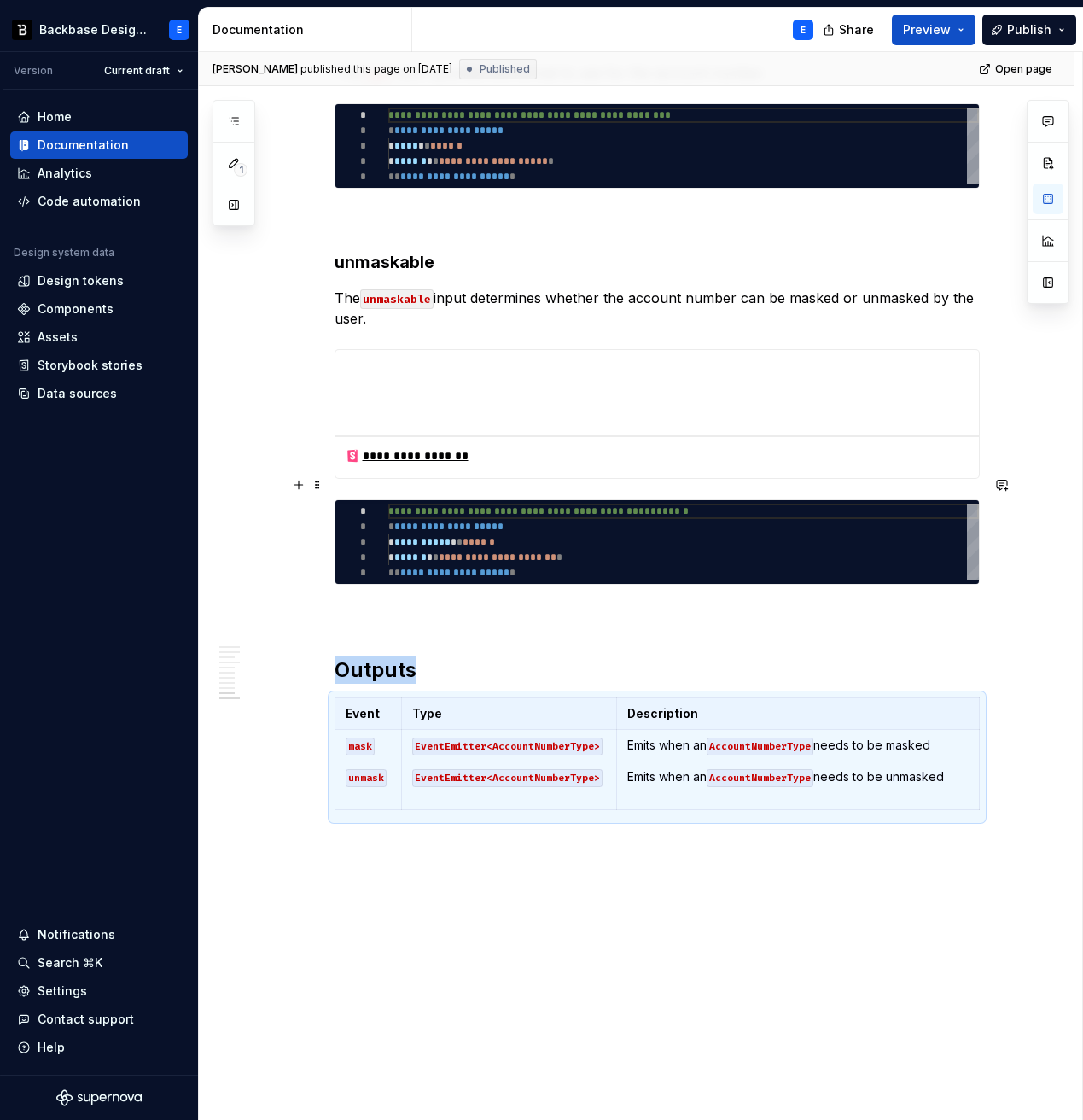
scroll to position [2979, 0]
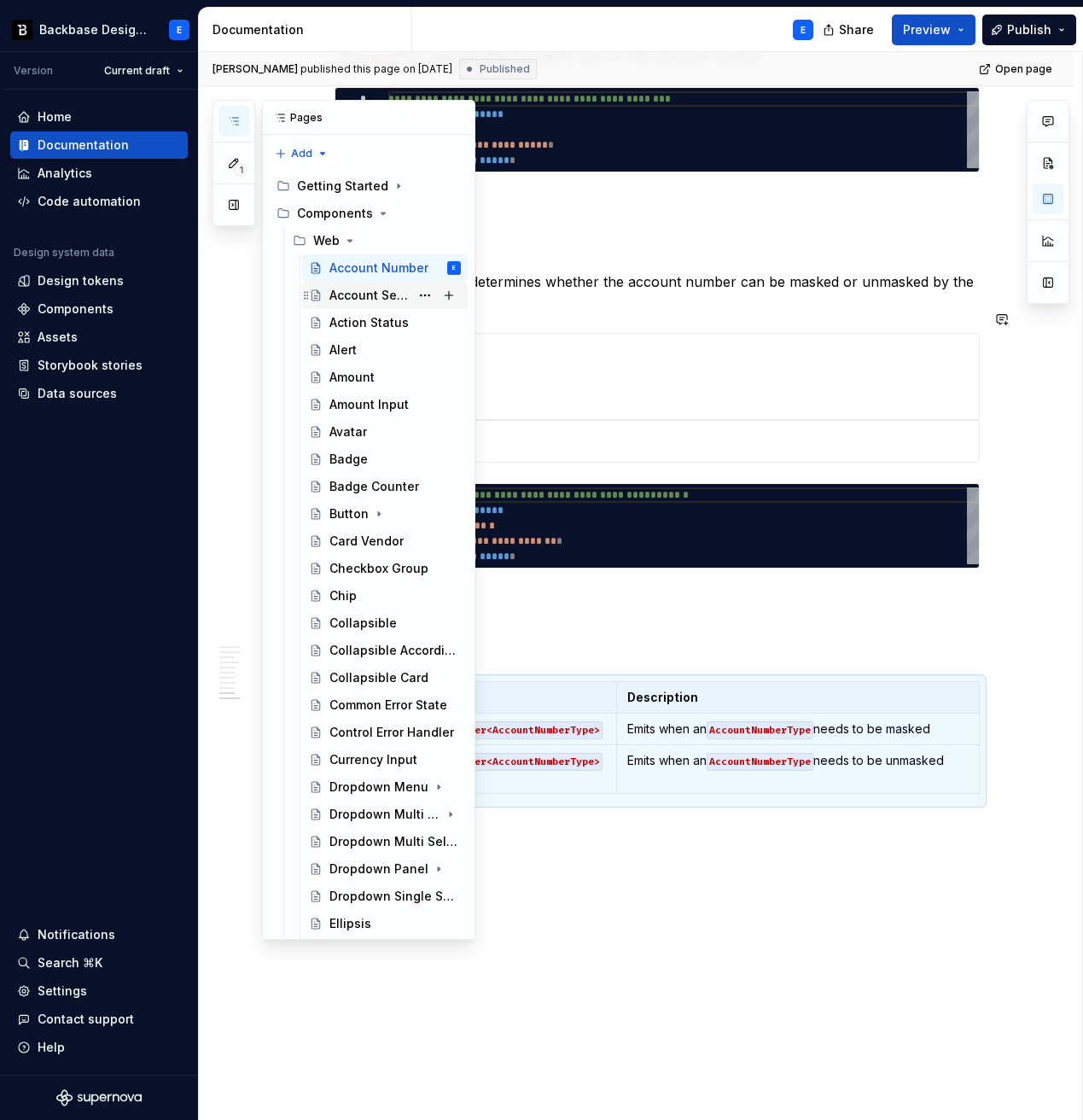
click at [364, 293] on div "Account Selector" at bounding box center [369, 295] width 80 height 17
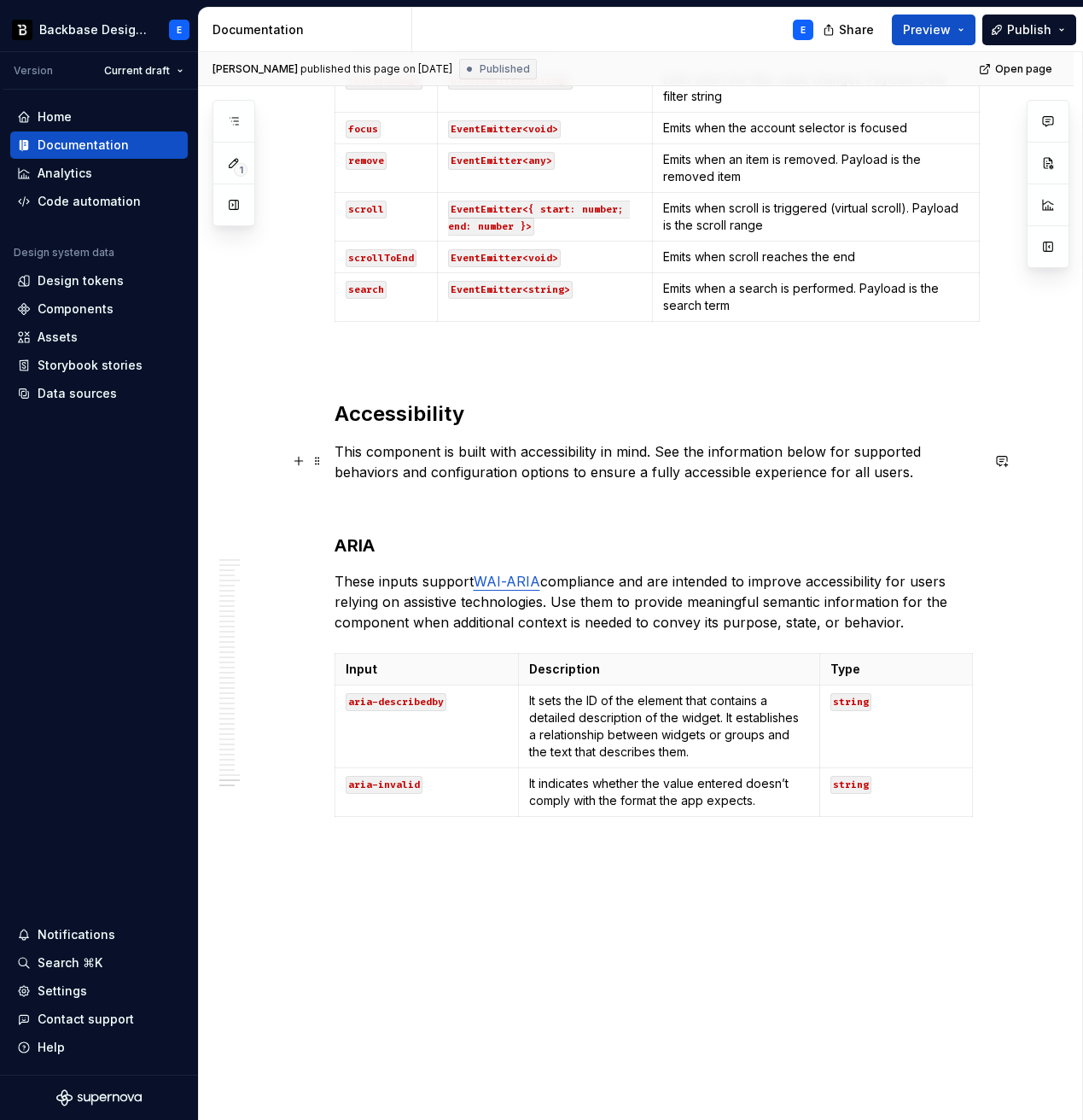
scroll to position [13568, 0]
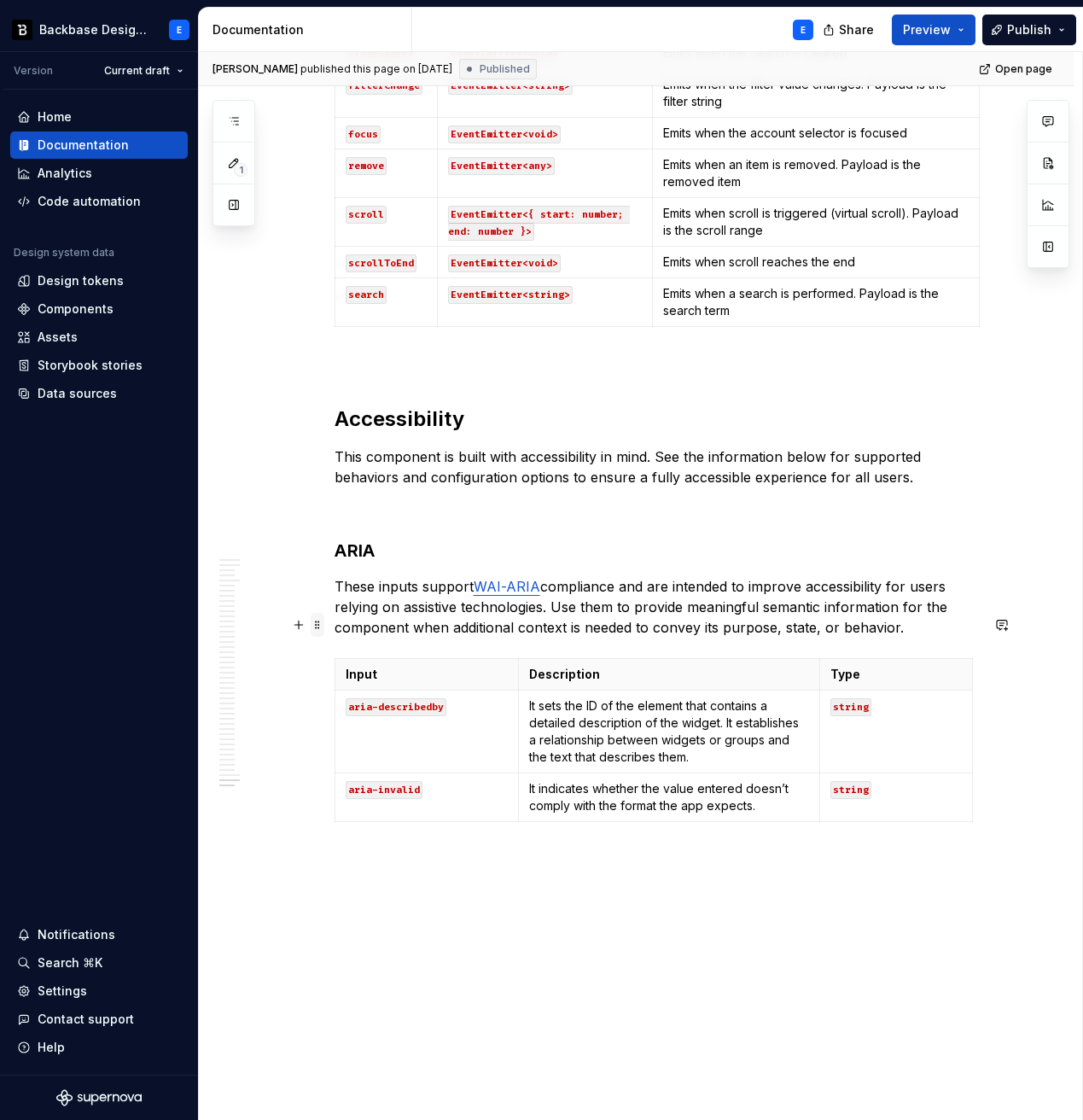
click at [322, 622] on span at bounding box center [318, 625] width 14 height 24
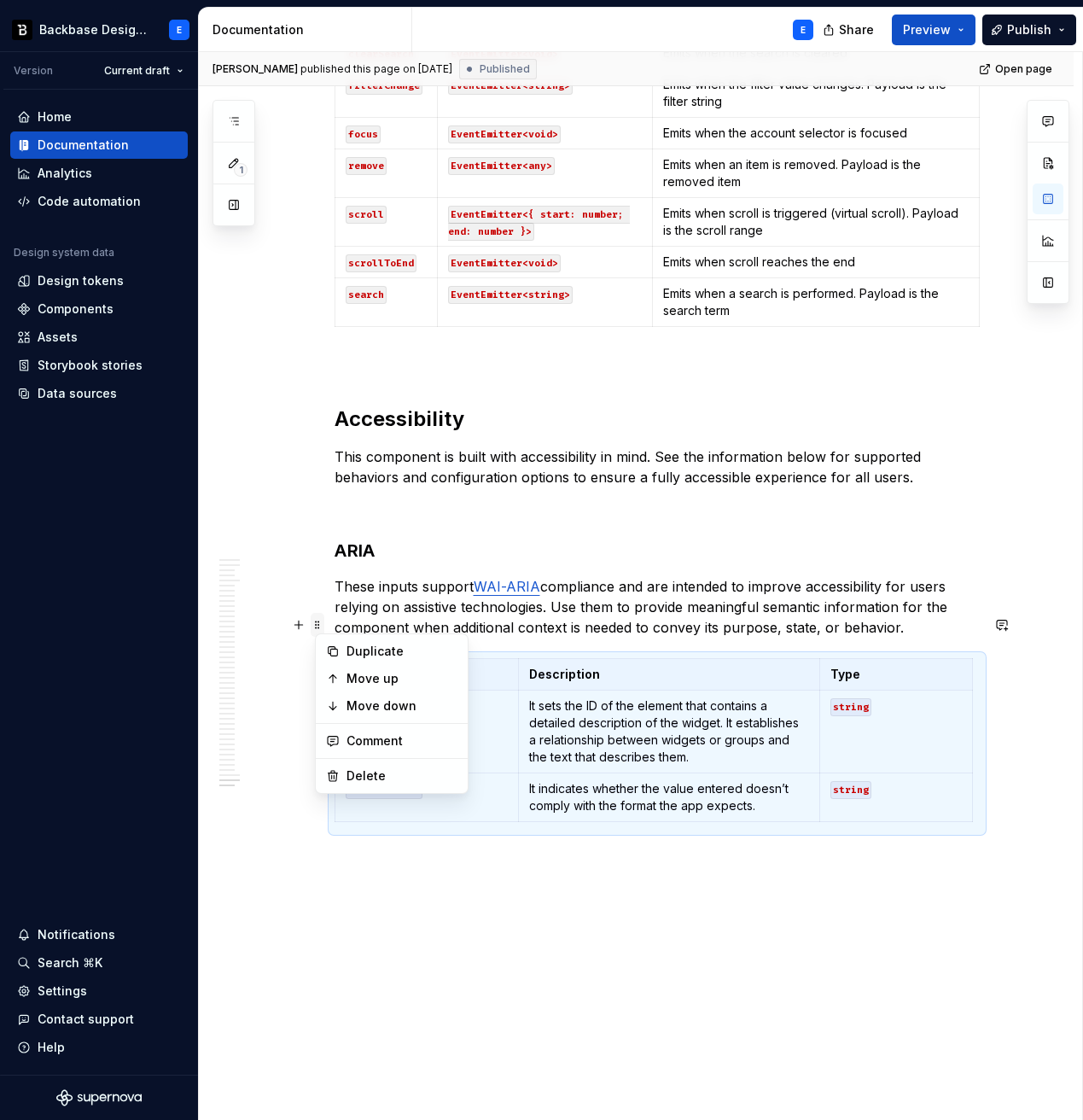
click at [322, 622] on span at bounding box center [318, 625] width 14 height 24
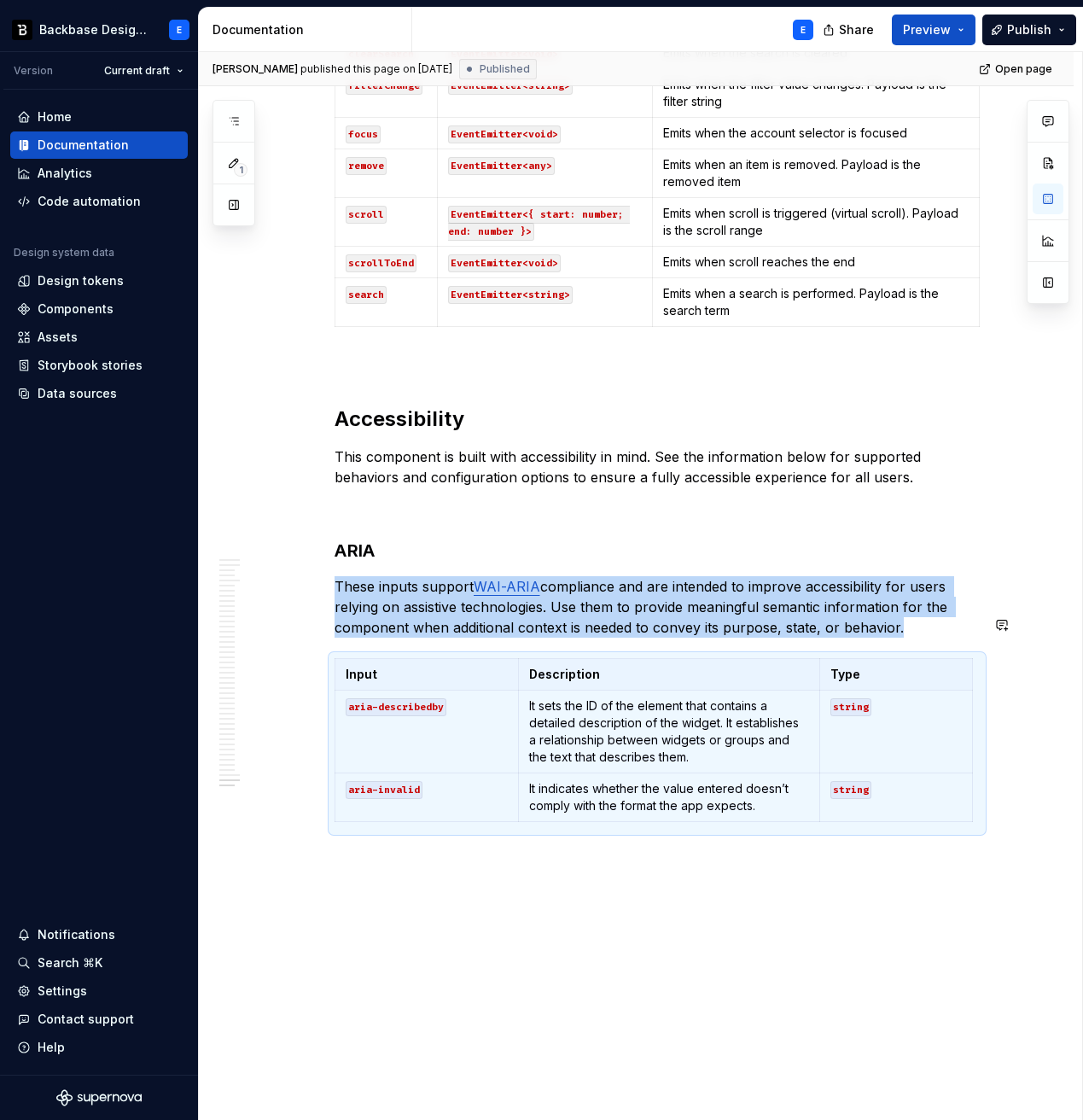
copy p "These inputs support WAI-ARIA compliance and are intended to improve accessibil…"
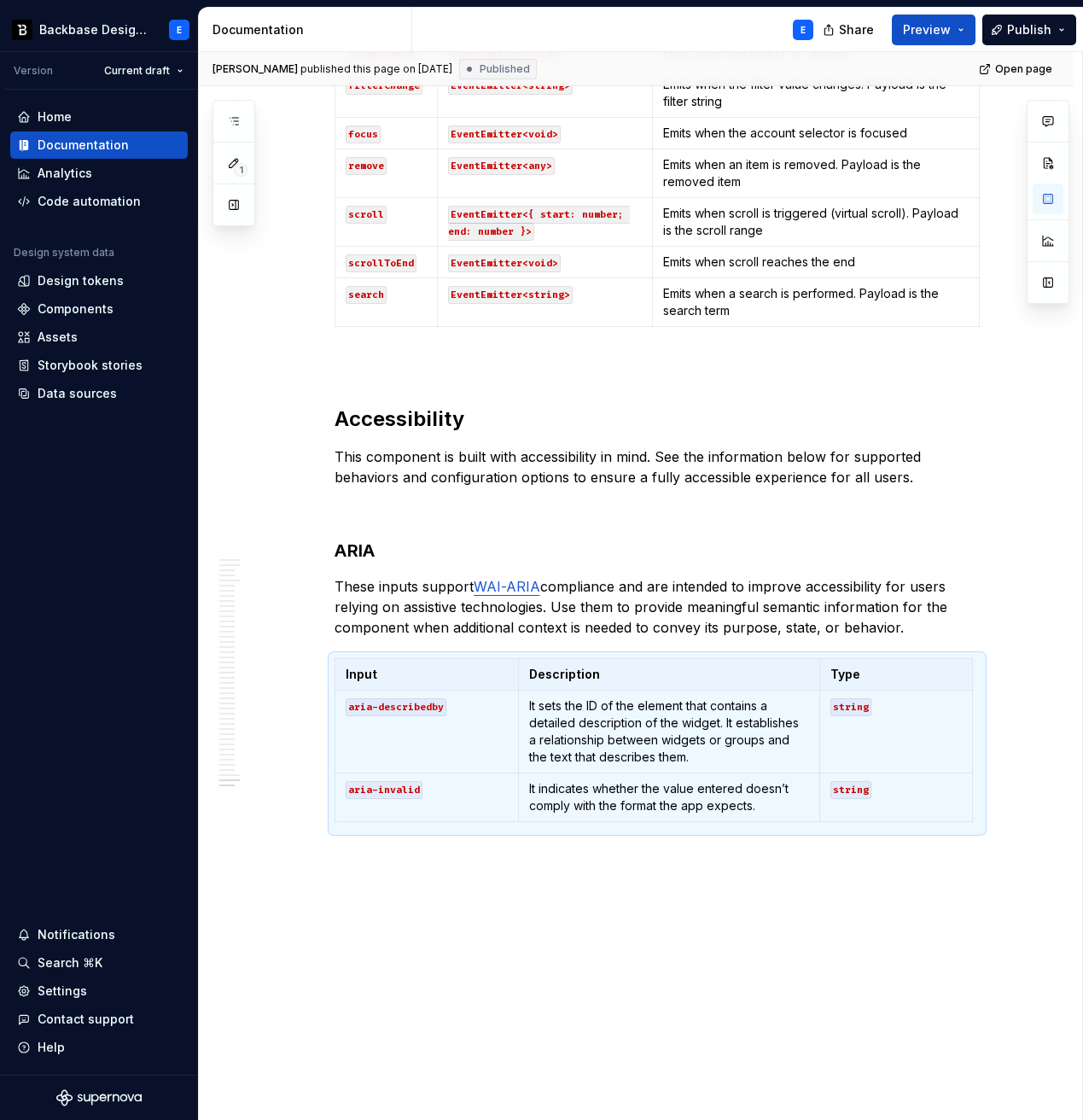
type textarea "*"
